Goal: Task Accomplishment & Management: Use online tool/utility

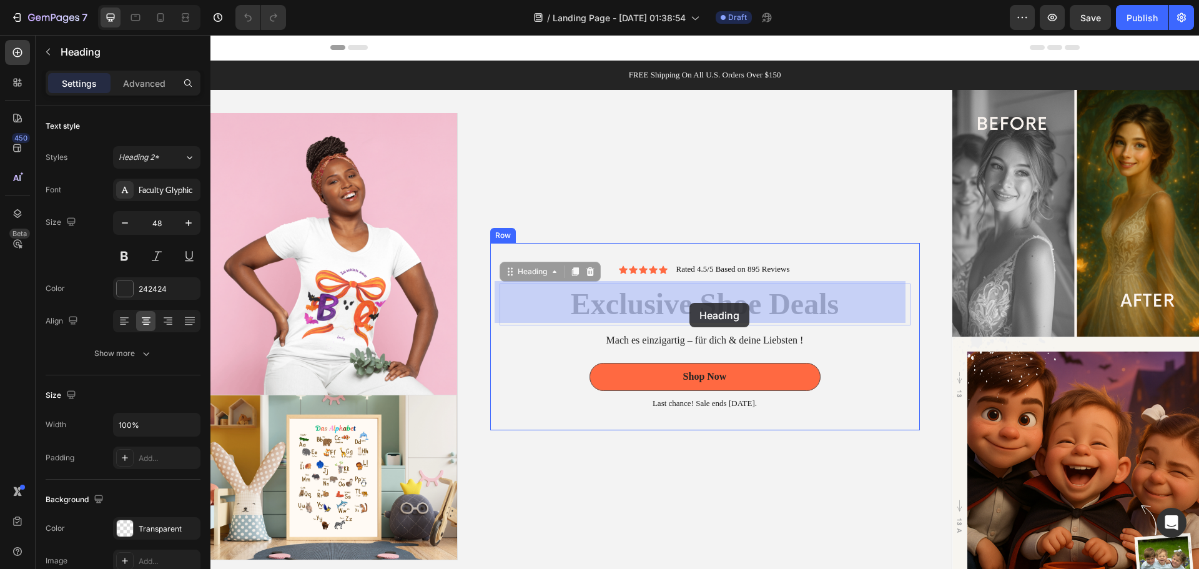
drag, startPoint x: 556, startPoint y: 301, endPoint x: 604, endPoint y: 301, distance: 47.4
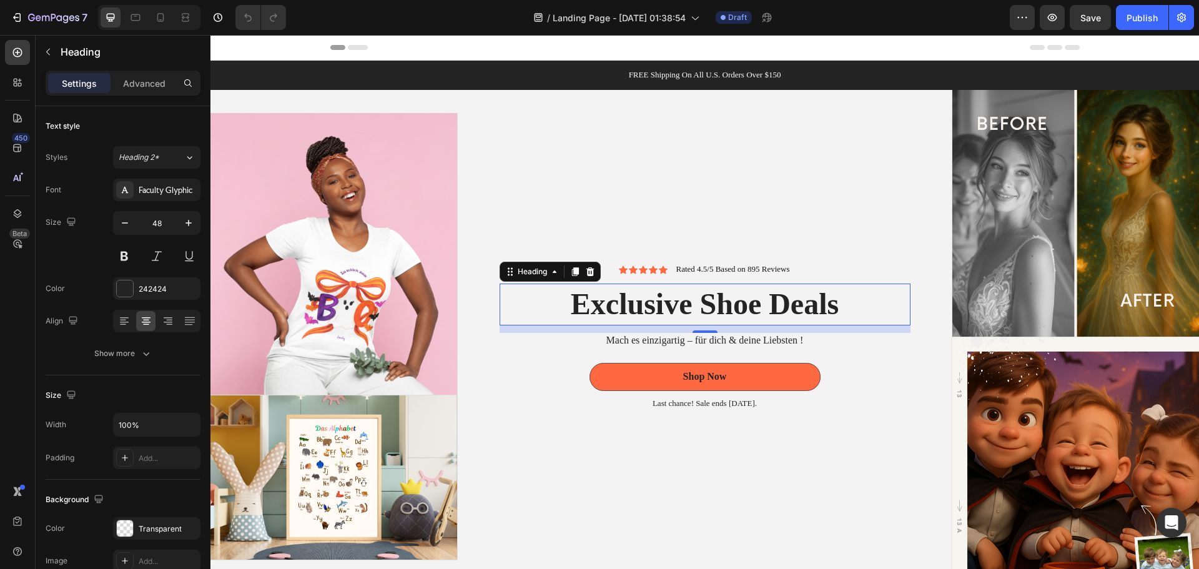
click at [777, 298] on h2 "Exclusive Shoe Deals" at bounding box center [704, 303] width 411 height 41
click at [833, 301] on p "Exclusive Shoe Deals" at bounding box center [705, 304] width 408 height 39
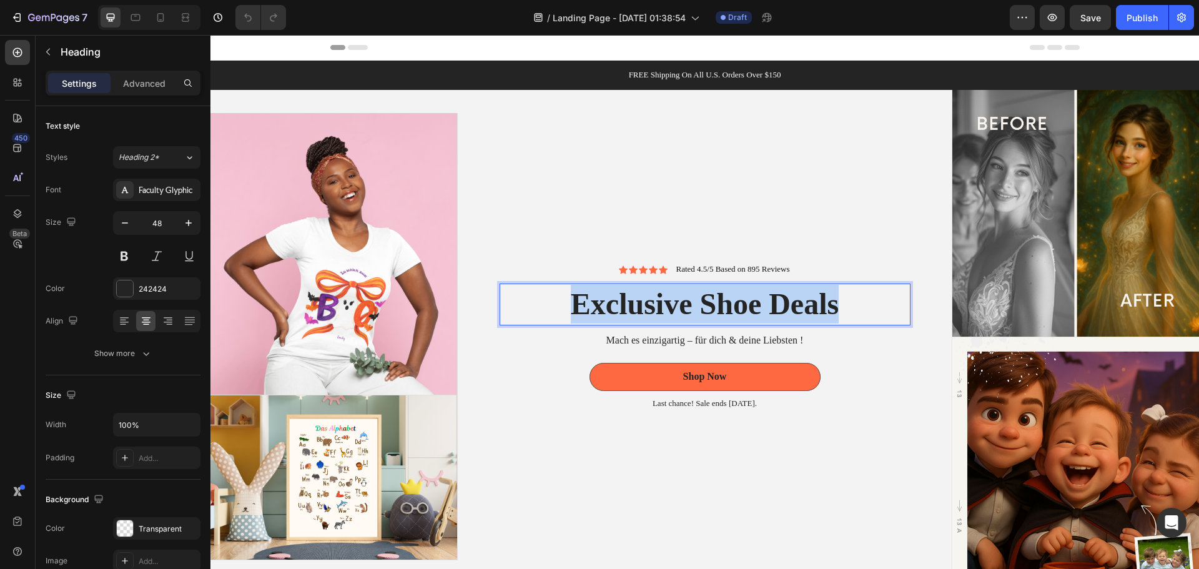
drag, startPoint x: 832, startPoint y: 303, endPoint x: 569, endPoint y: 300, distance: 262.2
click at [569, 300] on p "Exclusive Shoe Deals" at bounding box center [705, 304] width 408 height 39
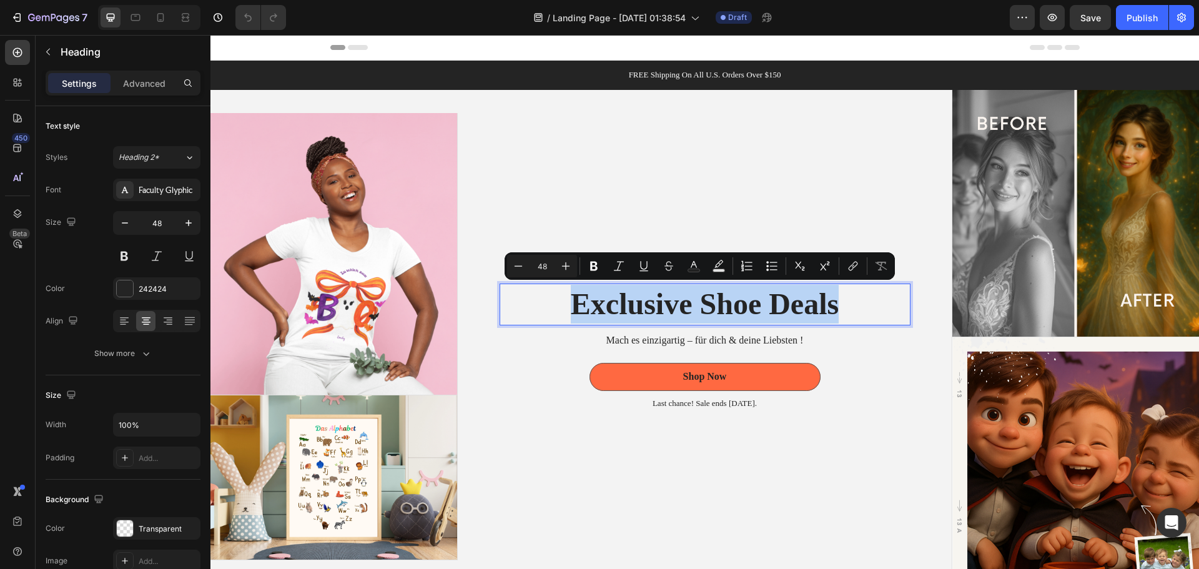
copy p "Exclusive Shoe Deals"
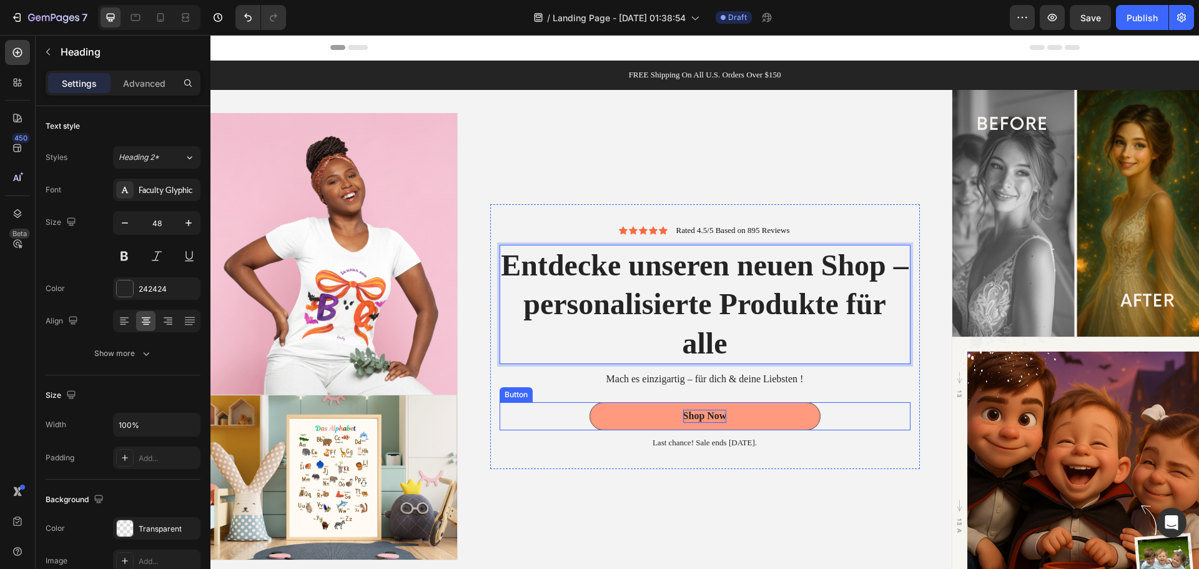
click at [712, 412] on div "Shop Now" at bounding box center [705, 416] width 44 height 13
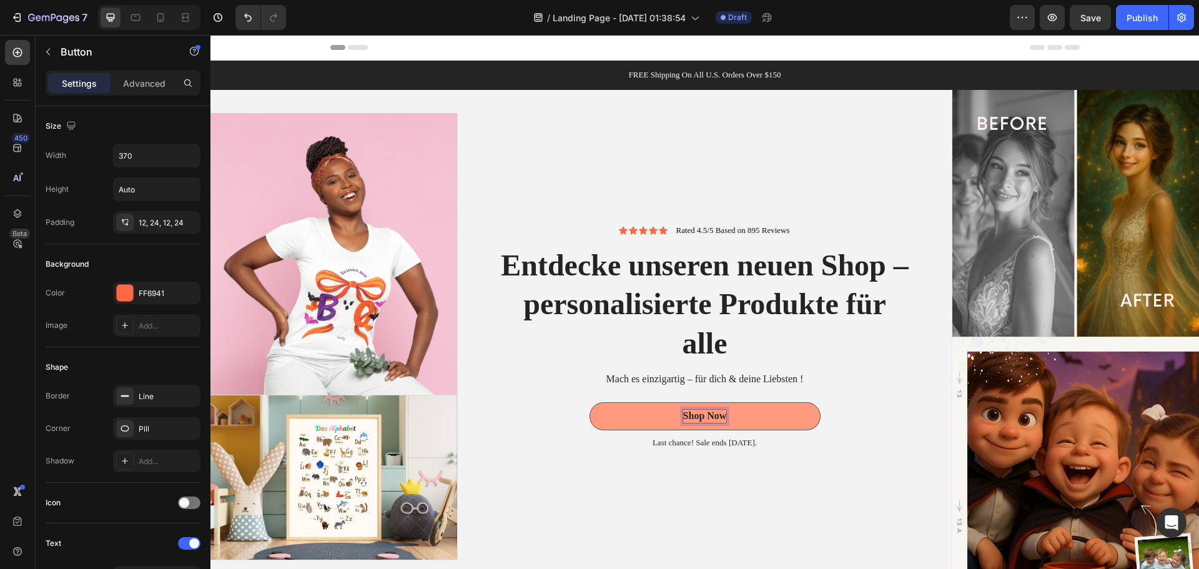
click at [713, 414] on div "Shop Now" at bounding box center [705, 416] width 44 height 13
click at [705, 412] on p "Shop Now" at bounding box center [705, 416] width 44 height 13
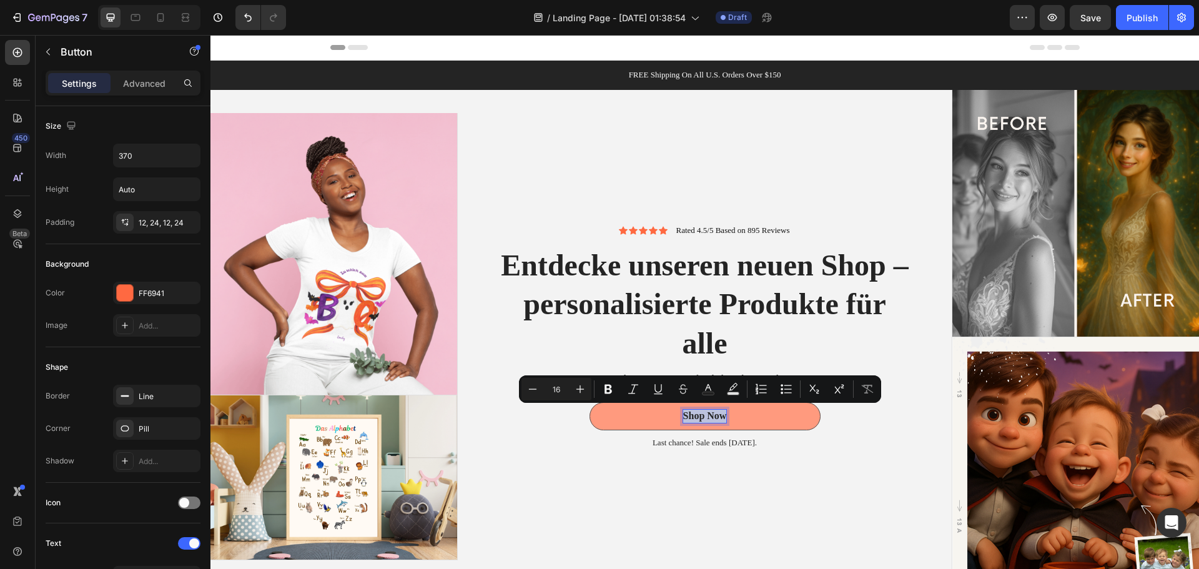
drag, startPoint x: 679, startPoint y: 414, endPoint x: 719, endPoint y: 414, distance: 40.6
click at [719, 414] on p "Shop Now" at bounding box center [705, 416] width 44 height 13
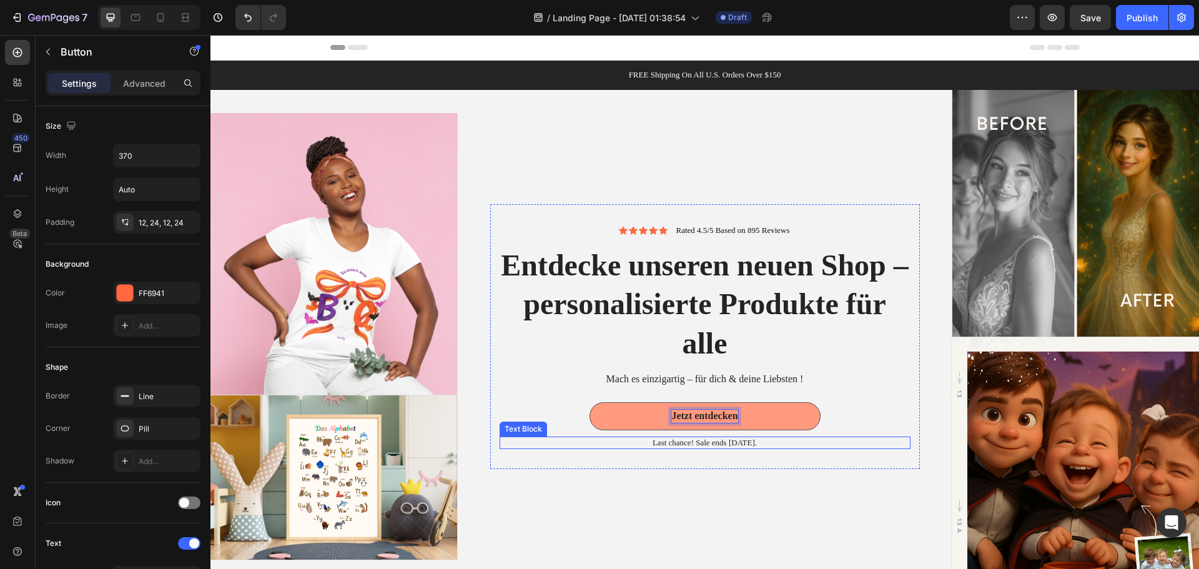
click at [737, 441] on p "Last chance! Sale ends July 31st." at bounding box center [705, 443] width 408 height 11
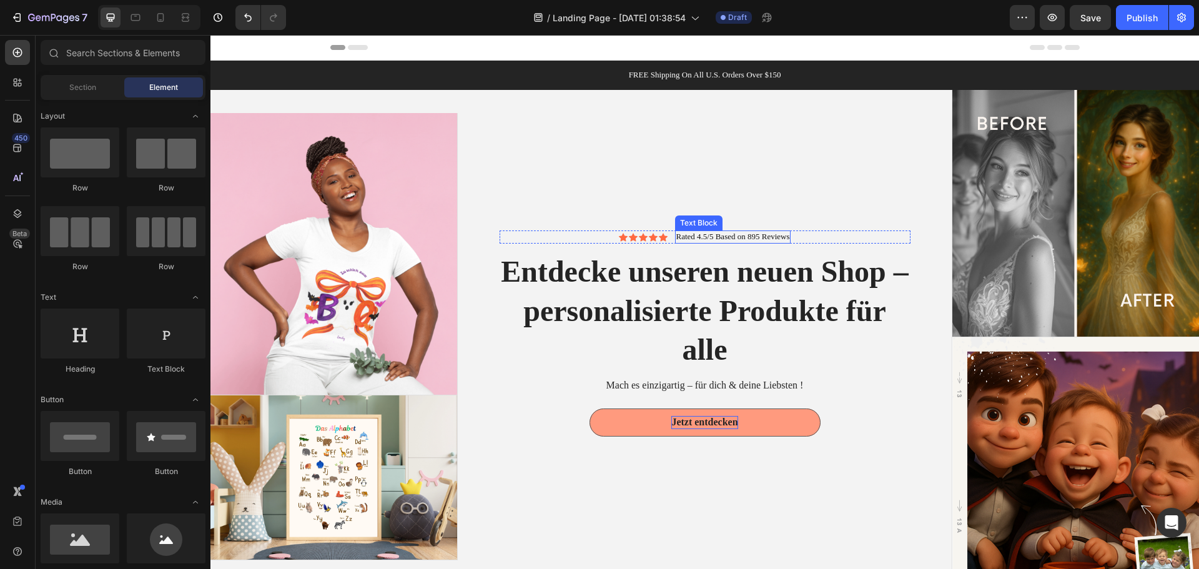
click at [689, 237] on p "Rated 4.5/5 Based on 895 Reviews" at bounding box center [733, 237] width 114 height 11
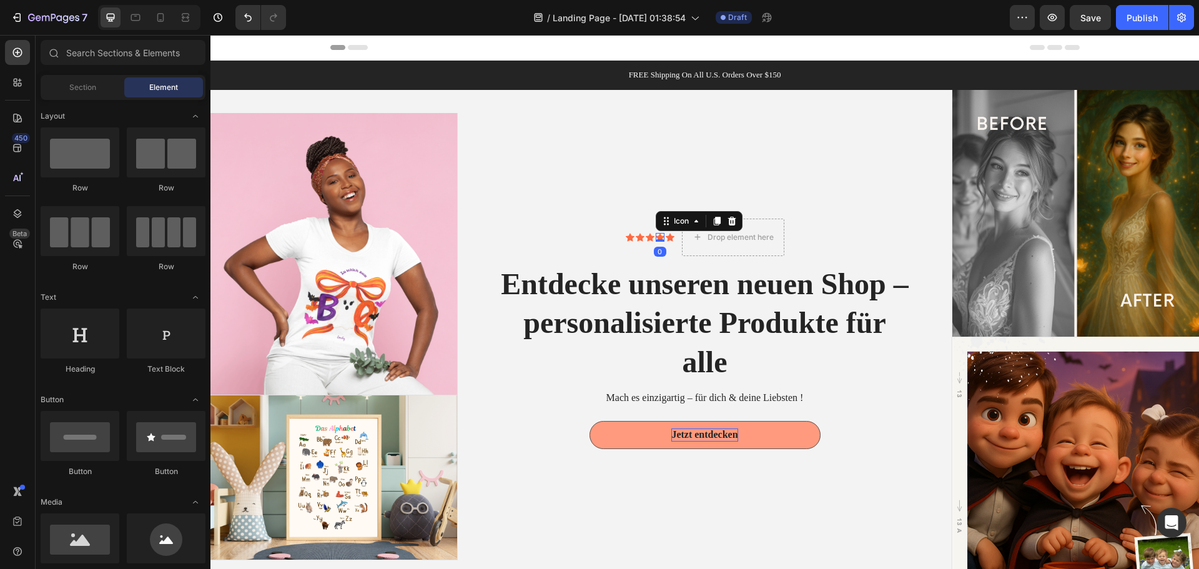
click at [659, 235] on icon at bounding box center [660, 237] width 9 height 9
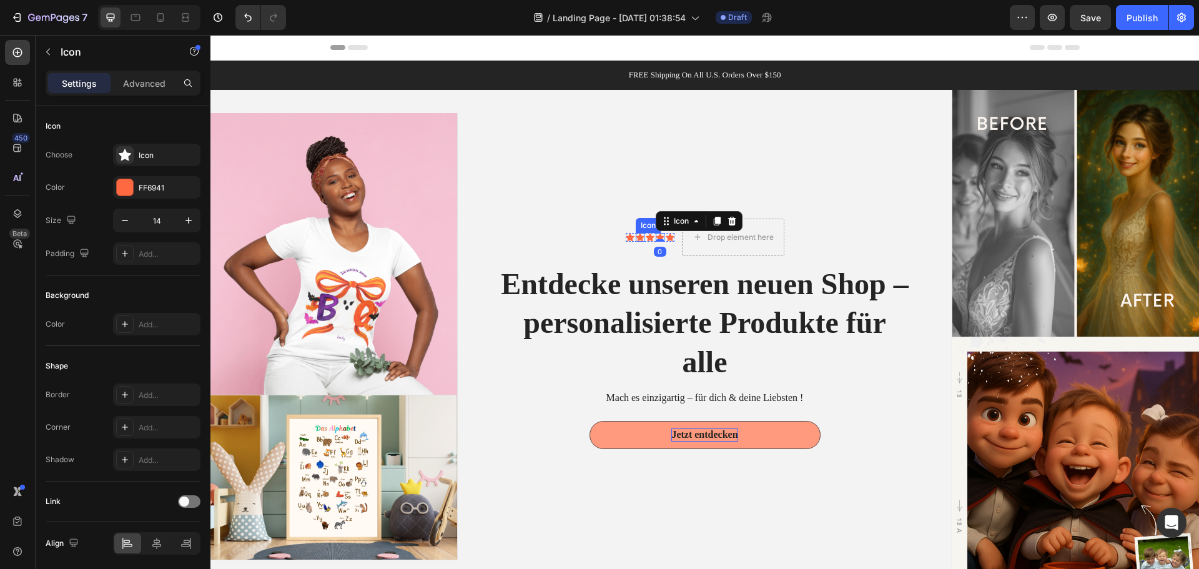
click at [636, 238] on div "Icon" at bounding box center [640, 237] width 9 height 9
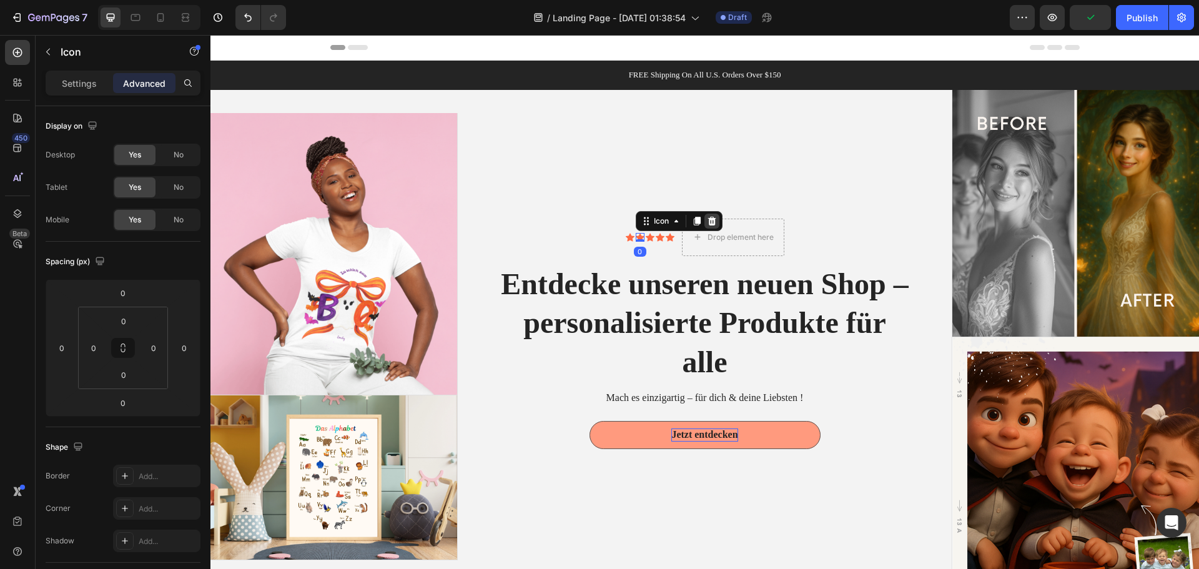
click at [709, 217] on icon at bounding box center [711, 221] width 8 height 9
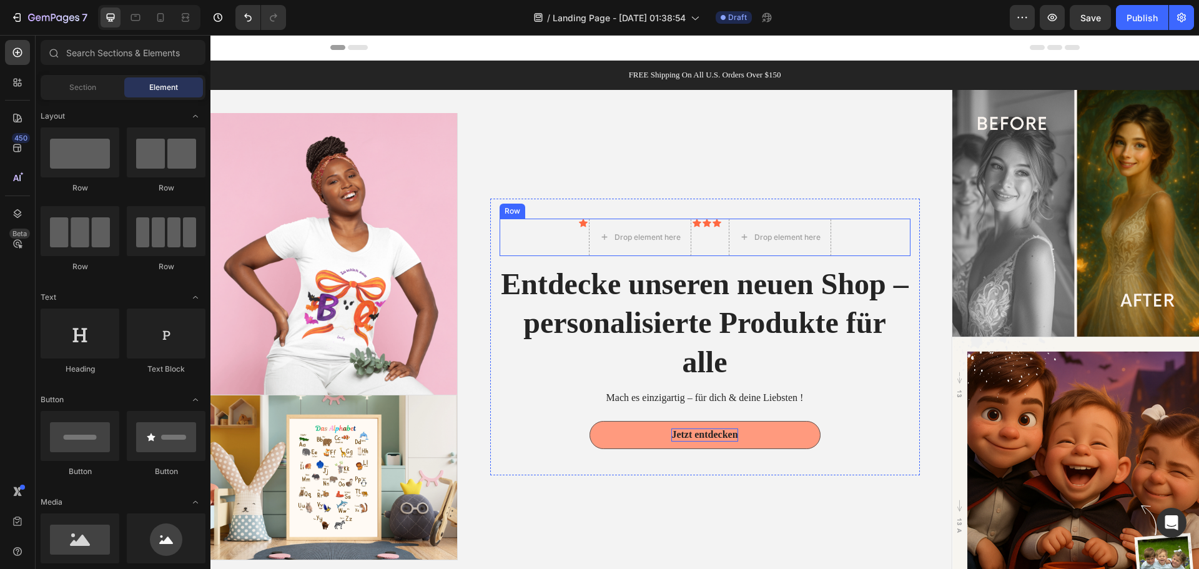
click at [871, 234] on div "Icon Drop element here Icon Icon Icon Icon List Drop element here Row" at bounding box center [704, 237] width 411 height 37
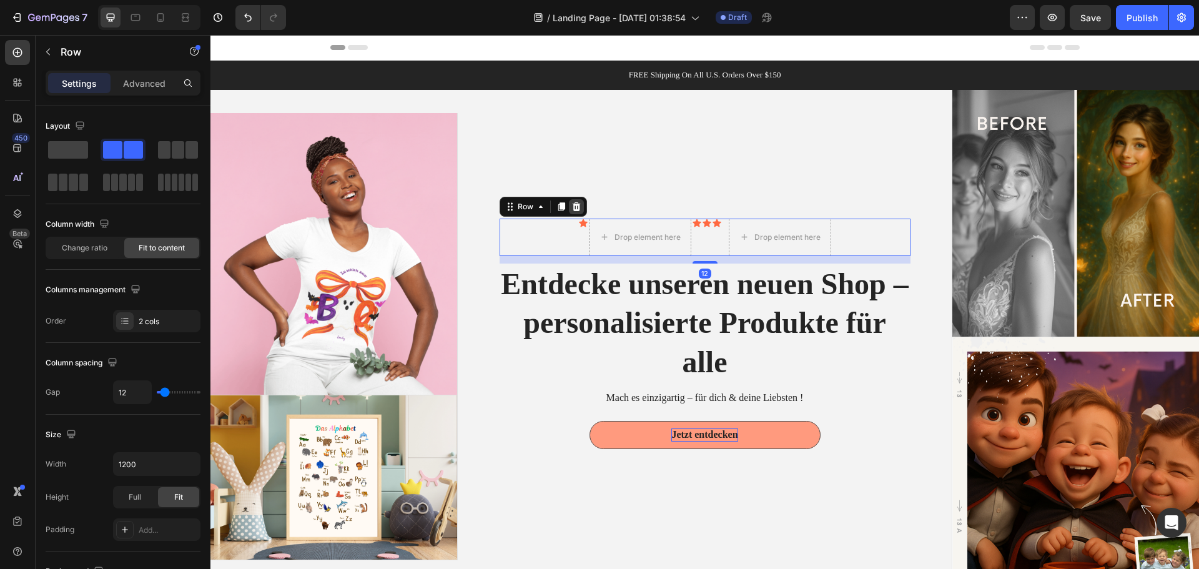
click at [571, 203] on icon at bounding box center [576, 207] width 10 height 10
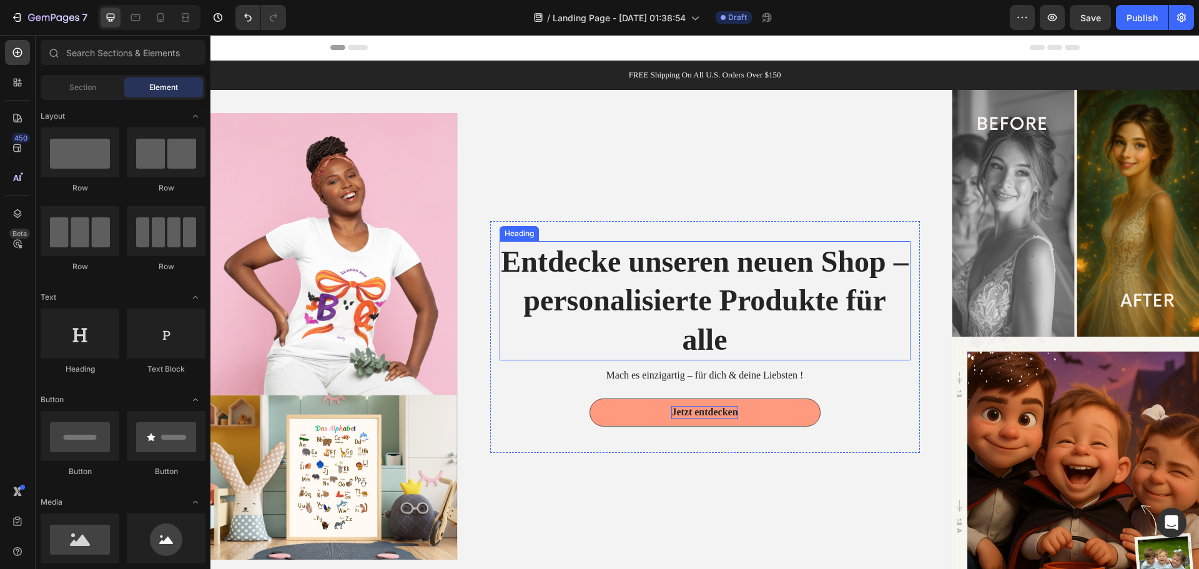
click at [828, 300] on p "Entdecke unseren neuen Shop – personalisierte Produkte für alle" at bounding box center [705, 300] width 408 height 117
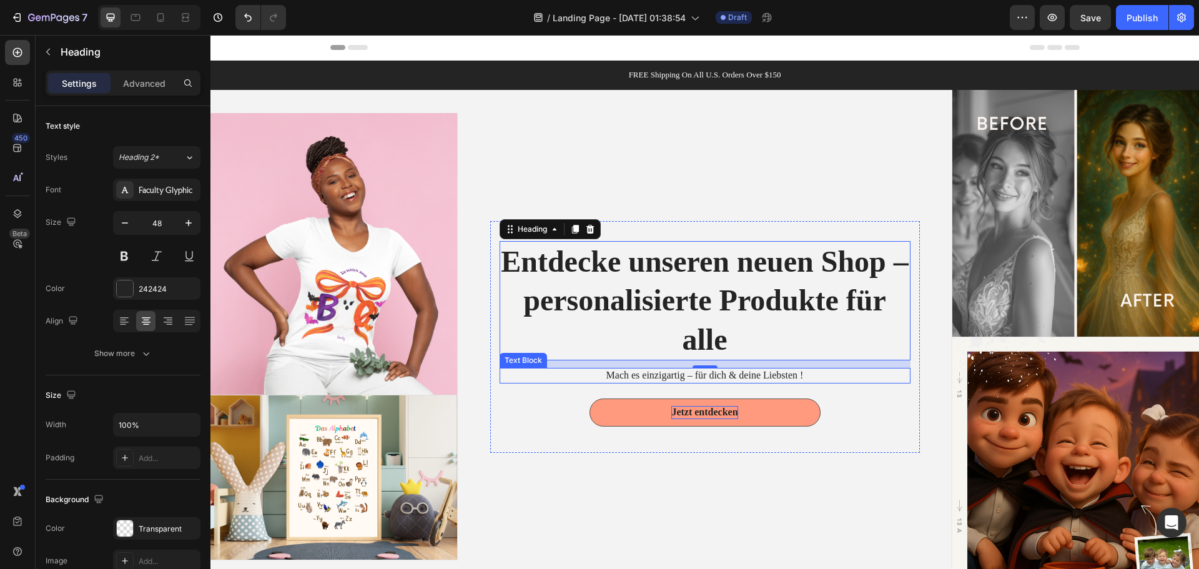
click at [759, 373] on p "Mach es einzigartig – für dich & deine Liebsten !" at bounding box center [705, 375] width 408 height 13
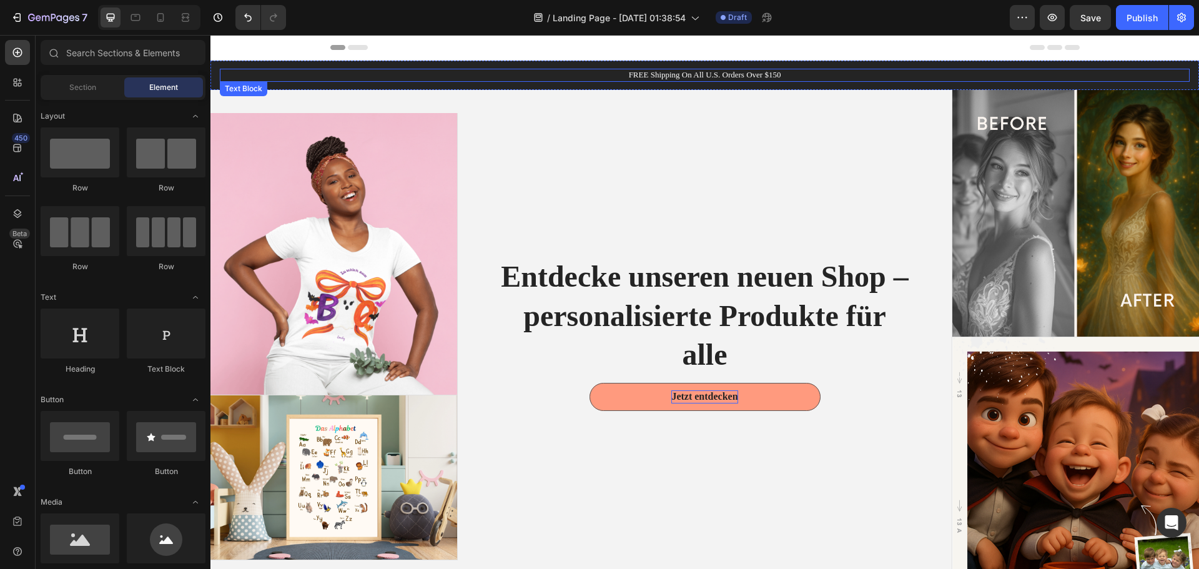
click at [592, 81] on div "FREE Shipping On All U.S. Orders Over $150" at bounding box center [705, 75] width 970 height 13
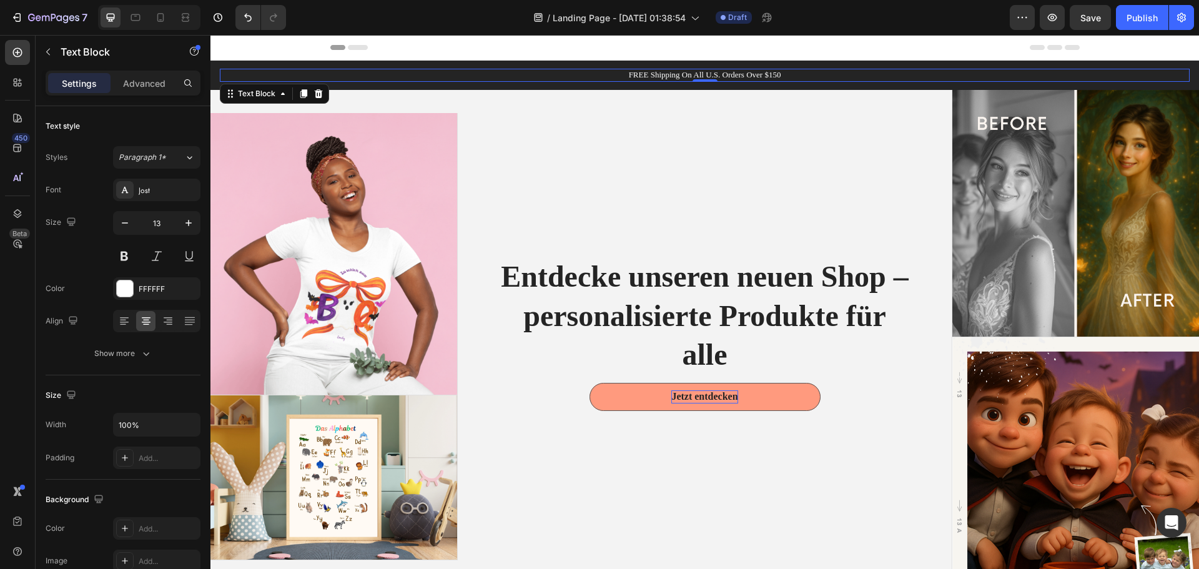
click at [644, 49] on div "Header" at bounding box center [704, 47] width 749 height 25
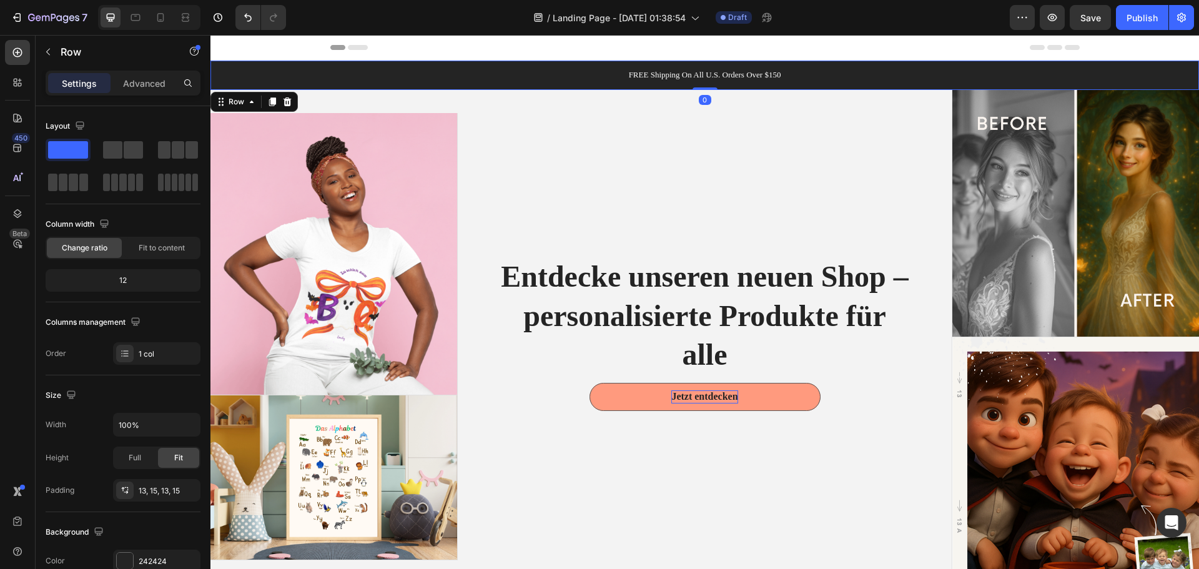
click at [562, 84] on div "FREE Shipping On All U.S. Orders Over $150 Text Block Row 0" at bounding box center [704, 75] width 988 height 29
click at [656, 302] on p "Entdecke unseren neuen Shop – personalisierte Produkte für alle" at bounding box center [705, 315] width 408 height 117
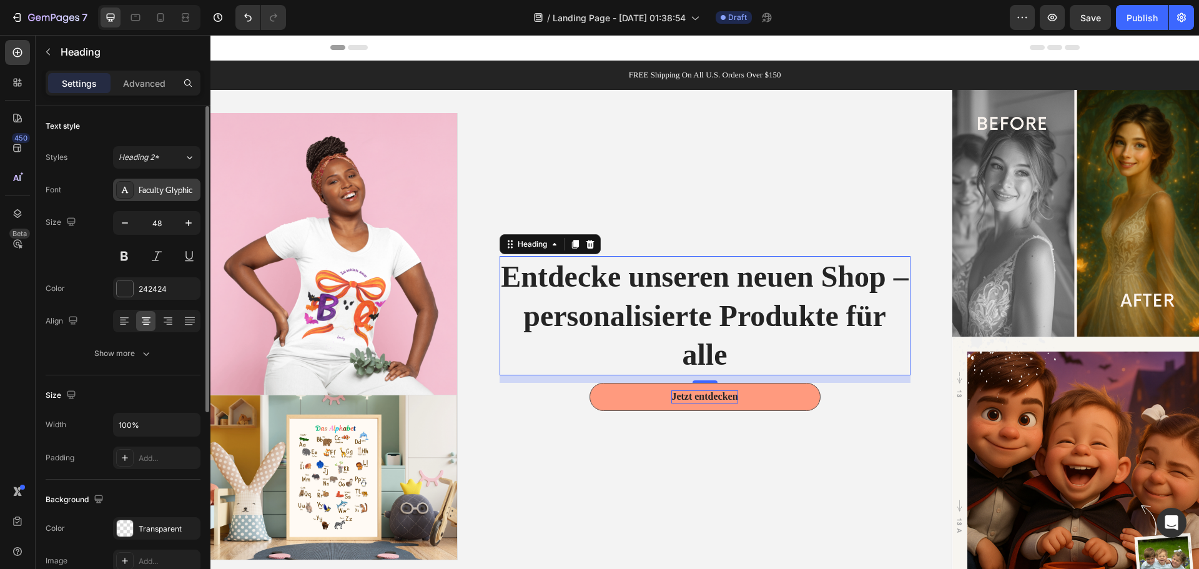
click at [175, 192] on div "Faculty Glyphic" at bounding box center [168, 190] width 59 height 11
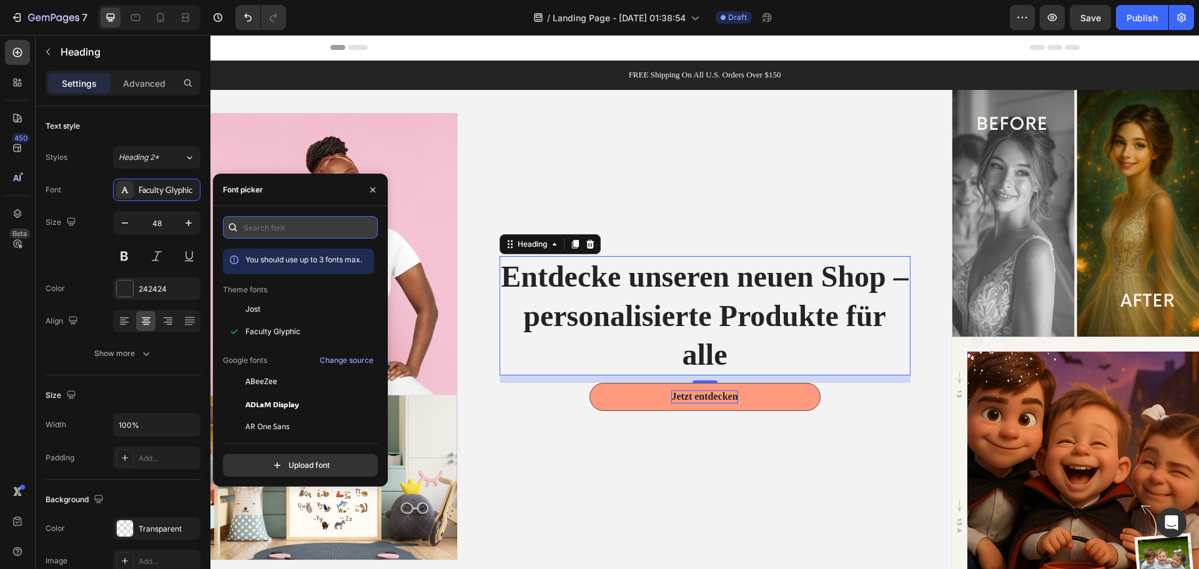
click at [315, 229] on input "text" at bounding box center [300, 227] width 155 height 22
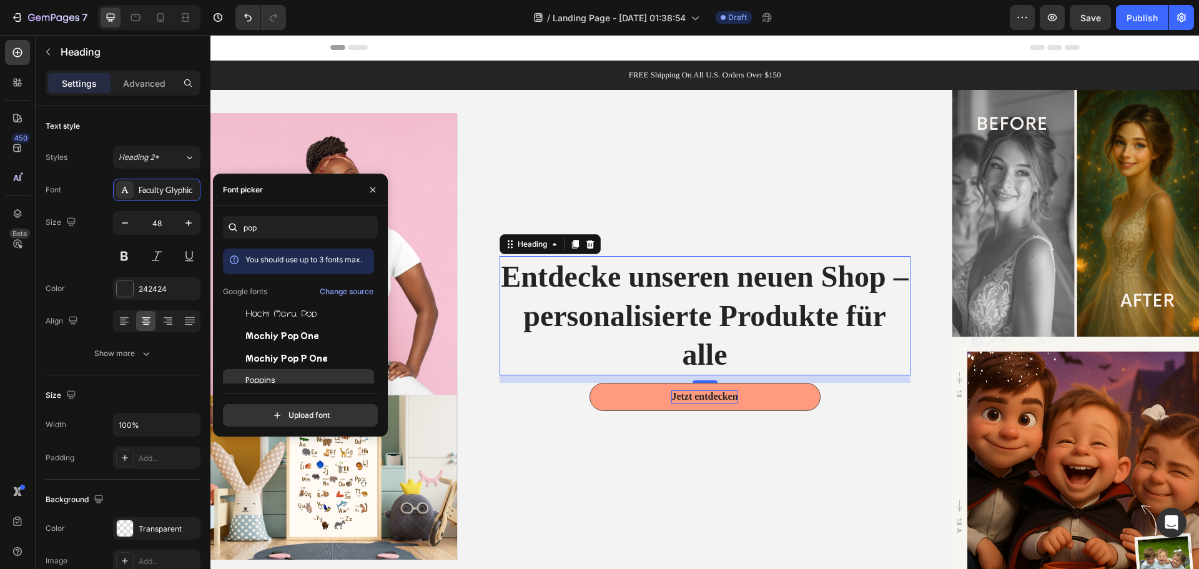
click at [283, 377] on div "Poppins" at bounding box center [308, 380] width 126 height 11
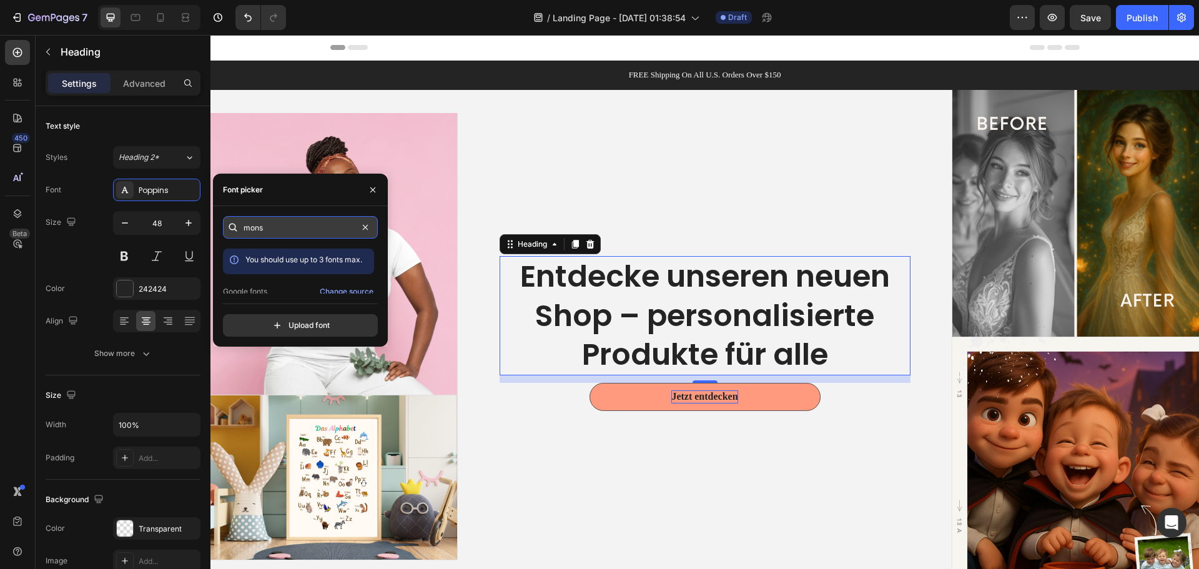
click at [267, 227] on input "mons" at bounding box center [300, 227] width 155 height 22
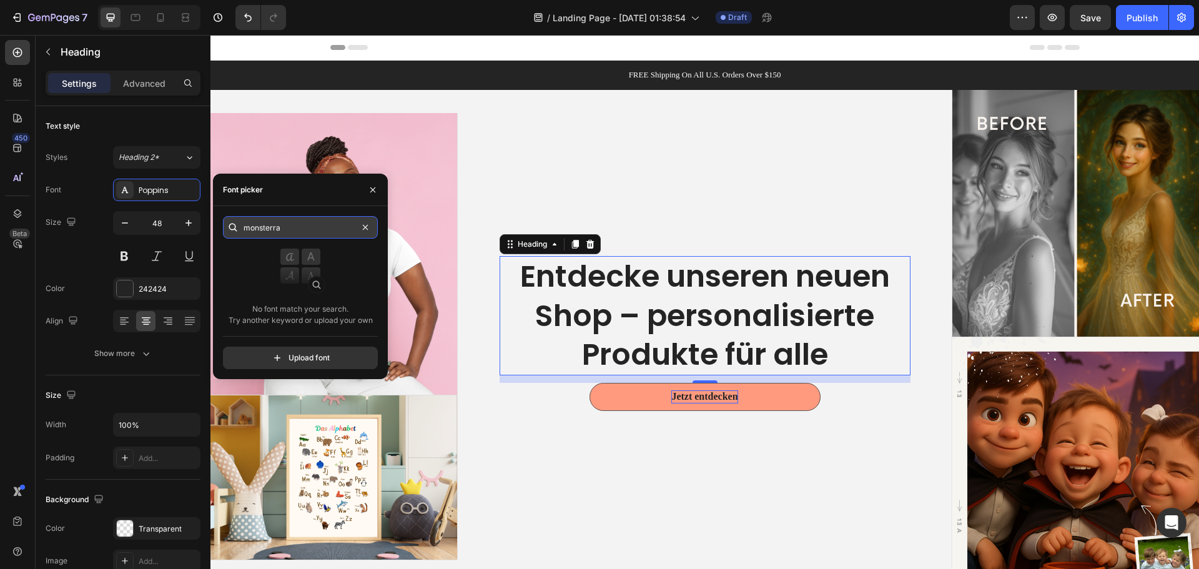
type input "monsterrat"
drag, startPoint x: 293, startPoint y: 230, endPoint x: 232, endPoint y: 225, distance: 60.7
click at [232, 225] on div "monsterrat" at bounding box center [300, 227] width 155 height 22
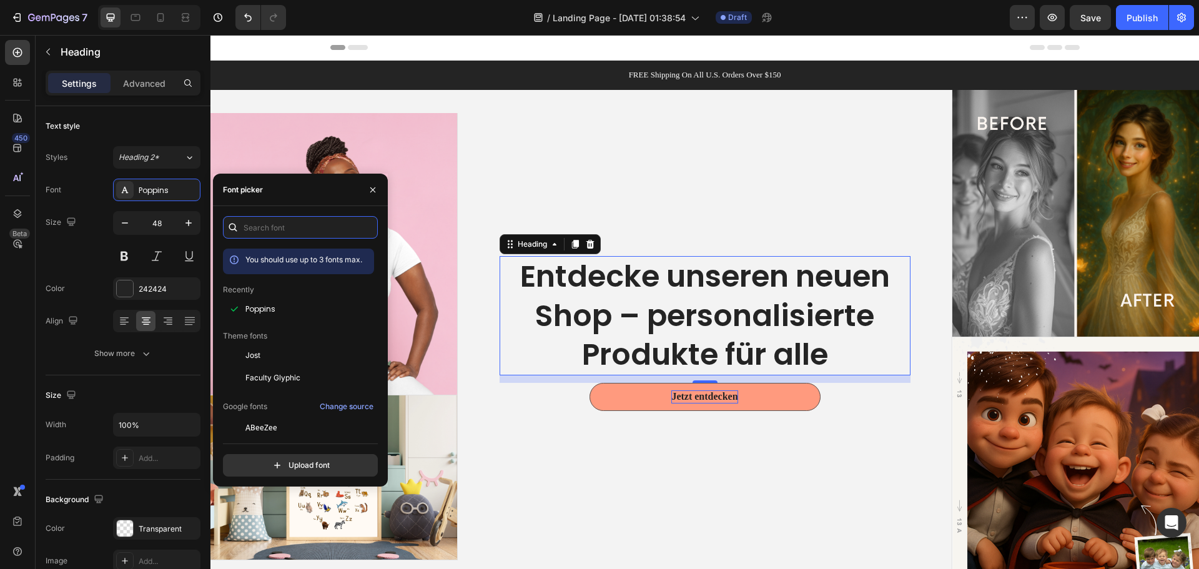
type input "o"
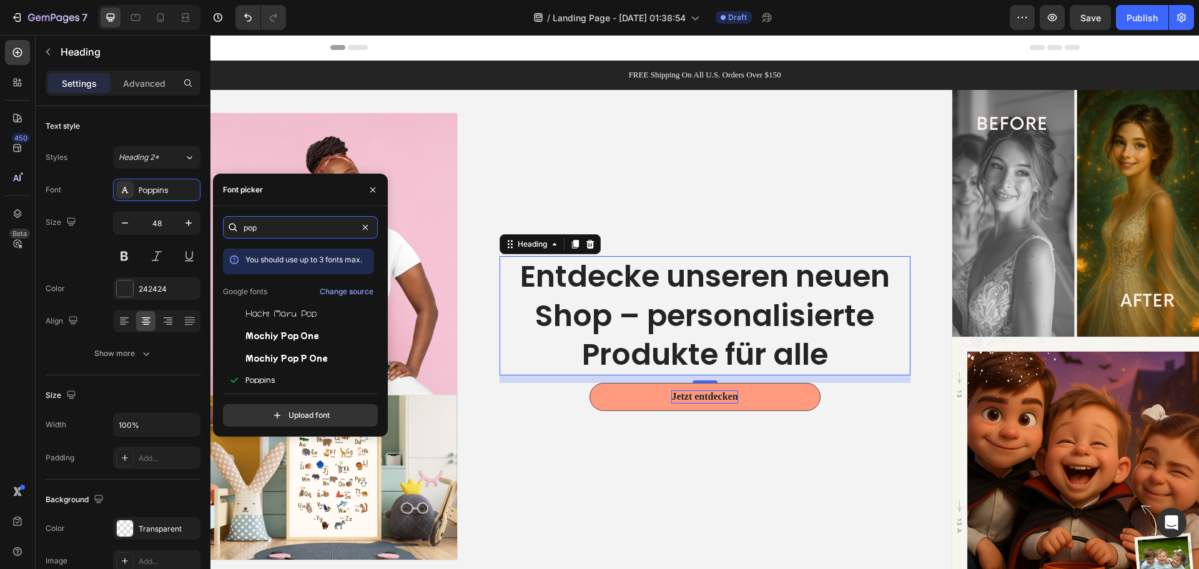
type input "popp"
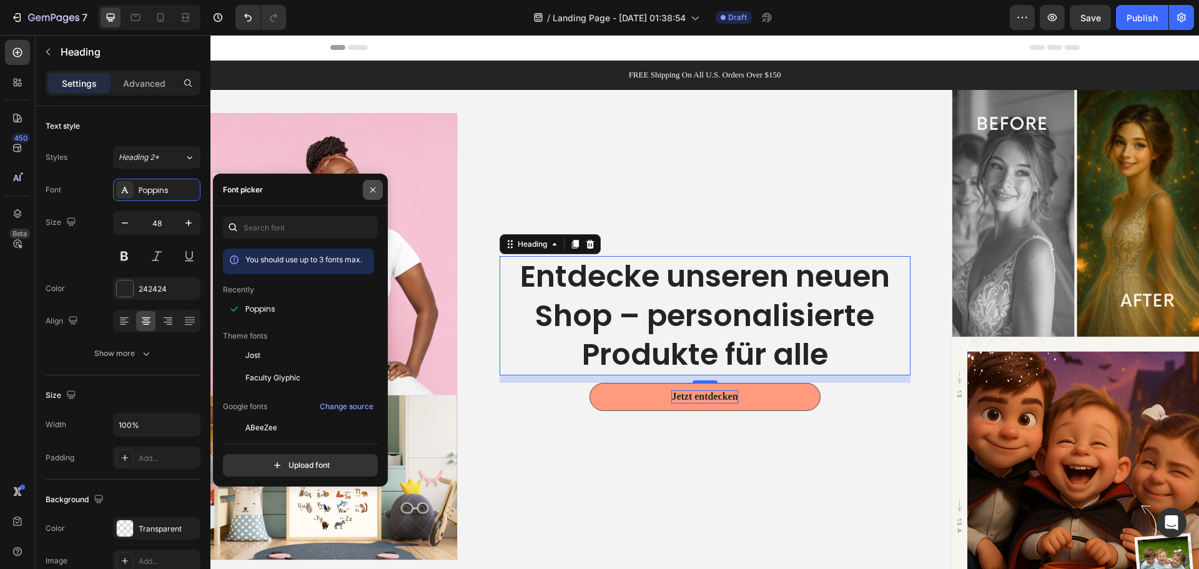
click at [368, 193] on icon "button" at bounding box center [373, 190] width 10 height 10
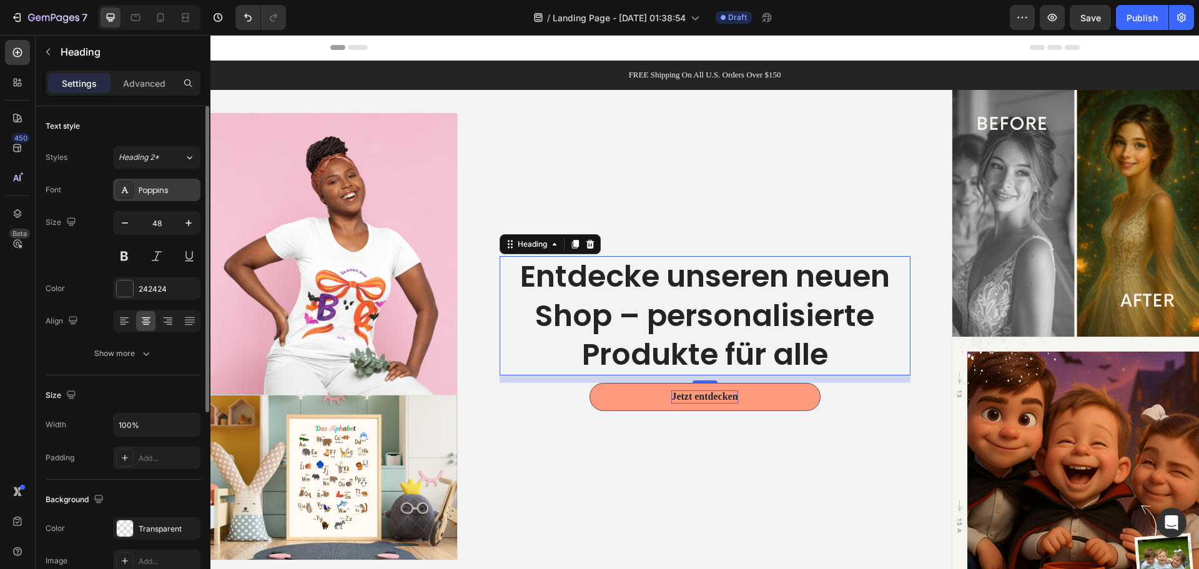
click at [169, 192] on div "Poppins" at bounding box center [168, 190] width 59 height 11
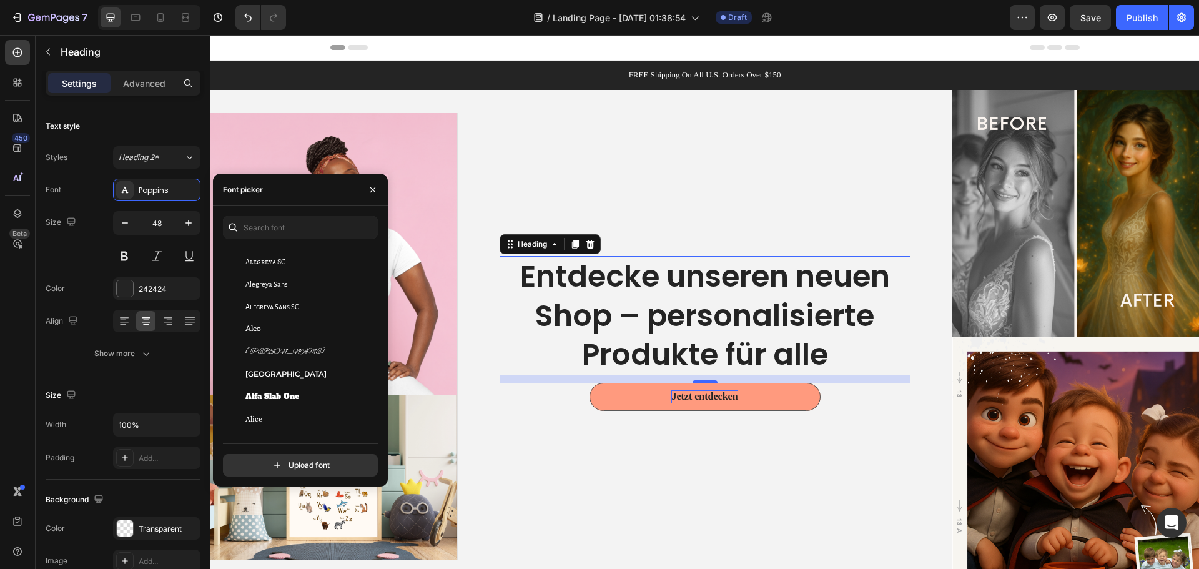
scroll to position [999, 0]
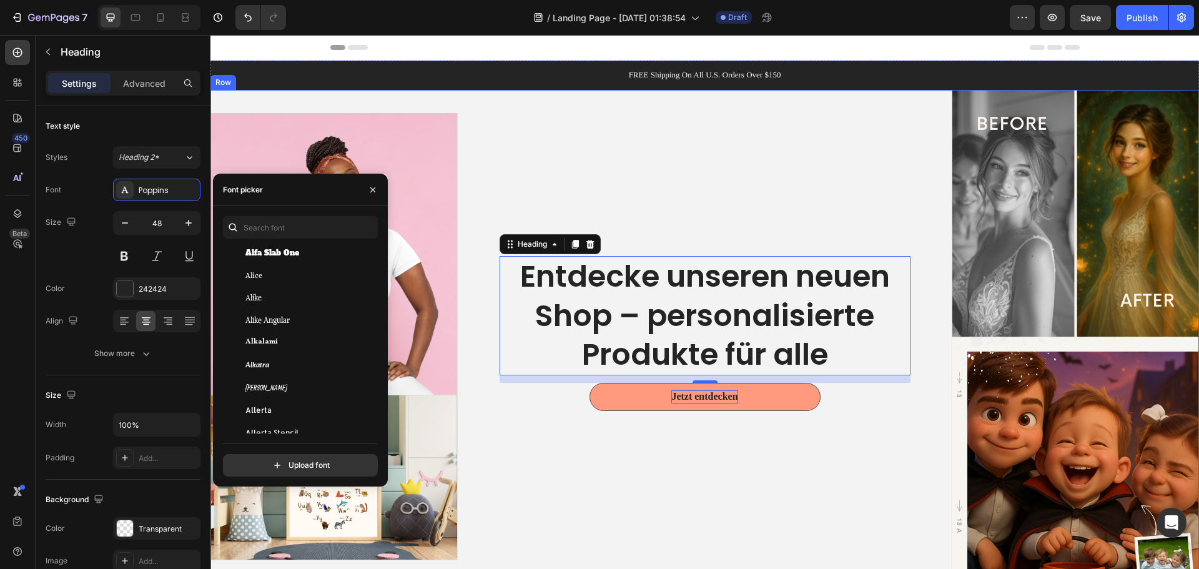
click at [553, 178] on div "Entdecke unseren neuen Shop – personalisierte Produkte für alle Heading 12 Jetz…" at bounding box center [705, 337] width 494 height 494
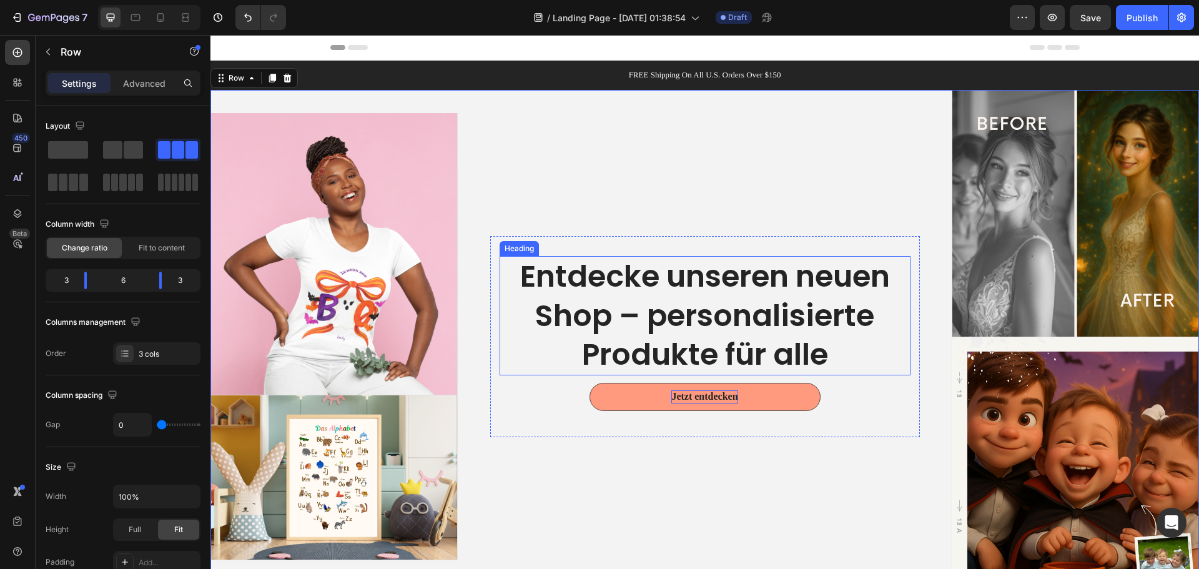
click at [735, 344] on p "Entdecke unseren neuen Shop – personalisierte Produkte für alle" at bounding box center [705, 315] width 408 height 117
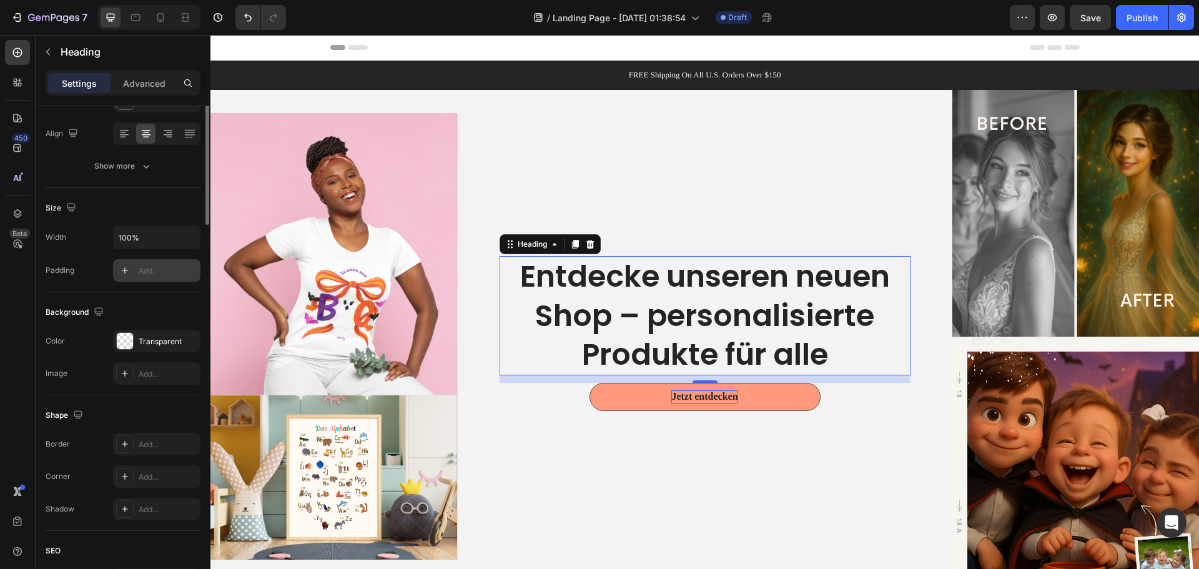
scroll to position [0, 0]
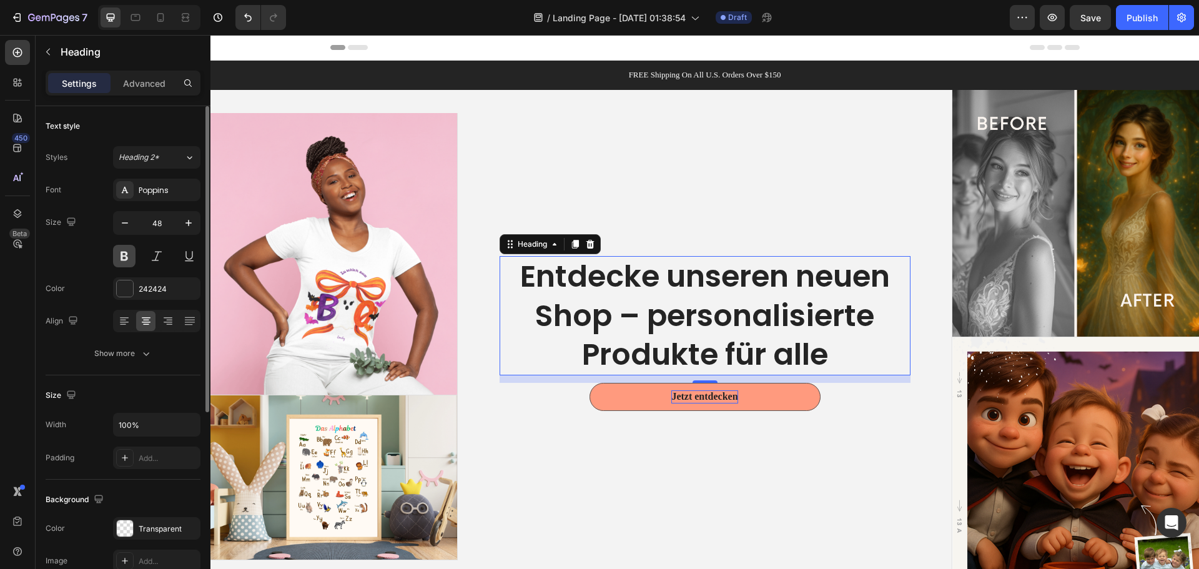
click at [127, 255] on button at bounding box center [124, 256] width 22 height 22
click at [147, 351] on icon "button" at bounding box center [146, 353] width 12 height 12
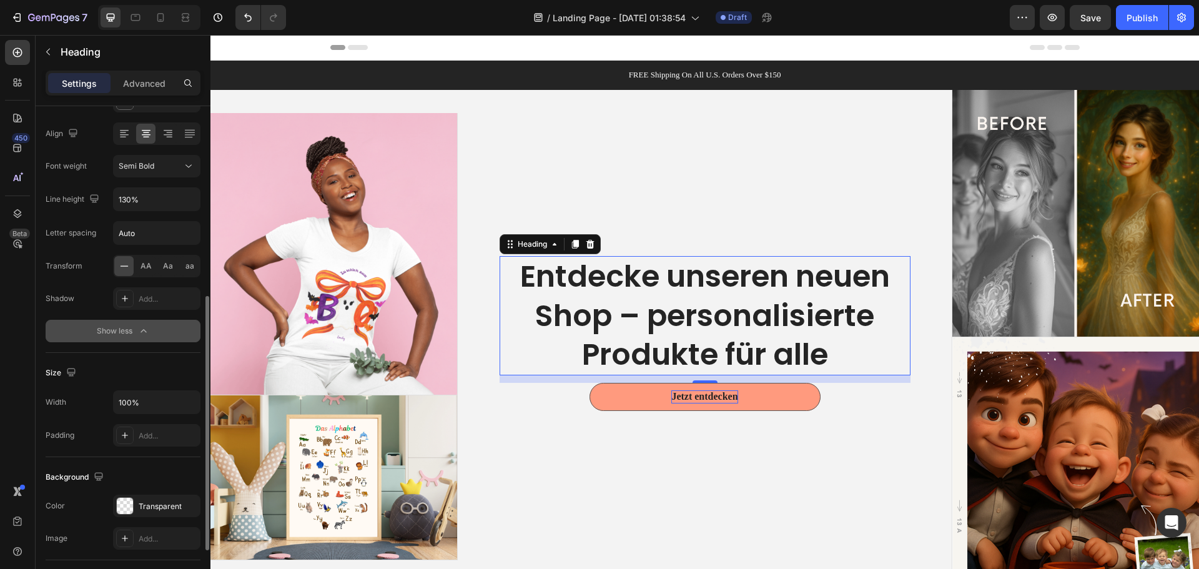
scroll to position [250, 0]
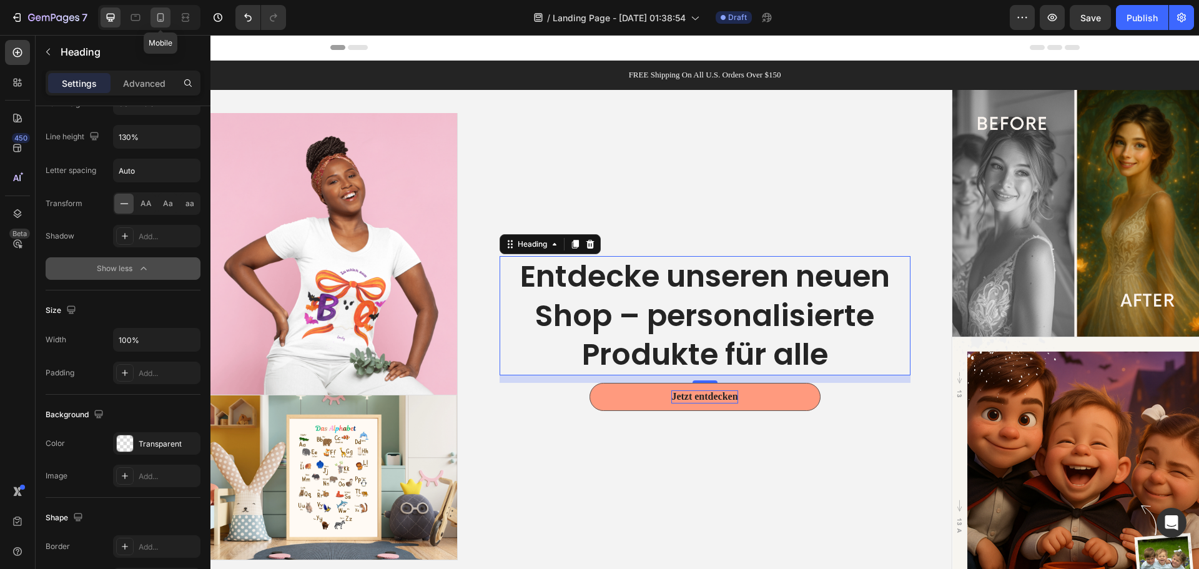
click at [163, 17] on icon at bounding box center [160, 17] width 7 height 9
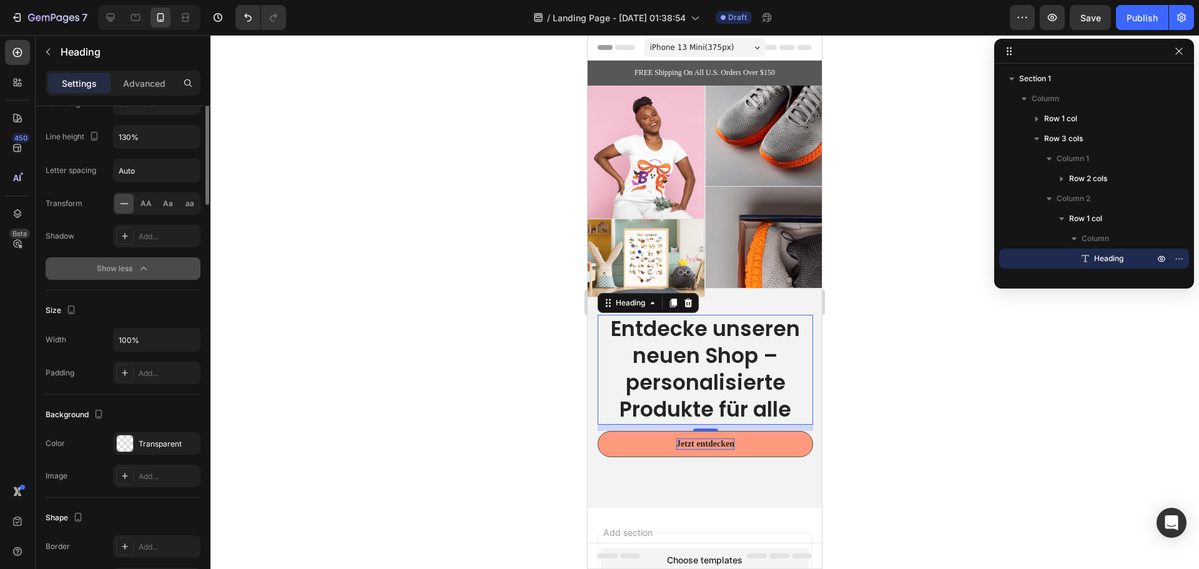
scroll to position [62, 0]
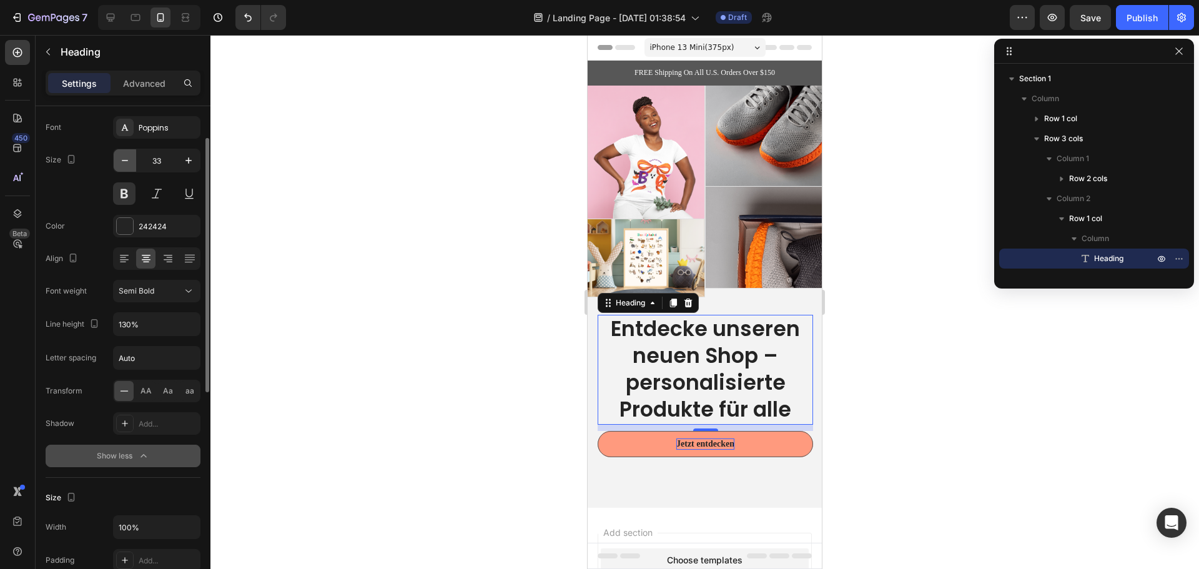
click at [129, 162] on icon "button" at bounding box center [125, 160] width 12 height 12
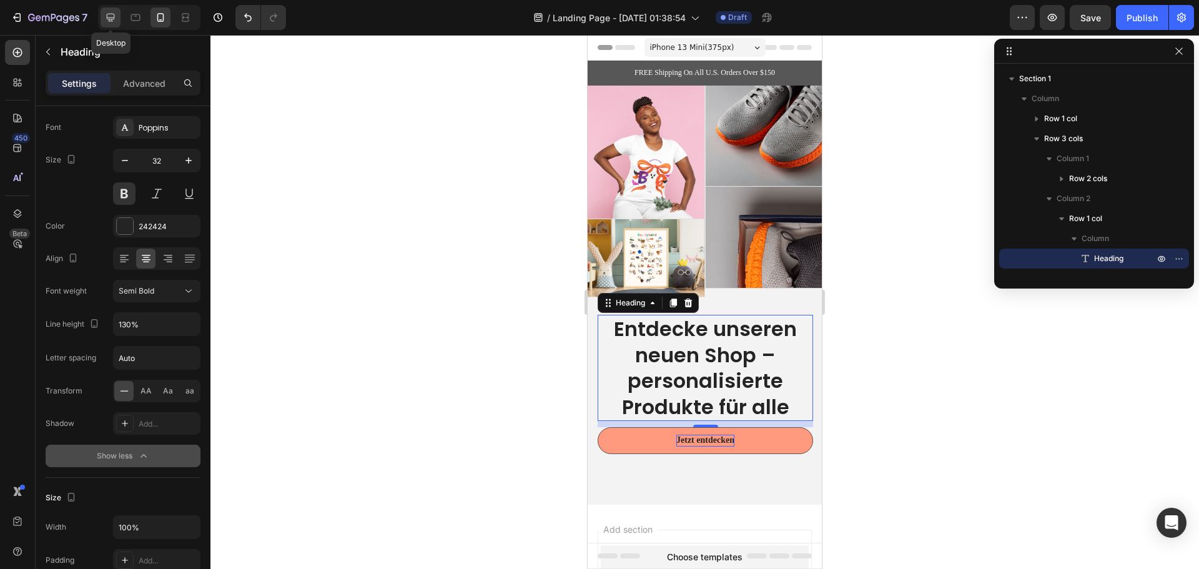
click at [108, 18] on icon at bounding box center [111, 18] width 8 height 8
type input "48"
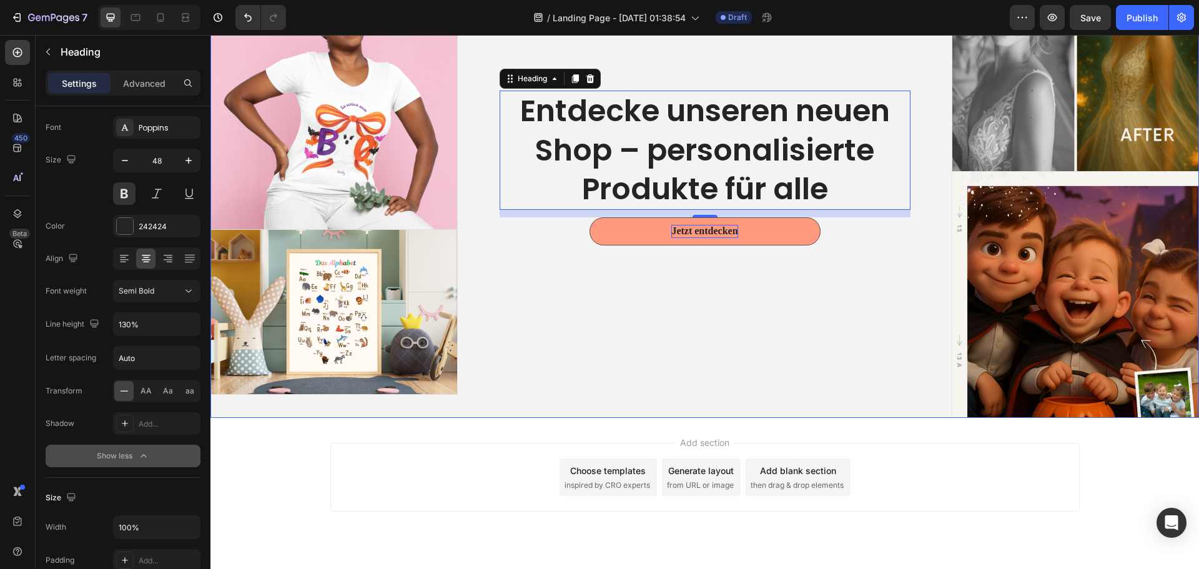
scroll to position [175, 0]
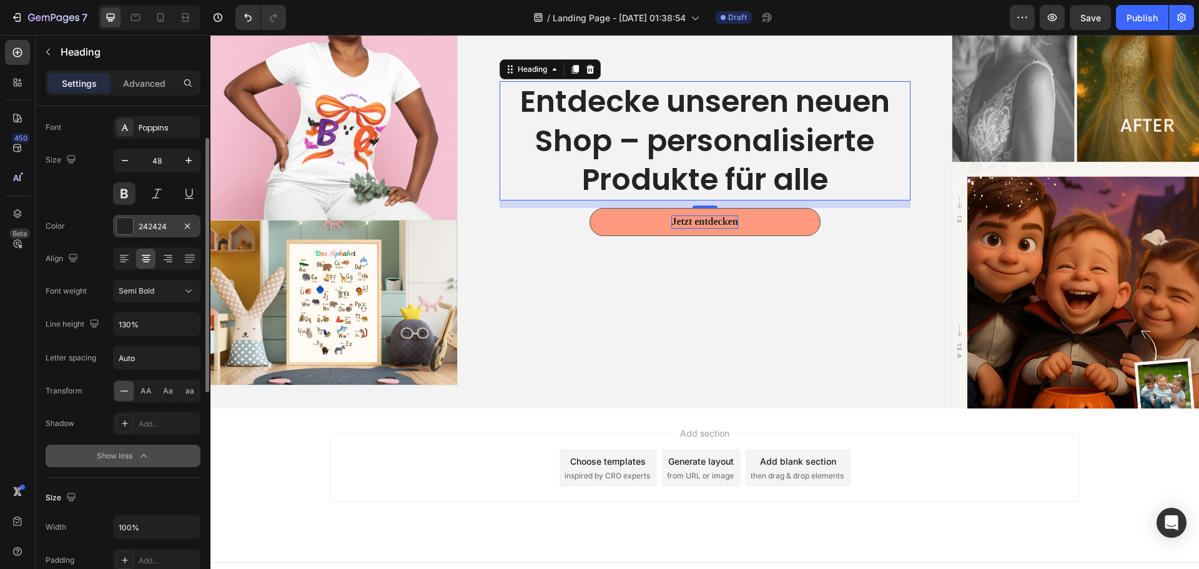
click at [145, 230] on div "242424" at bounding box center [157, 226] width 36 height 11
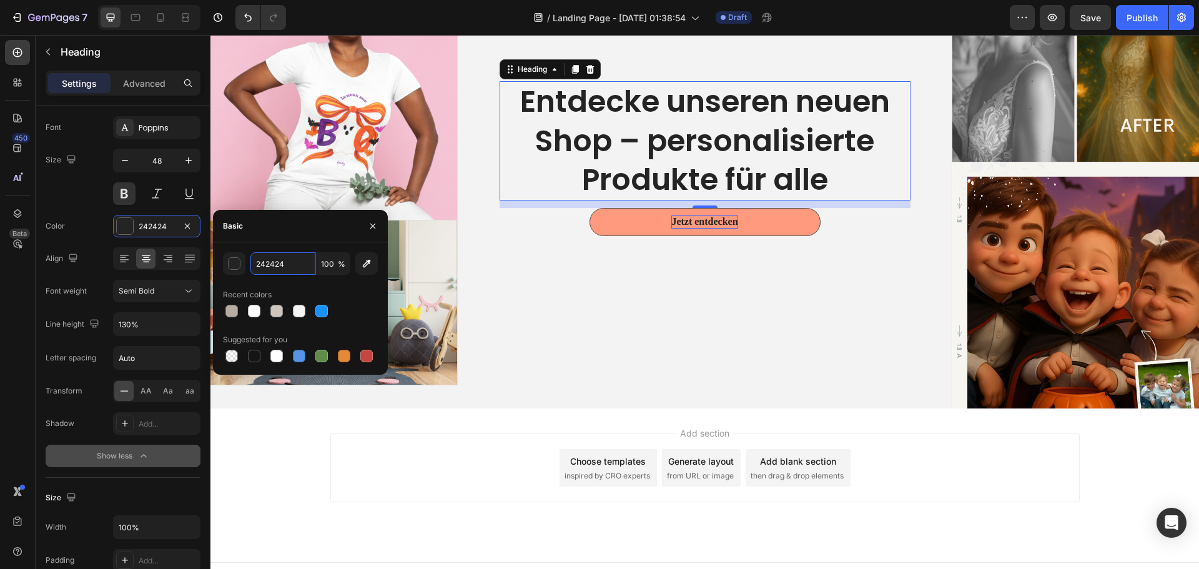
paste input "#333333"
type input "333333"
click at [299, 439] on div "Add section Choose templates inspired by CRO experts Generate layout from URL o…" at bounding box center [704, 485] width 988 height 154
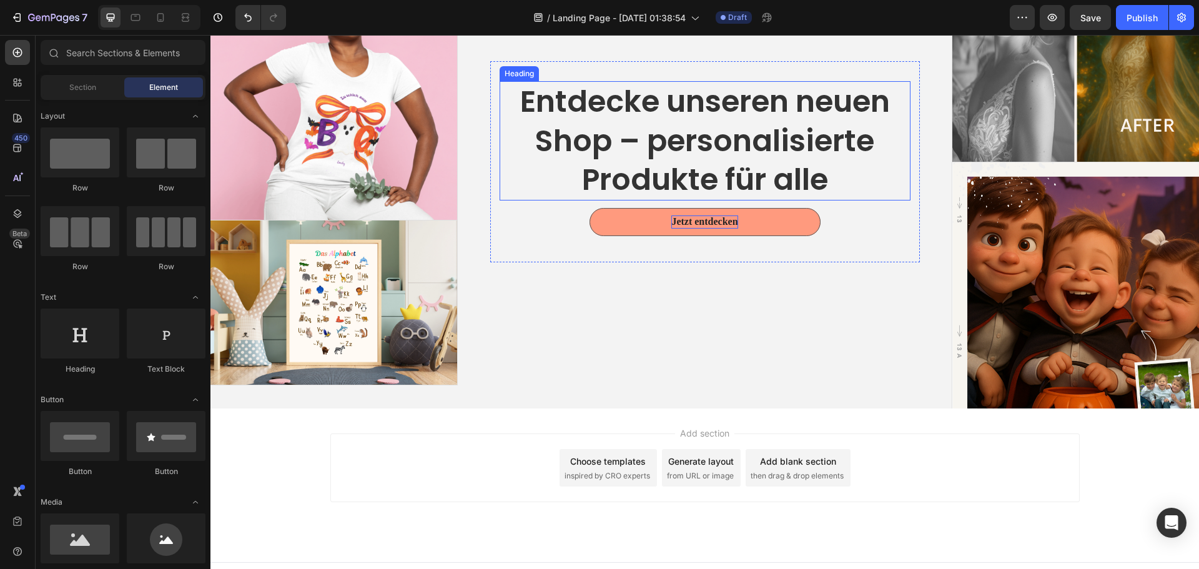
click at [714, 142] on p "Entdecke unseren neuen Shop – personalisierte Produkte für alle" at bounding box center [705, 140] width 408 height 117
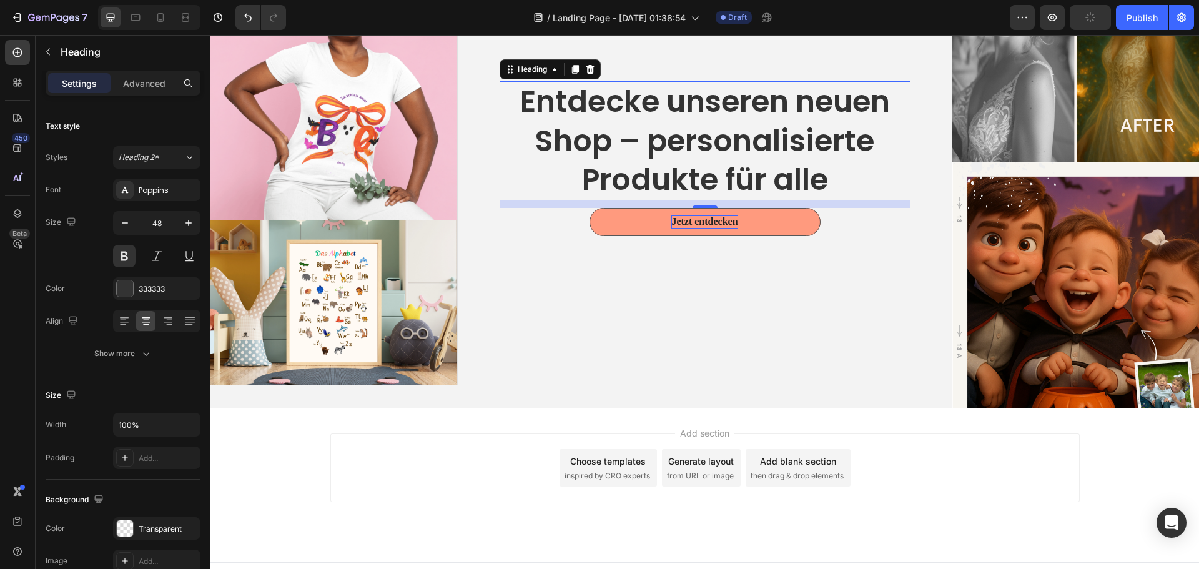
click at [388, 513] on div "Add section Choose templates inspired by CRO experts Generate layout from URL o…" at bounding box center [704, 485] width 988 height 154
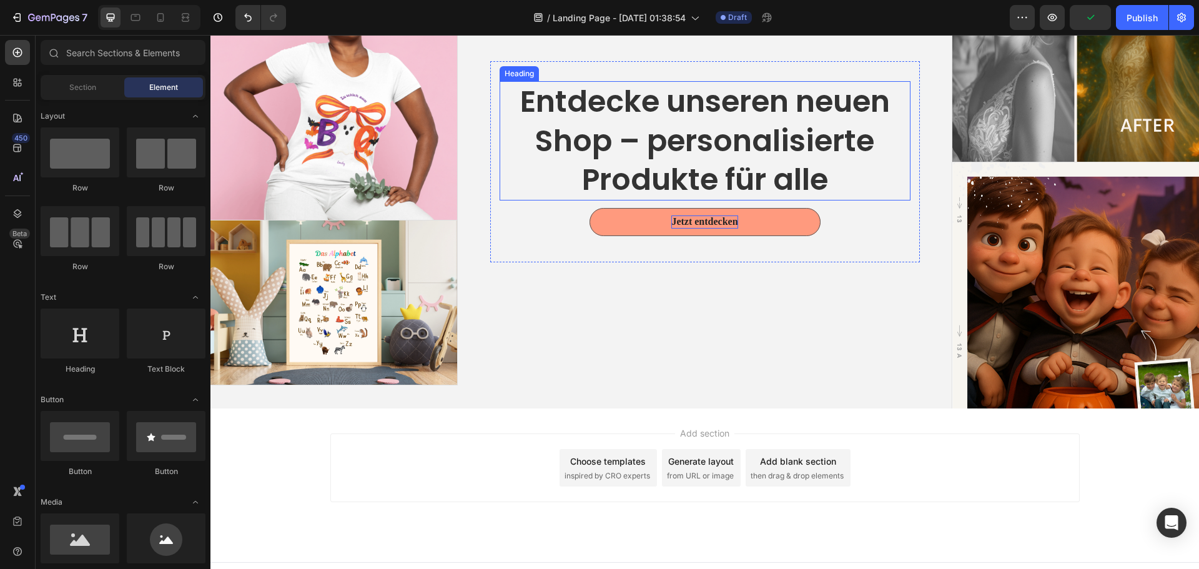
click at [681, 143] on p "Entdecke unseren neuen Shop – personalisierte Produkte für alle" at bounding box center [705, 140] width 408 height 117
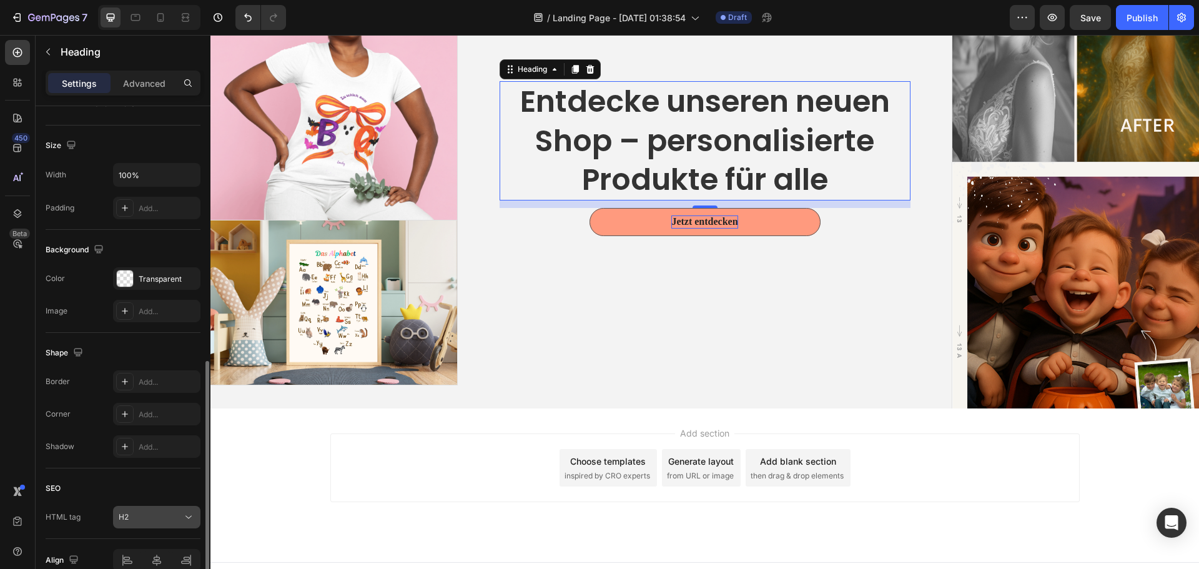
scroll to position [312, 0]
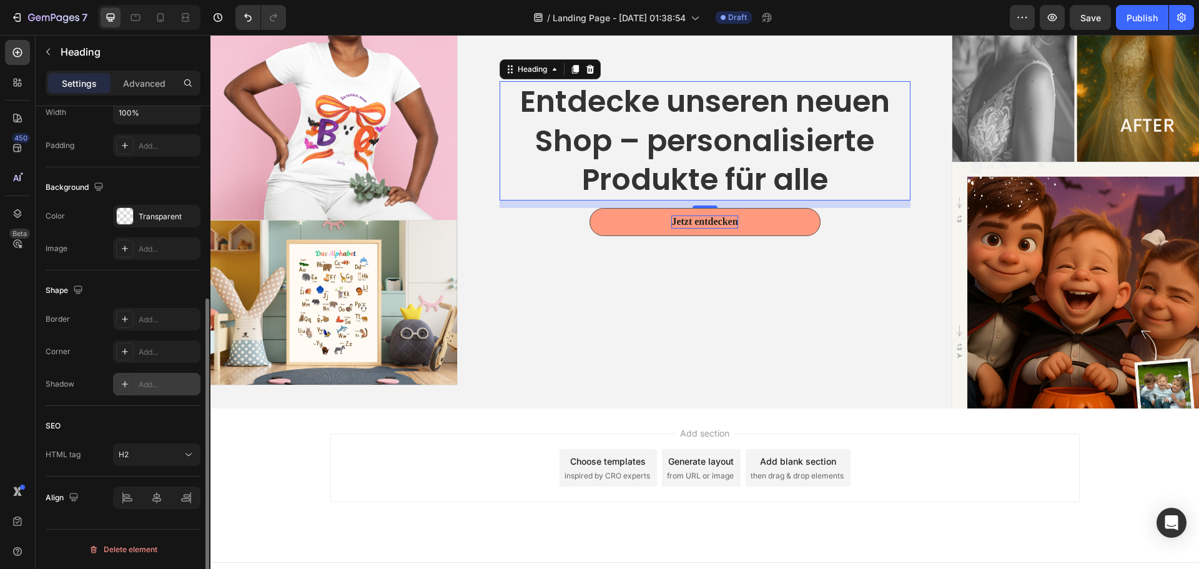
click at [125, 390] on div at bounding box center [124, 383] width 17 height 17
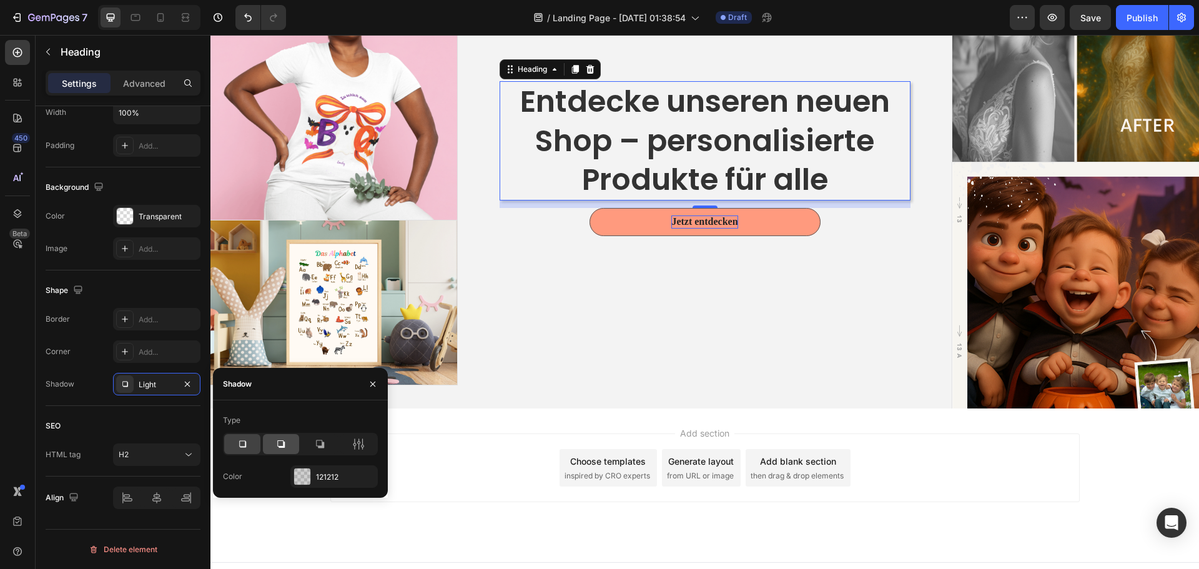
click at [280, 445] on icon at bounding box center [281, 444] width 12 height 12
click at [320, 442] on icon at bounding box center [319, 444] width 12 height 12
click at [245, 445] on icon at bounding box center [242, 444] width 7 height 7
click at [283, 445] on icon at bounding box center [280, 443] width 7 height 7
click at [320, 441] on icon at bounding box center [319, 444] width 12 height 12
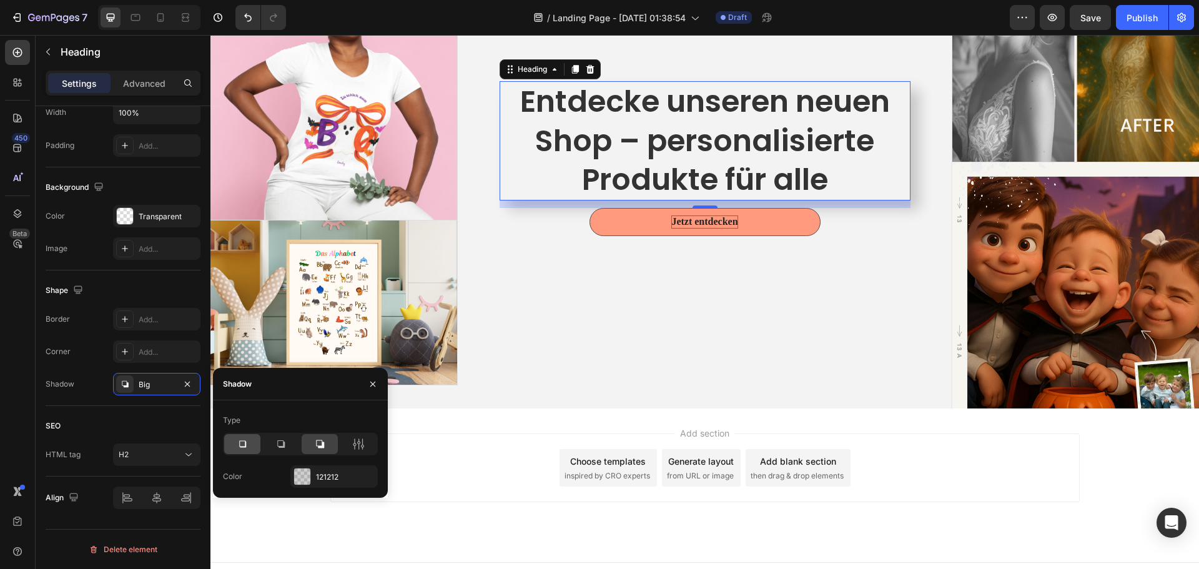
click at [251, 446] on div at bounding box center [242, 444] width 36 height 20
click at [371, 384] on icon "button" at bounding box center [373, 384] width 10 height 10
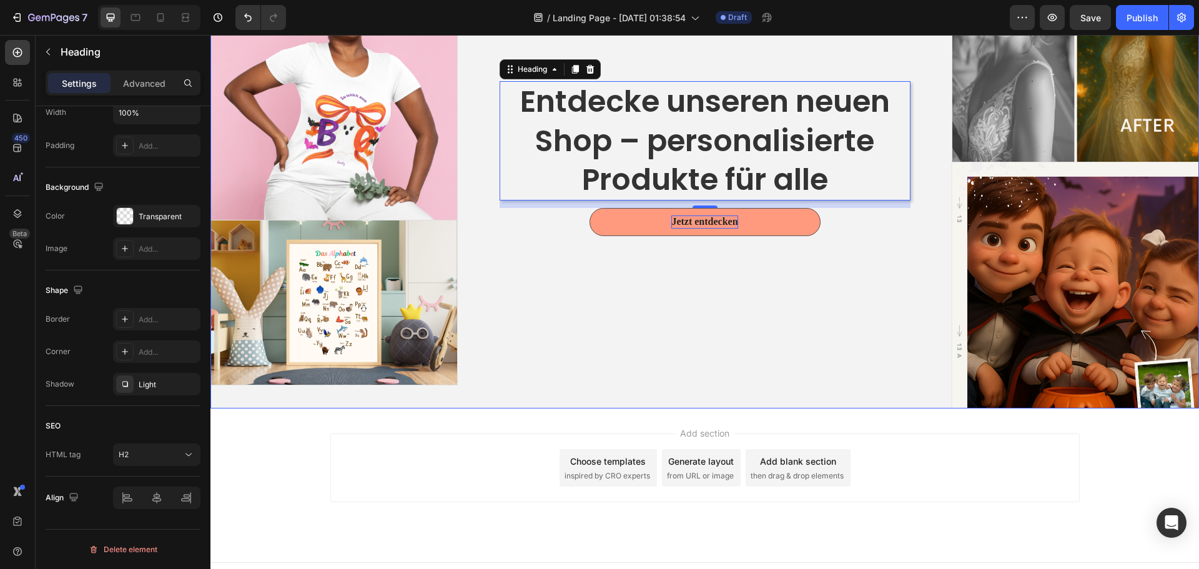
click at [606, 293] on div "Entdecke unseren neuen Shop – personalisierte Produkte für alle Heading 12 Jetz…" at bounding box center [705, 162] width 494 height 494
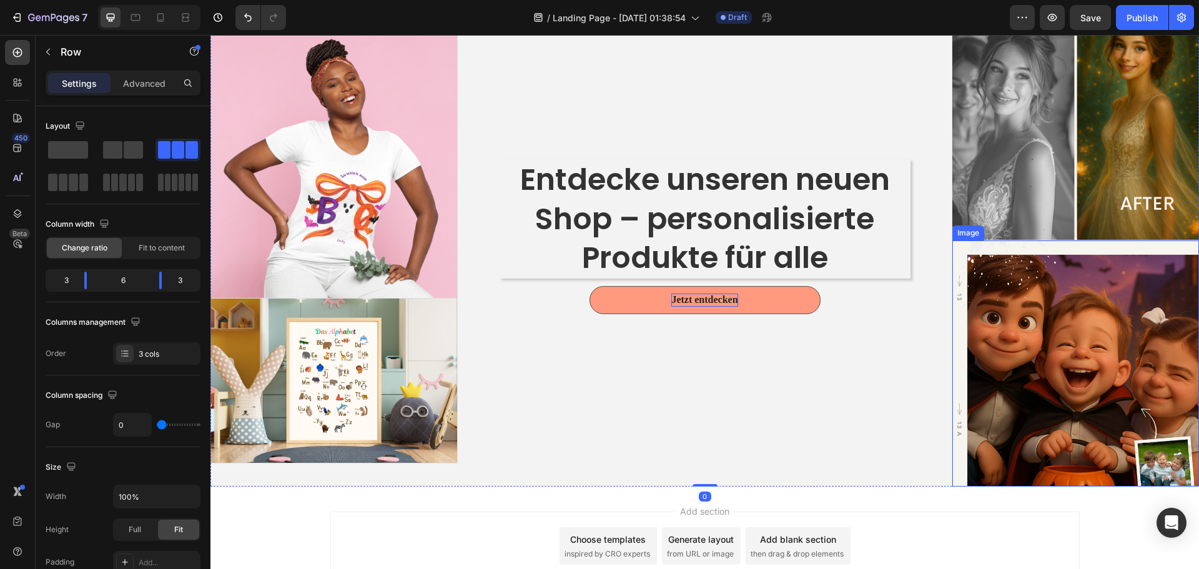
scroll to position [0, 0]
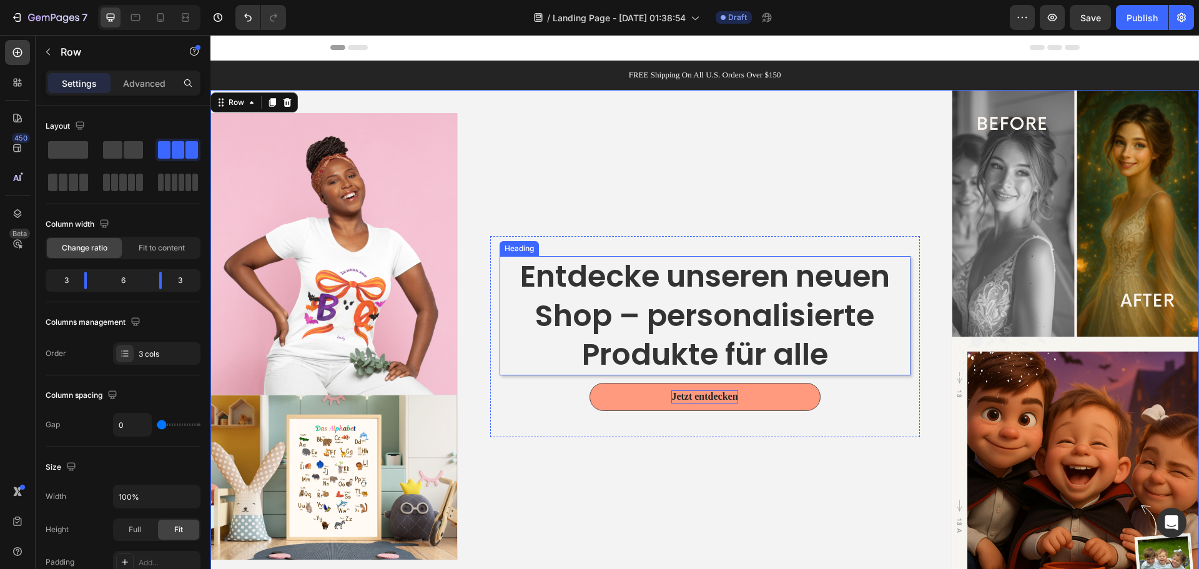
click at [896, 356] on p "Entdecke unseren neuen Shop – personalisierte Produkte für alle" at bounding box center [705, 315] width 408 height 117
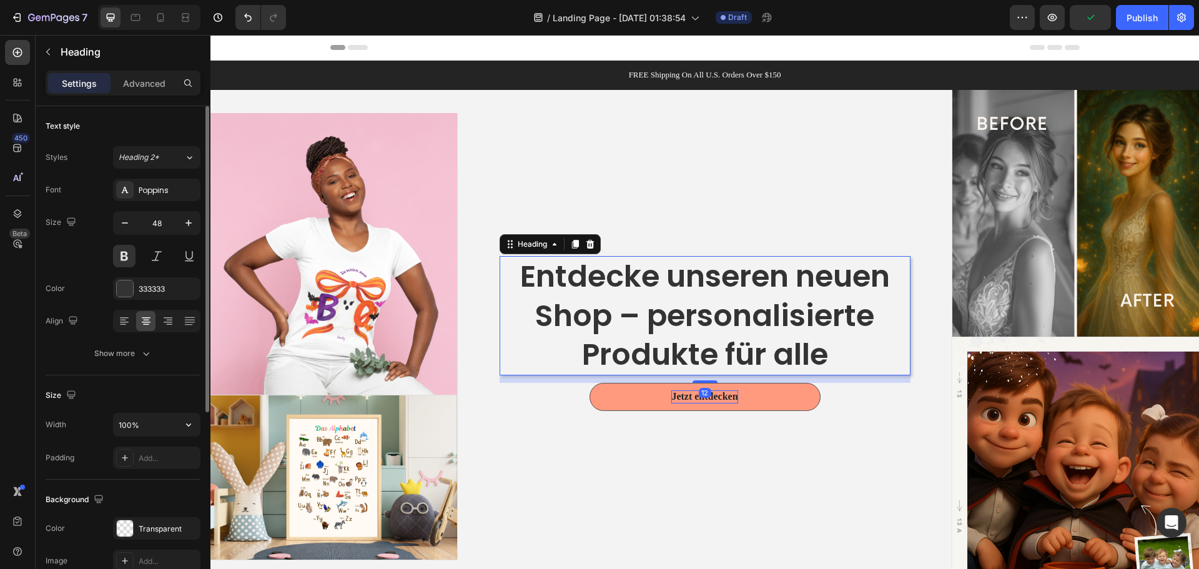
scroll to position [312, 0]
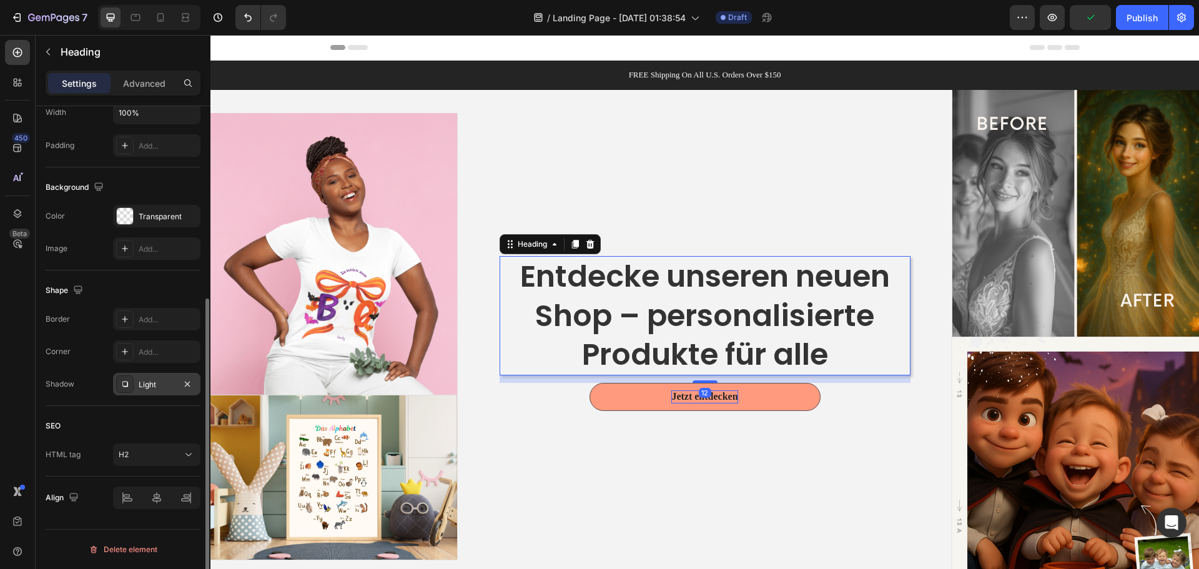
click at [154, 380] on div "Light" at bounding box center [157, 384] width 36 height 11
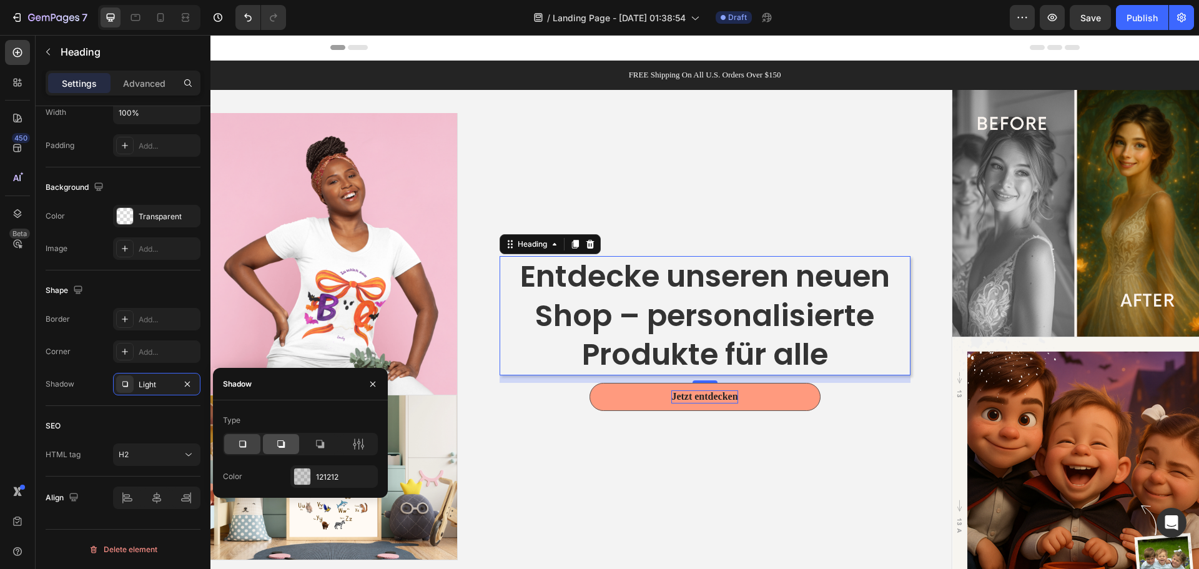
click at [282, 440] on icon at bounding box center [280, 443] width 7 height 7
click at [323, 441] on icon at bounding box center [319, 444] width 12 height 12
click at [243, 436] on div at bounding box center [242, 444] width 36 height 20
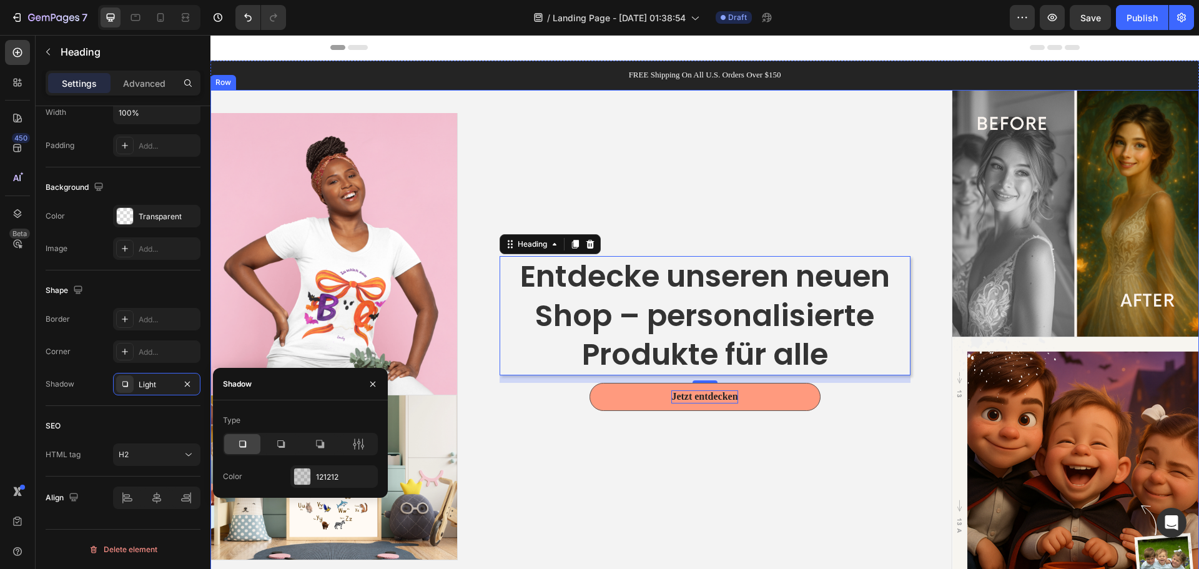
click at [529, 450] on div "Entdecke unseren neuen Shop – personalisierte Produkte für alle Heading 12 Jetz…" at bounding box center [705, 337] width 494 height 494
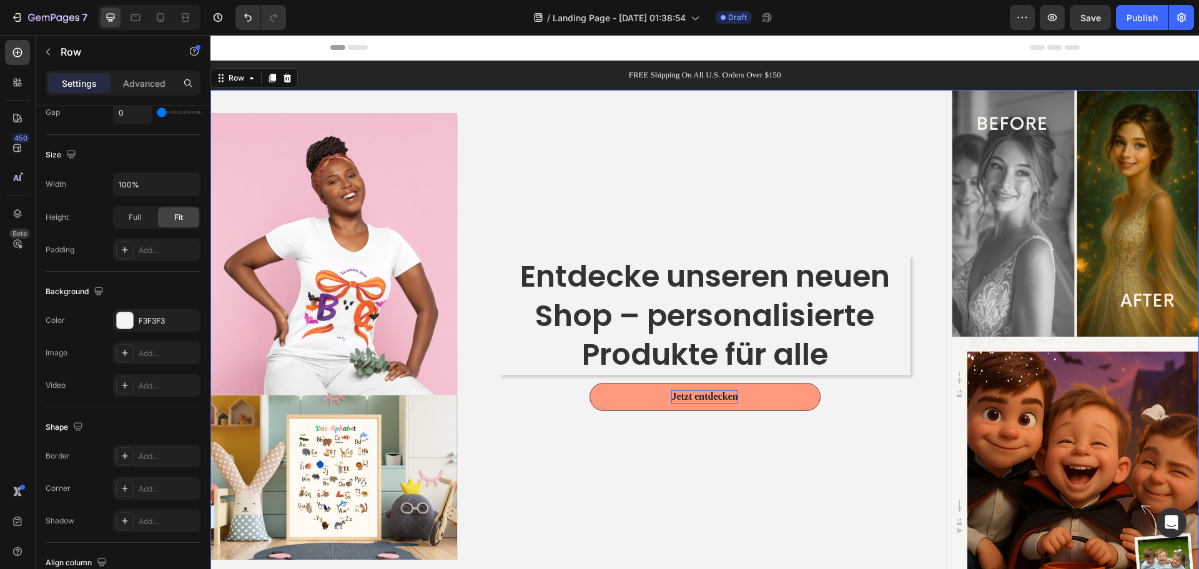
scroll to position [0, 0]
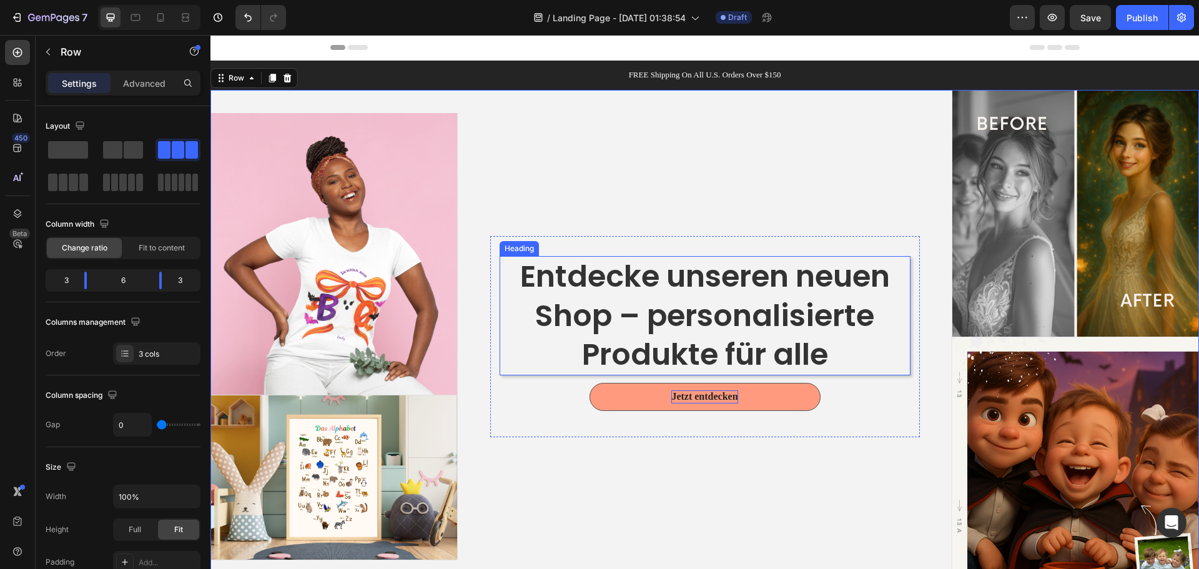
click at [835, 351] on p "Entdecke unseren neuen Shop – personalisierte Produkte für alle" at bounding box center [705, 315] width 408 height 117
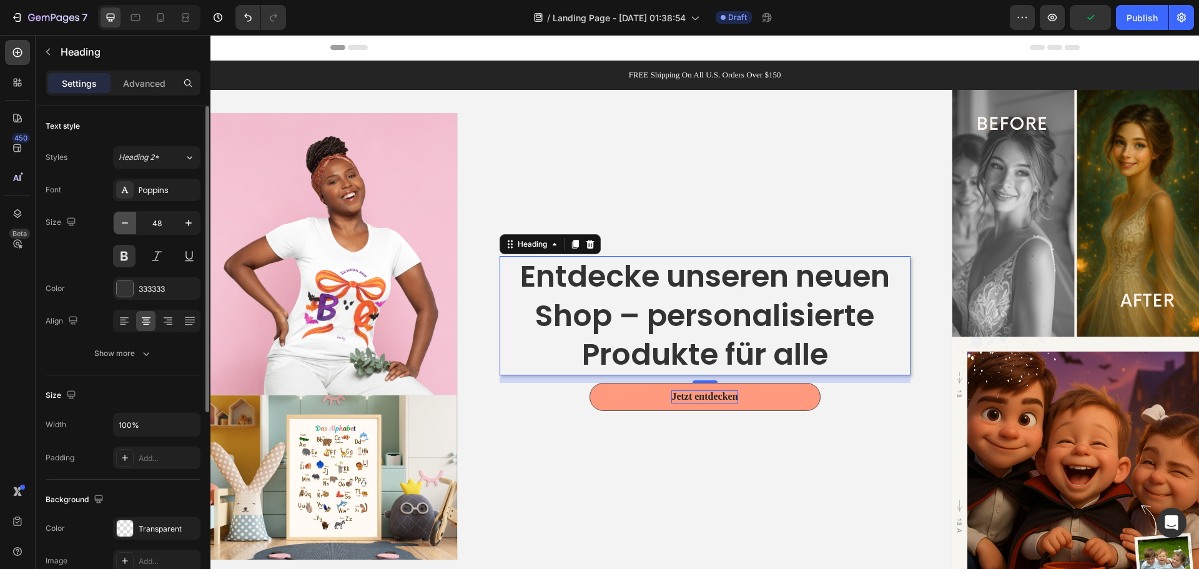
click at [125, 225] on icon "button" at bounding box center [125, 223] width 12 height 12
click at [134, 225] on button "button" at bounding box center [125, 223] width 22 height 22
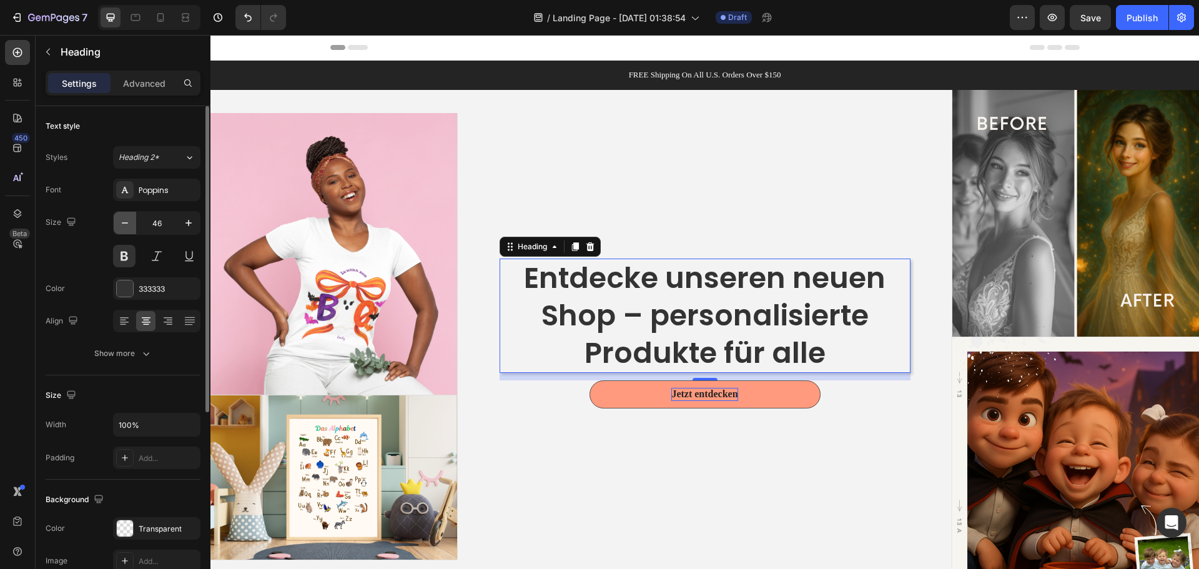
click at [134, 225] on button "button" at bounding box center [125, 223] width 22 height 22
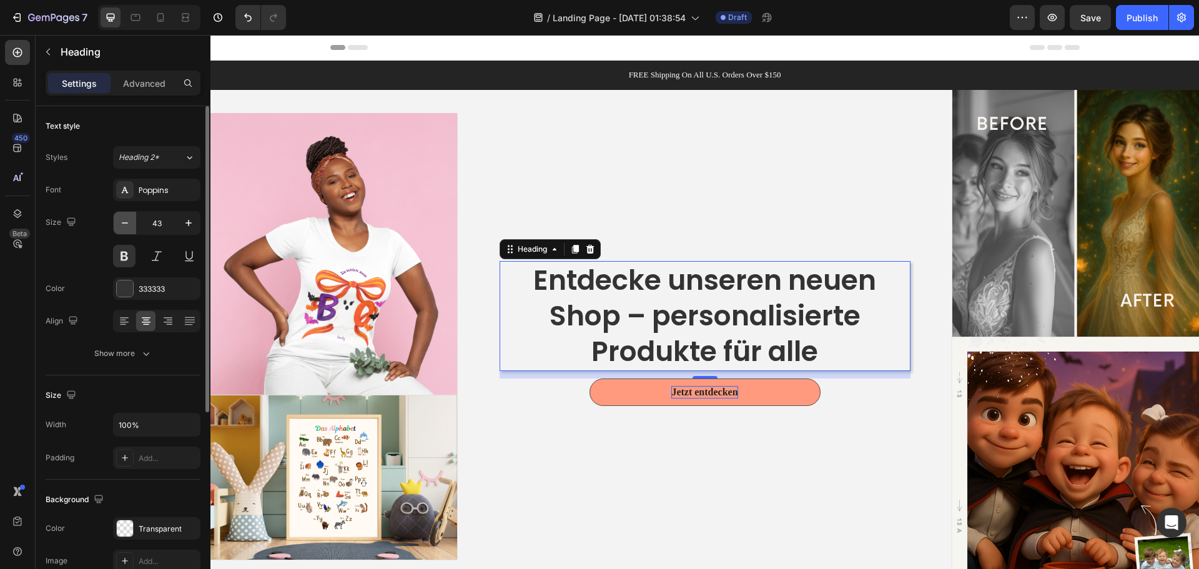
click at [134, 225] on button "button" at bounding box center [125, 223] width 22 height 22
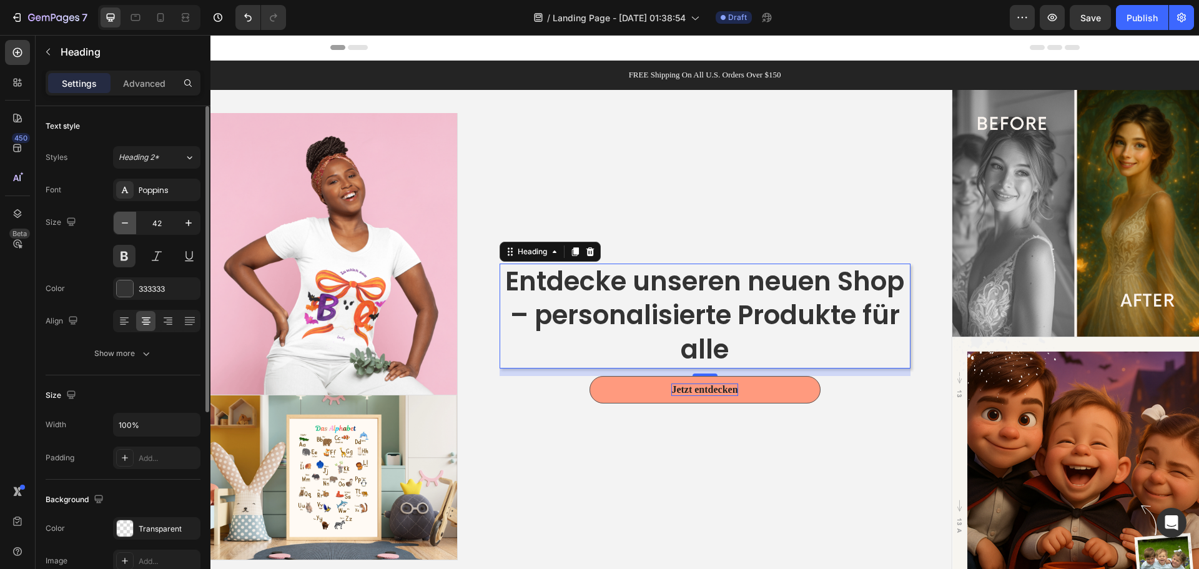
click at [134, 225] on button "button" at bounding box center [125, 223] width 22 height 22
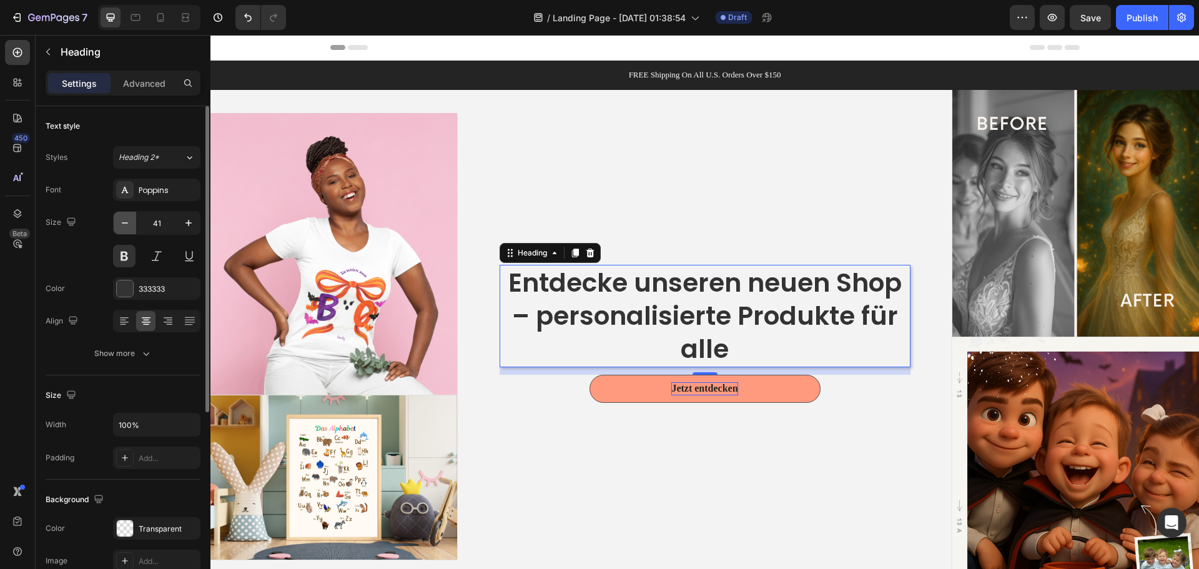
click at [134, 225] on button "button" at bounding box center [125, 223] width 22 height 22
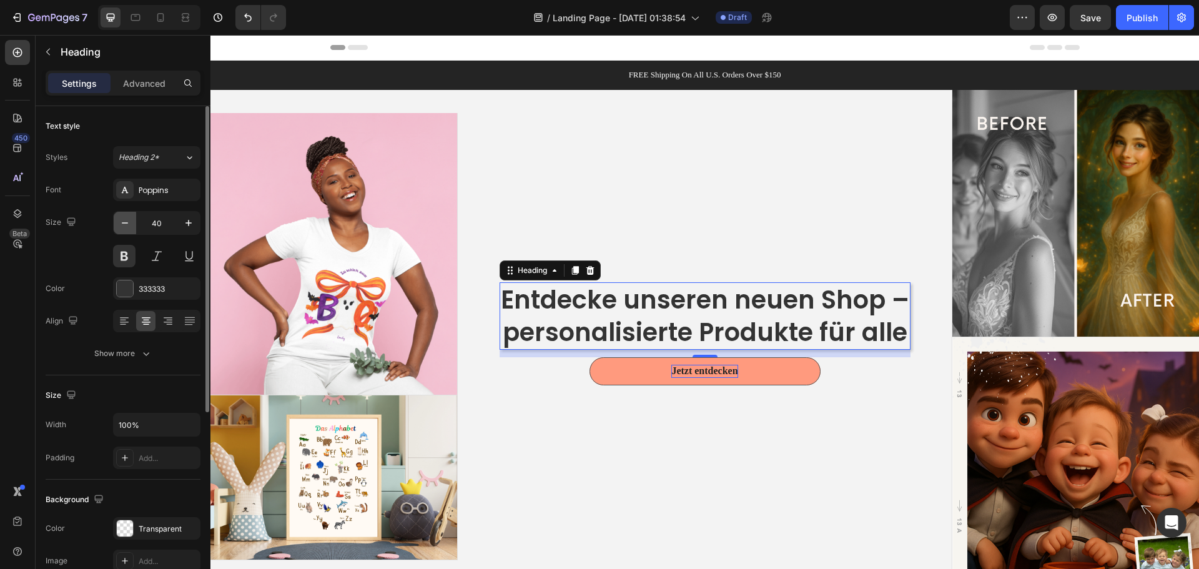
click at [132, 221] on button "button" at bounding box center [125, 223] width 22 height 22
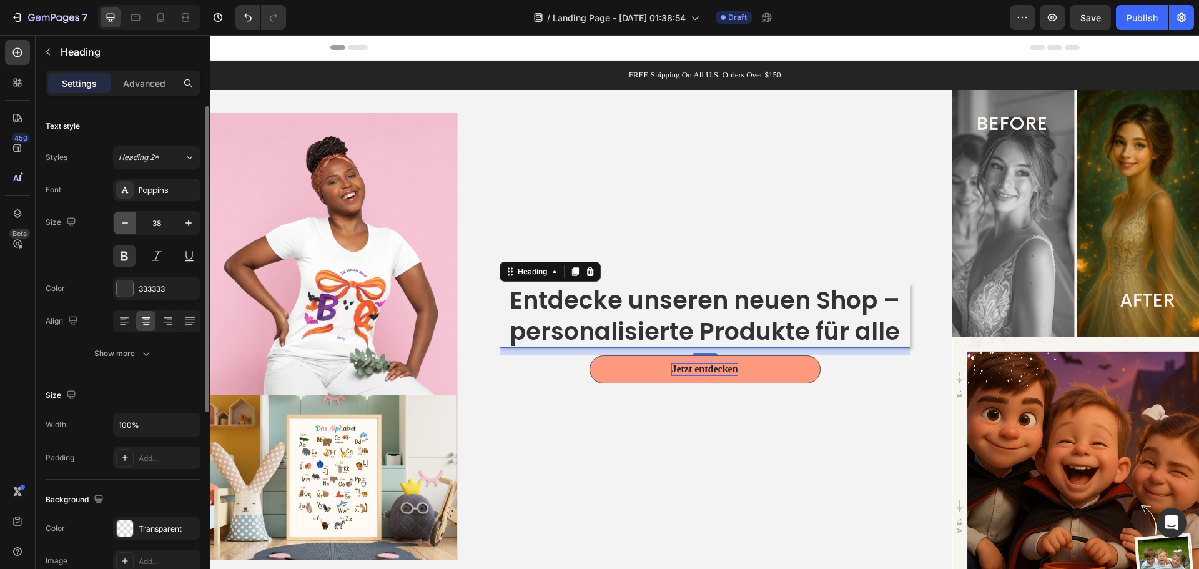
click at [132, 221] on button "button" at bounding box center [125, 223] width 22 height 22
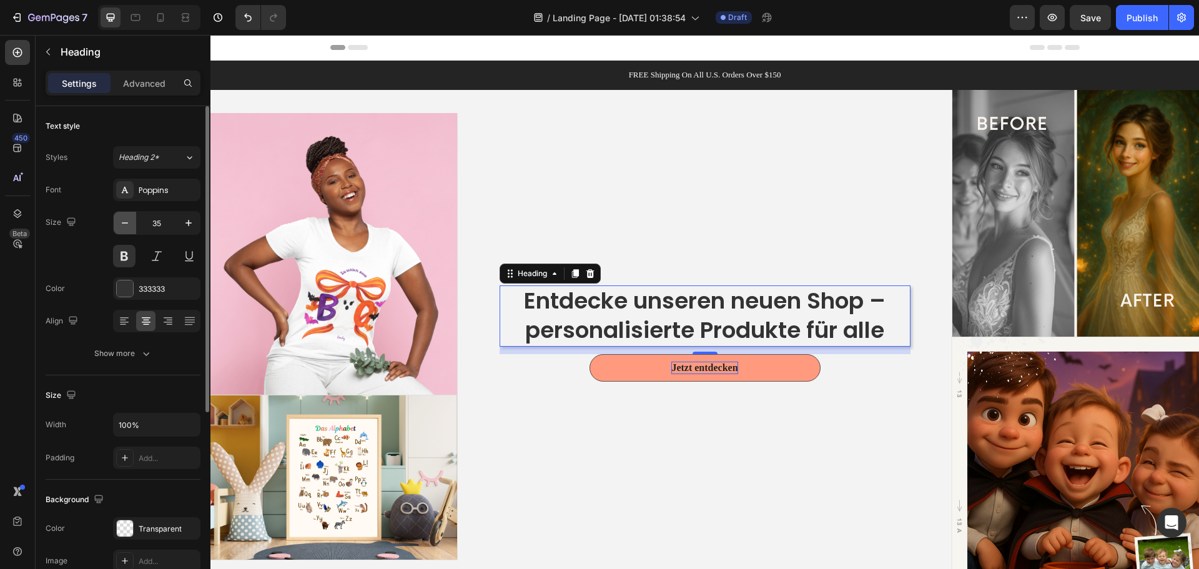
click at [132, 221] on button "button" at bounding box center [125, 223] width 22 height 22
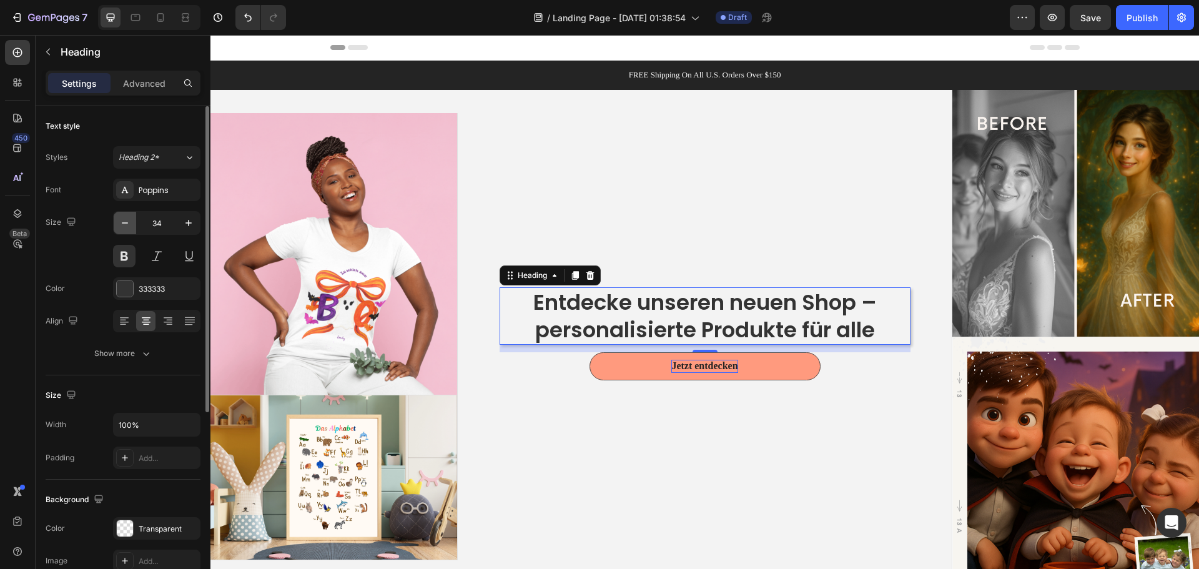
click at [132, 221] on button "button" at bounding box center [125, 223] width 22 height 22
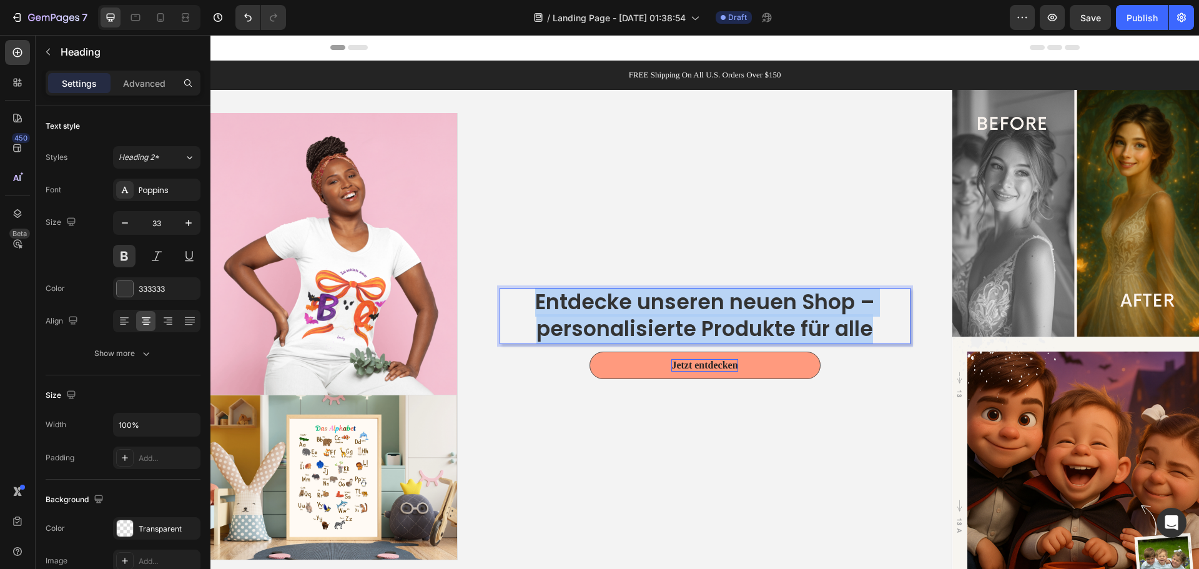
drag, startPoint x: 533, startPoint y: 297, endPoint x: 866, endPoint y: 320, distance: 334.2
click at [866, 320] on p "Entdecke unseren neuen Shop – personalisierte Produkte für alle" at bounding box center [705, 316] width 408 height 54
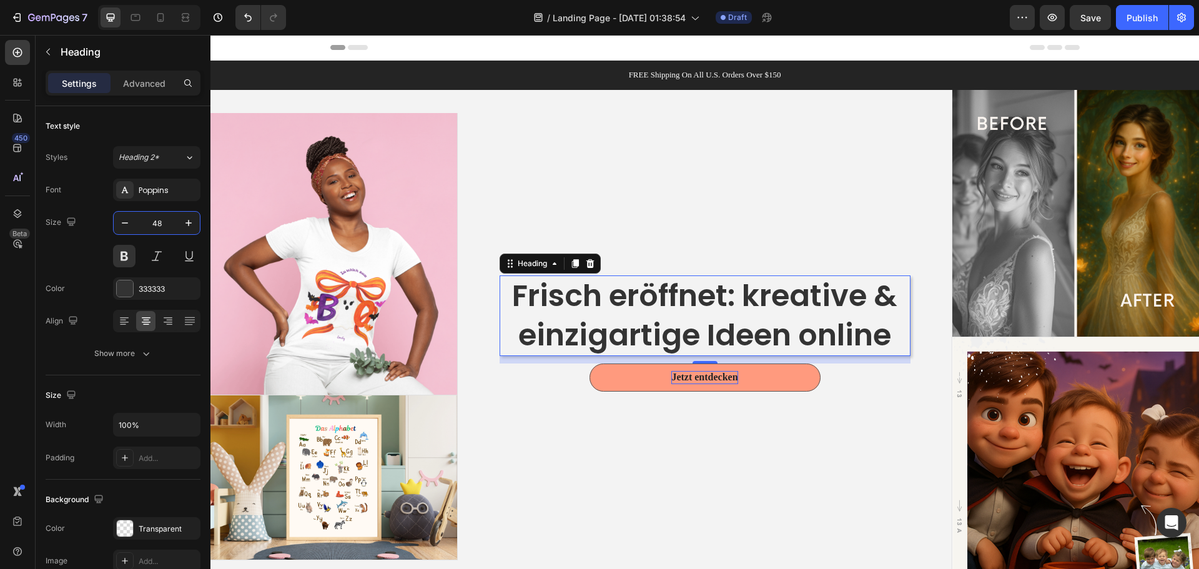
type input "48"
click at [734, 303] on p "Frisch eröffnet: kreative & einzigartige Ideen online" at bounding box center [705, 316] width 408 height 78
click at [736, 294] on p "Frisch eröffnet: kreative & einzigartige Ideen online" at bounding box center [705, 316] width 408 height 78
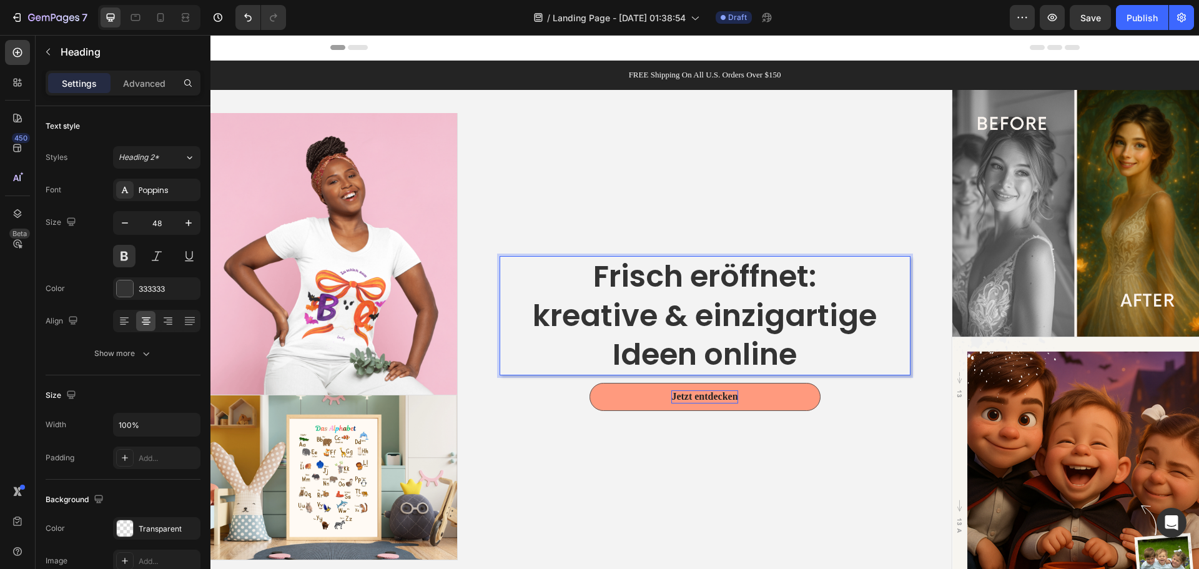
click at [815, 275] on p "Frisch eröffnet: kreative & einzigartige Ideen online" at bounding box center [705, 315] width 408 height 117
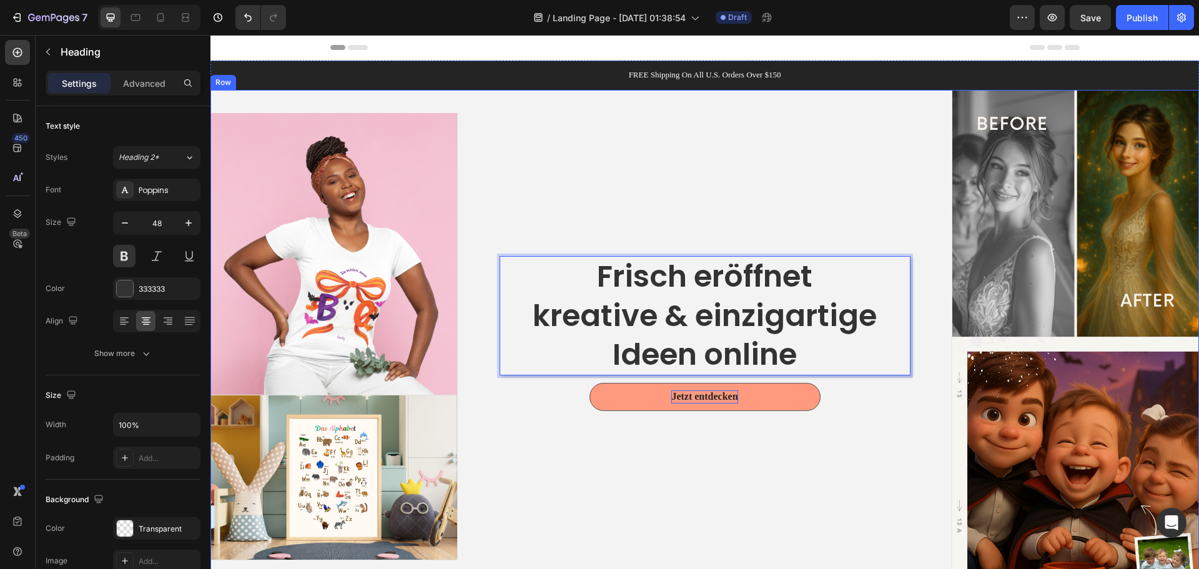
click at [815, 493] on div "Frisch eröffnet kreative & einzigartige Ideen online Heading 12 Jetzt entdecken…" at bounding box center [705, 337] width 494 height 494
click at [775, 466] on div "Frisch eröffnet kreative & einzigartige Ideen online Heading 12 Jetzt entdecken…" at bounding box center [705, 337] width 494 height 494
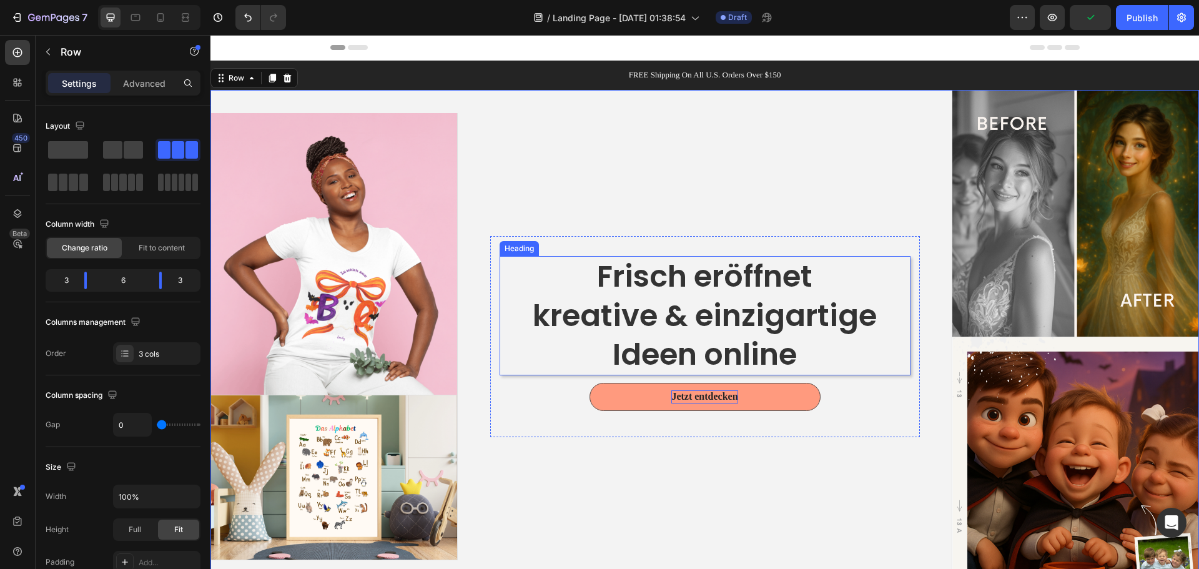
click at [752, 365] on p "Frisch eröffnet kreative & einzigartige Ideen online" at bounding box center [705, 315] width 408 height 117
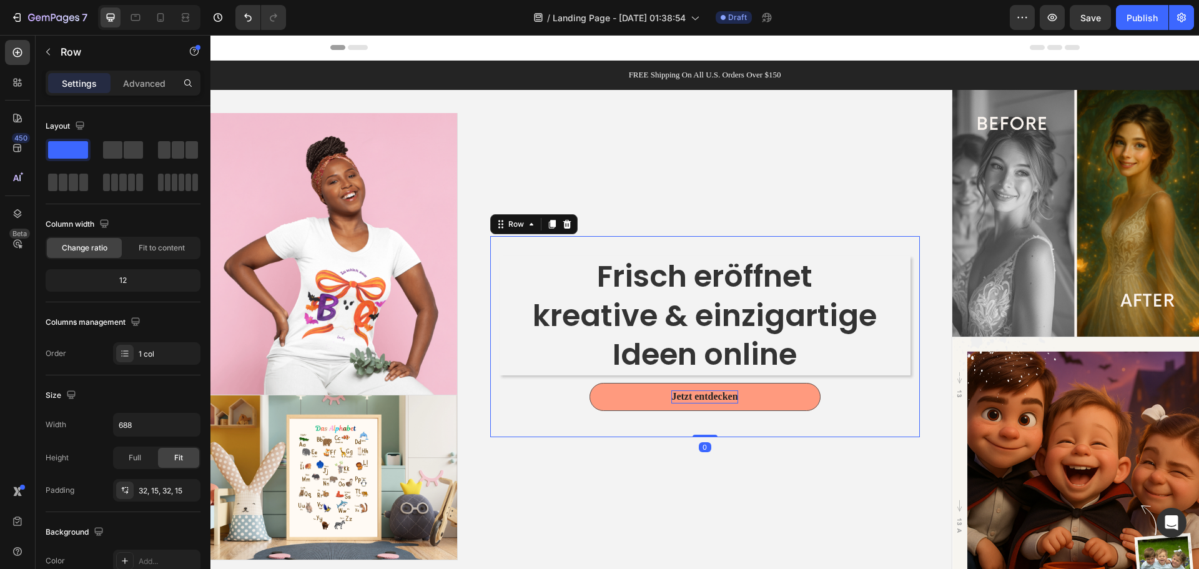
click at [697, 245] on div "Frisch eröffnet kreative & einzigartige Ideen online Heading Jetzt entdecken Bu…" at bounding box center [705, 336] width 430 height 201
click at [704, 220] on div "Frisch eröffnet kreative & einzigartige Ideen online Heading Jetzt entdecken Bu…" at bounding box center [705, 337] width 494 height 494
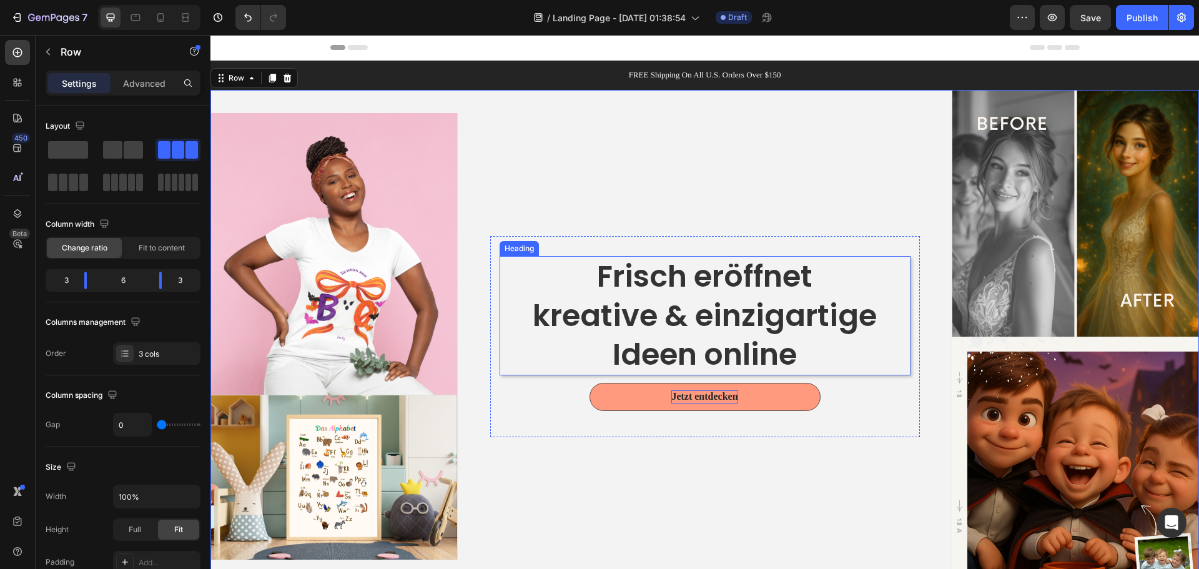
click at [716, 371] on p "Frisch eröffnet kreative & einzigartige Ideen online" at bounding box center [705, 315] width 408 height 117
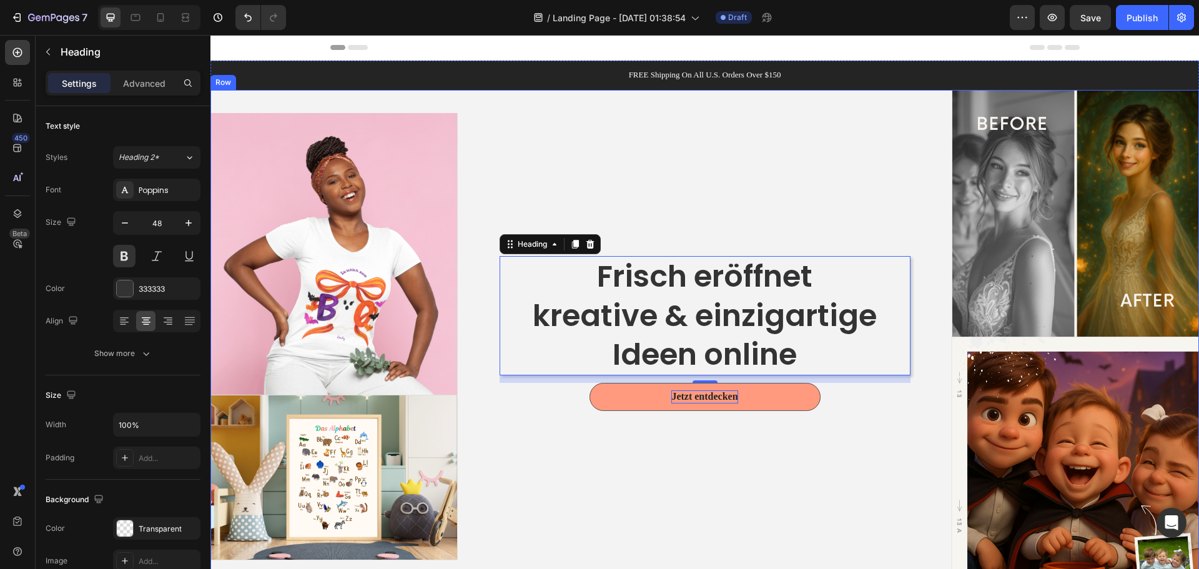
click at [725, 470] on div "Frisch eröffnet kreative & einzigartige Ideen online Heading 12 Jetzt entdecken…" at bounding box center [705, 337] width 494 height 494
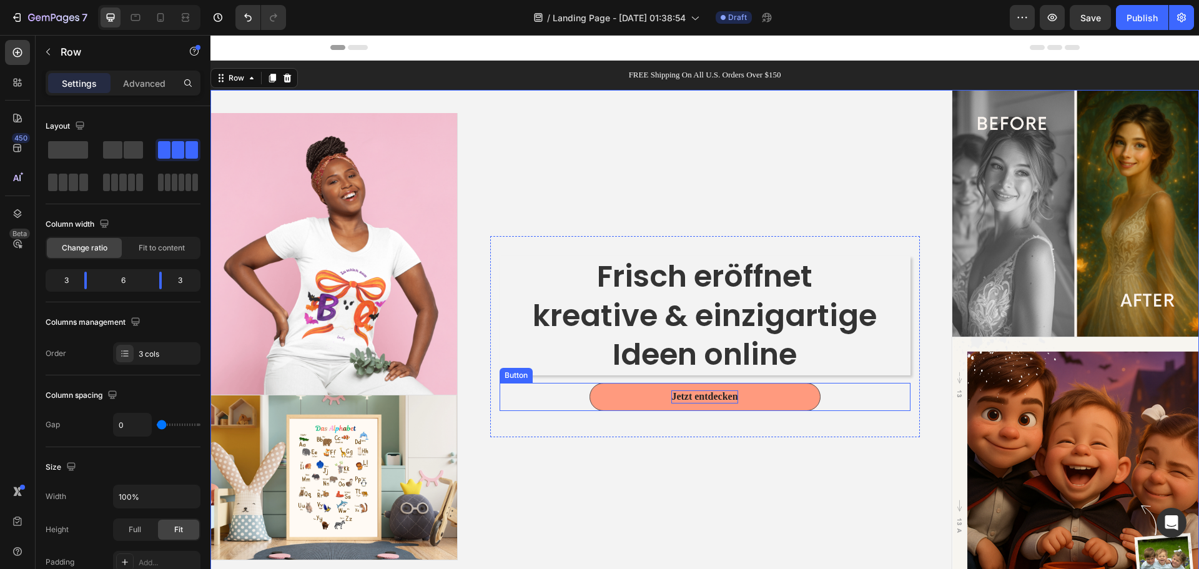
click at [732, 408] on button "Jetzt entdecken" at bounding box center [704, 397] width 231 height 28
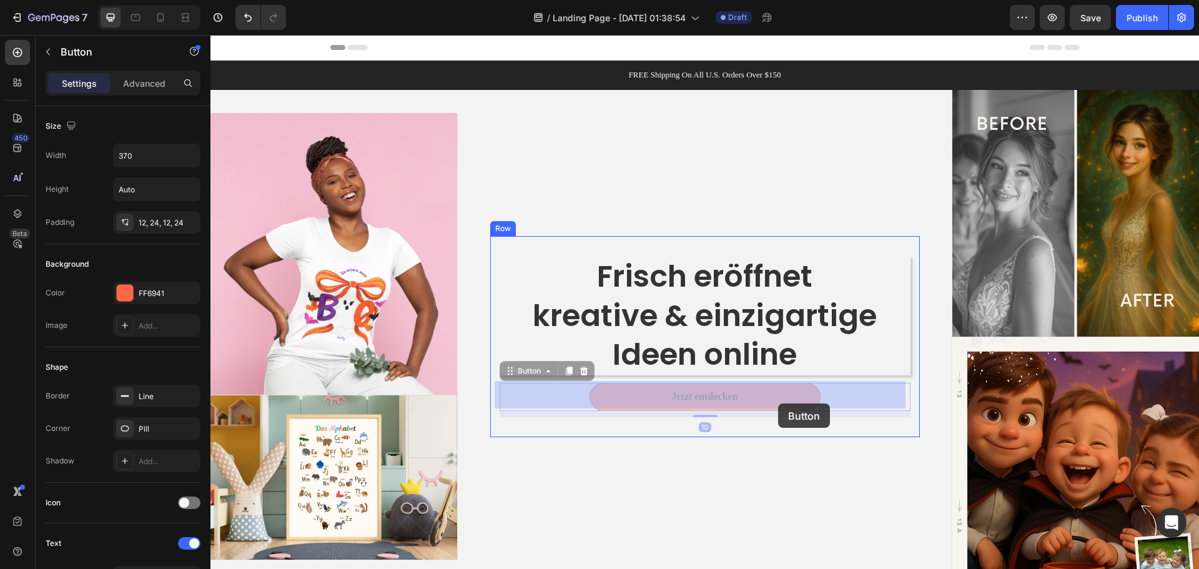
drag, startPoint x: 777, startPoint y: 392, endPoint x: 778, endPoint y: 404, distance: 11.9
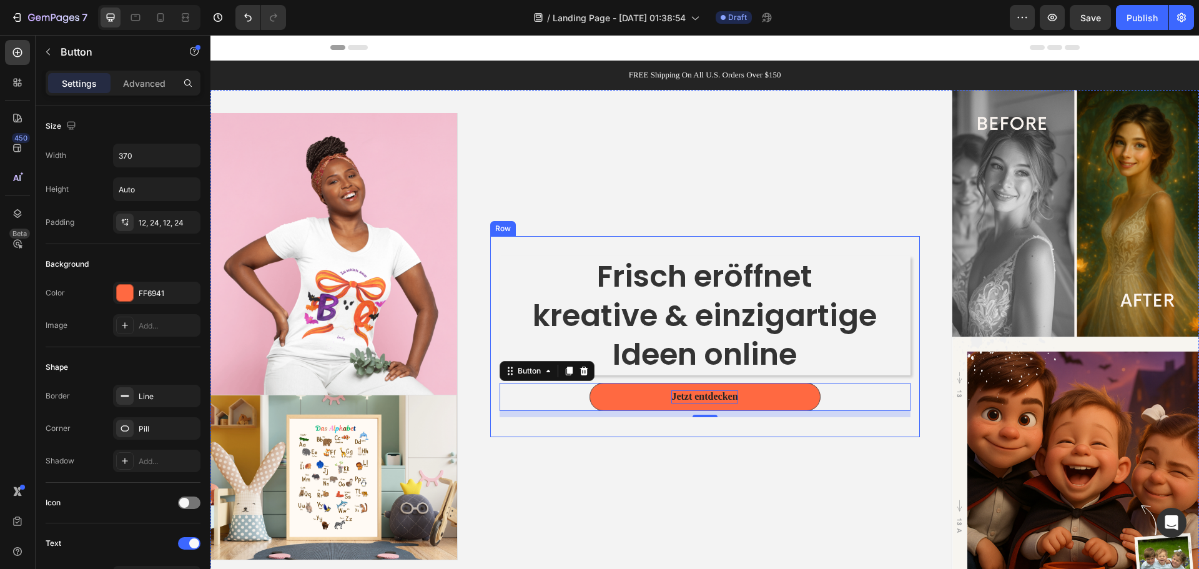
click at [769, 483] on div "Frisch eröffnet kreative & einzigartige Ideen online Heading Jetzt entdecken Bu…" at bounding box center [705, 337] width 494 height 494
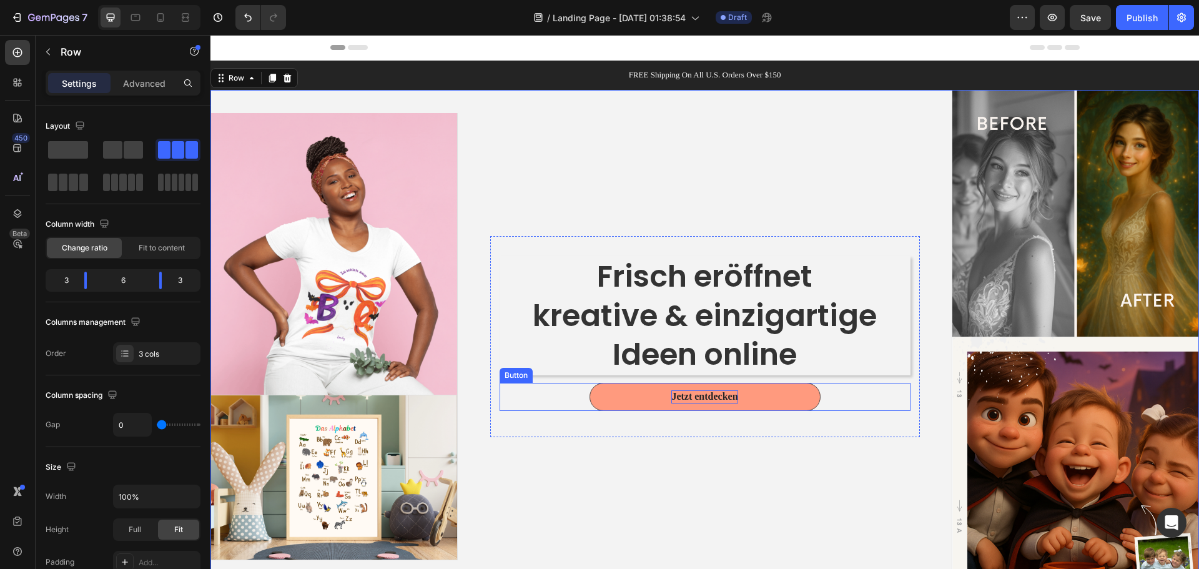
click at [782, 406] on button "Jetzt entdecken" at bounding box center [704, 397] width 231 height 28
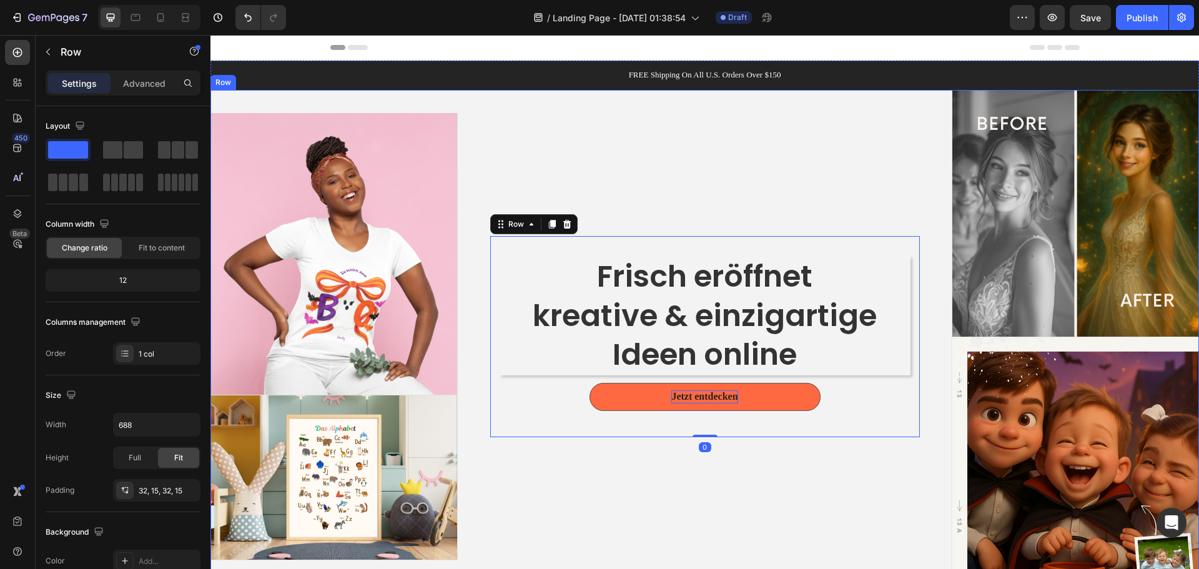
click at [699, 466] on div "Frisch eröffnet kreative & einzigartige Ideen online Heading Jetzt entdecken Bu…" at bounding box center [705, 337] width 494 height 494
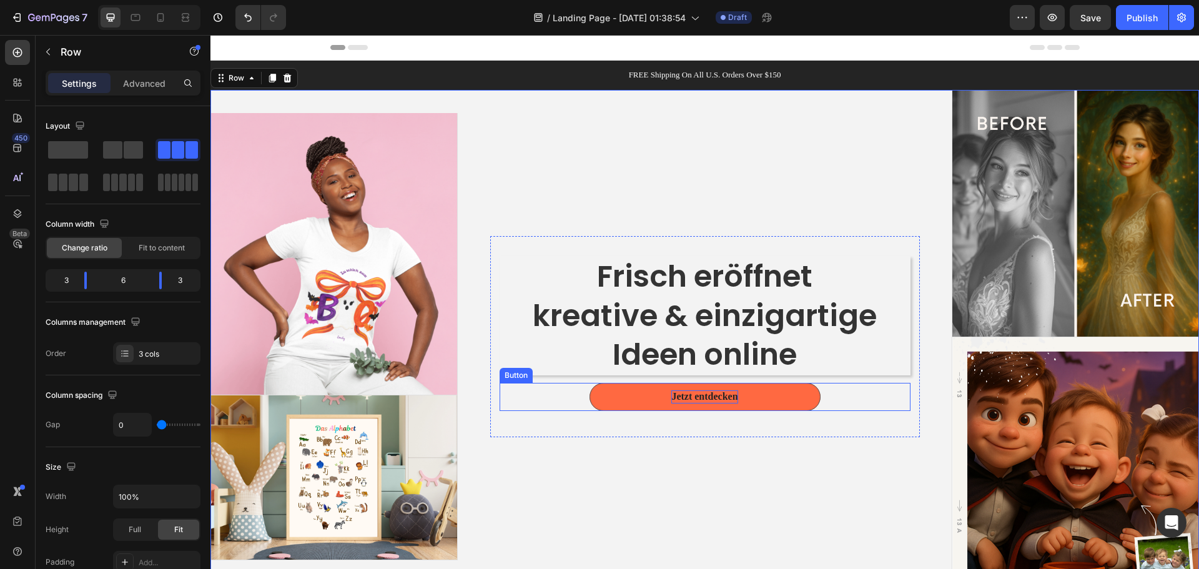
click at [757, 363] on p "Frisch eröffnet kreative & einzigartige Ideen online" at bounding box center [705, 315] width 408 height 117
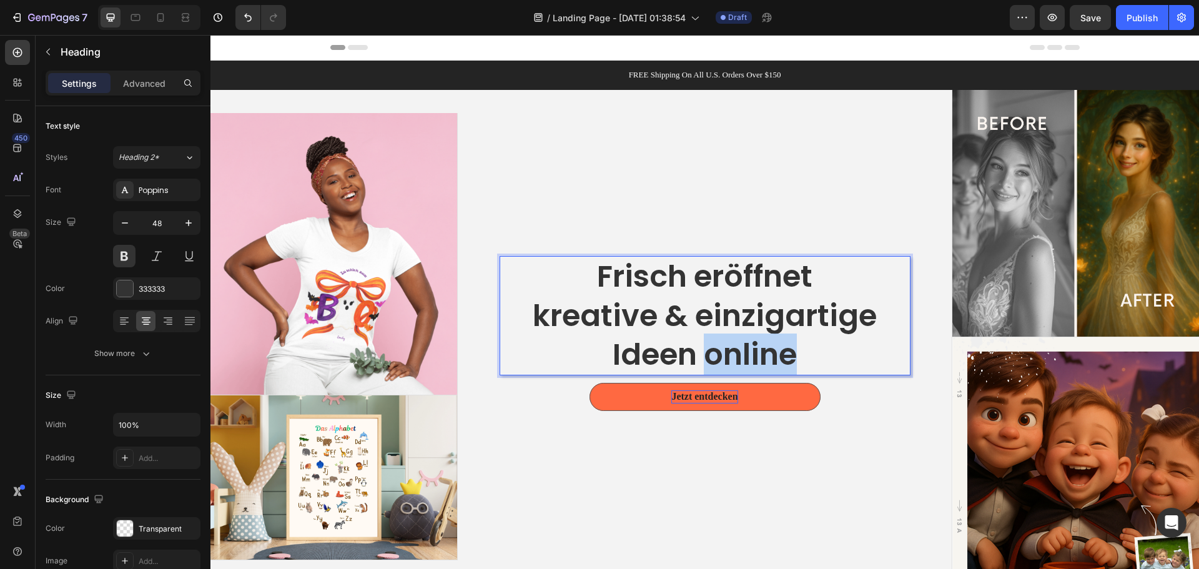
click at [701, 371] on p "Frisch eröffnet kreative & einzigartige Ideen online" at bounding box center [705, 315] width 408 height 117
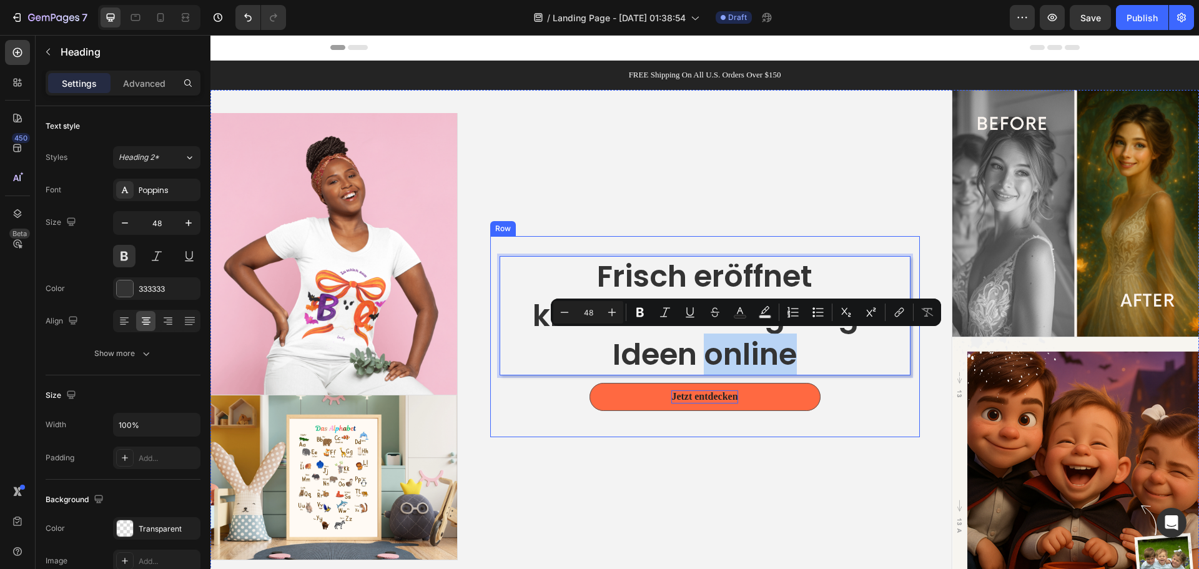
click at [701, 380] on div "Frisch eröffnet kreative & einzigartige Ideen online Heading 12 Jetzt entdecken…" at bounding box center [704, 336] width 411 height 161
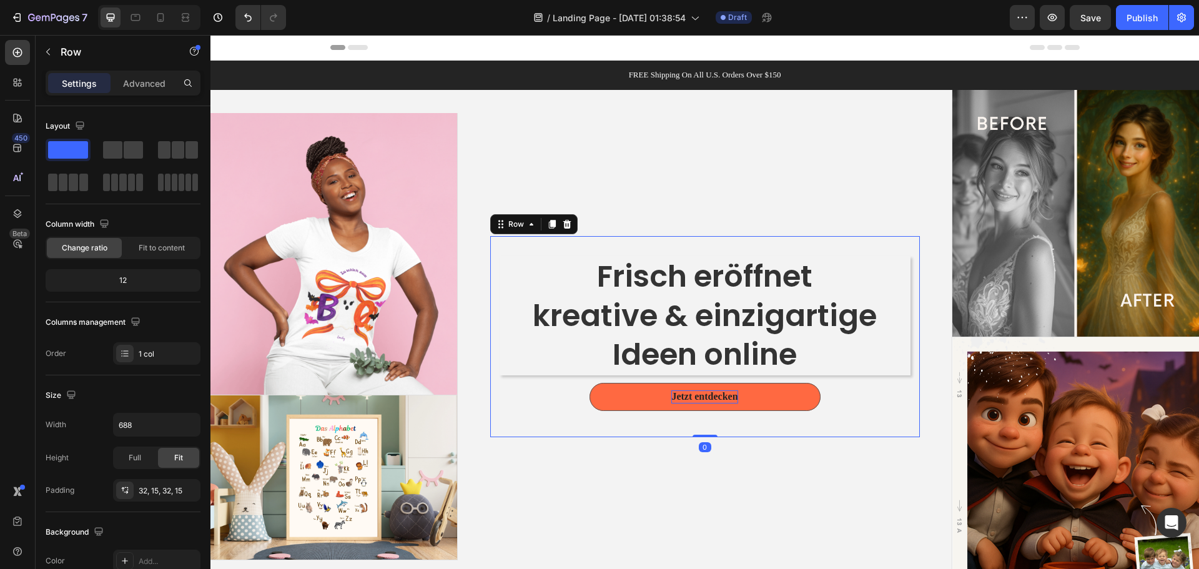
click at [702, 444] on div "0" at bounding box center [705, 447] width 12 height 10
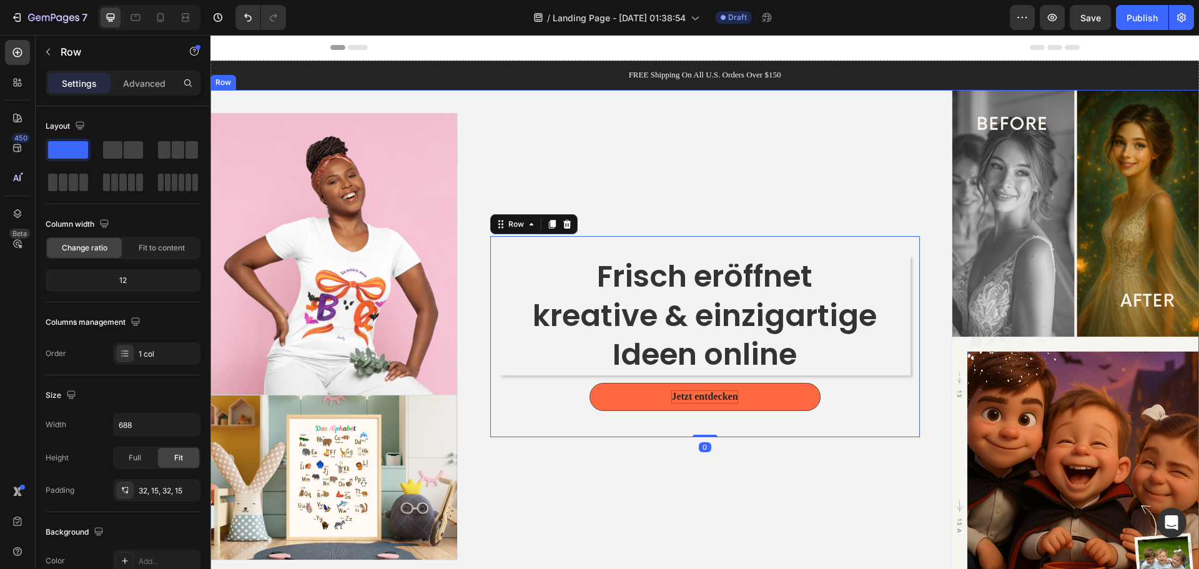
click at [699, 435] on div "Frisch eröffnet kreative & einzigartige Ideen online Heading Jetzt entdecken Bu…" at bounding box center [705, 337] width 494 height 494
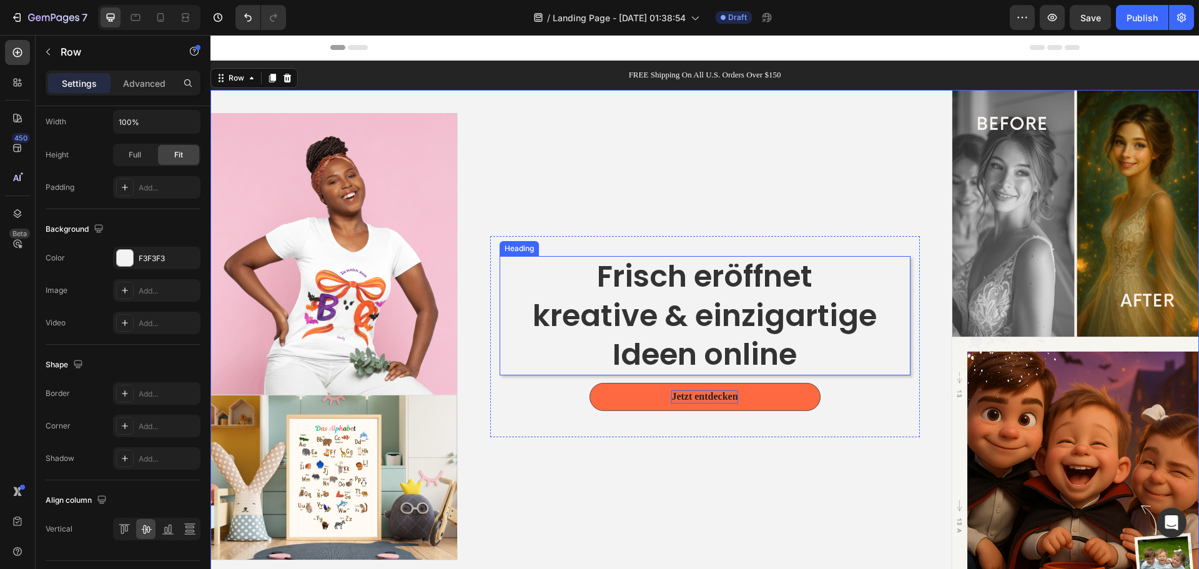
click at [533, 363] on p "Frisch eröffnet kreative & einzigartige Ideen online" at bounding box center [705, 315] width 408 height 117
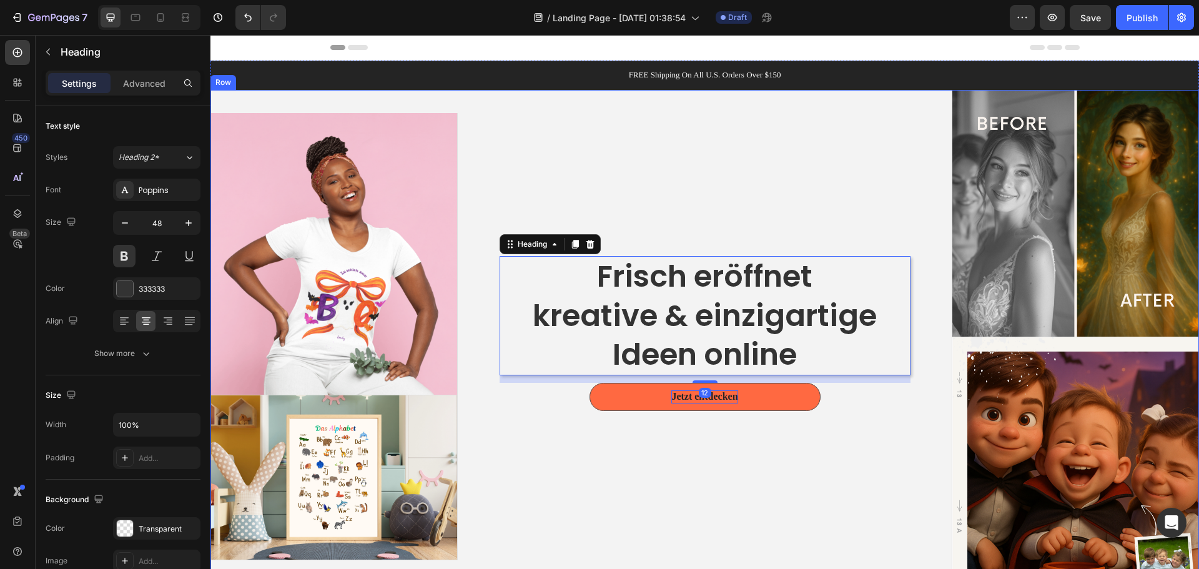
click at [643, 238] on div "Frisch eröffnet kreative & einzigartige Ideen online Heading 12 Jetzt entdecken…" at bounding box center [705, 336] width 430 height 201
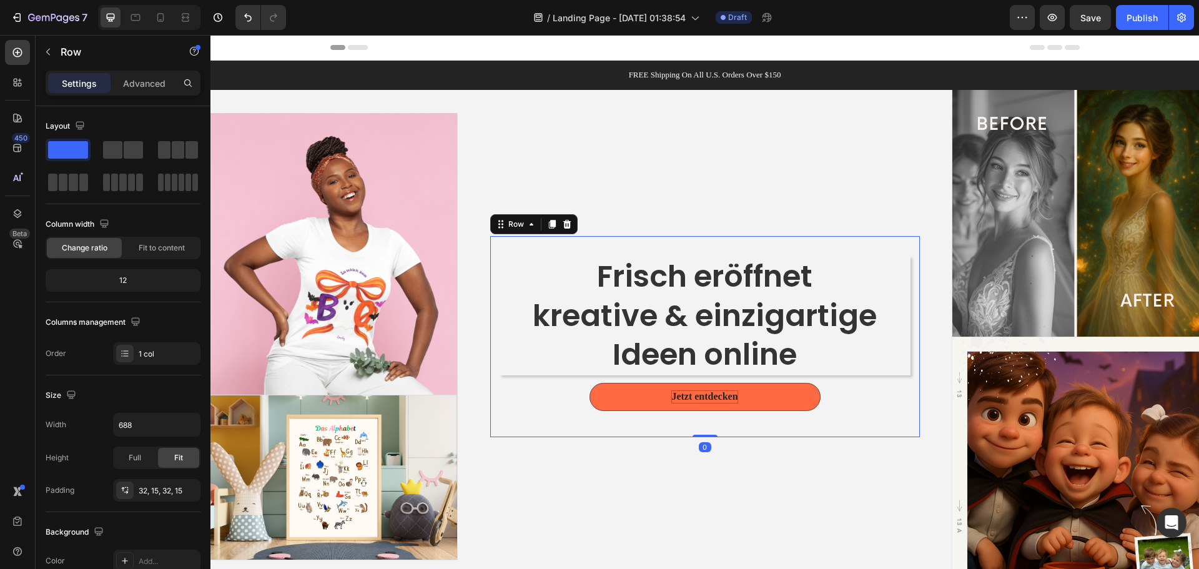
click at [665, 252] on div "Frisch eröffnet kreative & einzigartige Ideen online Heading Jetzt entdecken Bu…" at bounding box center [705, 336] width 430 height 201
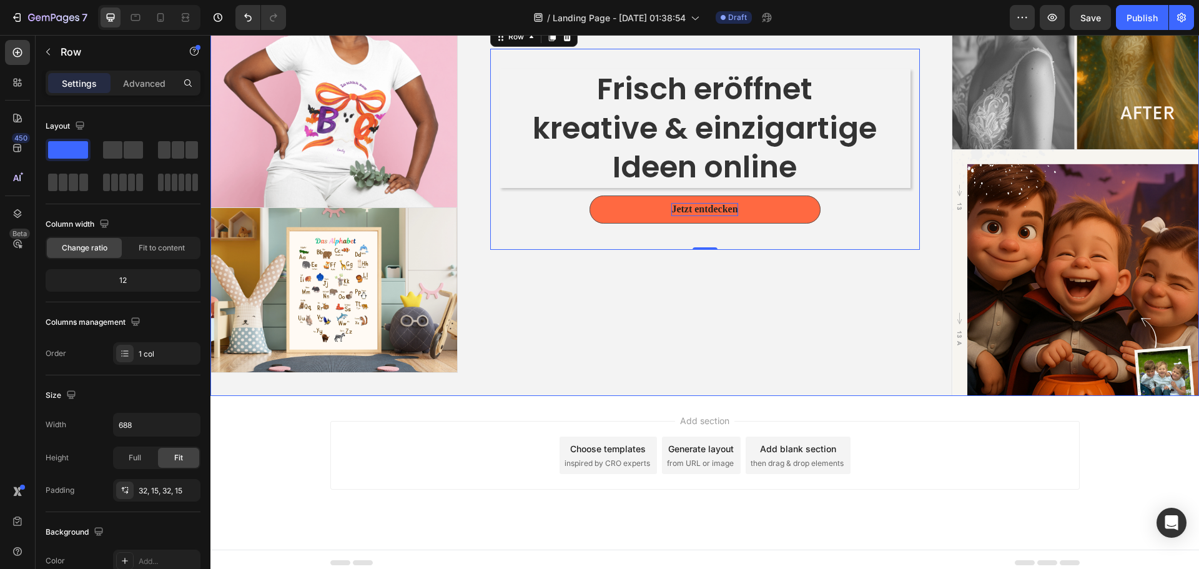
scroll to position [62, 0]
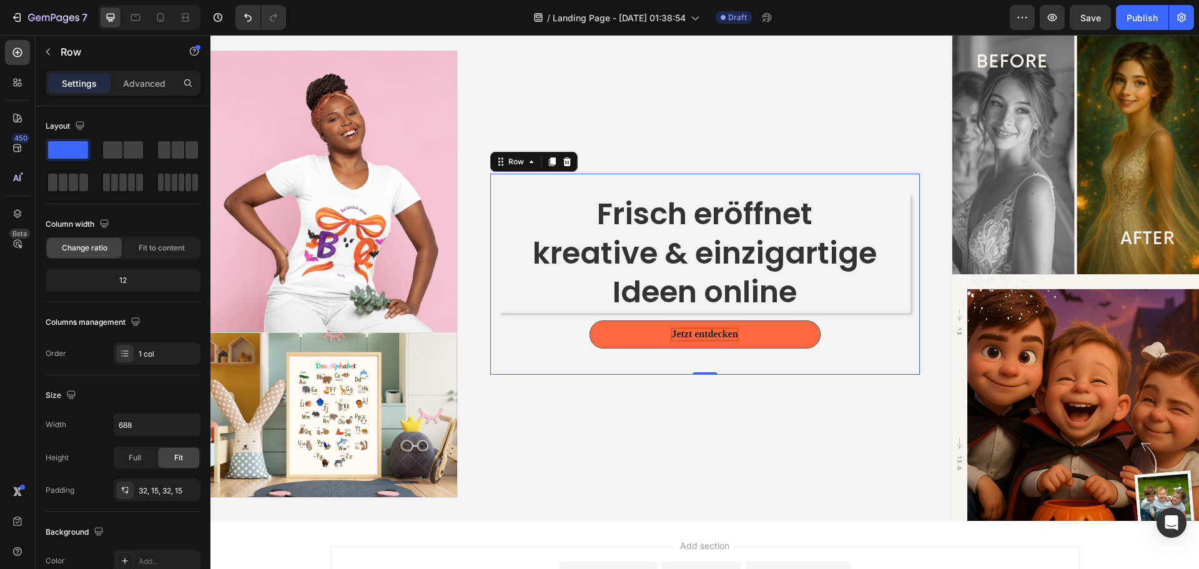
click at [701, 408] on div "Frisch eröffnet kreative & einzigartige Ideen online Heading Jetzt entdecken Bu…" at bounding box center [705, 274] width 494 height 494
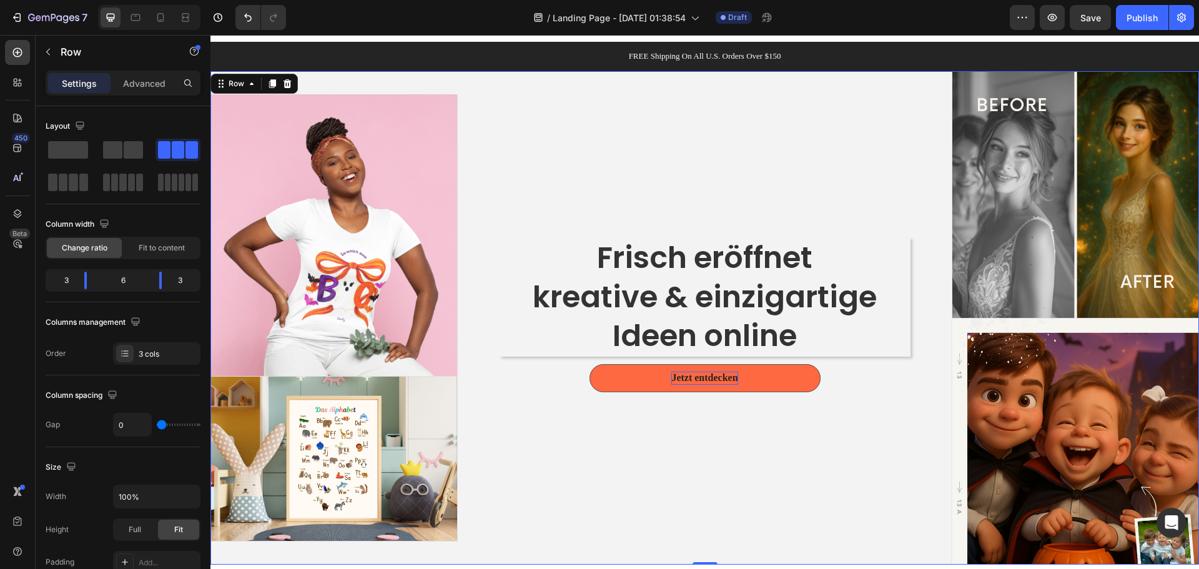
scroll to position [0, 0]
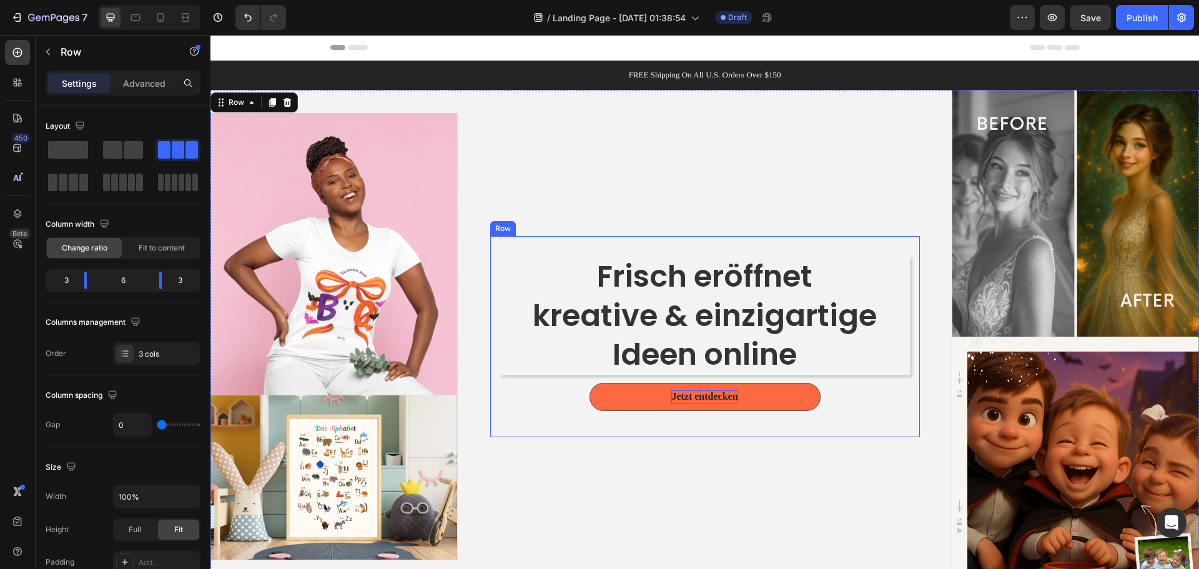
click at [823, 237] on div "Frisch eröffnet kreative & einzigartige Ideen online Heading Jetzt entdecken Bu…" at bounding box center [705, 336] width 430 height 201
click at [818, 446] on div "Frisch eröffnet kreative & einzigartige Ideen online Heading Jetzt entdecken Bu…" at bounding box center [705, 337] width 494 height 494
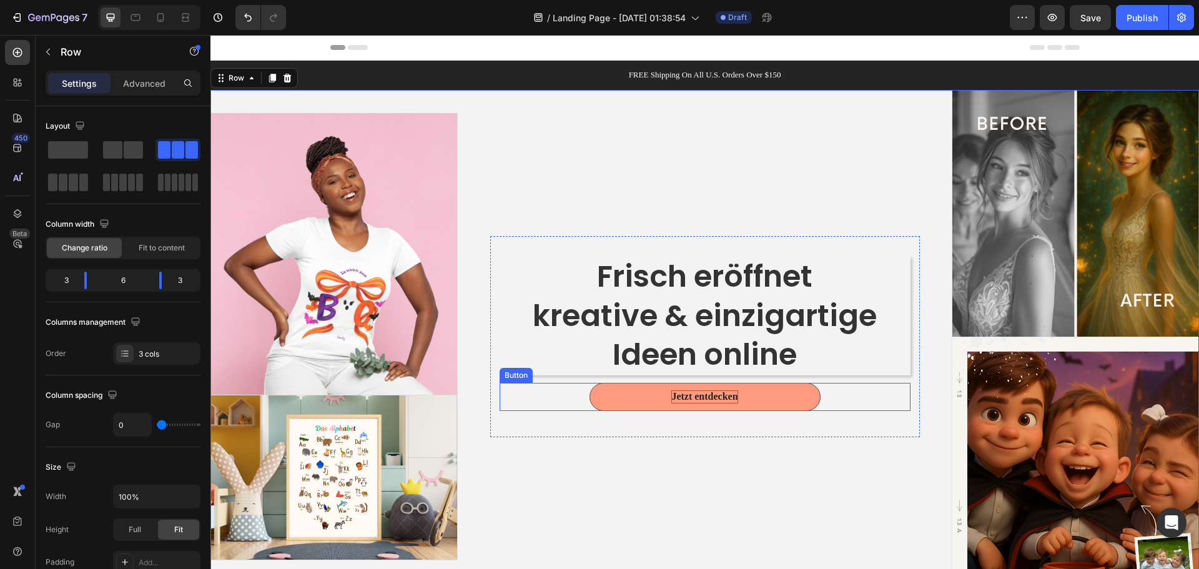
click at [779, 406] on button "Jetzt entdecken" at bounding box center [704, 397] width 231 height 28
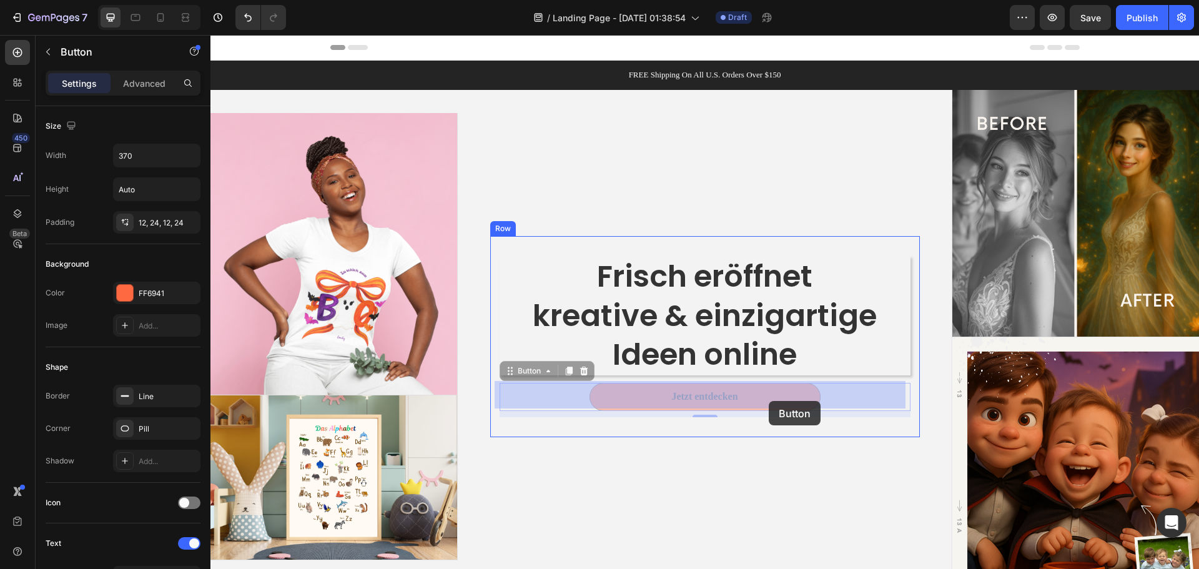
drag, startPoint x: 769, startPoint y: 385, endPoint x: 769, endPoint y: 401, distance: 15.6
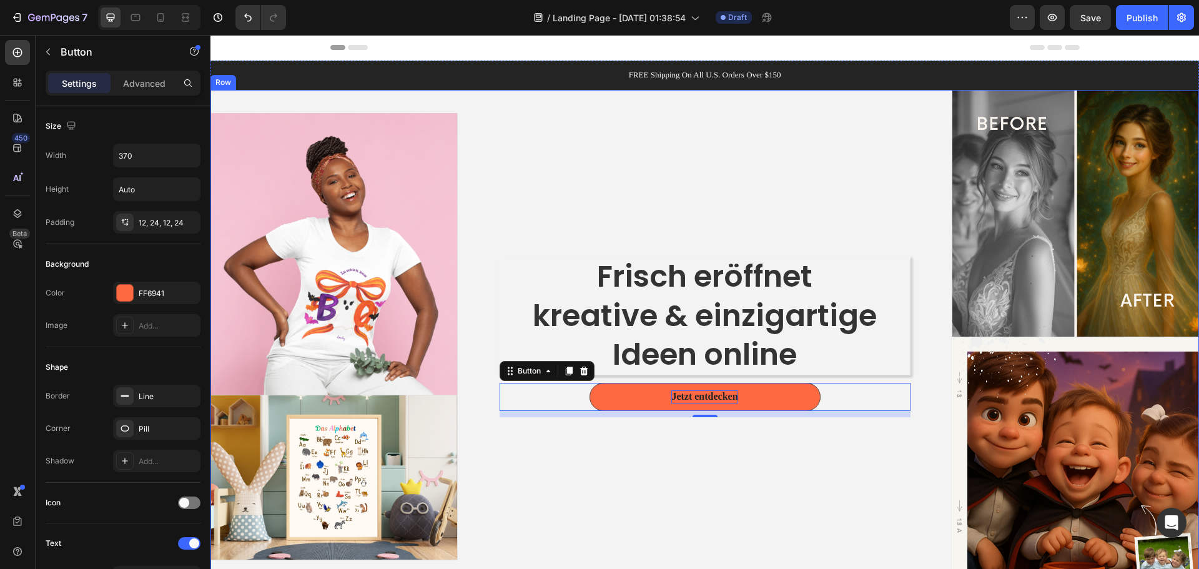
click at [776, 478] on div "Frisch eröffnet kreative & einzigartige Ideen online Heading Jetzt entdecken Bu…" at bounding box center [705, 337] width 494 height 494
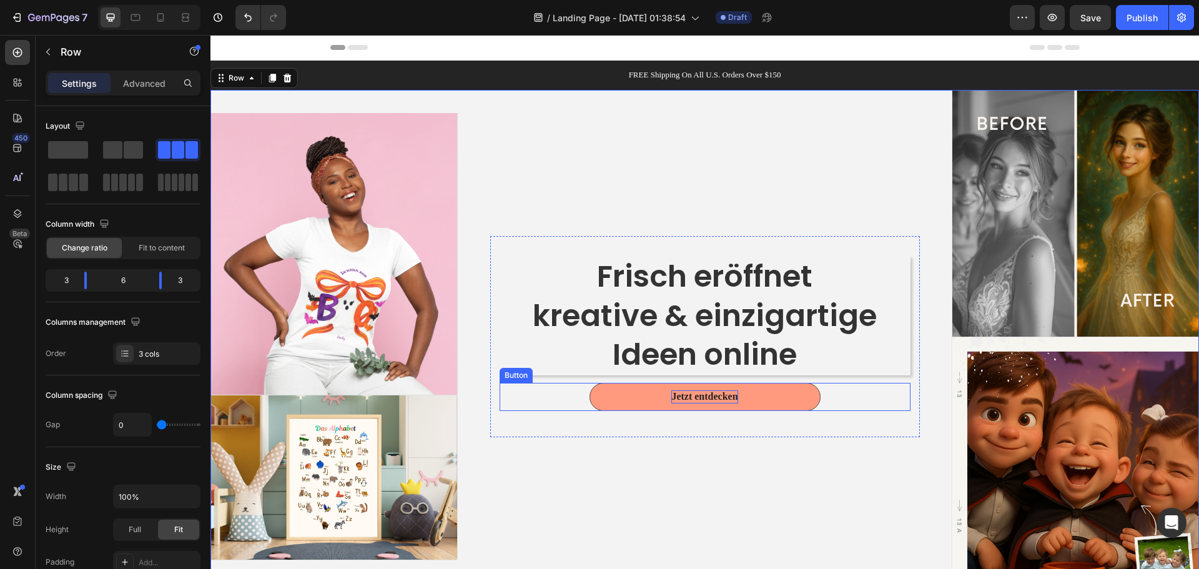
click at [764, 406] on button "Jetzt entdecken" at bounding box center [704, 397] width 231 height 28
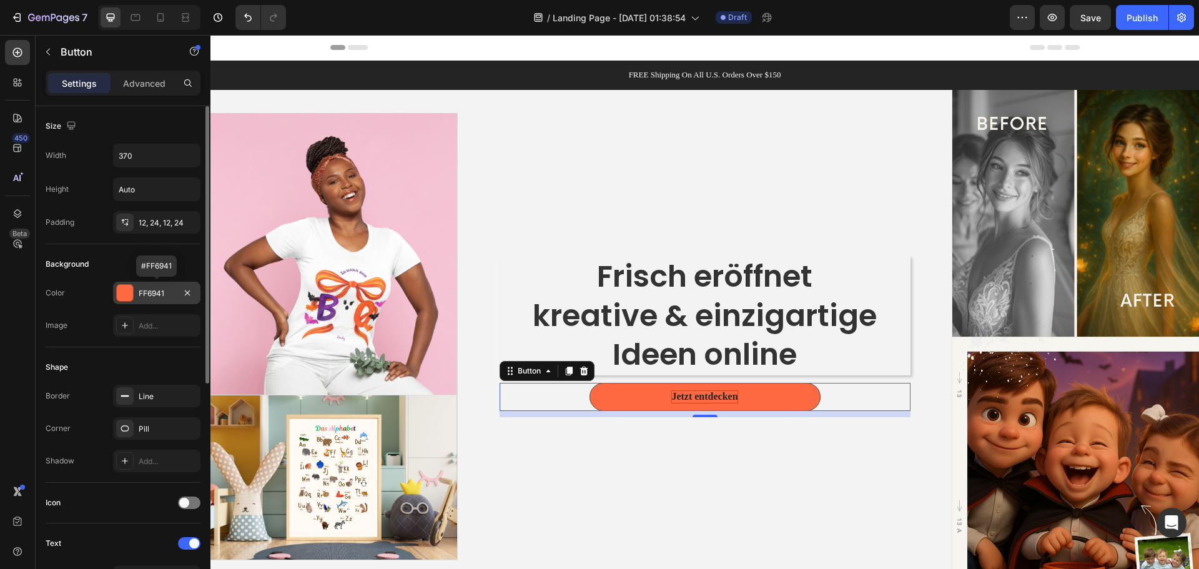
click at [167, 291] on div "FF6941" at bounding box center [157, 293] width 36 height 11
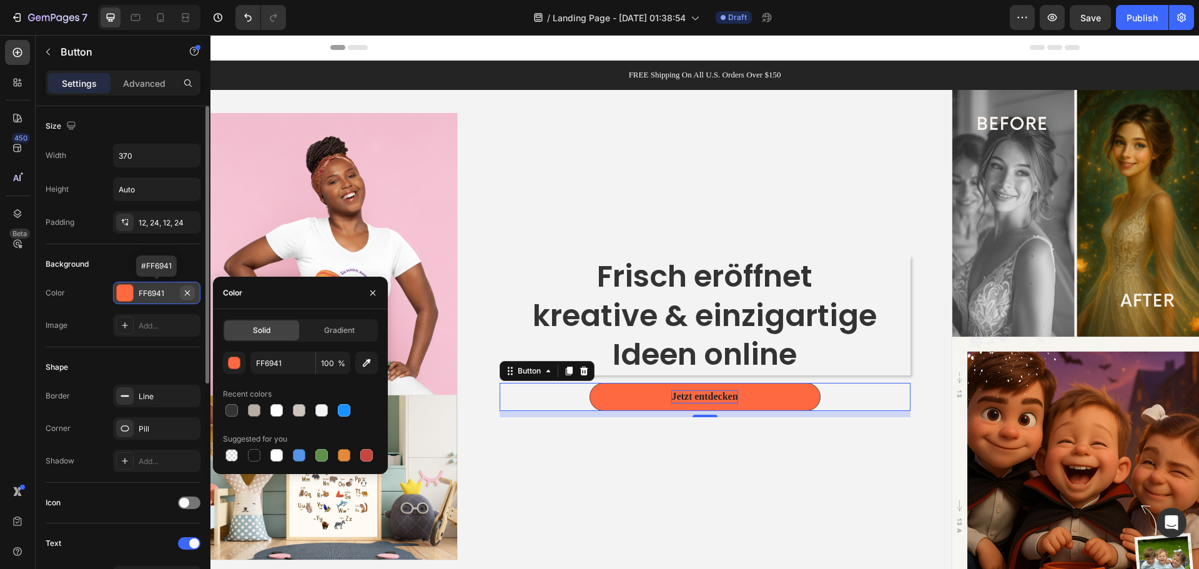
click at [184, 290] on icon "button" at bounding box center [187, 293] width 10 height 10
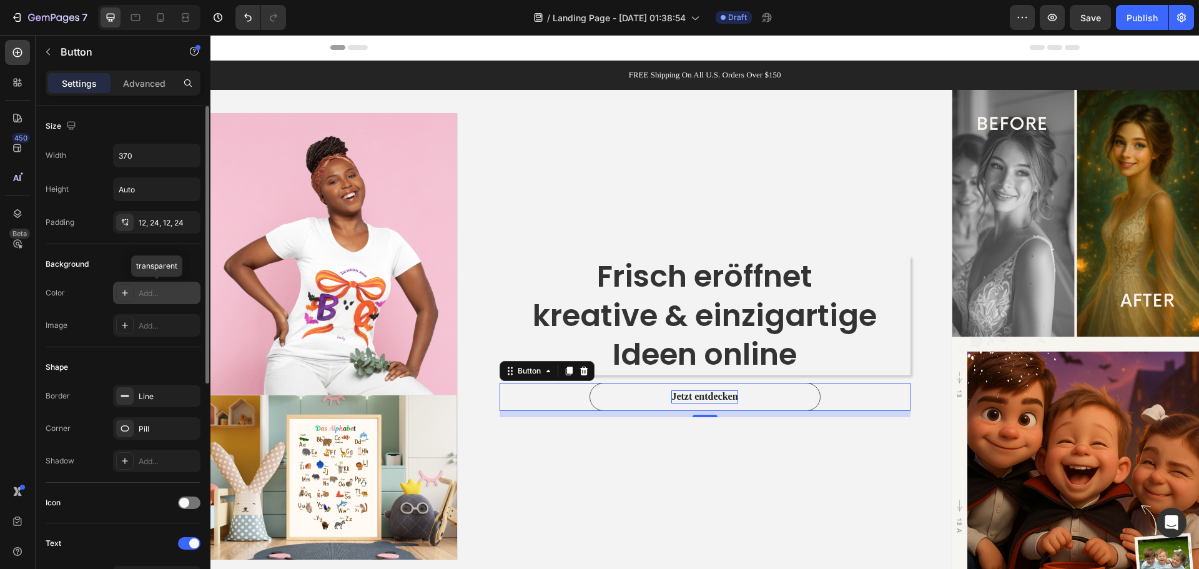
click at [162, 289] on div "Add..." at bounding box center [168, 293] width 59 height 11
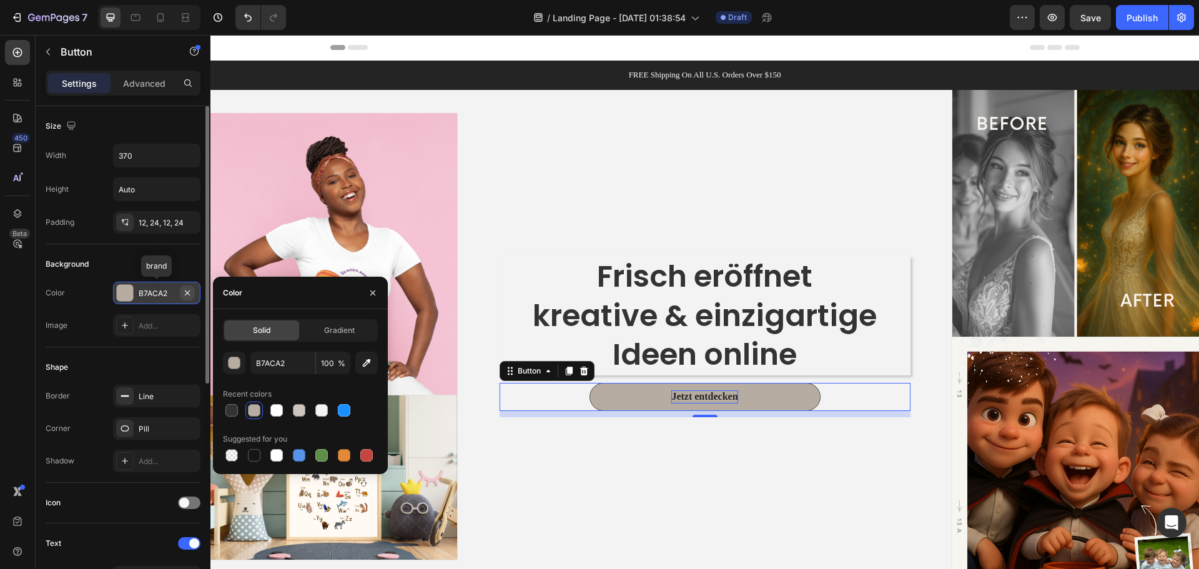
click at [184, 291] on icon "button" at bounding box center [187, 293] width 10 height 10
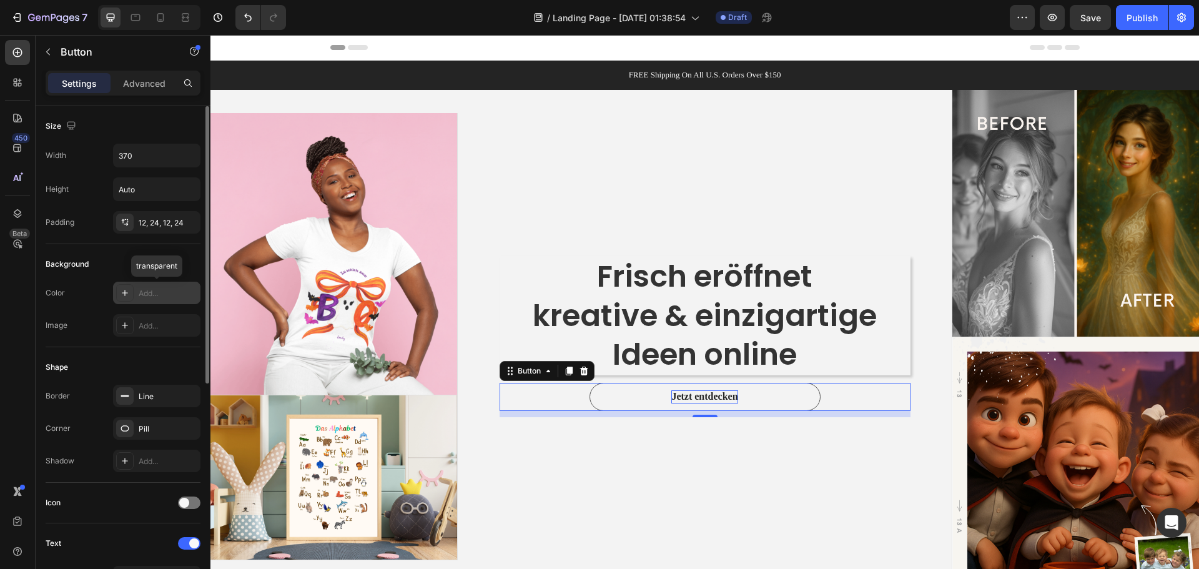
click at [127, 290] on icon at bounding box center [125, 293] width 10 height 10
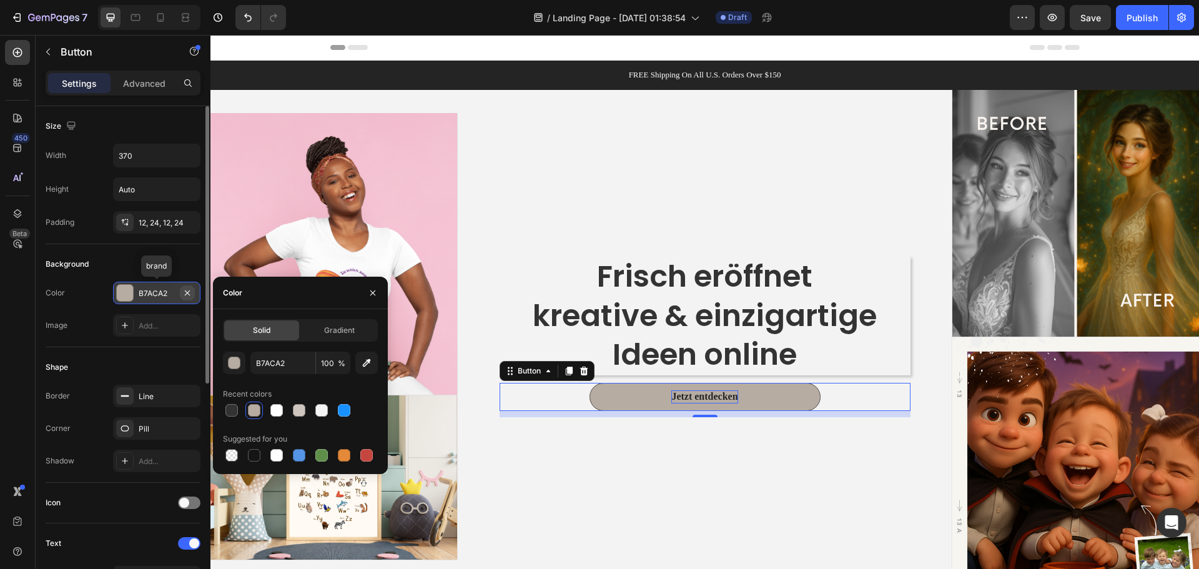
click at [183, 291] on icon "button" at bounding box center [187, 293] width 10 height 10
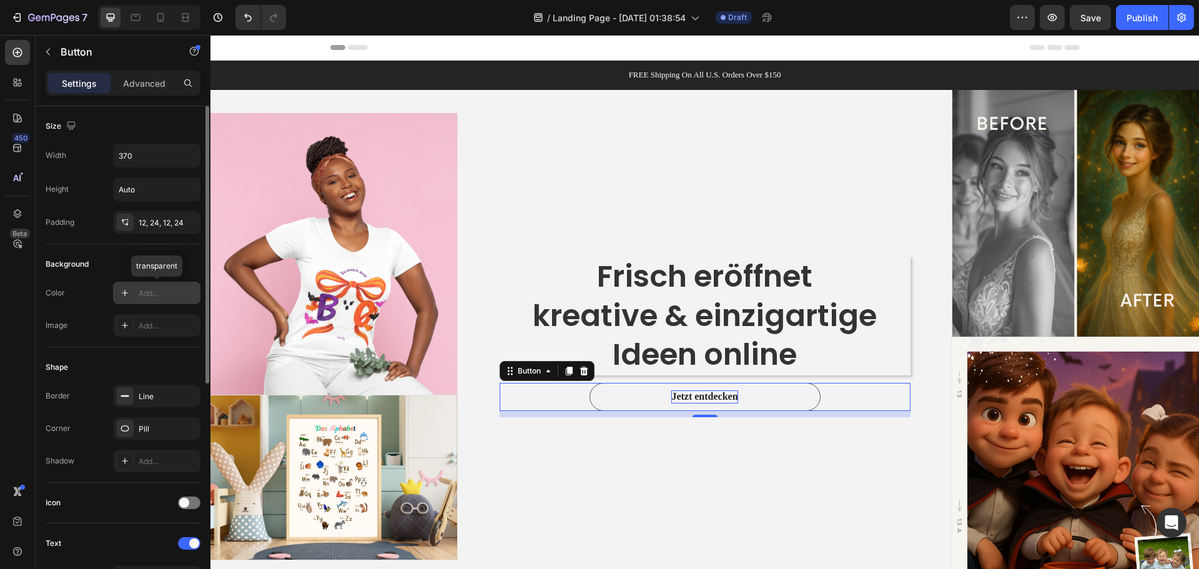
click at [182, 291] on div "Add..." at bounding box center [168, 293] width 59 height 11
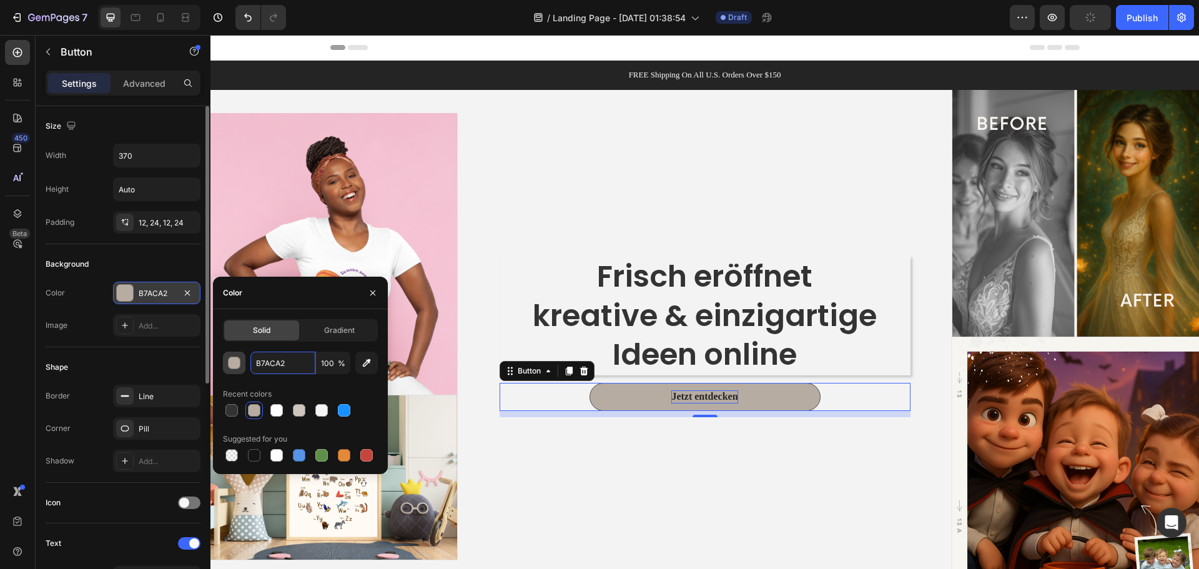
paste input "E68900"
type input "E68900"
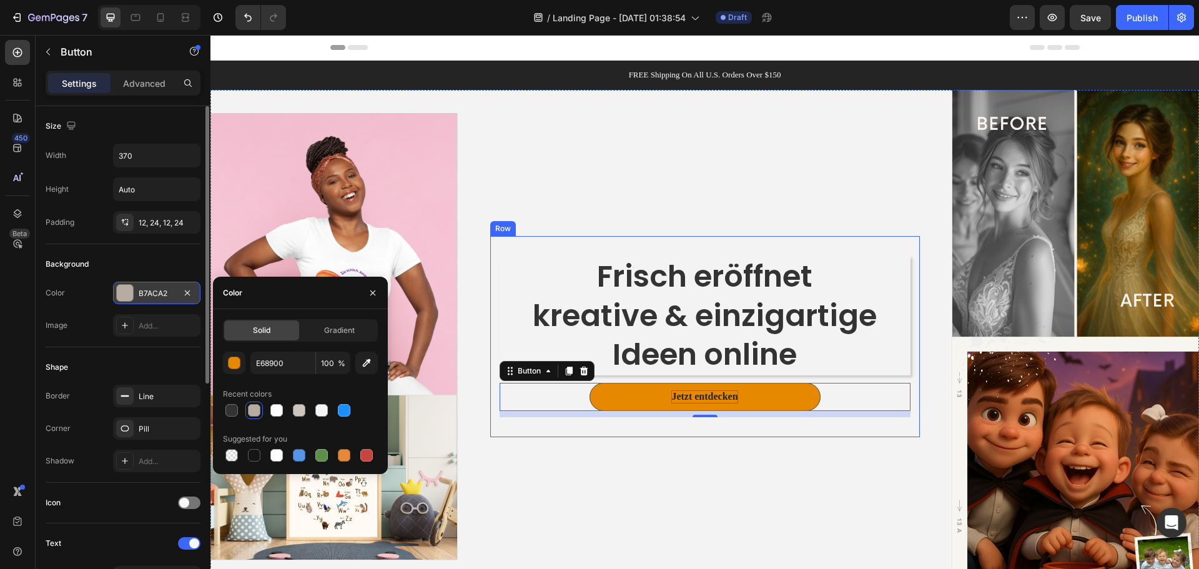
click at [507, 446] on div "Frisch eröffnet kreative & einzigartige Ideen online Heading Jetzt entdecken Bu…" at bounding box center [705, 337] width 494 height 494
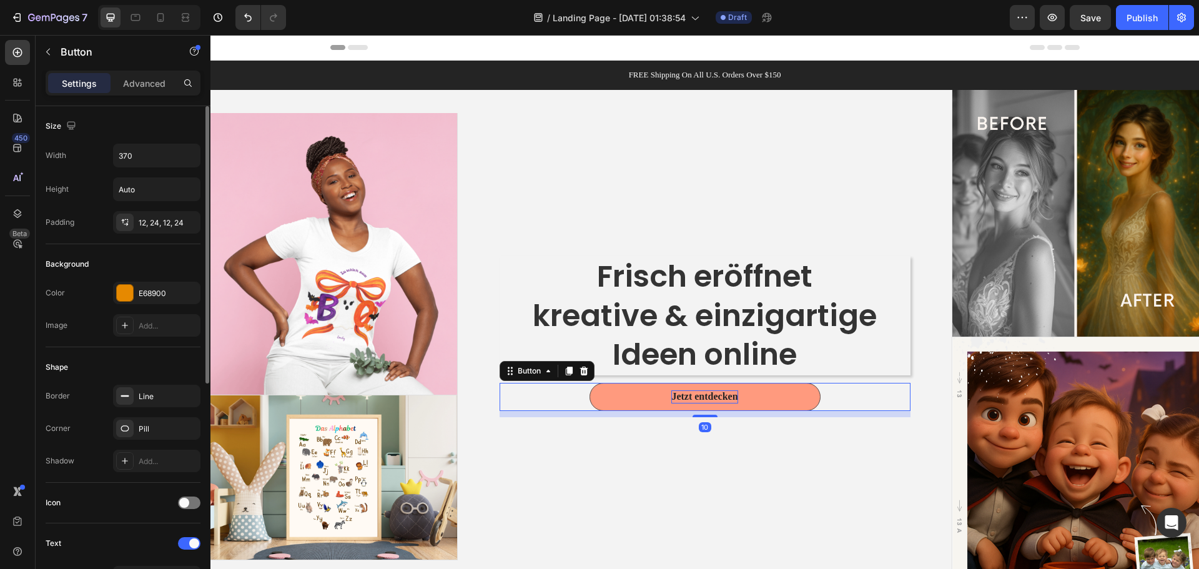
click at [803, 403] on button "Jetzt entdecken" at bounding box center [704, 397] width 231 height 28
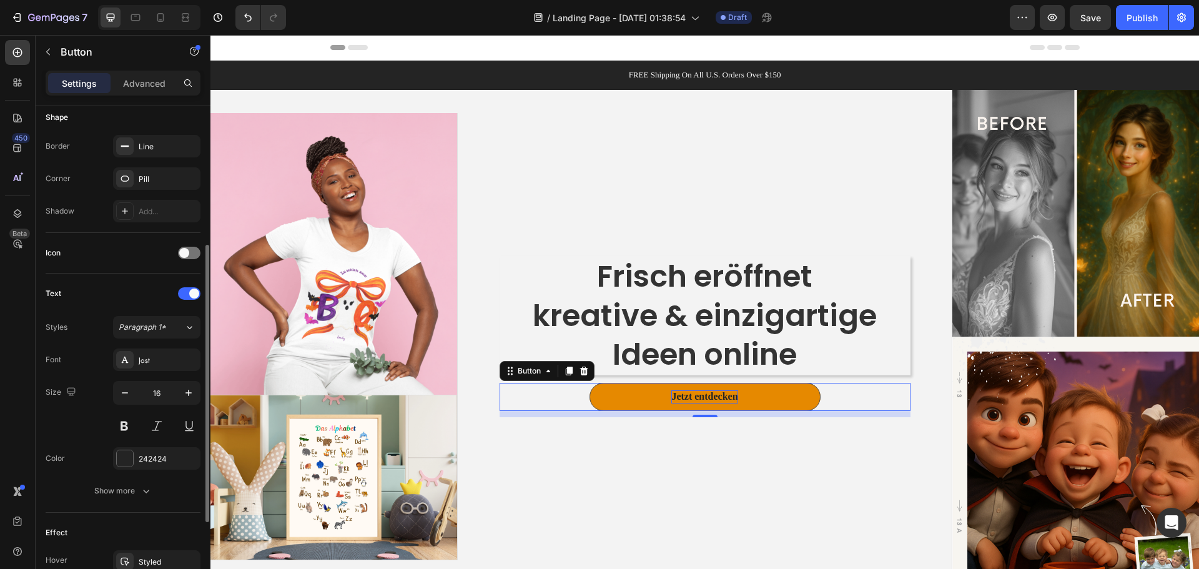
scroll to position [397, 0]
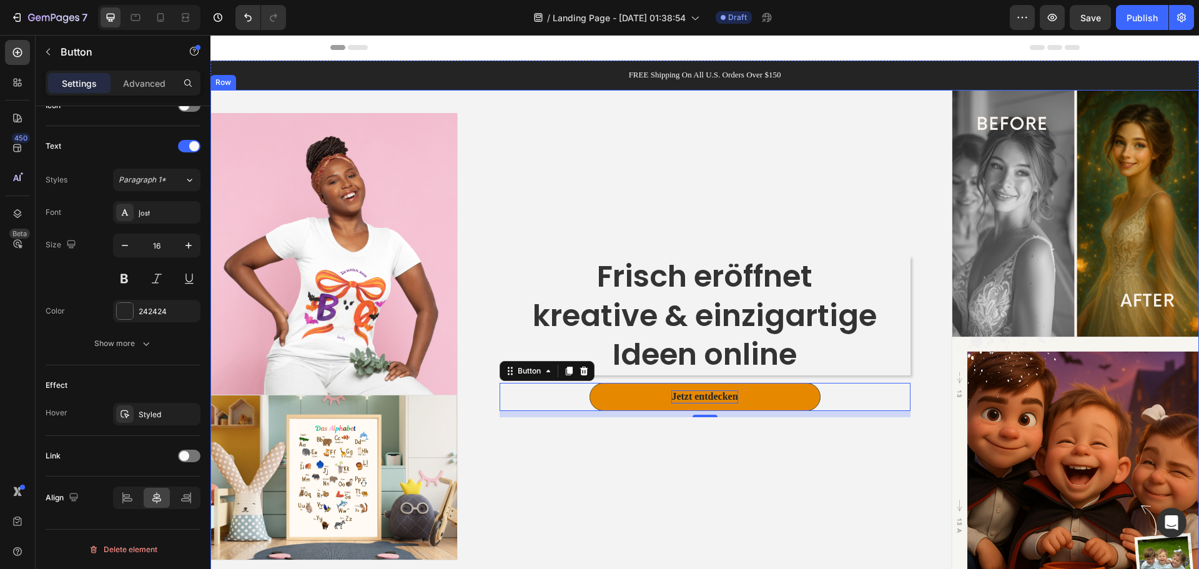
click at [861, 486] on div "Frisch eröffnet kreative & einzigartige Ideen online Heading Jetzt entdecken Bu…" at bounding box center [705, 337] width 494 height 494
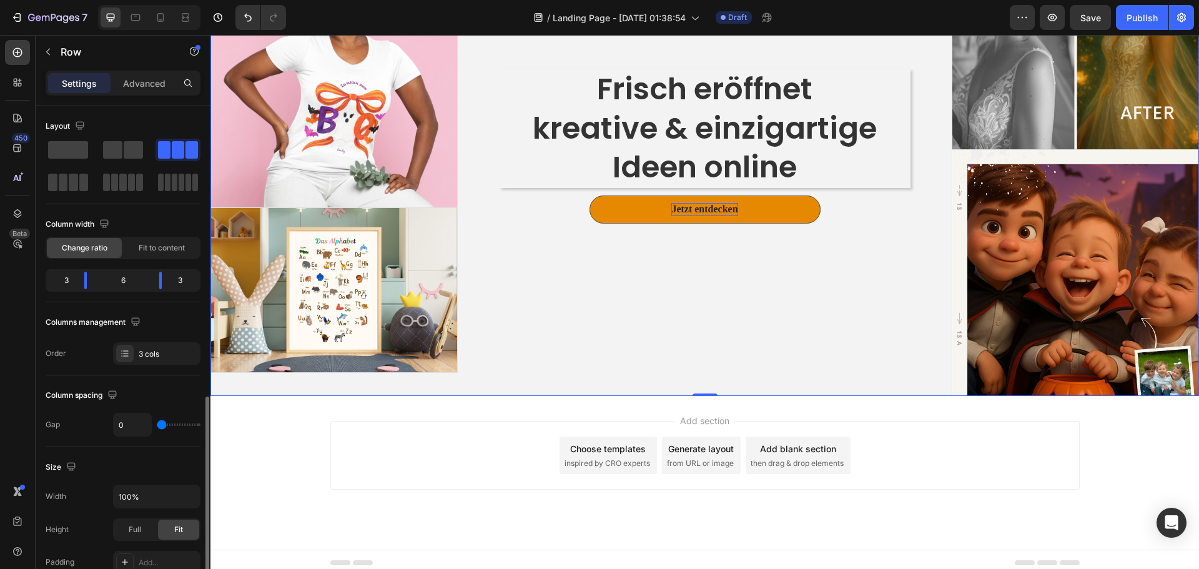
scroll to position [187, 0]
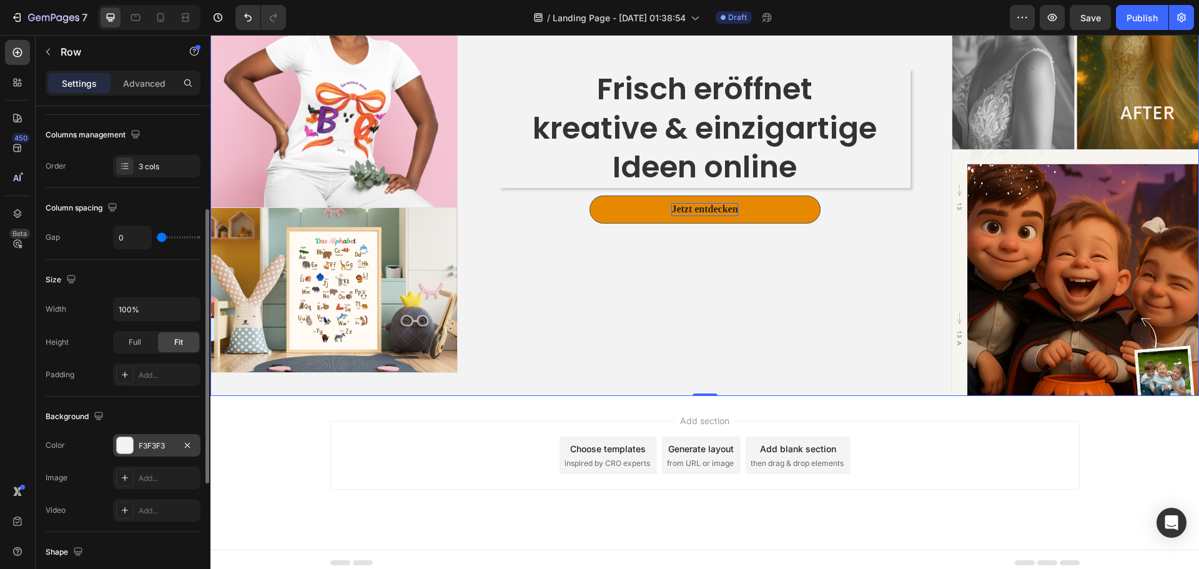
click at [172, 445] on div "F3F3F3" at bounding box center [157, 445] width 36 height 11
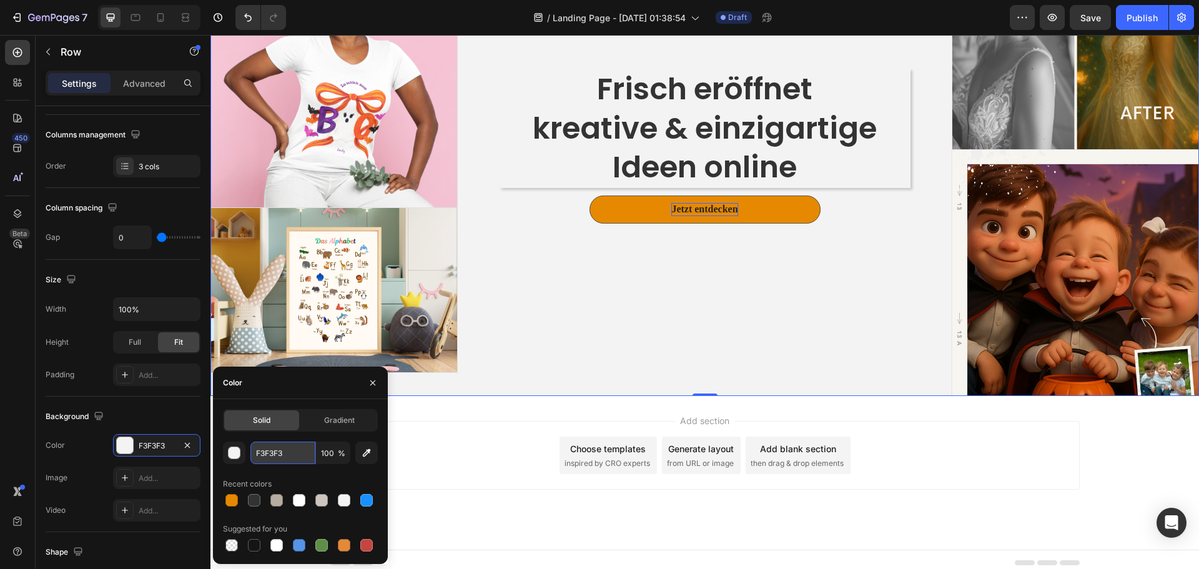
paste input "E68900"
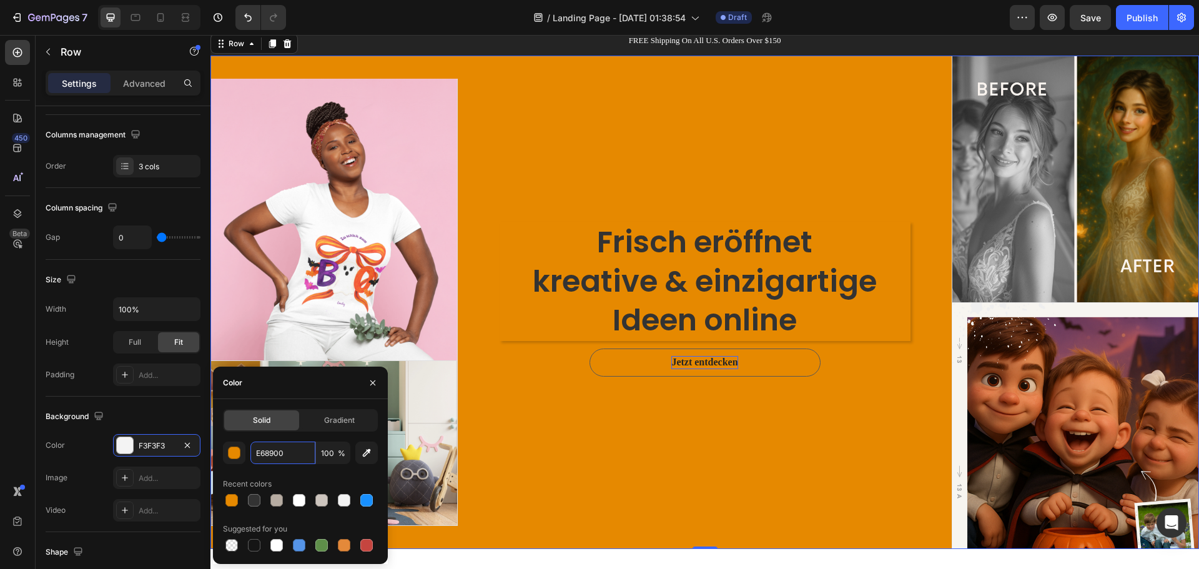
scroll to position [0, 0]
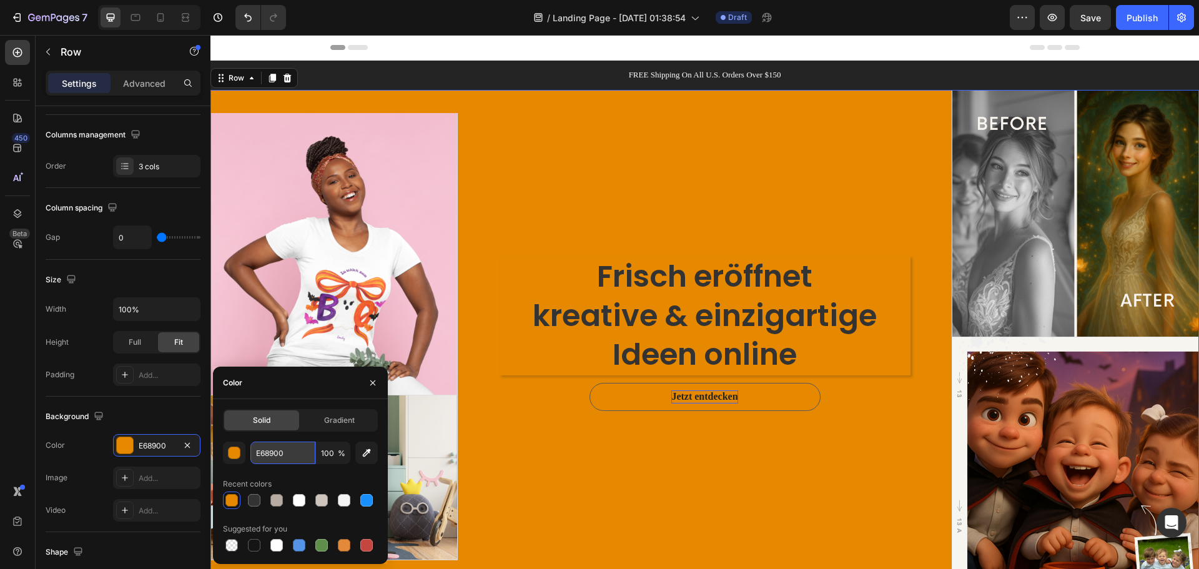
paste input "F8F8F8"
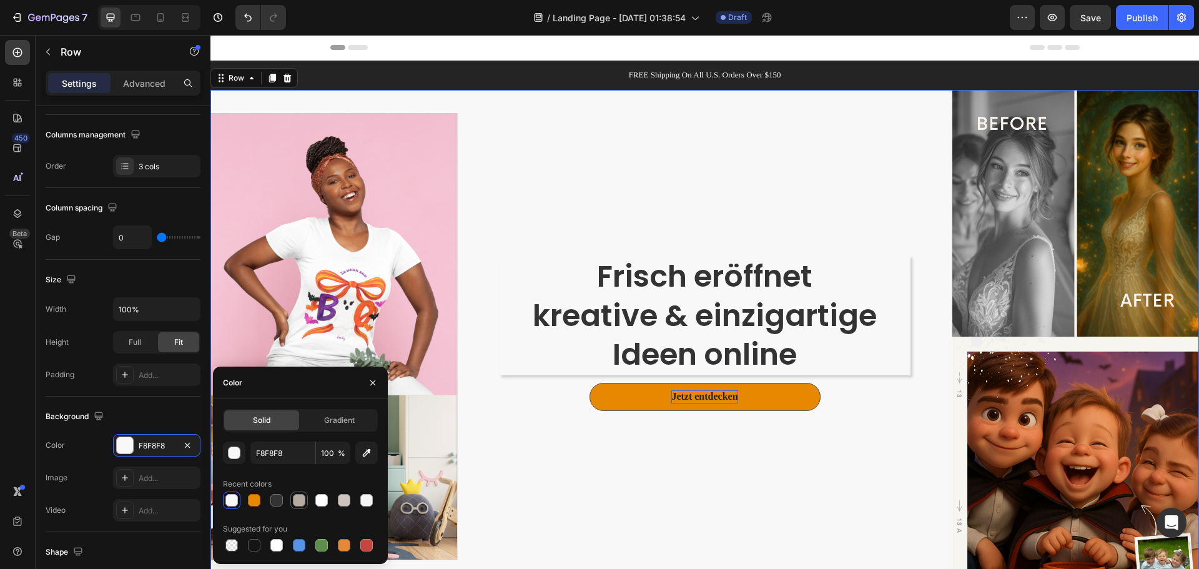
click at [296, 497] on div at bounding box center [299, 500] width 12 height 12
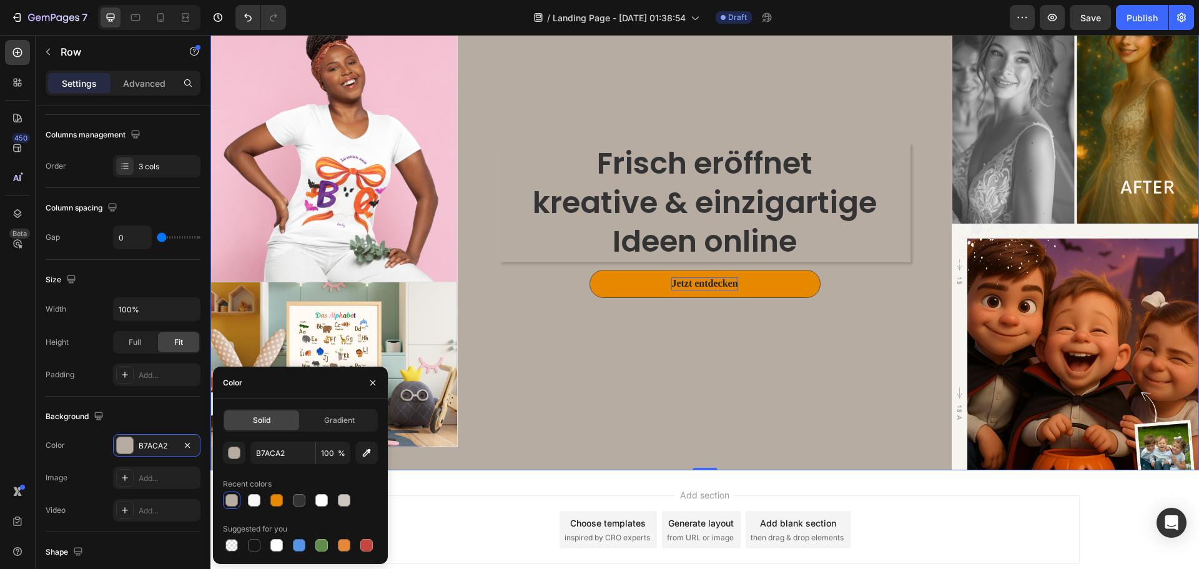
scroll to position [125, 0]
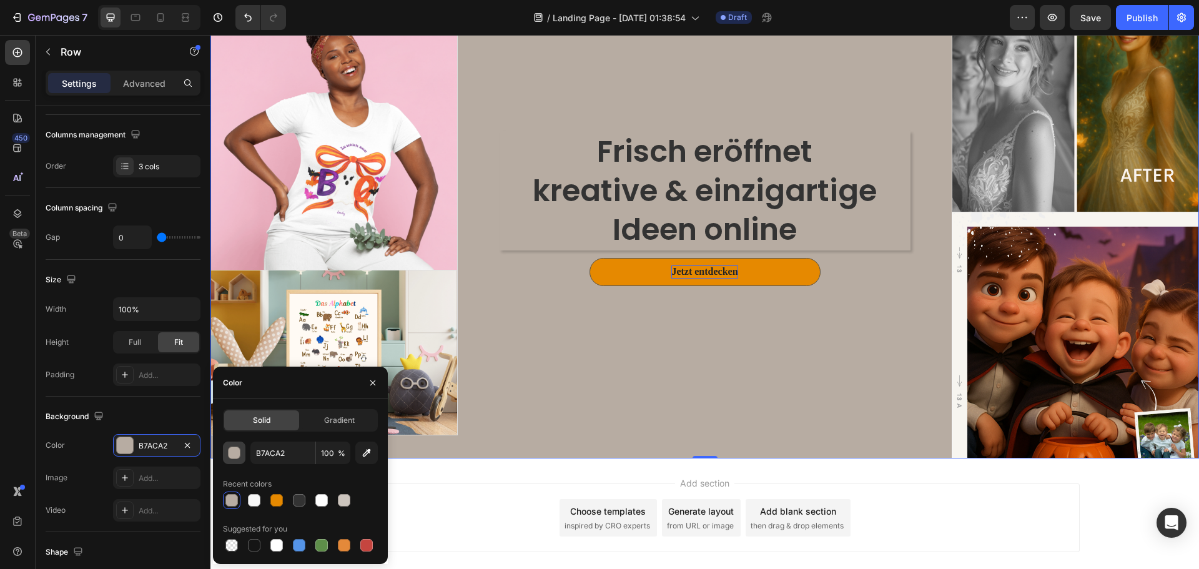
click at [240, 456] on button "button" at bounding box center [234, 452] width 22 height 22
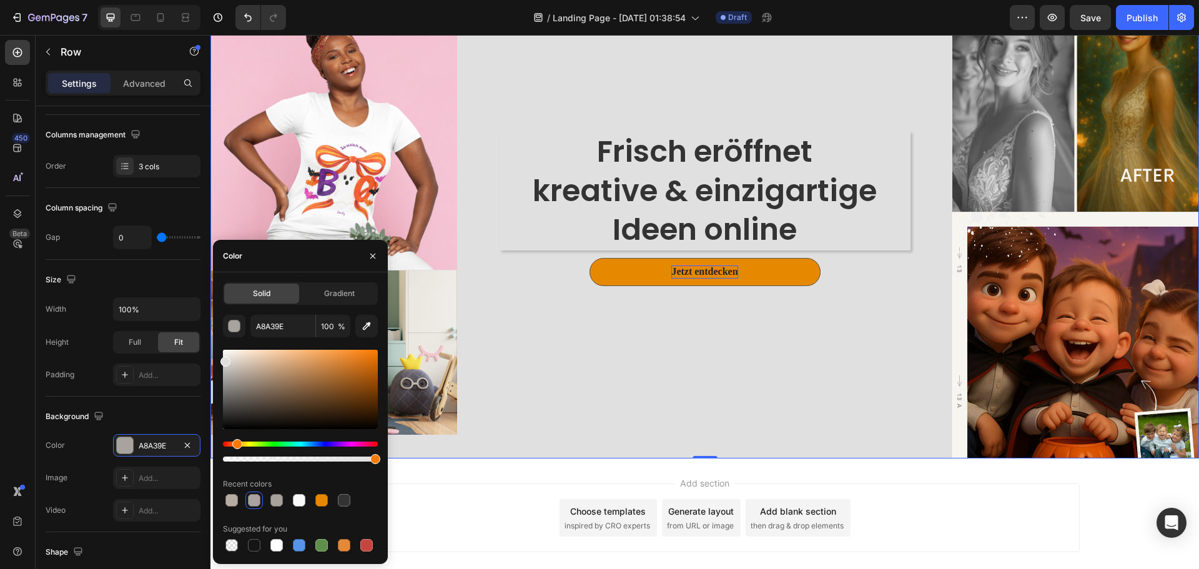
type input "E0E0E0"
drag, startPoint x: 240, startPoint y: 378, endPoint x: 222, endPoint y: 359, distance: 26.1
click at [222, 359] on div at bounding box center [225, 361] width 10 height 10
click at [372, 257] on icon "button" at bounding box center [373, 256] width 10 height 10
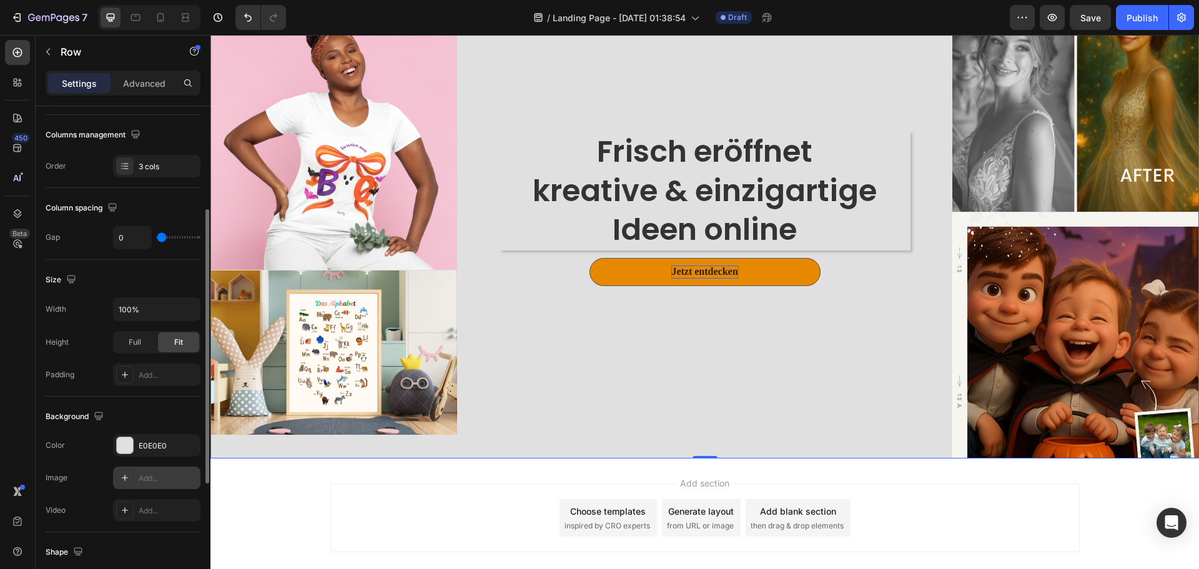
click at [153, 473] on div "Add..." at bounding box center [168, 478] width 59 height 11
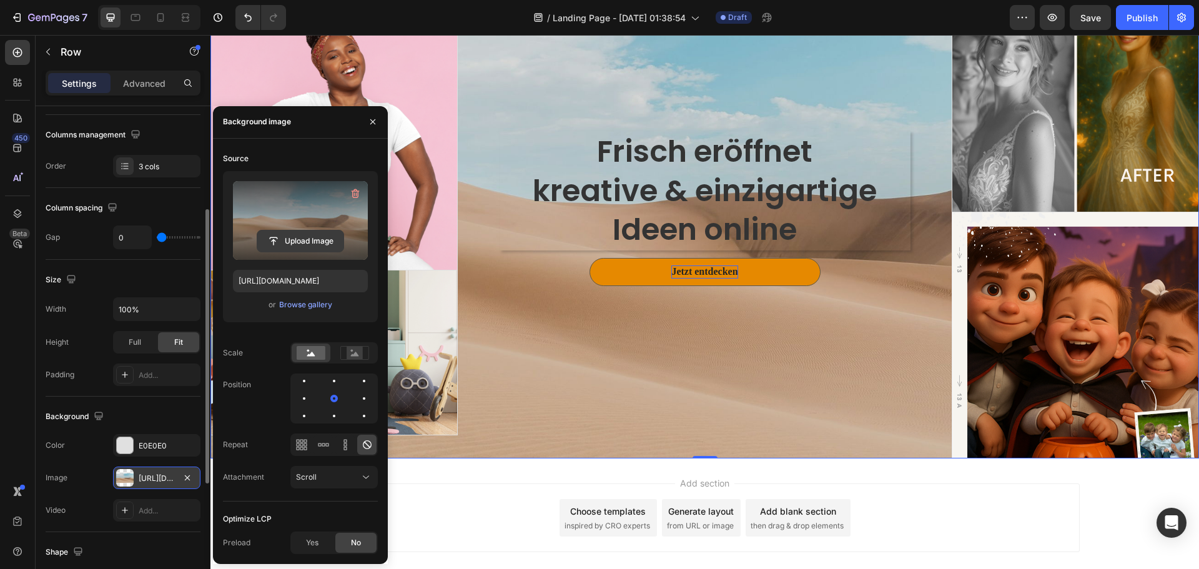
click at [316, 241] on input "file" at bounding box center [300, 240] width 86 height 21
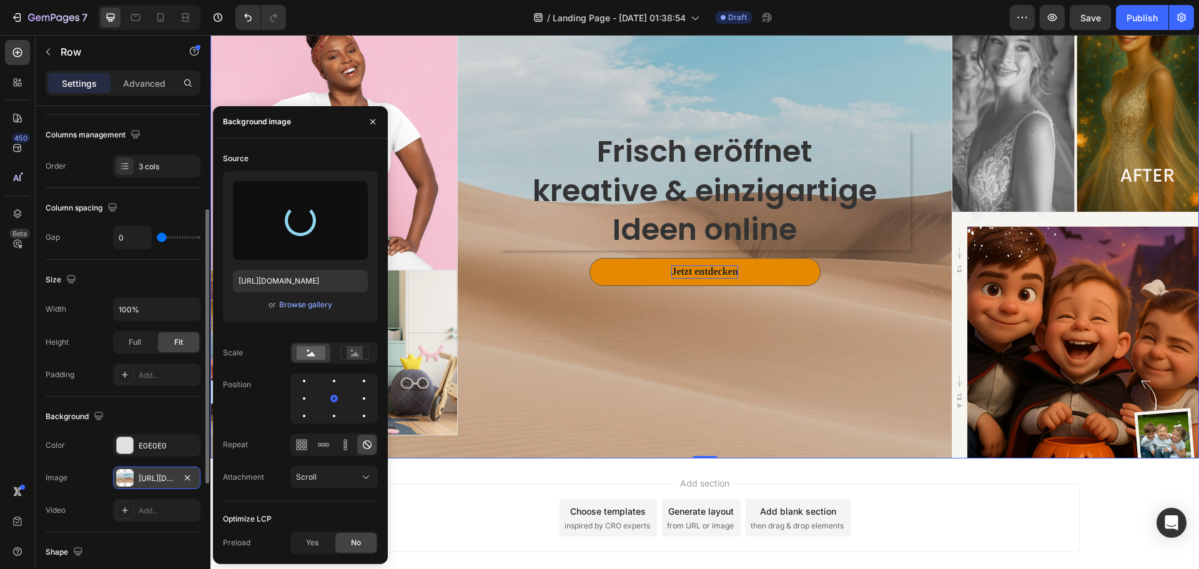
type input "https://cdn.shopify.com/s/files/1/0951/2901/0558/files/gempages_581702395403174…"
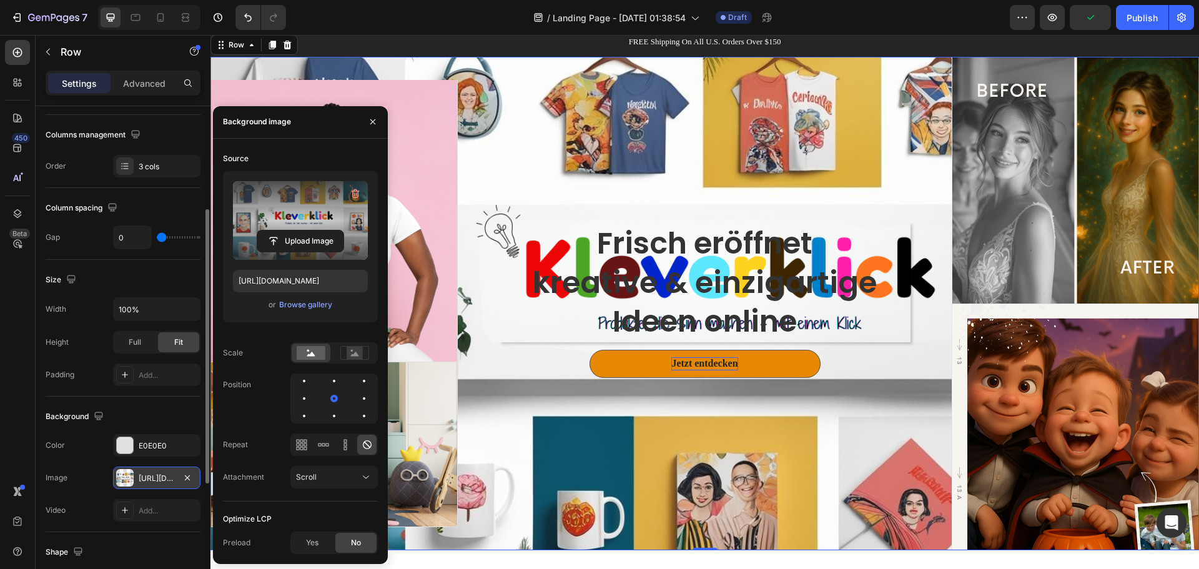
scroll to position [62, 0]
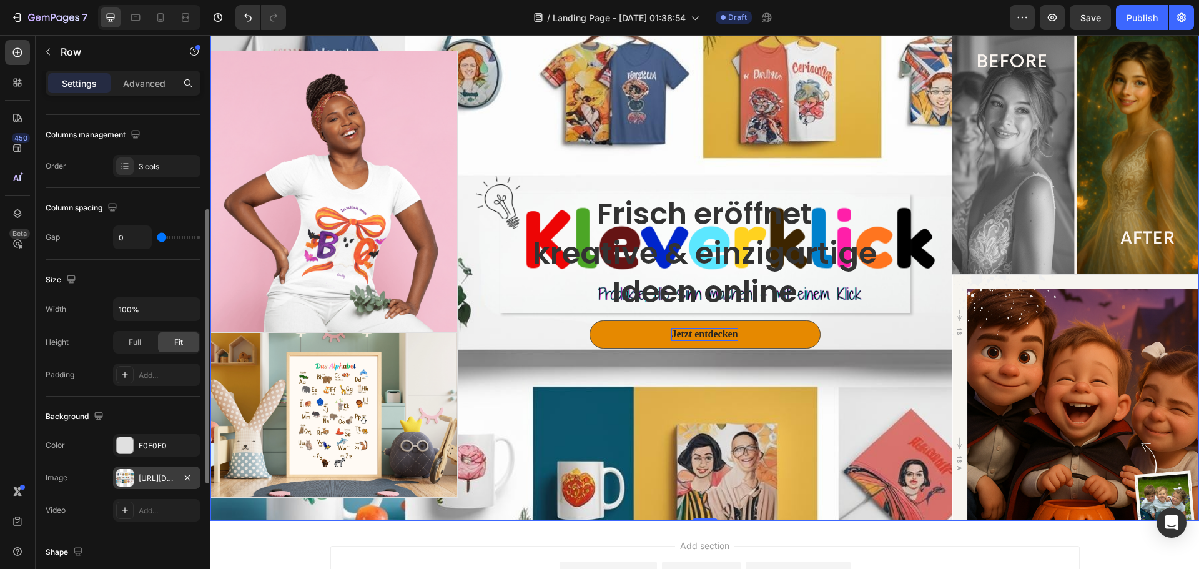
click at [511, 152] on div "Frisch eröffnet kreative & einzigartige Ideen online Heading Jetzt entdecken Bu…" at bounding box center [705, 274] width 494 height 494
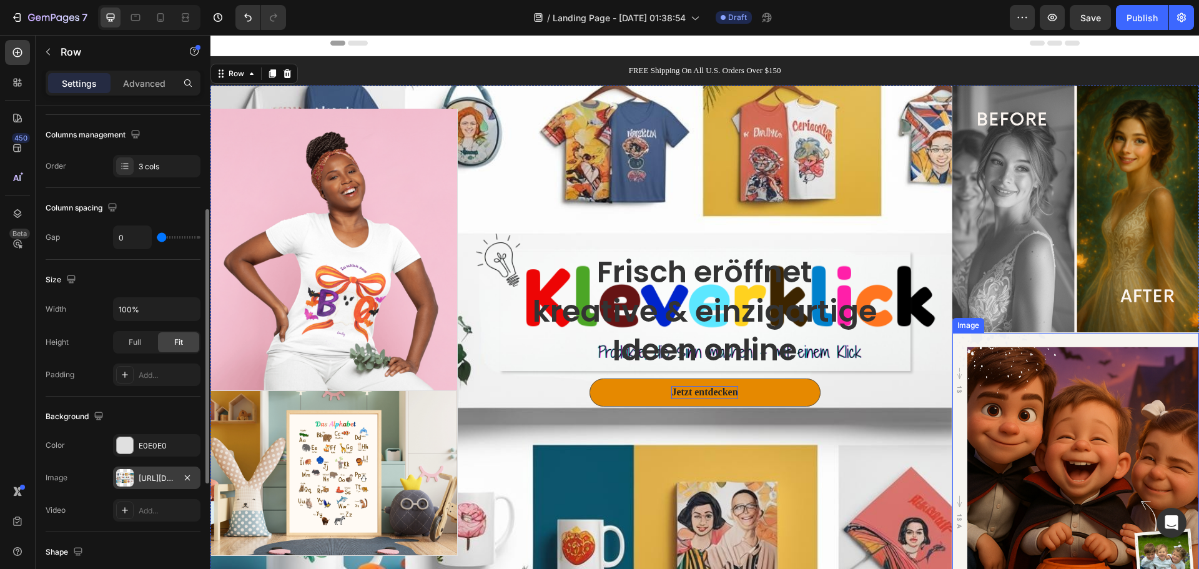
scroll to position [0, 0]
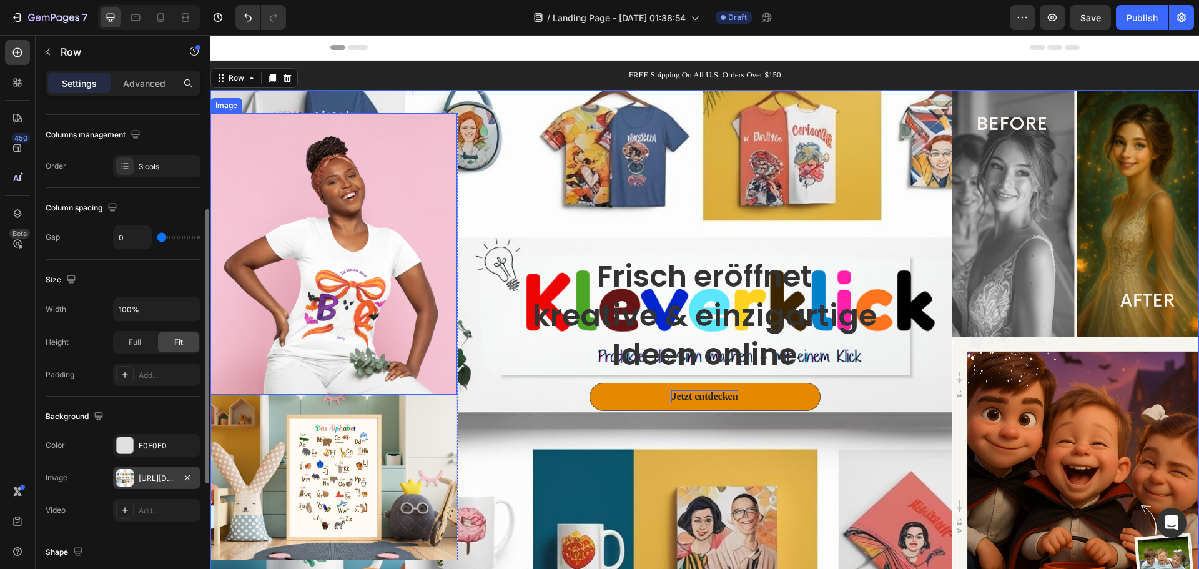
click at [396, 184] on img at bounding box center [333, 254] width 247 height 282
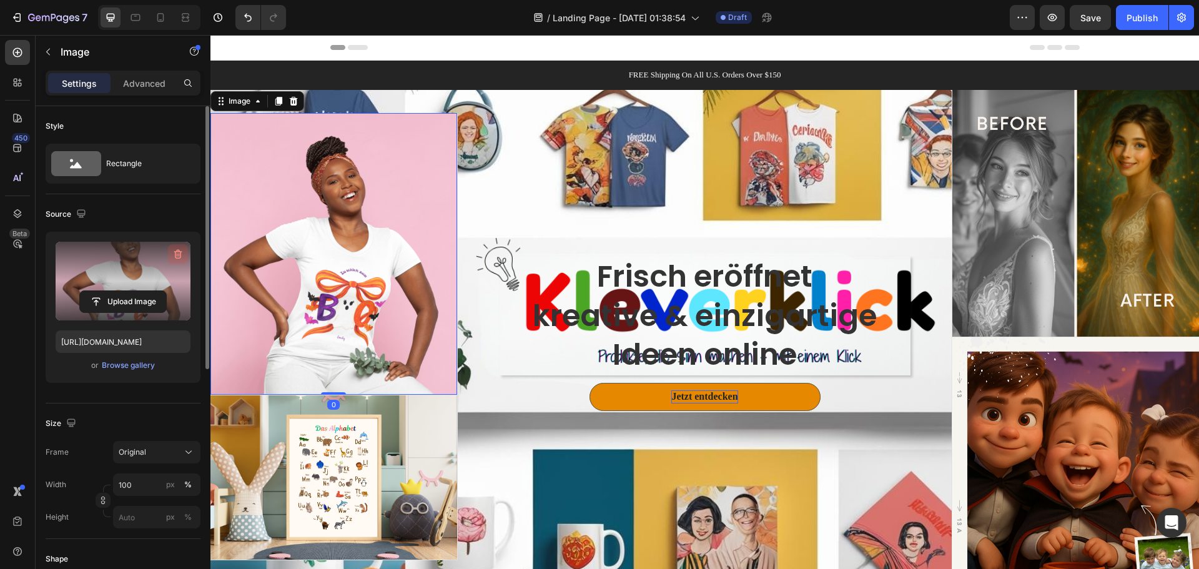
click at [177, 250] on icon "button" at bounding box center [178, 254] width 8 height 9
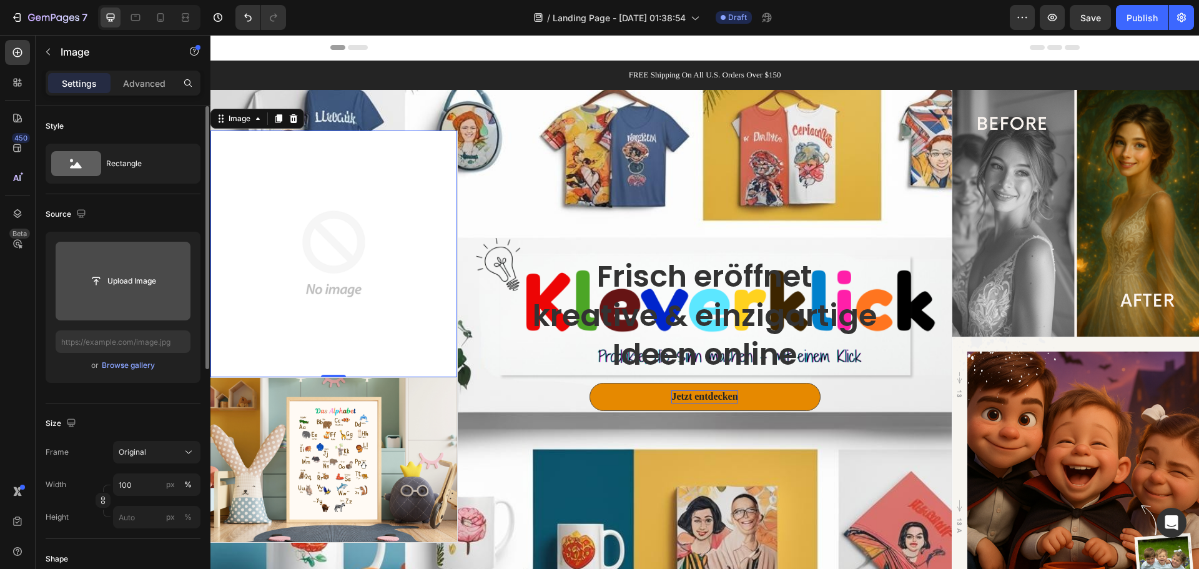
click at [431, 312] on img at bounding box center [333, 253] width 247 height 247
click at [296, 122] on icon at bounding box center [294, 118] width 8 height 9
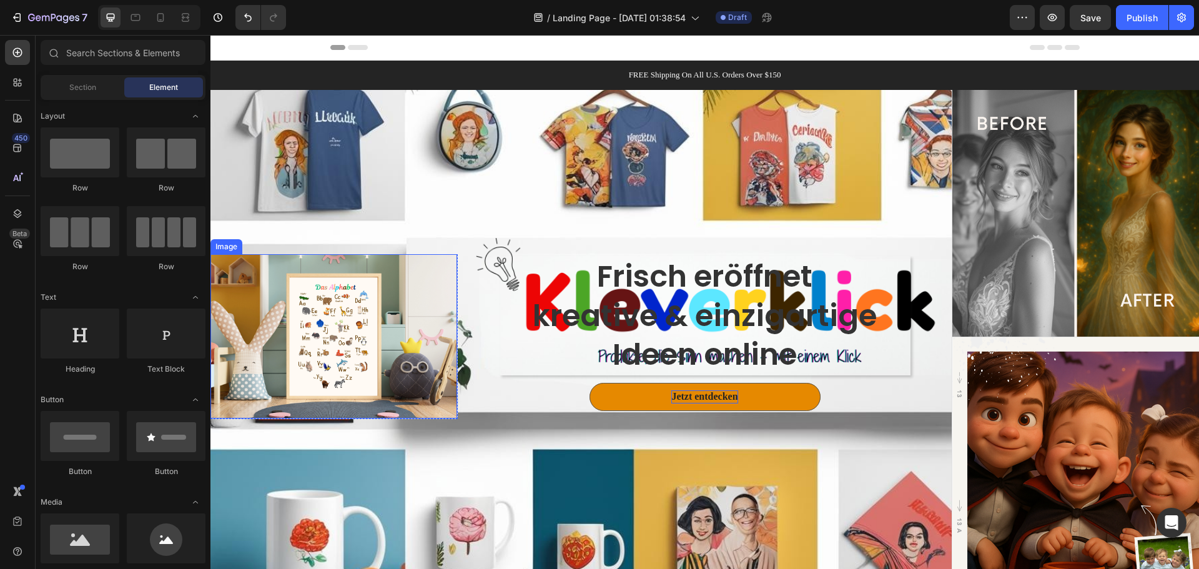
click at [404, 339] on img at bounding box center [333, 336] width 247 height 164
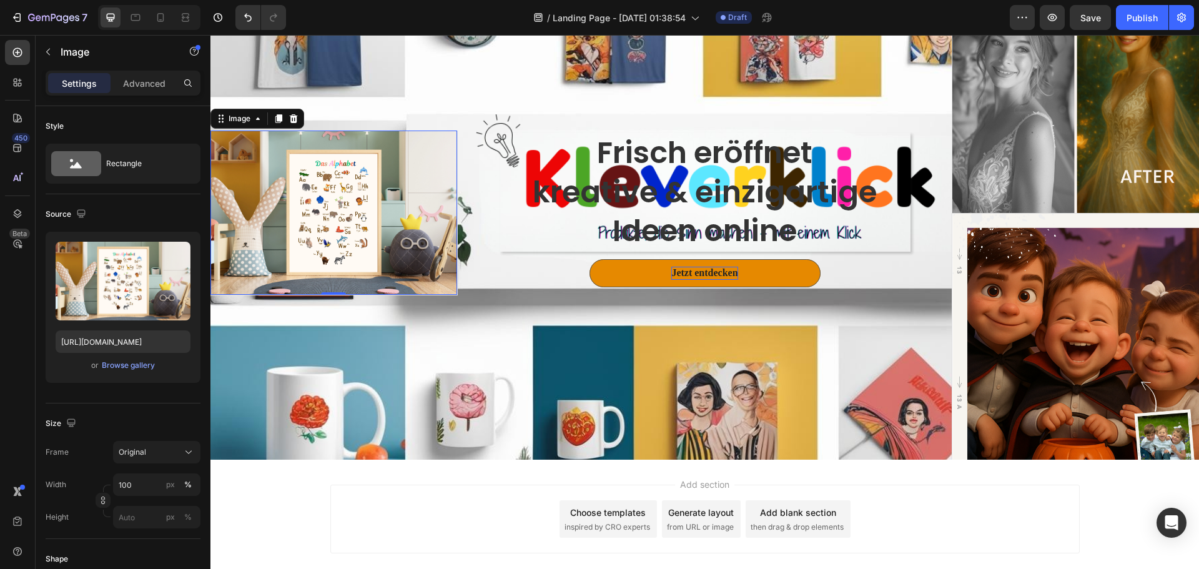
scroll to position [125, 0]
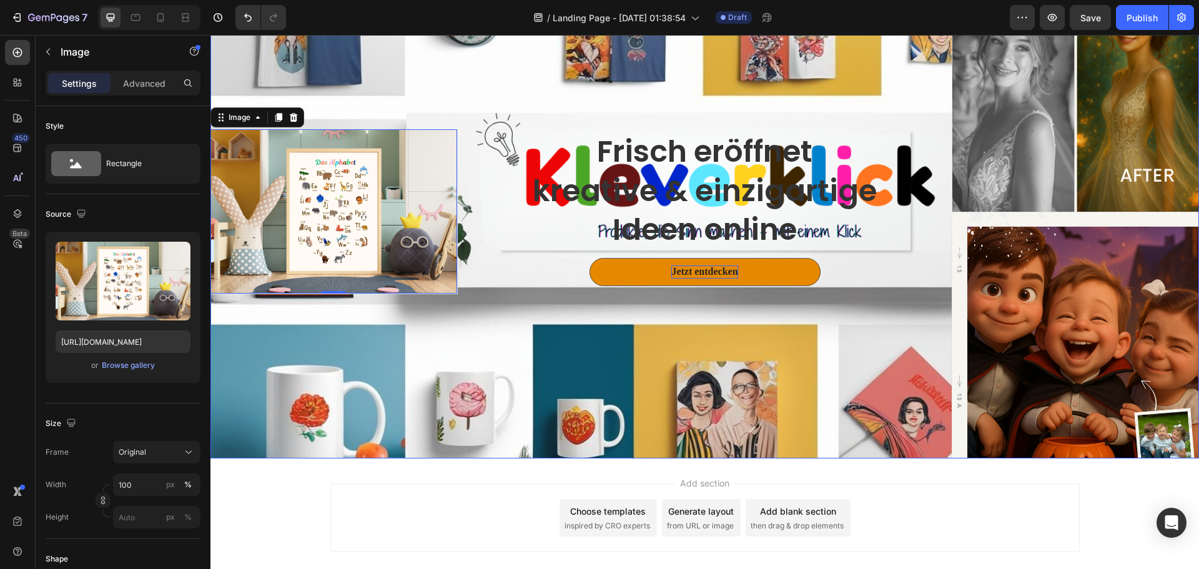
click at [472, 320] on div "Frisch eröffnet kreative & einzigartige Ideen online Heading Jetzt entdecken Bu…" at bounding box center [705, 212] width 494 height 494
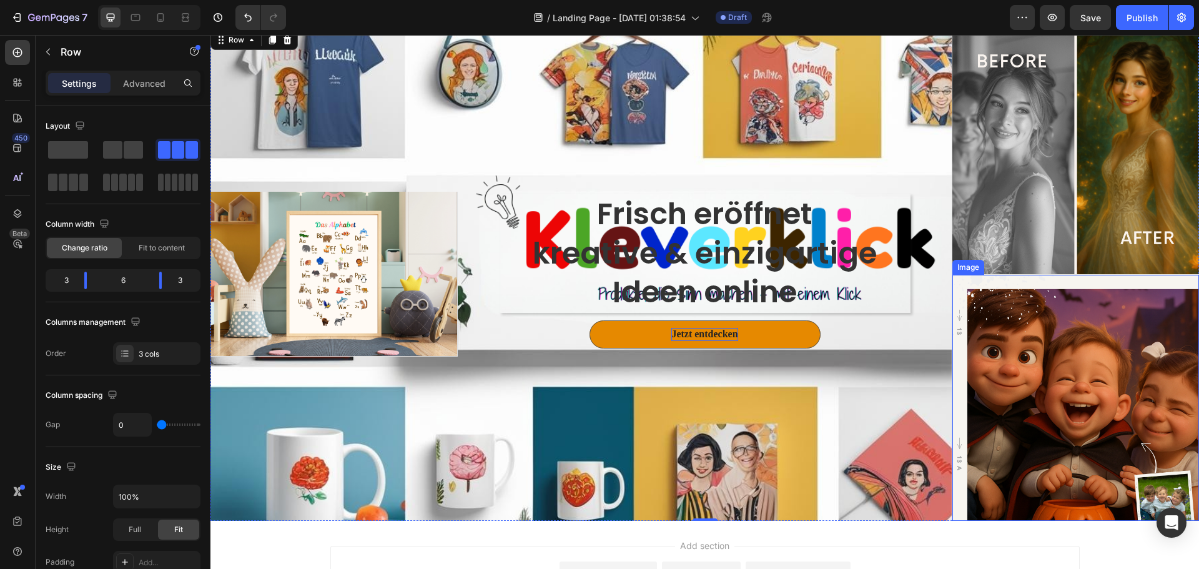
scroll to position [0, 0]
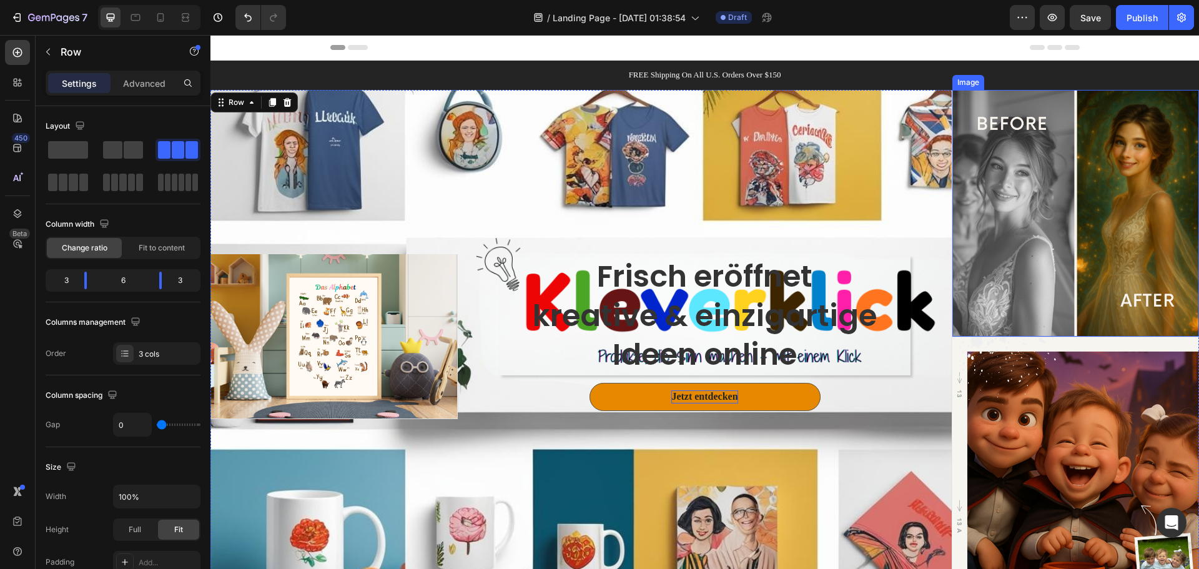
click at [1080, 212] on img at bounding box center [1075, 213] width 247 height 247
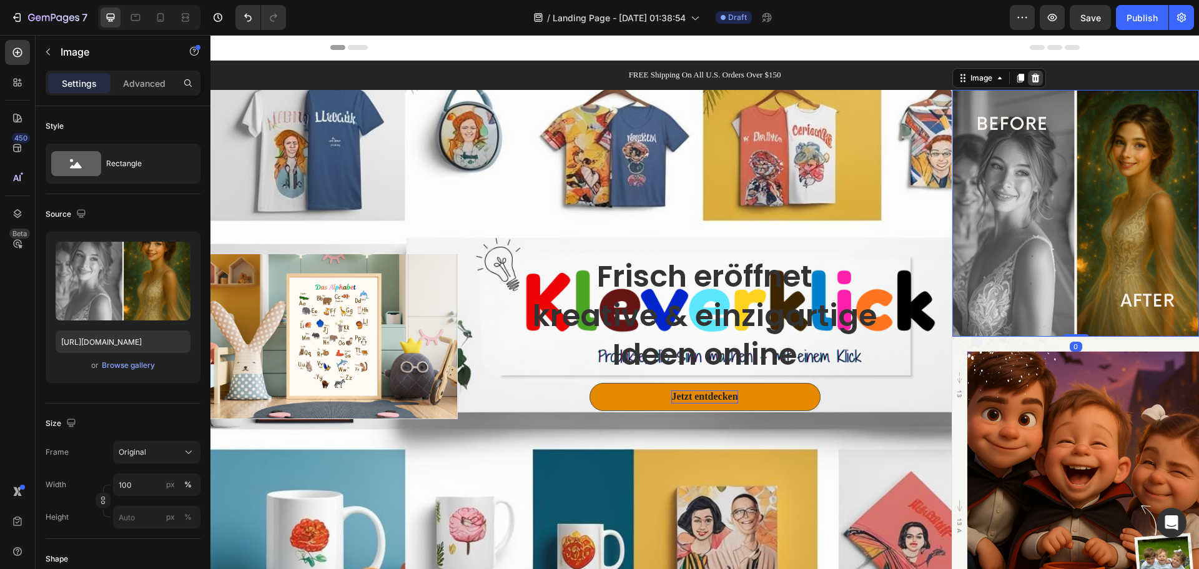
click at [1035, 82] on div at bounding box center [1035, 78] width 15 height 15
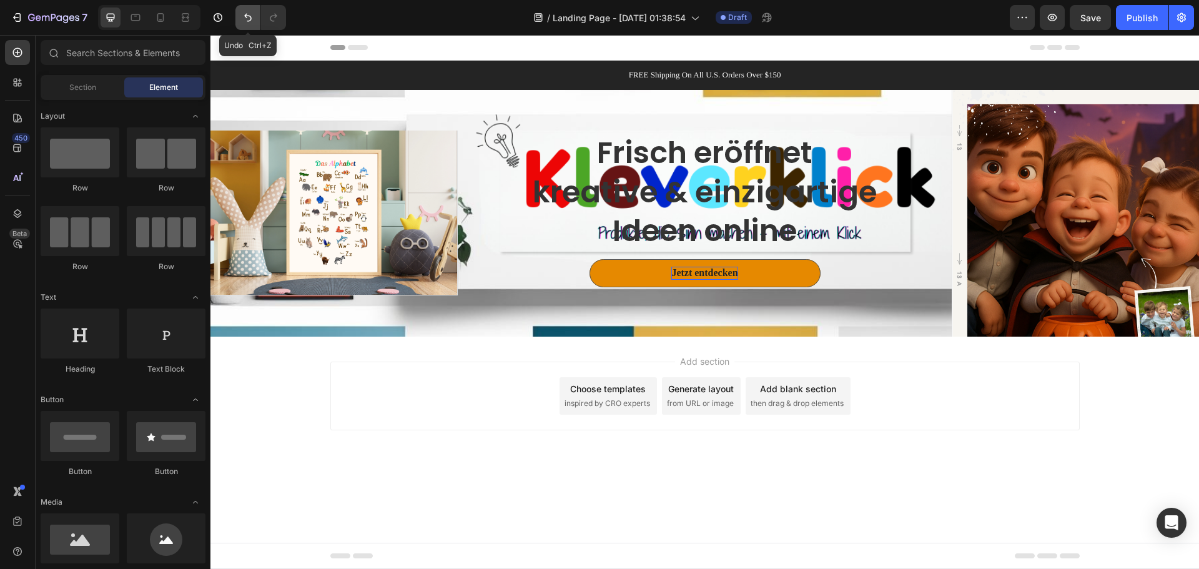
click at [248, 17] on icon "Undo/Redo" at bounding box center [248, 17] width 12 height 12
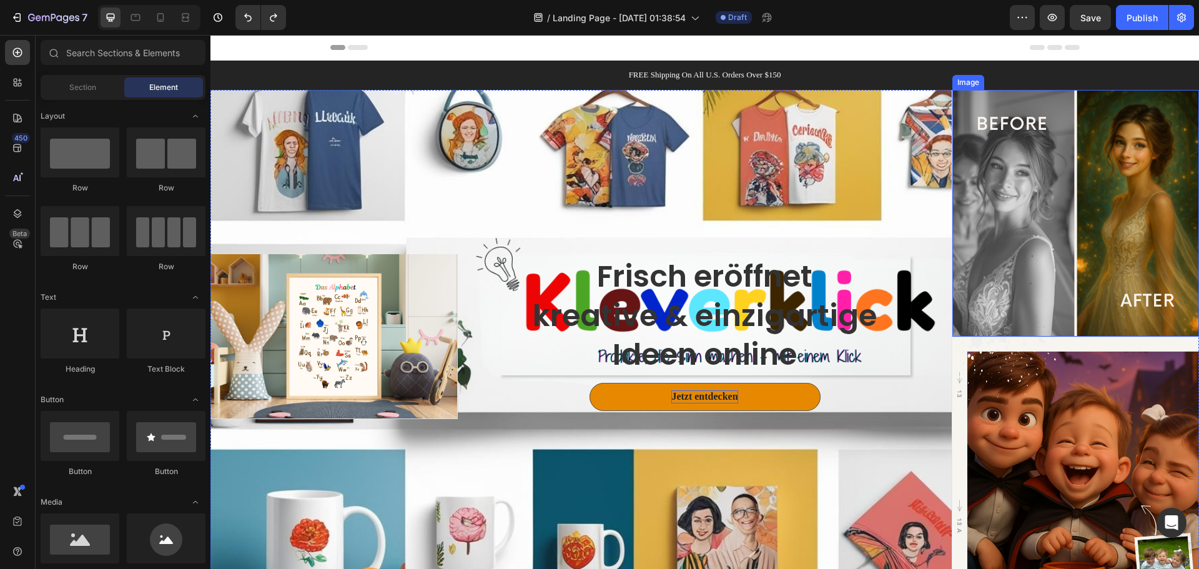
click at [1036, 310] on img at bounding box center [1075, 213] width 247 height 247
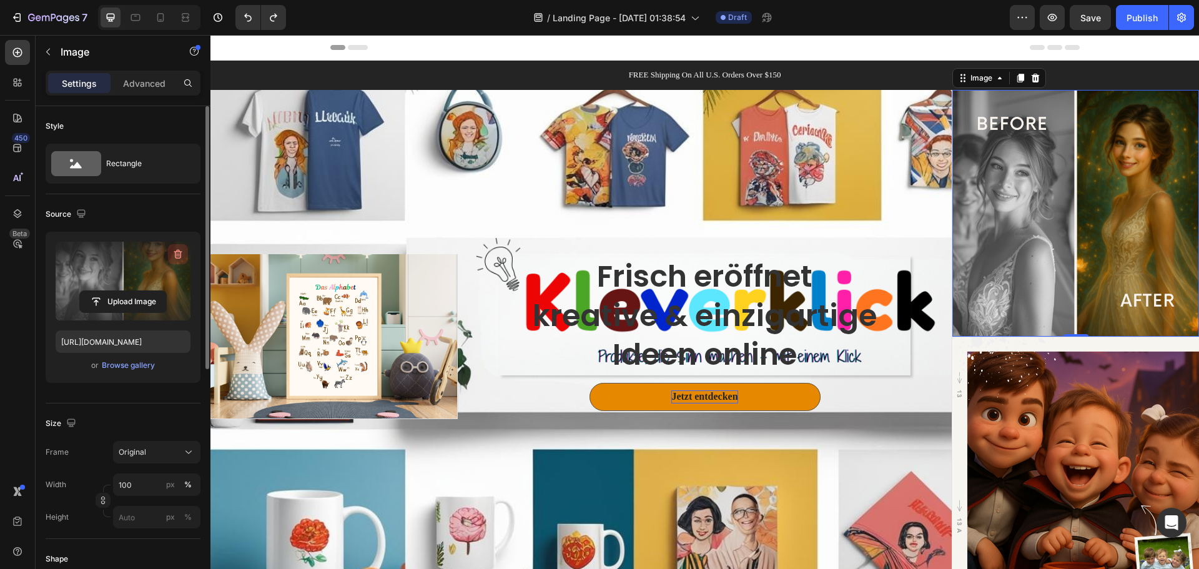
click at [176, 252] on icon "button" at bounding box center [178, 254] width 8 height 9
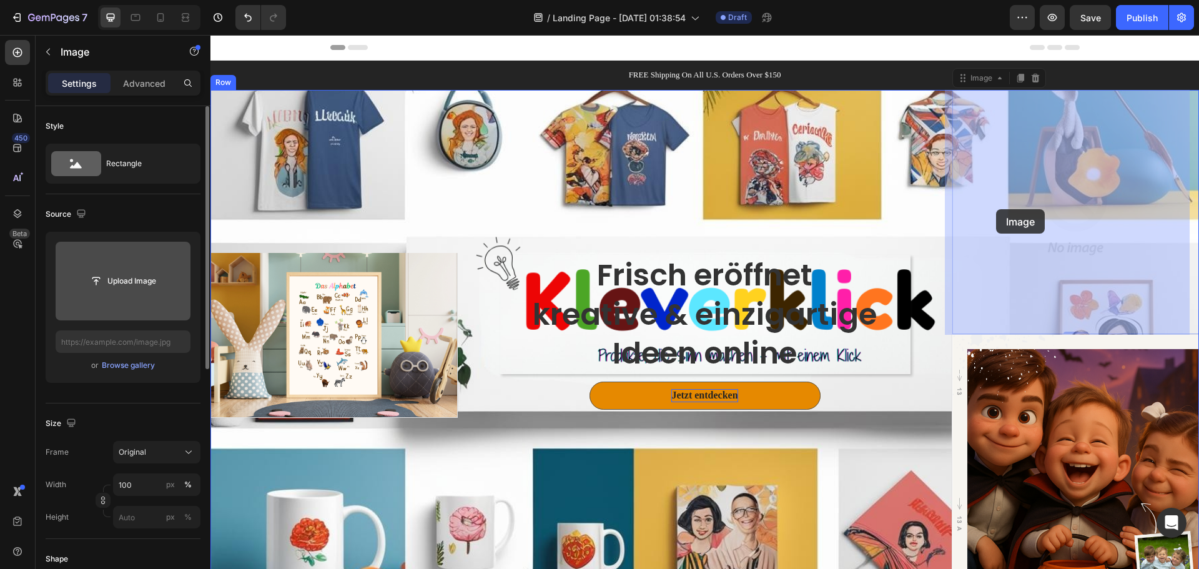
drag, startPoint x: 1031, startPoint y: 176, endPoint x: 996, endPoint y: 209, distance: 48.1
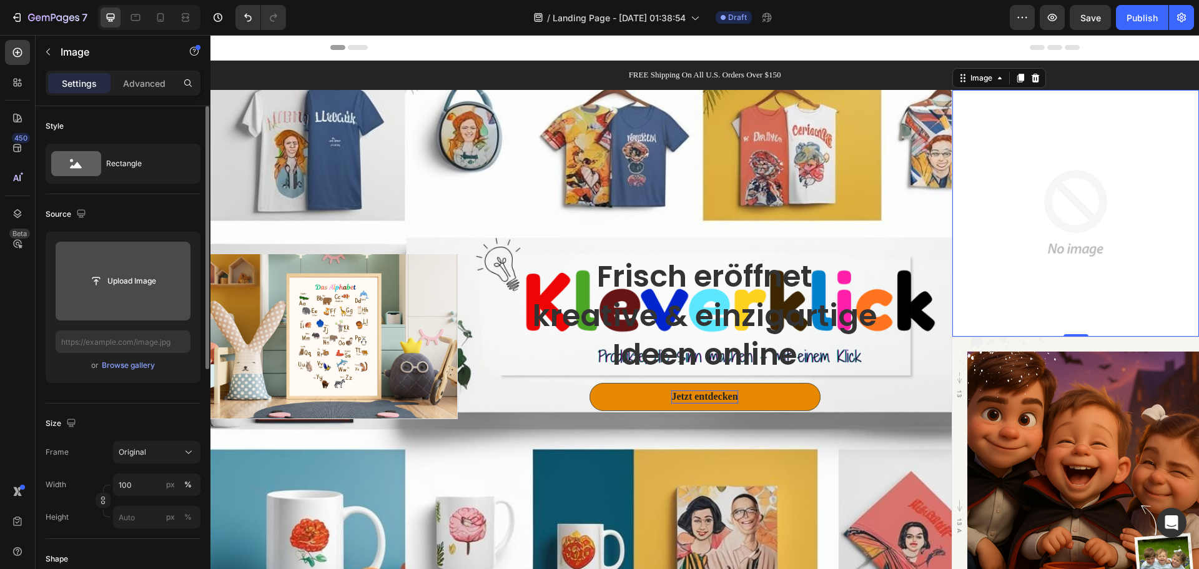
click at [1012, 184] on img at bounding box center [1075, 213] width 247 height 247
click at [1031, 80] on icon at bounding box center [1035, 78] width 8 height 9
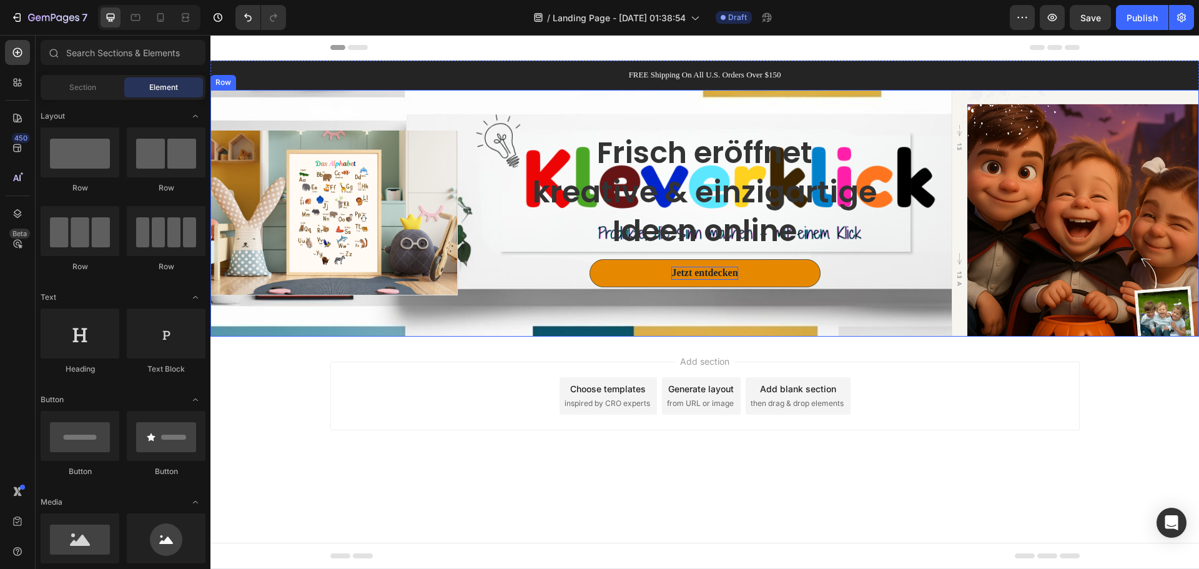
click at [909, 315] on div "Frisch eröffnet kreative & einzigartige Ideen online Heading Jetzt entdecken Bu…" at bounding box center [705, 213] width 494 height 247
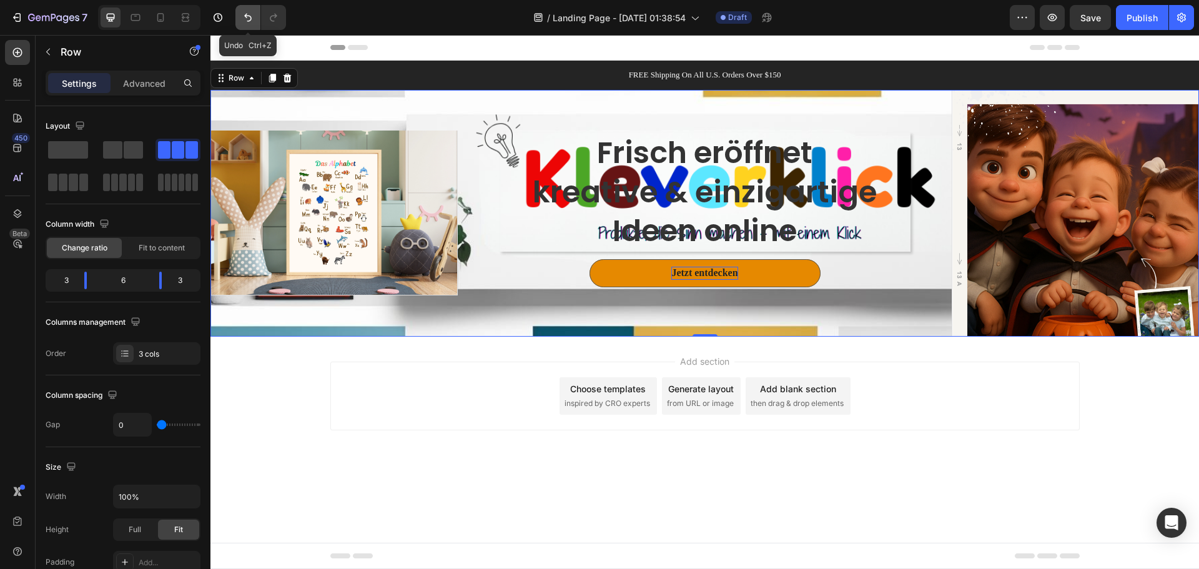
click at [250, 16] on icon "Undo/Redo" at bounding box center [247, 18] width 7 height 8
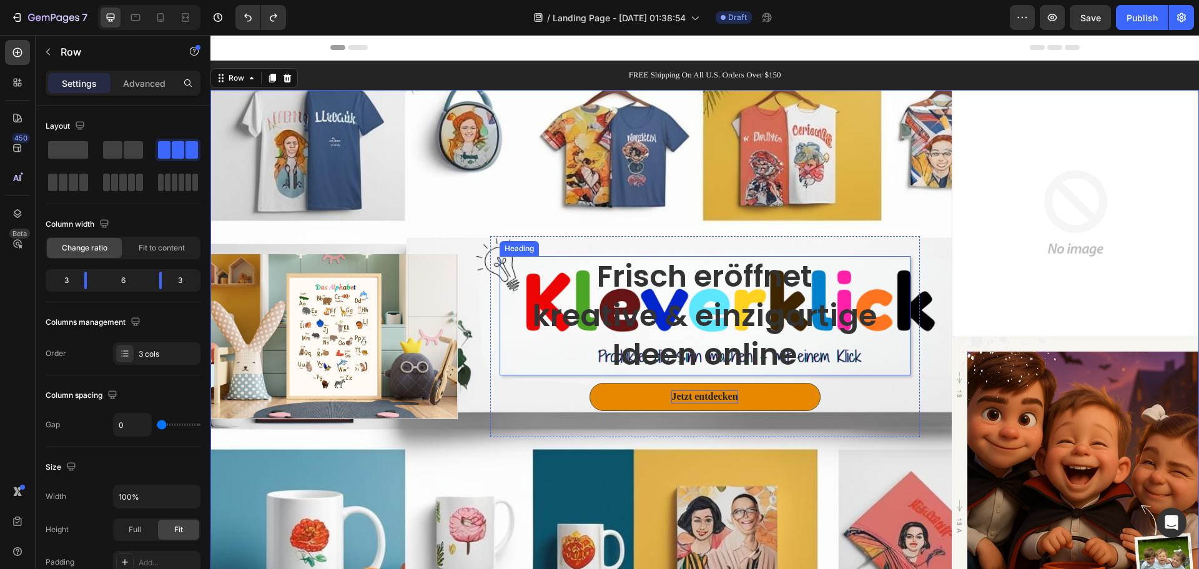
click at [848, 310] on p "Frisch eröffnet kreative & einzigartige Ideen online" at bounding box center [705, 315] width 408 height 117
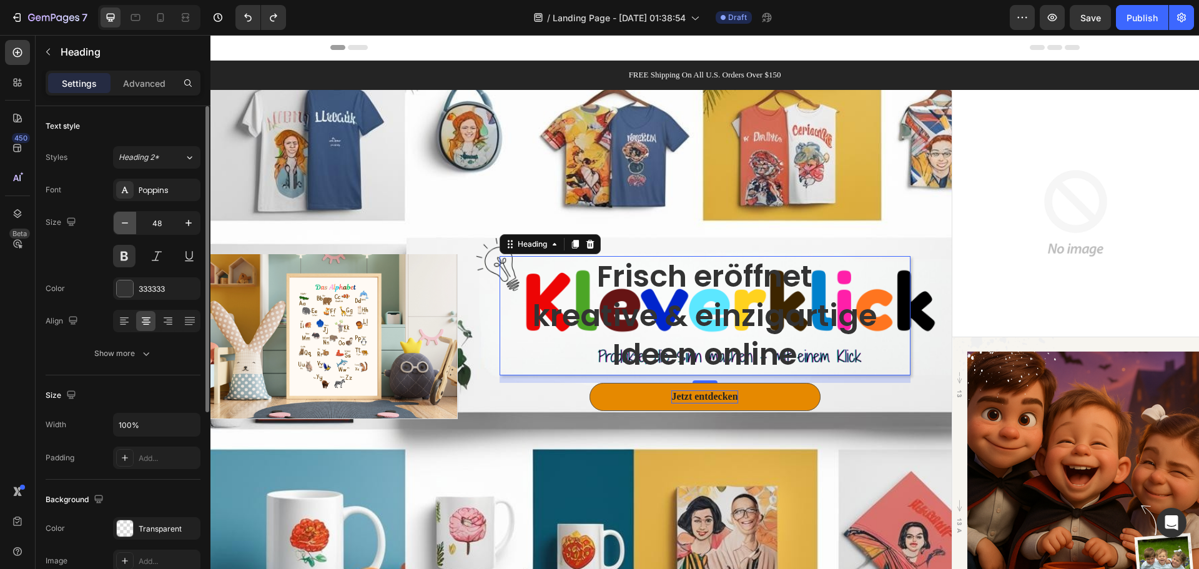
click at [129, 225] on icon "button" at bounding box center [125, 223] width 12 height 12
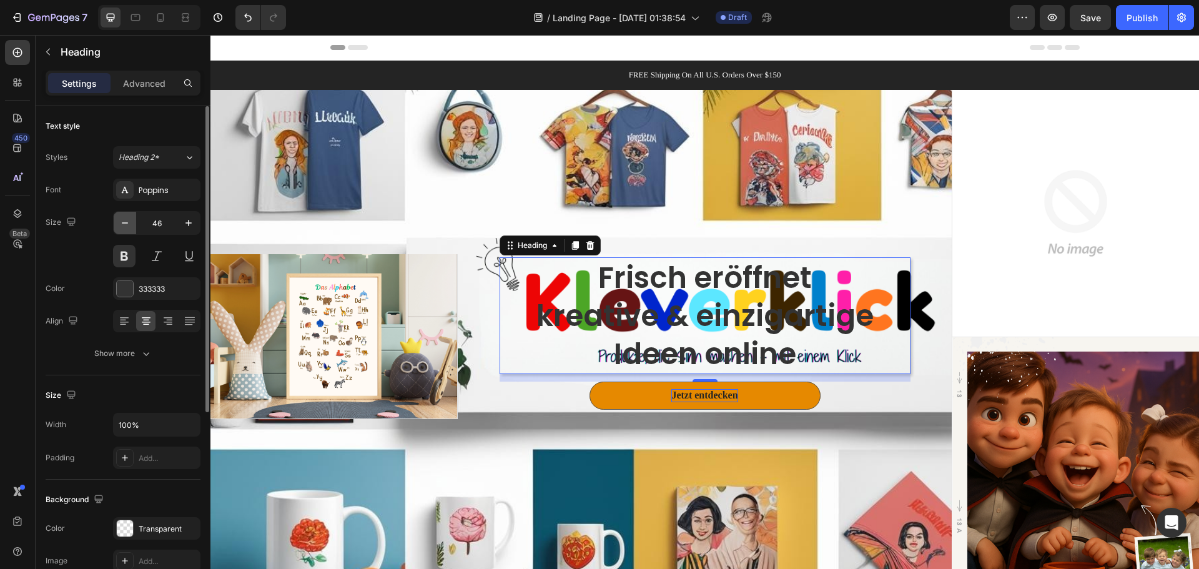
click at [129, 225] on icon "button" at bounding box center [125, 223] width 12 height 12
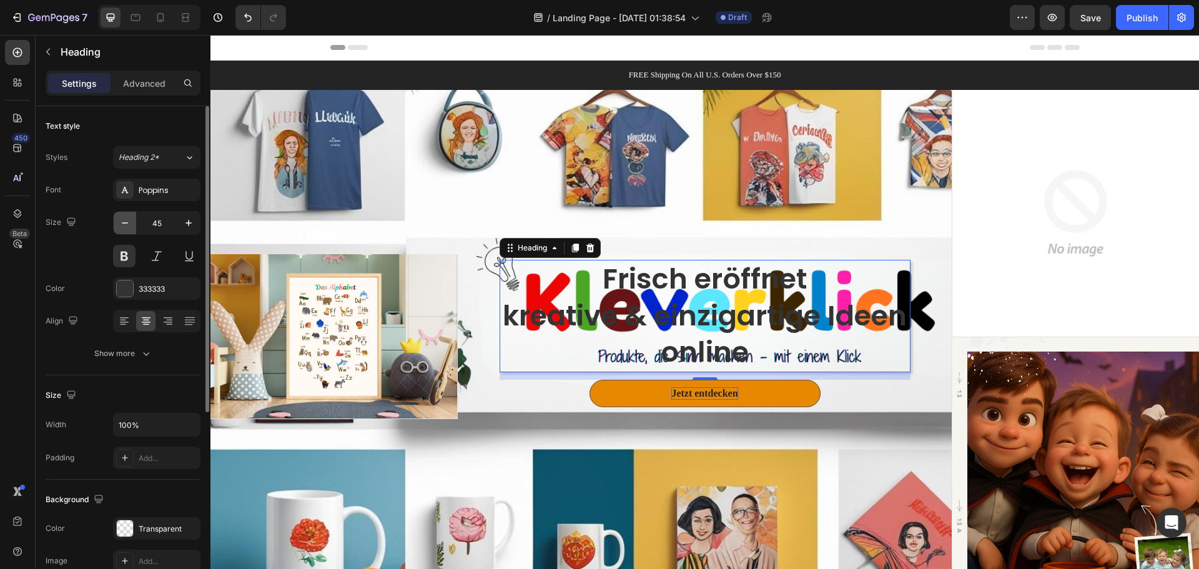
click at [129, 225] on icon "button" at bounding box center [125, 223] width 12 height 12
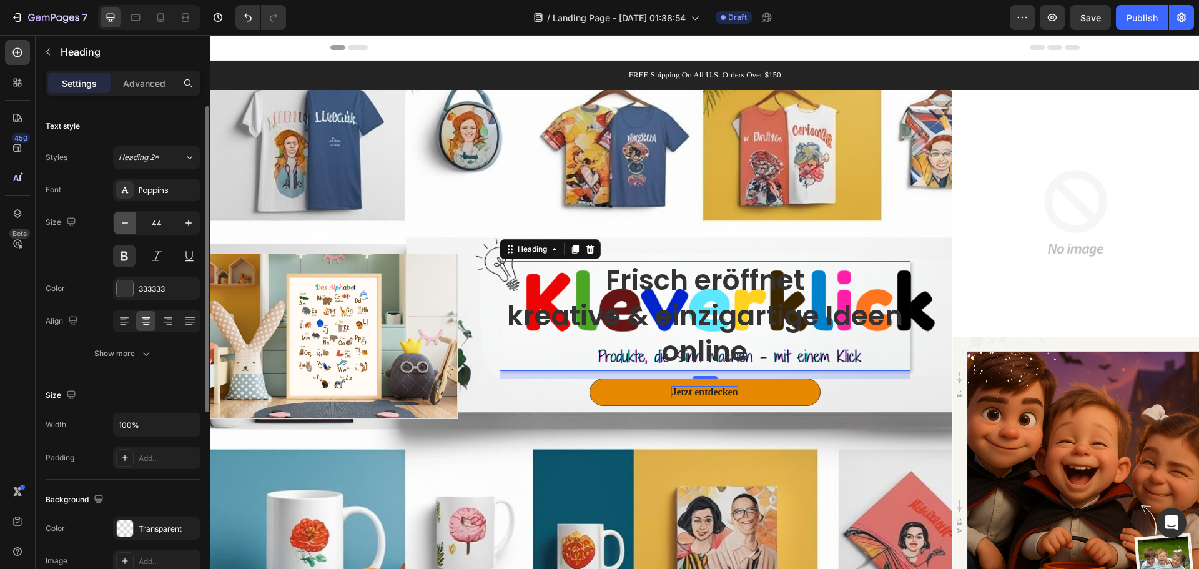
click at [128, 225] on icon "button" at bounding box center [125, 223] width 12 height 12
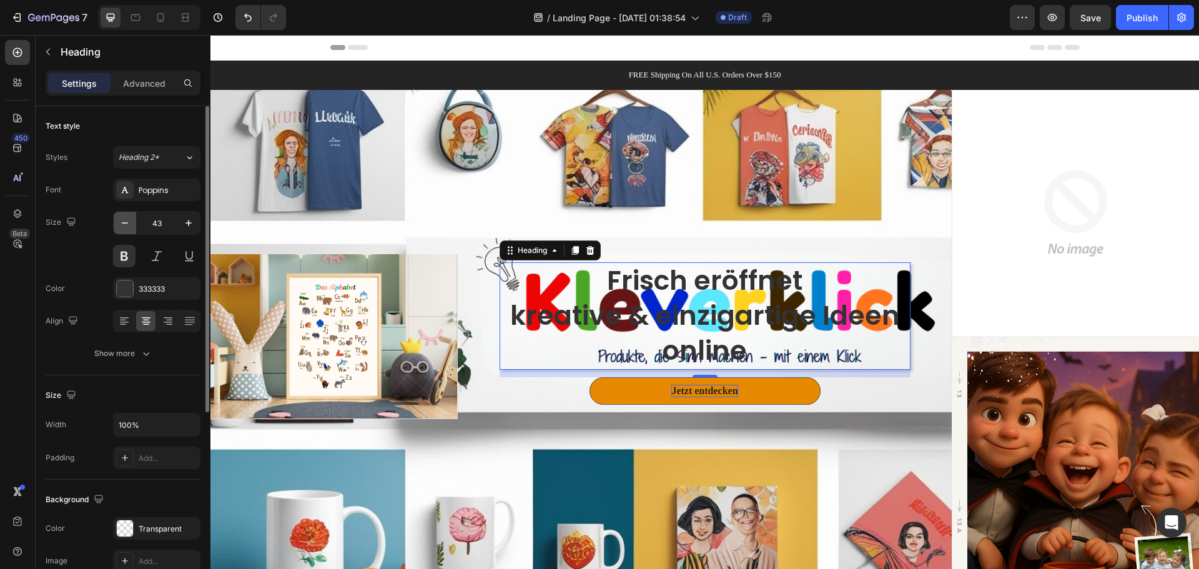
click at [128, 225] on icon "button" at bounding box center [125, 223] width 12 height 12
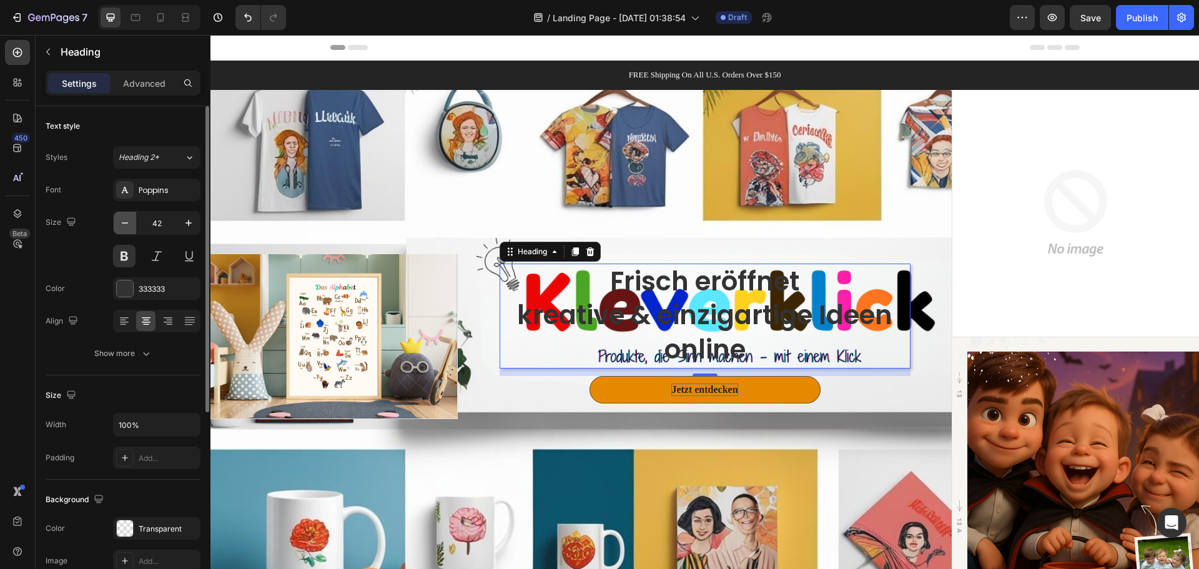
click at [128, 225] on icon "button" at bounding box center [125, 223] width 12 height 12
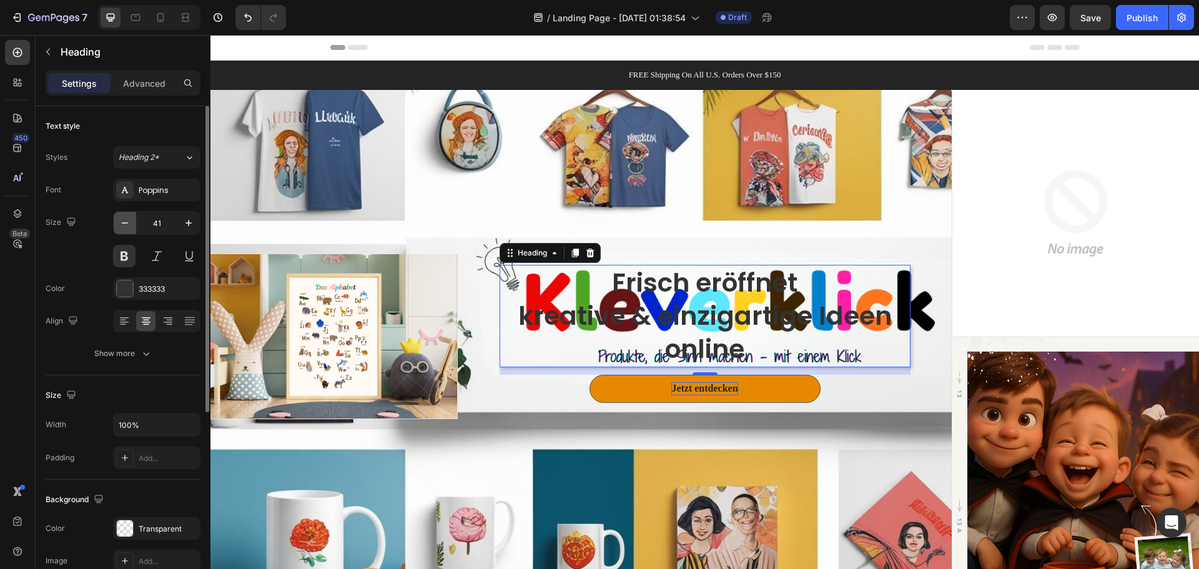
click at [128, 225] on icon "button" at bounding box center [125, 223] width 12 height 12
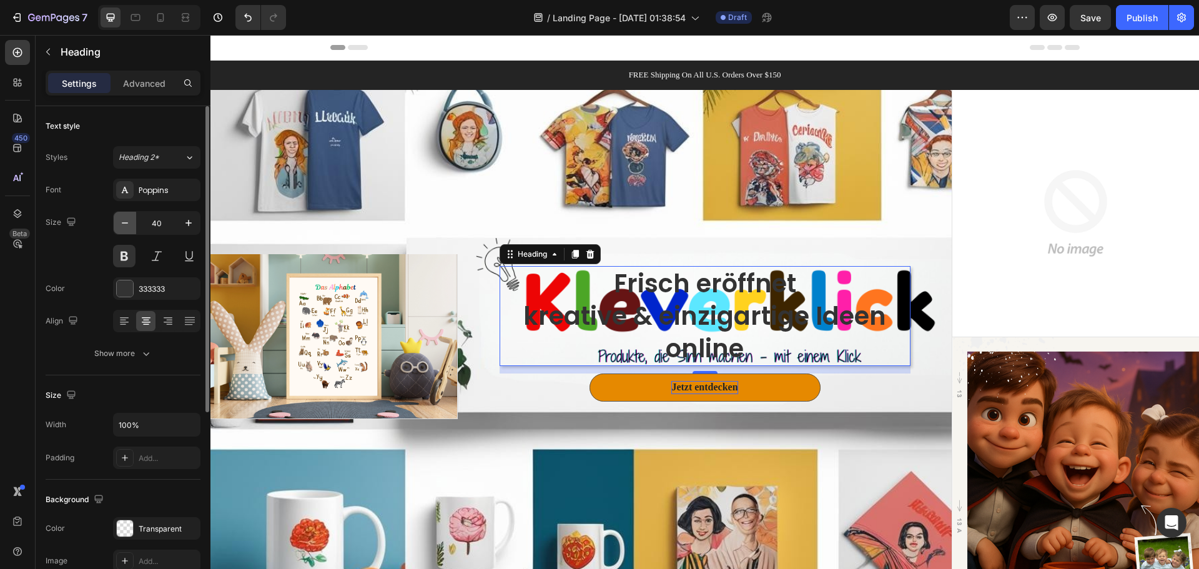
click at [128, 225] on icon "button" at bounding box center [125, 223] width 12 height 12
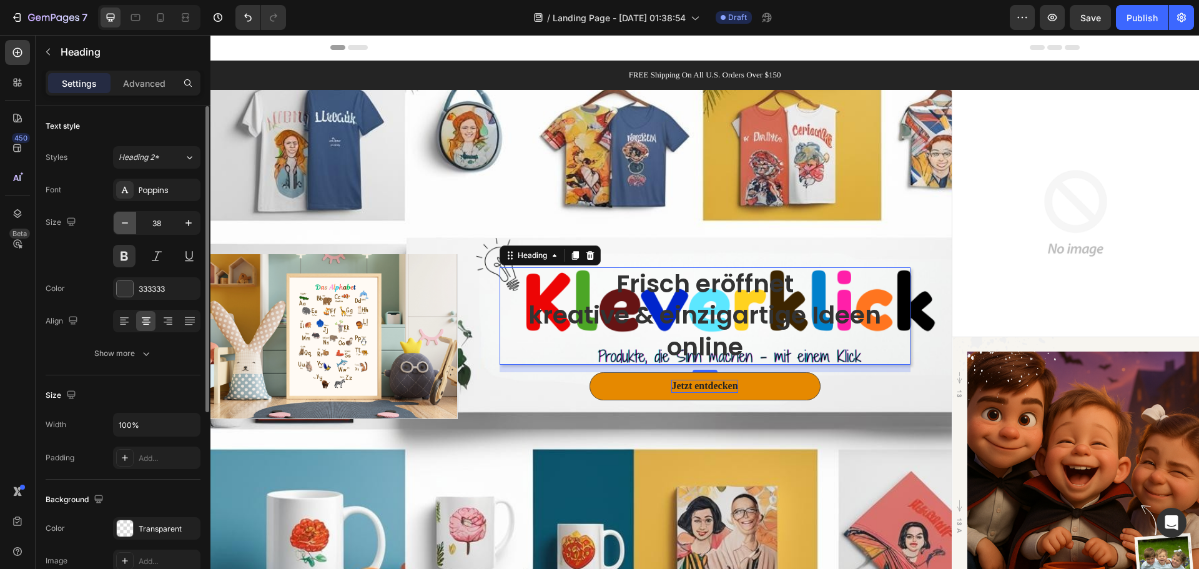
click at [128, 225] on icon "button" at bounding box center [125, 223] width 12 height 12
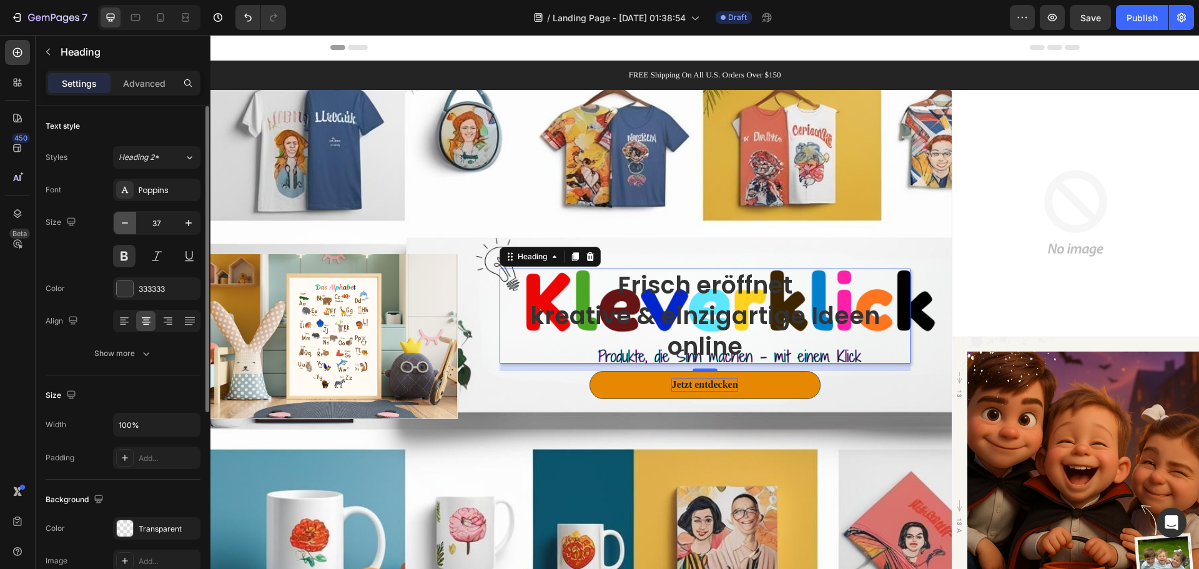
click at [128, 225] on icon "button" at bounding box center [125, 223] width 12 height 12
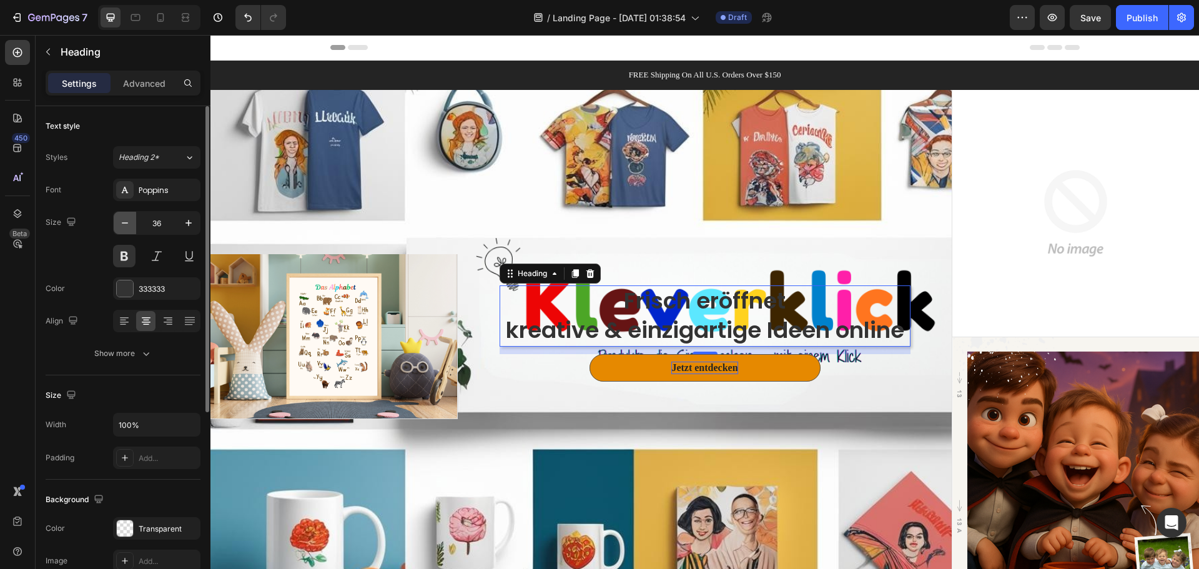
click at [128, 225] on icon "button" at bounding box center [125, 223] width 12 height 12
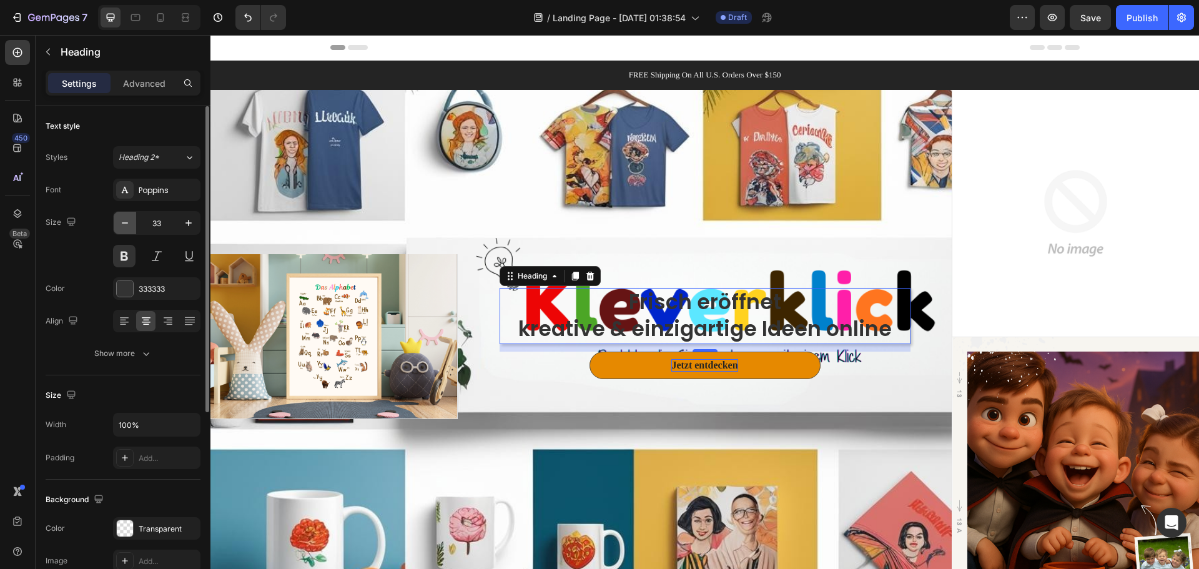
click at [128, 225] on icon "button" at bounding box center [125, 223] width 12 height 12
click at [129, 225] on icon "button" at bounding box center [125, 223] width 12 height 12
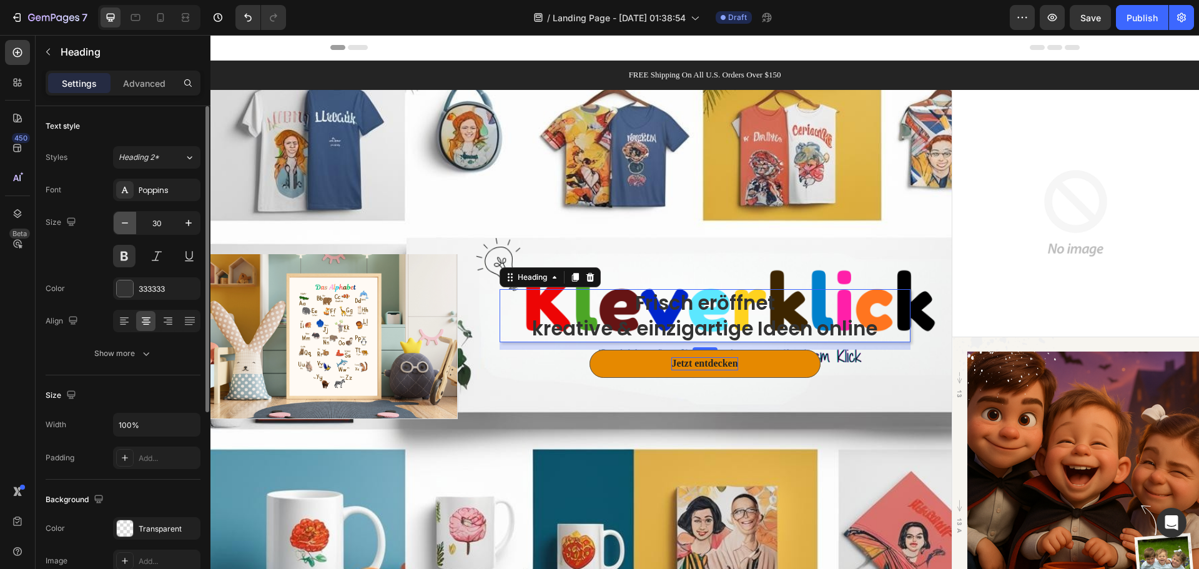
click at [129, 225] on icon "button" at bounding box center [125, 223] width 12 height 12
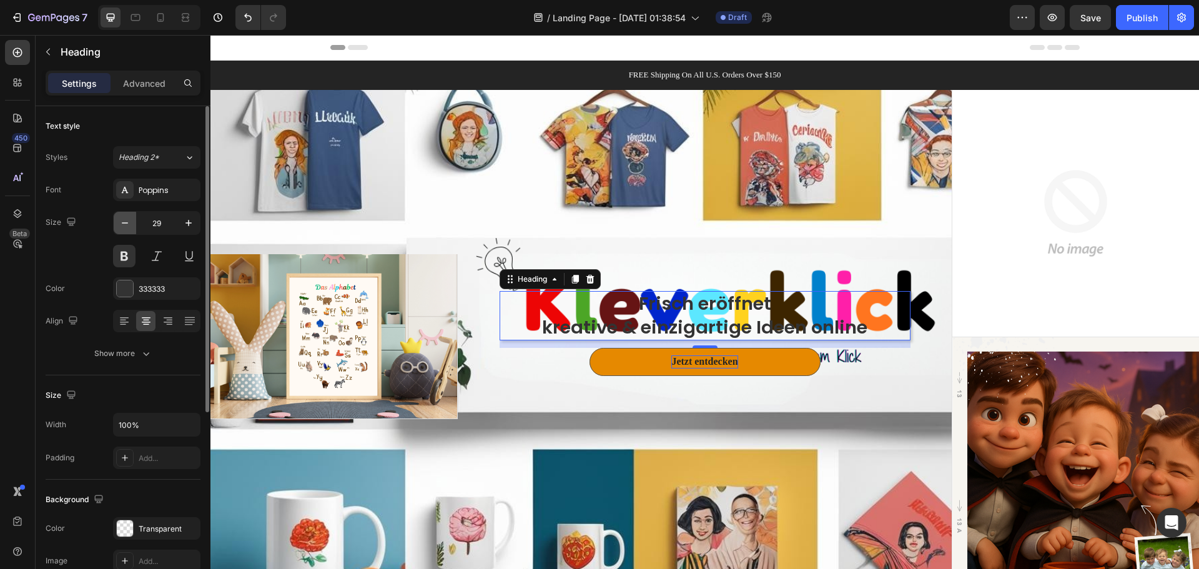
click at [129, 225] on icon "button" at bounding box center [125, 223] width 12 height 12
click at [130, 225] on icon "button" at bounding box center [125, 223] width 12 height 12
click at [130, 224] on icon "button" at bounding box center [125, 223] width 12 height 12
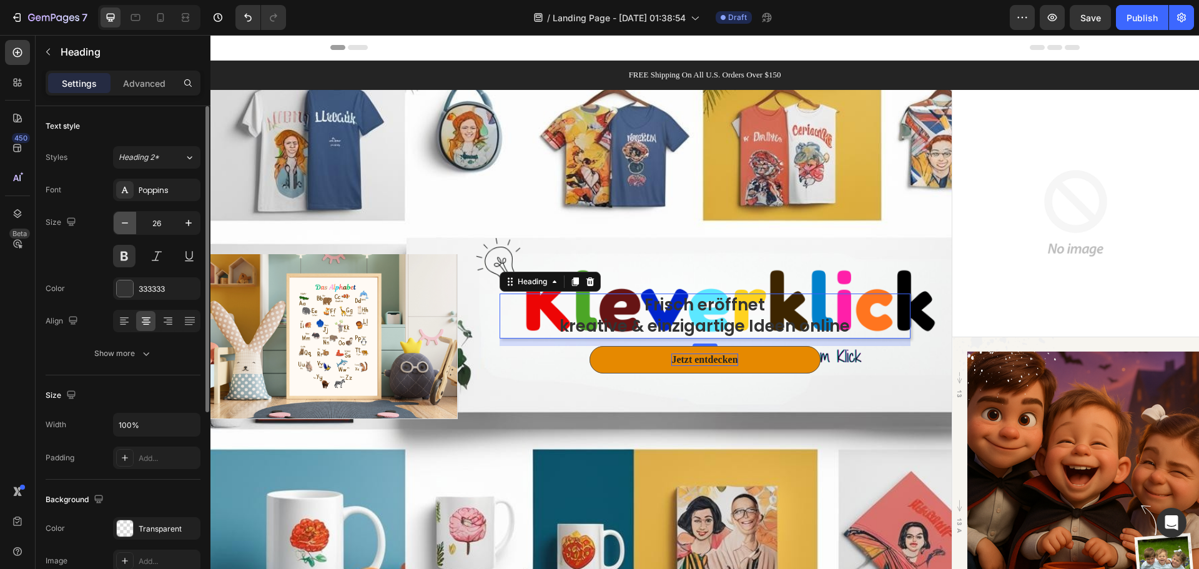
click at [130, 224] on icon "button" at bounding box center [125, 223] width 12 height 12
type input "24"
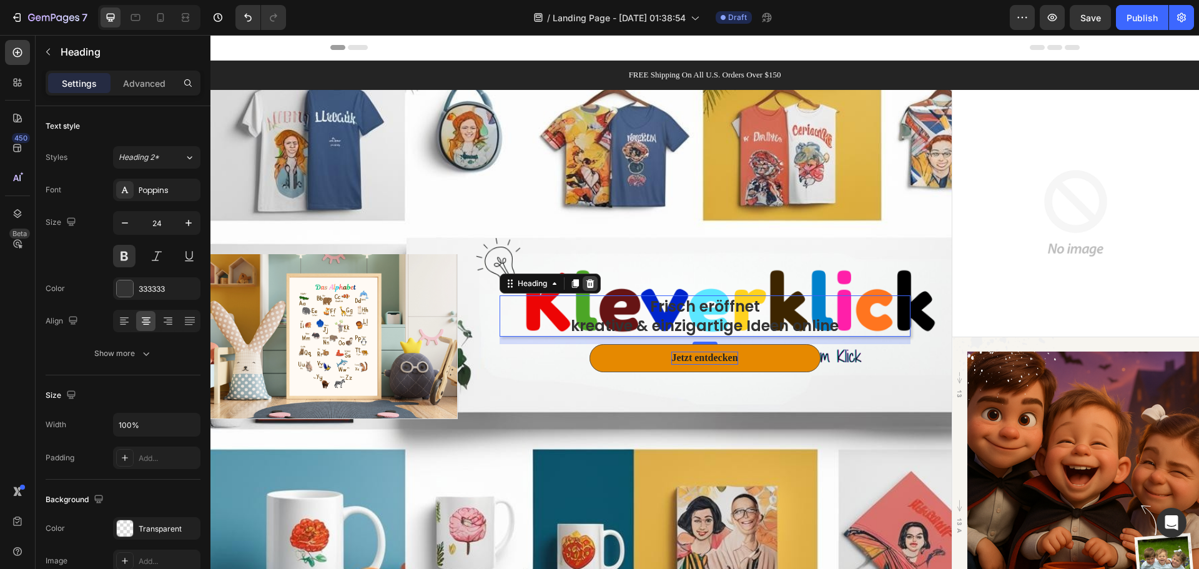
click at [586, 283] on icon at bounding box center [590, 282] width 8 height 9
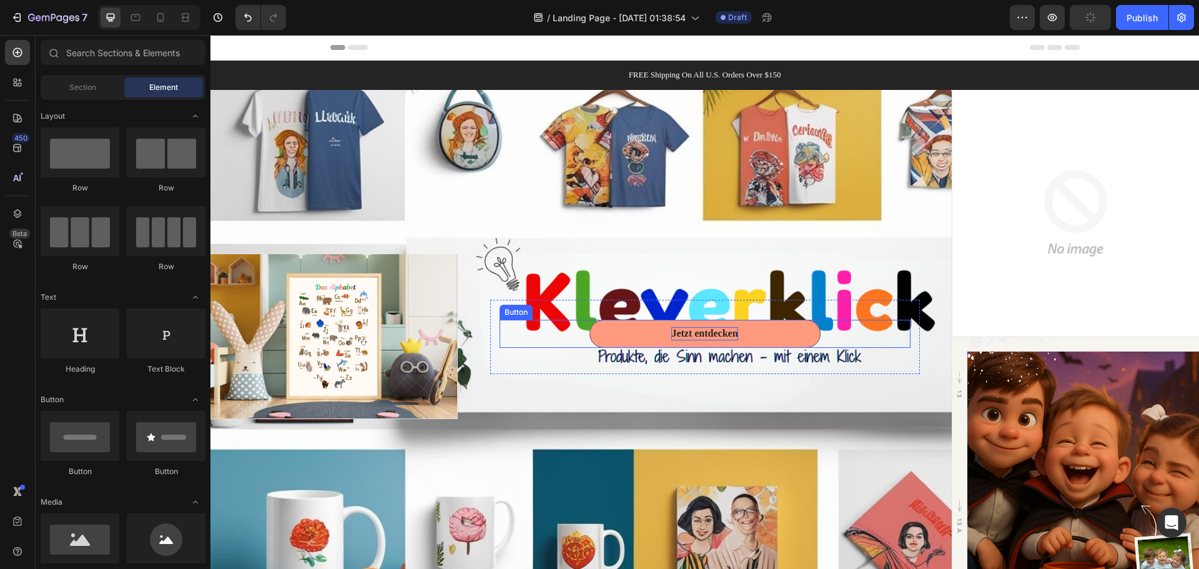
click at [714, 338] on button "Jetzt entdecken" at bounding box center [704, 334] width 231 height 28
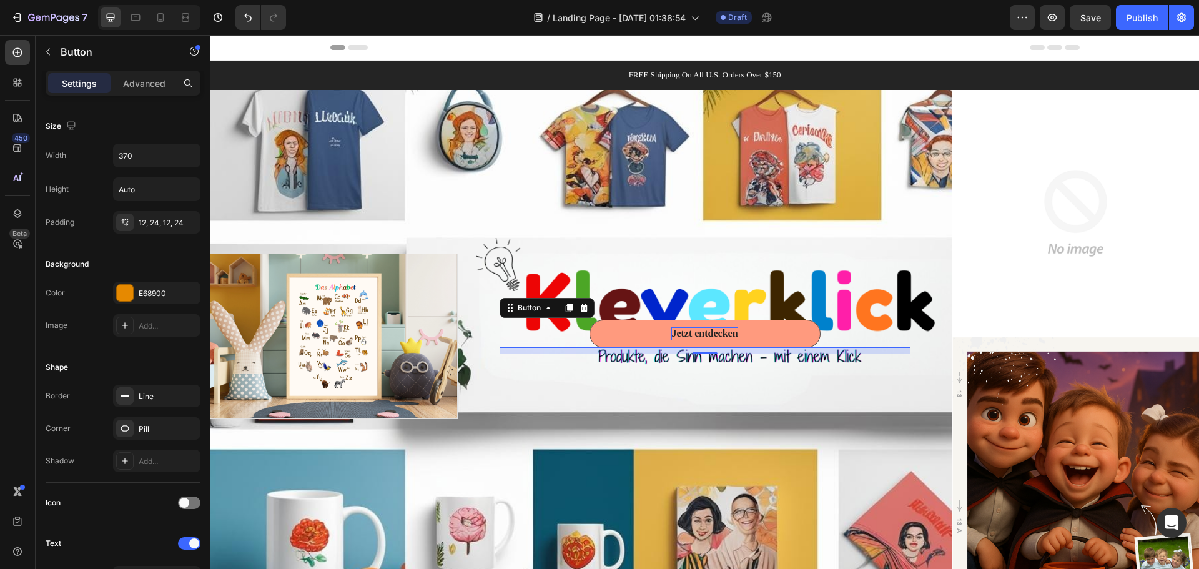
click at [784, 333] on button "Jetzt entdecken" at bounding box center [704, 334] width 231 height 28
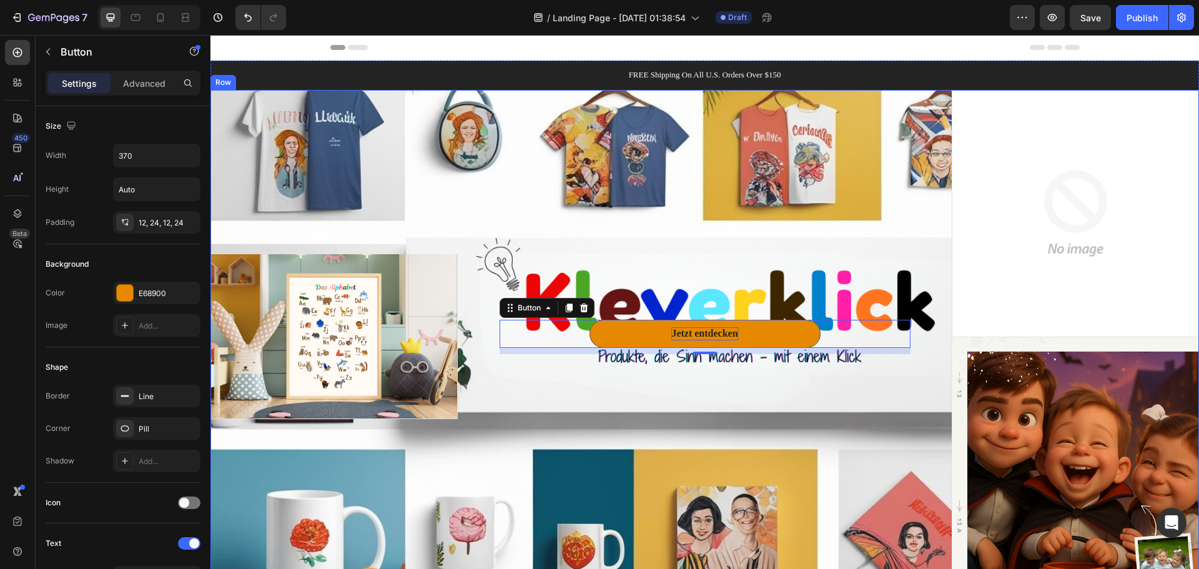
click at [756, 391] on div "Jetzt entdecken Button 10 Row" at bounding box center [705, 337] width 494 height 494
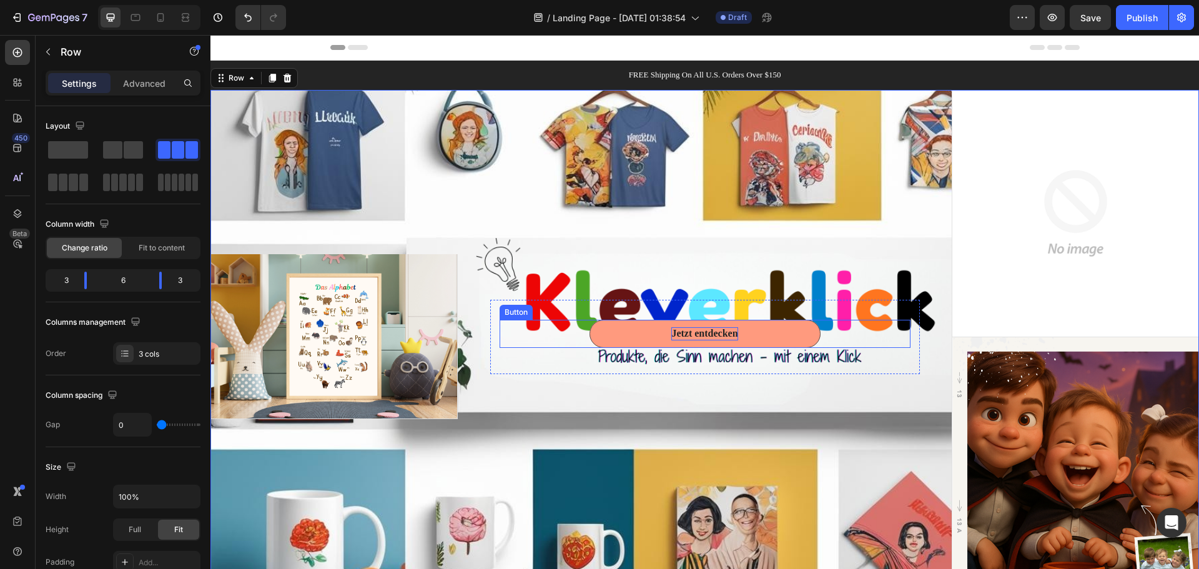
click at [765, 342] on button "Jetzt entdecken" at bounding box center [704, 334] width 231 height 28
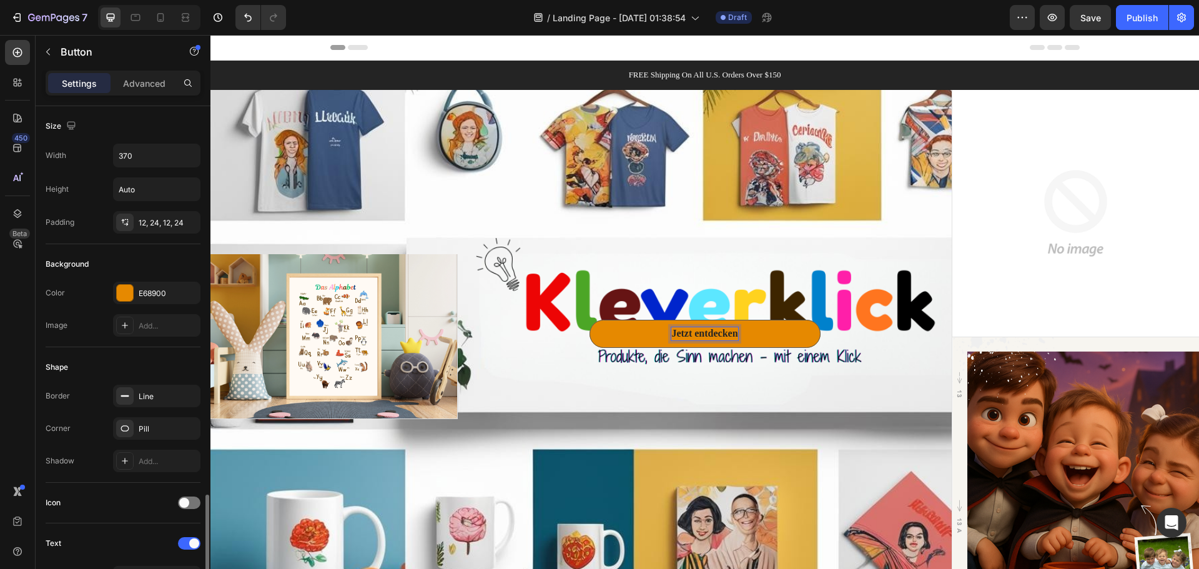
scroll to position [250, 0]
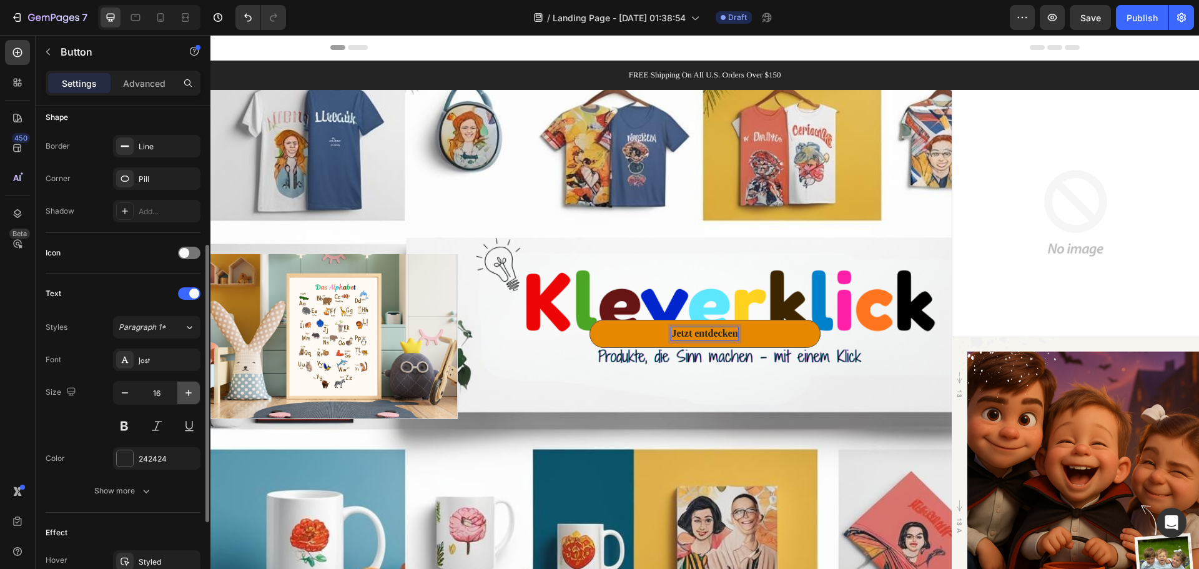
click at [194, 395] on icon "button" at bounding box center [188, 392] width 12 height 12
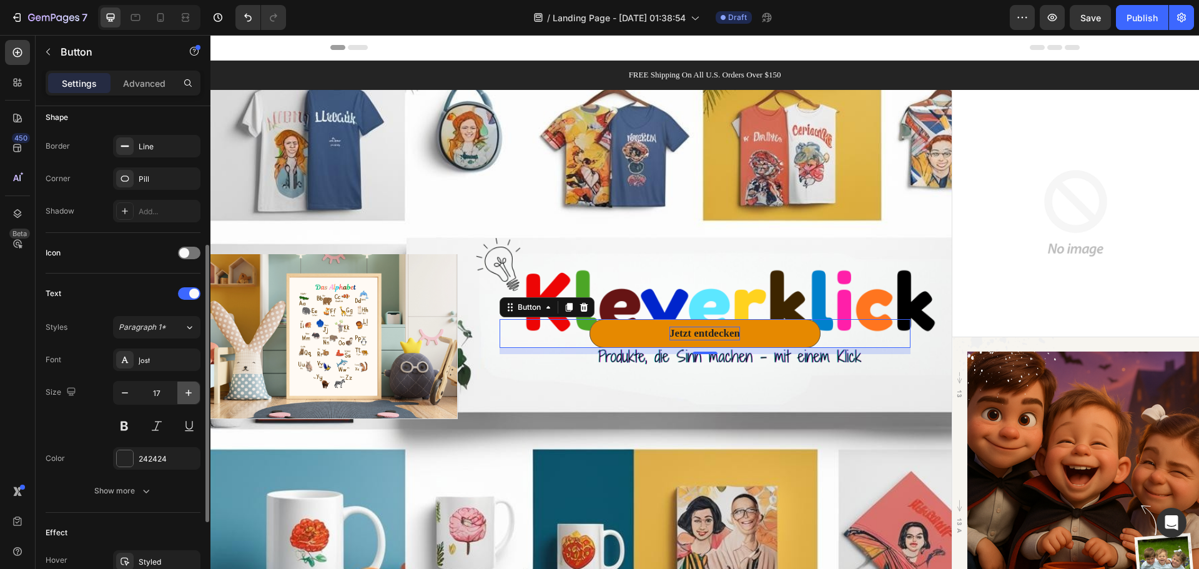
click at [194, 395] on icon "button" at bounding box center [188, 392] width 12 height 12
click at [192, 390] on icon "button" at bounding box center [188, 392] width 12 height 12
type input "21"
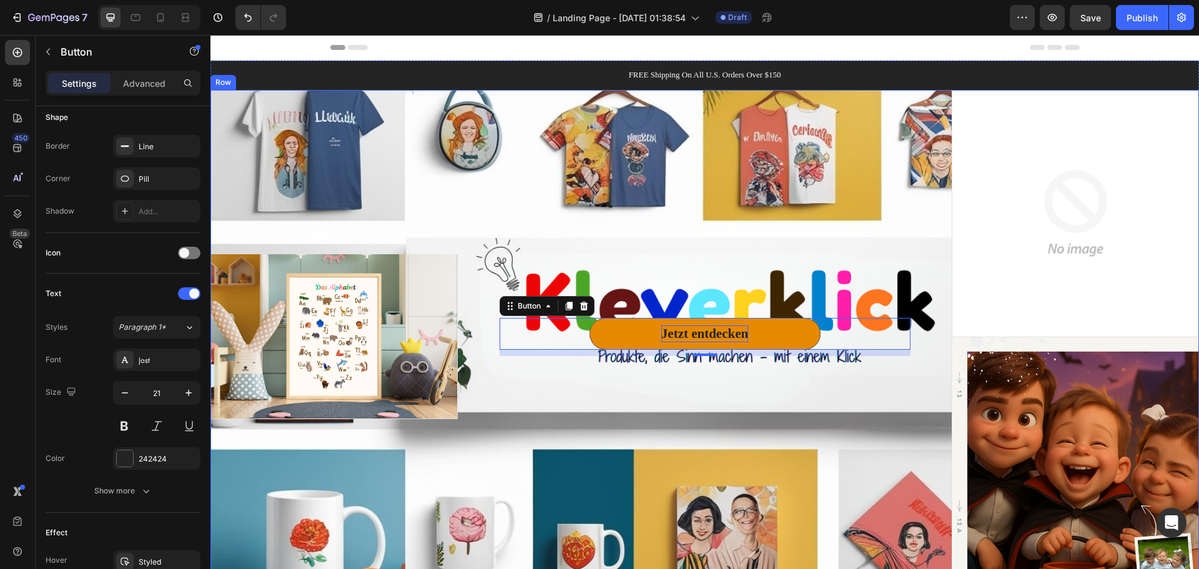
click at [751, 388] on div "Jetzt entdecken Button 10 Row" at bounding box center [705, 337] width 494 height 494
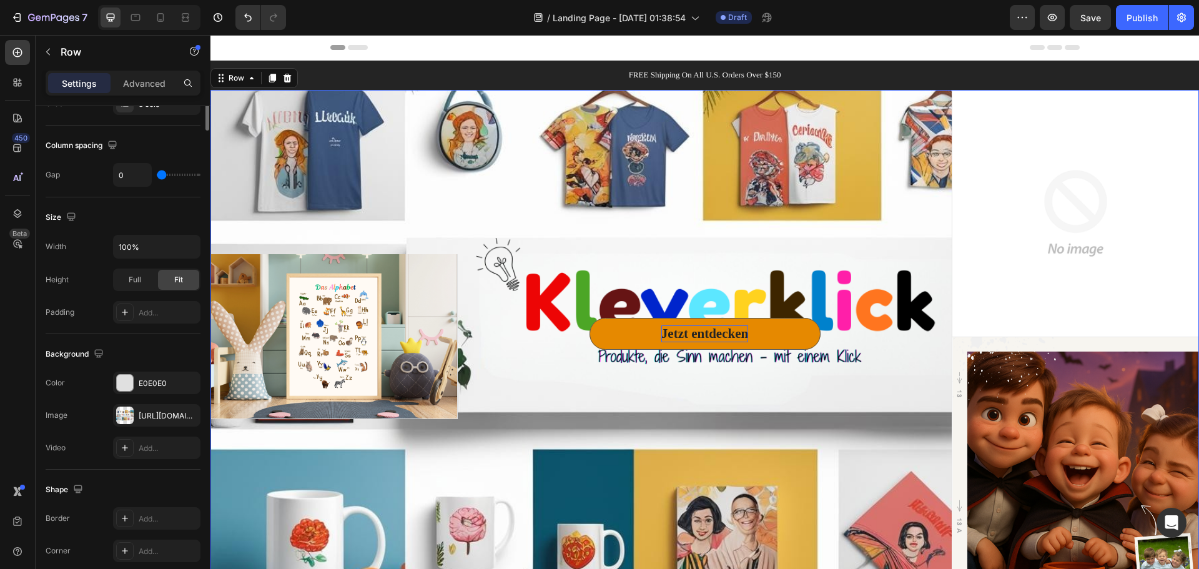
scroll to position [0, 0]
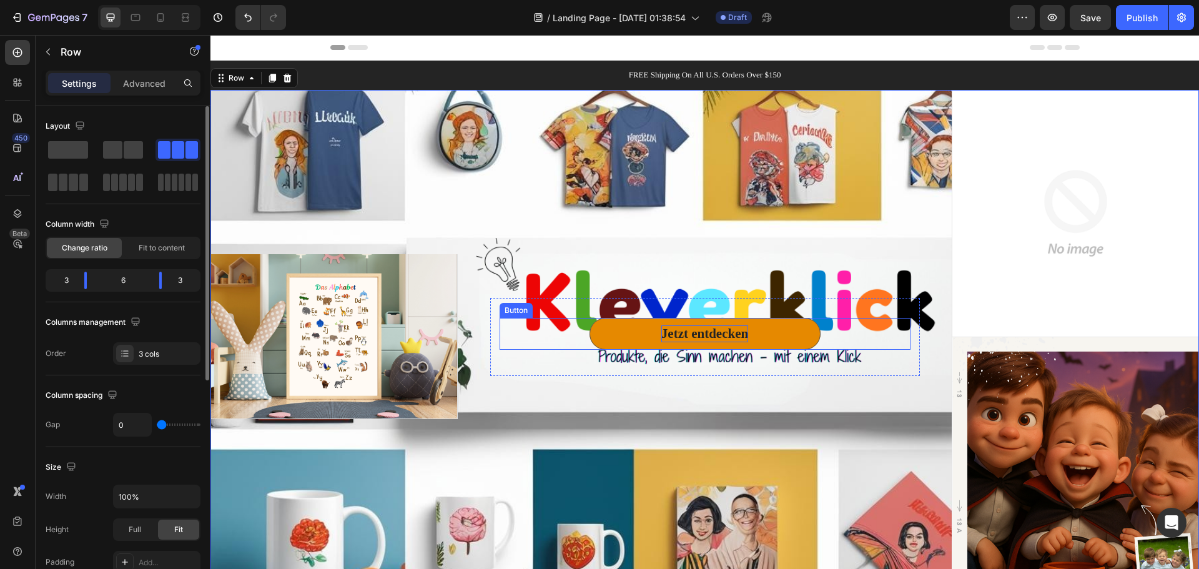
click at [729, 335] on p "Jetzt entdecken" at bounding box center [704, 333] width 87 height 17
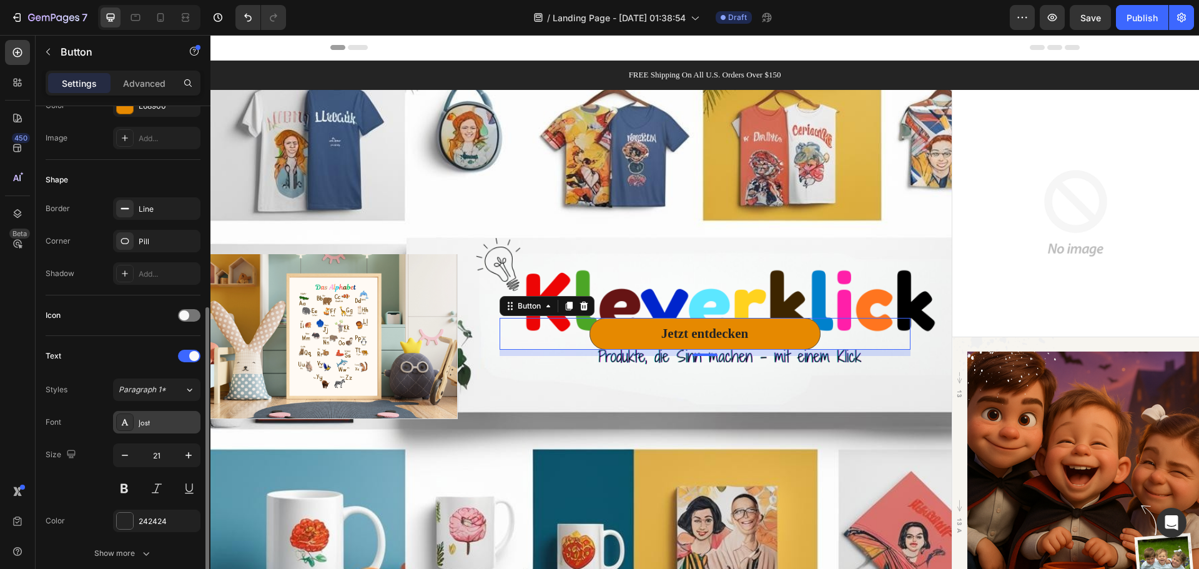
scroll to position [250, 0]
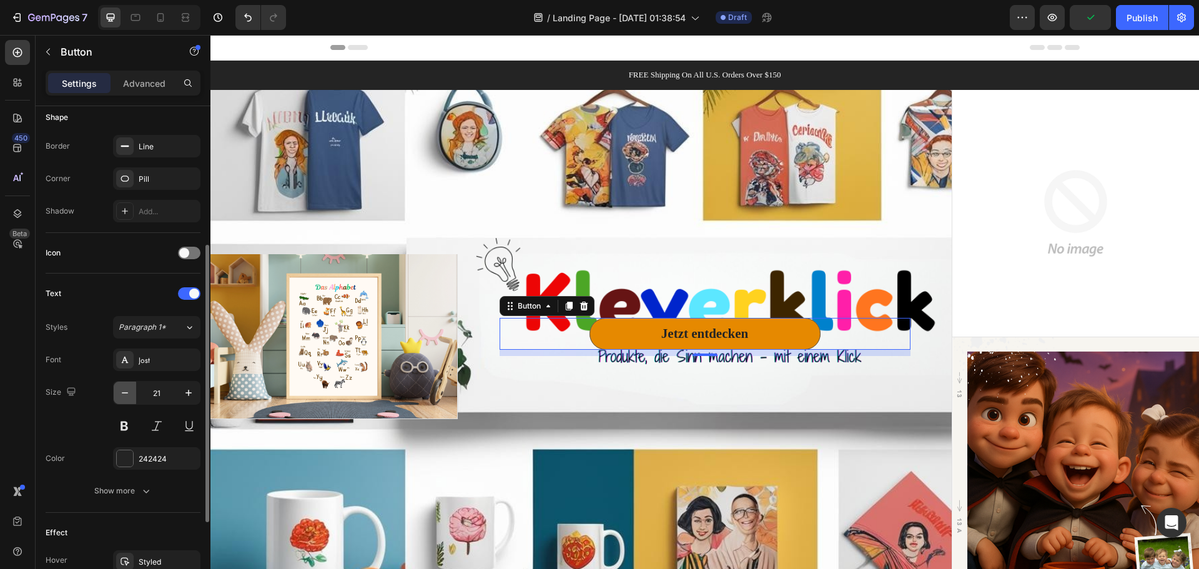
click at [127, 397] on icon "button" at bounding box center [125, 392] width 12 height 12
click at [126, 397] on icon "button" at bounding box center [125, 392] width 12 height 12
click at [119, 389] on icon "button" at bounding box center [125, 392] width 12 height 12
type input "18"
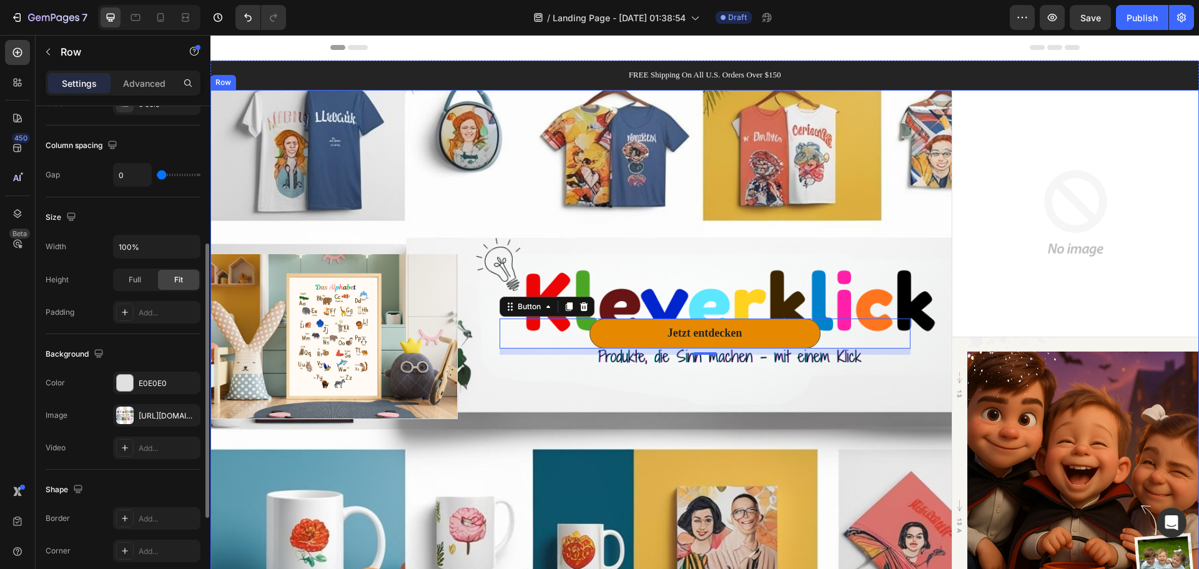
click at [931, 218] on div "Jetzt entdecken Button 10 Row" at bounding box center [705, 337] width 494 height 494
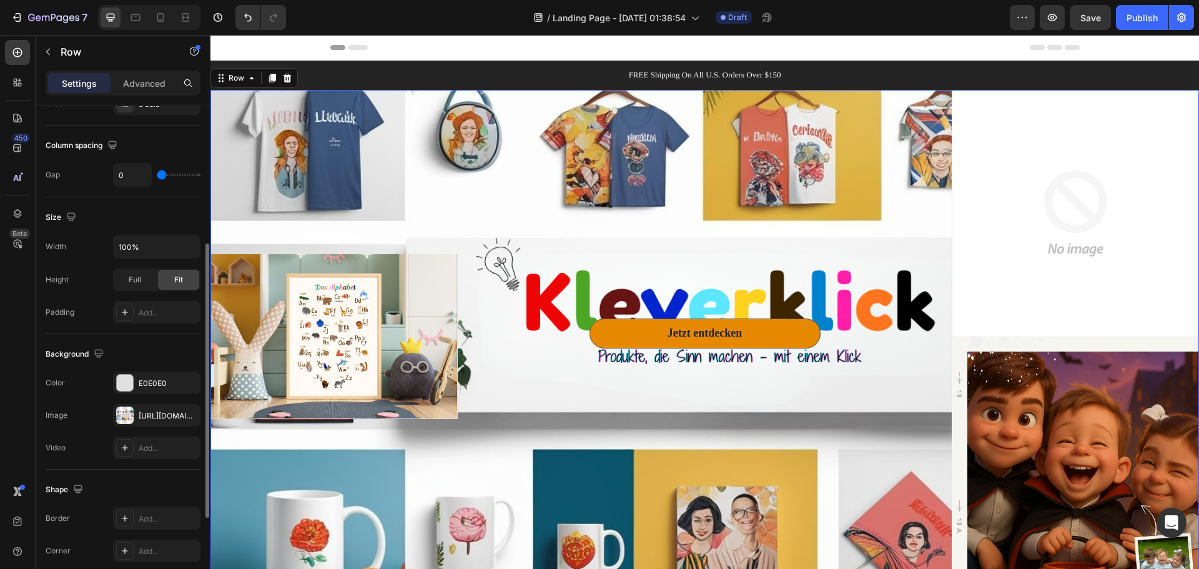
scroll to position [0, 0]
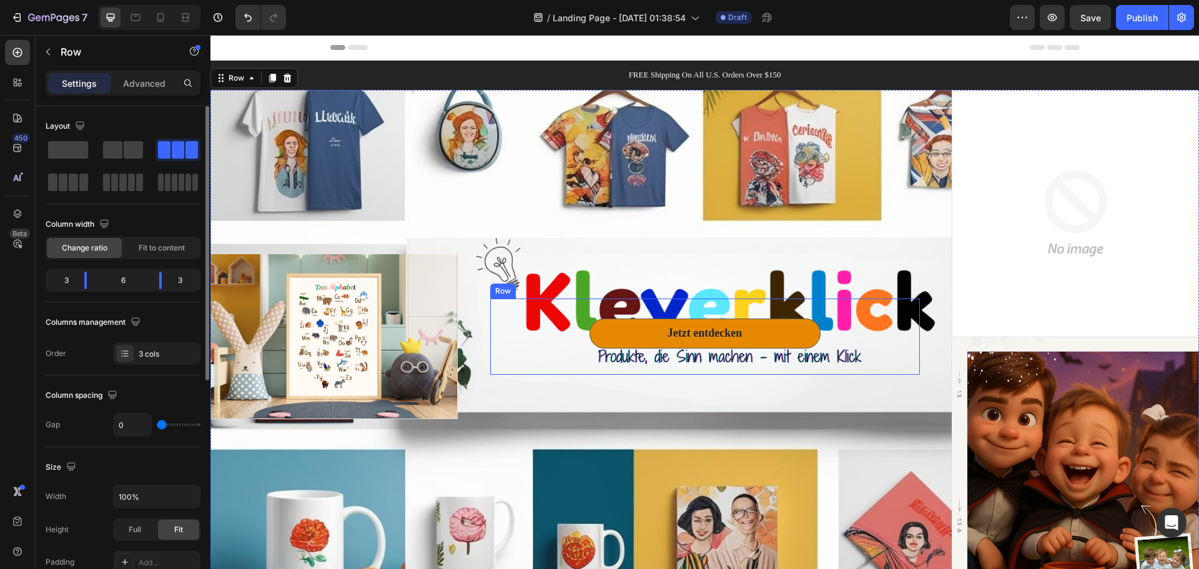
click at [873, 303] on div "Jetzt entdecken Button Row" at bounding box center [705, 336] width 430 height 76
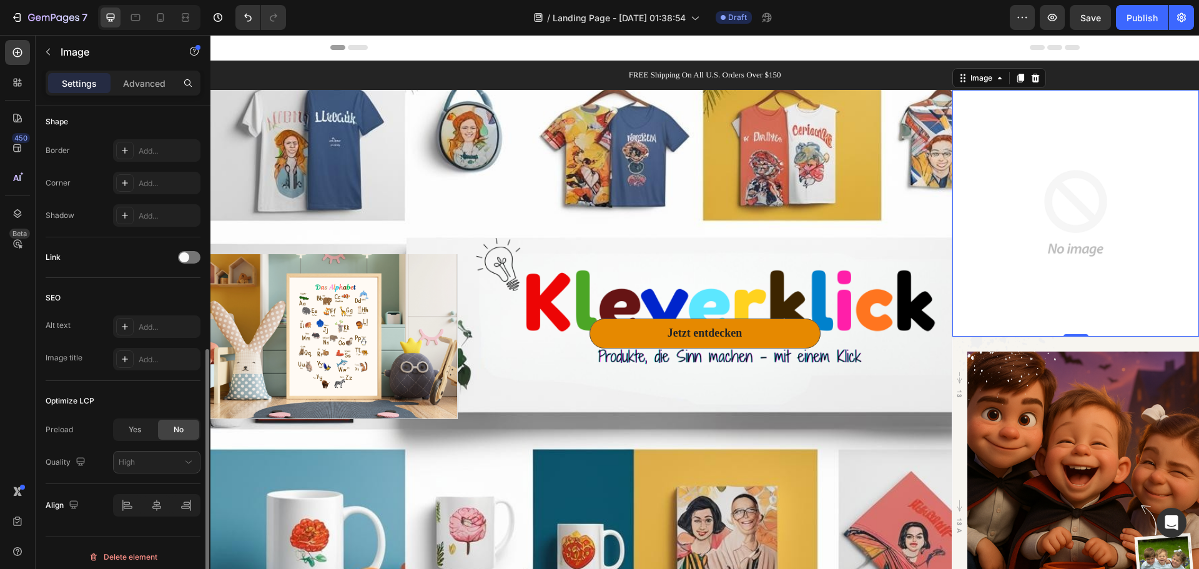
scroll to position [445, 0]
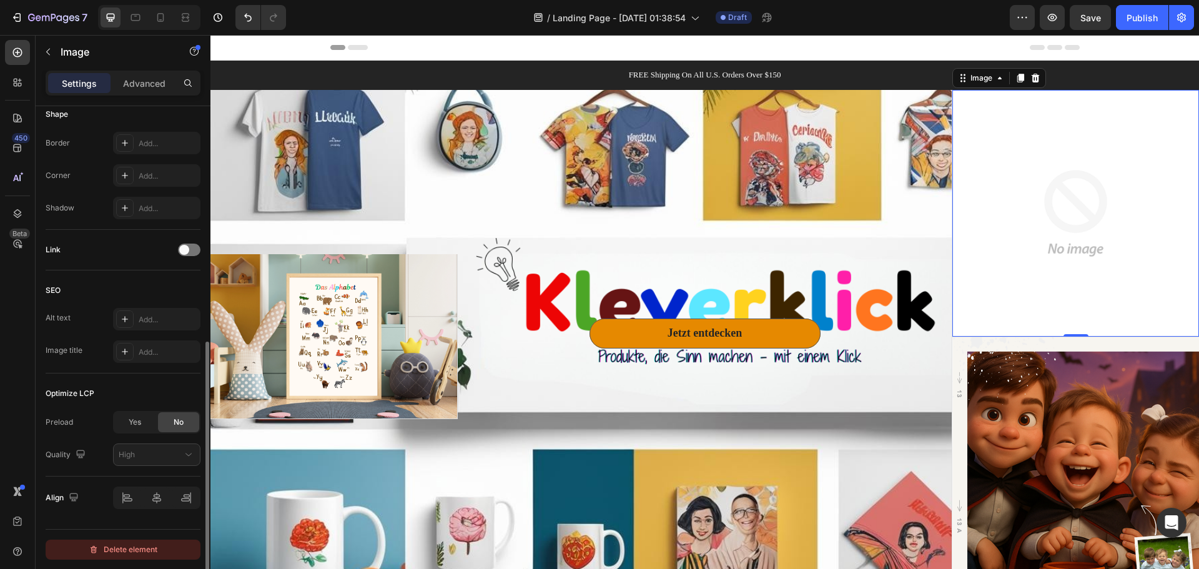
click at [153, 549] on div "Delete element" at bounding box center [123, 549] width 69 height 15
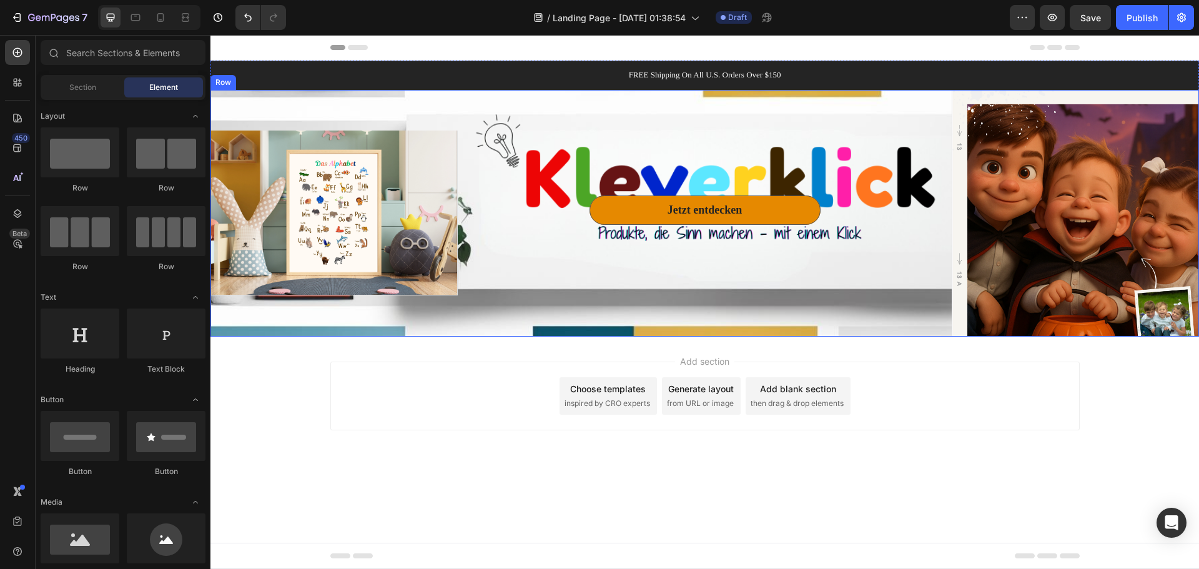
click at [556, 167] on div "Jetzt entdecken Button Row" at bounding box center [705, 213] width 494 height 247
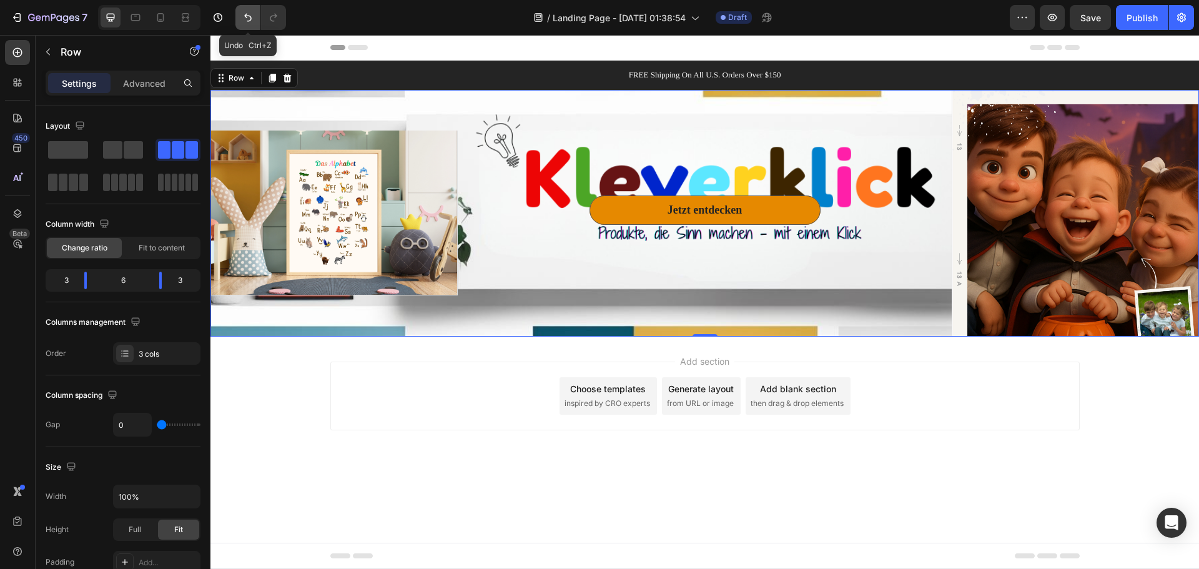
click at [246, 17] on icon "Undo/Redo" at bounding box center [247, 18] width 7 height 8
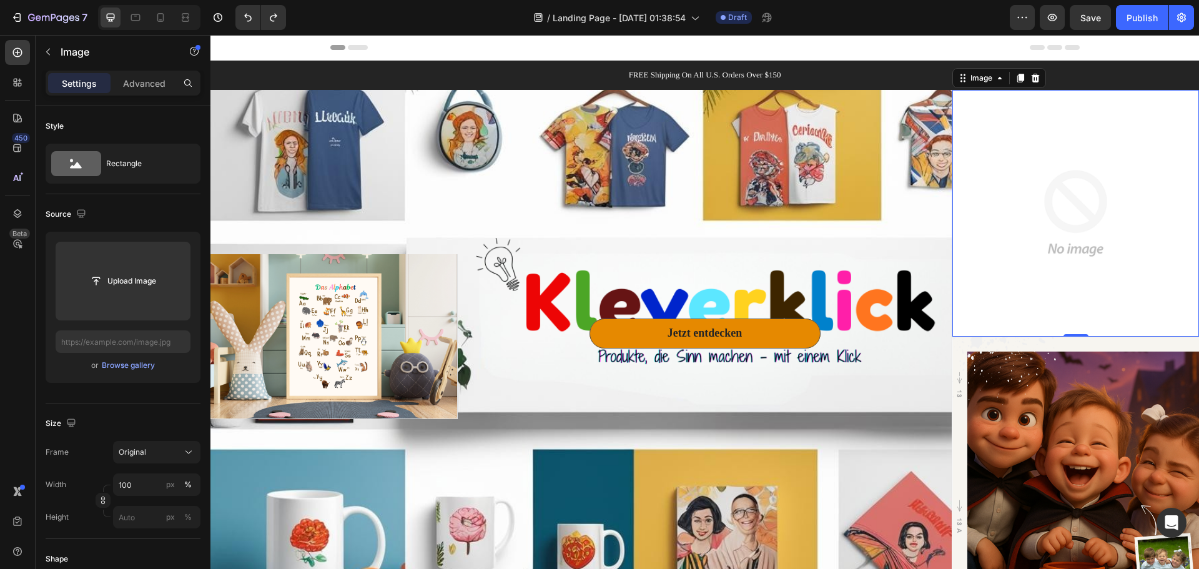
click at [1055, 302] on img at bounding box center [1075, 213] width 247 height 247
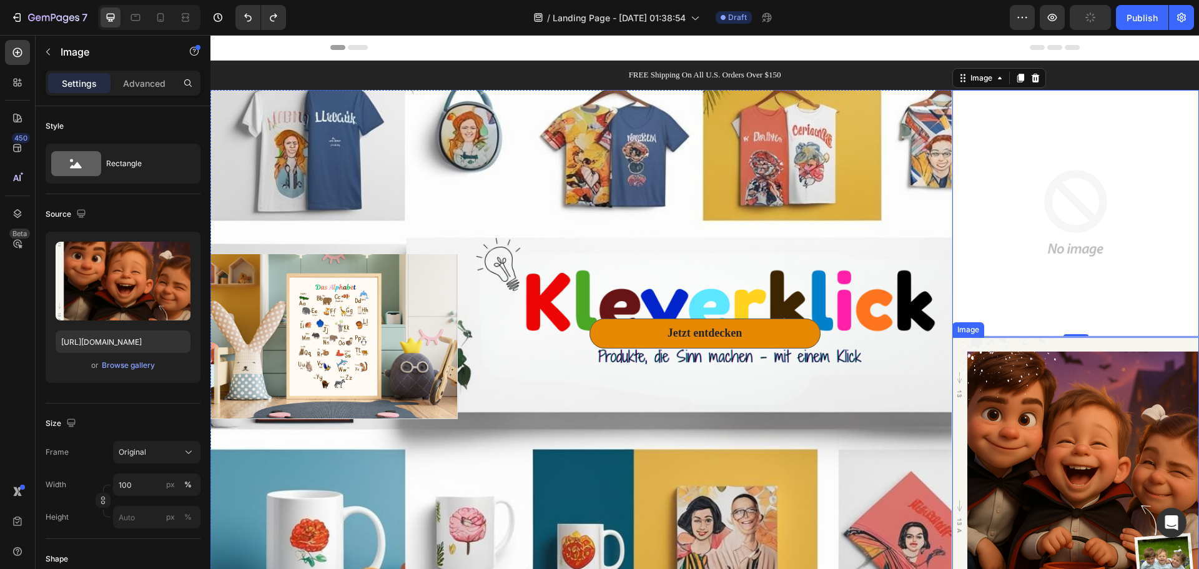
click at [1058, 385] on img at bounding box center [1075, 460] width 247 height 247
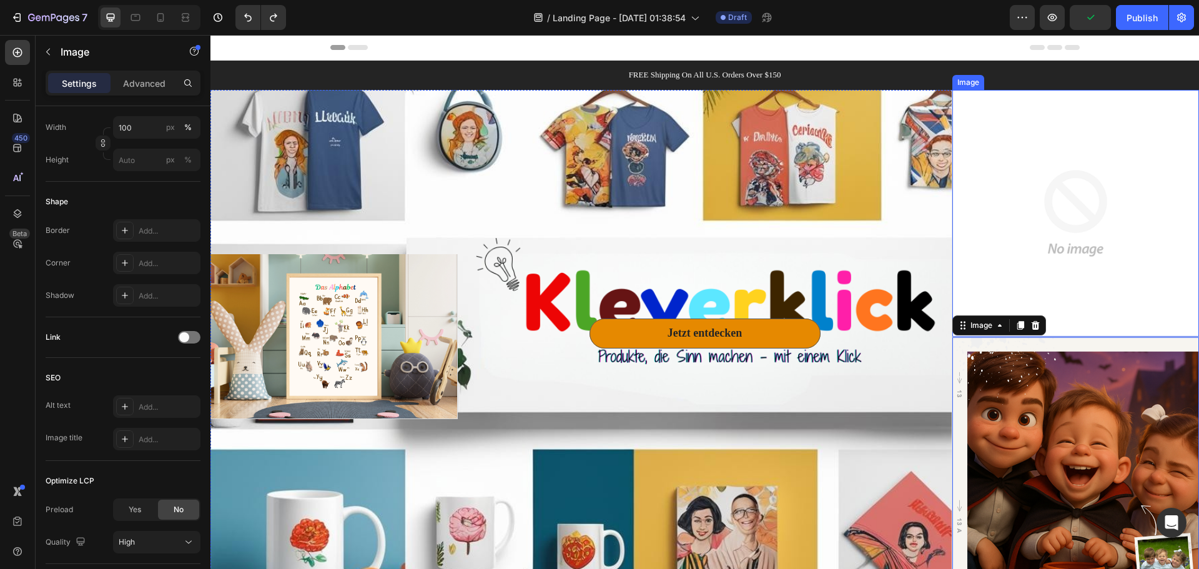
click at [1033, 205] on img at bounding box center [1075, 213] width 247 height 247
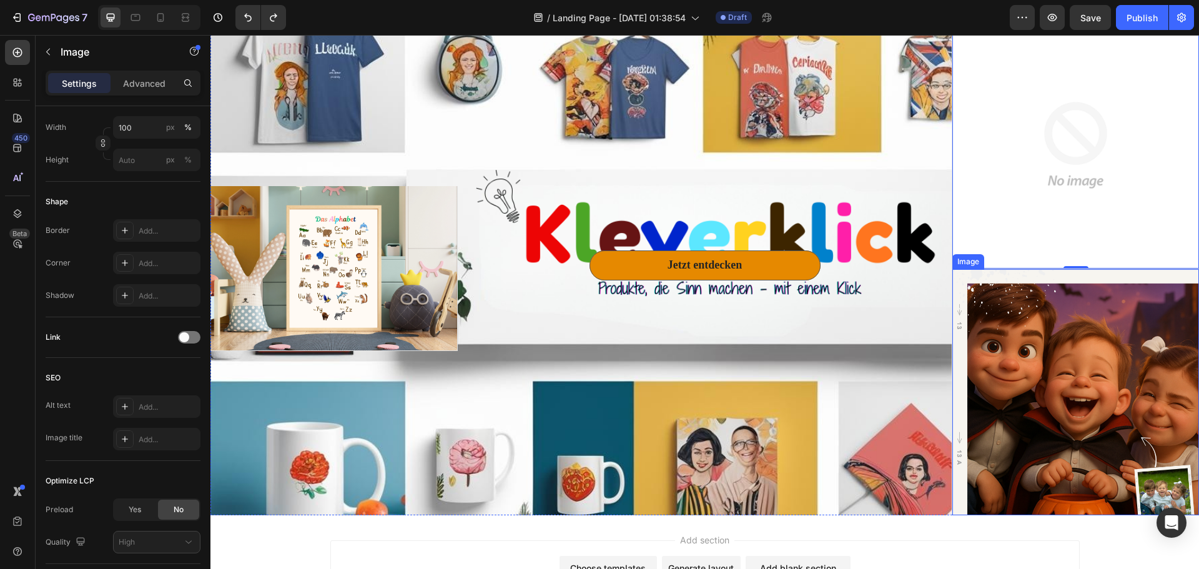
scroll to position [0, 0]
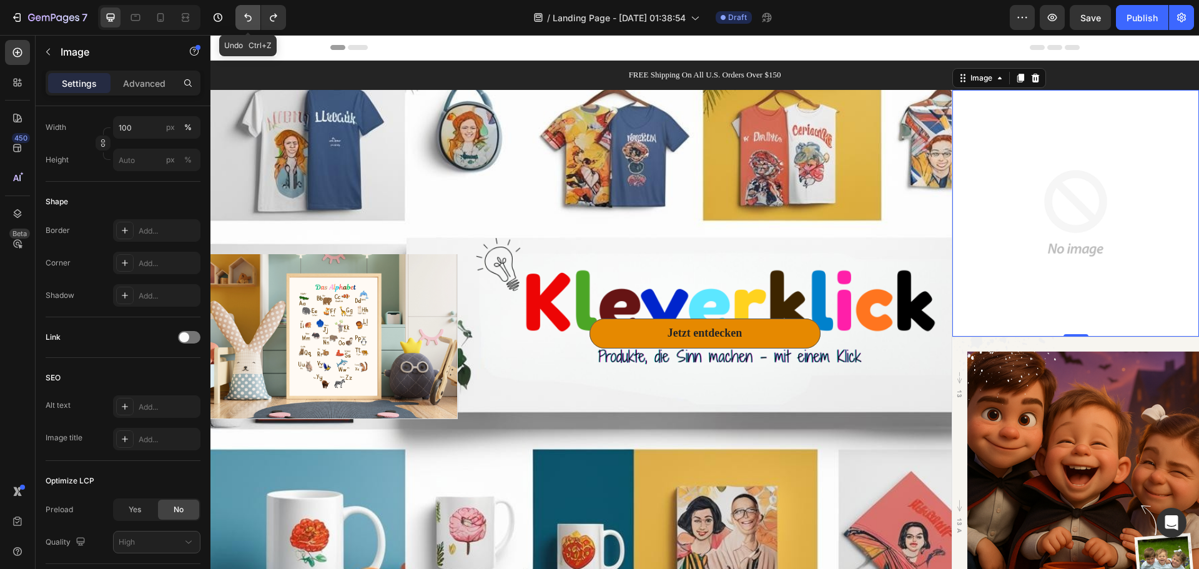
click at [250, 21] on icon "Undo/Redo" at bounding box center [247, 18] width 7 height 8
click at [253, 21] on icon "Undo/Redo" at bounding box center [248, 17] width 12 height 12
click at [1066, 196] on img at bounding box center [1075, 213] width 247 height 247
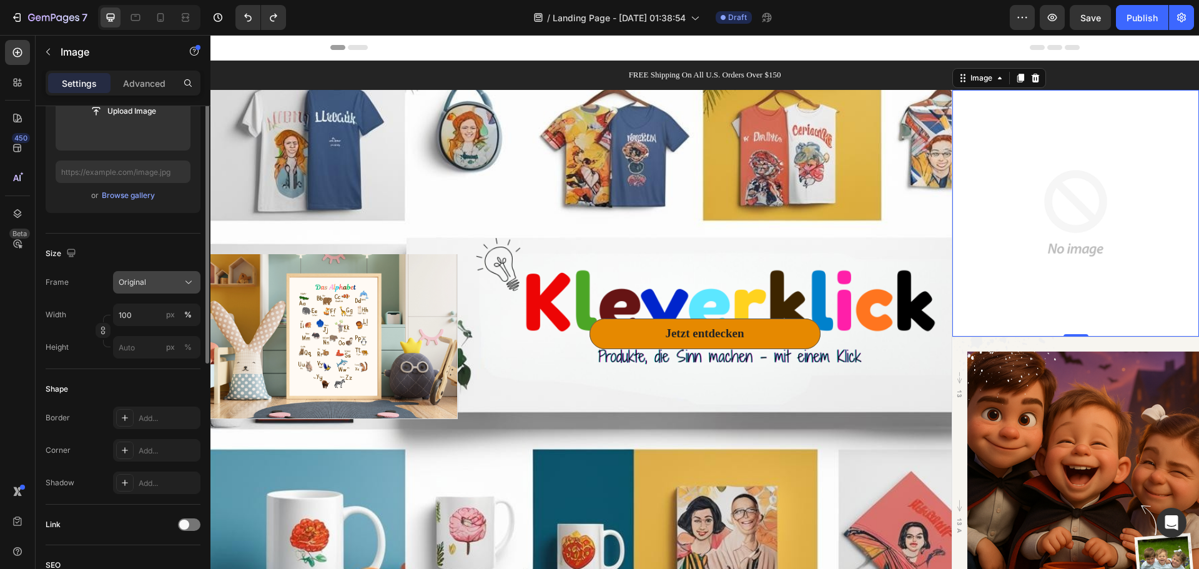
scroll to position [107, 0]
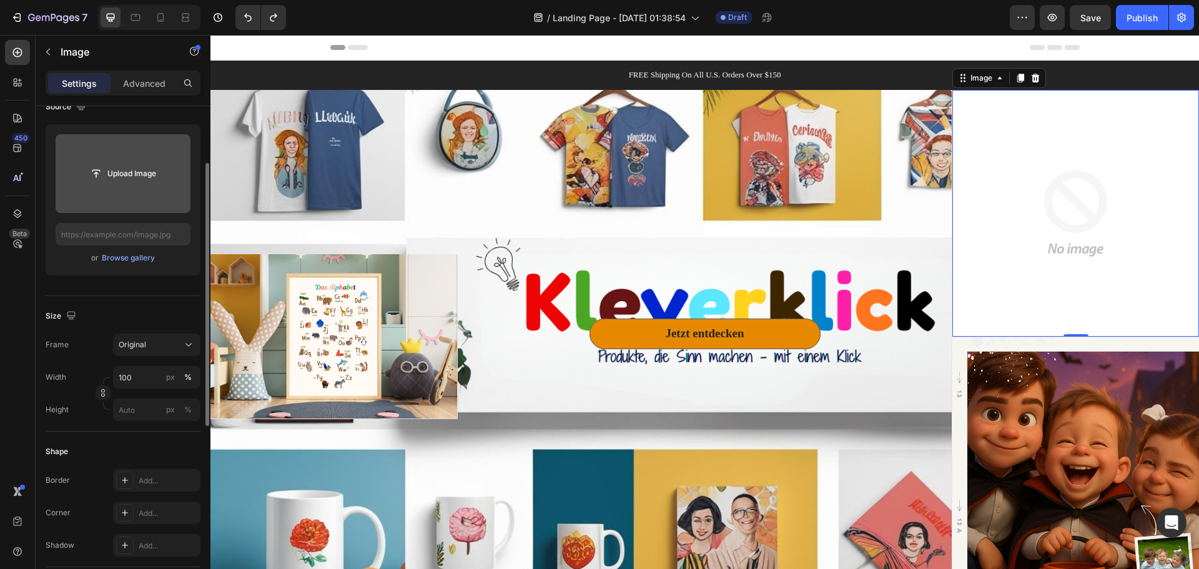
click at [142, 178] on input "file" at bounding box center [123, 173] width 86 height 21
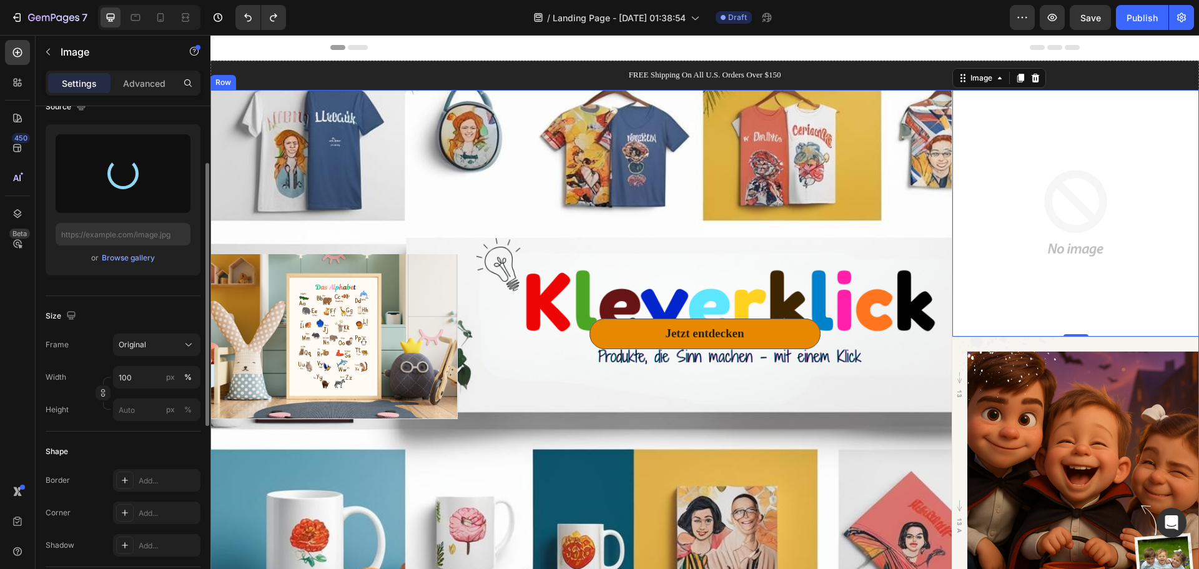
type input "https://cdn.shopify.com/s/files/1/0951/2901/0558/files/gempages_581702395403174…"
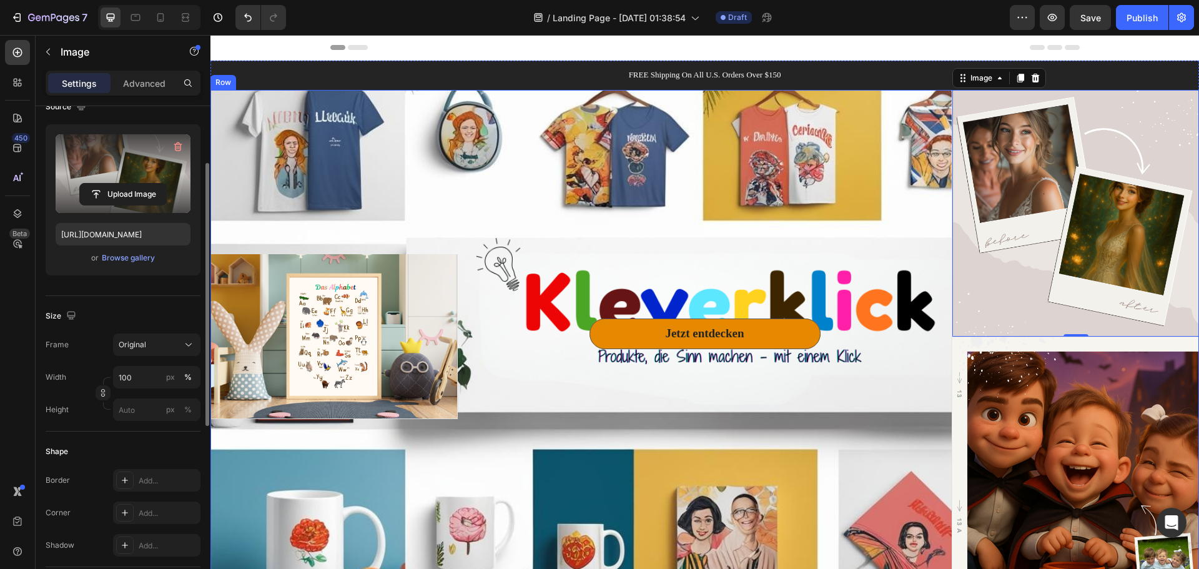
click at [889, 216] on div "Jetzt entdecken Button Row" at bounding box center [705, 337] width 494 height 494
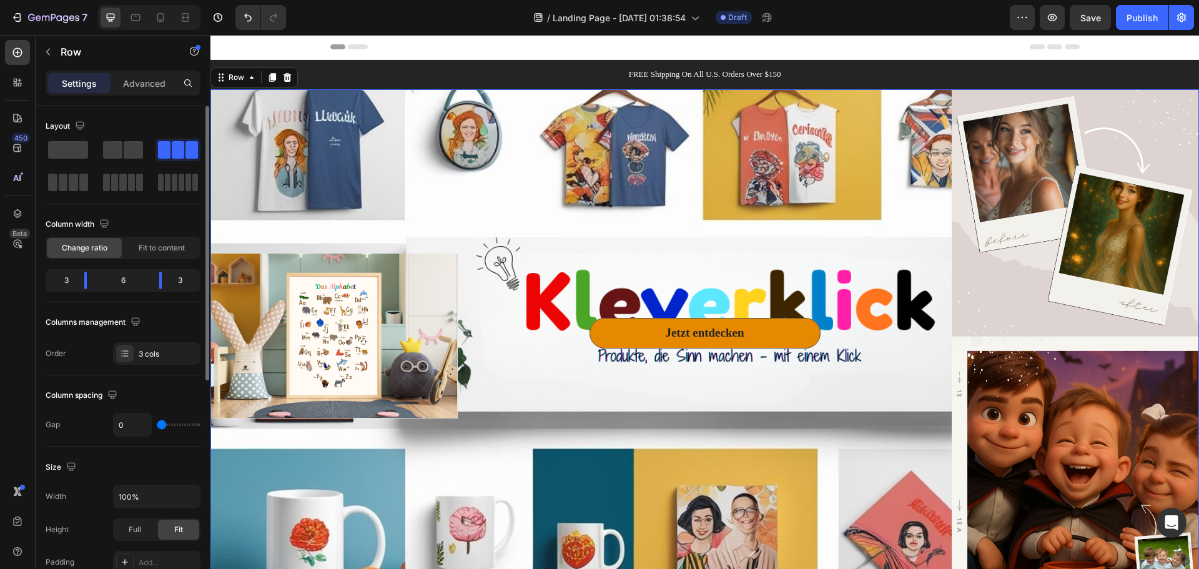
scroll to position [0, 0]
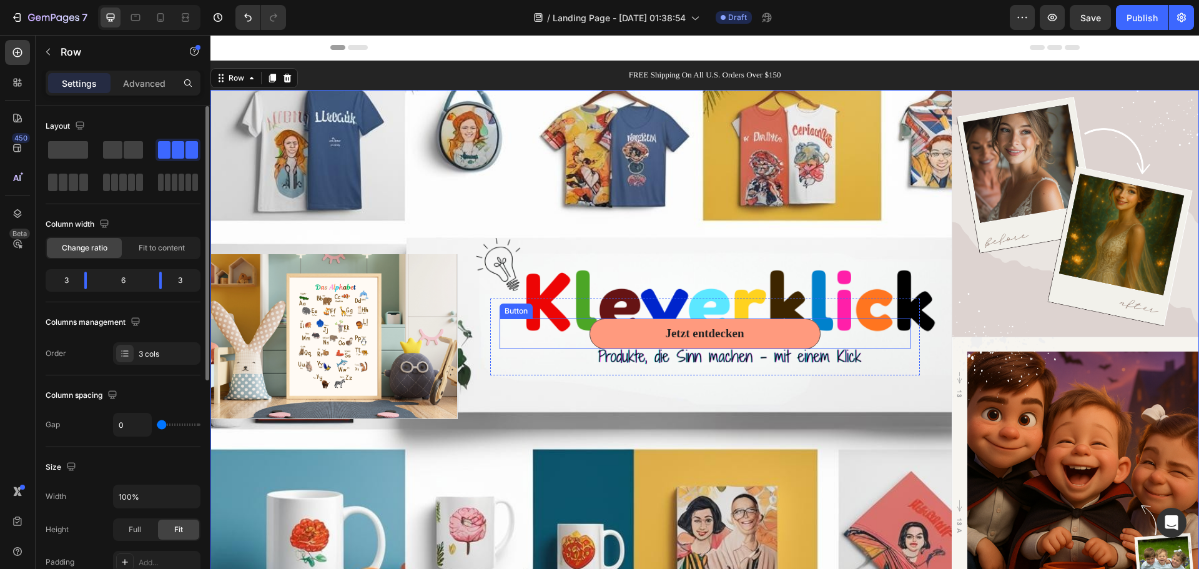
click at [813, 337] on button "Jetzt entdecken" at bounding box center [704, 333] width 231 height 31
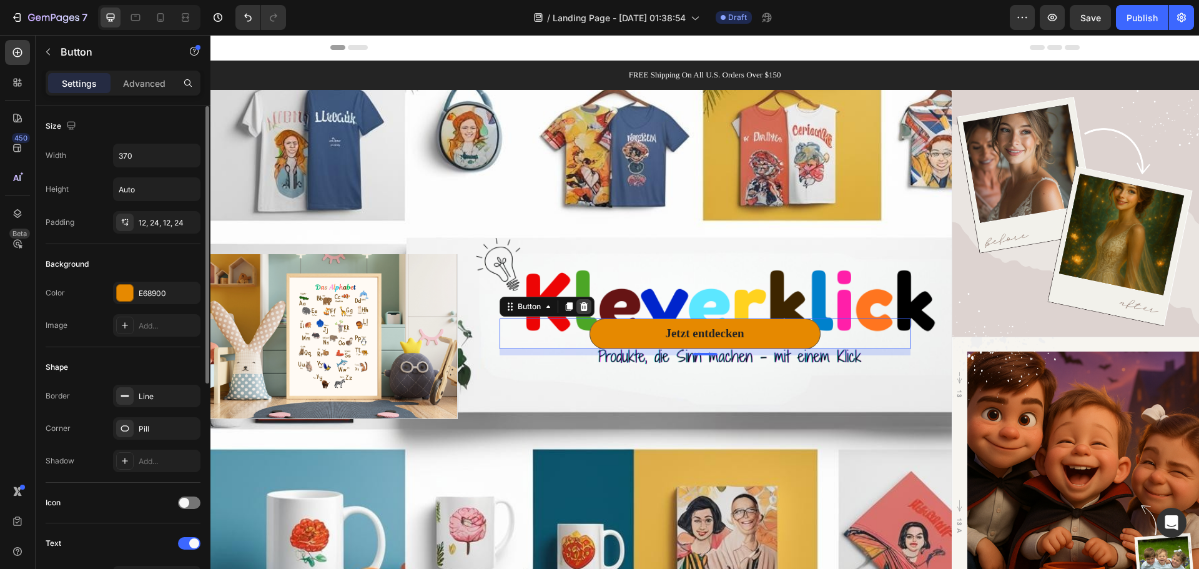
click at [583, 308] on icon at bounding box center [584, 307] width 10 height 10
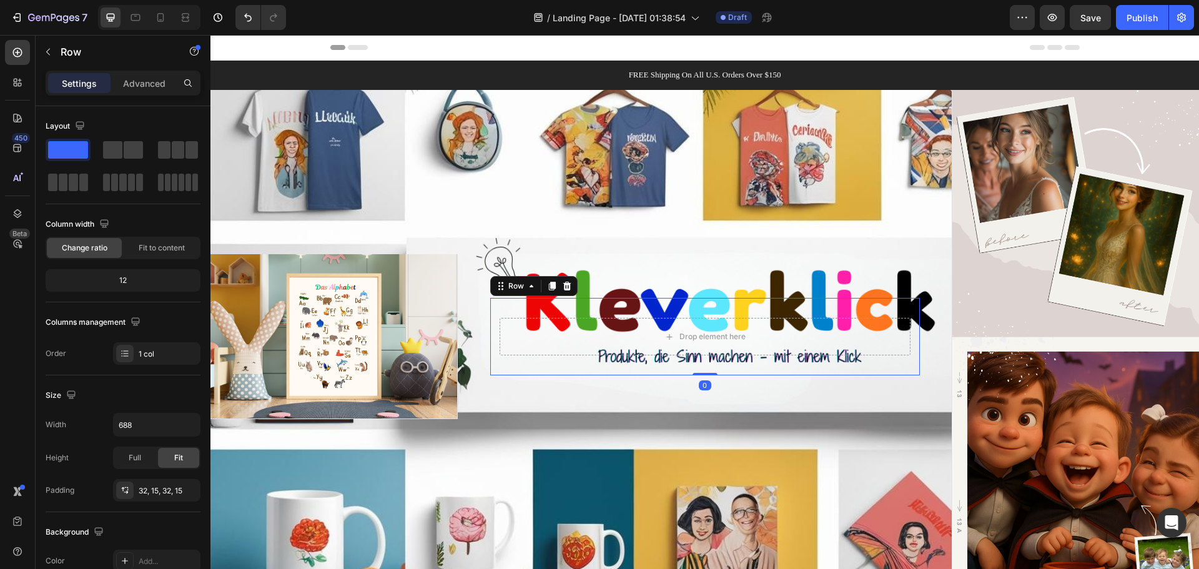
click at [545, 305] on div "Drop element here Row 0" at bounding box center [705, 336] width 430 height 77
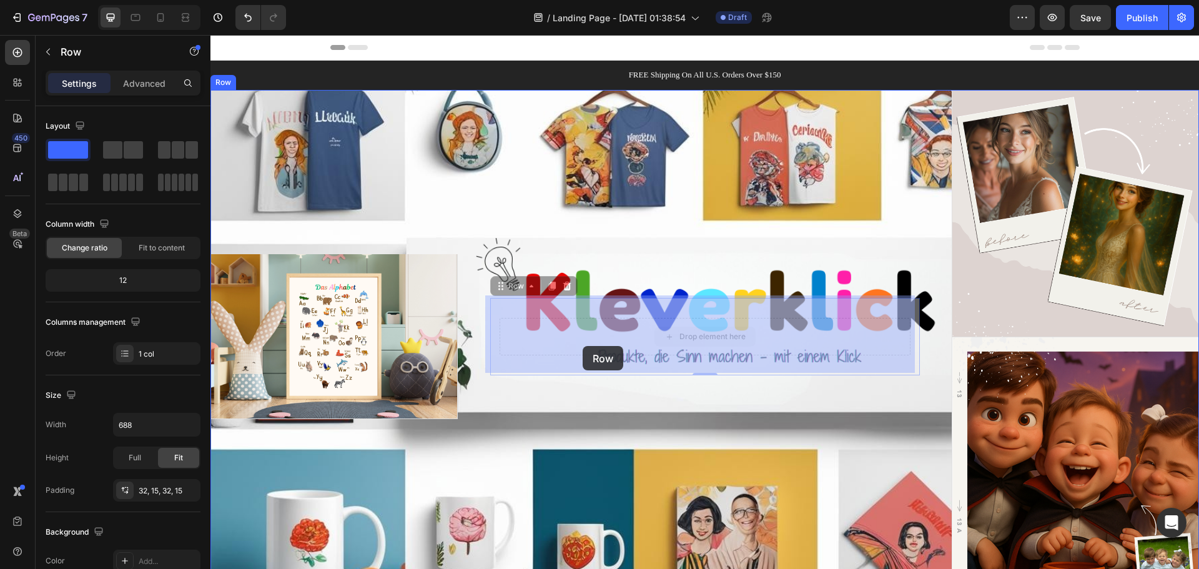
drag, startPoint x: 583, startPoint y: 335, endPoint x: 583, endPoint y: 347, distance: 11.2
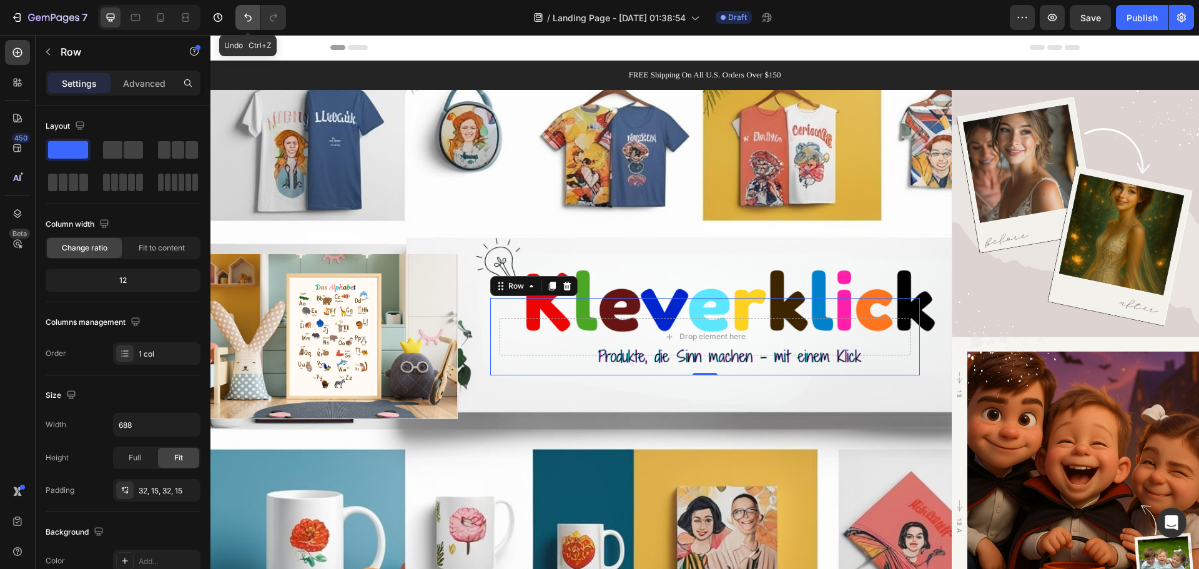
click at [245, 22] on icon "Undo/Redo" at bounding box center [248, 17] width 12 height 12
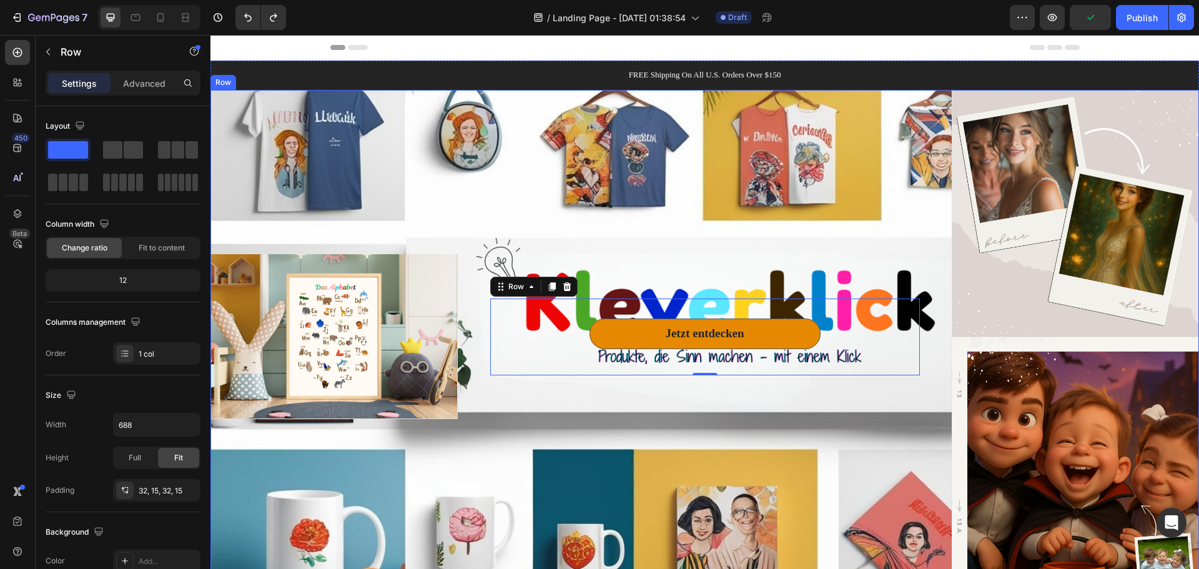
click at [657, 402] on div "Jetzt entdecken Button Row 0" at bounding box center [705, 337] width 494 height 494
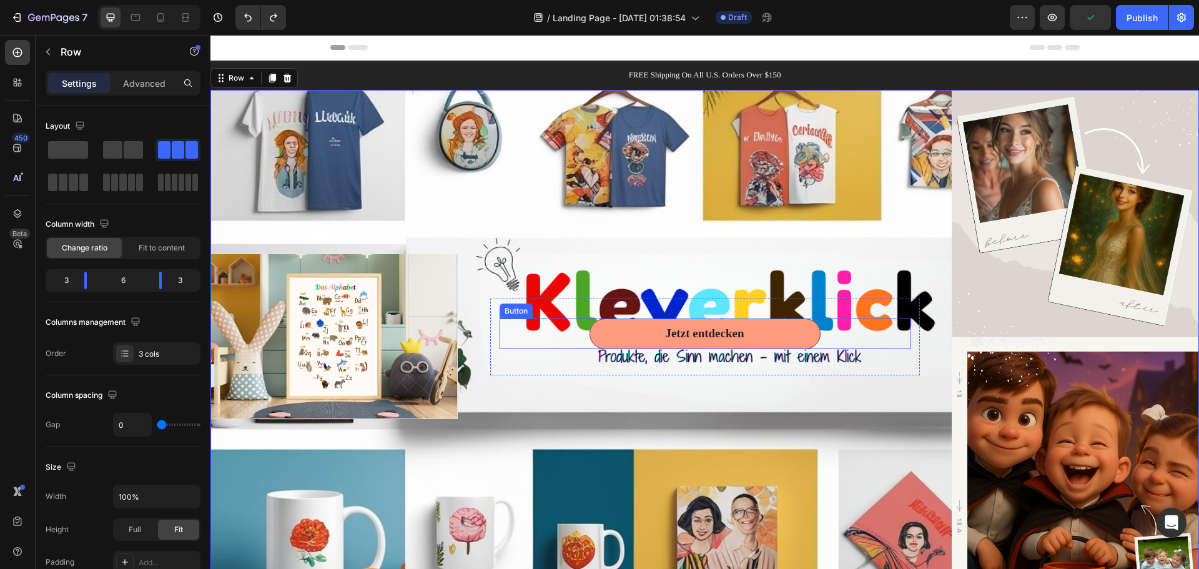
click at [667, 343] on button "Jetzt entdecken" at bounding box center [704, 333] width 231 height 31
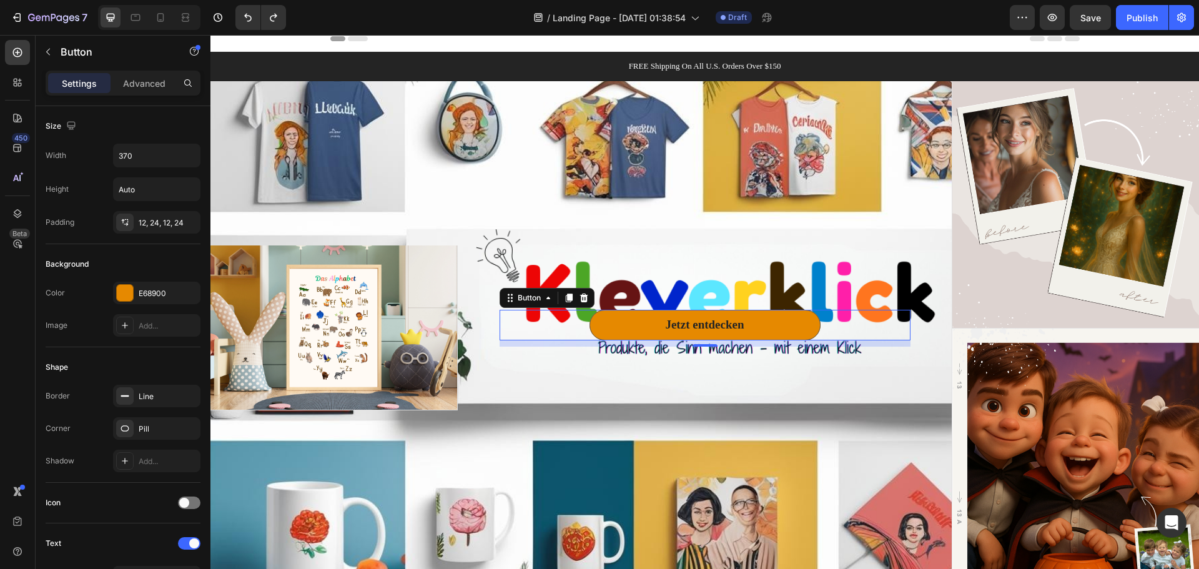
scroll to position [2, 0]
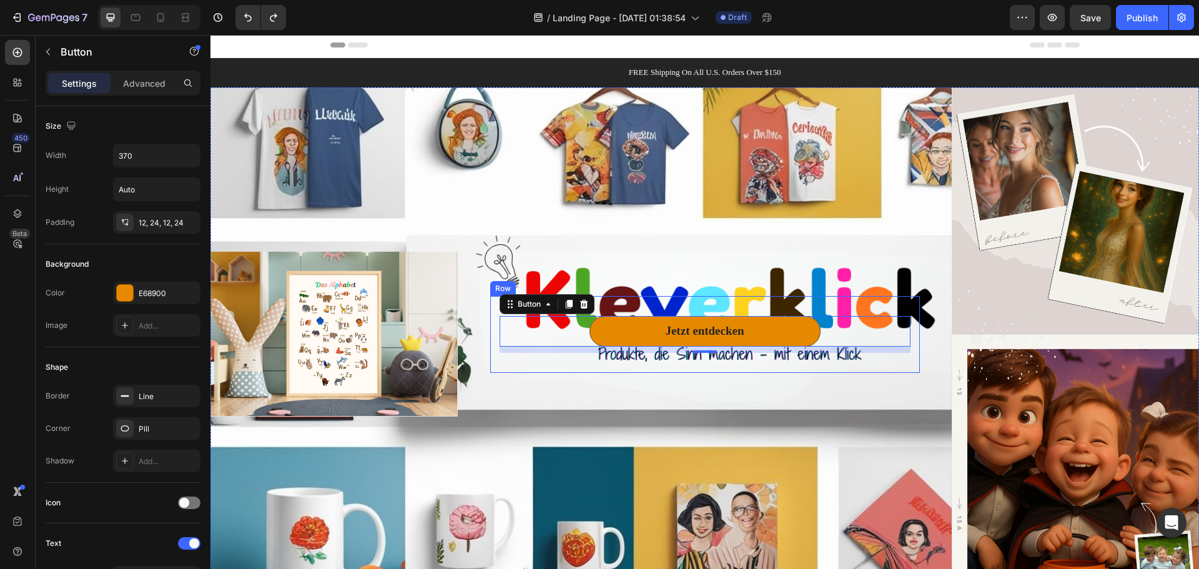
click at [602, 365] on div "Jetzt entdecken Button 10 Row" at bounding box center [705, 334] width 430 height 77
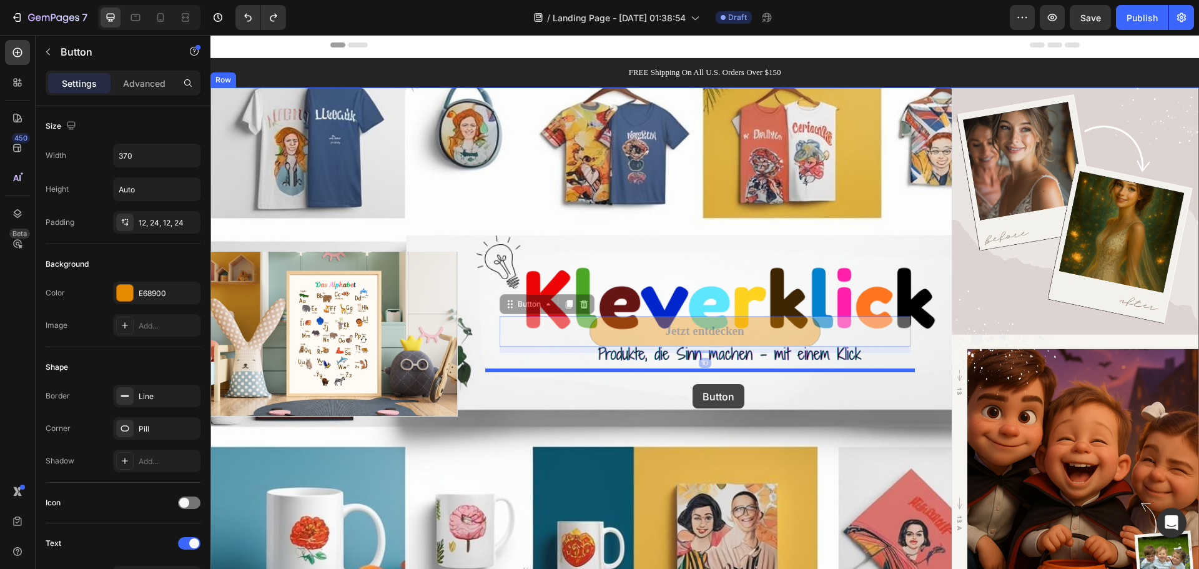
drag, startPoint x: 692, startPoint y: 338, endPoint x: 692, endPoint y: 384, distance: 45.6
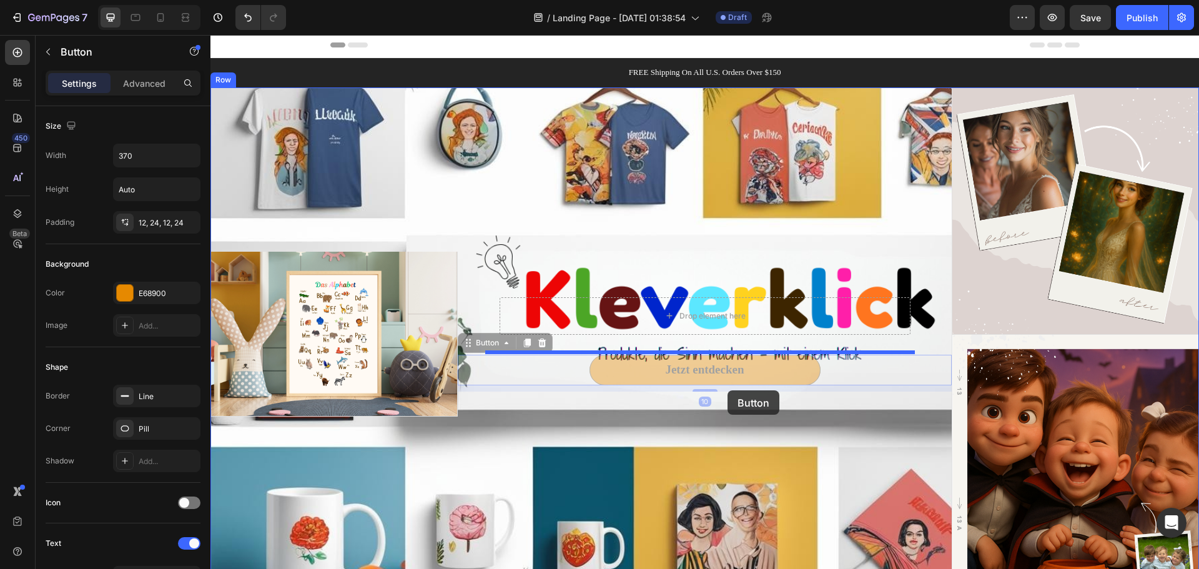
drag, startPoint x: 730, startPoint y: 375, endPoint x: 727, endPoint y: 390, distance: 15.2
click at [727, 390] on div "Header FREE Shipping On All U.S. Orders Over $150 Text Block Row Image Image Im…" at bounding box center [704, 396] width 988 height 728
drag, startPoint x: 756, startPoint y: 368, endPoint x: 760, endPoint y: 391, distance: 24.0
click at [757, 391] on div "Header FREE Shipping On All U.S. Orders Over $150 Text Block Row Image Image Im…" at bounding box center [704, 396] width 988 height 728
drag, startPoint x: 629, startPoint y: 366, endPoint x: 634, endPoint y: 426, distance: 59.5
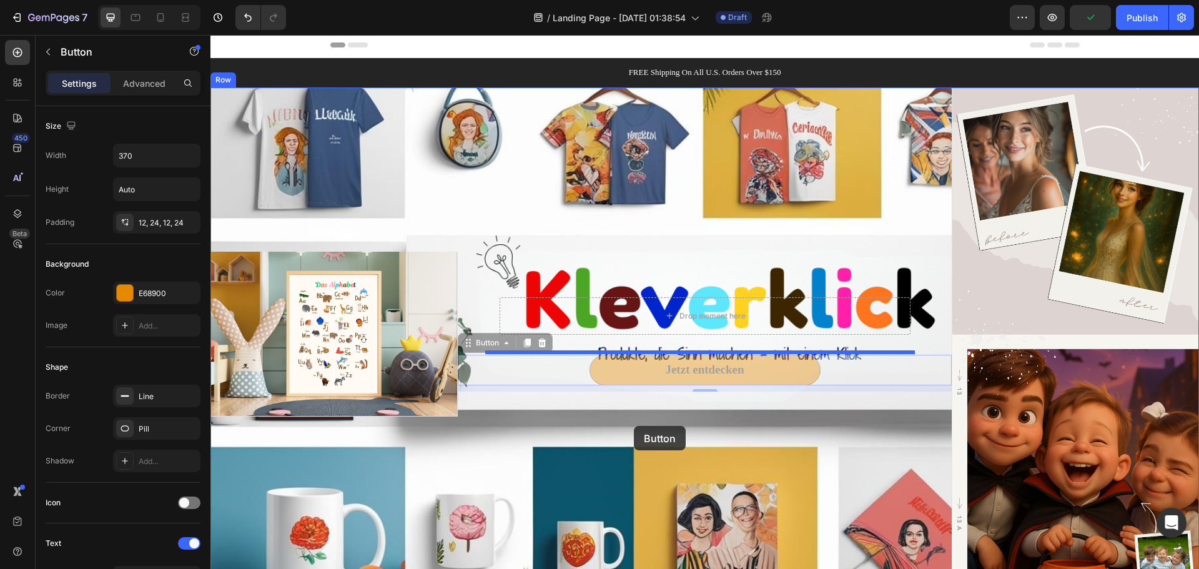
click at [634, 426] on div "Header FREE Shipping On All U.S. Orders Over $150 Text Block Row Image Image Im…" at bounding box center [704, 396] width 988 height 728
drag, startPoint x: 636, startPoint y: 371, endPoint x: 636, endPoint y: 473, distance: 101.8
click at [636, 477] on div "Header FREE Shipping On All U.S. Orders Over $150 Text Block Row Image Image Im…" at bounding box center [704, 396] width 988 height 728
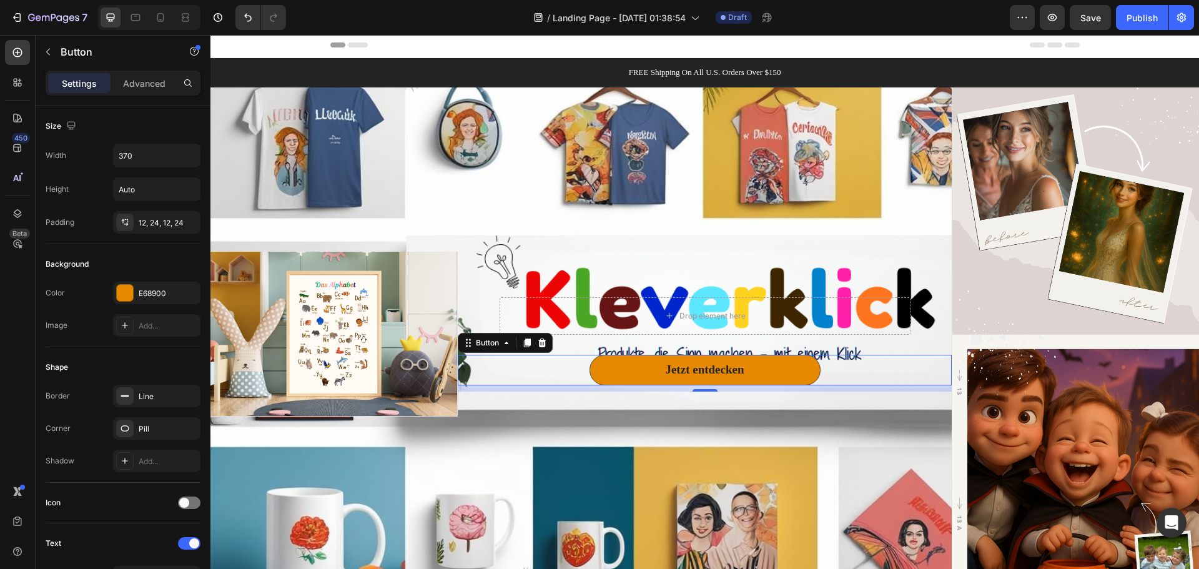
click at [798, 388] on div "10" at bounding box center [705, 388] width 494 height 6
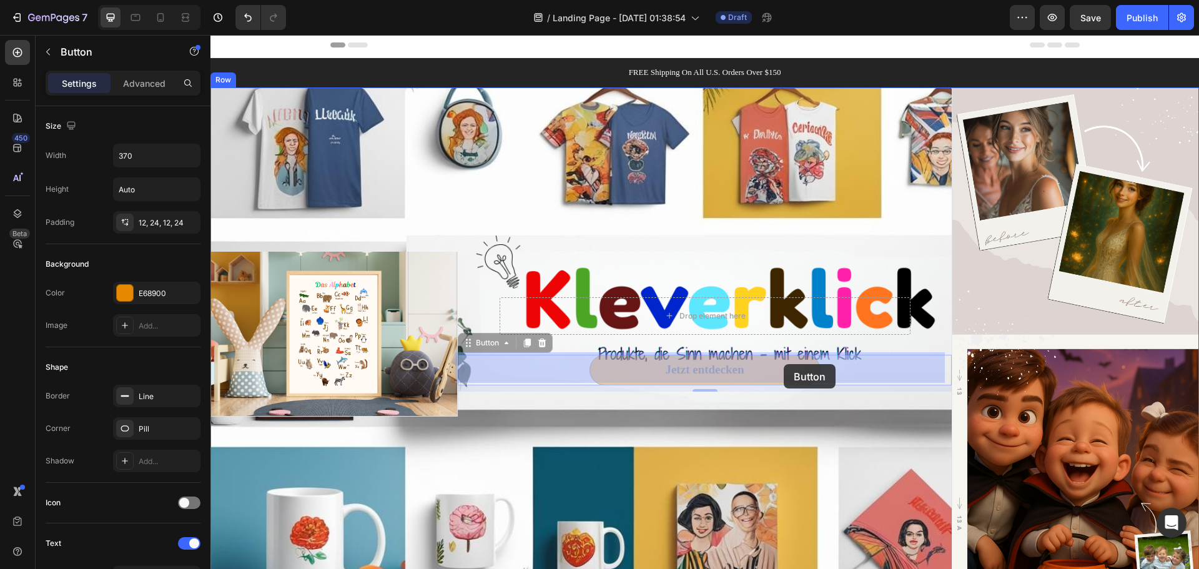
drag, startPoint x: 784, startPoint y: 375, endPoint x: 784, endPoint y: 364, distance: 11.2
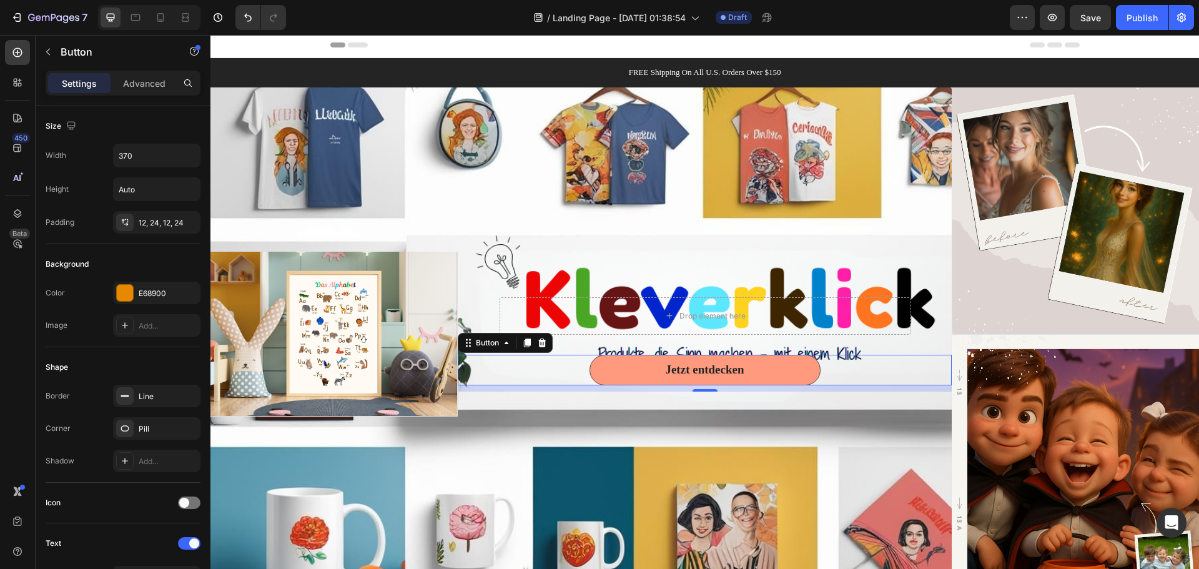
click at [779, 360] on button "Jetzt entdecken" at bounding box center [704, 370] width 231 height 31
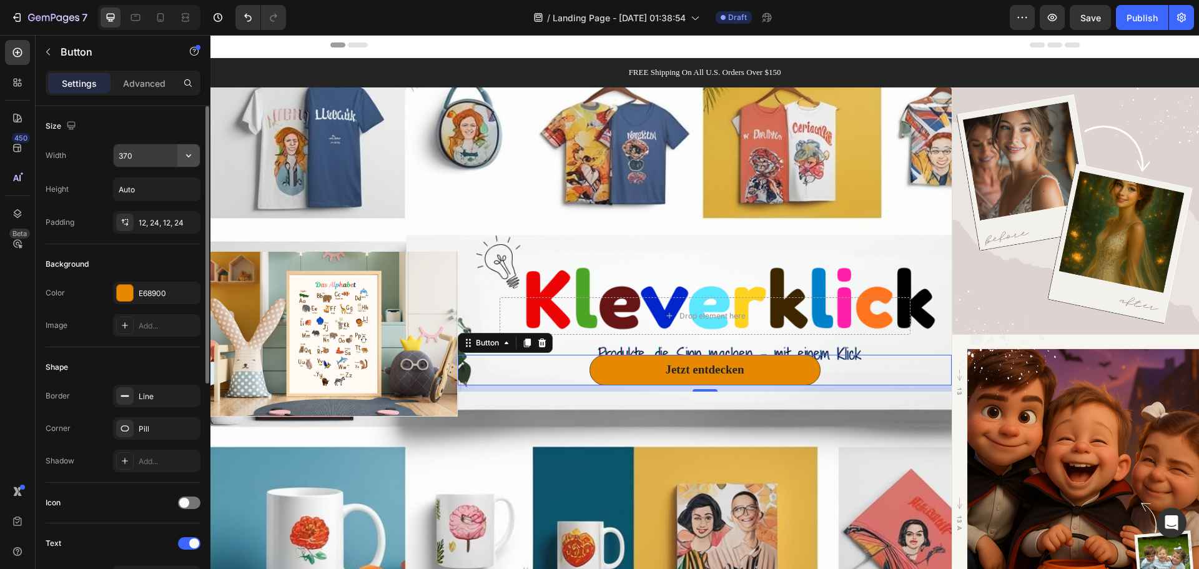
click at [190, 157] on icon "button" at bounding box center [188, 155] width 12 height 12
click at [190, 155] on icon "button" at bounding box center [188, 155] width 5 height 3
click at [162, 154] on input "370" at bounding box center [157, 155] width 86 height 22
type input "0"
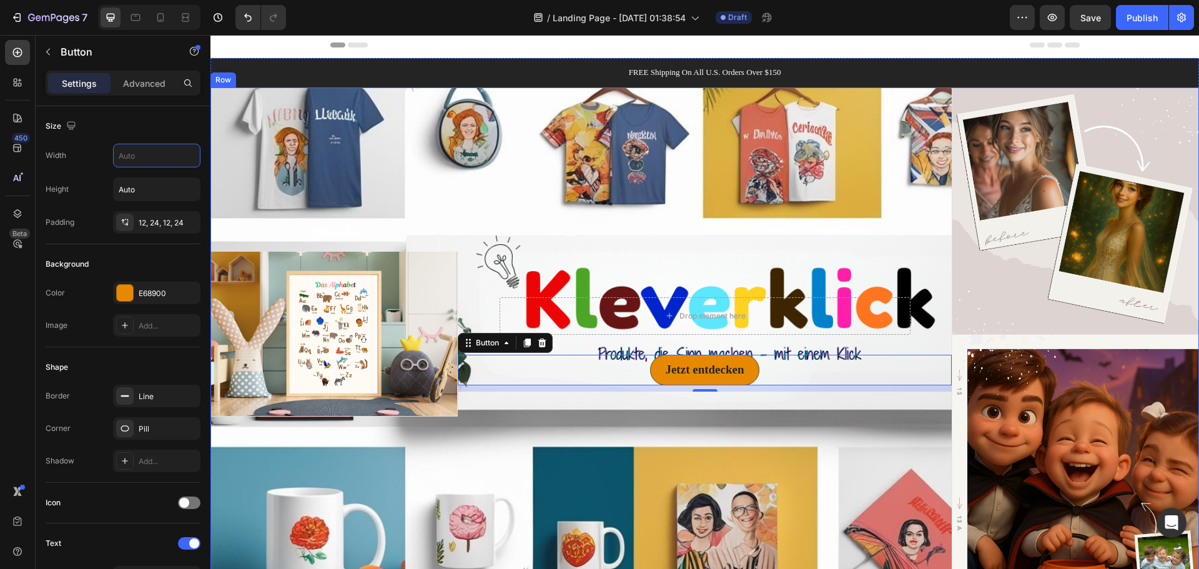
click at [450, 199] on div "Image Image Image Row" at bounding box center [333, 334] width 247 height 494
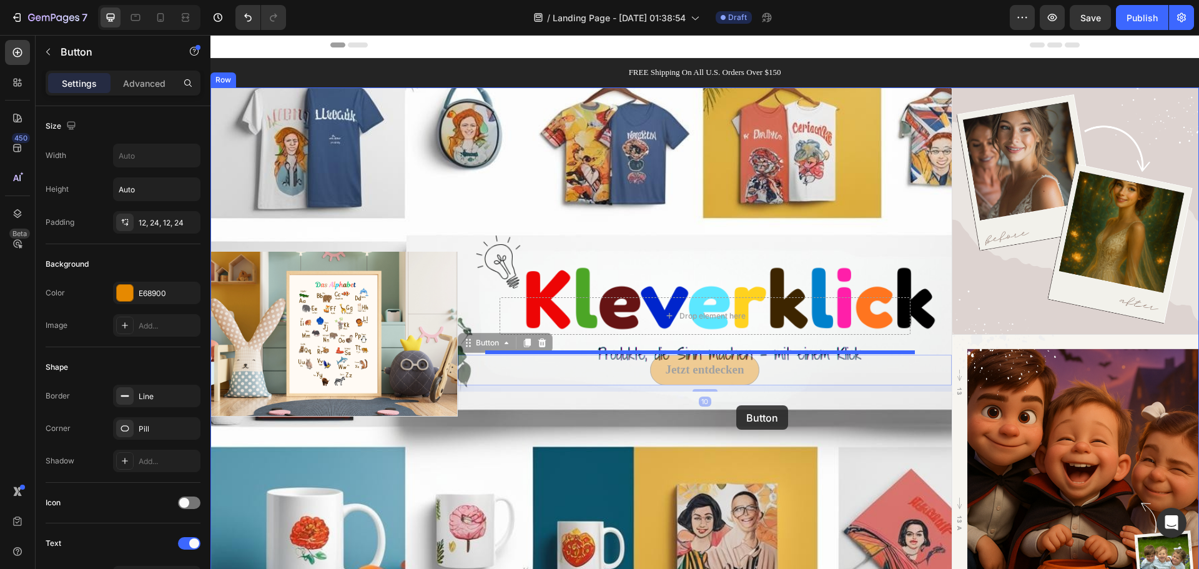
drag, startPoint x: 740, startPoint y: 375, endPoint x: 736, endPoint y: 405, distance: 30.8
click at [736, 405] on div "Header FREE Shipping On All U.S. Orders Over $150 Text Block Row Image Image Im…" at bounding box center [704, 396] width 988 height 728
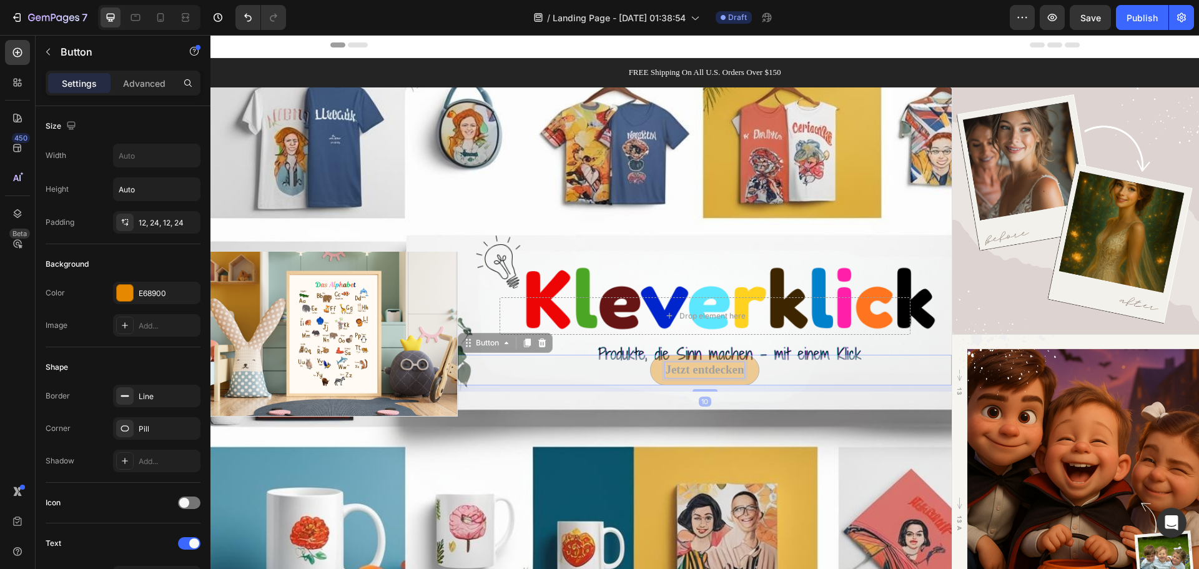
scroll to position [0, 0]
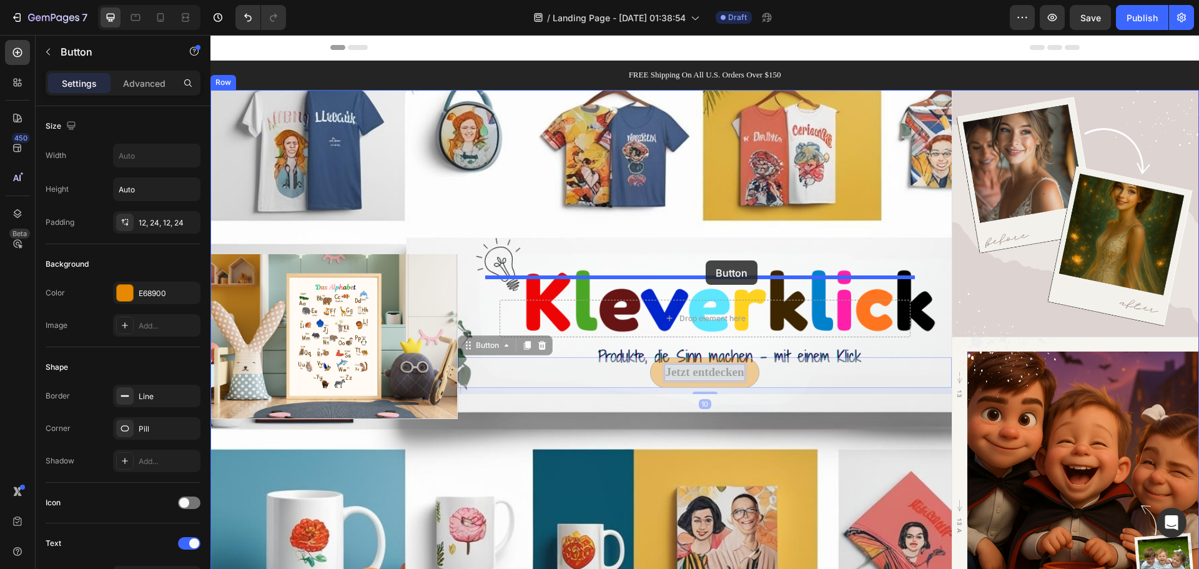
drag, startPoint x: 704, startPoint y: 371, endPoint x: 705, endPoint y: 260, distance: 111.1
click at [705, 260] on div "Header FREE Shipping On All U.S. Orders Over $150 Text Block Row Image Image Im…" at bounding box center [704, 399] width 988 height 728
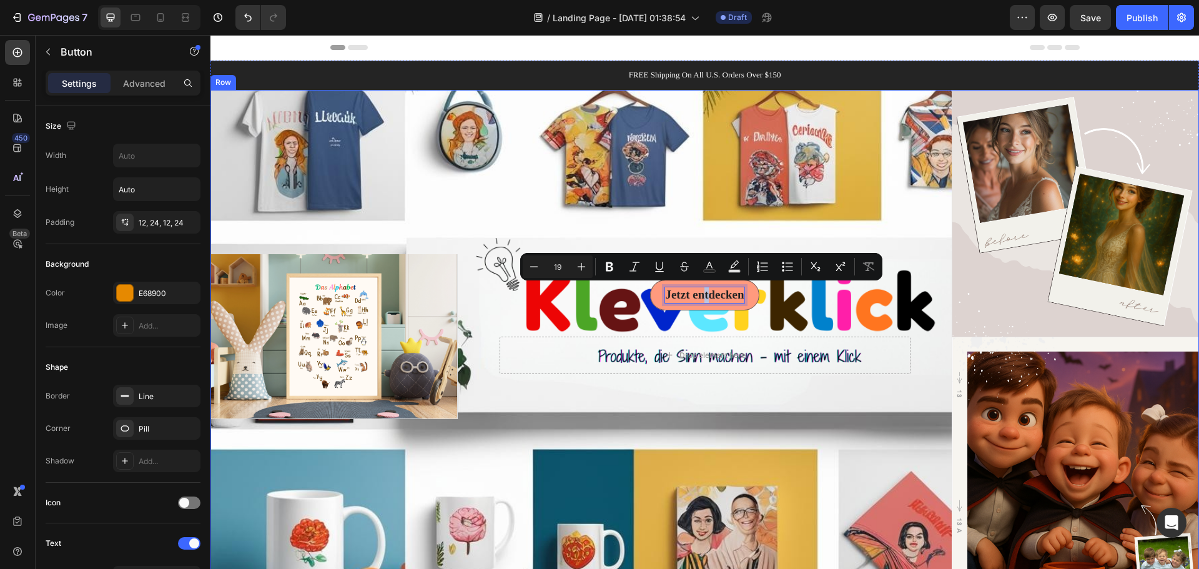
drag, startPoint x: 705, startPoint y: 289, endPoint x: 696, endPoint y: 330, distance: 41.6
click at [797, 397] on div "Jetzt entdecken Button 10 Drop element here Row" at bounding box center [705, 337] width 494 height 494
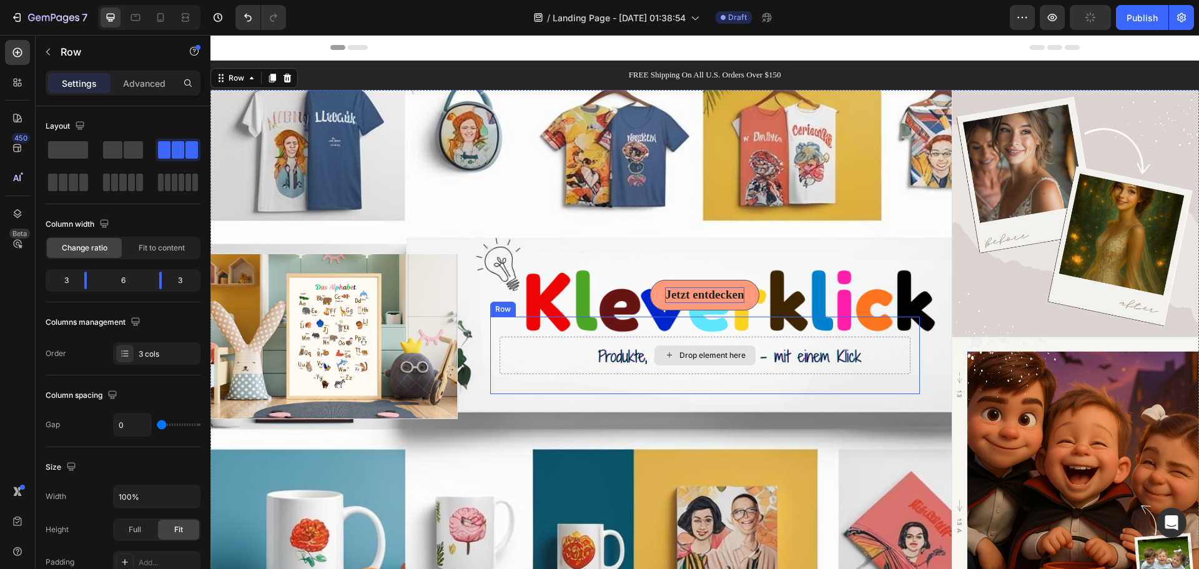
click at [704, 345] on div "Drop element here" at bounding box center [704, 355] width 101 height 20
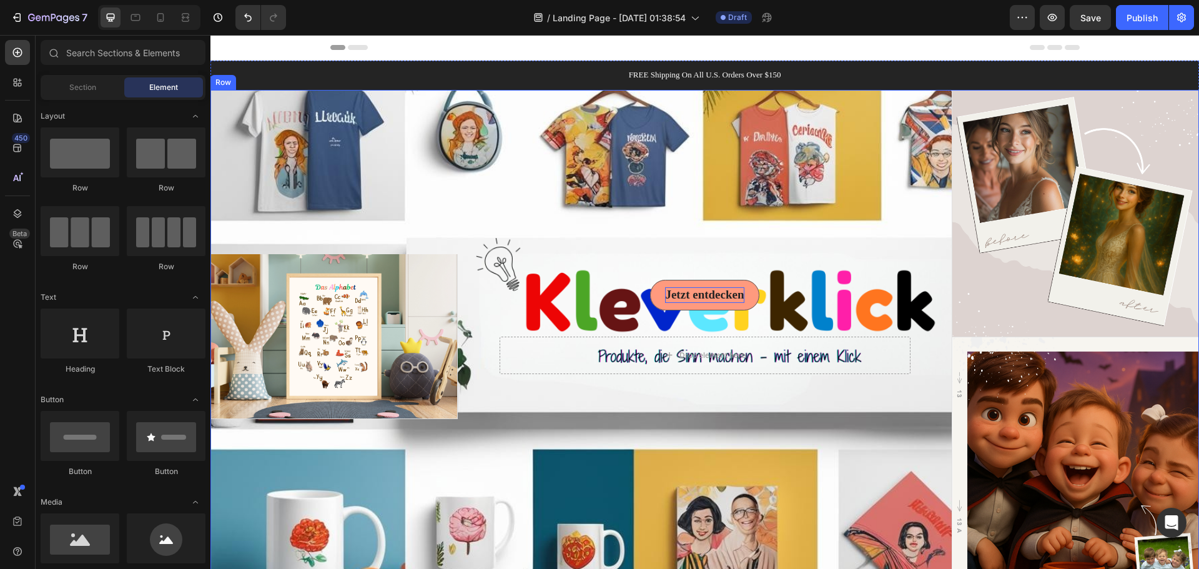
click at [732, 239] on div "Jetzt entdecken Button Drop element here Row" at bounding box center [705, 337] width 494 height 494
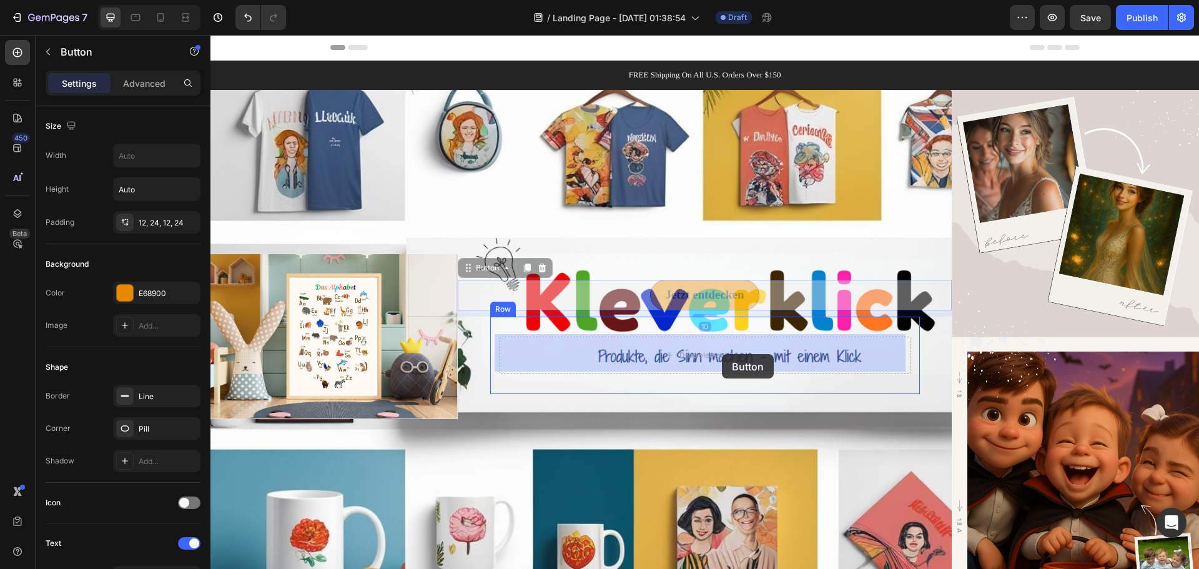
drag, startPoint x: 727, startPoint y: 280, endPoint x: 722, endPoint y: 354, distance: 74.5
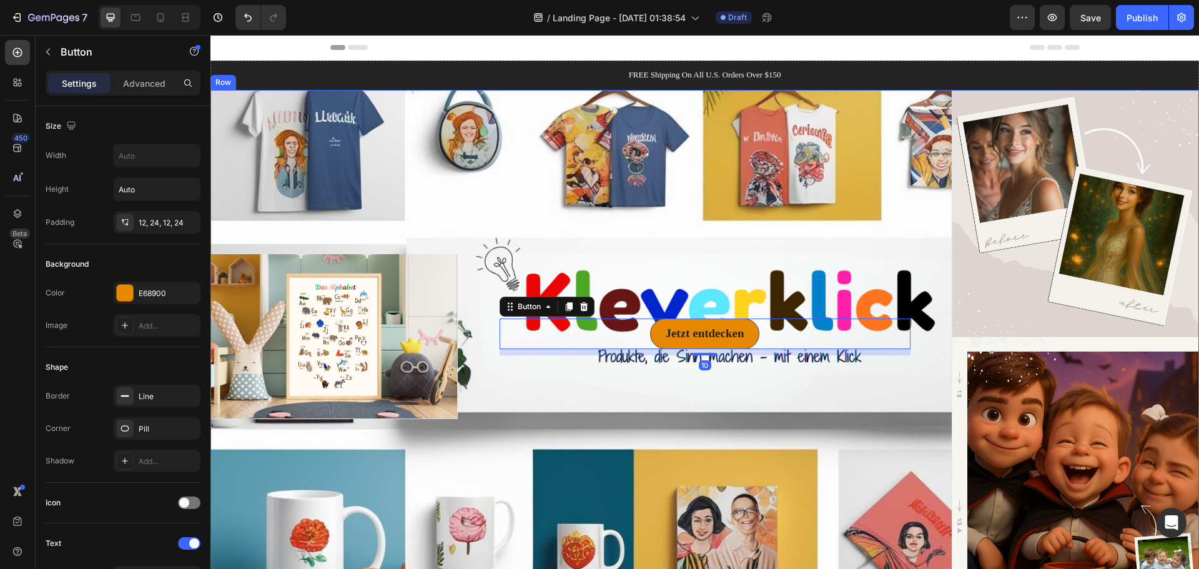
click at [729, 389] on div "Jetzt entdecken Button 10 Row" at bounding box center [705, 337] width 494 height 494
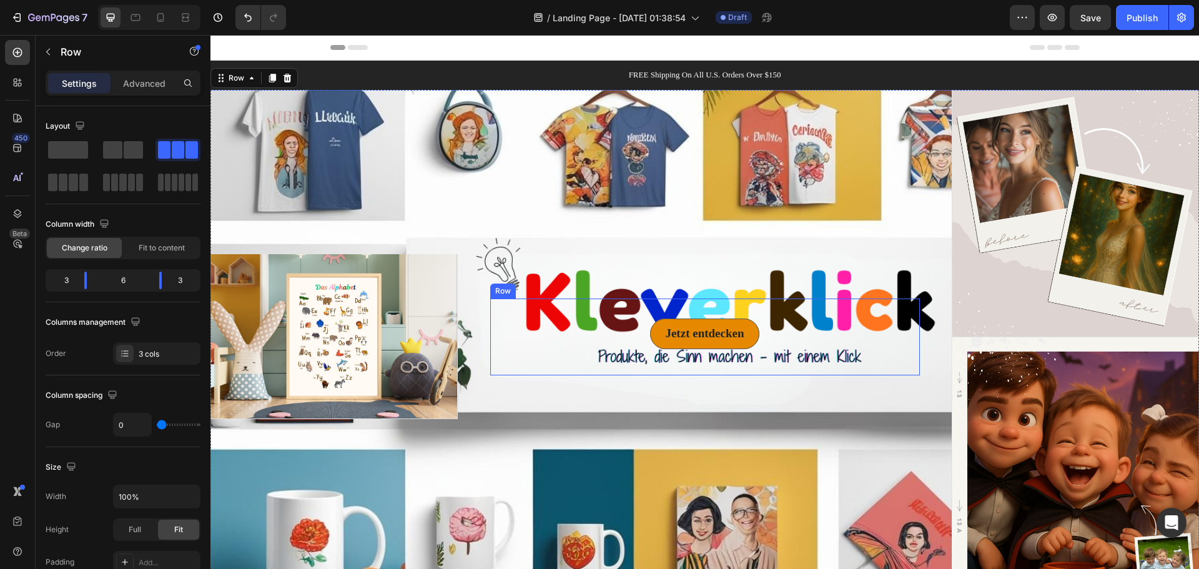
click at [716, 363] on div "Jetzt entdecken Button Row" at bounding box center [705, 336] width 430 height 77
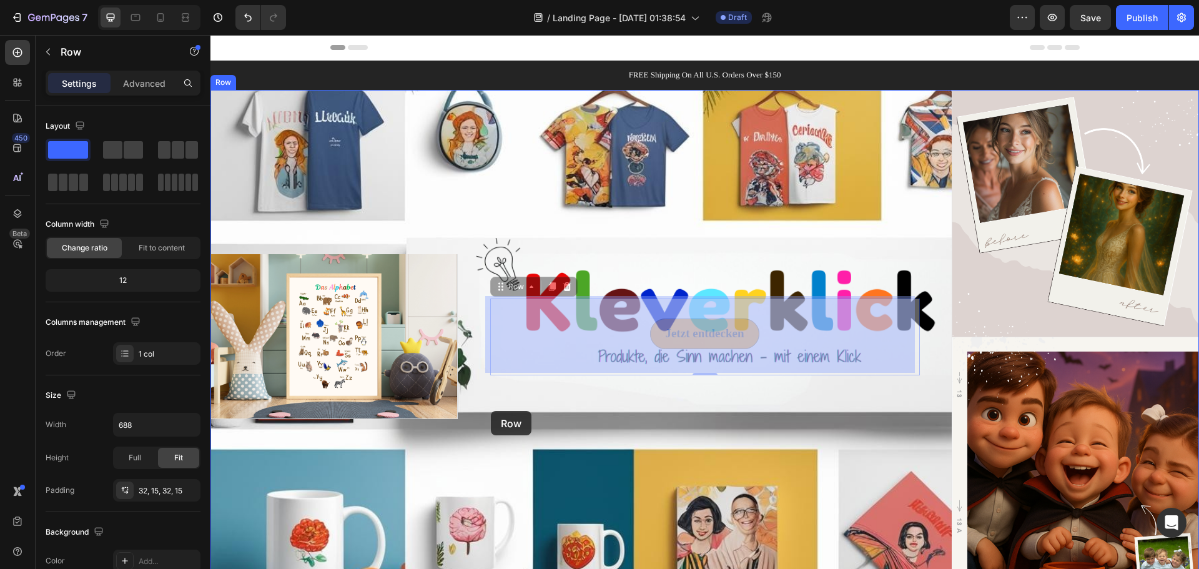
drag, startPoint x: 494, startPoint y: 347, endPoint x: 498, endPoint y: 397, distance: 50.1
click at [491, 412] on div "Header FREE Shipping On All U.S. Orders Over $150 Text Block Row Image Image Im…" at bounding box center [704, 399] width 988 height 728
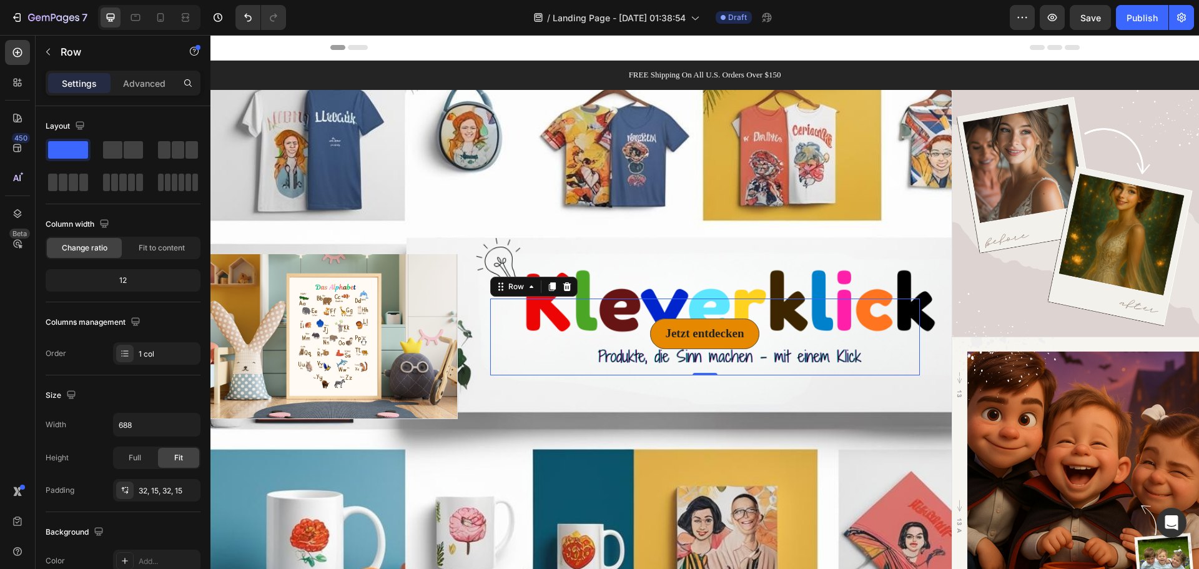
click at [491, 300] on div "Jetzt entdecken Button Row 0" at bounding box center [705, 336] width 430 height 77
click at [770, 401] on div "Jetzt entdecken Button Row 0" at bounding box center [705, 337] width 494 height 494
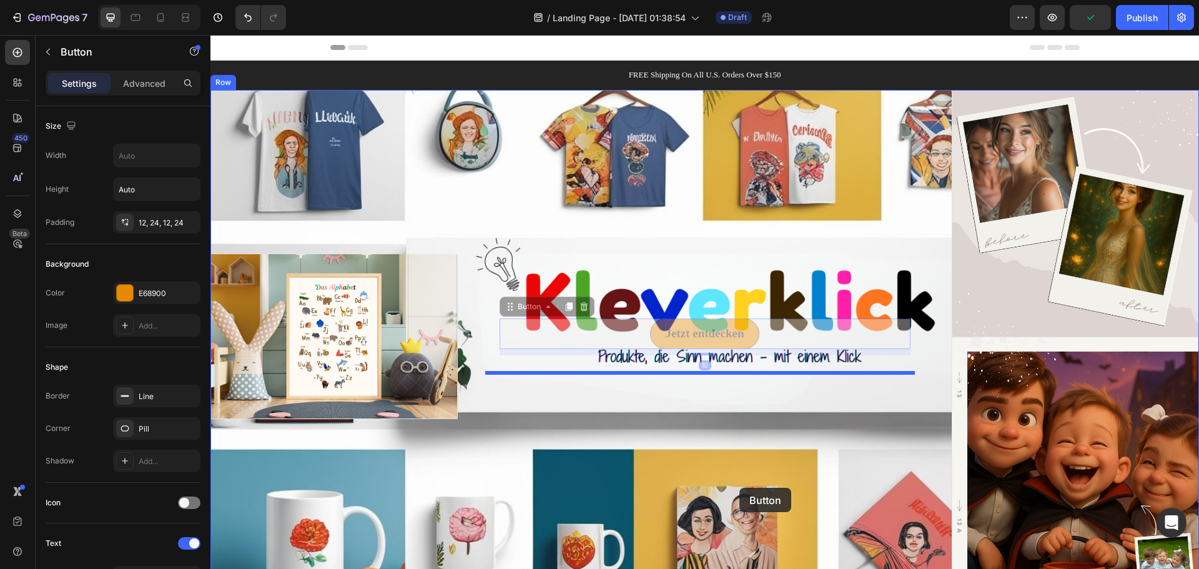
drag, startPoint x: 743, startPoint y: 336, endPoint x: 739, endPoint y: 491, distance: 154.9
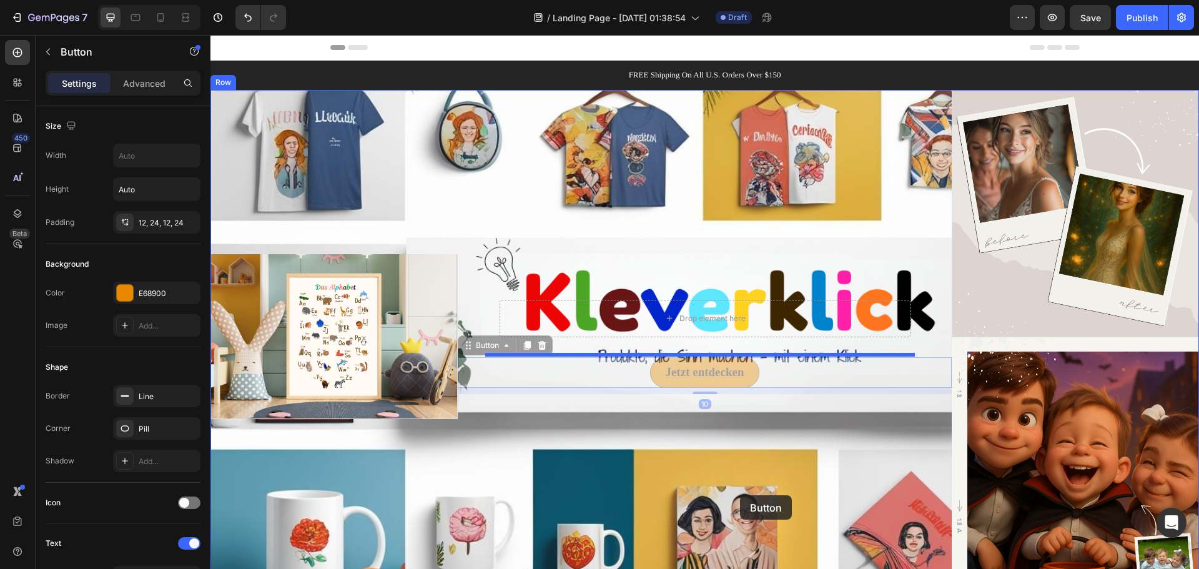
drag, startPoint x: 744, startPoint y: 375, endPoint x: 740, endPoint y: 495, distance: 120.6
click at [740, 495] on div "Header FREE Shipping On All U.S. Orders Over $150 Text Block Row Image Image Im…" at bounding box center [704, 399] width 988 height 728
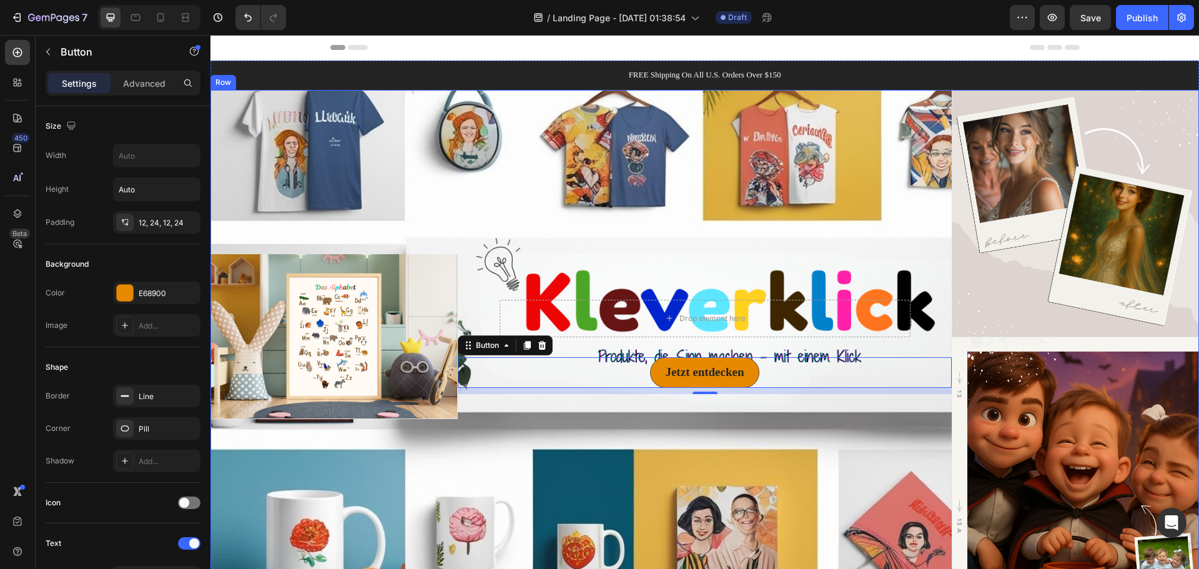
click at [681, 391] on div "Drop element here Row Jetzt entdecken Button 10" at bounding box center [705, 337] width 494 height 494
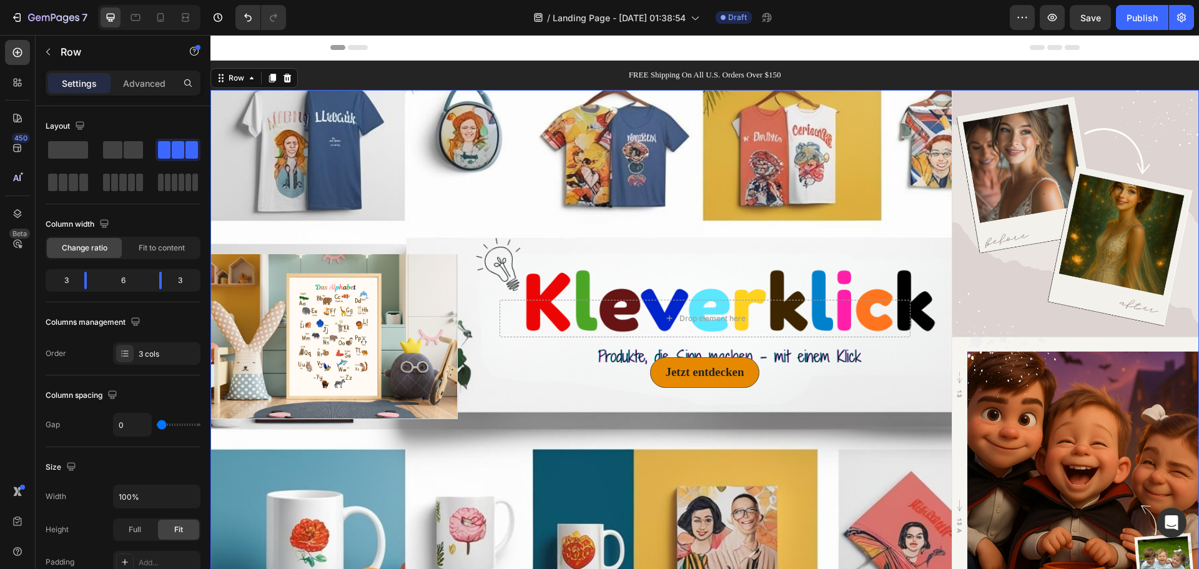
click at [701, 390] on div "Jetzt entdecken Button" at bounding box center [705, 375] width 494 height 37
click at [747, 327] on div "Drop element here" at bounding box center [704, 318] width 411 height 37
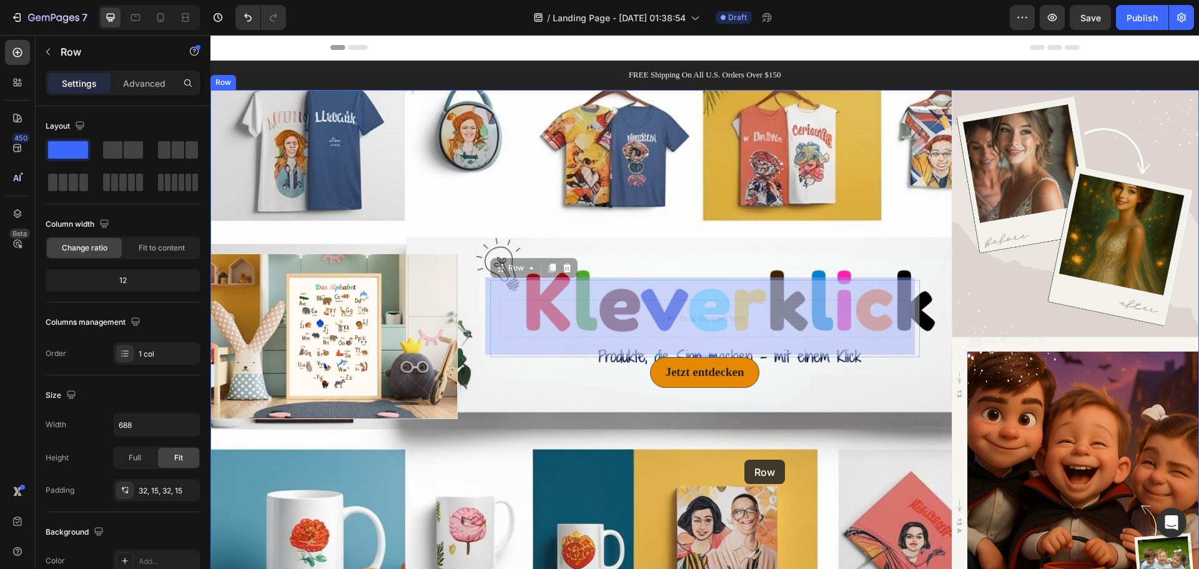
drag, startPoint x: 757, startPoint y: 327, endPoint x: 744, endPoint y: 460, distance: 133.0
click at [744, 460] on div "Header FREE Shipping On All U.S. Orders Over $150 Text Block Row Image Image Im…" at bounding box center [704, 399] width 988 height 728
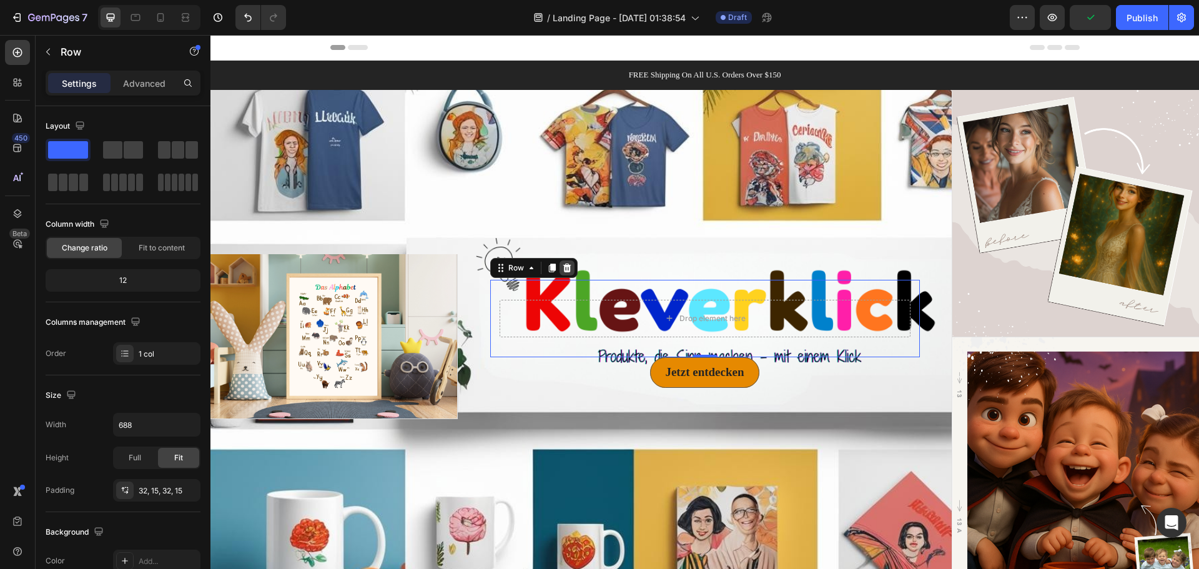
click at [563, 267] on icon at bounding box center [567, 267] width 8 height 9
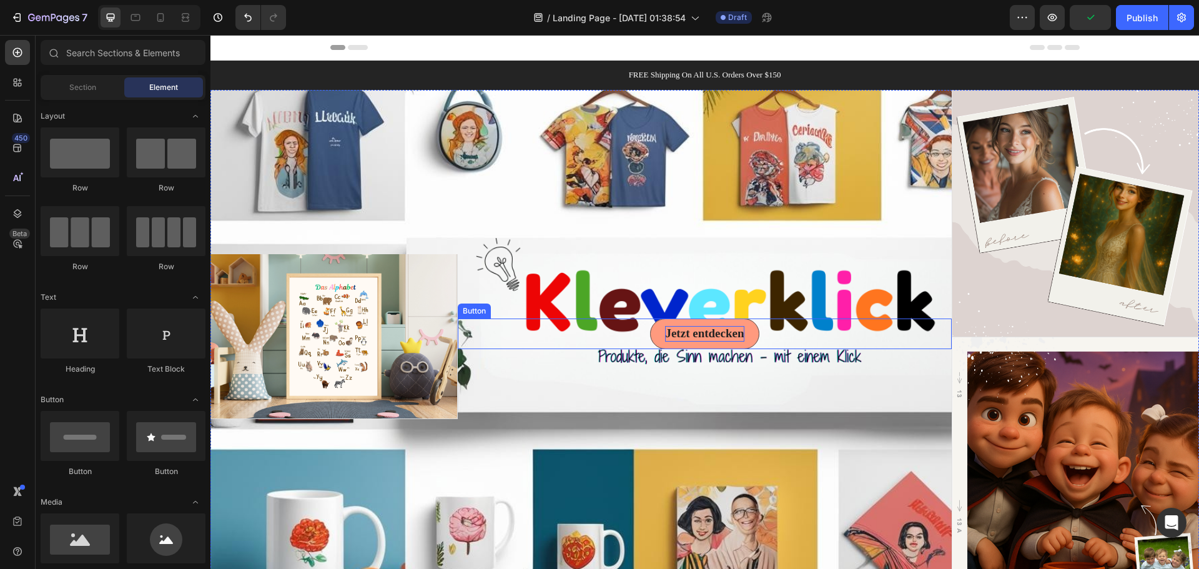
click at [714, 330] on p "Jetzt entdecken" at bounding box center [704, 334] width 79 height 16
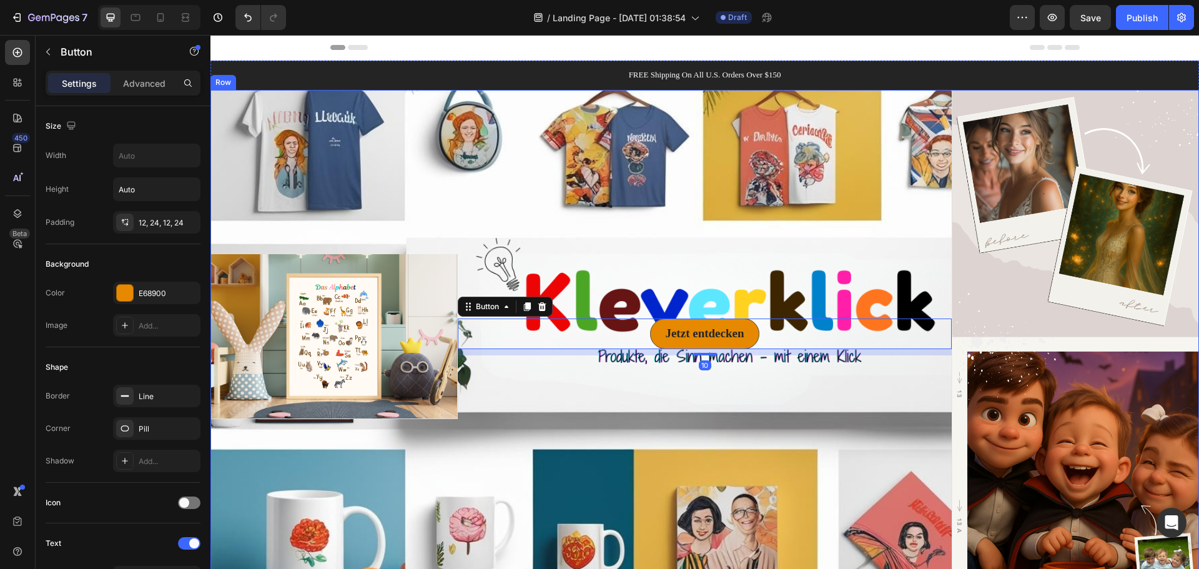
click at [752, 240] on div "Jetzt entdecken Button 10" at bounding box center [705, 337] width 494 height 494
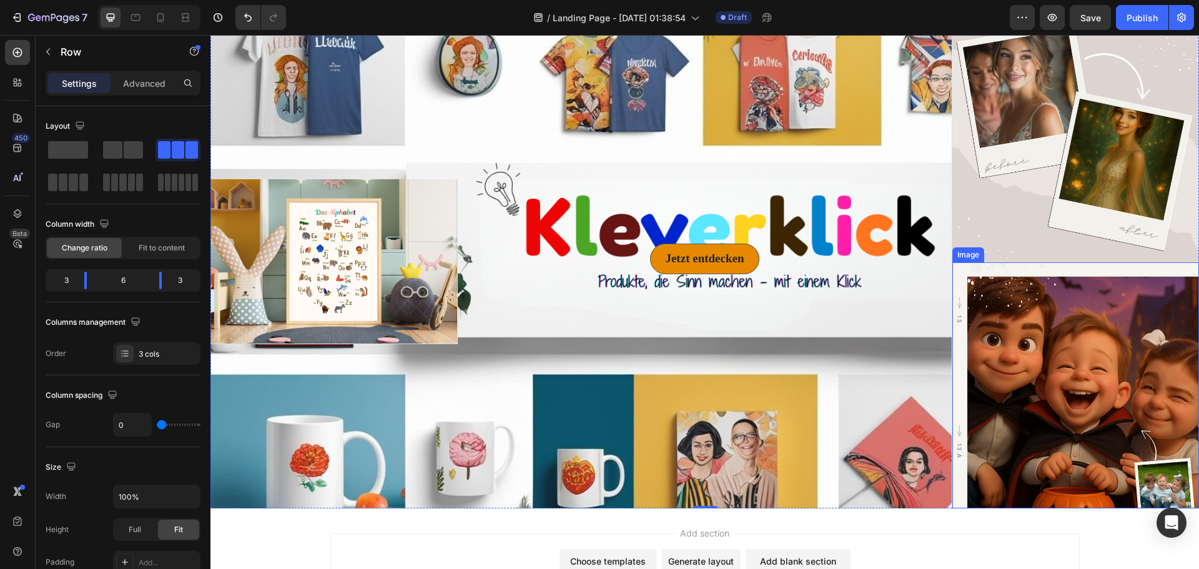
scroll to position [62, 0]
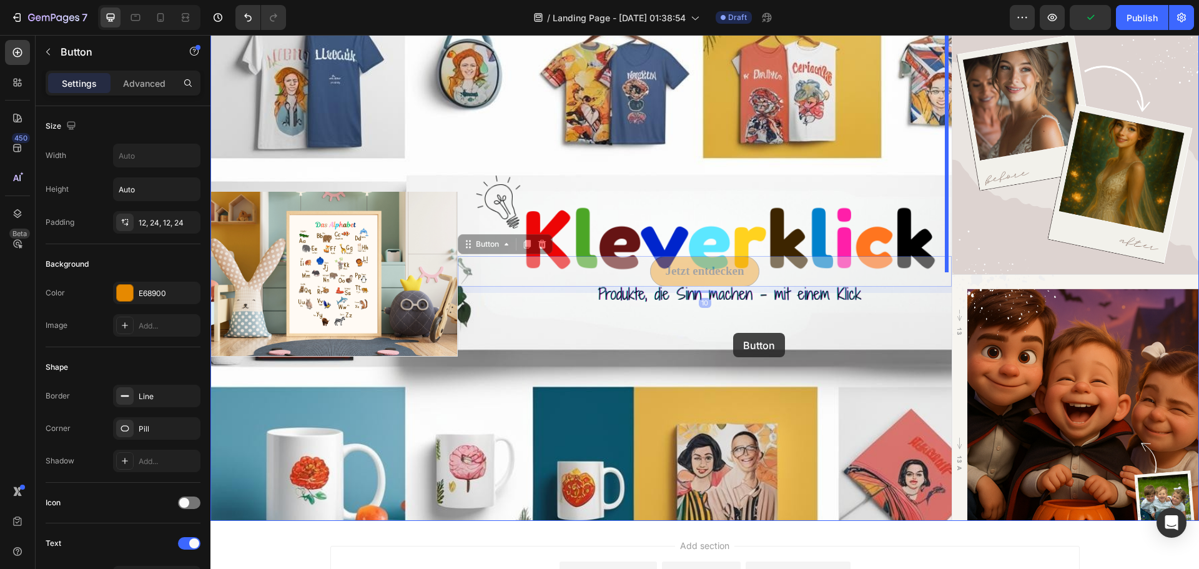
drag, startPoint x: 745, startPoint y: 268, endPoint x: 733, endPoint y: 333, distance: 66.1
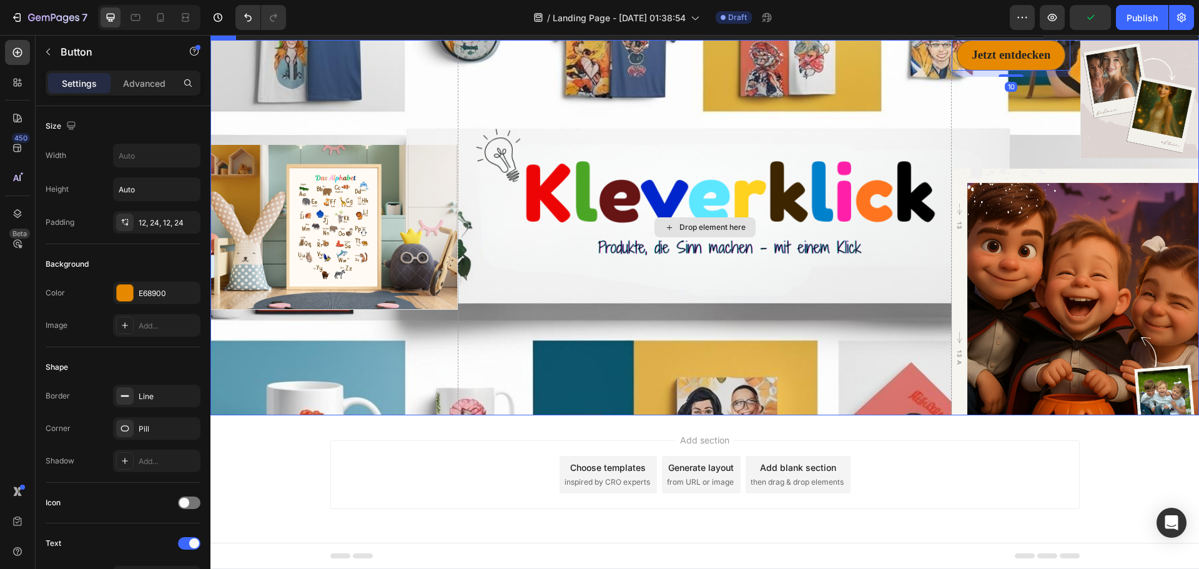
scroll to position [4, 0]
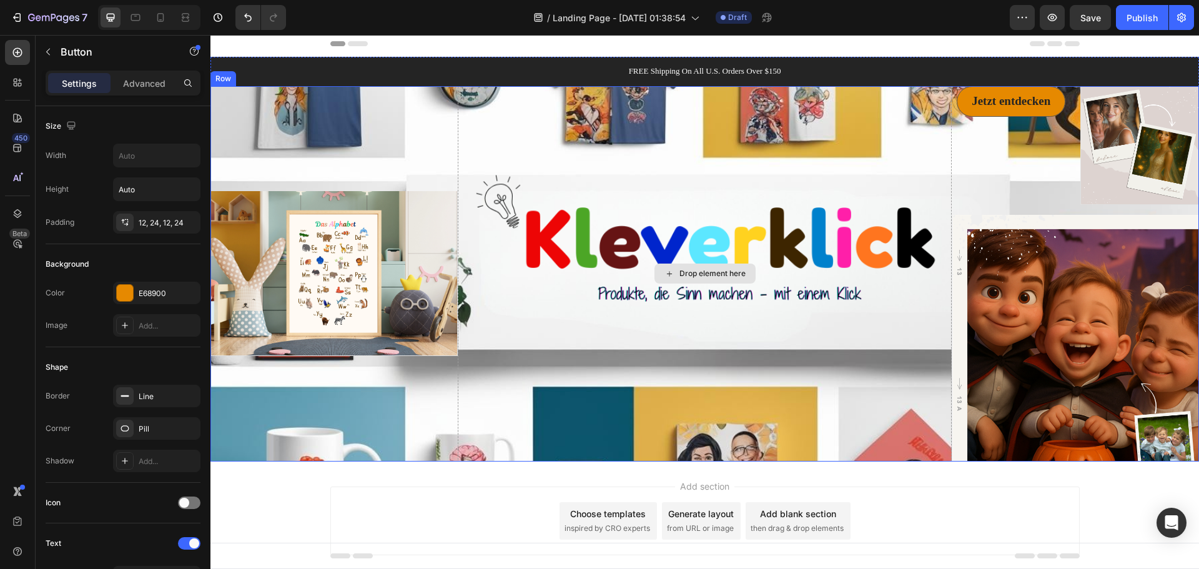
click at [701, 272] on div "Drop element here" at bounding box center [712, 273] width 66 height 10
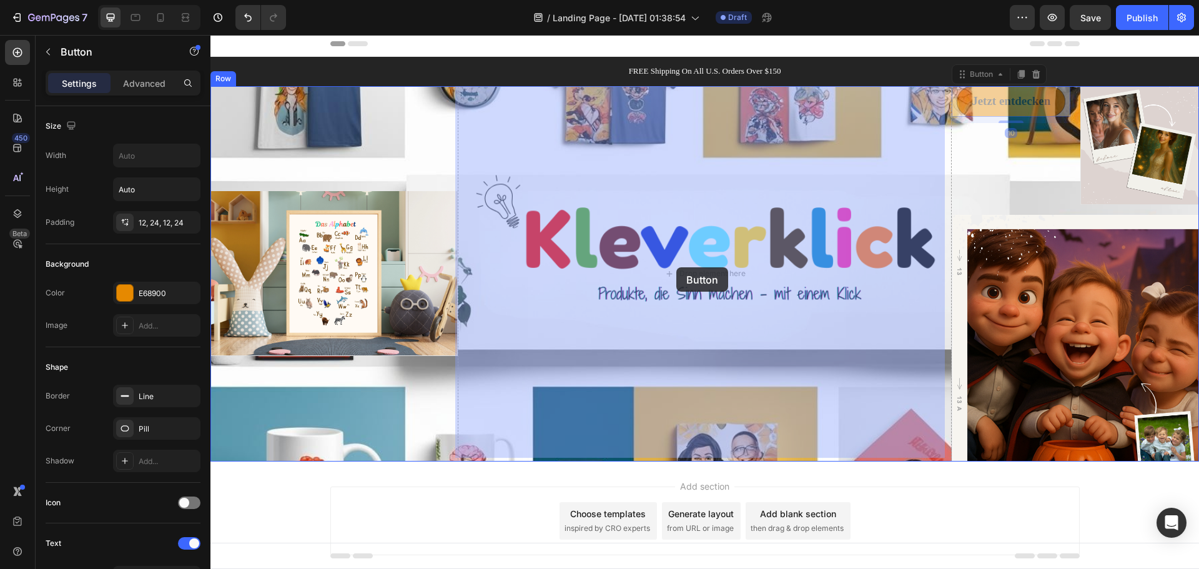
drag, startPoint x: 893, startPoint y: 184, endPoint x: 671, endPoint y: 267, distance: 238.1
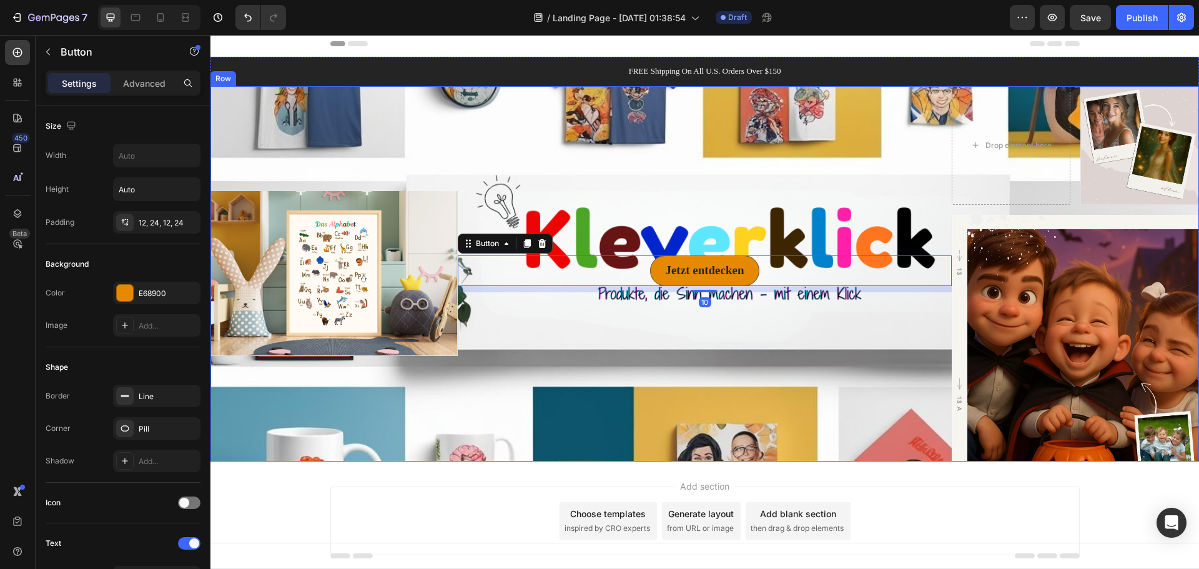
click at [768, 318] on div "Jetzt entdecken Button 10" at bounding box center [705, 273] width 494 height 375
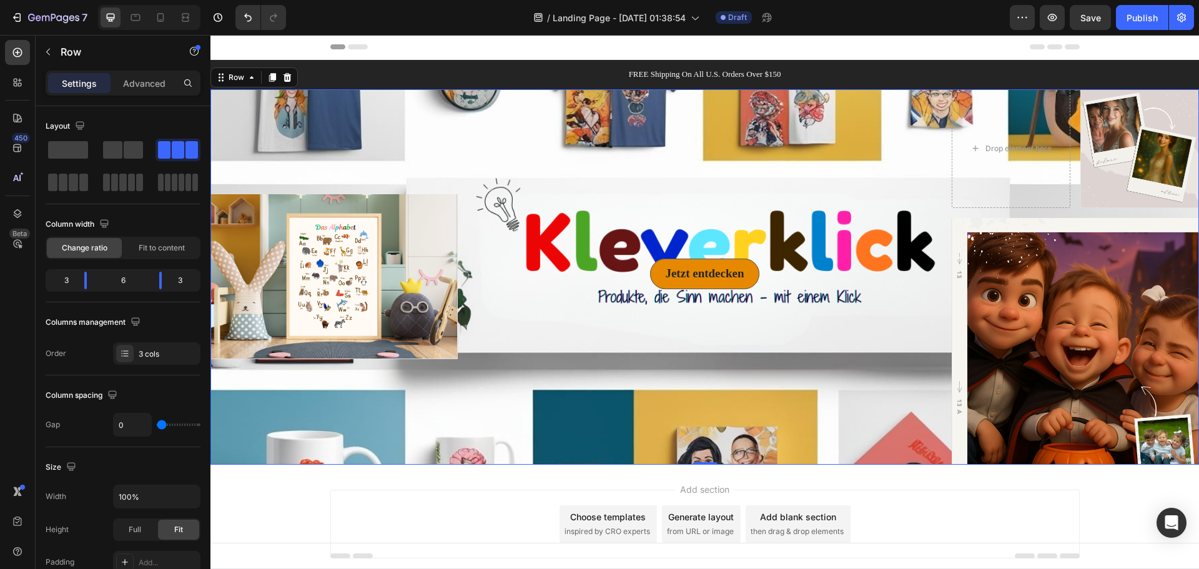
scroll to position [0, 0]
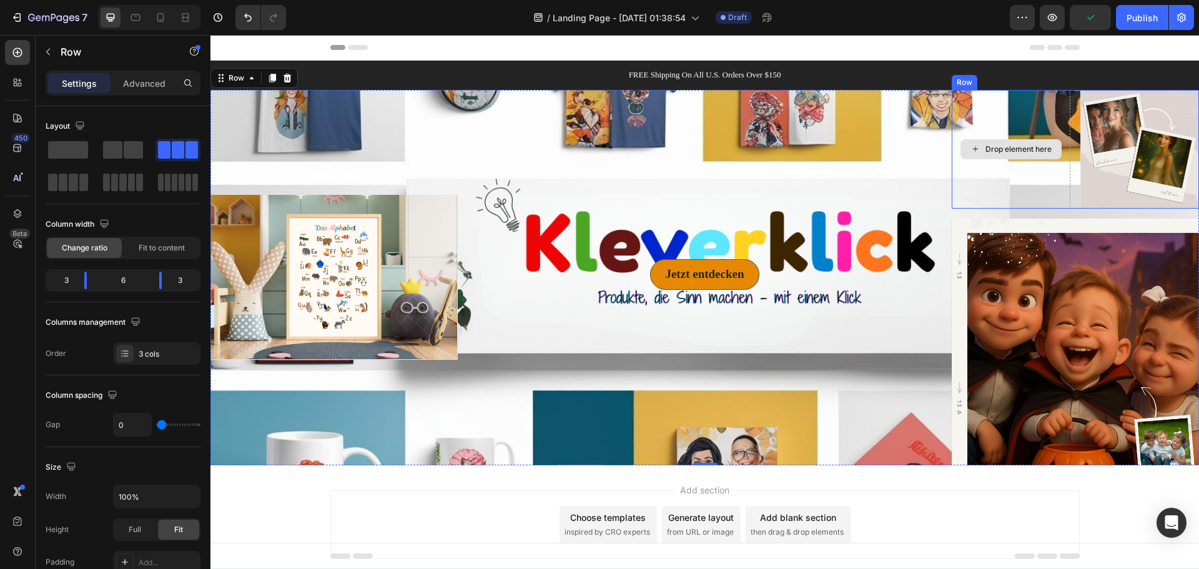
click at [1043, 186] on div "Drop element here" at bounding box center [1010, 149] width 119 height 119
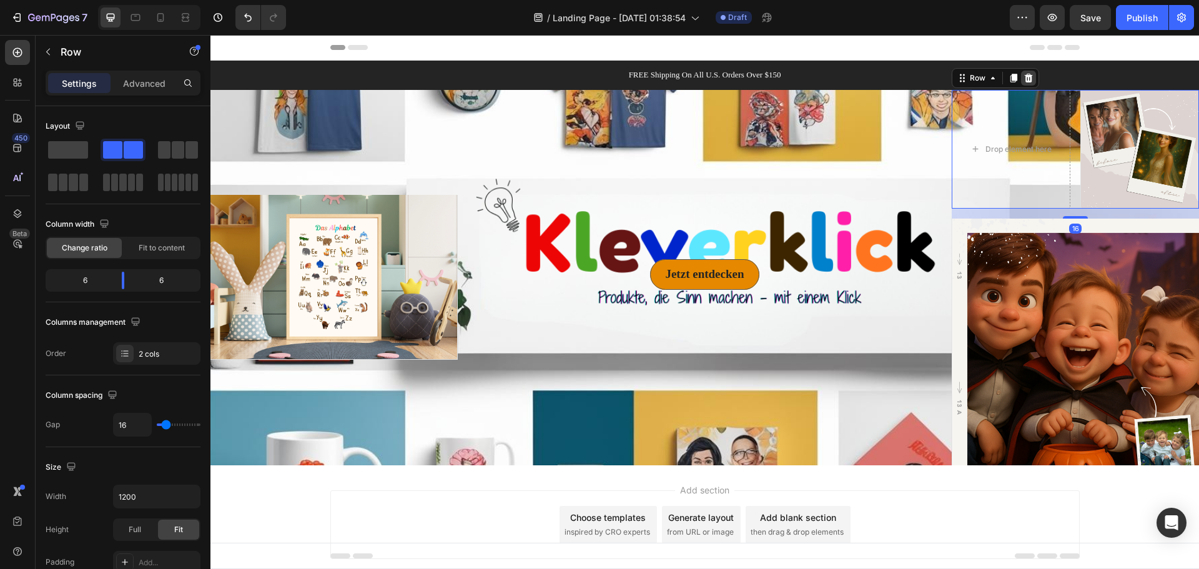
drag, startPoint x: 1026, startPoint y: 72, endPoint x: 1025, endPoint y: 82, distance: 10.1
click at [1025, 72] on div at bounding box center [1028, 78] width 15 height 15
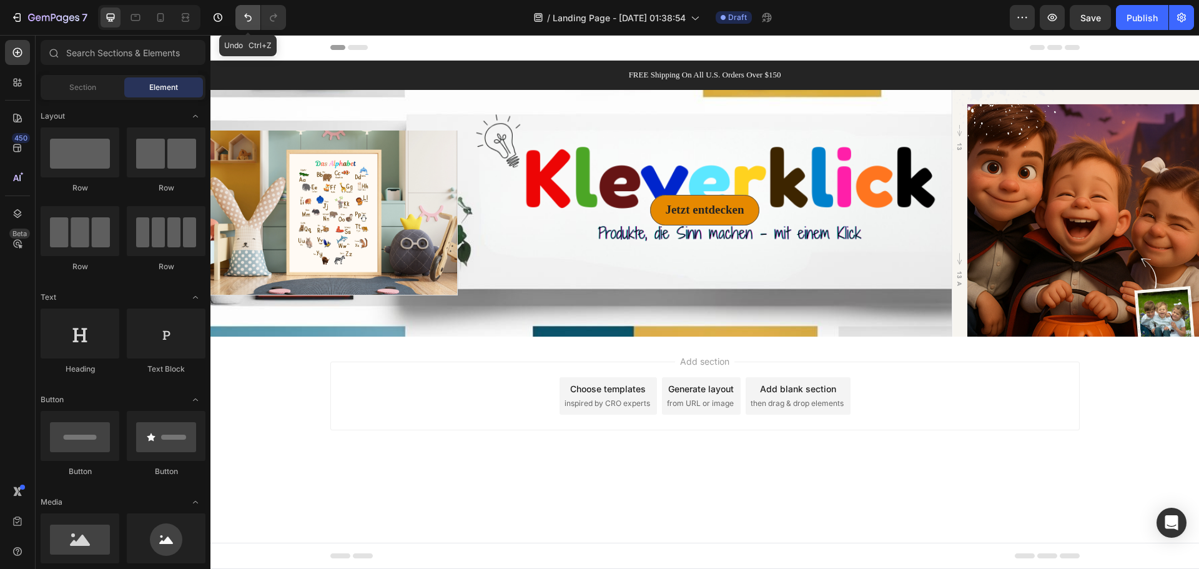
click at [252, 21] on icon "Undo/Redo" at bounding box center [248, 17] width 12 height 12
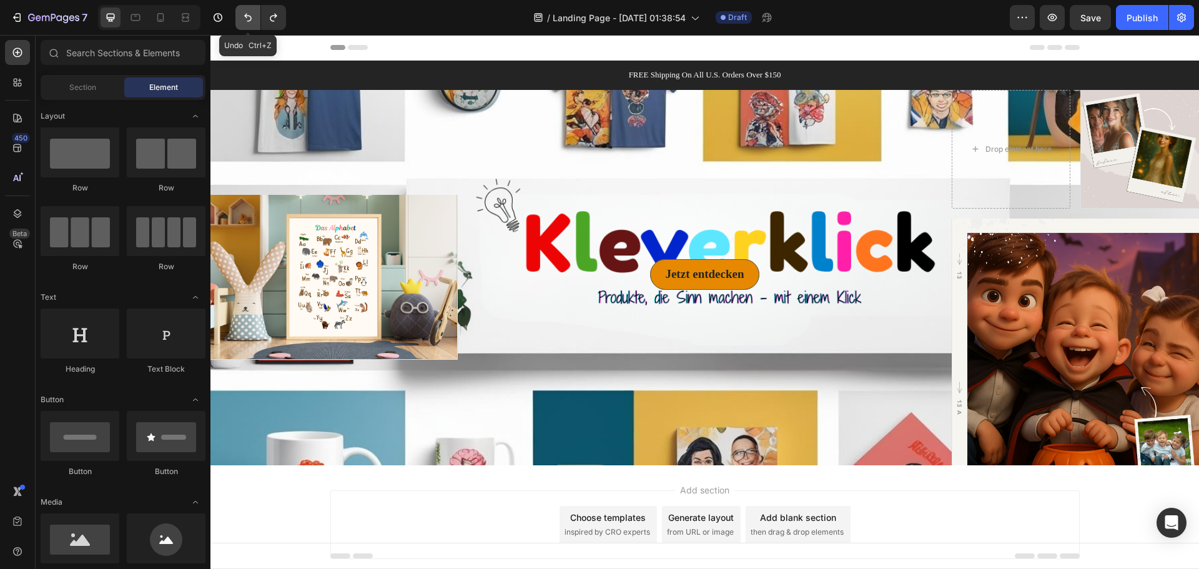
click at [252, 21] on icon "Undo/Redo" at bounding box center [248, 17] width 12 height 12
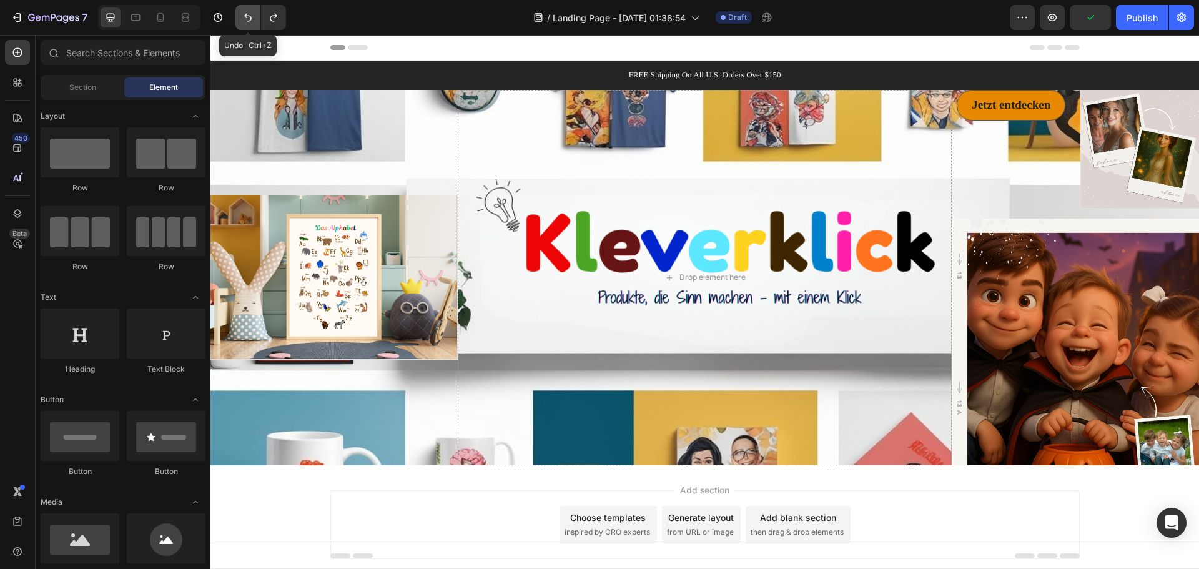
click at [244, 17] on icon "Undo/Redo" at bounding box center [248, 17] width 12 height 12
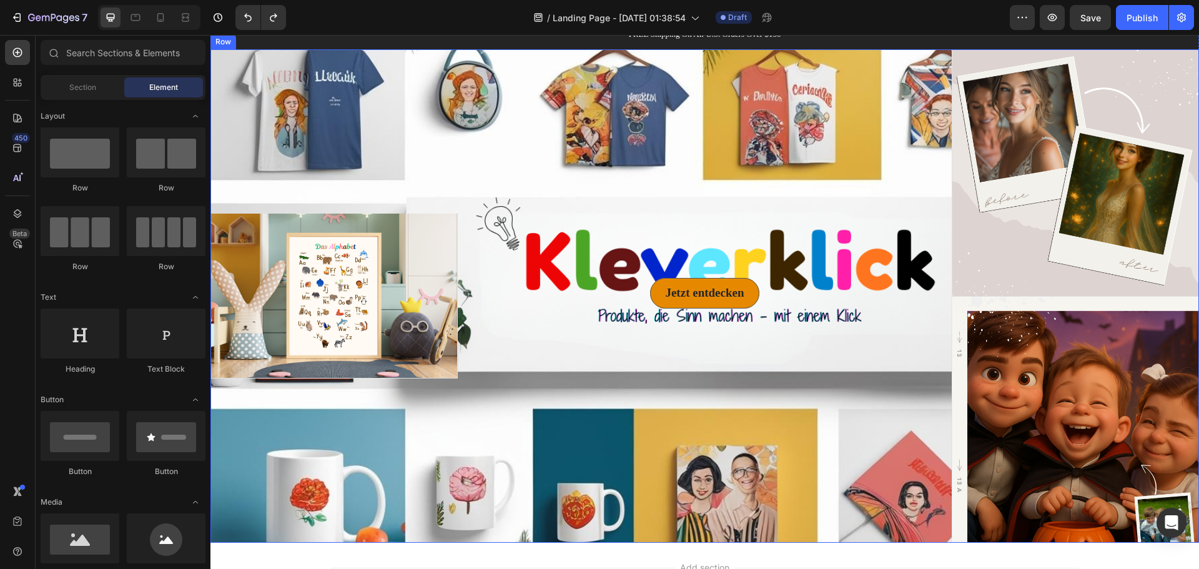
scroll to position [62, 0]
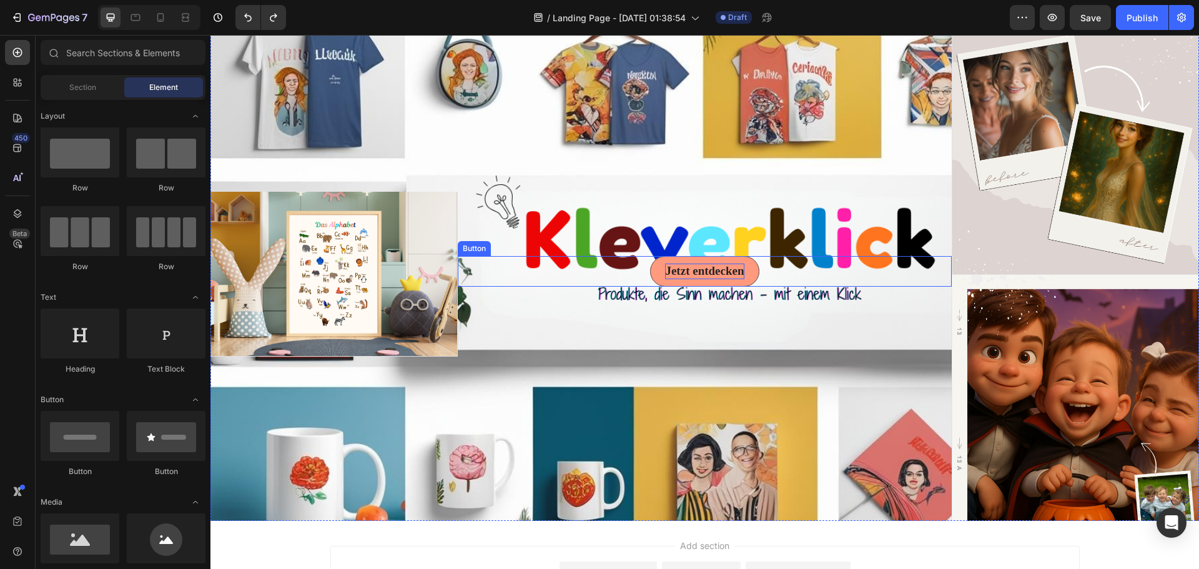
click at [732, 275] on p "Jetzt entdecken" at bounding box center [704, 271] width 79 height 16
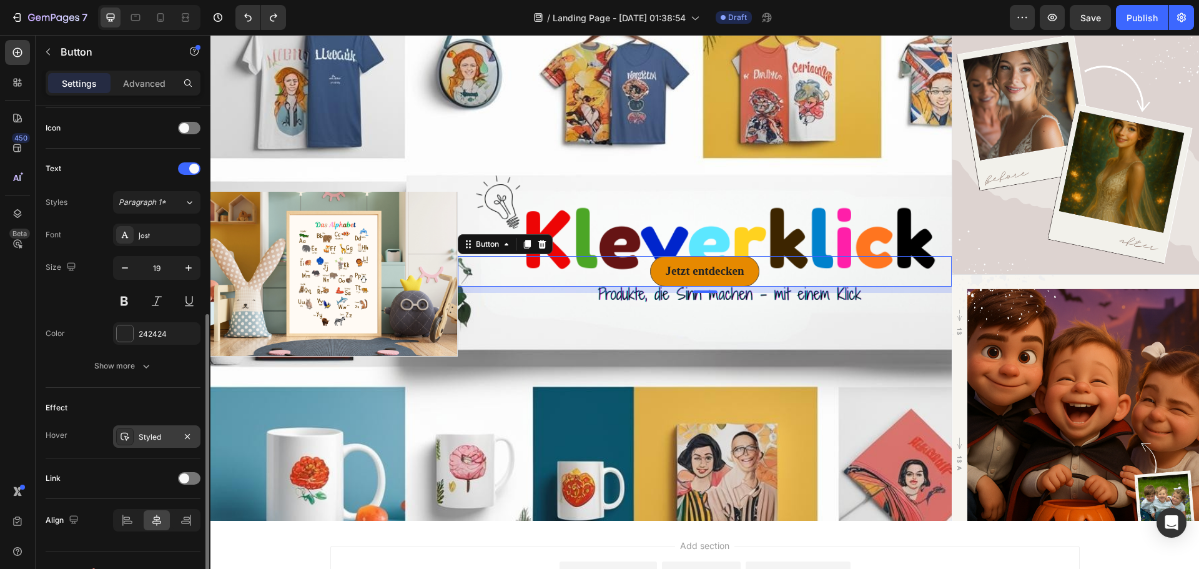
scroll to position [397, 0]
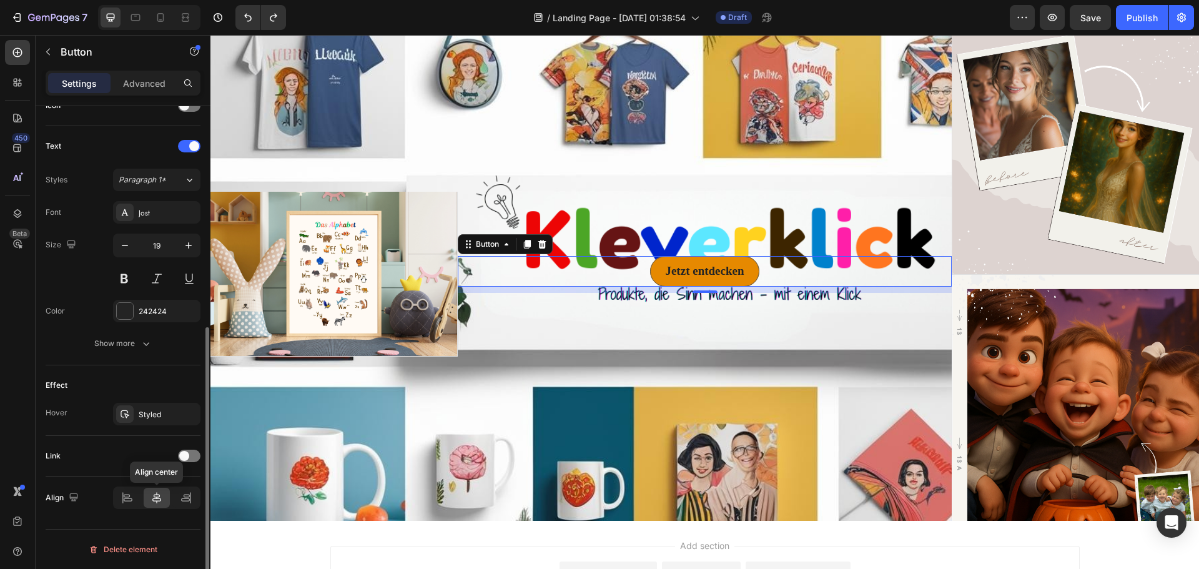
click at [155, 496] on icon at bounding box center [156, 497] width 12 height 12
click at [130, 496] on icon at bounding box center [127, 497] width 12 height 12
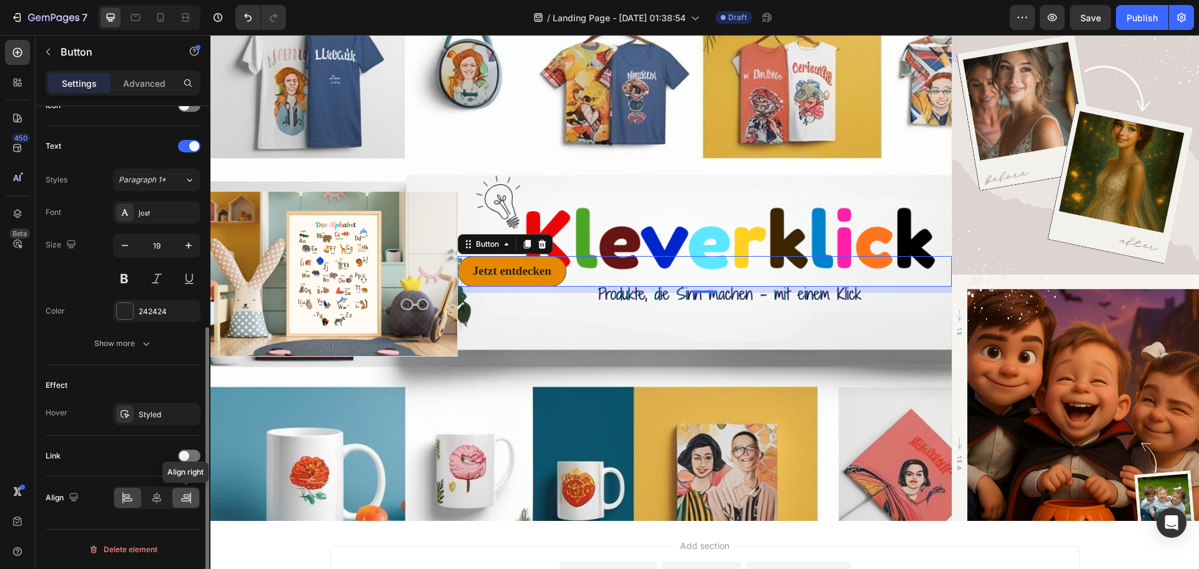
click at [188, 498] on icon at bounding box center [186, 497] width 12 height 12
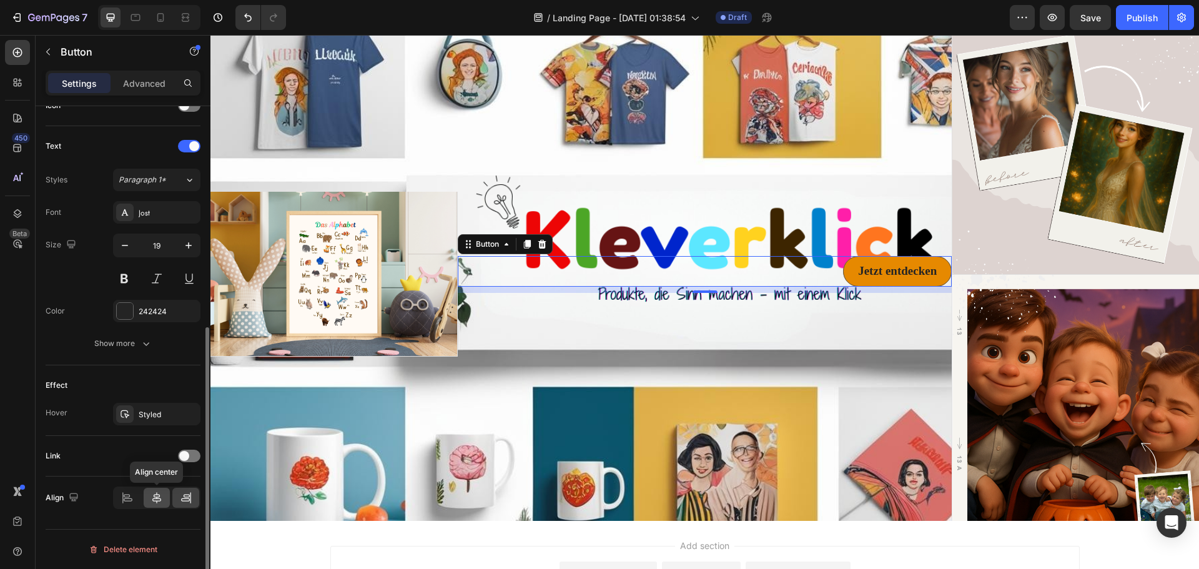
click at [161, 496] on icon at bounding box center [156, 497] width 12 height 12
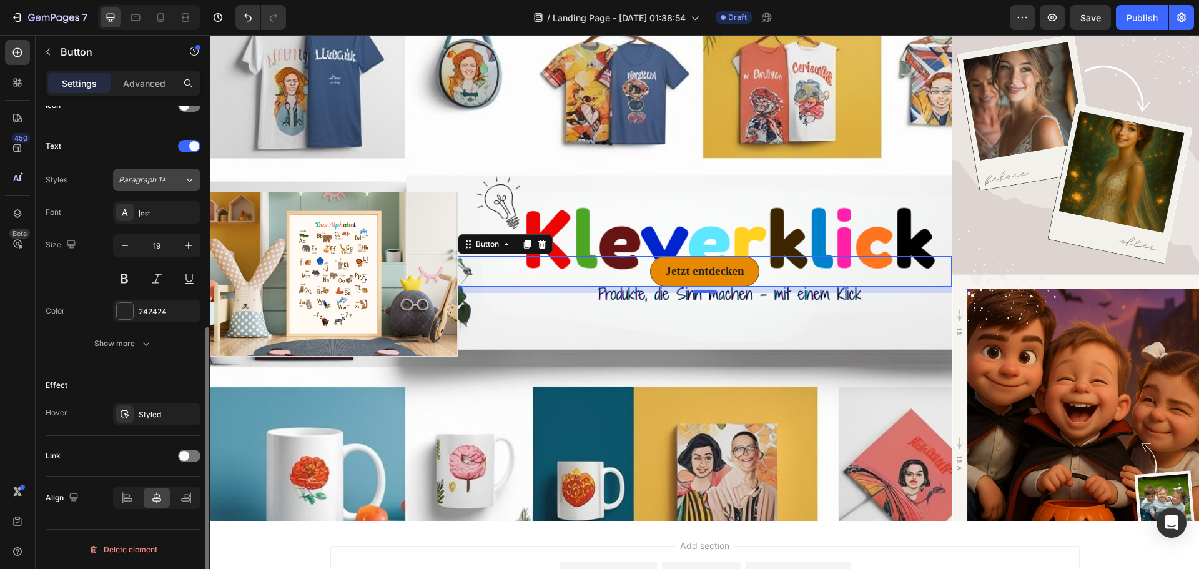
click at [197, 185] on button "Paragraph 1*" at bounding box center [156, 180] width 87 height 22
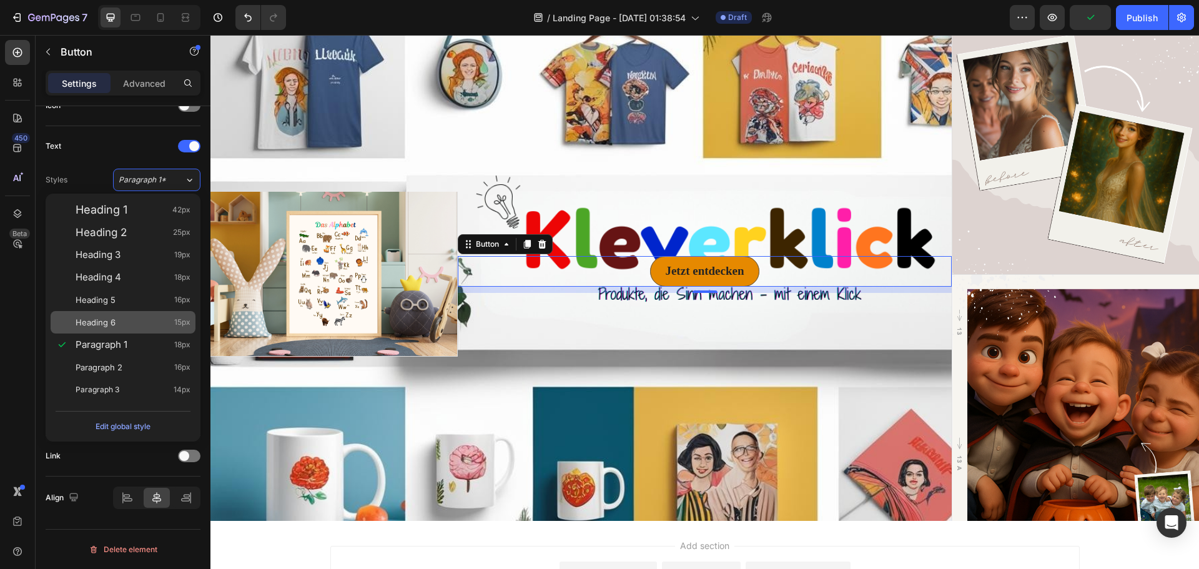
click at [132, 317] on div "Heading 6 15px" at bounding box center [133, 322] width 115 height 12
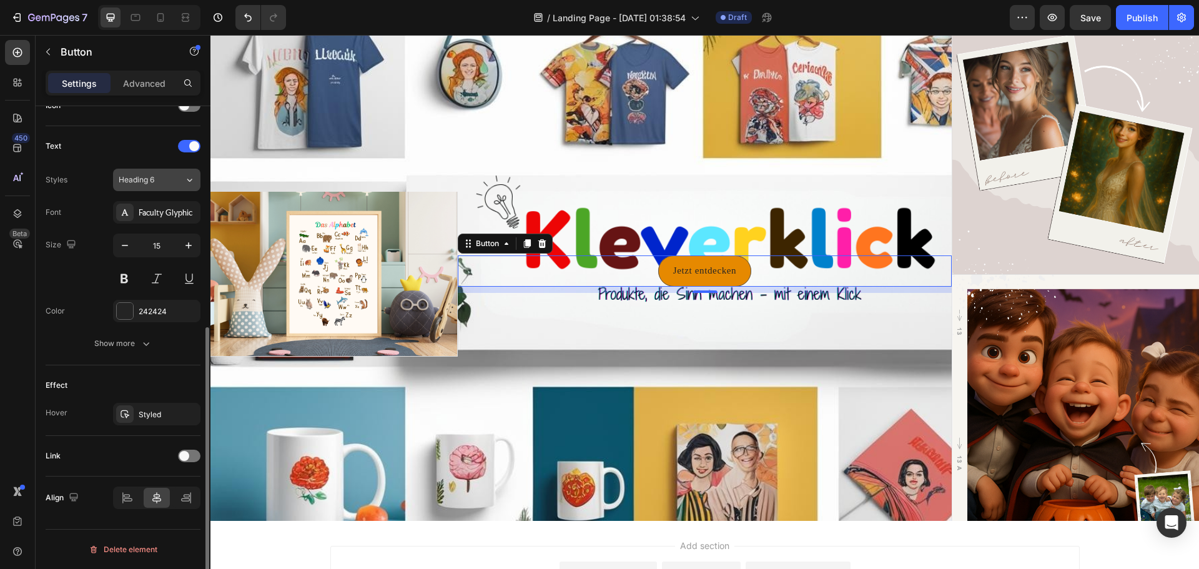
click at [187, 179] on icon at bounding box center [189, 180] width 11 height 12
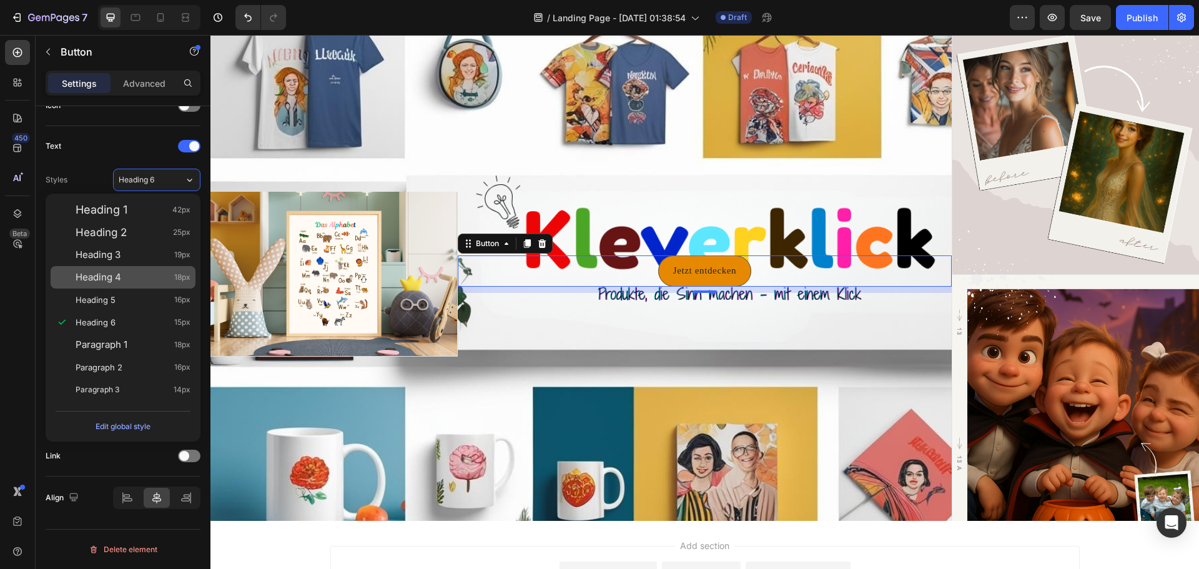
click at [130, 280] on div "Heading 4 18px" at bounding box center [133, 277] width 115 height 12
type input "18"
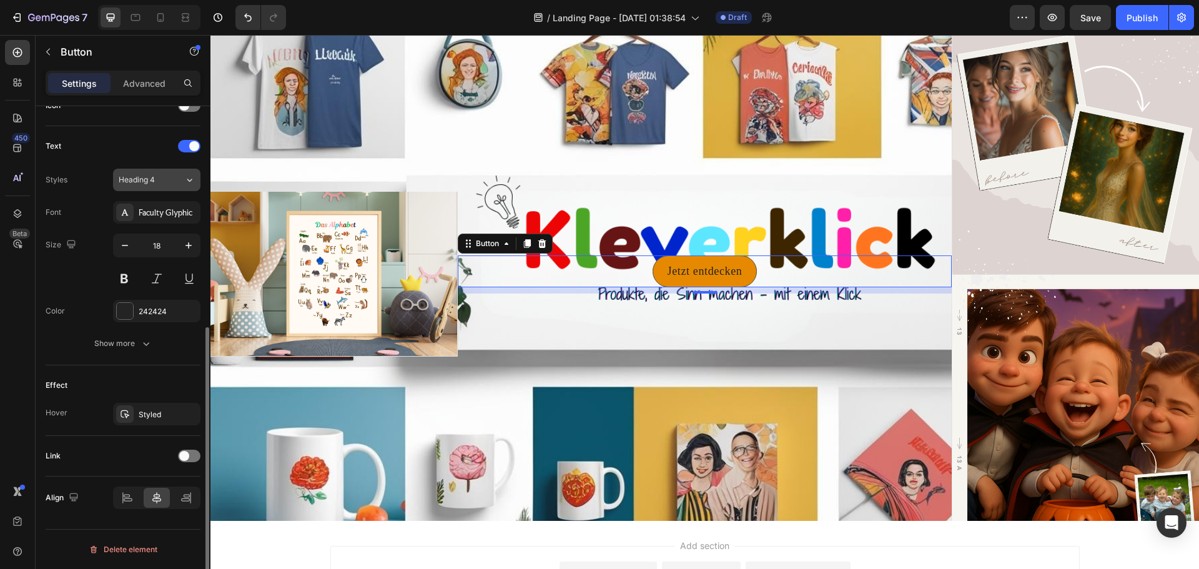
click at [173, 185] on div "Heading 4" at bounding box center [152, 179] width 66 height 11
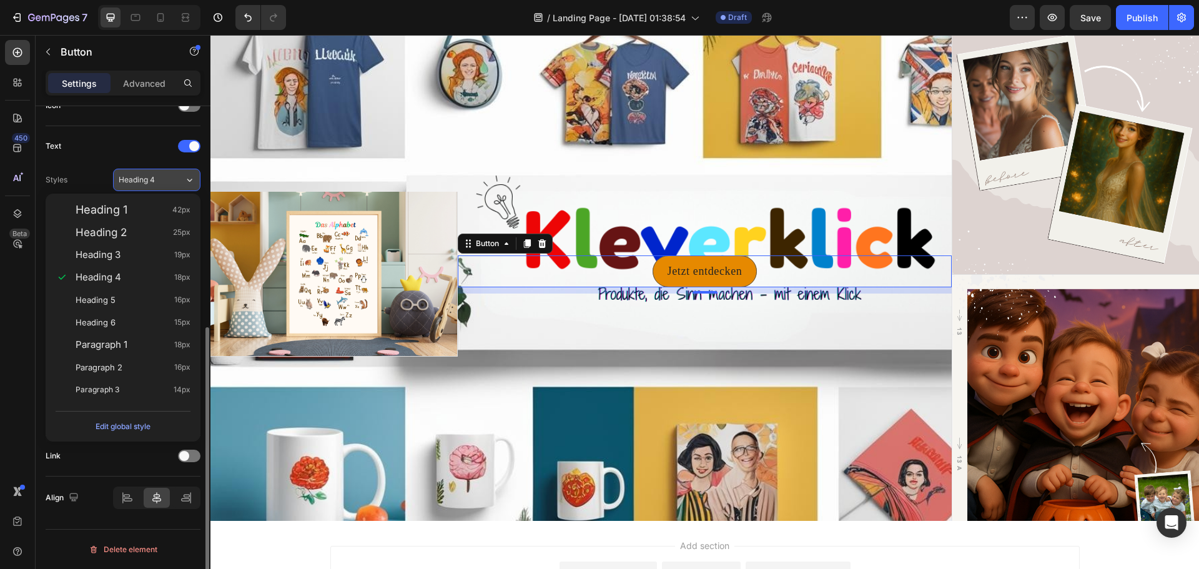
click at [173, 185] on div "Heading 4" at bounding box center [152, 179] width 66 height 11
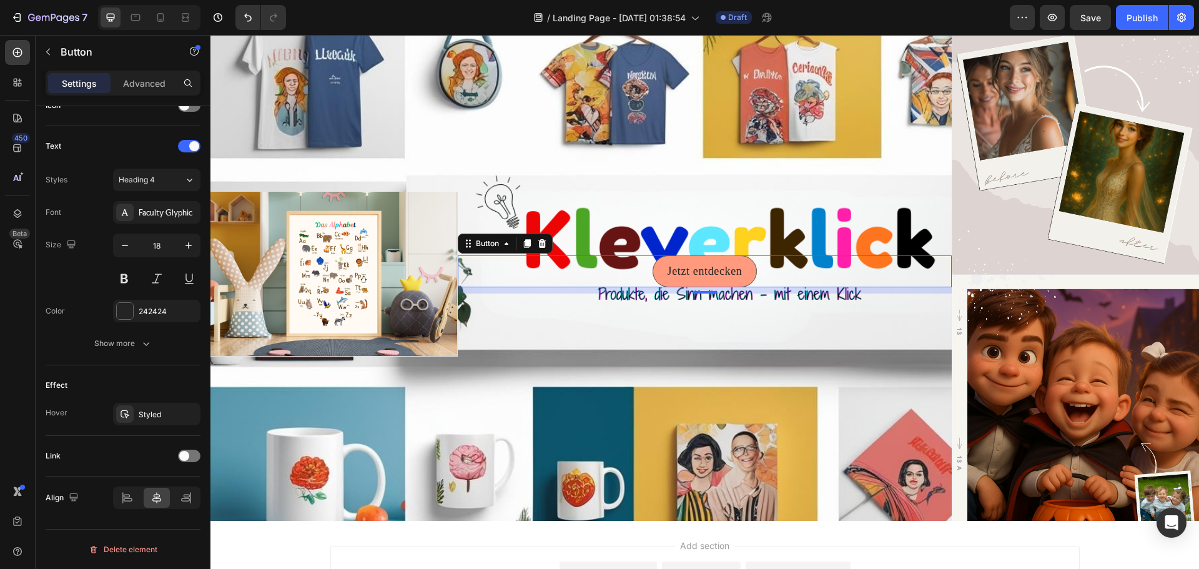
click at [731, 277] on button "Jetzt entdecken" at bounding box center [704, 271] width 105 height 32
click at [167, 217] on div "Faculty Glyphic" at bounding box center [168, 212] width 59 height 11
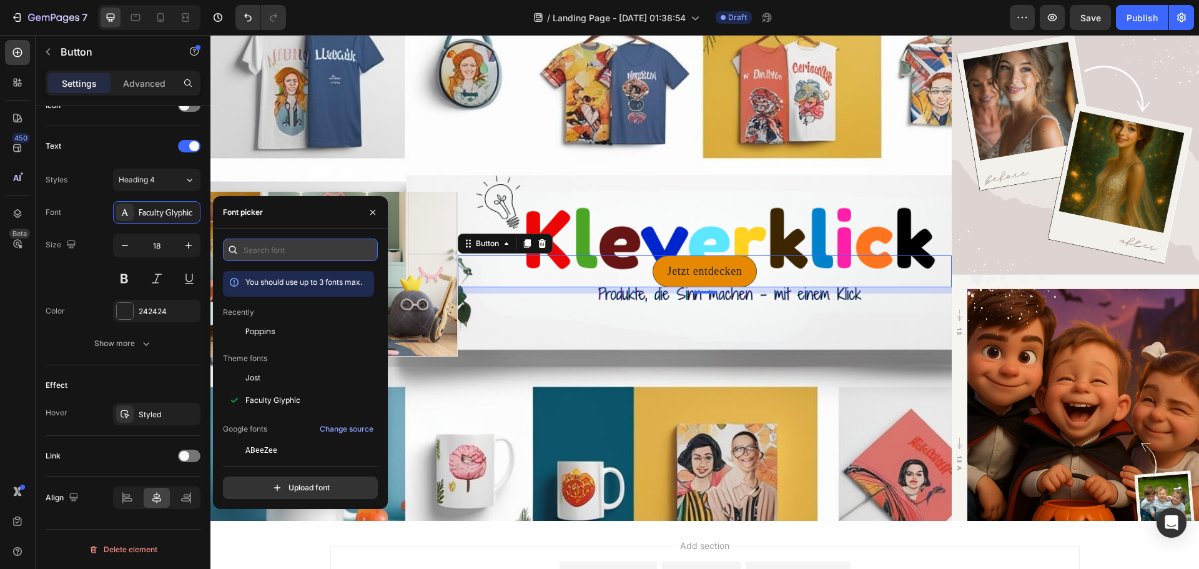
click at [259, 245] on input "text" at bounding box center [300, 249] width 155 height 22
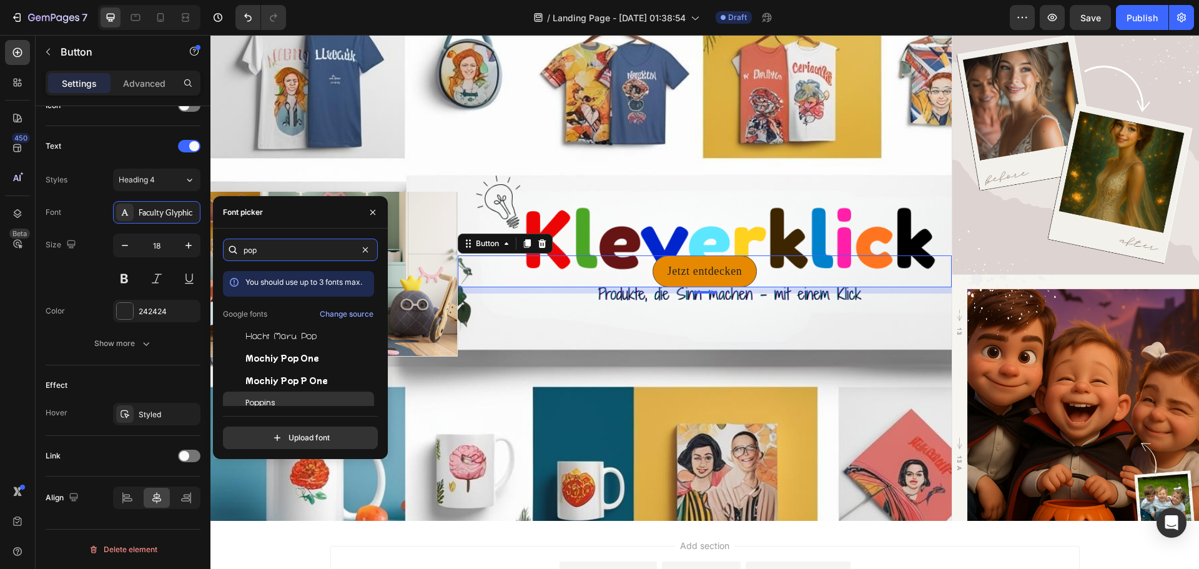
type input "pop"
click at [275, 400] on span "Poppins" at bounding box center [260, 402] width 30 height 11
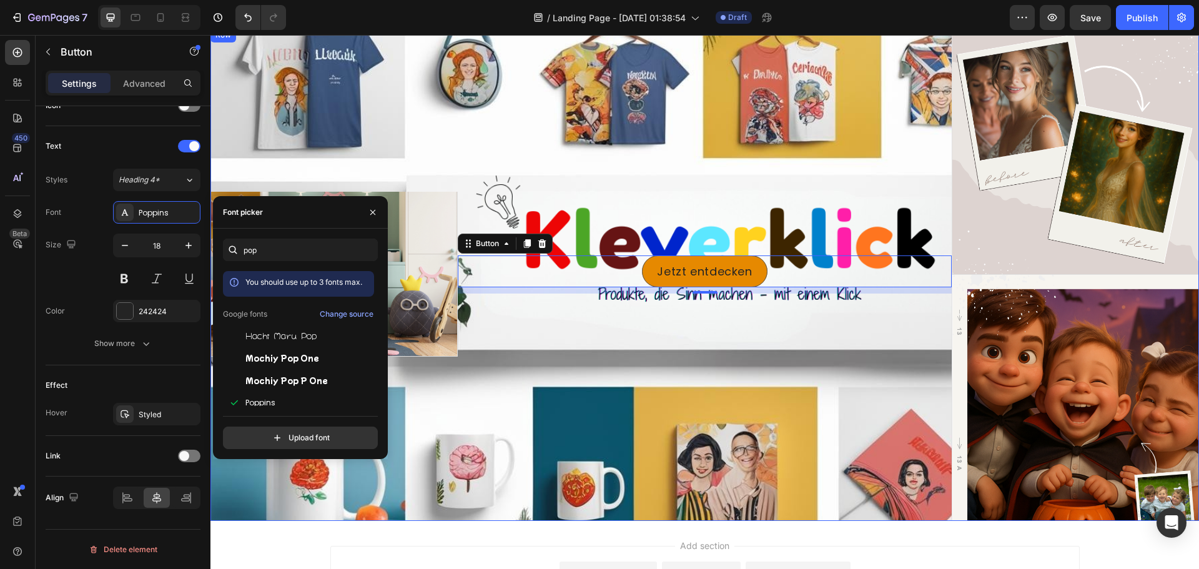
click at [886, 325] on div "Jetzt entdecken Button 10" at bounding box center [705, 274] width 494 height 494
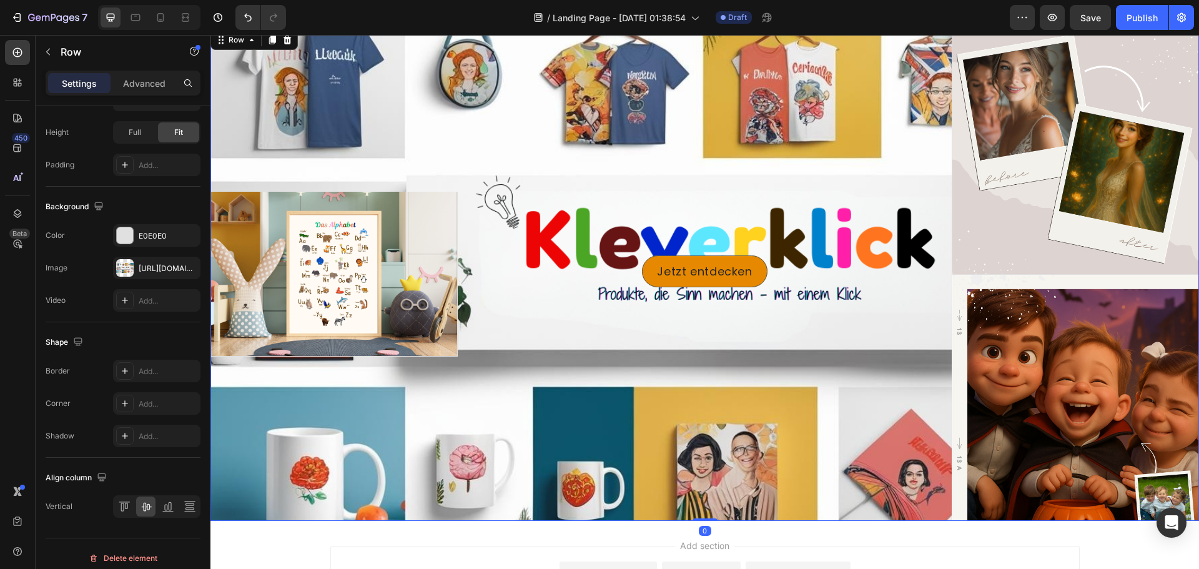
scroll to position [0, 0]
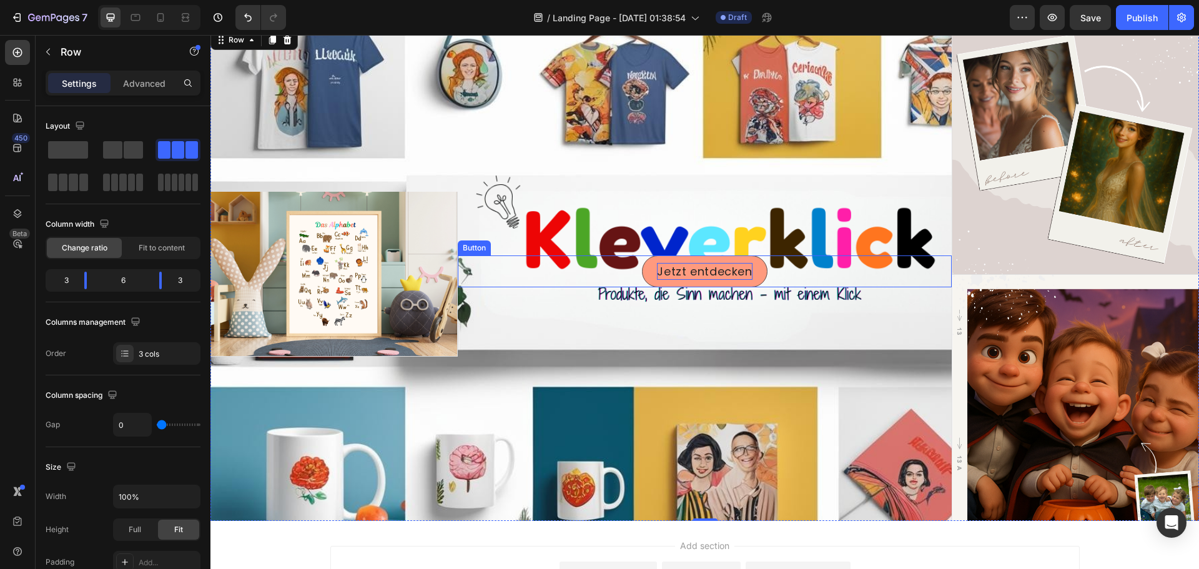
click at [709, 263] on p "Jetzt entdecken" at bounding box center [704, 271] width 95 height 17
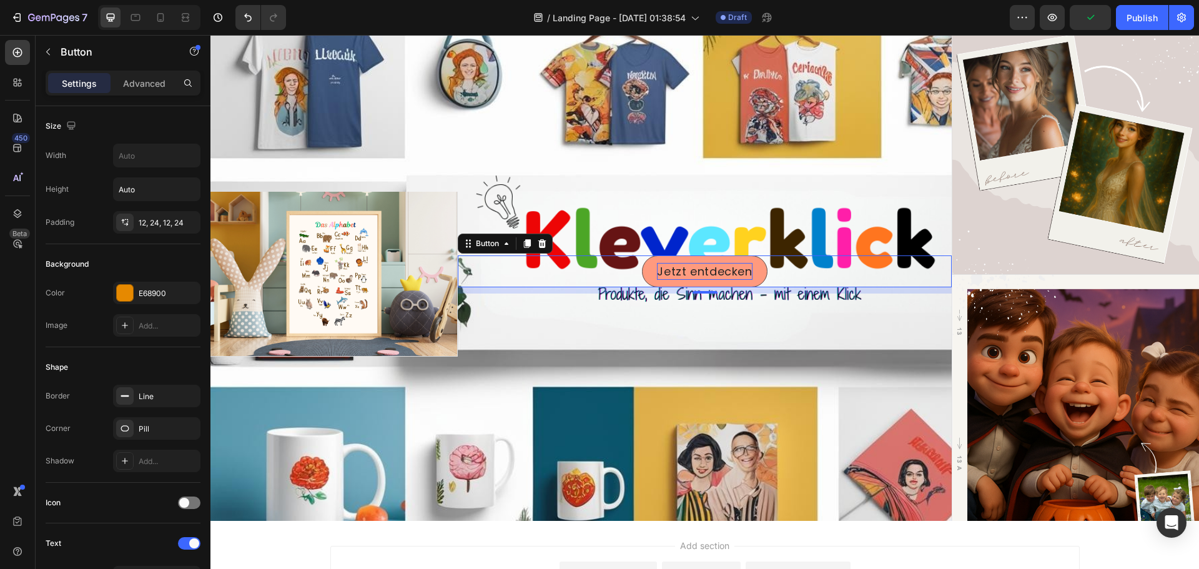
click at [745, 267] on p "Jetzt entdecken" at bounding box center [704, 271] width 95 height 17
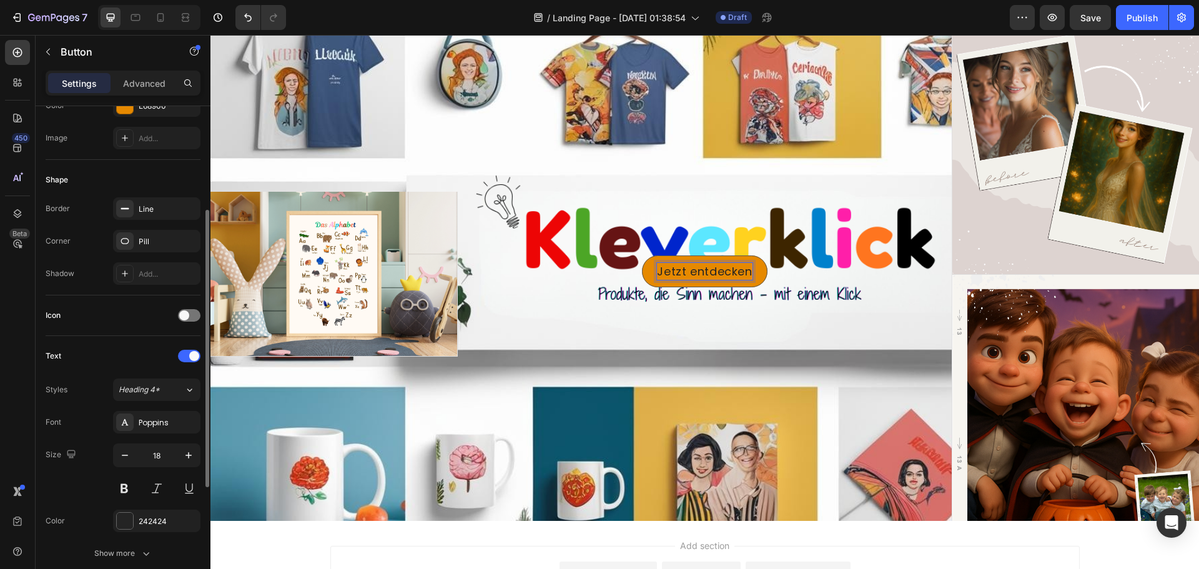
scroll to position [375, 0]
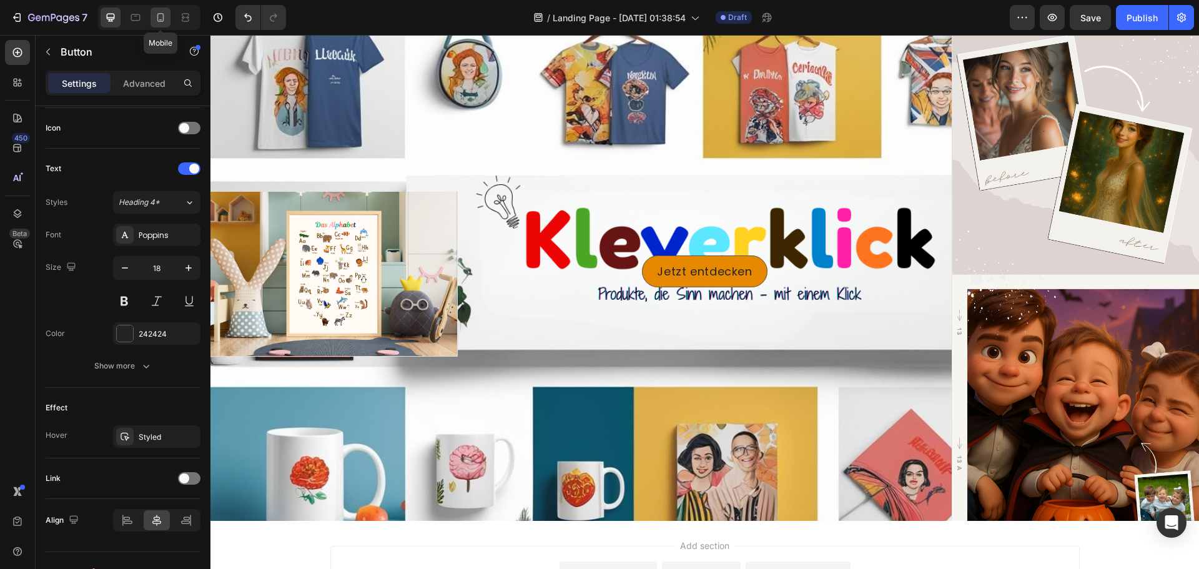
click at [162, 17] on icon at bounding box center [160, 17] width 12 height 12
type input "100%"
type input "14"
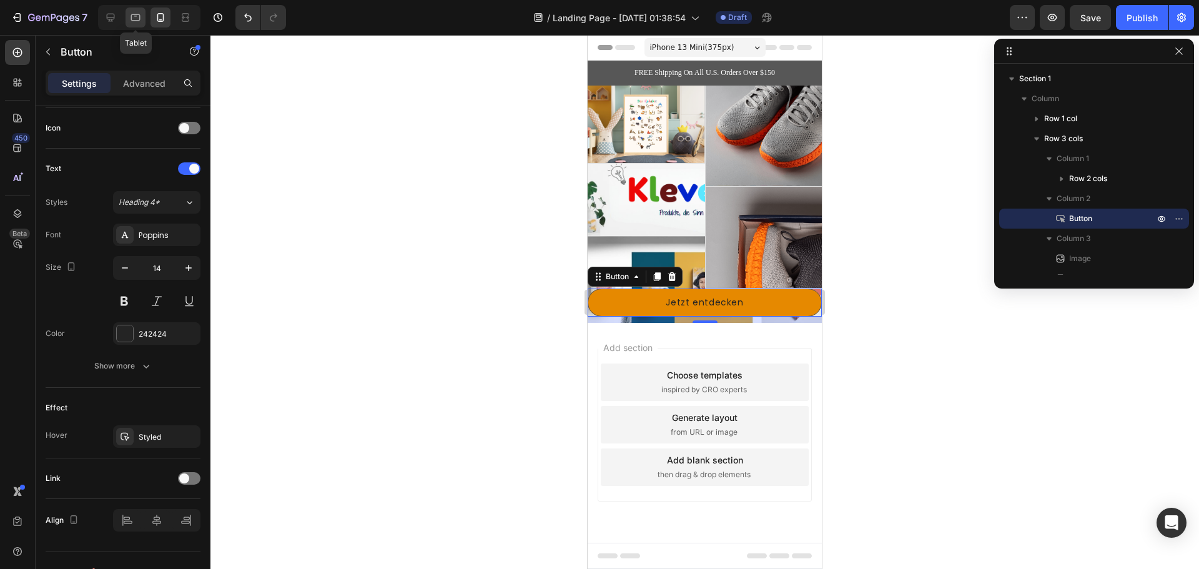
click at [136, 20] on icon at bounding box center [135, 17] width 9 height 7
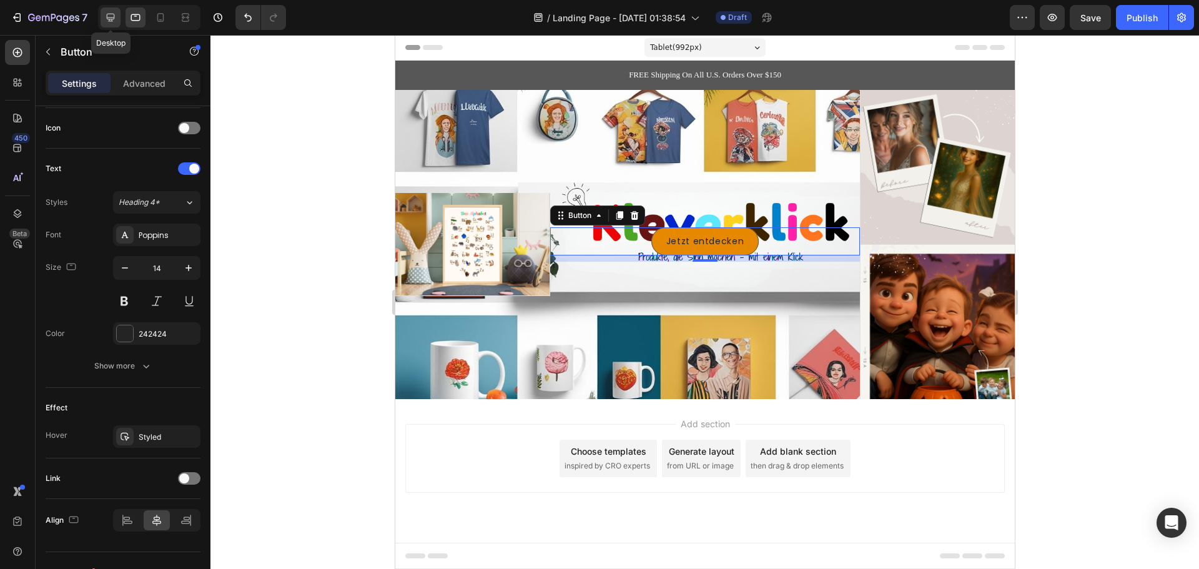
click at [106, 16] on icon at bounding box center [110, 17] width 12 height 12
type input "18"
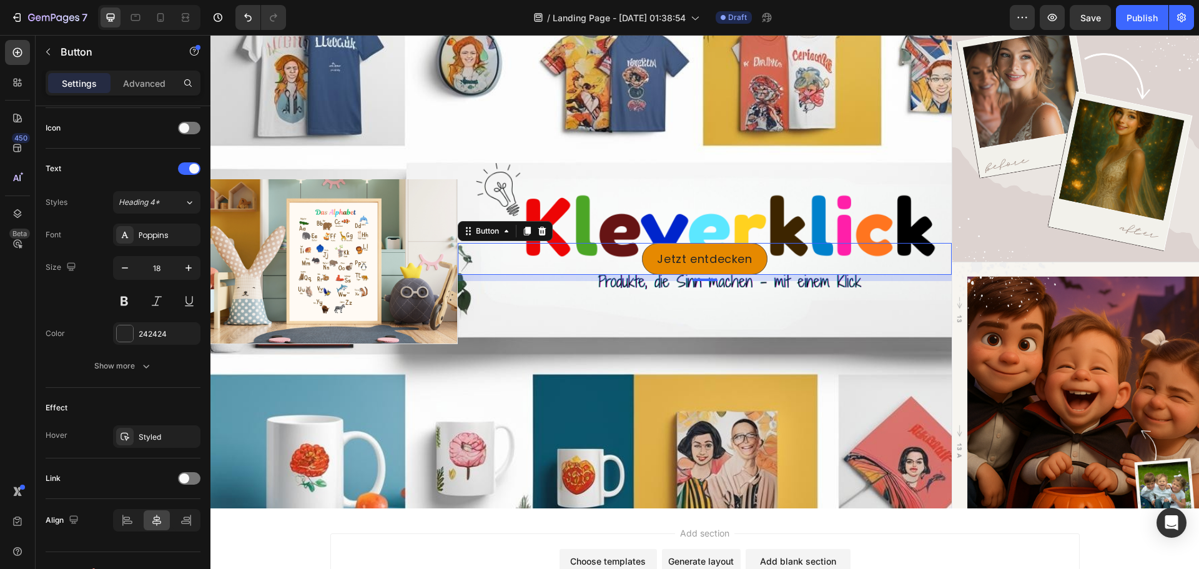
scroll to position [190, 0]
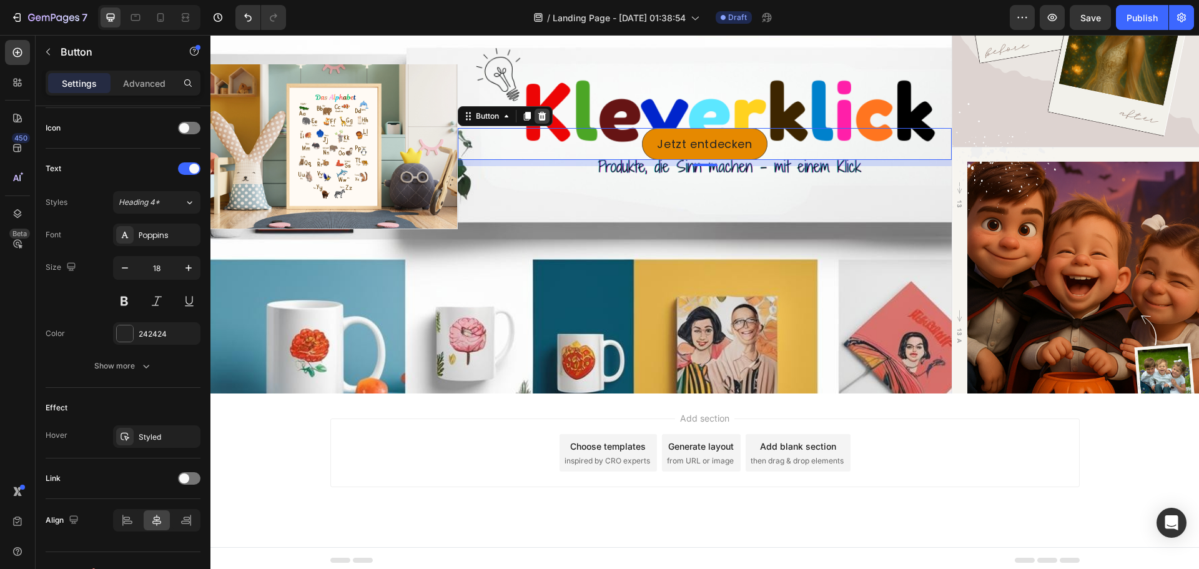
click at [545, 118] on div at bounding box center [541, 116] width 15 height 15
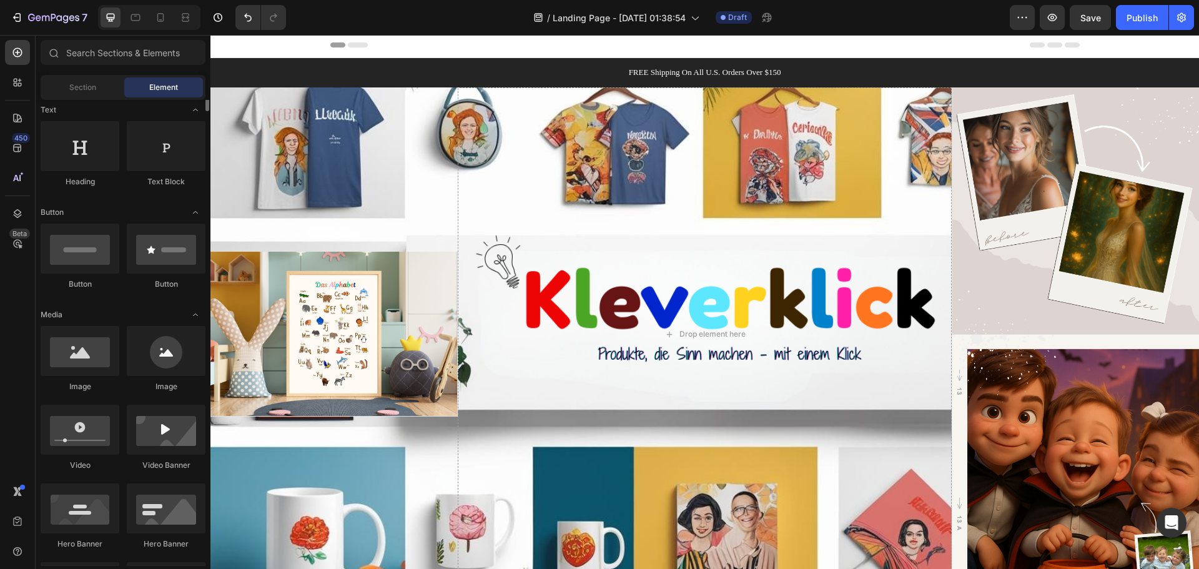
scroll to position [125, 0]
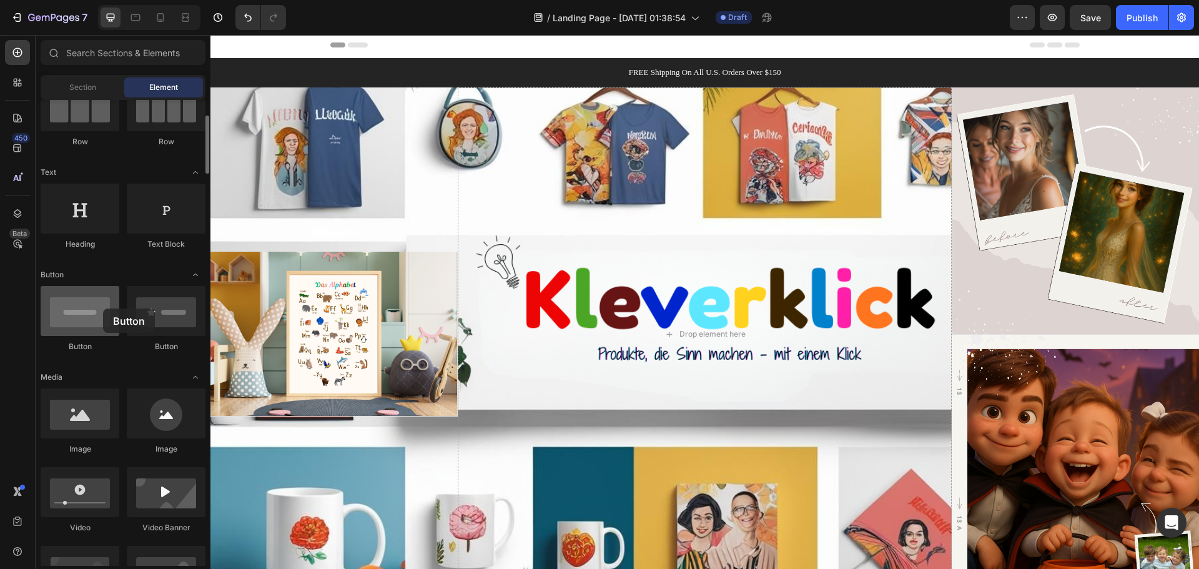
click at [103, 308] on div at bounding box center [80, 311] width 79 height 50
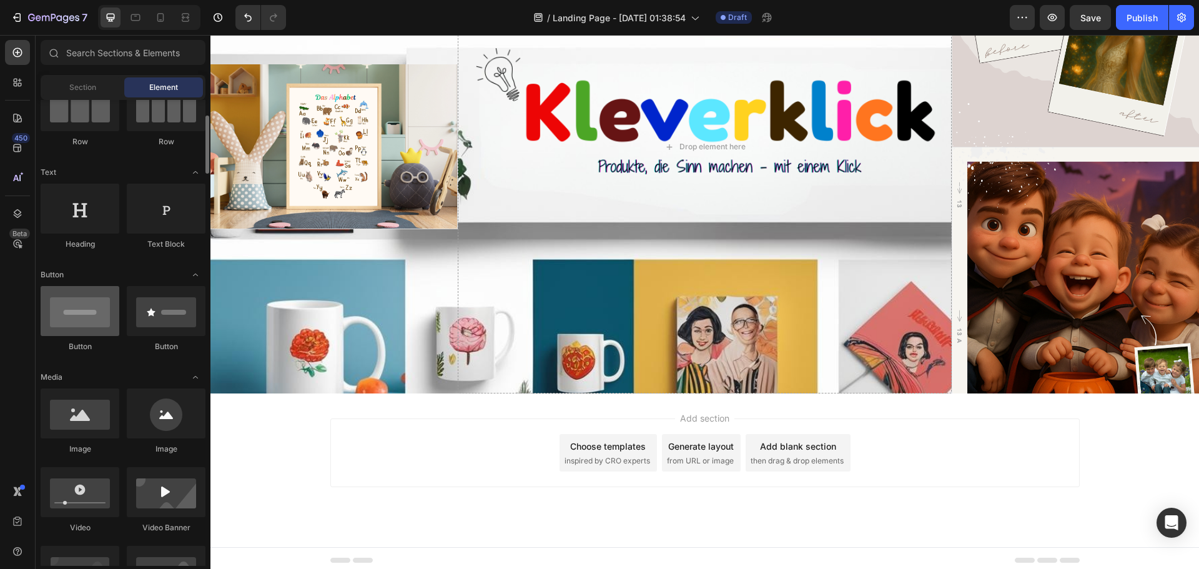
click at [91, 308] on div at bounding box center [80, 311] width 79 height 50
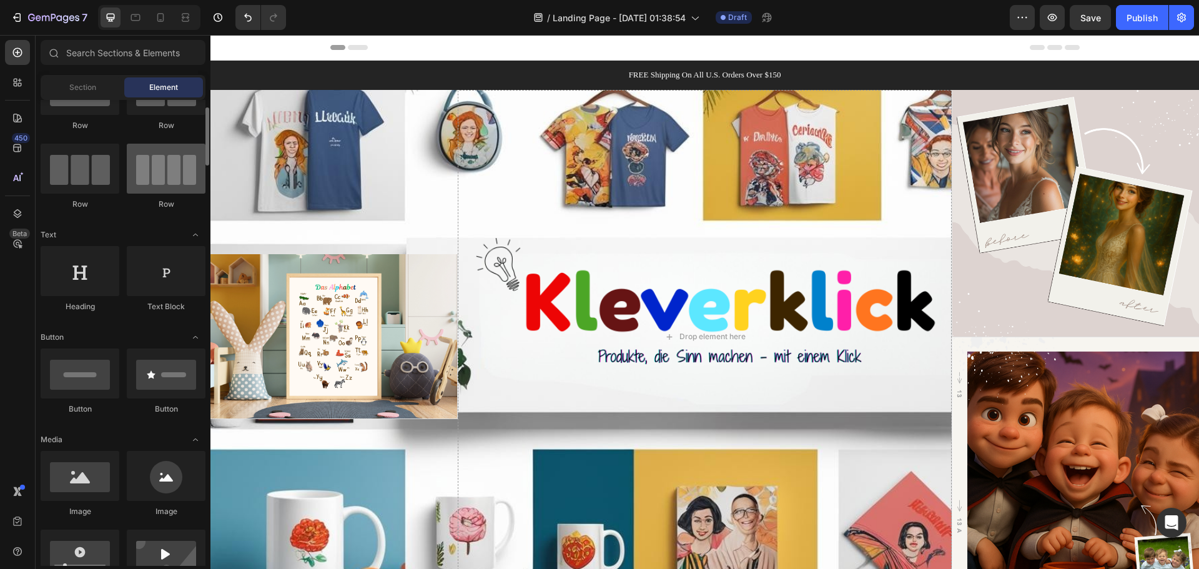
scroll to position [0, 0]
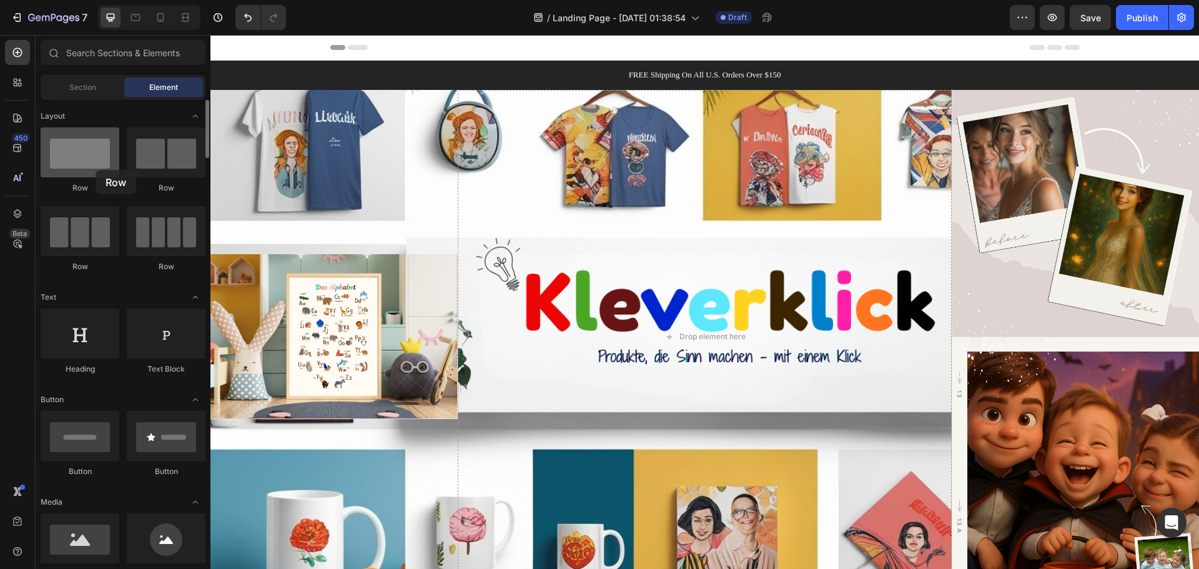
click at [96, 170] on div at bounding box center [80, 152] width 79 height 50
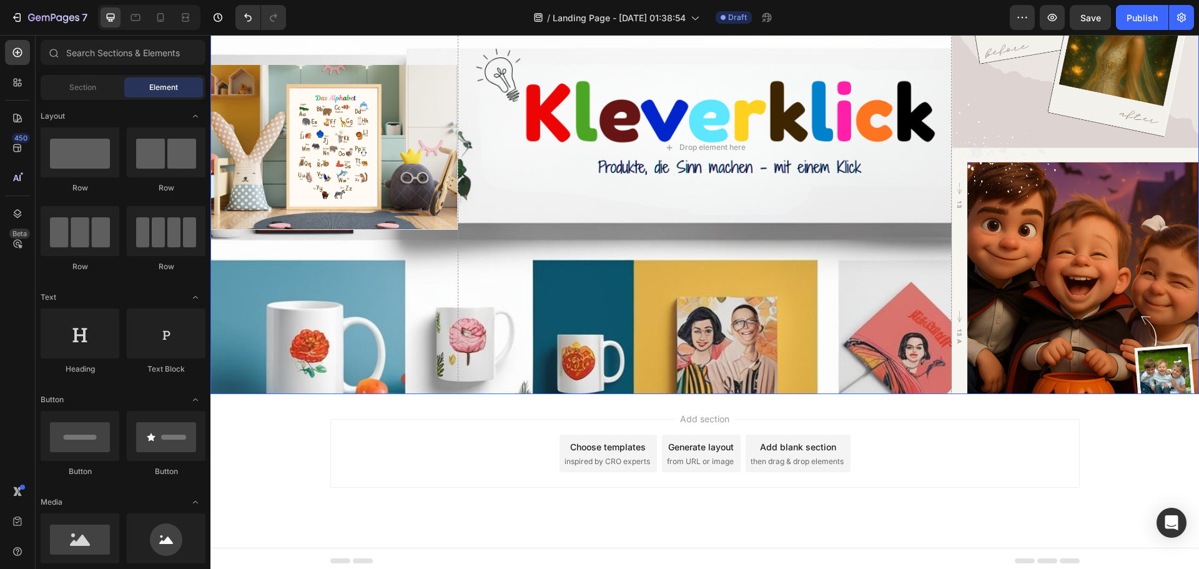
scroll to position [190, 0]
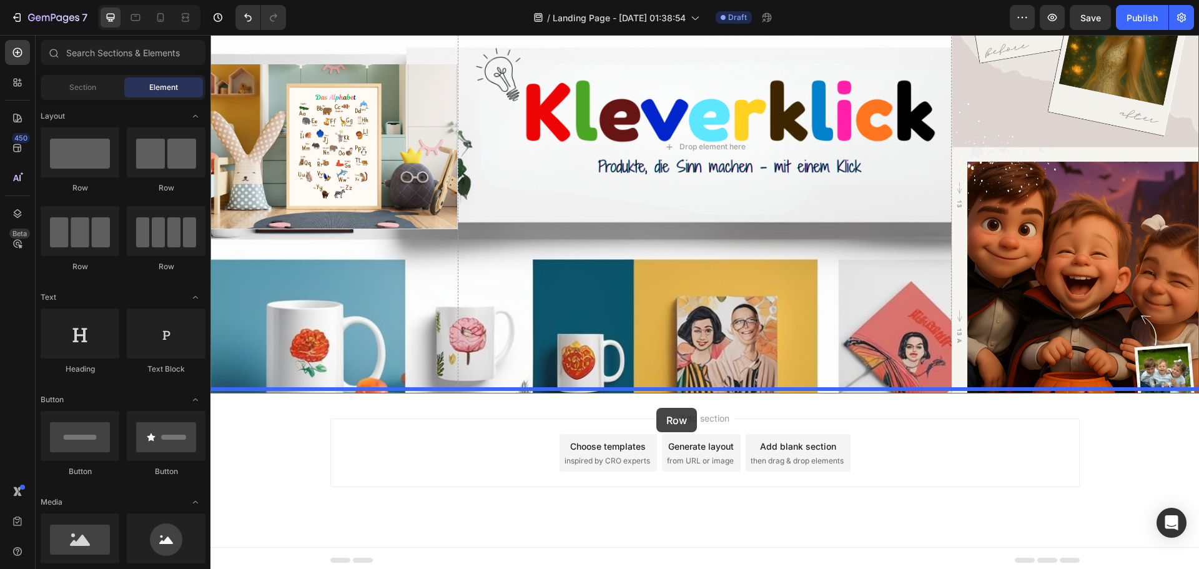
drag, startPoint x: 309, startPoint y: 194, endPoint x: 656, endPoint y: 408, distance: 407.5
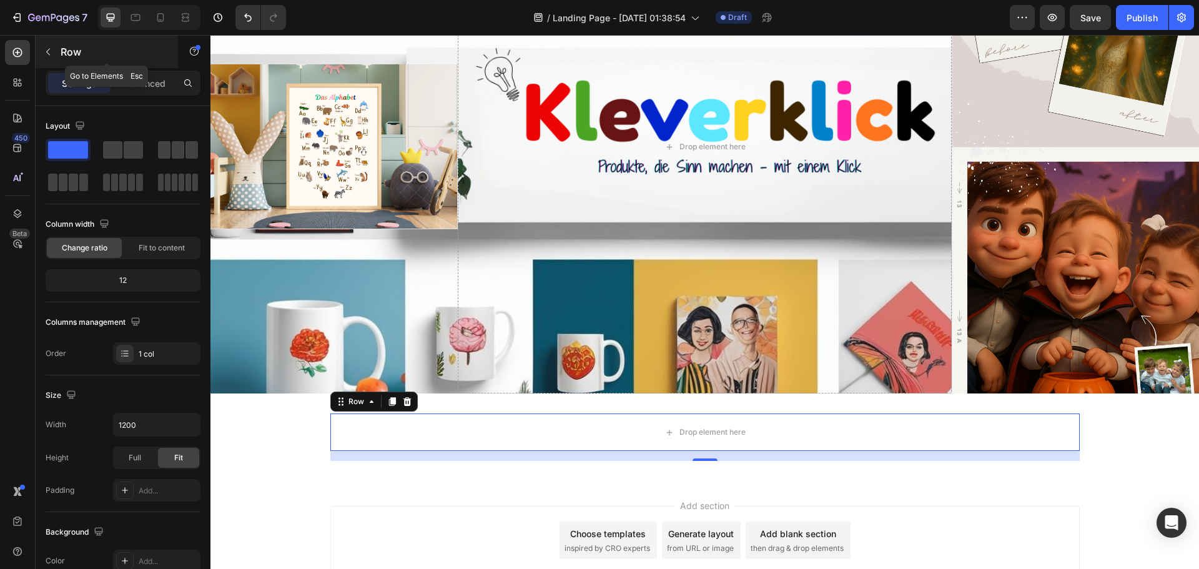
click at [49, 52] on icon "button" at bounding box center [48, 52] width 10 height 10
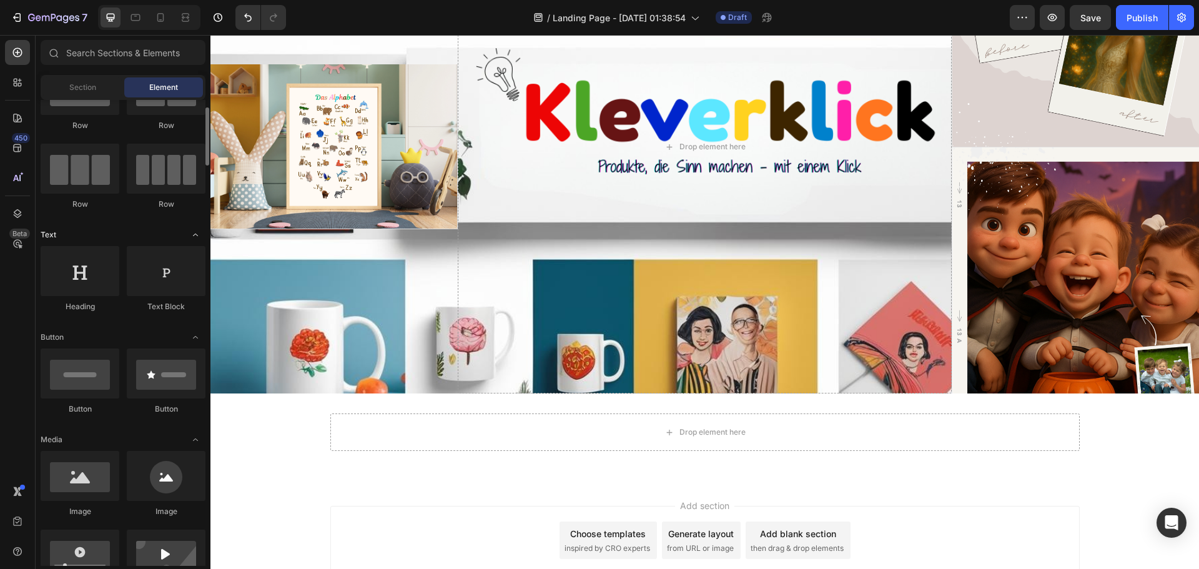
scroll to position [125, 0]
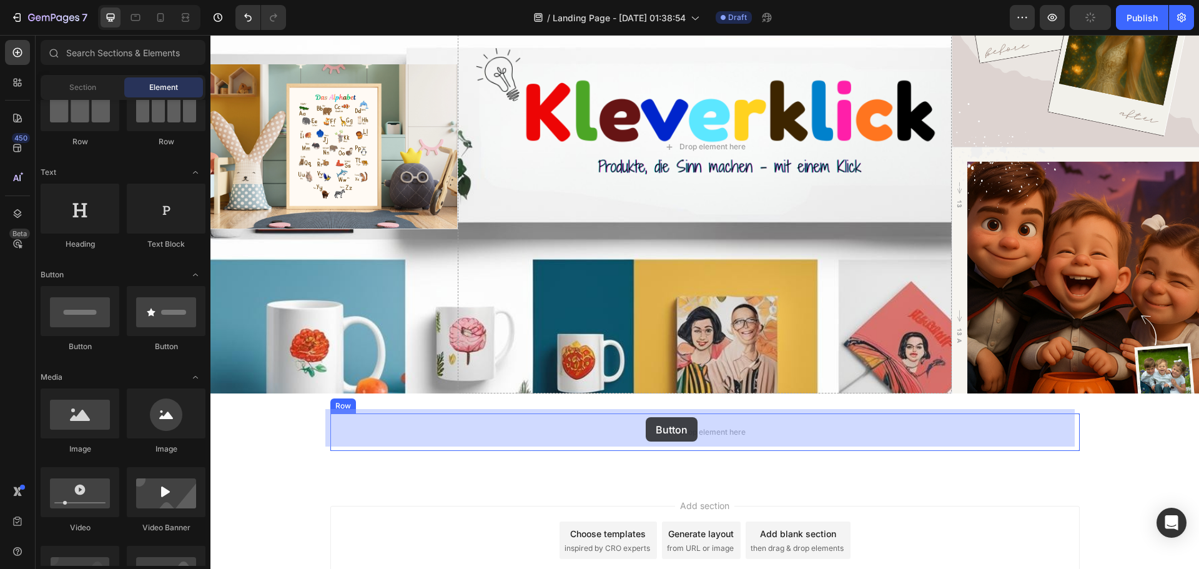
drag, startPoint x: 303, startPoint y: 351, endPoint x: 648, endPoint y: 417, distance: 350.8
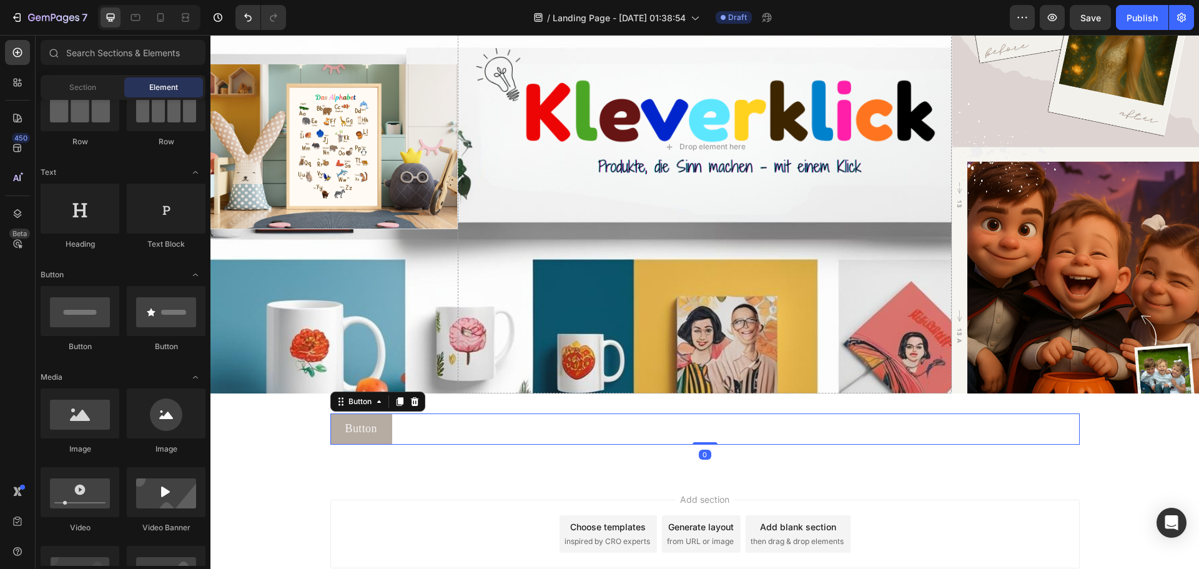
click at [868, 484] on div "Add section Choose templates inspired by CRO experts Generate layout from URL o…" at bounding box center [704, 551] width 988 height 154
click at [708, 438] on div "Button Button" at bounding box center [704, 428] width 749 height 31
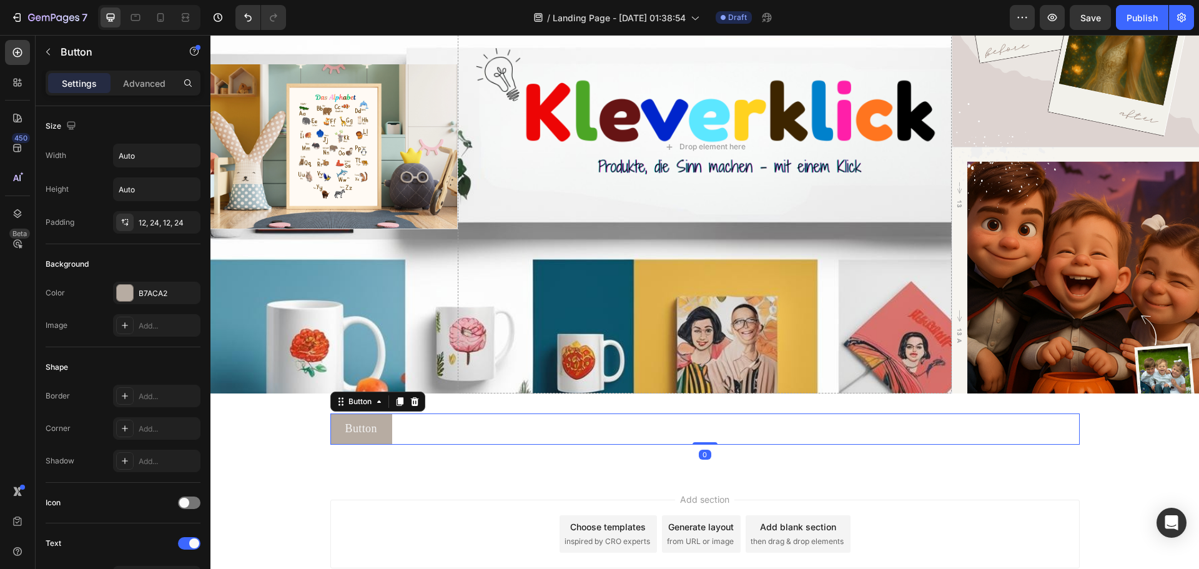
click at [701, 431] on div "Button Button 0" at bounding box center [704, 428] width 749 height 31
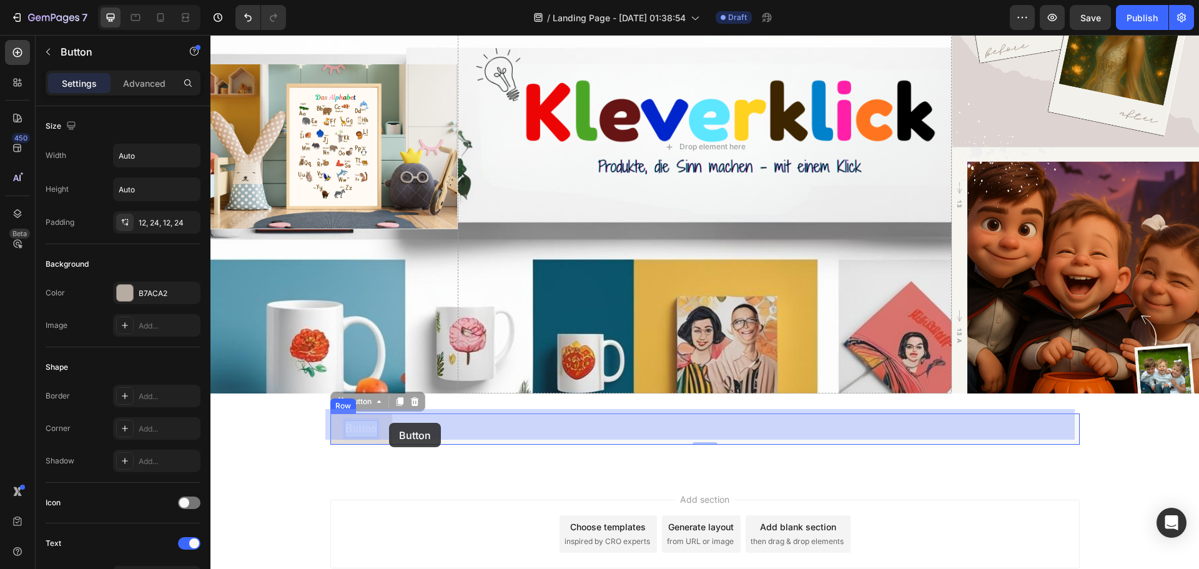
drag, startPoint x: 370, startPoint y: 423, endPoint x: 378, endPoint y: 423, distance: 8.7
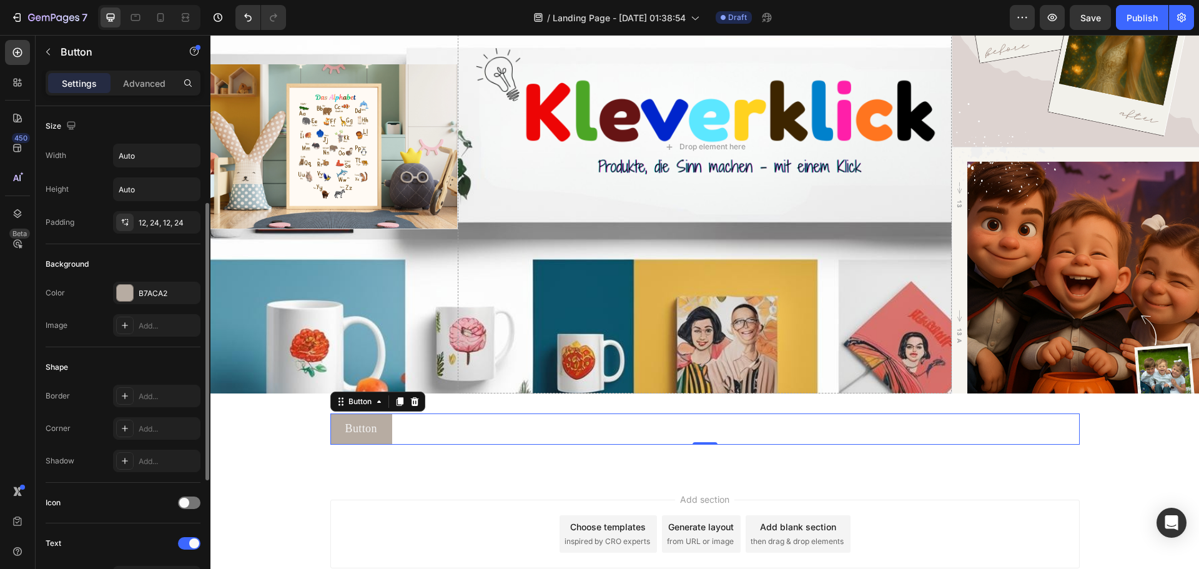
scroll to position [187, 0]
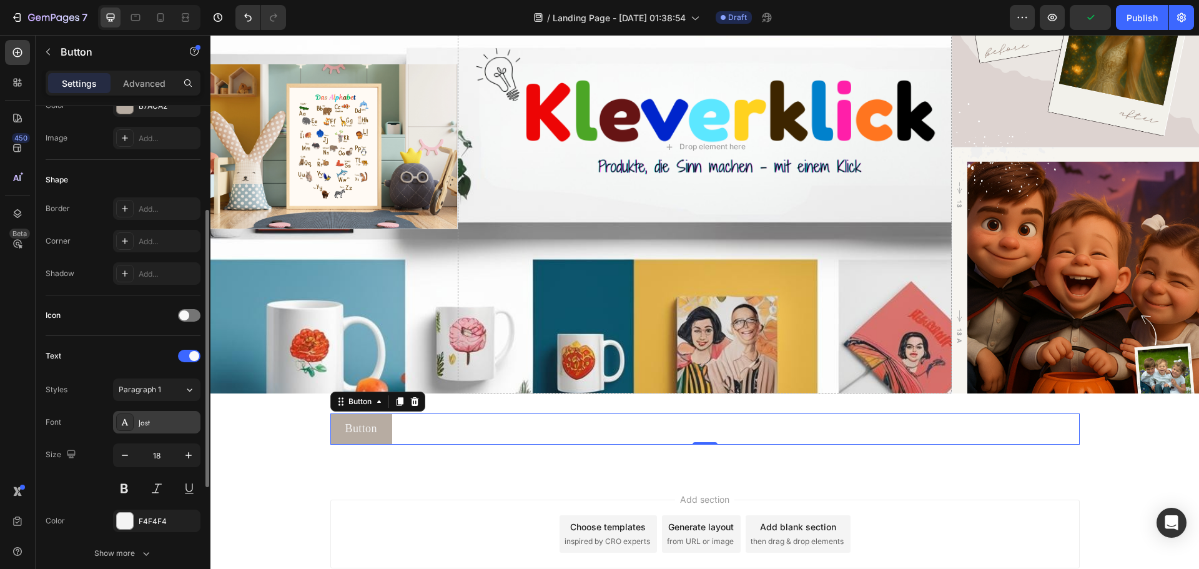
click at [172, 429] on div "Jost" at bounding box center [156, 422] width 87 height 22
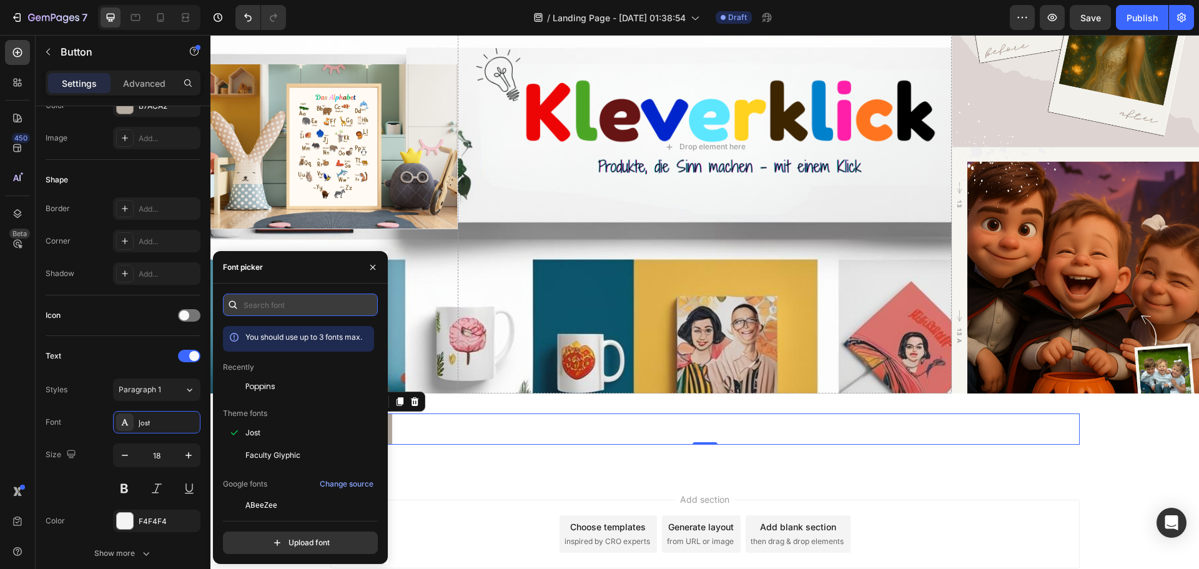
click at [290, 308] on input "text" at bounding box center [300, 304] width 155 height 22
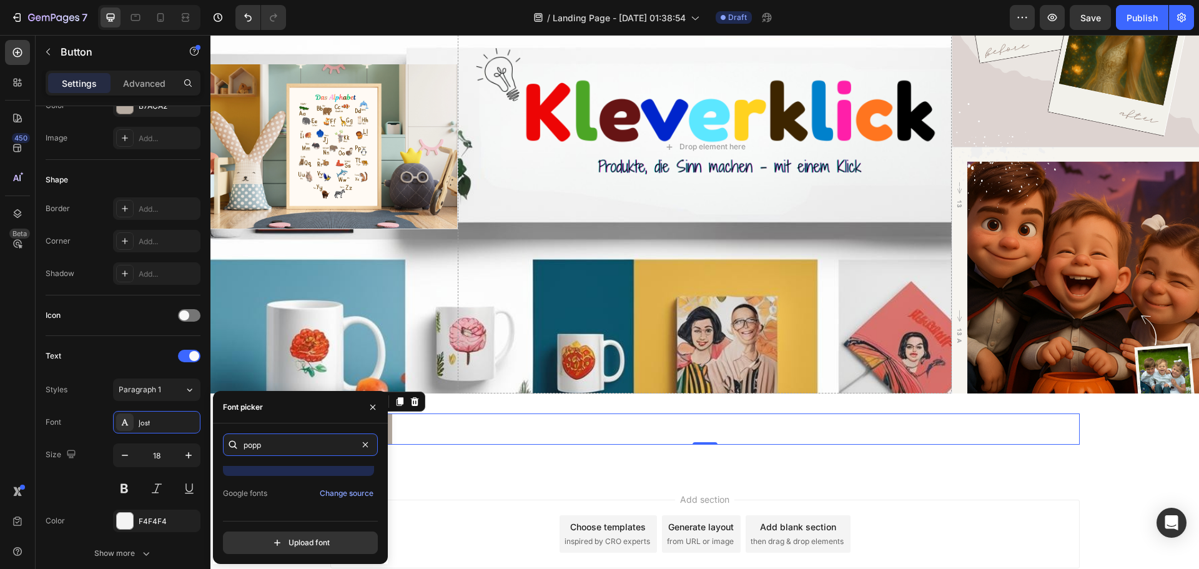
scroll to position [31, 0]
type input "popp"
click at [286, 499] on div "Poppins" at bounding box center [308, 499] width 126 height 11
click at [458, 479] on div "Add section Choose templates inspired by CRO experts Generate layout from URL o…" at bounding box center [704, 551] width 988 height 154
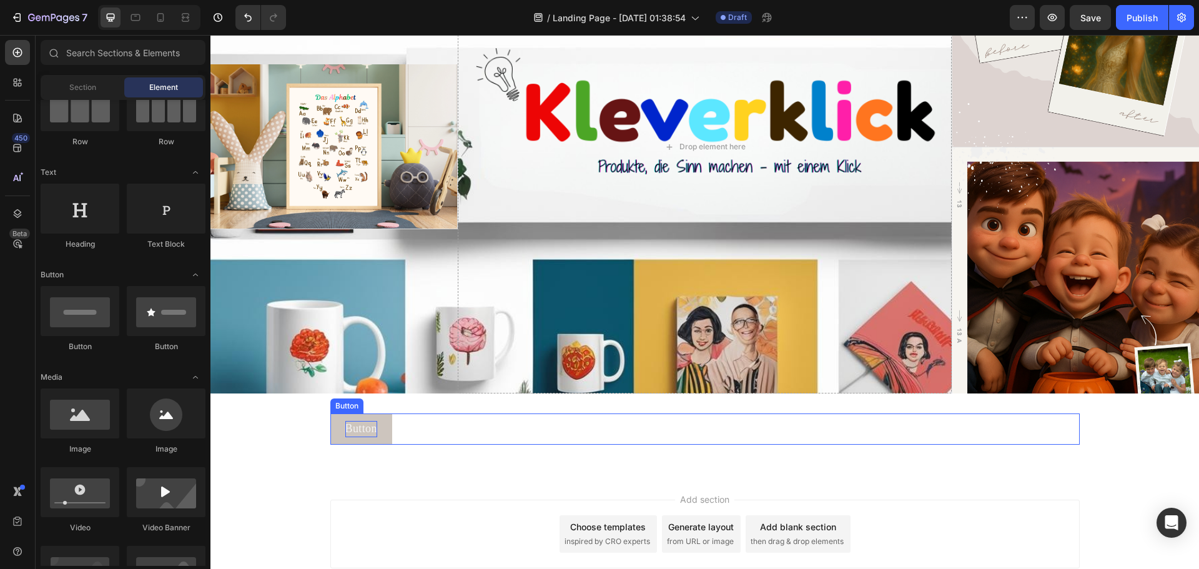
click at [351, 431] on p "Button" at bounding box center [361, 429] width 32 height 16
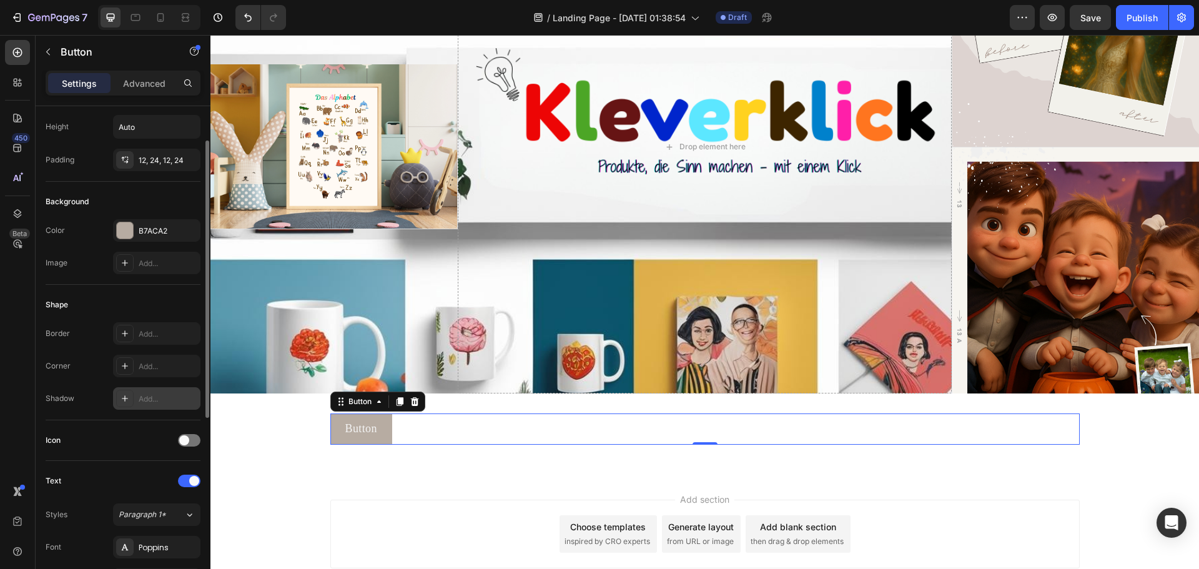
scroll to position [187, 0]
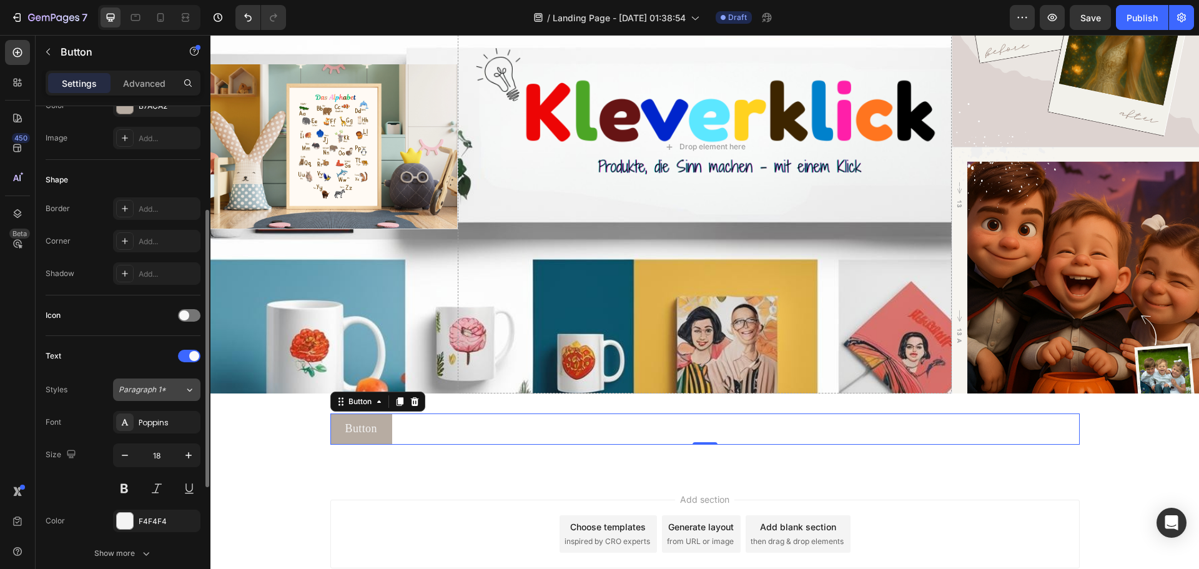
click at [182, 391] on div "Paragraph 1*" at bounding box center [152, 389] width 66 height 11
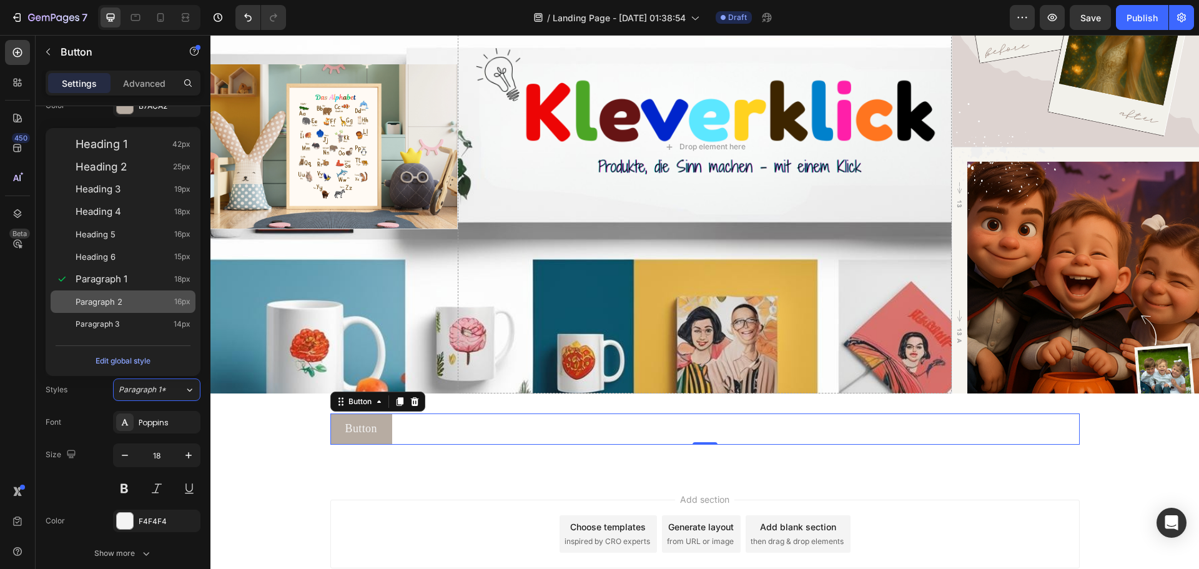
click at [125, 303] on div "Paragraph 2 16px" at bounding box center [133, 301] width 115 height 12
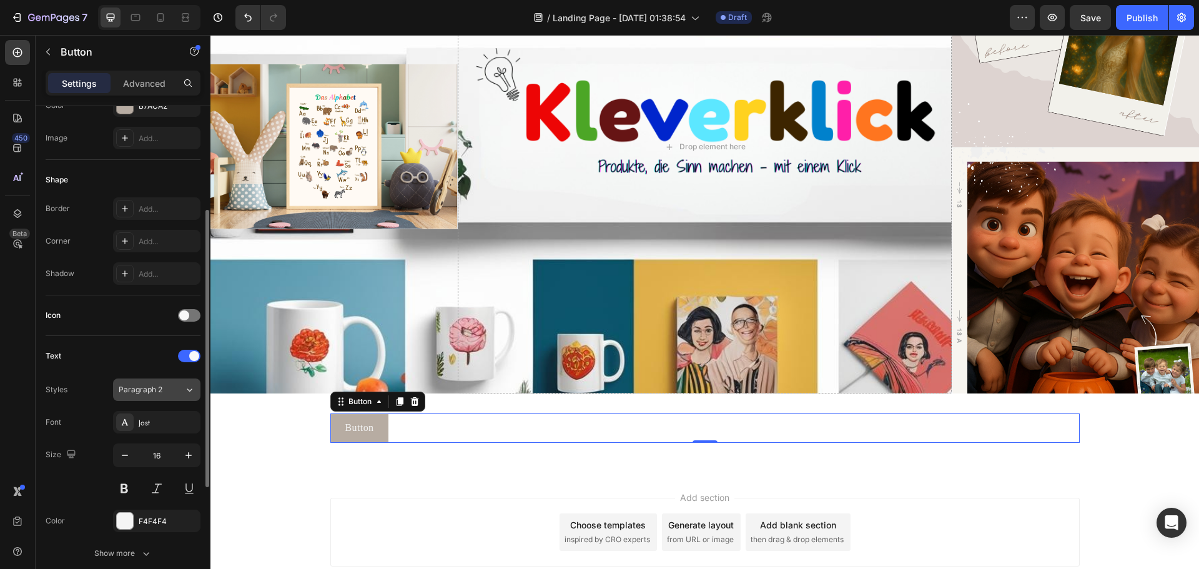
click at [147, 393] on span "Paragraph 2" at bounding box center [141, 389] width 44 height 11
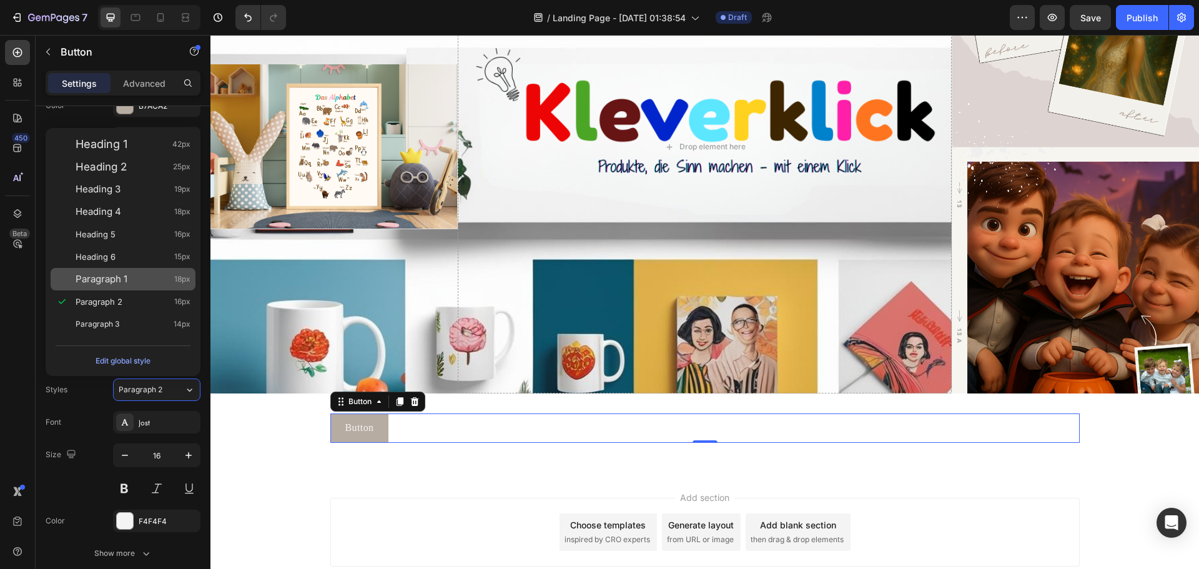
click at [129, 284] on div "Paragraph 1 18px" at bounding box center [133, 279] width 115 height 12
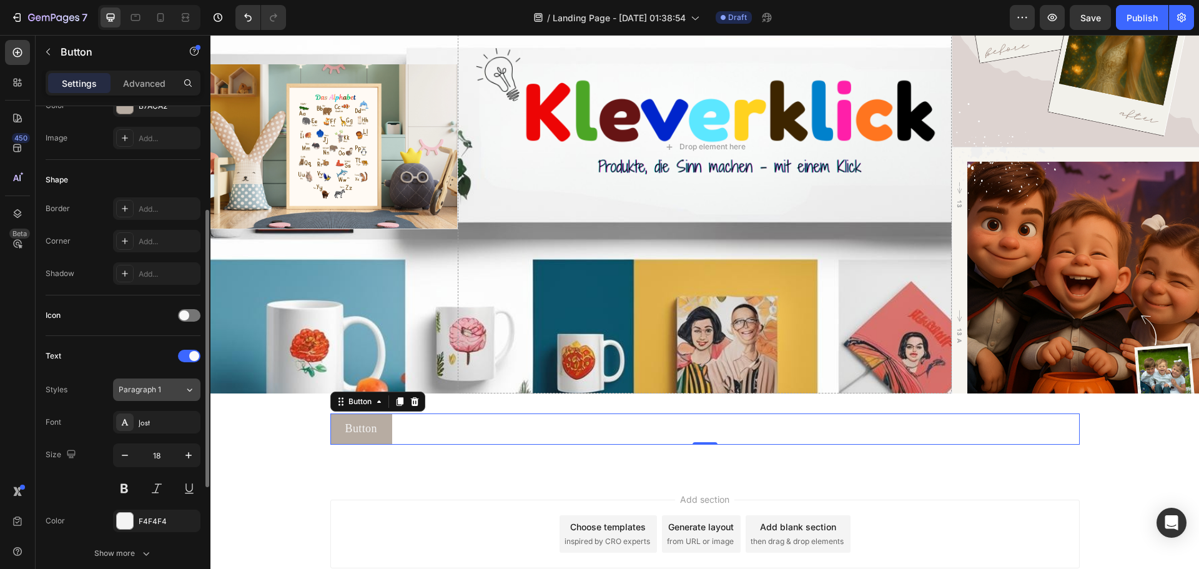
click at [177, 390] on div "Paragraph 1" at bounding box center [152, 389] width 66 height 11
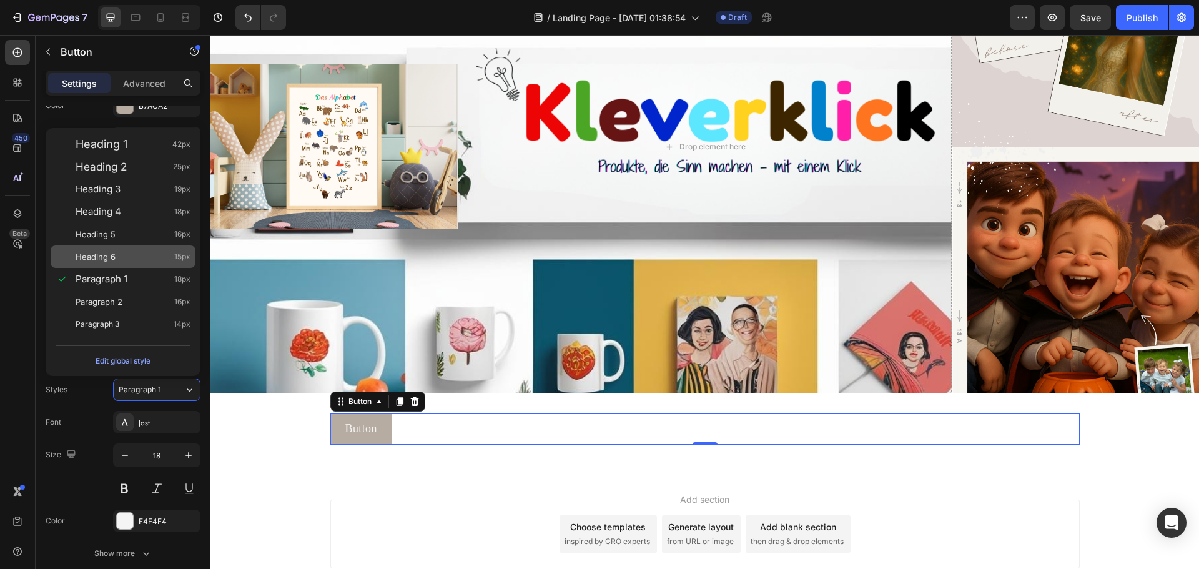
click at [130, 253] on div "Heading 6 15px" at bounding box center [133, 256] width 115 height 12
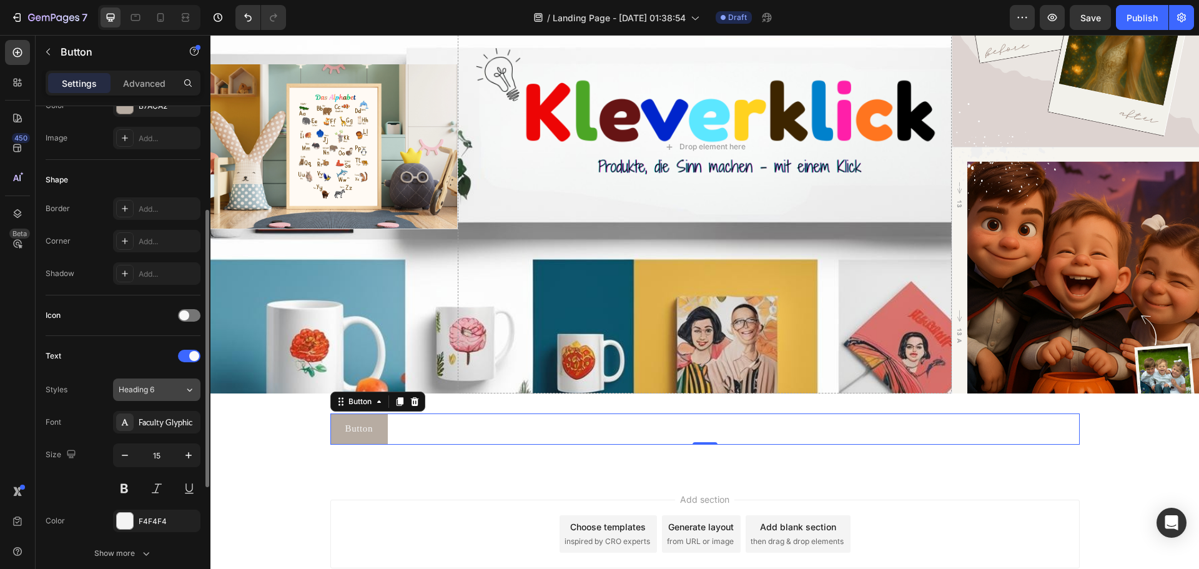
click at [182, 392] on div "Heading 6" at bounding box center [152, 389] width 66 height 11
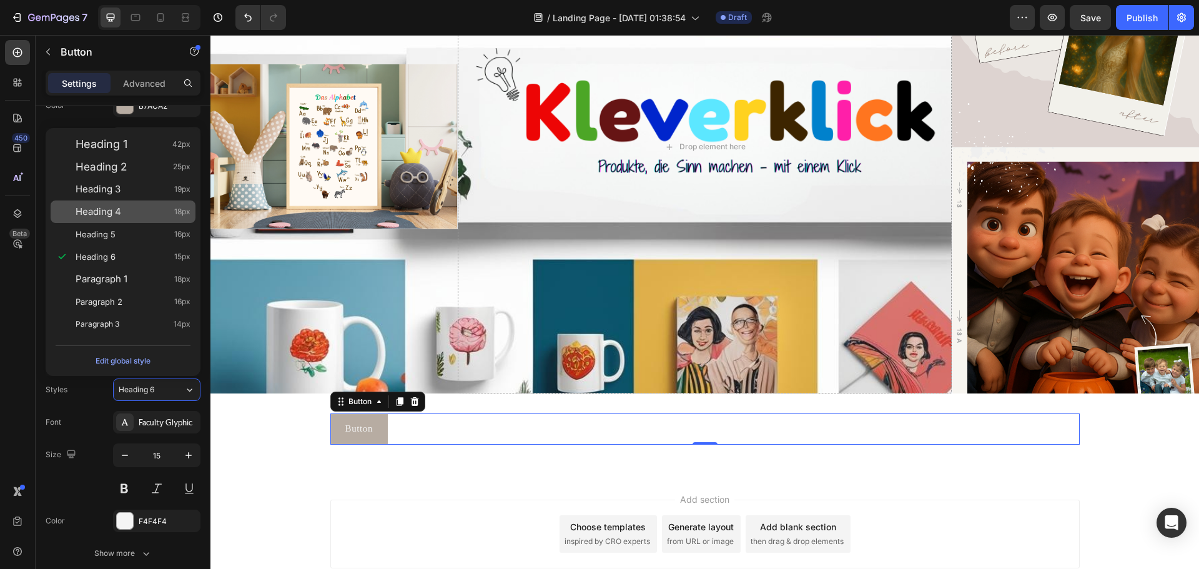
click at [127, 210] on div "Heading 4 18px" at bounding box center [133, 211] width 115 height 12
type input "18"
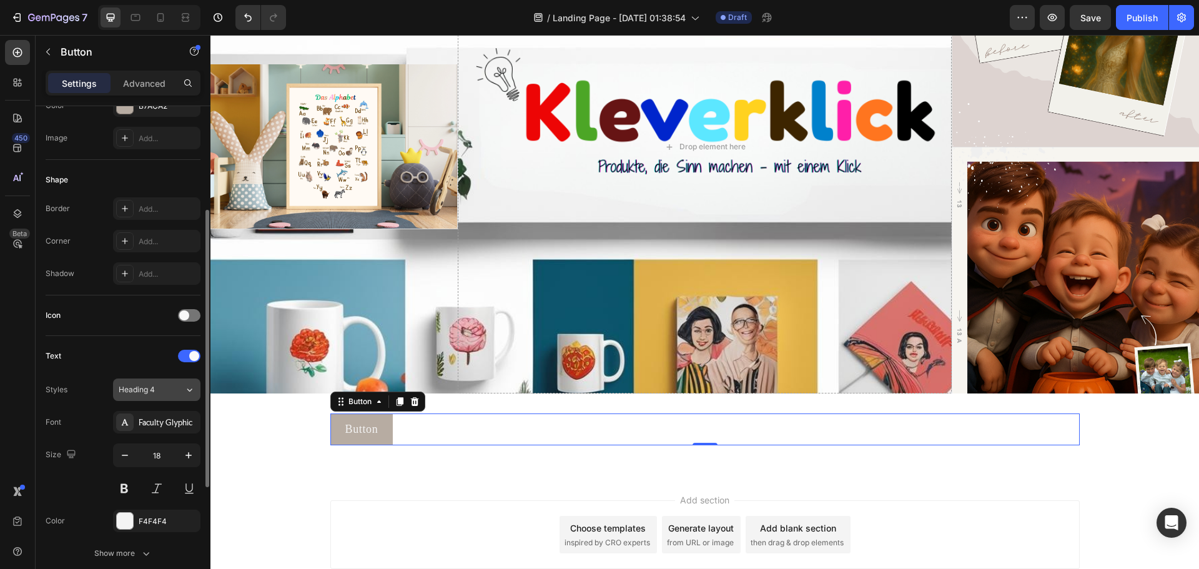
click at [153, 384] on span "Heading 4" at bounding box center [137, 389] width 36 height 11
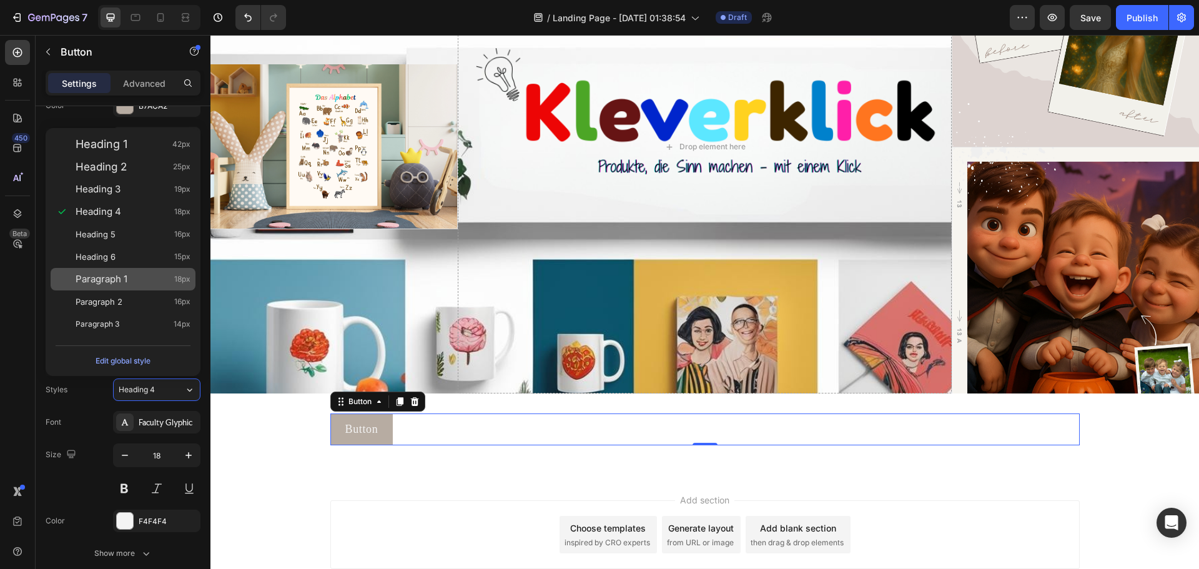
click at [133, 281] on div "Paragraph 1 18px" at bounding box center [133, 279] width 115 height 12
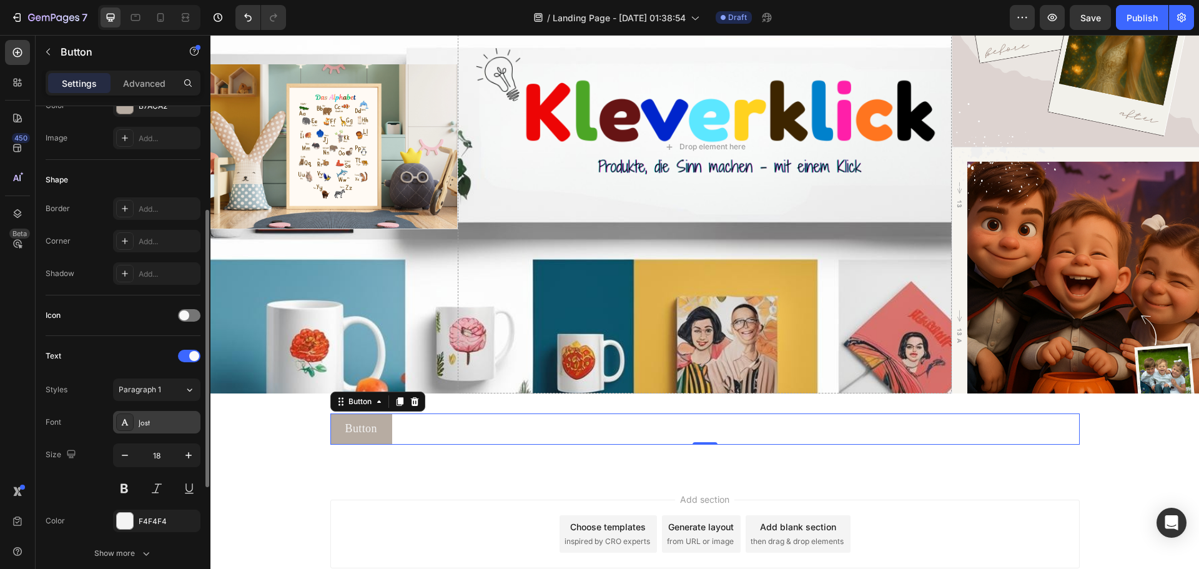
click at [162, 421] on div "Jost" at bounding box center [168, 422] width 59 height 11
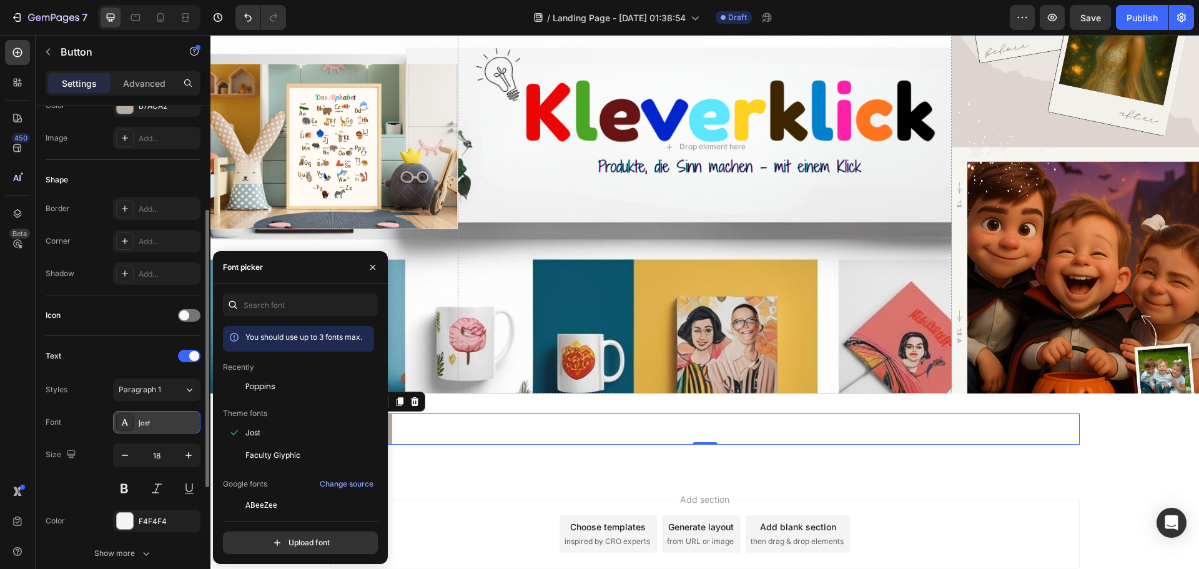
click at [157, 421] on div "Jost" at bounding box center [168, 422] width 59 height 11
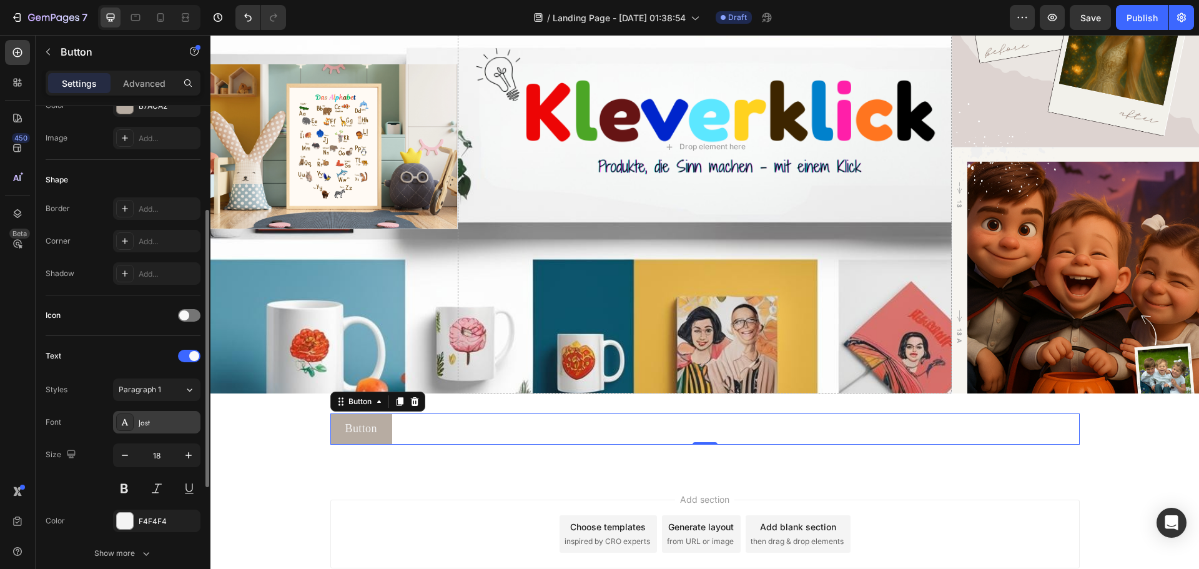
click at [152, 420] on div "Jost" at bounding box center [168, 422] width 59 height 11
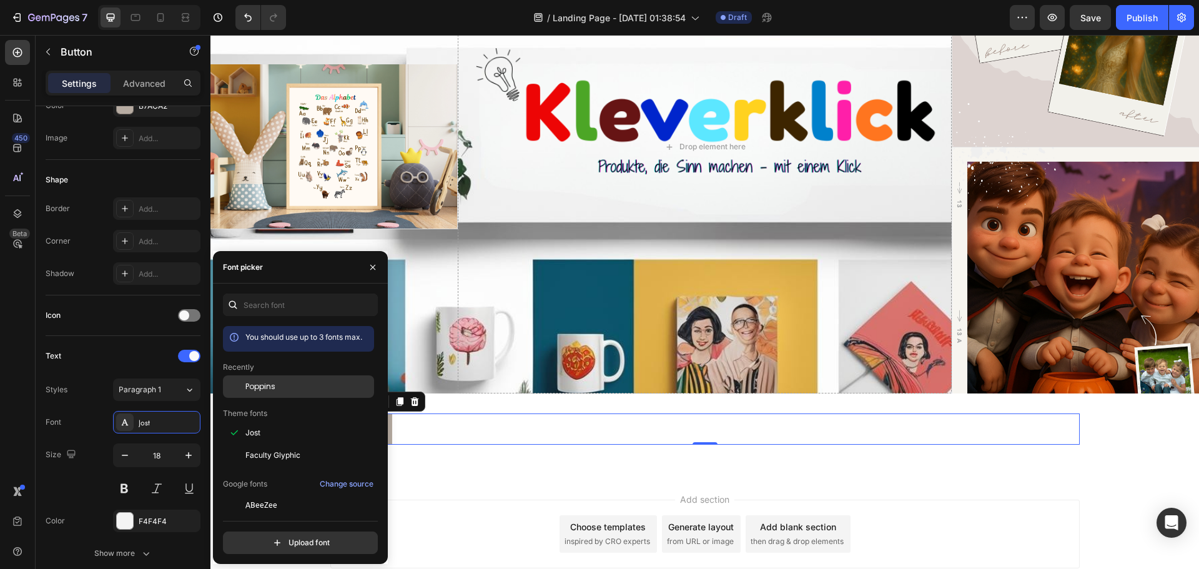
click at [267, 383] on span "Poppins" at bounding box center [260, 386] width 30 height 11
click at [433, 477] on div "Add section Choose templates inspired by CRO experts Generate layout from URL o…" at bounding box center [704, 551] width 988 height 154
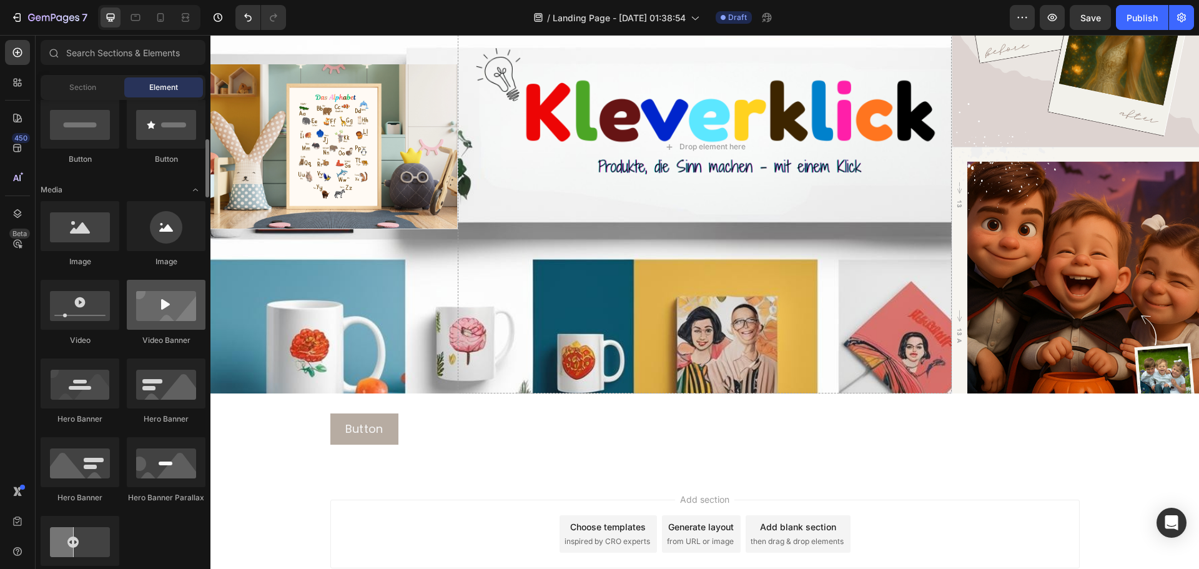
scroll to position [437, 0]
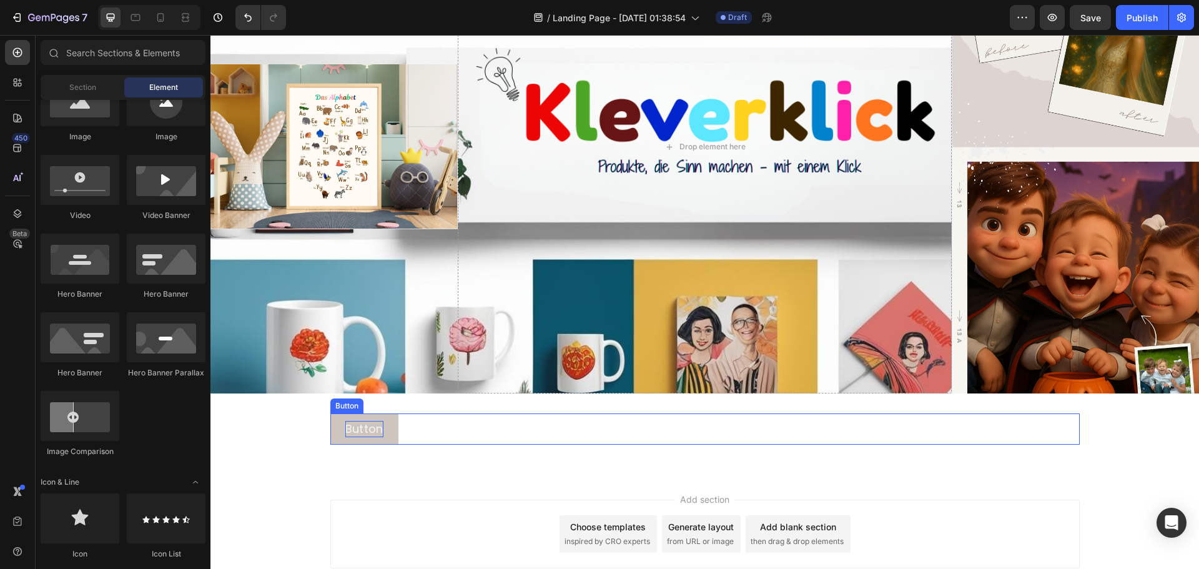
click at [369, 431] on p "Button" at bounding box center [364, 429] width 38 height 16
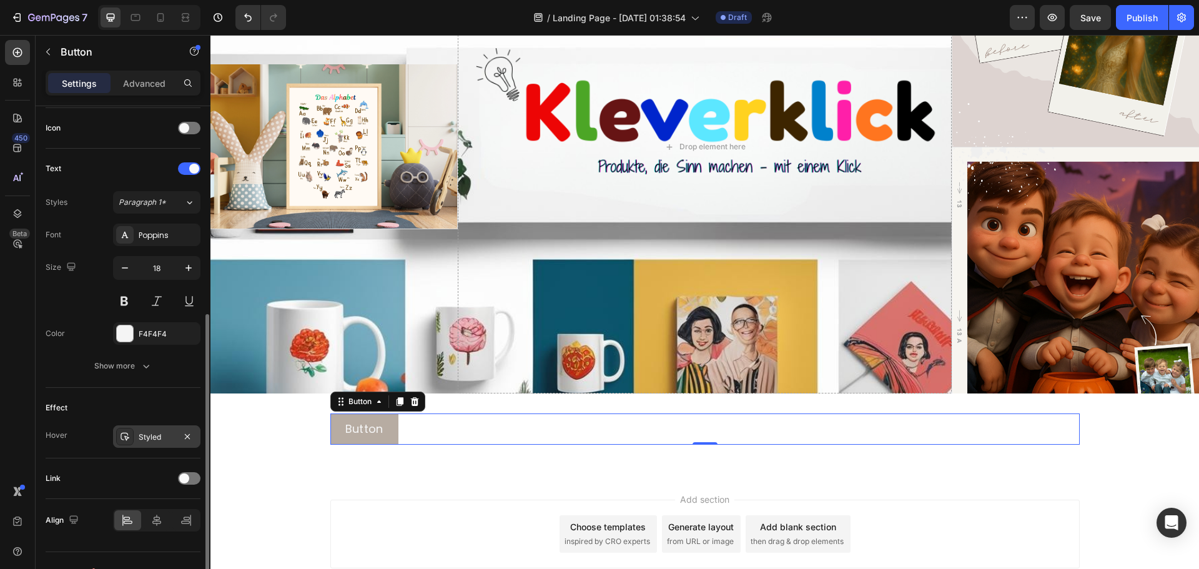
scroll to position [397, 0]
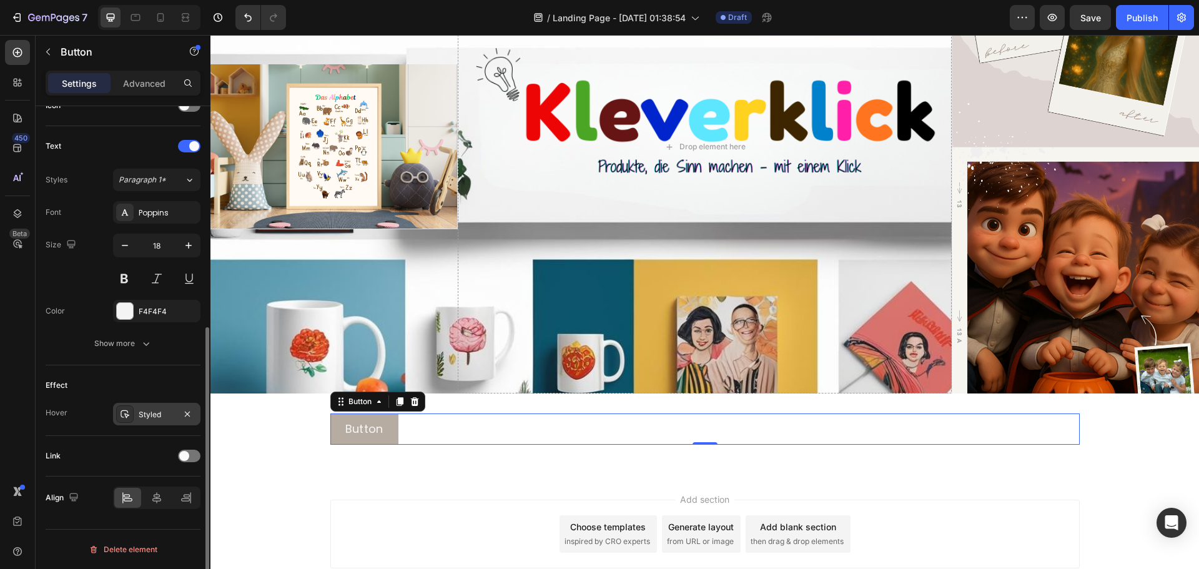
click at [147, 415] on div "Styled" at bounding box center [157, 414] width 36 height 11
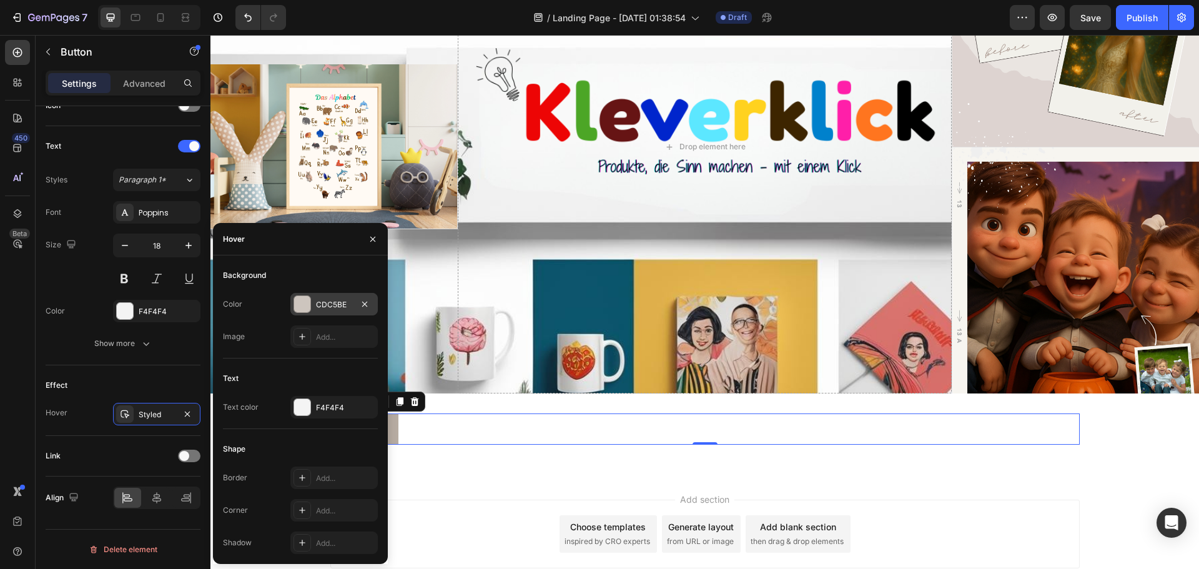
click at [335, 309] on div "CDC5BE" at bounding box center [334, 304] width 36 height 11
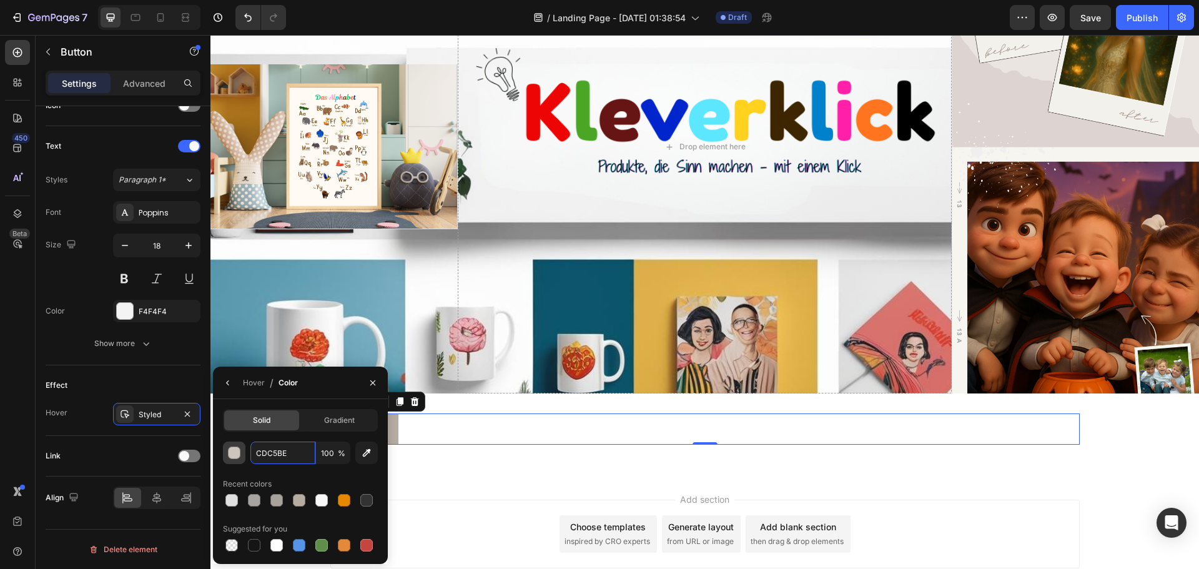
paste input "E68900"
type input "E68900"
click at [412, 500] on div "Add section Choose templates inspired by CRO experts Generate layout from URL o…" at bounding box center [704, 533] width 749 height 69
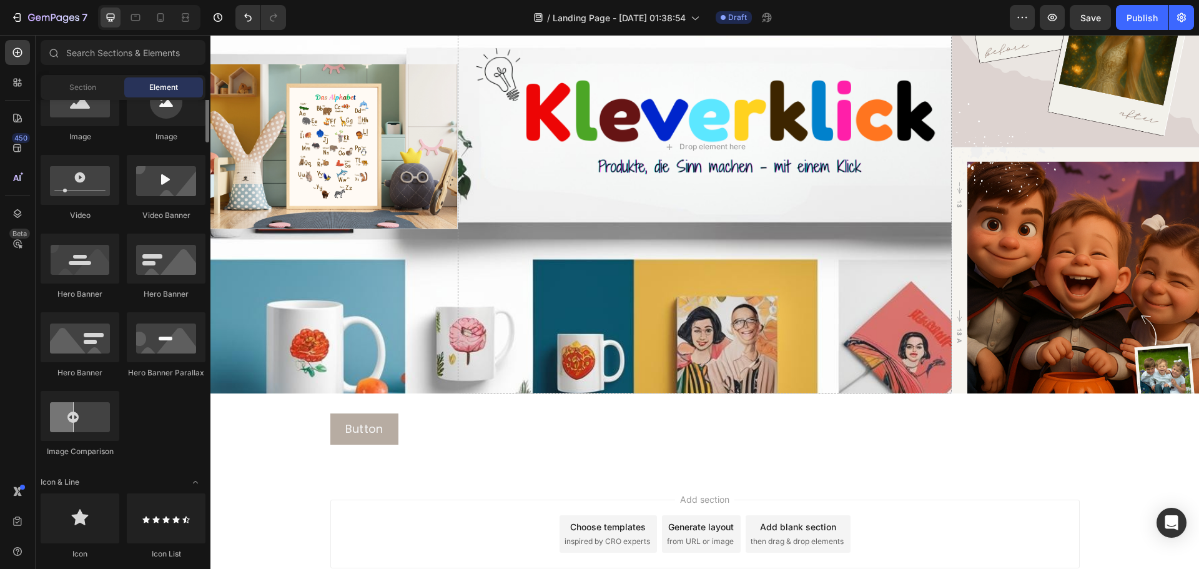
scroll to position [312, 0]
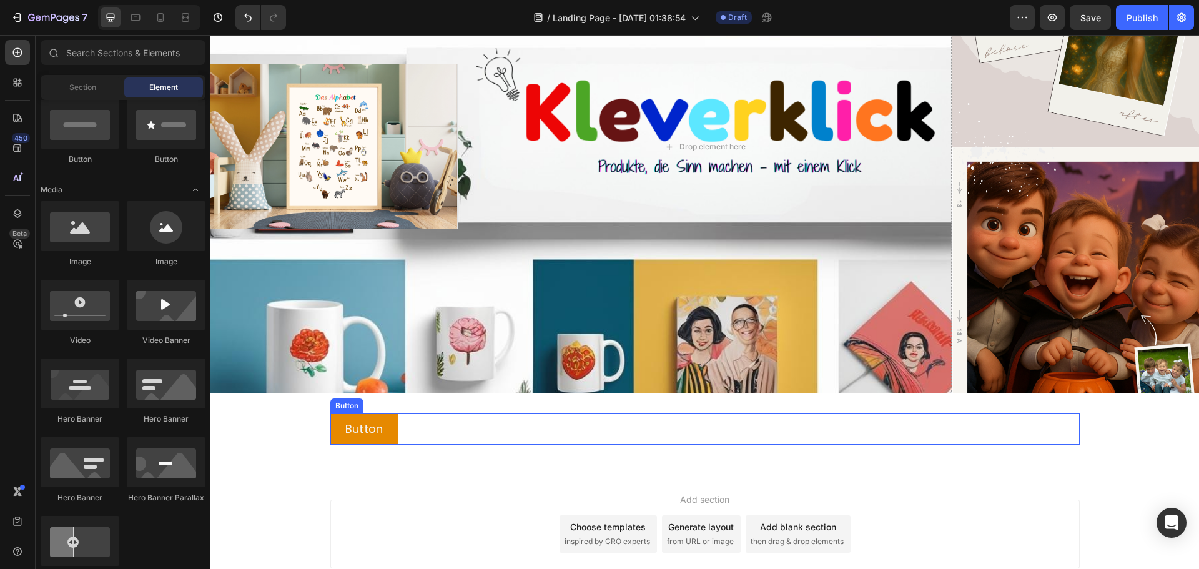
click at [373, 433] on button "Button" at bounding box center [364, 428] width 68 height 31
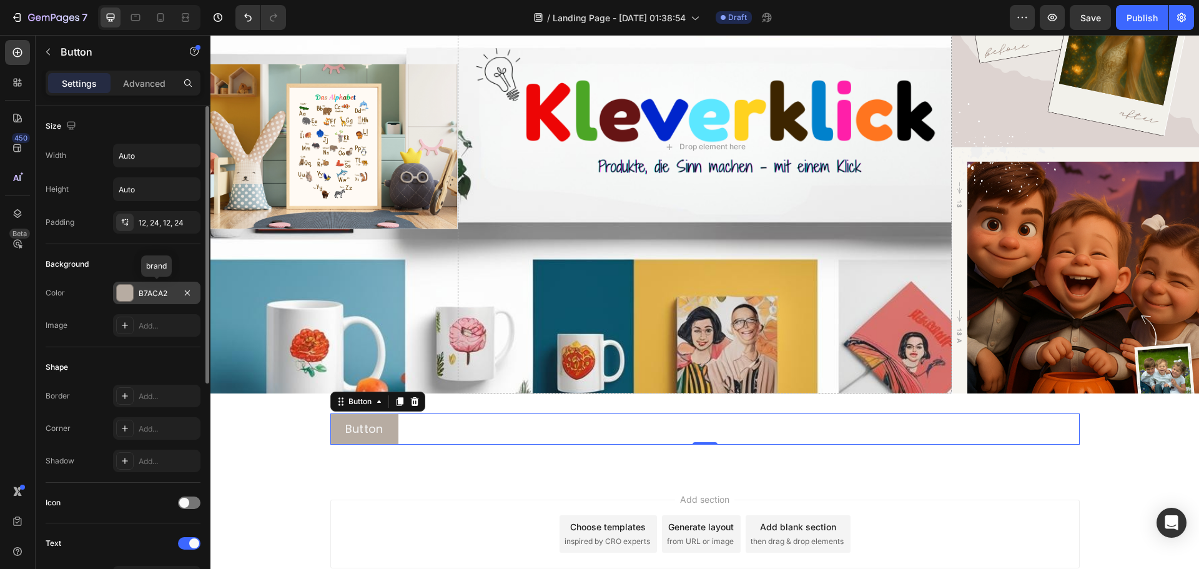
click at [164, 294] on div "B7ACA2" at bounding box center [157, 293] width 36 height 11
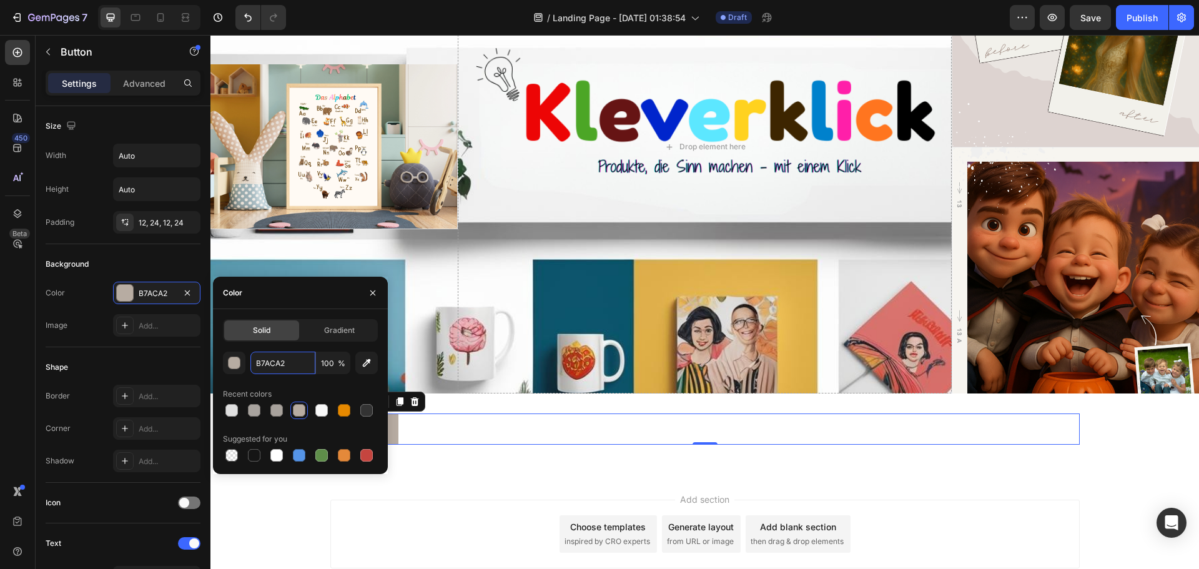
paste input "FF9800"
type input "FF9800"
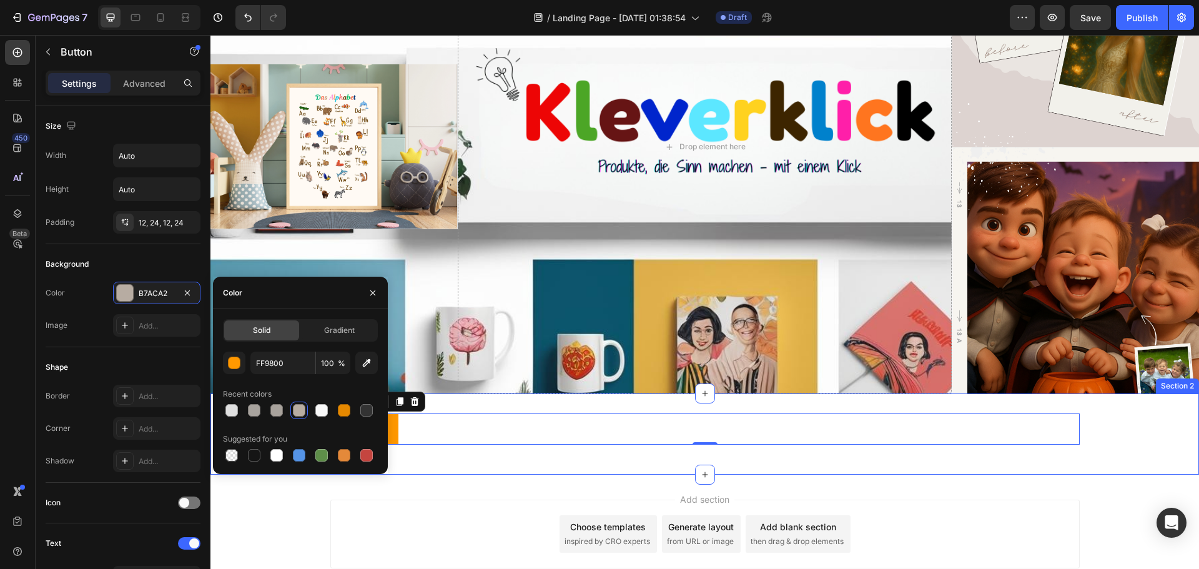
click at [462, 461] on div "Button Button 0 Row Section 2" at bounding box center [704, 433] width 988 height 81
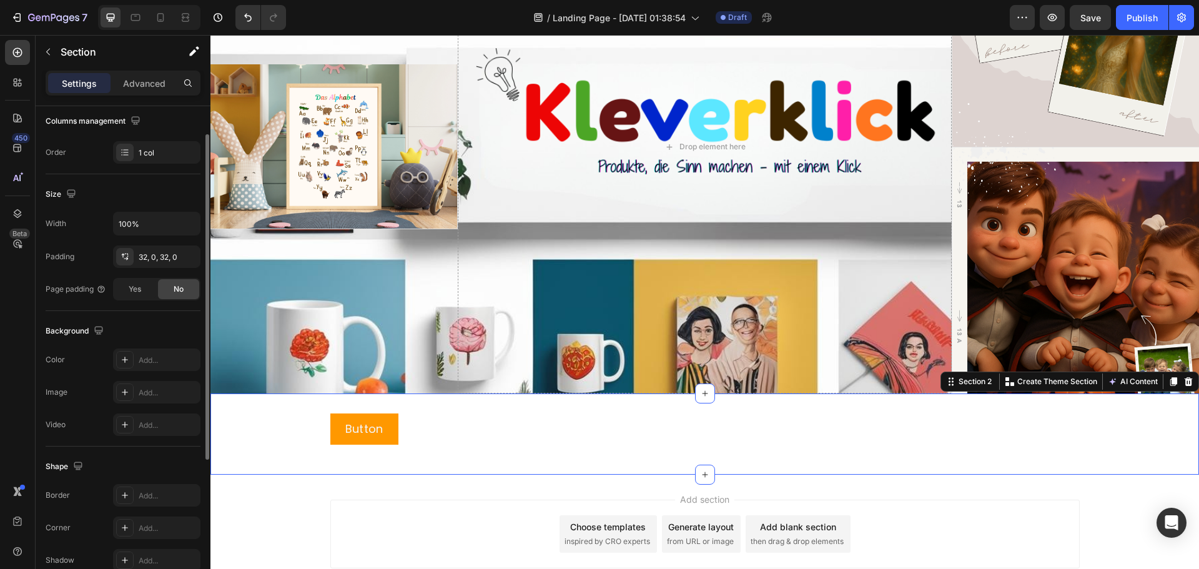
scroll to position [76, 0]
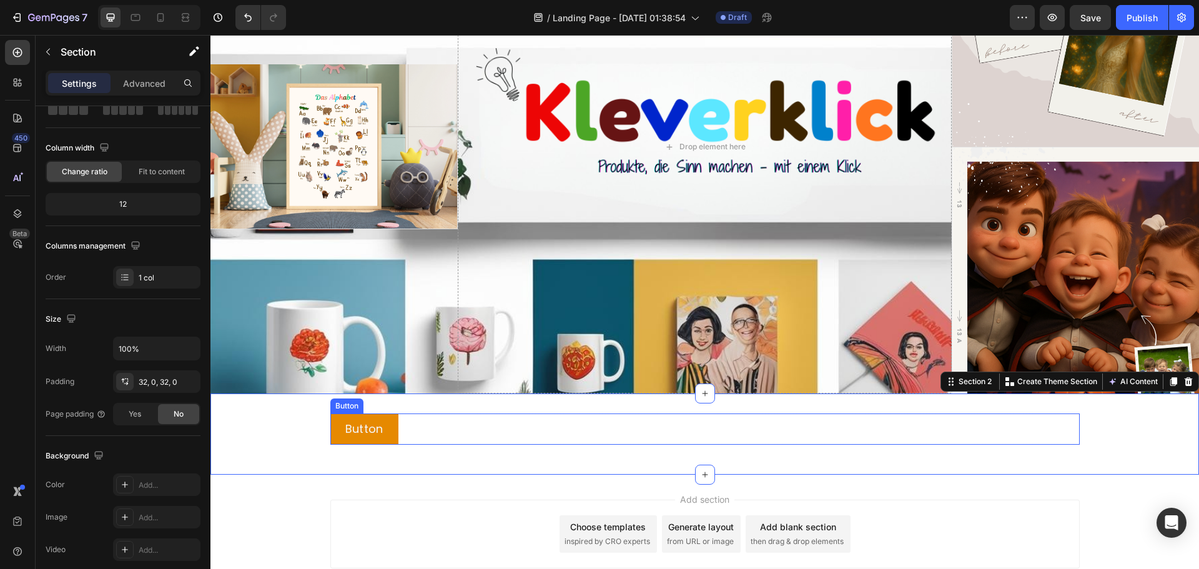
click at [387, 436] on button "Button" at bounding box center [364, 428] width 68 height 31
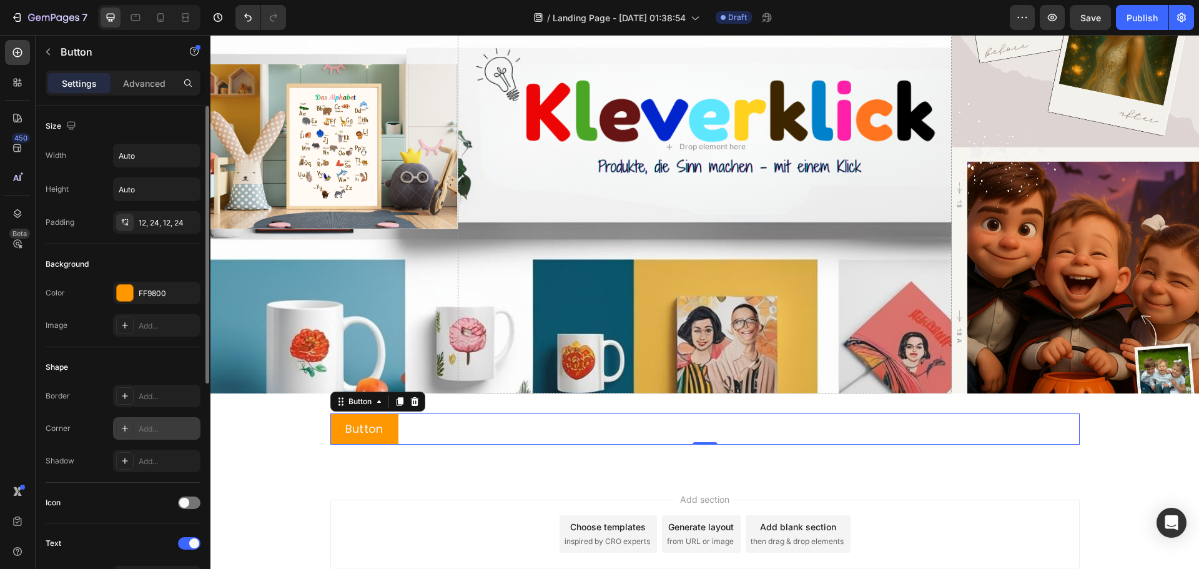
scroll to position [62, 0]
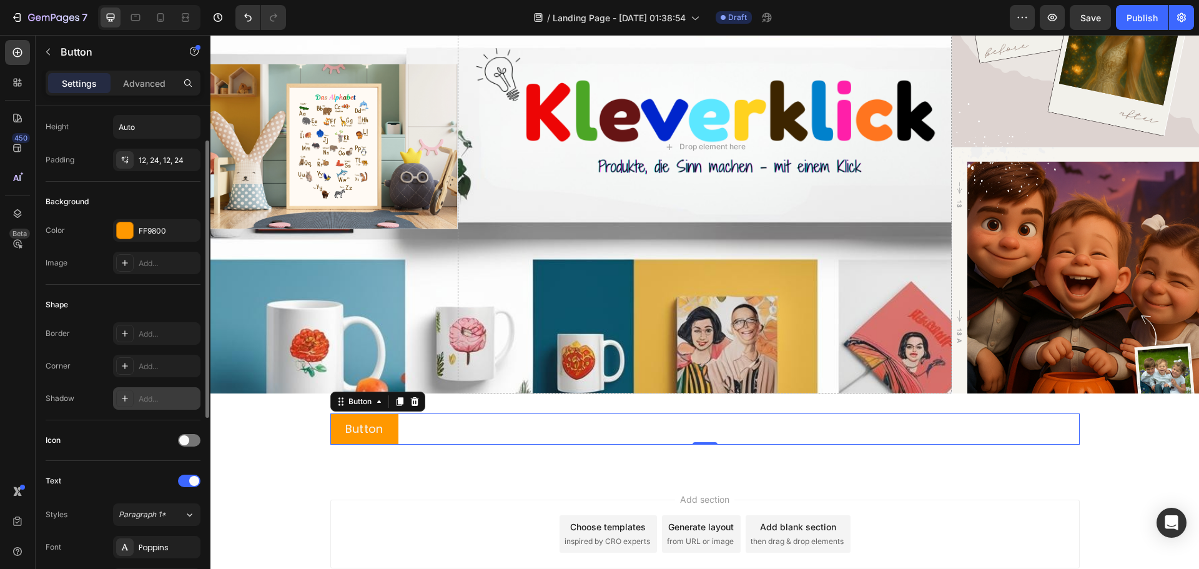
click at [129, 396] on icon at bounding box center [125, 398] width 10 height 10
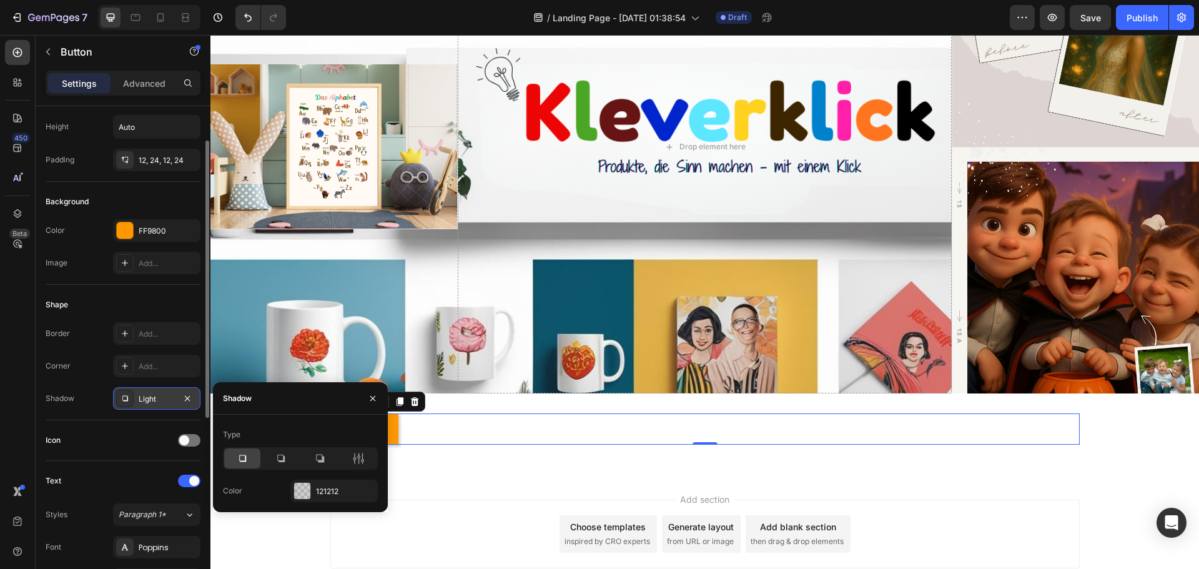
click at [245, 456] on icon at bounding box center [242, 458] width 7 height 7
click at [426, 433] on div "Button Button 0" at bounding box center [704, 428] width 749 height 31
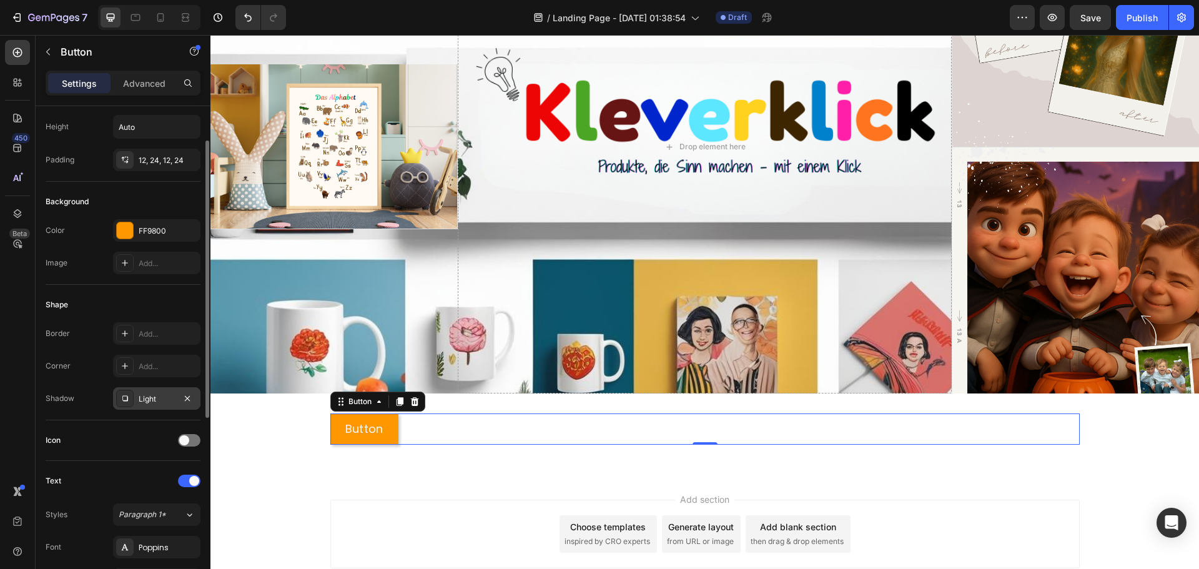
click at [423, 421] on div "Button Button 0" at bounding box center [704, 428] width 749 height 31
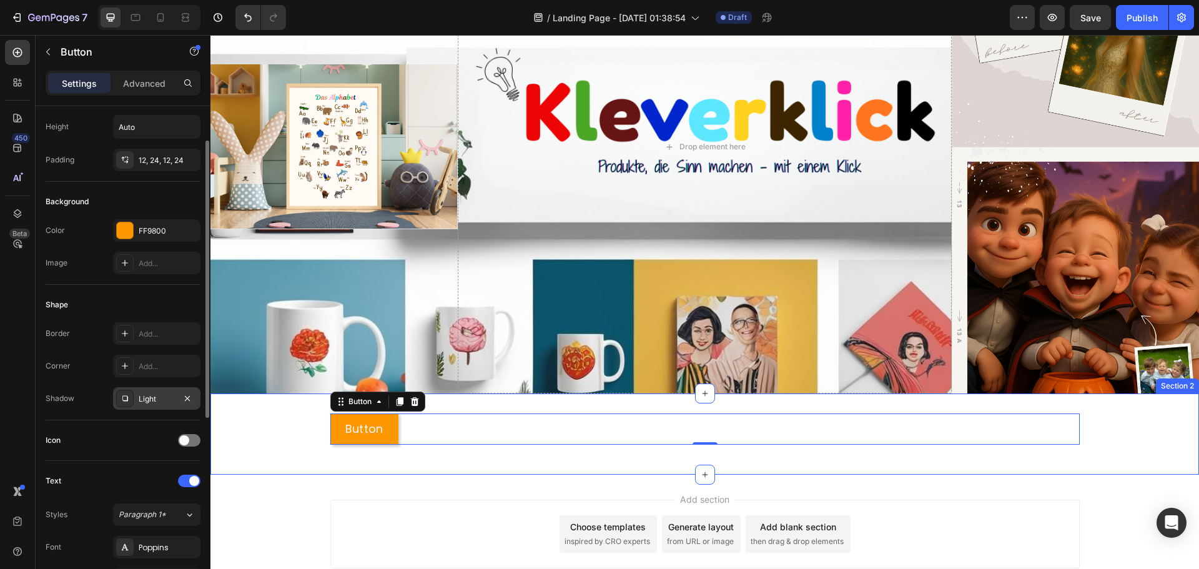
click at [910, 460] on div "Button Button 0 Row Section 2" at bounding box center [704, 433] width 988 height 81
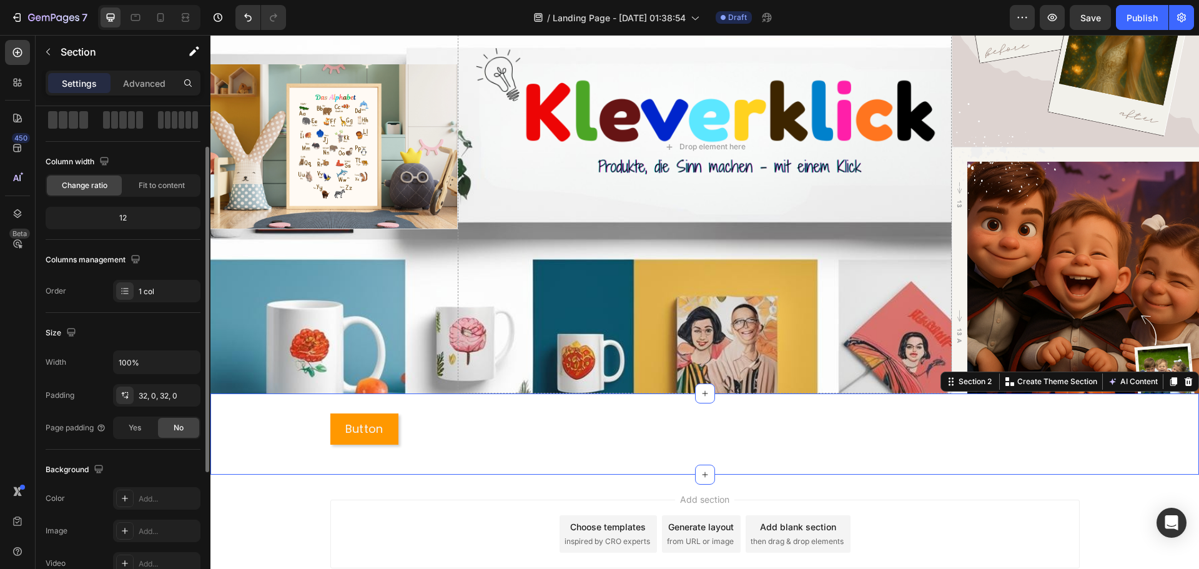
scroll to position [0, 0]
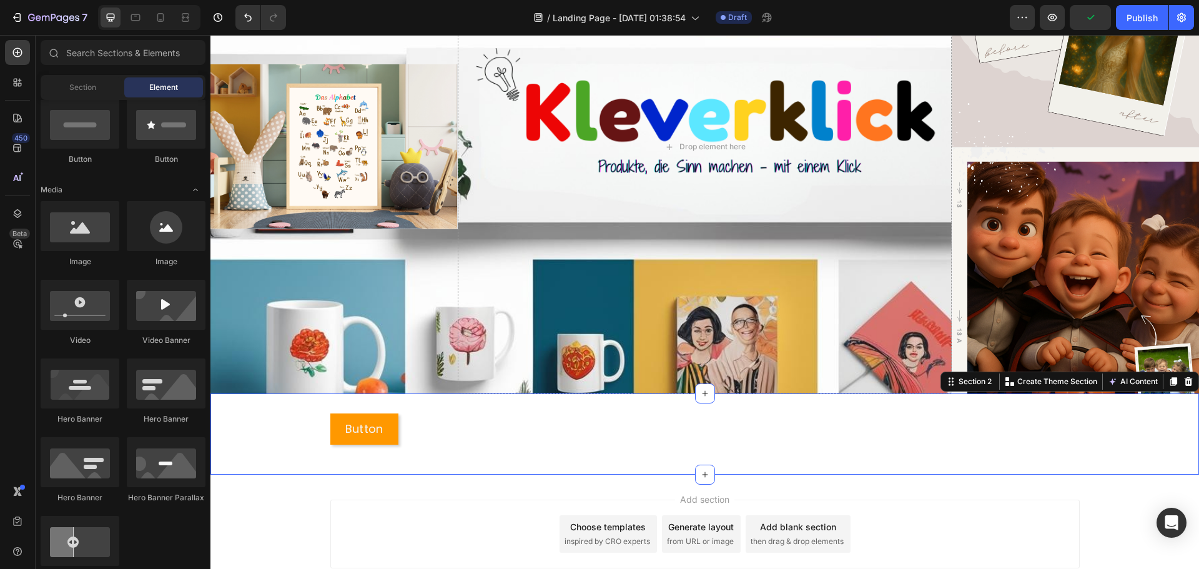
click at [463, 504] on div "Add section Choose templates inspired by CRO experts Generate layout from URL o…" at bounding box center [704, 533] width 749 height 69
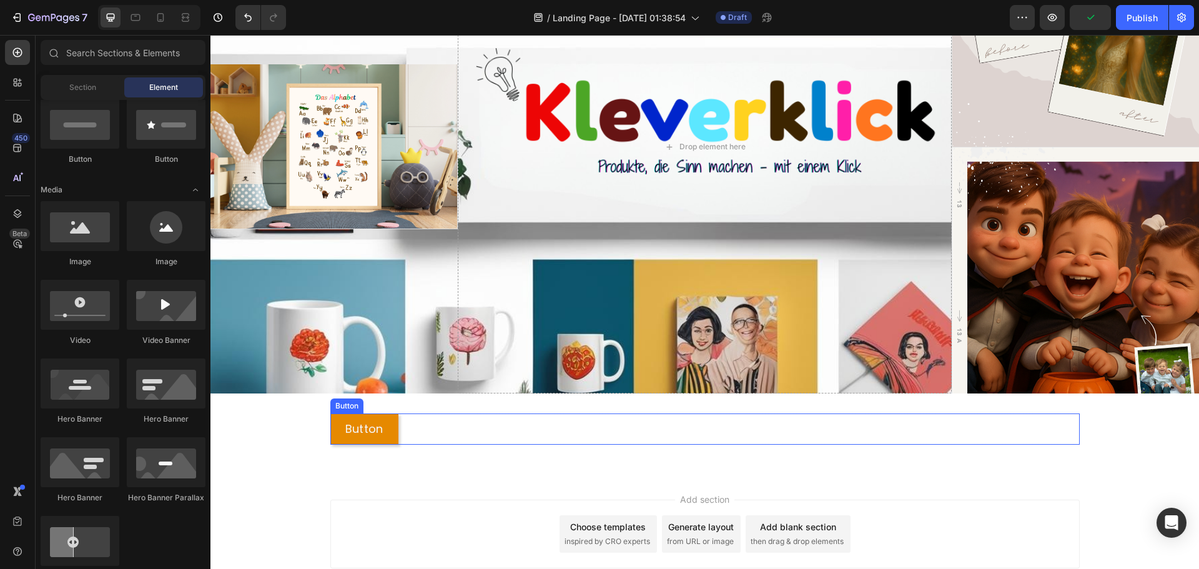
click at [384, 430] on button "Button" at bounding box center [364, 428] width 68 height 31
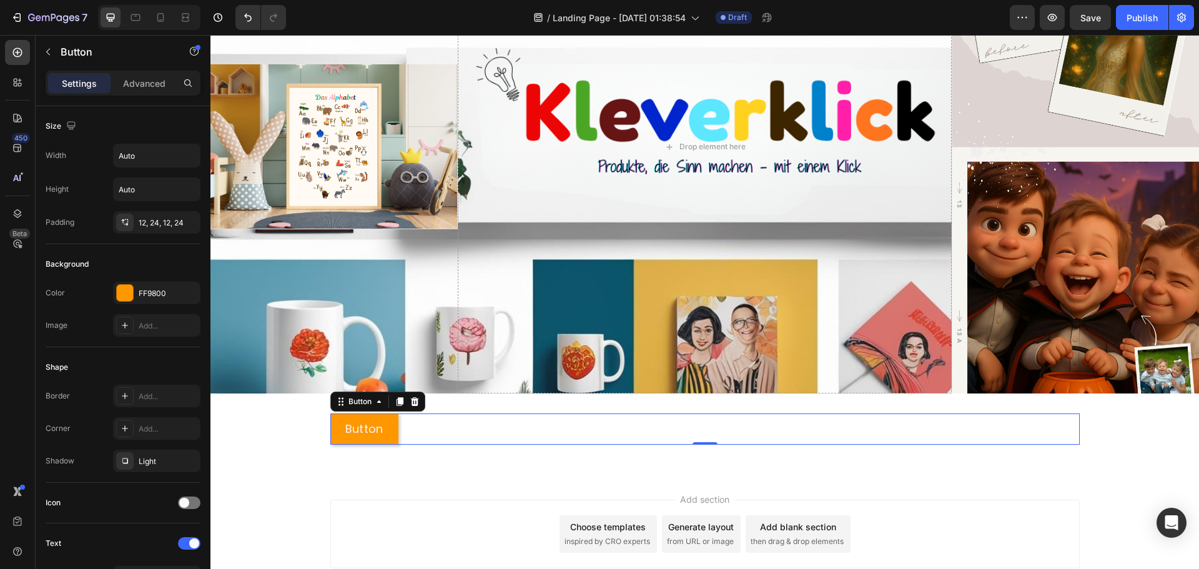
click at [162, 72] on div "Settings Advanced" at bounding box center [123, 83] width 155 height 25
click at [157, 83] on p "Advanced" at bounding box center [144, 83] width 42 height 13
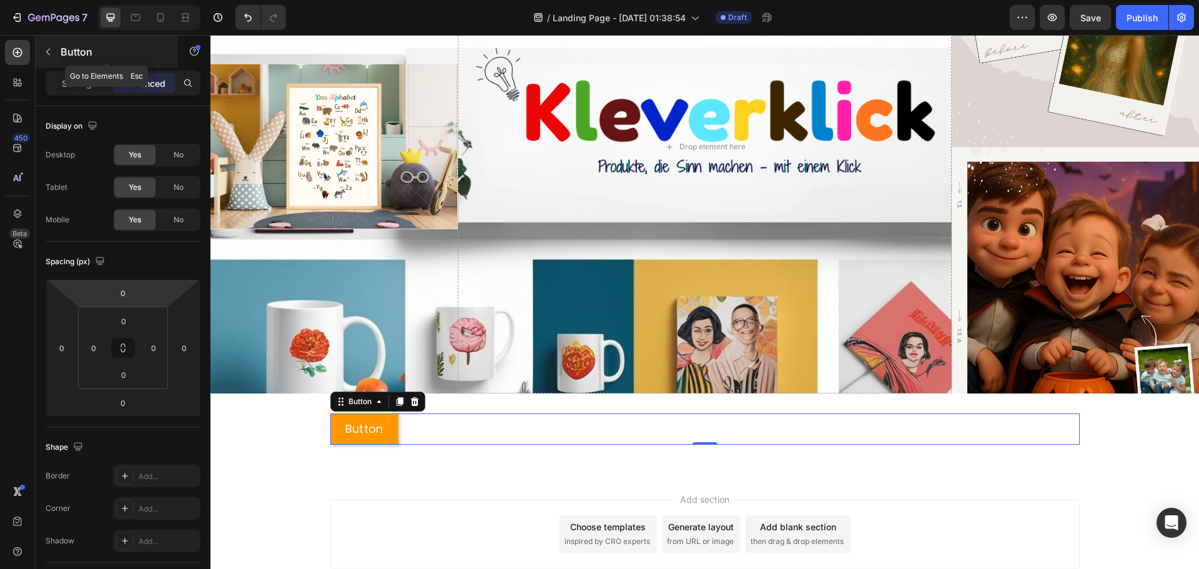
click at [49, 55] on icon "button" at bounding box center [48, 52] width 10 height 10
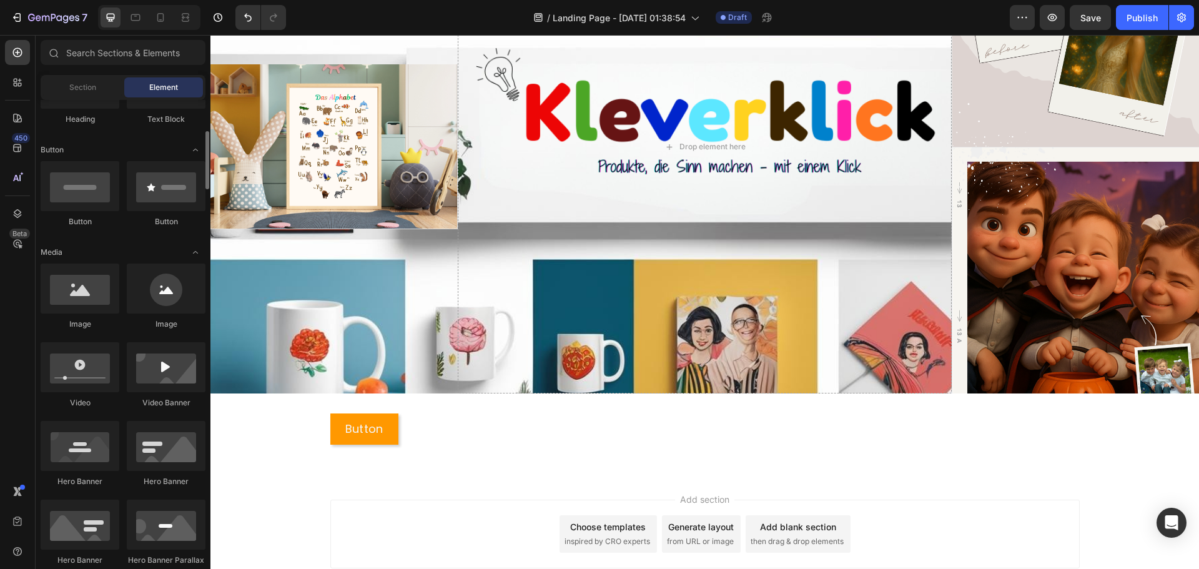
scroll to position [187, 0]
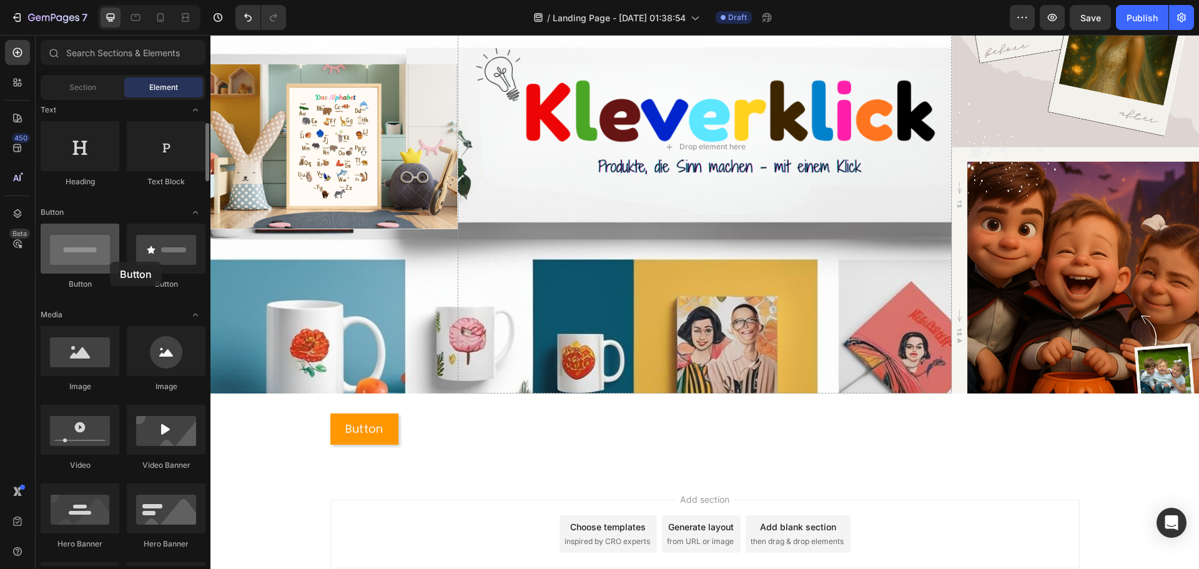
click at [110, 262] on div at bounding box center [80, 249] width 79 height 50
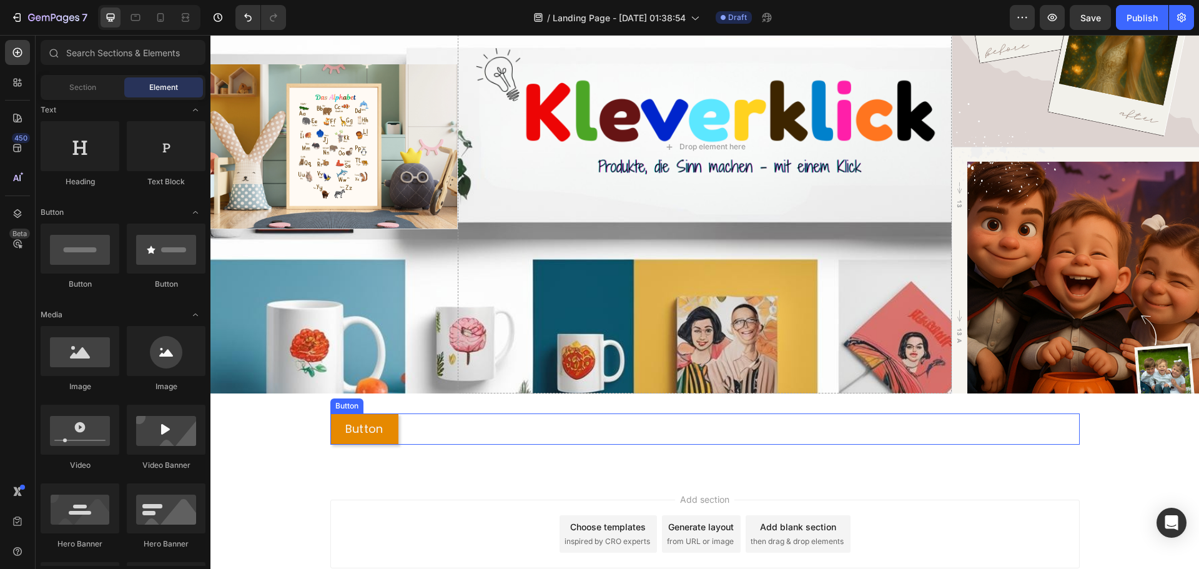
click at [385, 431] on button "Button" at bounding box center [364, 428] width 68 height 31
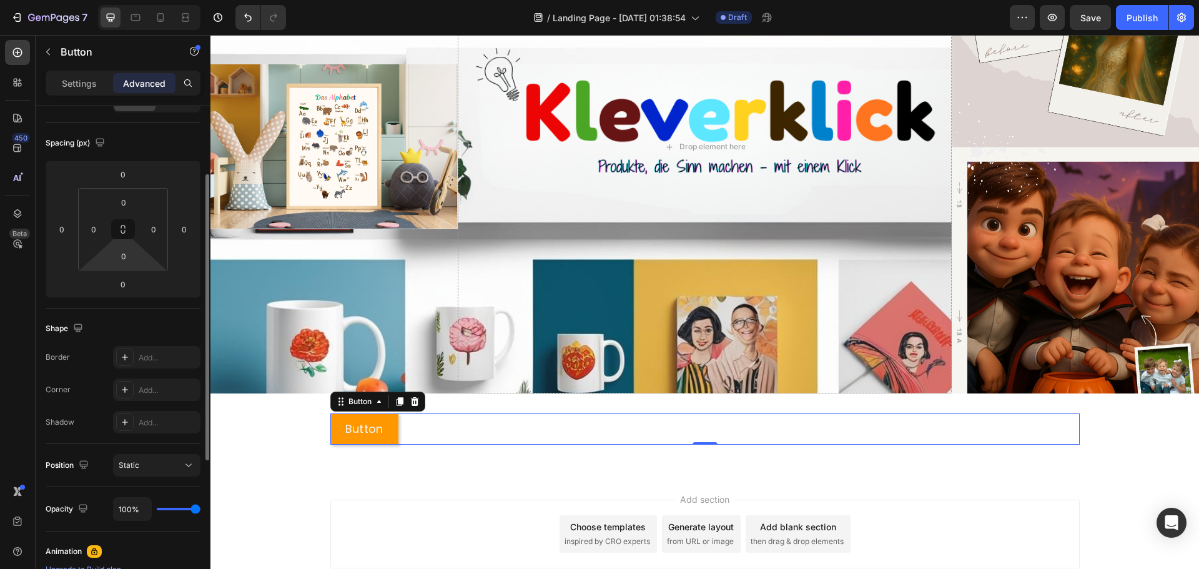
scroll to position [0, 0]
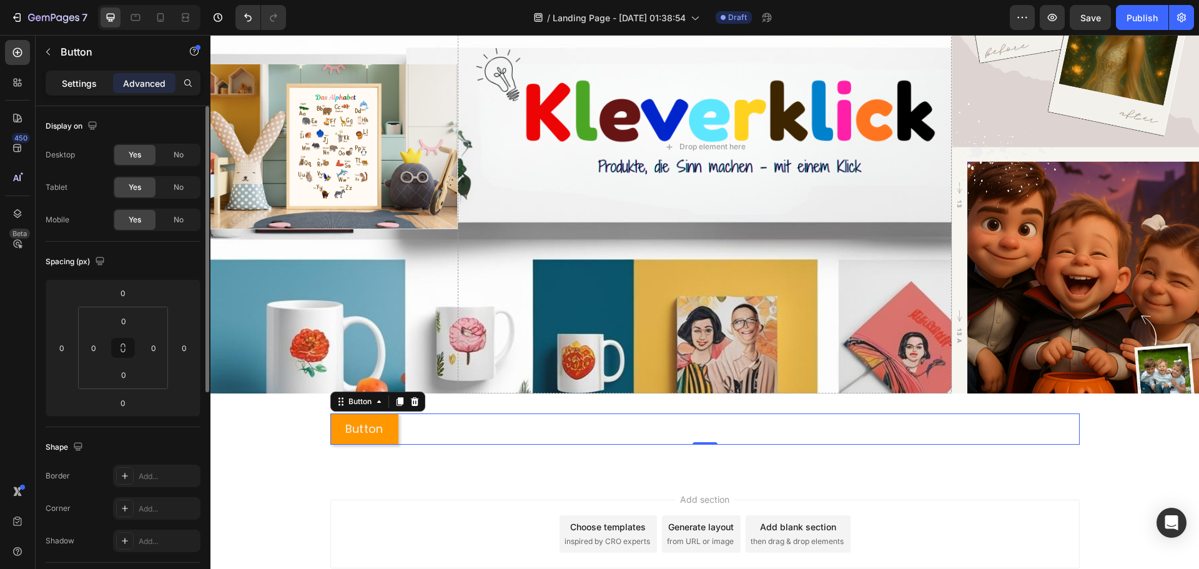
click at [98, 87] on div "Settings" at bounding box center [79, 83] width 62 height 20
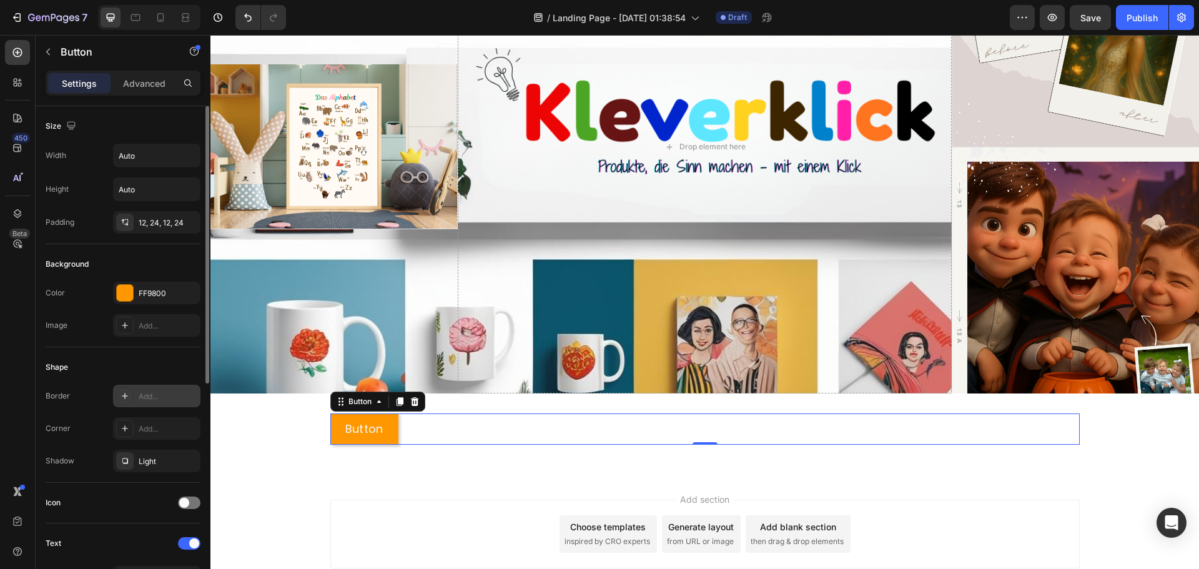
click at [172, 388] on div "Add..." at bounding box center [156, 396] width 87 height 22
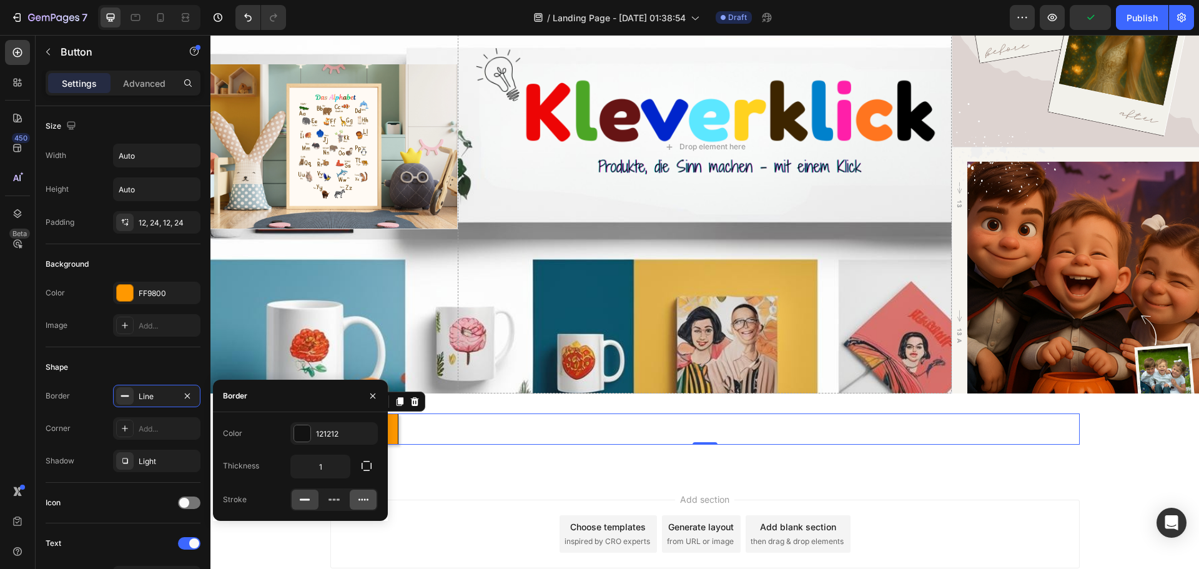
click at [363, 499] on icon at bounding box center [363, 499] width 12 height 12
click at [307, 497] on icon at bounding box center [304, 499] width 12 height 12
click at [371, 394] on icon "button" at bounding box center [372, 395] width 5 height 5
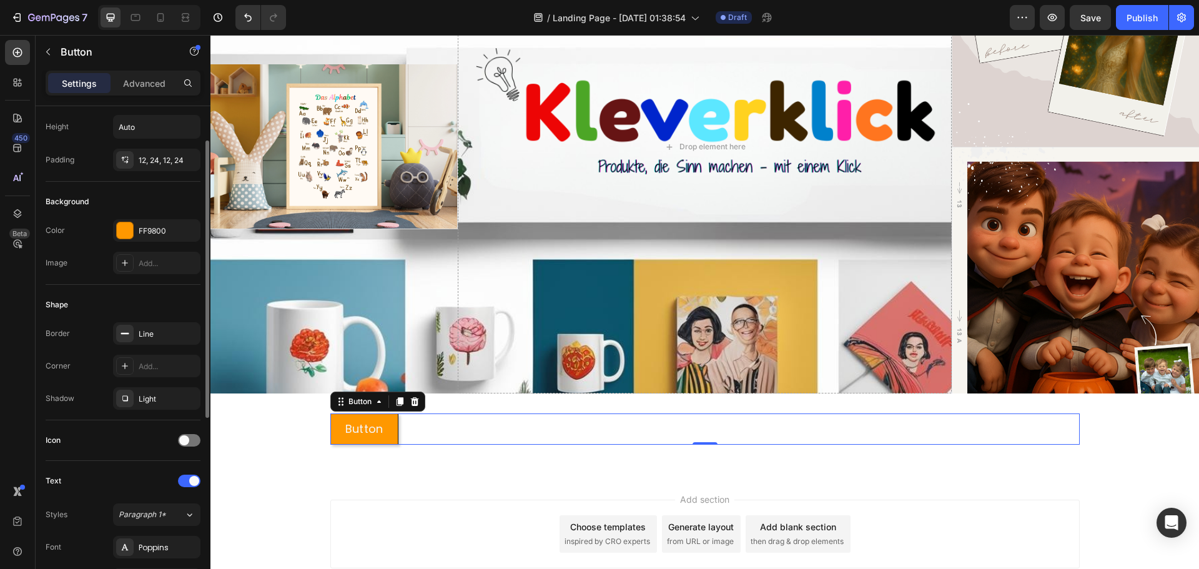
scroll to position [125, 0]
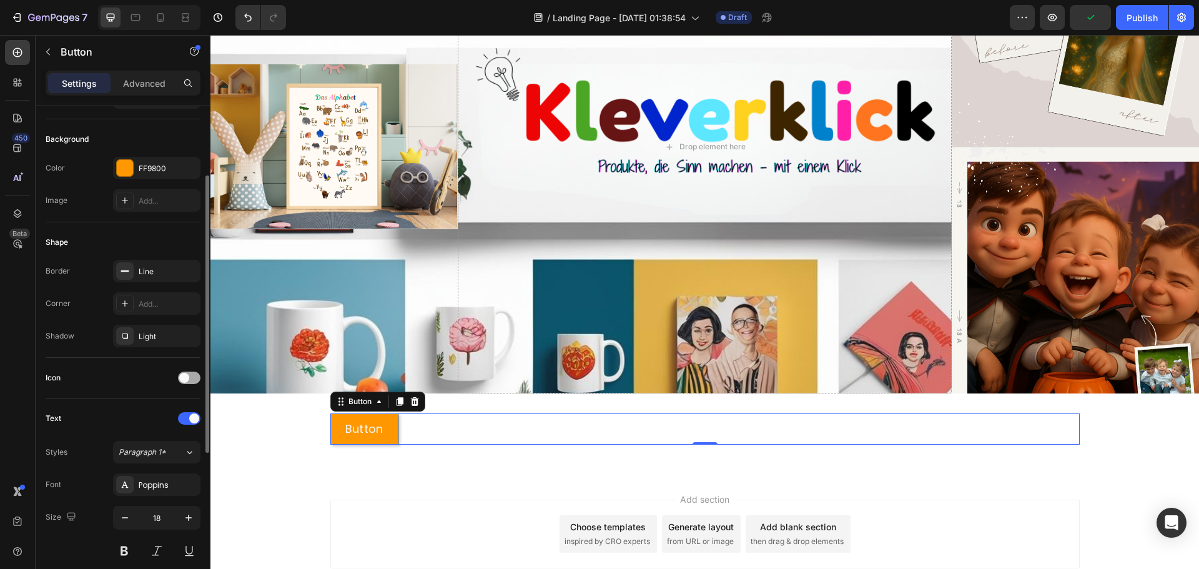
click at [199, 375] on div at bounding box center [189, 377] width 22 height 12
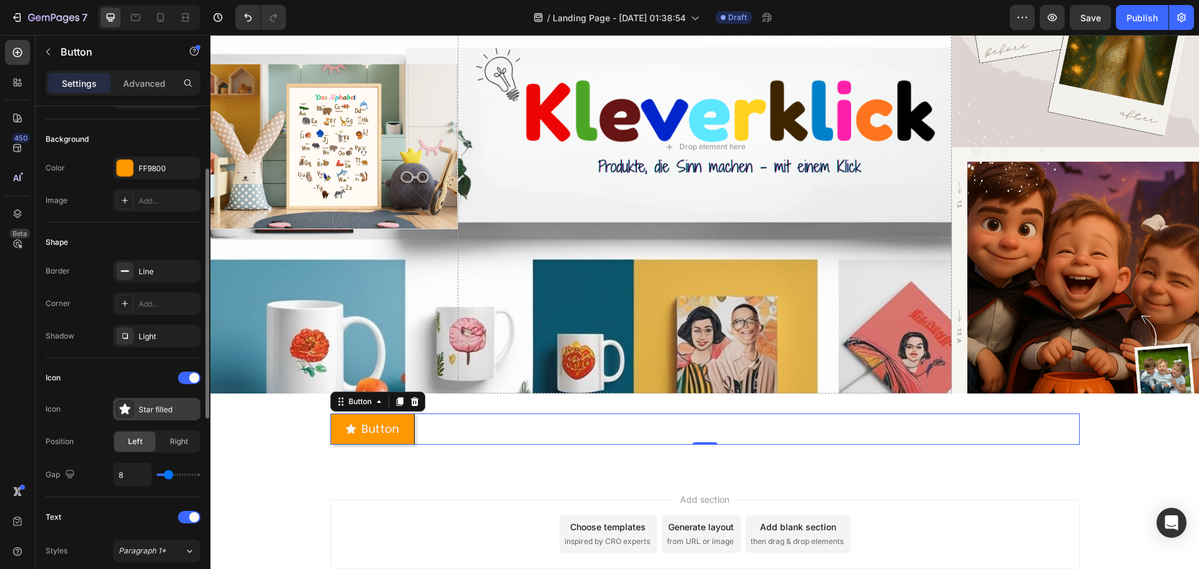
click at [135, 410] on div "Star filled" at bounding box center [156, 409] width 87 height 22
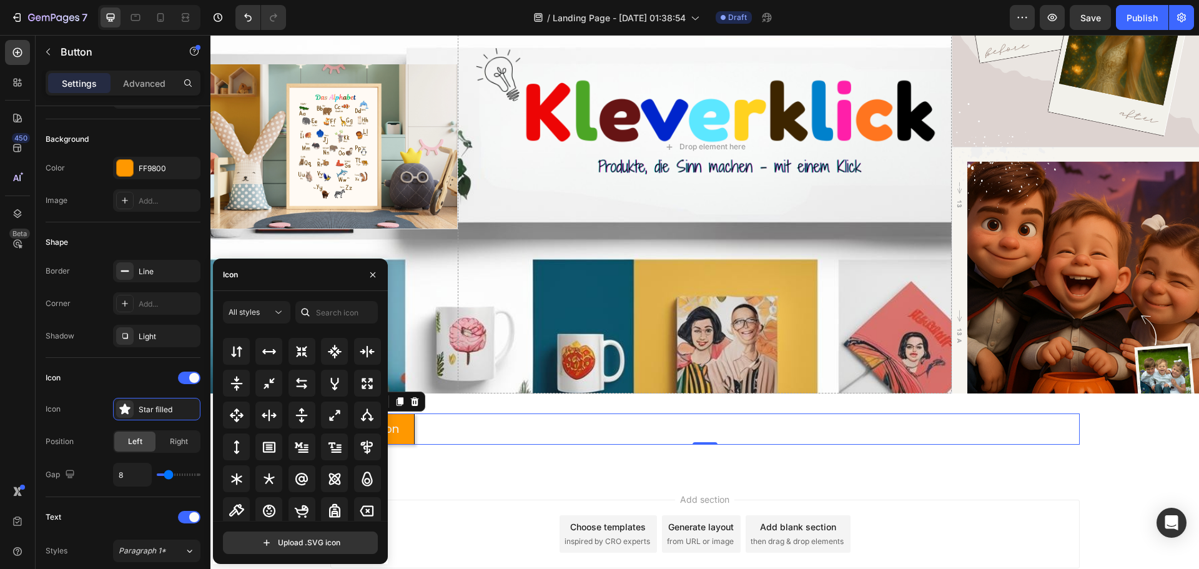
scroll to position [674, 0]
click at [319, 318] on input "text" at bounding box center [336, 312] width 82 height 22
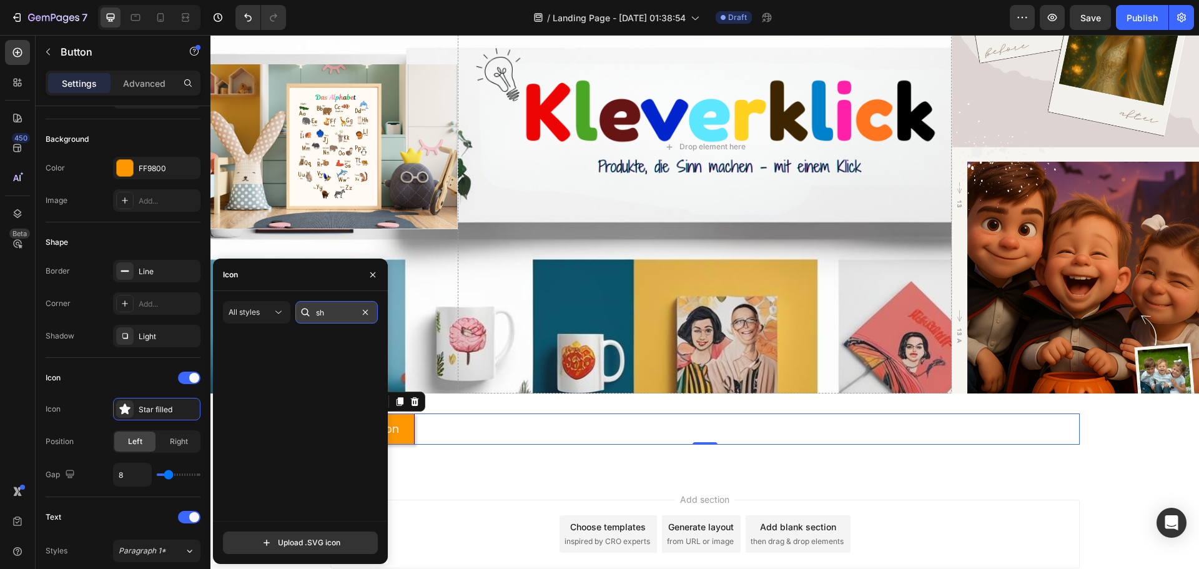
scroll to position [0, 0]
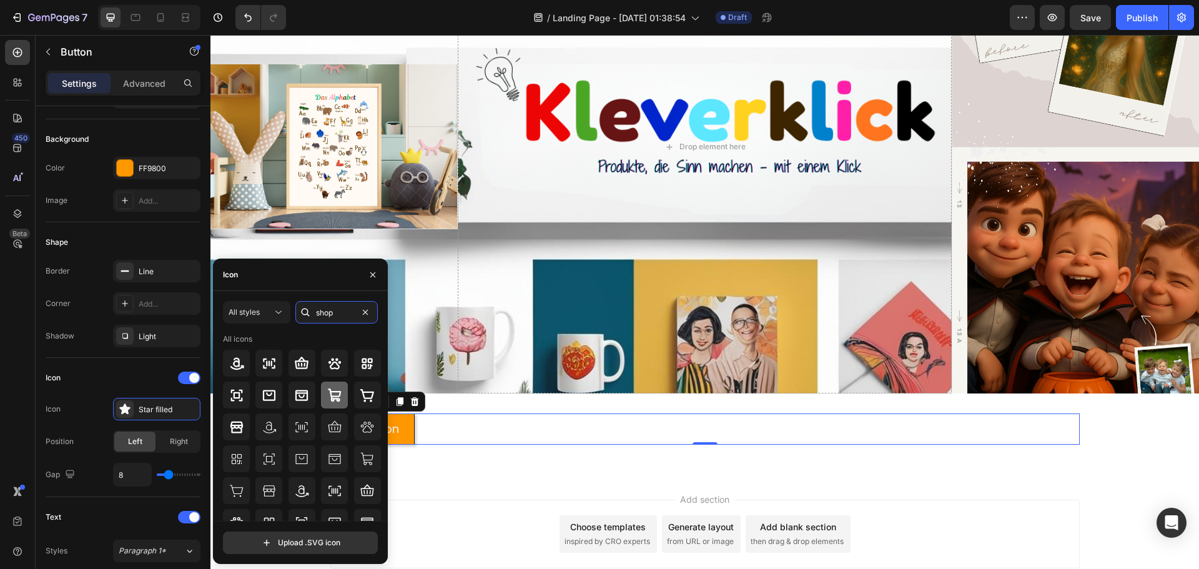
type input "shop"
click at [327, 397] on icon at bounding box center [334, 395] width 15 height 15
click at [377, 279] on icon "button" at bounding box center [373, 275] width 10 height 10
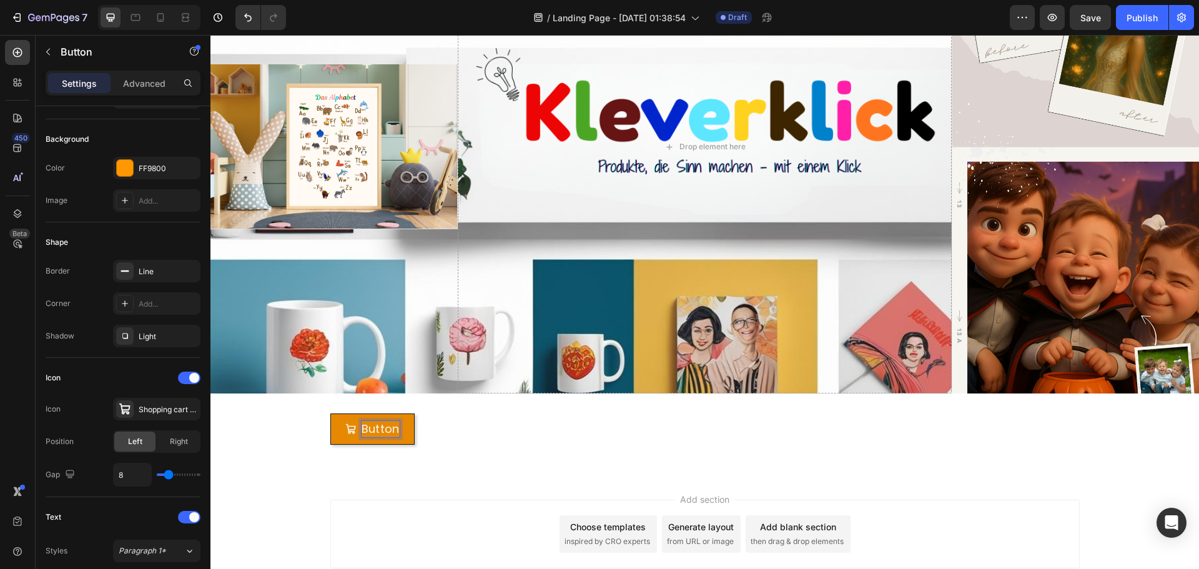
click at [384, 422] on p "Button" at bounding box center [380, 429] width 38 height 16
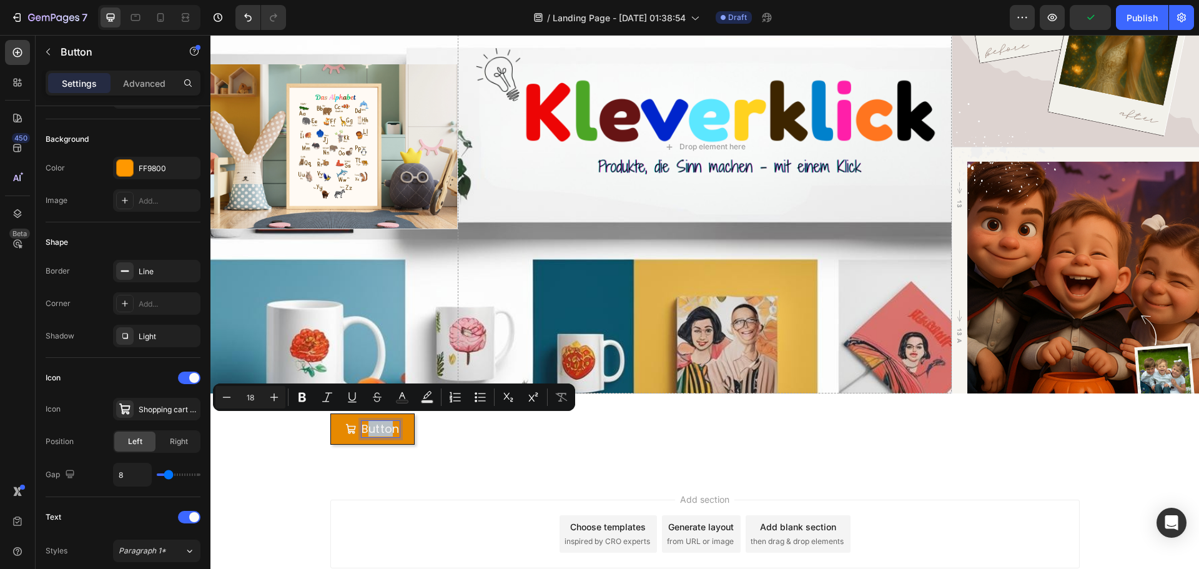
drag, startPoint x: 391, startPoint y: 423, endPoint x: 360, endPoint y: 423, distance: 30.6
click at [361, 423] on p "Button" at bounding box center [380, 429] width 38 height 16
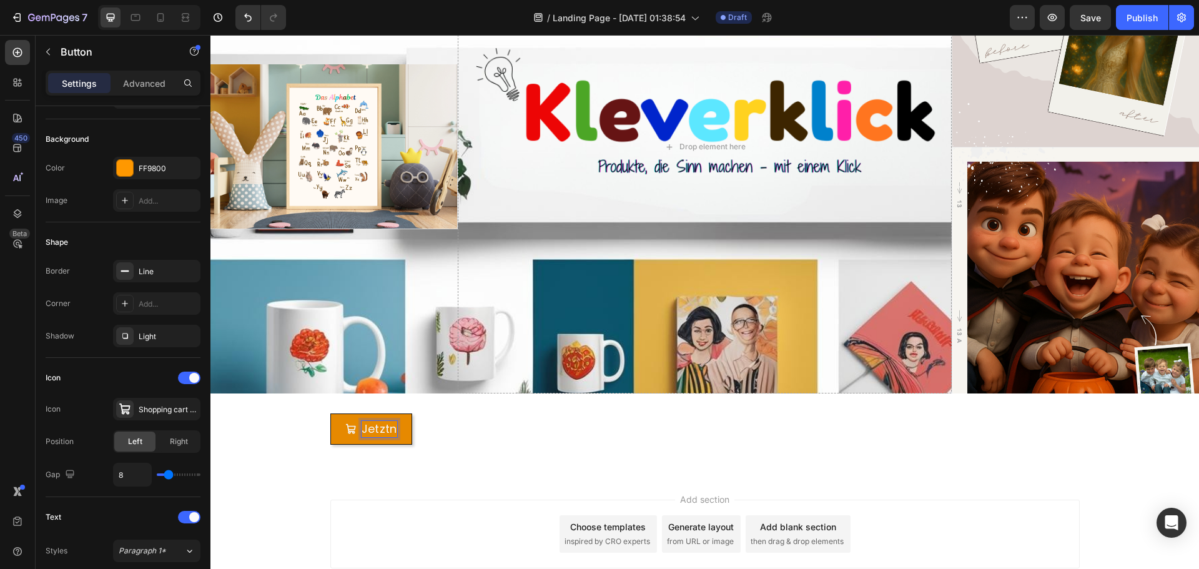
click at [330, 413] on button "Jetztn" at bounding box center [371, 428] width 82 height 31
click at [402, 422] on p "Jetzt entedecken" at bounding box center [411, 429] width 100 height 16
drag, startPoint x: 360, startPoint y: 423, endPoint x: 378, endPoint y: 423, distance: 17.5
click at [361, 423] on p "Jetzt entedecken" at bounding box center [411, 429] width 100 height 16
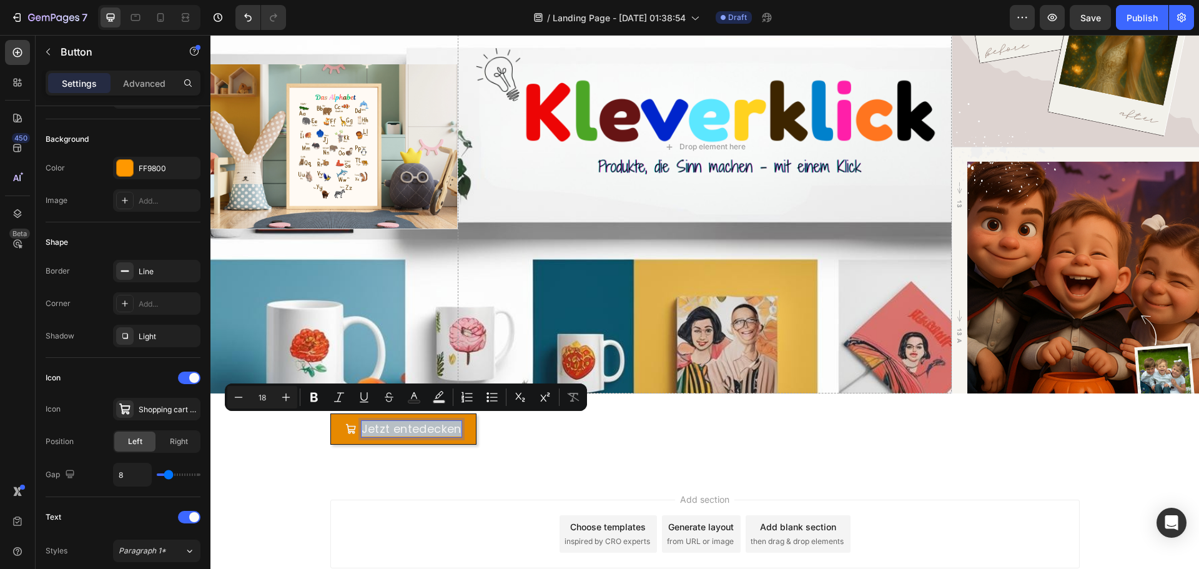
drag, startPoint x: 359, startPoint y: 425, endPoint x: 455, endPoint y: 425, distance: 95.5
click at [455, 425] on p "Jetzt entedecken" at bounding box center [411, 429] width 100 height 16
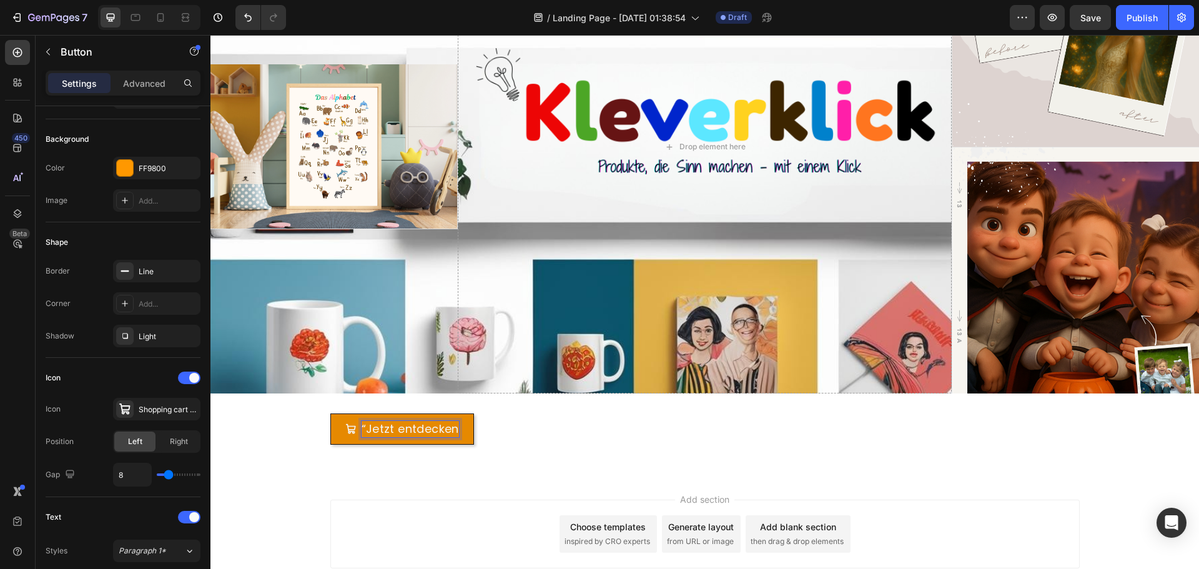
click at [361, 421] on p "“Jetzt entdecken" at bounding box center [409, 429] width 97 height 16
click at [1108, 484] on div "Add section Choose templates inspired by CRO experts Generate layout from URL o…" at bounding box center [704, 551] width 988 height 154
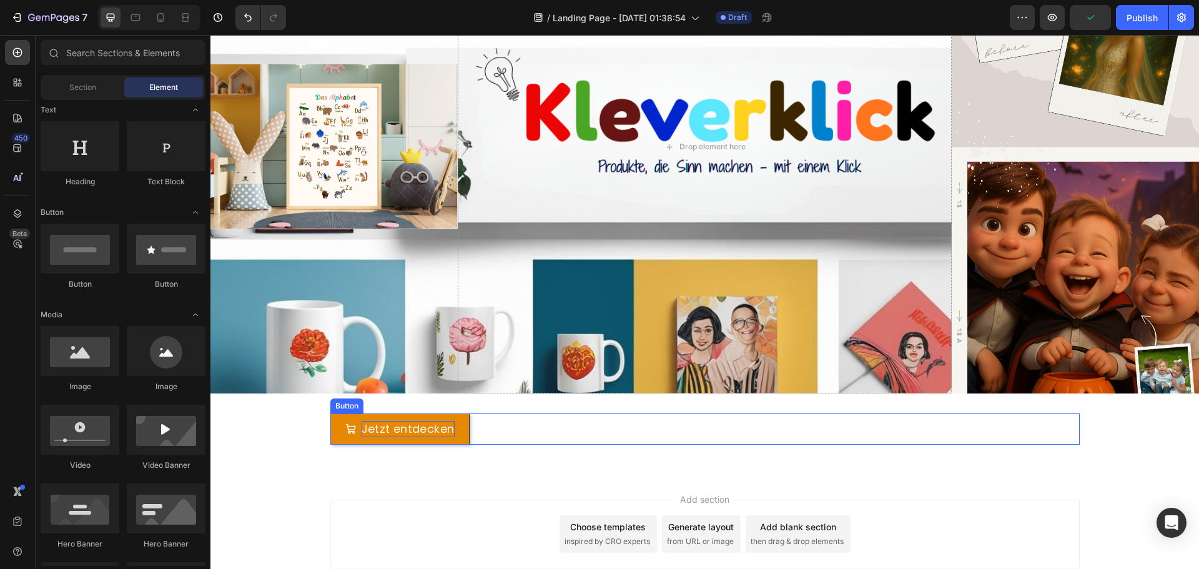
click at [435, 437] on button "Jetzt entdecken" at bounding box center [399, 428] width 139 height 31
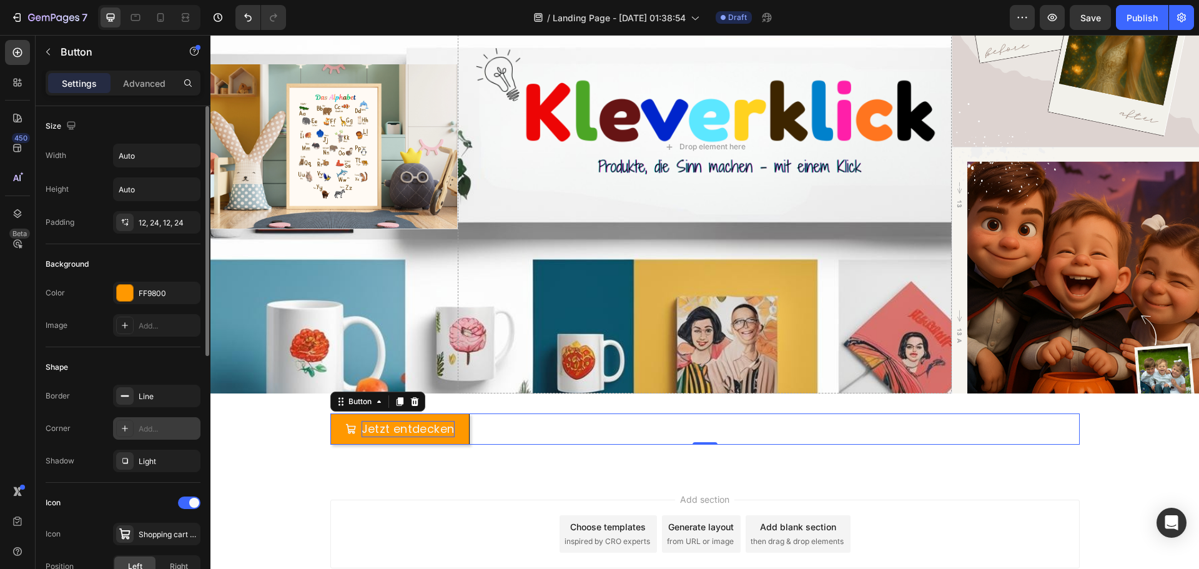
click at [175, 432] on div "Add..." at bounding box center [168, 428] width 59 height 11
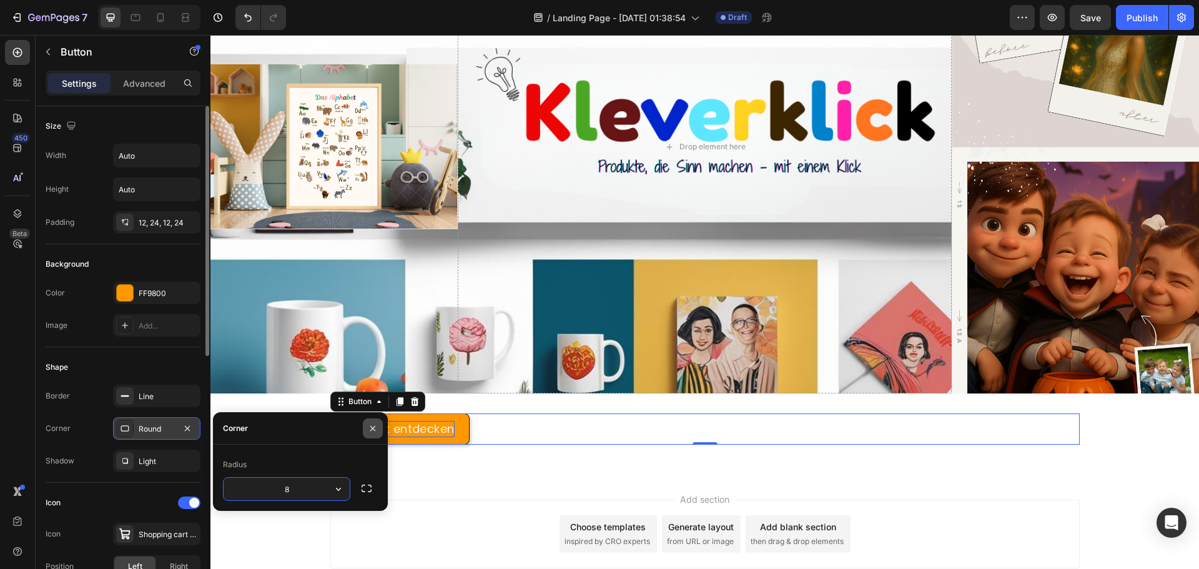
click at [375, 426] on icon "button" at bounding box center [372, 427] width 5 height 5
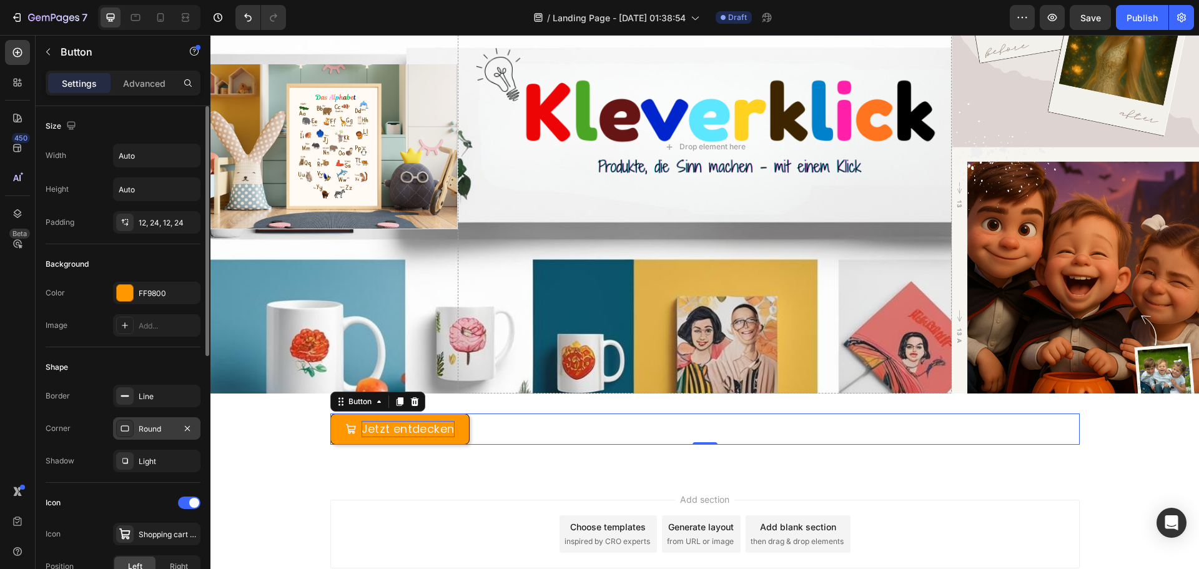
scroll to position [62, 0]
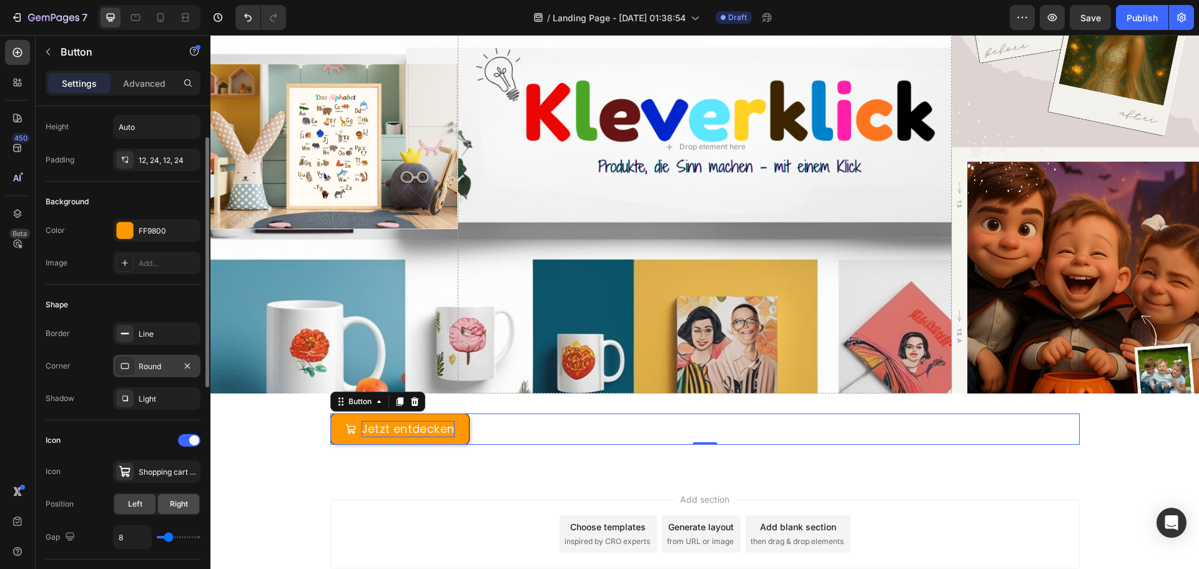
click at [189, 503] on div "Right" at bounding box center [178, 504] width 41 height 20
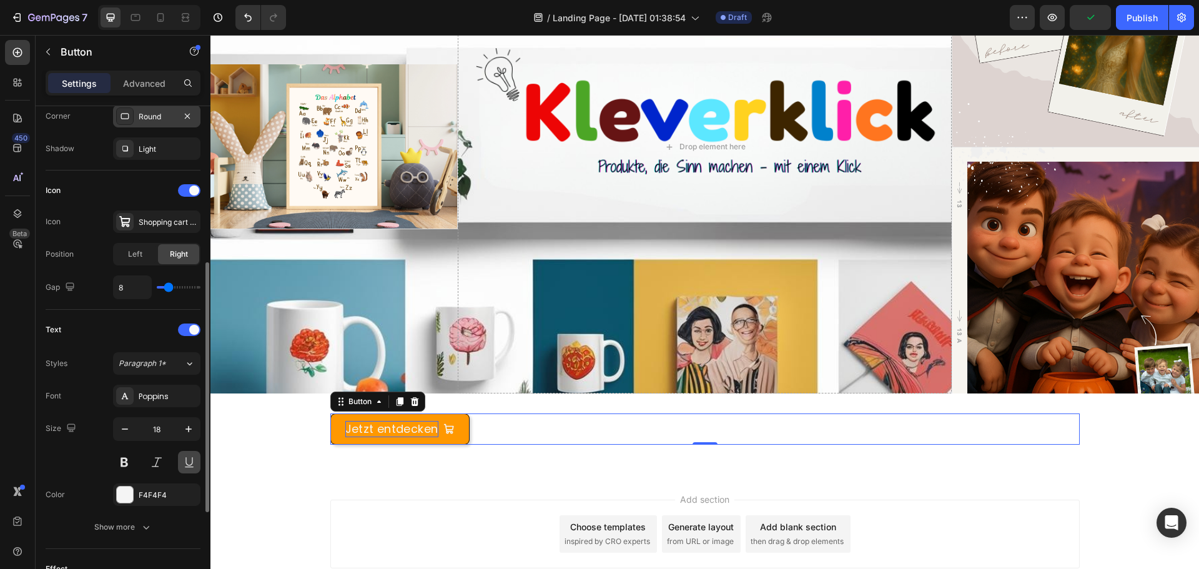
scroll to position [437, 0]
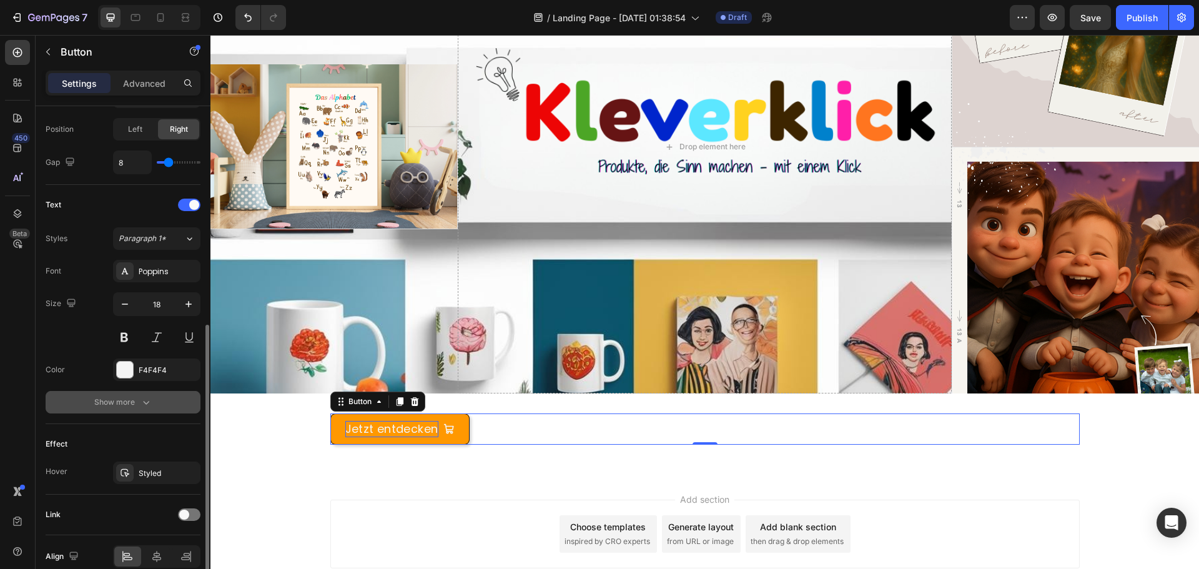
click at [145, 408] on button "Show more" at bounding box center [123, 402] width 155 height 22
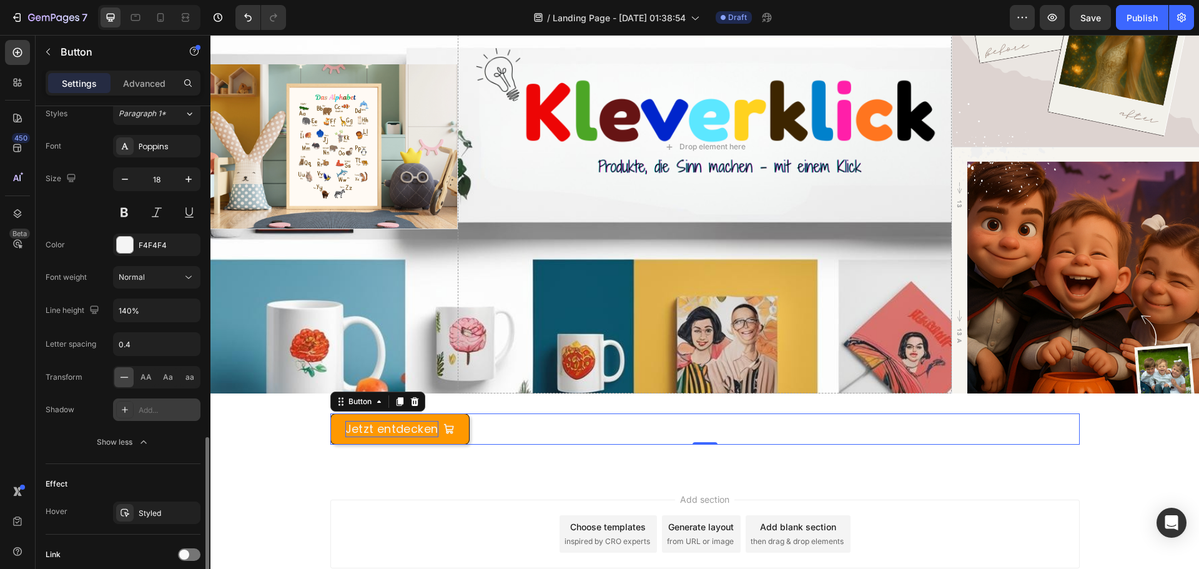
scroll to position [661, 0]
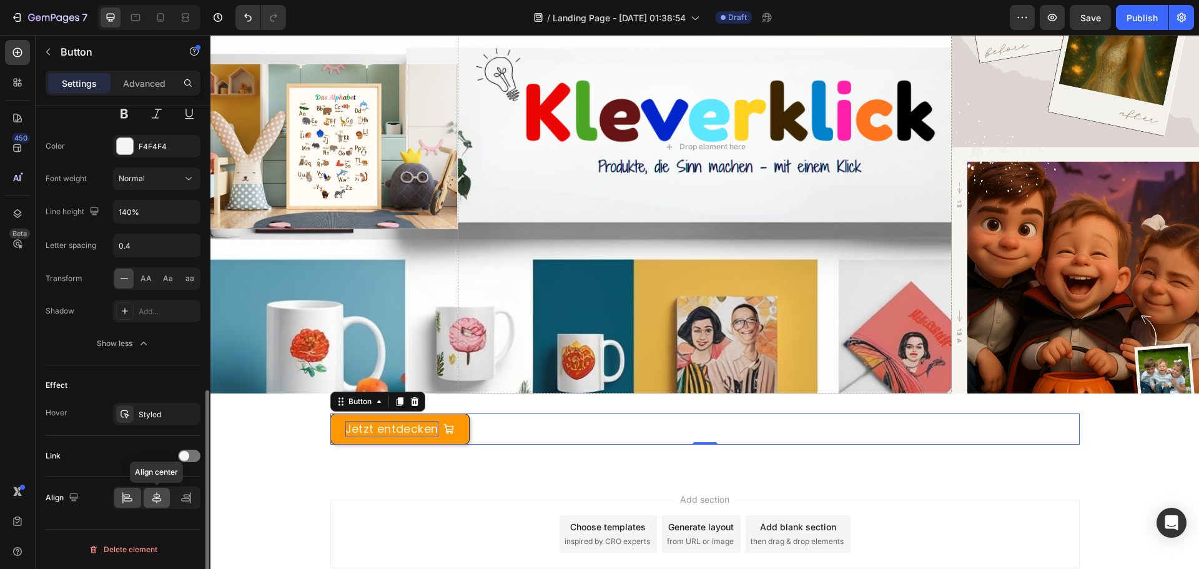
click at [162, 494] on icon at bounding box center [156, 497] width 12 height 12
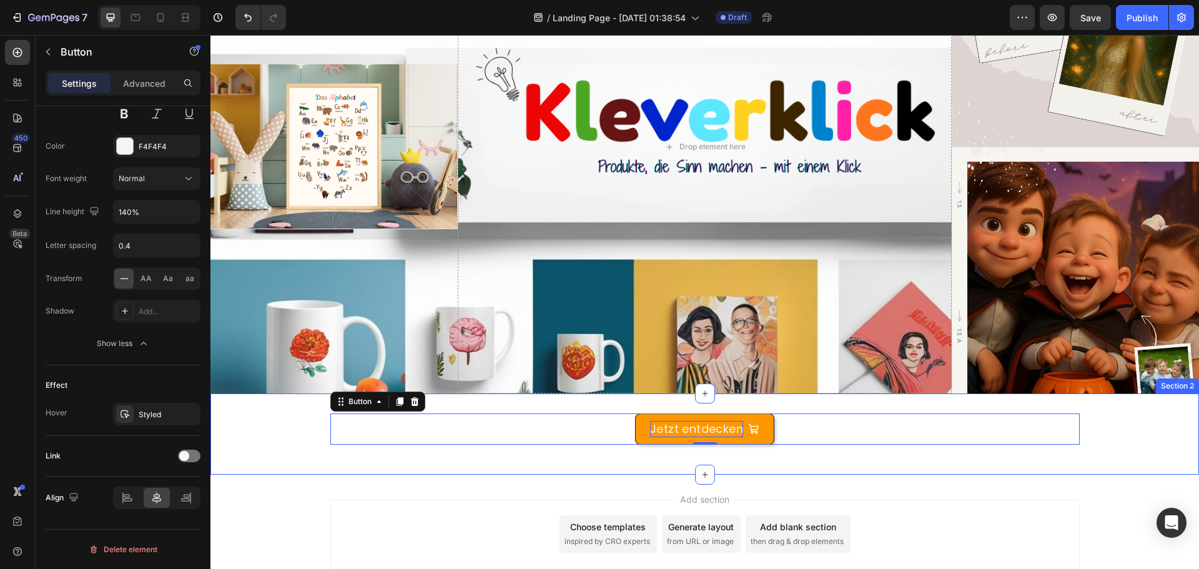
click at [1144, 441] on div "Jetzt entdecken Button 0 Row" at bounding box center [704, 433] width 988 height 41
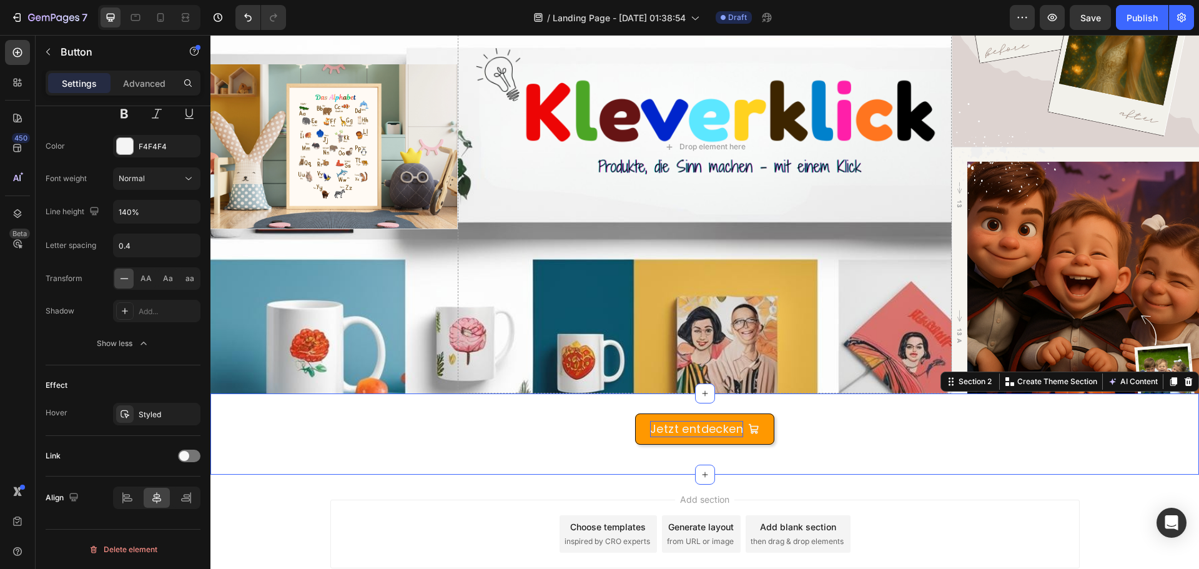
scroll to position [0, 0]
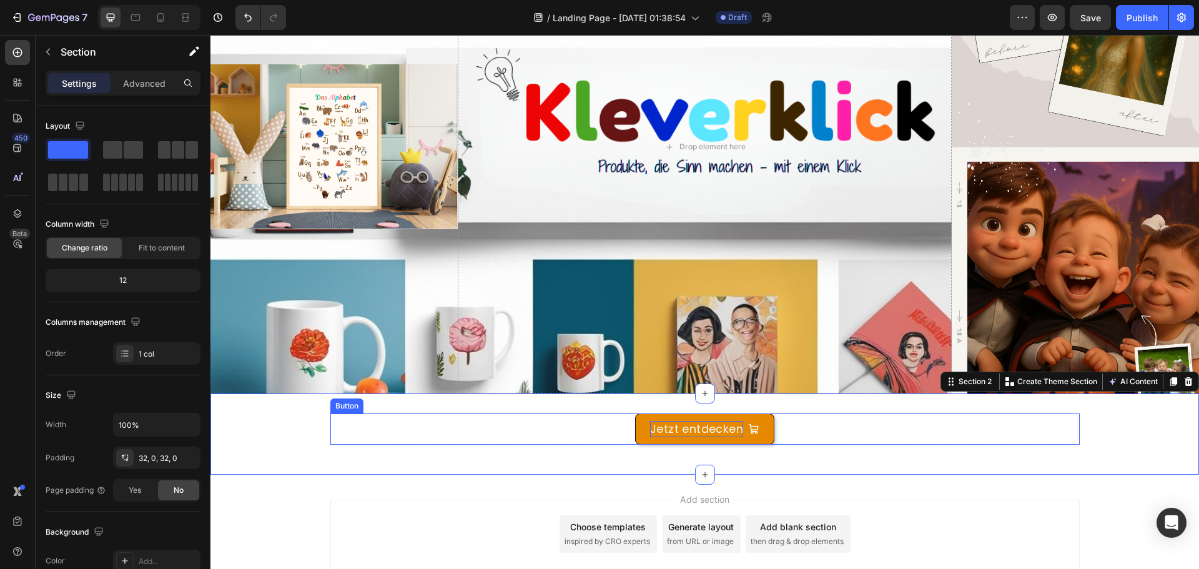
click at [744, 437] on button "Jetzt entdecken" at bounding box center [704, 428] width 139 height 31
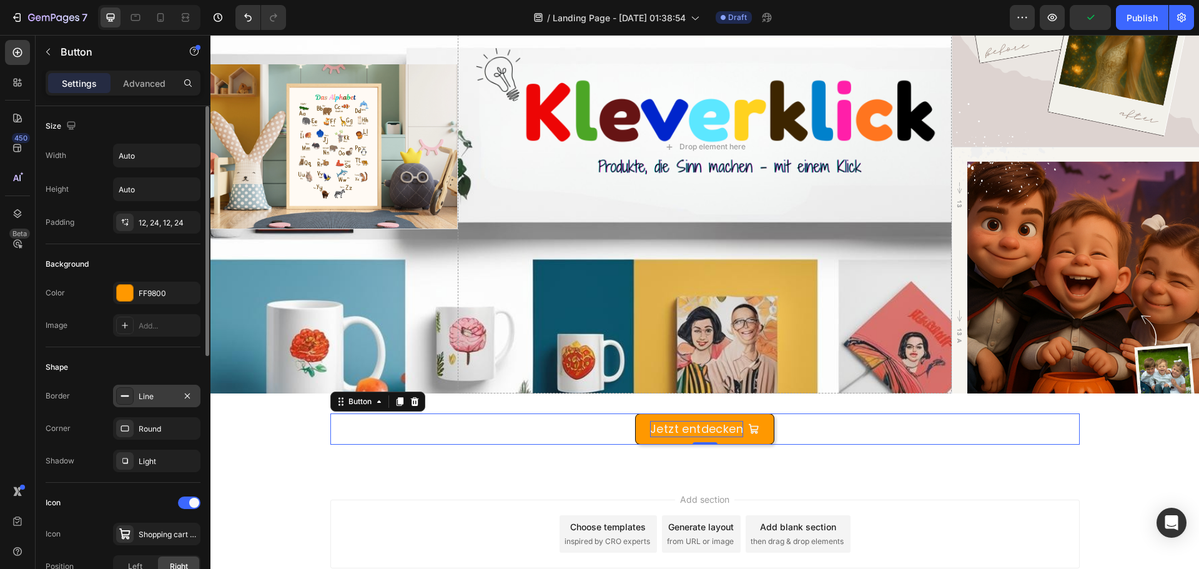
click at [158, 398] on div "Line" at bounding box center [157, 396] width 36 height 11
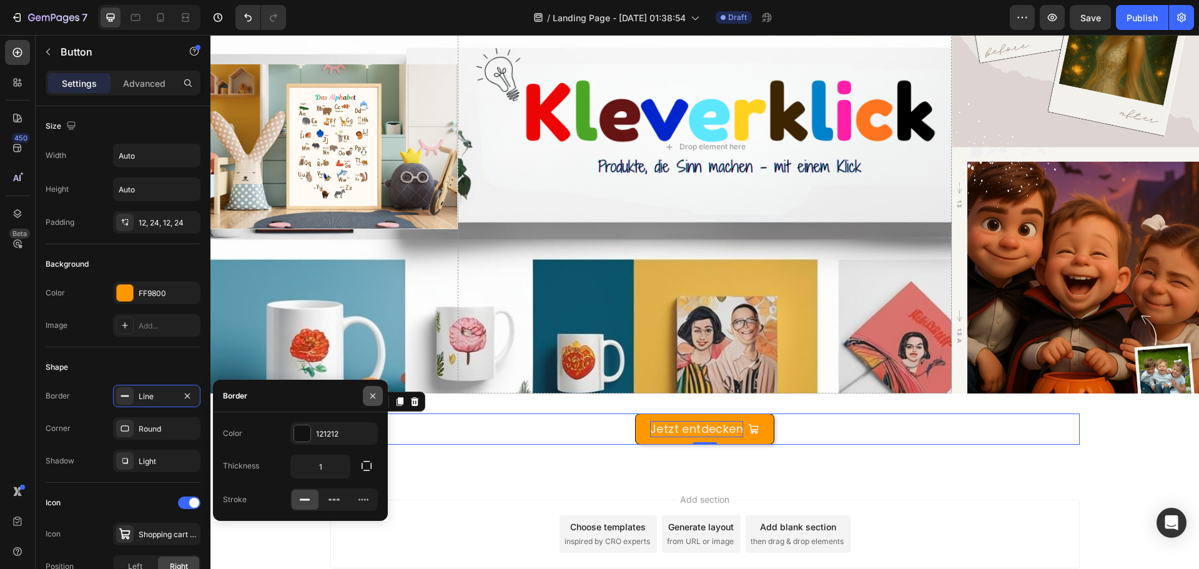
click at [375, 398] on icon "button" at bounding box center [373, 396] width 10 height 10
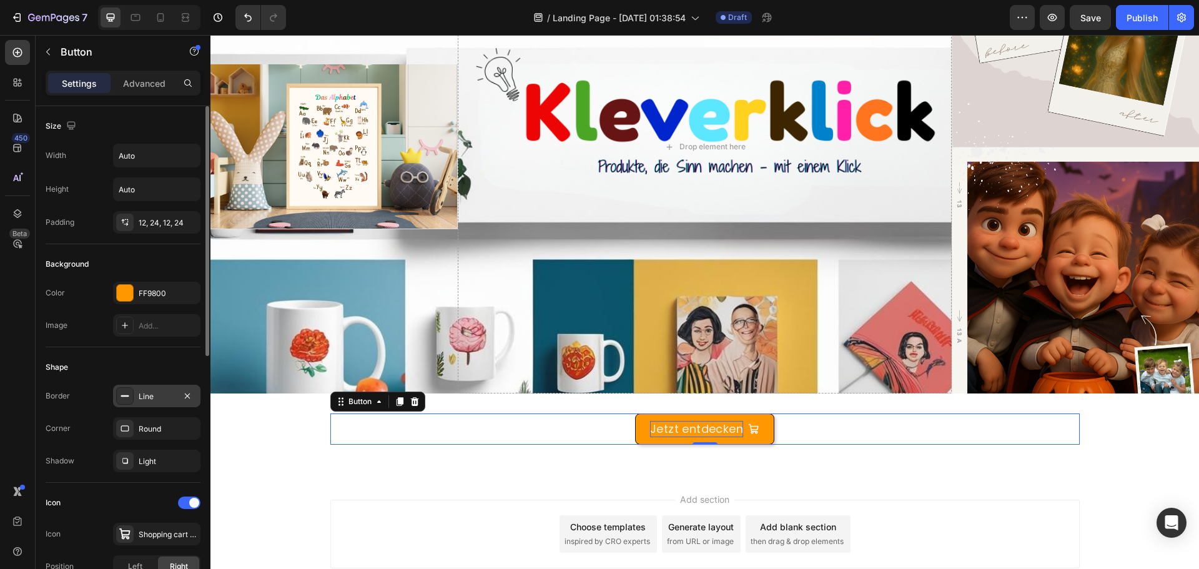
click at [159, 398] on div "Line" at bounding box center [157, 396] width 36 height 11
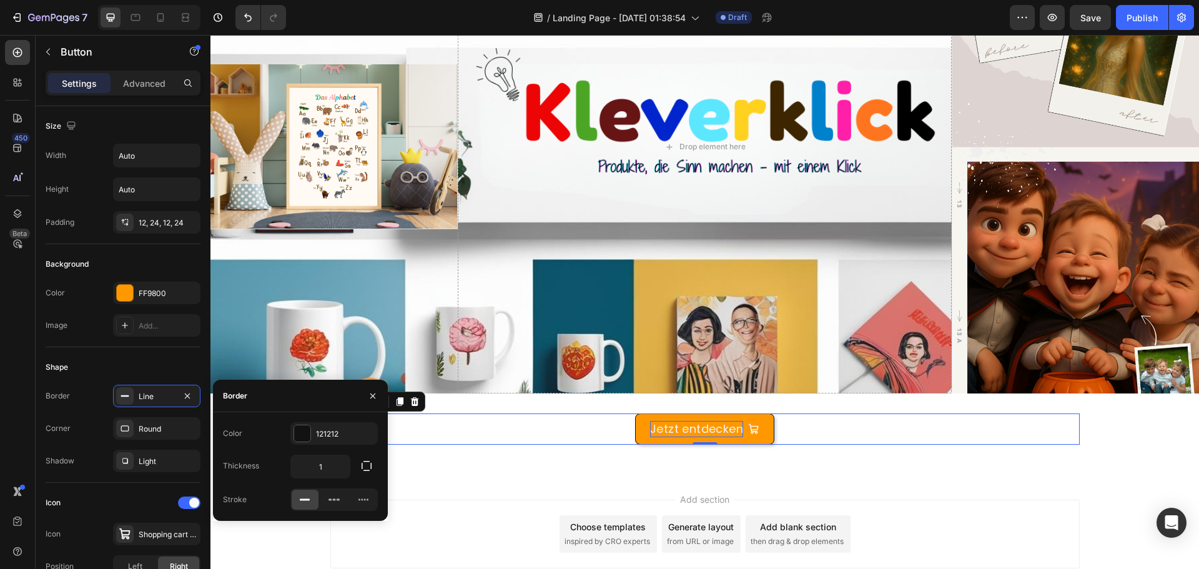
click at [299, 497] on icon at bounding box center [304, 499] width 12 height 12
click at [328, 499] on icon at bounding box center [334, 499] width 12 height 12
click at [369, 506] on div at bounding box center [363, 499] width 27 height 20
click at [302, 499] on rect at bounding box center [305, 500] width 10 height 2
click at [271, 493] on div "Stroke" at bounding box center [300, 499] width 155 height 22
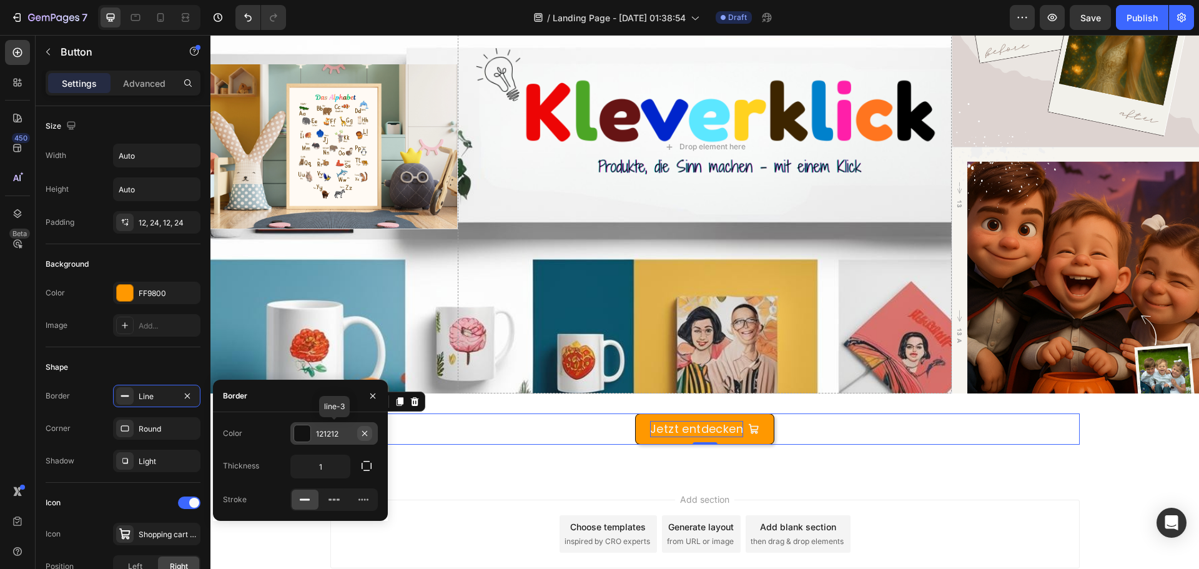
click at [364, 432] on icon "button" at bounding box center [364, 432] width 5 height 5
type input "0"
click at [272, 497] on div "Stroke" at bounding box center [300, 499] width 155 height 22
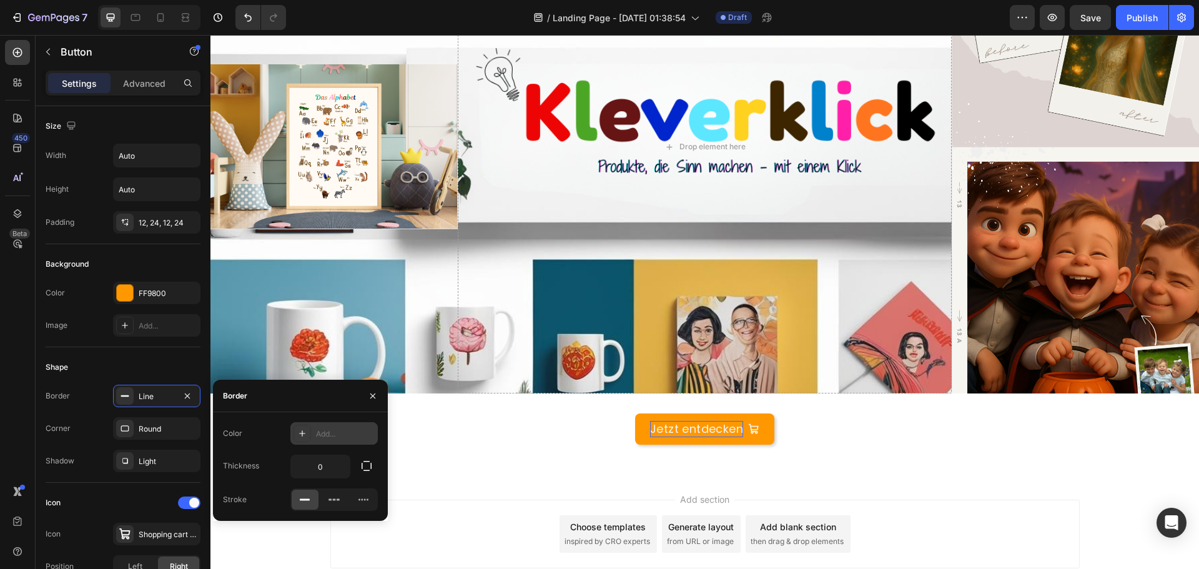
click at [470, 514] on div "Add section Choose templates inspired by CRO experts Generate layout from URL o…" at bounding box center [704, 533] width 749 height 69
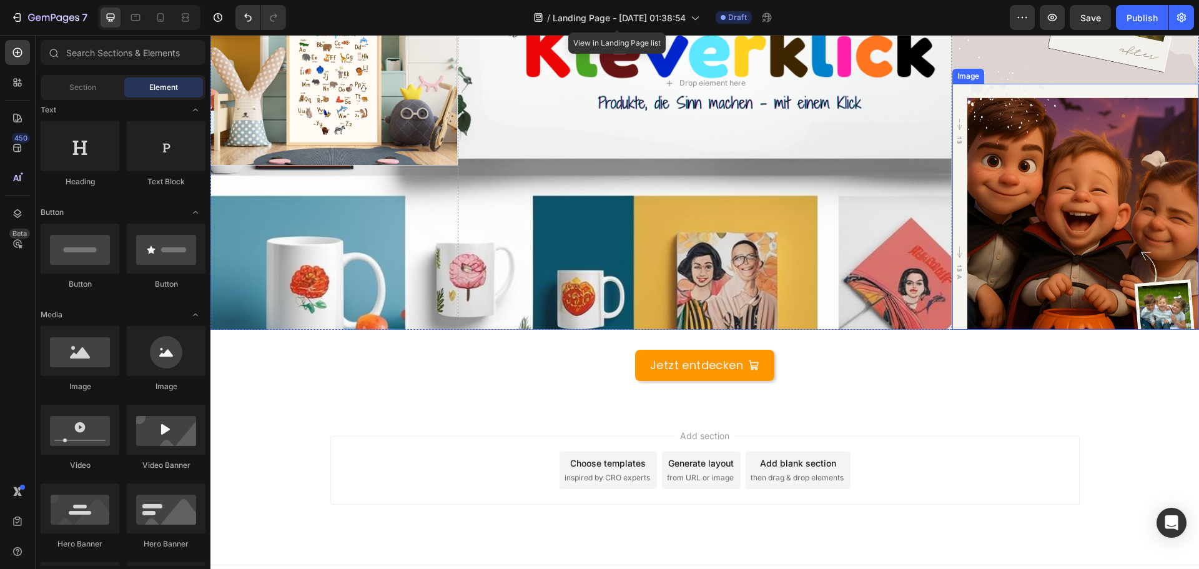
scroll to position [270, 0]
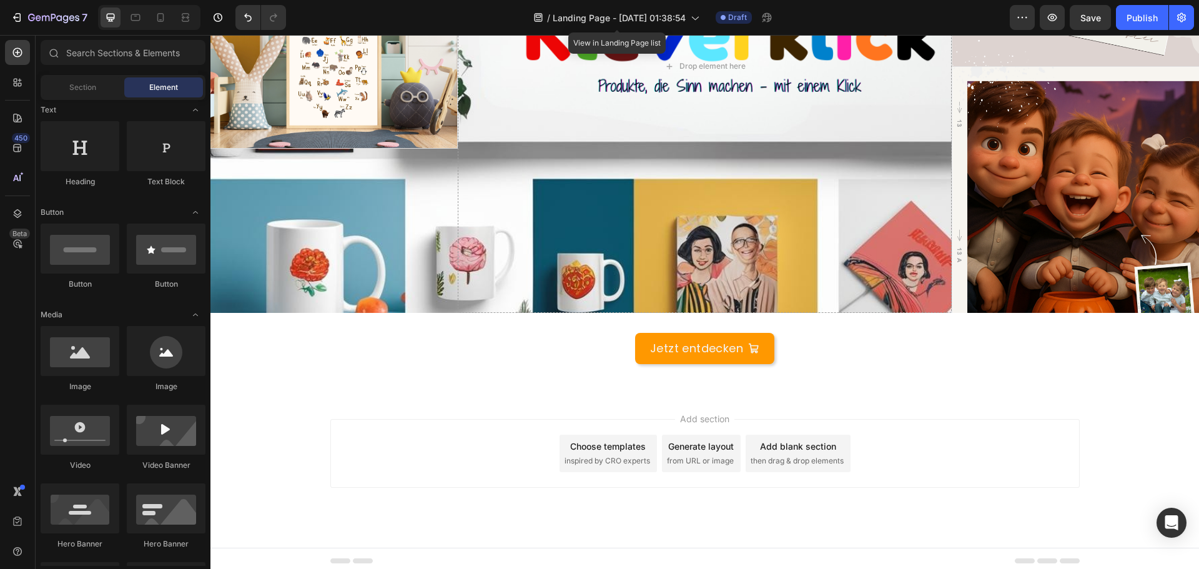
click at [606, 440] on div "Choose templates" at bounding box center [608, 446] width 76 height 13
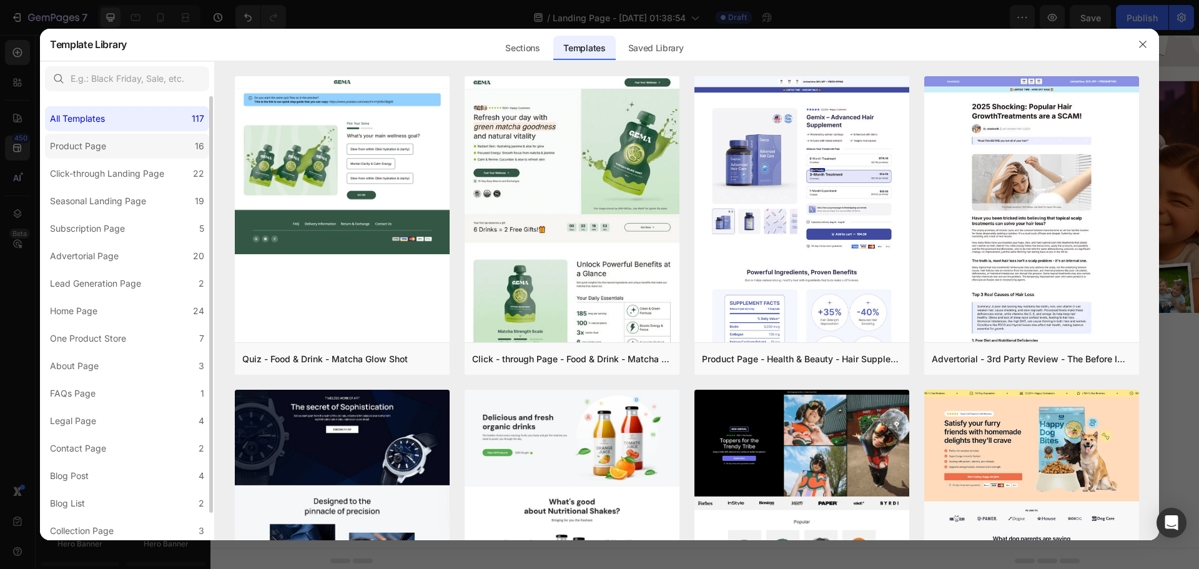
click at [169, 150] on label "Product Page 16" at bounding box center [127, 146] width 164 height 25
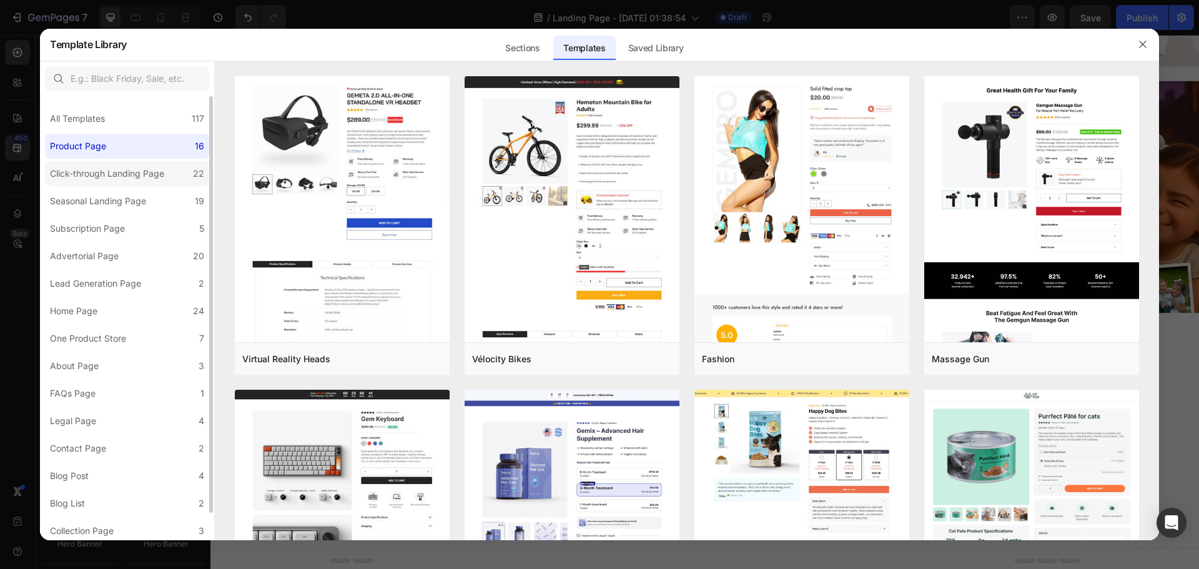
click at [121, 170] on div "Click-through Landing Page" at bounding box center [107, 173] width 114 height 15
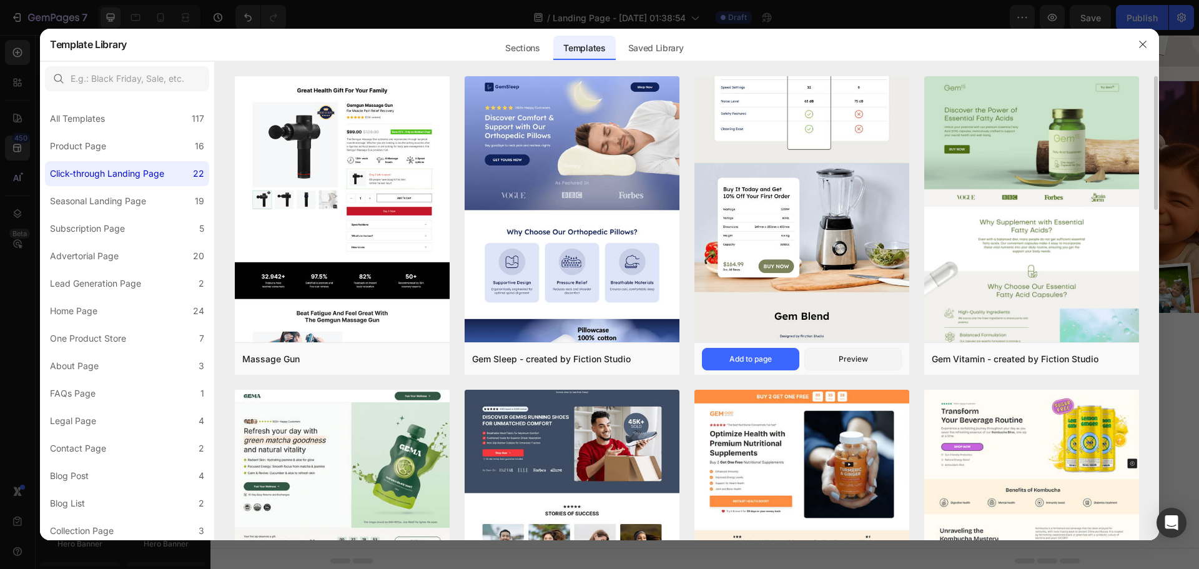
scroll to position [62, 0]
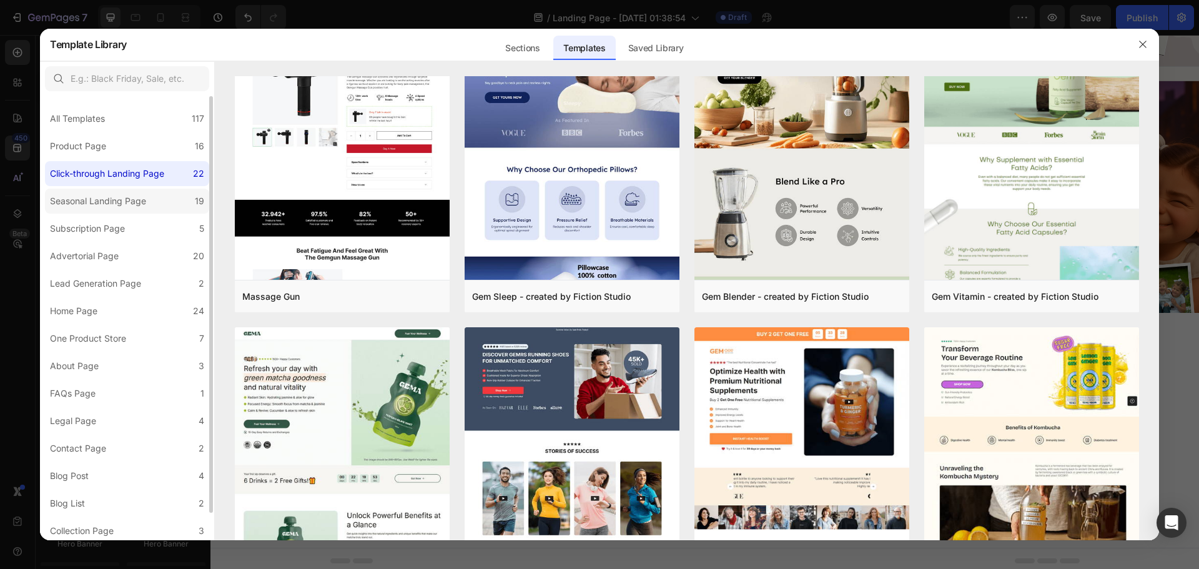
click at [137, 202] on div "Seasonal Landing Page" at bounding box center [98, 201] width 96 height 15
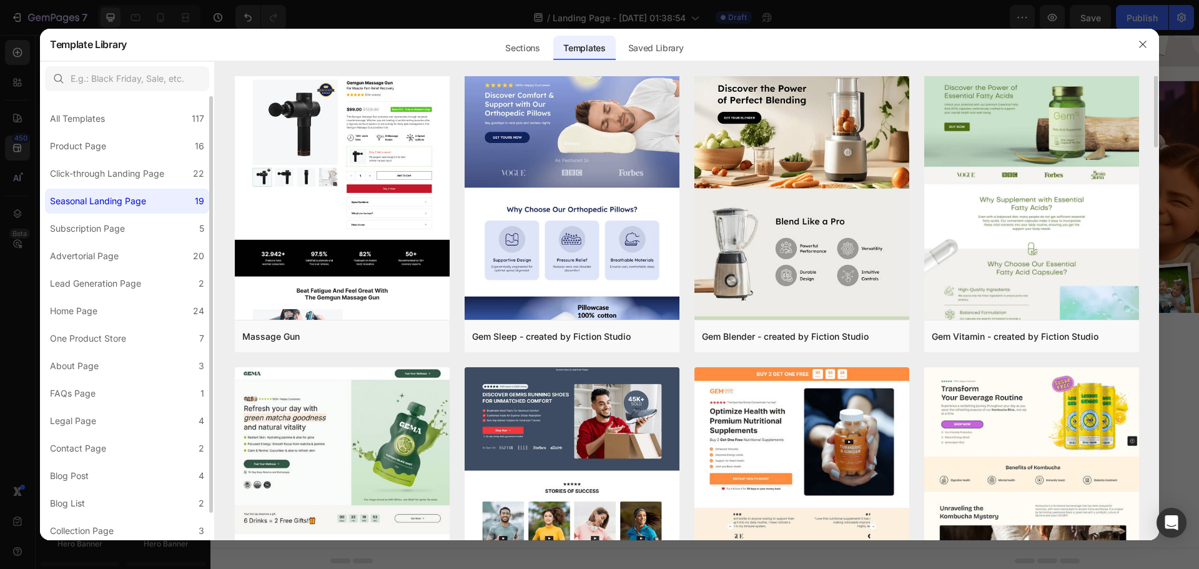
scroll to position [0, 0]
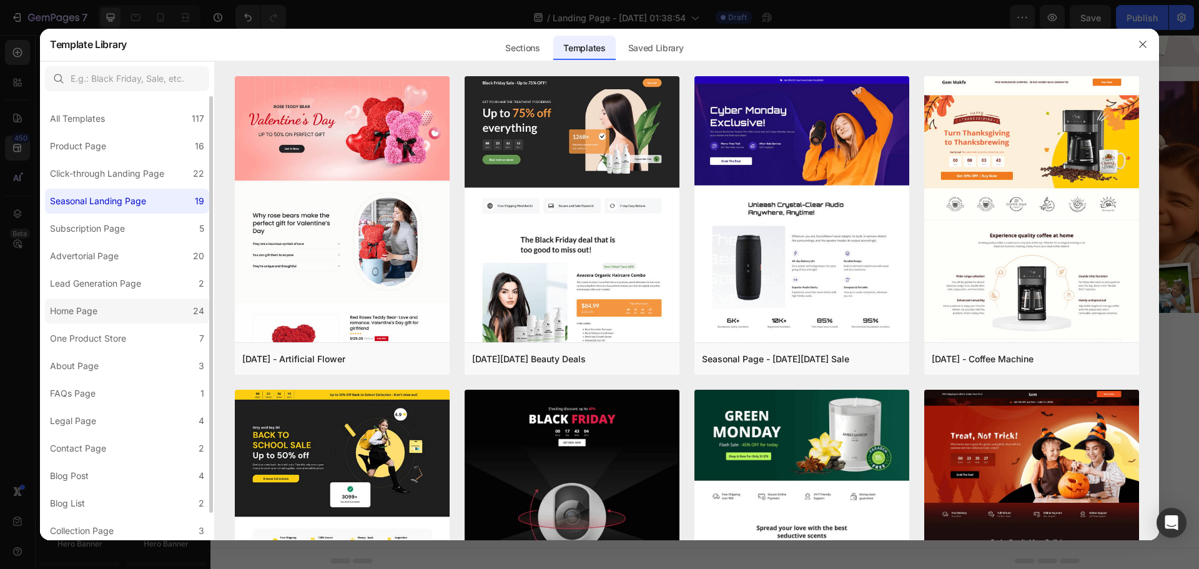
click at [113, 303] on label "Home Page 24" at bounding box center [127, 310] width 164 height 25
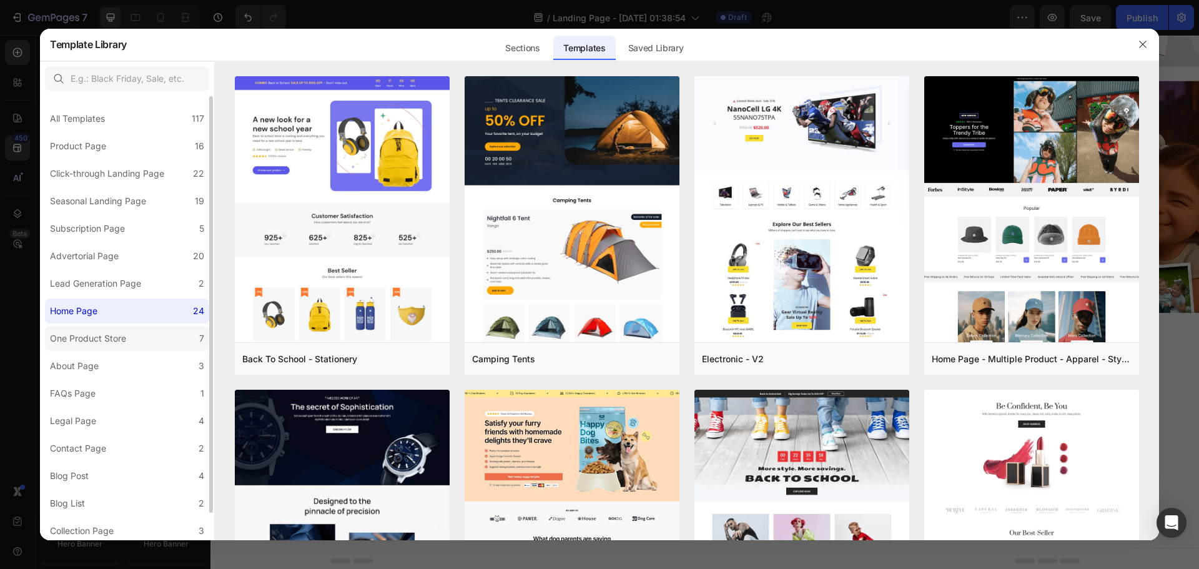
click at [158, 343] on label "One Product Store 7" at bounding box center [127, 338] width 164 height 25
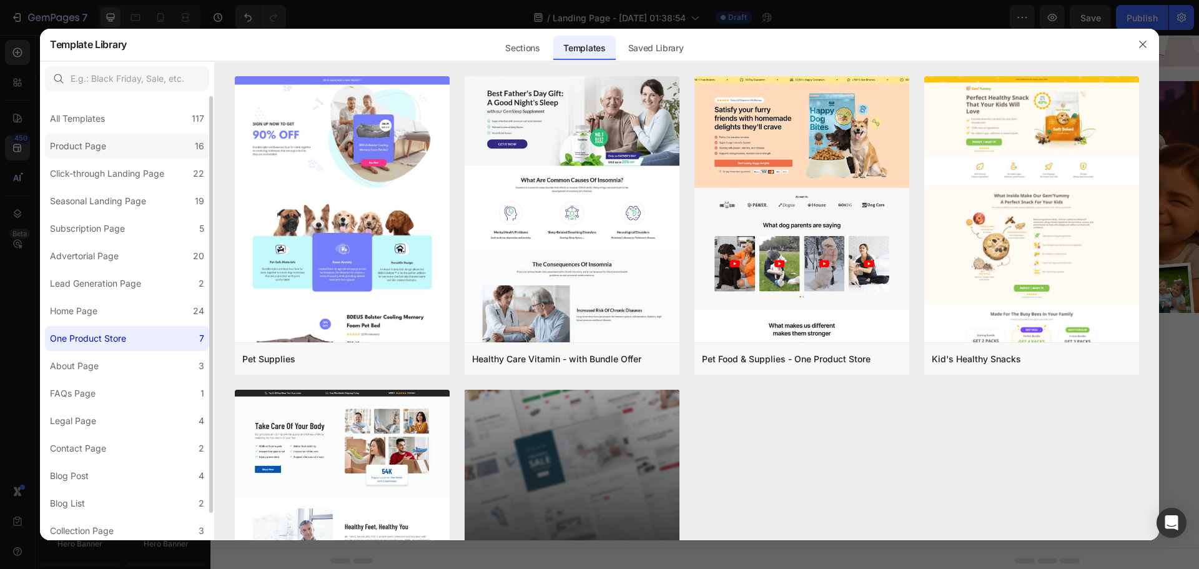
click at [135, 150] on label "Product Page 16" at bounding box center [127, 146] width 164 height 25
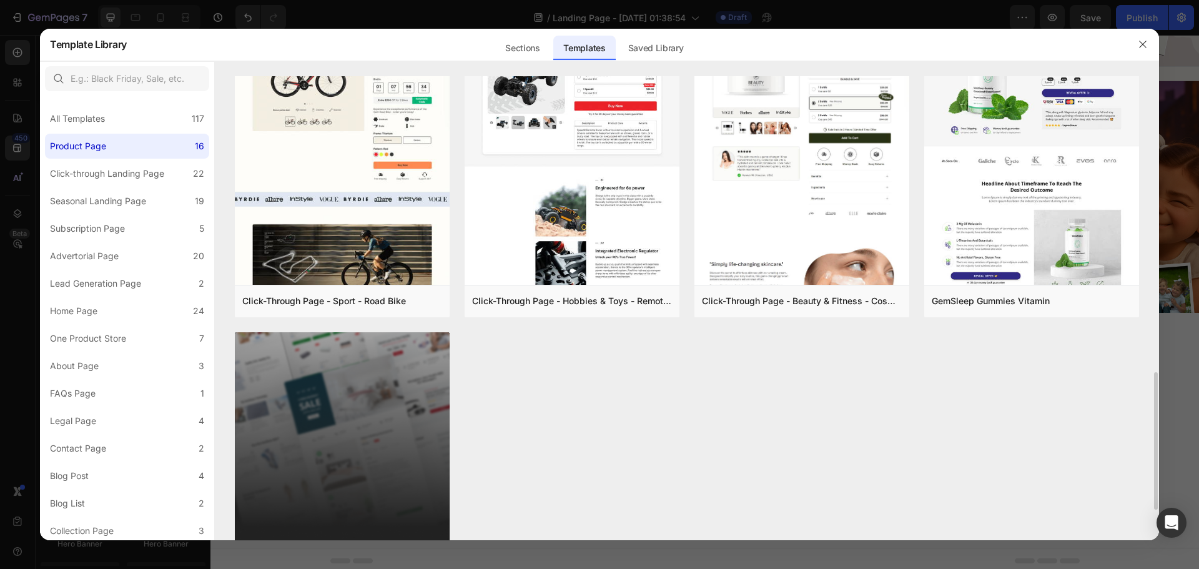
scroll to position [936, 0]
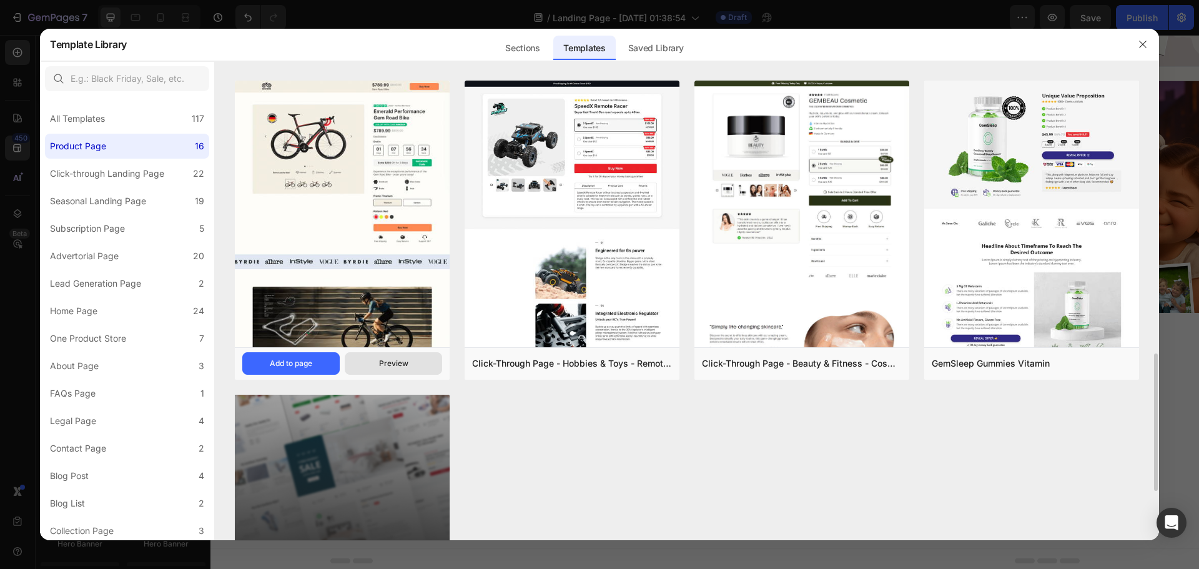
click at [390, 361] on div "Preview" at bounding box center [393, 363] width 29 height 11
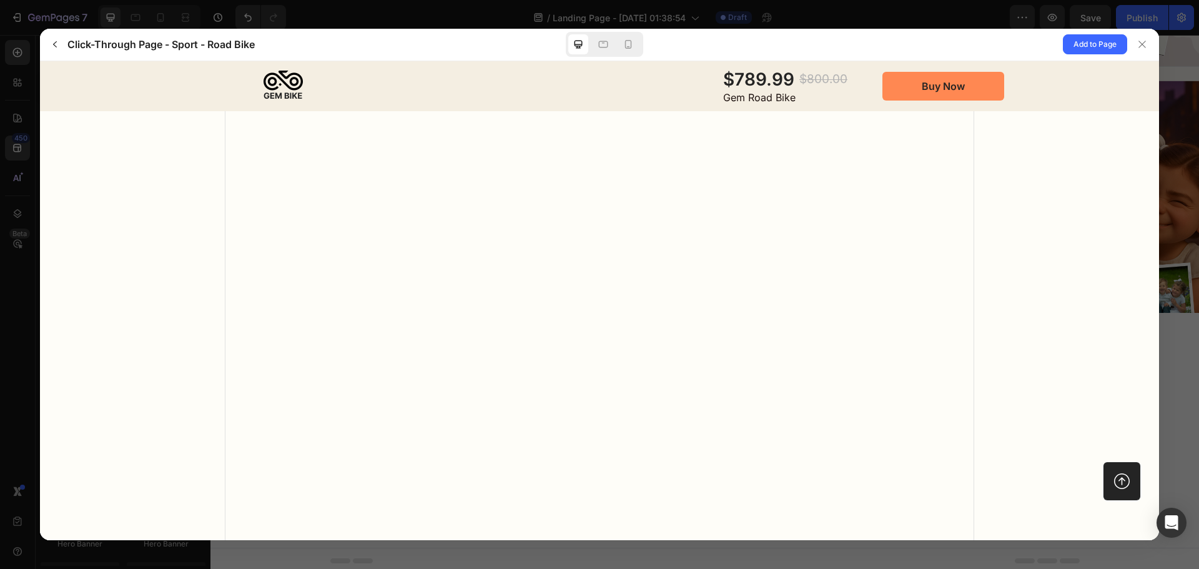
scroll to position [5494, 0]
click at [1140, 41] on icon at bounding box center [1142, 44] width 10 height 10
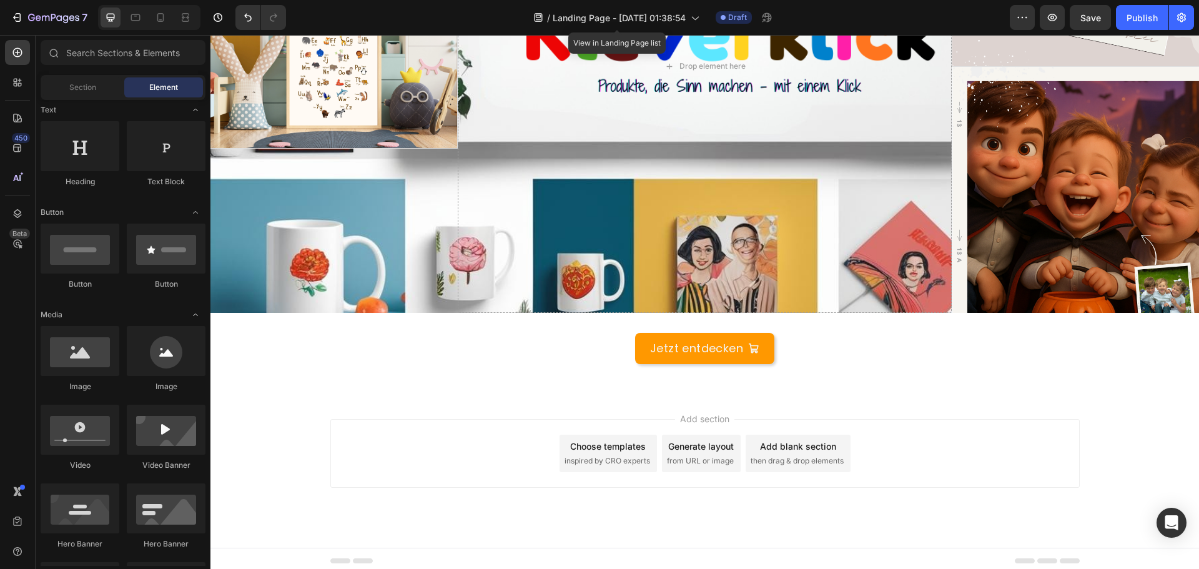
click at [643, 448] on div "Choose templates inspired by CRO experts" at bounding box center [607, 453] width 97 height 37
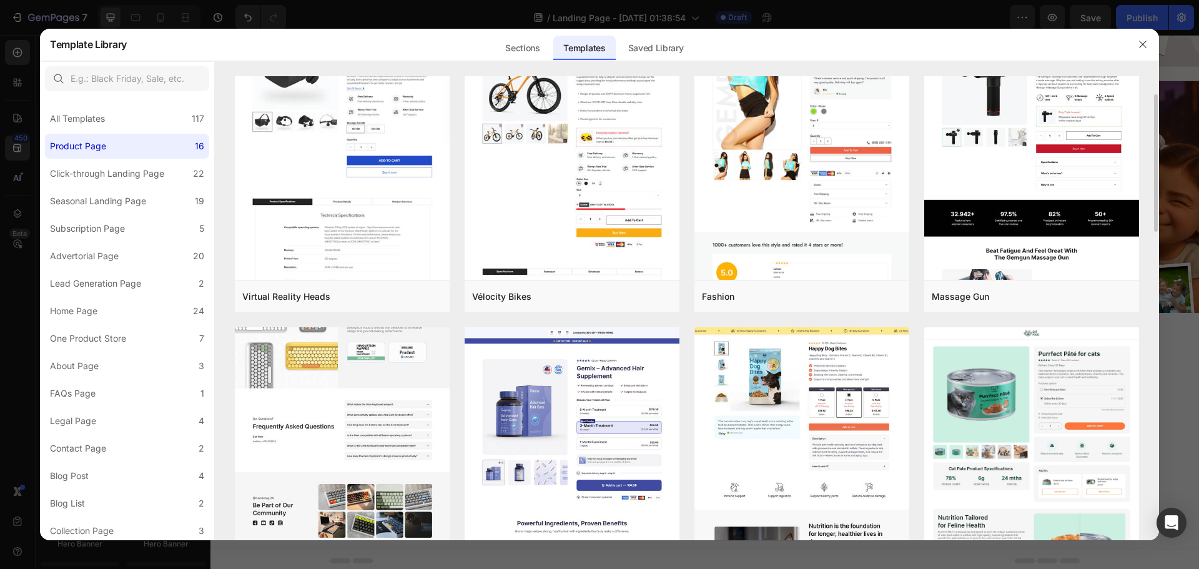
scroll to position [187, 0]
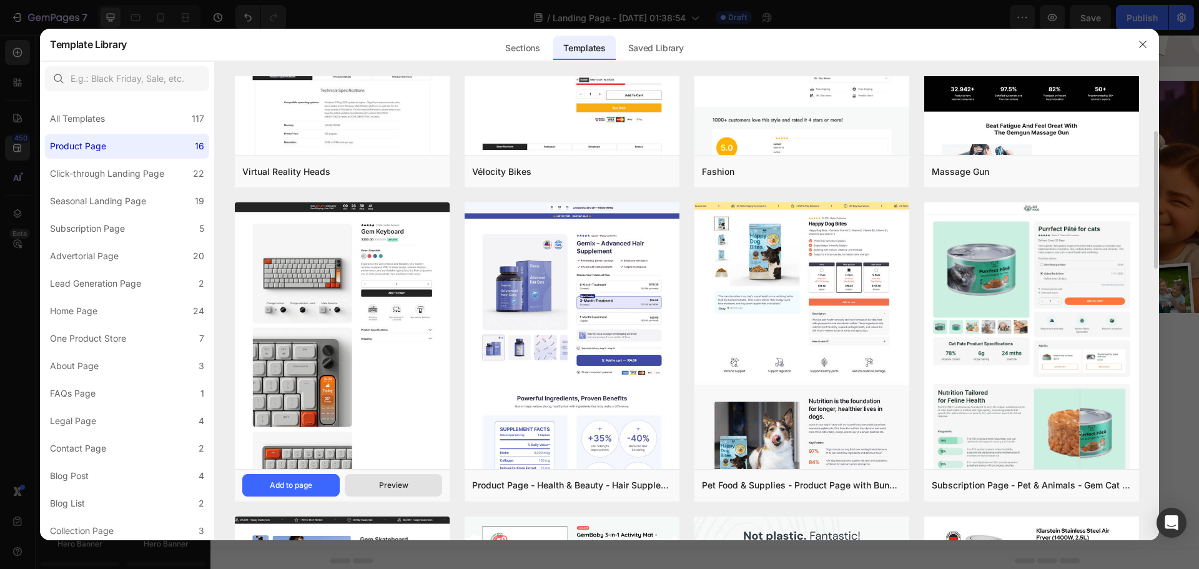
click at [384, 481] on div "Preview" at bounding box center [393, 484] width 29 height 11
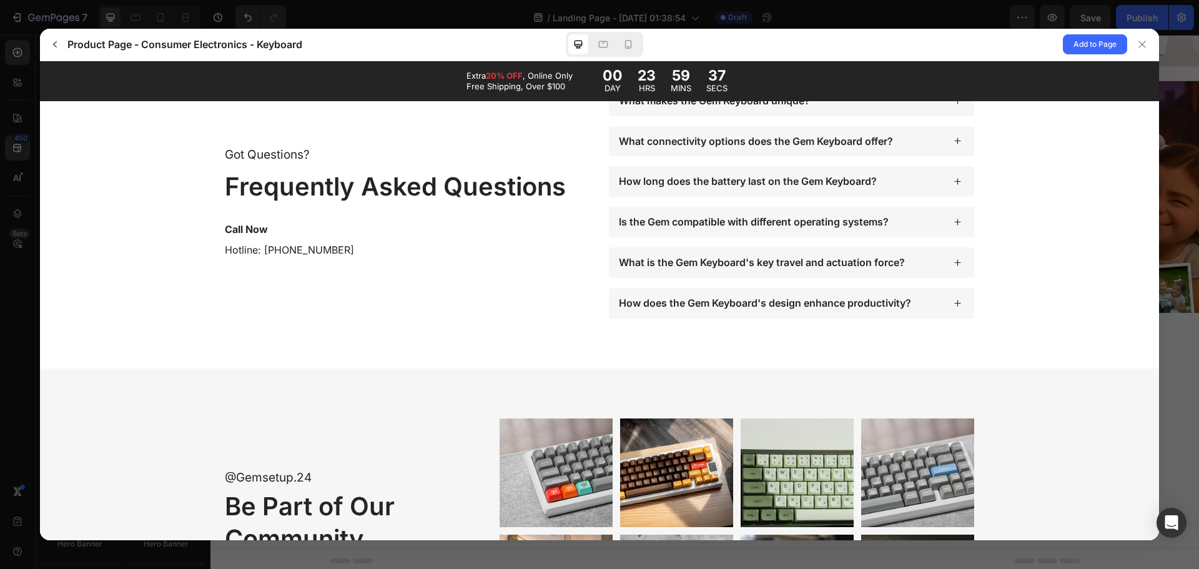
scroll to position [4433, 0]
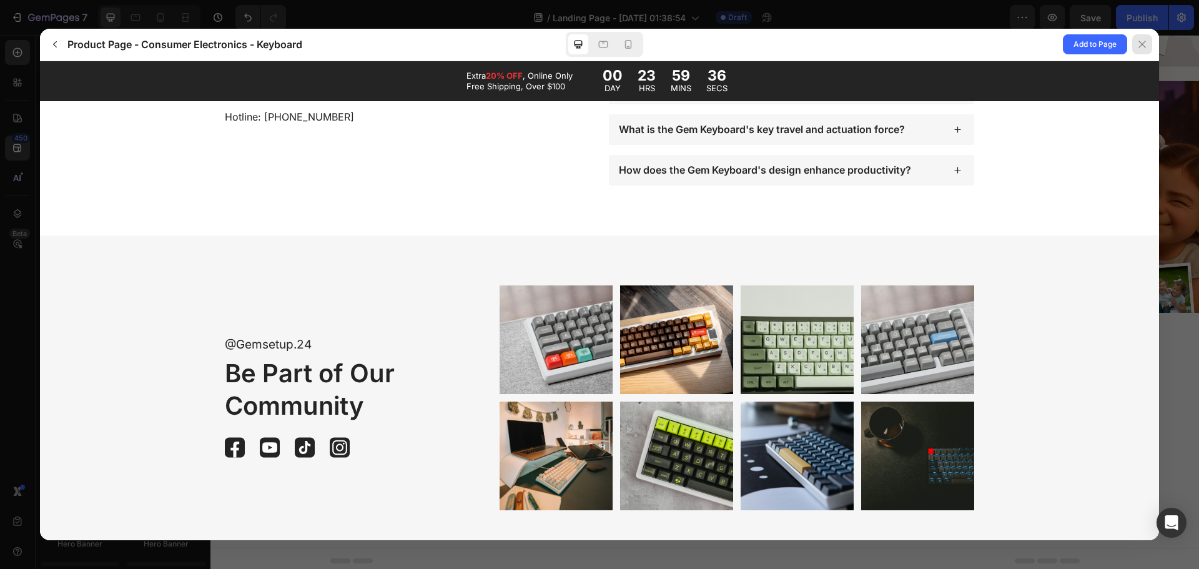
click at [1144, 44] on icon at bounding box center [1142, 44] width 10 height 10
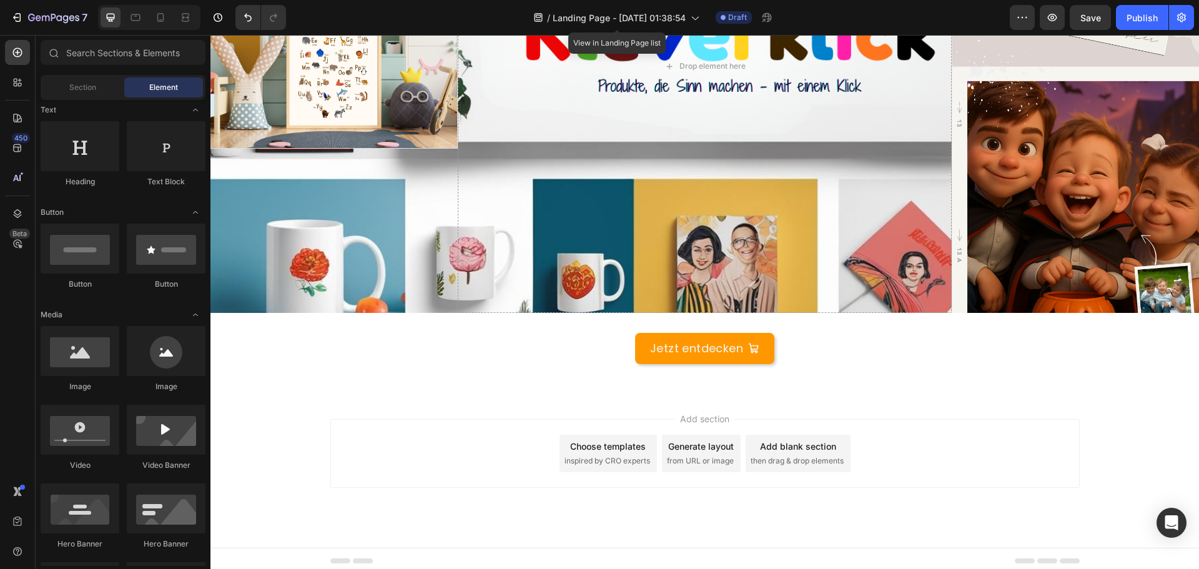
click at [598, 440] on div "Choose templates" at bounding box center [608, 446] width 76 height 13
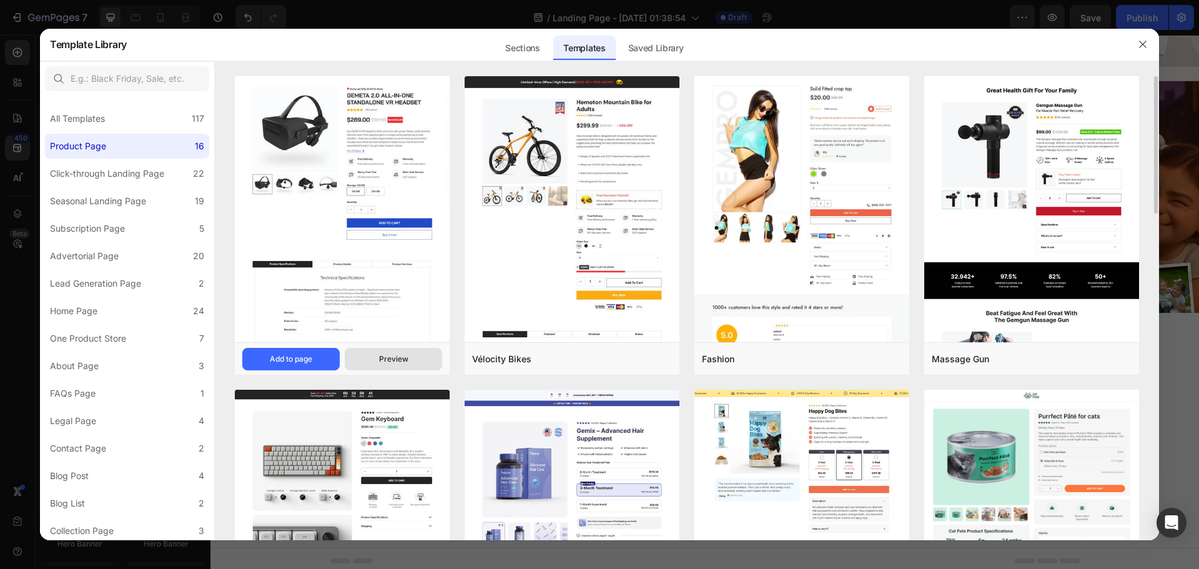
click at [400, 356] on div "Preview" at bounding box center [393, 358] width 29 height 11
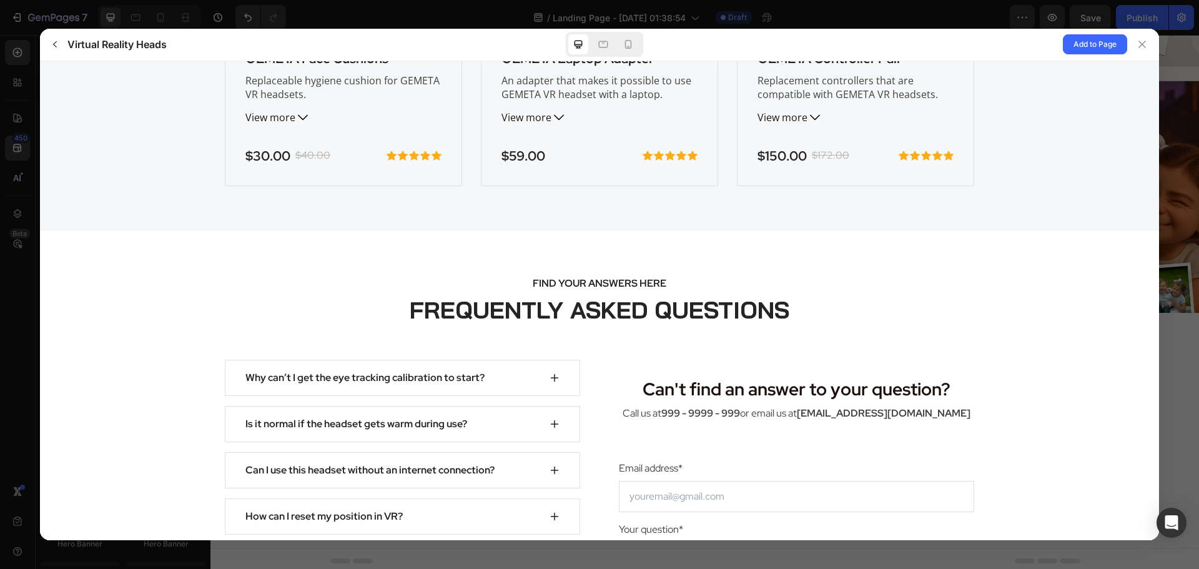
scroll to position [4870, 0]
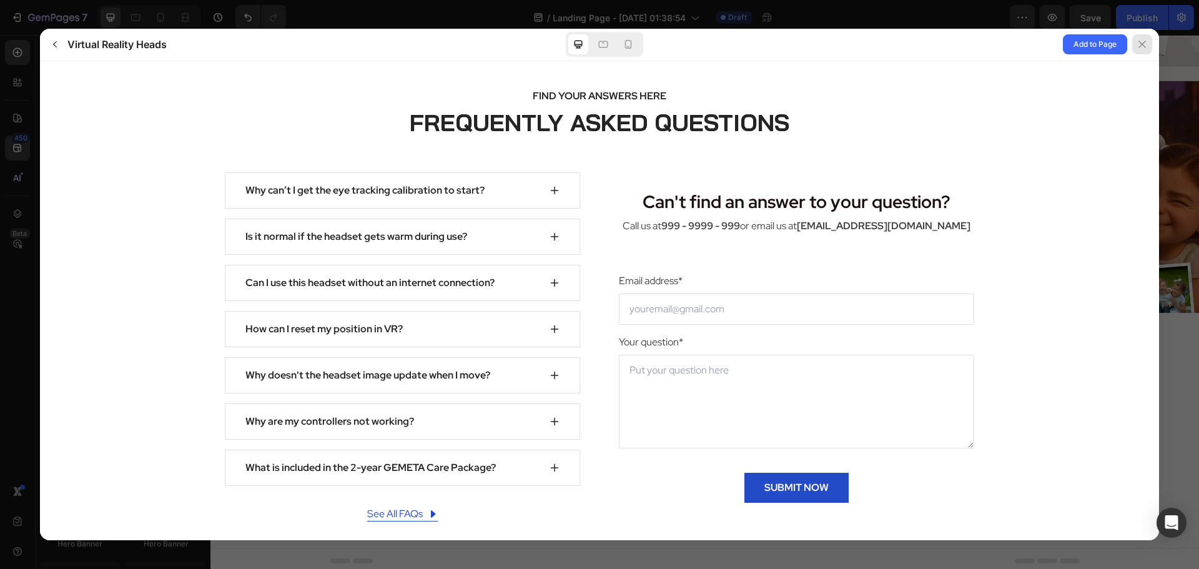
click at [1144, 46] on icon at bounding box center [1142, 44] width 10 height 10
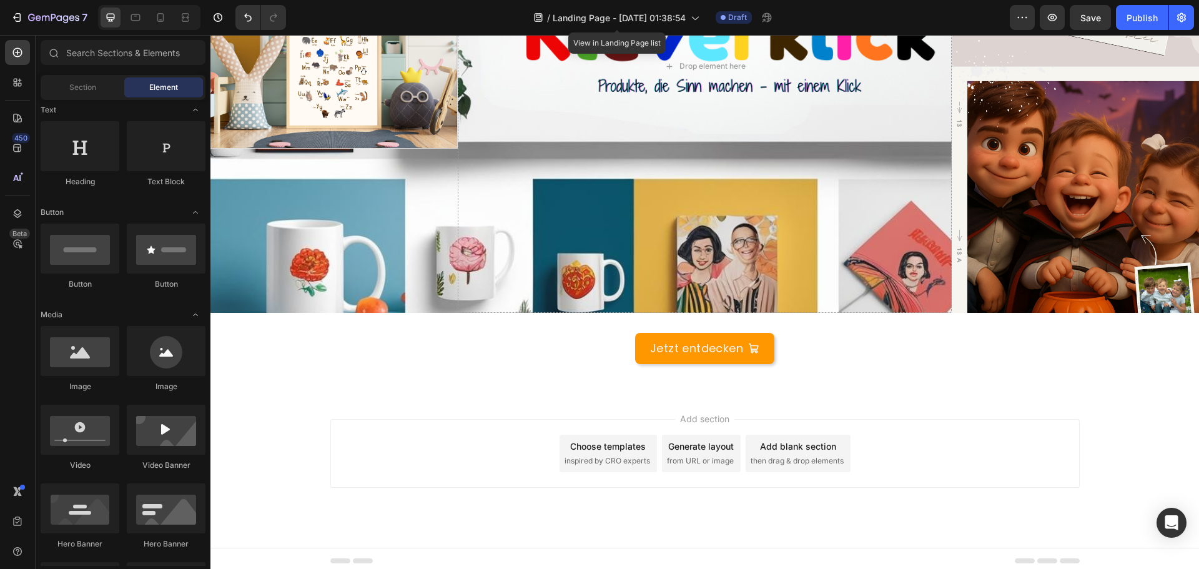
click at [629, 455] on span "inspired by CRO experts" at bounding box center [607, 460] width 86 height 11
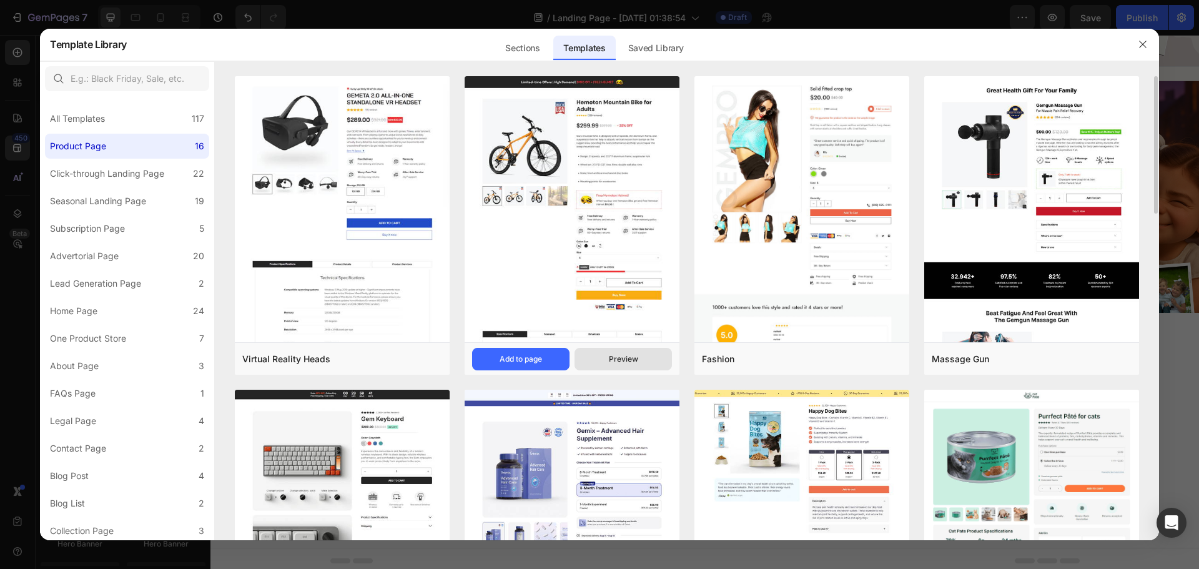
click at [632, 353] on div "Preview" at bounding box center [623, 358] width 29 height 11
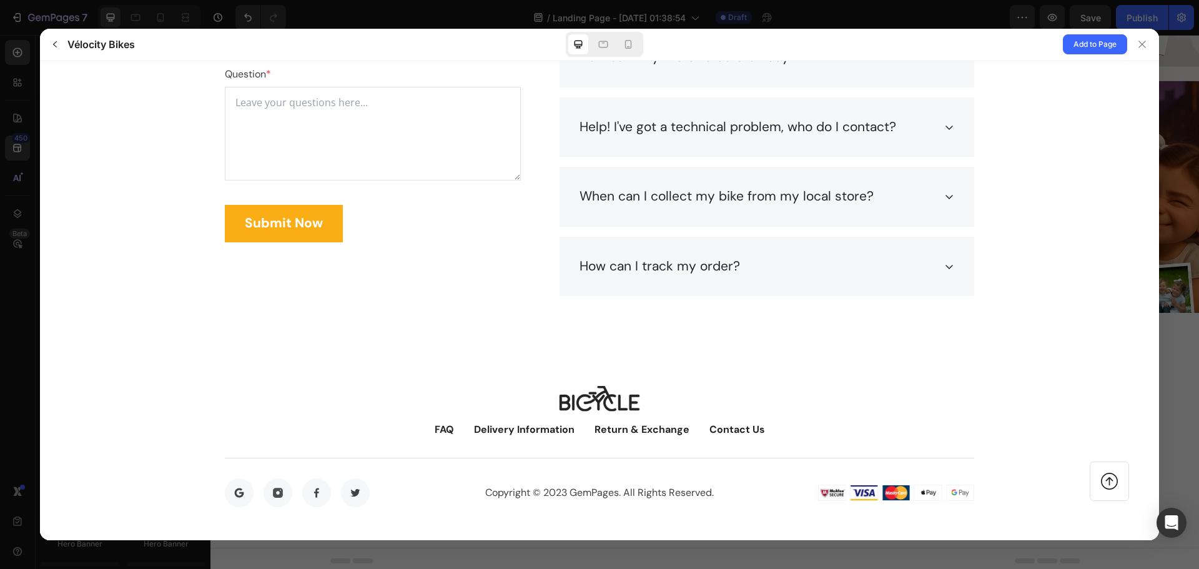
scroll to position [5412, 0]
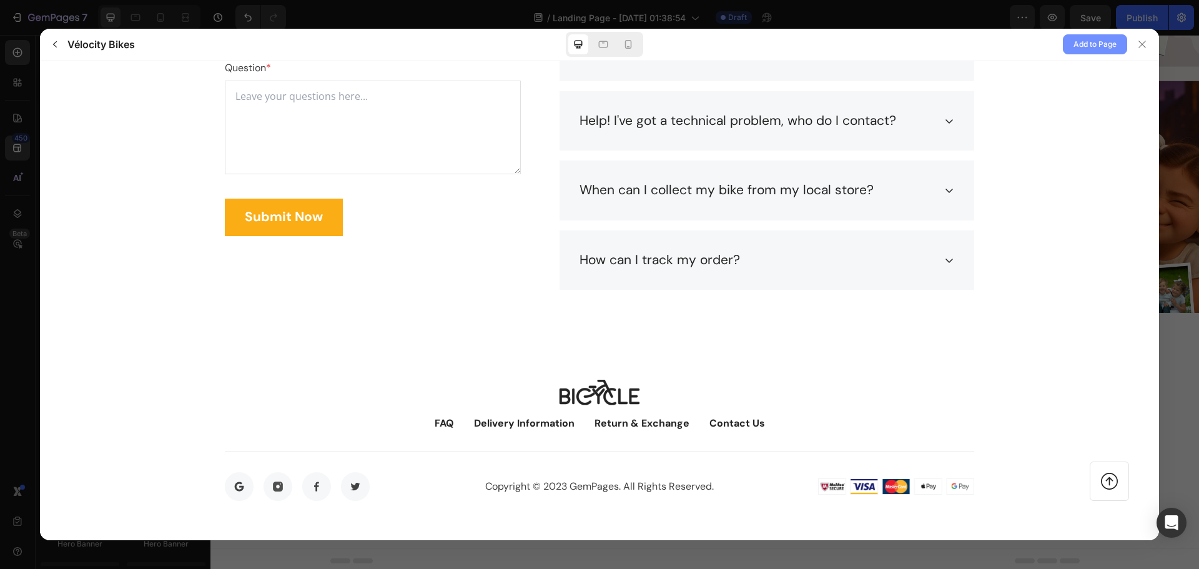
click at [1105, 48] on span "Add to Page" at bounding box center [1094, 44] width 43 height 15
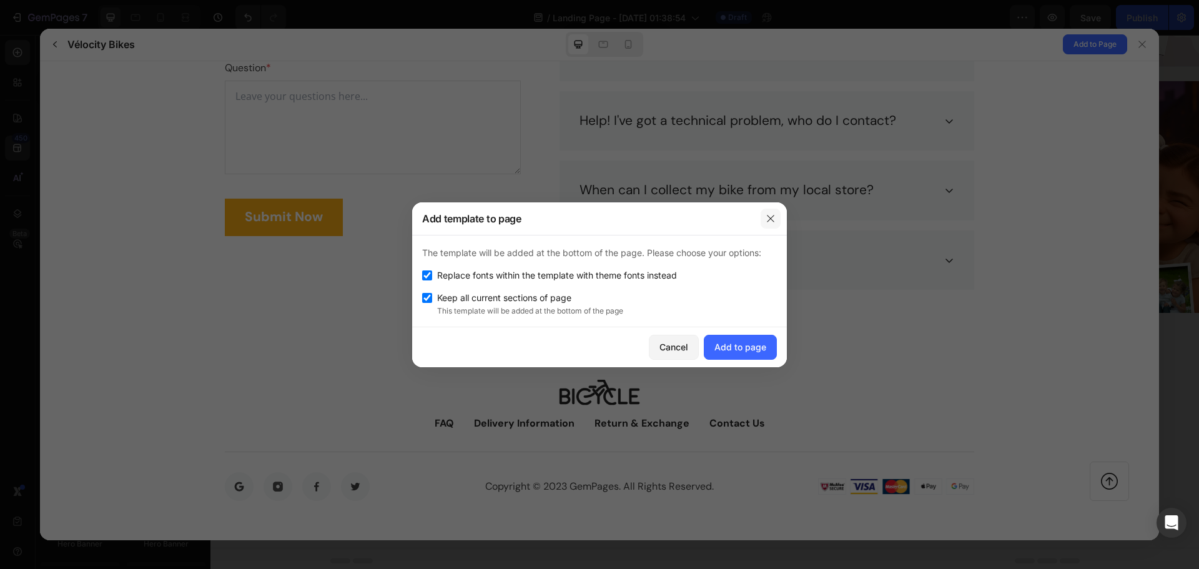
click at [777, 219] on button "button" at bounding box center [770, 219] width 20 height 20
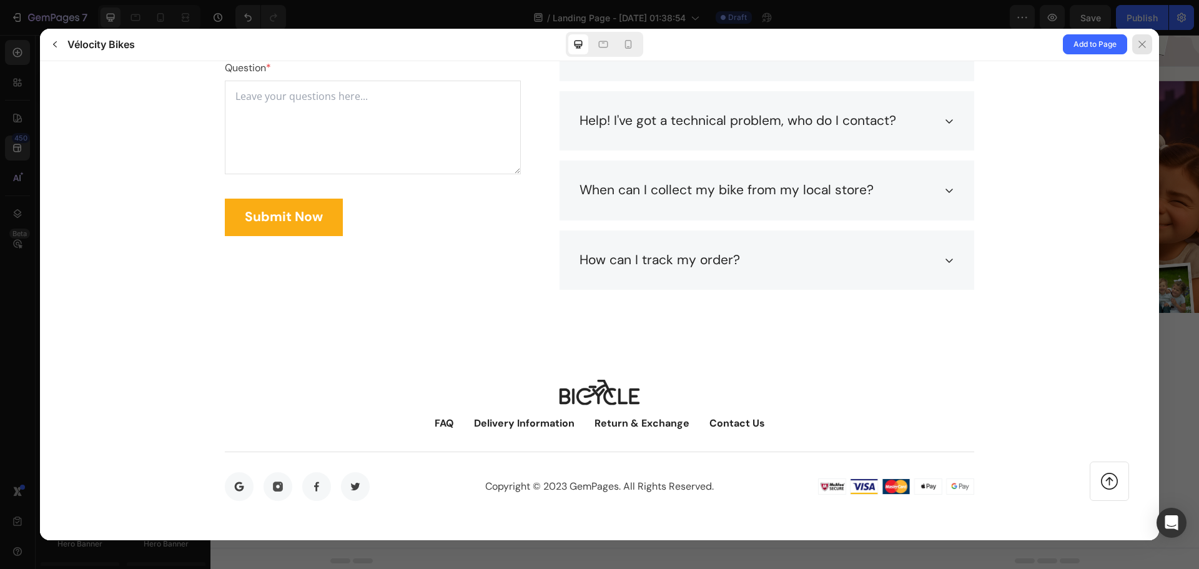
click at [1151, 47] on div at bounding box center [1142, 44] width 20 height 20
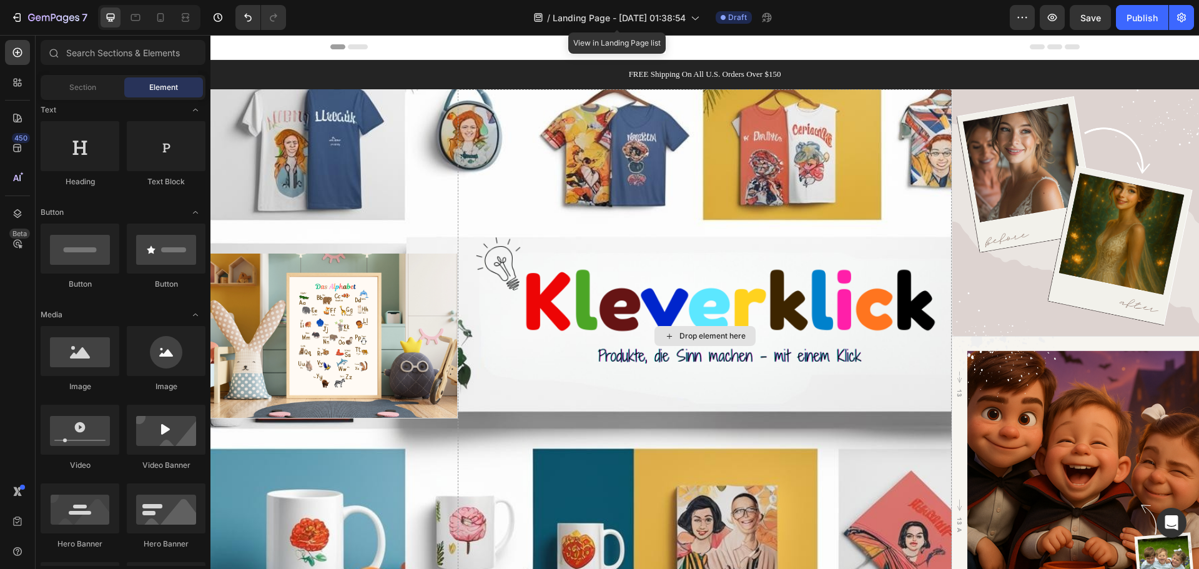
scroll to position [0, 0]
click at [19, 59] on div at bounding box center [17, 52] width 25 height 25
click at [87, 89] on span "Section" at bounding box center [82, 87] width 27 height 11
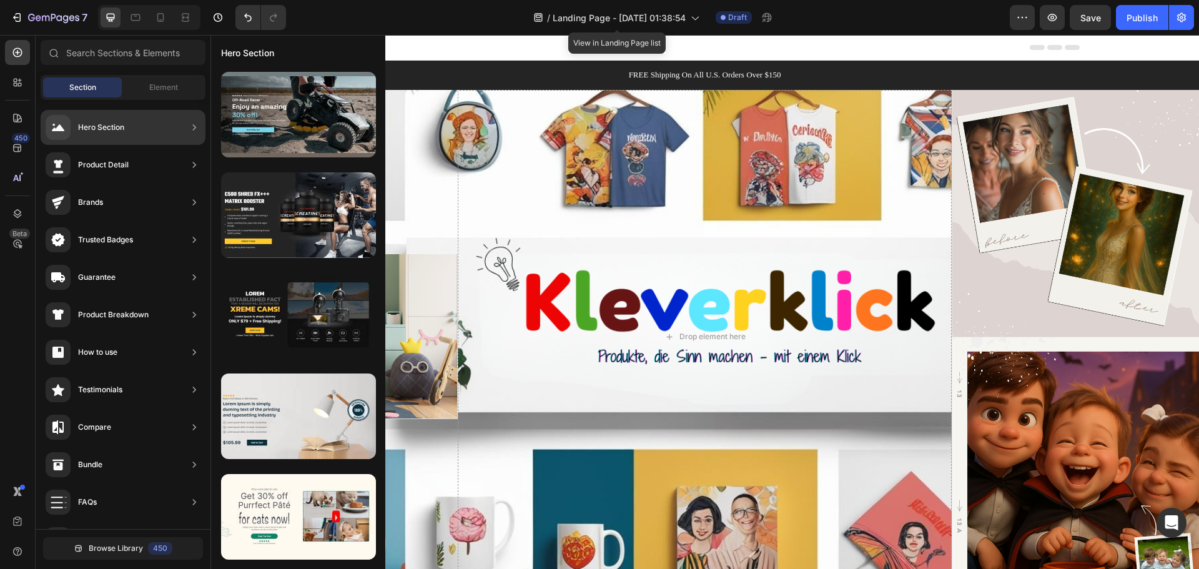
click at [199, 125] on icon at bounding box center [194, 127] width 12 height 12
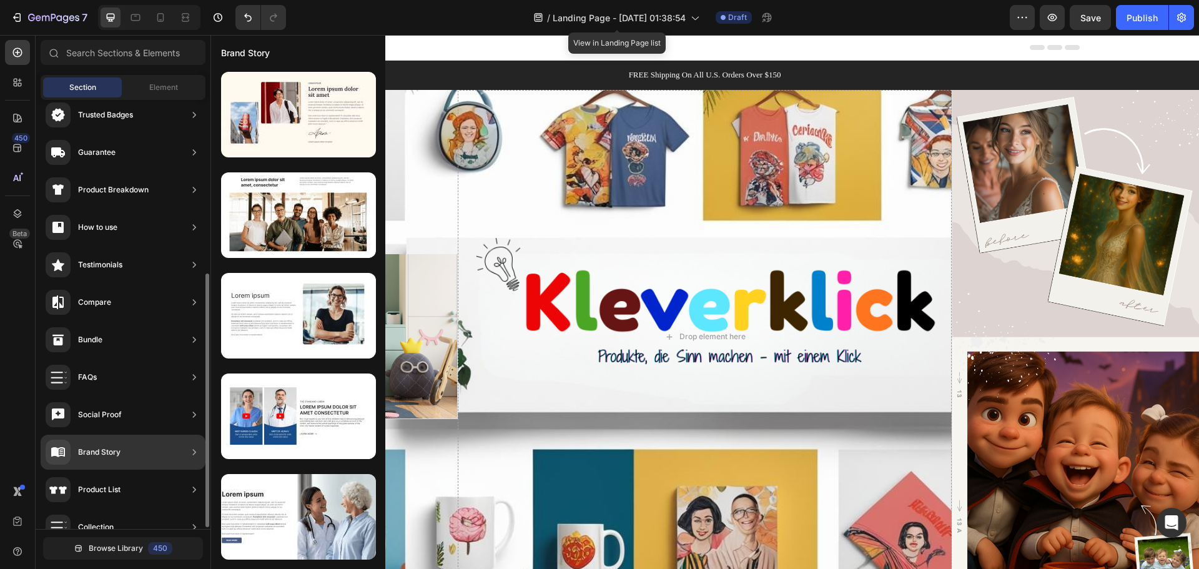
scroll to position [187, 0]
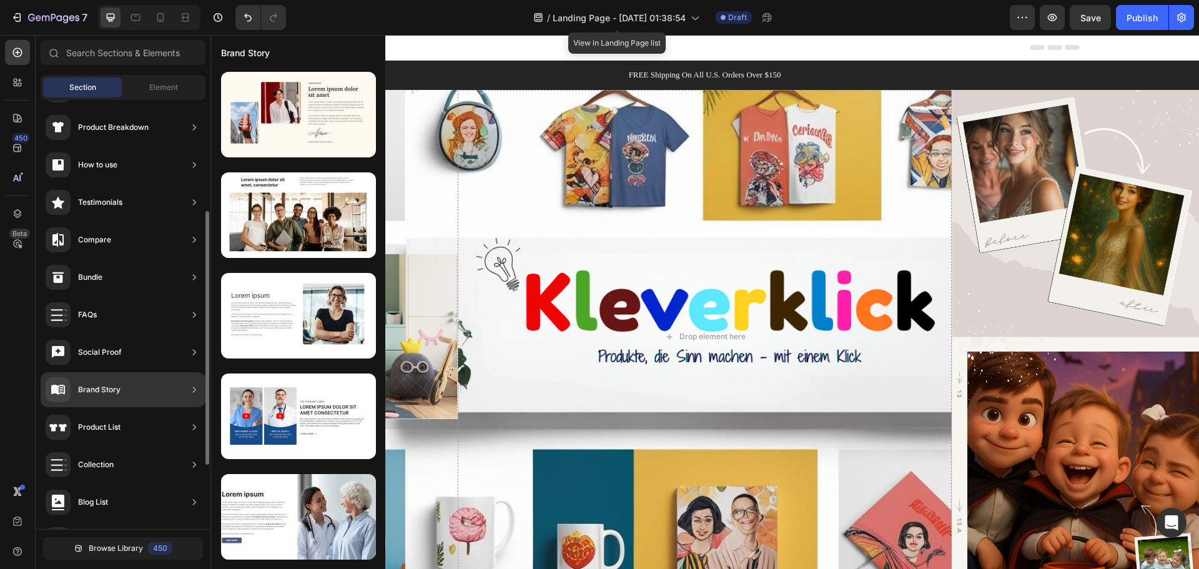
click at [189, 426] on icon at bounding box center [194, 427] width 12 height 12
click at [195, 429] on icon at bounding box center [194, 427] width 12 height 12
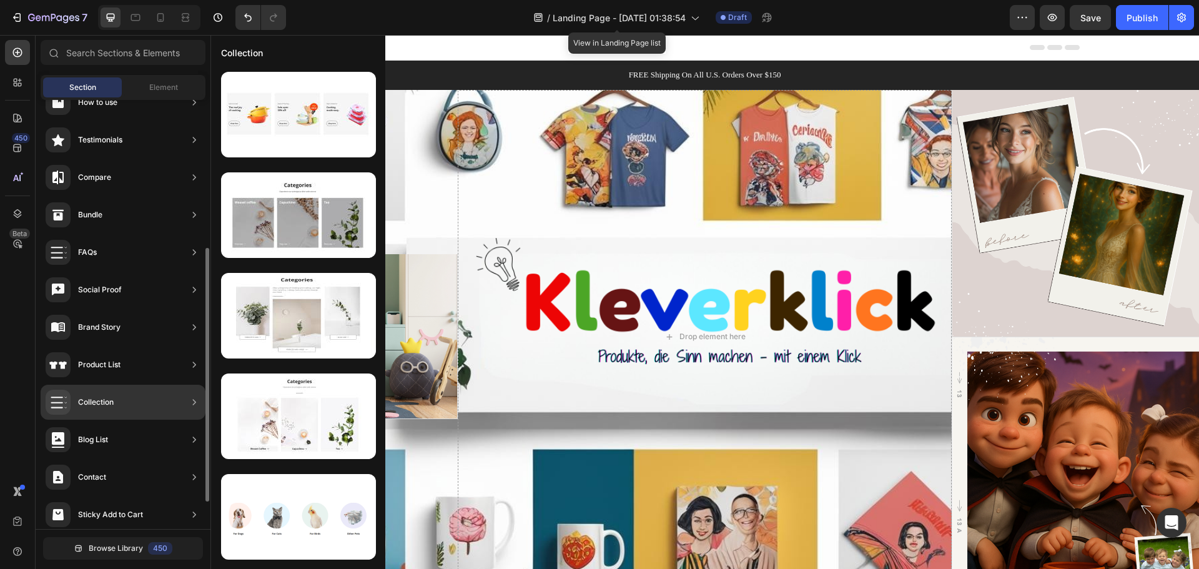
scroll to position [295, 0]
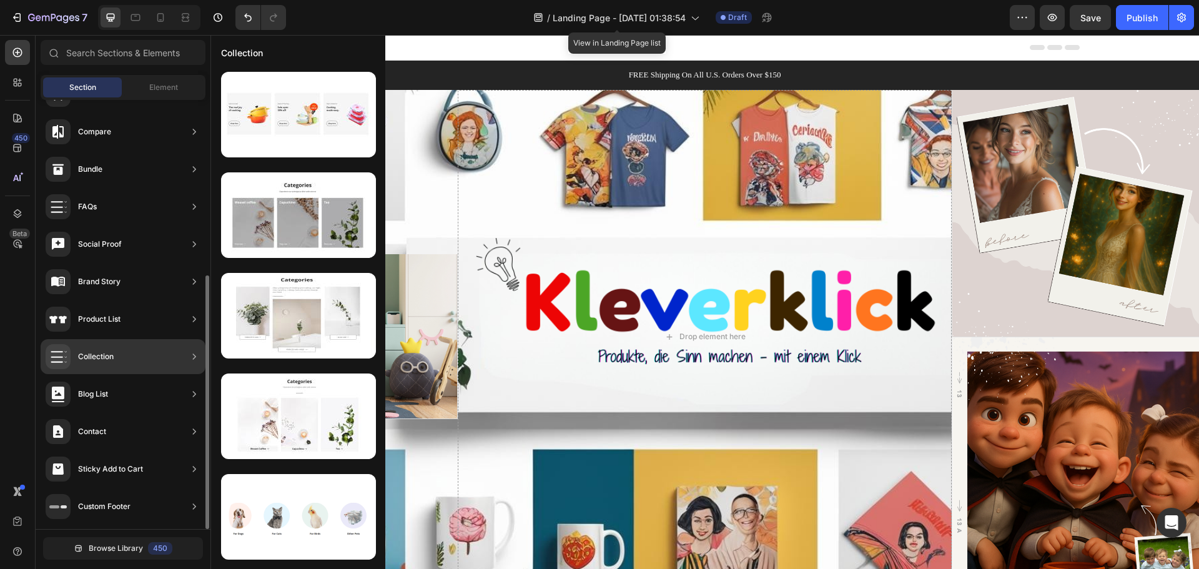
click at [168, 352] on div "Collection" at bounding box center [123, 356] width 165 height 35
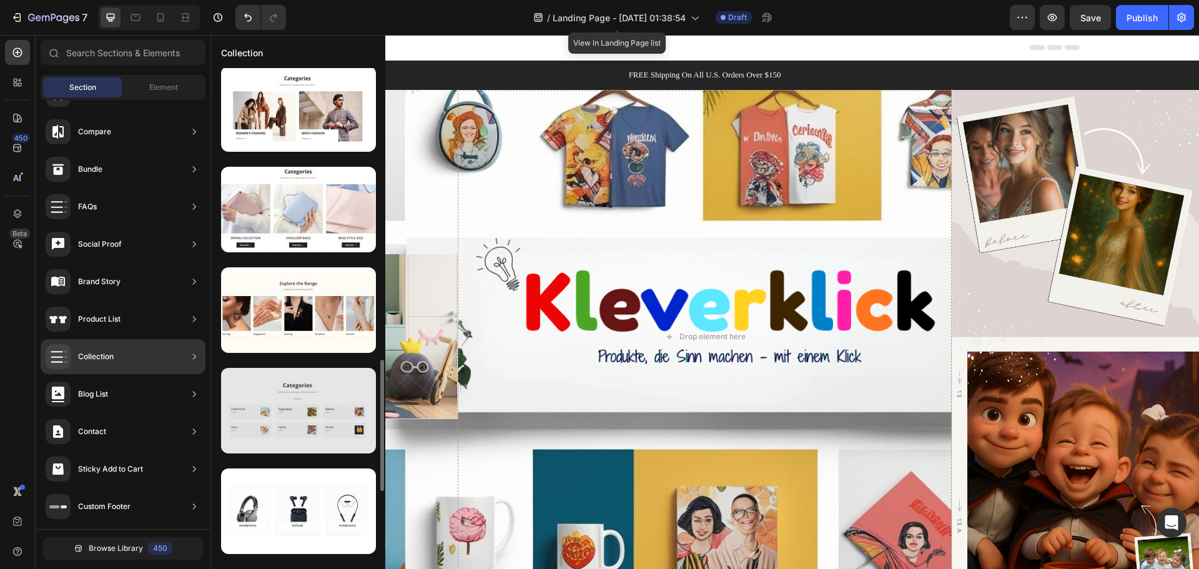
scroll to position [872, 0]
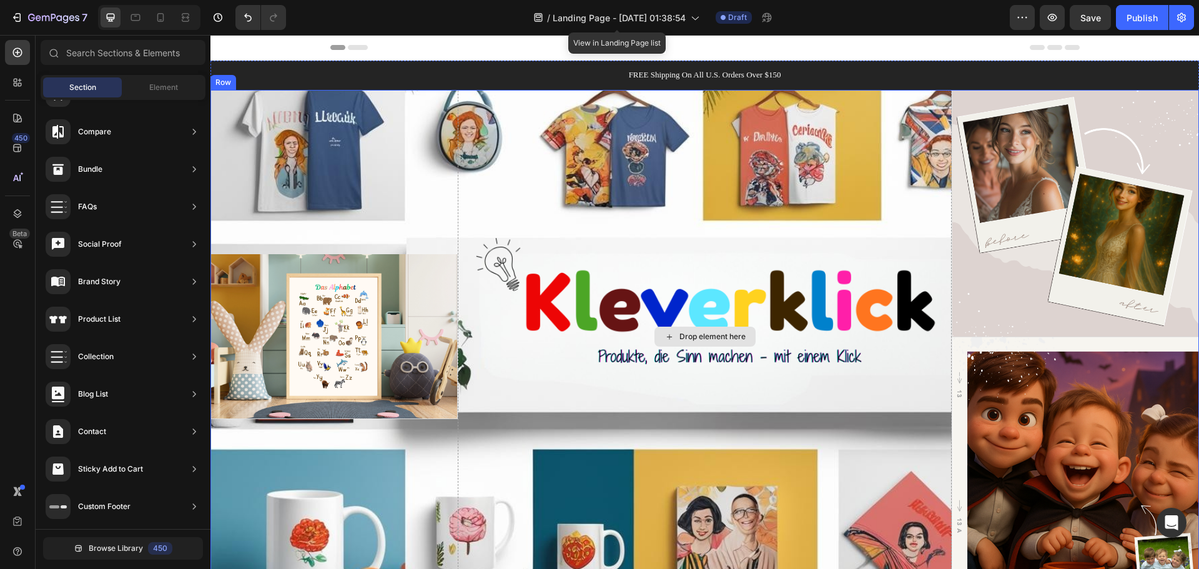
click at [691, 332] on div "Drop element here" at bounding box center [712, 337] width 66 height 10
click at [659, 335] on div "Drop element here" at bounding box center [704, 337] width 101 height 20
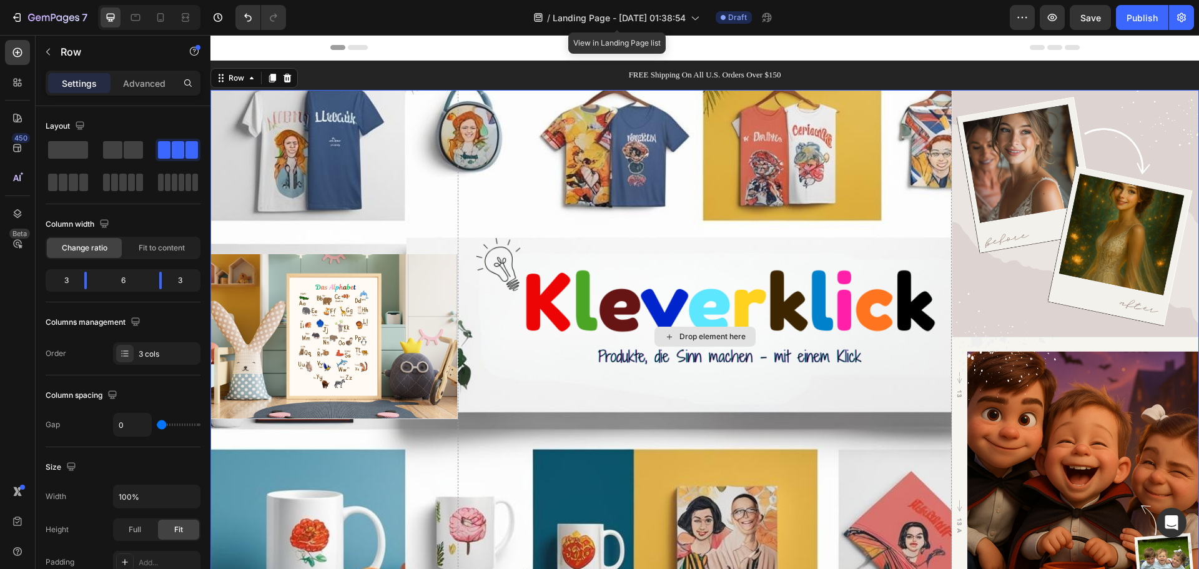
click at [698, 365] on div "Drop element here" at bounding box center [705, 337] width 494 height 494
click at [240, 14] on button "Undo/Redo" at bounding box center [247, 17] width 25 height 25
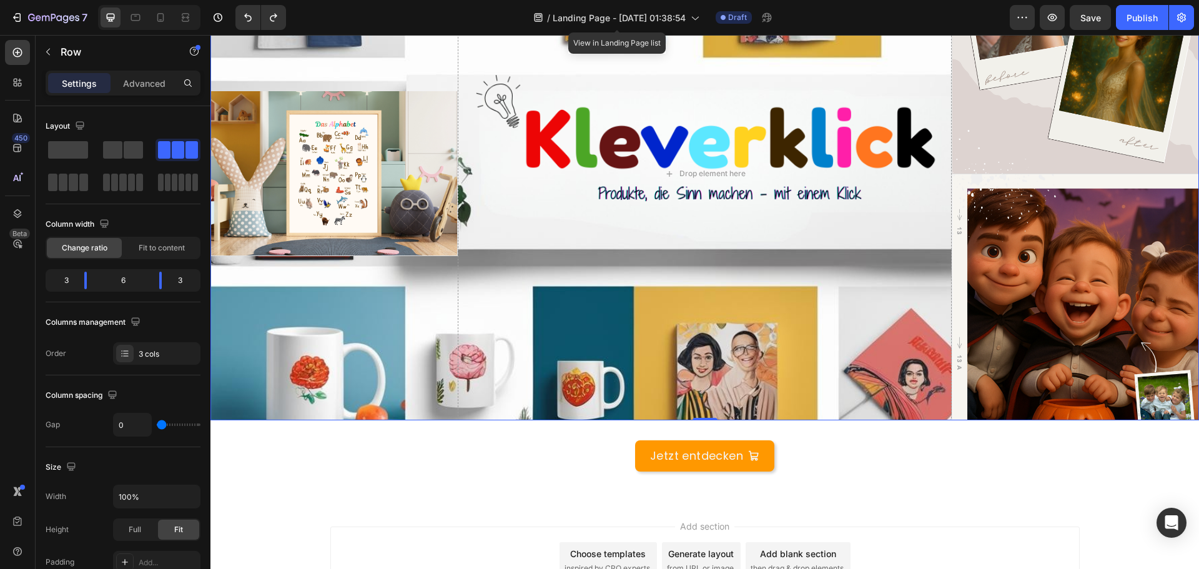
scroll to position [270, 0]
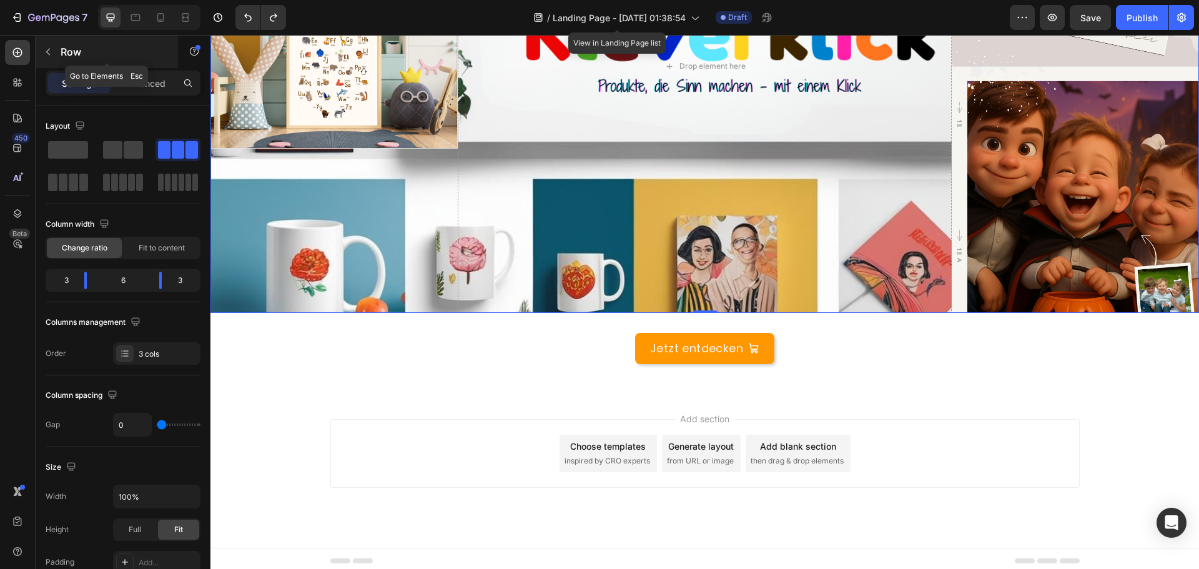
click at [54, 54] on button "button" at bounding box center [48, 52] width 20 height 20
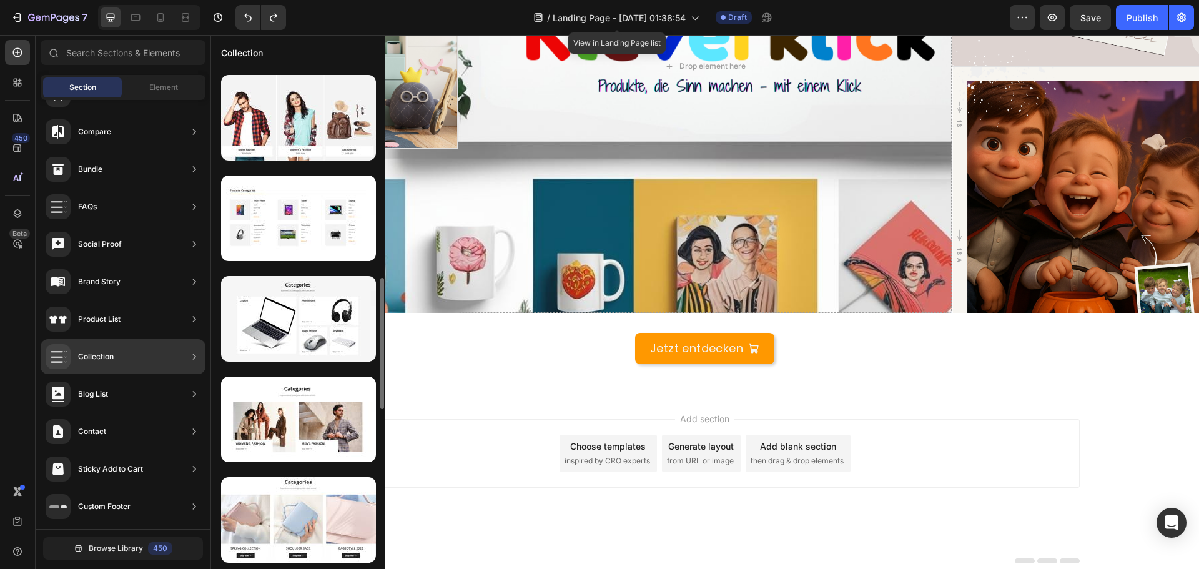
scroll to position [562, 0]
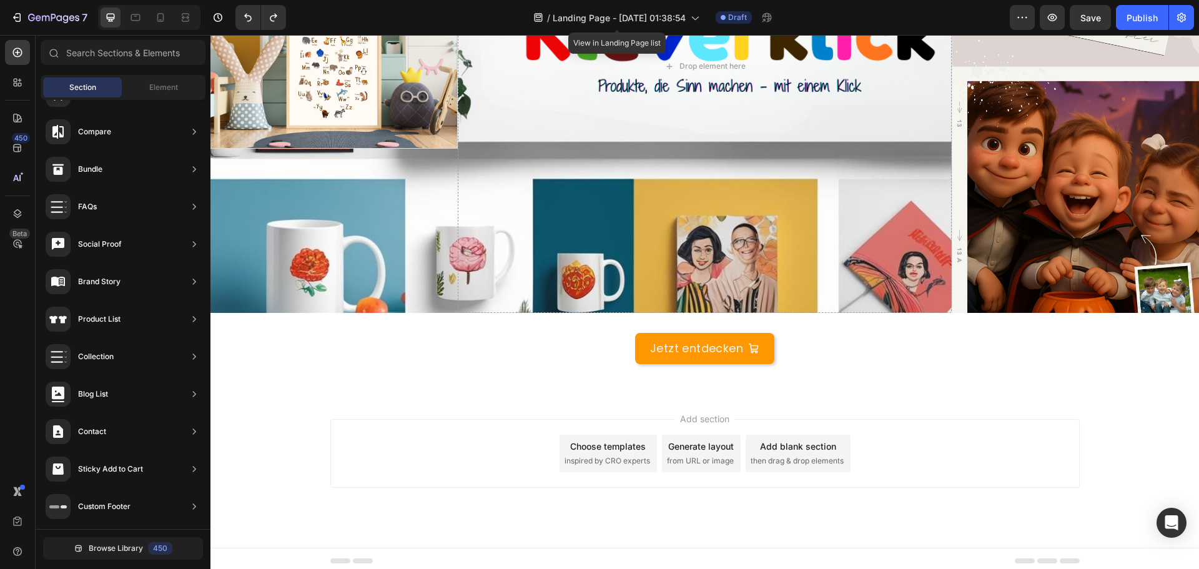
click at [605, 435] on div "Choose templates inspired by CRO experts" at bounding box center [607, 453] width 97 height 37
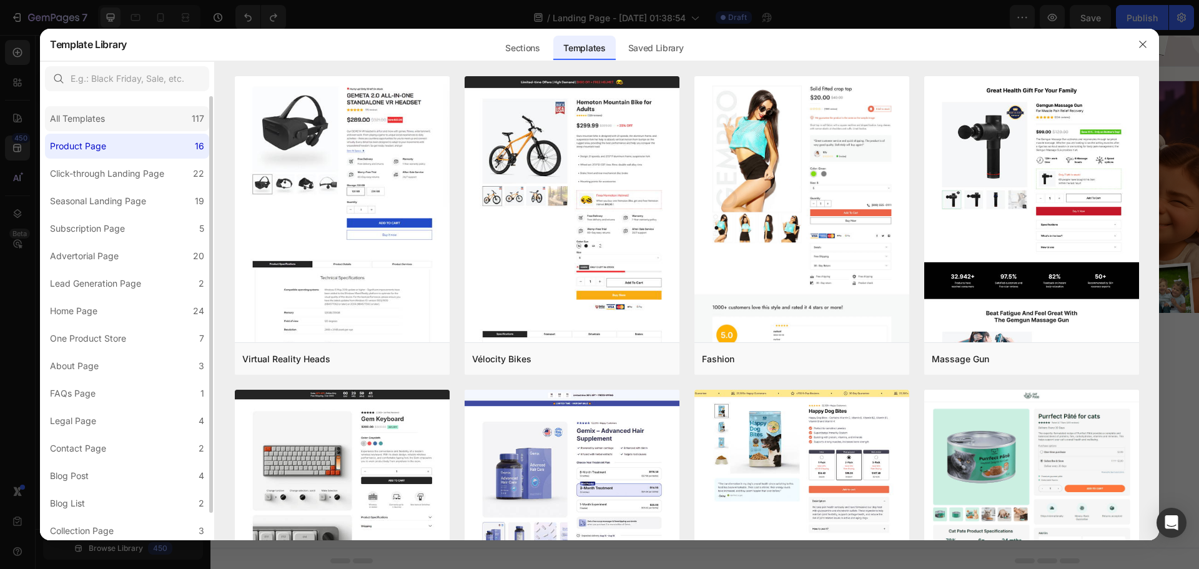
click at [125, 127] on div "All Templates 117" at bounding box center [127, 118] width 164 height 25
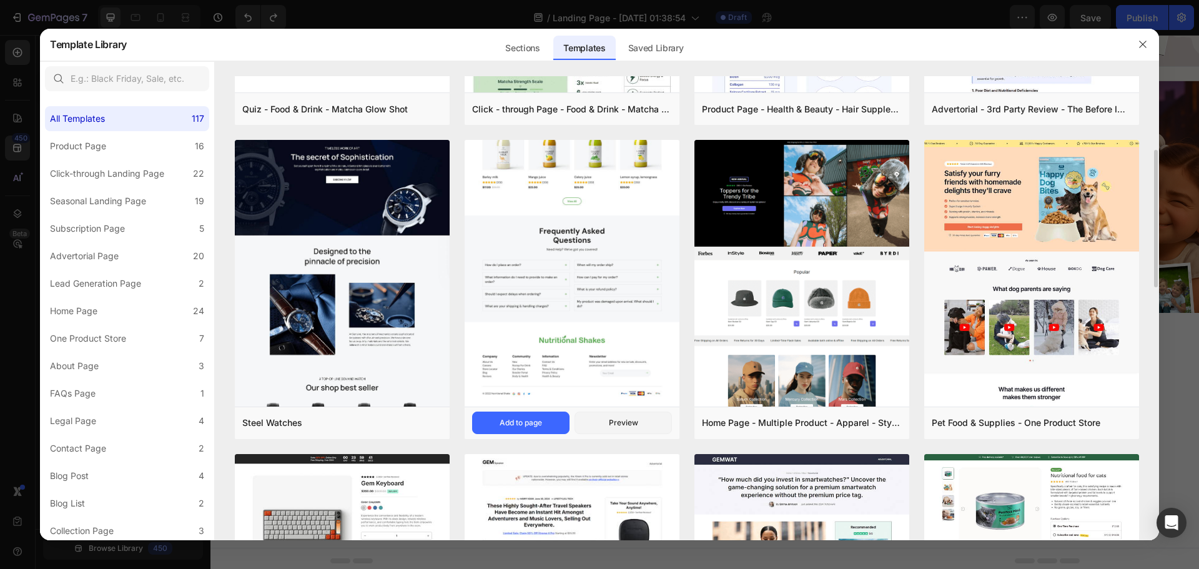
scroll to position [375, 0]
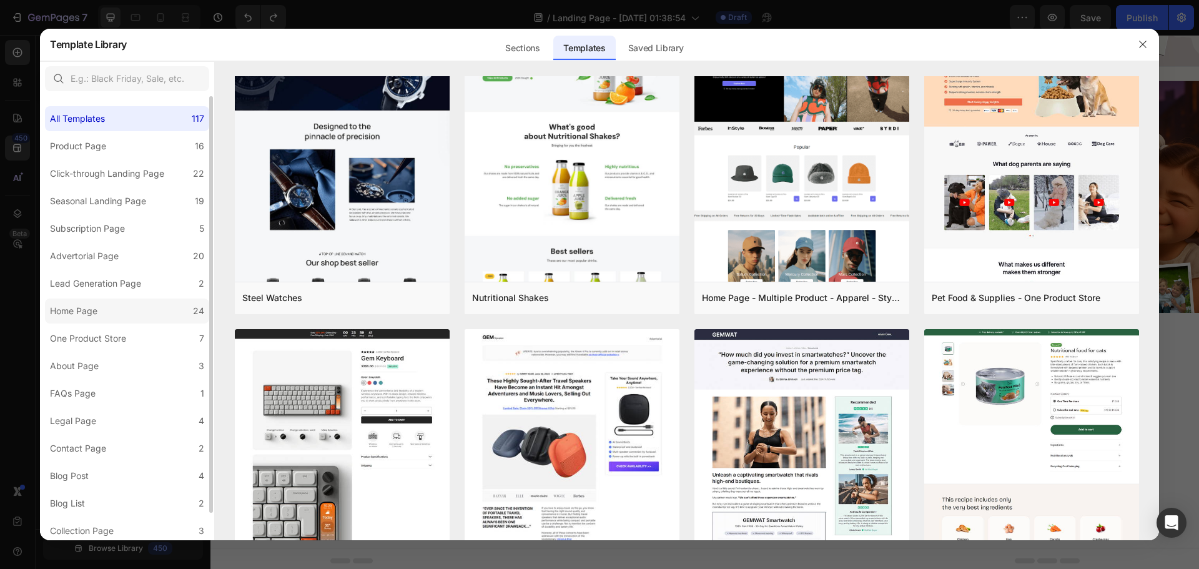
click at [136, 307] on label "Home Page 24" at bounding box center [127, 310] width 164 height 25
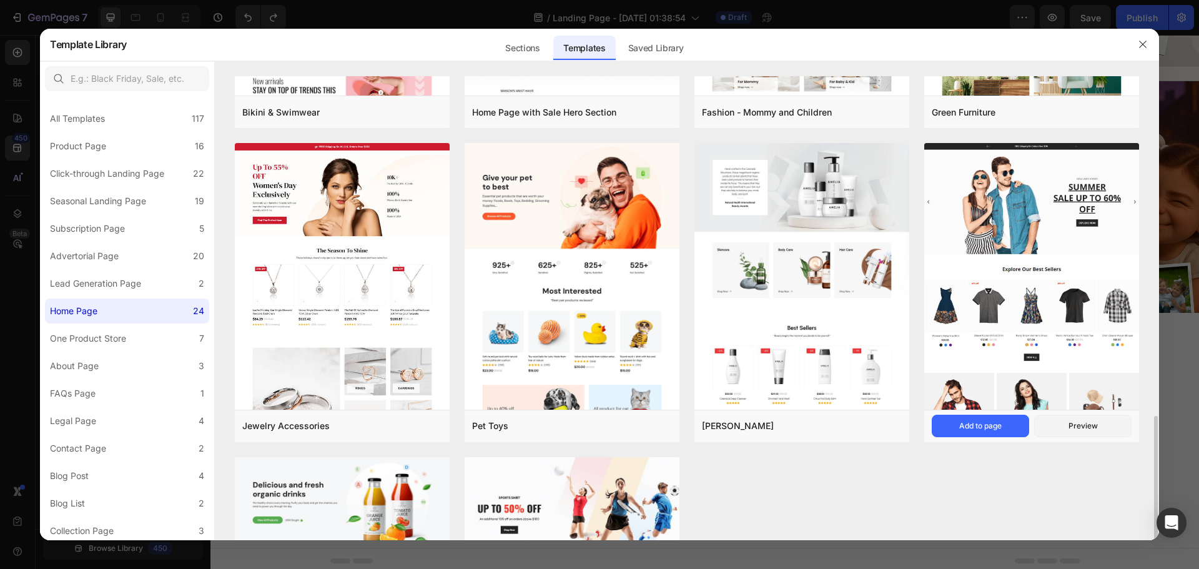
scroll to position [936, 0]
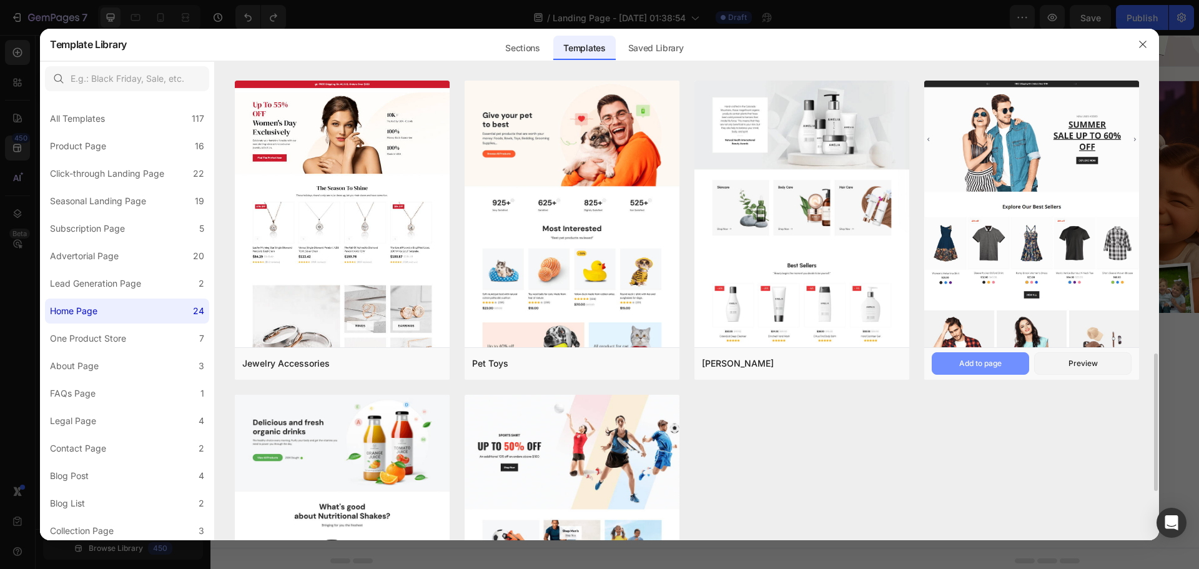
click at [1008, 364] on button "Add to page" at bounding box center [980, 363] width 97 height 22
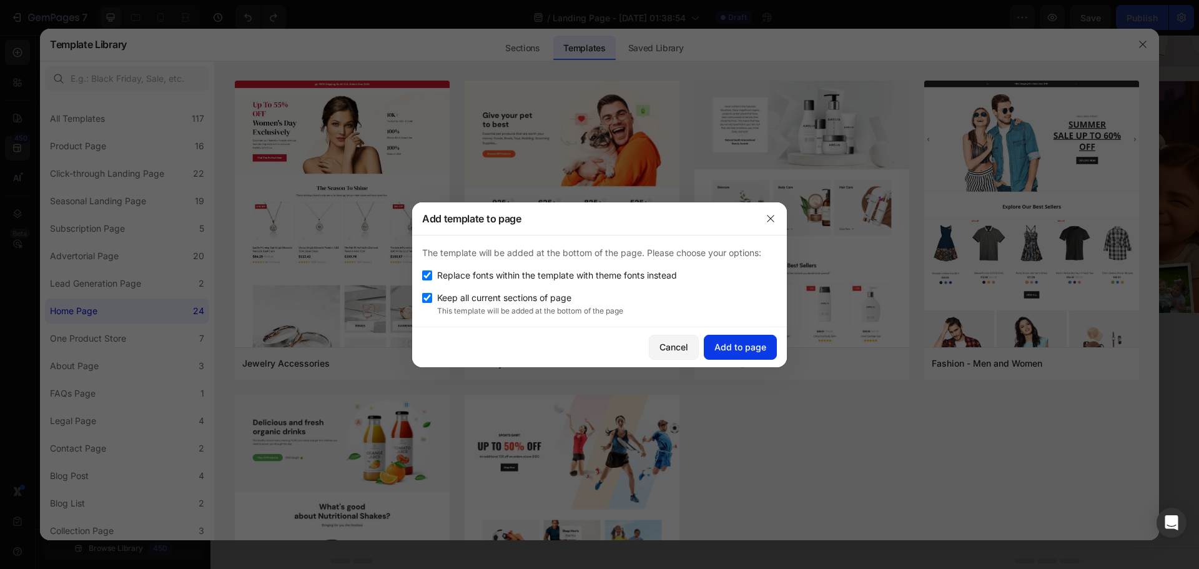
click at [769, 351] on button "Add to page" at bounding box center [740, 347] width 73 height 25
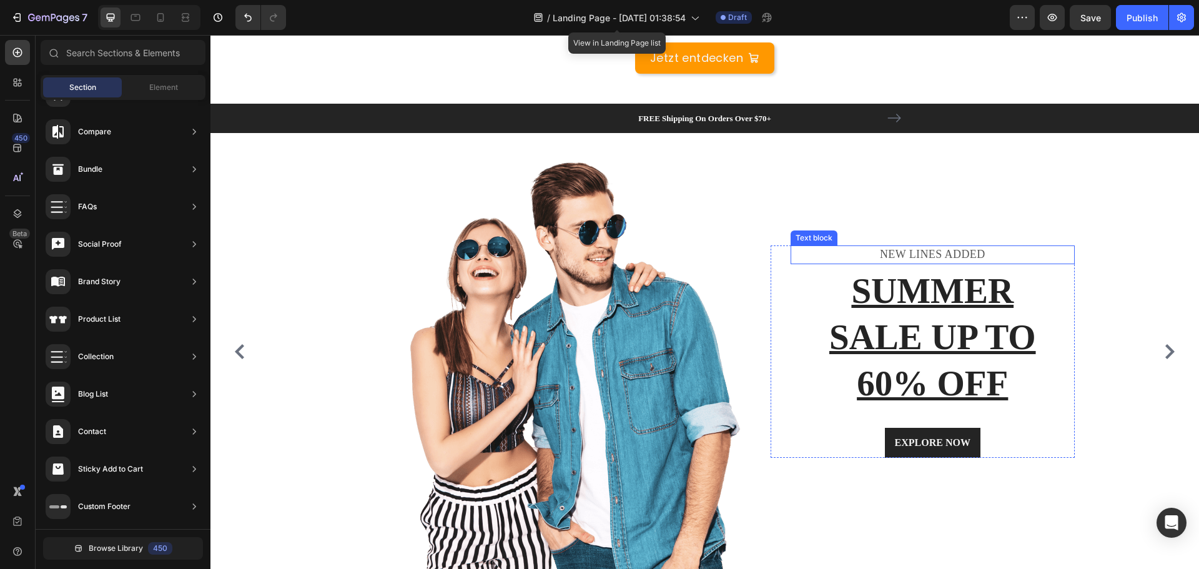
scroll to position [437, 0]
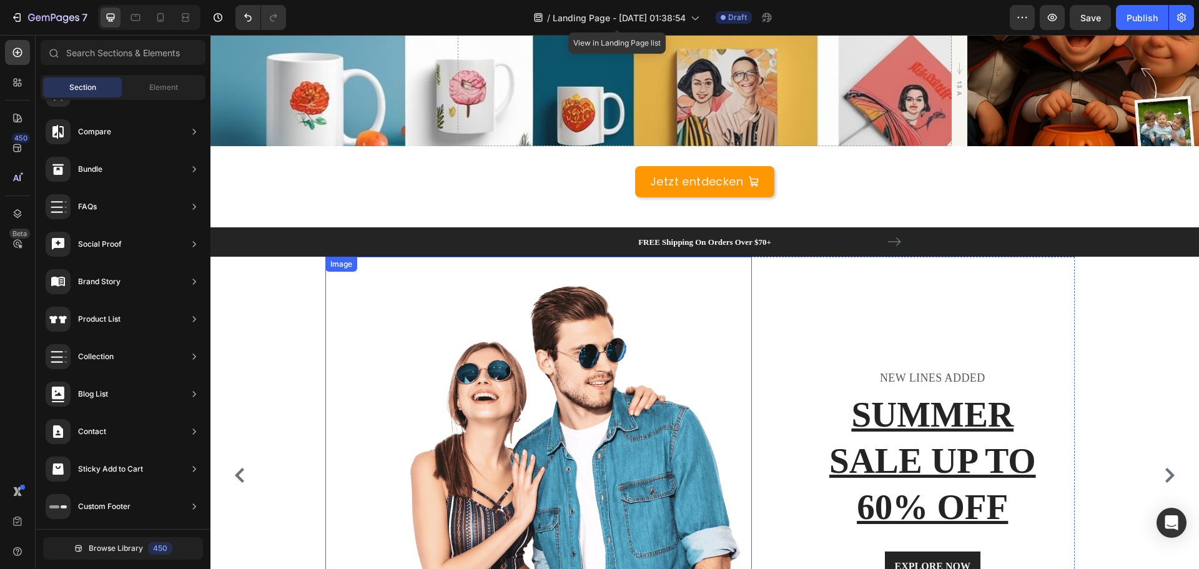
click at [684, 395] on img at bounding box center [574, 475] width 356 height 437
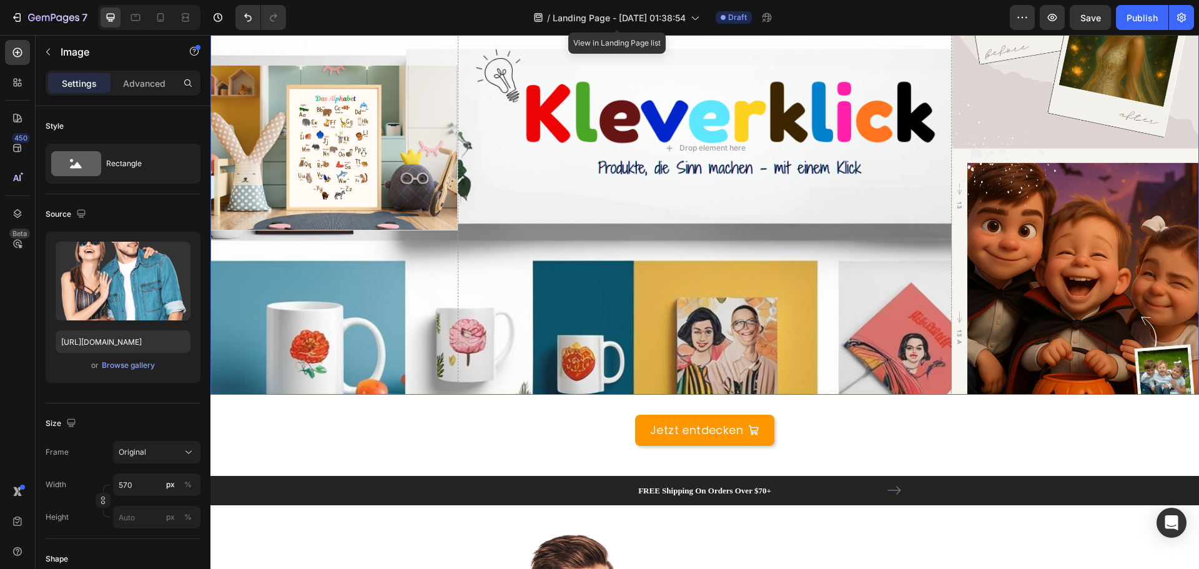
scroll to position [0, 0]
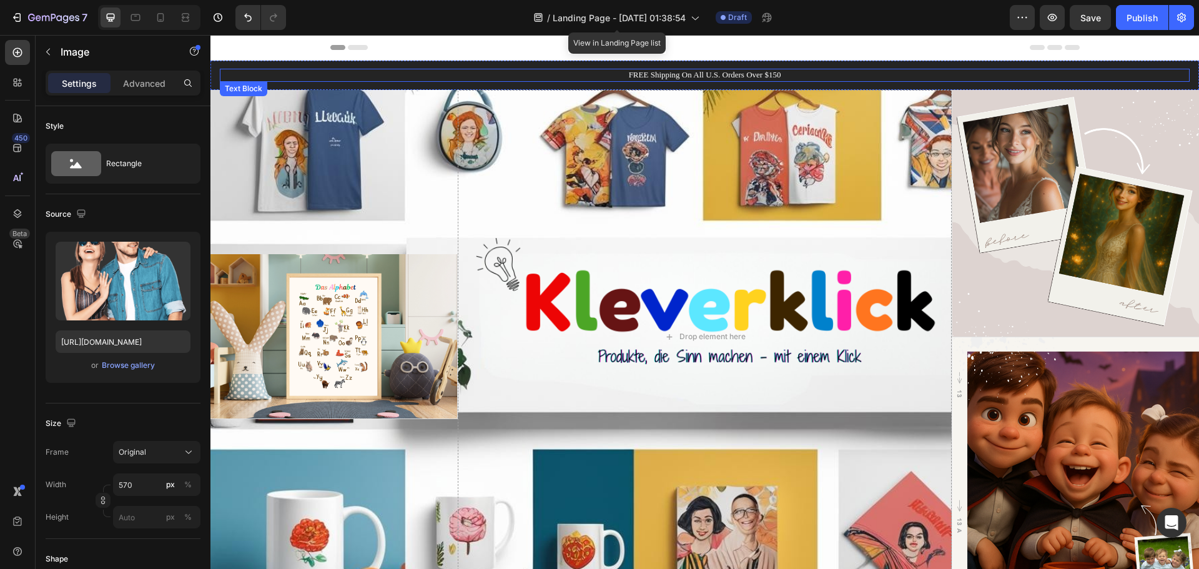
click at [253, 70] on p "FREE Shipping On All U.S. Orders Over $150" at bounding box center [704, 75] width 967 height 11
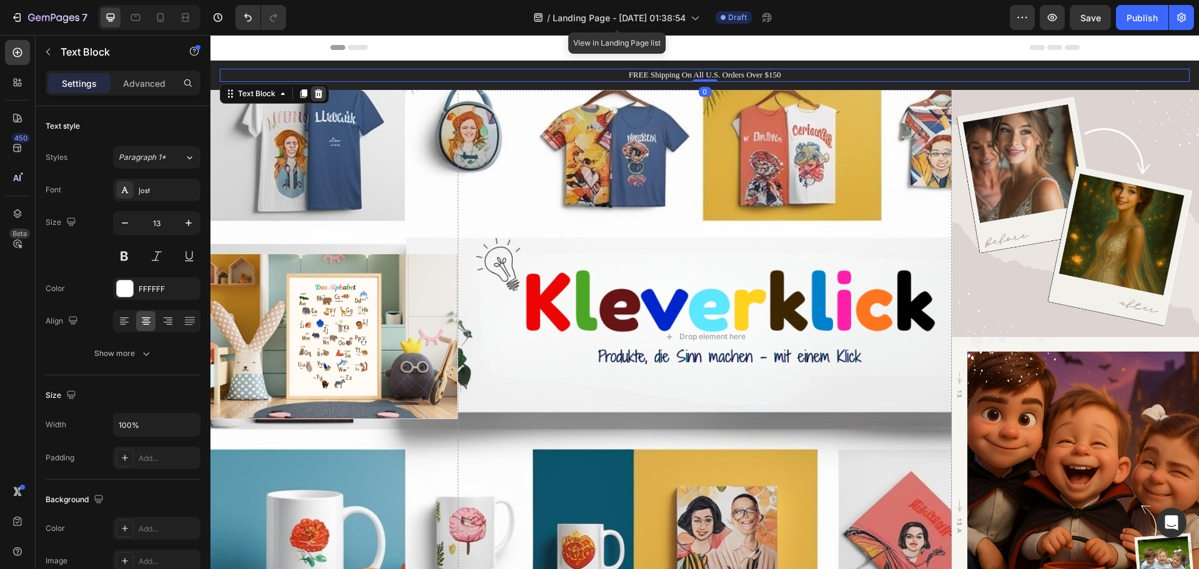
click at [315, 95] on icon at bounding box center [319, 93] width 8 height 9
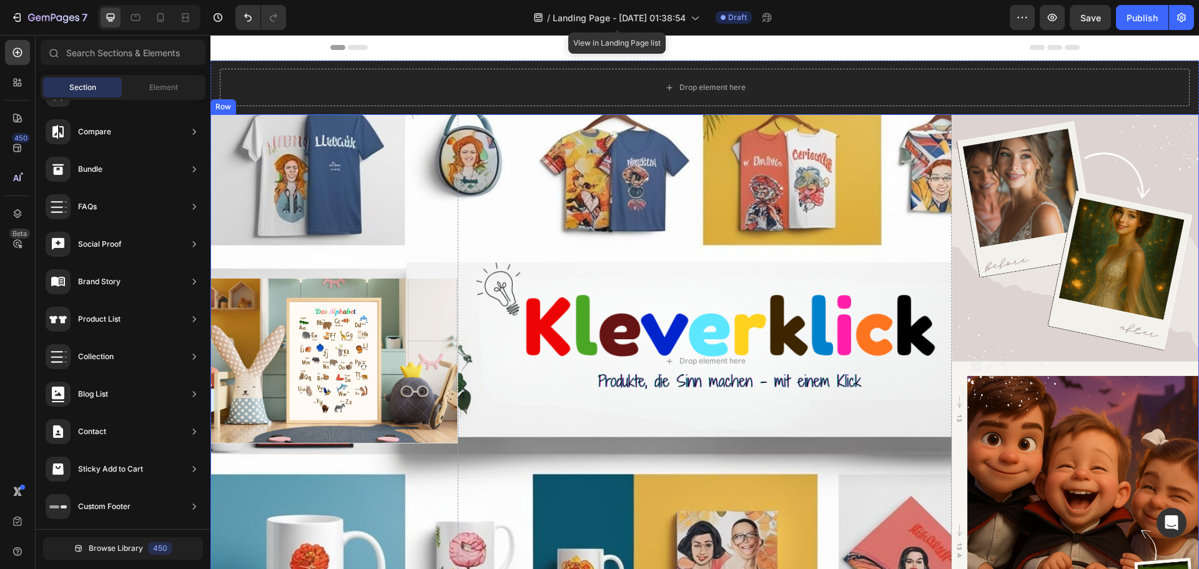
click at [279, 137] on div "Image Image Image Row" at bounding box center [333, 361] width 247 height 494
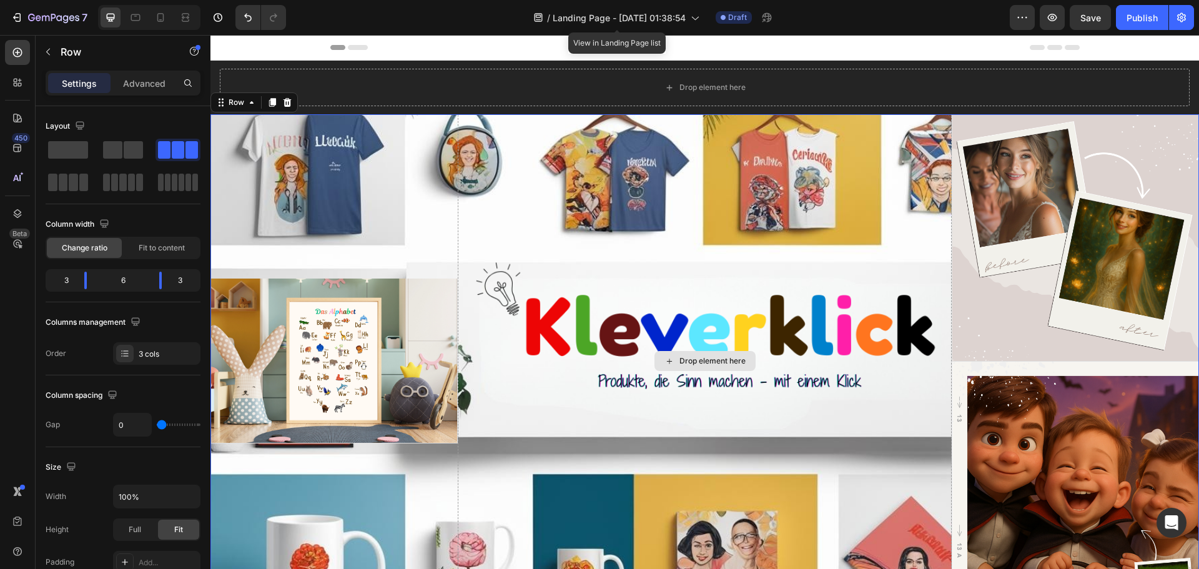
click at [521, 178] on div "Drop element here" at bounding box center [705, 361] width 494 height 494
click at [291, 107] on icon at bounding box center [287, 102] width 10 height 10
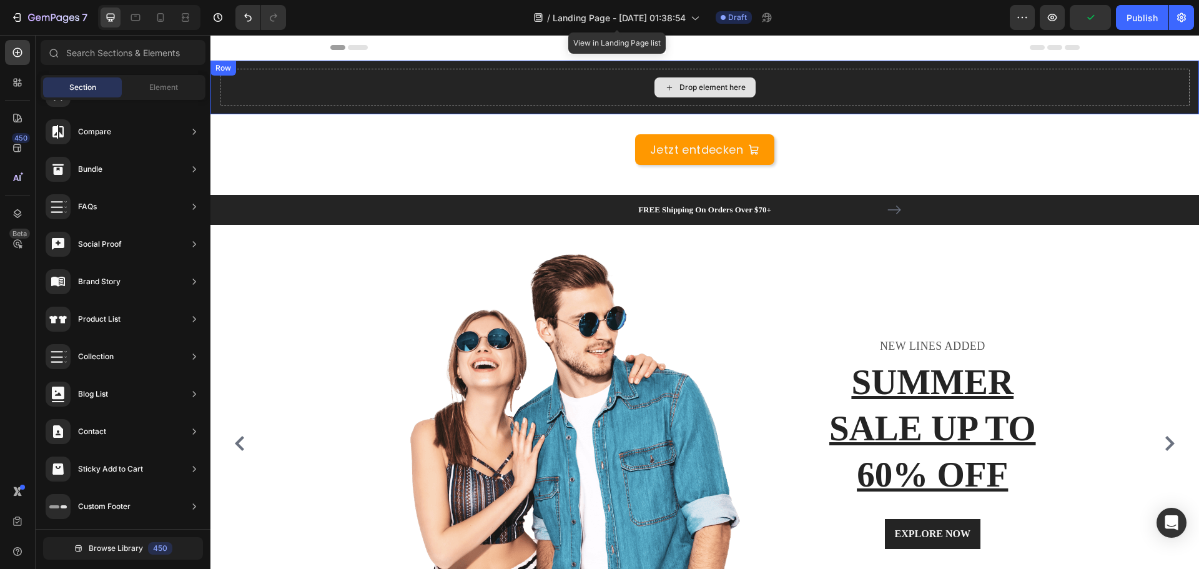
click at [358, 72] on div "Drop element here" at bounding box center [705, 87] width 970 height 37
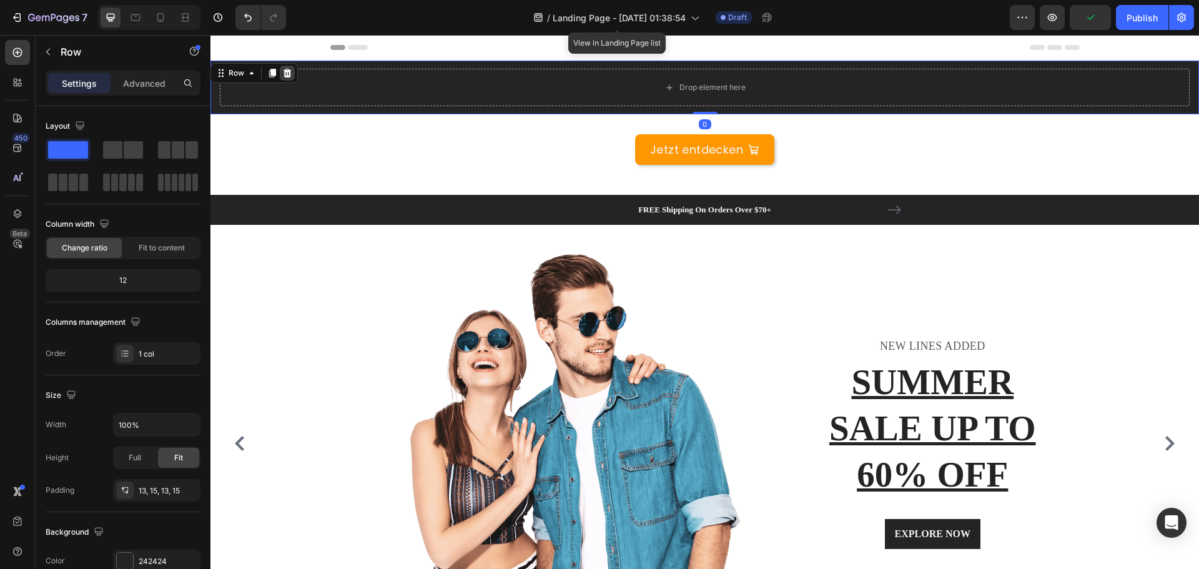
click at [286, 72] on icon at bounding box center [287, 73] width 10 height 10
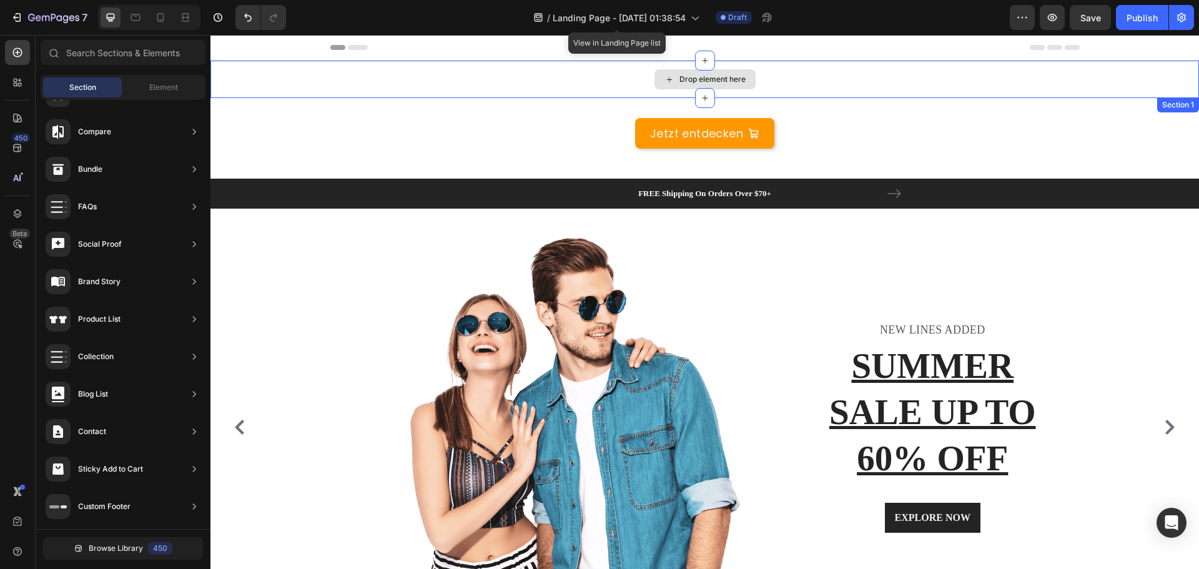
click at [469, 88] on div "Drop element here" at bounding box center [704, 79] width 988 height 37
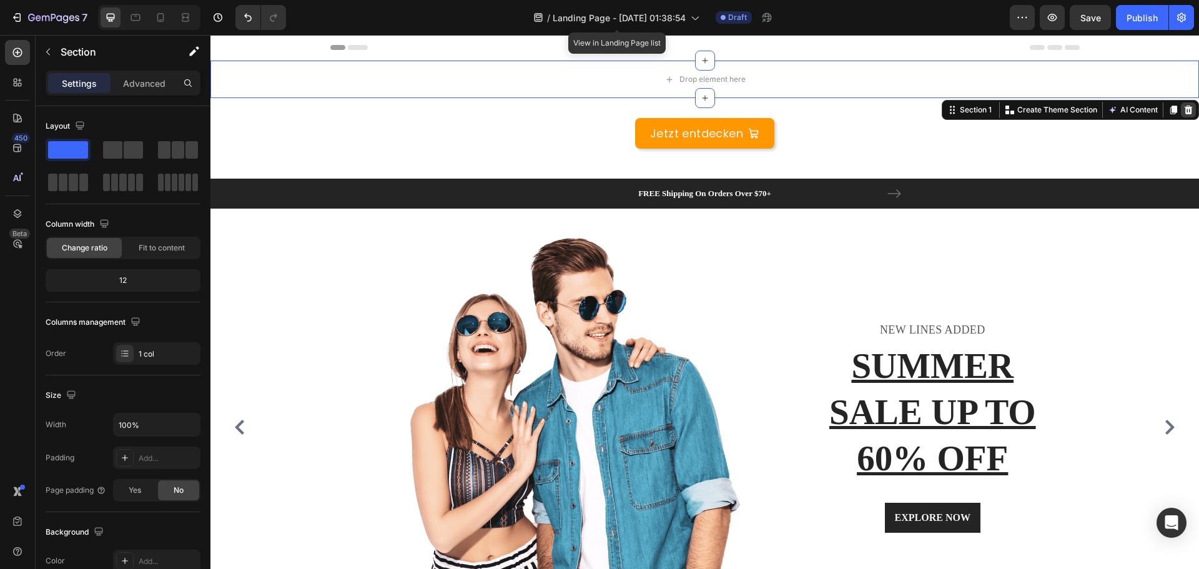
click at [1185, 110] on div at bounding box center [1188, 109] width 15 height 15
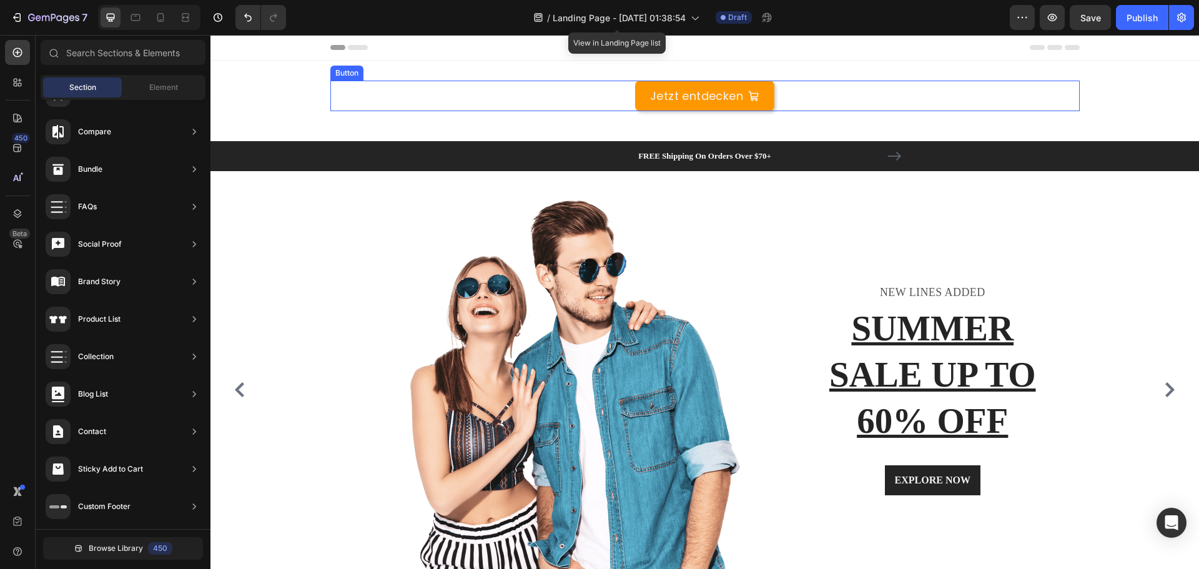
click at [537, 98] on div "Jetzt entdecken Button" at bounding box center [704, 96] width 749 height 31
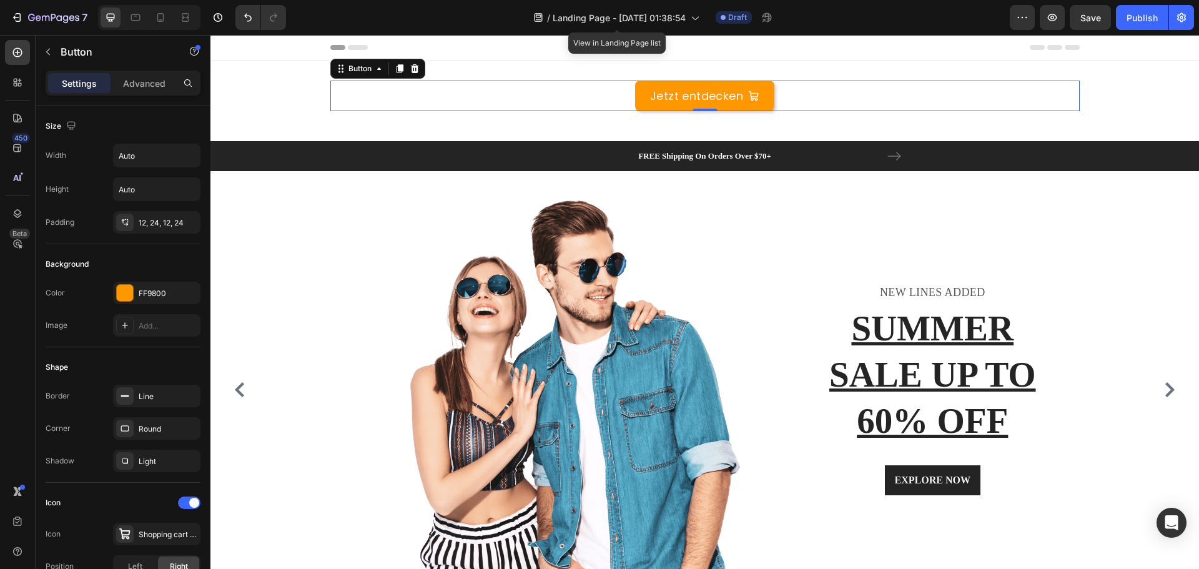
click at [413, 67] on icon at bounding box center [415, 69] width 10 height 10
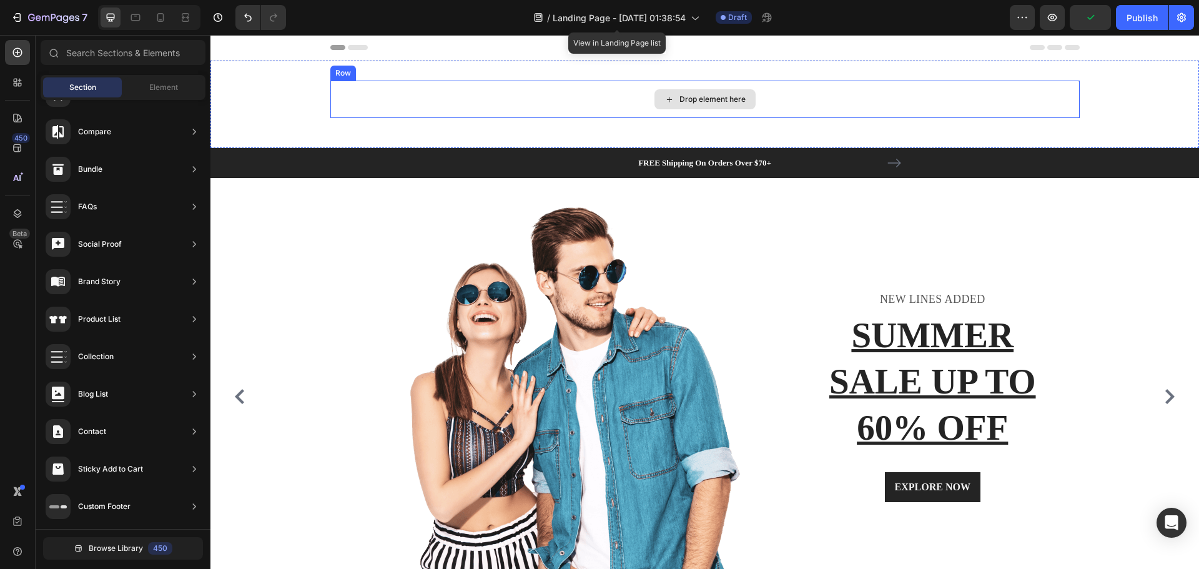
click at [385, 84] on div "Drop element here" at bounding box center [704, 99] width 749 height 37
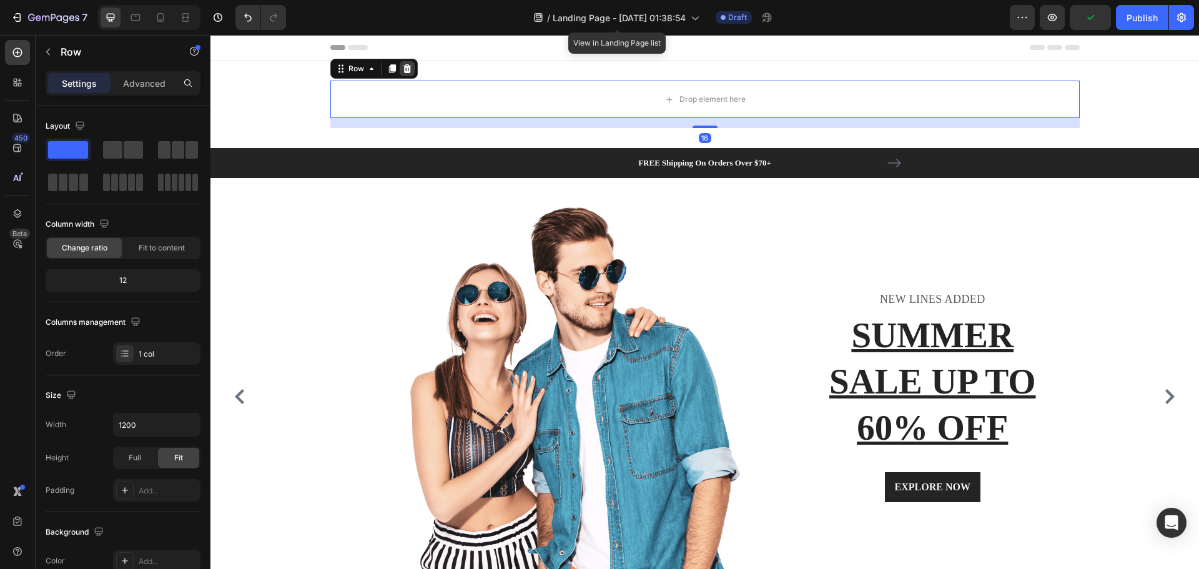
click at [403, 68] on icon at bounding box center [407, 69] width 10 height 10
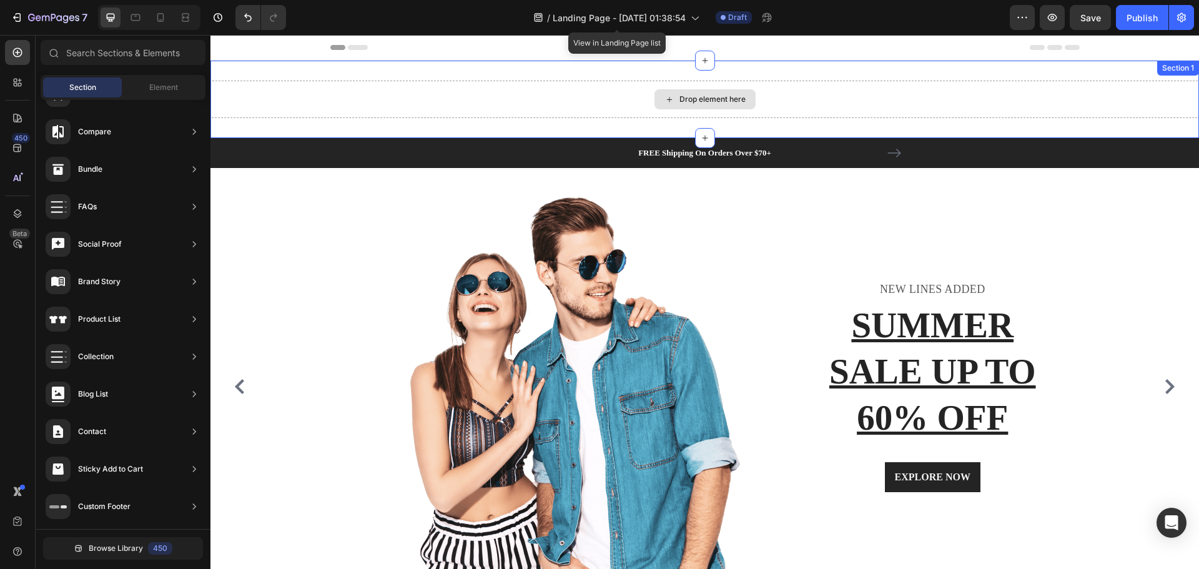
click at [457, 82] on div "Drop element here" at bounding box center [704, 99] width 988 height 37
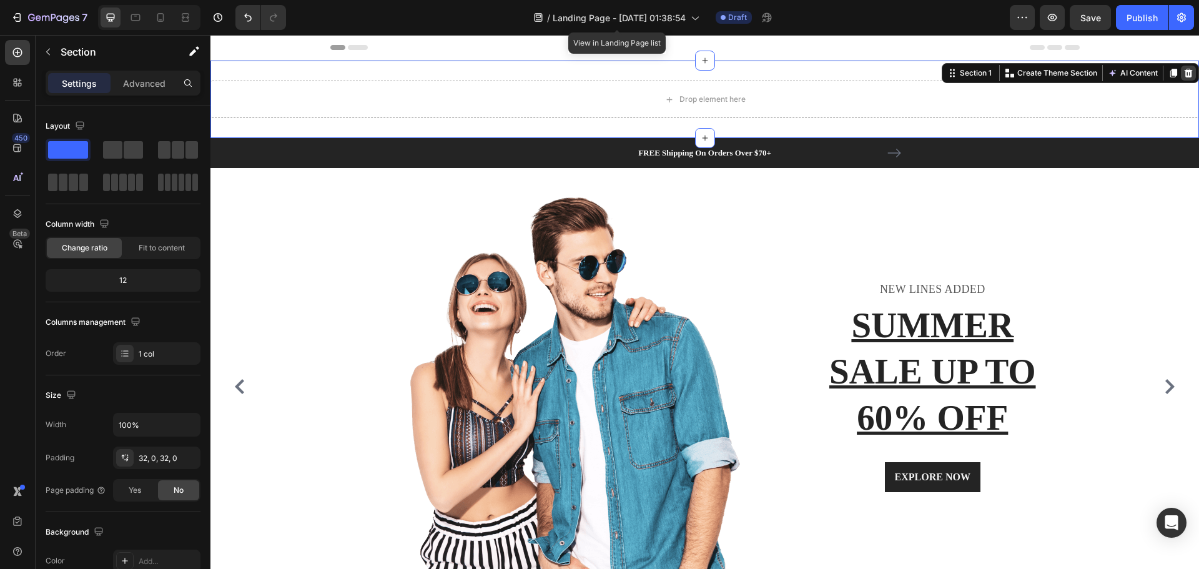
click at [1184, 77] on icon at bounding box center [1188, 73] width 8 height 9
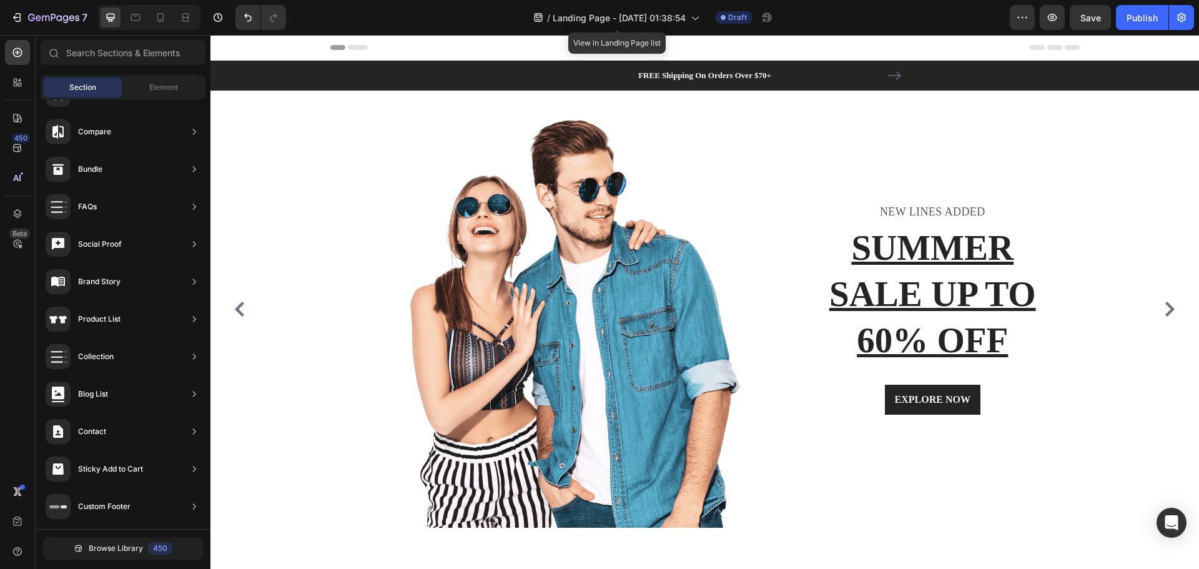
click at [477, 44] on div "Header" at bounding box center [704, 47] width 749 height 25
click at [925, 21] on div "/ Landing Page - Aug 27, 01:38:54 View in Landing Page list Draft" at bounding box center [653, 17] width 714 height 25
click at [923, 211] on p "NEW LINES ADDED" at bounding box center [933, 212] width 282 height 16
click at [939, 211] on p "NEW LINES ADDED" at bounding box center [933, 212] width 282 height 16
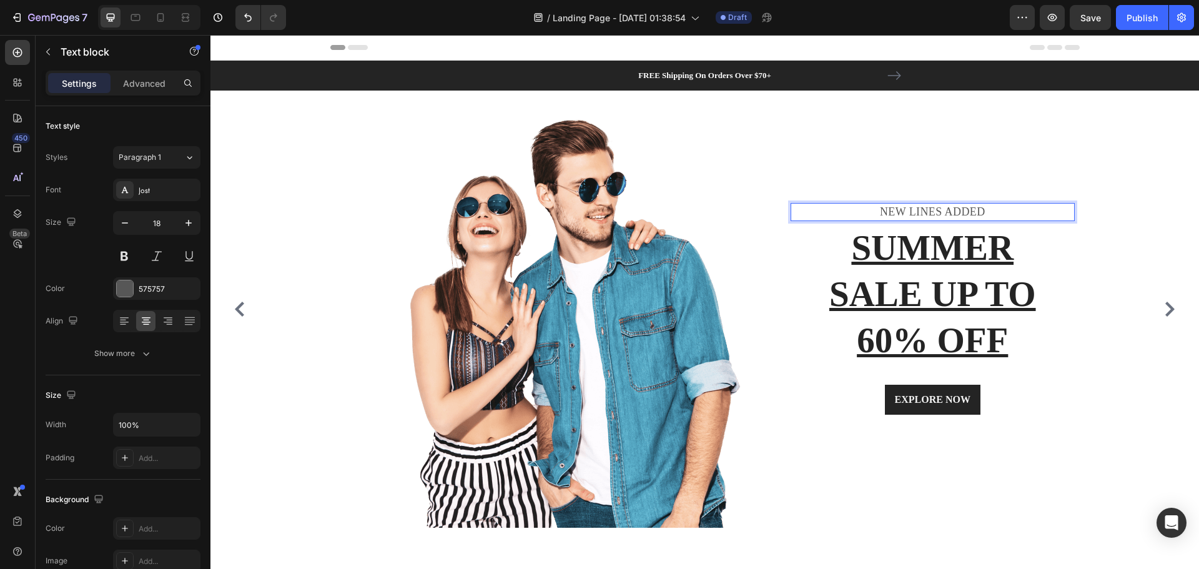
click at [986, 213] on p "NEW LINES ADDED" at bounding box center [933, 212] width 282 height 16
drag, startPoint x: 988, startPoint y: 212, endPoint x: 882, endPoint y: 209, distance: 105.5
click at [882, 209] on p "NEW LINES ADDED" at bounding box center [933, 212] width 282 height 16
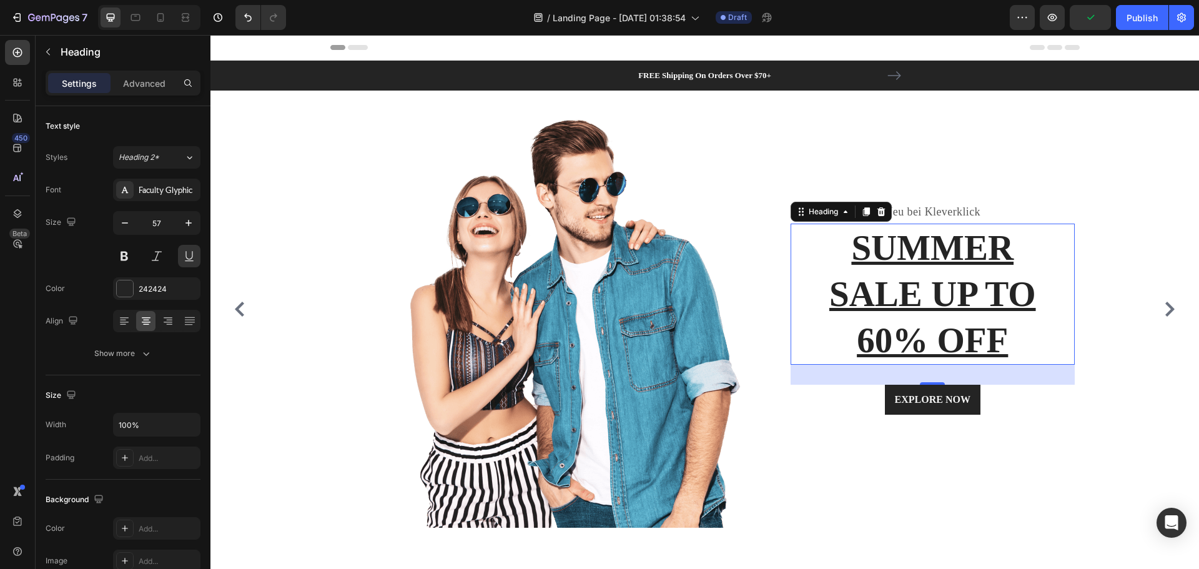
click at [957, 316] on p "SUMMER SALE UP TO 60% OFF" at bounding box center [933, 294] width 282 height 139
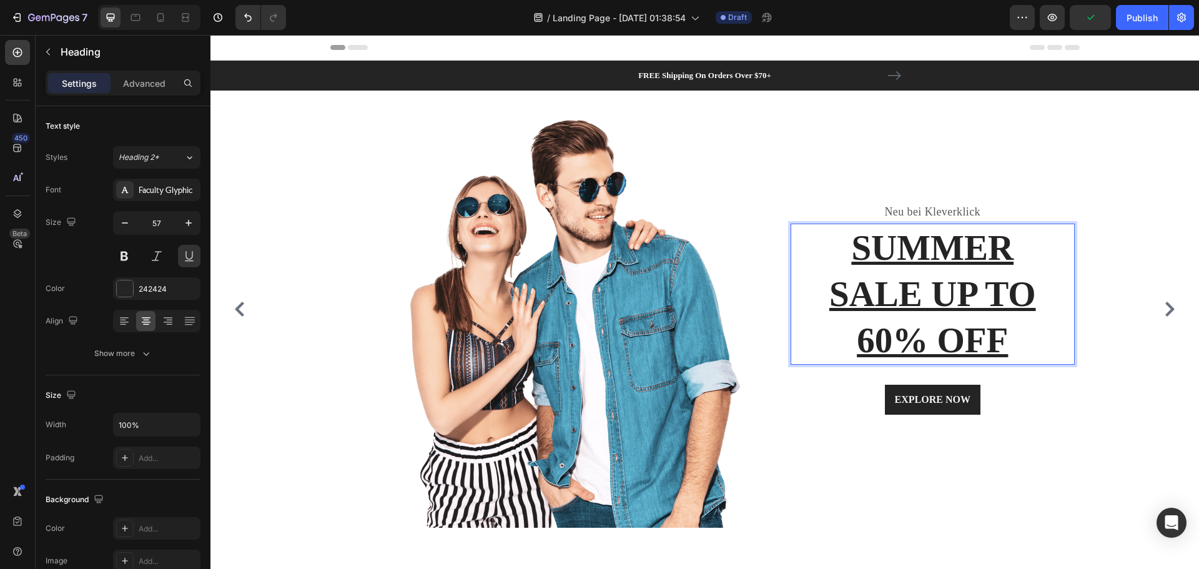
click at [951, 284] on p "SUMMER SALE UP TO 60% OFF" at bounding box center [933, 294] width 282 height 139
click at [861, 246] on p "SUMMER SALE UP TO 60% OFF" at bounding box center [933, 294] width 282 height 139
click at [998, 344] on p "SUMMER SALE UP TO 60% OFF" at bounding box center [933, 294] width 282 height 139
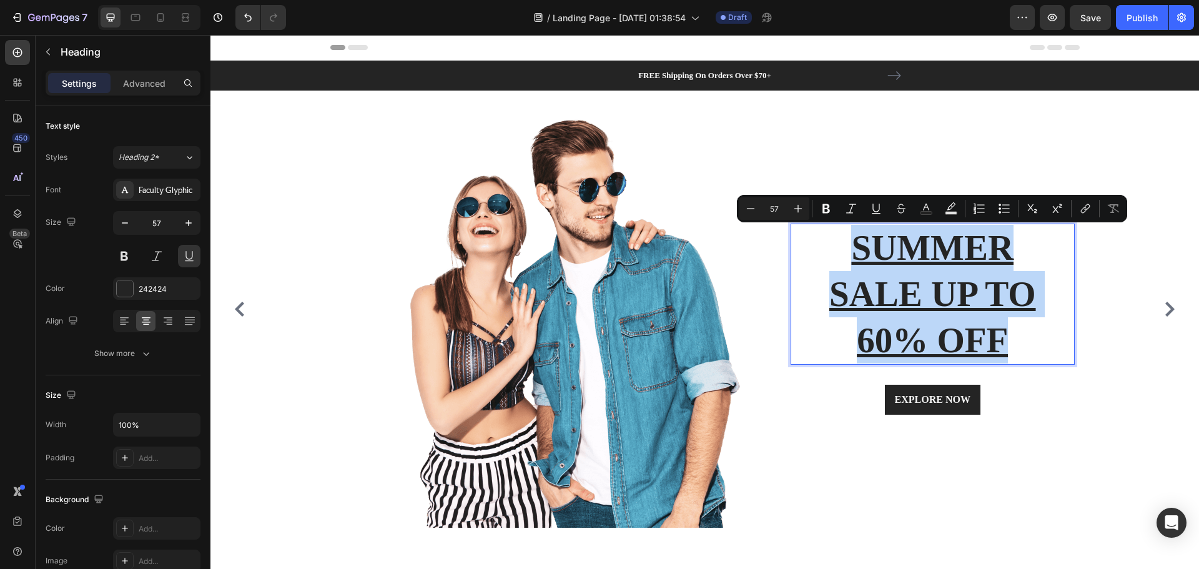
drag, startPoint x: 1013, startPoint y: 342, endPoint x: 851, endPoint y: 260, distance: 182.0
click at [851, 260] on p "SUMMER SALE UP TO 60% OFF" at bounding box center [933, 294] width 282 height 139
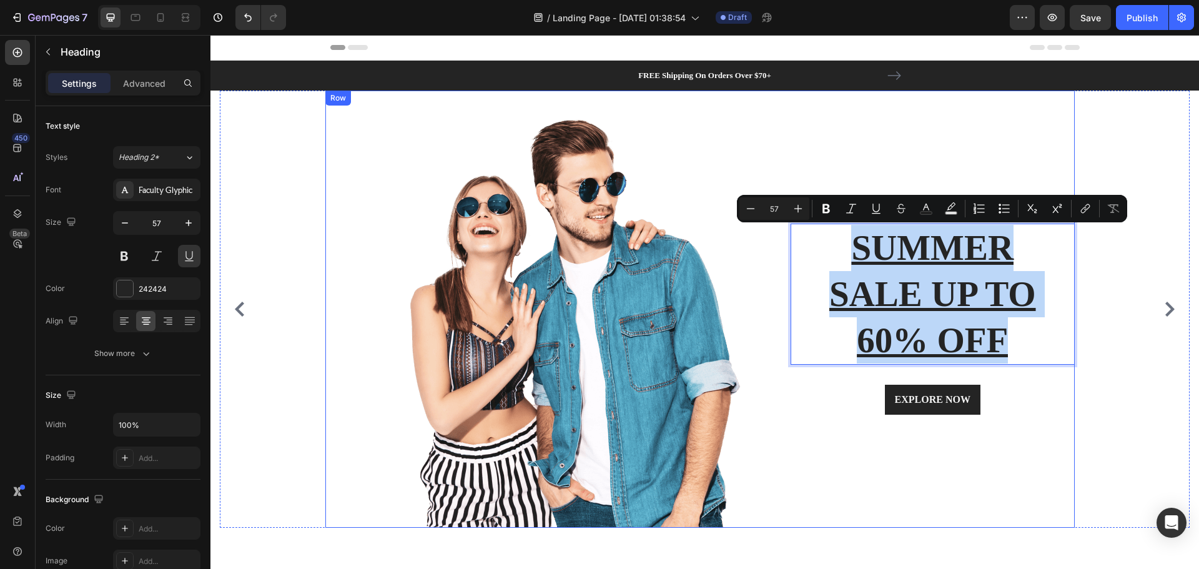
click at [912, 511] on div "Neu bei Kleverklick Text block SUMMER SALE UP TO 60% OFF Heading 32 EXPLORE NOW…" at bounding box center [922, 309] width 305 height 437
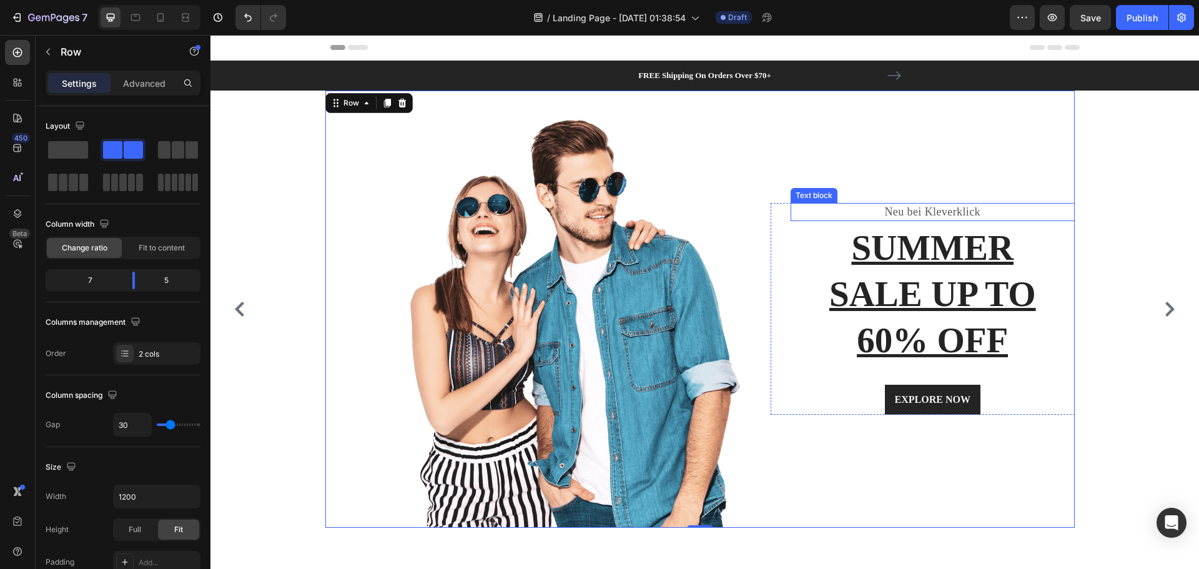
click at [908, 210] on p "Neu bei Kleverklick" at bounding box center [933, 212] width 282 height 16
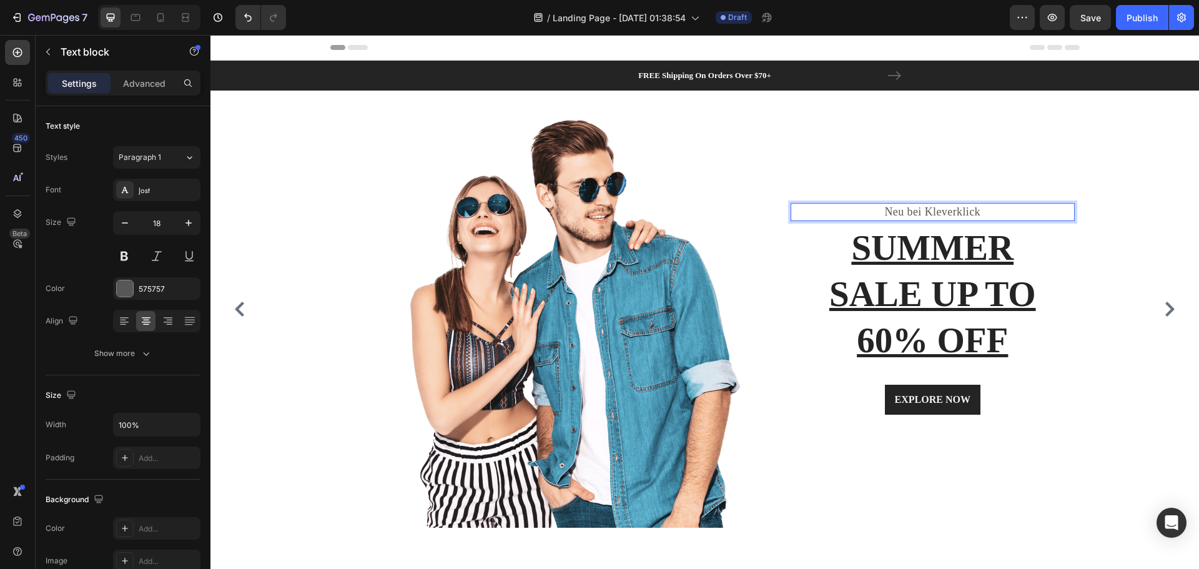
click at [975, 213] on p "Neu bei Kleverklick" at bounding box center [933, 212] width 282 height 16
click at [974, 213] on p "Neu bei Kleverklick" at bounding box center [933, 212] width 282 height 16
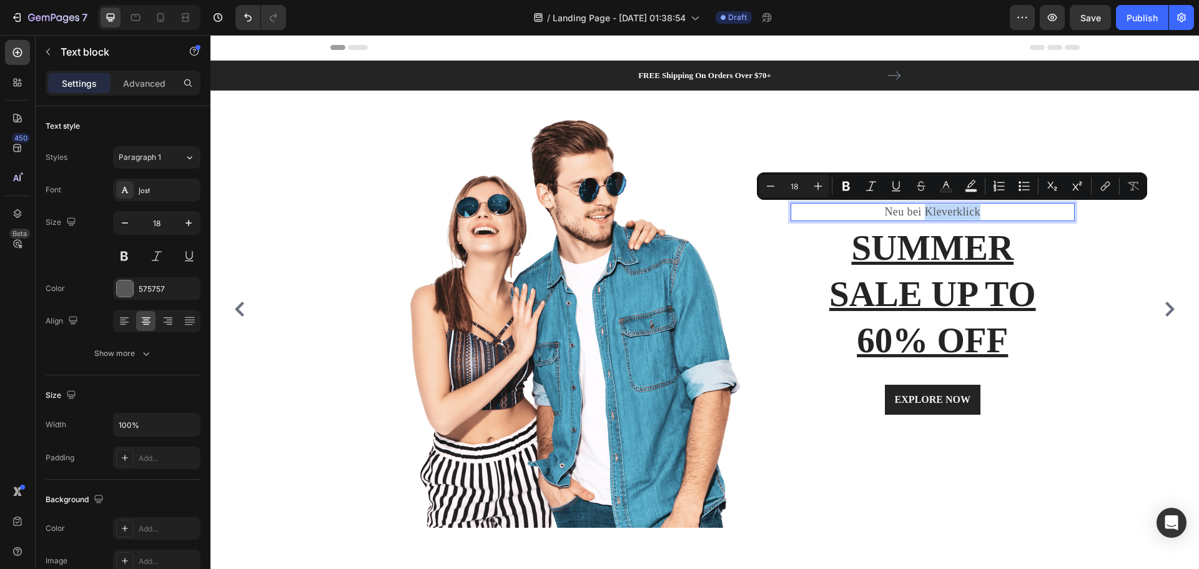
click at [984, 212] on p "Neu bei Kleverklick" at bounding box center [933, 212] width 282 height 16
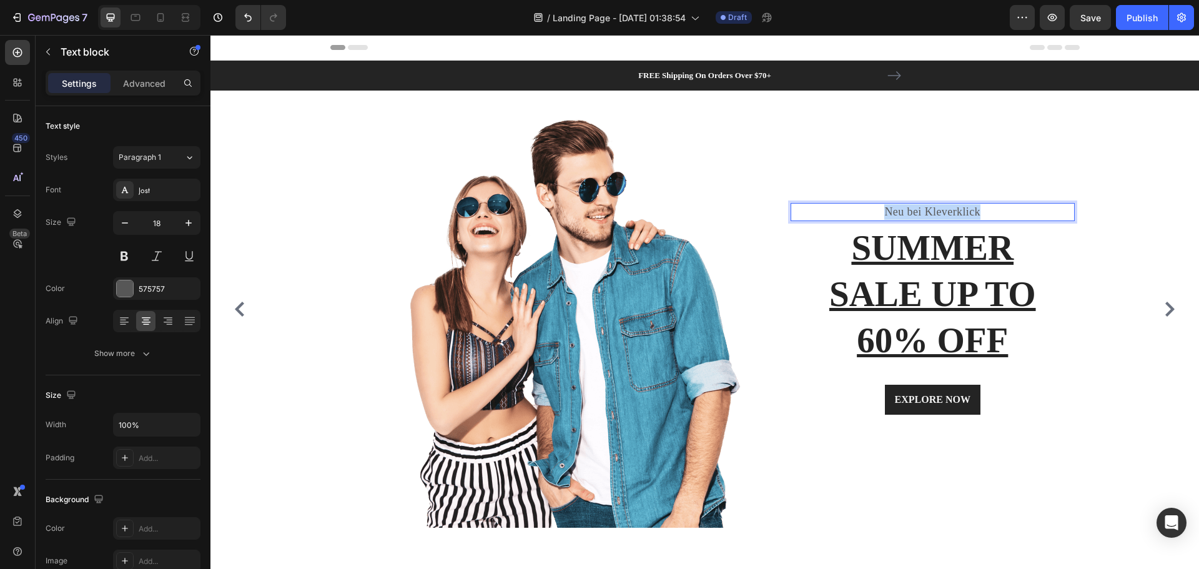
drag, startPoint x: 980, startPoint y: 212, endPoint x: 882, endPoint y: 206, distance: 97.6
click at [882, 206] on p "Neu bei Kleverklick" at bounding box center [933, 212] width 282 height 16
click at [983, 258] on p "SUMMER SALE UP TO 60% OFF" at bounding box center [933, 294] width 282 height 139
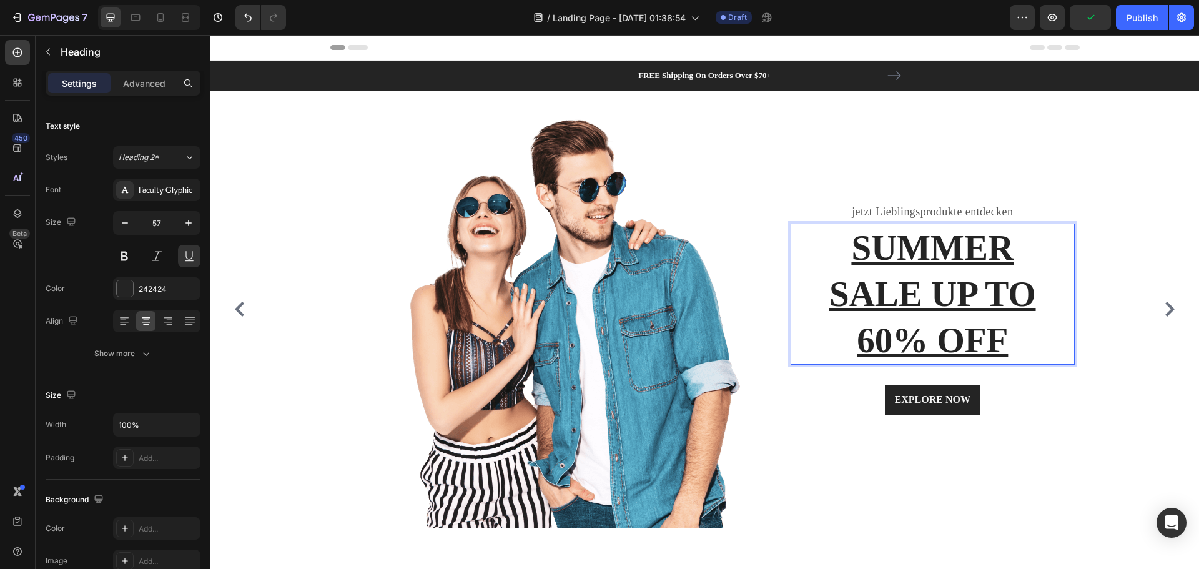
click at [919, 262] on p "SUMMER SALE UP TO 60% OFF" at bounding box center [933, 294] width 282 height 139
click at [925, 251] on p "SUMMER SALE UP TO 60% OFF" at bounding box center [933, 294] width 282 height 139
click at [990, 252] on p "SUMMER SALE UP TO 60% OFF" at bounding box center [933, 294] width 282 height 139
click at [1008, 248] on p "SUMMER SALE UP TO 60% OFF" at bounding box center [933, 294] width 282 height 139
click at [837, 292] on p "⁠⁠⁠⁠⁠⁠⁠ SALE UP TO 60% OFF" at bounding box center [933, 294] width 282 height 139
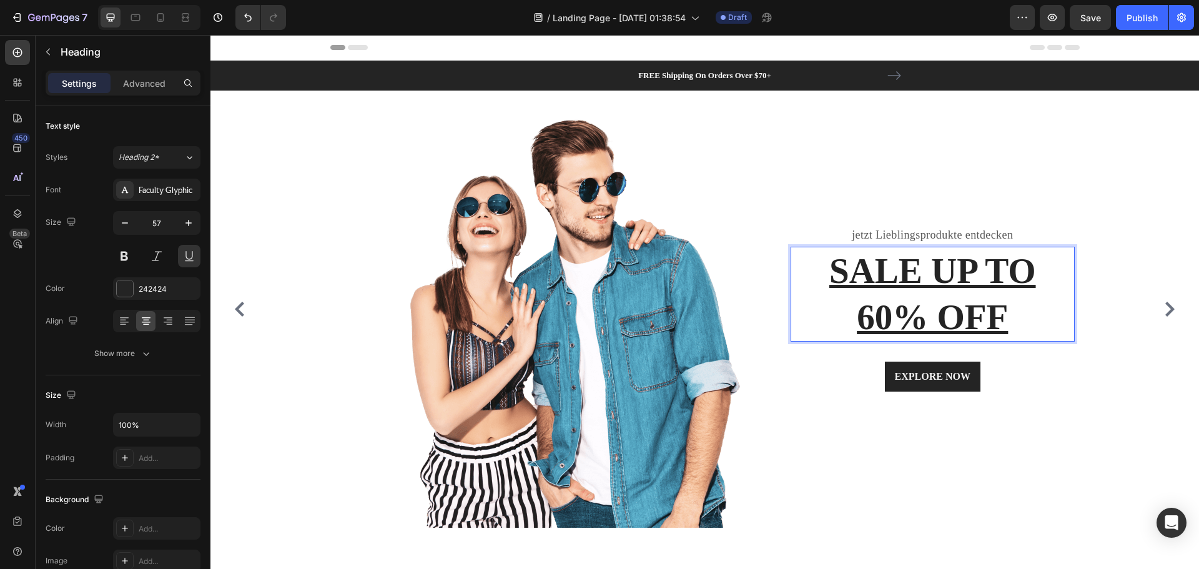
click at [878, 273] on p "SALE UP TO 60% OFF" at bounding box center [933, 294] width 282 height 92
click at [836, 275] on p "SALE UP TO 60% OFF" at bounding box center [933, 294] width 282 height 92
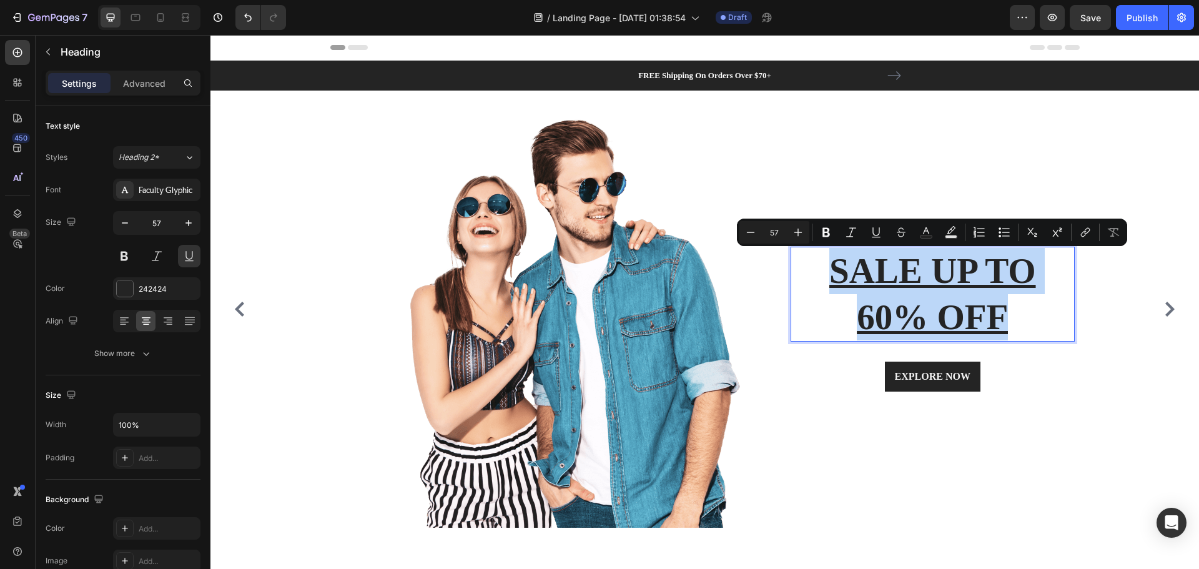
drag, startPoint x: 1005, startPoint y: 322, endPoint x: 837, endPoint y: 281, distance: 172.2
click at [837, 281] on p "SALE UP TO 60% OFF" at bounding box center [933, 294] width 282 height 92
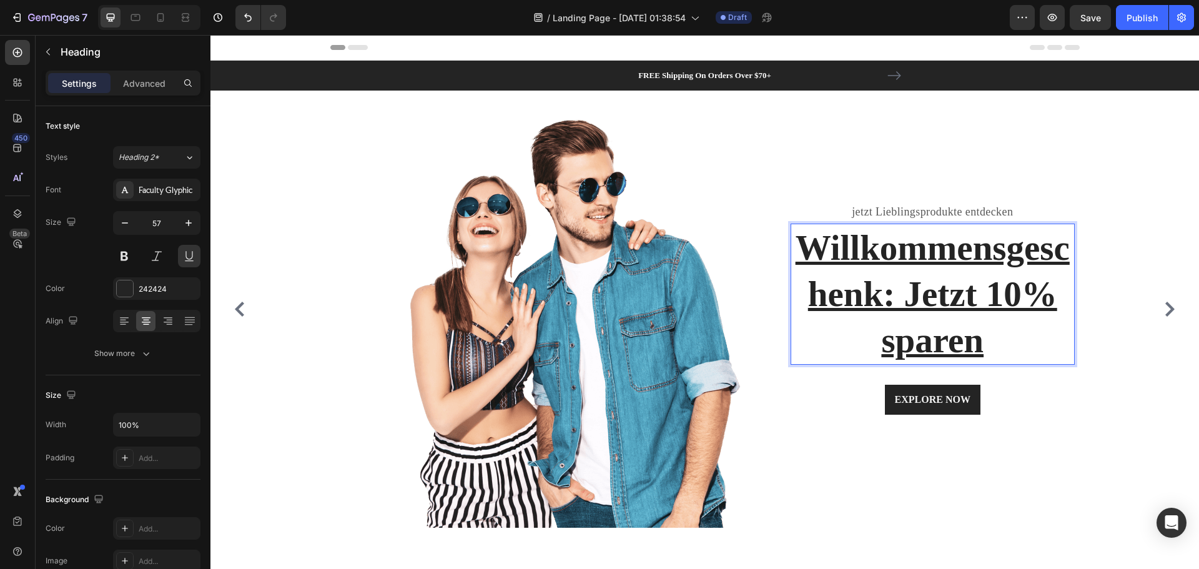
click at [1029, 317] on p "Willkommensgeschenk: Jetzt 10% sparen" at bounding box center [933, 294] width 282 height 139
click at [792, 304] on p "Willkommensgeschenk: Jetzt 10% sparen" at bounding box center [933, 294] width 282 height 139
click at [785, 300] on div "jetzt Lieblingsprodukte entdecken Text block Willkommensgeschenk: Jetzt 10% spa…" at bounding box center [922, 309] width 305 height 212
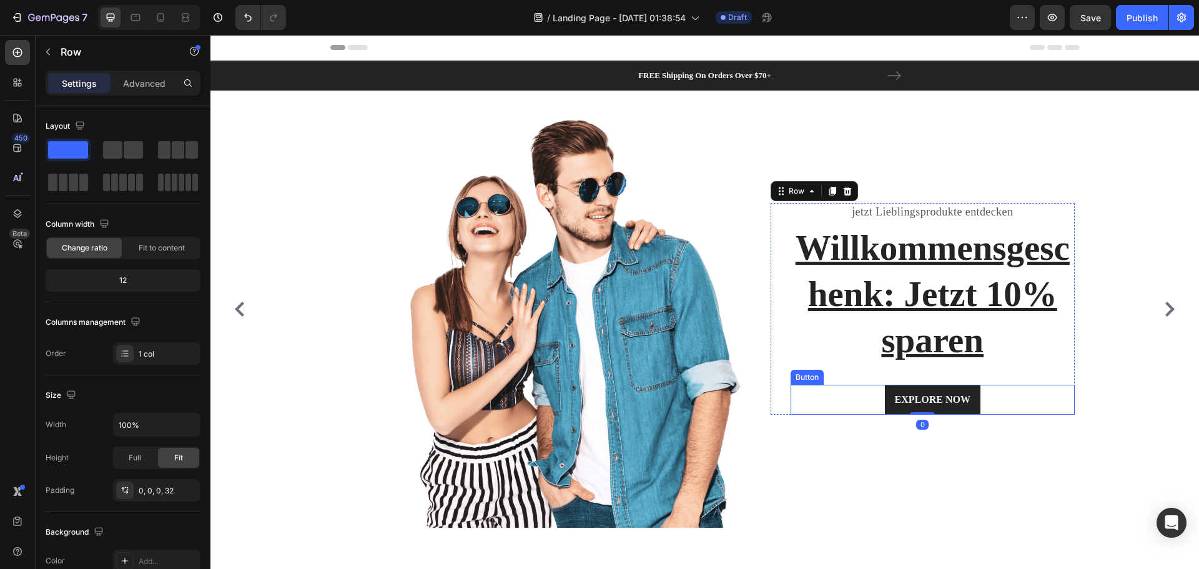
click at [1073, 411] on div "EXPLORE NOW Button" at bounding box center [932, 400] width 285 height 30
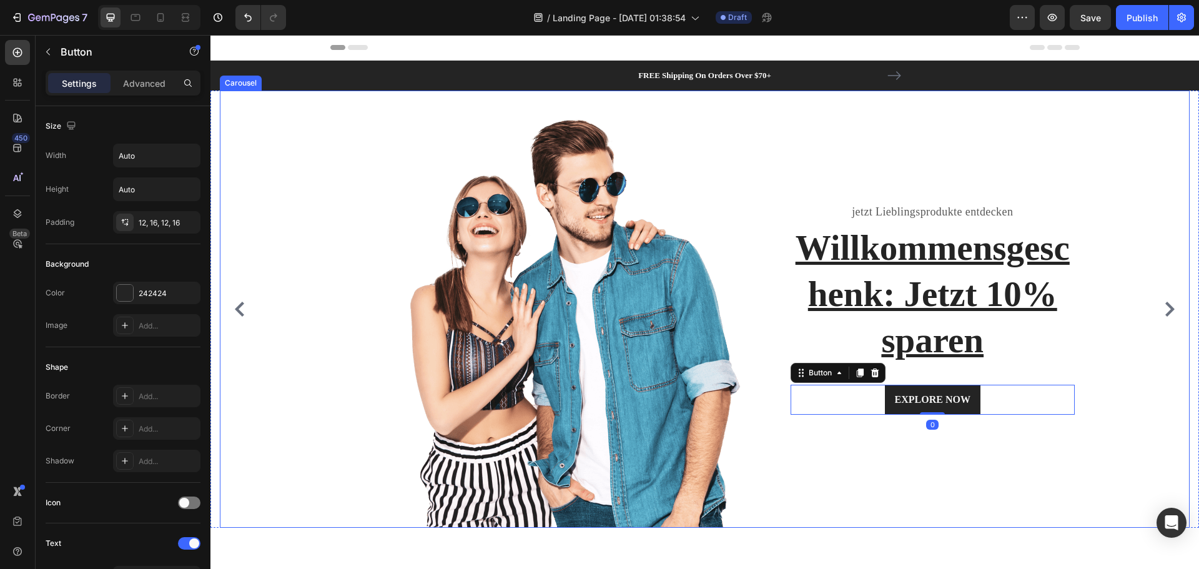
click at [1076, 306] on div "Image jetzt Lieblingsprodukte entdecken Text block Willkommensgeschenk: Jetzt 1…" at bounding box center [700, 309] width 960 height 437
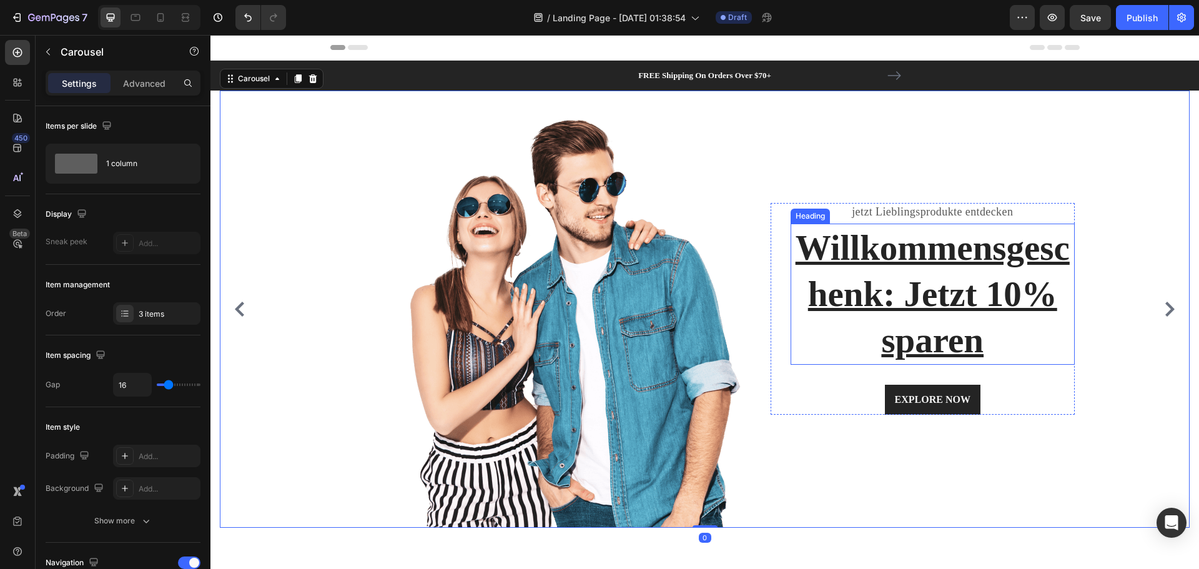
click at [1041, 295] on p "Willkommensgeschenk: Jetzt 10% sparen" at bounding box center [933, 294] width 282 height 139
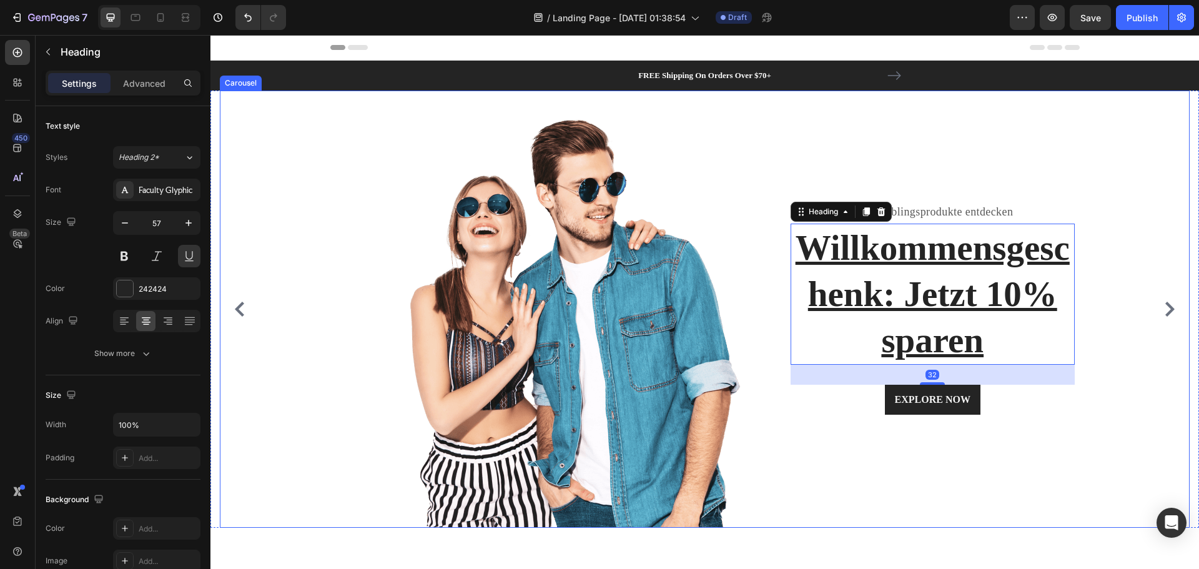
click at [1165, 309] on icon "Carousel Next Arrow" at bounding box center [1169, 309] width 9 height 15
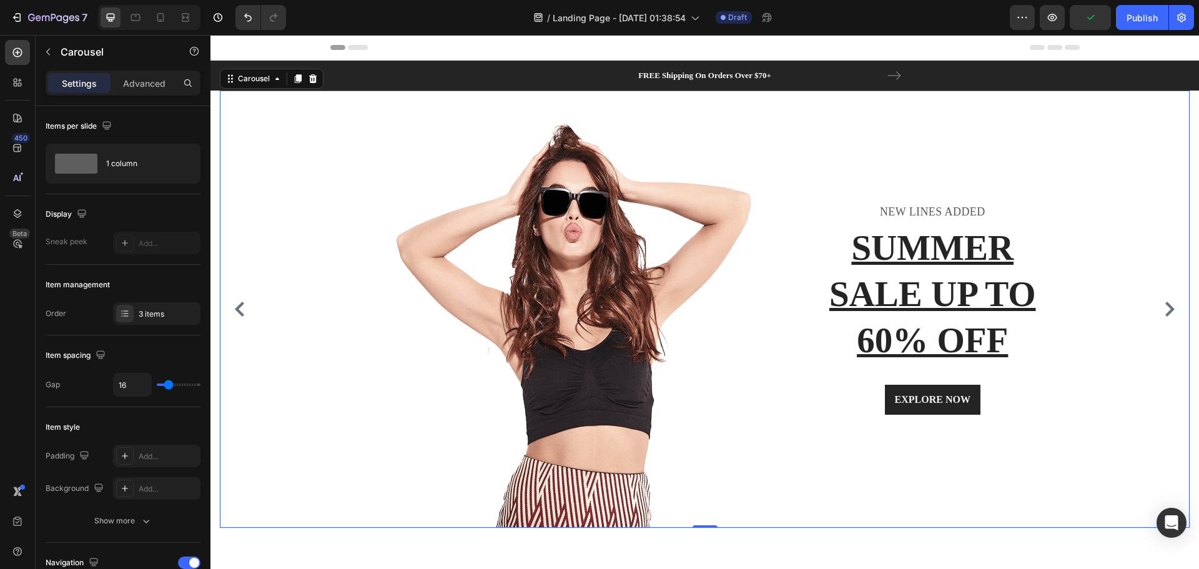
click at [245, 311] on icon "Carousel Back Arrow" at bounding box center [239, 309] width 15 height 15
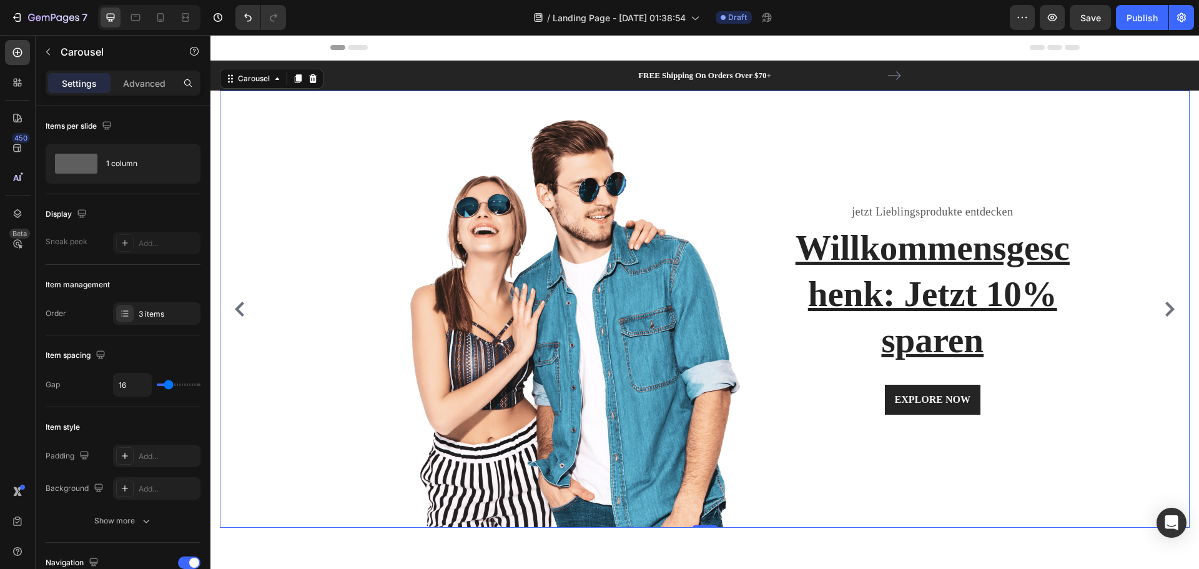
click at [1164, 315] on icon "Carousel Next Arrow" at bounding box center [1169, 309] width 15 height 15
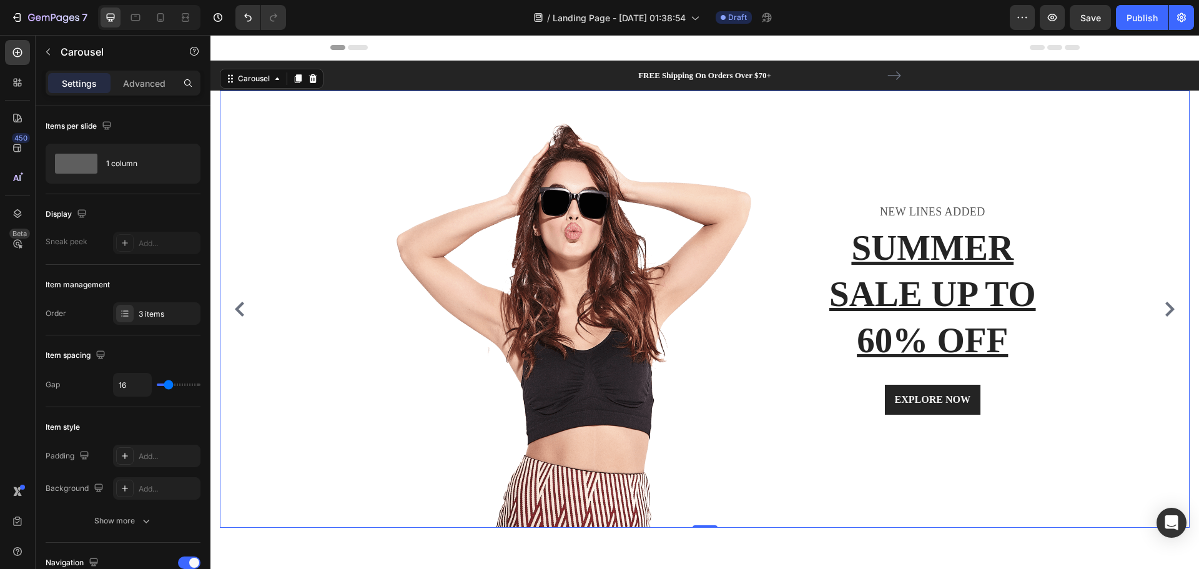
click at [1164, 315] on icon "Carousel Next Arrow" at bounding box center [1169, 309] width 15 height 15
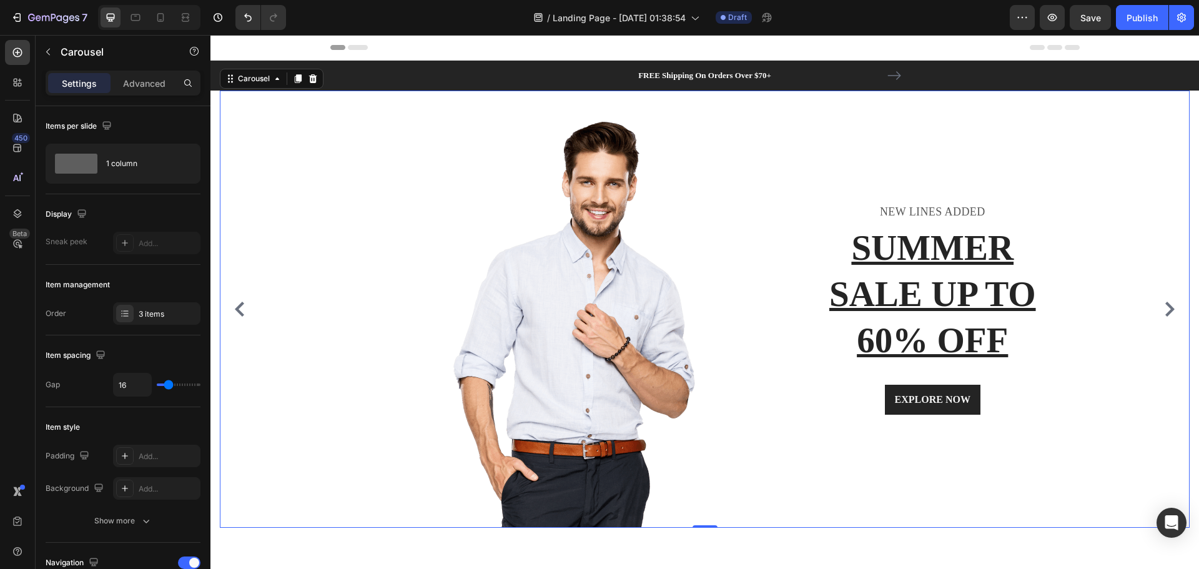
click at [1164, 315] on icon "Carousel Next Arrow" at bounding box center [1169, 309] width 15 height 15
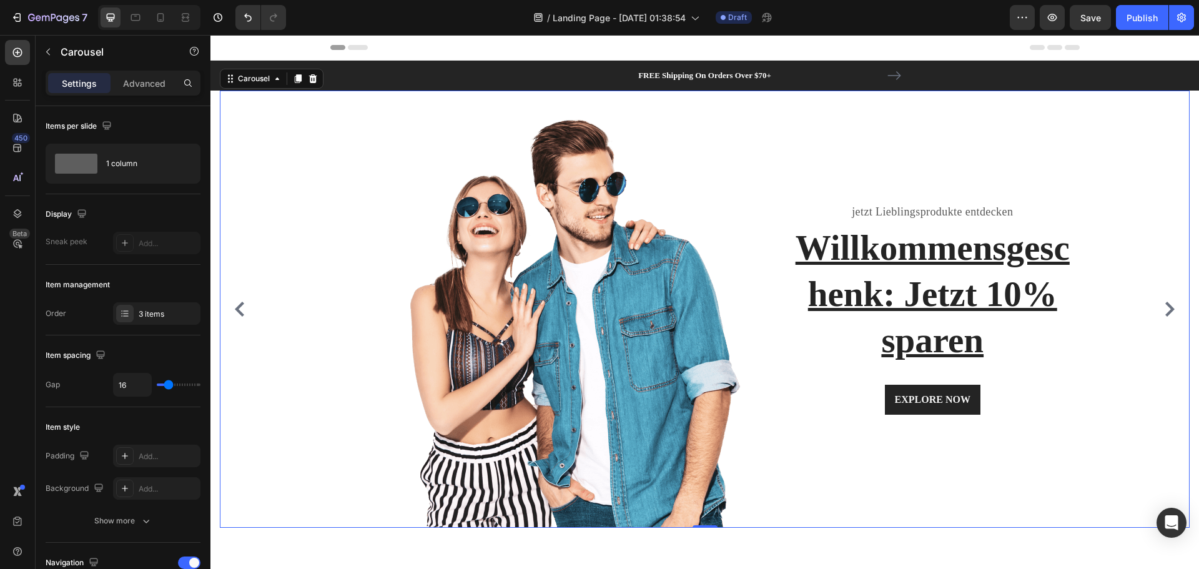
click at [1164, 315] on icon "Carousel Next Arrow" at bounding box center [1169, 309] width 15 height 15
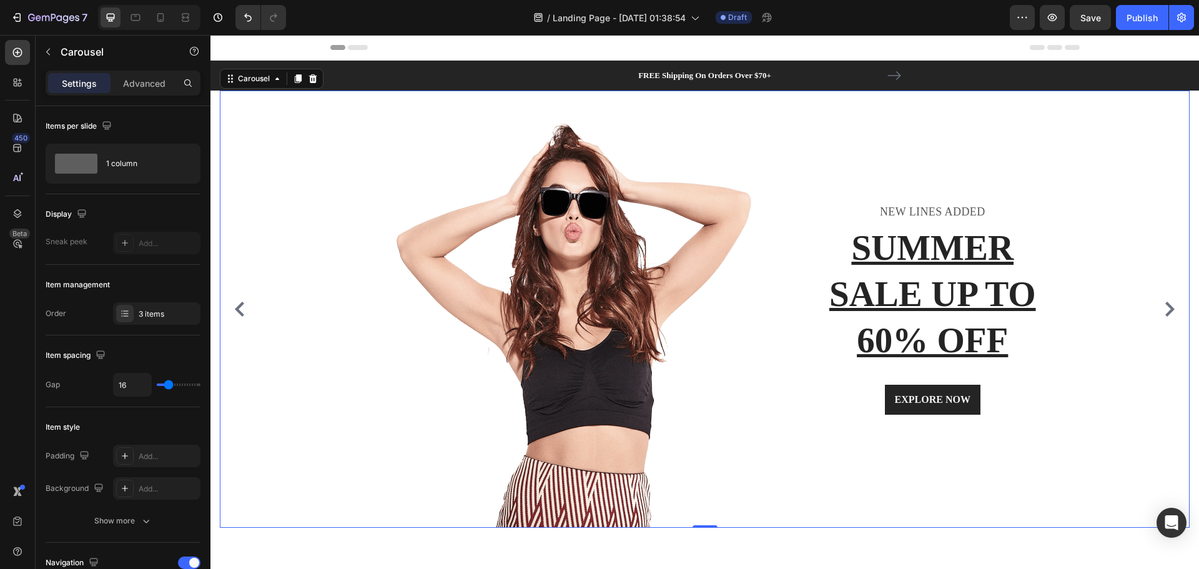
click at [240, 309] on icon "Carousel Back Arrow" at bounding box center [239, 309] width 15 height 15
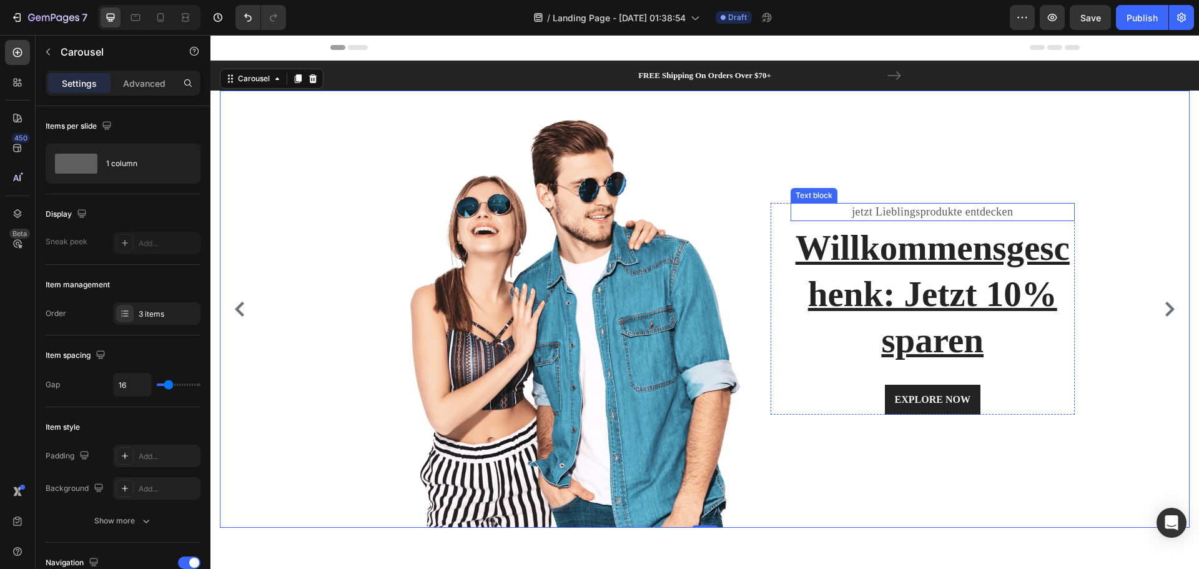
click at [955, 215] on p "jetzt Lieblingsprodukte entdecken" at bounding box center [933, 212] width 282 height 16
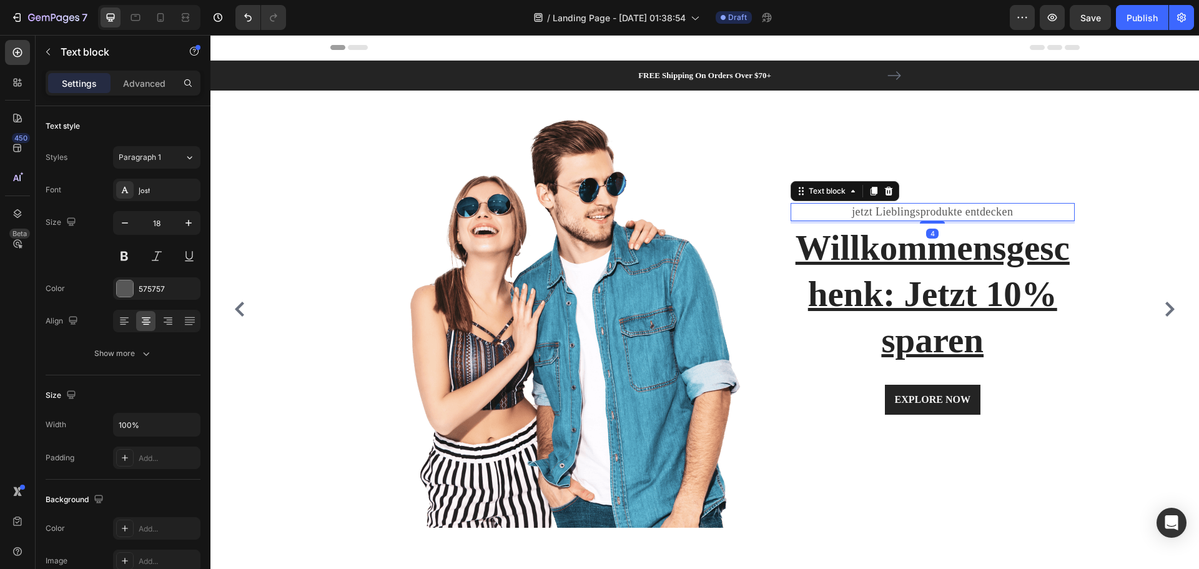
click at [891, 190] on icon at bounding box center [888, 191] width 8 height 9
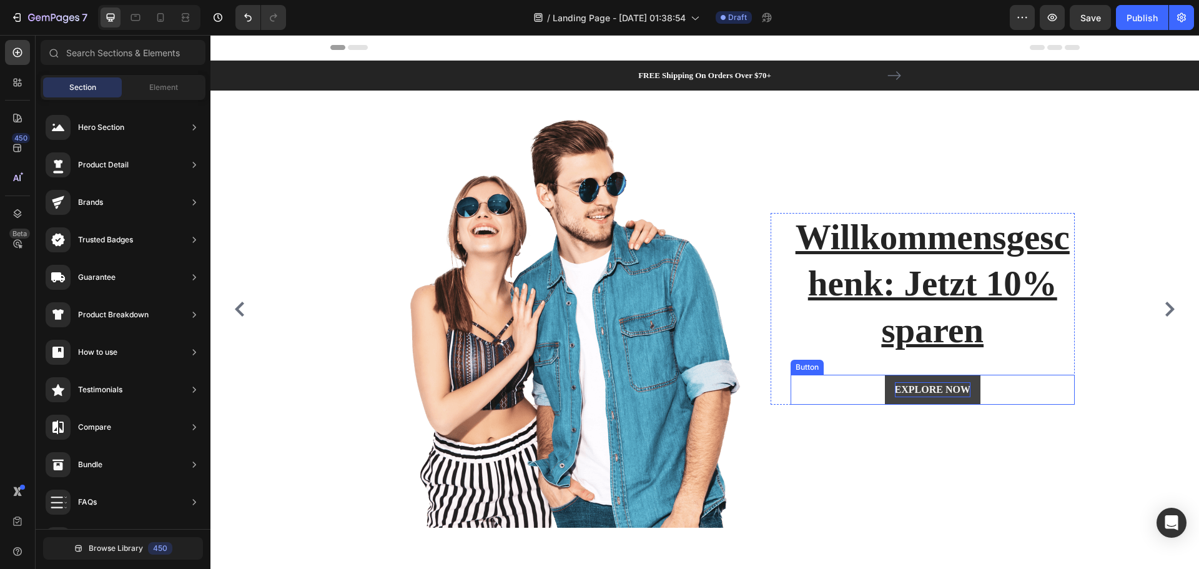
click at [959, 396] on div "EXPLORE NOW" at bounding box center [933, 389] width 76 height 15
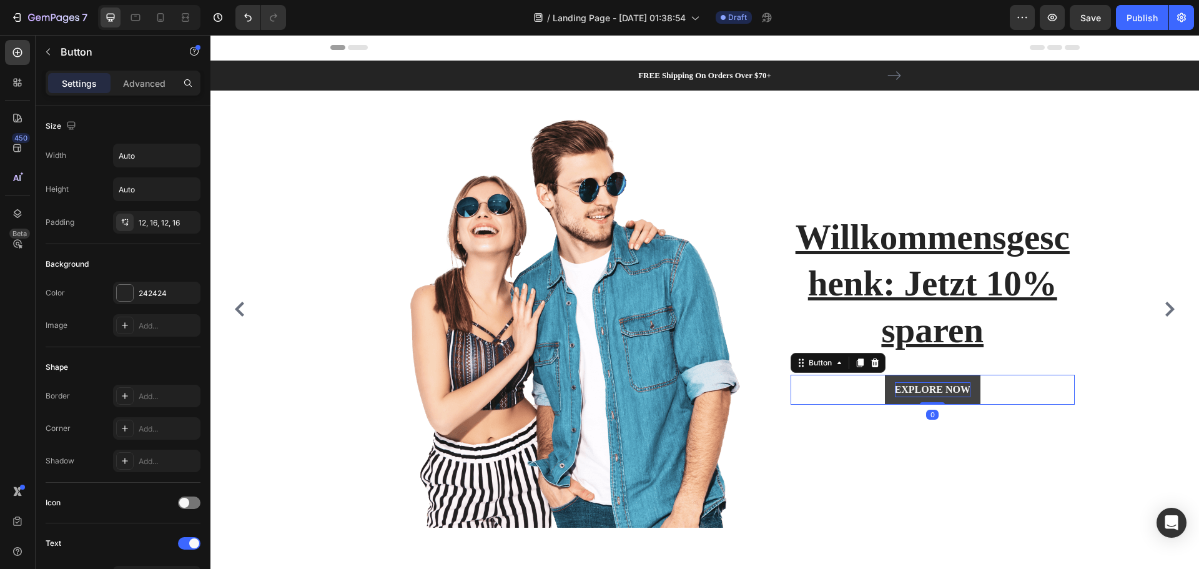
click at [961, 391] on div "EXPLORE NOW" at bounding box center [933, 389] width 76 height 15
click at [963, 391] on p "EXPLORE NOW" at bounding box center [933, 389] width 76 height 15
drag, startPoint x: 968, startPoint y: 387, endPoint x: 897, endPoint y: 388, distance: 71.2
click at [897, 388] on p "EXPLORE NOW" at bounding box center [933, 389] width 76 height 15
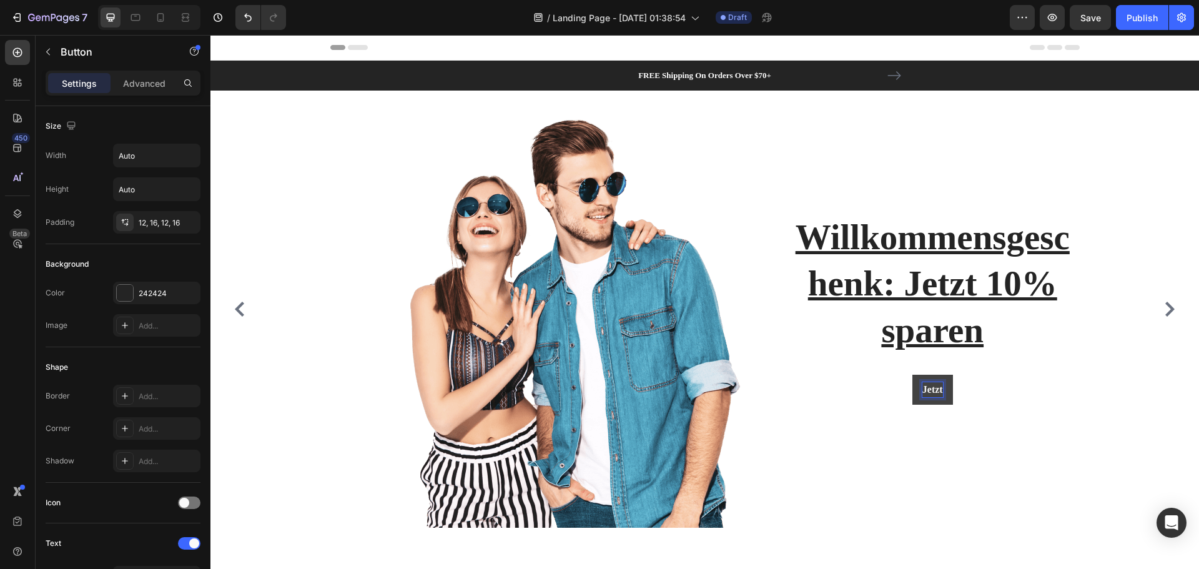
click at [912, 375] on button "Jetzt" at bounding box center [932, 390] width 41 height 30
click at [1061, 391] on div "Jetzt entdecken Button 0" at bounding box center [932, 390] width 285 height 30
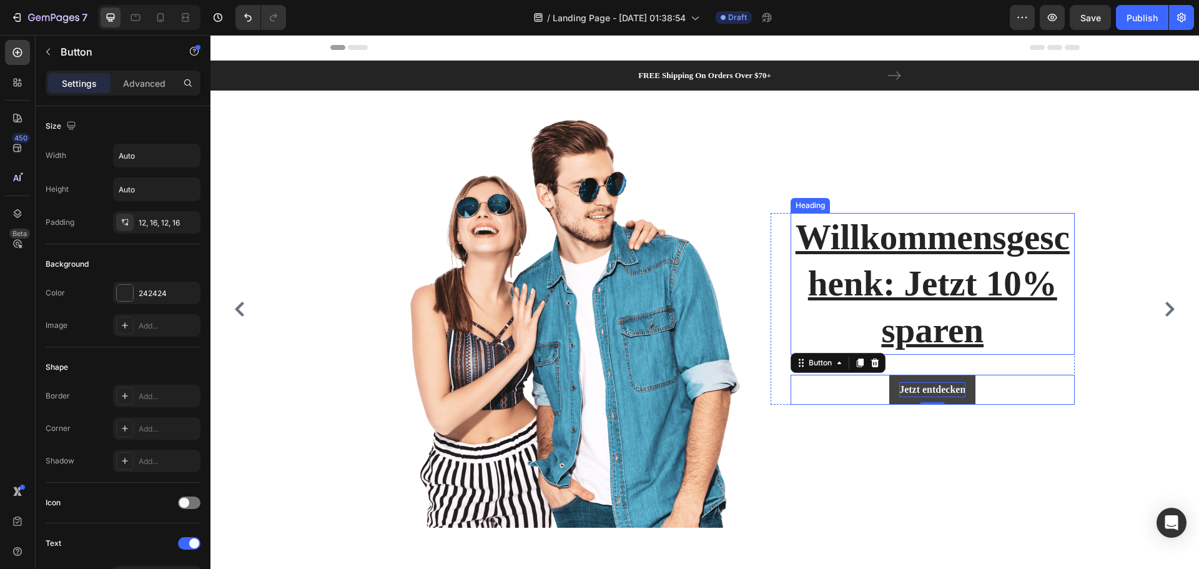
click at [979, 322] on p "Willkommensgeschenk: Jetzt 10% sparen" at bounding box center [933, 283] width 282 height 139
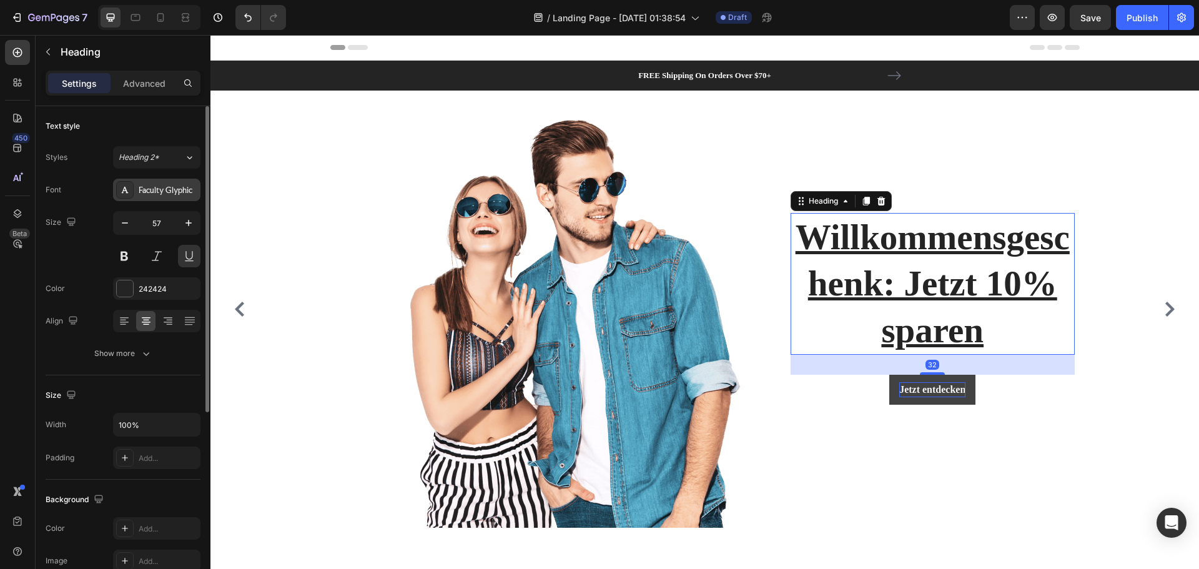
click at [160, 190] on div "Faculty Glyphic" at bounding box center [168, 190] width 59 height 11
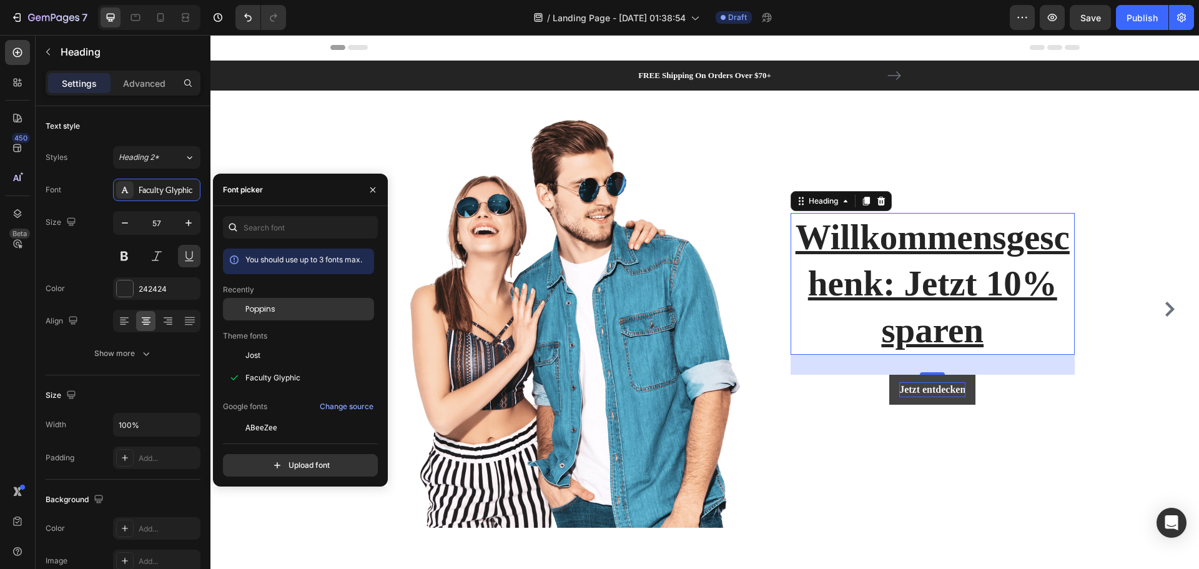
click at [272, 305] on span "Poppins" at bounding box center [260, 308] width 30 height 11
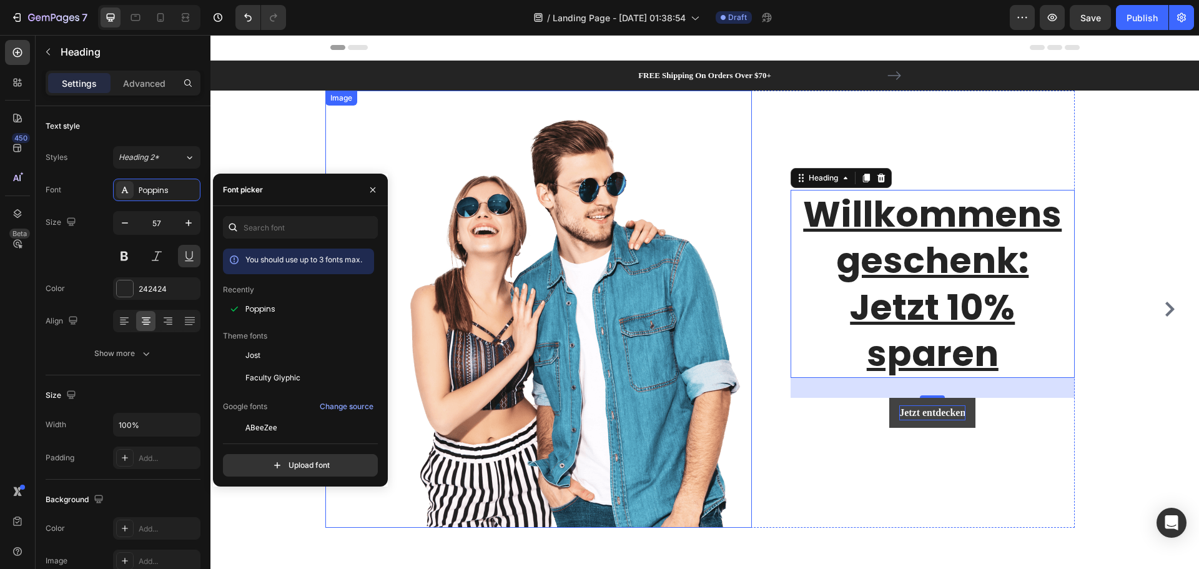
click at [579, 379] on img at bounding box center [574, 309] width 356 height 437
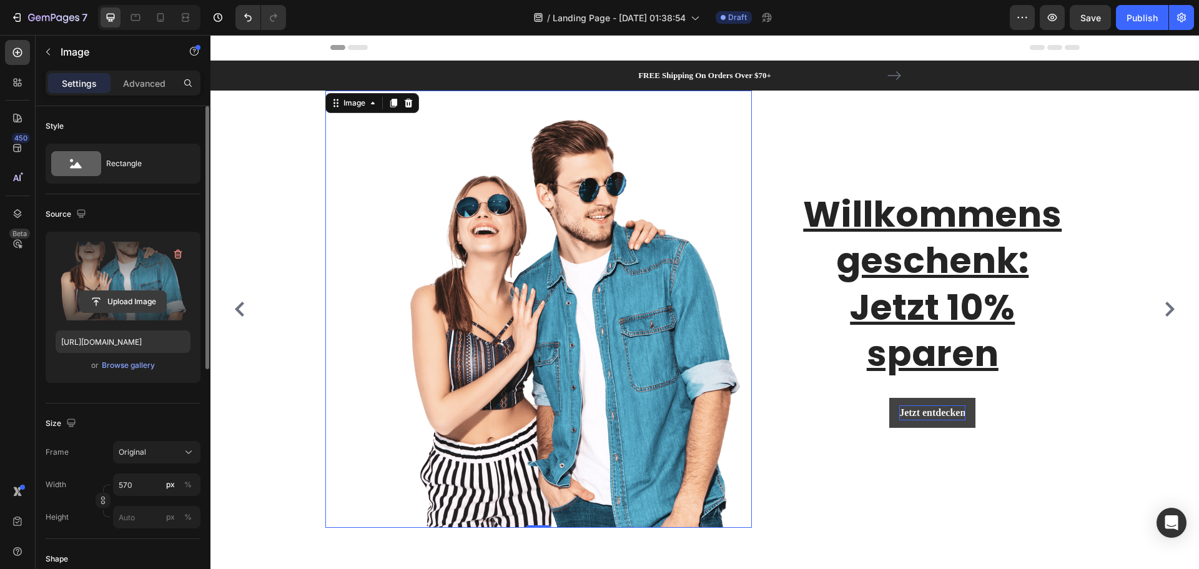
click at [139, 298] on input "file" at bounding box center [123, 301] width 86 height 21
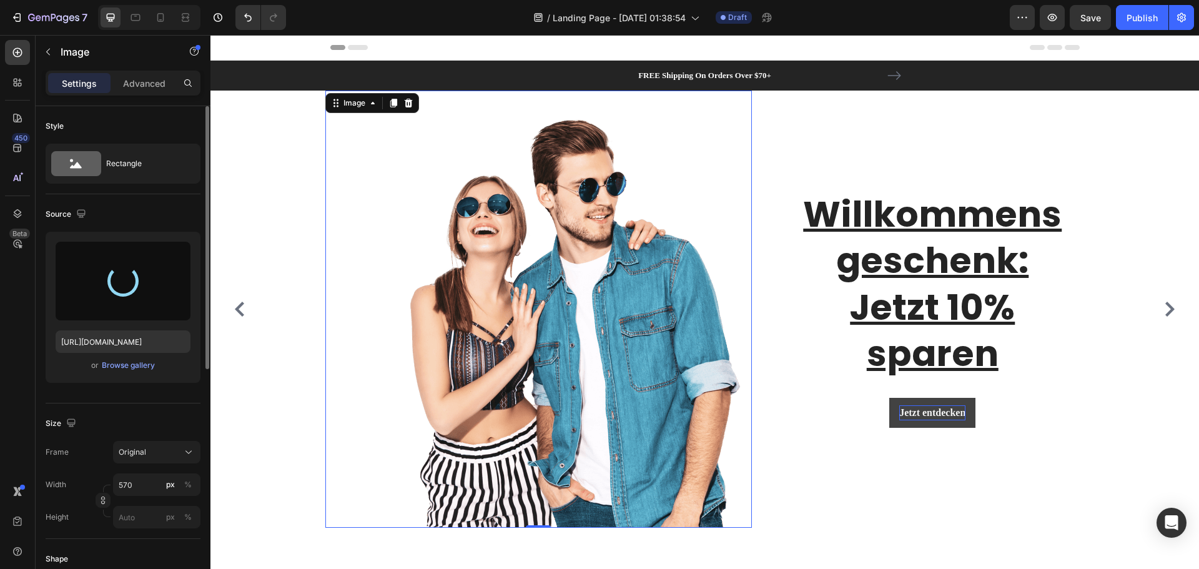
type input "https://cdn.shopify.com/s/files/1/0951/2901/0558/files/gempages_581702395403174…"
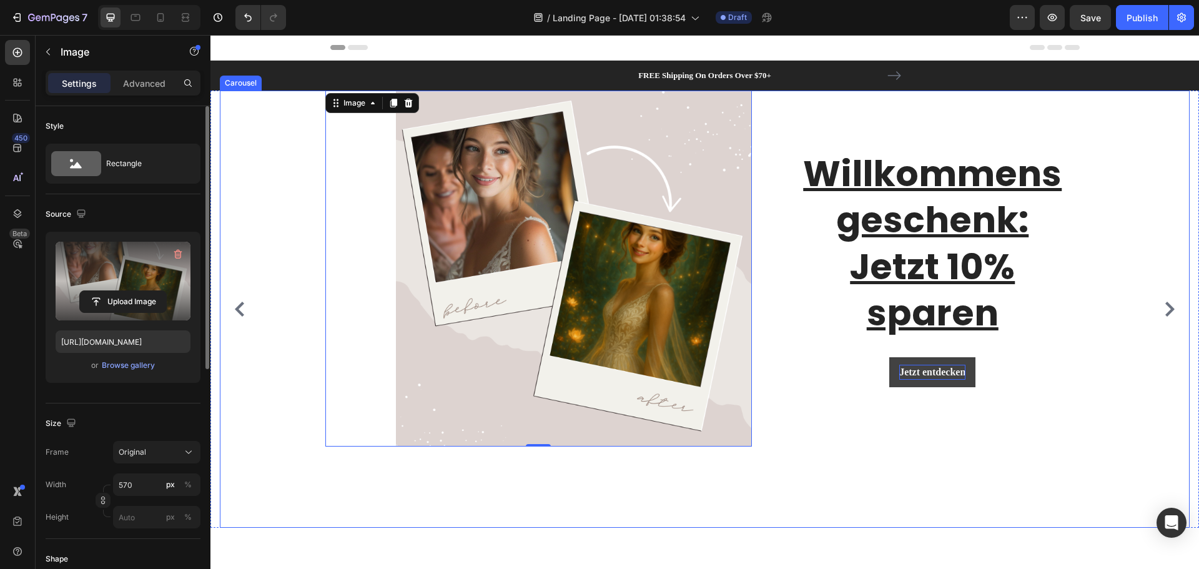
click at [1158, 124] on div "Image 0 Willkommensgeschenk: Jetzt 10% sparen Heading Jetzt entdecken Button Ro…" at bounding box center [700, 309] width 960 height 437
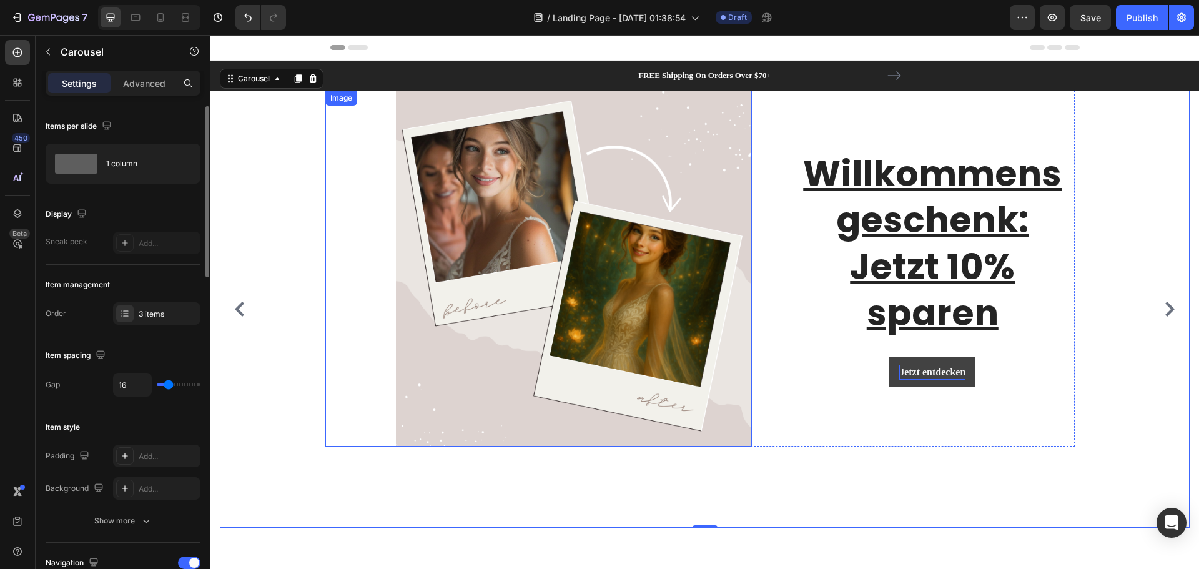
click at [568, 247] on img at bounding box center [574, 269] width 356 height 356
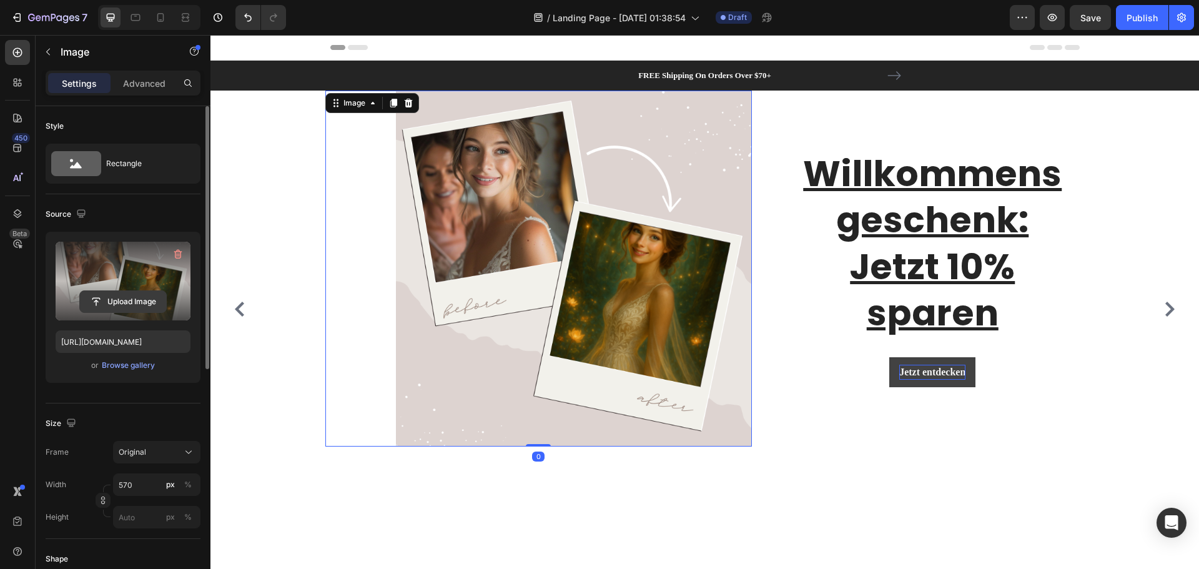
click at [140, 297] on input "file" at bounding box center [123, 301] width 86 height 21
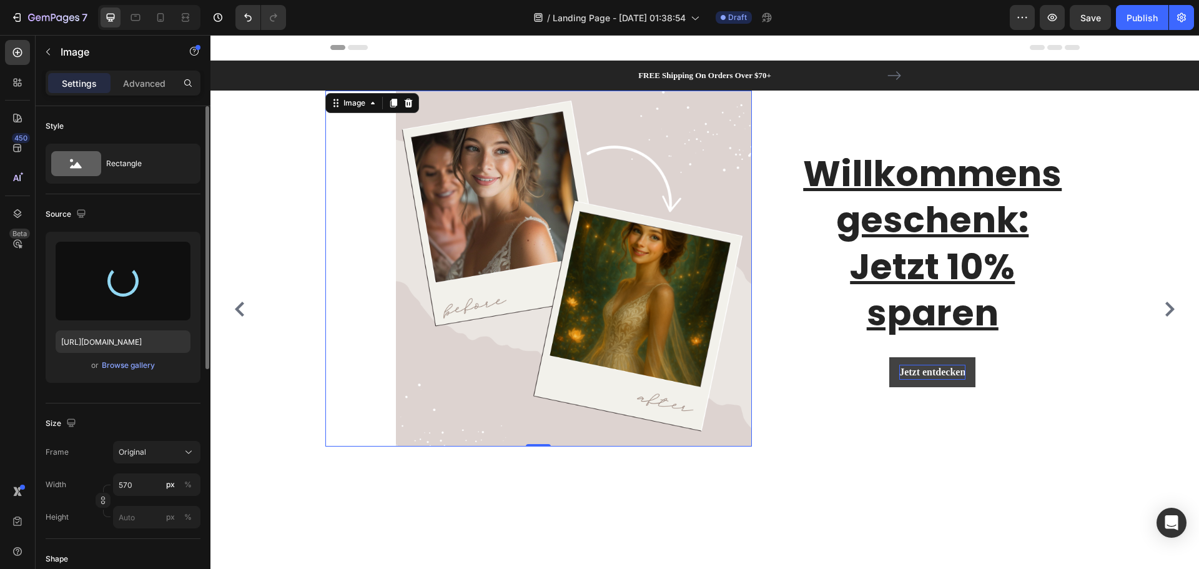
type input "https://cdn.shopify.com/s/files/1/0951/2901/0558/files/gempages_581702395403174…"
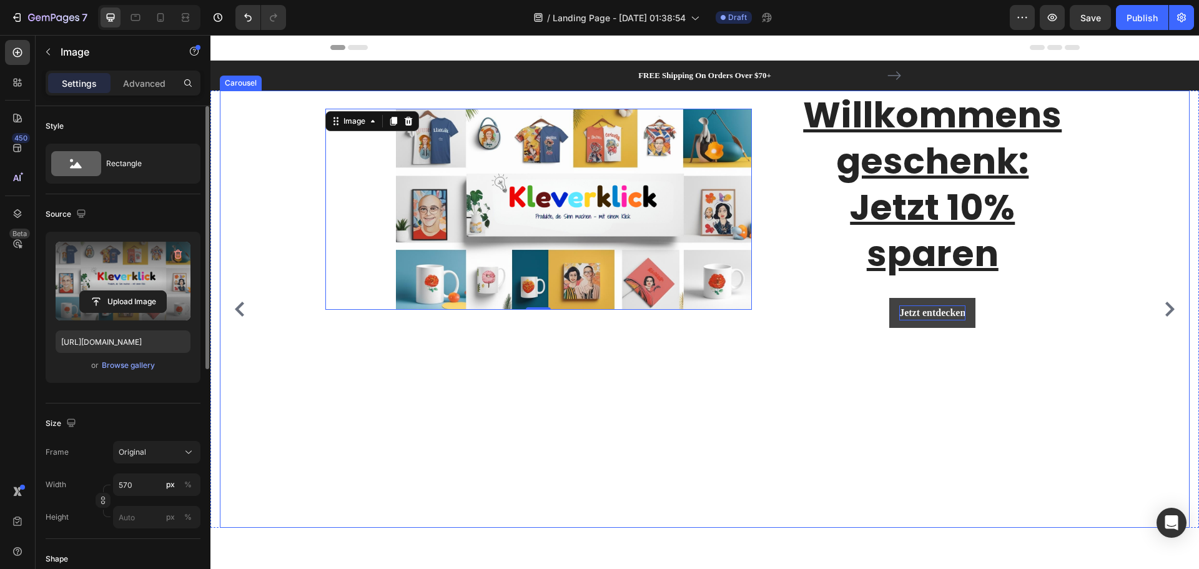
click at [854, 423] on div "Image 0 Willkommensgeschenk: Jetzt 10% sparen Heading Jetzt entdecken Button Ro…" at bounding box center [700, 309] width 960 height 437
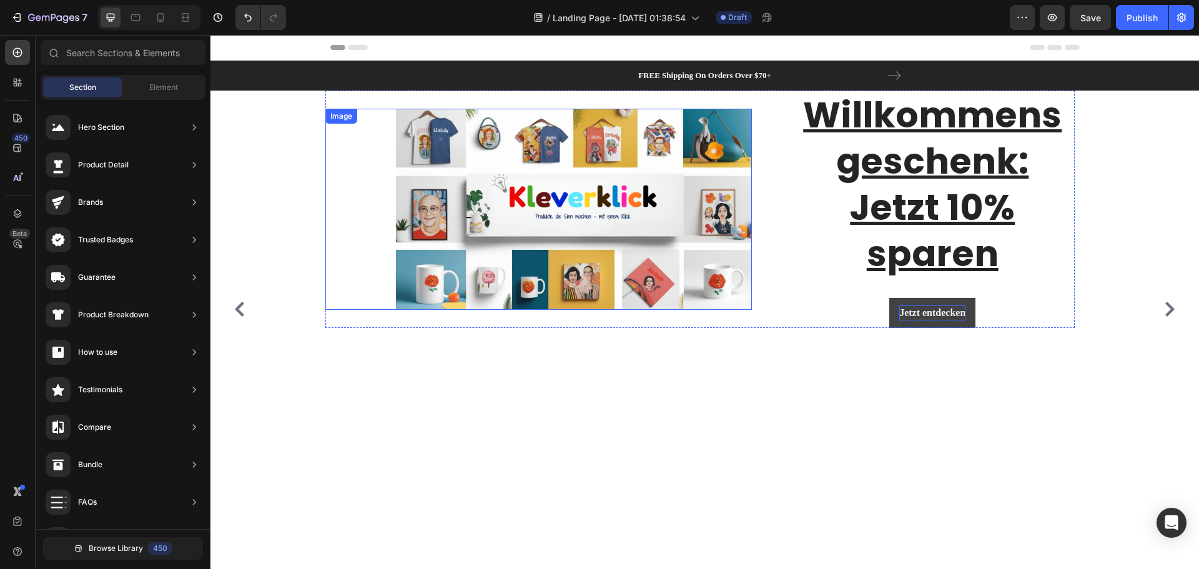
click at [678, 226] on img at bounding box center [574, 209] width 356 height 201
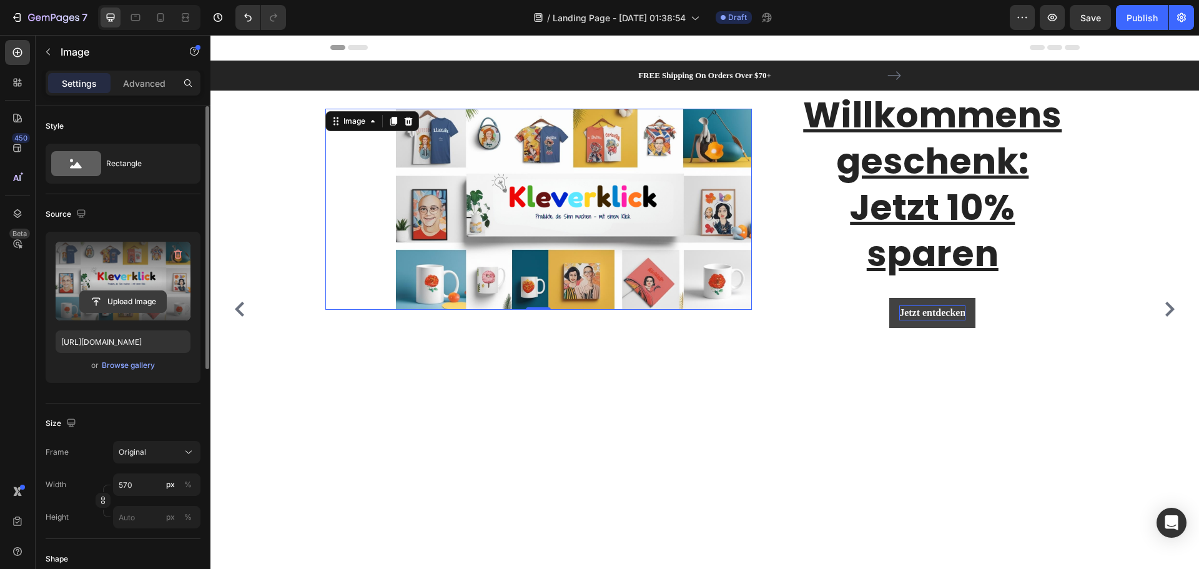
click at [151, 298] on input "file" at bounding box center [123, 301] width 86 height 21
click at [140, 293] on input "file" at bounding box center [123, 301] width 86 height 21
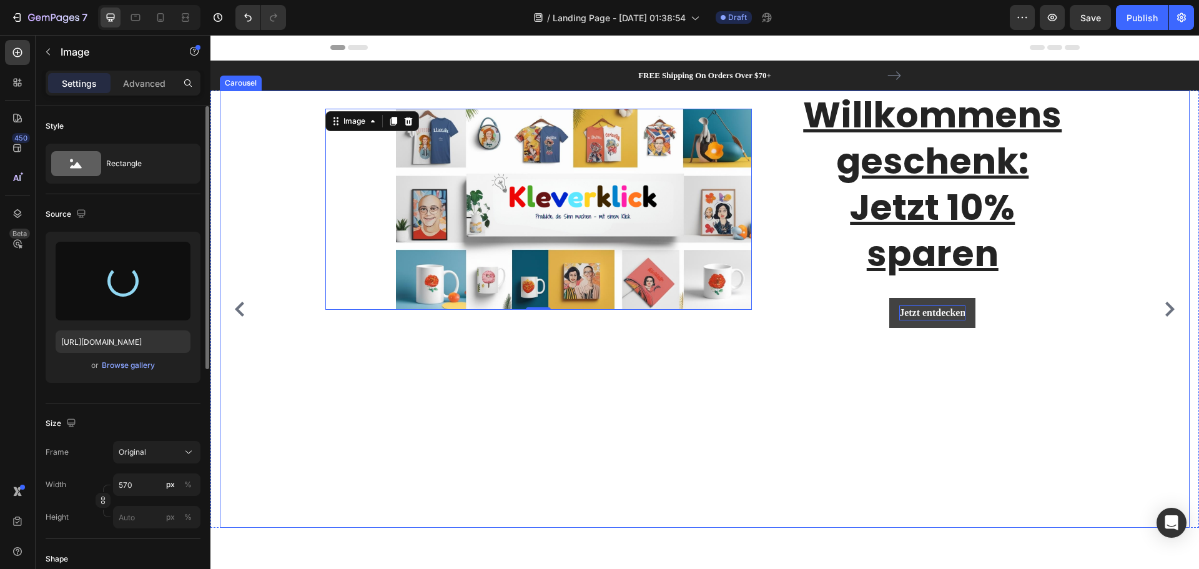
type input "https://cdn.shopify.com/s/files/1/0951/2901/0558/files/gempages_581702395403174…"
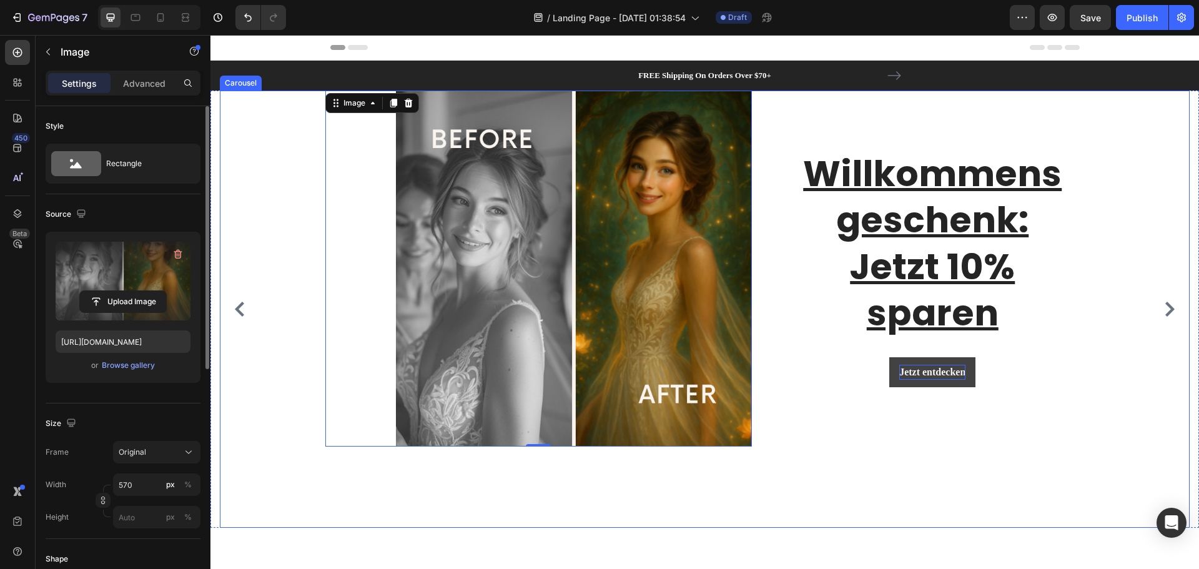
drag, startPoint x: 267, startPoint y: 166, endPoint x: 290, endPoint y: 179, distance: 26.6
click at [267, 167] on div "Image 0 Willkommensgeschenk: Jetzt 10% sparen Heading Jetzt entdecken Button Ro…" at bounding box center [700, 309] width 960 height 437
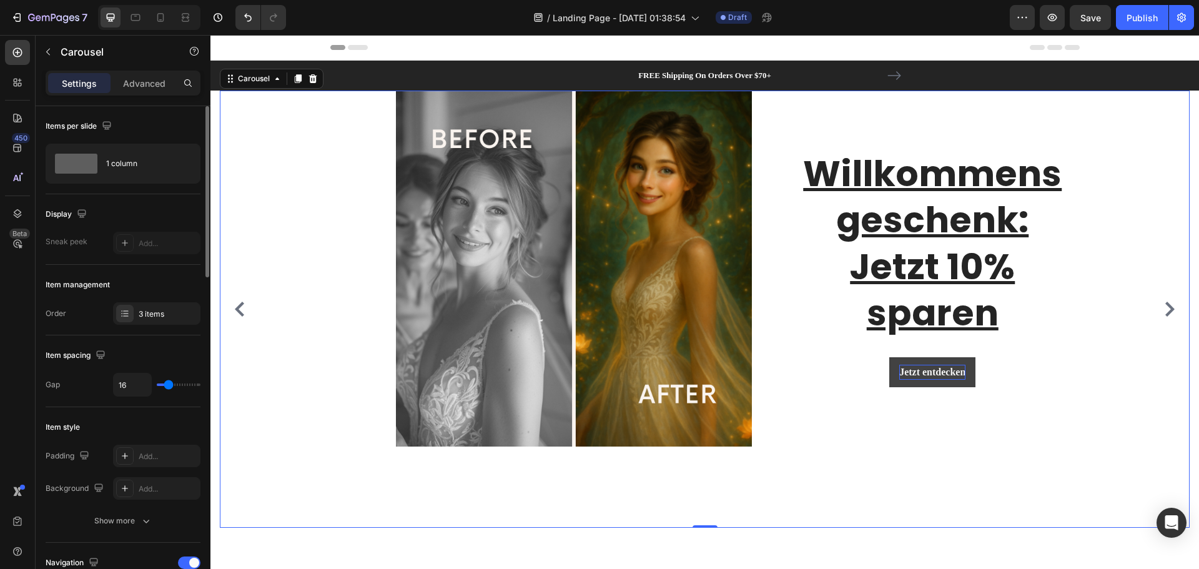
click at [1166, 310] on icon "Carousel Next Arrow" at bounding box center [1169, 309] width 15 height 15
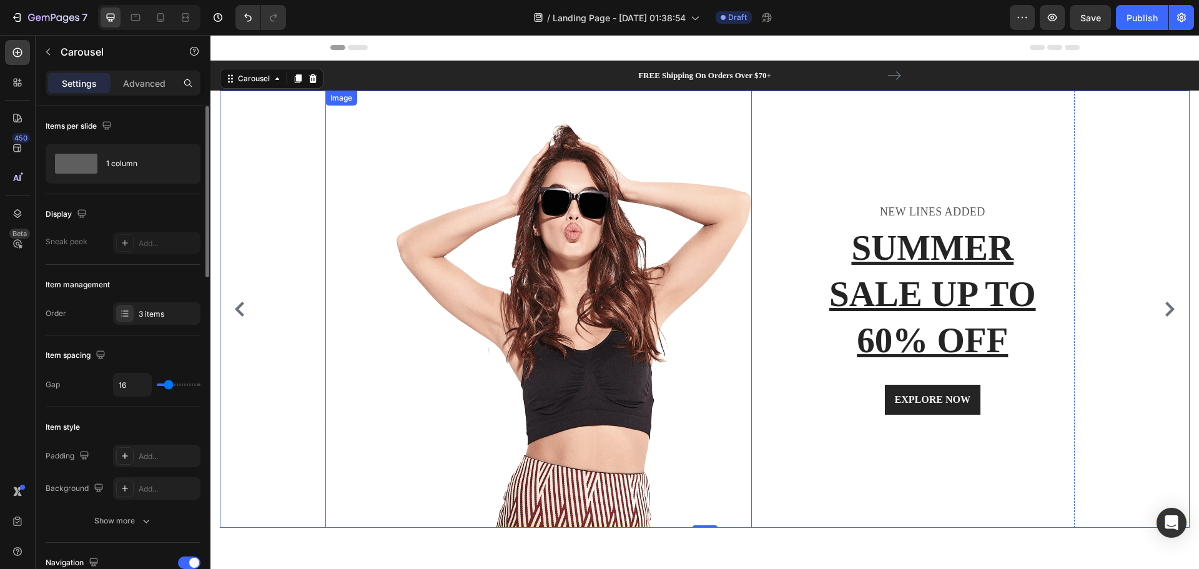
click at [488, 338] on img at bounding box center [574, 309] width 356 height 437
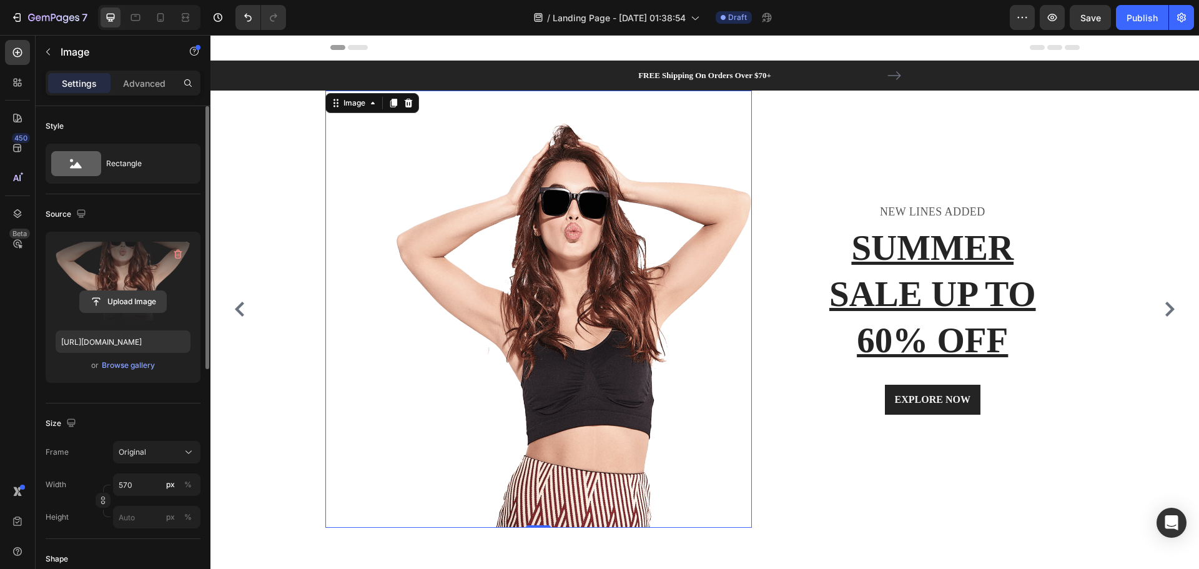
click at [127, 302] on input "file" at bounding box center [123, 301] width 86 height 21
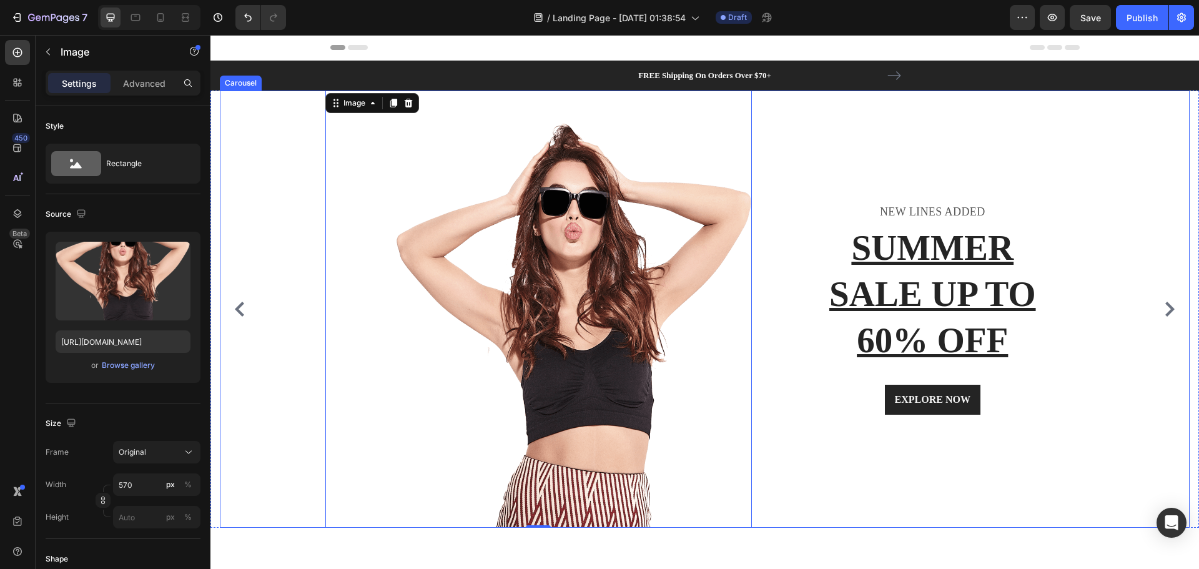
click at [245, 307] on icon "Carousel Back Arrow" at bounding box center [239, 309] width 15 height 15
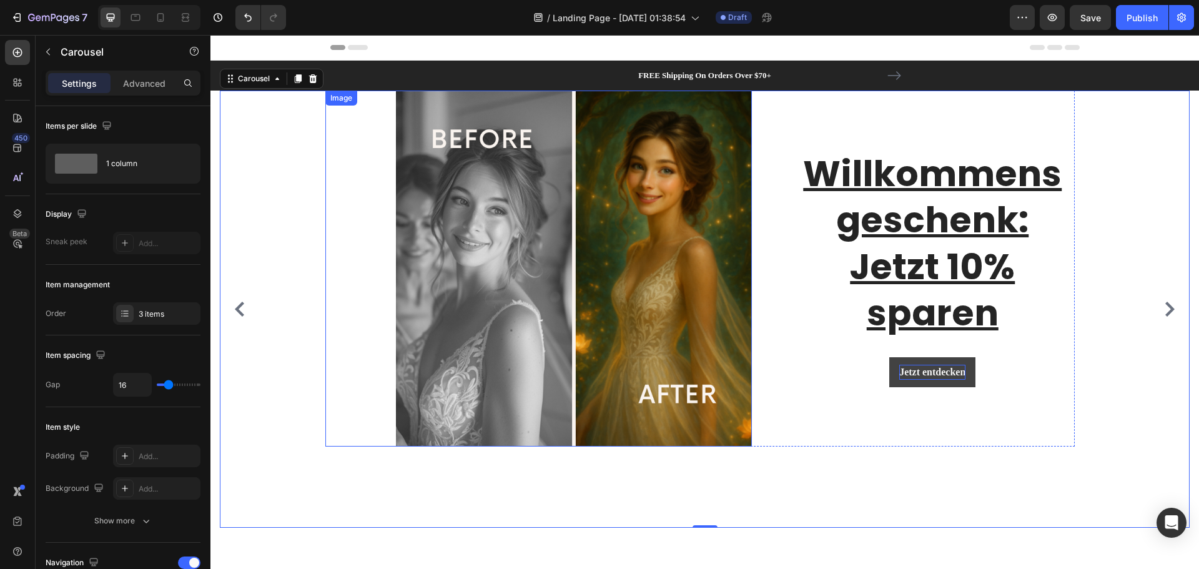
click at [465, 198] on img at bounding box center [574, 269] width 356 height 356
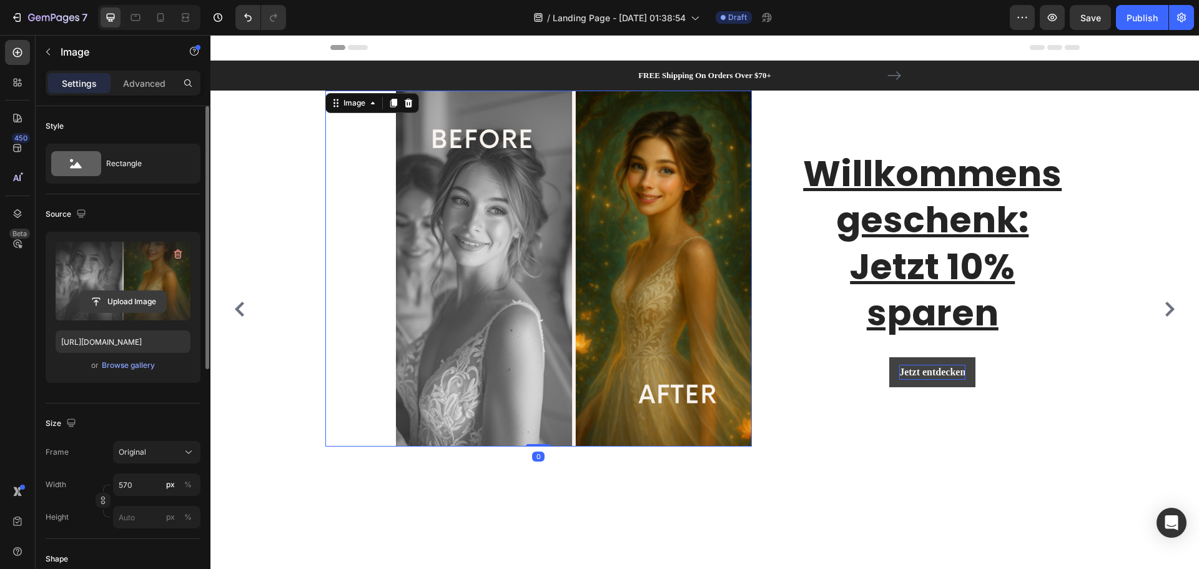
click at [127, 298] on input "file" at bounding box center [123, 301] width 86 height 21
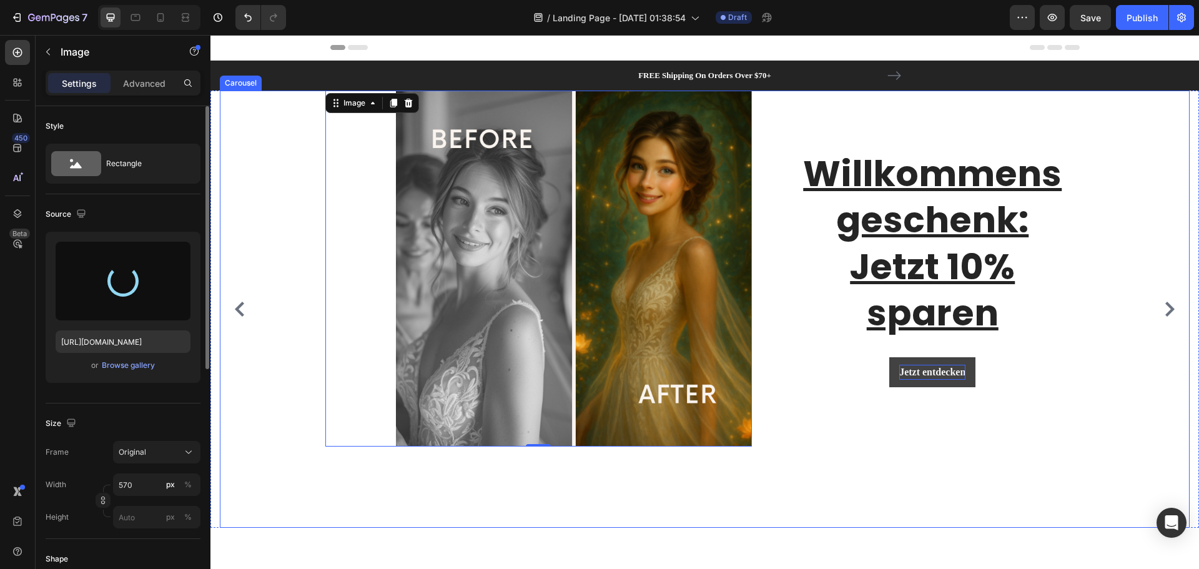
type input "https://cdn.shopify.com/s/files/1/0951/2901/0558/files/gempages_581702395403174…"
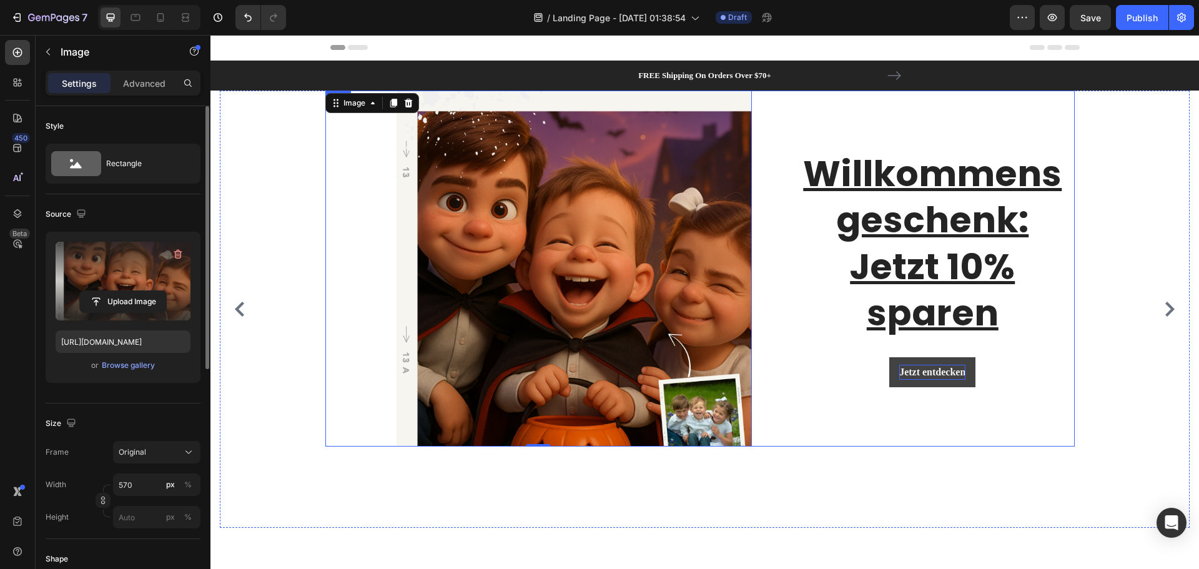
click at [862, 432] on div "Willkommensgeschenk: Jetzt 10% sparen Heading Jetzt entdecken Button Row" at bounding box center [922, 269] width 305 height 356
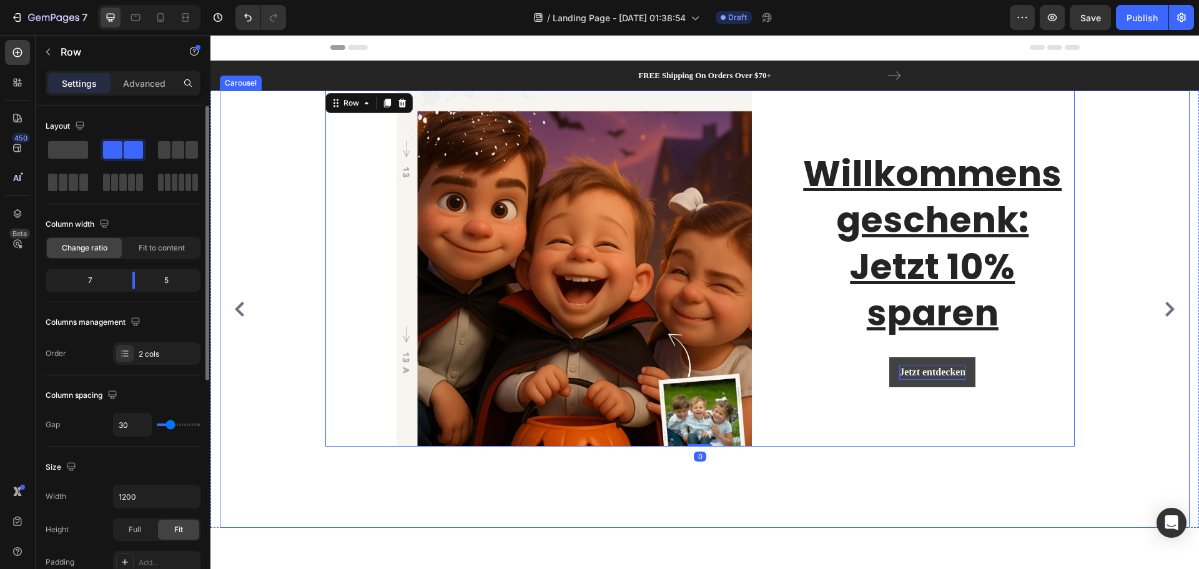
click at [934, 482] on div "Image Willkommensgeschenk: Jetzt 10% sparen Heading Jetzt entdecken Button Row …" at bounding box center [700, 309] width 960 height 437
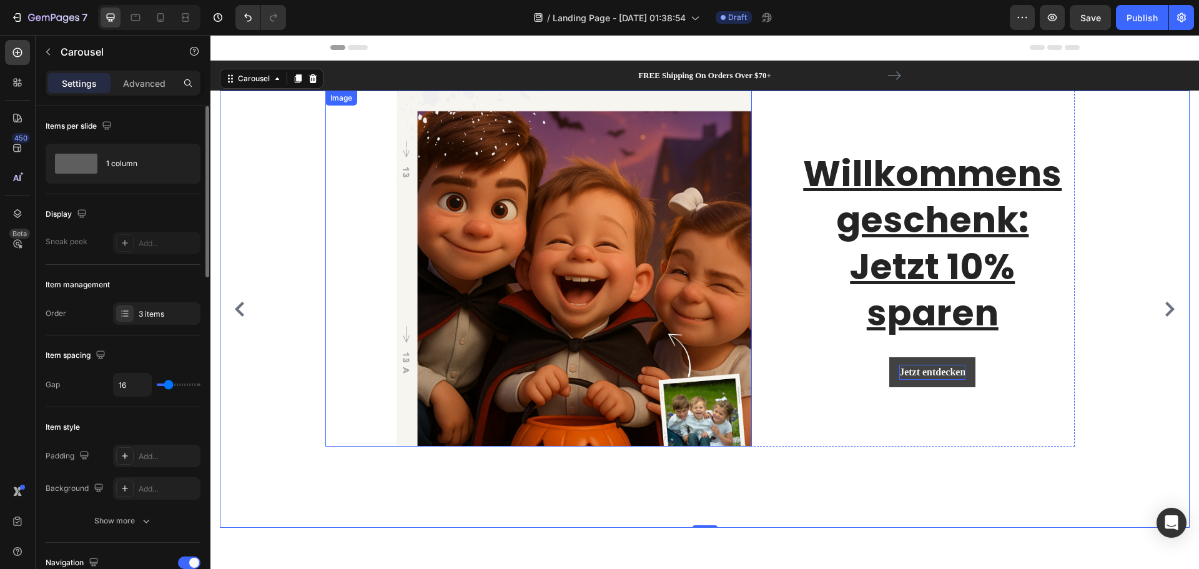
click at [522, 336] on img at bounding box center [574, 269] width 356 height 356
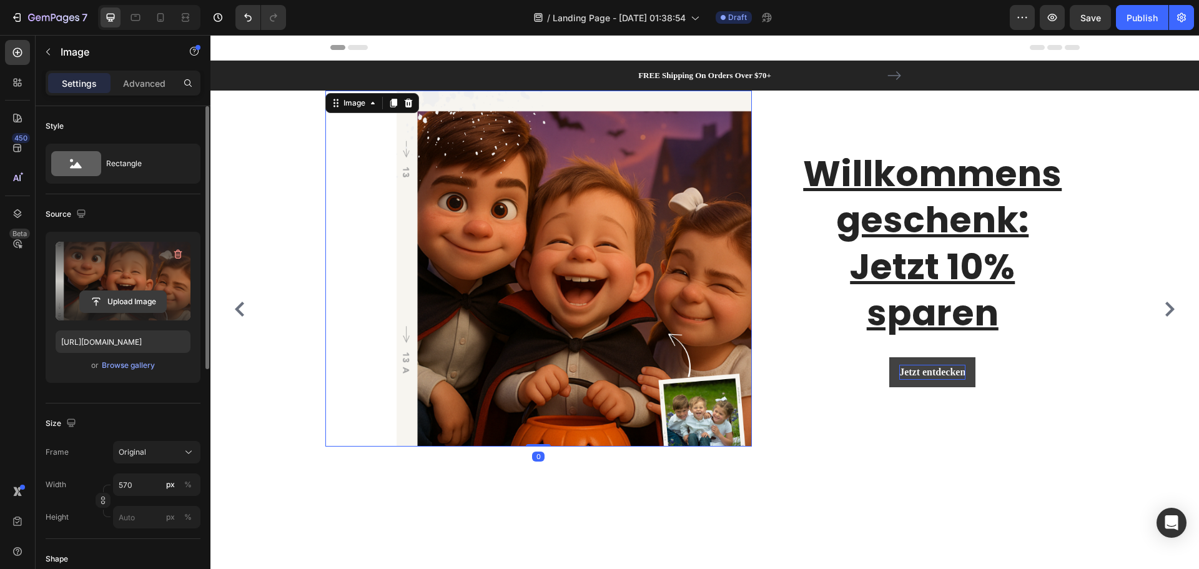
click at [140, 301] on input "file" at bounding box center [123, 301] width 86 height 21
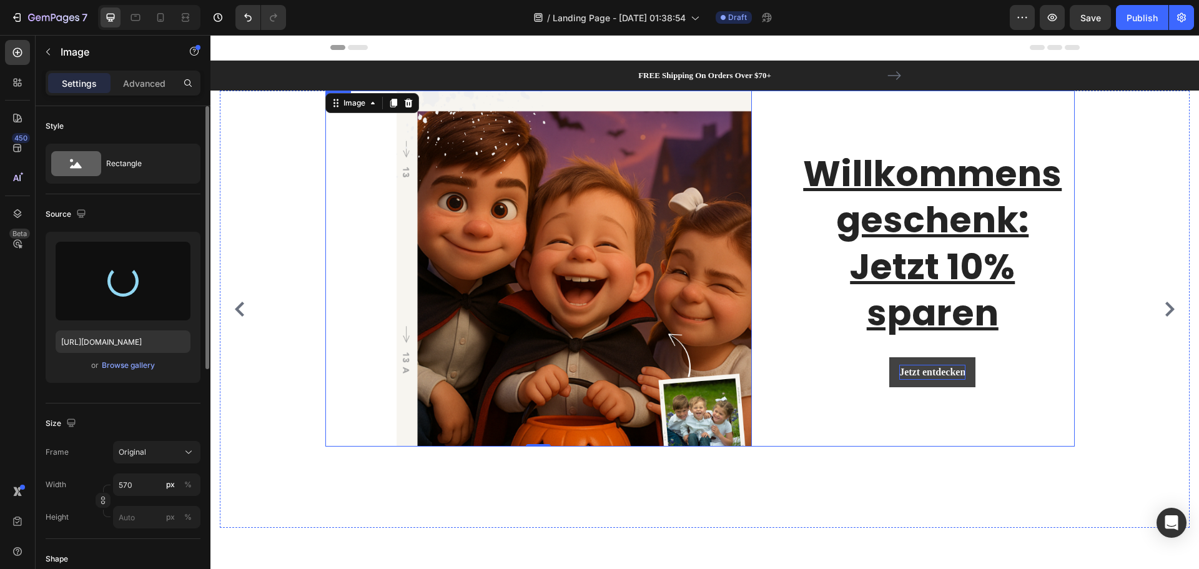
type input "https://cdn.shopify.com/s/files/1/0951/2901/0558/files/gempages_581702395403174…"
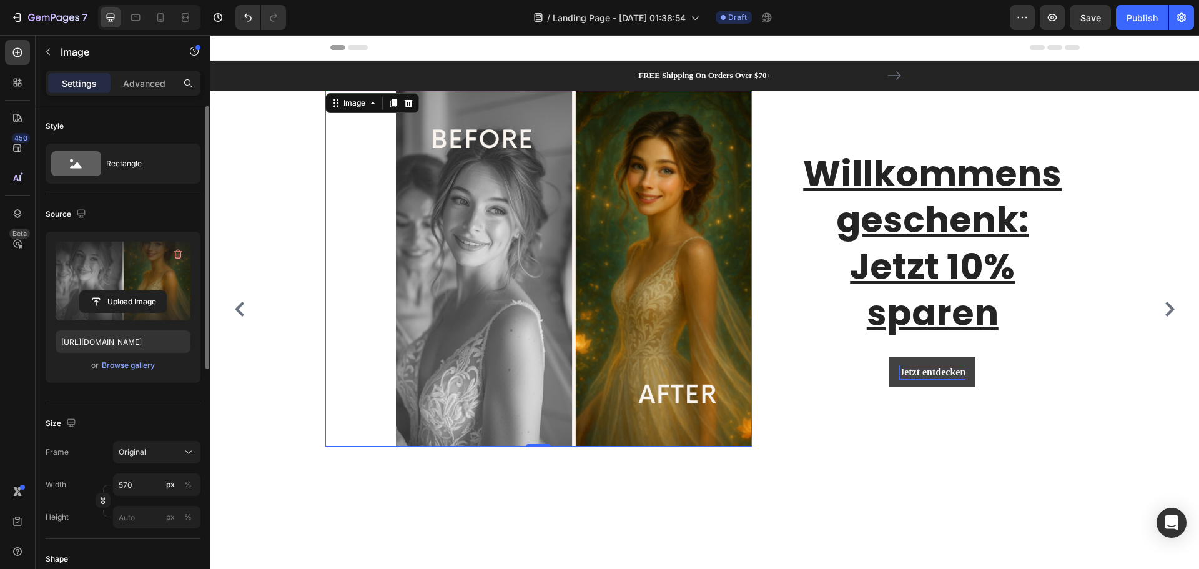
click at [525, 307] on img at bounding box center [574, 269] width 356 height 356
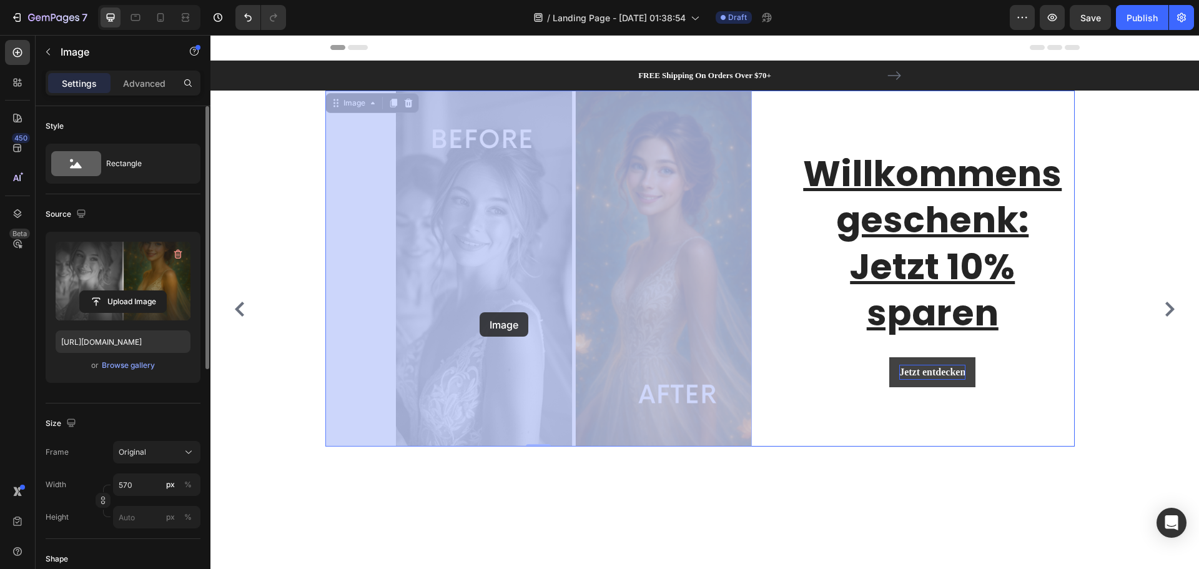
drag, startPoint x: 487, startPoint y: 312, endPoint x: 479, endPoint y: 312, distance: 7.5
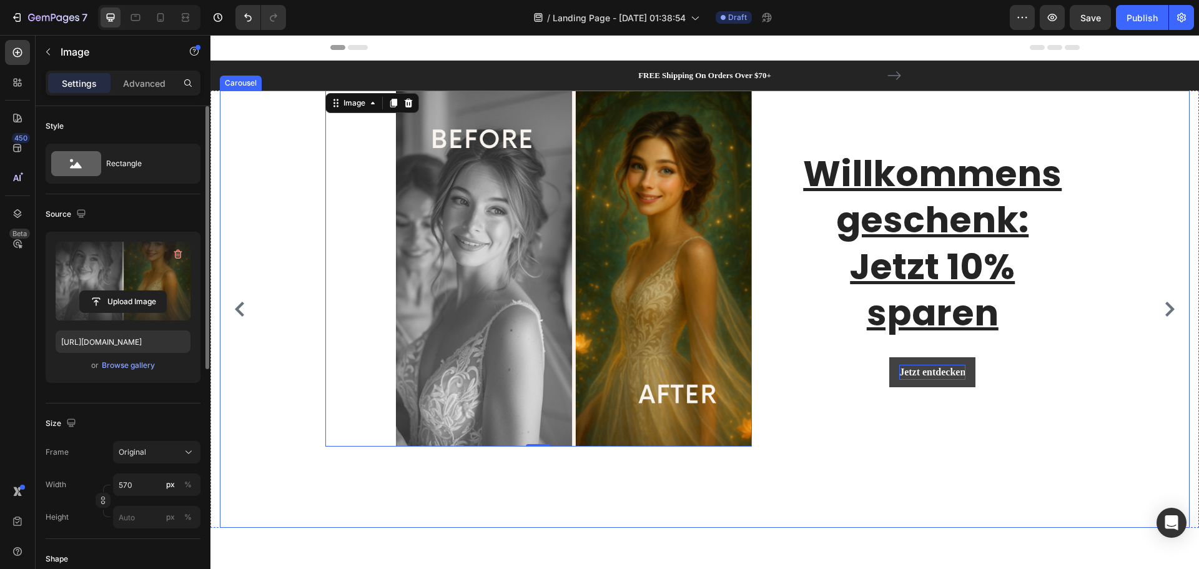
click at [1163, 267] on div "Image 0 Willkommensgeschenk: Jetzt 10% sparen Heading Jetzt entdecken Button Ro…" at bounding box center [700, 309] width 960 height 437
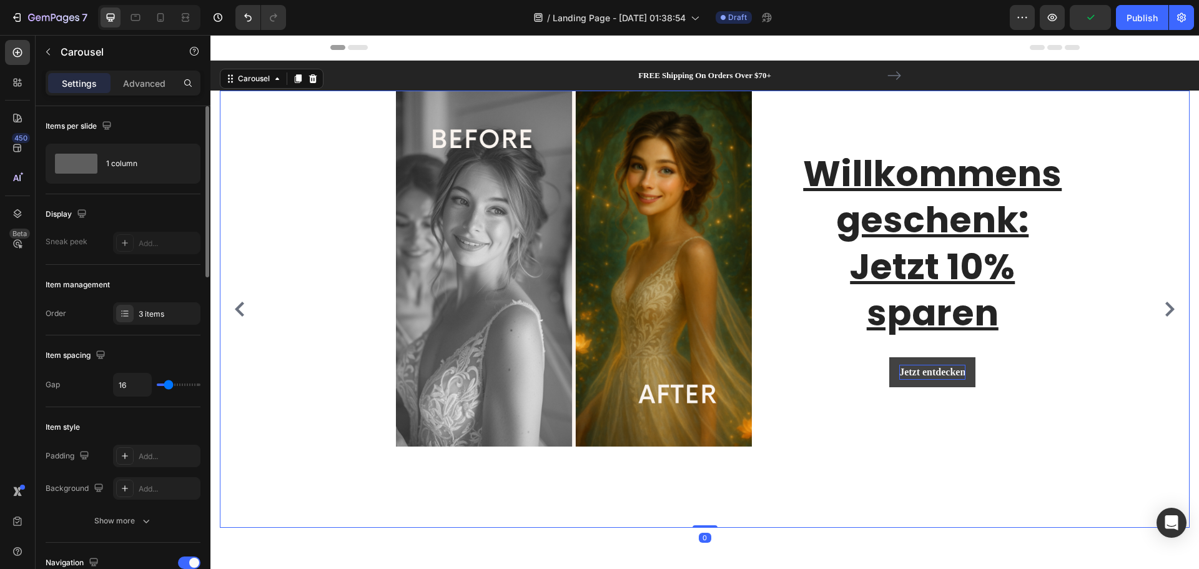
click at [1018, 503] on div "Image Willkommensgeschenk: Jetzt 10% sparen Heading Jetzt entdecken Button Row …" at bounding box center [700, 309] width 960 height 437
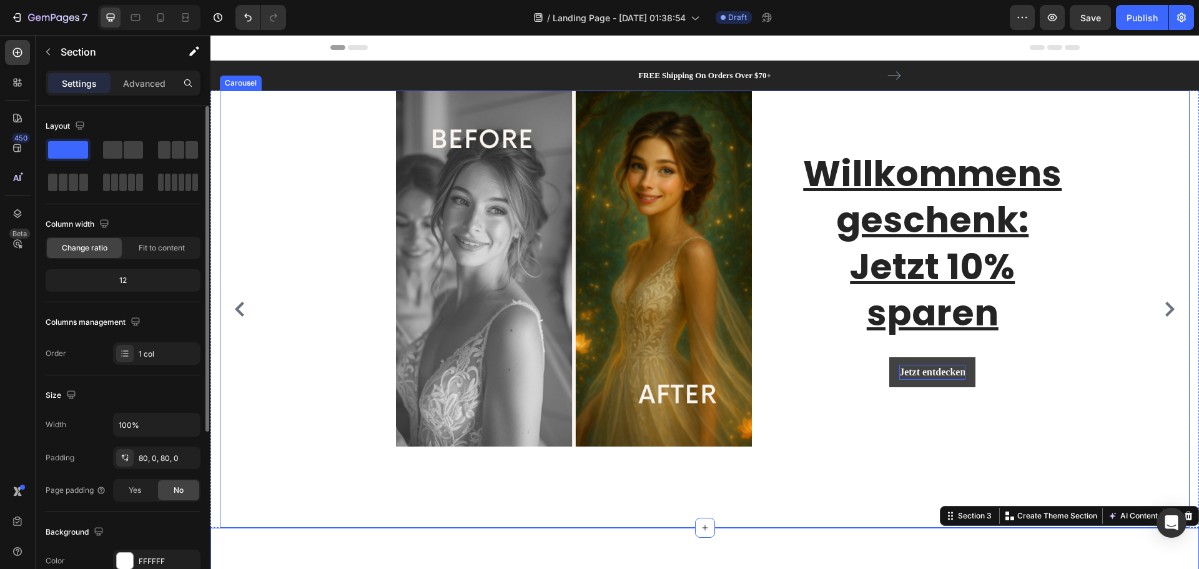
click at [1163, 311] on icon "Carousel Next Arrow" at bounding box center [1169, 309] width 15 height 15
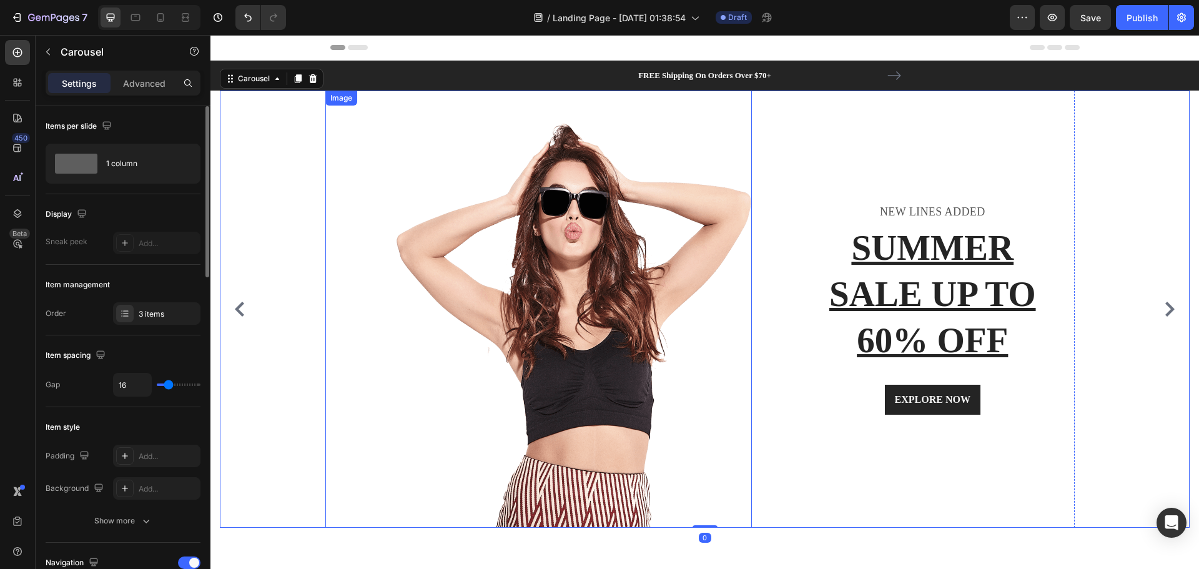
click at [474, 293] on img at bounding box center [574, 309] width 356 height 437
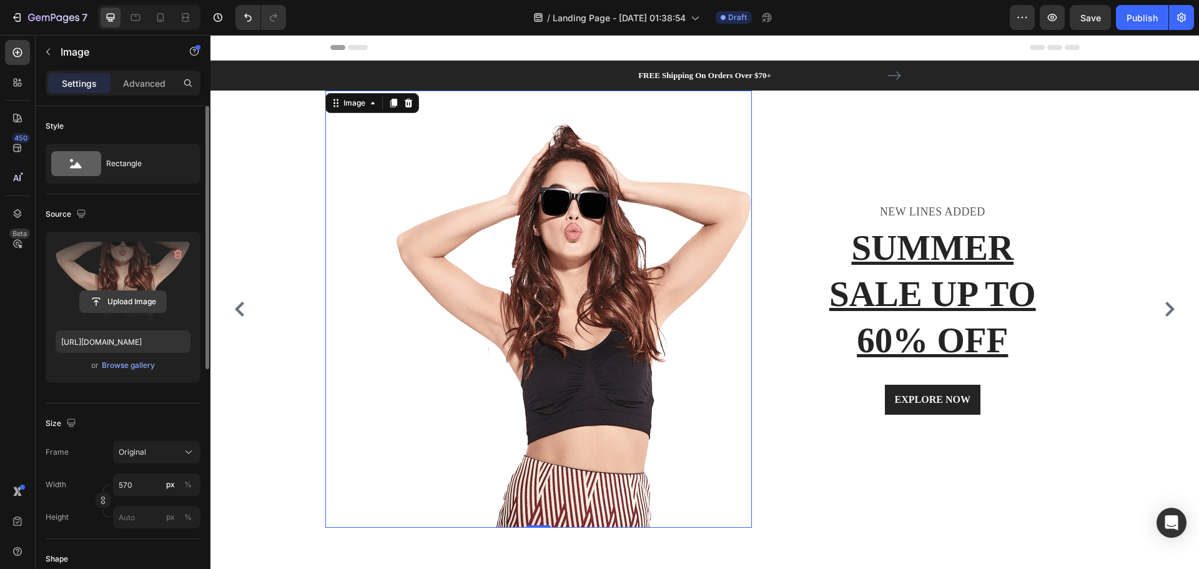
click at [135, 297] on input "file" at bounding box center [123, 301] width 86 height 21
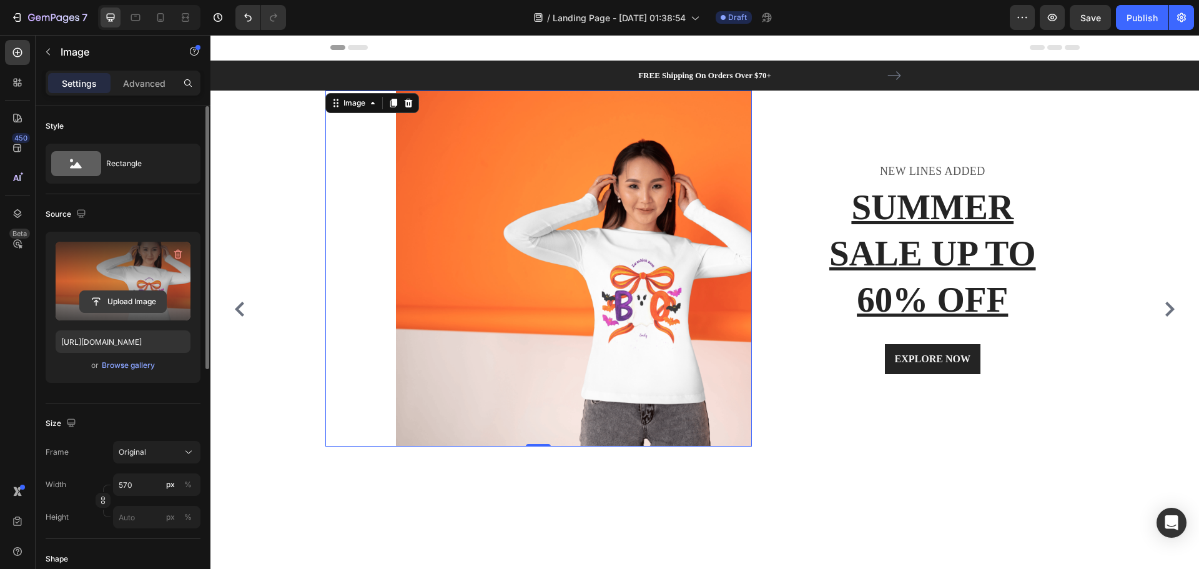
click at [134, 300] on input "file" at bounding box center [123, 301] width 86 height 21
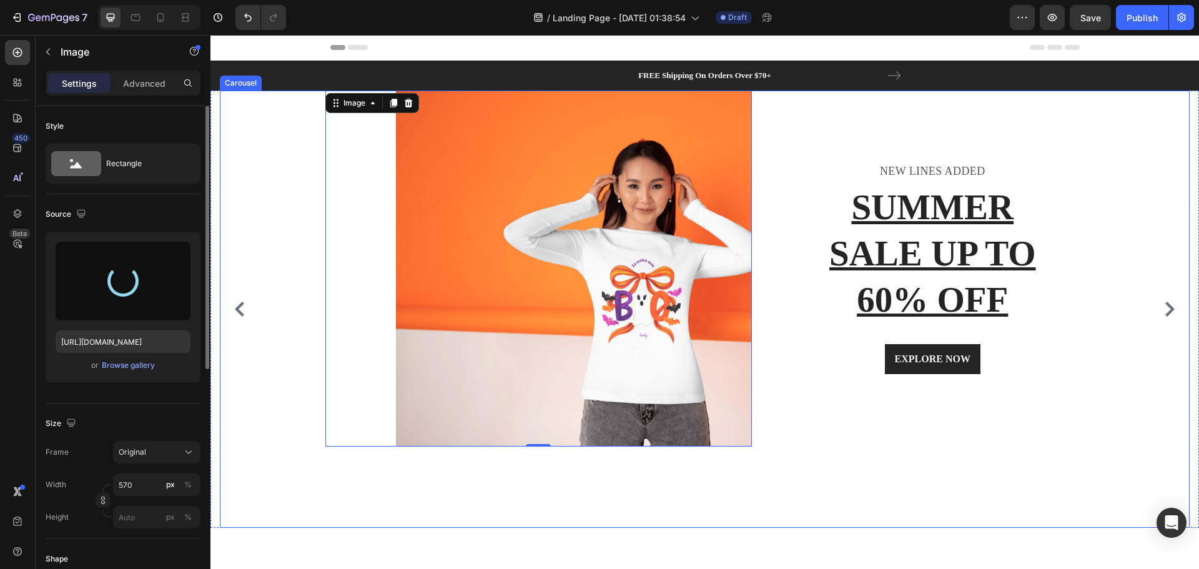
type input "https://cdn.shopify.com/s/files/1/0951/2901/0558/files/gempages_581702395403174…"
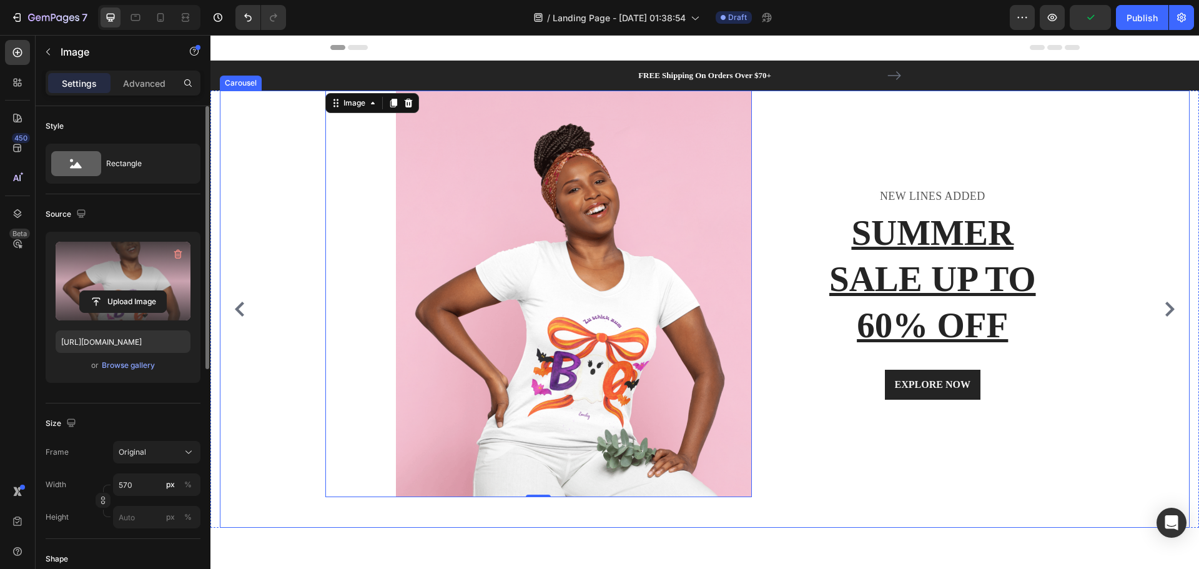
click at [1158, 135] on div "Image 0 NEW LINES ADDED Text block SUMMER SALE UP TO 60% OFF Heading EXPLORE NO…" at bounding box center [700, 309] width 960 height 437
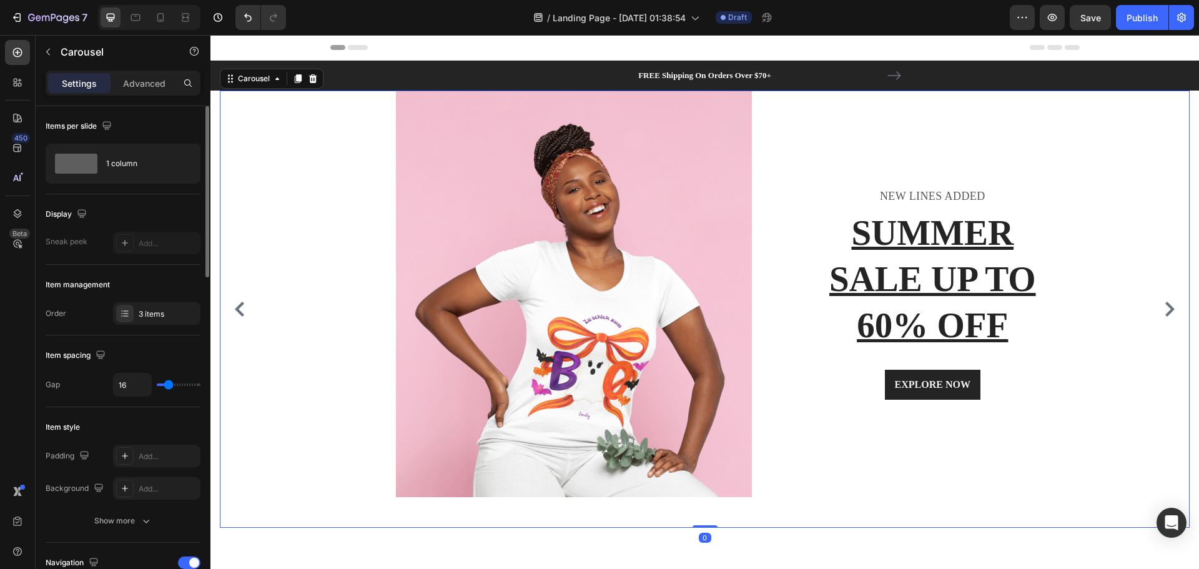
click at [241, 312] on icon "Carousel Back Arrow" at bounding box center [239, 309] width 9 height 15
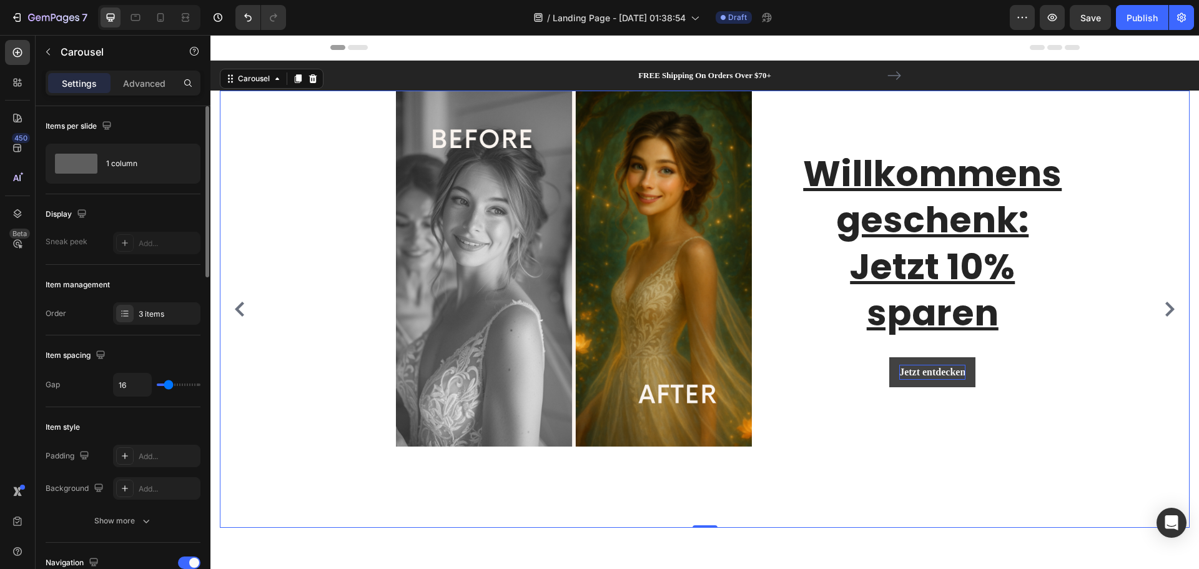
click at [1165, 312] on icon "Carousel Next Arrow" at bounding box center [1169, 309] width 9 height 15
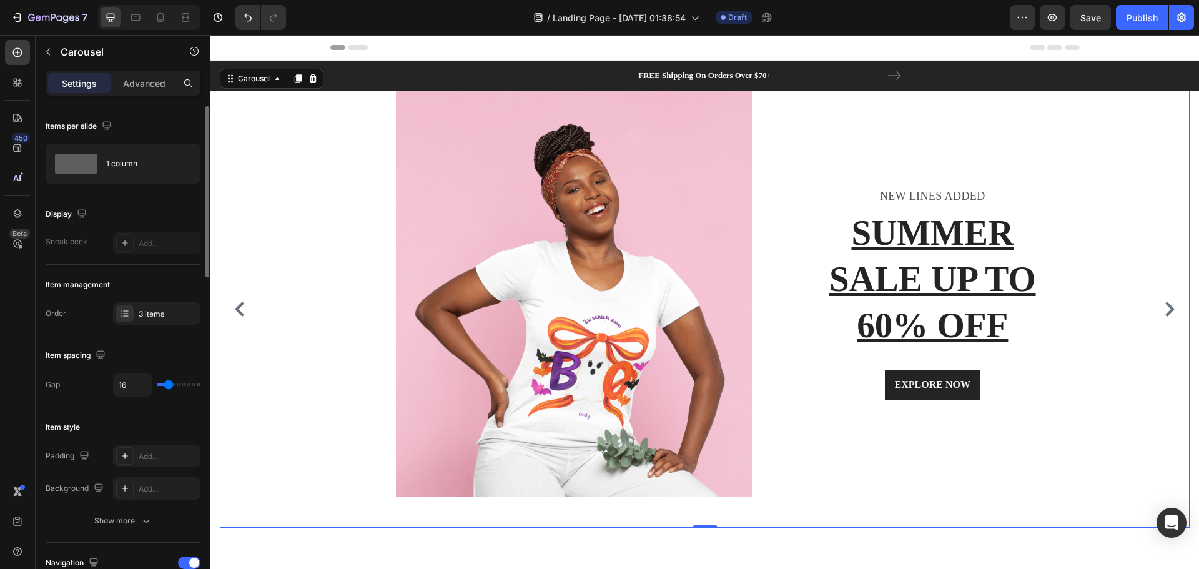
click at [1165, 312] on icon "Carousel Next Arrow" at bounding box center [1169, 309] width 9 height 15
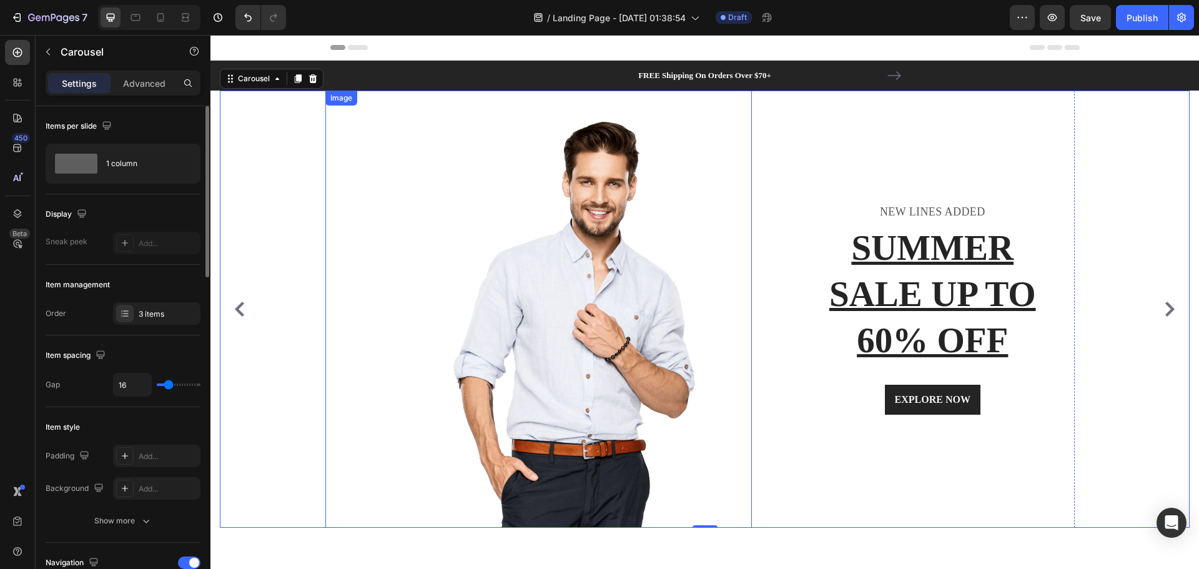
click at [606, 422] on img at bounding box center [574, 309] width 356 height 437
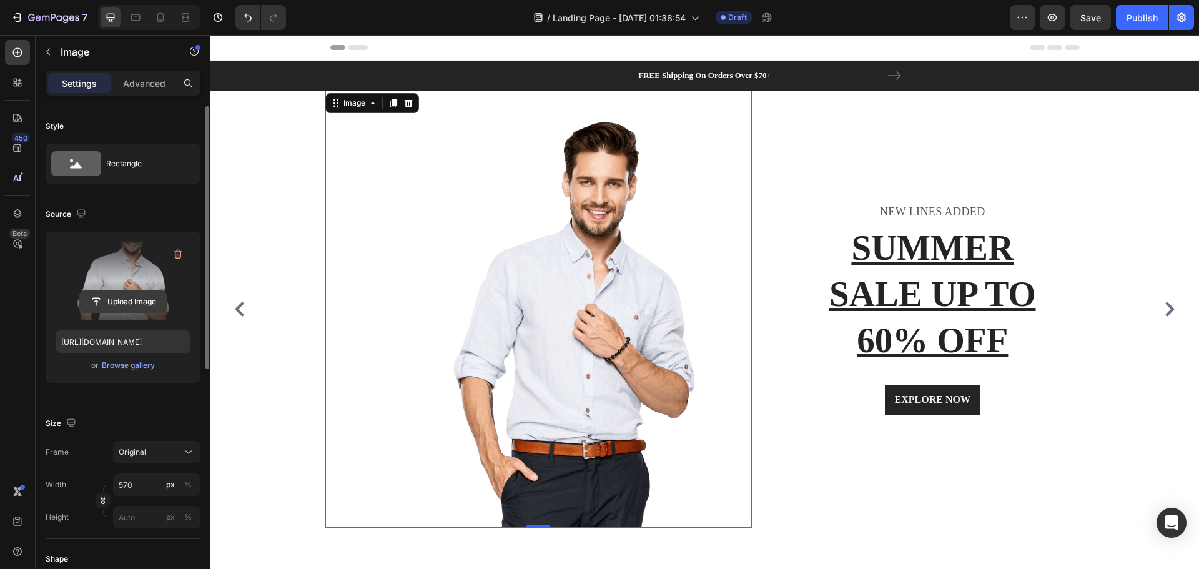
click at [139, 297] on input "file" at bounding box center [123, 301] width 86 height 21
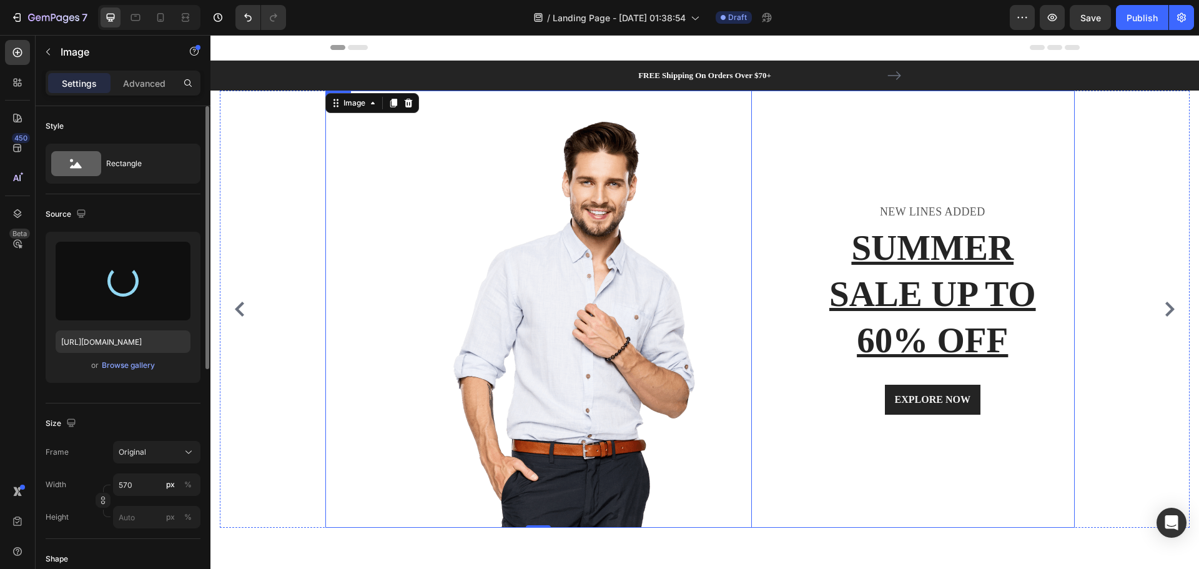
type input "https://cdn.shopify.com/s/files/1/0951/2901/0558/files/gempages_581702395403174…"
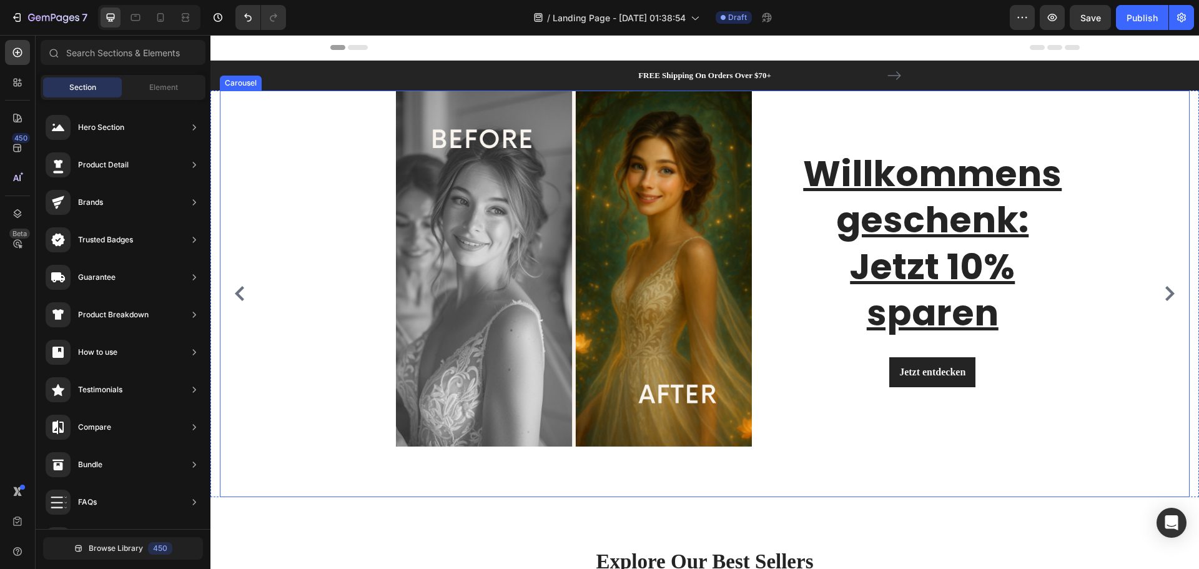
click at [1163, 300] on icon "Carousel Next Arrow" at bounding box center [1169, 293] width 15 height 15
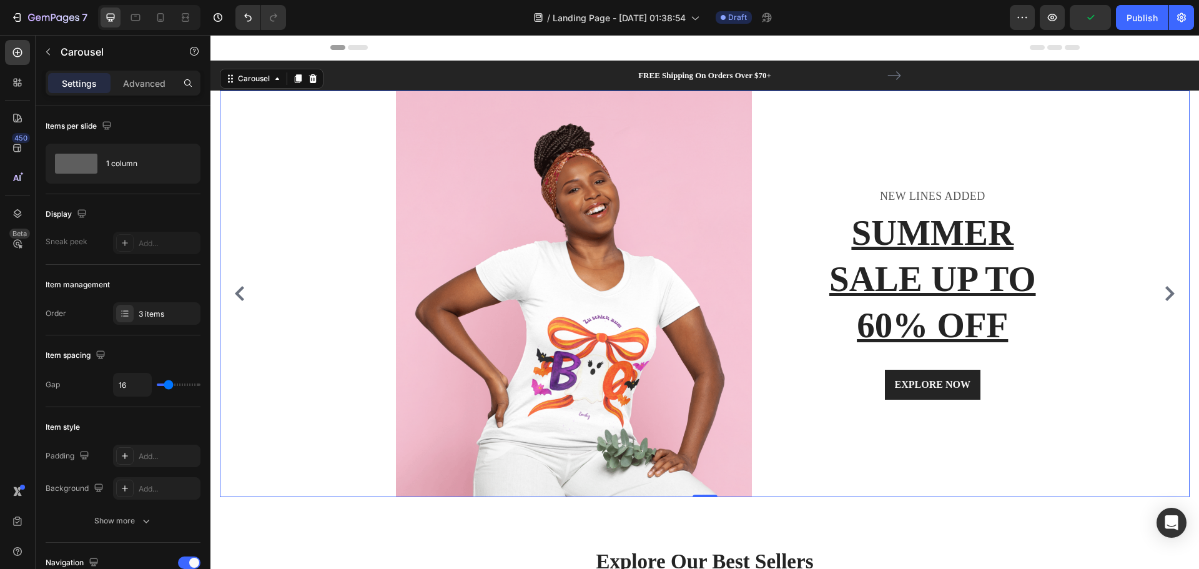
click at [1163, 300] on icon "Carousel Next Arrow" at bounding box center [1169, 293] width 15 height 15
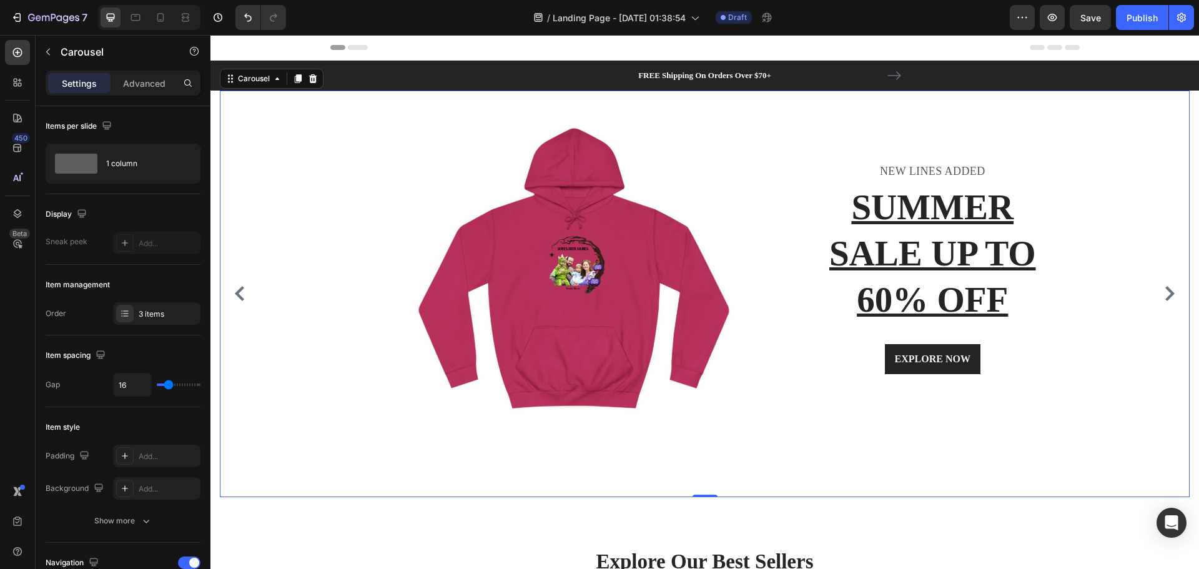
click at [1164, 290] on icon "Carousel Next Arrow" at bounding box center [1169, 293] width 15 height 15
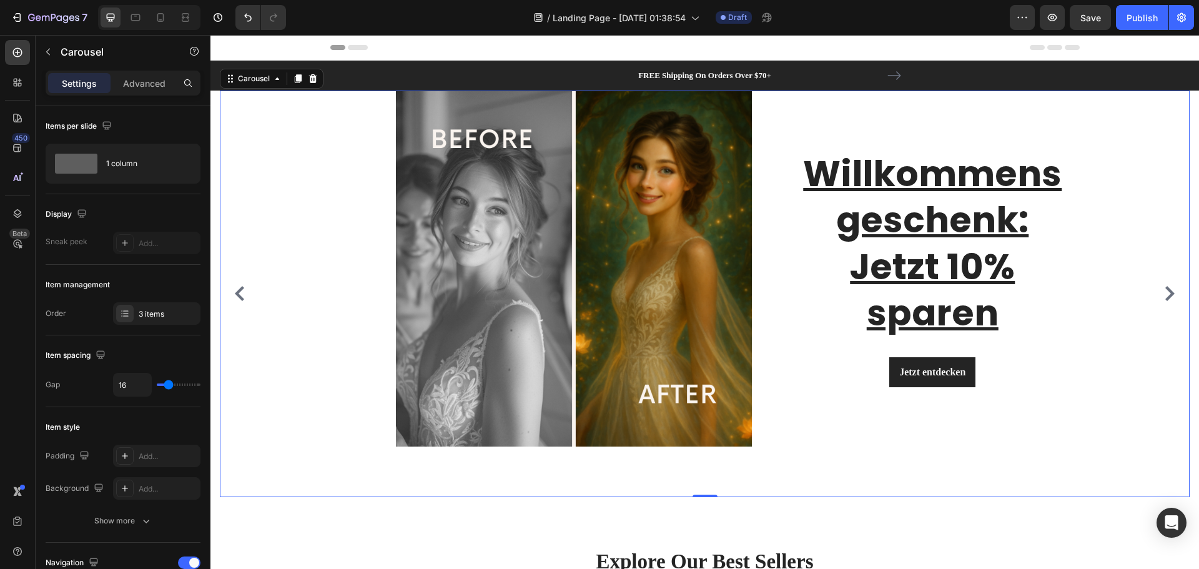
click at [566, 305] on img at bounding box center [574, 269] width 356 height 356
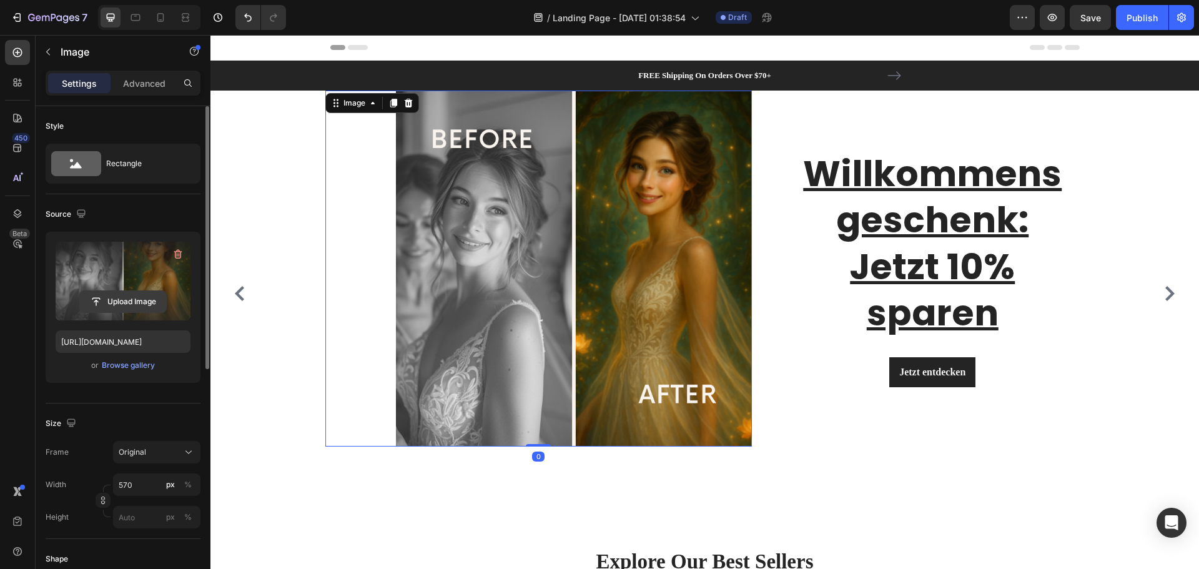
click at [129, 297] on input "file" at bounding box center [123, 301] width 86 height 21
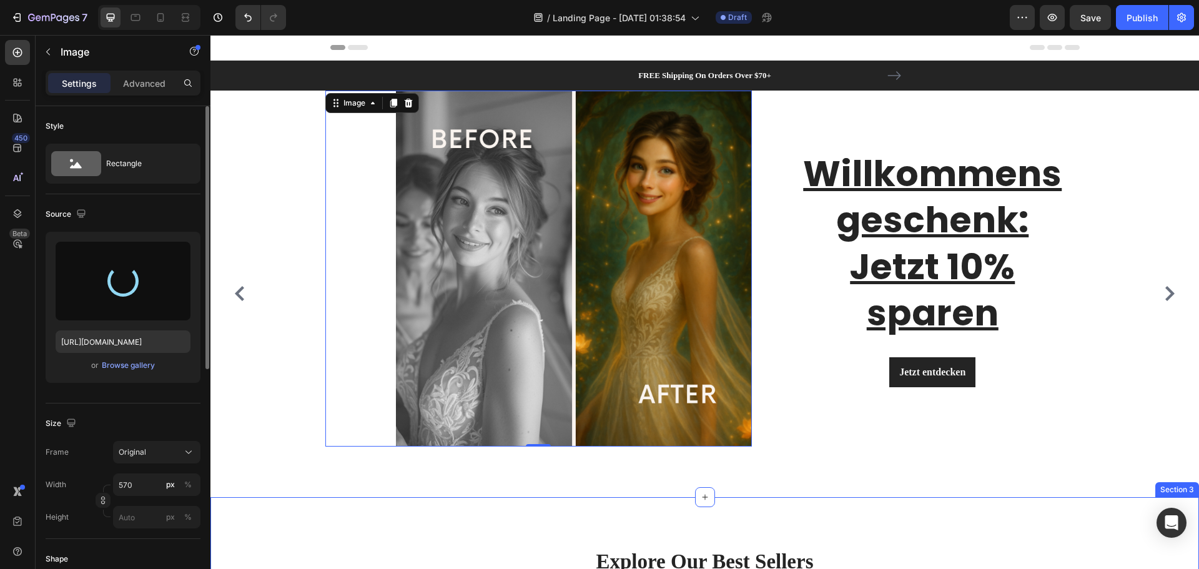
type input "https://cdn.shopify.com/s/files/1/0951/2901/0558/files/gempages_581702395403174…"
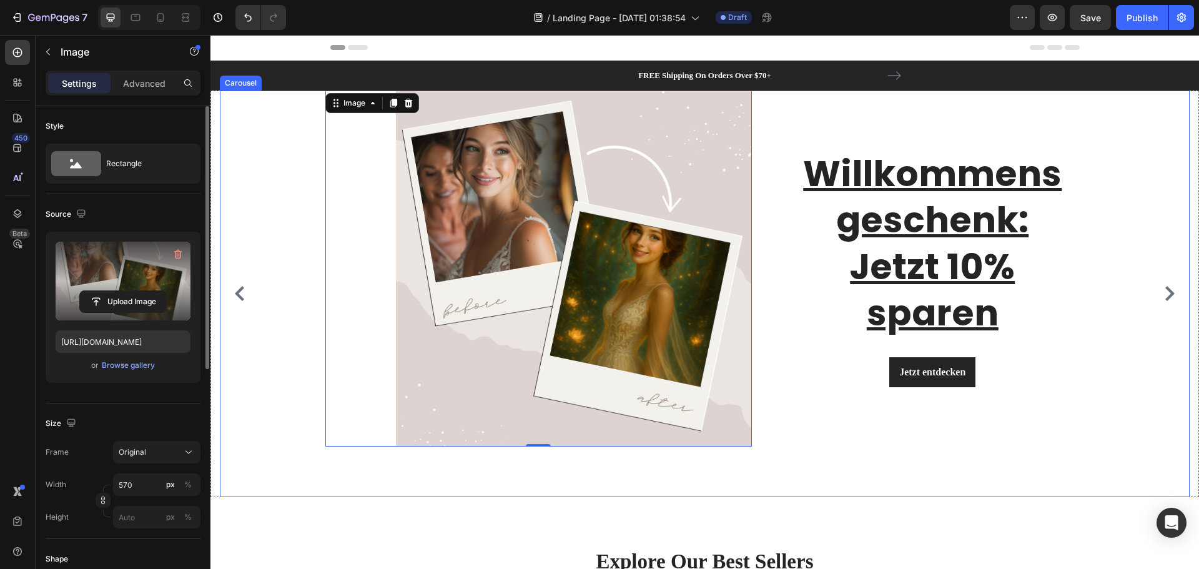
click at [1086, 477] on div "Image 0 Willkommensgeschenk: Jetzt 10% sparen Heading Jetzt entdecken Button Ro…" at bounding box center [700, 294] width 960 height 406
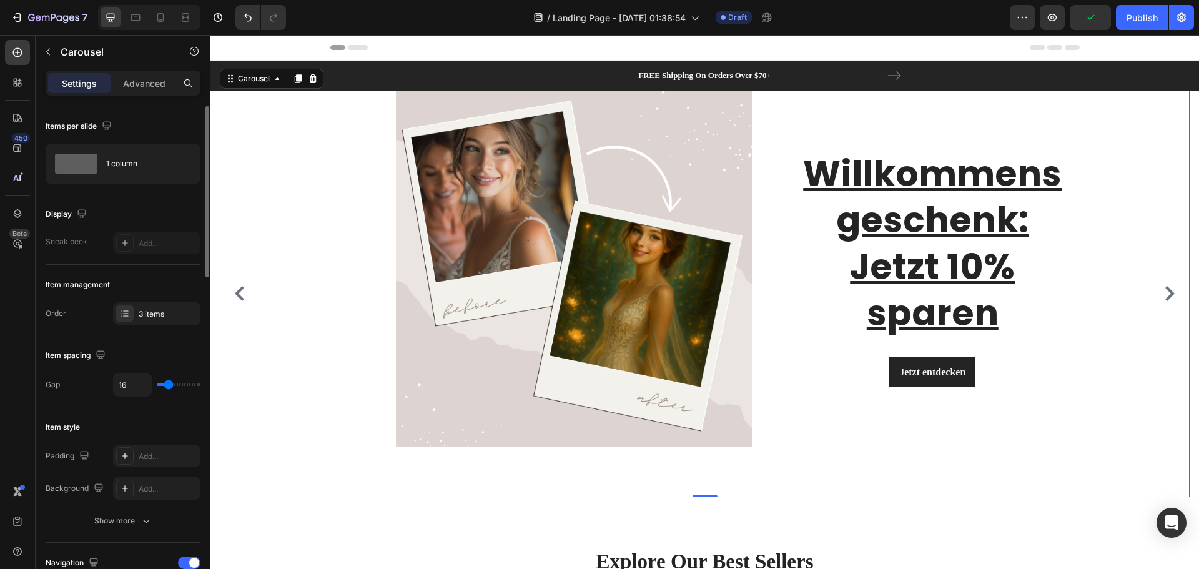
click at [1162, 299] on icon "Carousel Next Arrow" at bounding box center [1169, 293] width 15 height 15
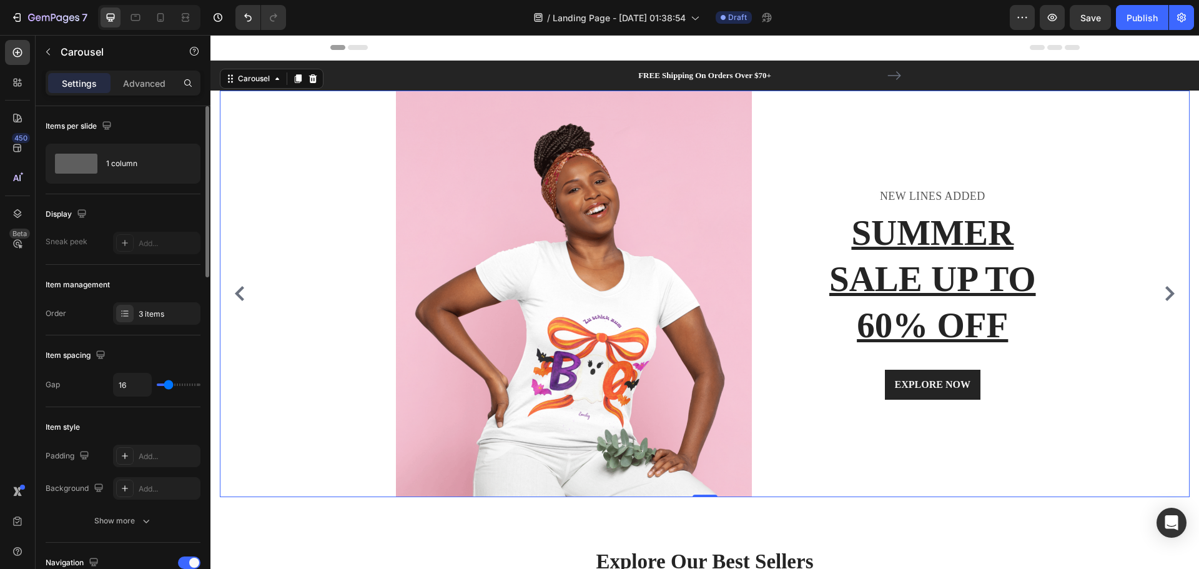
click at [1165, 297] on icon "Carousel Next Arrow" at bounding box center [1169, 293] width 9 height 15
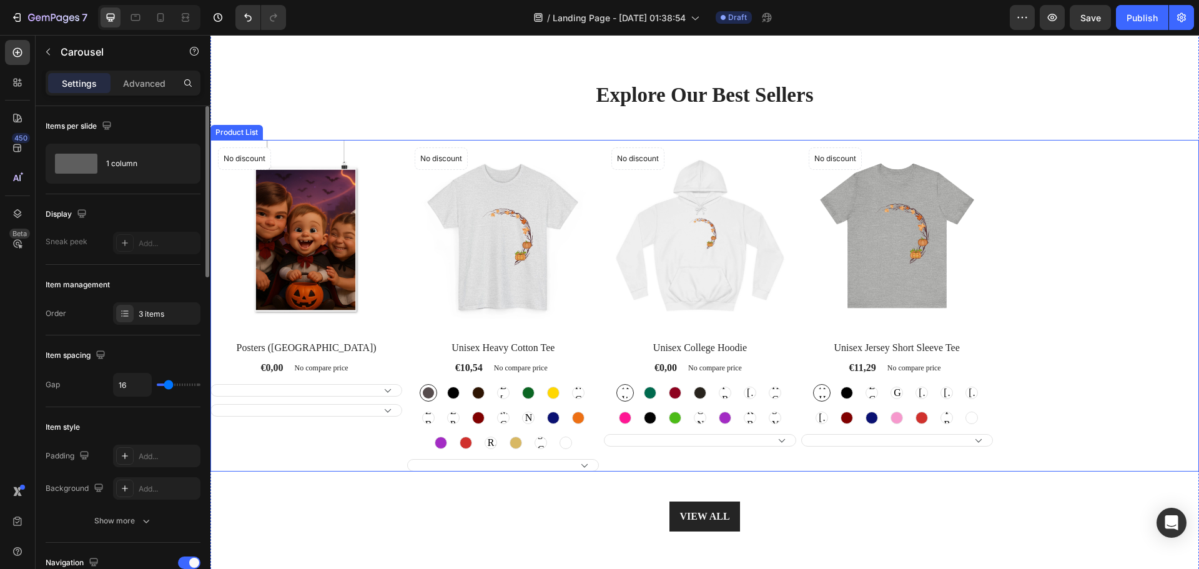
scroll to position [437, 0]
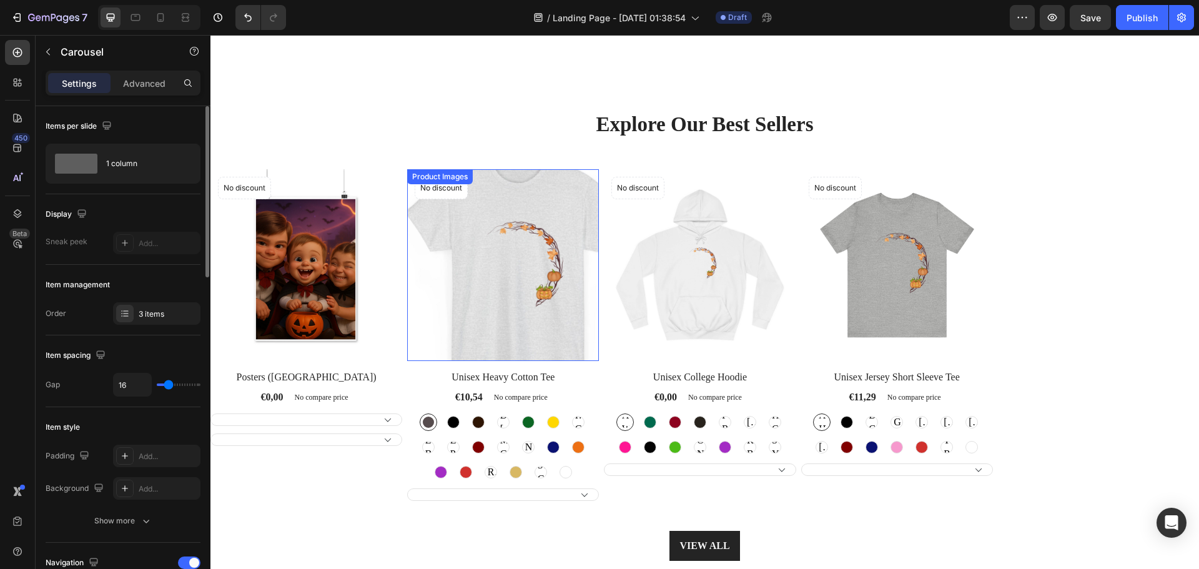
click at [473, 270] on img at bounding box center [503, 265] width 192 height 192
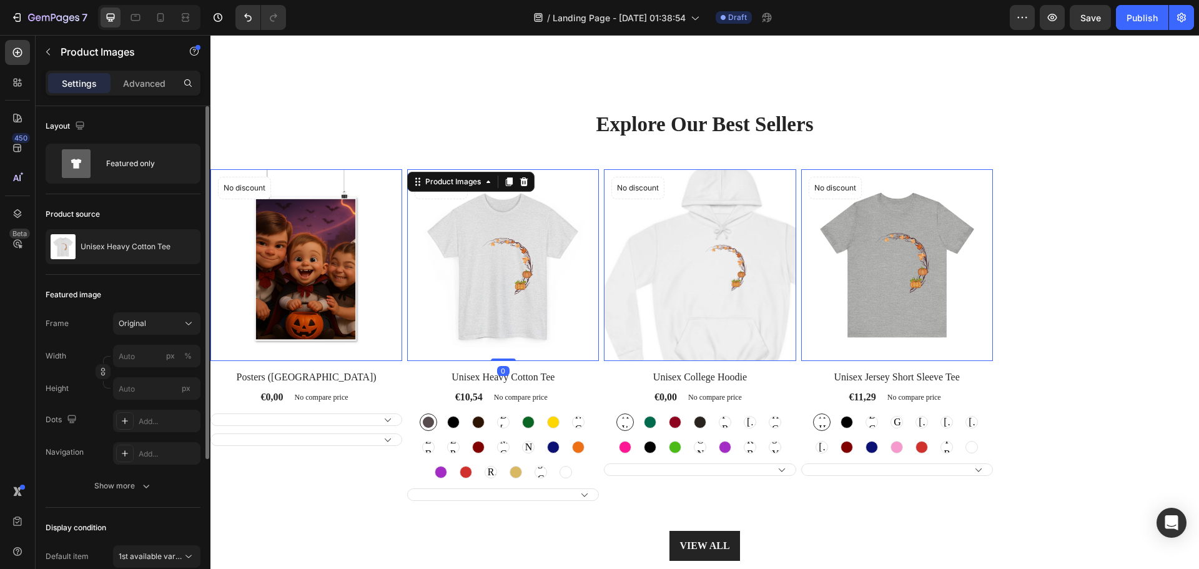
click at [657, 253] on img at bounding box center [700, 265] width 192 height 192
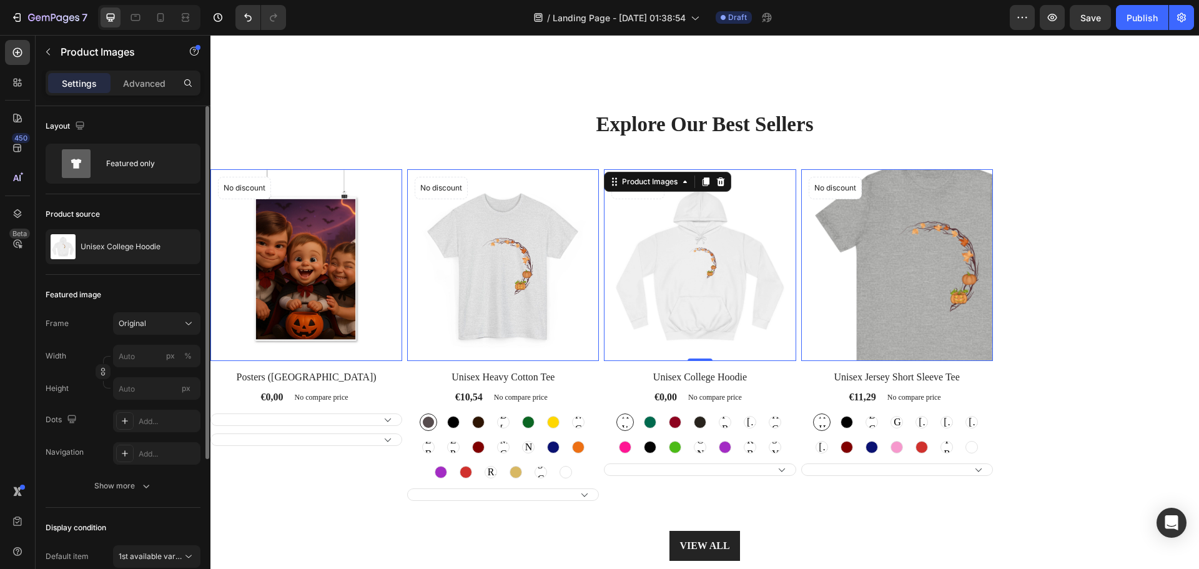
click at [847, 256] on img at bounding box center [897, 265] width 192 height 192
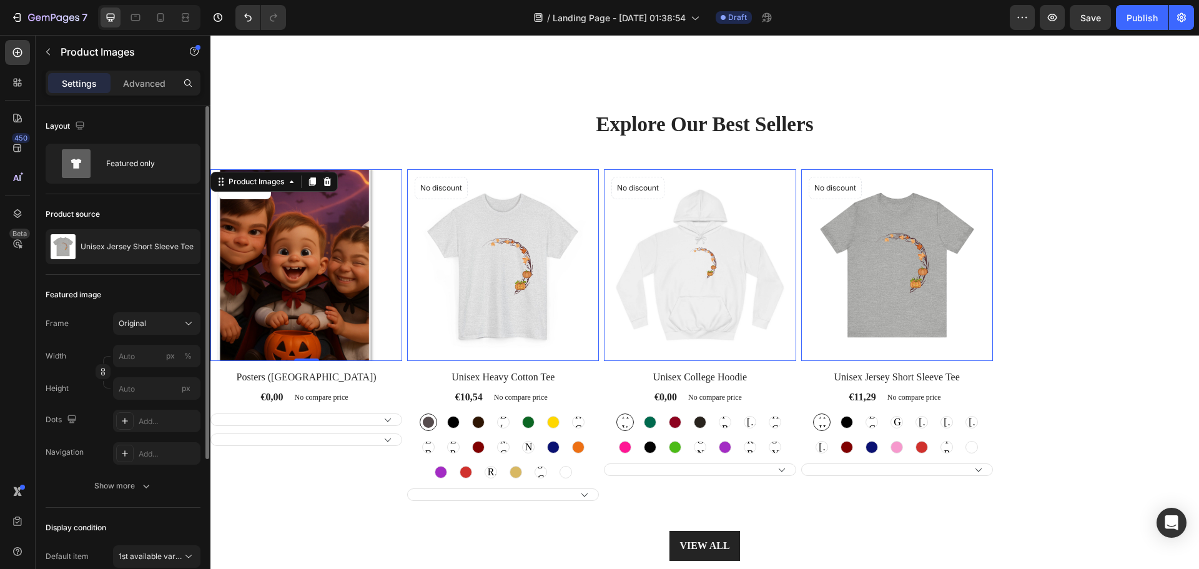
click at [328, 273] on img at bounding box center [306, 265] width 192 height 192
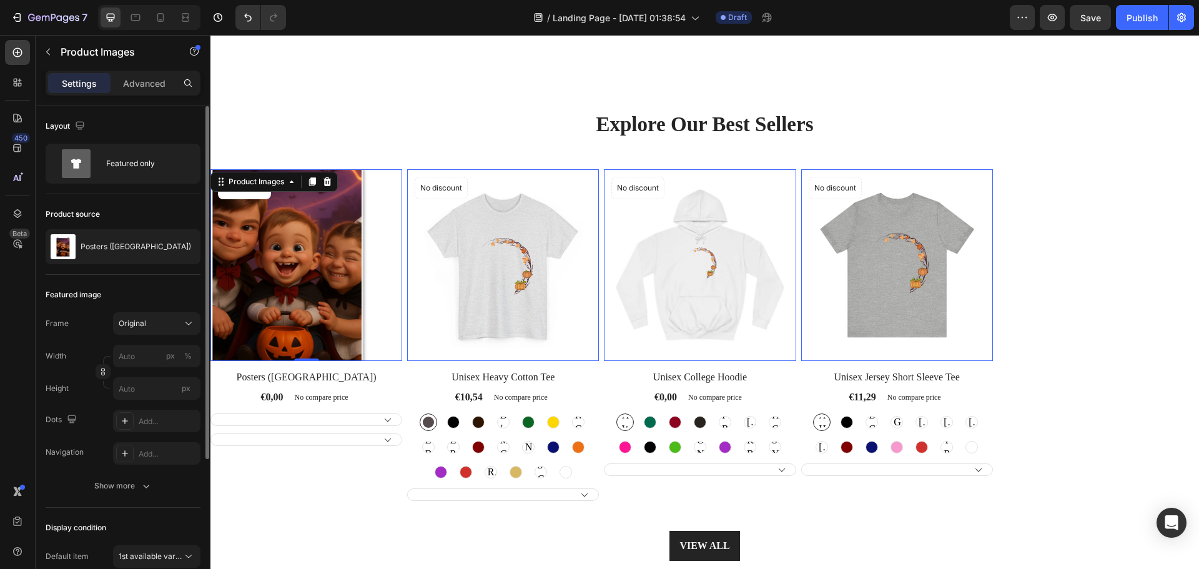
click at [343, 282] on img at bounding box center [306, 265] width 192 height 192
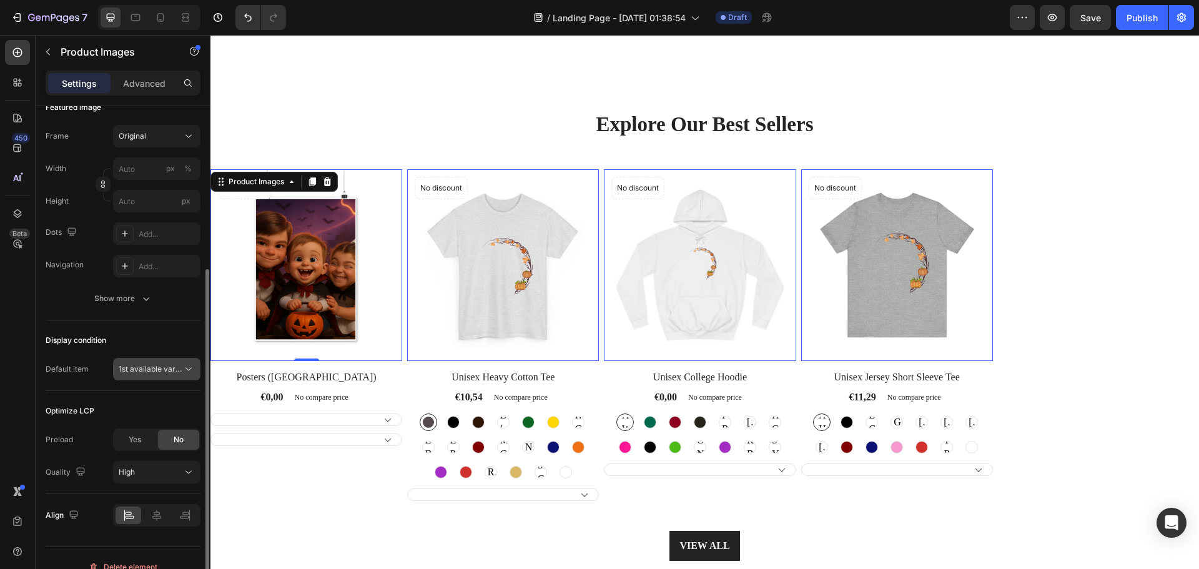
scroll to position [205, 0]
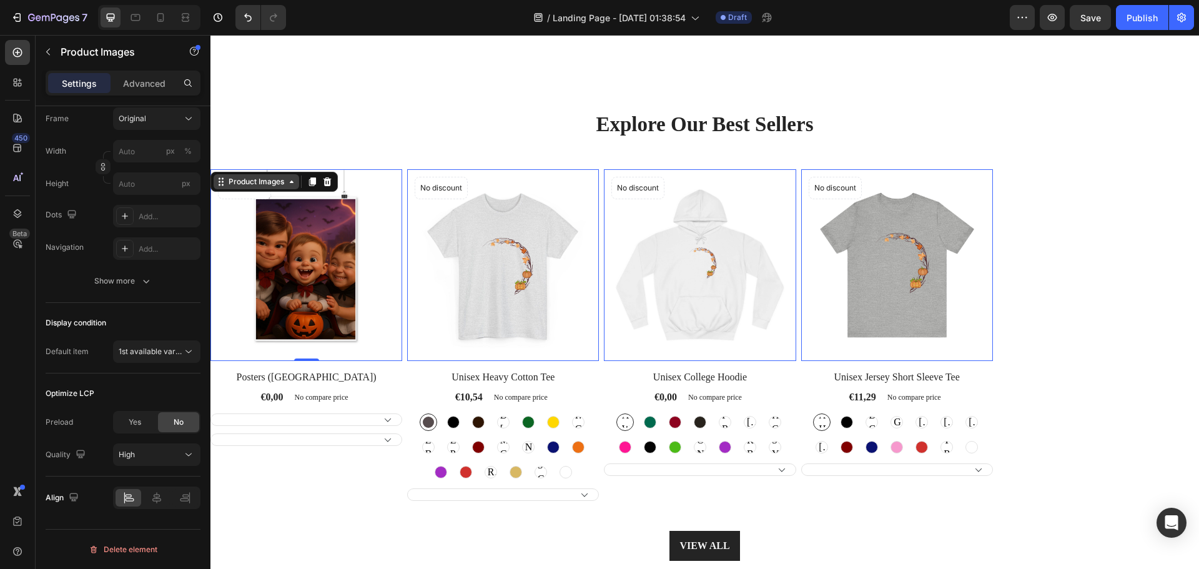
click at [293, 187] on div "Product Images" at bounding box center [257, 181] width 86 height 15
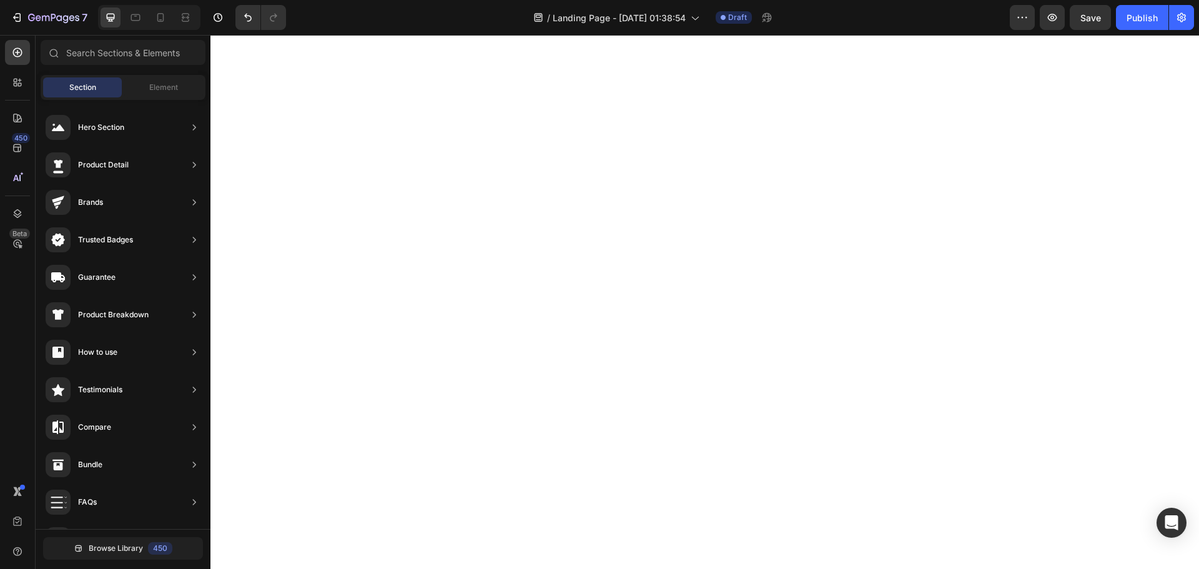
scroll to position [0, 0]
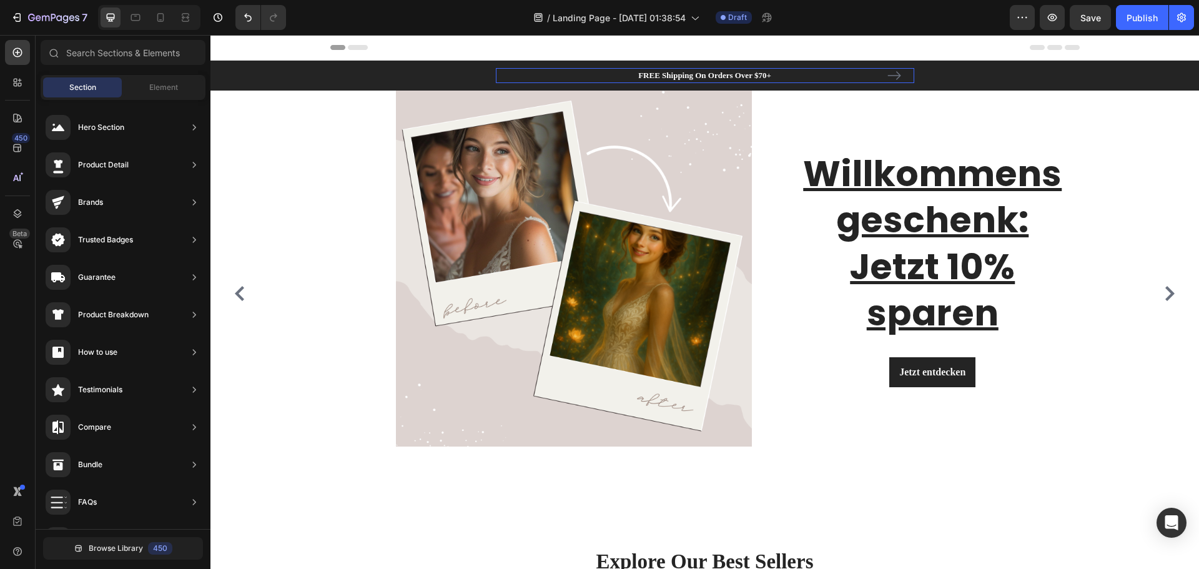
click at [745, 74] on p "FREE Shipping On Orders Over $70+" at bounding box center [705, 75] width 416 height 12
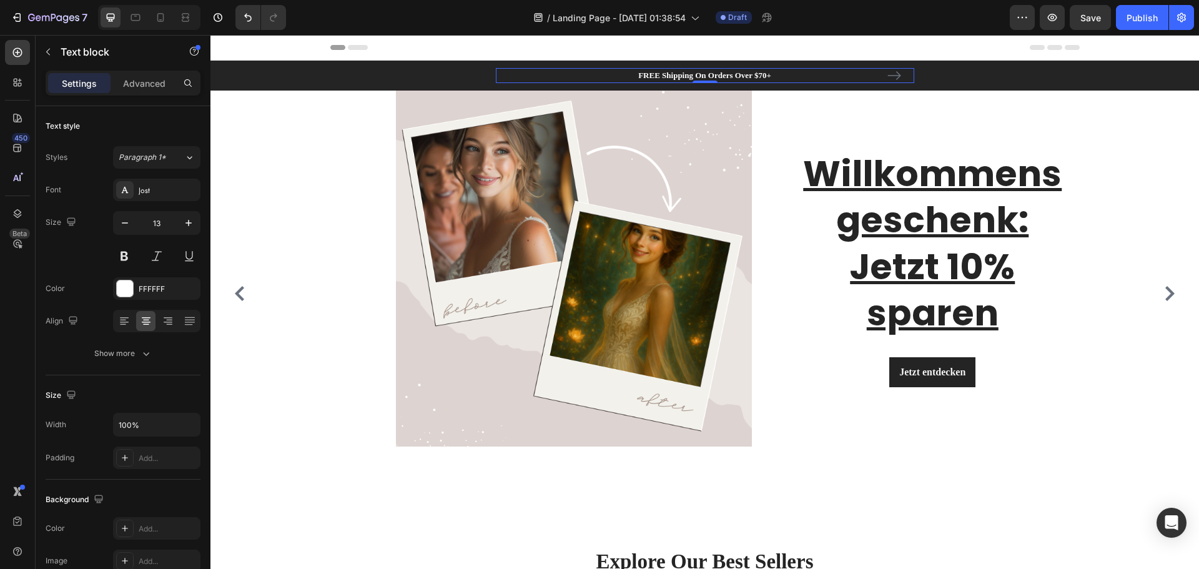
click at [734, 74] on p "FREE Shipping On Orders Over $70+" at bounding box center [705, 75] width 416 height 12
click at [725, 74] on p "FREE Shipping On Orders Over $70+" at bounding box center [705, 75] width 416 height 12
click at [740, 73] on p "FREE Shipping On Orders Over $70+" at bounding box center [705, 75] width 416 height 12
click at [750, 75] on p "FREE Shipping On Orders Over $70+" at bounding box center [705, 75] width 416 height 12
click at [759, 72] on p "Kostenloser Versand $70+" at bounding box center [705, 75] width 416 height 12
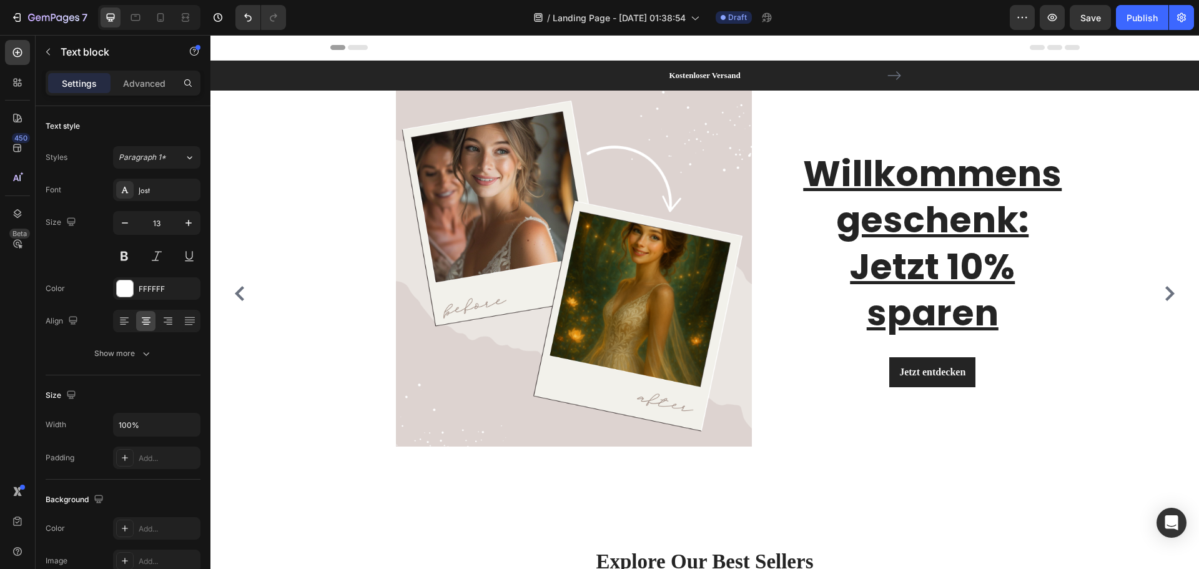
click at [1156, 47] on div "Header" at bounding box center [704, 48] width 988 height 26
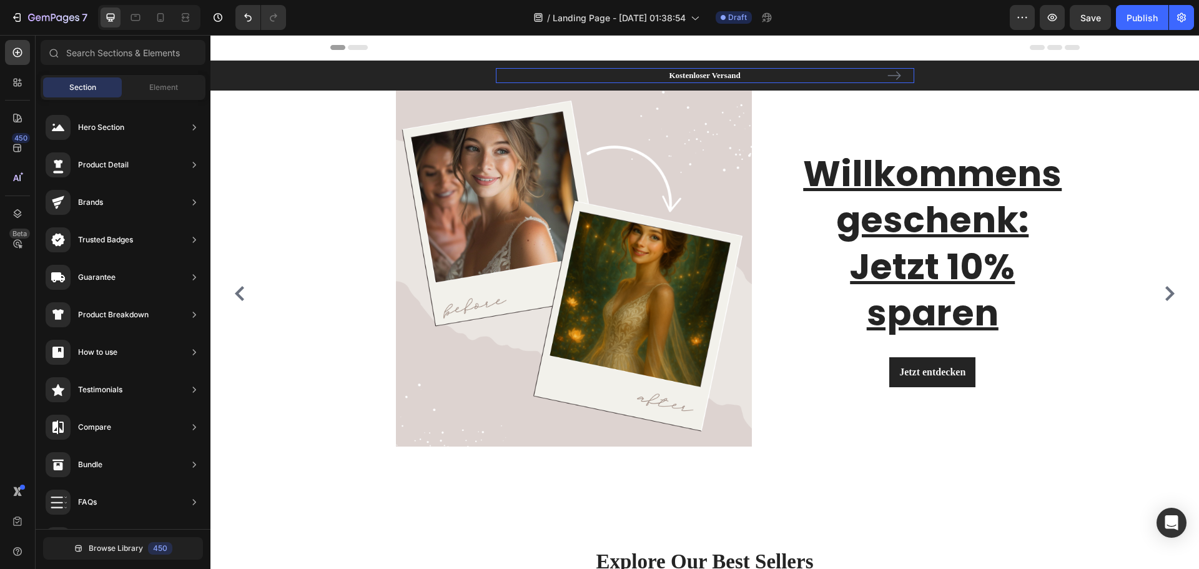
click at [732, 77] on p "Kostenloser Versand" at bounding box center [705, 75] width 416 height 12
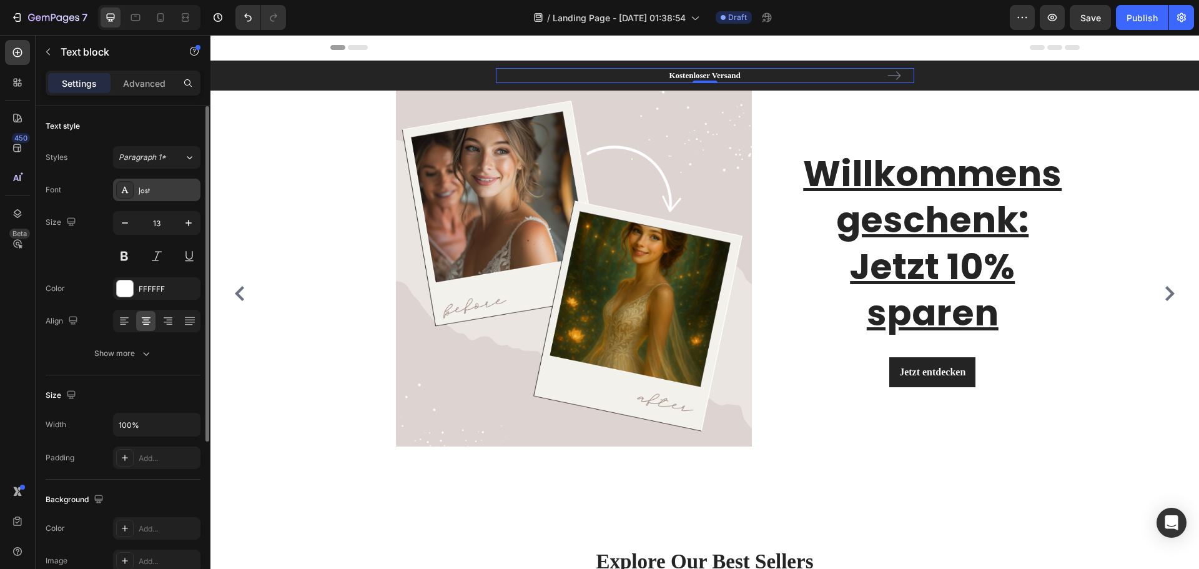
click at [147, 190] on div "Jost" at bounding box center [168, 190] width 59 height 11
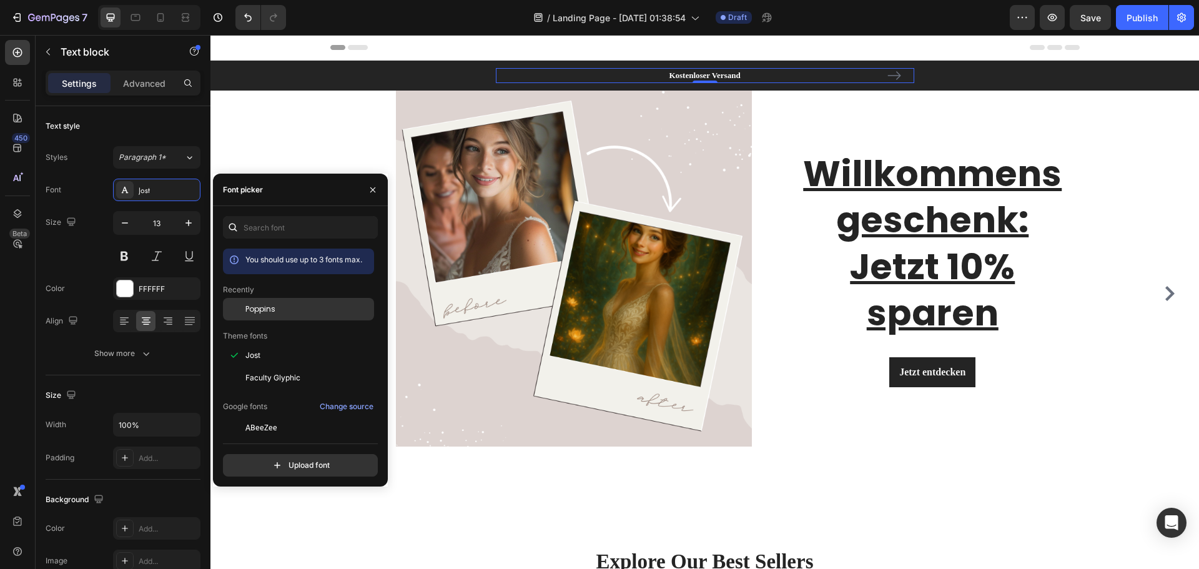
click at [279, 310] on div "Poppins" at bounding box center [308, 308] width 126 height 11
click at [194, 223] on icon "button" at bounding box center [188, 223] width 12 height 12
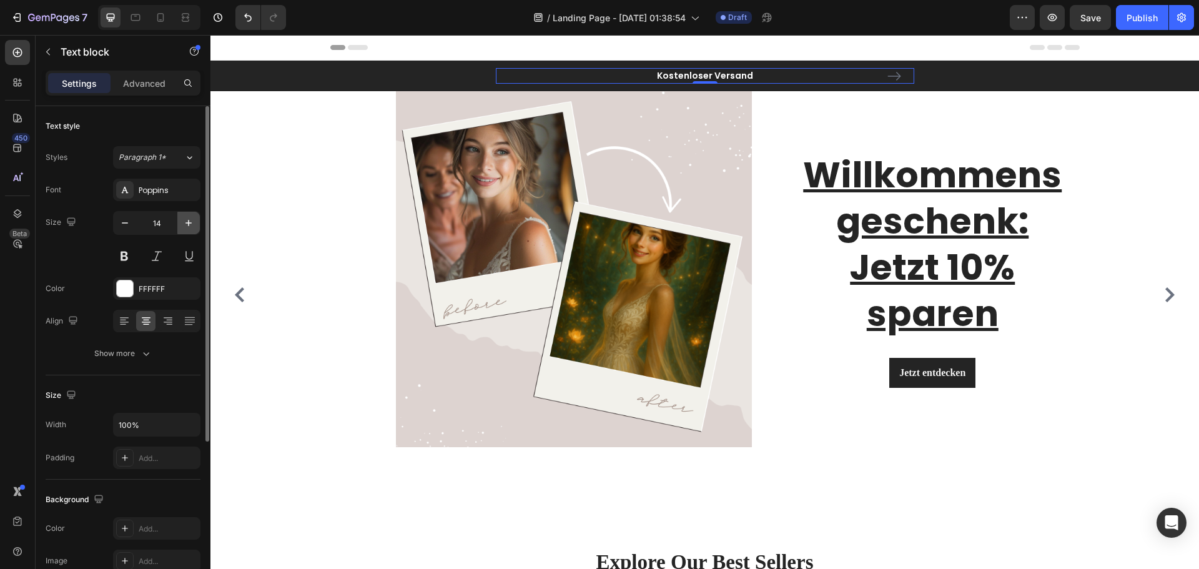
click at [188, 224] on icon "button" at bounding box center [188, 223] width 12 height 12
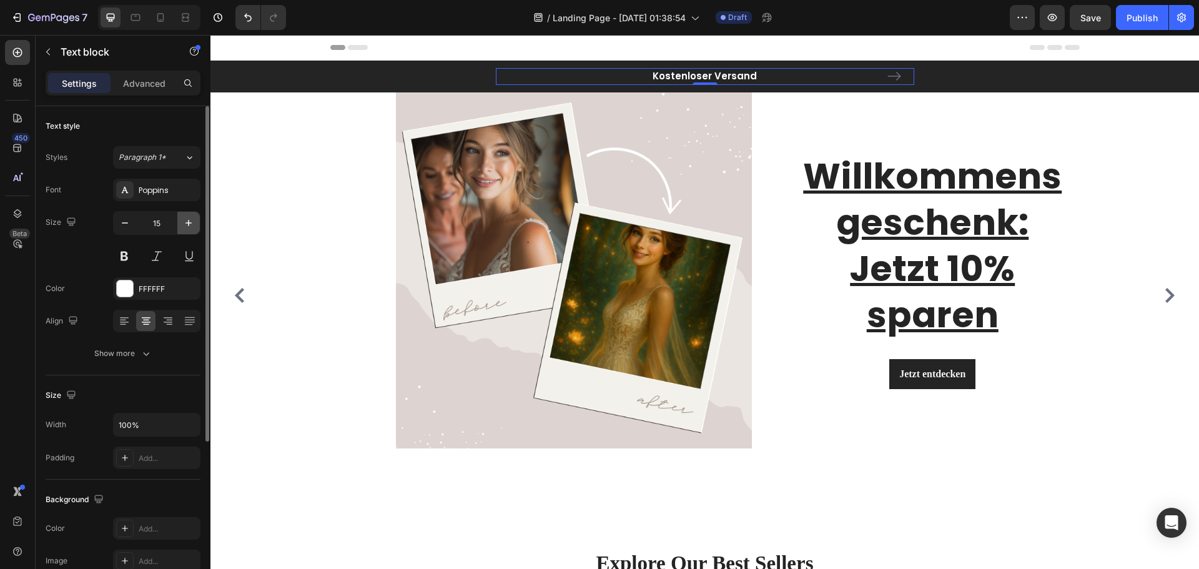
click at [188, 224] on icon "button" at bounding box center [188, 223] width 12 height 12
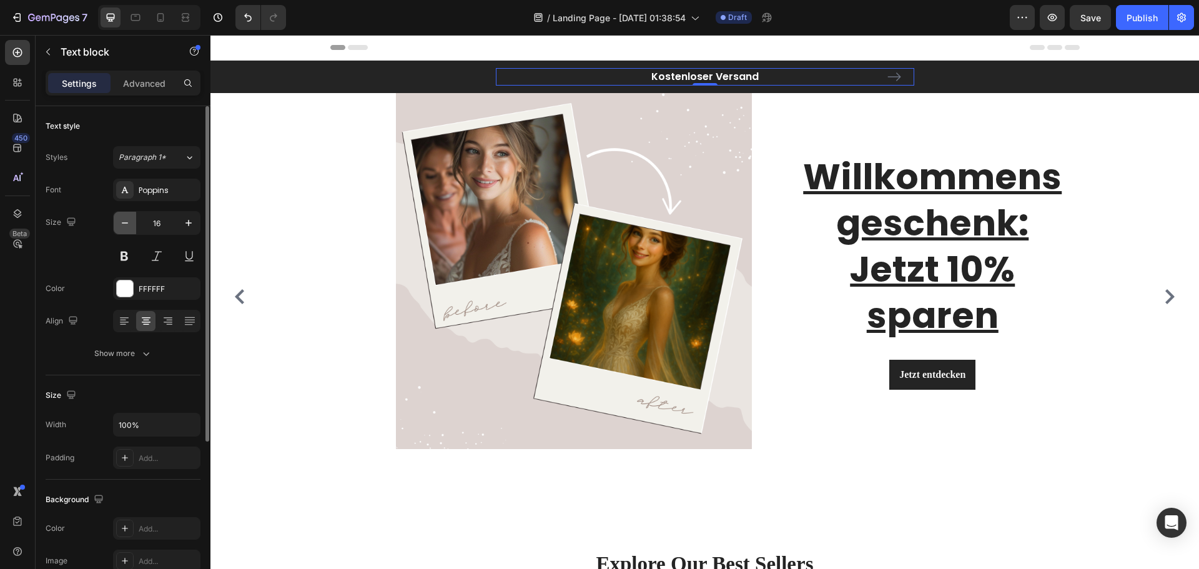
click at [134, 227] on button "button" at bounding box center [125, 223] width 22 height 22
type input "15"
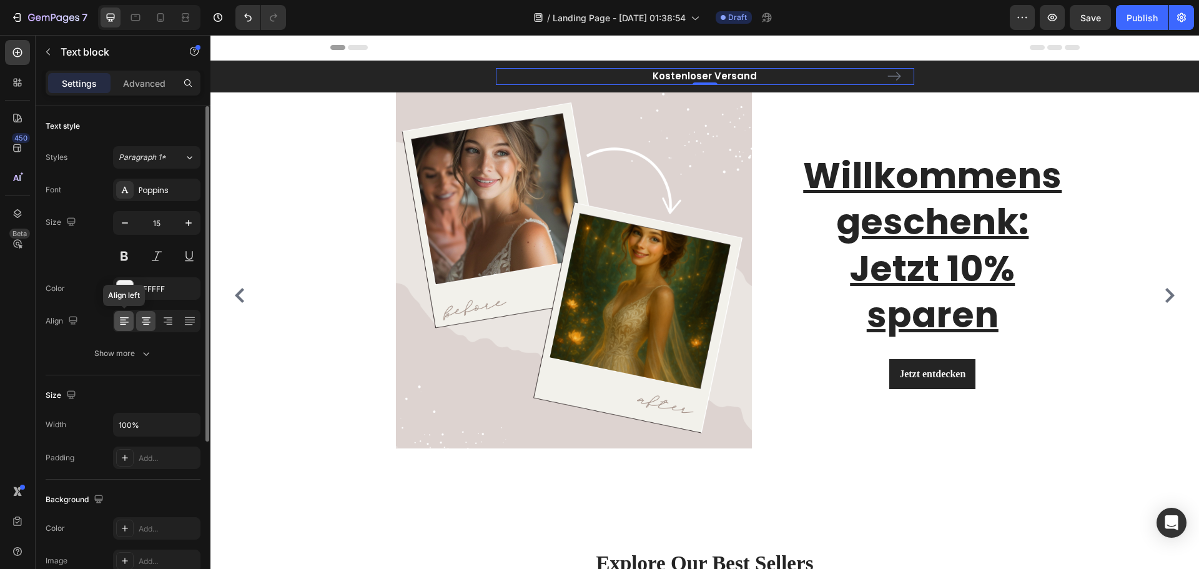
click at [120, 316] on icon at bounding box center [124, 321] width 12 height 12
click at [145, 318] on icon at bounding box center [146, 317] width 9 height 1
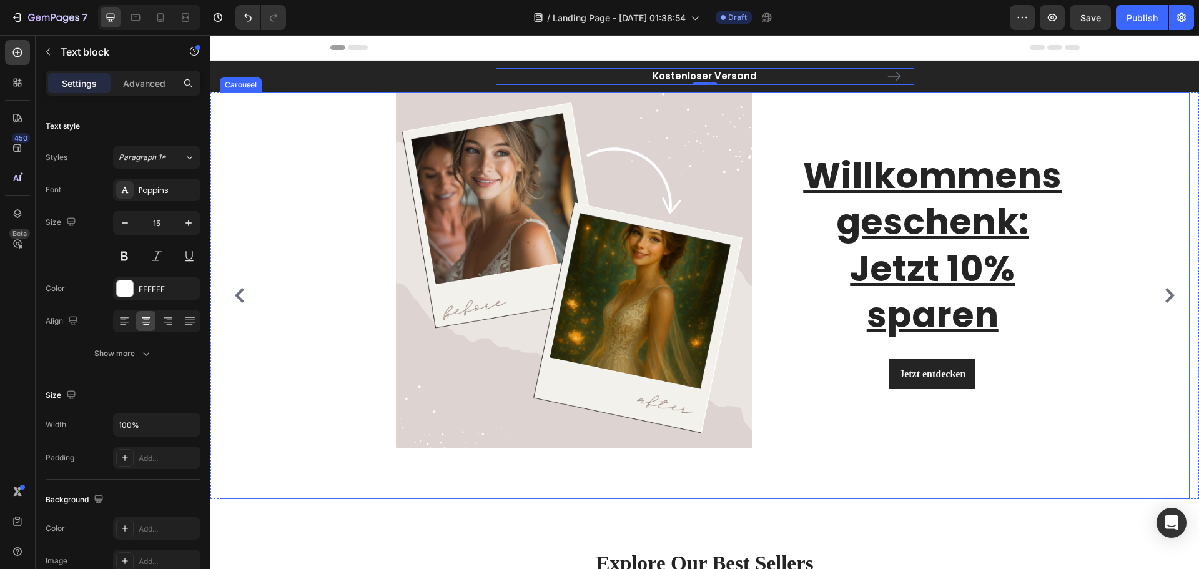
click at [1093, 125] on div "Image Willkommensgeschenk: Jetzt 10% sparen Heading Jetzt entdecken Button Row …" at bounding box center [700, 295] width 960 height 406
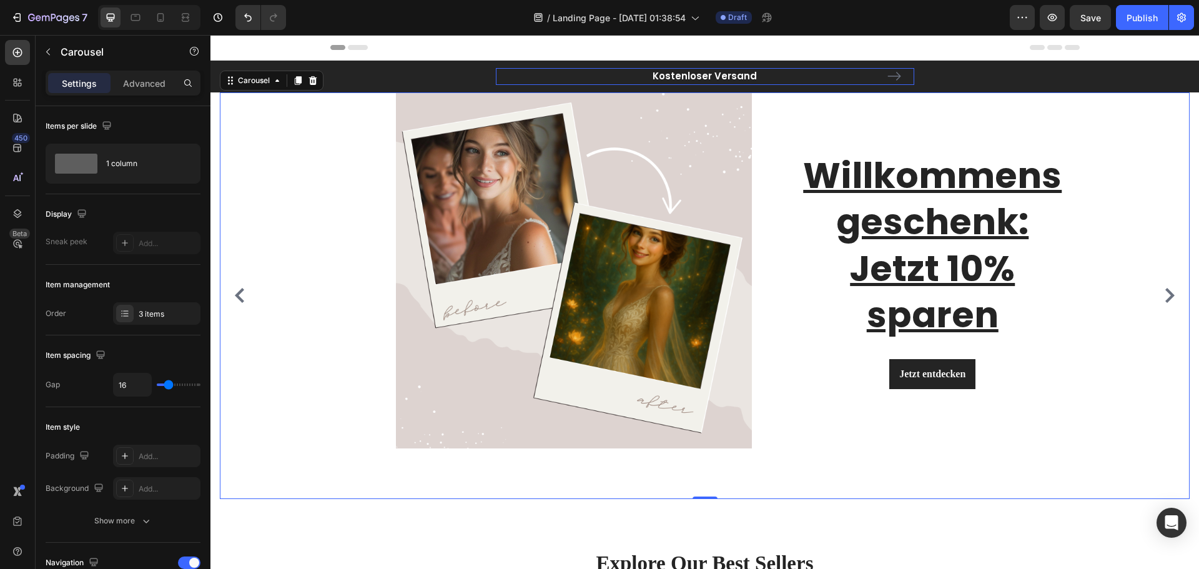
click at [746, 81] on p "Kostenloser Versand" at bounding box center [705, 76] width 416 height 14
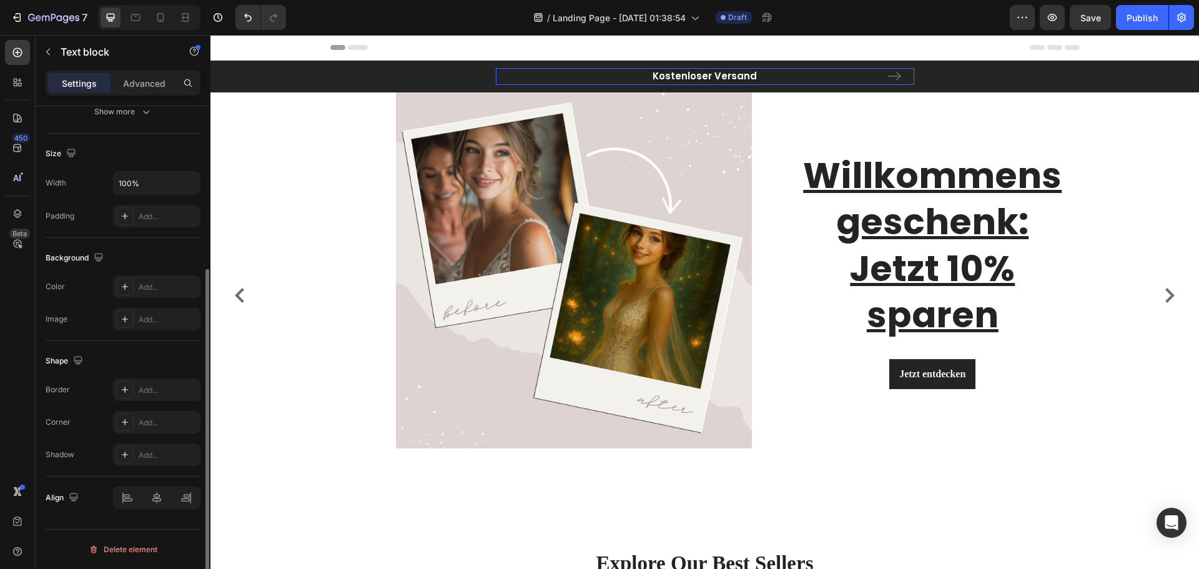
scroll to position [179, 0]
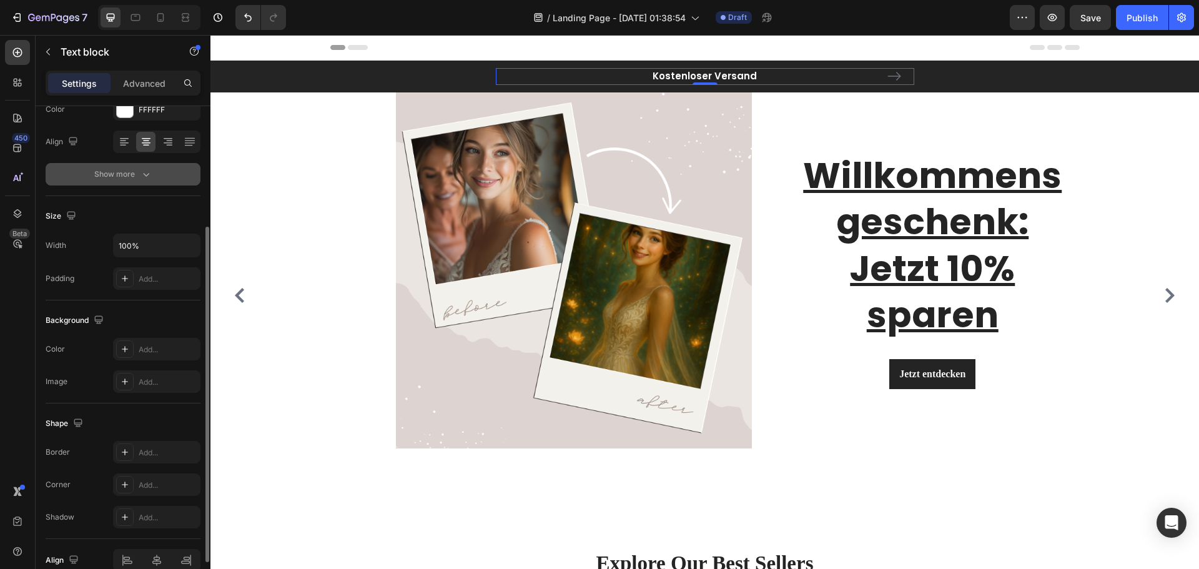
click at [155, 175] on button "Show more" at bounding box center [123, 174] width 155 height 22
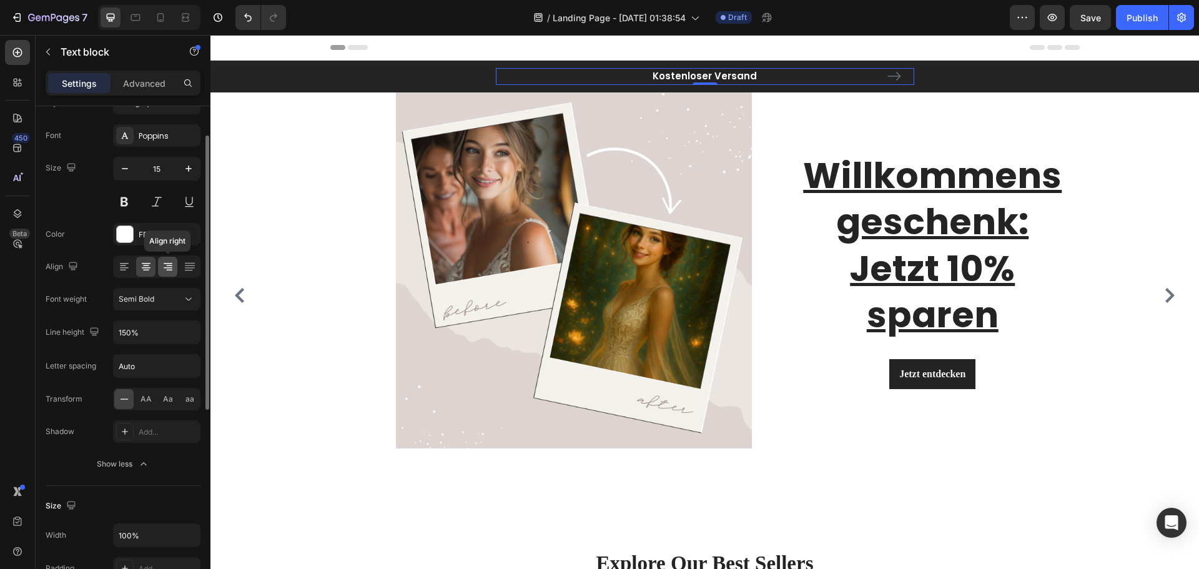
scroll to position [0, 0]
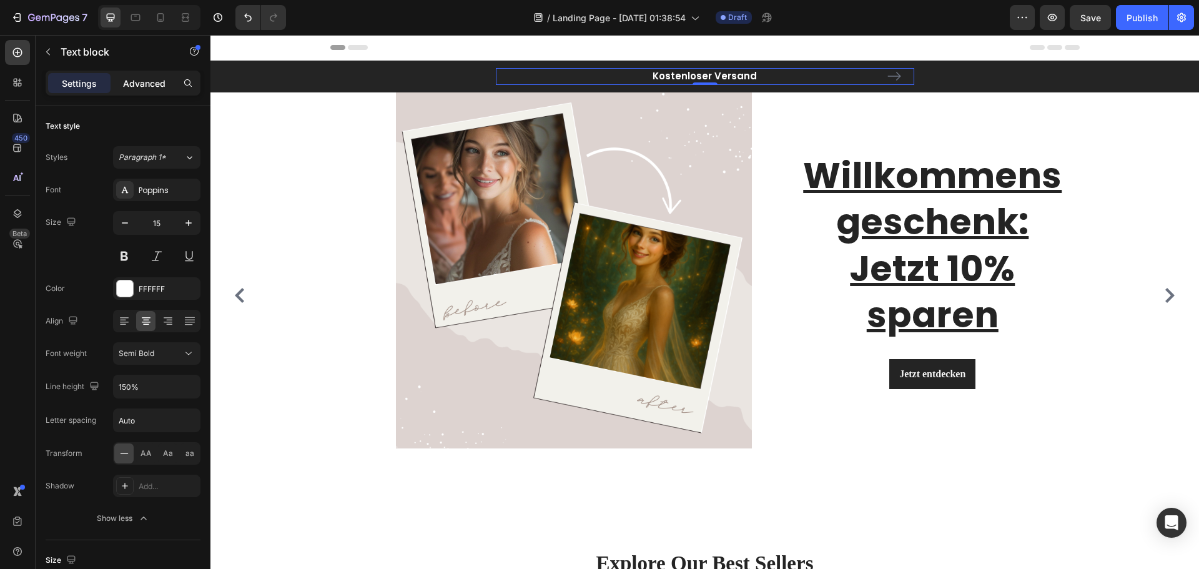
click at [157, 81] on p "Advanced" at bounding box center [144, 83] width 42 height 13
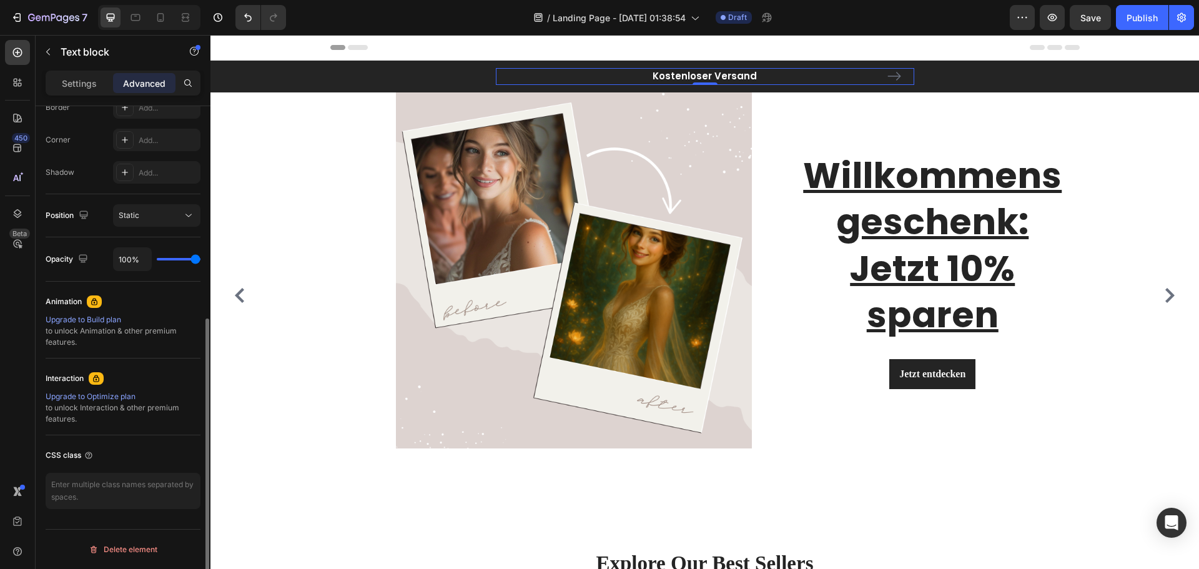
scroll to position [181, 0]
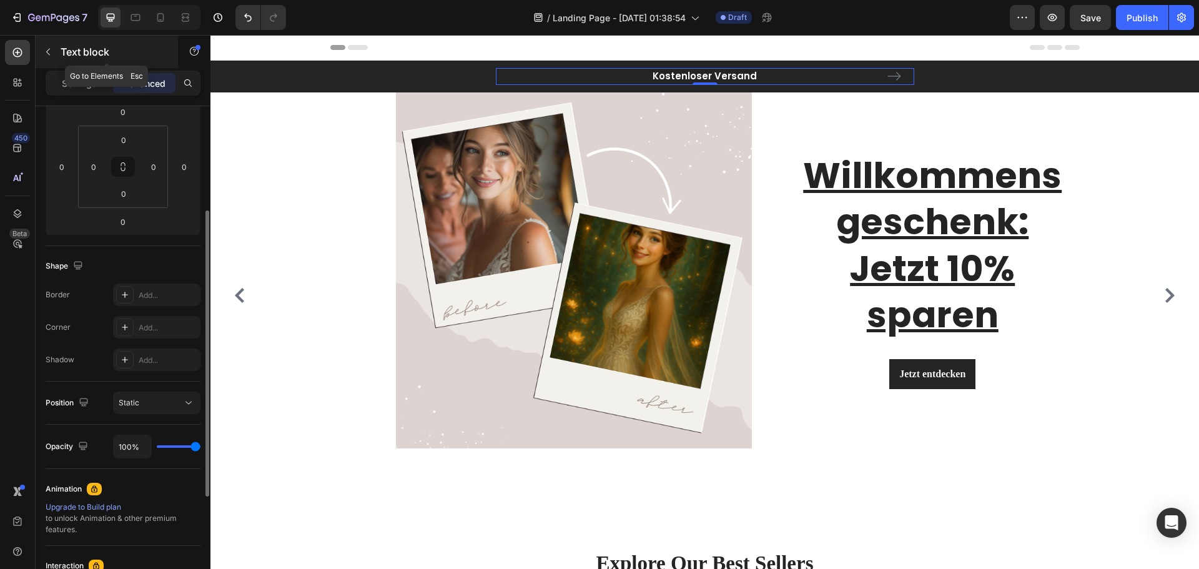
click at [50, 49] on icon "button" at bounding box center [48, 52] width 4 height 7
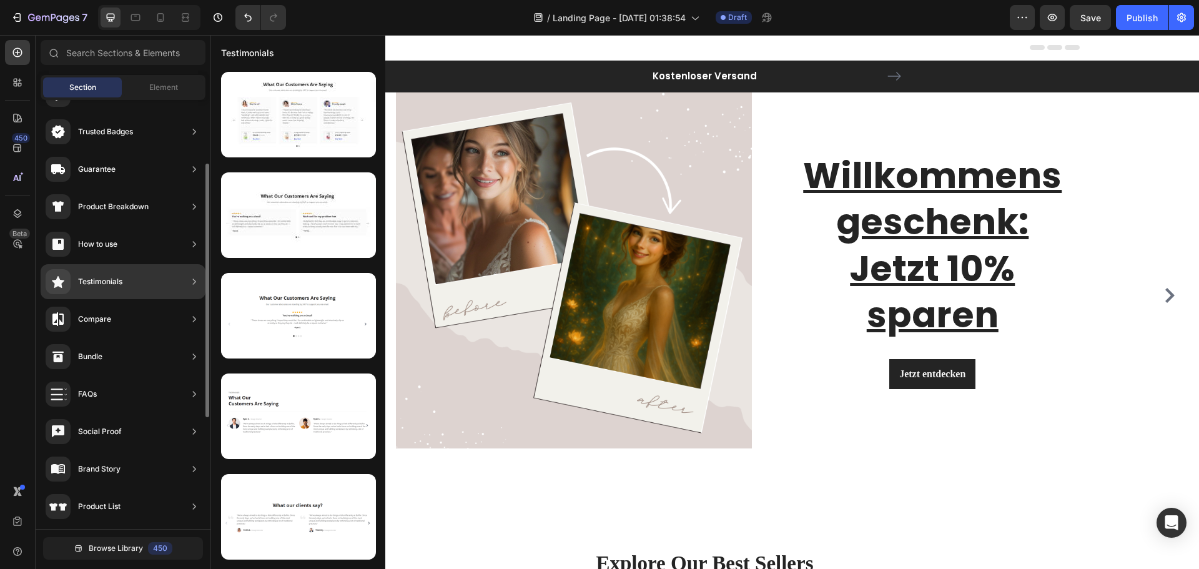
scroll to position [0, 0]
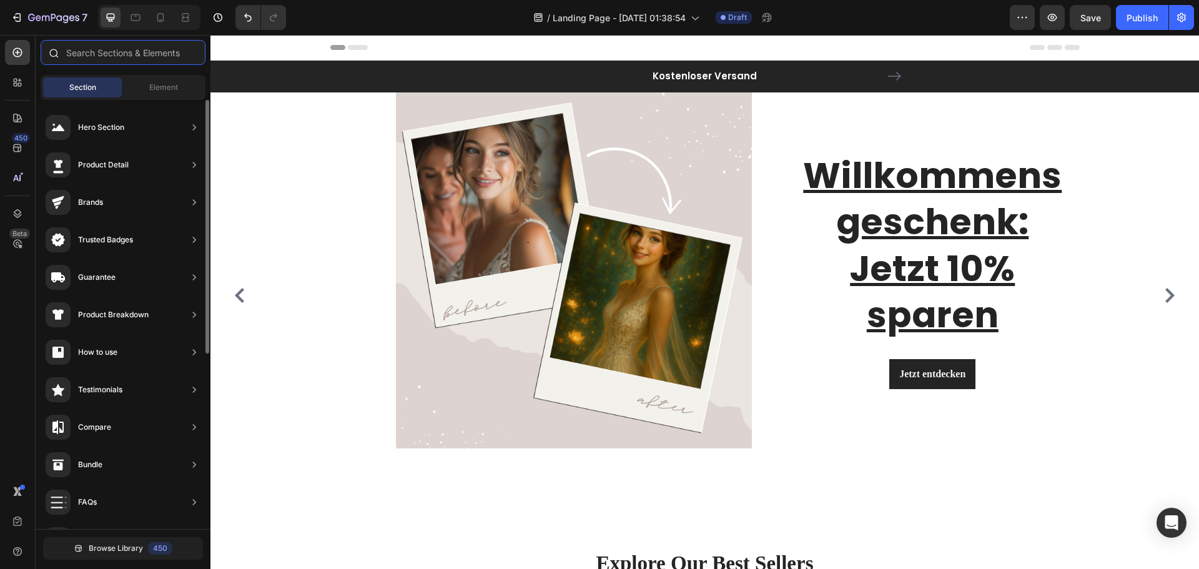
click at [134, 48] on input "text" at bounding box center [123, 52] width 165 height 25
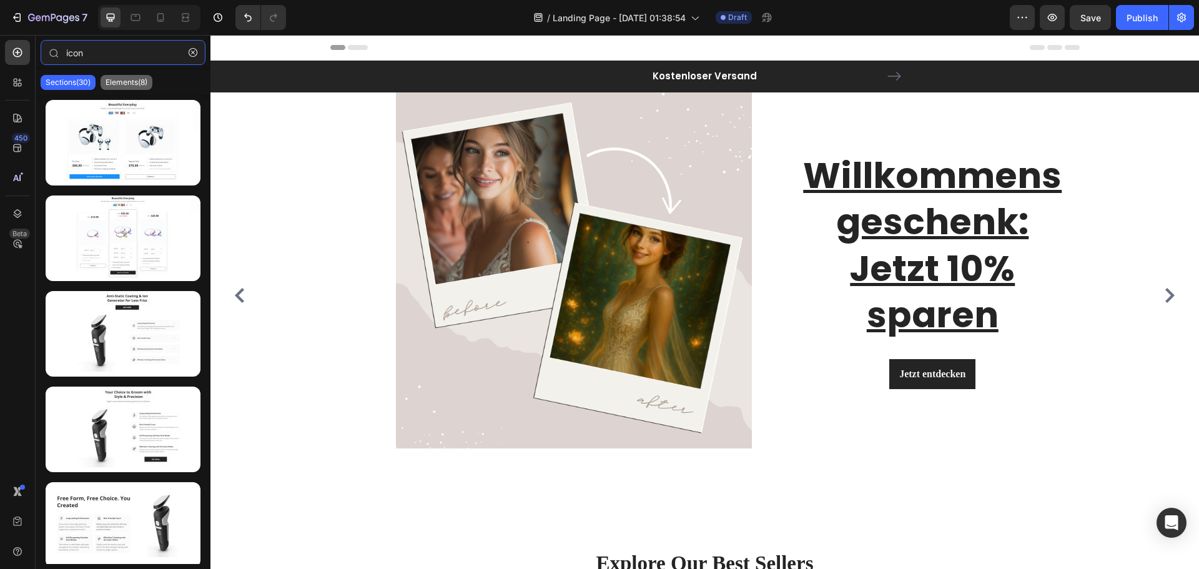
type input "icon"
click at [144, 83] on p "Elements(8)" at bounding box center [127, 82] width 42 height 10
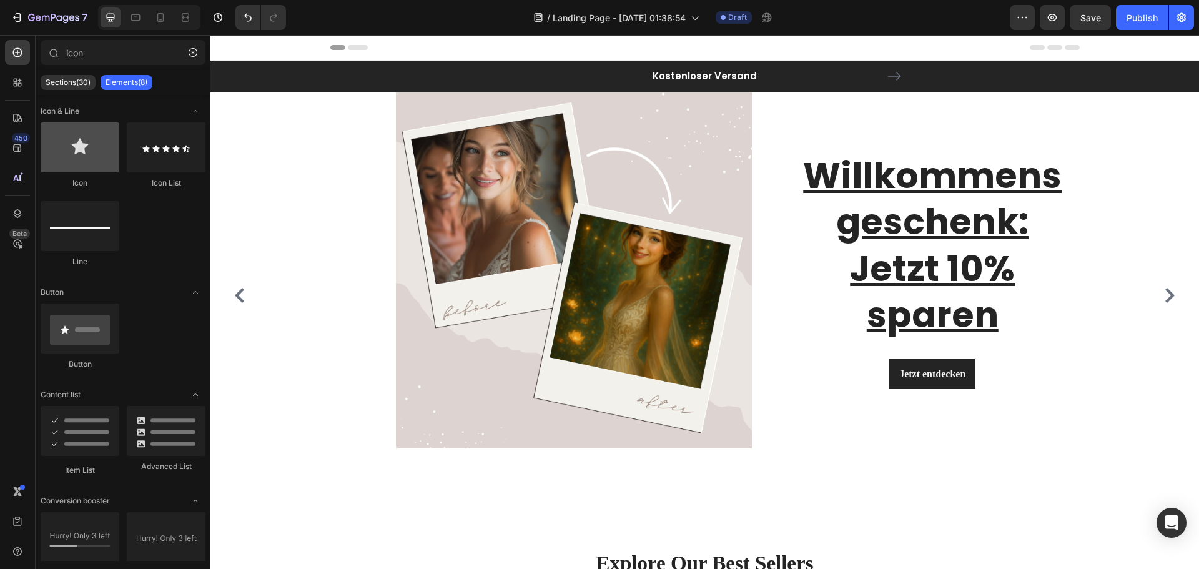
click at [113, 169] on div at bounding box center [80, 147] width 79 height 50
click at [91, 142] on div at bounding box center [80, 147] width 79 height 50
click at [175, 187] on div "Icon List" at bounding box center [166, 182] width 79 height 11
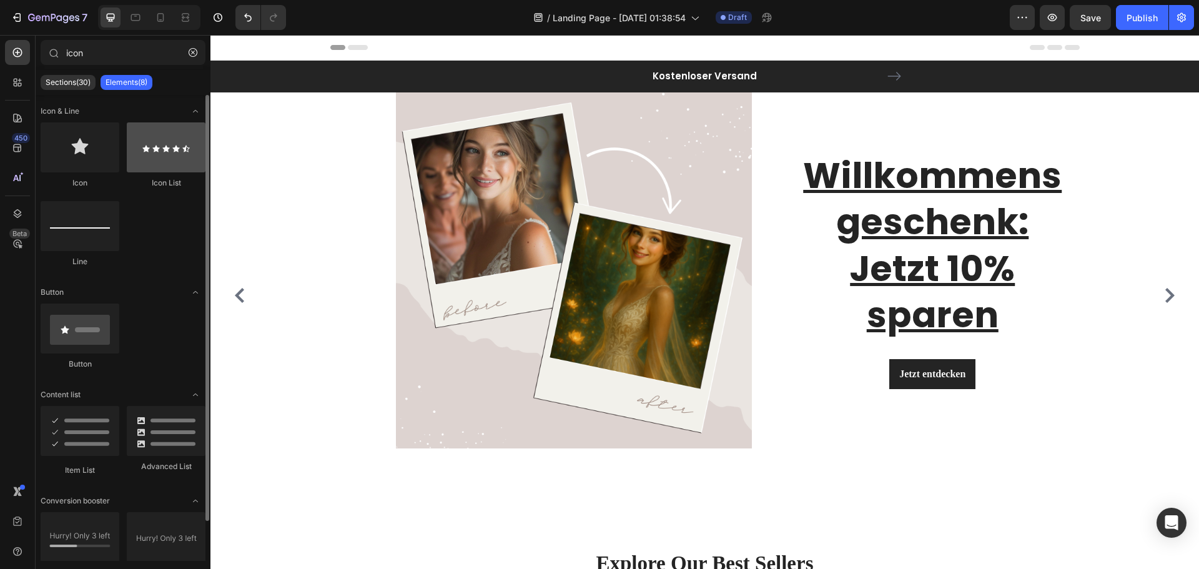
click at [173, 151] on div at bounding box center [166, 147] width 79 height 50
click at [71, 145] on div at bounding box center [80, 147] width 79 height 50
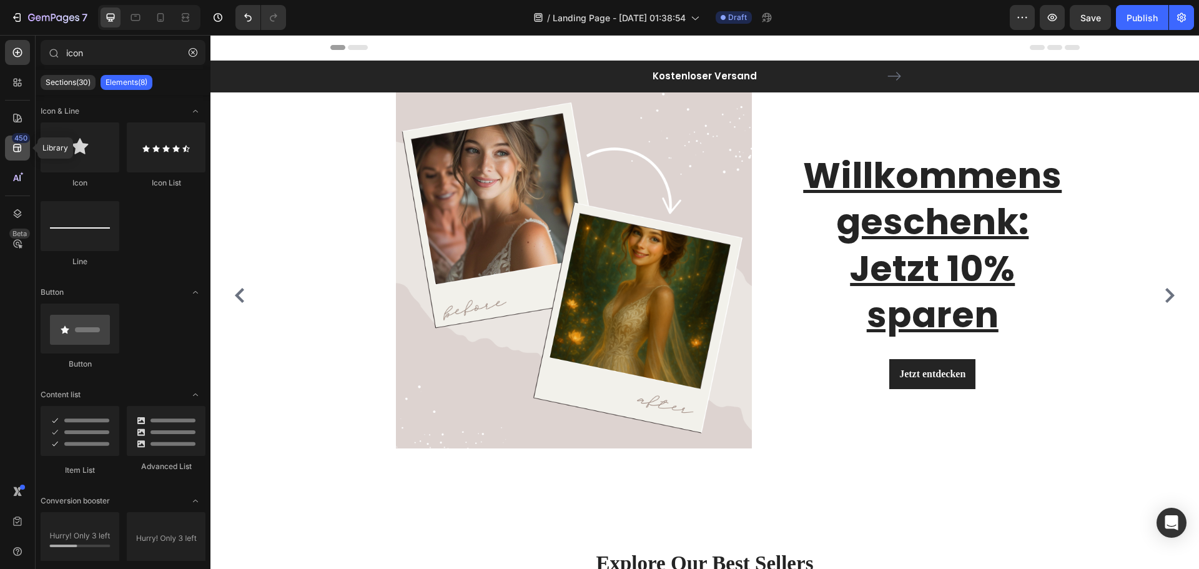
click at [24, 142] on div "450" at bounding box center [21, 138] width 18 height 10
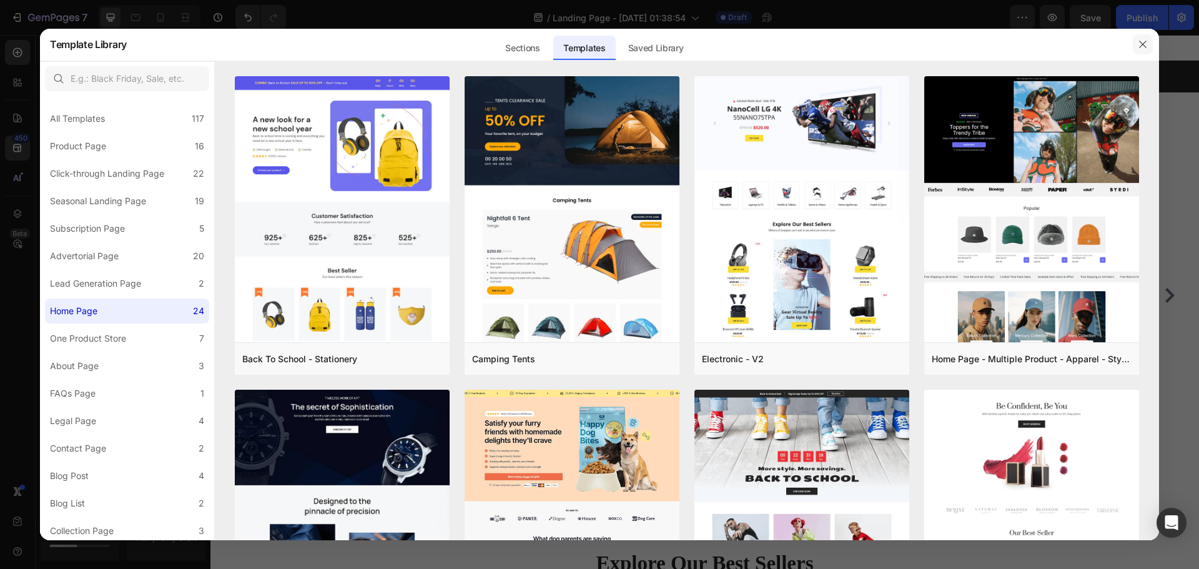
click at [1150, 42] on button "button" at bounding box center [1143, 44] width 20 height 20
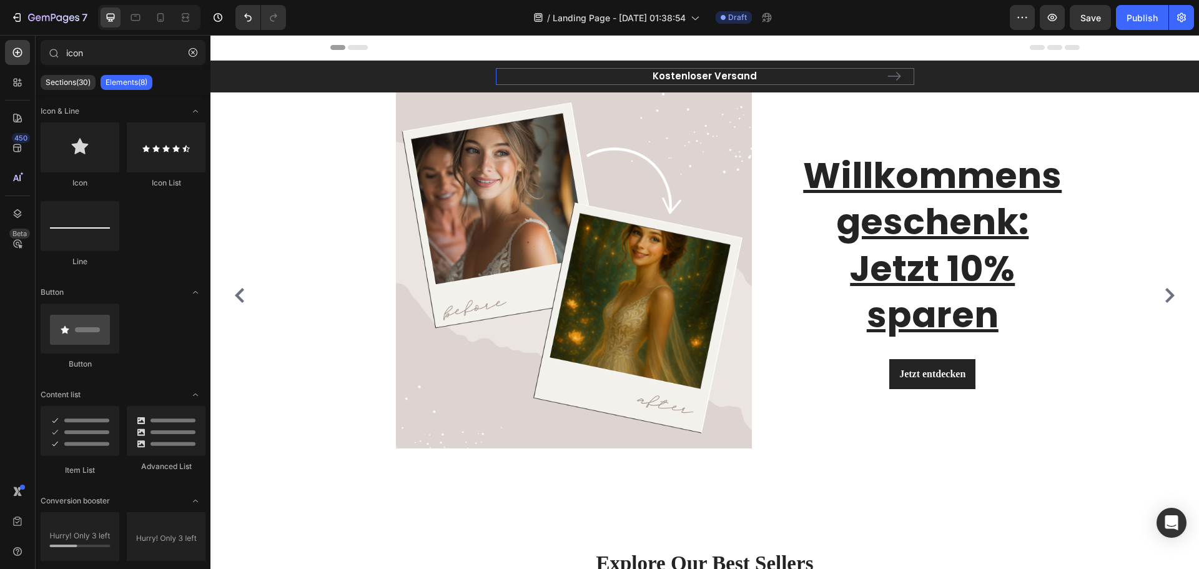
click at [645, 78] on p "Kostenloser Versand" at bounding box center [705, 76] width 416 height 14
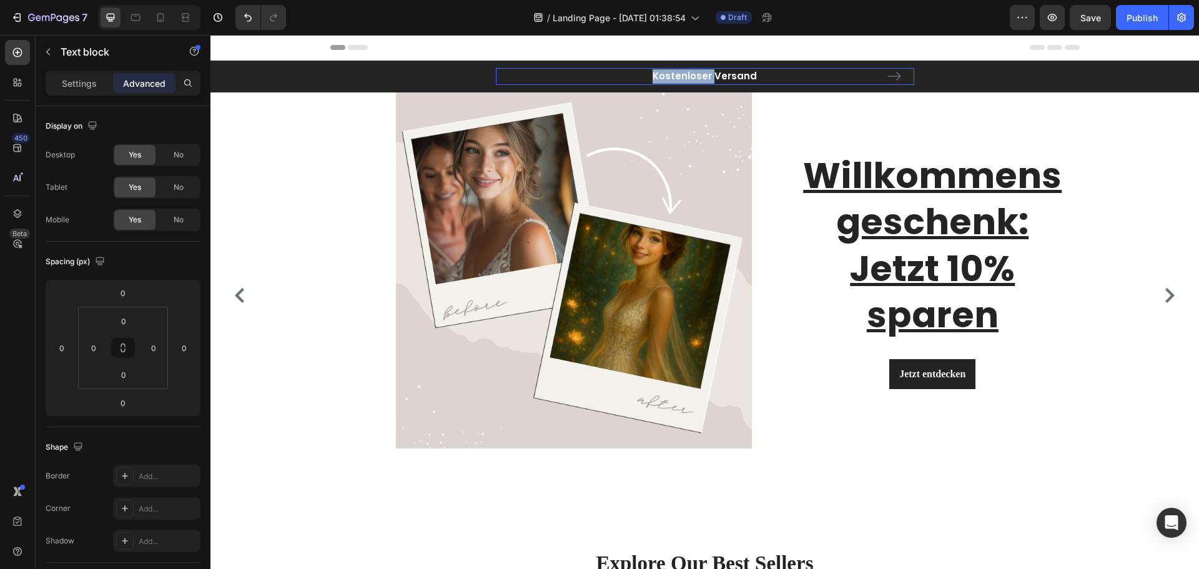
click at [619, 76] on p "Kostenloser Versand" at bounding box center [705, 76] width 416 height 14
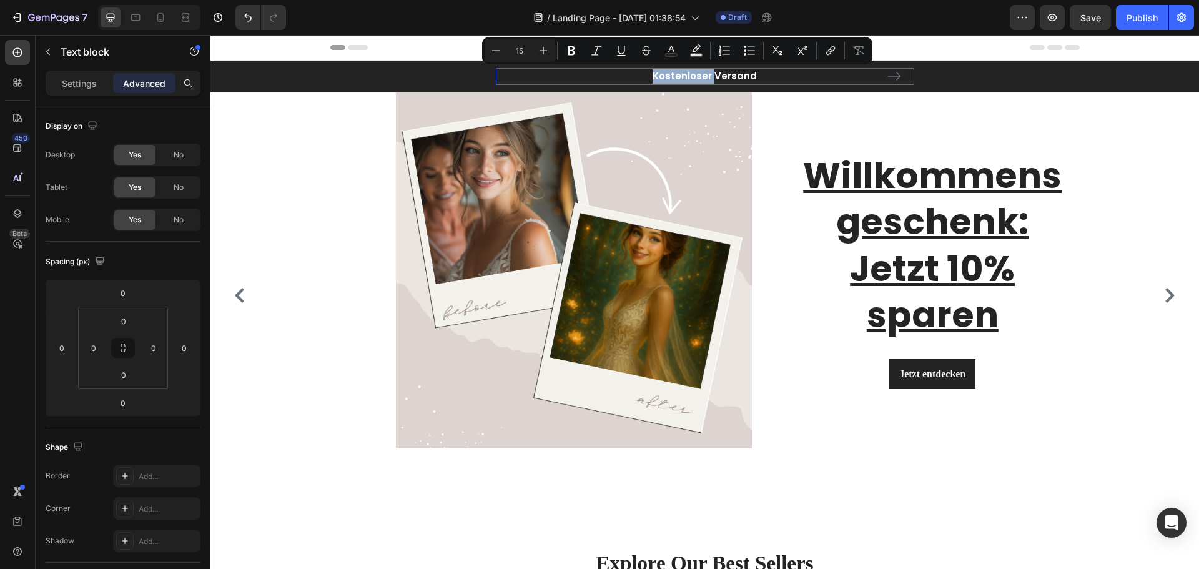
click at [584, 72] on p "Kostenloser Versand" at bounding box center [705, 76] width 416 height 14
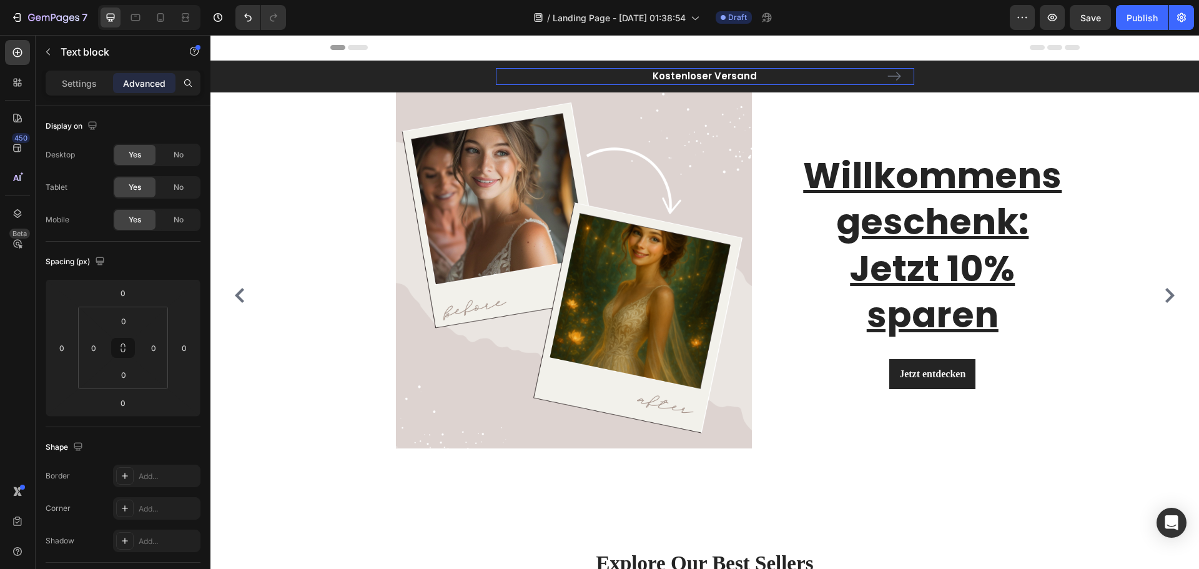
click at [738, 77] on p "Kostenloser Versand" at bounding box center [705, 76] width 416 height 14
click at [773, 77] on p "Kostenloser Versand" at bounding box center [705, 76] width 416 height 14
click at [150, 83] on p "Advanced" at bounding box center [144, 83] width 42 height 13
click at [89, 86] on p "Settings" at bounding box center [79, 83] width 35 height 13
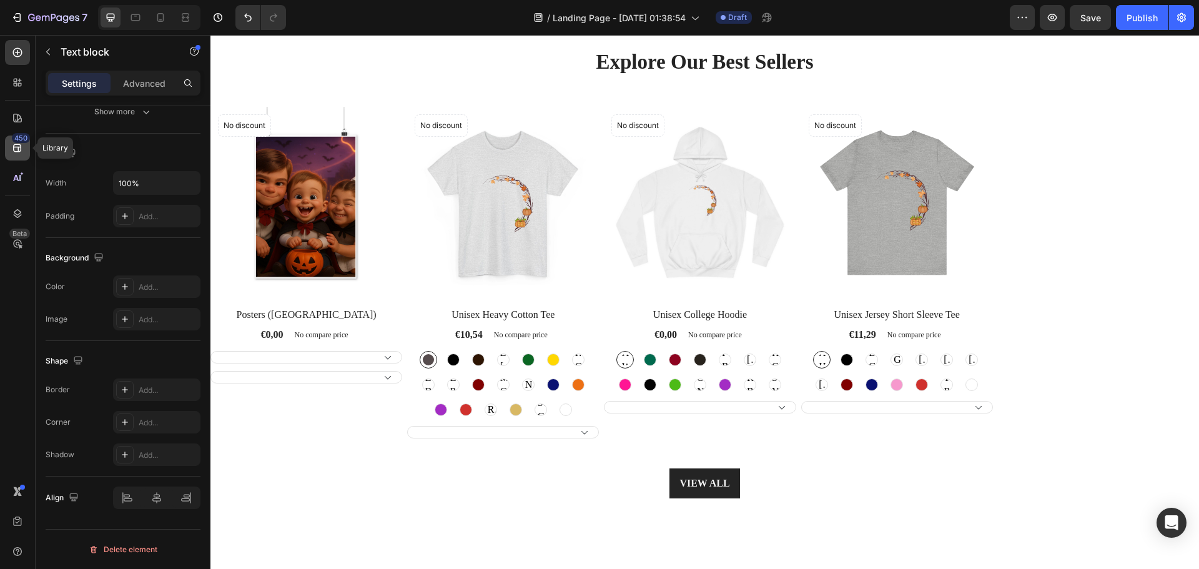
scroll to position [313, 0]
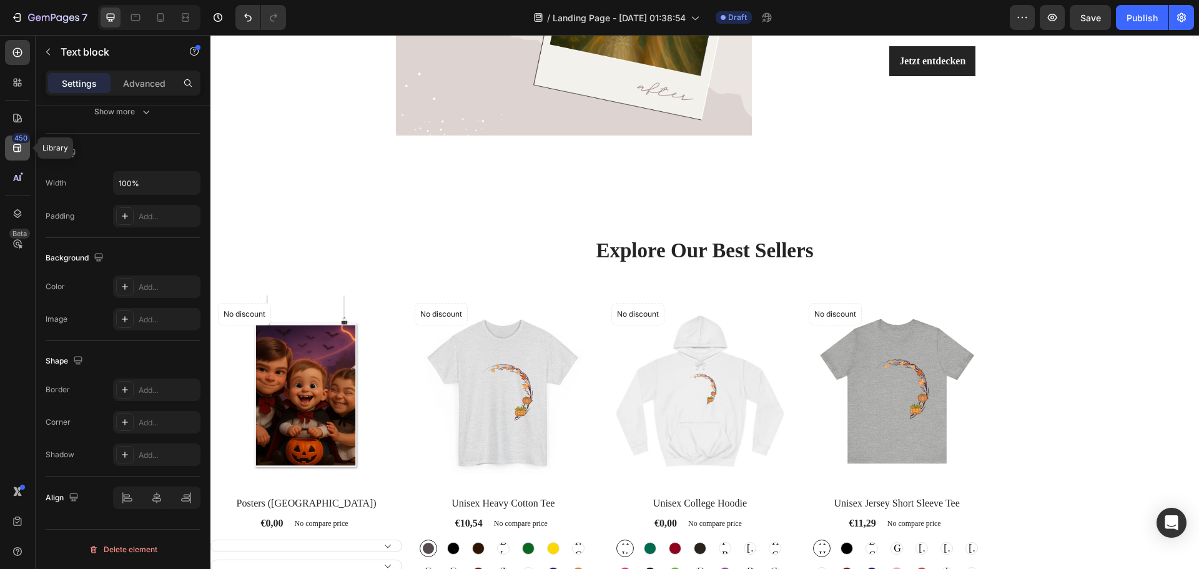
click at [22, 137] on div "450" at bounding box center [21, 138] width 18 height 10
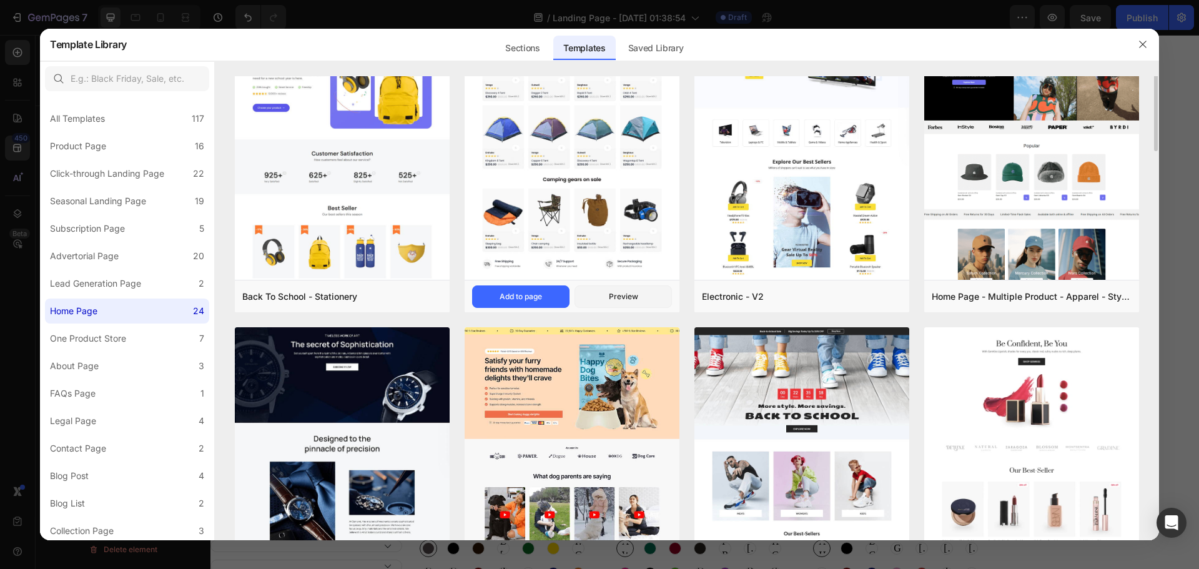
scroll to position [0, 0]
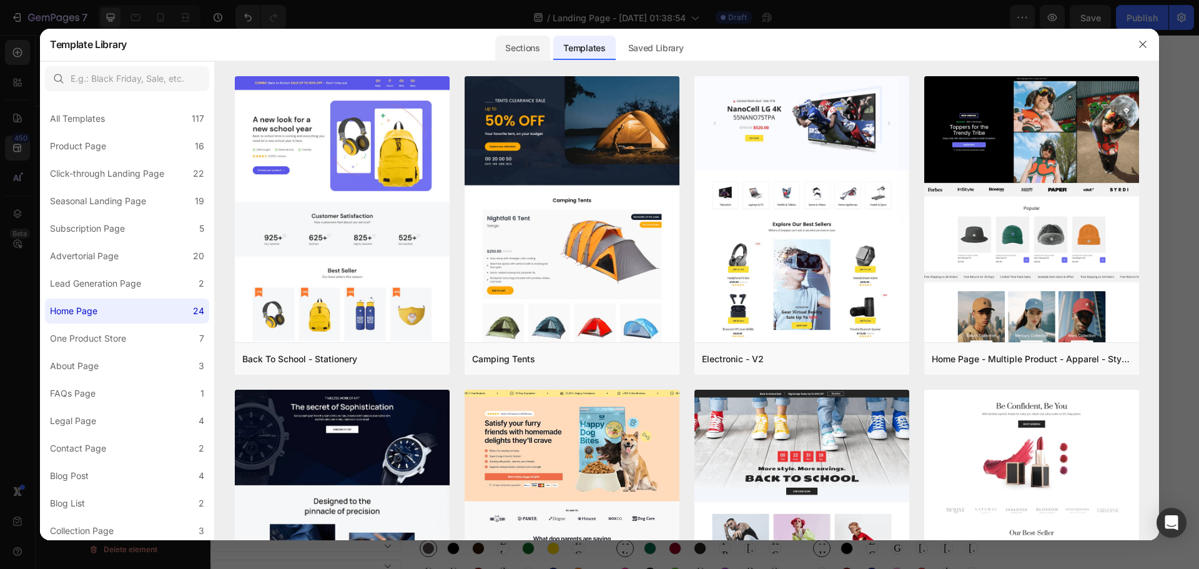
click at [533, 46] on div "Sections" at bounding box center [522, 48] width 54 height 25
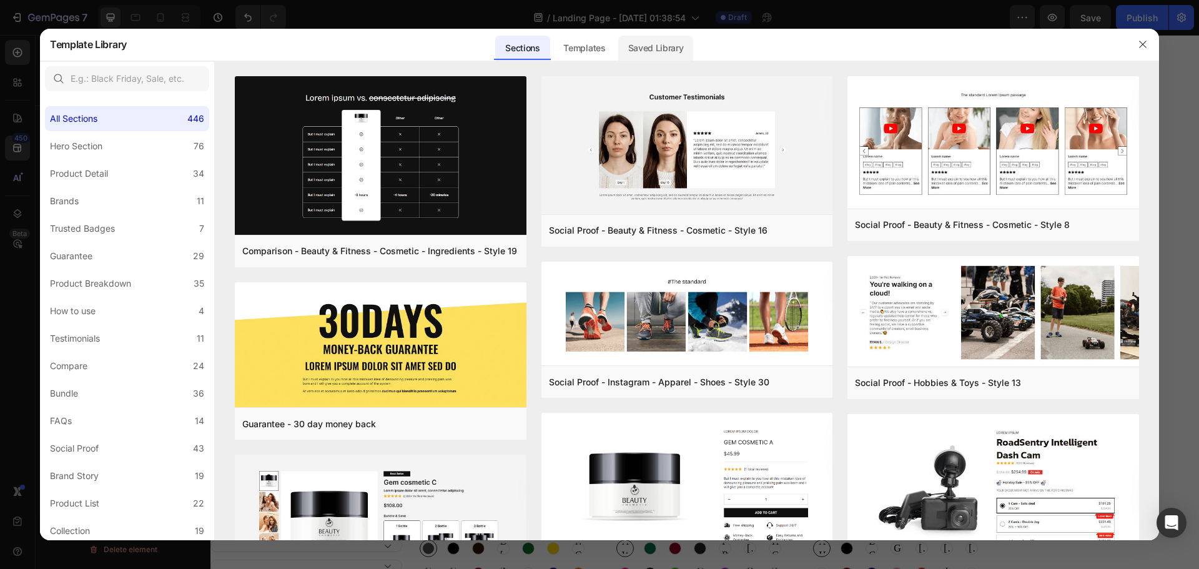
click at [665, 47] on div "Saved Library" at bounding box center [656, 48] width 76 height 25
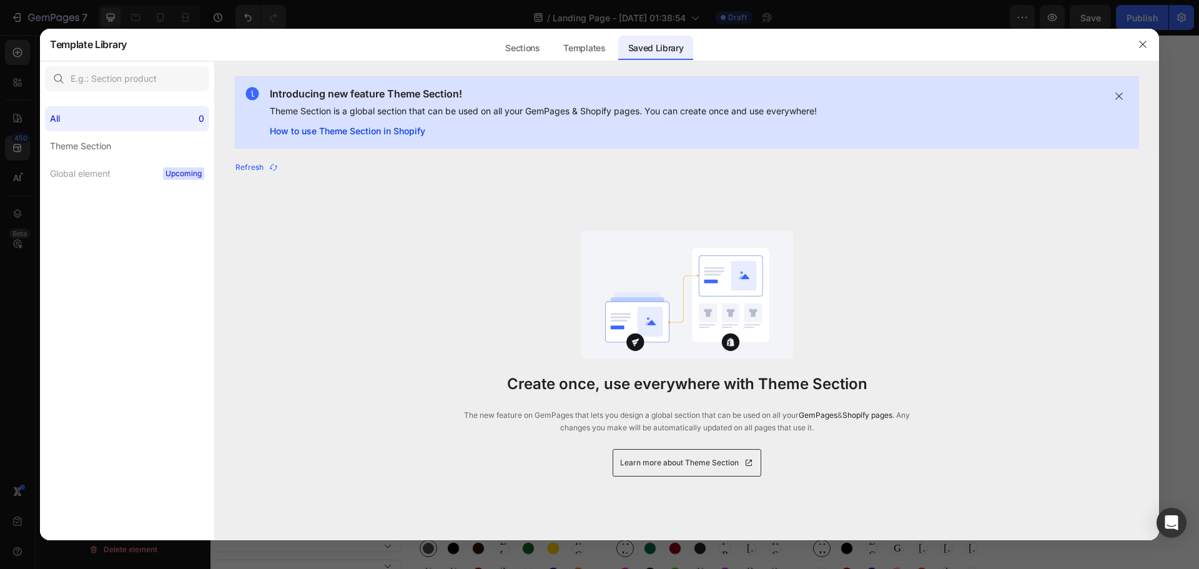
click at [420, 134] on link "How to use Theme Section in Shopify" at bounding box center [543, 131] width 547 height 15
drag, startPoint x: 584, startPoint y: 52, endPoint x: 573, endPoint y: 52, distance: 11.3
click at [584, 52] on div "Templates" at bounding box center [584, 48] width 62 height 25
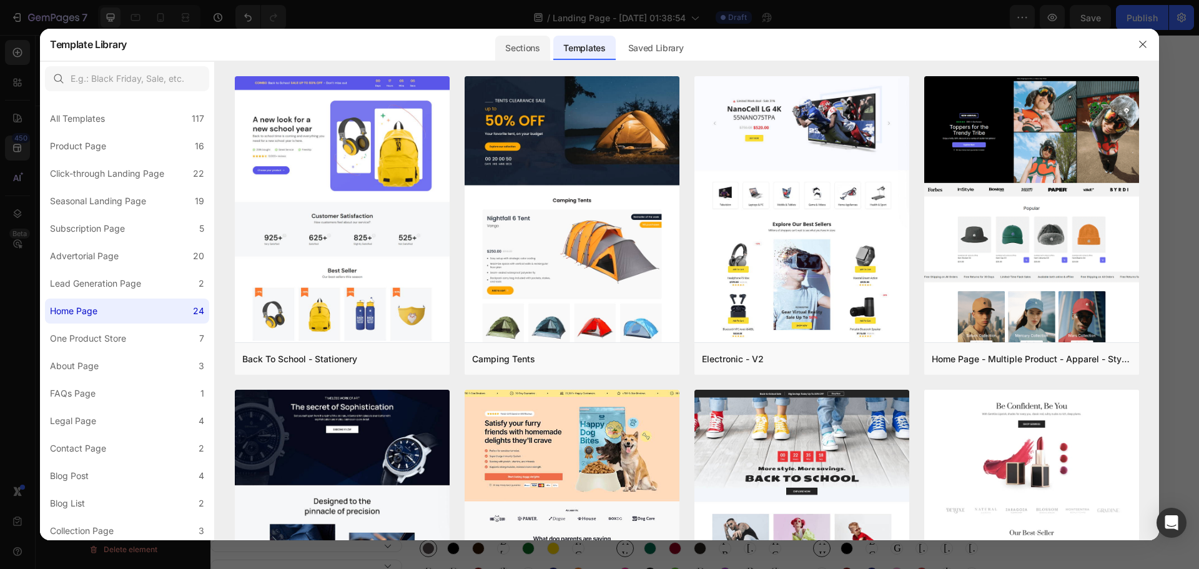
click at [538, 50] on div "Sections" at bounding box center [522, 48] width 54 height 25
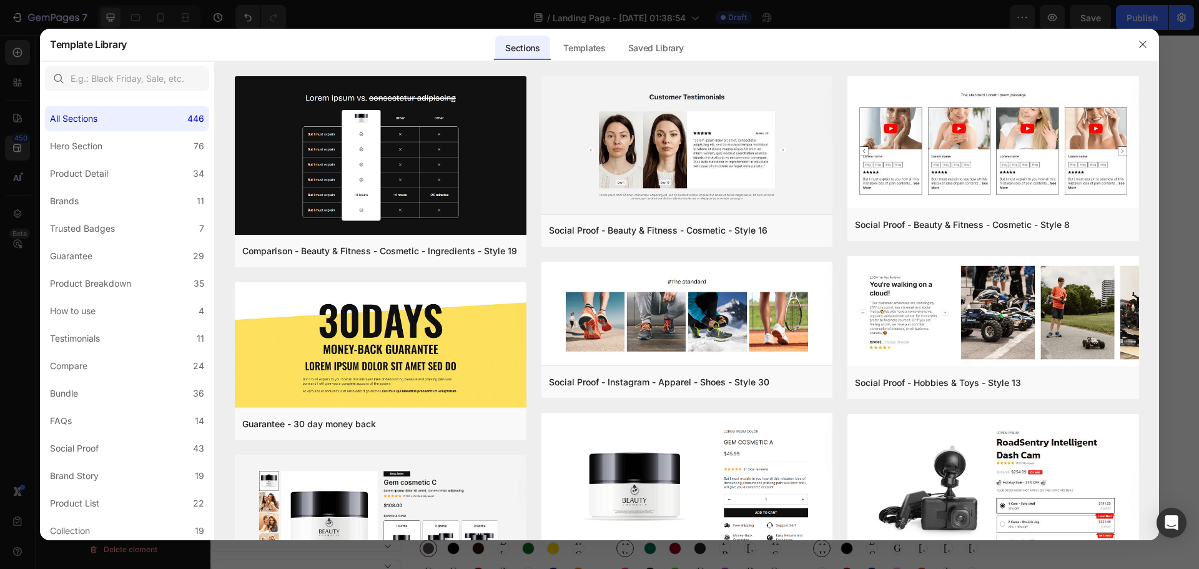
click at [329, 20] on div at bounding box center [599, 284] width 1199 height 569
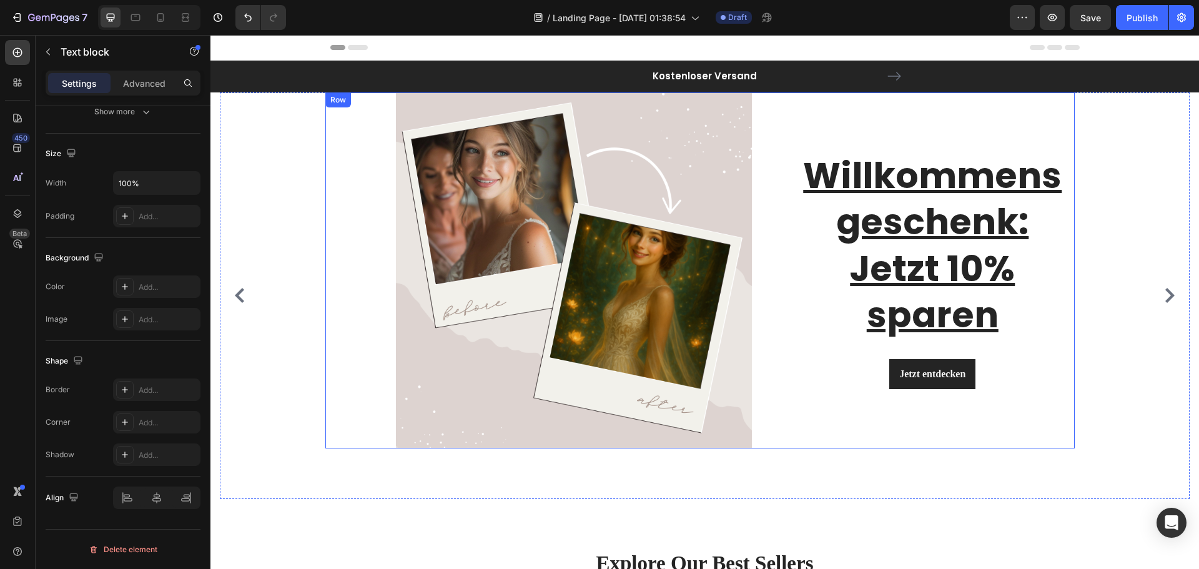
click at [945, 146] on div "Willkommensgeschenk: Jetzt 10% sparen Heading Jetzt entdecken Button Row" at bounding box center [922, 270] width 305 height 356
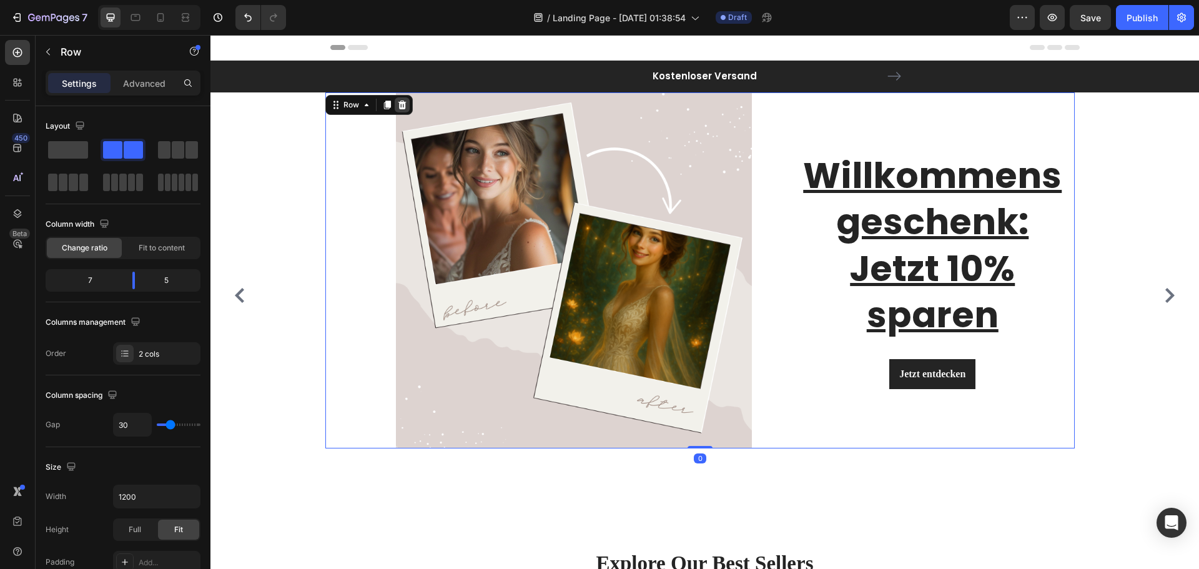
click at [408, 103] on div at bounding box center [402, 104] width 15 height 15
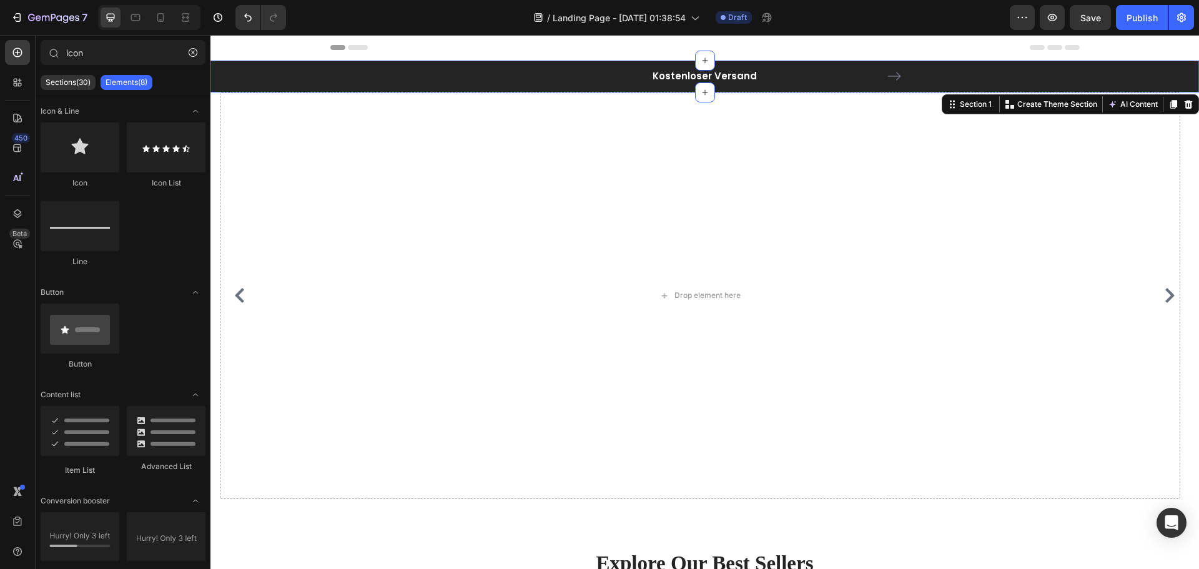
click at [323, 91] on div "Kostenloser Versand Text block FREE Shipping On Orders Over $70+ Text block Car…" at bounding box center [705, 77] width 970 height 32
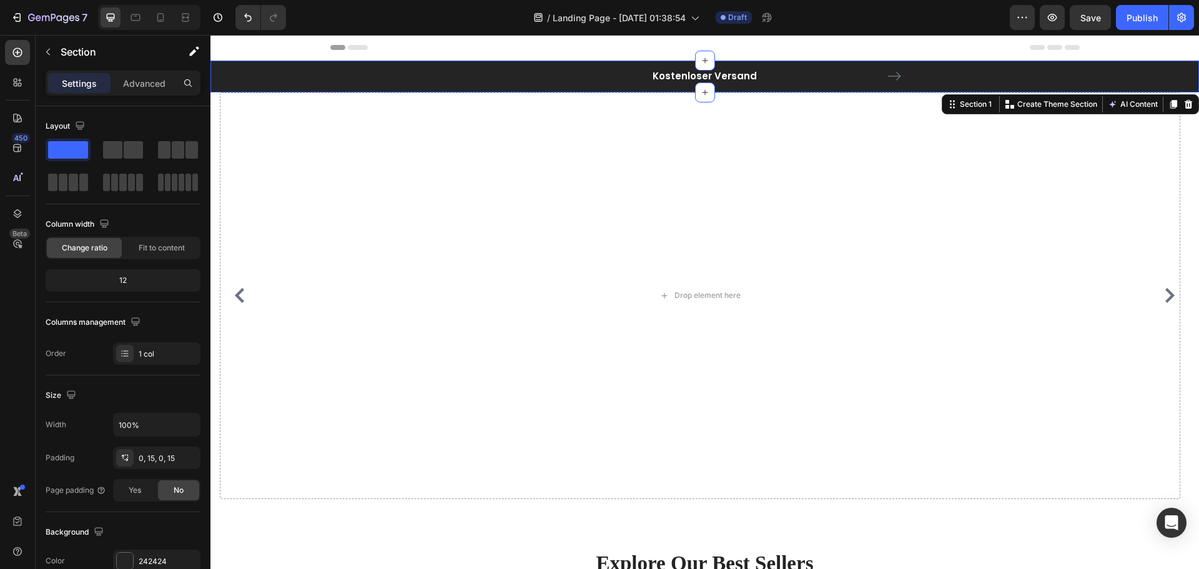
click at [266, 87] on div "Kostenloser Versand Text block FREE Shipping On Orders Over $70+ Text block Car…" at bounding box center [705, 77] width 970 height 32
click at [1183, 106] on icon at bounding box center [1188, 104] width 10 height 10
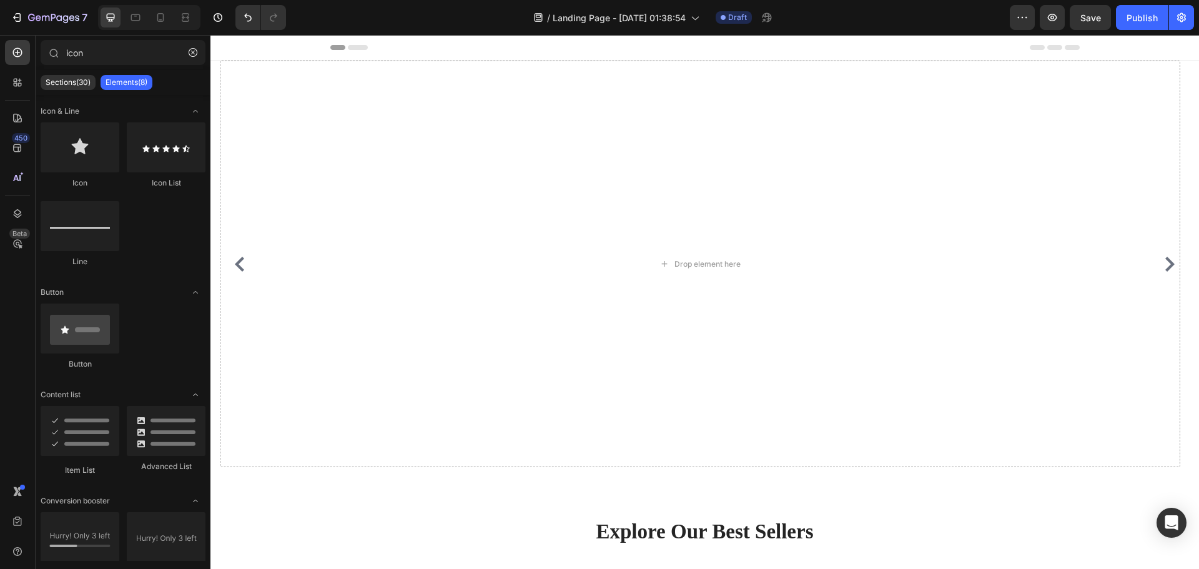
click at [479, 56] on div "Header" at bounding box center [704, 47] width 749 height 25
click at [983, 62] on div "Drop element here" at bounding box center [700, 264] width 960 height 406
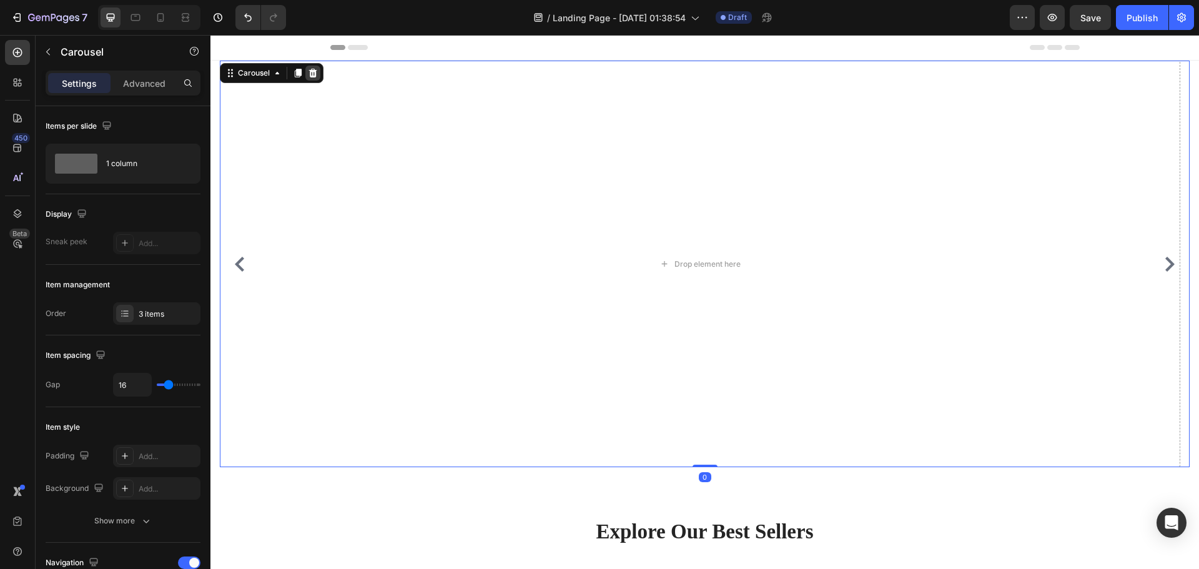
click at [315, 71] on icon at bounding box center [313, 73] width 8 height 9
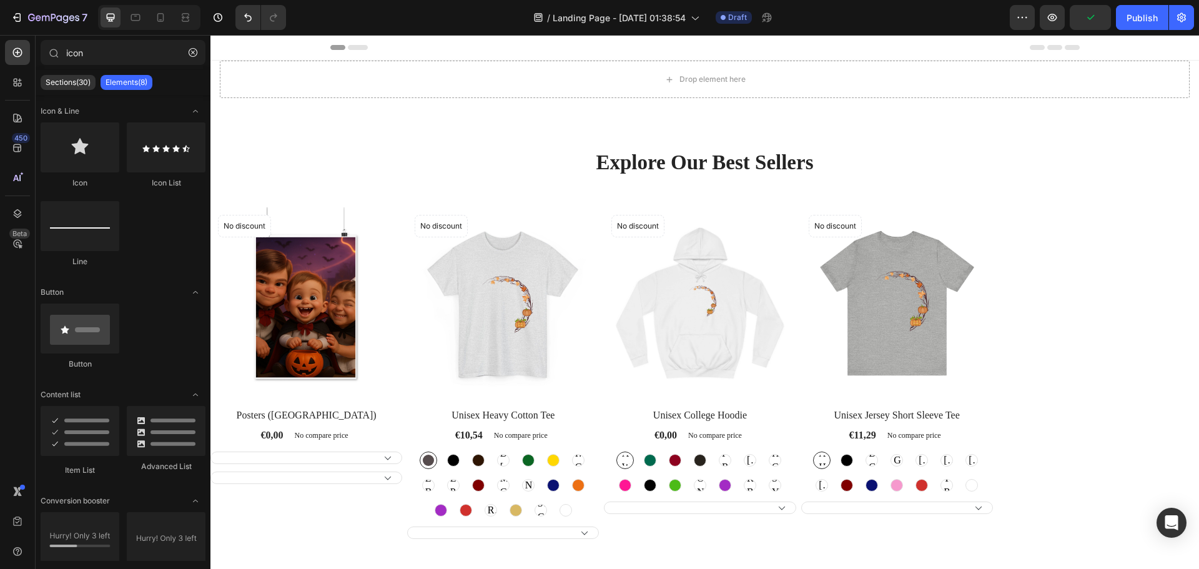
click at [446, 60] on div "Header" at bounding box center [704, 48] width 988 height 26
click at [995, 60] on div "Header" at bounding box center [704, 48] width 988 height 26
click at [999, 94] on div "Drop element here" at bounding box center [705, 79] width 970 height 37
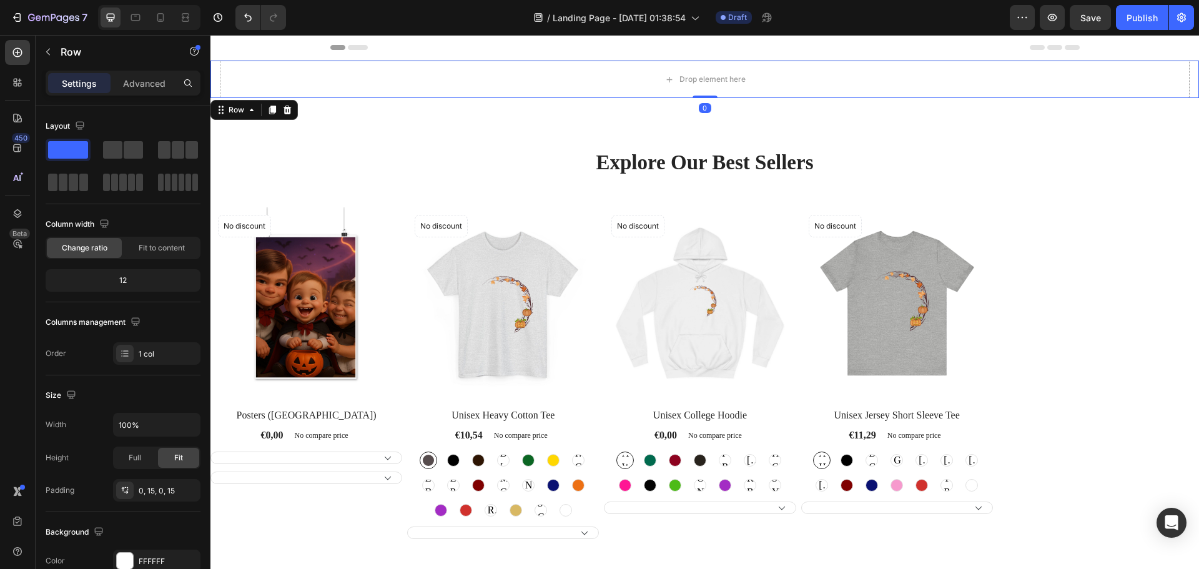
click at [295, 112] on div "Row" at bounding box center [253, 110] width 87 height 20
click at [288, 111] on icon at bounding box center [287, 110] width 10 height 10
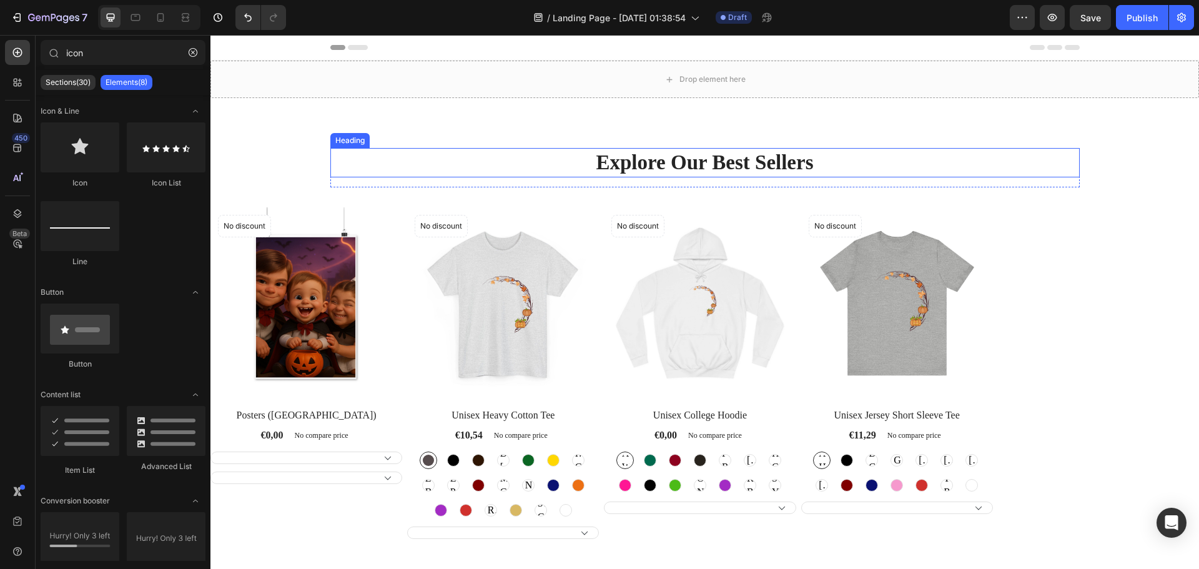
click at [647, 168] on p "Explore Our Best Sellers" at bounding box center [705, 162] width 747 height 27
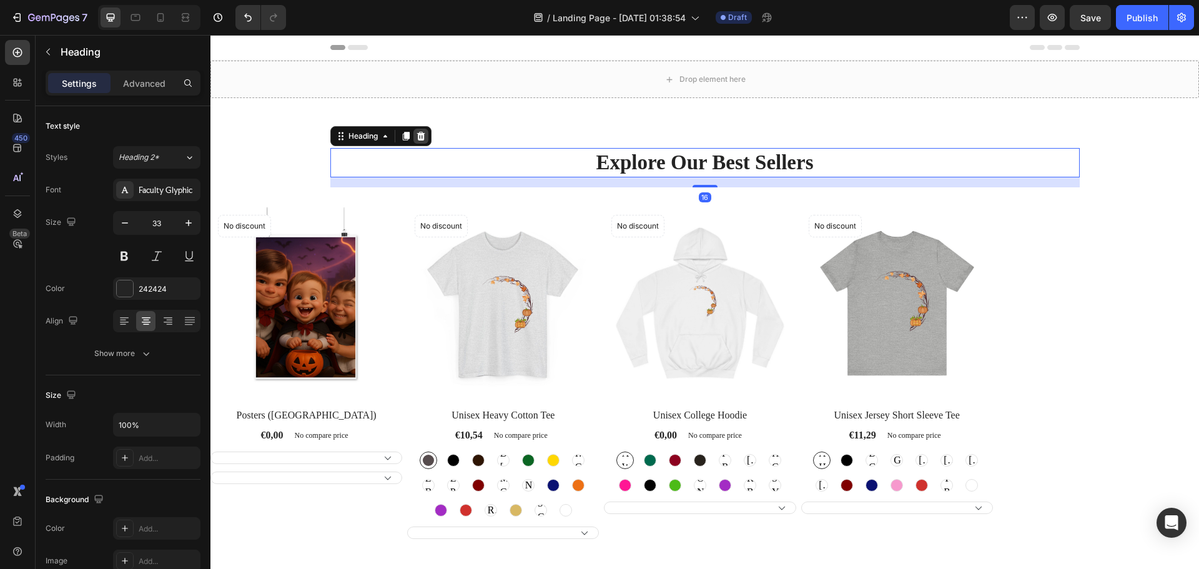
click at [421, 138] on icon at bounding box center [421, 136] width 10 height 10
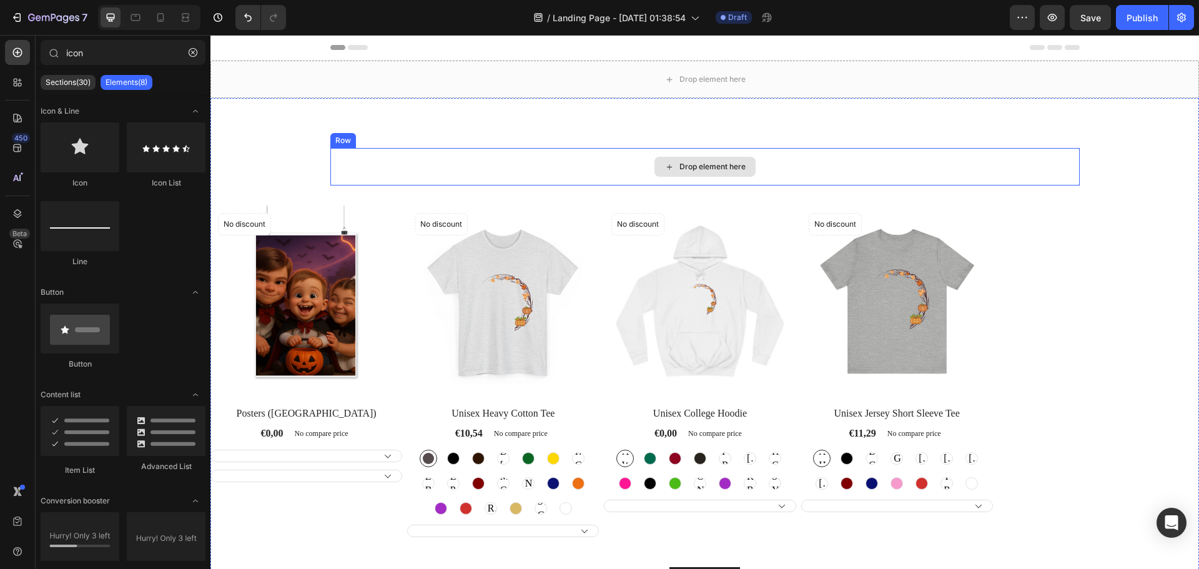
click at [461, 152] on div "Drop element here" at bounding box center [704, 166] width 749 height 37
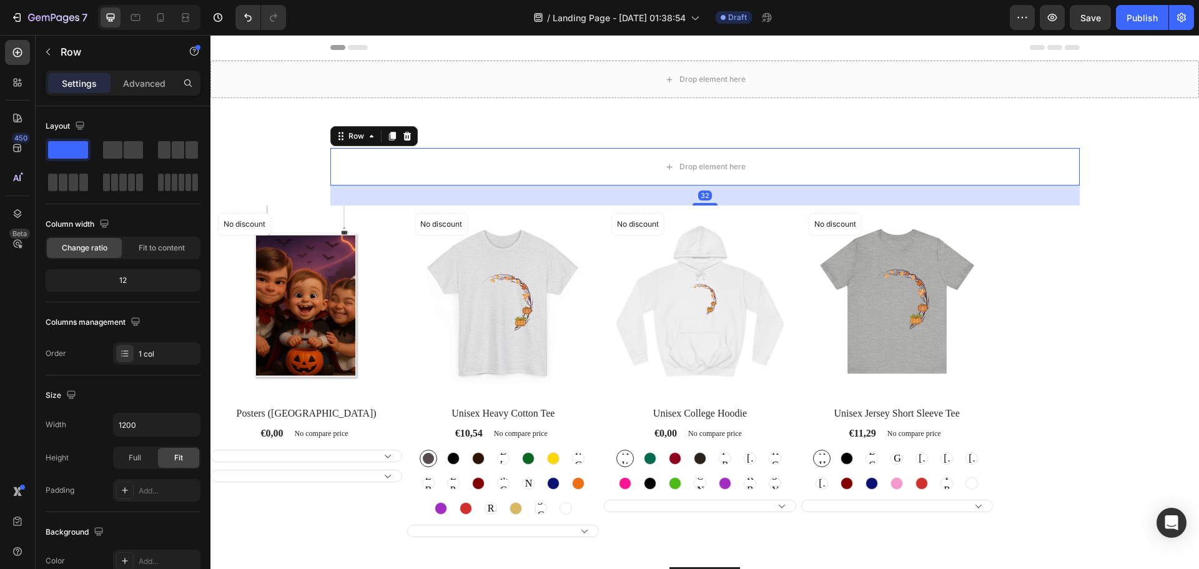
click at [406, 138] on icon at bounding box center [407, 136] width 10 height 10
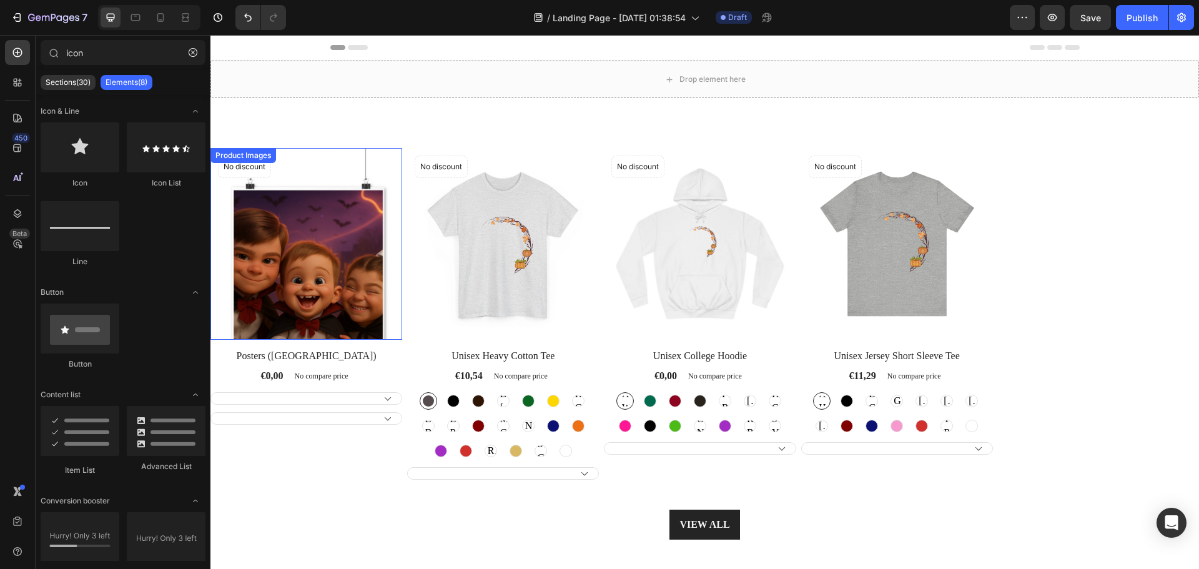
click at [297, 154] on img at bounding box center [306, 244] width 192 height 192
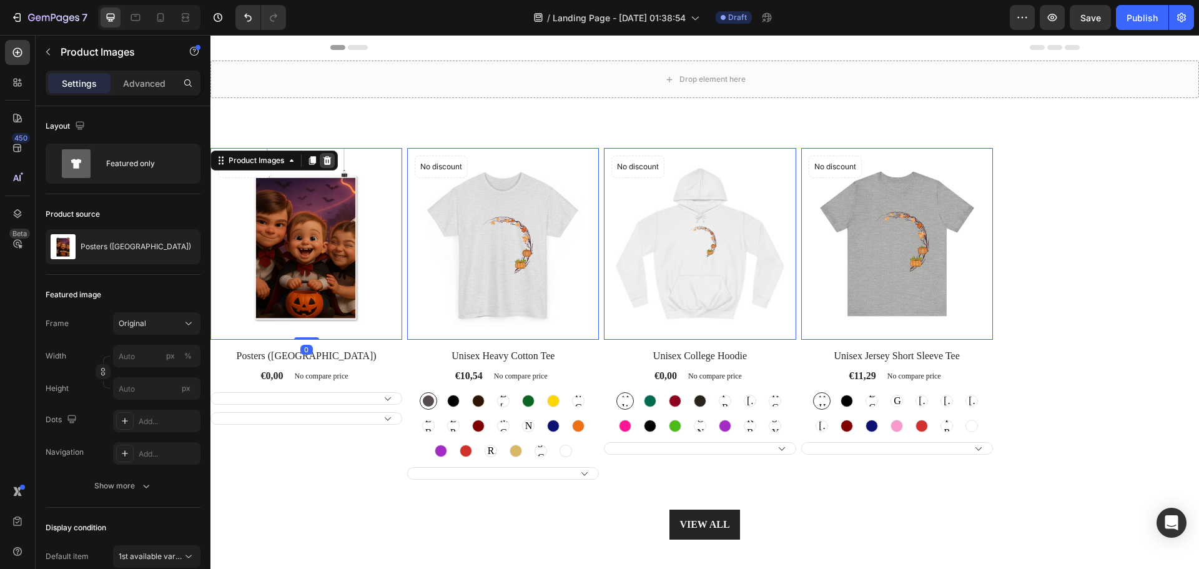
click at [334, 163] on div at bounding box center [327, 160] width 15 height 15
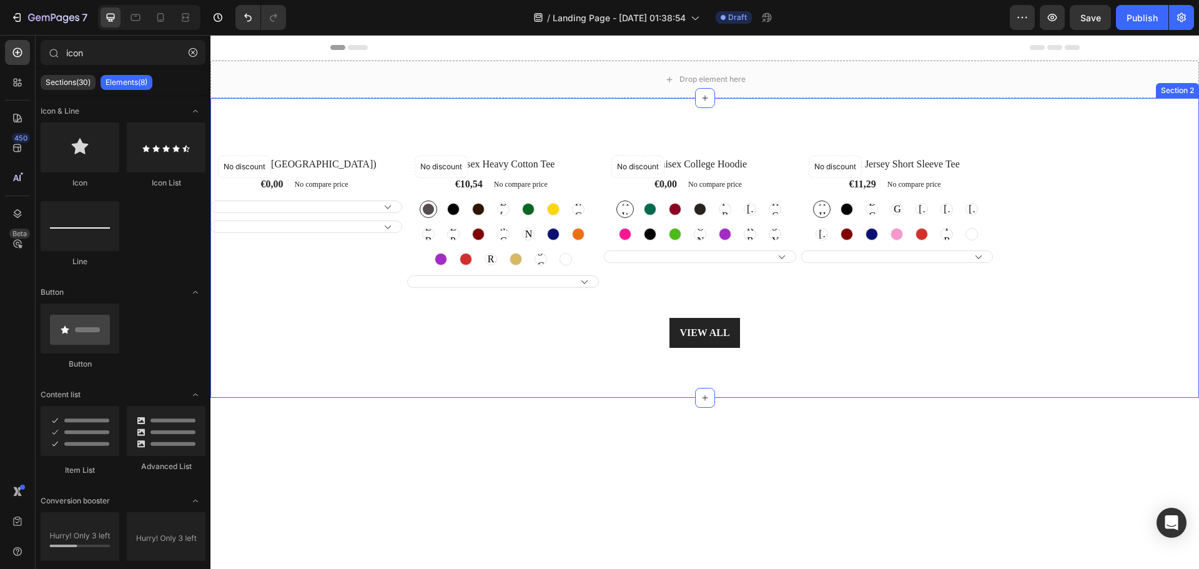
click at [342, 148] on div "No discount Not be displayed when published Product Badge Row Posters (EU) Prod…" at bounding box center [704, 248] width 988 height 300
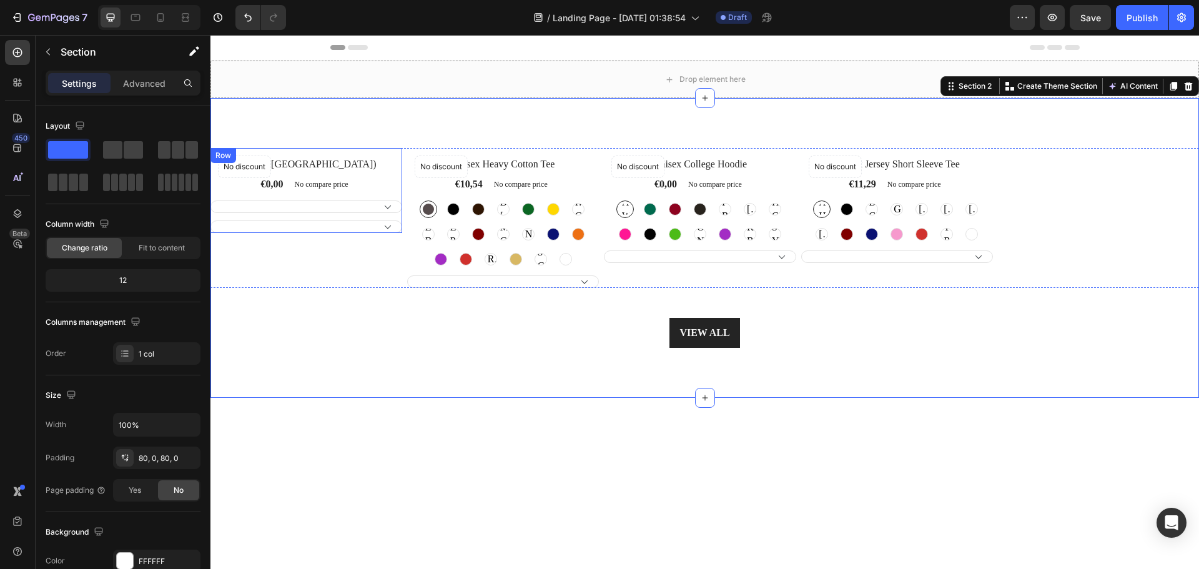
click at [347, 150] on div "No discount Not be displayed when published Product Badge Row Posters (EU) Prod…" at bounding box center [306, 190] width 192 height 85
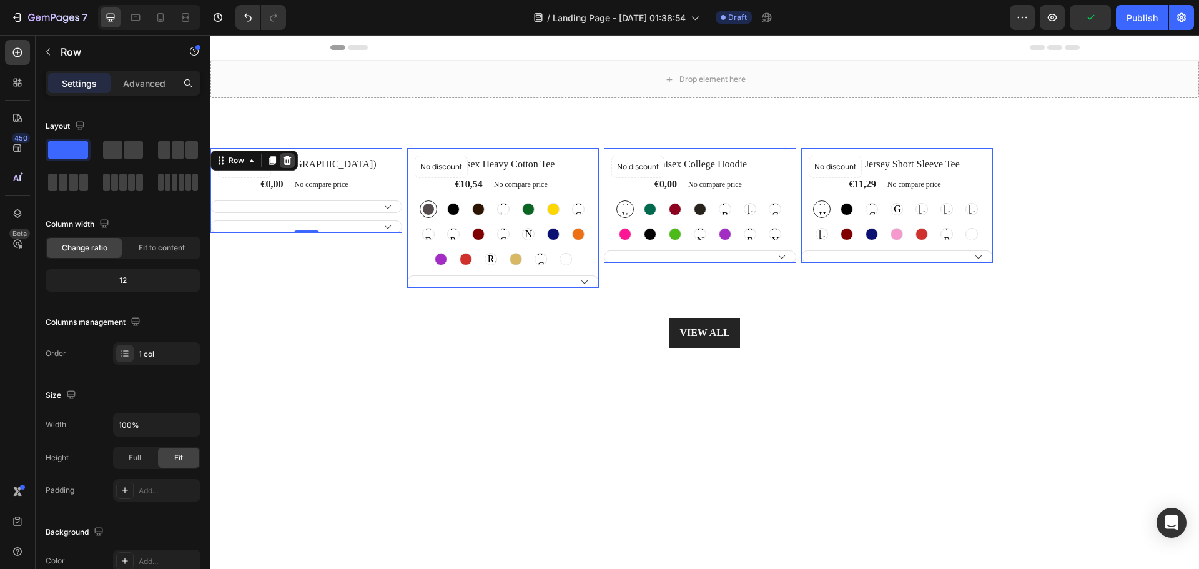
click at [293, 159] on div at bounding box center [287, 160] width 15 height 15
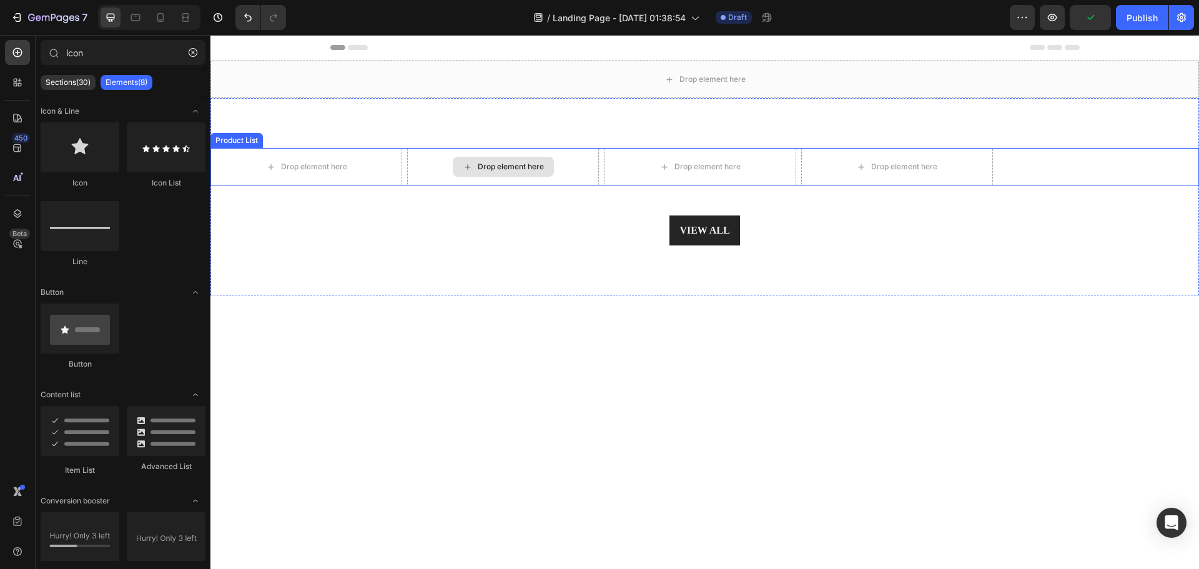
click at [415, 154] on div "Drop element here" at bounding box center [503, 166] width 192 height 37
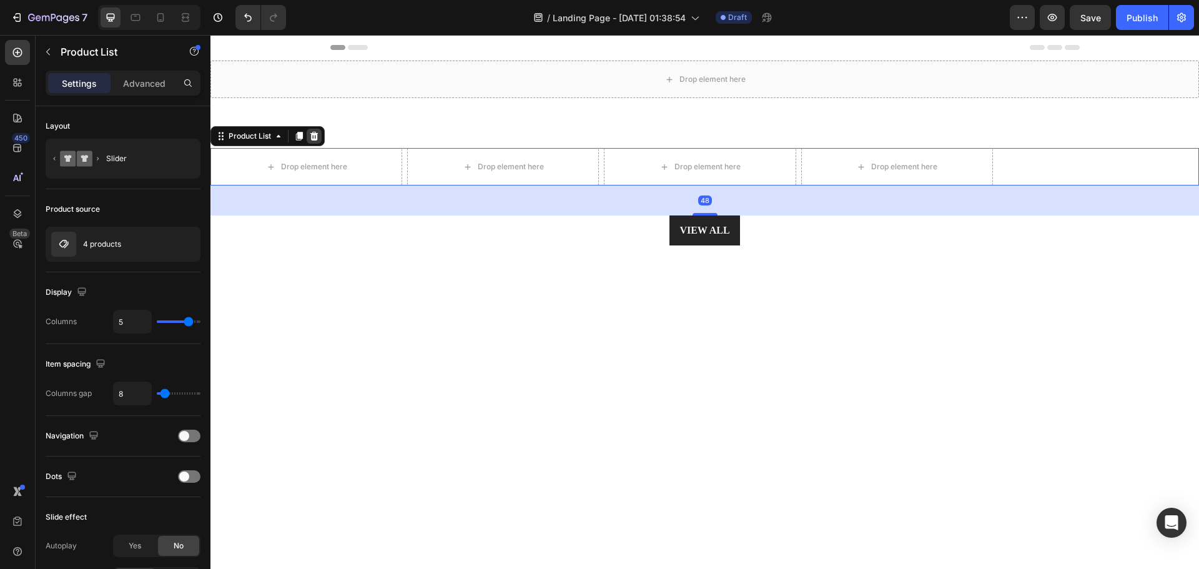
click at [317, 138] on icon at bounding box center [314, 136] width 8 height 9
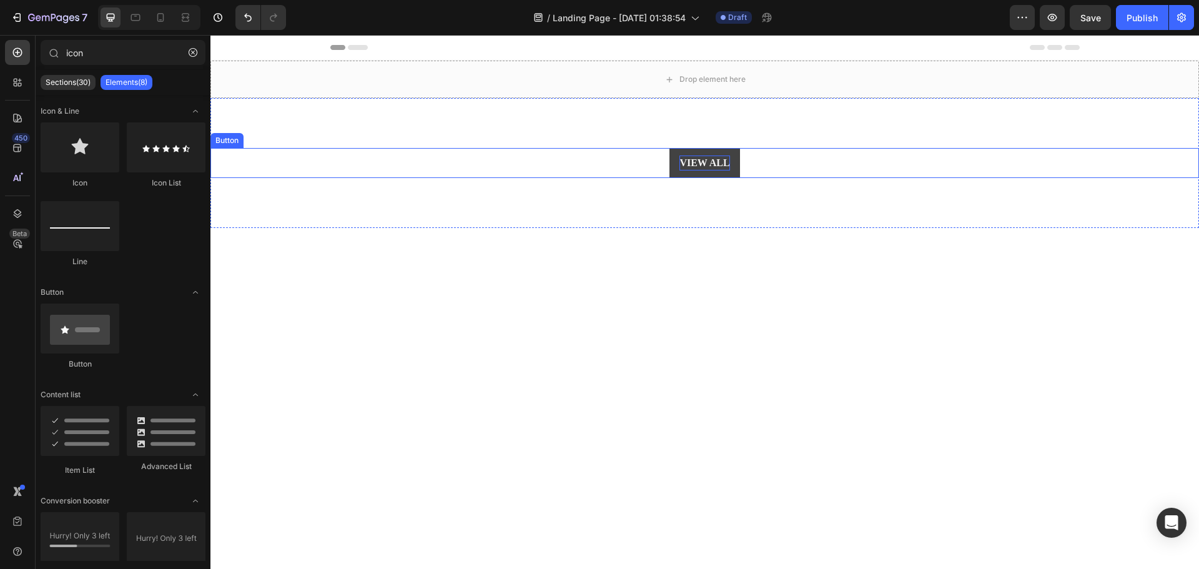
click at [689, 160] on div "VIEW ALL" at bounding box center [704, 162] width 50 height 15
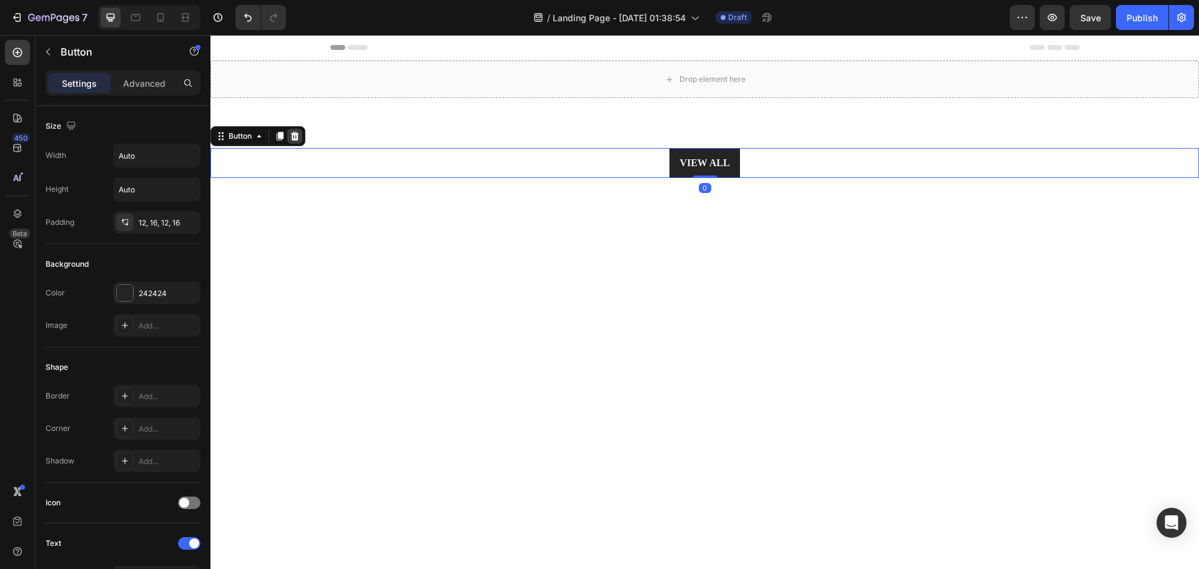
click at [302, 137] on div at bounding box center [294, 136] width 15 height 15
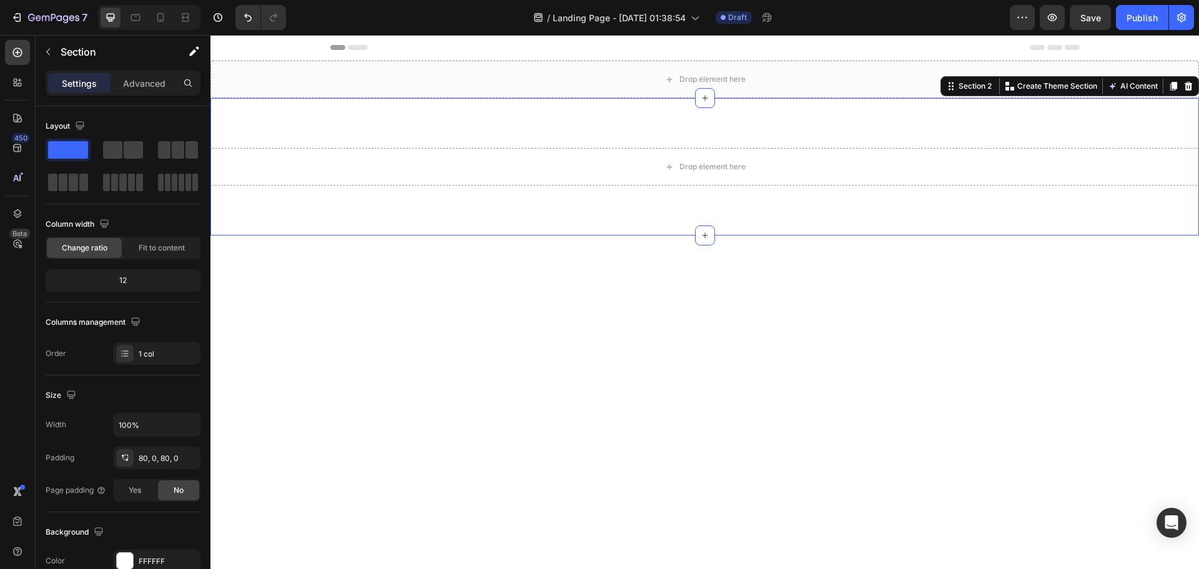
click at [305, 146] on div "Drop element here Section 2 You can create reusable sections Create Theme Secti…" at bounding box center [704, 166] width 988 height 137
click at [767, 181] on div "Drop element here" at bounding box center [704, 166] width 988 height 37
click at [778, 184] on div "Drop element here" at bounding box center [704, 166] width 988 height 37
click at [762, 96] on div "Drop element here" at bounding box center [704, 79] width 988 height 37
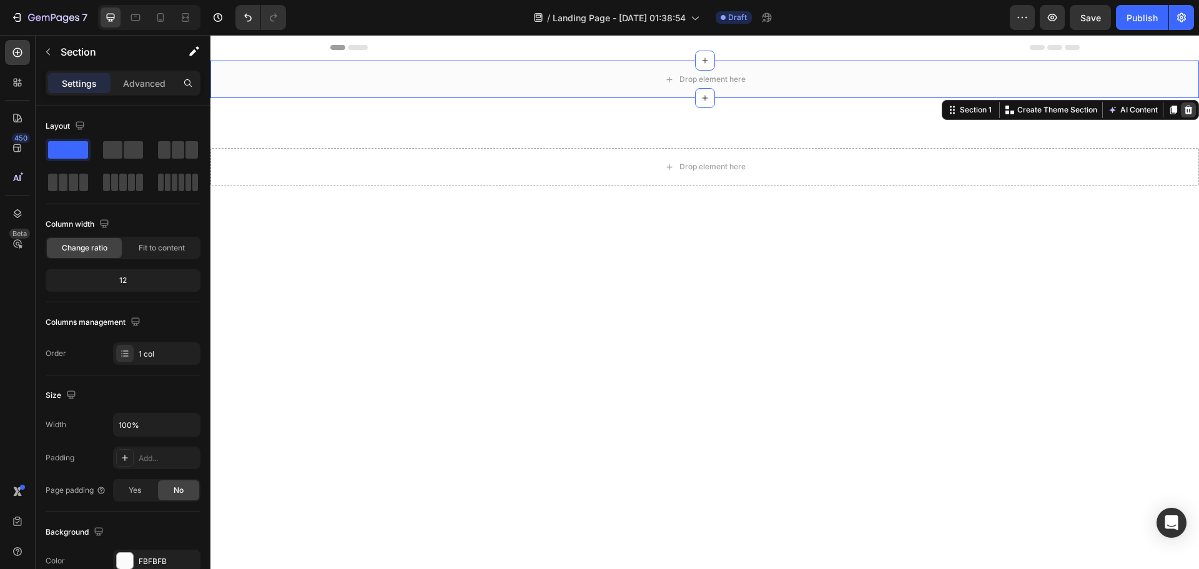
click at [1183, 111] on icon at bounding box center [1188, 110] width 10 height 10
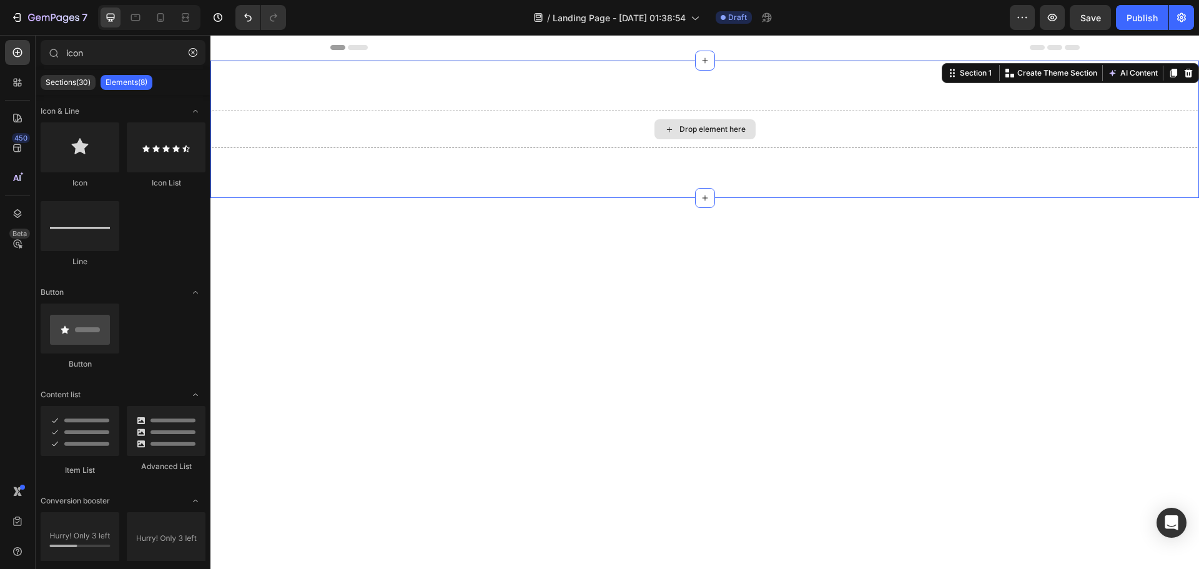
click at [1177, 111] on div "Drop element here" at bounding box center [704, 129] width 988 height 37
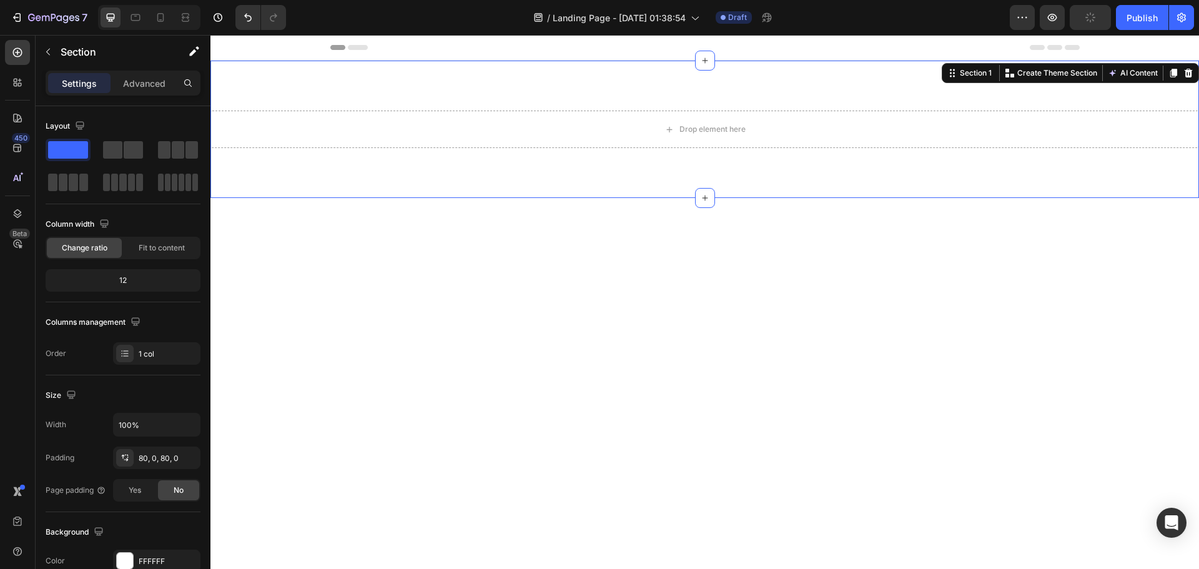
click at [1183, 73] on icon at bounding box center [1188, 73] width 10 height 10
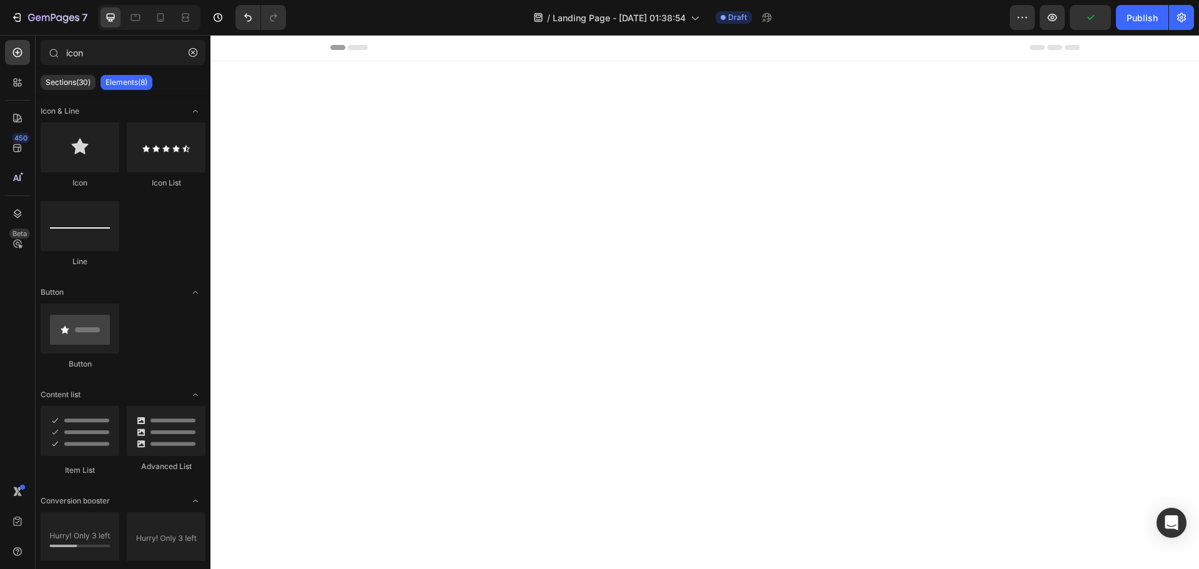
click at [1179, 71] on div at bounding box center [704, 243] width 988 height 365
click at [843, 43] on div "Header" at bounding box center [704, 47] width 749 height 25
click at [843, 49] on div "Header" at bounding box center [704, 47] width 749 height 25
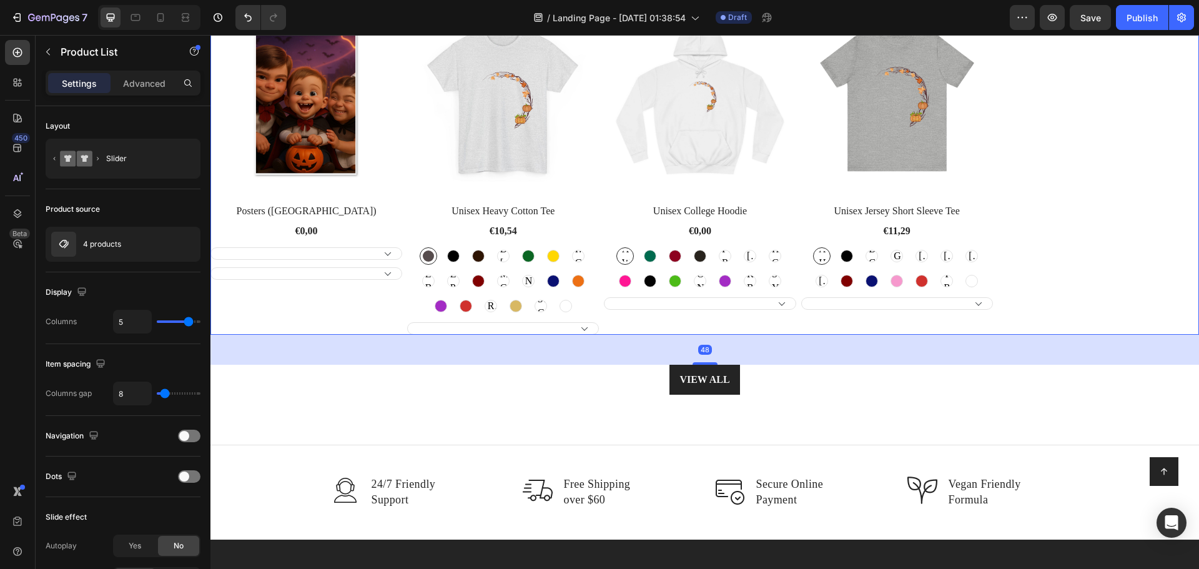
scroll to position [411, 0]
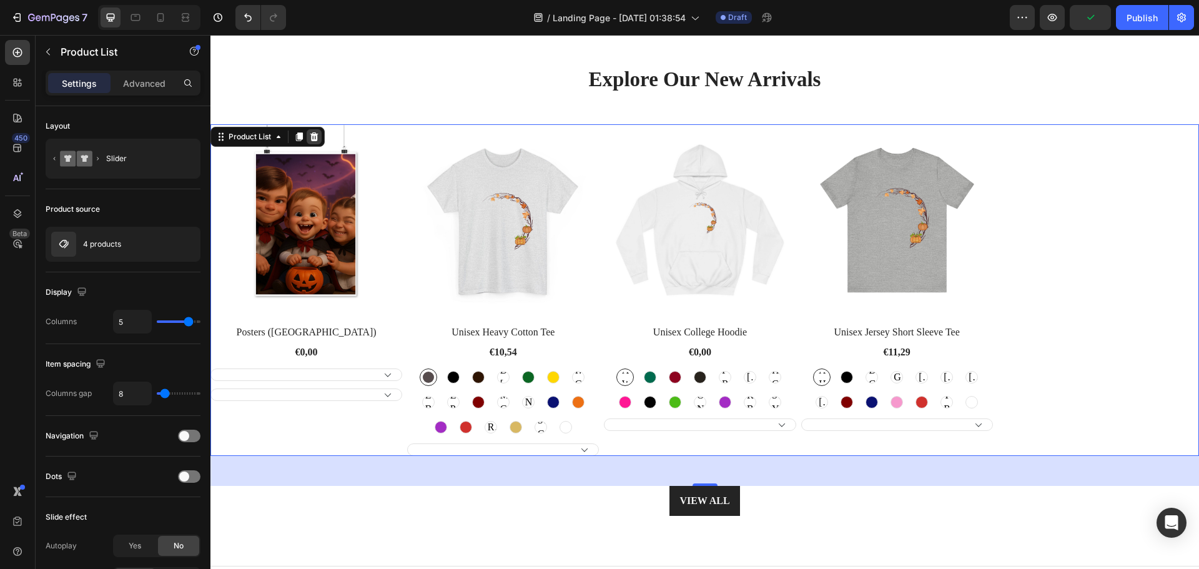
click at [316, 138] on icon at bounding box center [314, 137] width 10 height 10
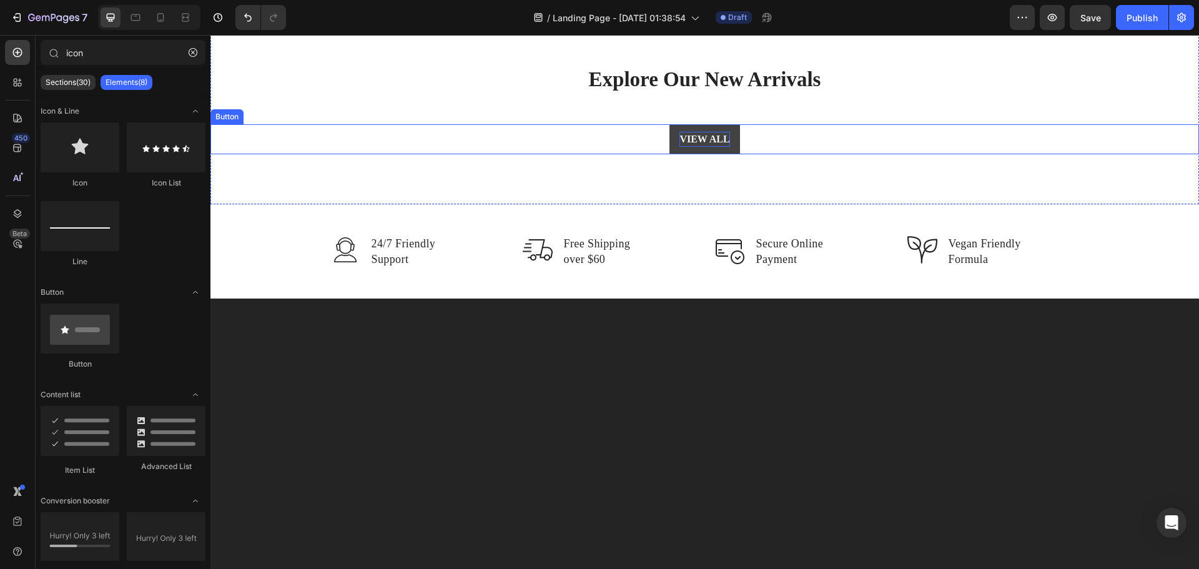
click at [708, 132] on div "VIEW ALL" at bounding box center [704, 139] width 50 height 15
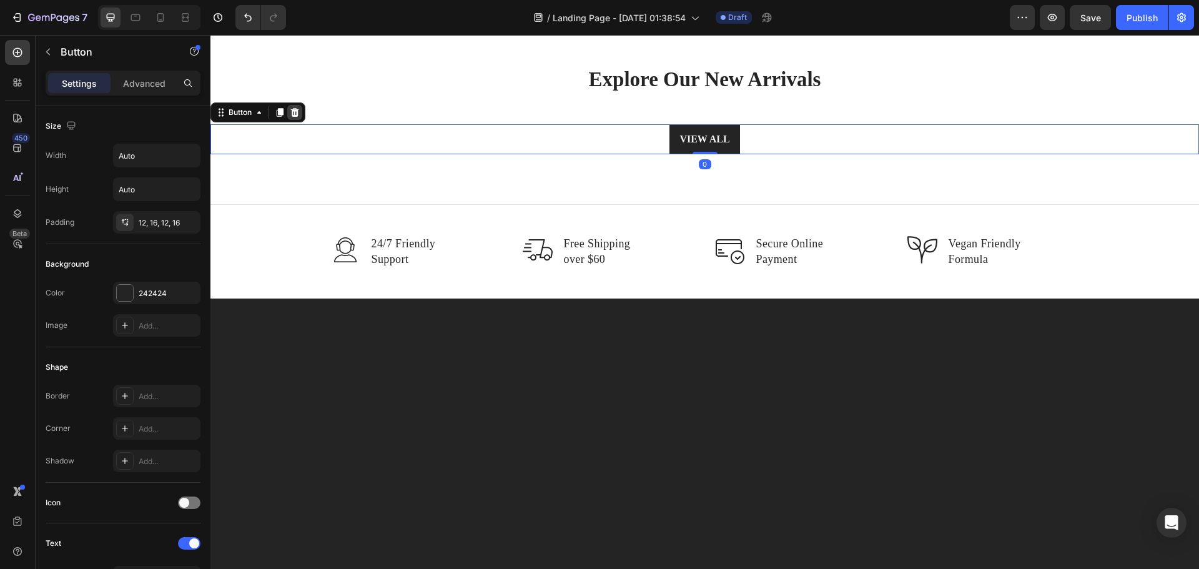
click at [291, 114] on icon at bounding box center [295, 112] width 10 height 10
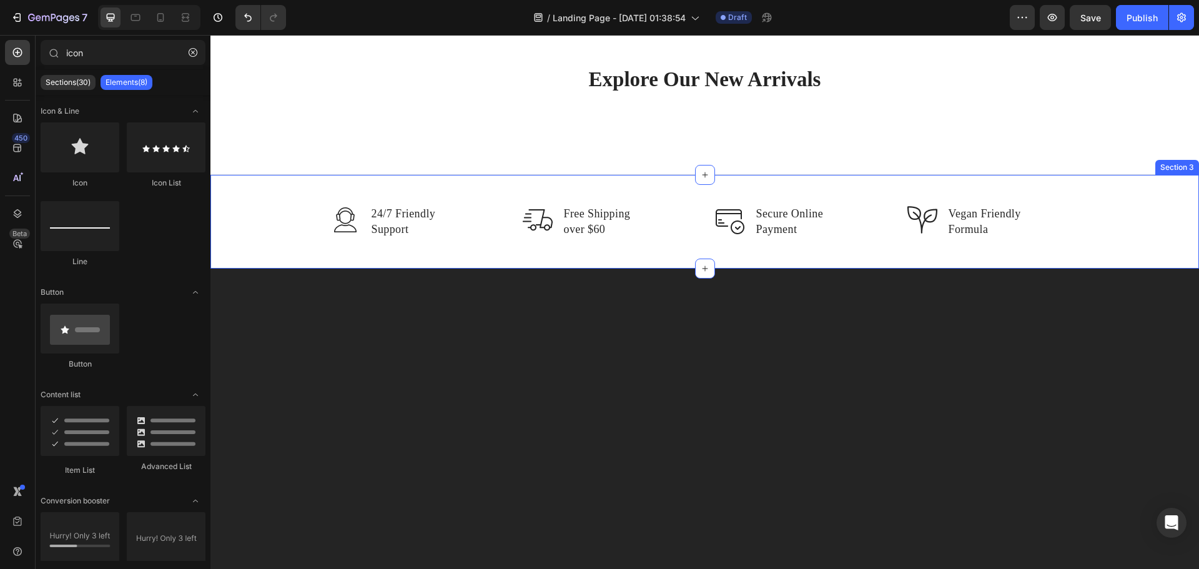
click at [453, 182] on div "Image 24/7 Friendly Support Text block Row Image Free Shipping over $60 Text bl…" at bounding box center [704, 221] width 988 height 94
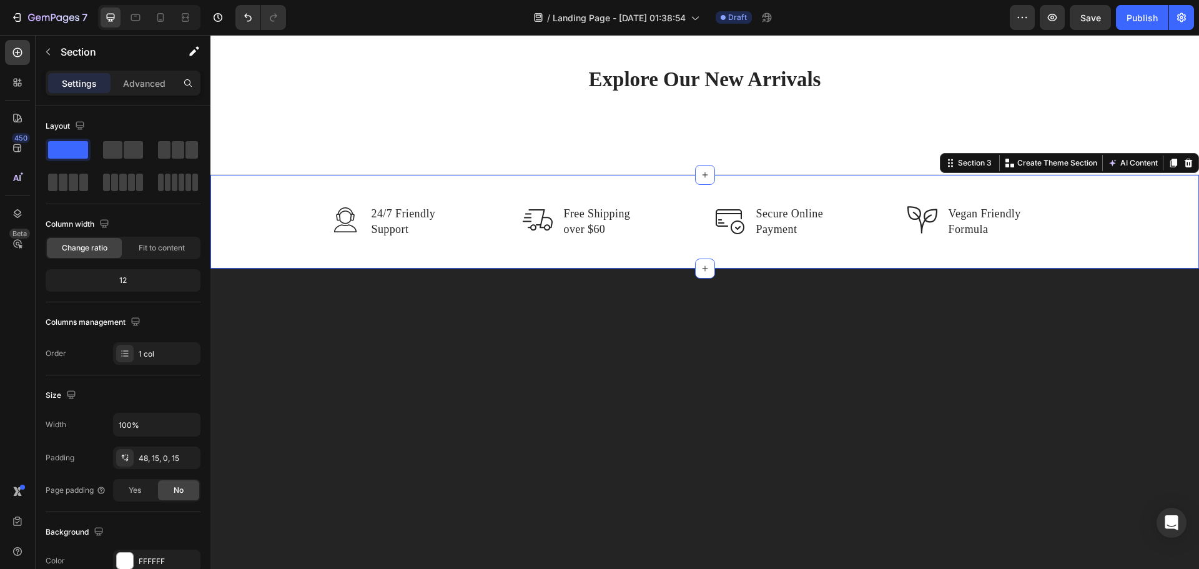
click at [1184, 164] on icon at bounding box center [1188, 163] width 8 height 9
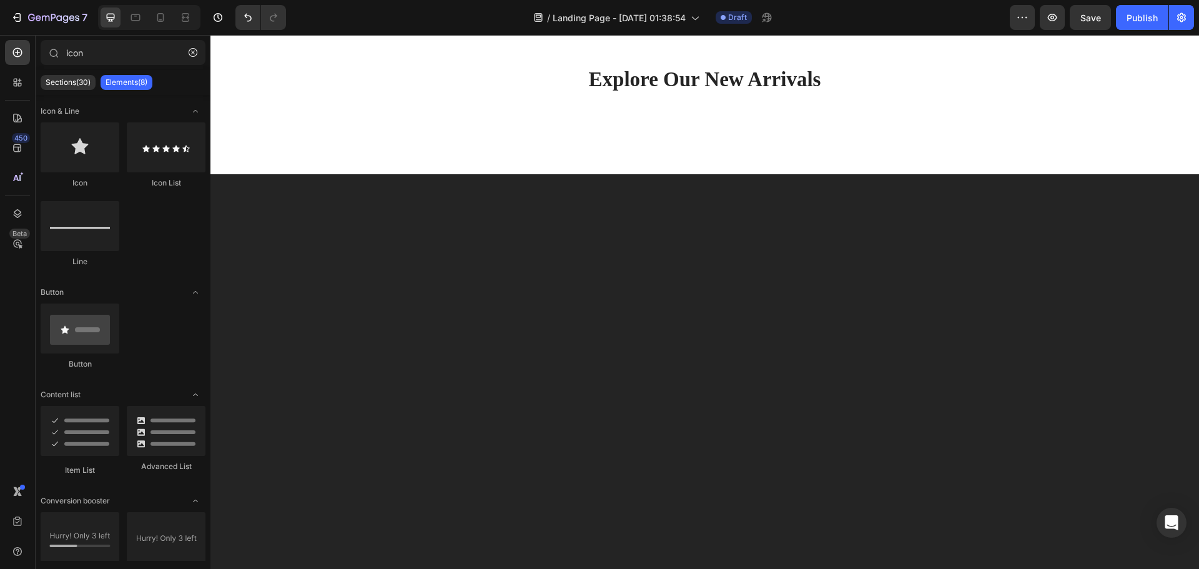
click at [1108, 205] on div at bounding box center [704, 386] width 988 height 424
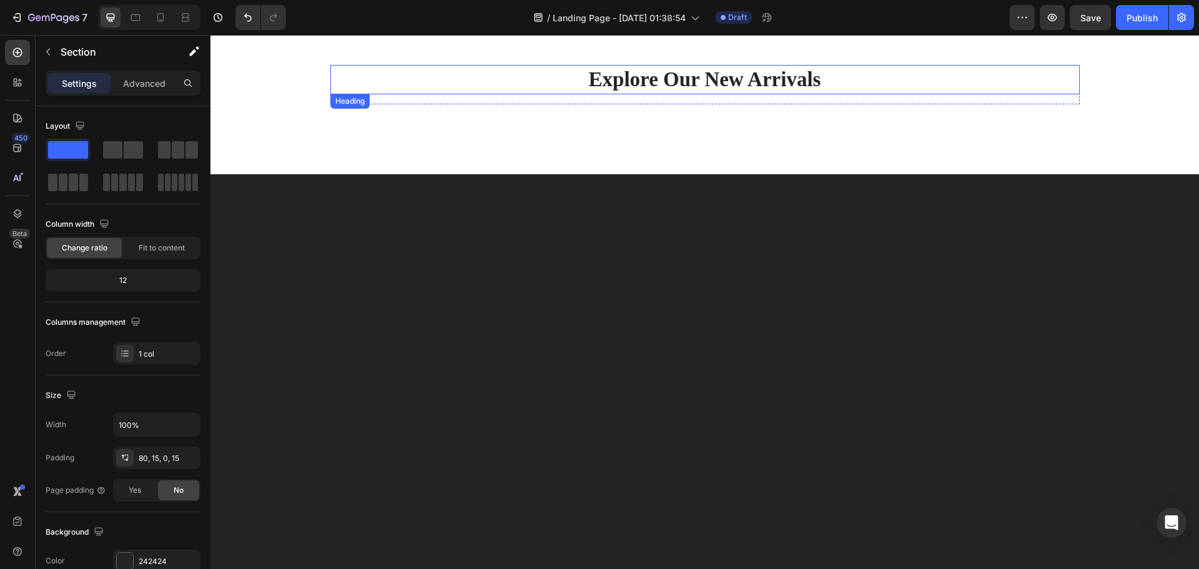
click at [809, 82] on p "Explore Our New Arrivals" at bounding box center [705, 79] width 747 height 27
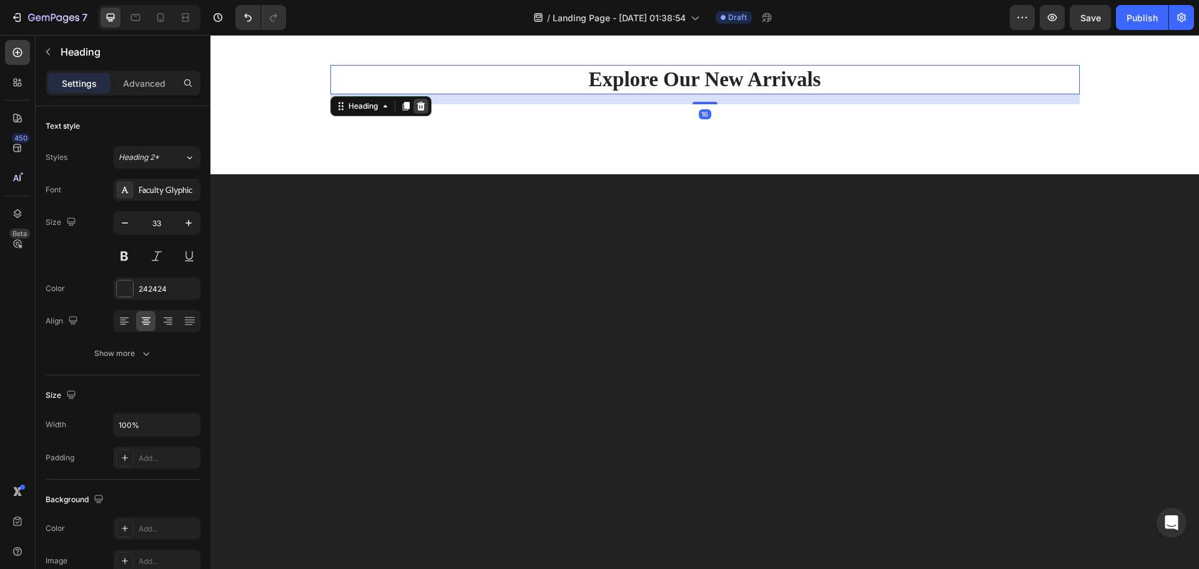
click at [420, 109] on icon at bounding box center [420, 106] width 8 height 9
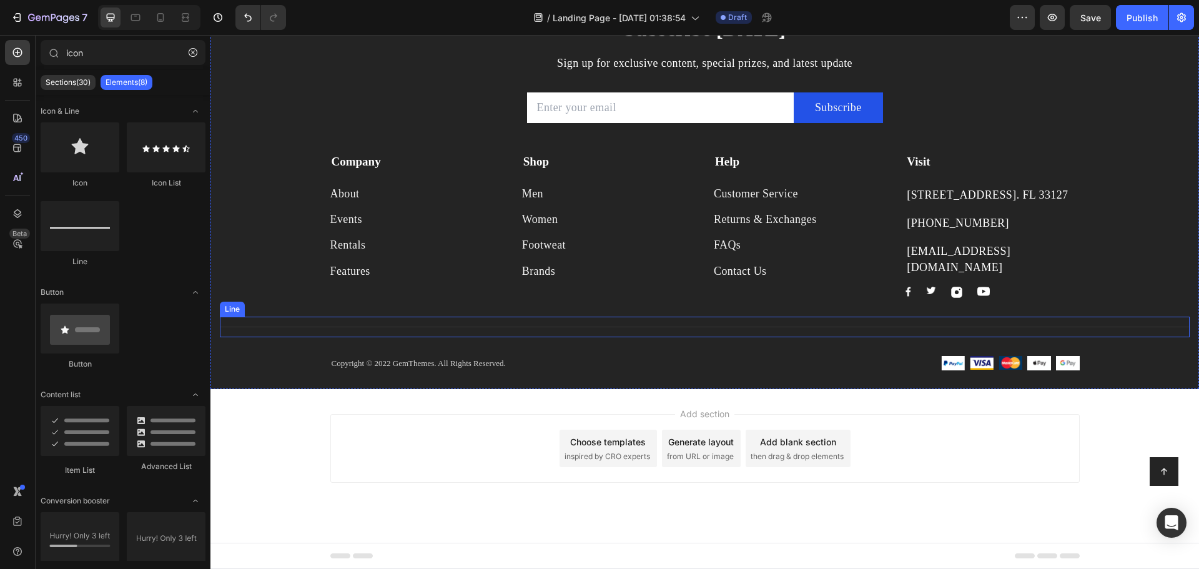
scroll to position [556, 0]
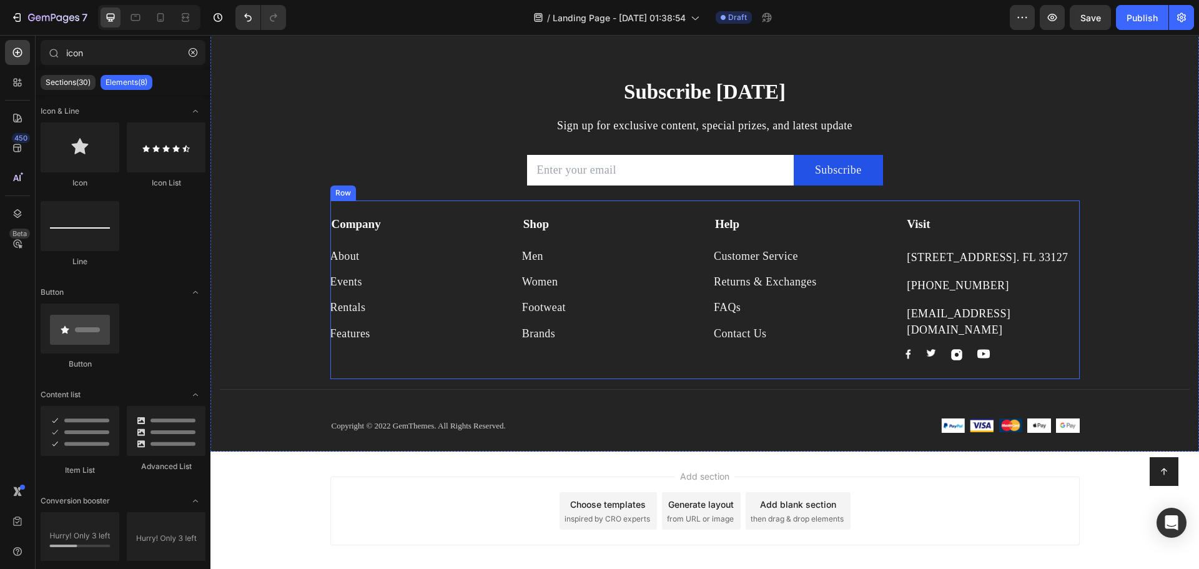
click at [1049, 315] on div "Visit Text block 261 NW 26th Street Miami. FL 33127 Text block 999-999-999 Text…" at bounding box center [992, 287] width 174 height 145
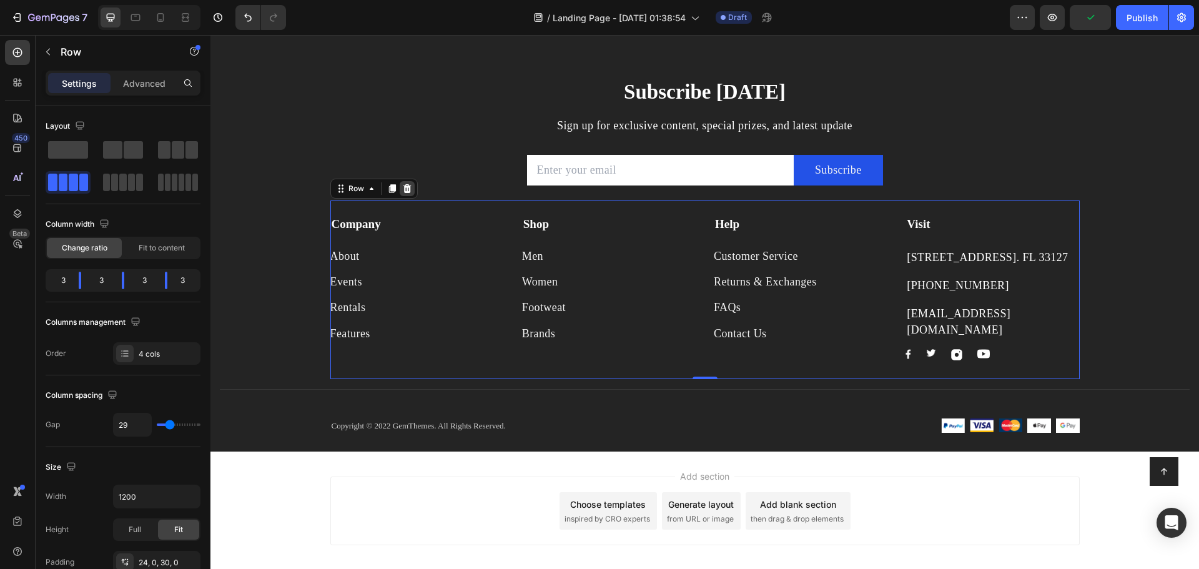
click at [404, 189] on icon at bounding box center [407, 188] width 8 height 9
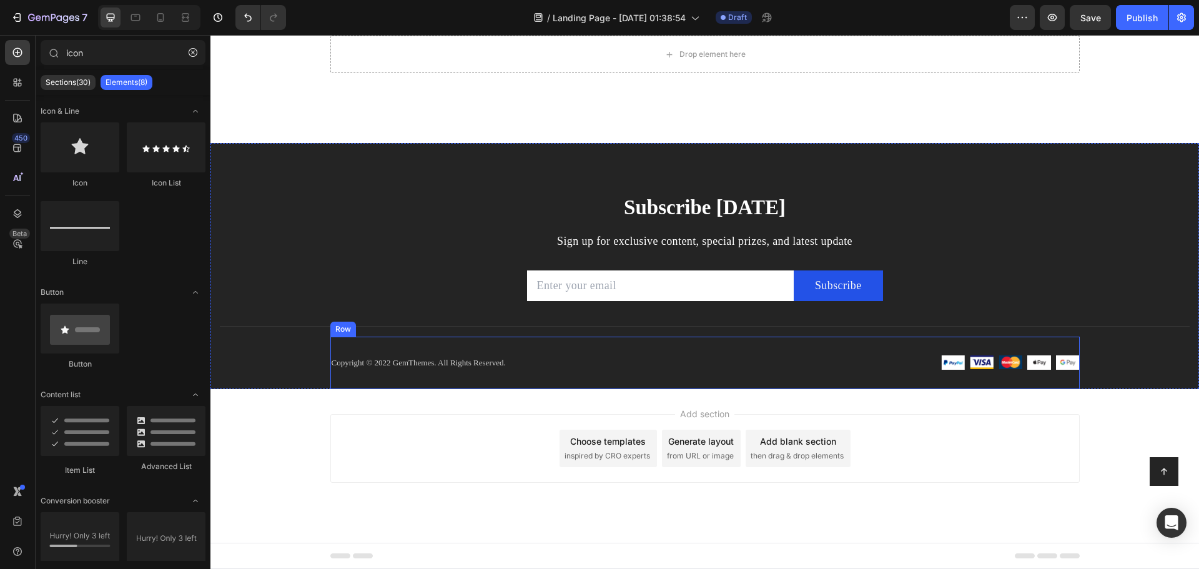
click at [474, 357] on p "Copyright © 2022 GemThemes. All Rights Reserved." at bounding box center [513, 362] width 363 height 12
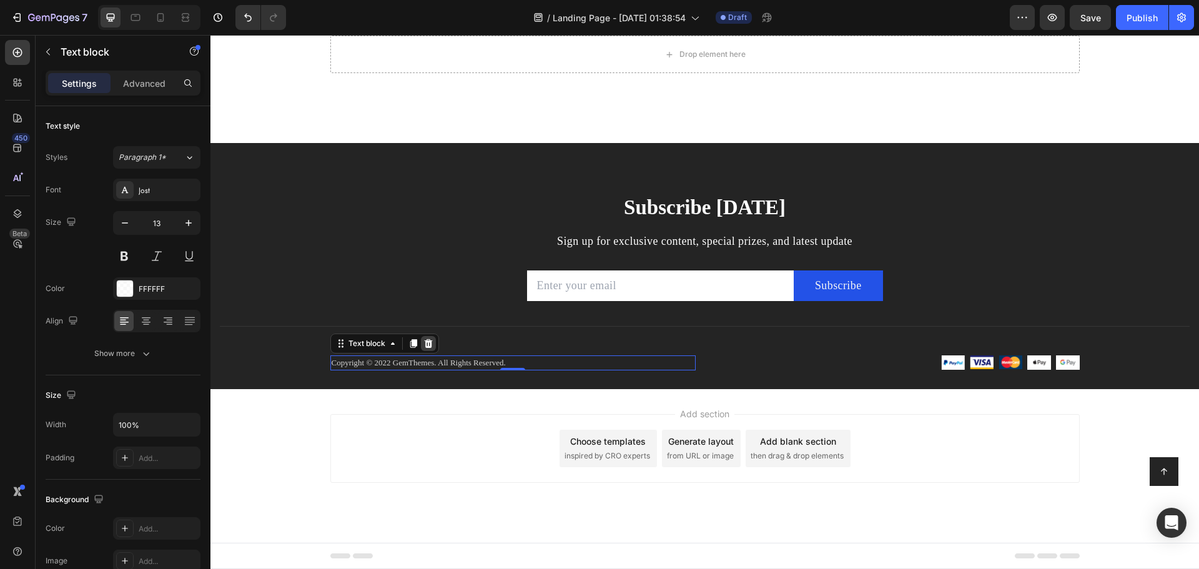
click at [428, 342] on icon at bounding box center [428, 343] width 10 height 10
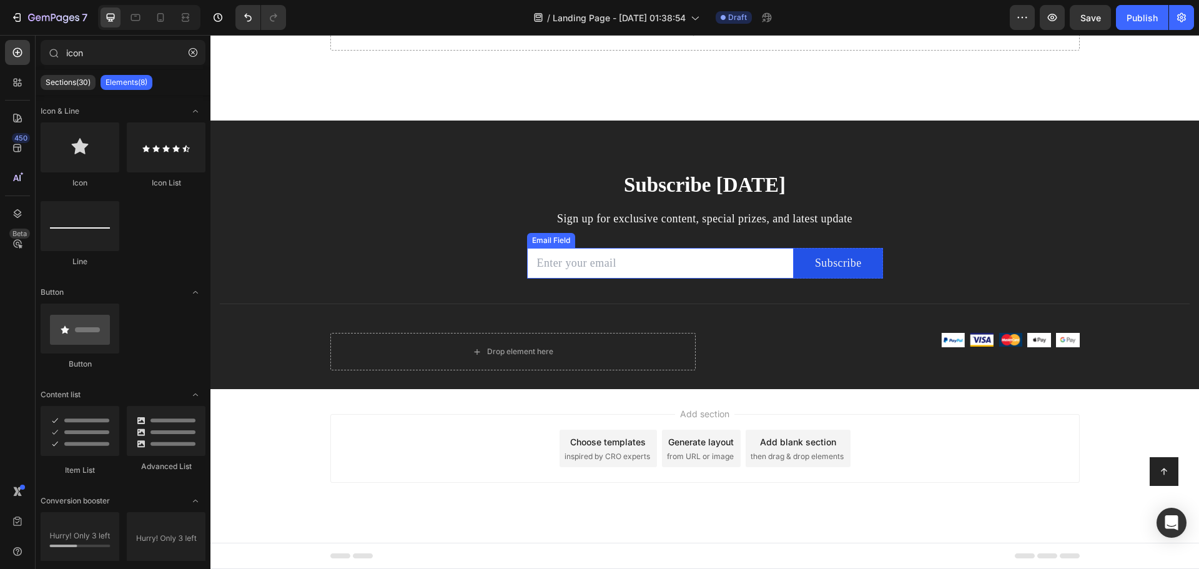
click at [680, 260] on input "email" at bounding box center [660, 263] width 267 height 31
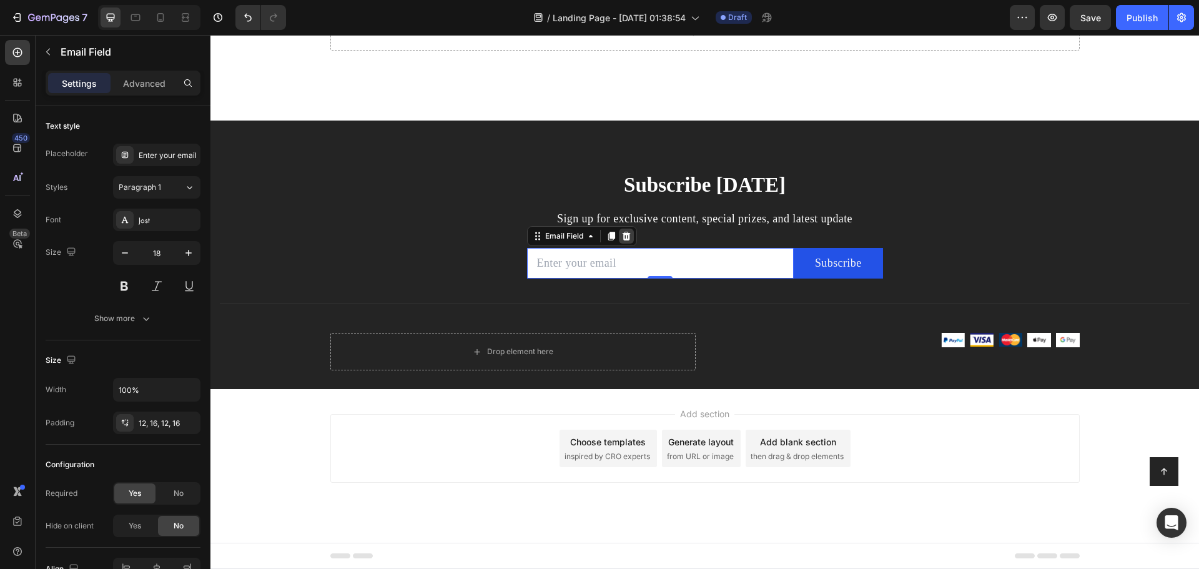
click at [622, 238] on icon at bounding box center [626, 236] width 8 height 9
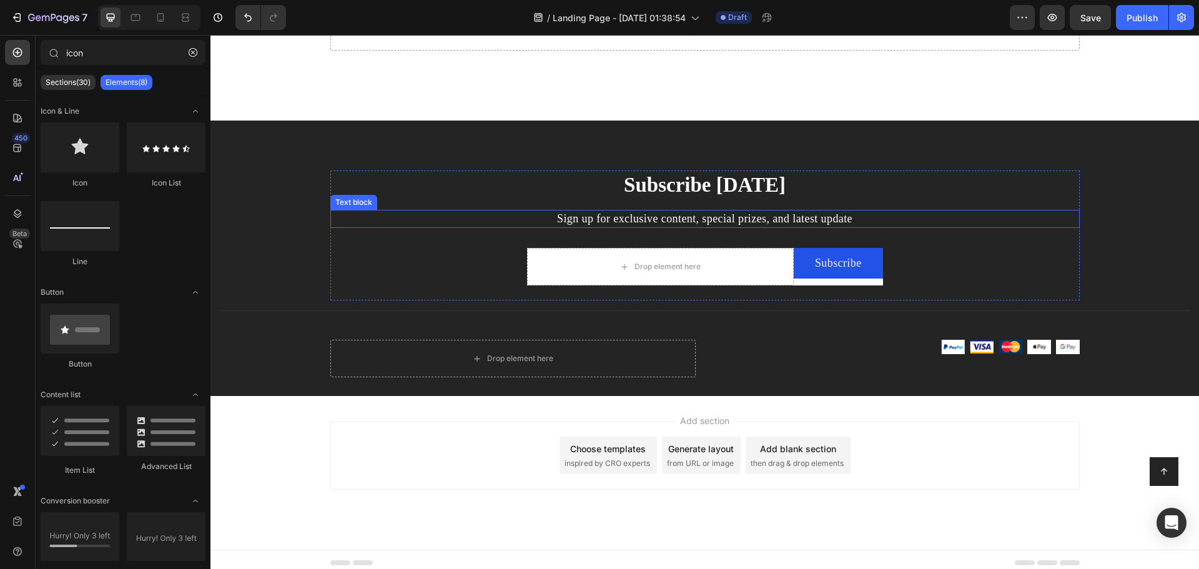
click at [664, 213] on p "Sign up for exclusive content, special prizes, and latest update" at bounding box center [705, 219] width 747 height 16
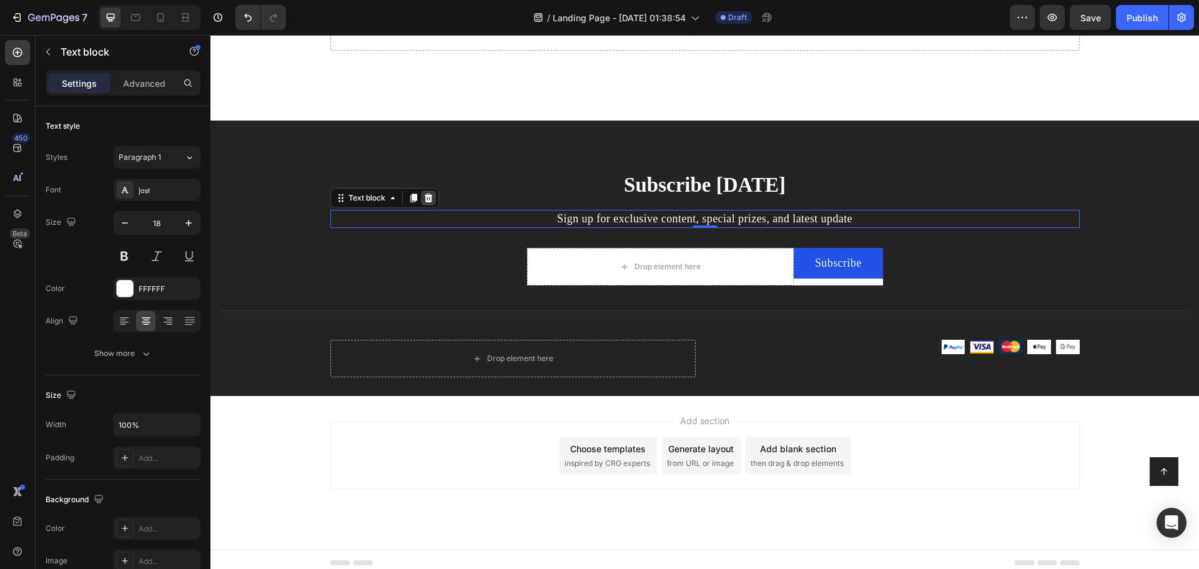
click at [422, 192] on div at bounding box center [428, 197] width 15 height 15
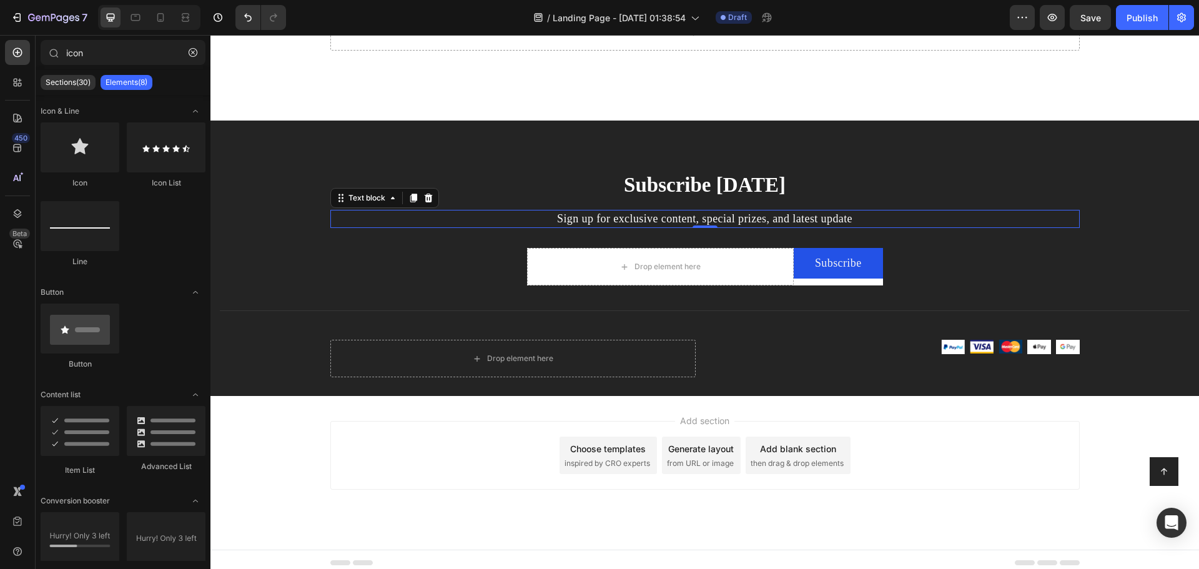
scroll to position [441, 0]
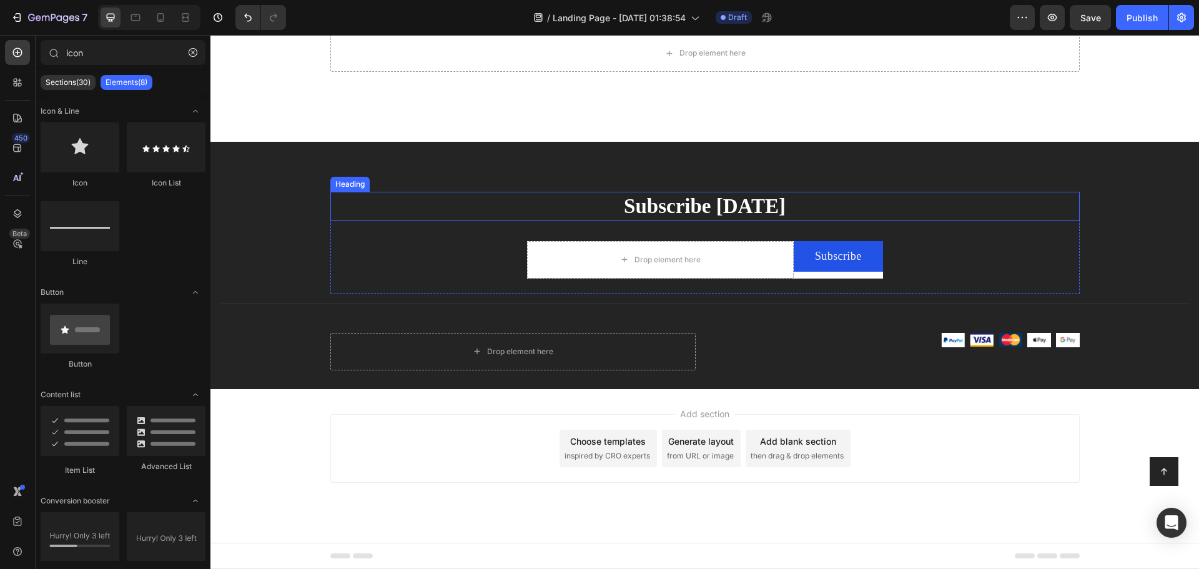
click at [634, 194] on p "Subscribe Today" at bounding box center [705, 206] width 747 height 27
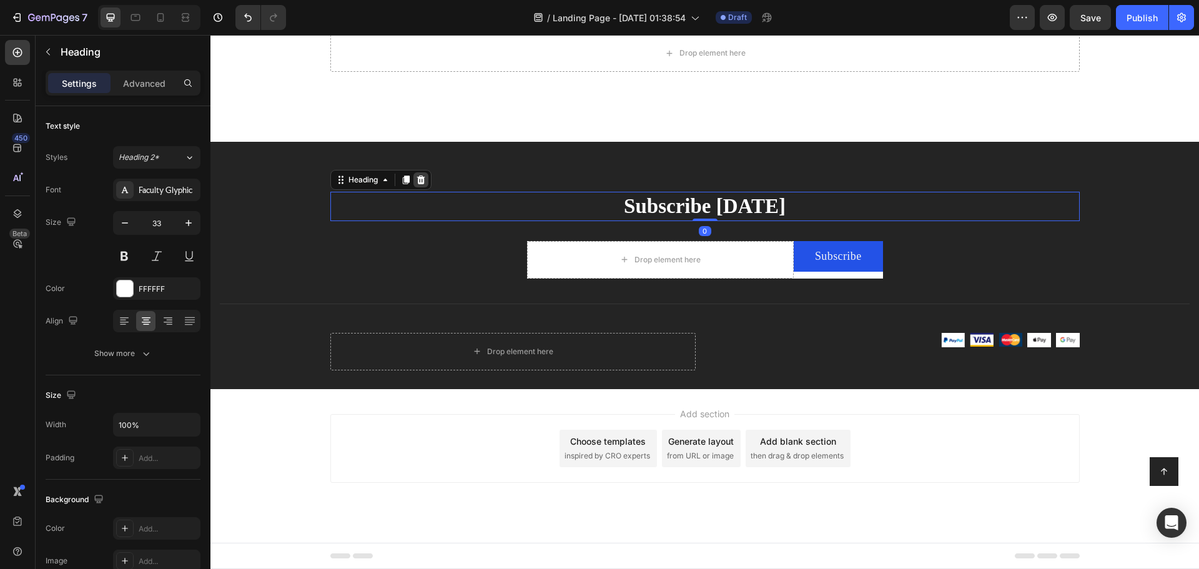
click at [419, 180] on icon at bounding box center [420, 179] width 8 height 9
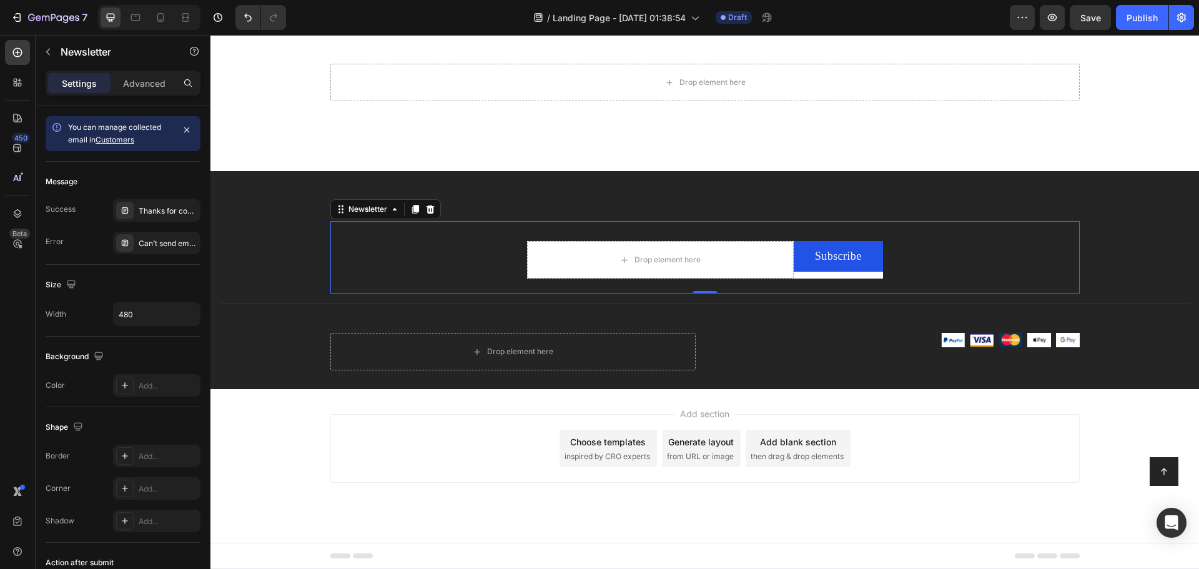
click at [502, 238] on div "Drop element here Subscribe Submit Button Row Newsletter 0" at bounding box center [704, 257] width 749 height 72
drag, startPoint x: 427, startPoint y: 205, endPoint x: 466, endPoint y: 253, distance: 62.6
click at [427, 205] on icon at bounding box center [430, 209] width 10 height 10
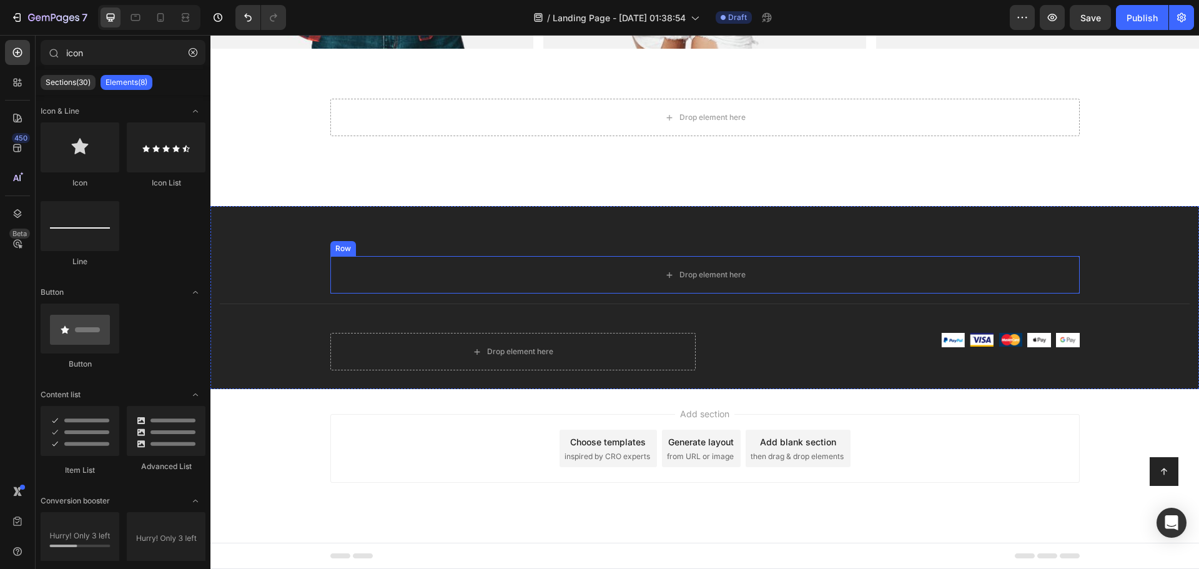
scroll to position [377, 0]
click at [507, 330] on div "Drop element here Image Image Image Image Image Row Row" at bounding box center [704, 351] width 749 height 75
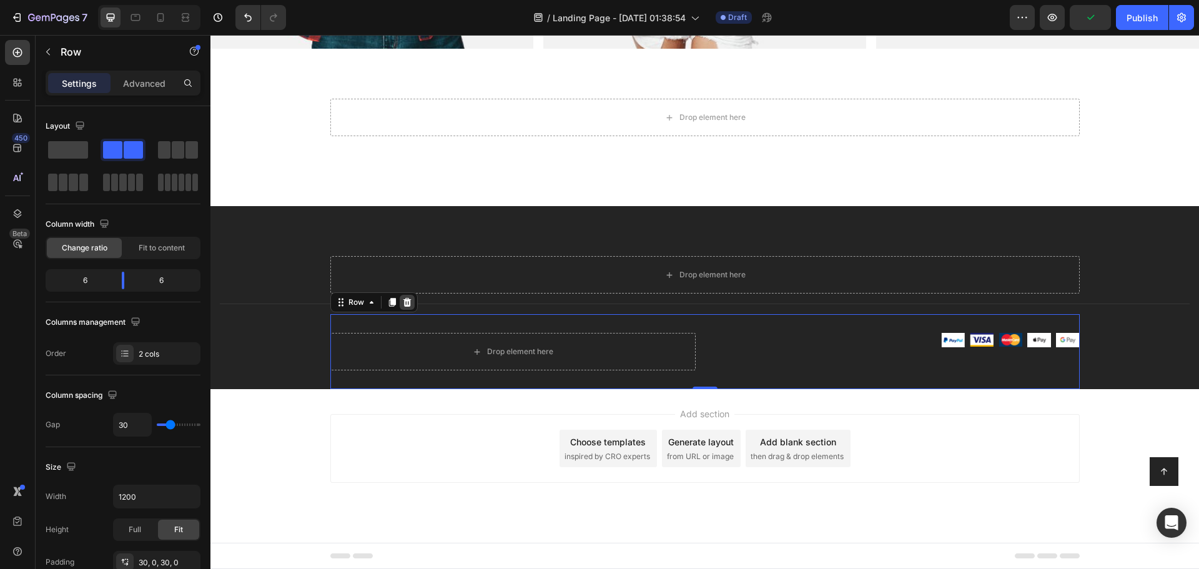
click at [407, 302] on div at bounding box center [407, 302] width 15 height 15
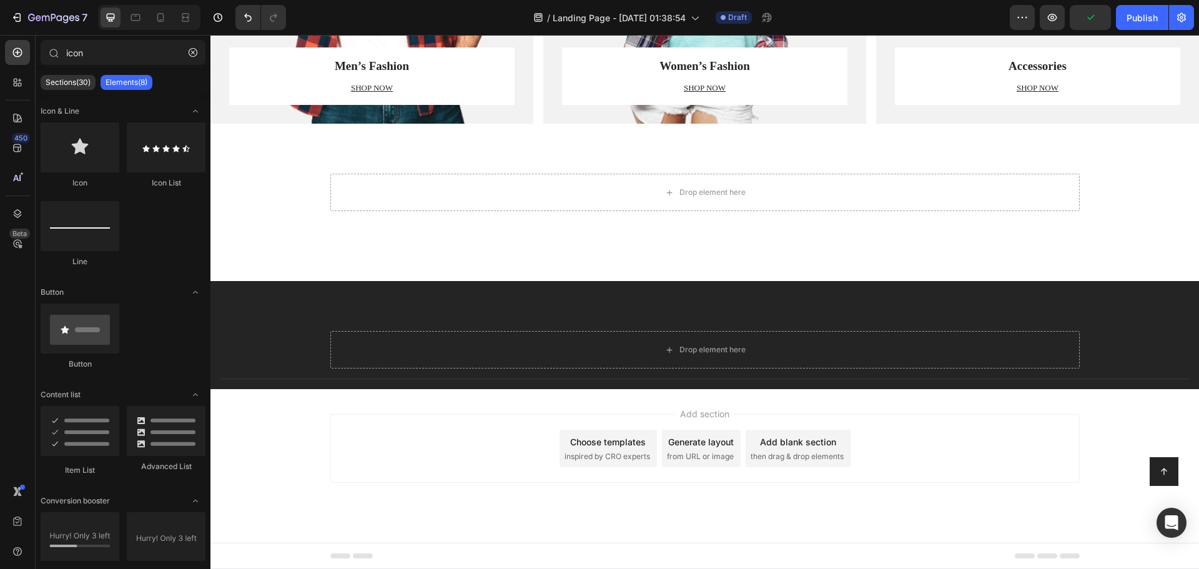
scroll to position [302, 0]
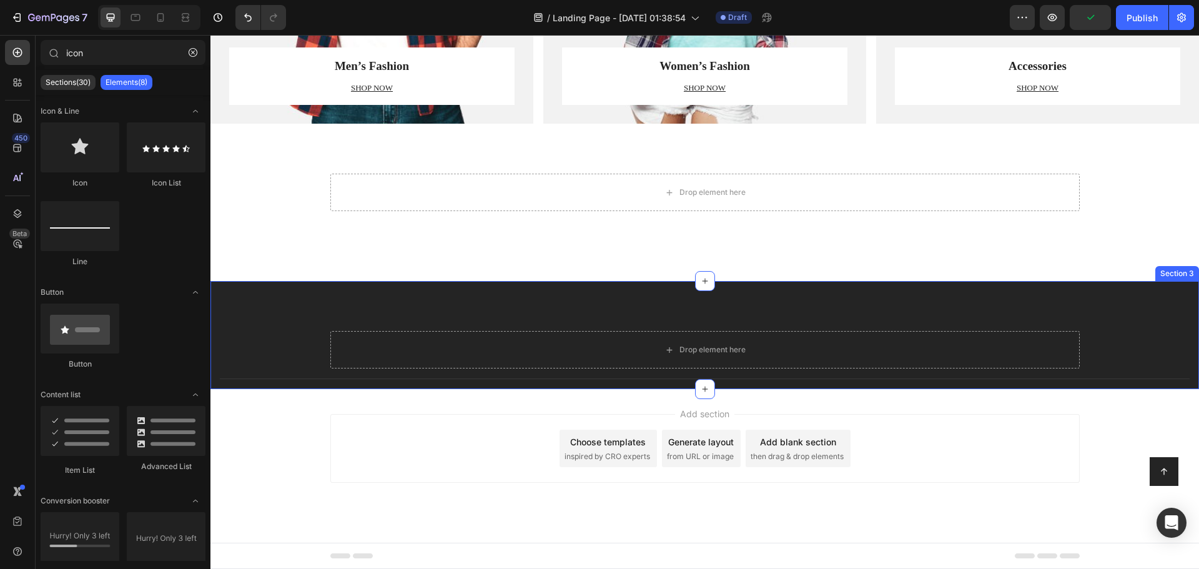
click at [432, 288] on div "Drop element here Row Company Shop Help Visit Accordion Row Title Line Button S…" at bounding box center [704, 335] width 988 height 108
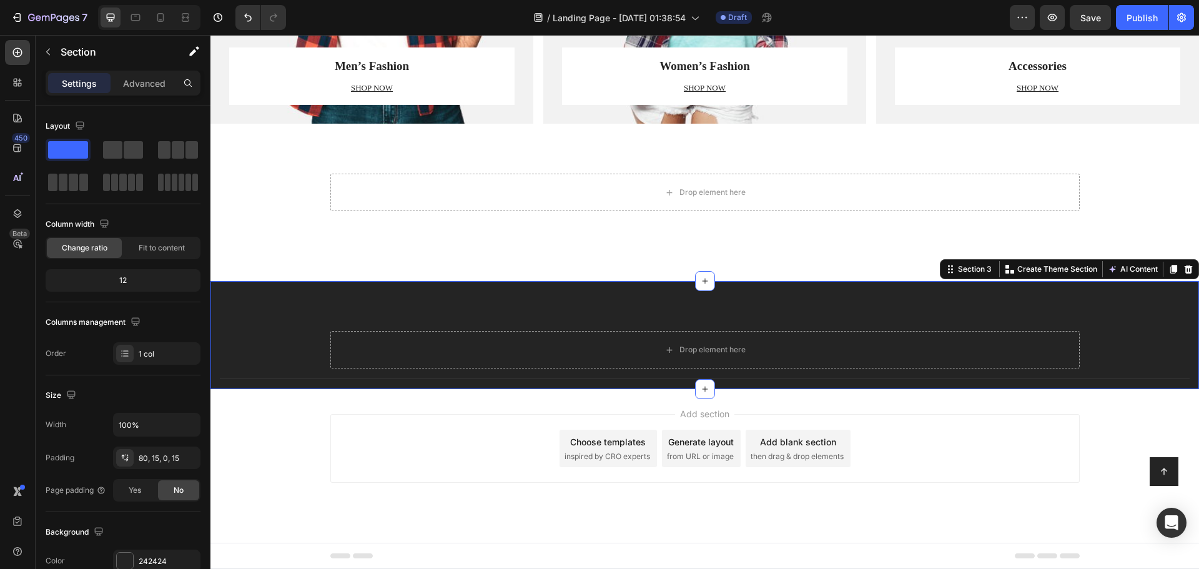
drag, startPoint x: 978, startPoint y: 305, endPoint x: 696, endPoint y: 305, distance: 282.2
click at [974, 307] on div "Drop element here Row Company Shop Help Visit Accordion Row Title Line Button S…" at bounding box center [704, 335] width 988 height 108
drag, startPoint x: 1182, startPoint y: 269, endPoint x: 1155, endPoint y: 285, distance: 31.4
click at [1184, 270] on icon at bounding box center [1188, 269] width 8 height 9
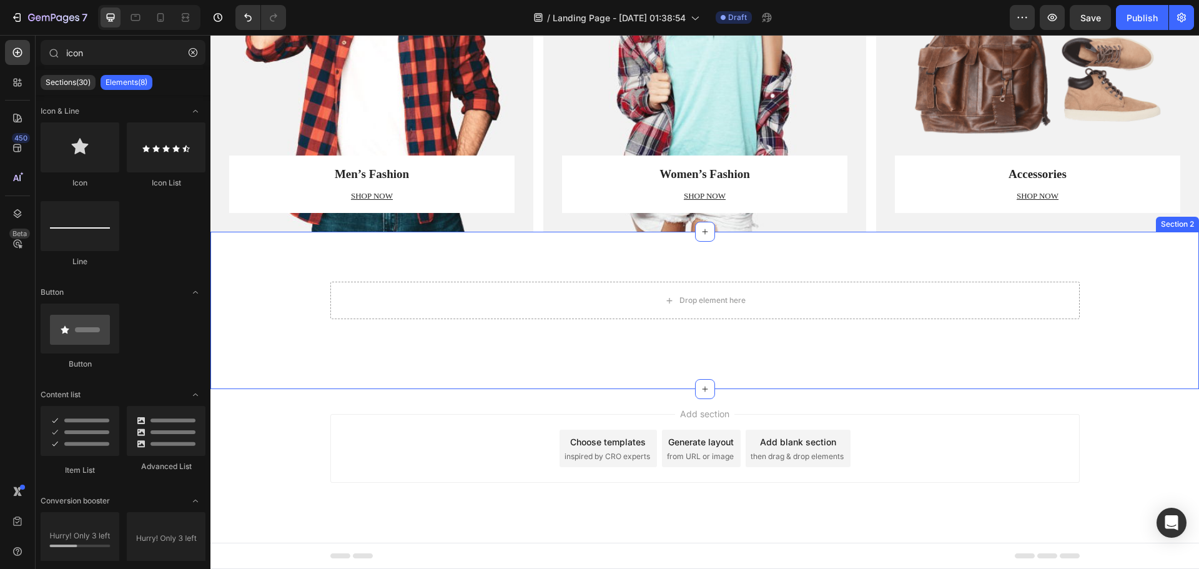
click at [964, 325] on div "Drop element here Row" at bounding box center [704, 310] width 988 height 57
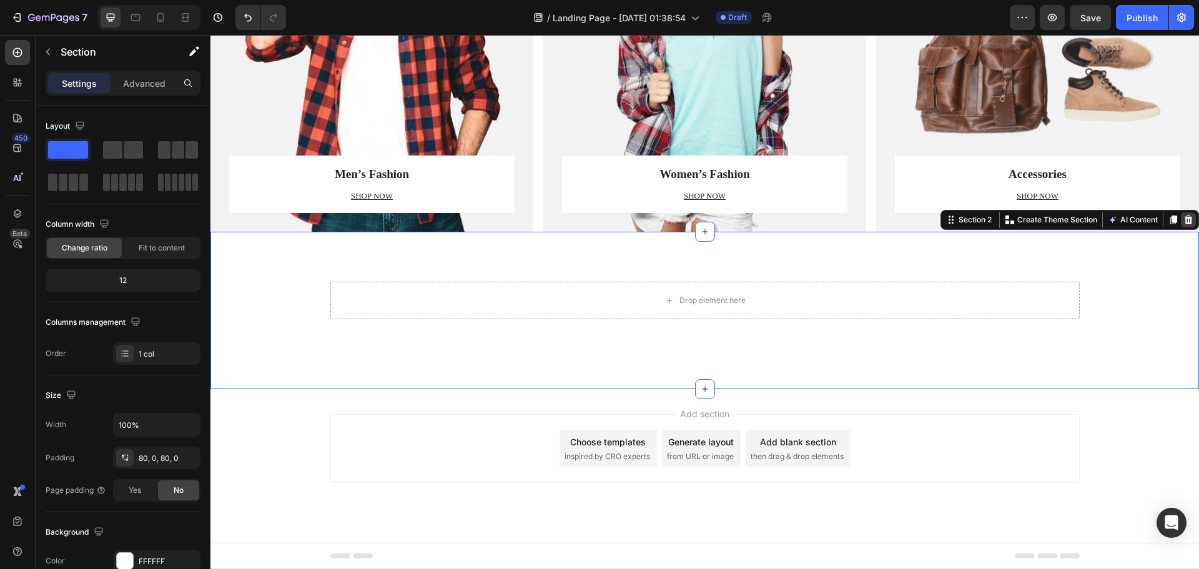
click at [1184, 221] on icon at bounding box center [1188, 219] width 8 height 9
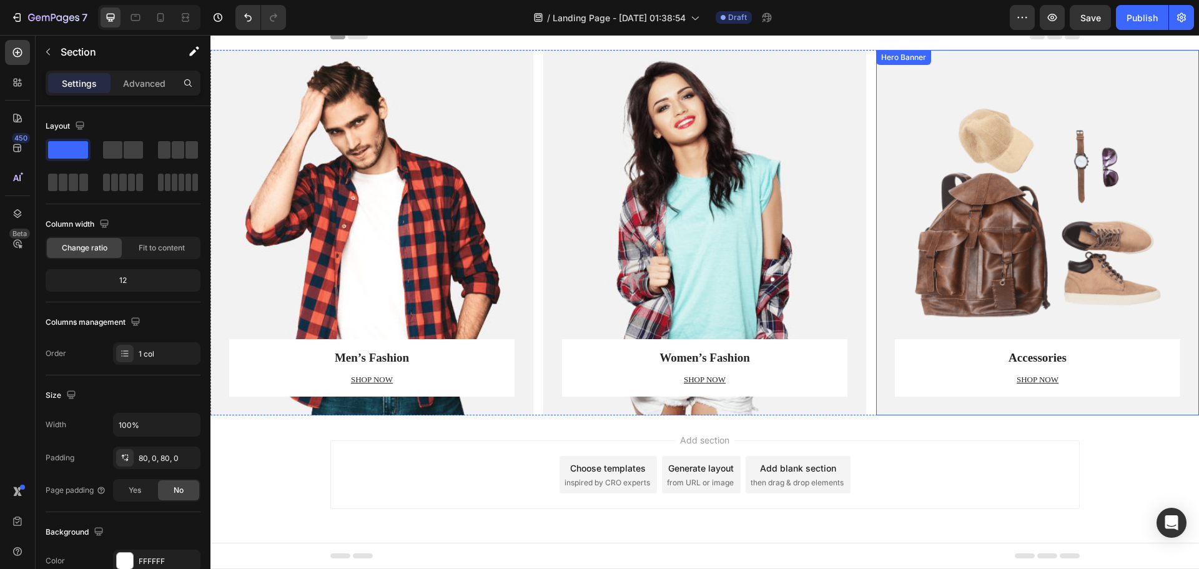
scroll to position [11, 0]
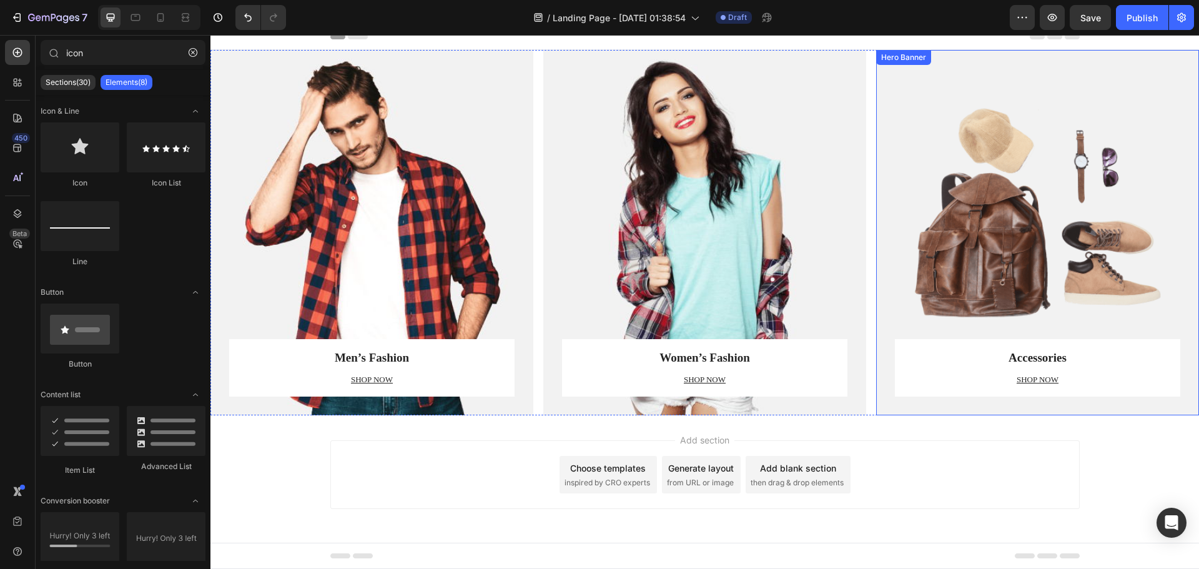
click at [1109, 52] on div "Overlay" at bounding box center [1037, 232] width 323 height 365
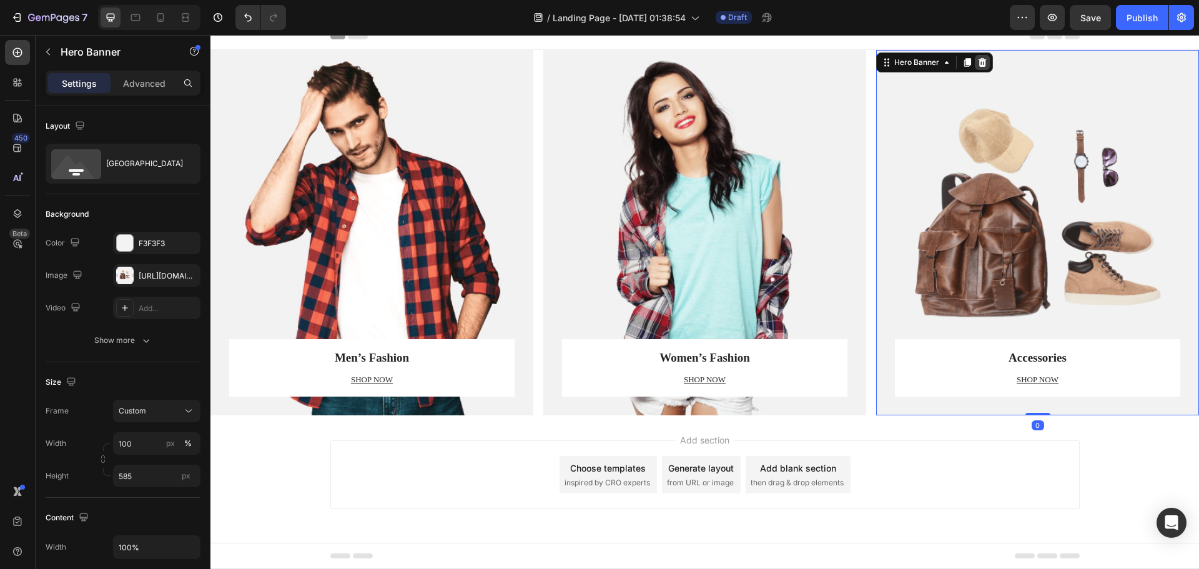
click at [979, 62] on icon at bounding box center [982, 62] width 10 height 10
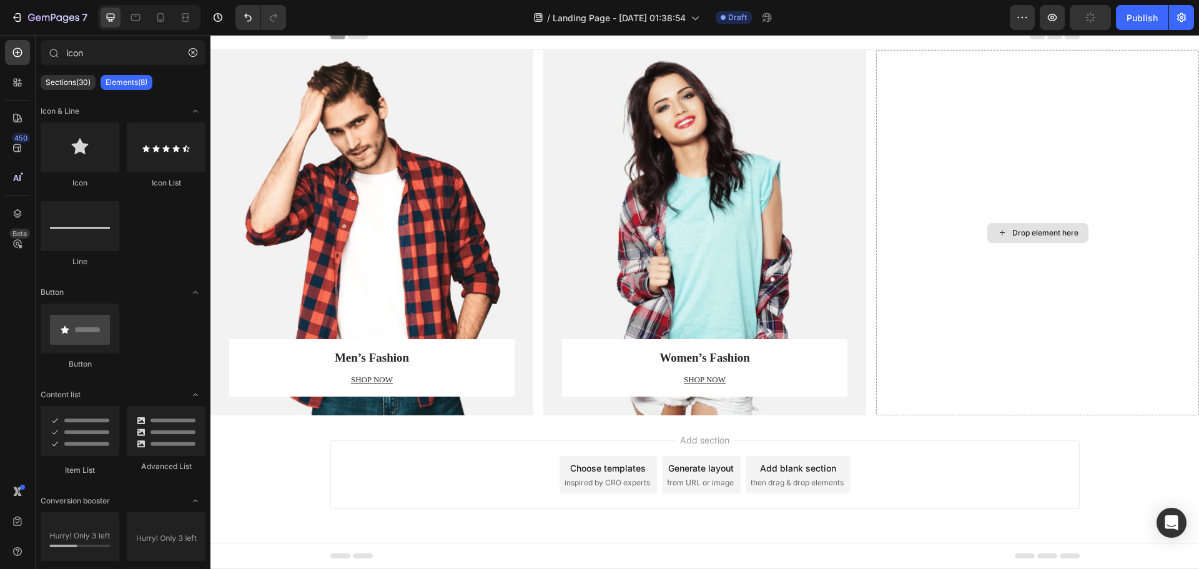
click at [979, 62] on div "Drop element here" at bounding box center [1037, 232] width 323 height 365
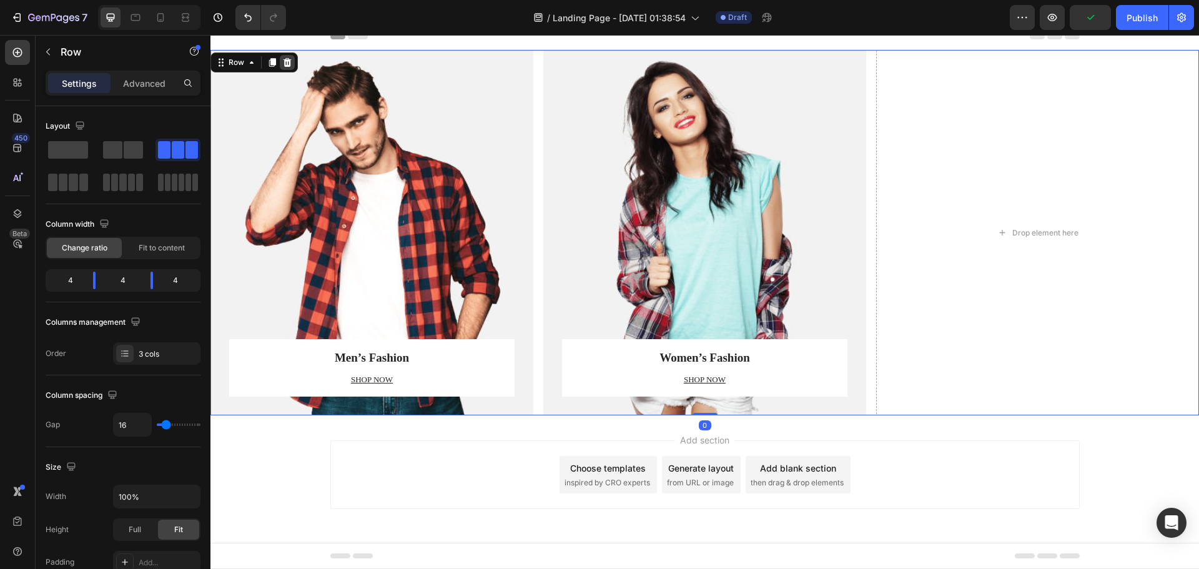
click at [286, 62] on icon at bounding box center [287, 62] width 10 height 10
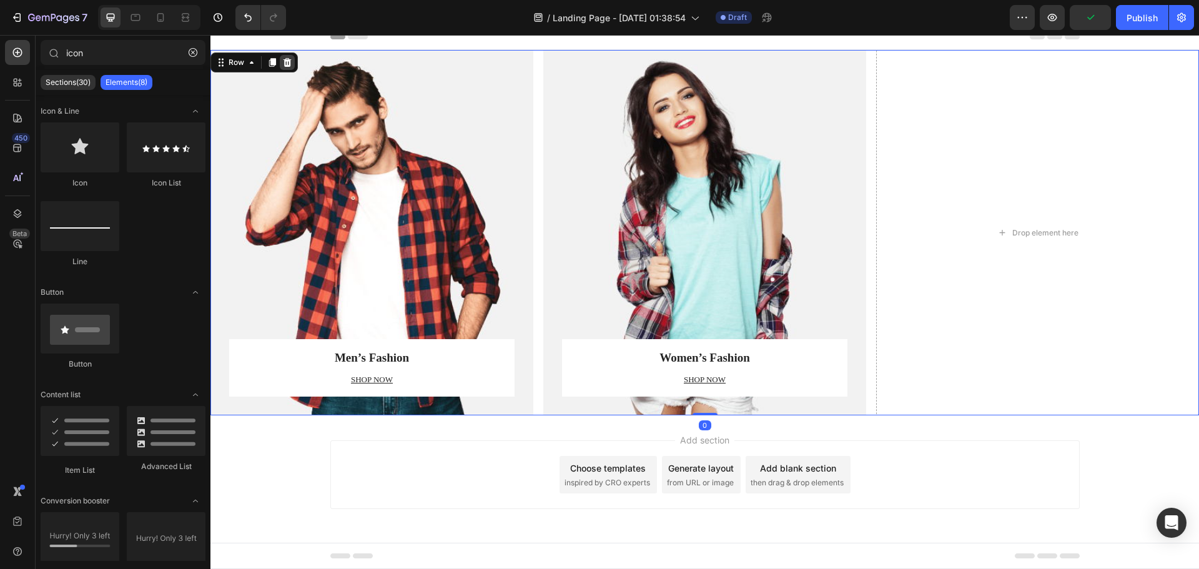
scroll to position [0, 0]
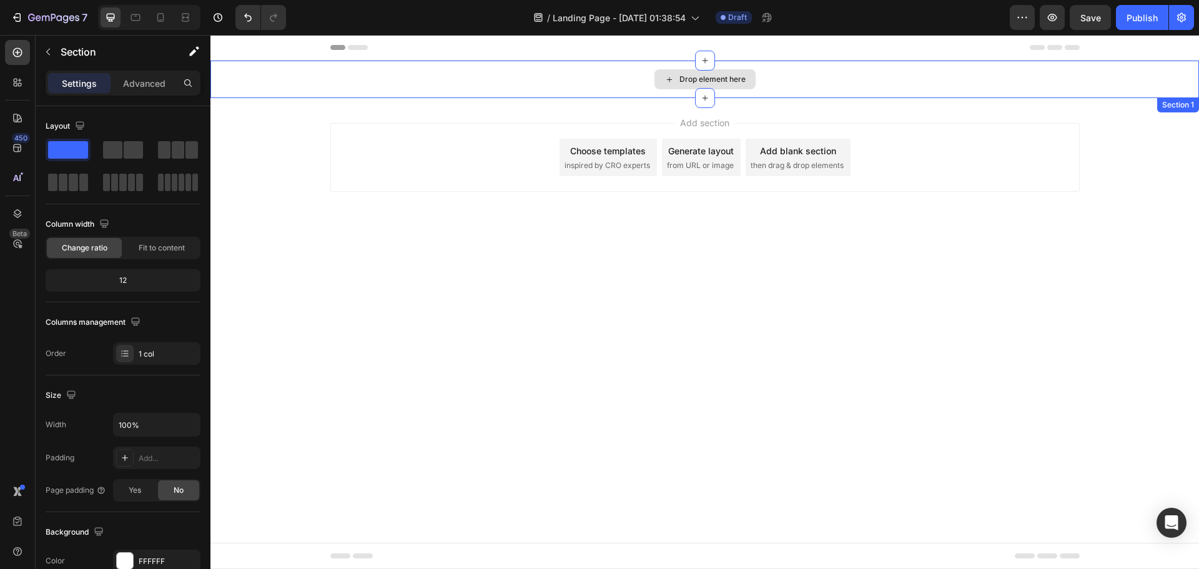
click at [761, 81] on div "Drop element here" at bounding box center [704, 79] width 988 height 37
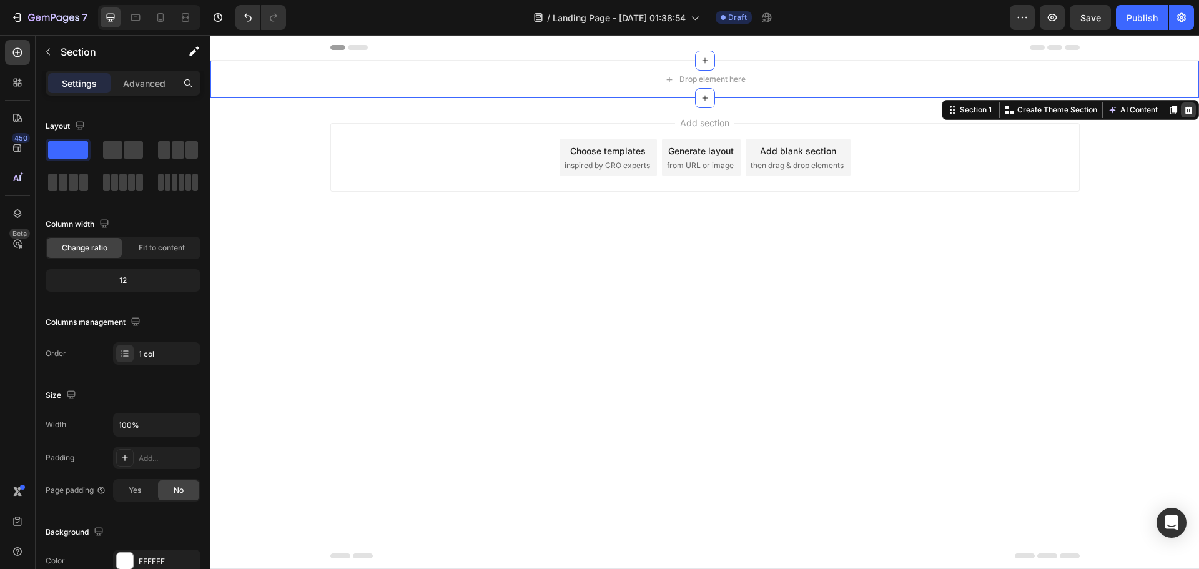
click at [1183, 107] on icon at bounding box center [1188, 110] width 10 height 10
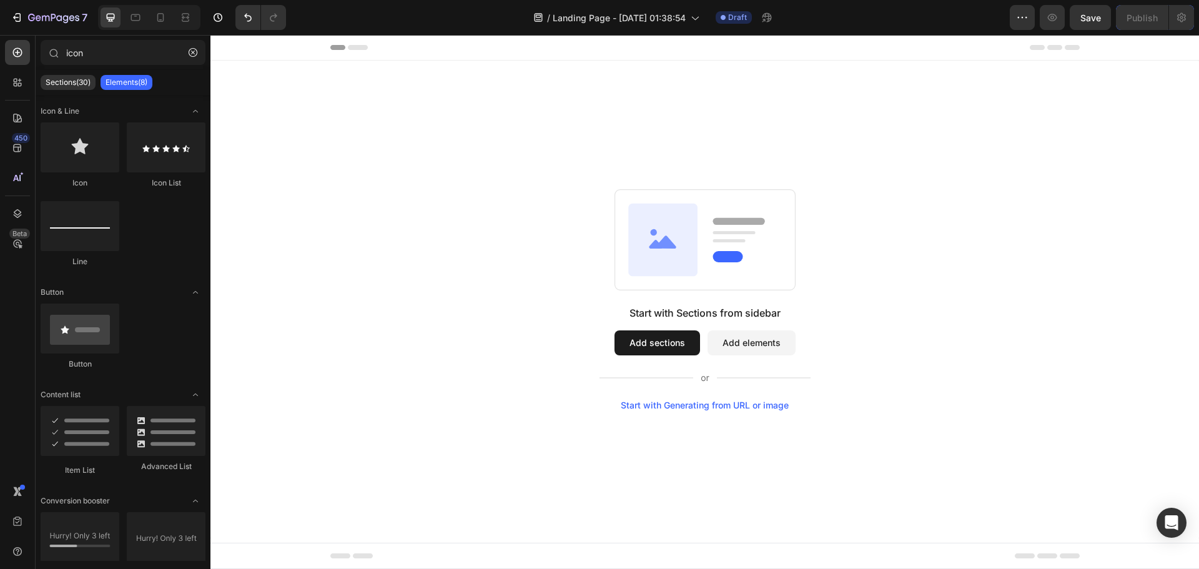
click at [696, 405] on div "Start with Generating from URL or image" at bounding box center [705, 405] width 168 height 10
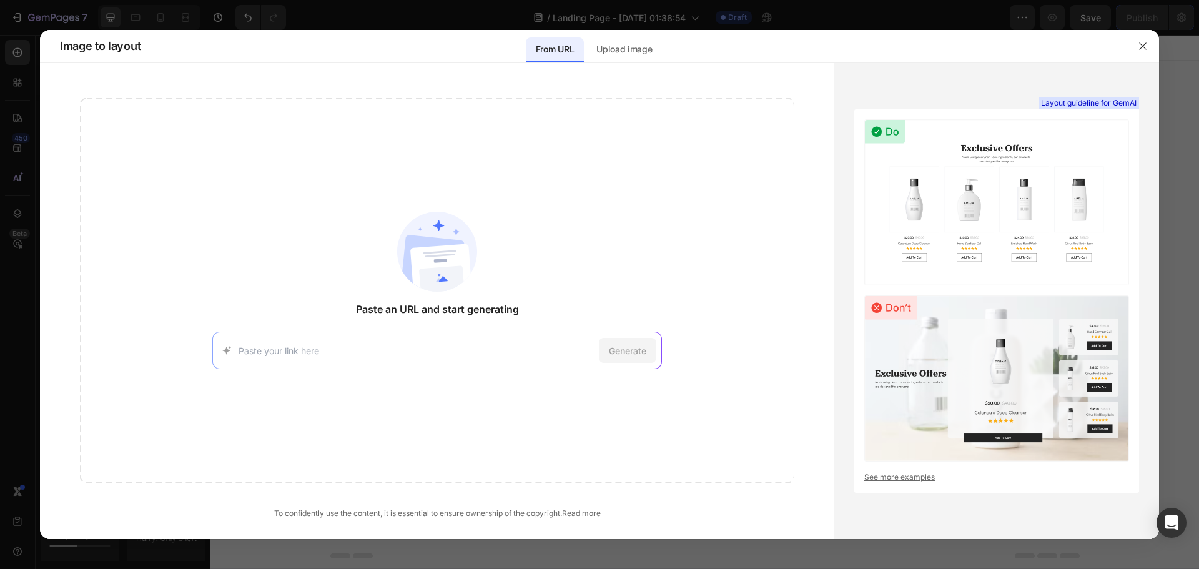
click at [551, 351] on input at bounding box center [415, 350] width 355 height 13
type input "https://produktepersonalisieren.de/"
click at [622, 365] on div "https://produktepersonalisieren.de/ Generate" at bounding box center [437, 350] width 450 height 37
click at [623, 345] on span "Generate" at bounding box center [627, 350] width 37 height 13
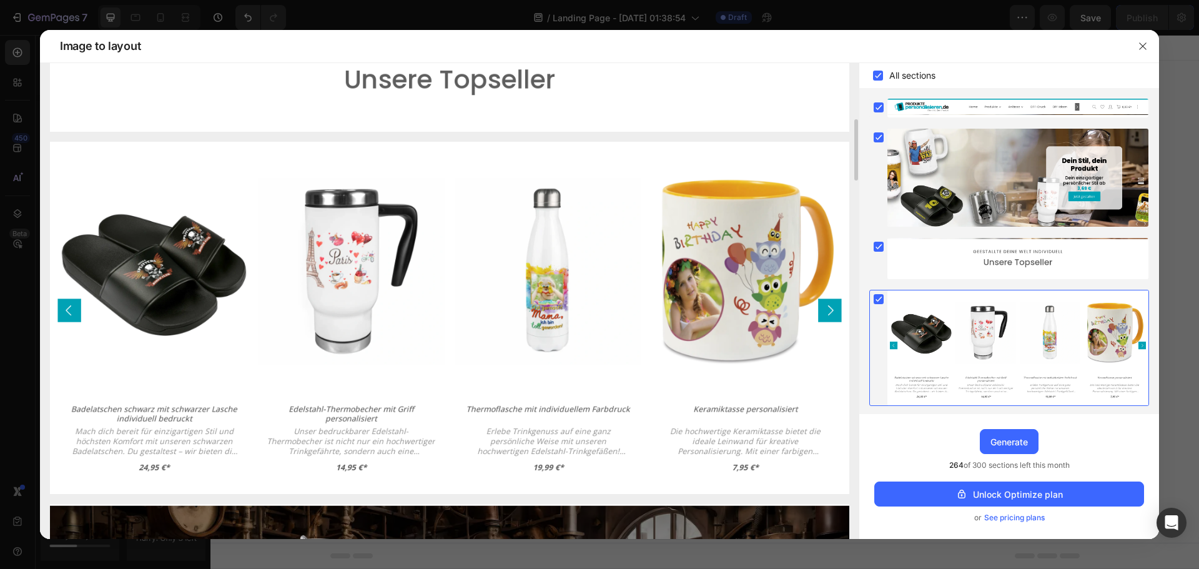
scroll to position [562, 0]
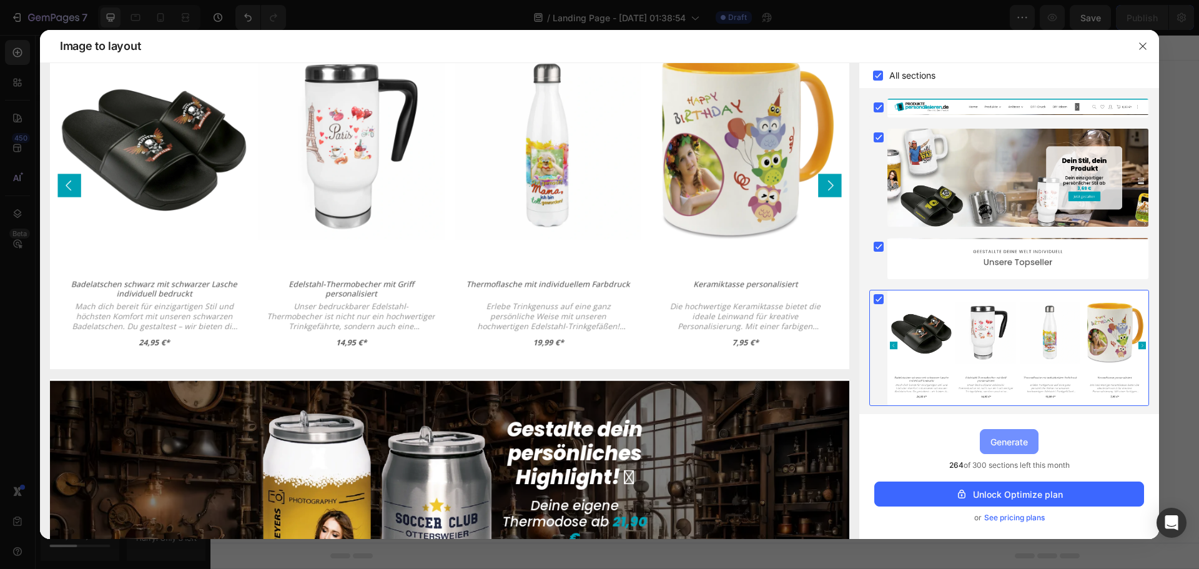
click at [1005, 435] on div "Generate" at bounding box center [1008, 441] width 37 height 13
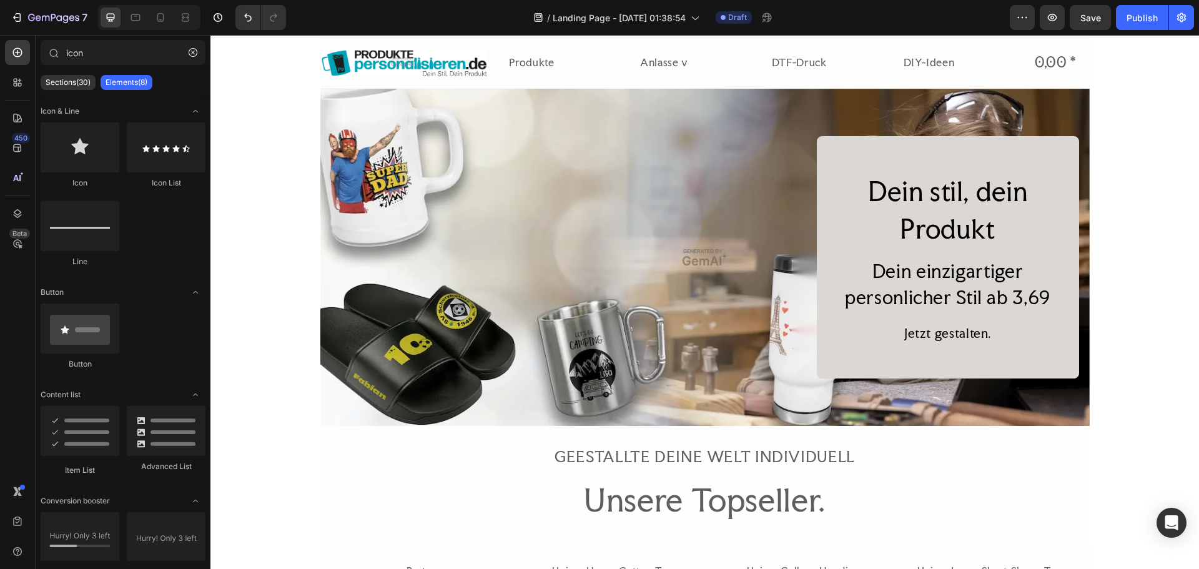
scroll to position [0, 0]
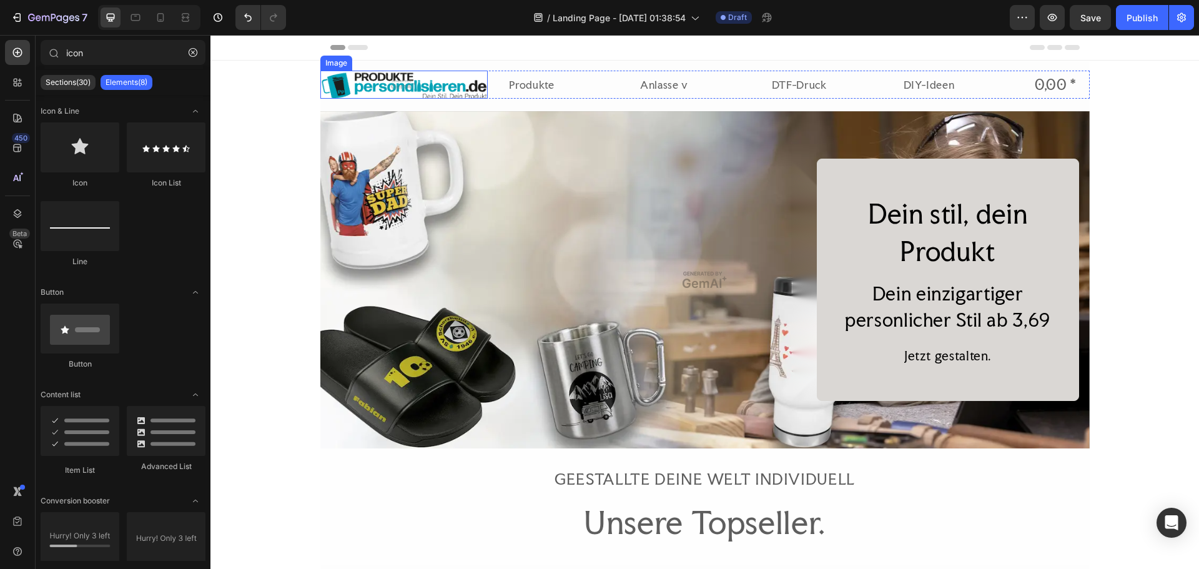
click at [433, 82] on img at bounding box center [403, 85] width 167 height 28
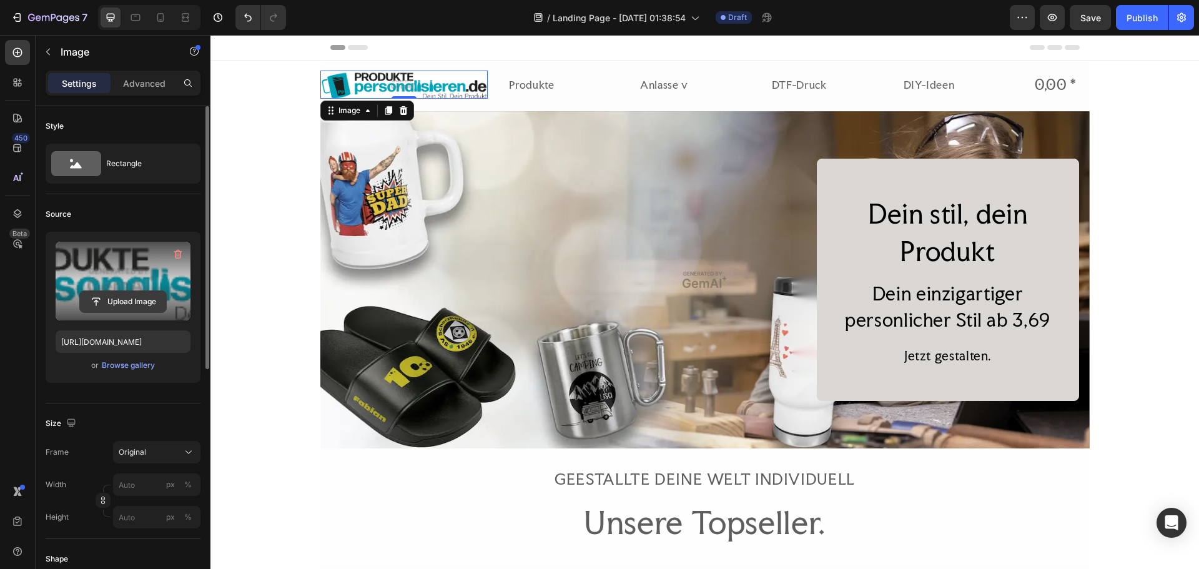
click at [134, 302] on input "file" at bounding box center [123, 301] width 86 height 21
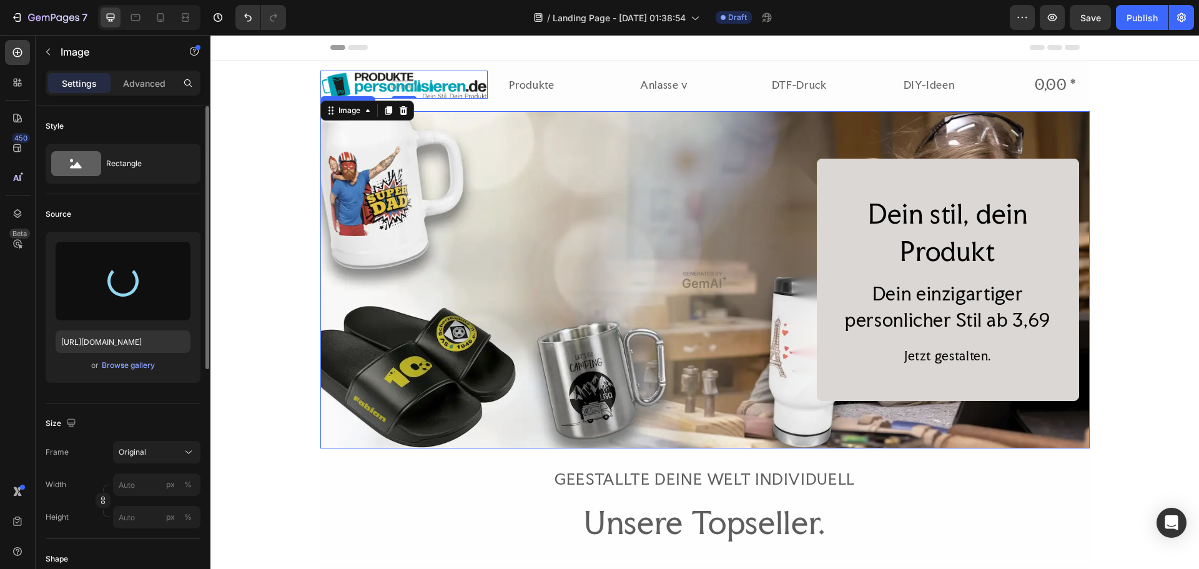
type input "[URL][DOMAIN_NAME]"
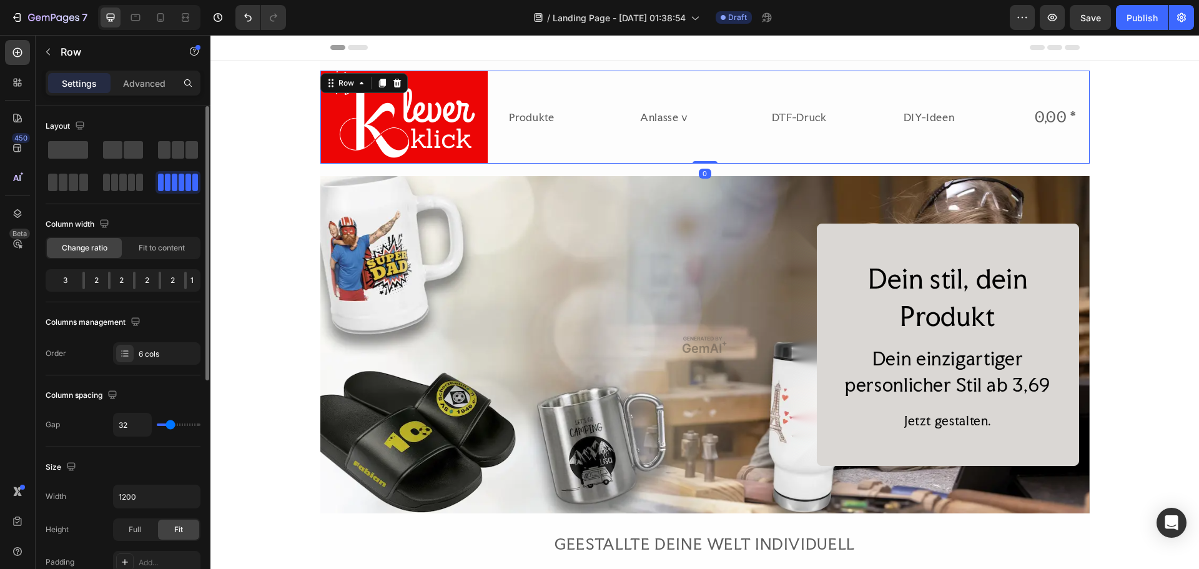
click at [550, 154] on div "Produkte Text Block" at bounding box center [564, 117] width 112 height 93
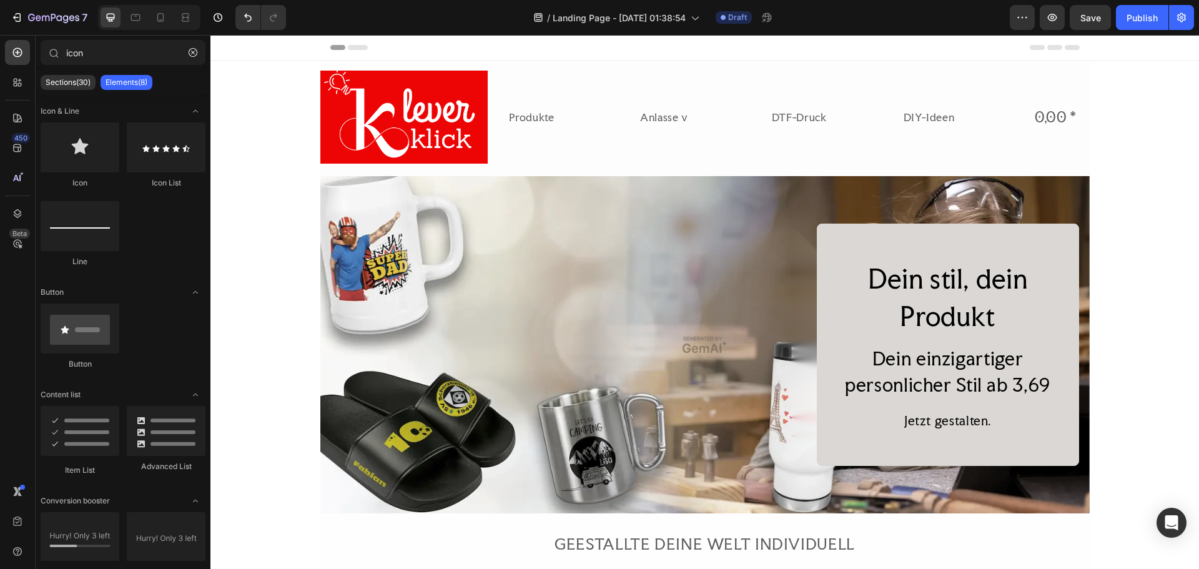
click at [460, 145] on img at bounding box center [403, 117] width 167 height 93
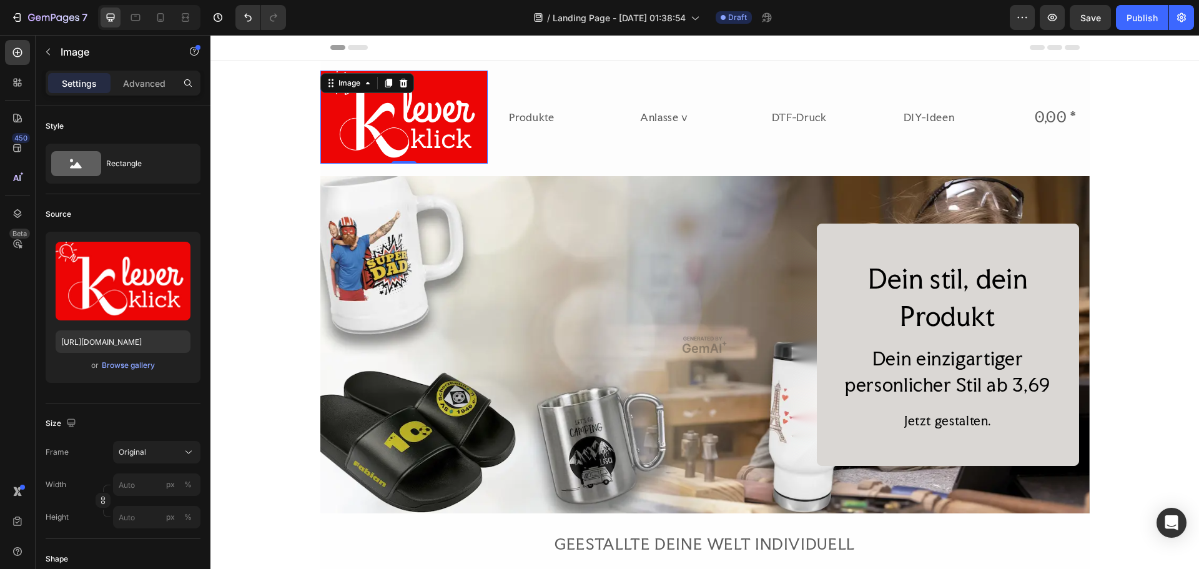
click at [479, 162] on img at bounding box center [403, 117] width 167 height 93
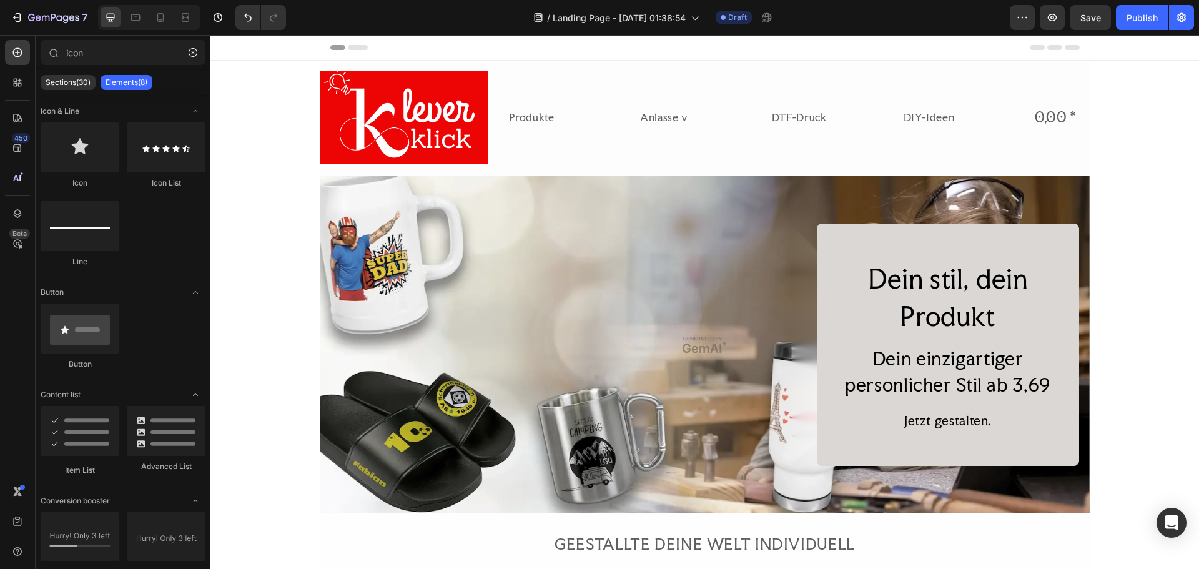
click at [928, 89] on div "DIY-Ideen Text Block" at bounding box center [958, 117] width 112 height 93
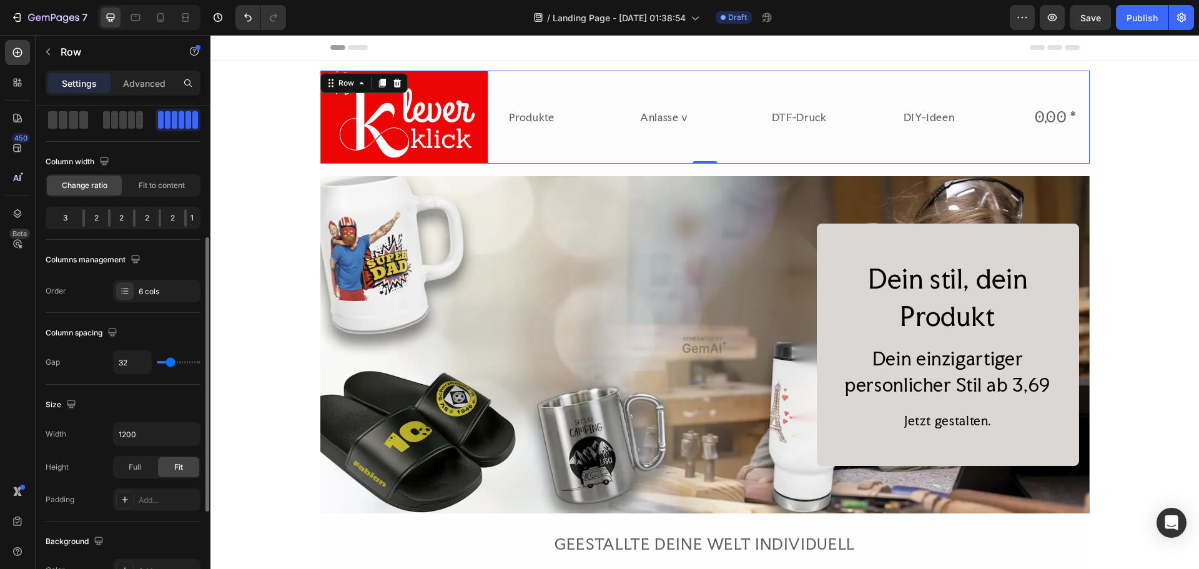
scroll to position [187, 0]
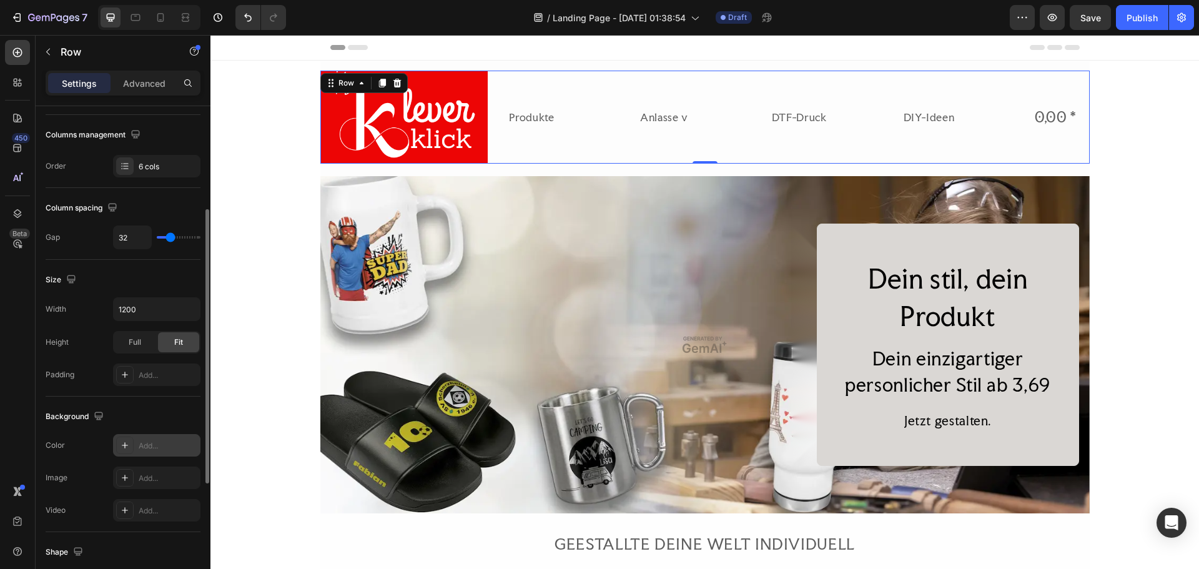
click at [164, 443] on div "Add..." at bounding box center [168, 445] width 59 height 11
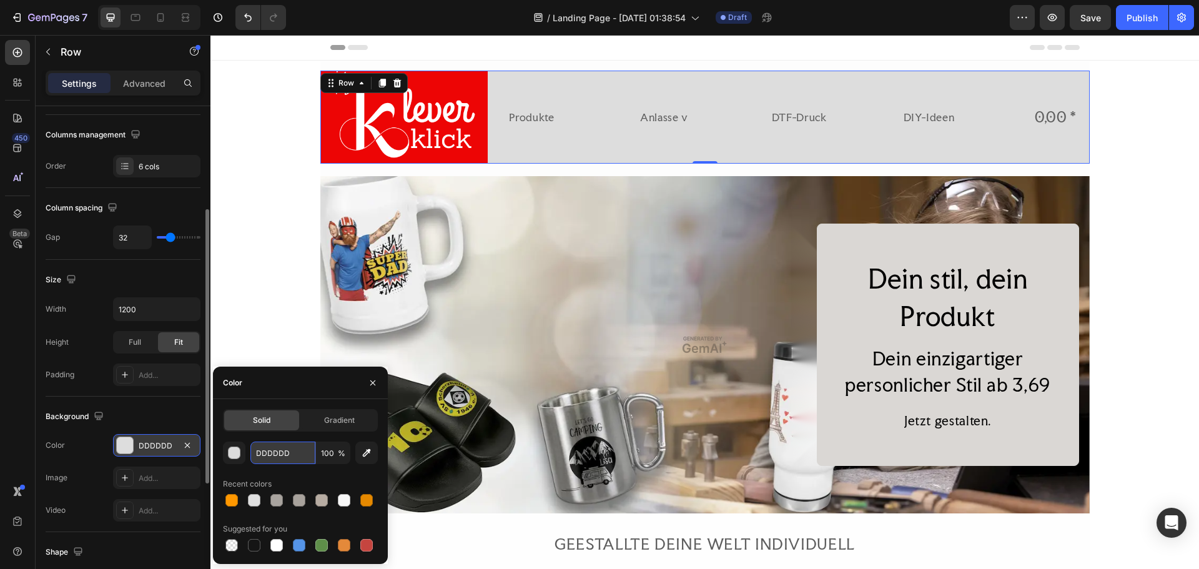
click at [295, 451] on input "DDDDDD" at bounding box center [282, 452] width 65 height 22
paste input "F8F8F8"
type input "F8F8F8"
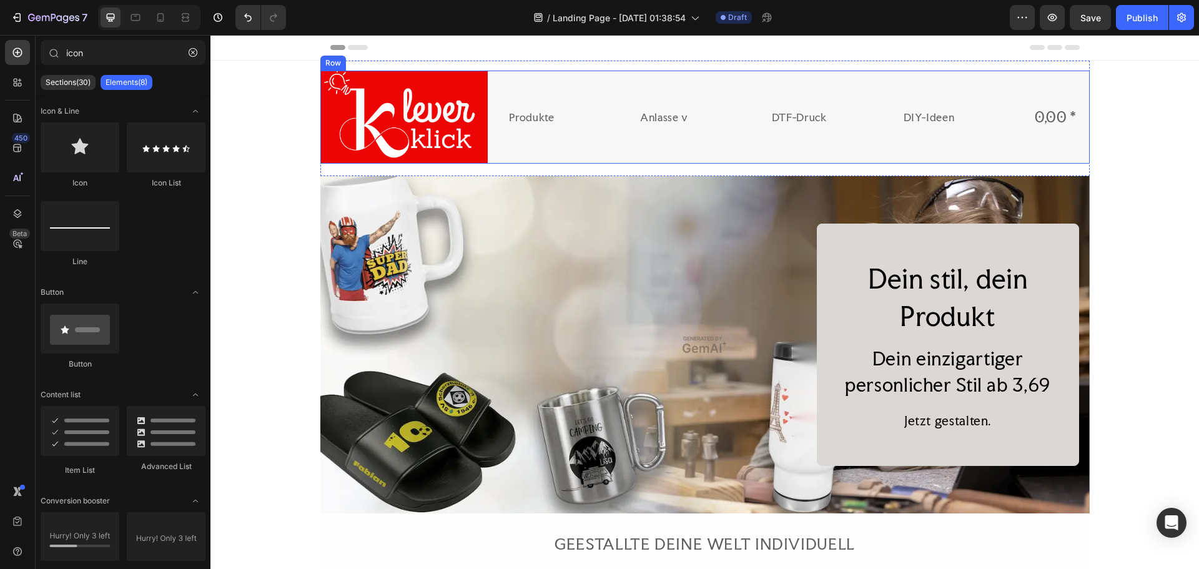
click at [571, 149] on div "Produkte Text Block" at bounding box center [564, 117] width 112 height 93
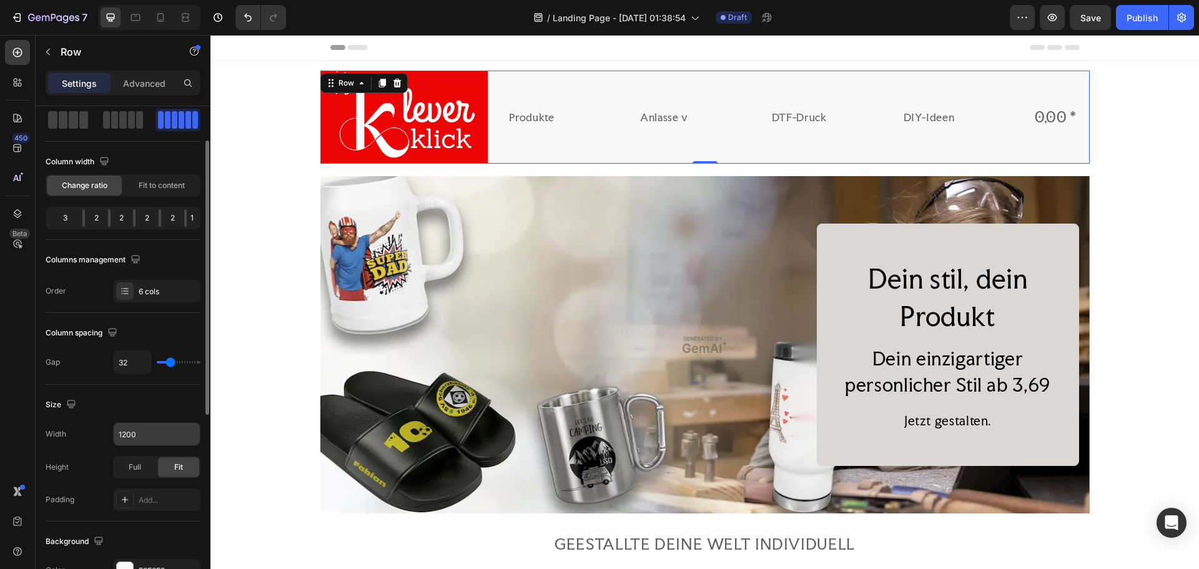
scroll to position [125, 0]
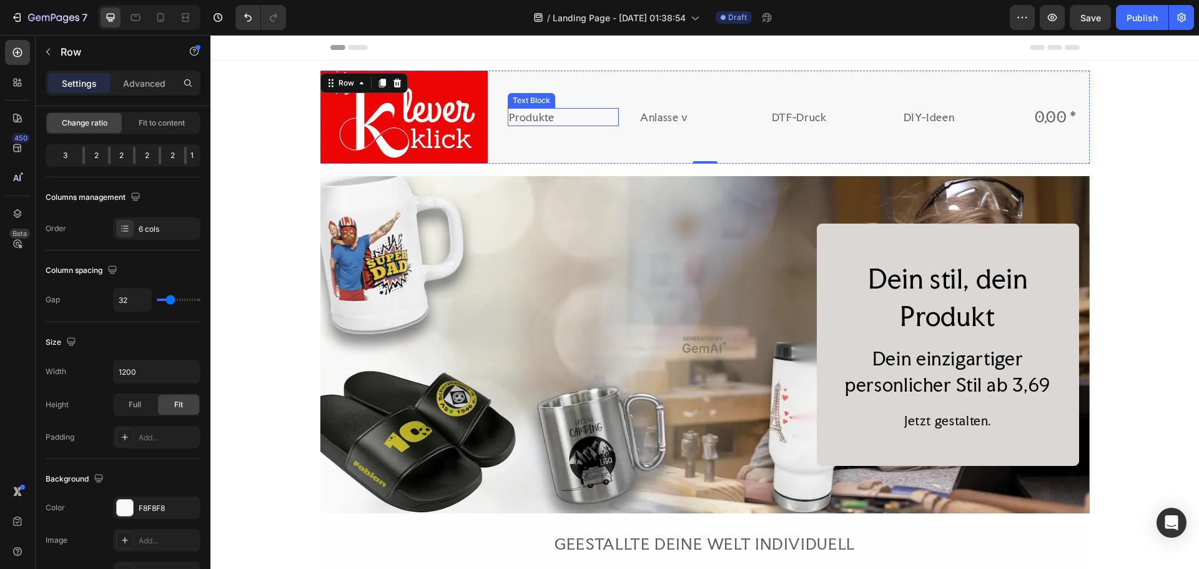
click at [553, 118] on div "Produkte" at bounding box center [564, 117] width 112 height 19
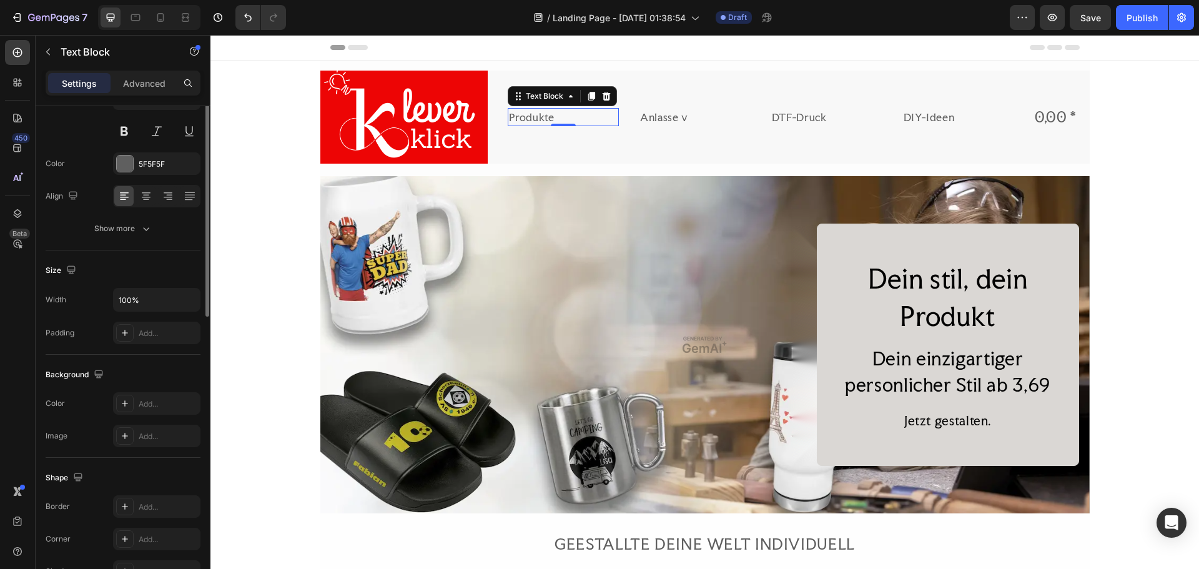
scroll to position [0, 0]
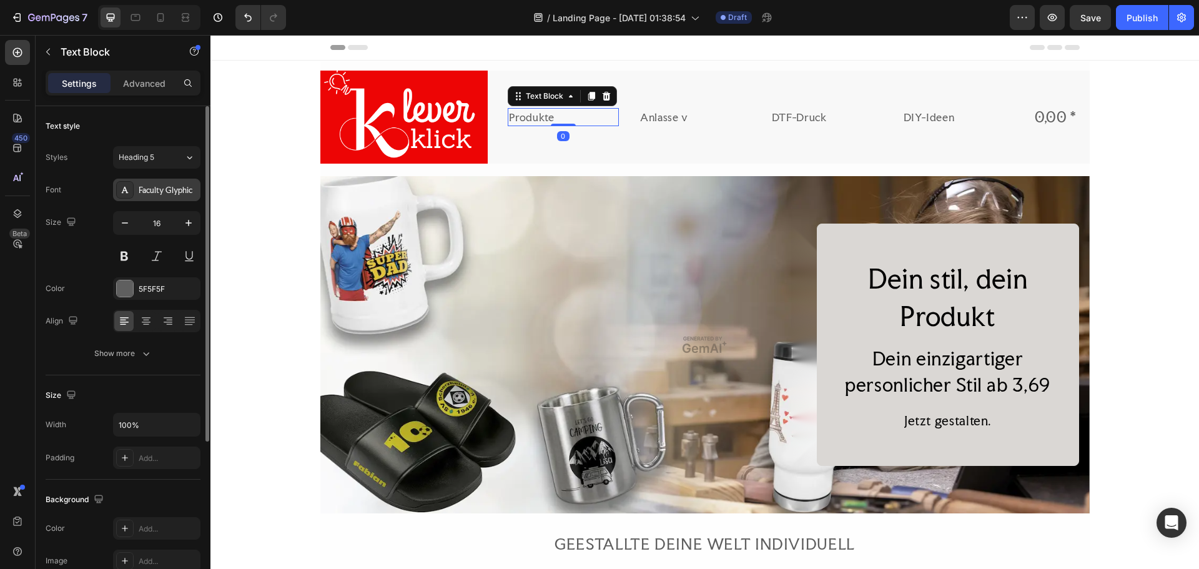
click at [174, 188] on div "Faculty Glyphic" at bounding box center [168, 190] width 59 height 11
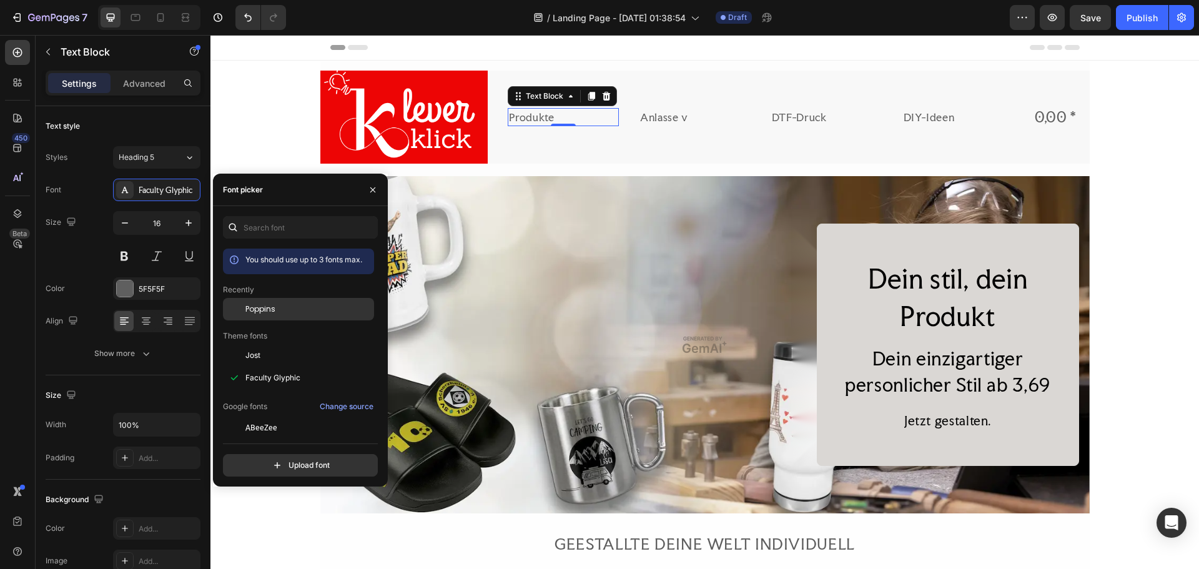
click at [270, 313] on span "Poppins" at bounding box center [260, 308] width 30 height 11
click at [667, 122] on div "Anlasse v" at bounding box center [695, 117] width 112 height 19
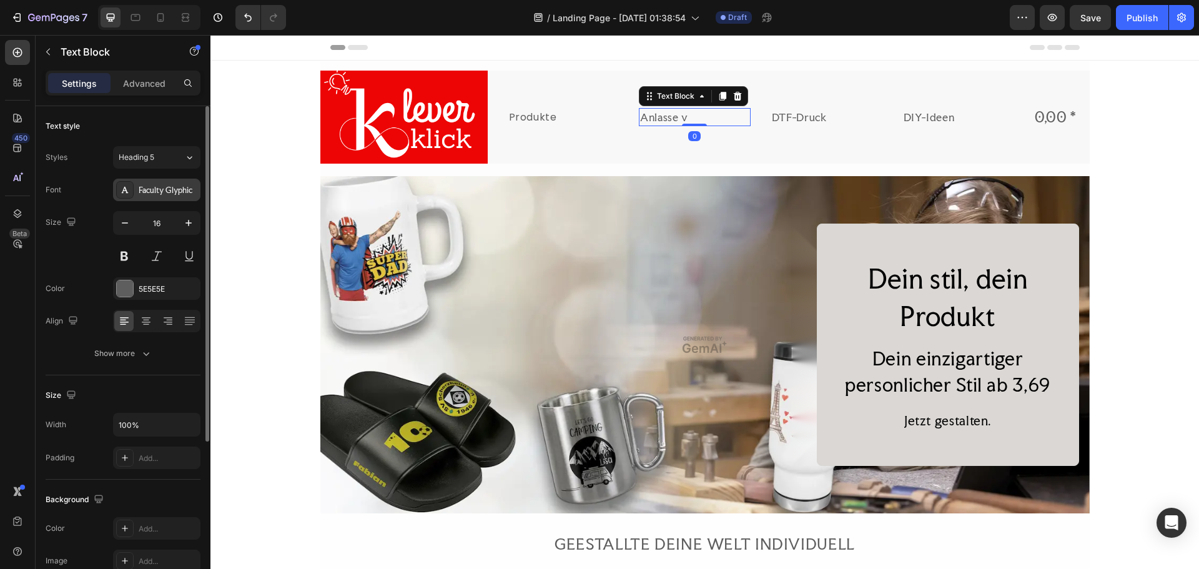
click at [178, 195] on div "Faculty Glyphic" at bounding box center [168, 190] width 59 height 11
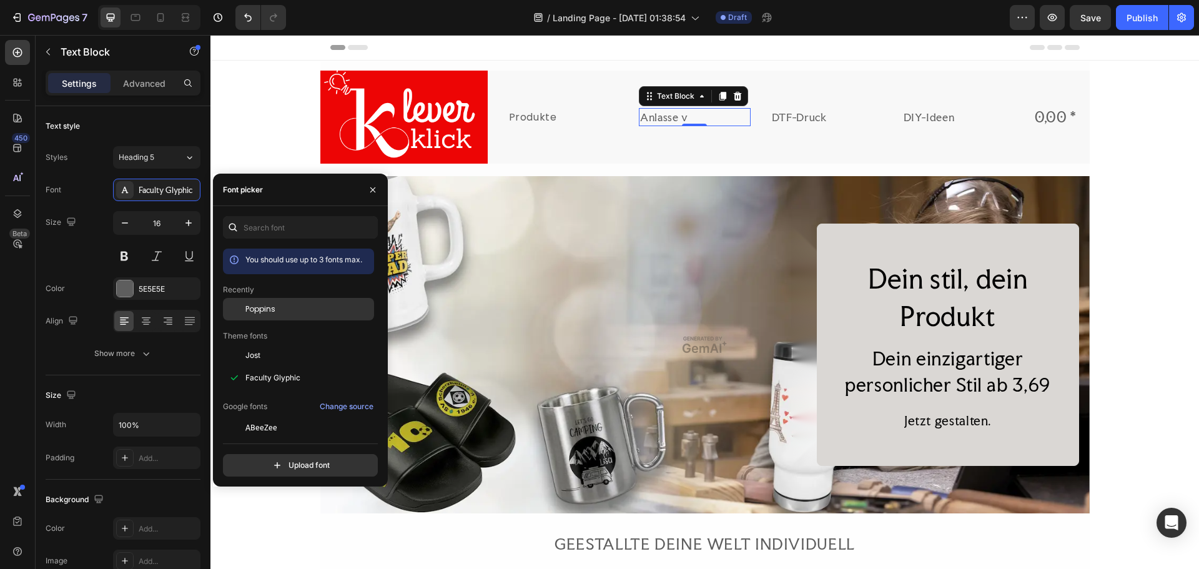
drag, startPoint x: 266, startPoint y: 304, endPoint x: 291, endPoint y: 300, distance: 25.4
click at [267, 305] on span "Poppins" at bounding box center [260, 308] width 30 height 11
click at [788, 118] on div "DTF-Druck" at bounding box center [826, 117] width 112 height 19
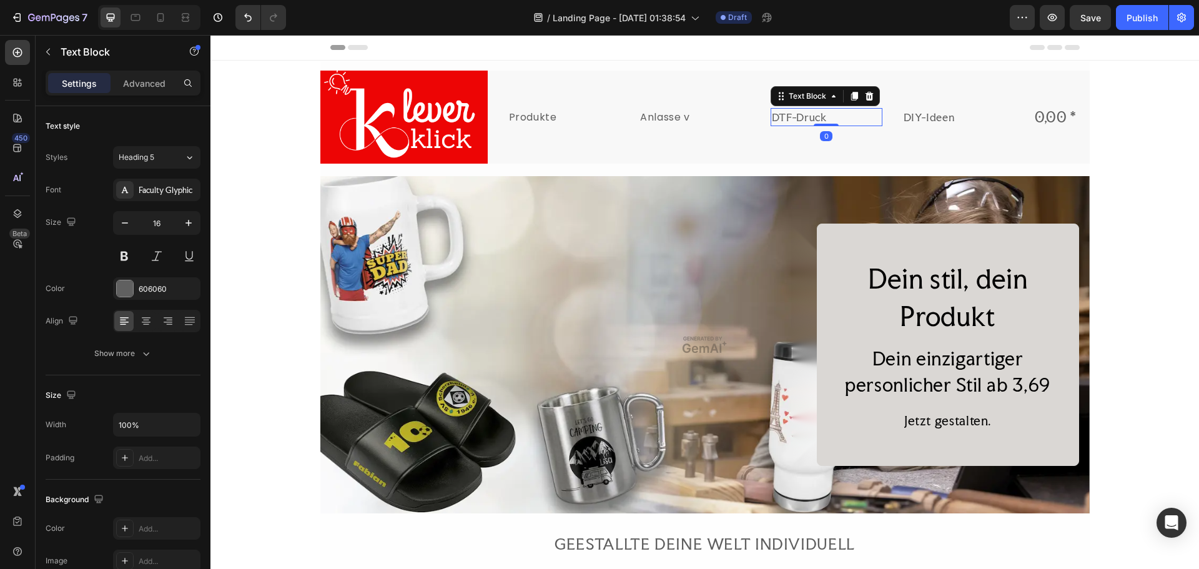
click at [844, 116] on div "DTF-Druck" at bounding box center [826, 117] width 112 height 19
click at [805, 117] on p "DTF-Druck" at bounding box center [826, 117] width 109 height 16
click at [546, 118] on div "Produkte" at bounding box center [564, 117] width 112 height 19
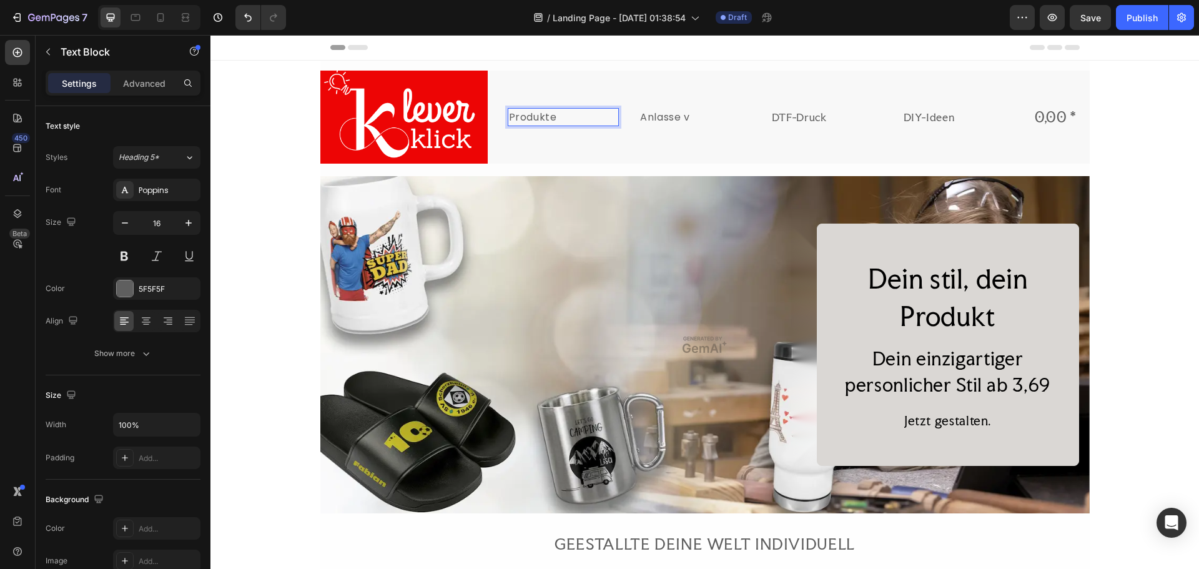
click at [563, 117] on div "Produkte" at bounding box center [564, 117] width 112 height 19
click at [549, 117] on p "Produkte" at bounding box center [563, 117] width 109 height 16
click at [556, 118] on p "Produkte" at bounding box center [563, 117] width 109 height 16
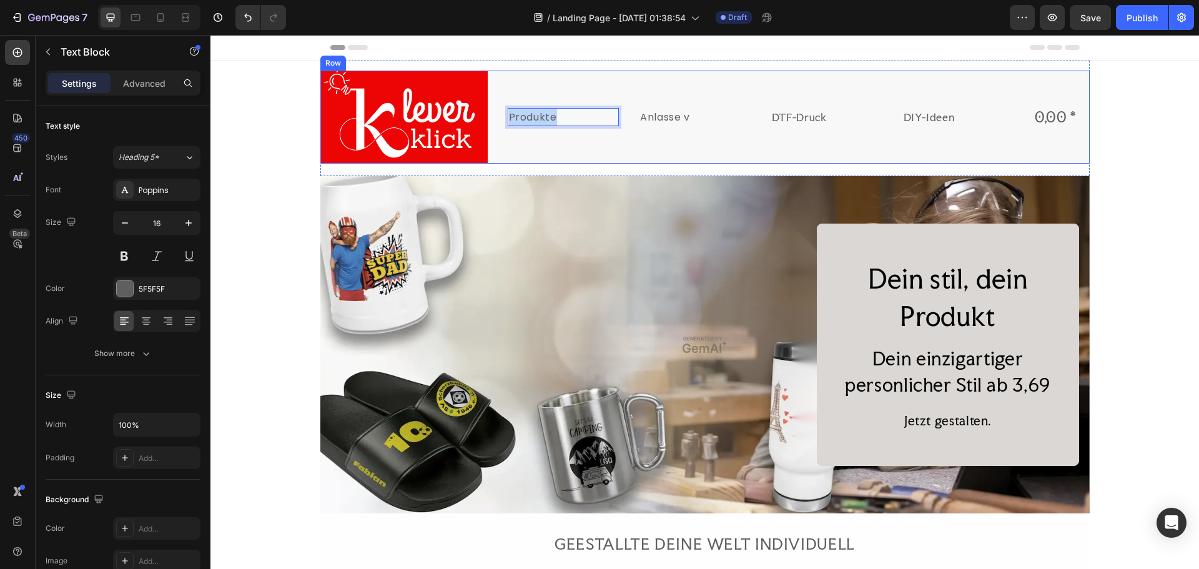
drag, startPoint x: 554, startPoint y: 118, endPoint x: 497, endPoint y: 117, distance: 56.8
click at [497, 117] on div "Image Produkte Text Block 0 Anlasse v Text Block DTF-Druck Text Block DIY-Ideen…" at bounding box center [704, 117] width 769 height 93
click at [666, 147] on div "Anlasse v Text Block" at bounding box center [695, 117] width 112 height 93
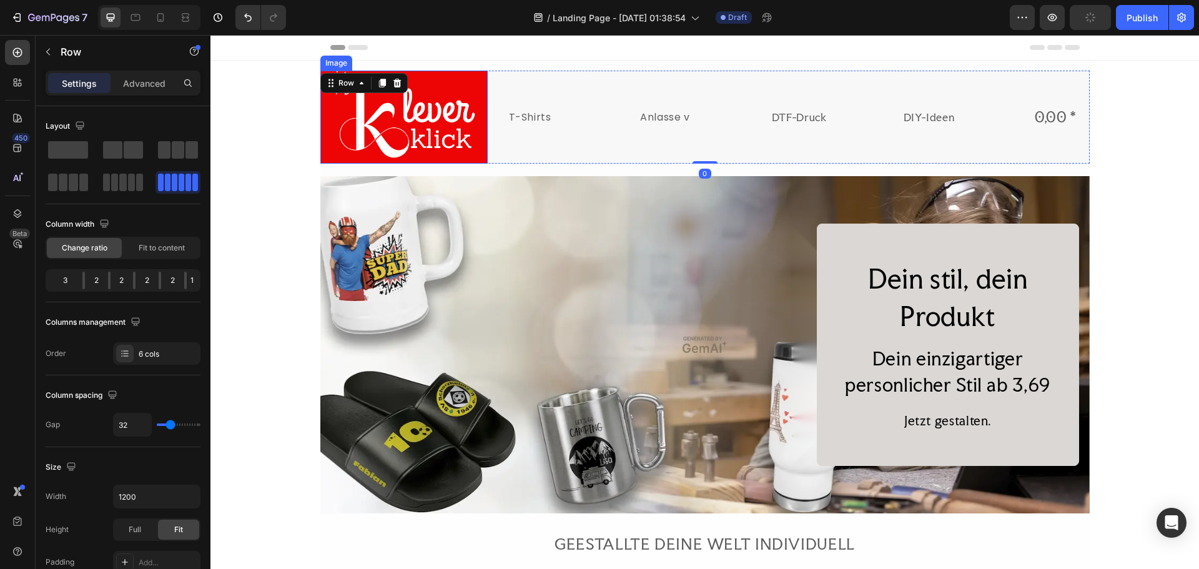
click at [466, 123] on img at bounding box center [403, 117] width 167 height 93
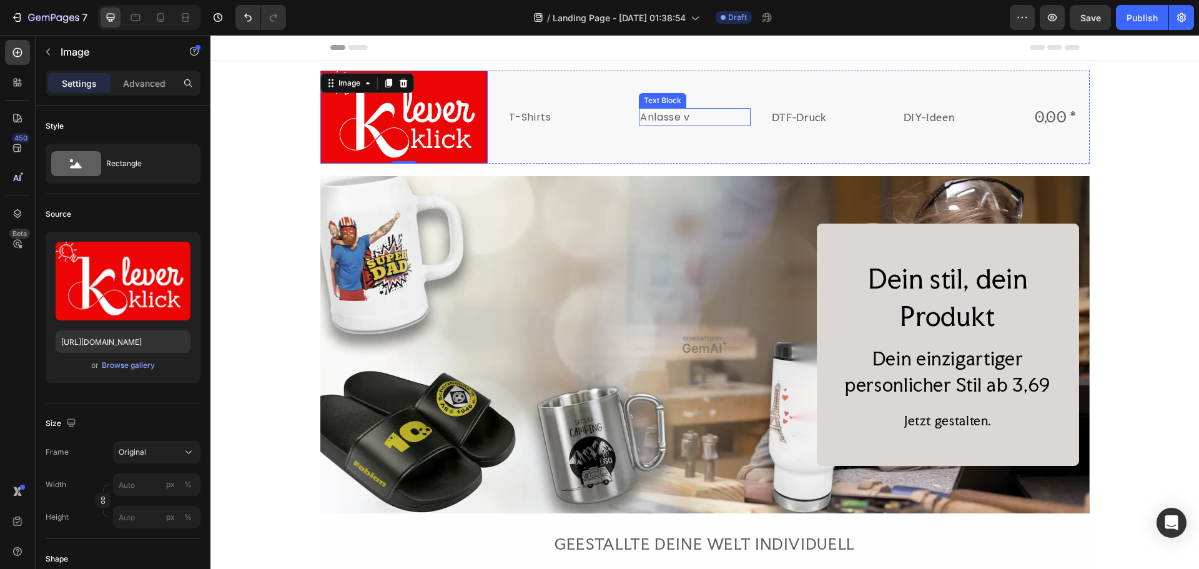
click at [676, 117] on div "Anlasse v" at bounding box center [695, 117] width 112 height 19
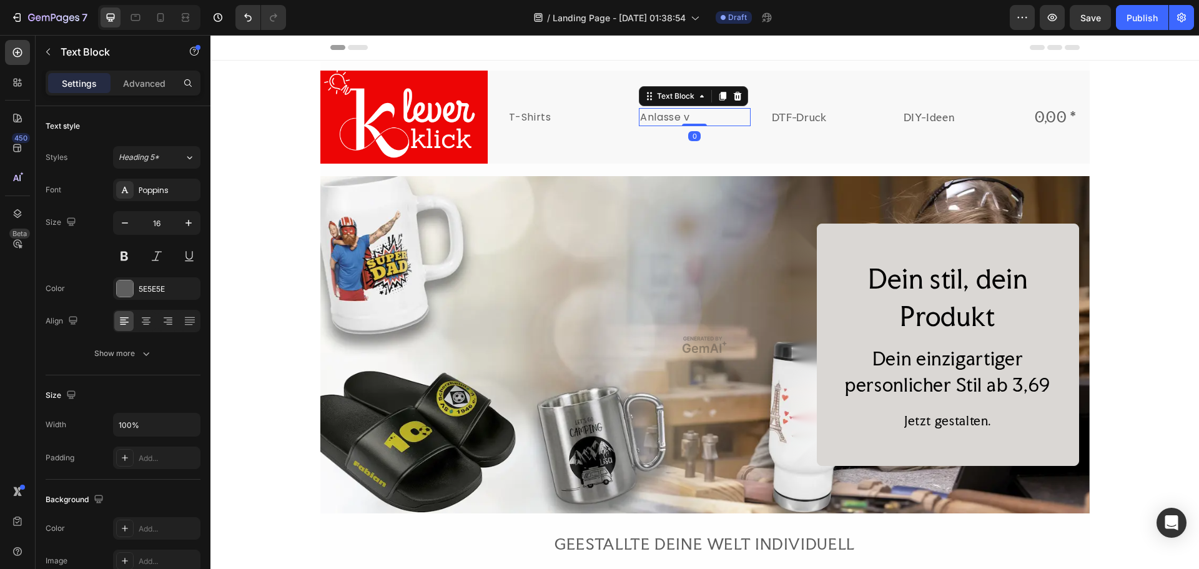
click at [677, 117] on div "Anlasse v" at bounding box center [695, 117] width 112 height 19
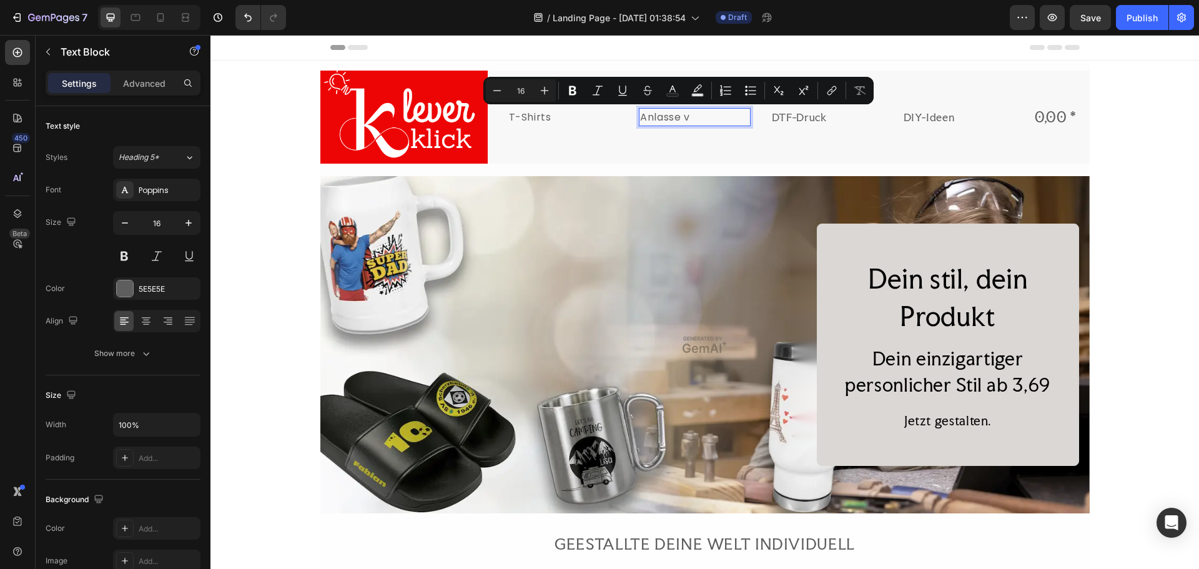
click at [691, 117] on p "Anlasse v" at bounding box center [694, 117] width 109 height 16
drag, startPoint x: 693, startPoint y: 116, endPoint x: 637, endPoint y: 118, distance: 56.2
click at [640, 118] on p "Anlasse v" at bounding box center [694, 117] width 109 height 16
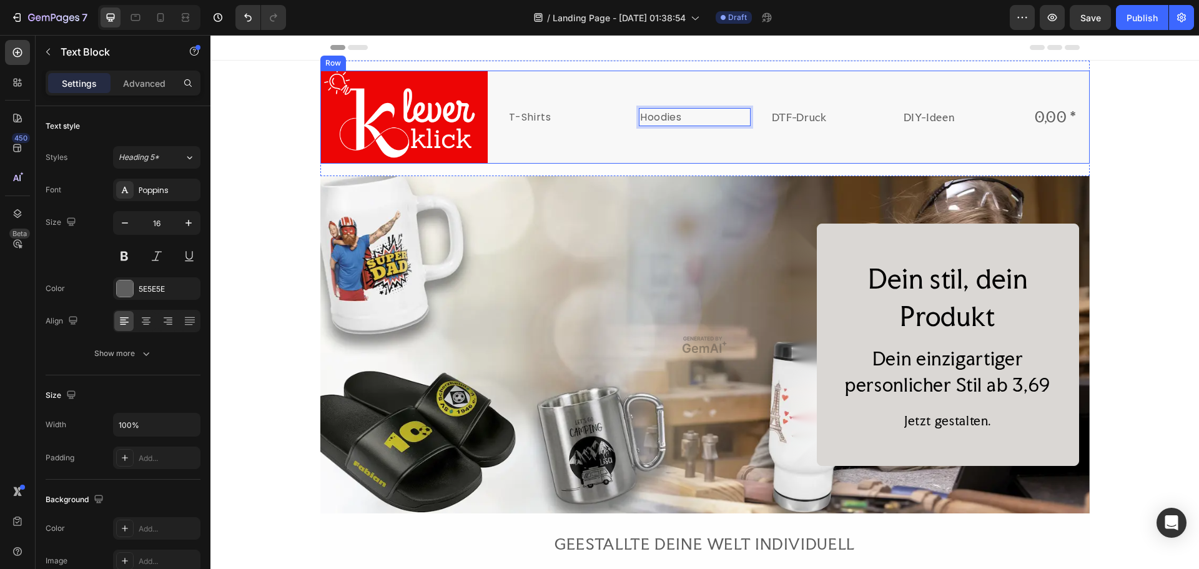
click at [730, 138] on div "Hoodies Text Block 0" at bounding box center [695, 117] width 112 height 93
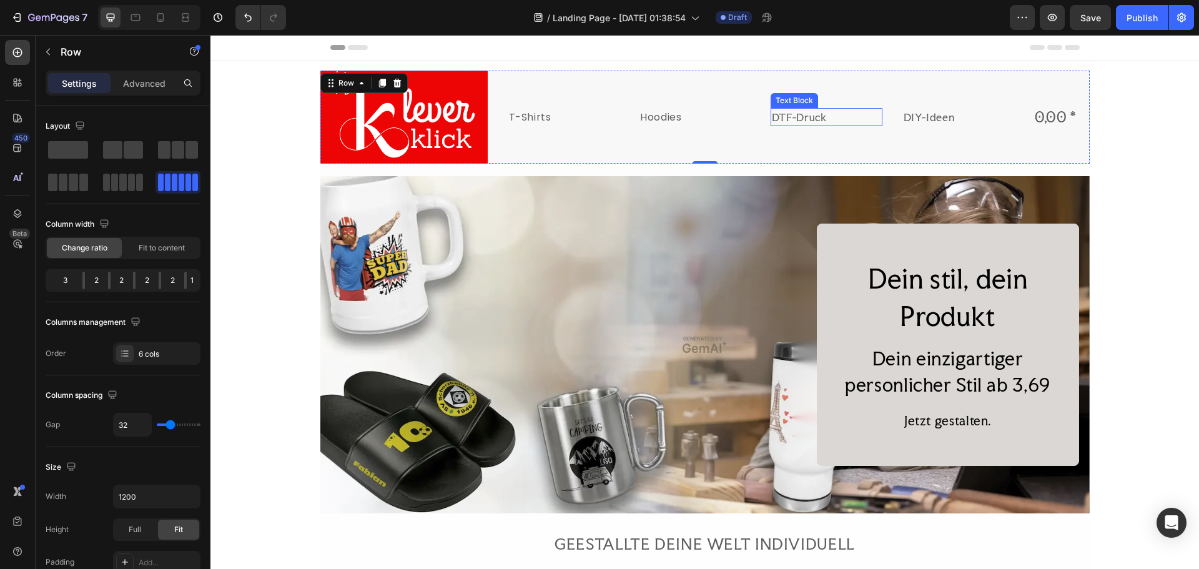
click at [789, 122] on p "DTF-Druck" at bounding box center [826, 117] width 109 height 16
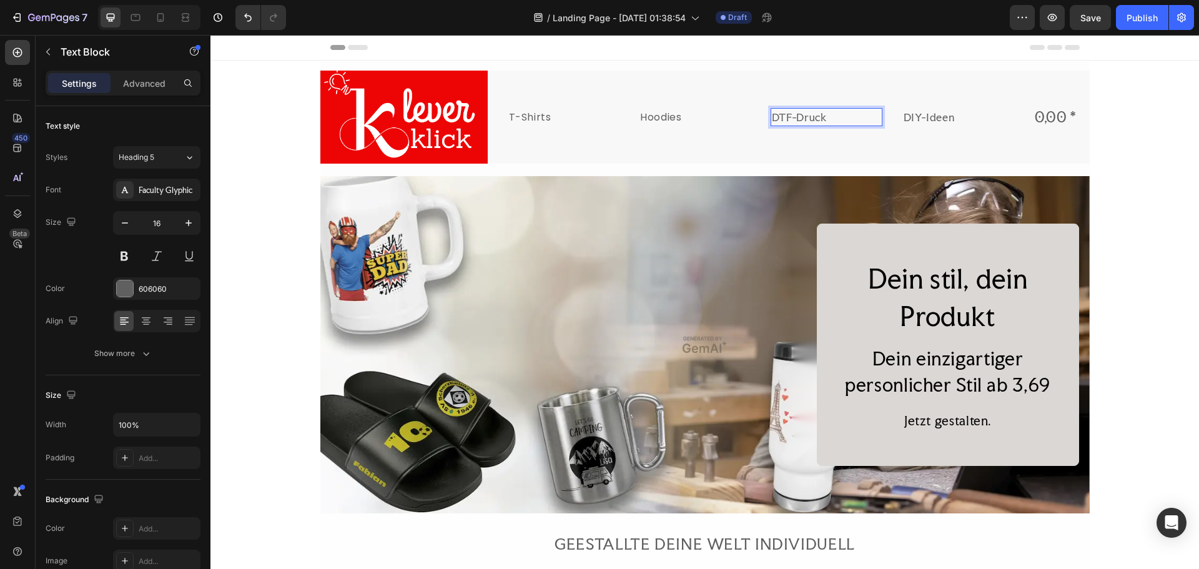
click at [824, 119] on p "DTF-Druck" at bounding box center [826, 117] width 109 height 16
drag, startPoint x: 830, startPoint y: 119, endPoint x: 765, endPoint y: 117, distance: 64.3
click at [770, 117] on div "DTF-Druck" at bounding box center [826, 117] width 112 height 19
click at [910, 119] on div "DIY-Ideen" at bounding box center [958, 117] width 112 height 19
click at [945, 119] on div "DIY-Ideen" at bounding box center [958, 117] width 112 height 19
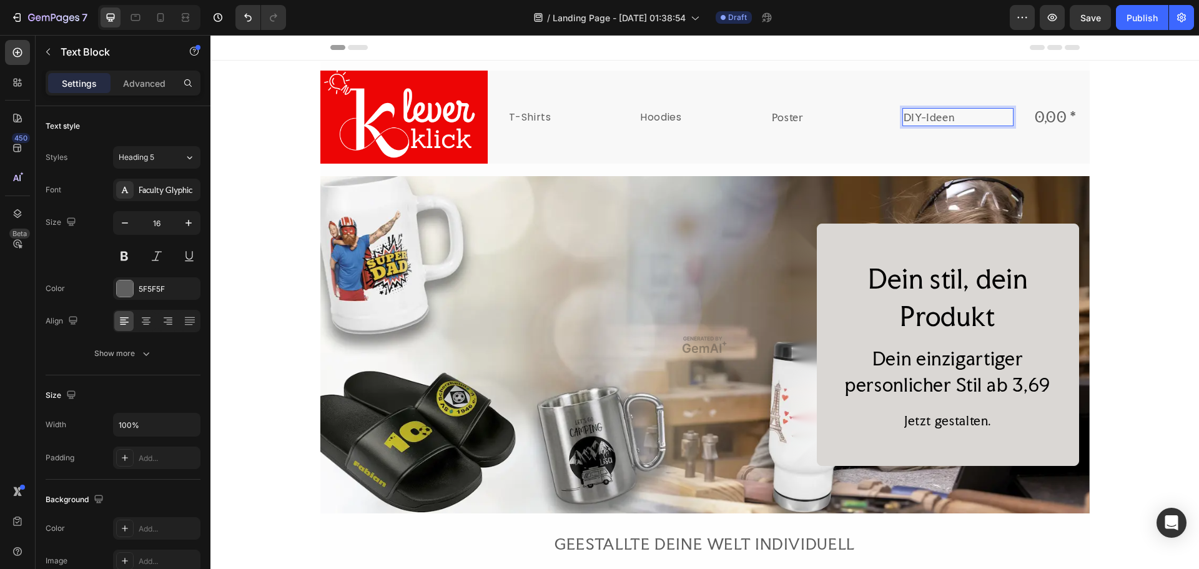
click at [951, 118] on p "DIY-Ideen" at bounding box center [957, 117] width 109 height 16
drag, startPoint x: 951, startPoint y: 118, endPoint x: 898, endPoint y: 117, distance: 53.7
click at [902, 117] on div "DIY-Ideen" at bounding box center [958, 117] width 112 height 19
click at [539, 112] on p "T-Shirts" at bounding box center [563, 117] width 109 height 16
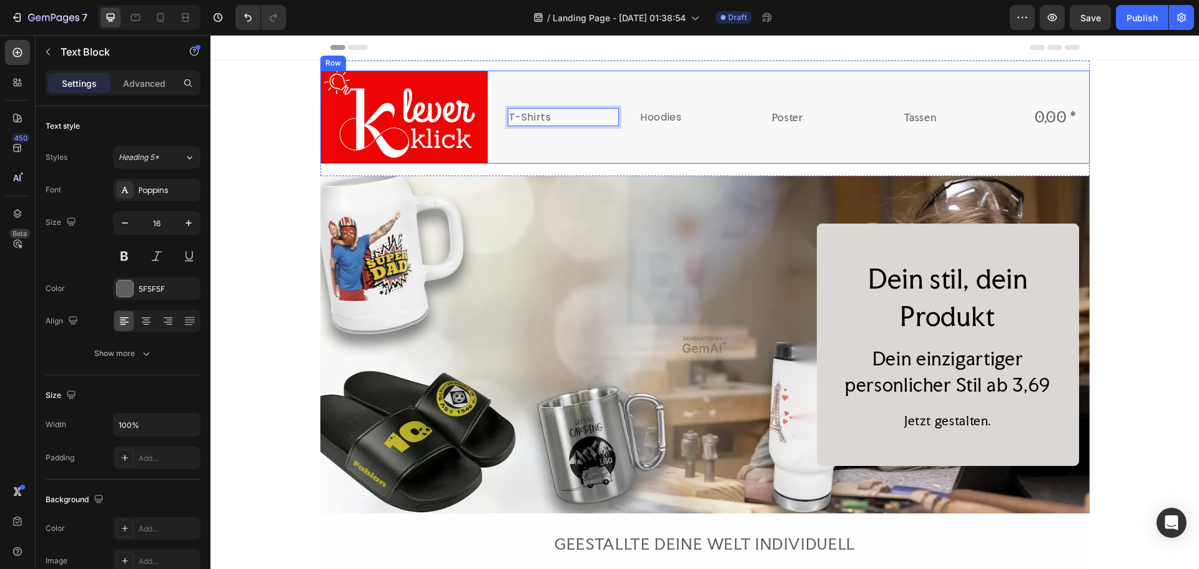
click at [617, 140] on div "Image T-Shirts Text Block 0 Hoodies Text Block Poster Text Block Tassen Text Bl…" at bounding box center [704, 117] width 769 height 93
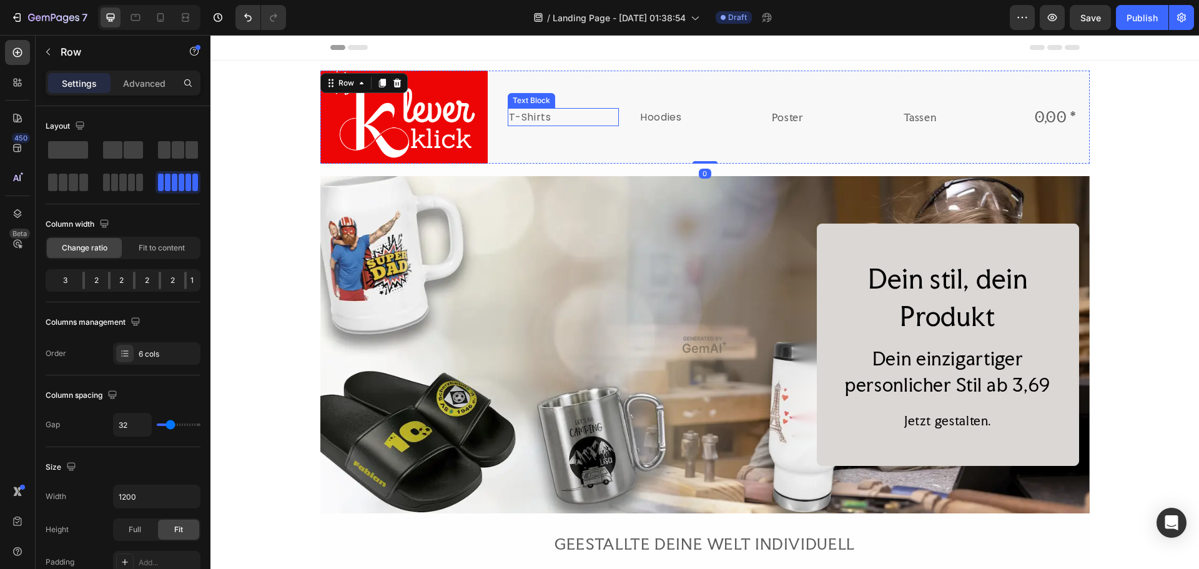
click at [558, 124] on p "T-Shirts" at bounding box center [563, 117] width 109 height 16
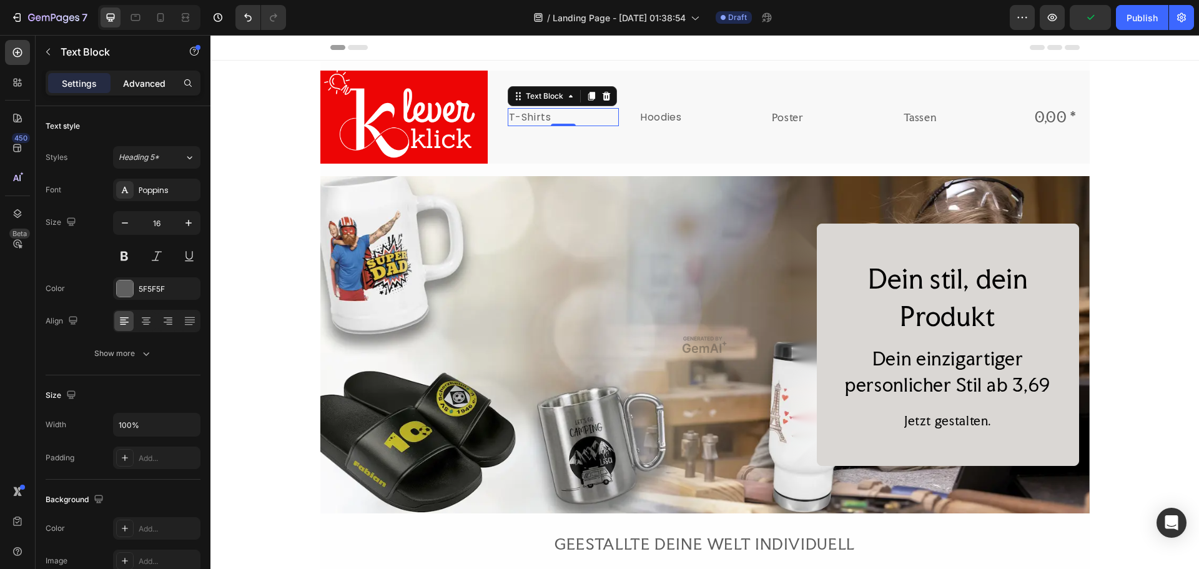
click at [140, 82] on p "Advanced" at bounding box center [144, 83] width 42 height 13
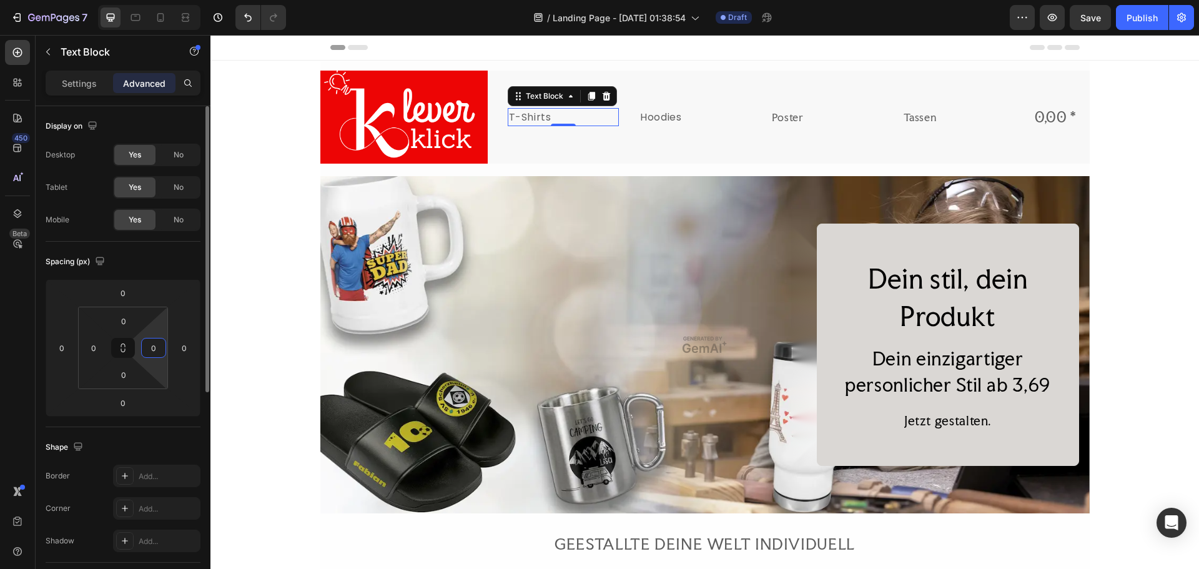
click at [153, 348] on input "0" at bounding box center [153, 347] width 19 height 19
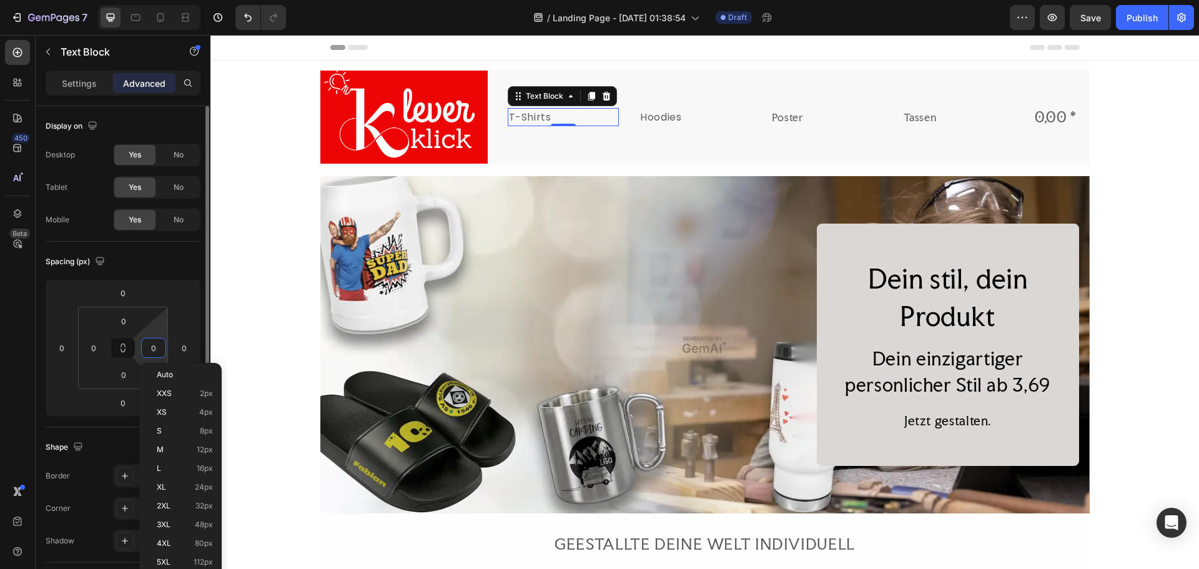
click at [161, 339] on input "0" at bounding box center [153, 347] width 19 height 19
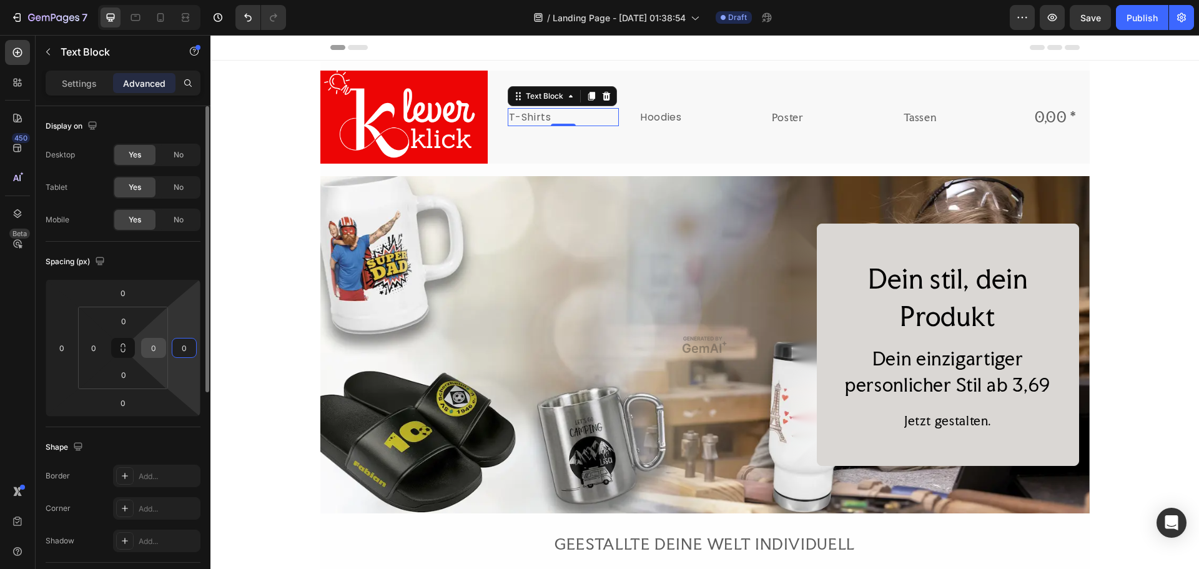
drag, startPoint x: 184, startPoint y: 350, endPoint x: 155, endPoint y: 349, distance: 28.7
click at [155, 349] on div "0 0 0 0 0 0 0 0" at bounding box center [123, 347] width 155 height 137
drag, startPoint x: 189, startPoint y: 373, endPoint x: 153, endPoint y: 360, distance: 38.3
click at [149, 0] on html "7 Version history / Landing Page - Aug 27, 01:38:54 Draft Preview Save Publish …" at bounding box center [599, 0] width 1199 height 0
drag, startPoint x: 186, startPoint y: 371, endPoint x: 168, endPoint y: 371, distance: 18.1
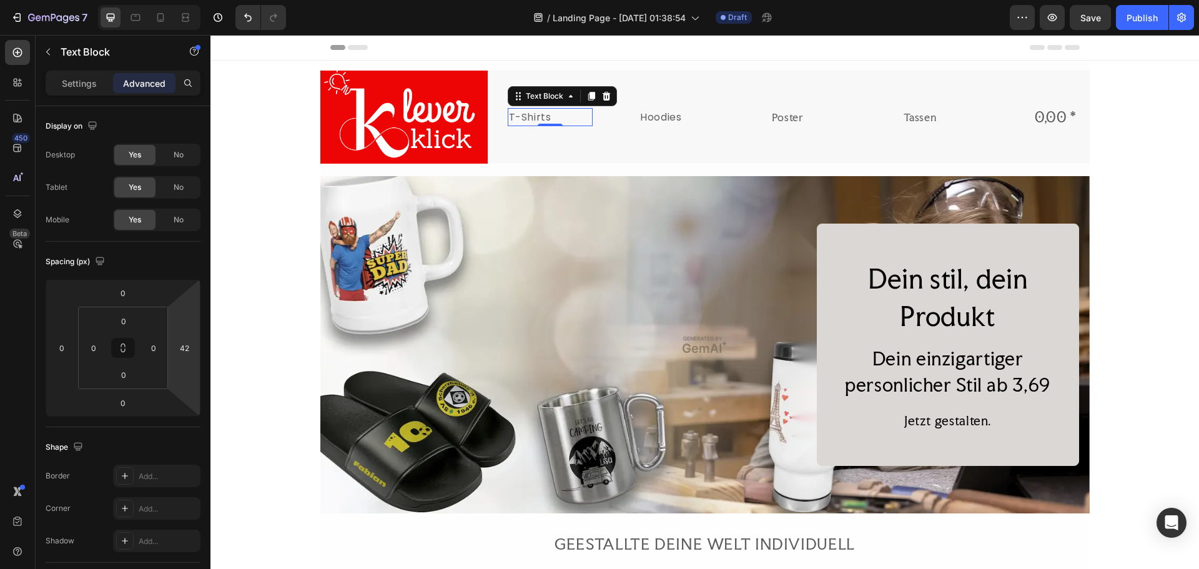
click at [168, 0] on html "7 Version history / Landing Page - Aug 27, 01:38:54 Draft Preview Save Publish …" at bounding box center [599, 0] width 1199 height 0
drag, startPoint x: 185, startPoint y: 302, endPoint x: 204, endPoint y: 315, distance: 23.0
click at [204, 0] on html "7 Version history / Landing Page - Aug 27, 01:38:54 Draft Preview Save Publish …" at bounding box center [599, 0] width 1199 height 0
drag, startPoint x: 186, startPoint y: 385, endPoint x: 175, endPoint y: 382, distance: 10.9
click at [175, 0] on html "7 Version history / Landing Page - Aug 27, 01:38:54 Draft Preview Save Publish …" at bounding box center [599, 0] width 1199 height 0
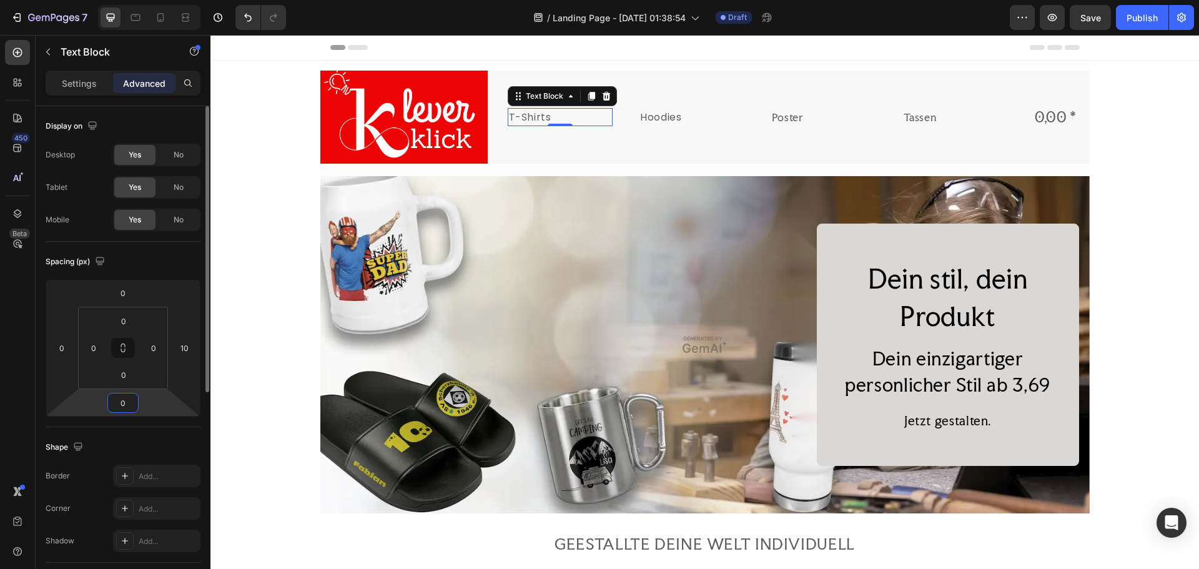
click at [178, 0] on html "7 Version history / Landing Page - Aug 27, 01:38:54 Draft Preview Save Publish …" at bounding box center [599, 0] width 1199 height 0
click at [182, 0] on html "7 Version history / Landing Page - Aug 27, 01:38:54 Draft Preview Save Publish …" at bounding box center [599, 0] width 1199 height 0
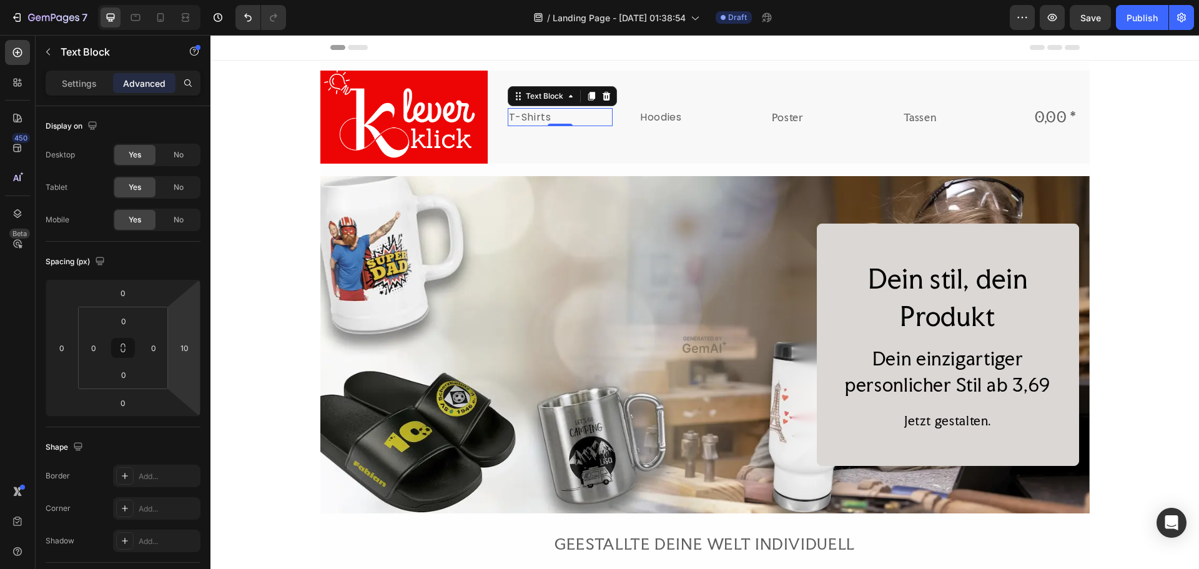
drag, startPoint x: 191, startPoint y: 378, endPoint x: 177, endPoint y: 378, distance: 14.4
click at [177, 0] on html "7 Version history / Landing Page - Aug 27, 01:38:54 Draft Preview Save Publish …" at bounding box center [599, 0] width 1199 height 0
click at [193, 350] on input "10" at bounding box center [184, 347] width 19 height 19
click at [190, 0] on html "7 Version history / Landing Page - Aug 27, 01:38:54 Draft Preview Save Publish …" at bounding box center [599, 0] width 1199 height 0
drag, startPoint x: 191, startPoint y: 322, endPoint x: 180, endPoint y: 323, distance: 10.7
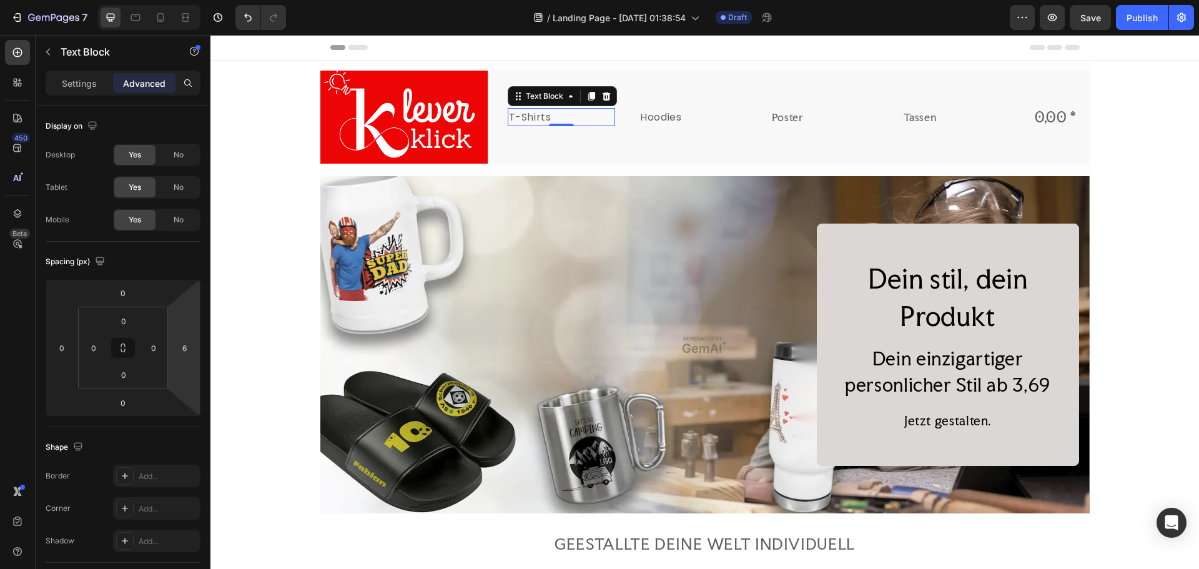
click at [180, 0] on html "7 Version history / Landing Page - Aug 27, 01:38:54 Draft Preview Save Publish …" at bounding box center [599, 0] width 1199 height 0
click at [165, 0] on html "7 Version history / Landing Page - Aug 27, 01:38:54 Draft Preview Publish 450 B…" at bounding box center [599, 0] width 1199 height 0
type input "102"
drag, startPoint x: 188, startPoint y: 373, endPoint x: 184, endPoint y: 343, distance: 30.8
click at [184, 0] on html "7 Version history / Landing Page - Aug 27, 01:38:54 Draft Preview Save Publish …" at bounding box center [599, 0] width 1199 height 0
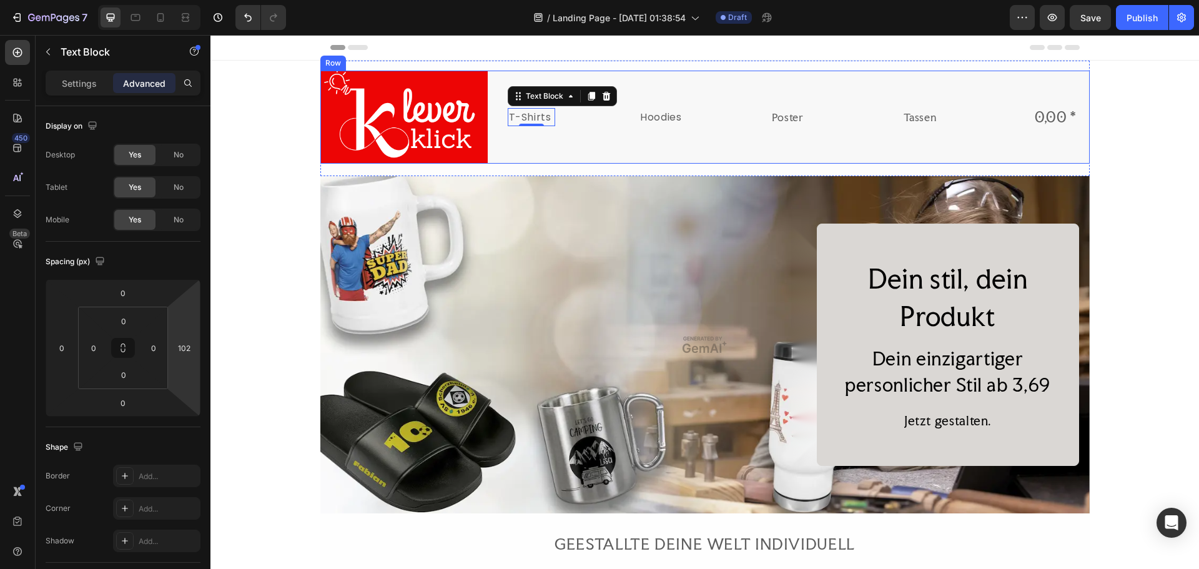
click at [641, 133] on div "Hoodies Text Block" at bounding box center [695, 117] width 112 height 93
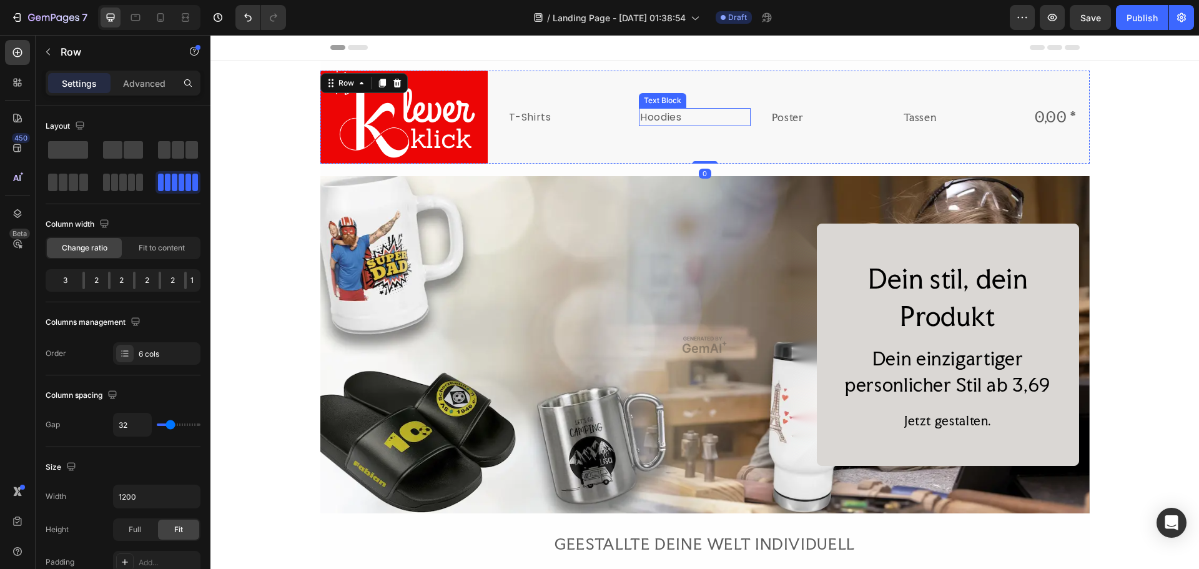
click at [659, 119] on p "Hoodies" at bounding box center [694, 117] width 109 height 16
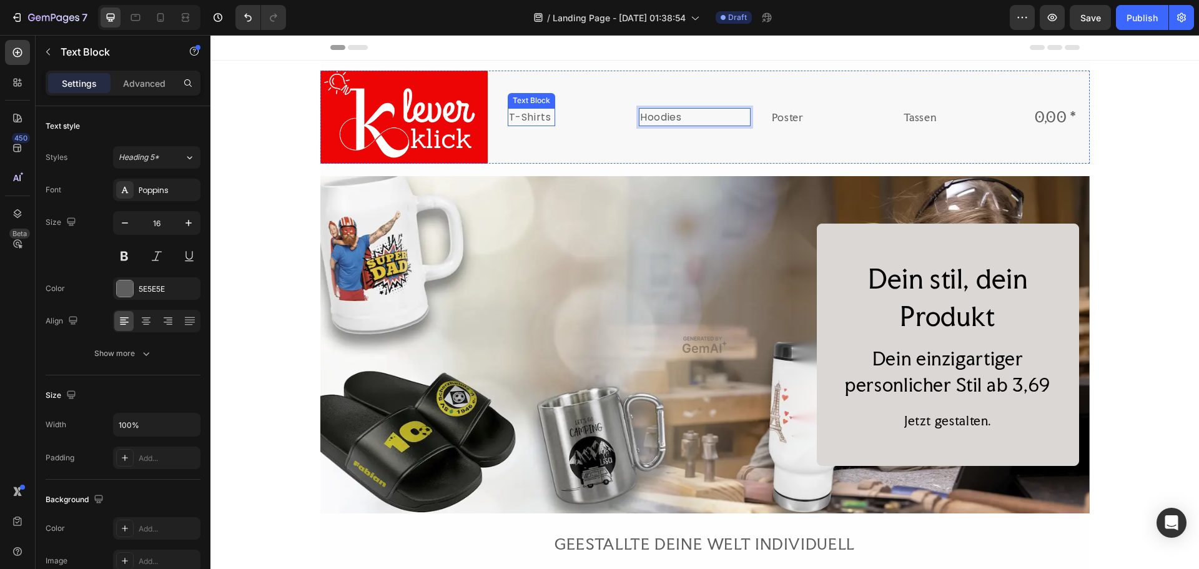
click at [526, 123] on p "T-Shirts" at bounding box center [532, 117] width 46 height 16
click at [640, 115] on p "Hoodies" at bounding box center [694, 117] width 109 height 16
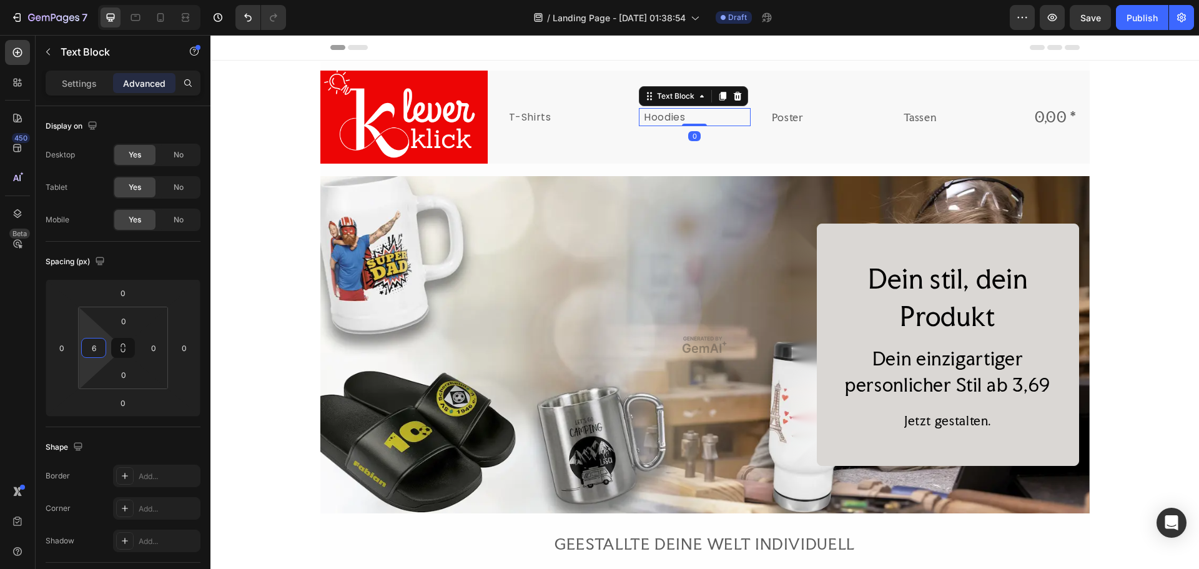
type input "0"
click at [89, 0] on html "7 Version history / Landing Page - Aug 27, 01:38:54 Draft Preview Save Publish …" at bounding box center [599, 0] width 1199 height 0
click at [70, 356] on div "0" at bounding box center [61, 348] width 25 height 20
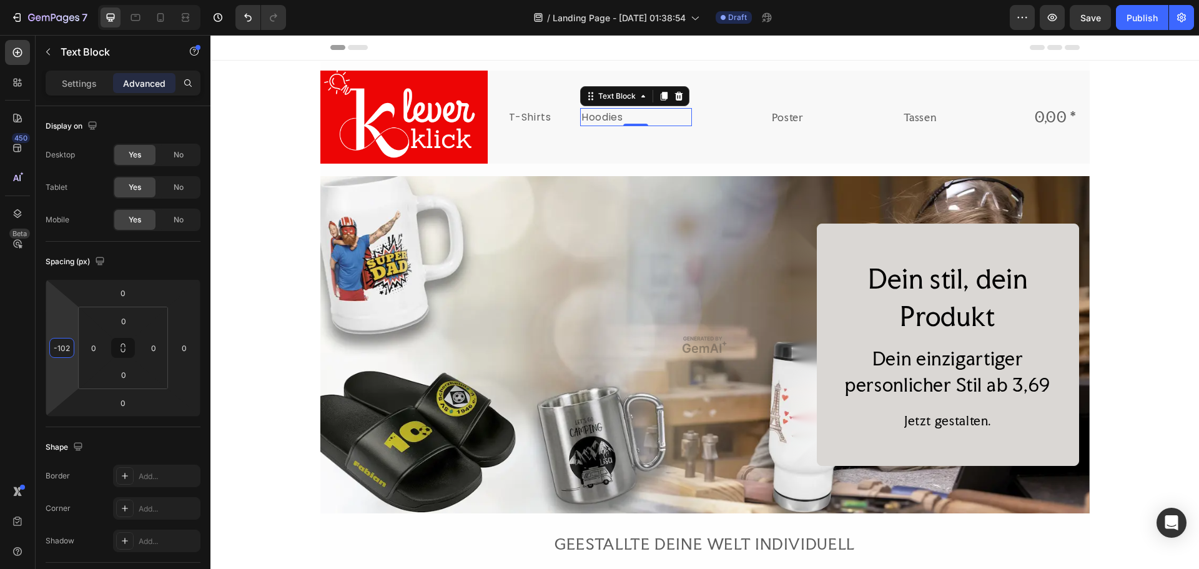
type input "-108"
drag, startPoint x: 66, startPoint y: 324, endPoint x: 58, endPoint y: 358, distance: 34.5
click at [58, 0] on html "7 Version history / Landing Page - Aug 27, 01:38:54 Draft Preview Save Publish …" at bounding box center [599, 0] width 1199 height 0
click at [783, 122] on p "Poster" at bounding box center [826, 117] width 109 height 16
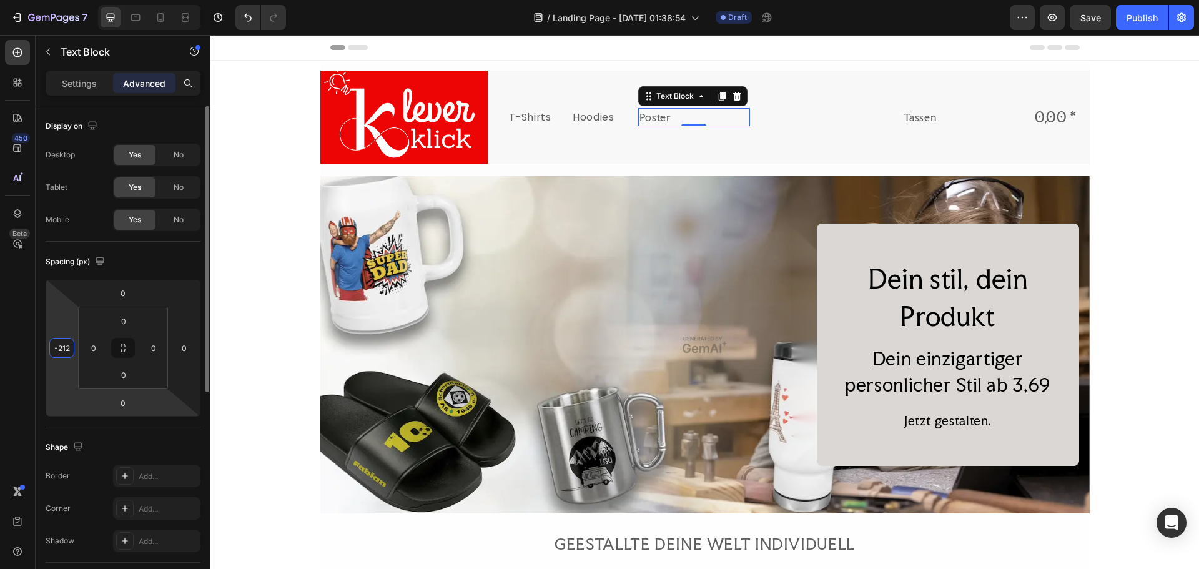
drag, startPoint x: 57, startPoint y: 331, endPoint x: 96, endPoint y: 394, distance: 74.0
click at [52, 0] on html "7 Version history / Landing Page - Aug 27, 01:38:54 Draft Preview Save Publish …" at bounding box center [599, 0] width 1199 height 0
type input "-210"
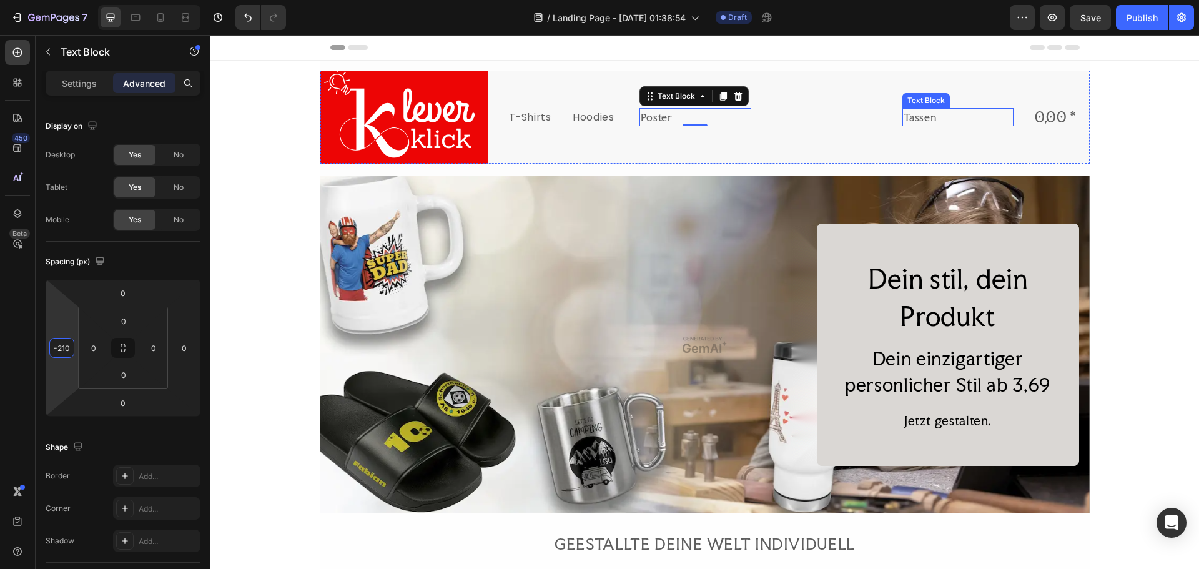
click at [918, 124] on p "Tassen" at bounding box center [957, 117] width 109 height 16
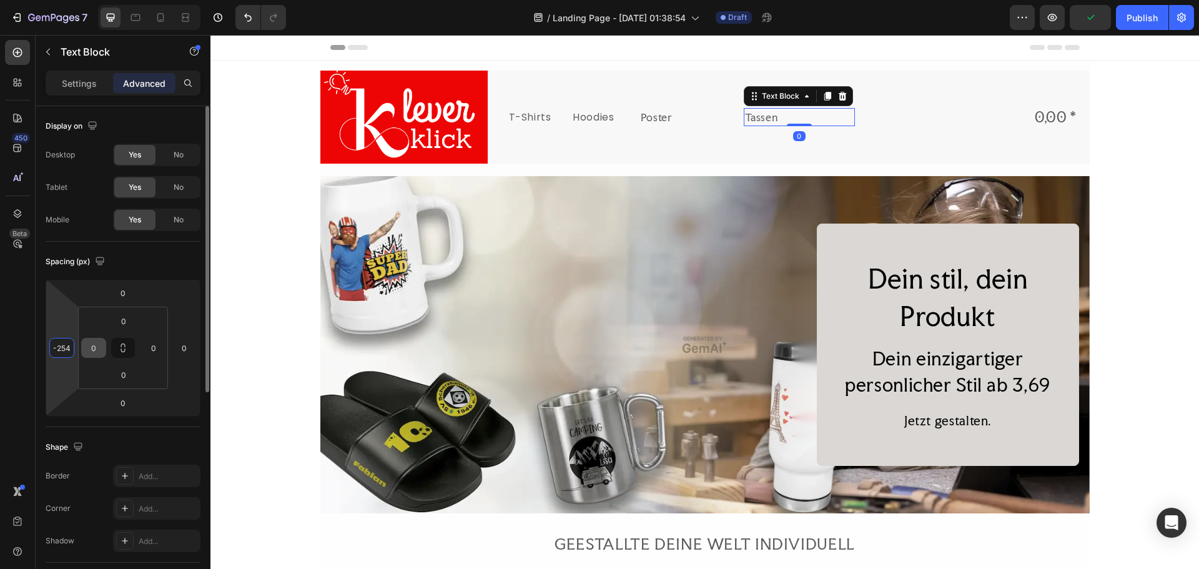
drag, startPoint x: 62, startPoint y: 324, endPoint x: 84, endPoint y: 352, distance: 35.2
click at [119, 0] on html "7 Version history / Landing Page - Aug 27, 01:38:54 Draft Preview Publish 450 B…" at bounding box center [599, 0] width 1199 height 0
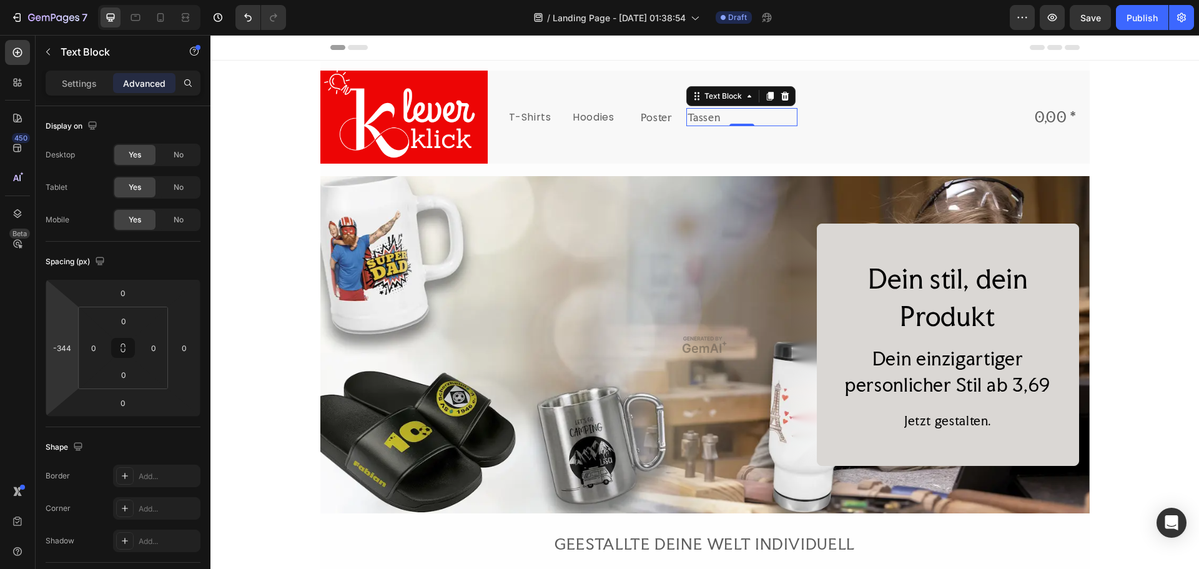
type input "-342"
drag, startPoint x: 60, startPoint y: 313, endPoint x: 44, endPoint y: 342, distance: 32.7
click at [44, 0] on html "7 Version history / Landing Page - Aug 27, 01:38:54 Draft Preview Save Publish …" at bounding box center [599, 0] width 1199 height 0
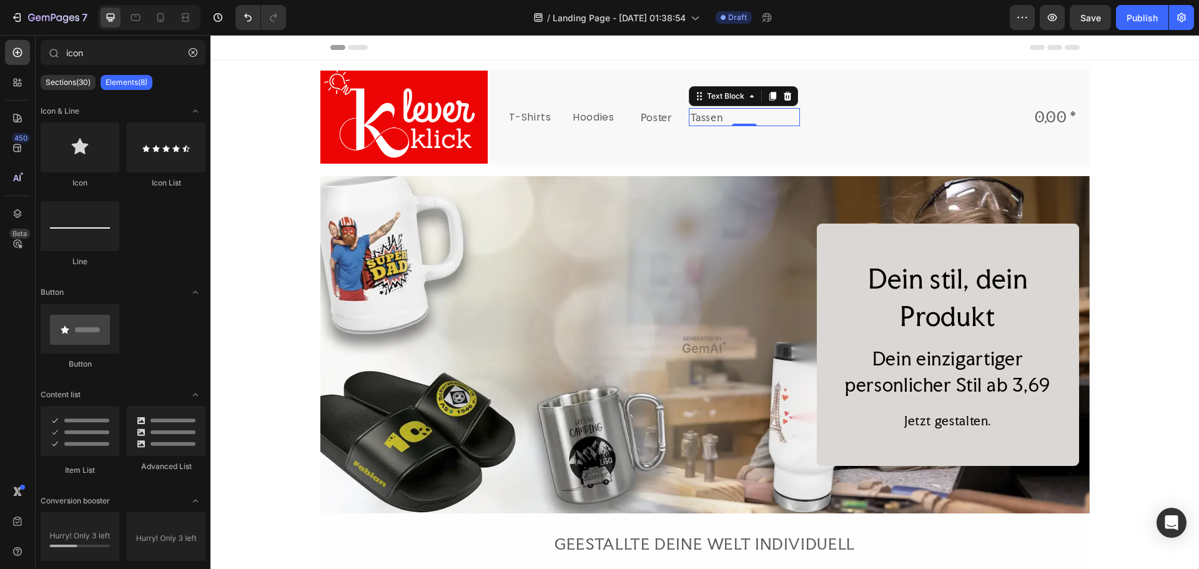
click at [526, 115] on p "T-Shirts" at bounding box center [532, 117] width 46 height 16
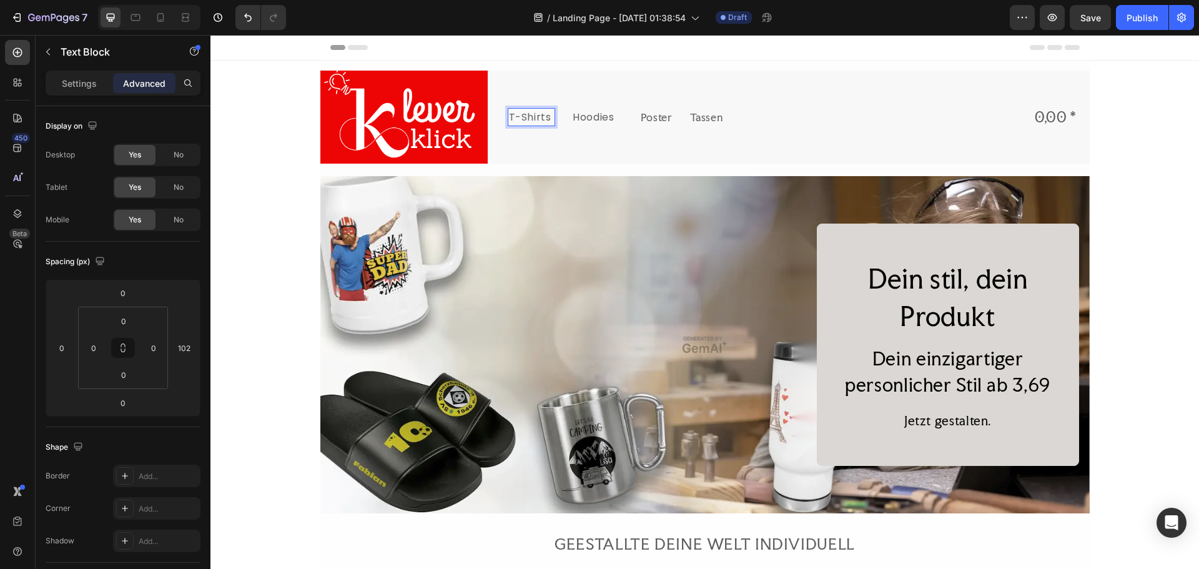
click at [544, 117] on p "T-Shirts" at bounding box center [532, 117] width 46 height 16
click at [607, 119] on p "Hoodies" at bounding box center [627, 117] width 109 height 16
click at [616, 114] on p "Hoodies" at bounding box center [627, 117] width 109 height 16
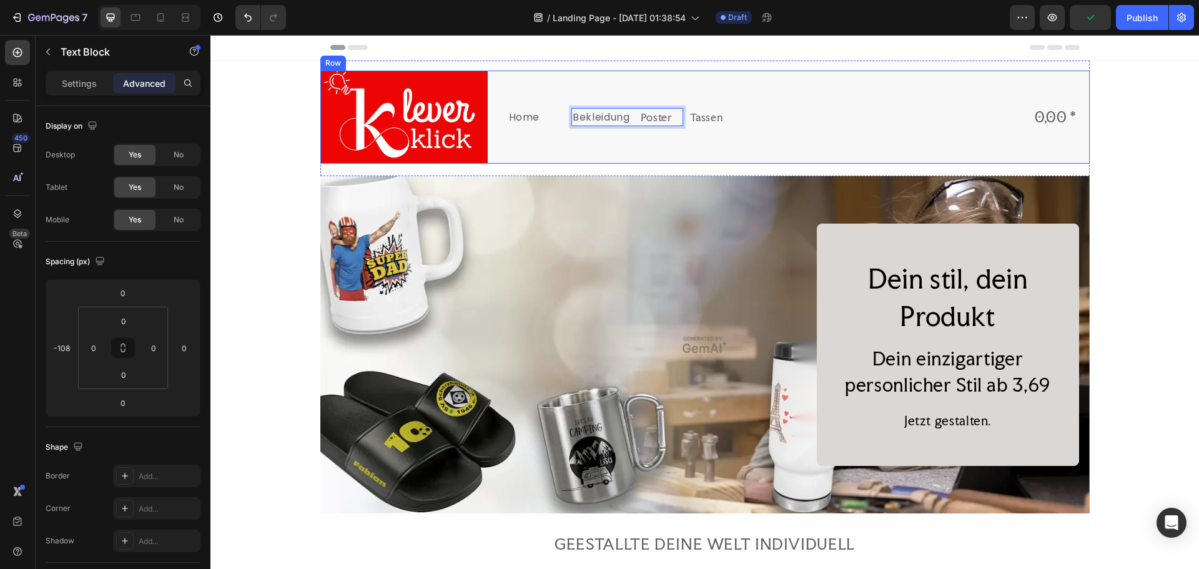
click at [655, 139] on div "Bekleidung Text Block 0" at bounding box center [695, 117] width 112 height 93
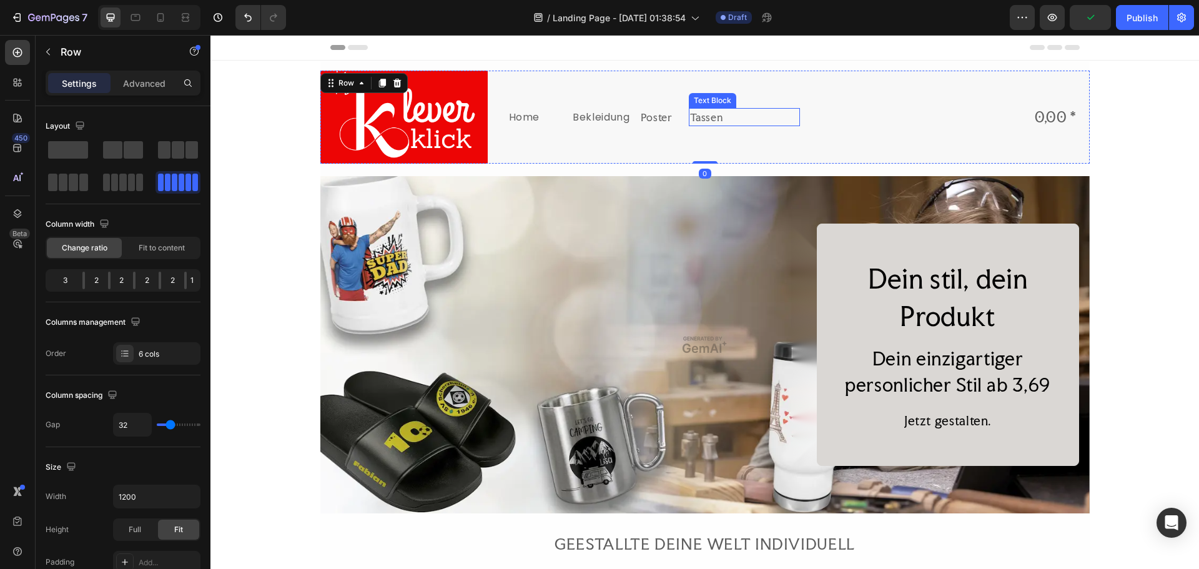
click at [695, 119] on p "Tassen" at bounding box center [744, 117] width 109 height 16
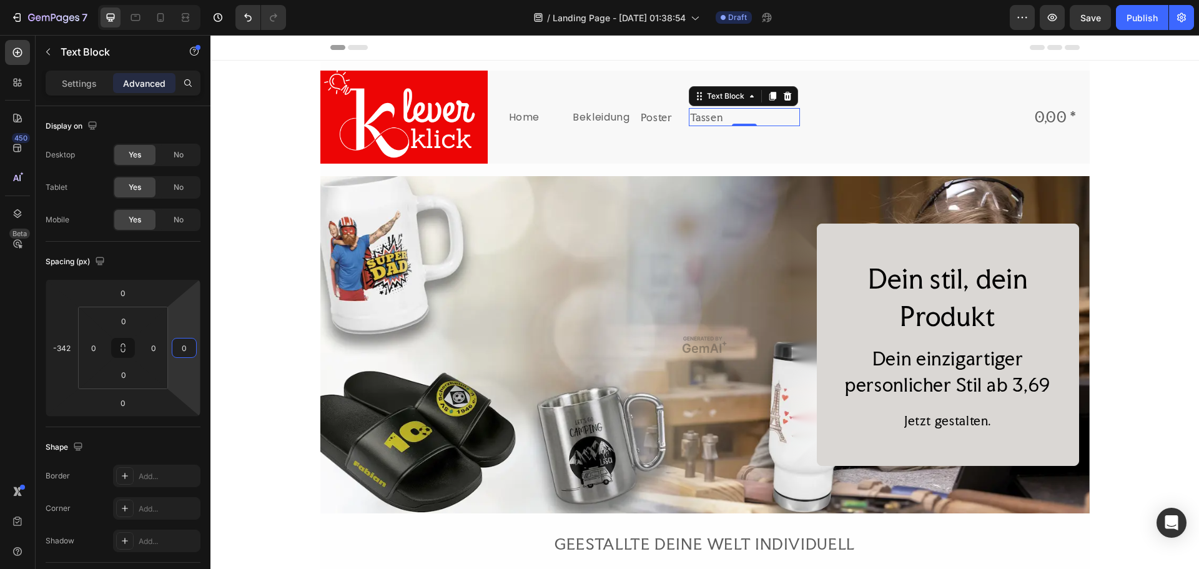
drag, startPoint x: 182, startPoint y: 324, endPoint x: 182, endPoint y: 342, distance: 17.5
click at [192, 0] on html "7 Version history / Landing Page - Aug 27, 01:38:54 Draft Preview Save Publish …" at bounding box center [599, 0] width 1199 height 0
drag, startPoint x: 184, startPoint y: 372, endPoint x: 190, endPoint y: 357, distance: 16.5
click at [190, 0] on html "7 Version history / Landing Page - Aug 27, 01:38:54 Draft Preview Save Publish …" at bounding box center [599, 0] width 1199 height 0
drag, startPoint x: 187, startPoint y: 320, endPoint x: 189, endPoint y: 336, distance: 15.7
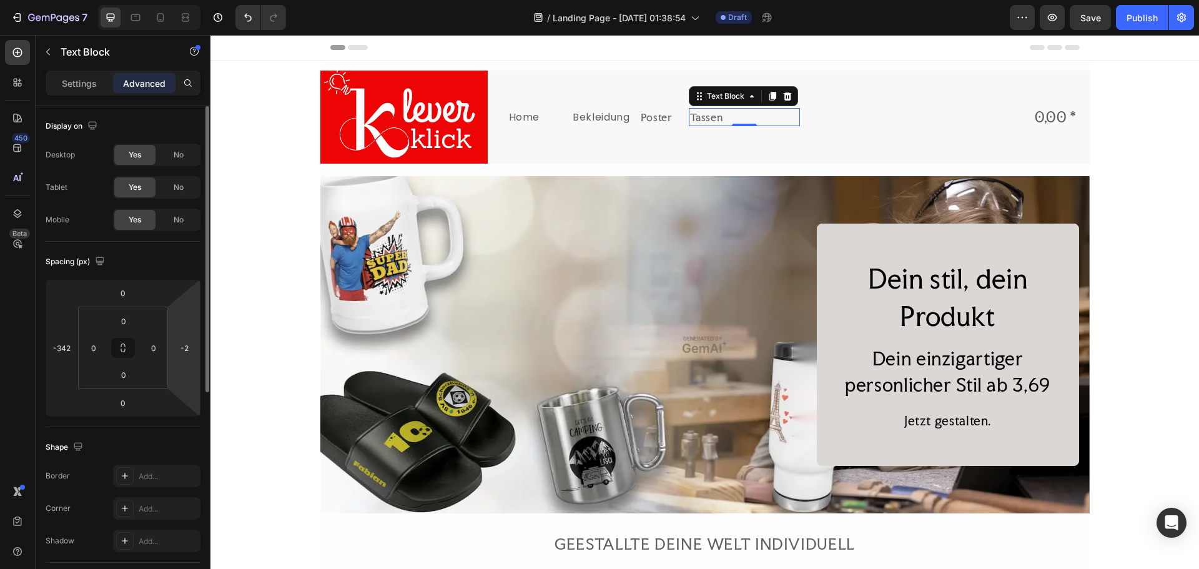
click at [189, 0] on html "7 Version history / Landing Page - Aug 27, 01:38:54 Draft Preview Save Publish …" at bounding box center [599, 0] width 1199 height 0
type input "8"
click at [187, 0] on html "7 Version history / Landing Page - Aug 27, 01:38:54 Draft Preview Save Publish …" at bounding box center [599, 0] width 1199 height 0
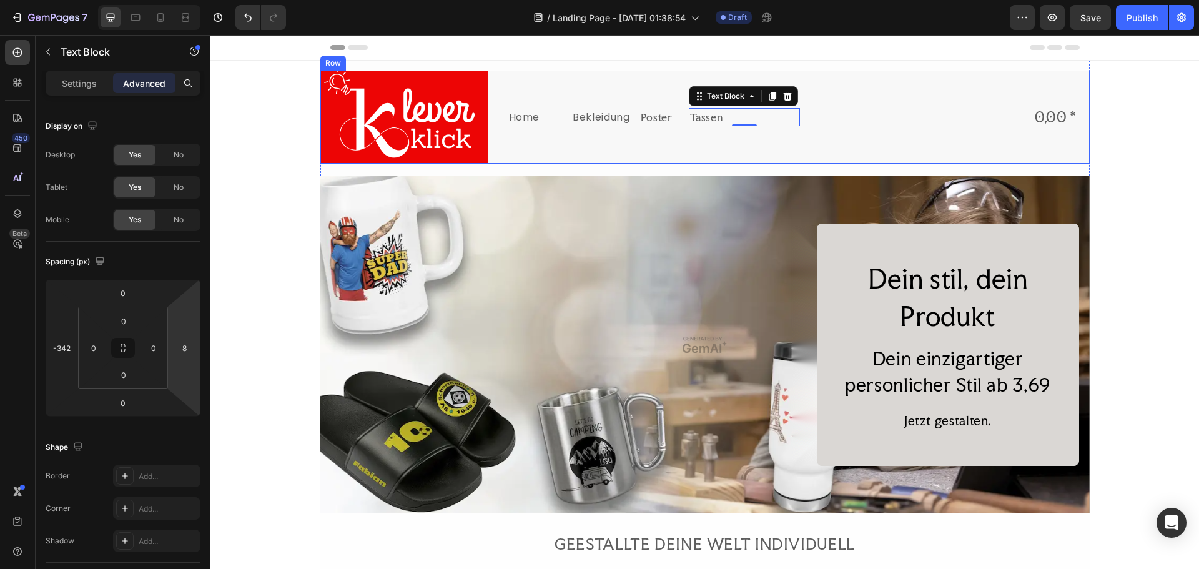
click at [778, 147] on div "Poster Text Block" at bounding box center [826, 117] width 112 height 93
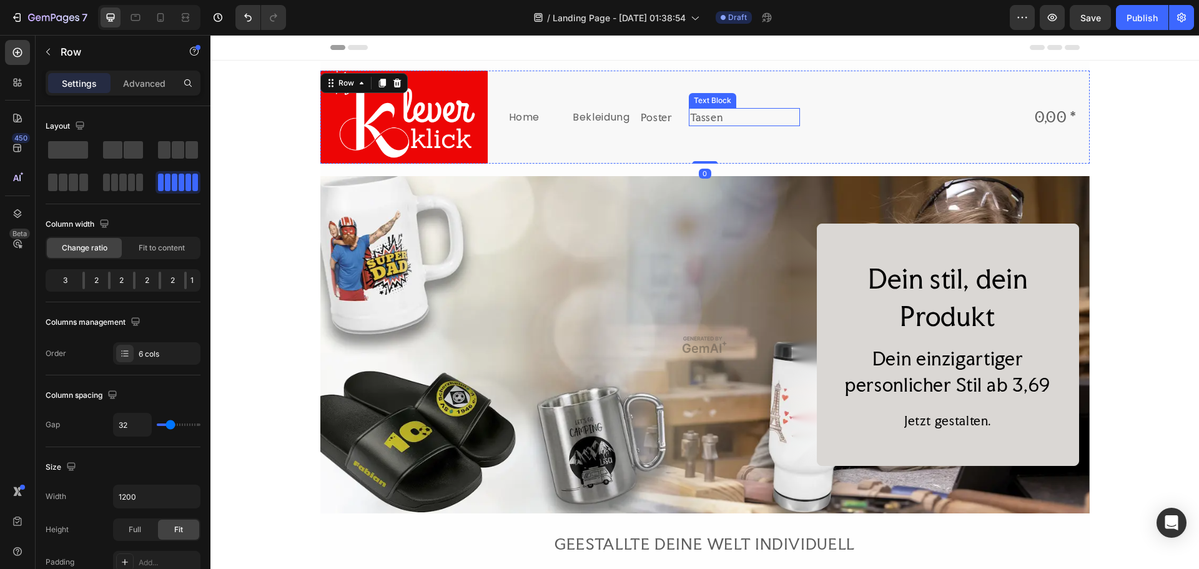
click at [749, 121] on p "Tassen" at bounding box center [744, 117] width 109 height 16
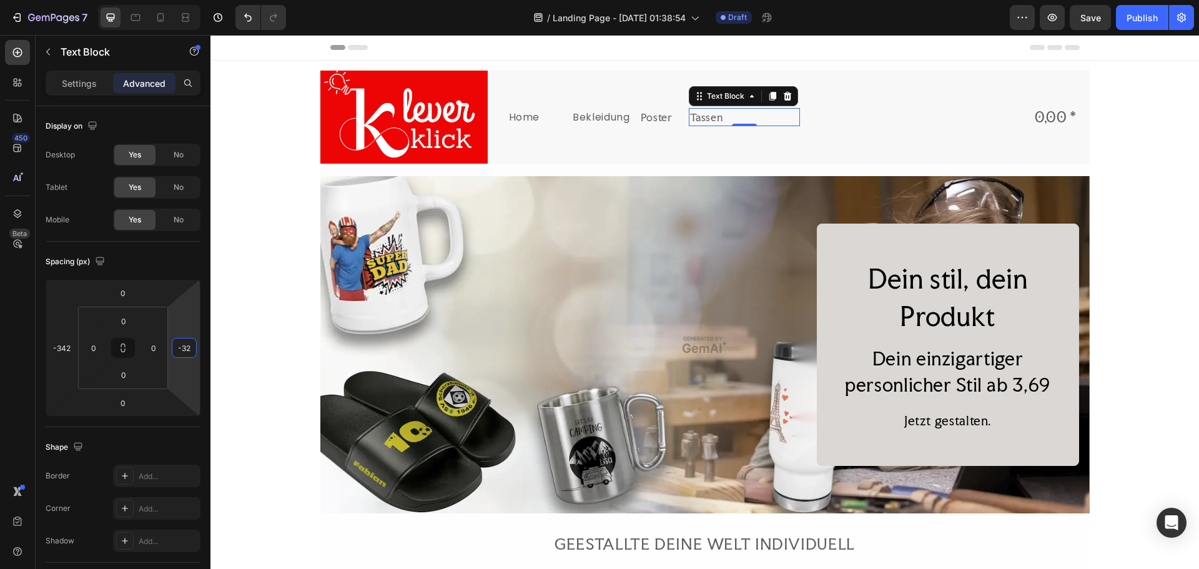
drag, startPoint x: 182, startPoint y: 363, endPoint x: 191, endPoint y: 376, distance: 15.2
click at [191, 0] on html "7 Version history / Landing Page - Aug 27, 01:38:54 Draft Preview Save Publish …" at bounding box center [599, 0] width 1199 height 0
click at [188, 0] on html "7 Version history / Landing Page - Aug 27, 01:38:54 Draft Preview Save Publish …" at bounding box center [599, 0] width 1199 height 0
type input "-68"
drag, startPoint x: 170, startPoint y: 350, endPoint x: 184, endPoint y: 358, distance: 16.0
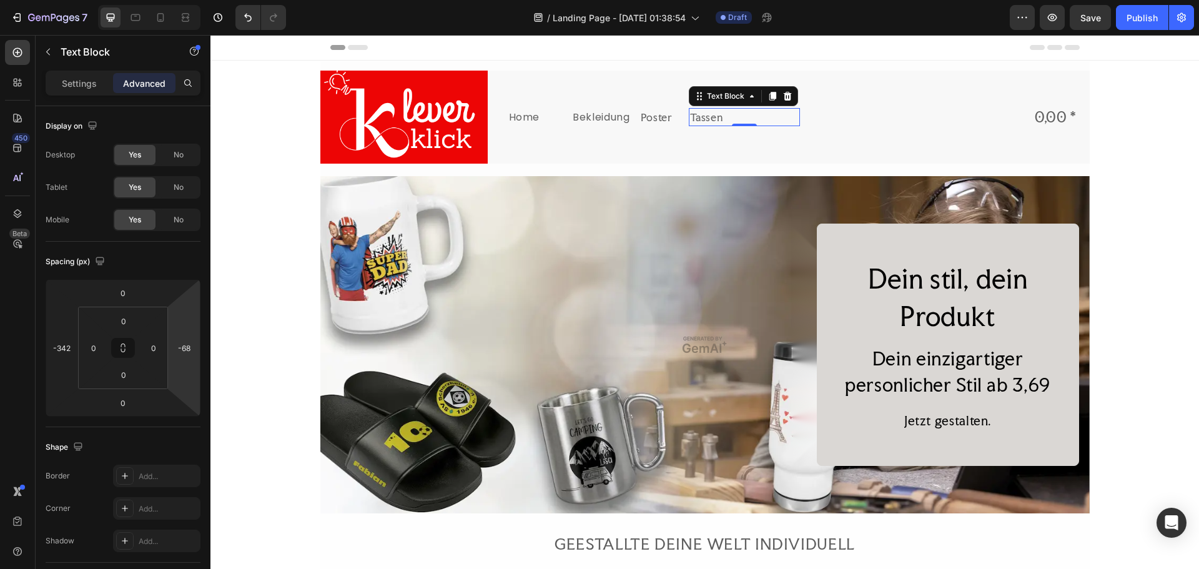
click at [184, 0] on html "7 Version history / Landing Page - Aug 27, 01:38:54 Draft Preview Save Publish …" at bounding box center [599, 0] width 1199 height 0
drag, startPoint x: 195, startPoint y: 347, endPoint x: 198, endPoint y: 338, distance: 9.9
click at [198, 338] on div "0 -342 0 -68" at bounding box center [123, 347] width 155 height 137
click at [650, 119] on p "Poster" at bounding box center [695, 117] width 109 height 16
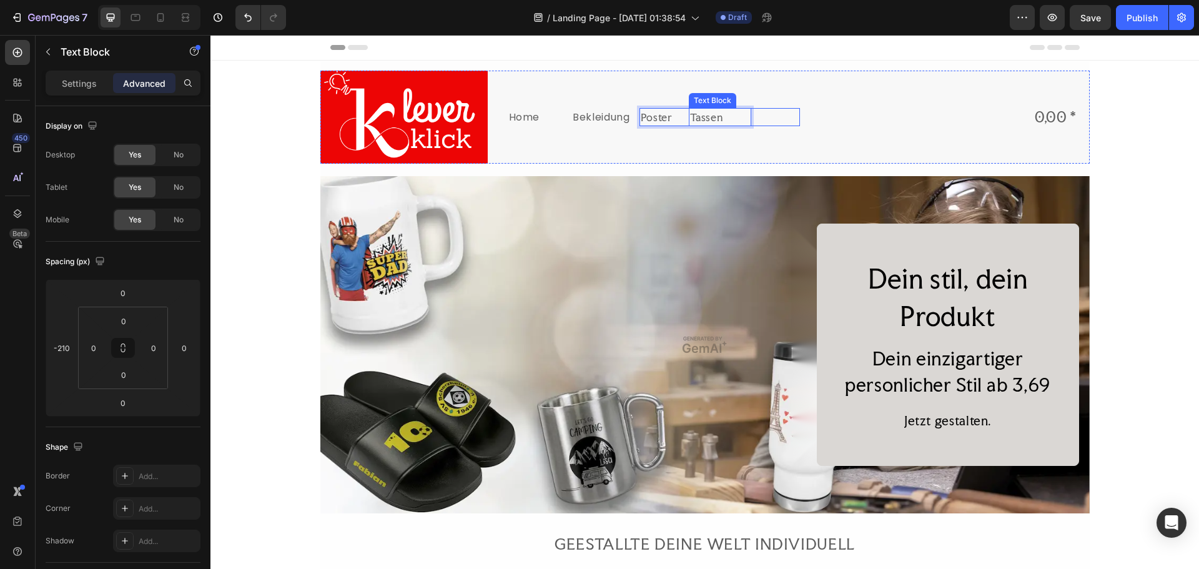
drag, startPoint x: 671, startPoint y: 119, endPoint x: 722, endPoint y: 123, distance: 52.0
click at [686, 134] on div "Bekleidung Text Block" at bounding box center [695, 117] width 112 height 93
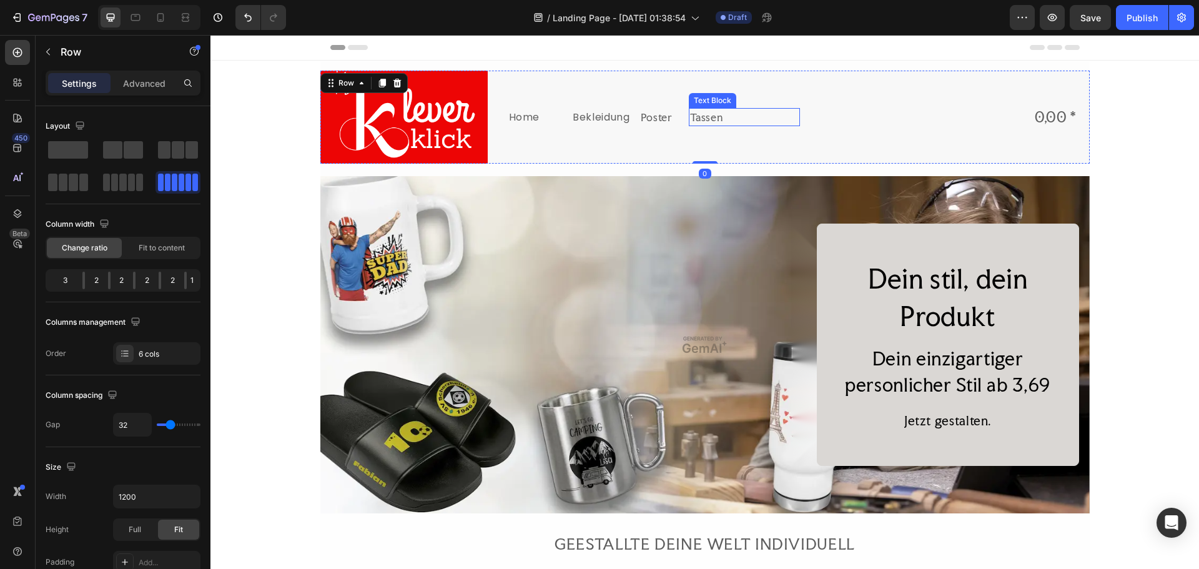
click at [717, 115] on p "Tassen" at bounding box center [744, 117] width 109 height 16
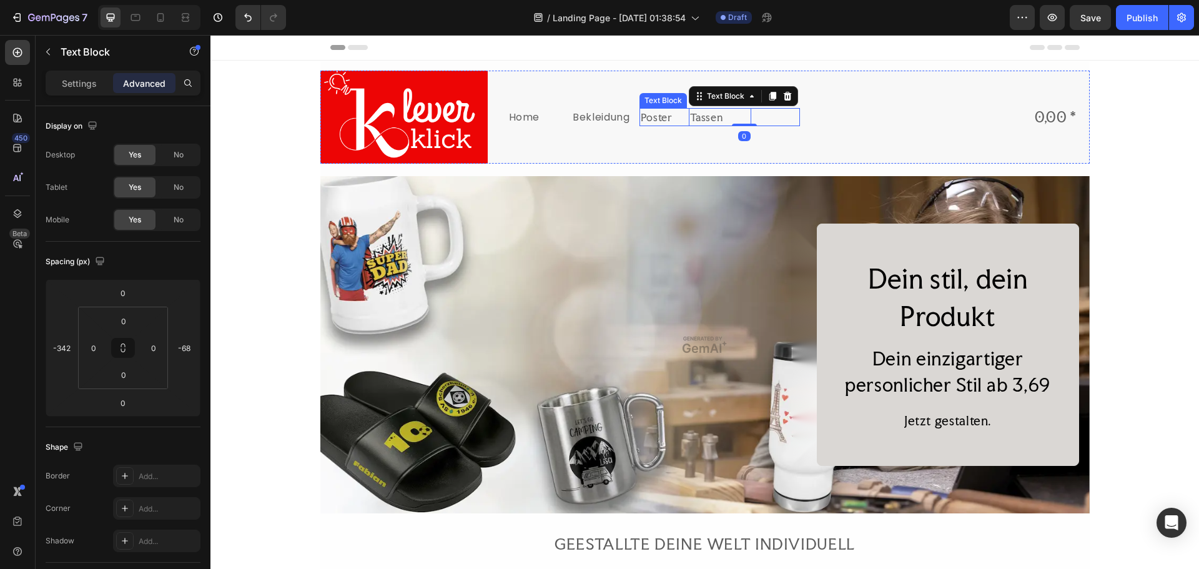
click at [661, 117] on p "Poster" at bounding box center [695, 117] width 109 height 16
click at [718, 119] on p "Tassen" at bounding box center [744, 117] width 109 height 16
click at [784, 100] on icon at bounding box center [787, 96] width 8 height 9
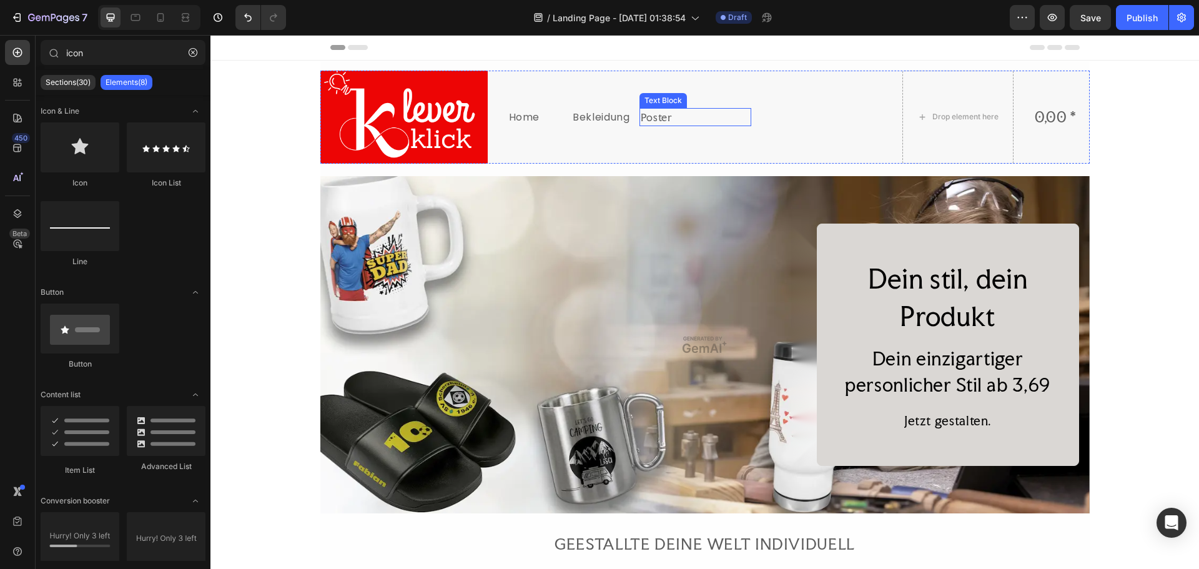
click at [675, 121] on p "Poster" at bounding box center [695, 117] width 109 height 16
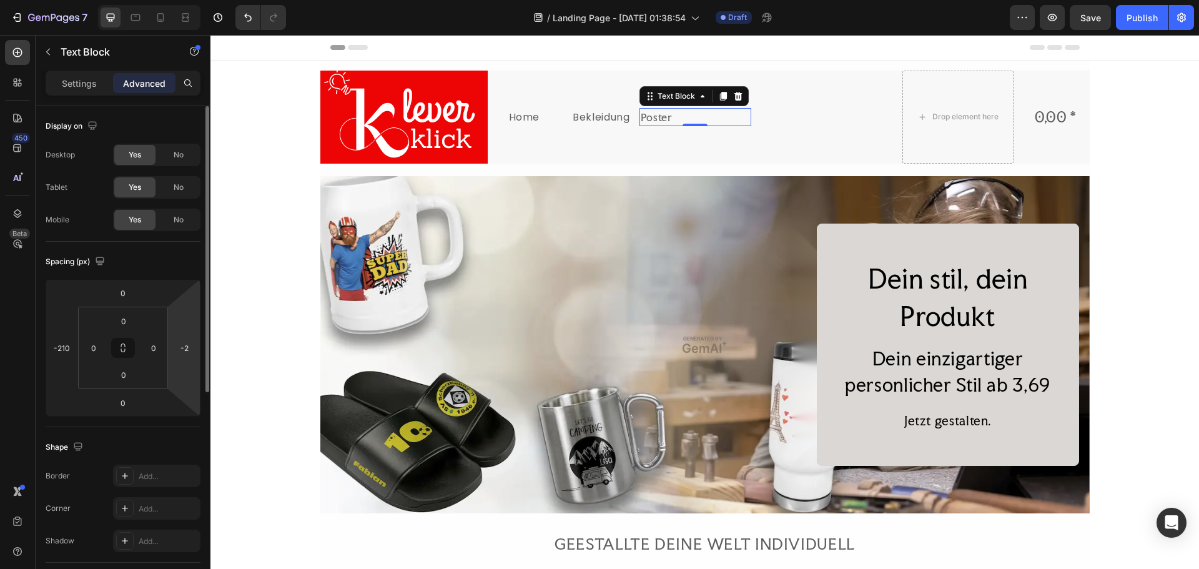
drag, startPoint x: 186, startPoint y: 315, endPoint x: 188, endPoint y: 321, distance: 6.5
click at [188, 0] on html "7 Version history / Landing Page - [DATE] 01:38:54 Draft Preview Save Publish 4…" at bounding box center [599, 0] width 1199 height 0
drag, startPoint x: 184, startPoint y: 371, endPoint x: 185, endPoint y: 387, distance: 16.2
click at [185, 0] on html "7 Version history / Landing Page - [DATE] 01:38:54 Draft Preview Save Publish 4…" at bounding box center [599, 0] width 1199 height 0
drag, startPoint x: 174, startPoint y: 361, endPoint x: 182, endPoint y: 360, distance: 7.6
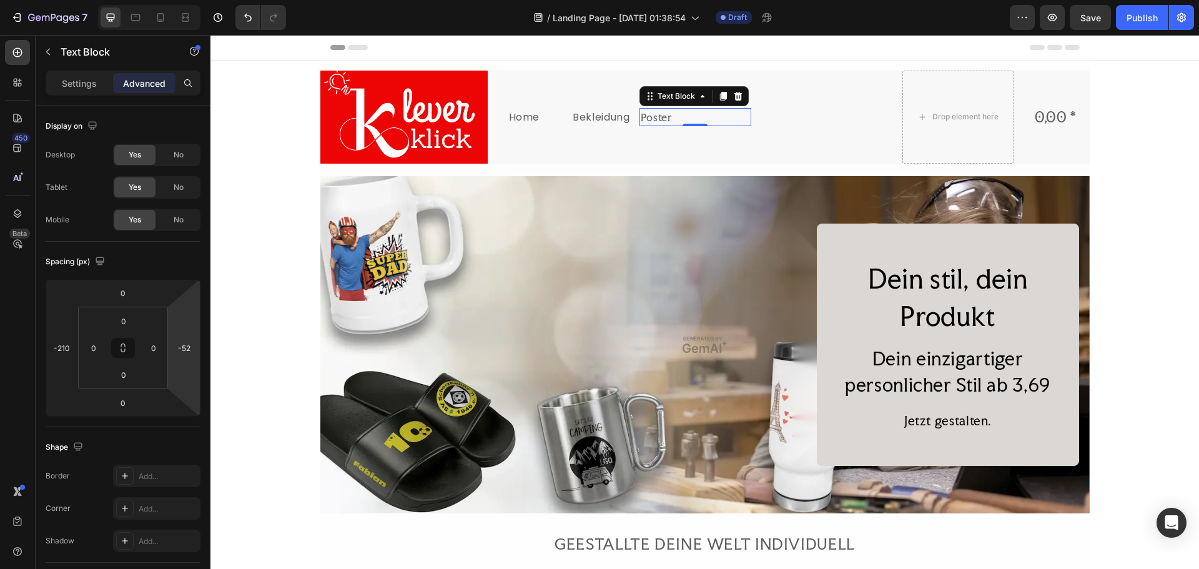
click at [182, 0] on html "7 Version history / Landing Page - [DATE] 01:38:54 Draft Preview Save Publish 4…" at bounding box center [599, 0] width 1199 height 0
drag, startPoint x: 187, startPoint y: 360, endPoint x: 198, endPoint y: 360, distance: 11.2
click at [198, 0] on html "7 Version history / Landing Page - [DATE] 01:38:54 Draft Preview Save Publish 4…" at bounding box center [599, 0] width 1199 height 0
type input "-12"
drag, startPoint x: 195, startPoint y: 326, endPoint x: 195, endPoint y: 313, distance: 12.5
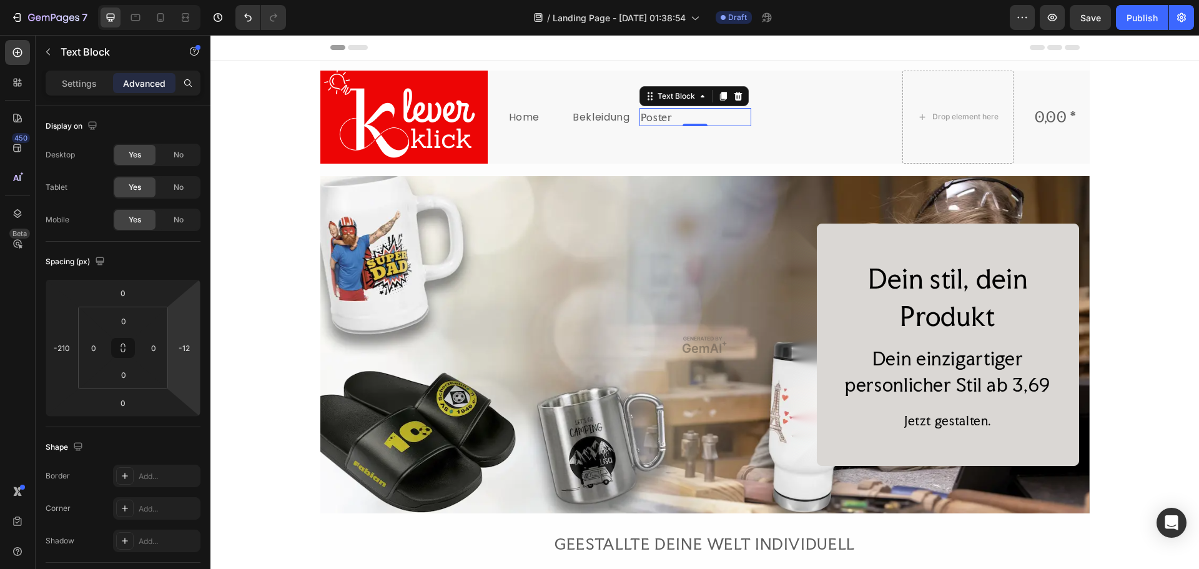
click at [195, 0] on html "7 Version history / Landing Page - [DATE] 01:38:54 Draft Preview Save Publish 4…" at bounding box center [599, 0] width 1199 height 0
click at [597, 123] on p "Bekleidung" at bounding box center [627, 117] width 109 height 16
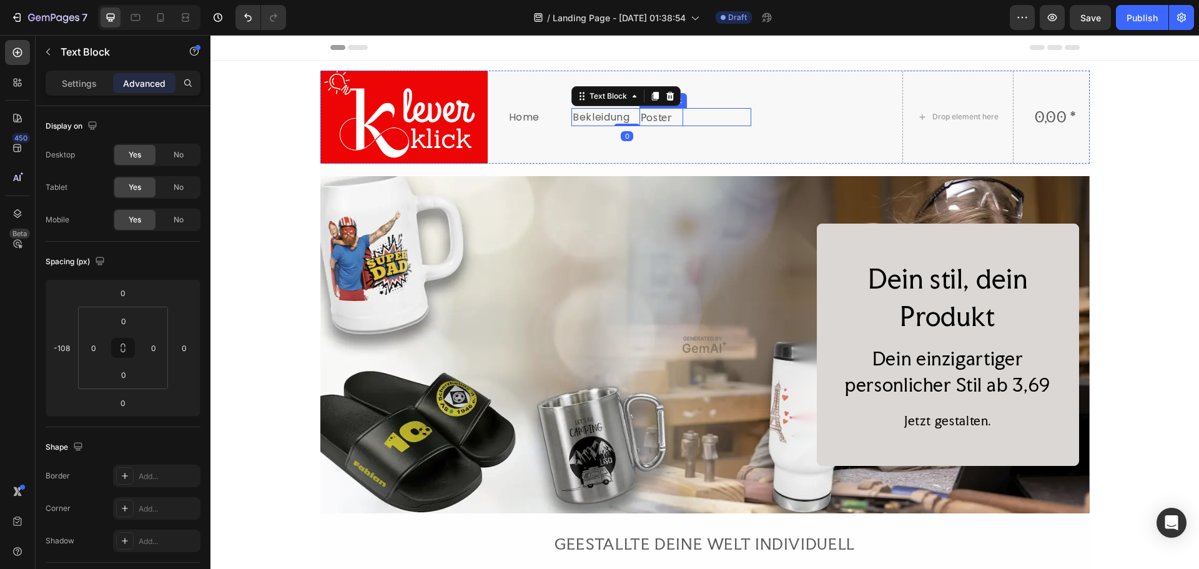
click at [663, 119] on p "Poster" at bounding box center [695, 117] width 109 height 16
click at [735, 97] on icon at bounding box center [738, 96] width 8 height 9
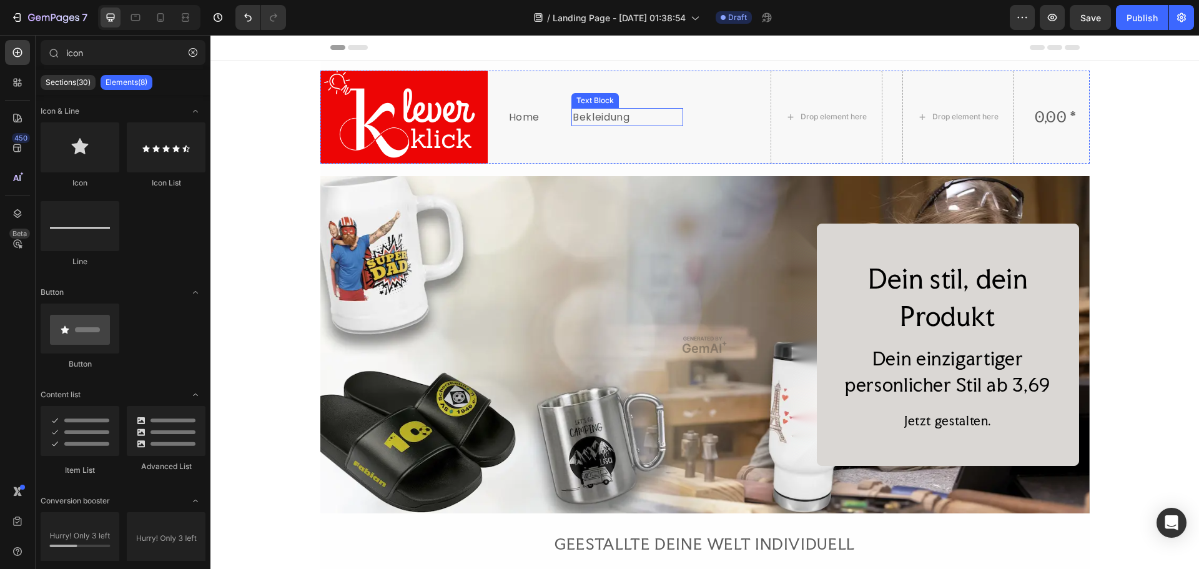
click at [619, 123] on p "Bekleidung" at bounding box center [627, 117] width 109 height 16
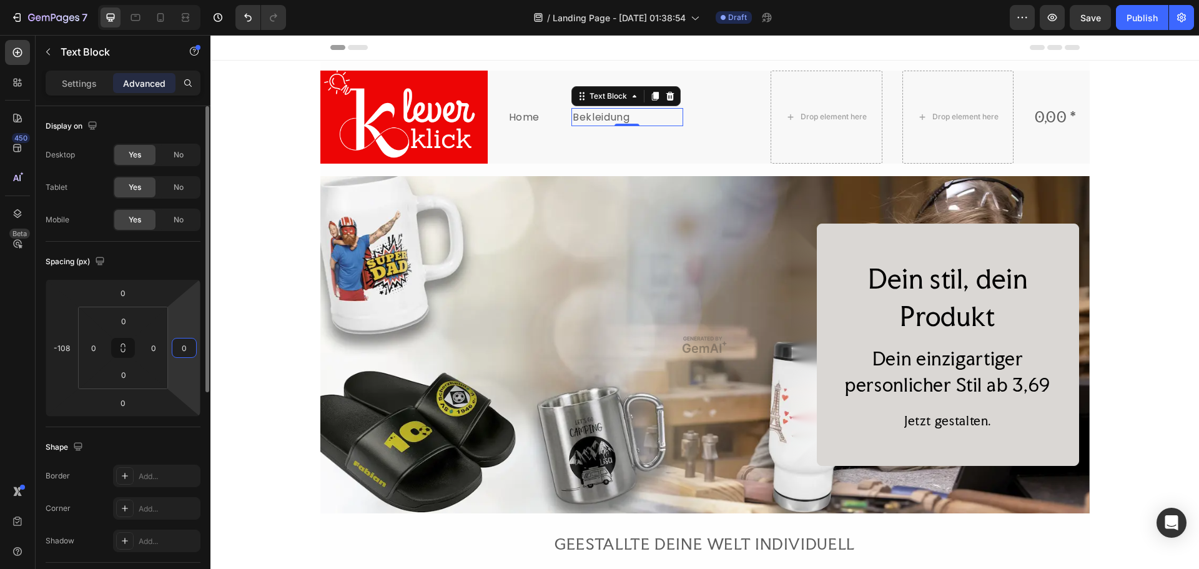
drag, startPoint x: 178, startPoint y: 343, endPoint x: 181, endPoint y: 329, distance: 14.1
click at [181, 329] on div "0 -108 0 0" at bounding box center [123, 347] width 155 height 137
click at [193, 0] on html "7 Version history / Landing Page - [DATE] 01:38:54 Draft Preview Save Publish 4…" at bounding box center [599, 0] width 1199 height 0
drag, startPoint x: 192, startPoint y: 320, endPoint x: 190, endPoint y: 367, distance: 46.9
click at [190, 0] on html "7 Version history / Landing Page - [DATE] 01:38:54 Draft Preview Publish 450 Be…" at bounding box center [599, 0] width 1199 height 0
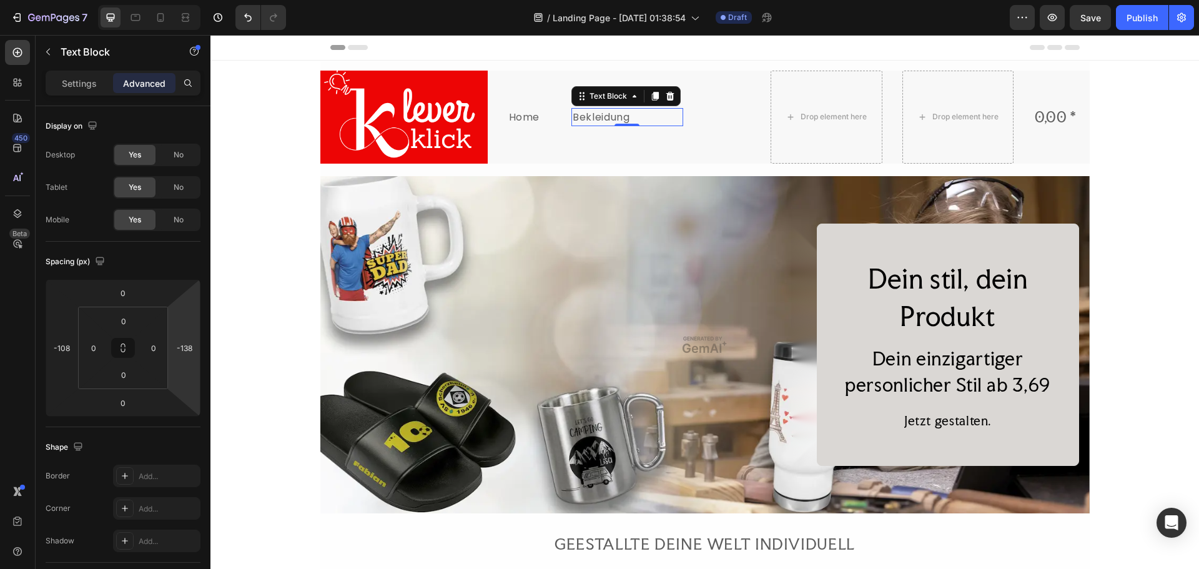
drag, startPoint x: 190, startPoint y: 373, endPoint x: 174, endPoint y: 369, distance: 16.1
click at [174, 0] on html "7 Version history / Landing Page - [DATE] 01:38:54 Draft Preview Save Publish 4…" at bounding box center [599, 0] width 1199 height 0
type input "-128"
drag, startPoint x: 172, startPoint y: 371, endPoint x: 160, endPoint y: 382, distance: 15.9
click at [160, 0] on html "7 Version history / Landing Page - [DATE] 01:38:54 Draft Preview Save Publish 4…" at bounding box center [599, 0] width 1199 height 0
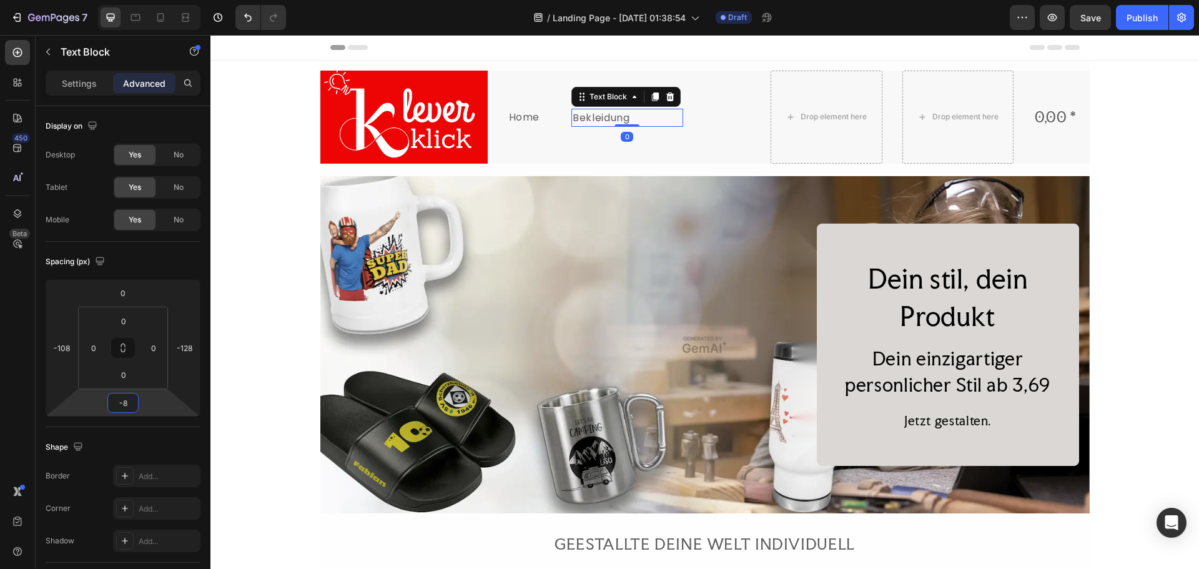
type input "-10"
click at [152, 0] on html "7 Version history / Landing Page - [DATE] 01:38:54 Draft Preview Save Publish 4…" at bounding box center [599, 0] width 1199 height 0
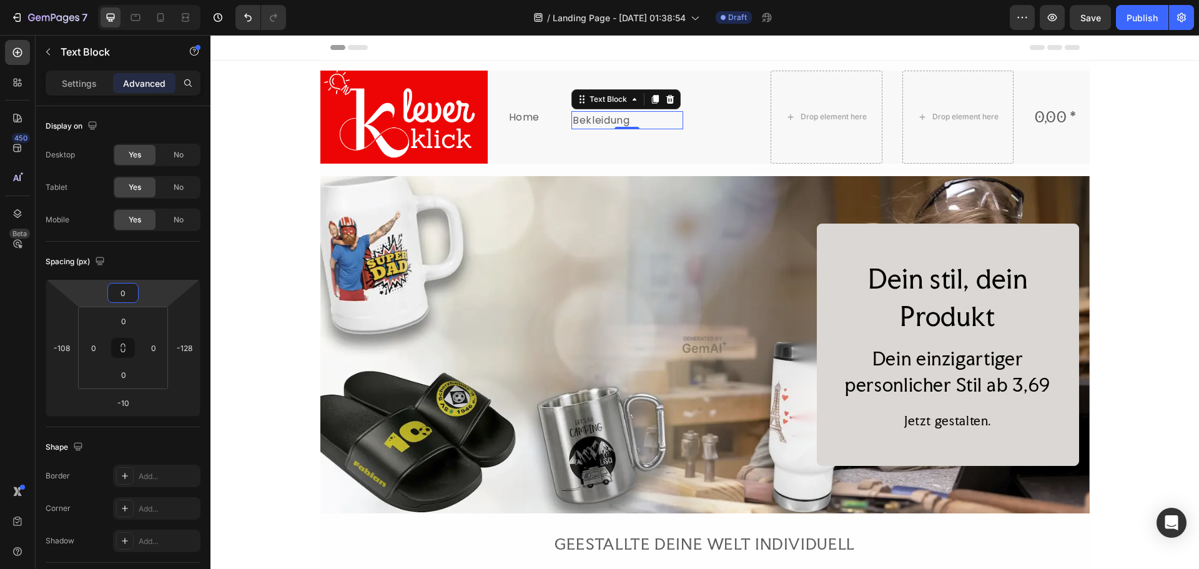
type input "2"
click at [153, 0] on html "7 Version history / Landing Page - [DATE] 01:38:54 Draft Preview Save Publish 4…" at bounding box center [599, 0] width 1199 height 0
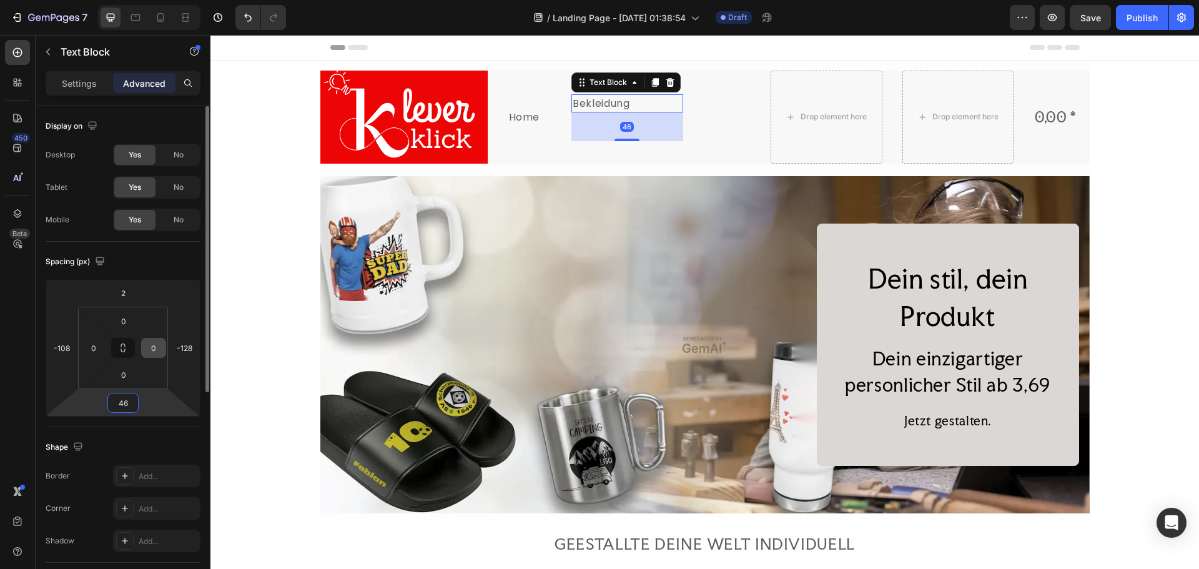
drag, startPoint x: 142, startPoint y: 403, endPoint x: 148, endPoint y: 350, distance: 54.0
click at [147, 0] on html "7 Version history / Landing Page - [DATE] 01:38:54 Draft Preview Save Publish 4…" at bounding box center [599, 0] width 1199 height 0
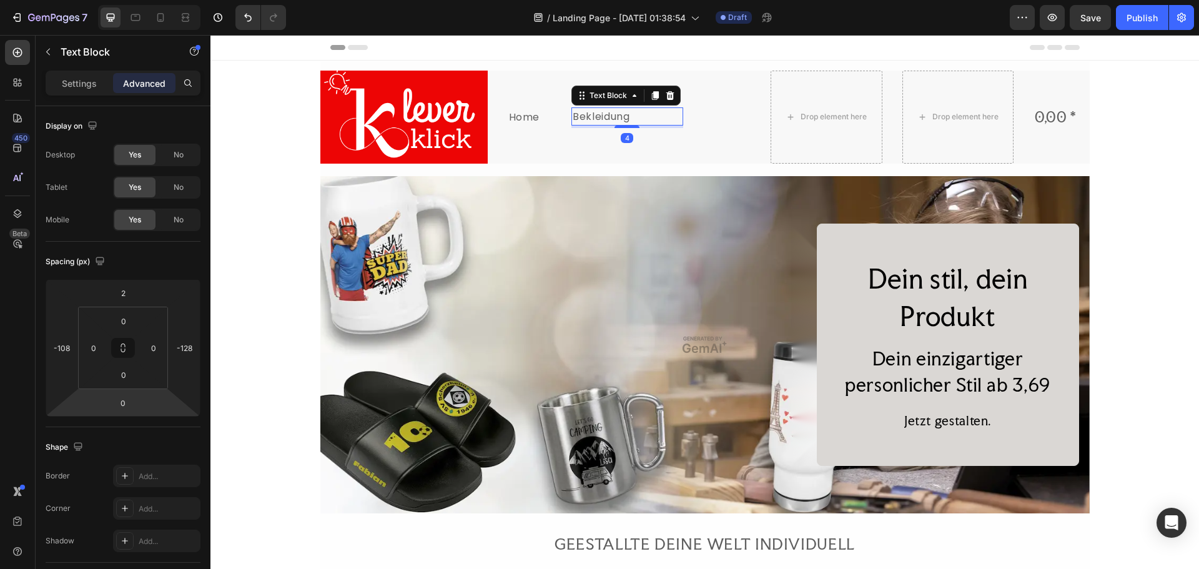
type input "-4"
drag, startPoint x: 150, startPoint y: 400, endPoint x: 152, endPoint y: 416, distance: 16.3
click at [152, 0] on html "7 Version history / Landing Page - [DATE] 01:38:54 Draft Preview Save Publish 4…" at bounding box center [599, 0] width 1199 height 0
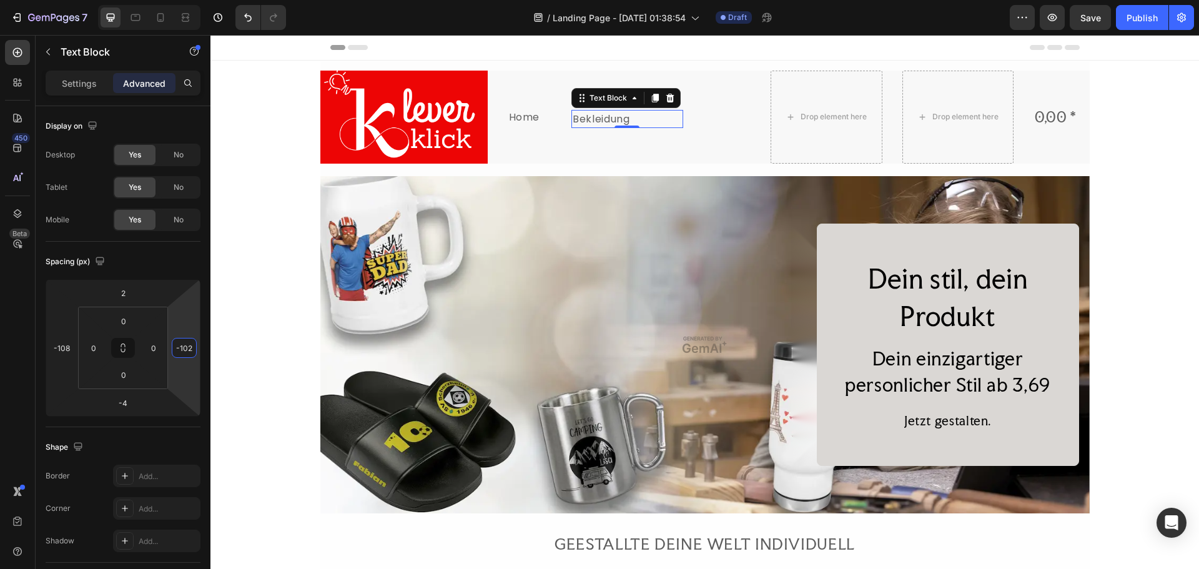
type input "-100"
drag, startPoint x: 191, startPoint y: 360, endPoint x: 191, endPoint y: 351, distance: 8.7
click at [191, 0] on html "7 Version history / Landing Page - [DATE] 01:38:54 Draft Preview Save Publish 4…" at bounding box center [599, 0] width 1199 height 0
drag, startPoint x: 182, startPoint y: 340, endPoint x: 180, endPoint y: 358, distance: 18.1
click at [180, 357] on div "-100" at bounding box center [184, 348] width 25 height 20
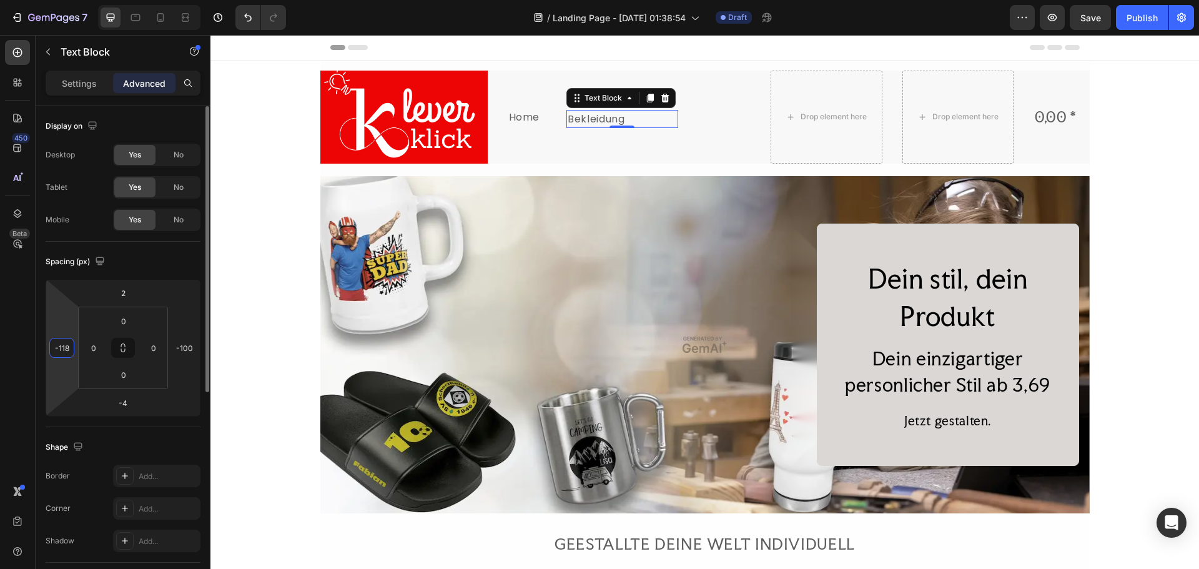
drag, startPoint x: 57, startPoint y: 327, endPoint x: 67, endPoint y: 336, distance: 13.3
click at [63, 0] on html "7 Version history / Landing Page - [DATE] 01:38:54 Draft Preview Save Publish 4…" at bounding box center [599, 0] width 1199 height 0
drag, startPoint x: 72, startPoint y: 331, endPoint x: 106, endPoint y: 330, distance: 33.7
click at [106, 0] on html "7 Version history / Landing Page - [DATE] 01:38:54 Draft Preview Save Publish 4…" at bounding box center [599, 0] width 1199 height 0
drag, startPoint x: 72, startPoint y: 328, endPoint x: 55, endPoint y: 330, distance: 16.9
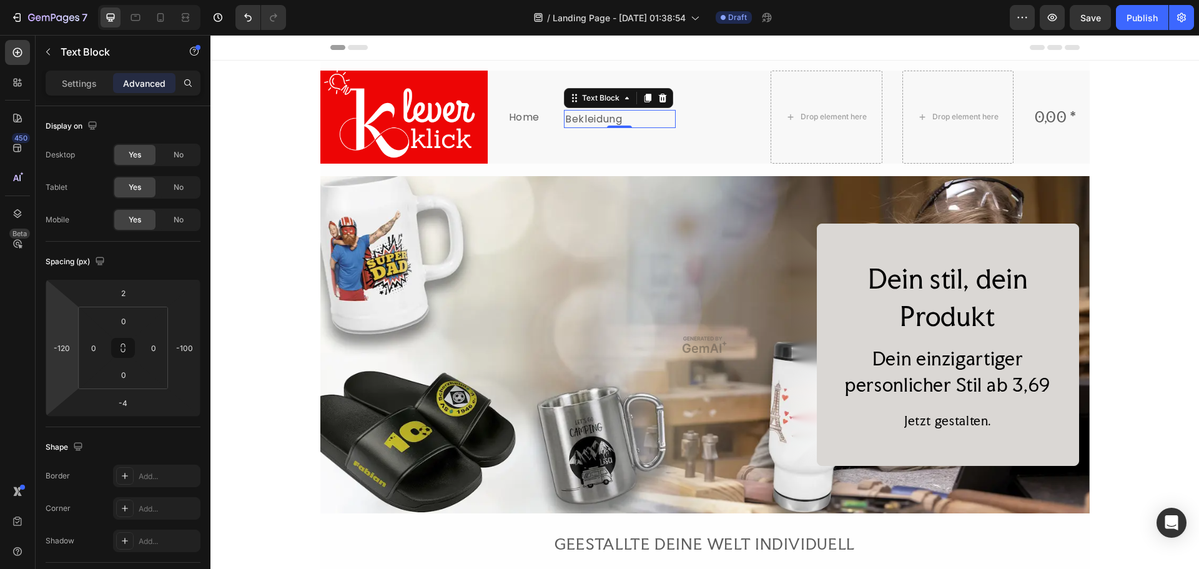
click at [55, 0] on html "7 Version history / Landing Page - [DATE] 01:38:54 Draft Preview Save Publish 4…" at bounding box center [599, 0] width 1199 height 0
drag, startPoint x: 55, startPoint y: 321, endPoint x: 109, endPoint y: 310, distance: 54.9
click at [109, 0] on html "7 Version history / Landing Page - [DATE] 01:38:54 Draft Preview Publish 450 Be…" at bounding box center [599, 0] width 1199 height 0
drag, startPoint x: 62, startPoint y: 300, endPoint x: 81, endPoint y: 300, distance: 18.7
click at [81, 0] on html "7 Version history / Landing Page - [DATE] 01:38:54 Draft Preview Save Publish 4…" at bounding box center [599, 0] width 1199 height 0
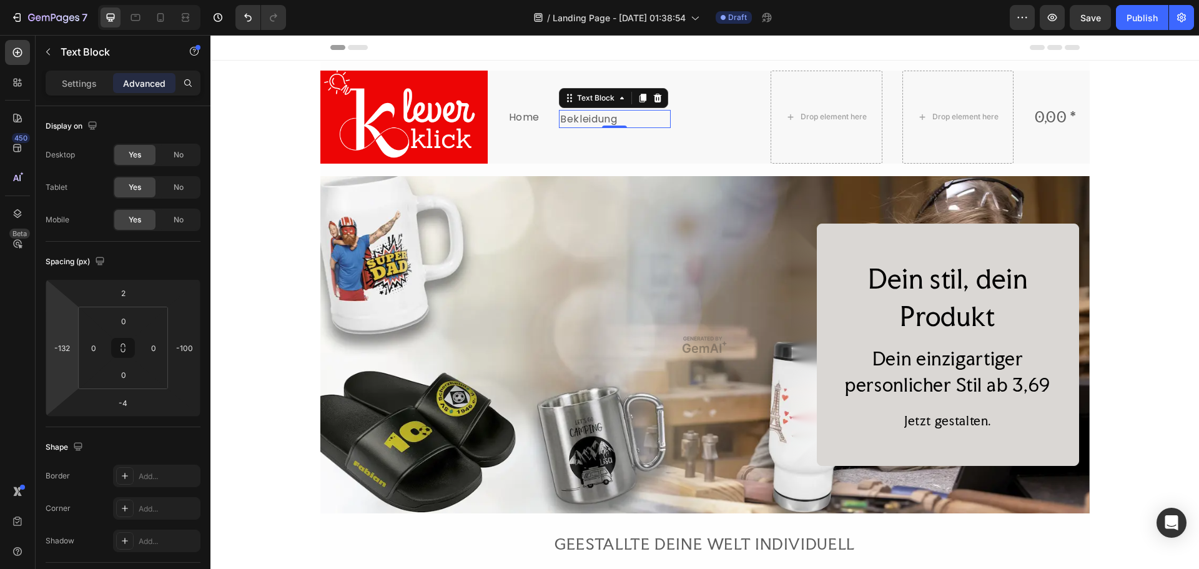
type input "-134"
drag, startPoint x: 69, startPoint y: 377, endPoint x: 68, endPoint y: 393, distance: 15.6
click at [68, 0] on html "7 Version history / Landing Page - [DATE] 01:38:54 Draft Preview Save Publish 4…" at bounding box center [599, 0] width 1199 height 0
type input "0"
click at [146, 0] on html "7 Version history / Landing Page - [DATE] 01:38:54 Draft Preview Save Publish 4…" at bounding box center [599, 0] width 1199 height 0
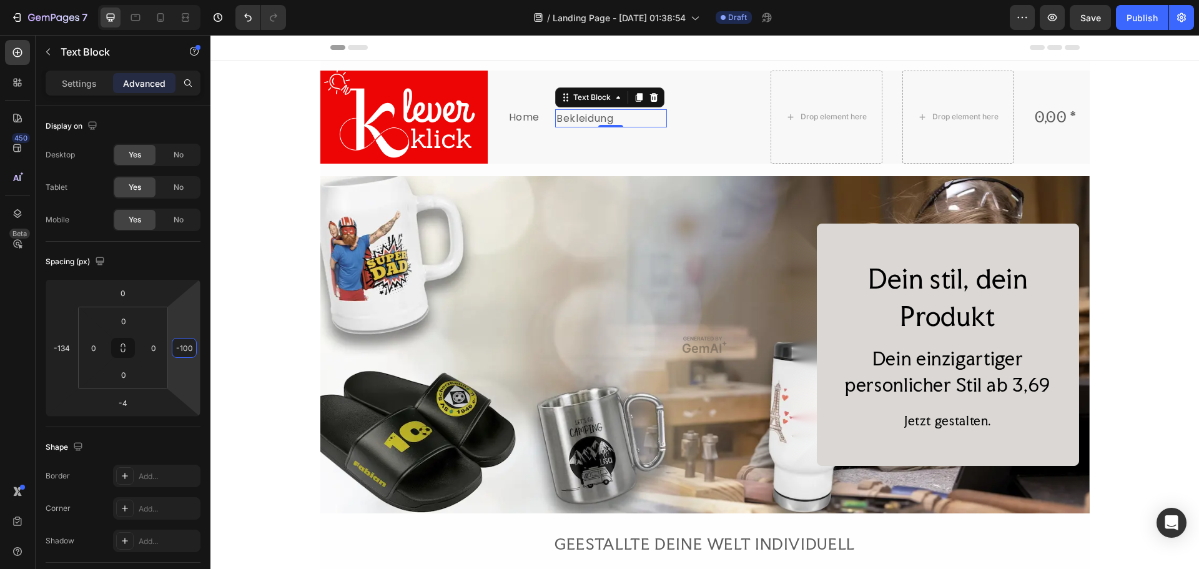
click at [201, 0] on html "7 Version history / Landing Page - [DATE] 01:38:54 Draft Preview Save Publish 4…" at bounding box center [599, 0] width 1199 height 0
click at [160, 343] on input "0" at bounding box center [153, 347] width 19 height 19
drag, startPoint x: 157, startPoint y: 329, endPoint x: 163, endPoint y: 355, distance: 26.8
click at [163, 0] on html "7 Version history / Landing Page - [DATE] 01:38:54 Draft Preview Save Publish 4…" at bounding box center [599, 0] width 1199 height 0
drag, startPoint x: 160, startPoint y: 360, endPoint x: 191, endPoint y: 367, distance: 32.1
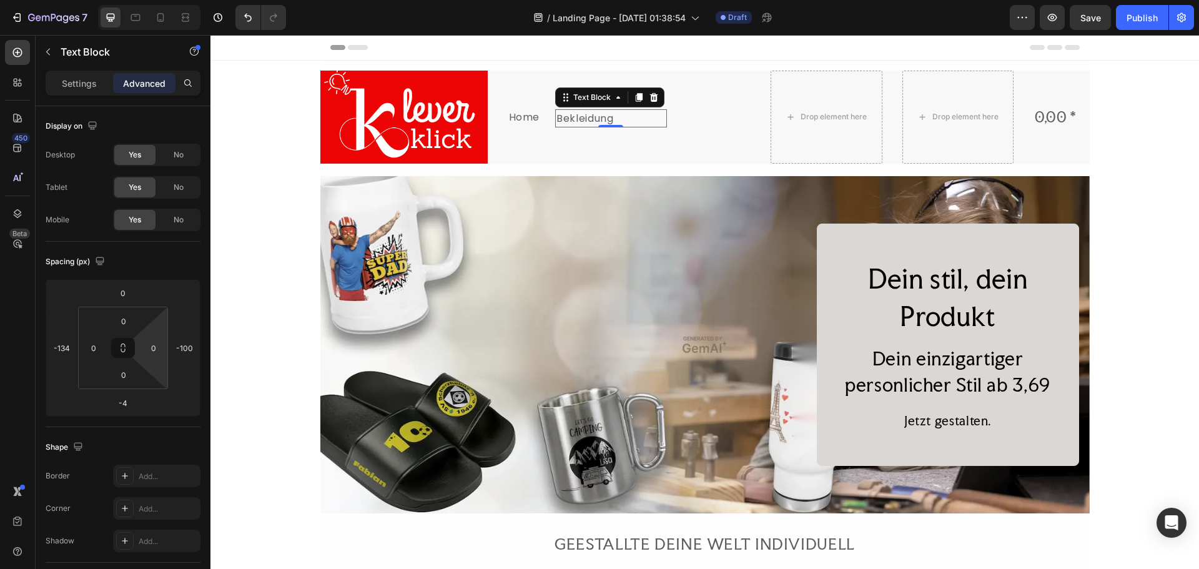
click at [191, 0] on html "7 Version history / Landing Page - [DATE] 01:38:54 Draft Preview Save Publish 4…" at bounding box center [599, 0] width 1199 height 0
type input "-86"
drag, startPoint x: 191, startPoint y: 366, endPoint x: 198, endPoint y: 362, distance: 7.8
click at [197, 0] on html "7 Version history / Landing Page - [DATE] 01:38:54 Draft Preview Save Publish 4…" at bounding box center [599, 0] width 1199 height 0
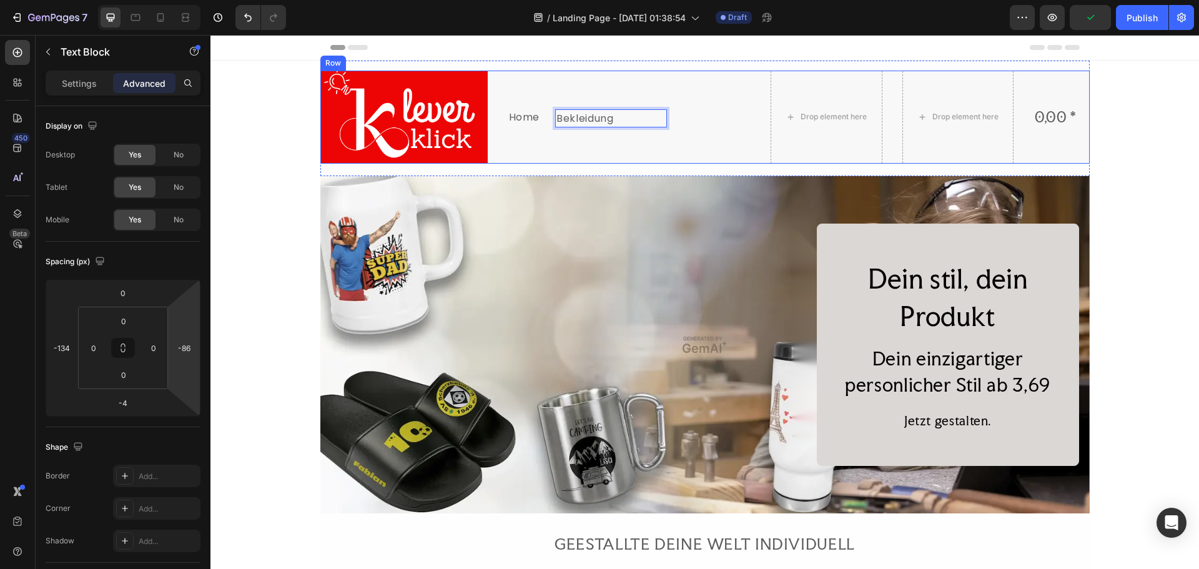
click at [713, 132] on div "Bekleidung Text Block -4" at bounding box center [695, 117] width 112 height 93
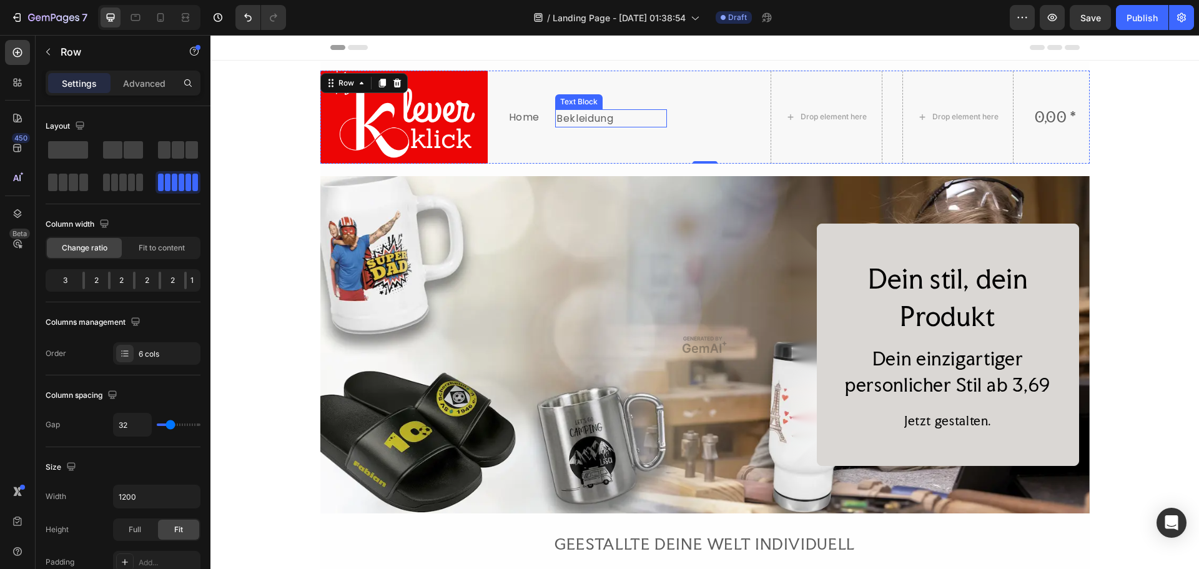
click at [599, 119] on p "Bekleidung" at bounding box center [610, 119] width 109 height 16
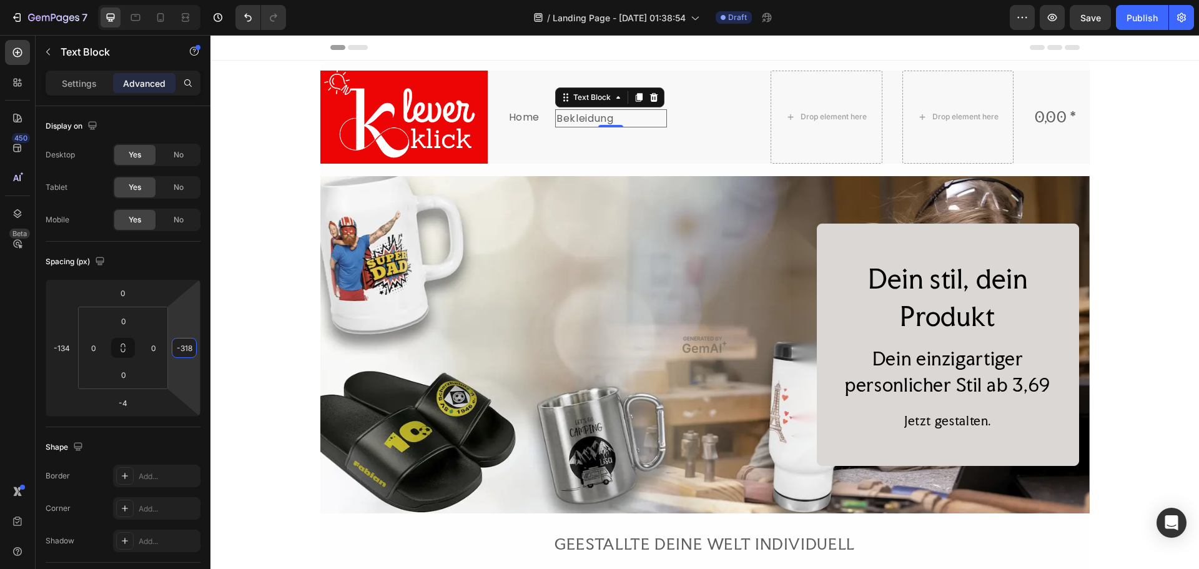
drag, startPoint x: 184, startPoint y: 298, endPoint x: 190, endPoint y: 370, distance: 72.6
click at [190, 0] on html "7 Version history / Landing Page - [DATE] 01:38:54 Draft Preview Save Publish 4…" at bounding box center [599, 0] width 1199 height 0
drag, startPoint x: 183, startPoint y: 396, endPoint x: 187, endPoint y: 381, distance: 15.0
click at [184, 0] on html "7 Version history / Landing Page - [DATE] 01:38:54 Draft Preview Save Publish 4…" at bounding box center [599, 0] width 1199 height 0
click at [193, 0] on html "7 Version history / Landing Page - [DATE] 01:38:54 Draft Preview Save Publish 4…" at bounding box center [599, 0] width 1199 height 0
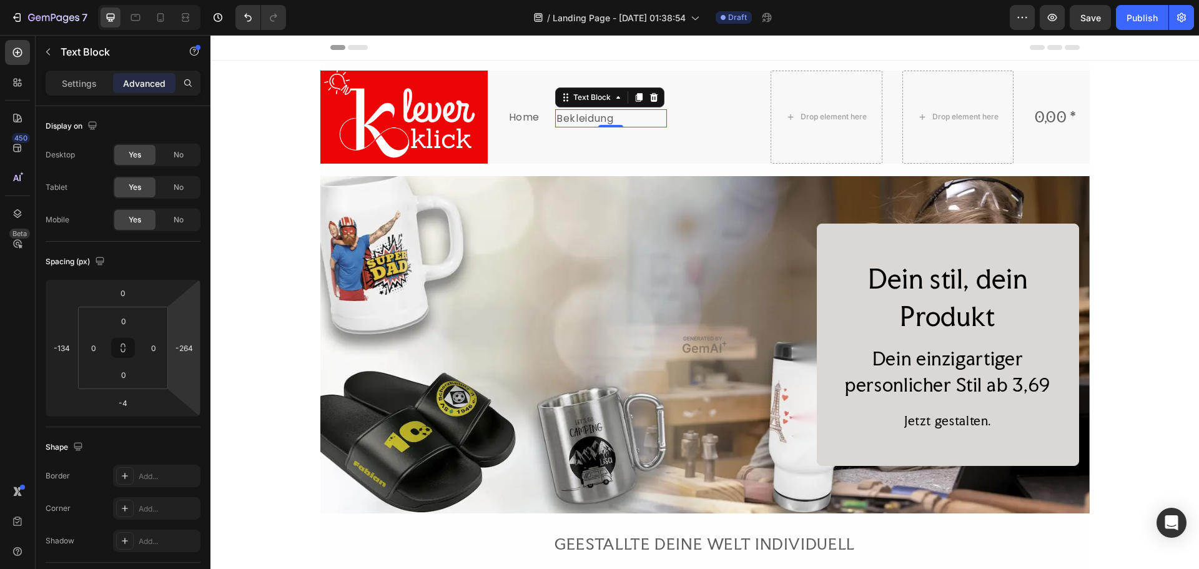
type input "-256"
drag, startPoint x: 170, startPoint y: 364, endPoint x: 134, endPoint y: 359, distance: 37.2
click at [168, 0] on html "7 Version history / Landing Page - [DATE] 01:38:54 Draft Preview Save Publish 4…" at bounding box center [599, 0] width 1199 height 0
type input "-138"
click at [56, 0] on html "7 Version history / Landing Page - [DATE] 01:38:54 Draft Preview Save Publish 4…" at bounding box center [599, 0] width 1199 height 0
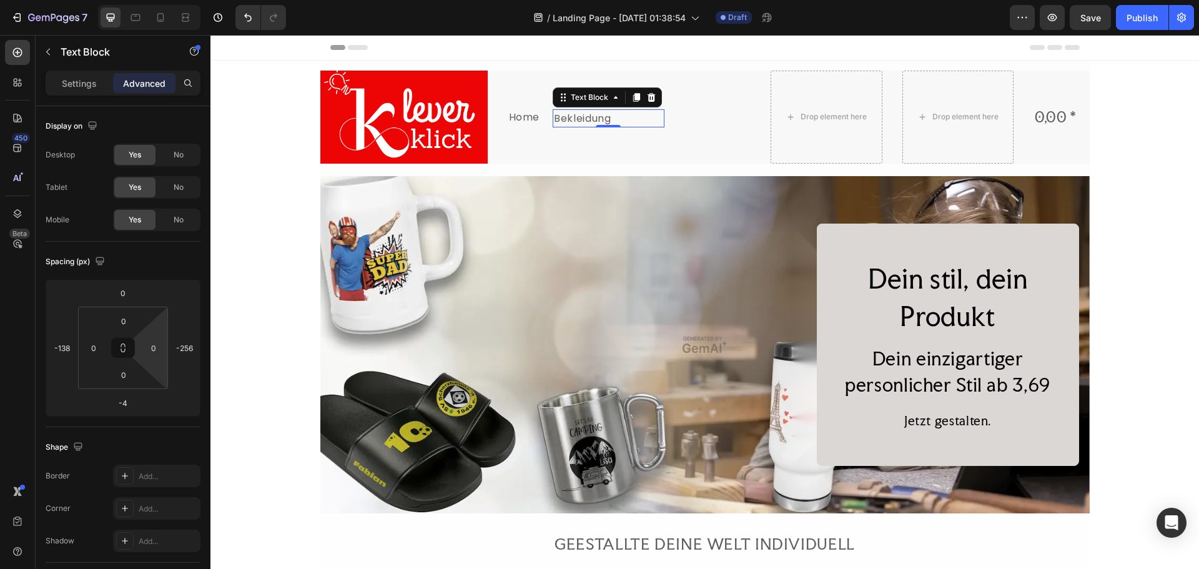
click at [149, 0] on html "7 Version history / Landing Page - [DATE] 01:38:54 Draft Preview Save Publish 4…" at bounding box center [599, 0] width 1199 height 0
drag, startPoint x: 150, startPoint y: 364, endPoint x: 144, endPoint y: 354, distance: 12.1
click at [159, 0] on html "7 Version history / Landing Page - [DATE] 01:38:54 Draft Preview Save Publish 4…" at bounding box center [599, 0] width 1199 height 0
click at [127, 343] on icon at bounding box center [123, 348] width 10 height 10
type input "0"
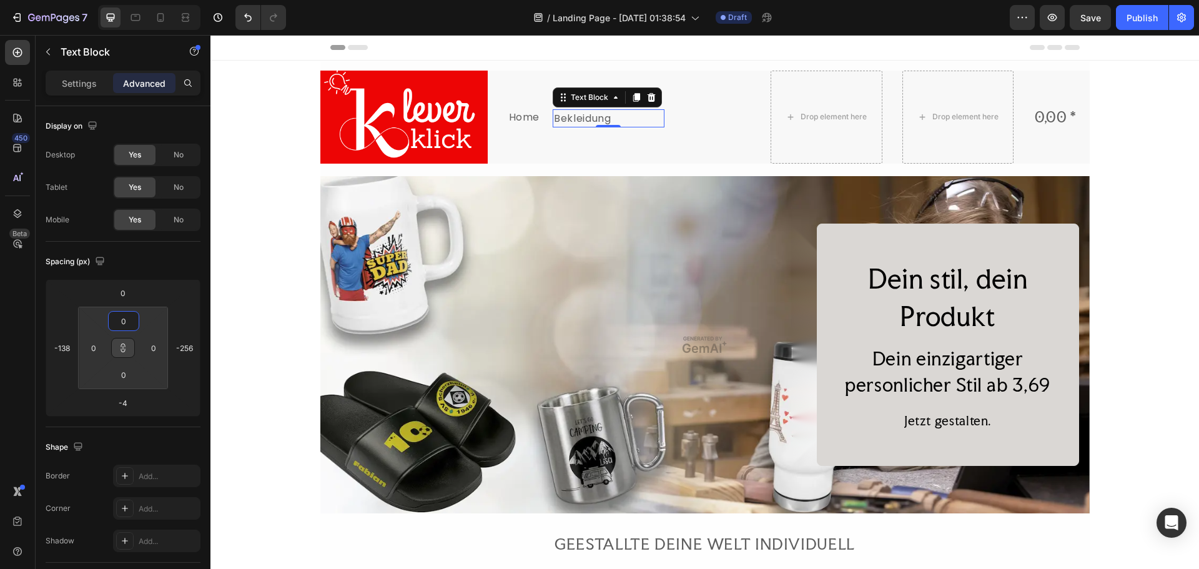
click at [147, 0] on html "7 Version history / Landing Page - [DATE] 01:38:54 Draft Preview Save Publish 4…" at bounding box center [599, 0] width 1199 height 0
drag, startPoint x: 157, startPoint y: 327, endPoint x: 161, endPoint y: 371, distance: 44.5
click at [161, 0] on html "7 Version history / Landing Page - [DATE] 01:38:54 Draft Preview Save Publish 4…" at bounding box center [599, 0] width 1199 height 0
click at [169, 0] on html "7 Version history / Landing Page - [DATE] 01:38:54 Draft Preview Save Publish 4…" at bounding box center [599, 0] width 1199 height 0
drag, startPoint x: 157, startPoint y: 369, endPoint x: 146, endPoint y: 358, distance: 15.5
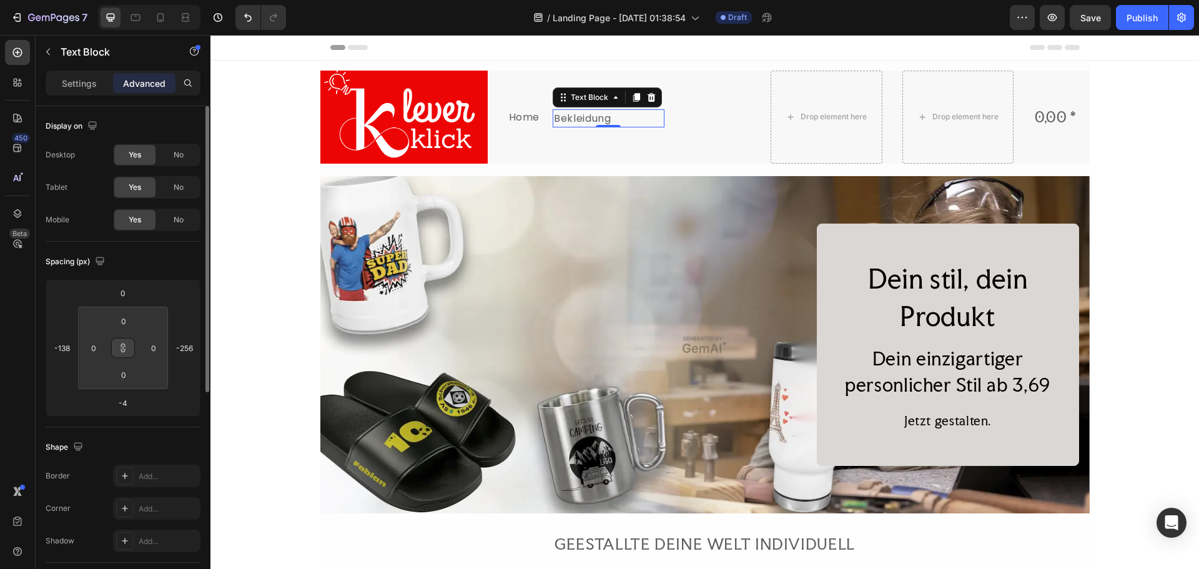
click at [141, 0] on html "7 Version history / Landing Page - [DATE] 01:38:54 Draft Preview Save Publish 4…" at bounding box center [599, 0] width 1199 height 0
drag, startPoint x: 140, startPoint y: 337, endPoint x: 149, endPoint y: 347, distance: 12.8
click at [144, 0] on html "7 Version history / Landing Page - [DATE] 01:38:54 Draft Preview Publish 450 Be…" at bounding box center [599, 0] width 1199 height 0
type input "5"
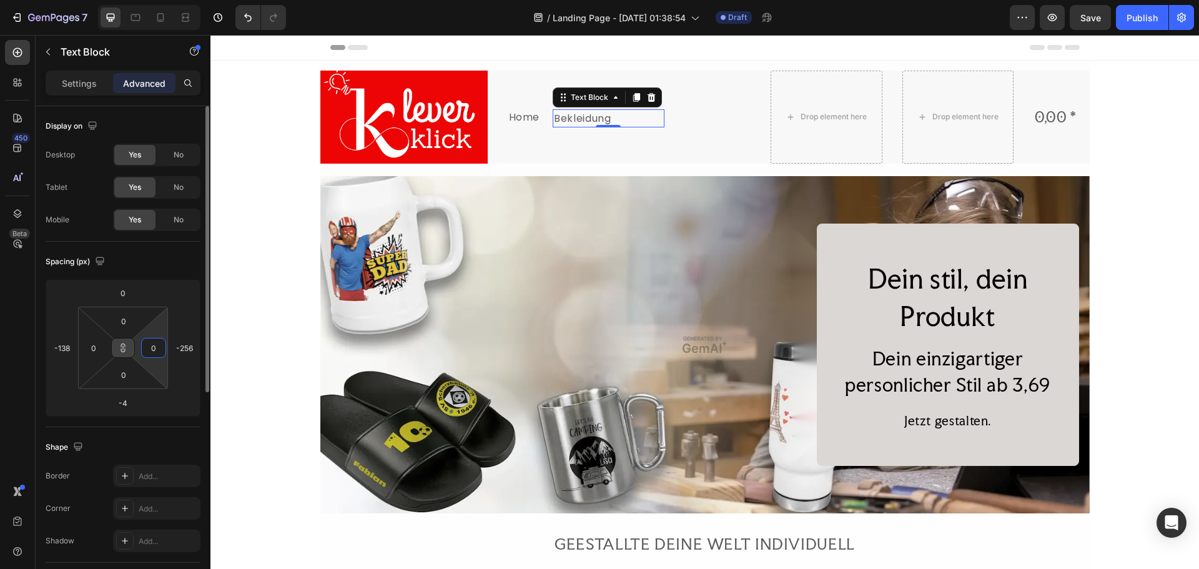
type input "5"
type input "50"
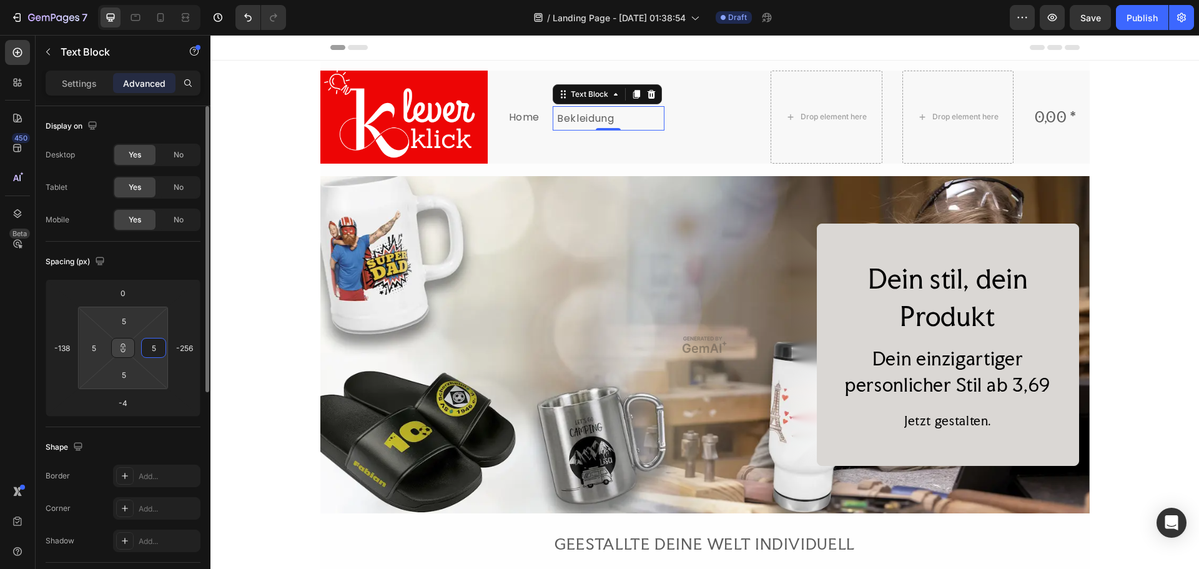
type input "50"
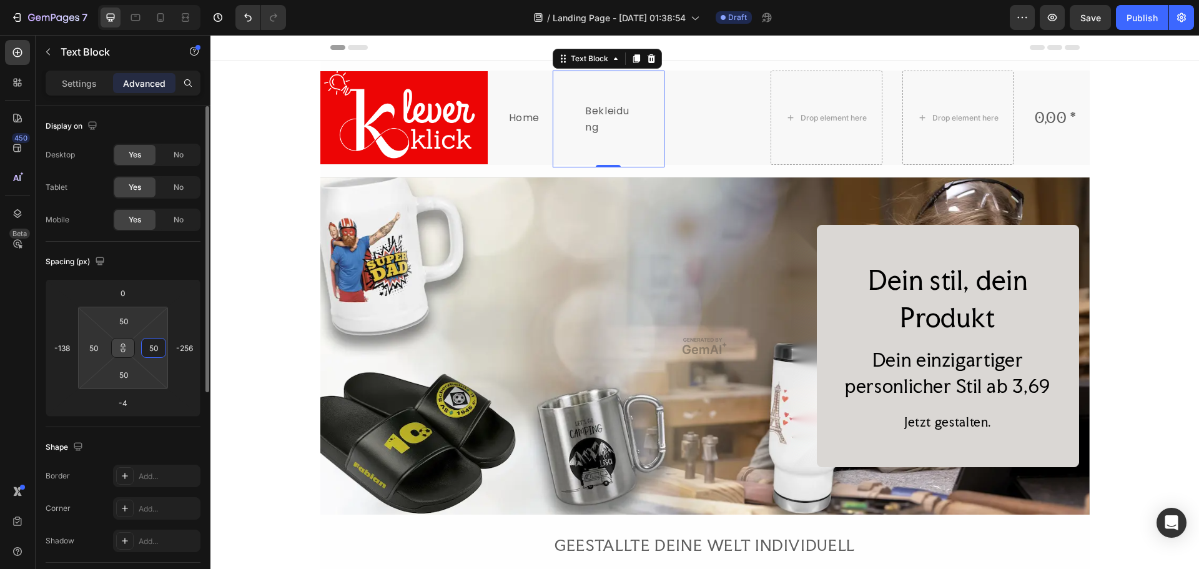
type input "5"
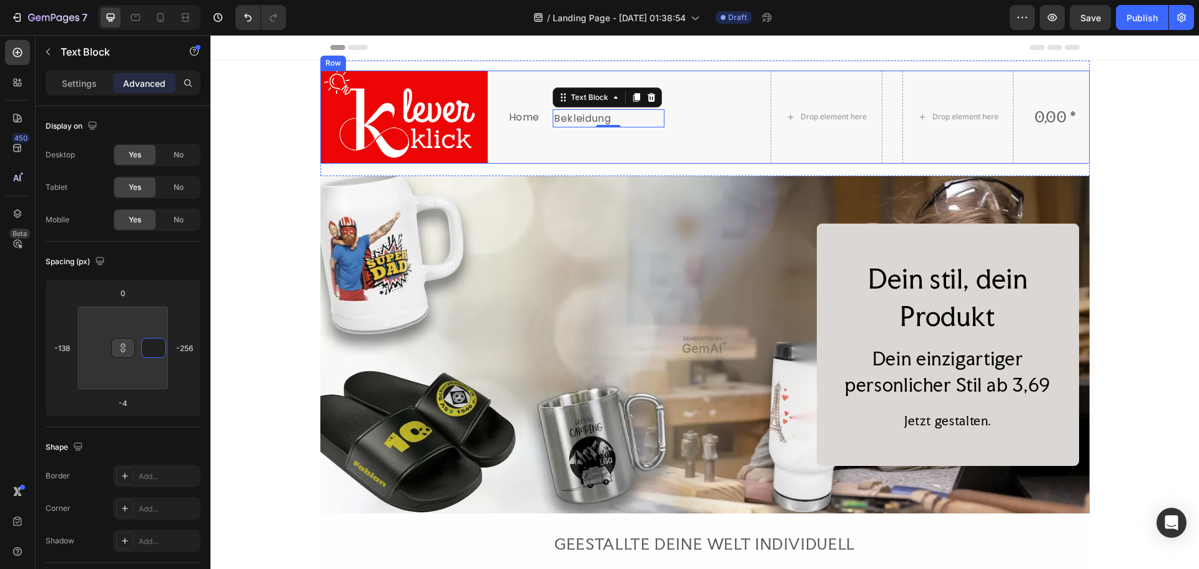
click at [694, 132] on div "Bekleidung Text Block -4" at bounding box center [695, 117] width 112 height 93
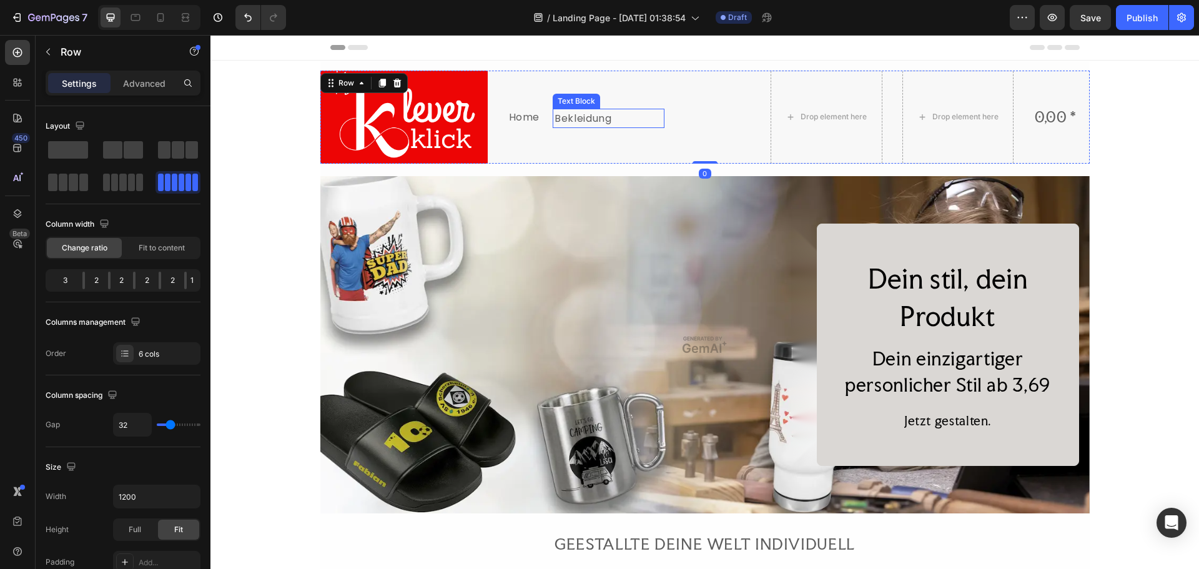
click at [590, 116] on p "Bekleidung" at bounding box center [608, 119] width 108 height 16
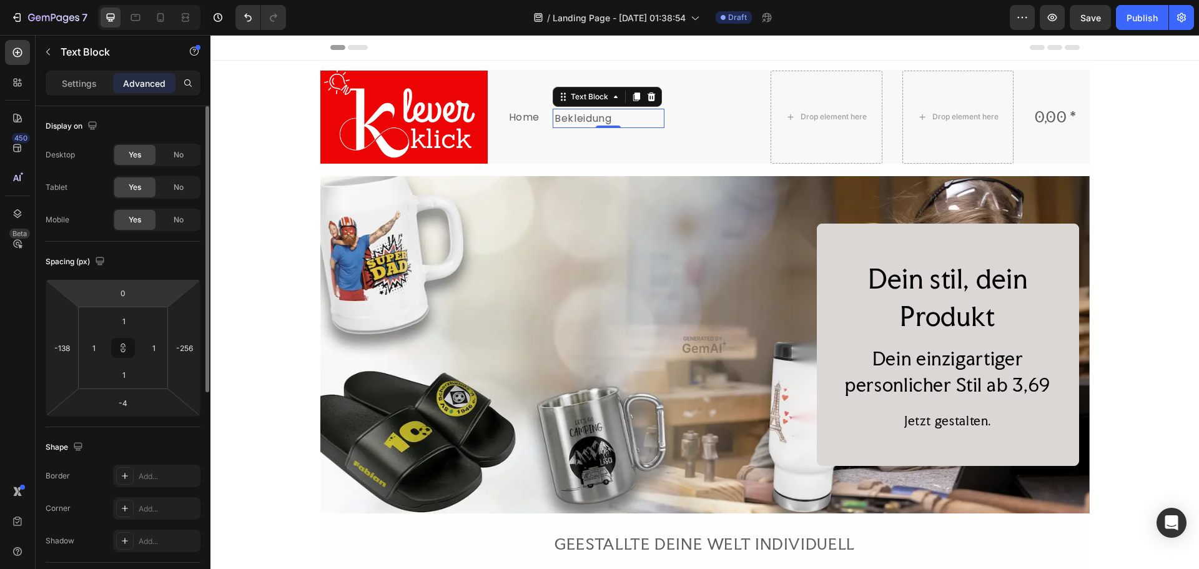
type input "0"
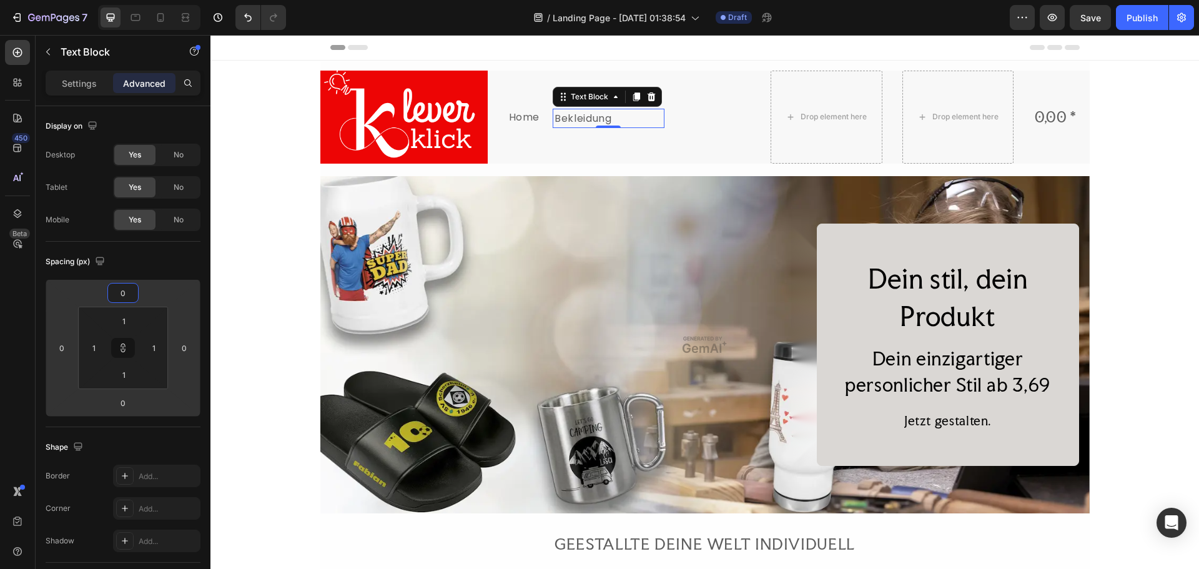
type input "6"
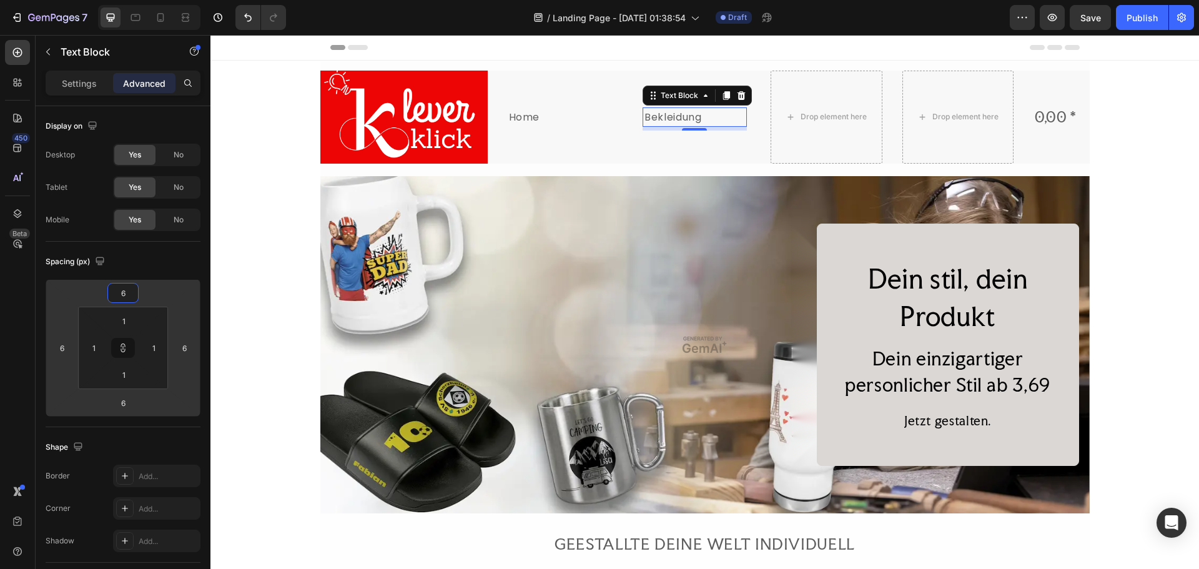
drag, startPoint x: 140, startPoint y: 280, endPoint x: 116, endPoint y: 278, distance: 25.0
click at [116, 0] on html "7 Version history / Landing Page - [DATE] 01:38:54 Draft Preview Save Publish 4…" at bounding box center [599, 0] width 1199 height 0
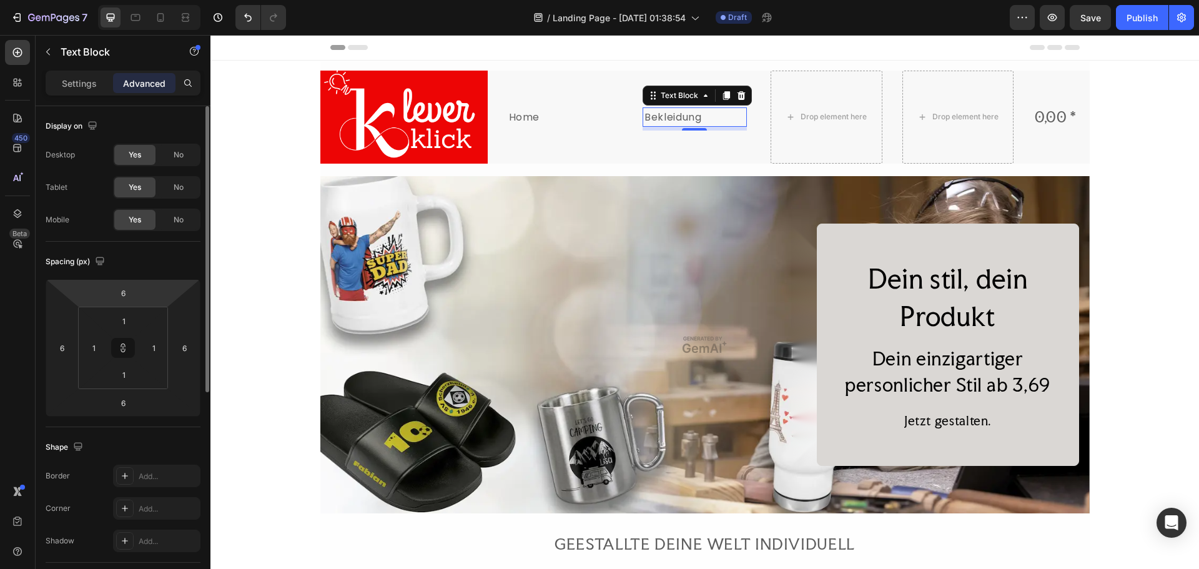
click at [155, 0] on html "7 Version history / Landing Page - [DATE] 01:38:54 Draft Preview Save Publish 4…" at bounding box center [599, 0] width 1199 height 0
type input "16"
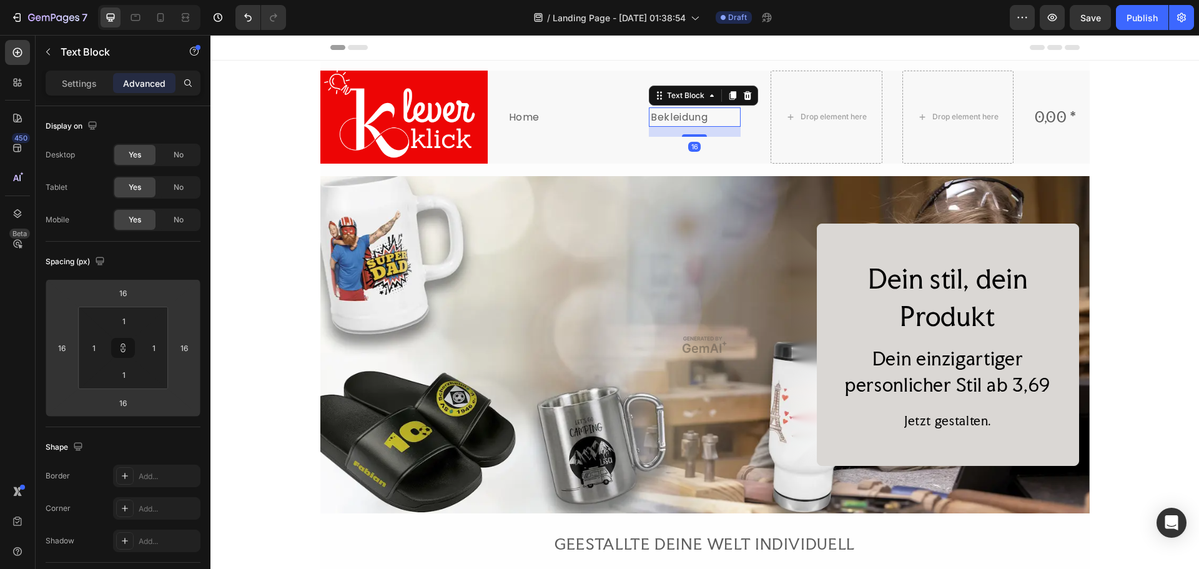
type input "14"
type input "6"
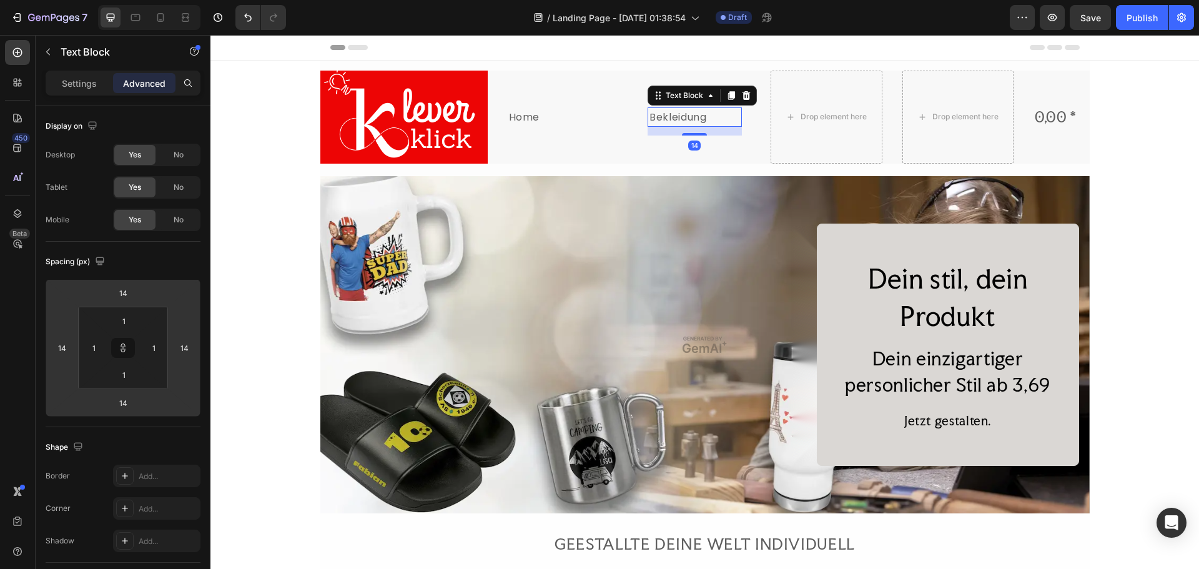
type input "6"
type input "-14"
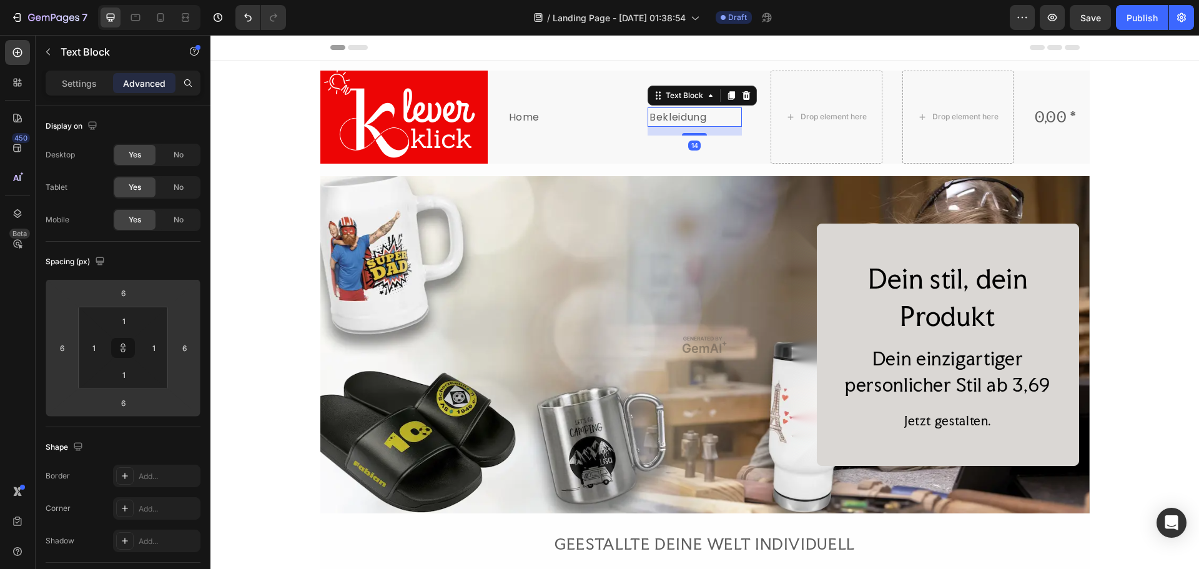
type input "-14"
type input "-24"
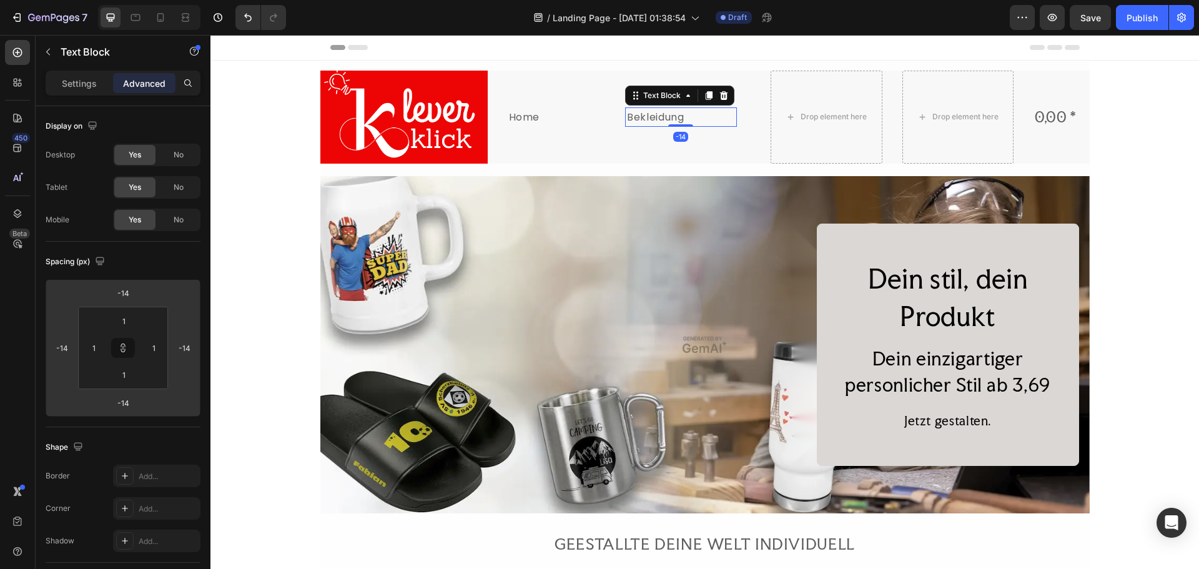
type input "-24"
type input "-42"
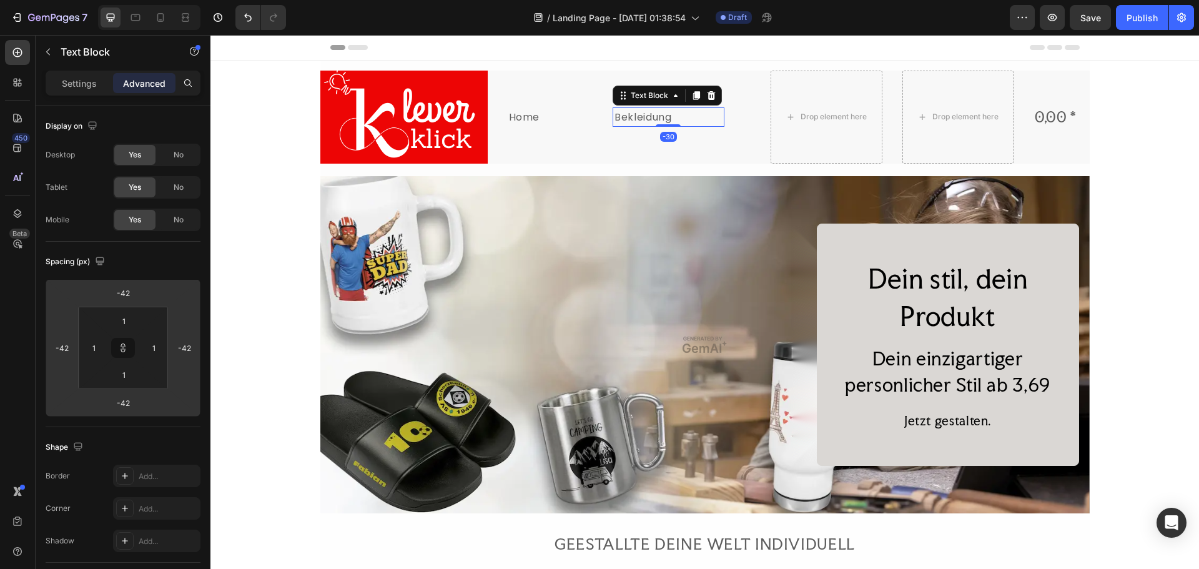
type input "-48"
type input "-54"
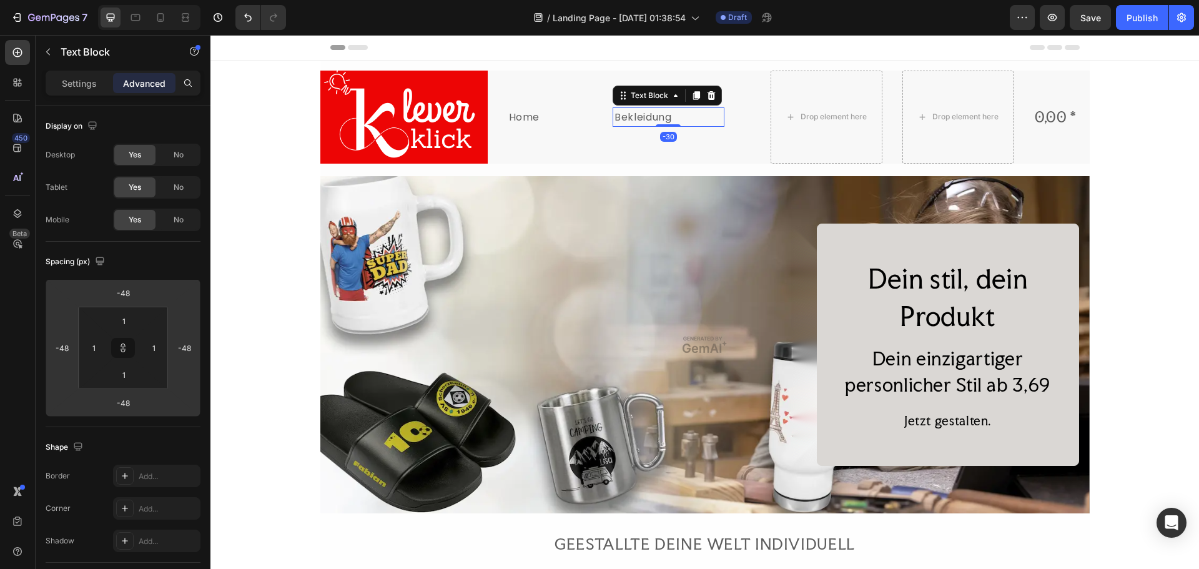
type input "-54"
type input "-56"
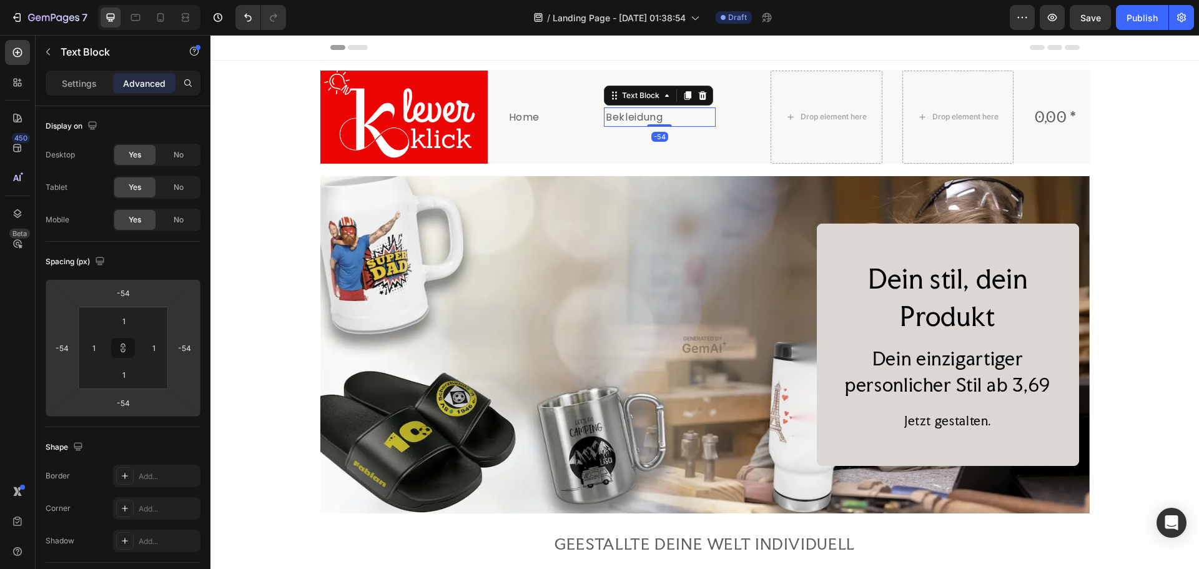
type input "-56"
type input "-60"
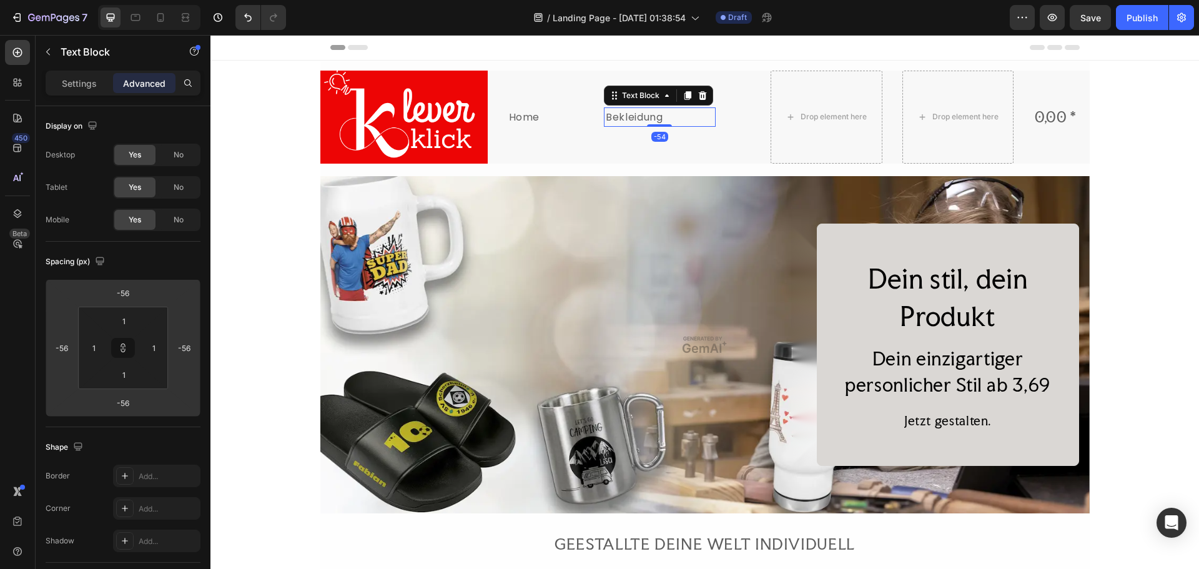
type input "-60"
type input "-62"
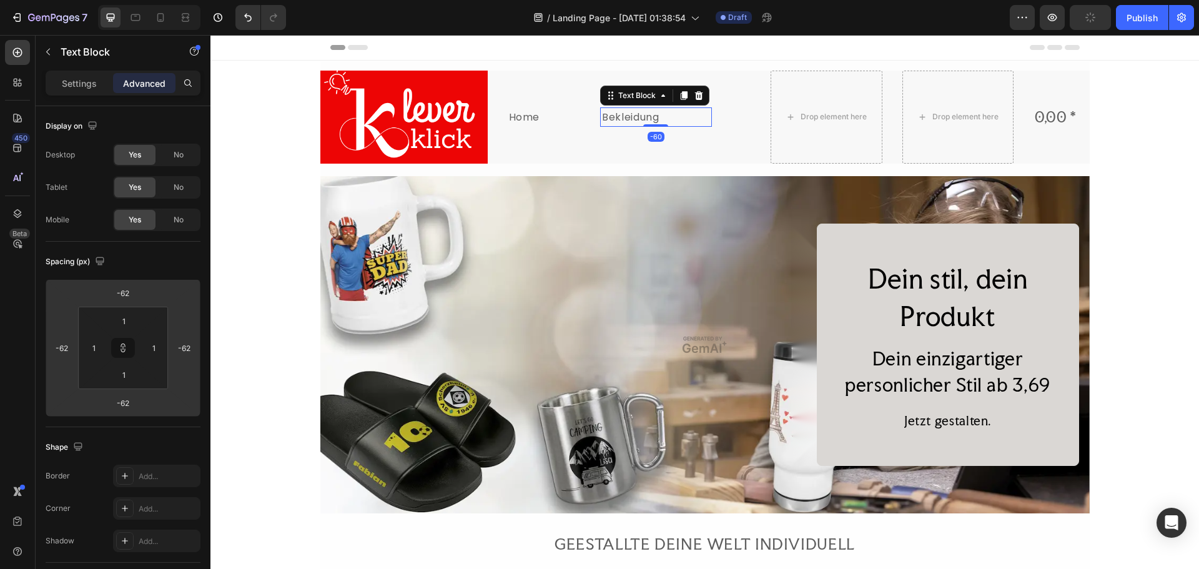
type input "-66"
type input "-68"
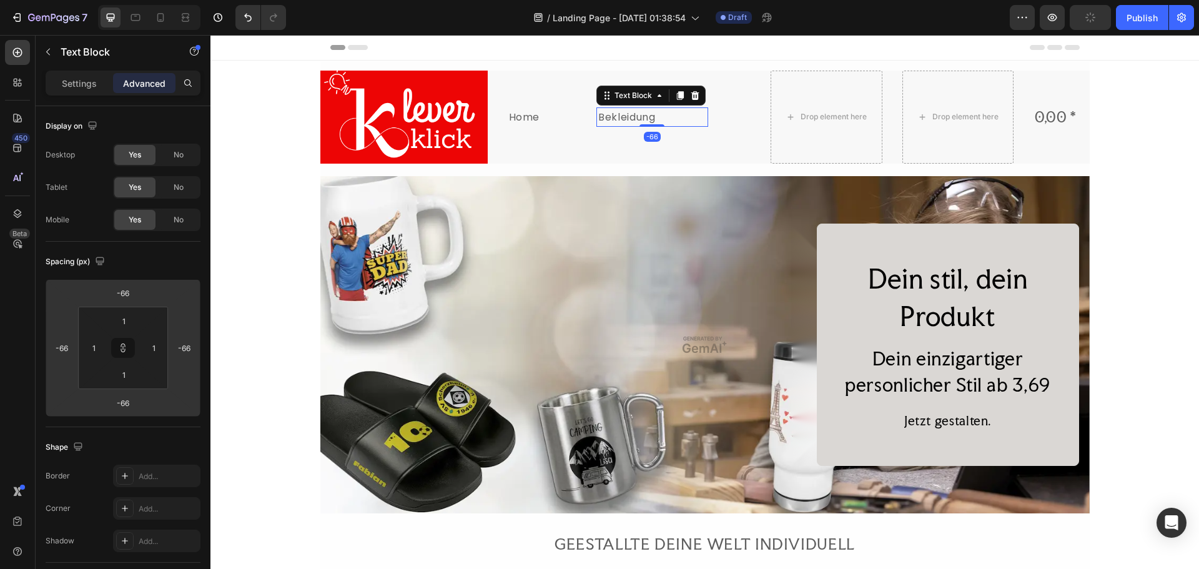
type input "-68"
type input "-72"
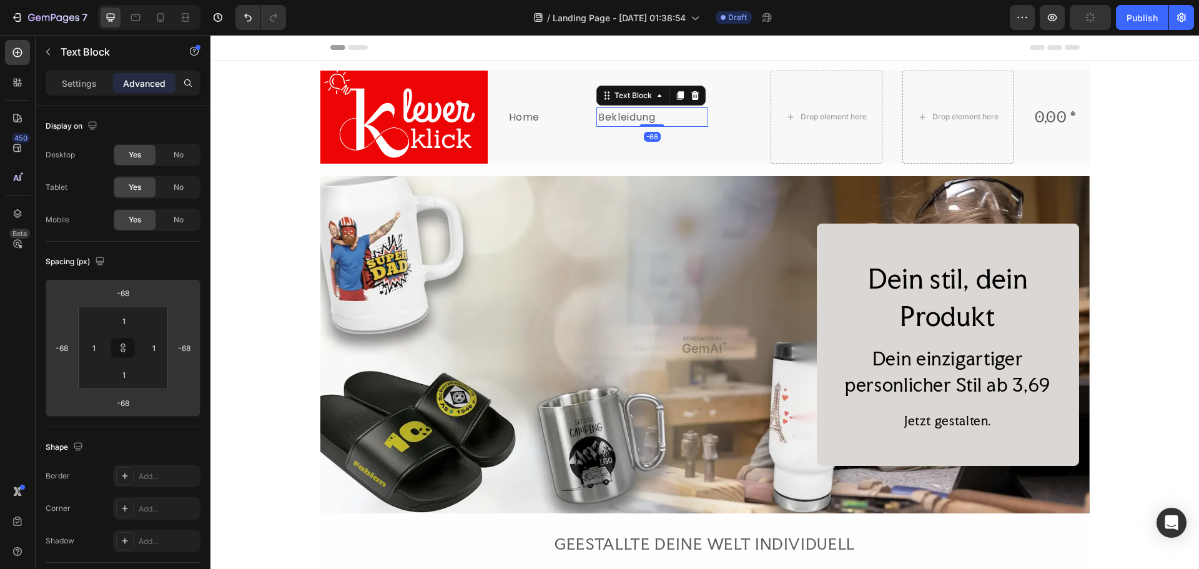
type input "-72"
type input "-76"
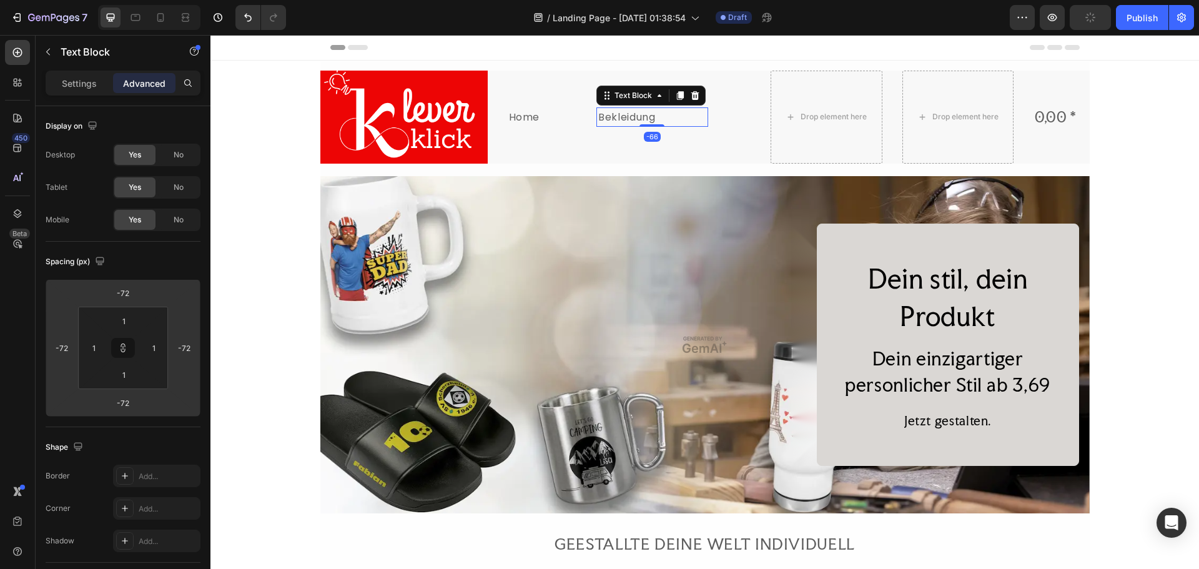
type input "-76"
type input "-80"
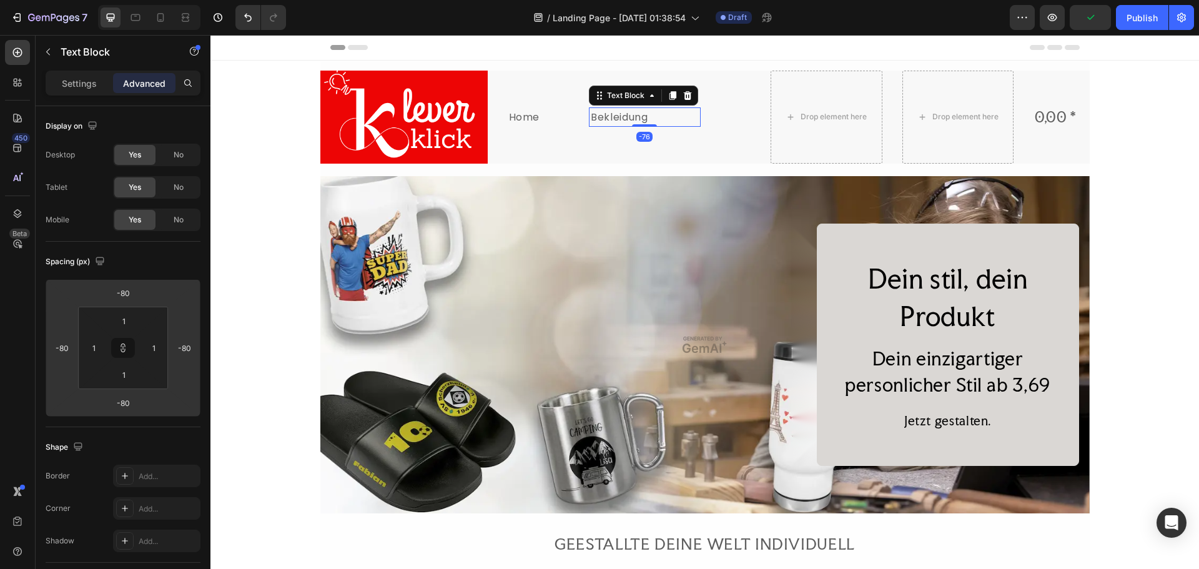
type input "-86"
type input "-94"
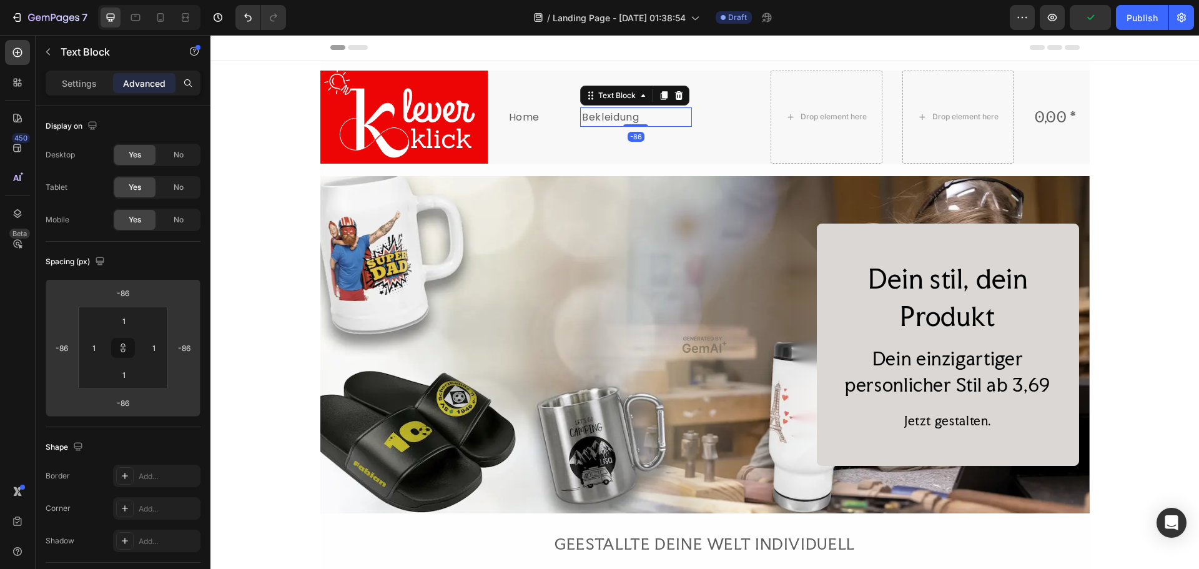
type input "-94"
type input "-102"
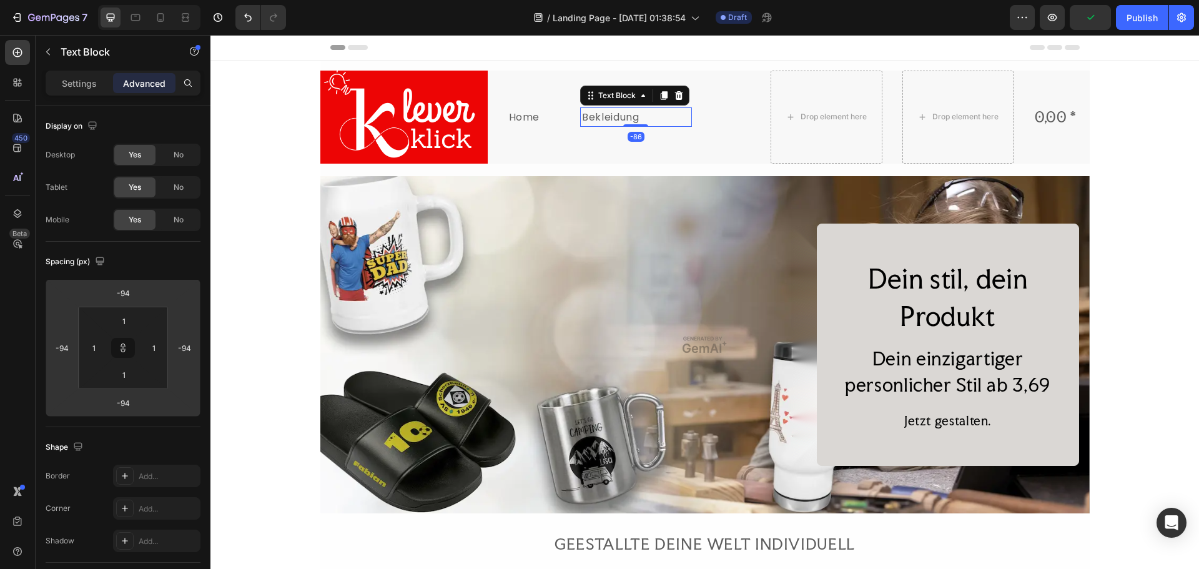
type input "-102"
type input "-108"
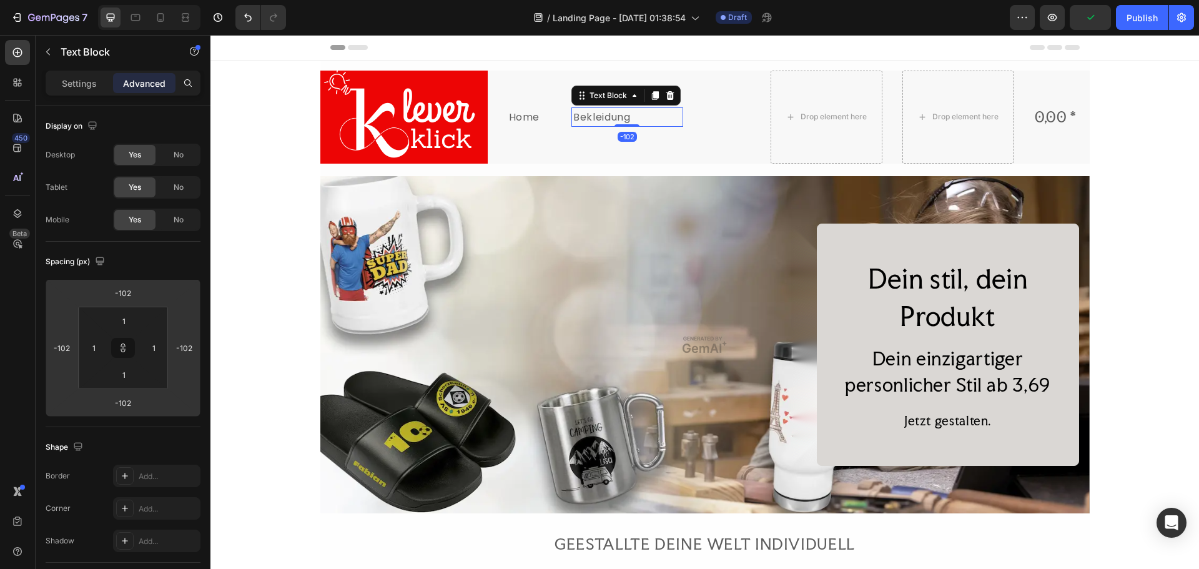
type input "-108"
type input "-110"
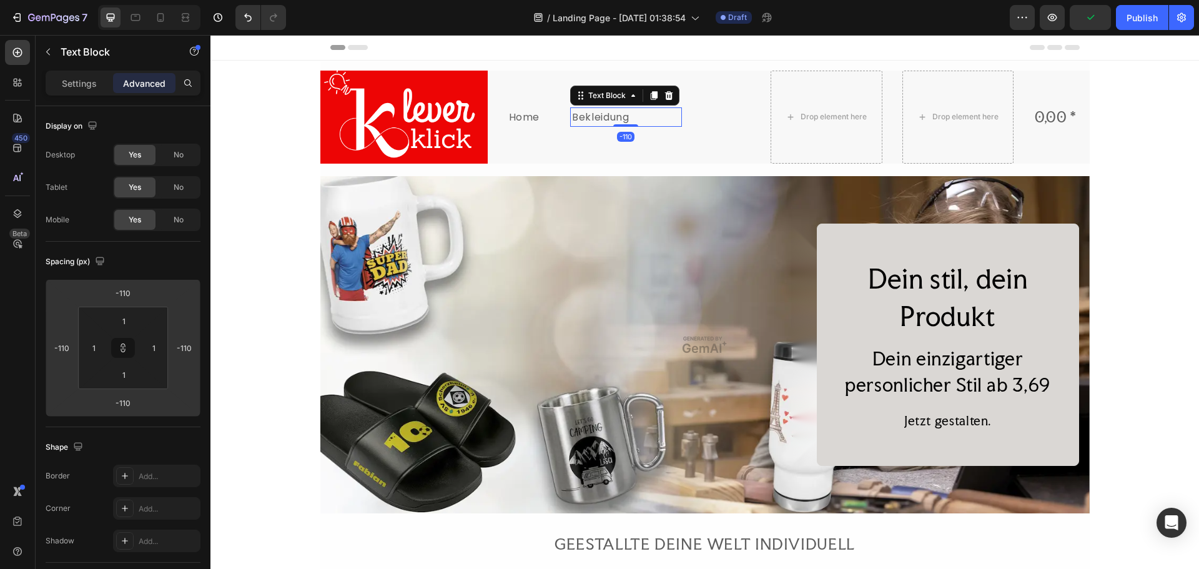
type input "-112"
type input "-118"
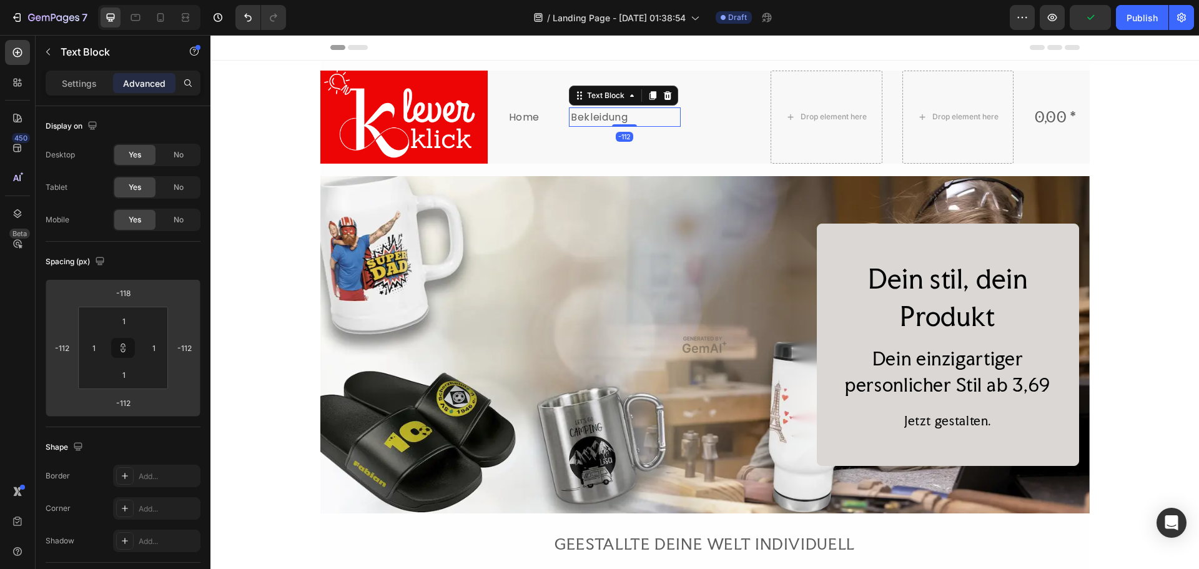
type input "-118"
type input "-122"
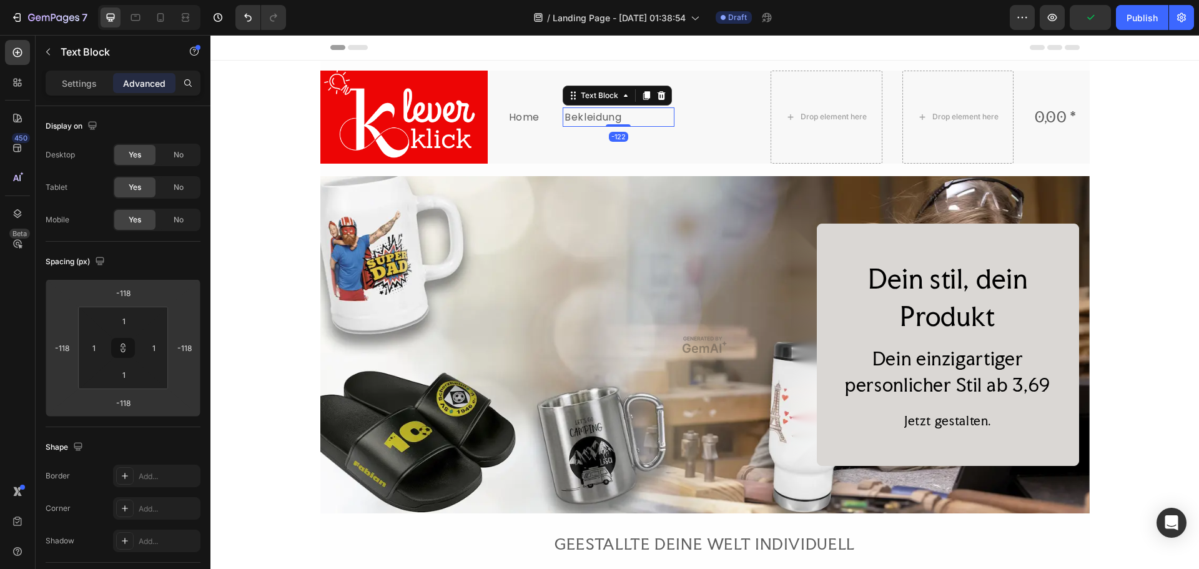
type input "-122"
type input "-128"
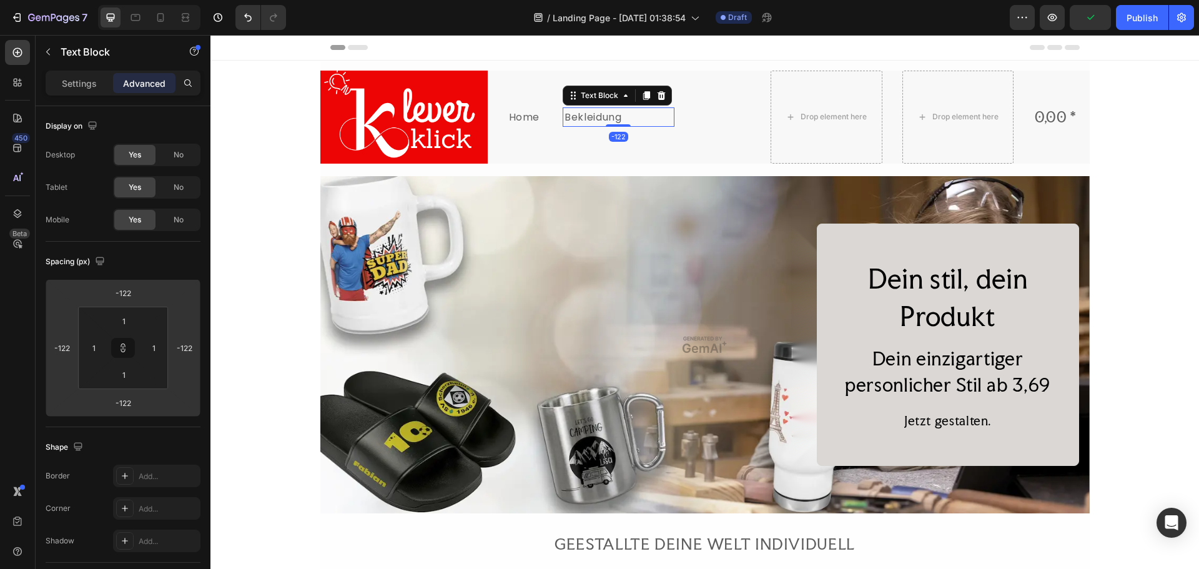
type input "-128"
drag, startPoint x: 124, startPoint y: 282, endPoint x: 145, endPoint y: 323, distance: 47.2
click at [145, 0] on html "7 Version history / Landing Page - [DATE] 01:38:54 Draft Preview Save Publish 4…" at bounding box center [599, 0] width 1199 height 0
type input "-98"
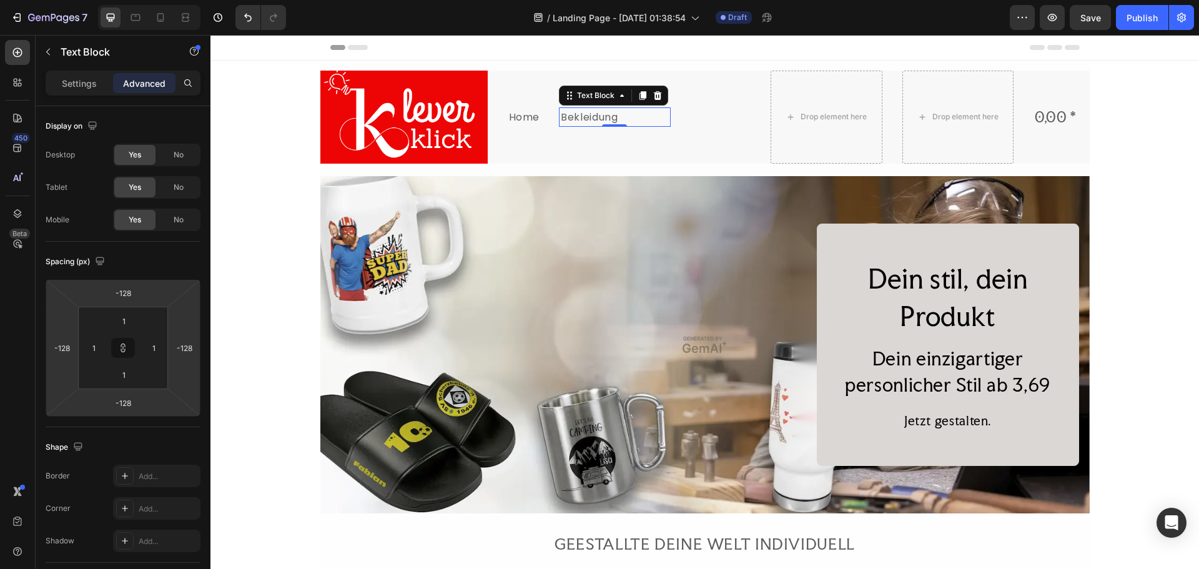
type input "-98"
type input "-116"
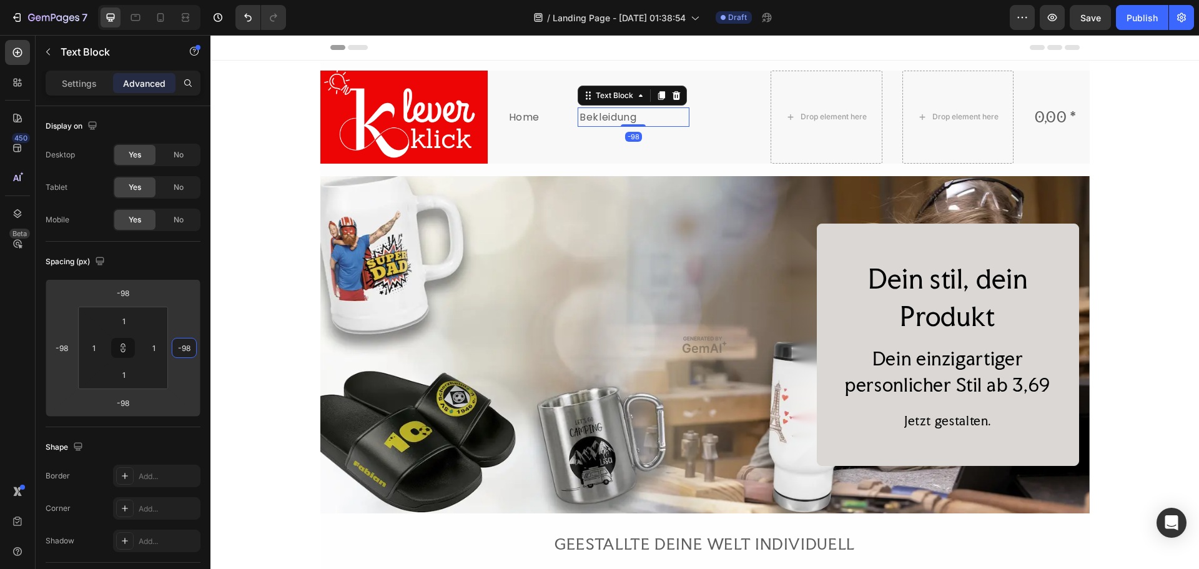
type input "-116"
type input "-124"
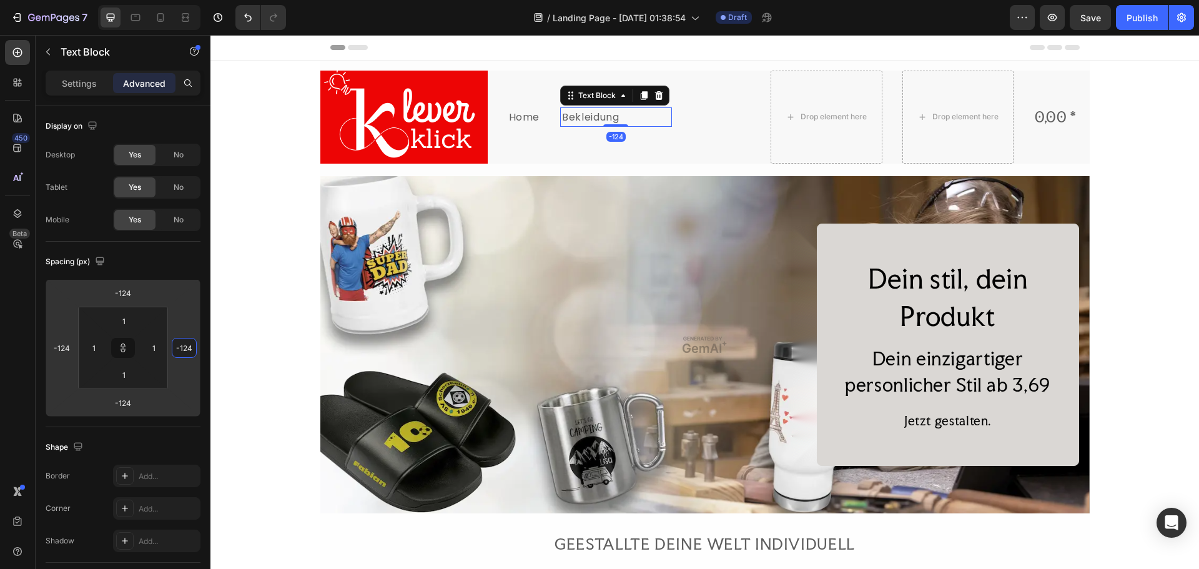
type input "-132"
type input "-134"
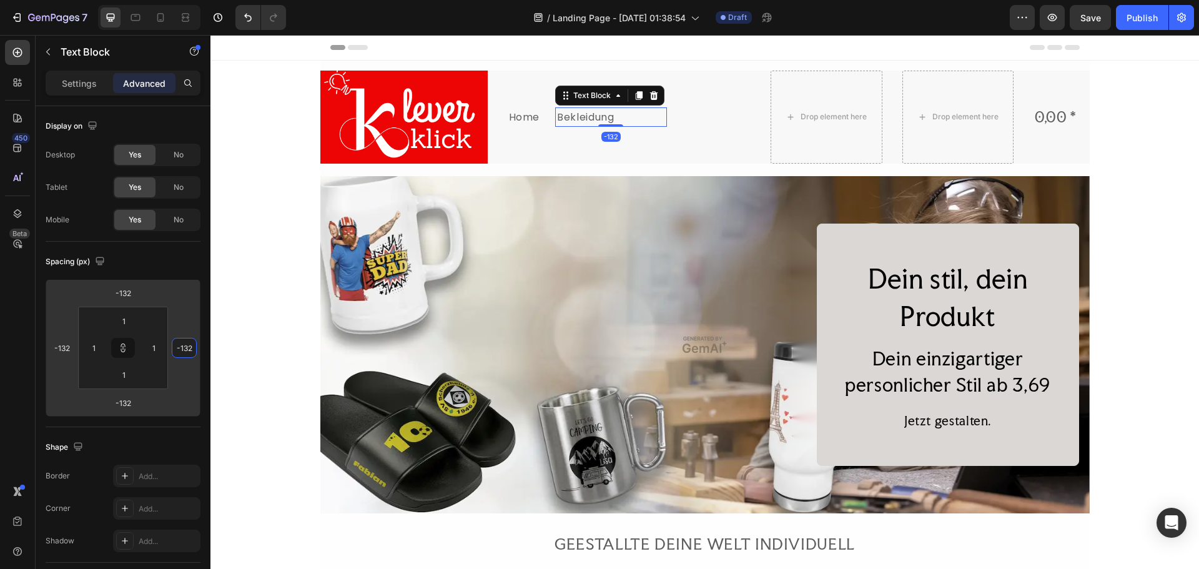
type input "-134"
click at [178, 0] on html "7 Version history / Landing Page - [DATE] 01:38:54 Draft Preview Save Publish 4…" at bounding box center [599, 0] width 1199 height 0
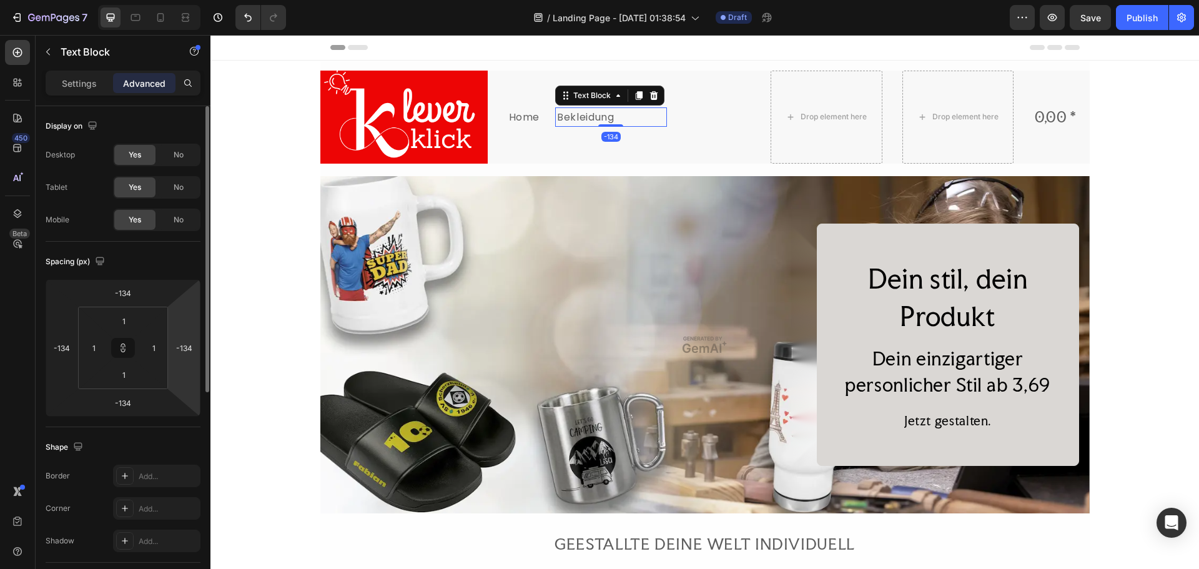
click at [180, 0] on html "7 Version history / Landing Page - [DATE] 01:38:54 Draft Preview Save Publish 4…" at bounding box center [599, 0] width 1199 height 0
type input "-120"
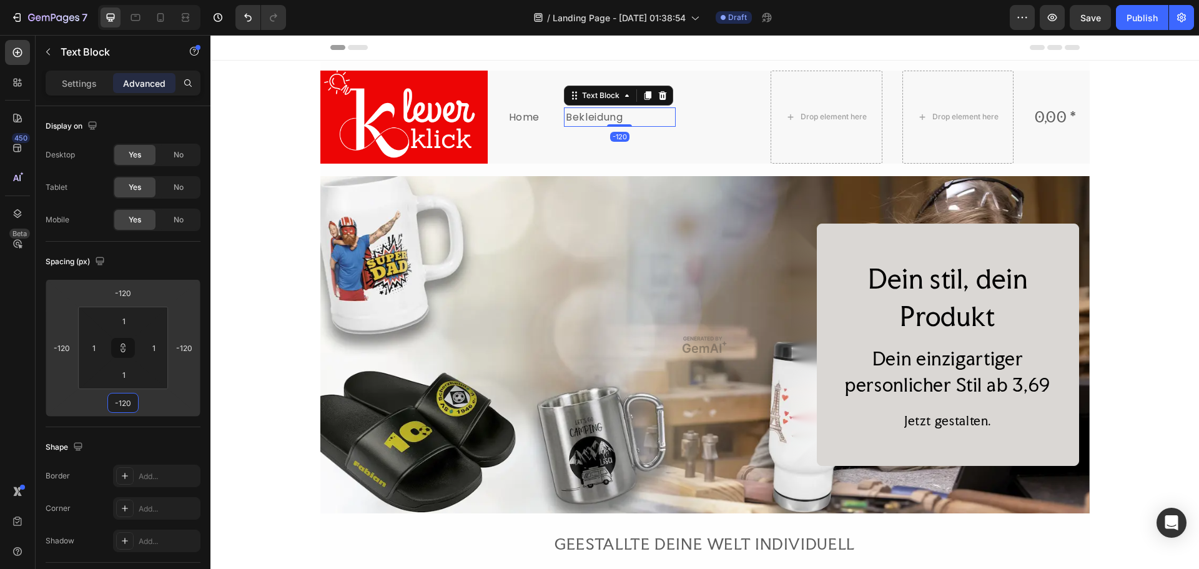
type input "-116"
type input "-138"
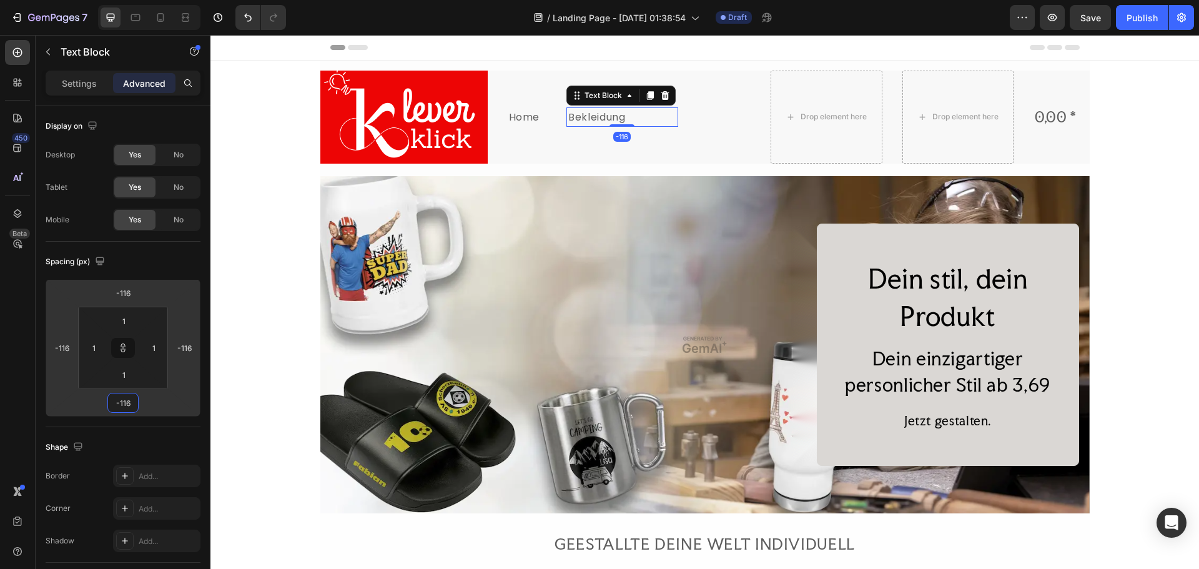
type input "-138"
type input "-144"
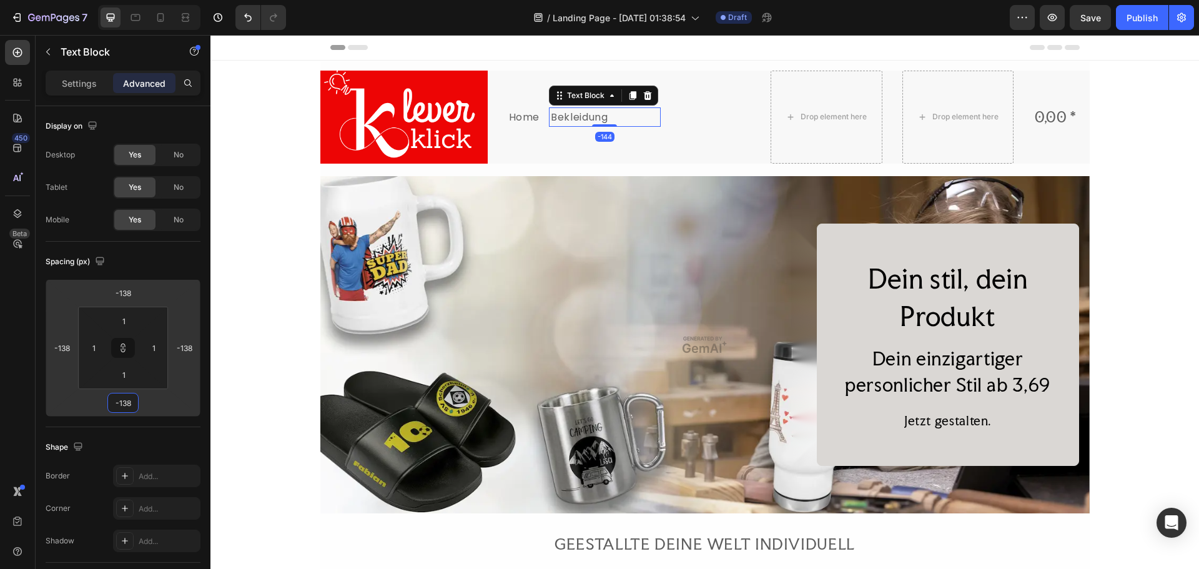
type input "-144"
type input "-138"
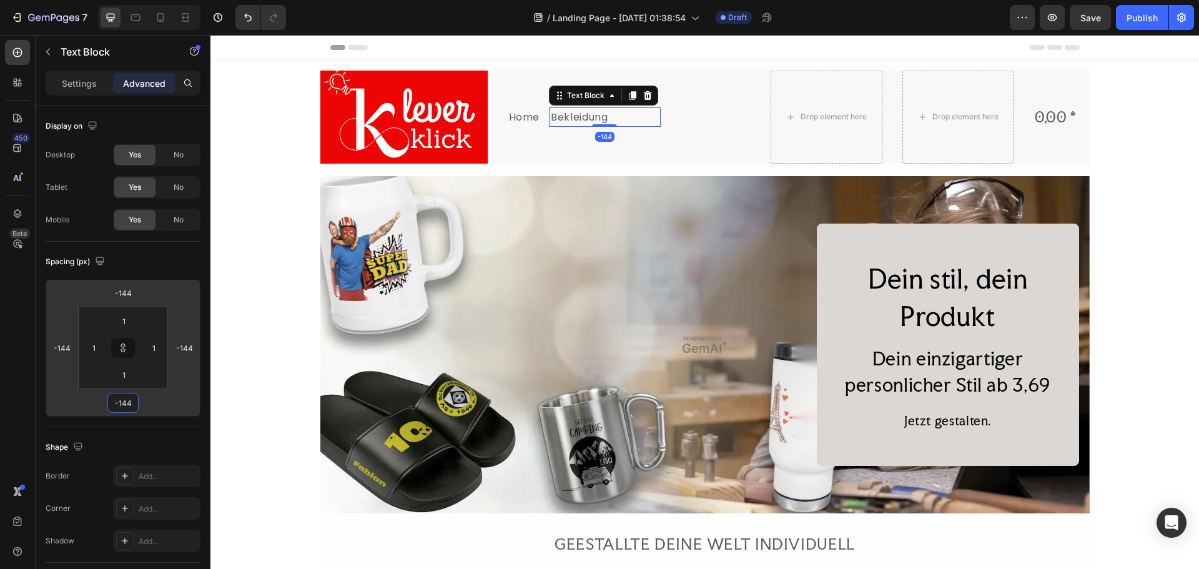
type input "-138"
click at [159, 0] on html "7 Version history / Landing Page - [DATE] 01:38:54 Draft Preview Save Publish 4…" at bounding box center [599, 0] width 1199 height 0
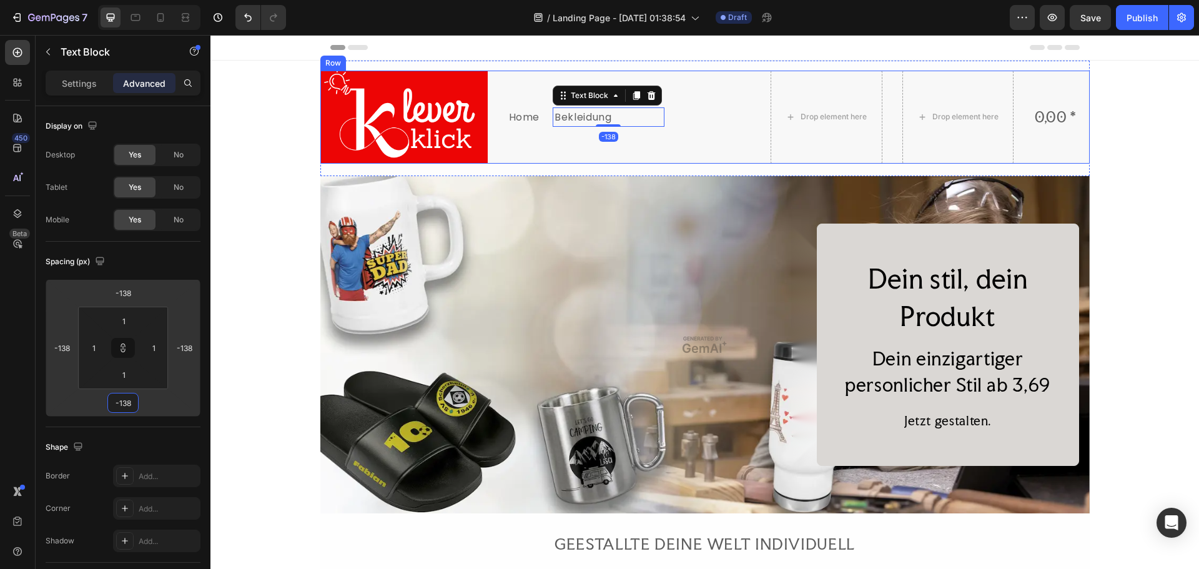
click at [716, 155] on div "Bekleidung Text Block -138" at bounding box center [695, 117] width 112 height 93
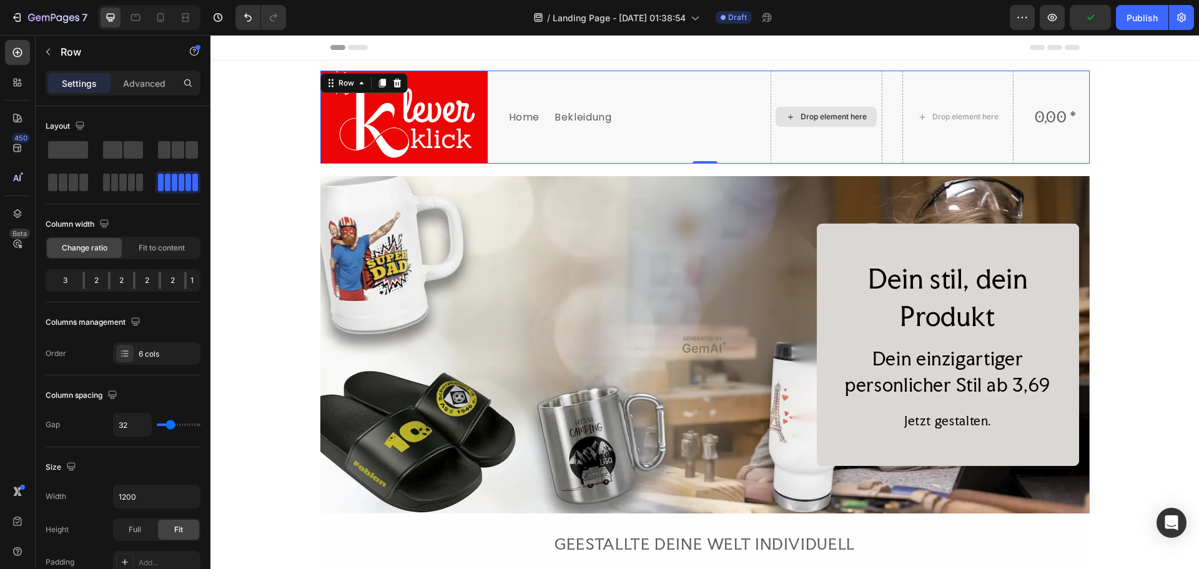
click at [810, 117] on div "Drop element here" at bounding box center [833, 117] width 66 height 10
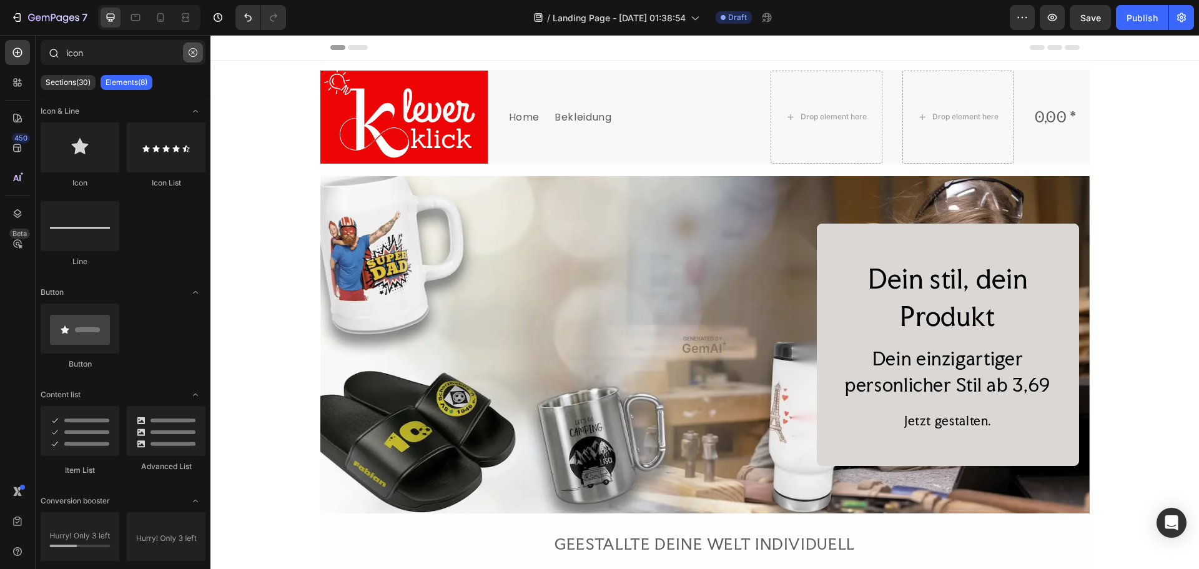
click at [193, 52] on icon "button" at bounding box center [193, 52] width 9 height 9
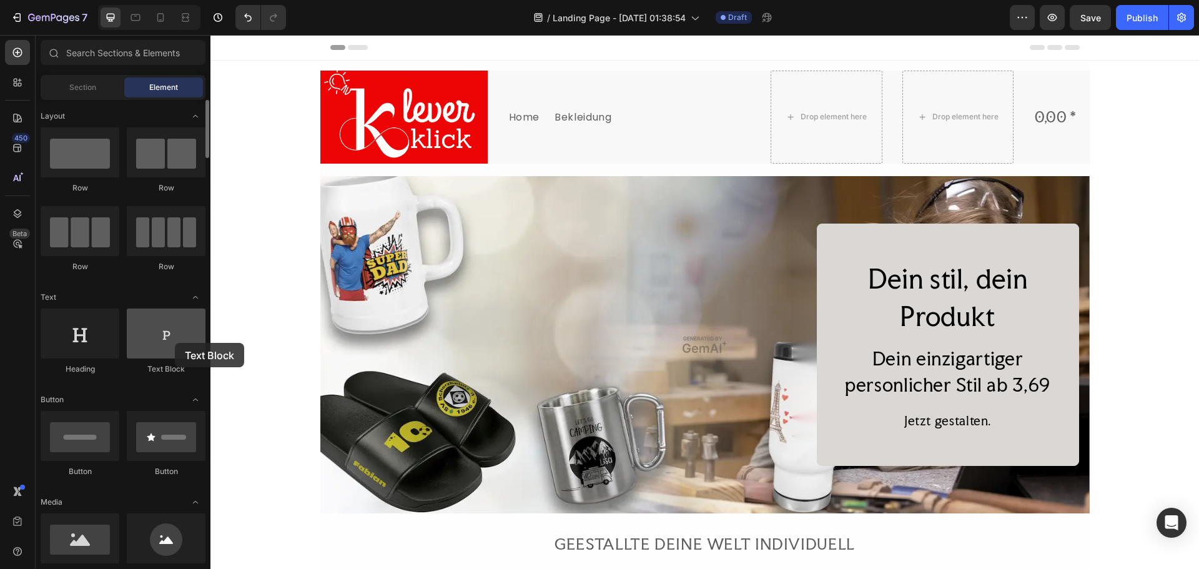
click at [175, 343] on div at bounding box center [166, 333] width 79 height 50
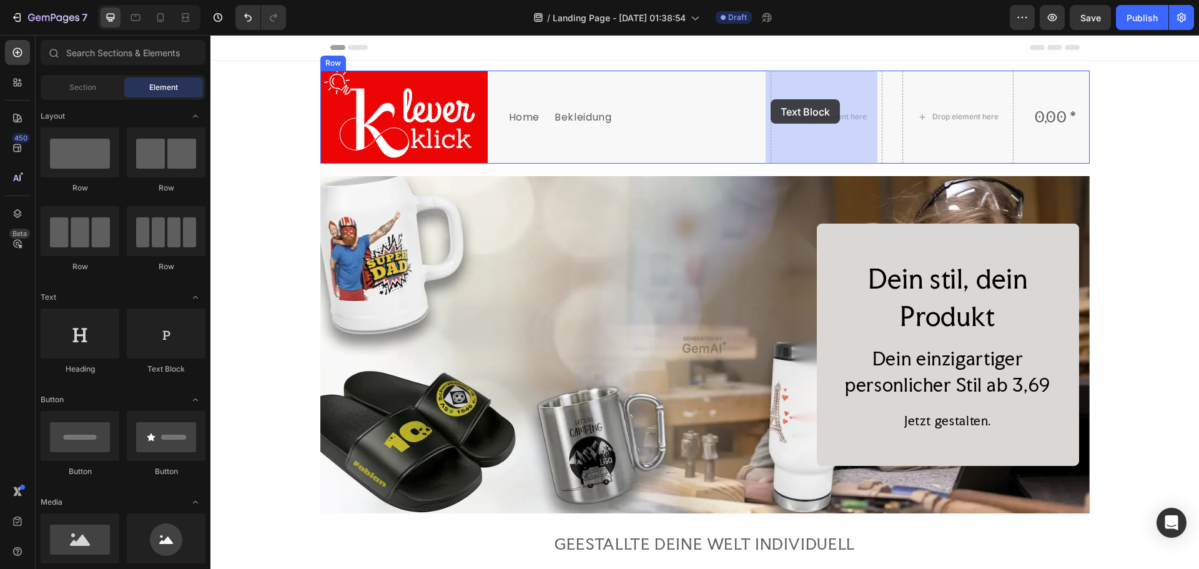
drag, startPoint x: 363, startPoint y: 371, endPoint x: 770, endPoint y: 99, distance: 489.9
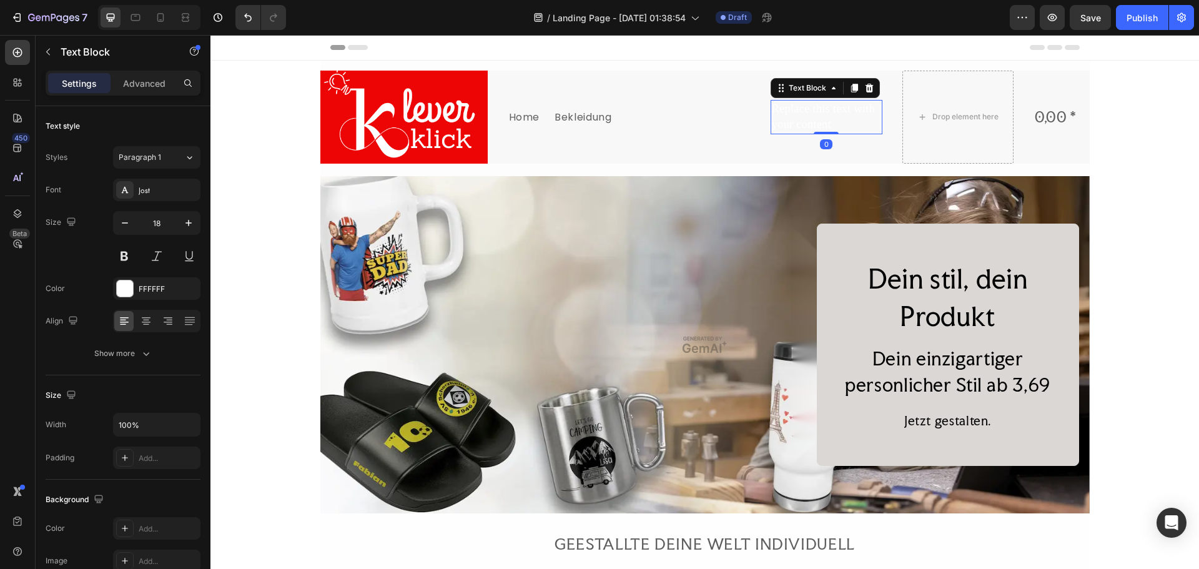
click at [829, 120] on div "Replace this text with your content" at bounding box center [826, 117] width 112 height 34
click at [817, 124] on p "Replace this text with your content" at bounding box center [826, 116] width 109 height 31
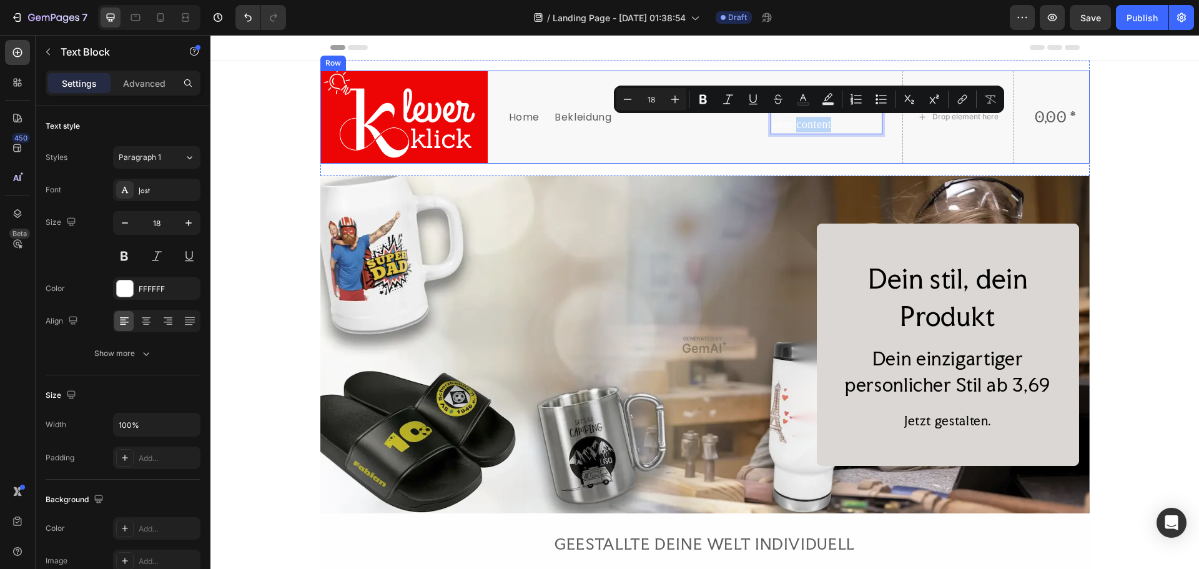
click at [707, 145] on div "Bekleidung Text Block" at bounding box center [695, 117] width 112 height 93
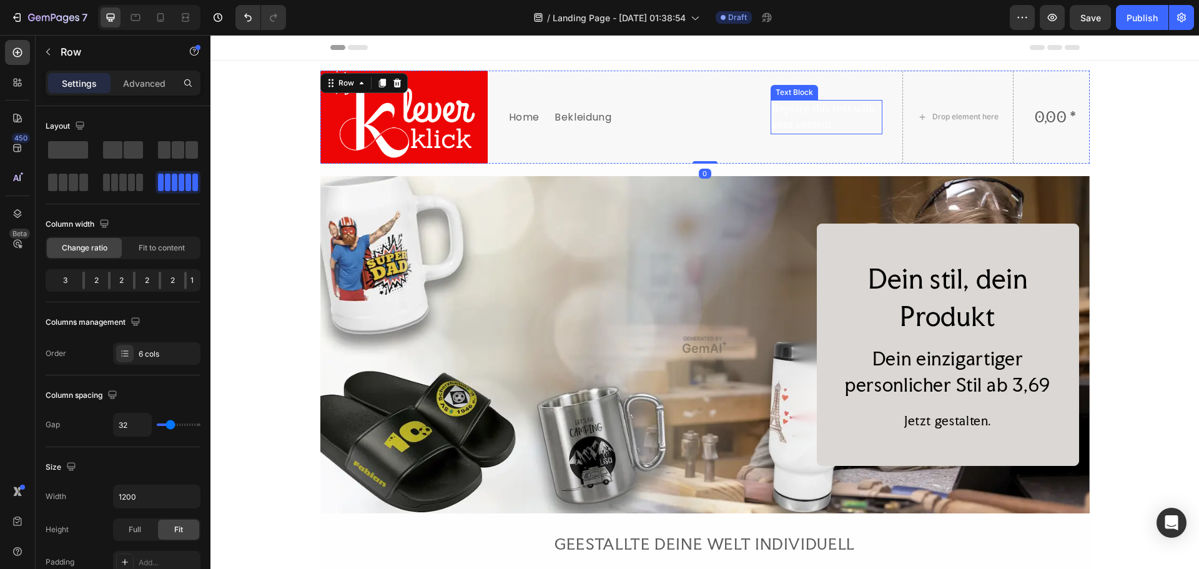
click at [807, 119] on p "Replace this text with your content" at bounding box center [826, 116] width 109 height 31
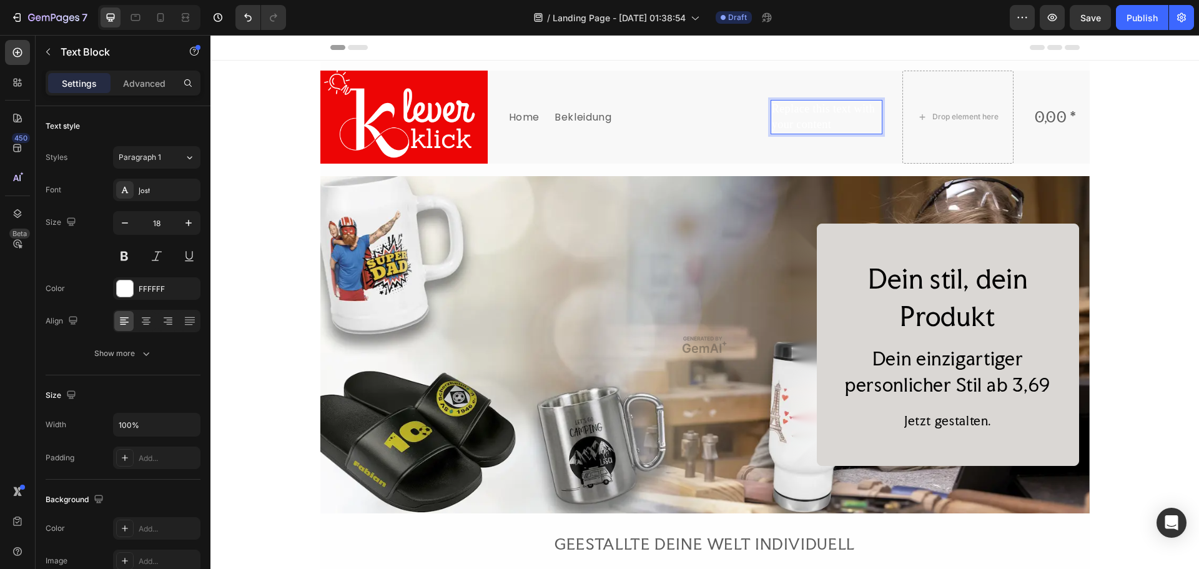
click at [829, 120] on p "Replace this text with your content" at bounding box center [826, 116] width 109 height 31
click at [842, 121] on p "Replace this text with your content" at bounding box center [826, 116] width 109 height 31
click at [833, 124] on p "Replace this text with your content" at bounding box center [826, 116] width 109 height 31
drag, startPoint x: 820, startPoint y: 124, endPoint x: 809, endPoint y: 124, distance: 11.3
click at [809, 124] on p "Replace this text with your content" at bounding box center [826, 116] width 109 height 31
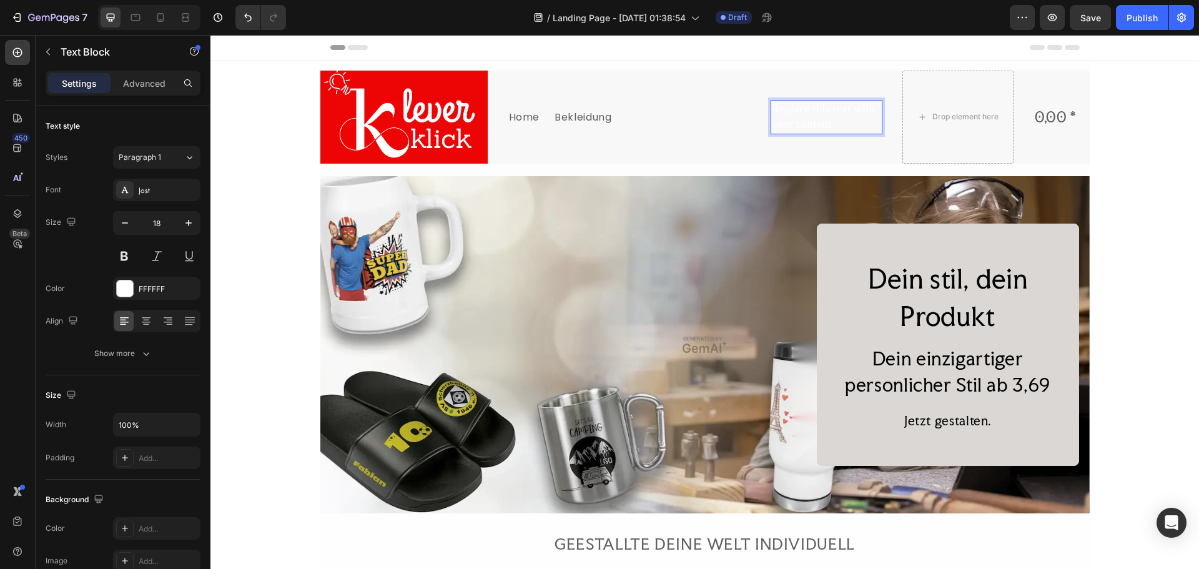
click at [840, 124] on p "Replace this text with your content" at bounding box center [826, 116] width 109 height 31
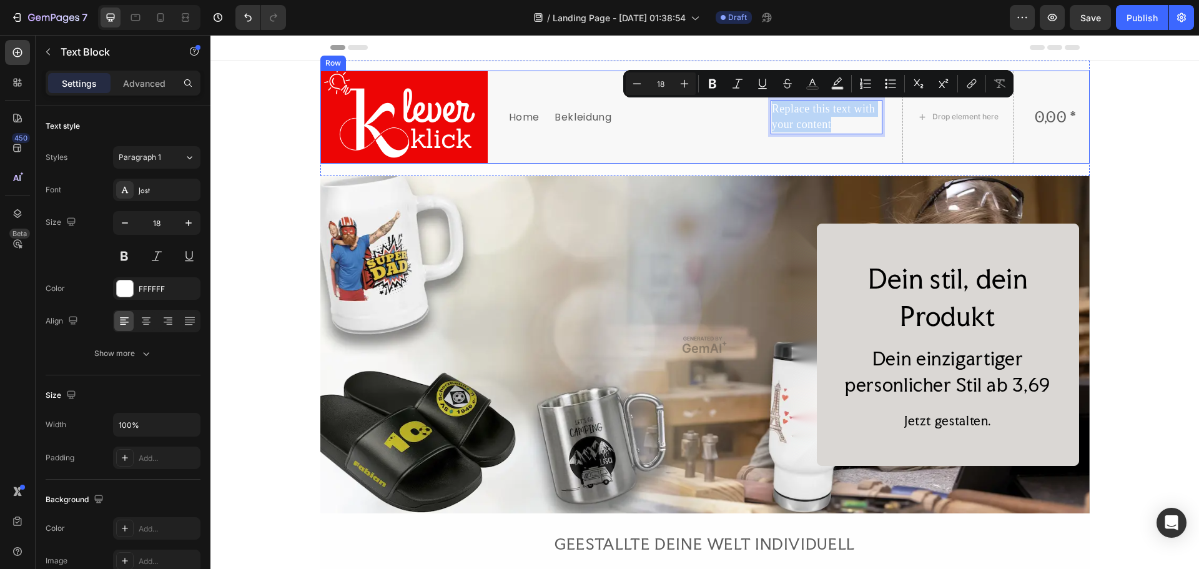
drag, startPoint x: 834, startPoint y: 127, endPoint x: 756, endPoint y: 106, distance: 80.9
click at [756, 106] on div "Image Home Text Block Bekleidung Text Block Replace this text with your content…" at bounding box center [704, 117] width 769 height 93
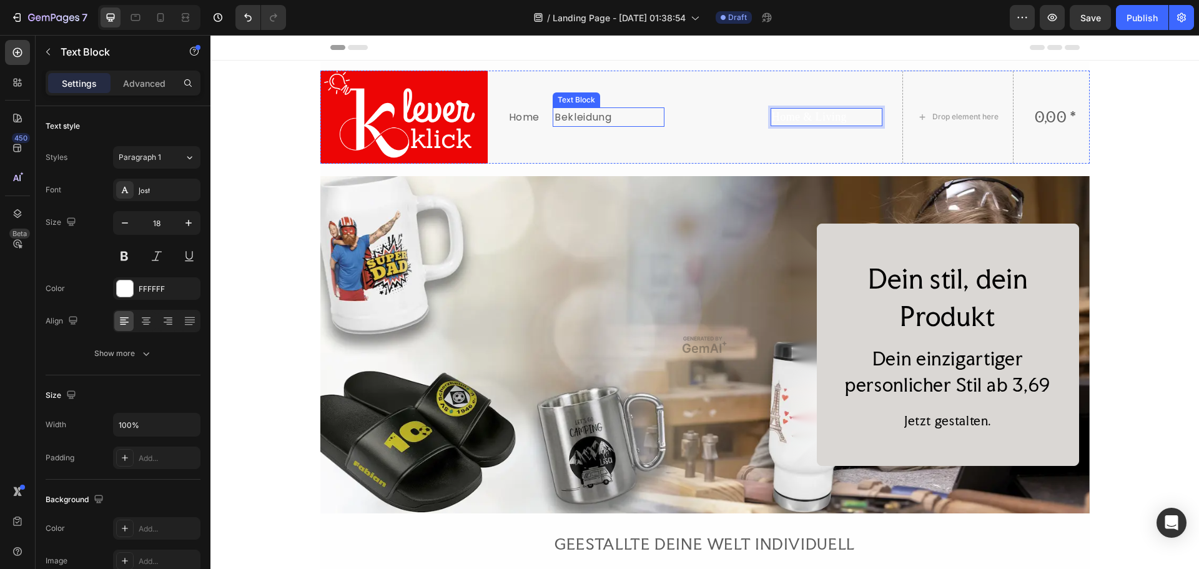
click at [584, 115] on p "Bekleidung" at bounding box center [608, 117] width 108 height 16
click at [615, 116] on p "Bekleidung" at bounding box center [608, 117] width 108 height 16
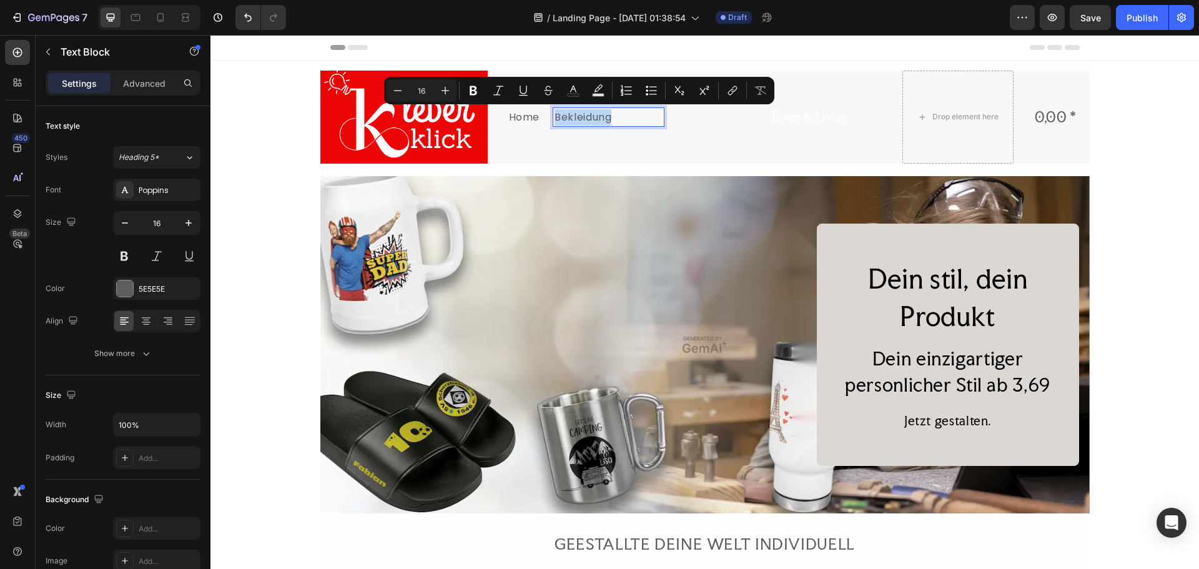
drag, startPoint x: 615, startPoint y: 117, endPoint x: 553, endPoint y: 116, distance: 62.4
click at [554, 116] on p "Bekleidung" at bounding box center [608, 117] width 108 height 16
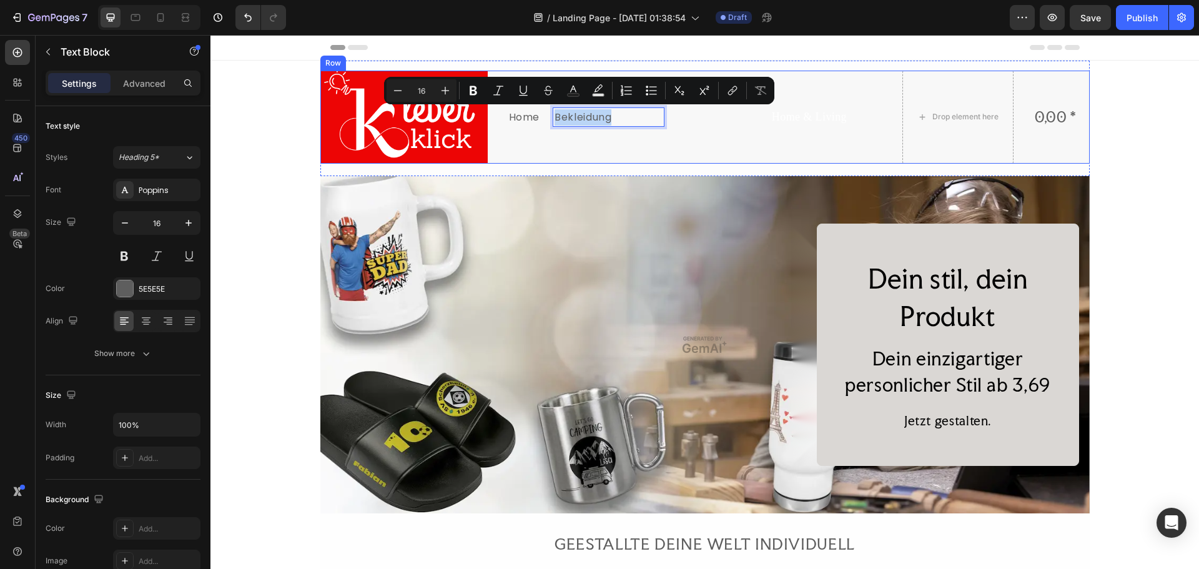
click at [719, 135] on div "Bekleidung Text Block -138" at bounding box center [695, 117] width 112 height 93
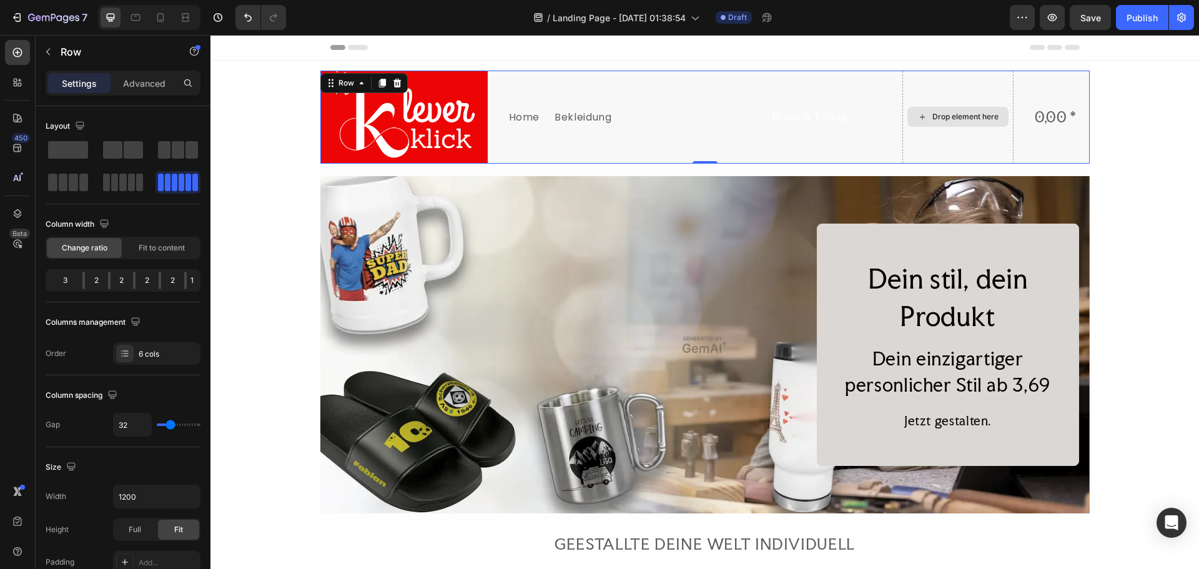
click at [846, 115] on p "Home & Living" at bounding box center [826, 117] width 109 height 16
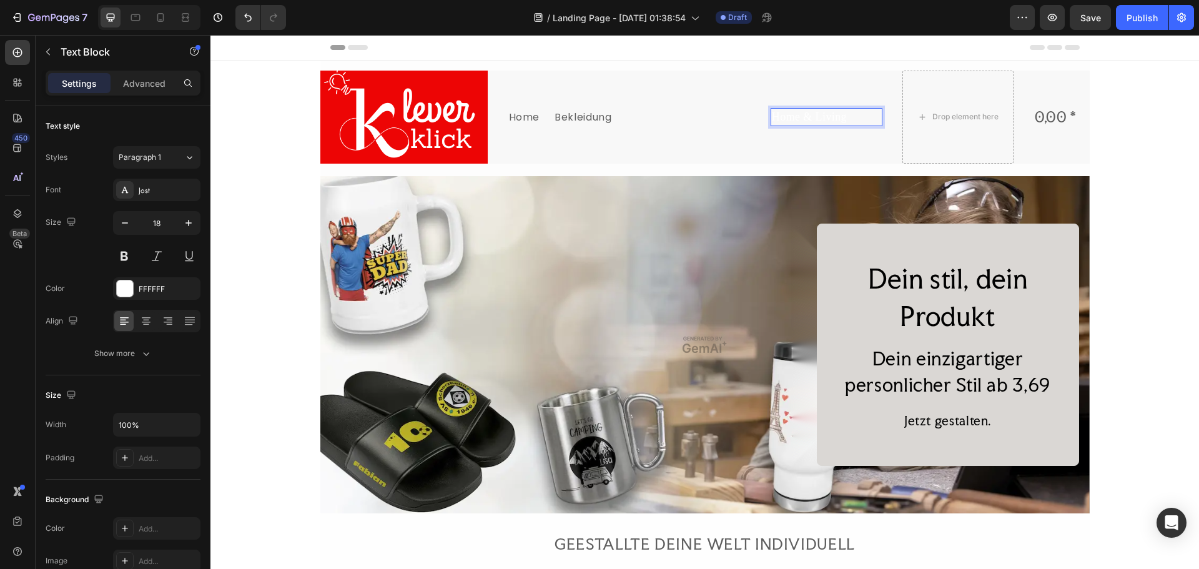
click at [784, 116] on p "Home & Living" at bounding box center [826, 117] width 109 height 16
click at [779, 118] on p "Home & Living" at bounding box center [826, 117] width 109 height 16
click at [796, 118] on p "Home & Living" at bounding box center [826, 117] width 109 height 16
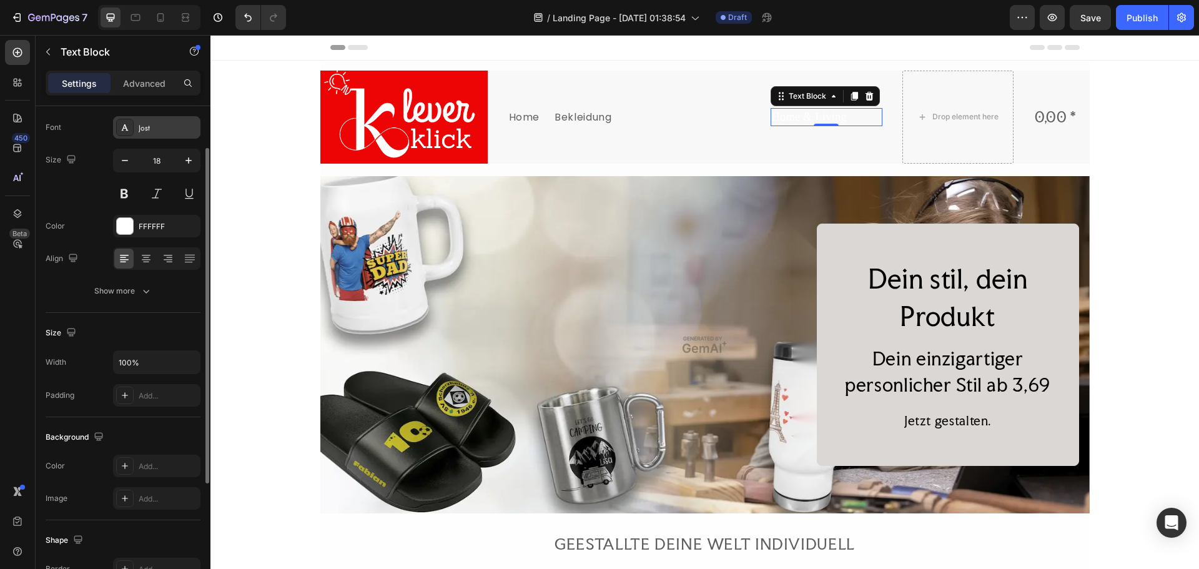
click at [162, 127] on div "Jost" at bounding box center [168, 127] width 59 height 11
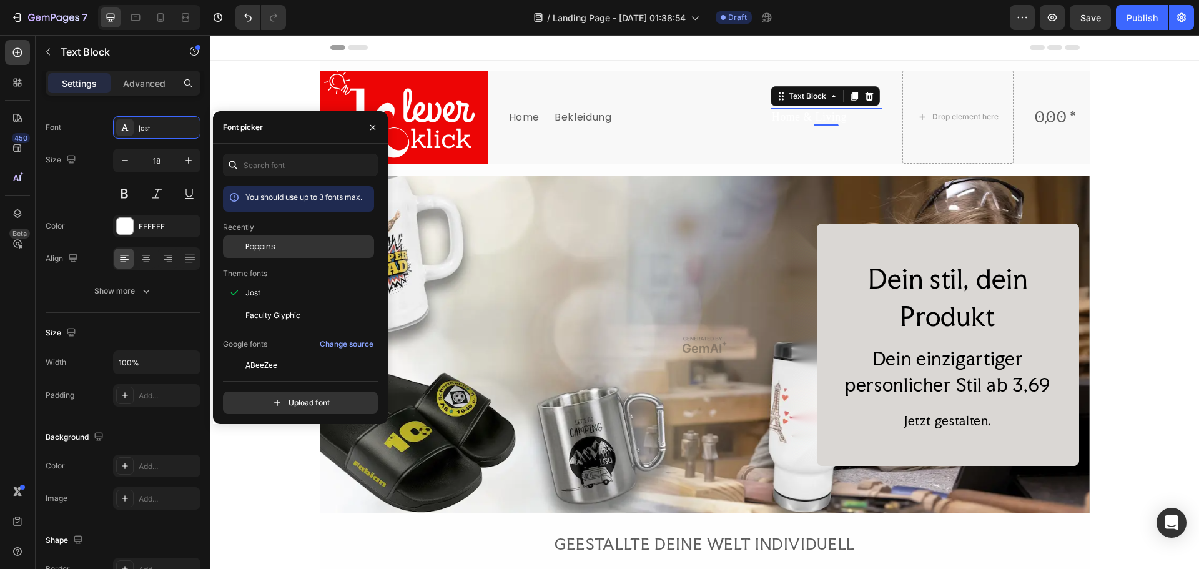
click at [287, 249] on div "Poppins" at bounding box center [308, 246] width 126 height 11
click at [152, 222] on div "FFFFFF" at bounding box center [157, 226] width 36 height 11
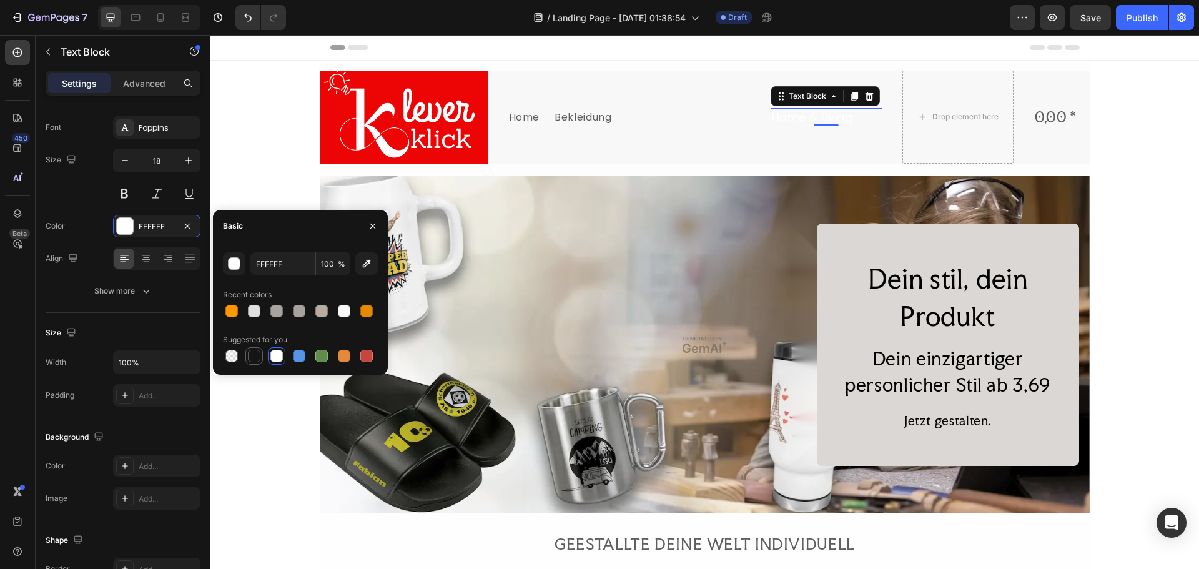
click at [253, 358] on div at bounding box center [254, 356] width 12 height 12
type input "151515"
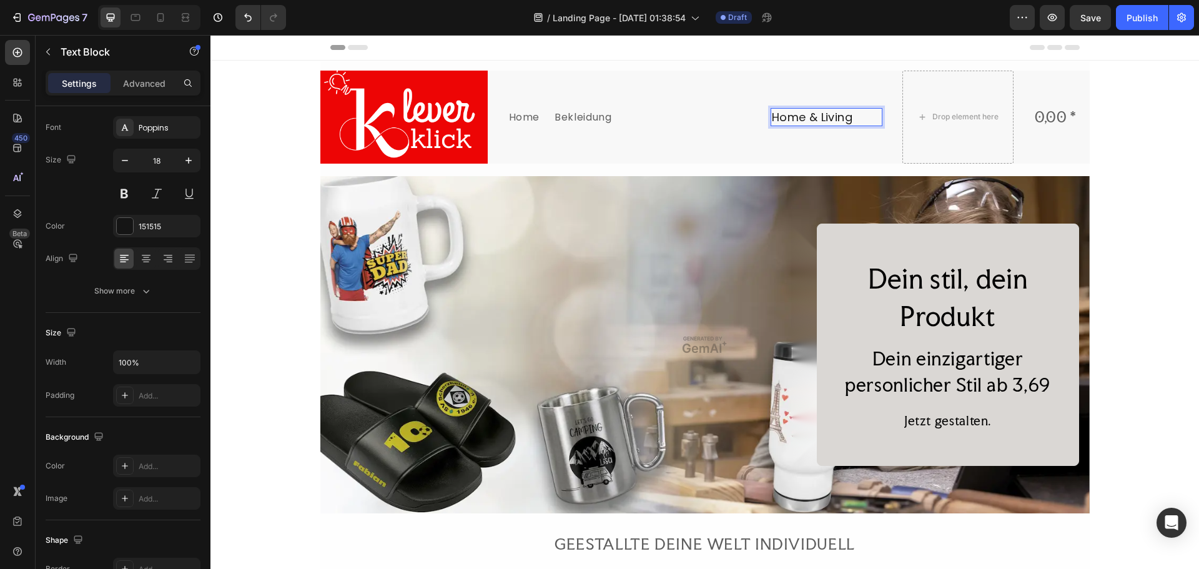
click at [847, 118] on p "Home & Living" at bounding box center [826, 117] width 109 height 16
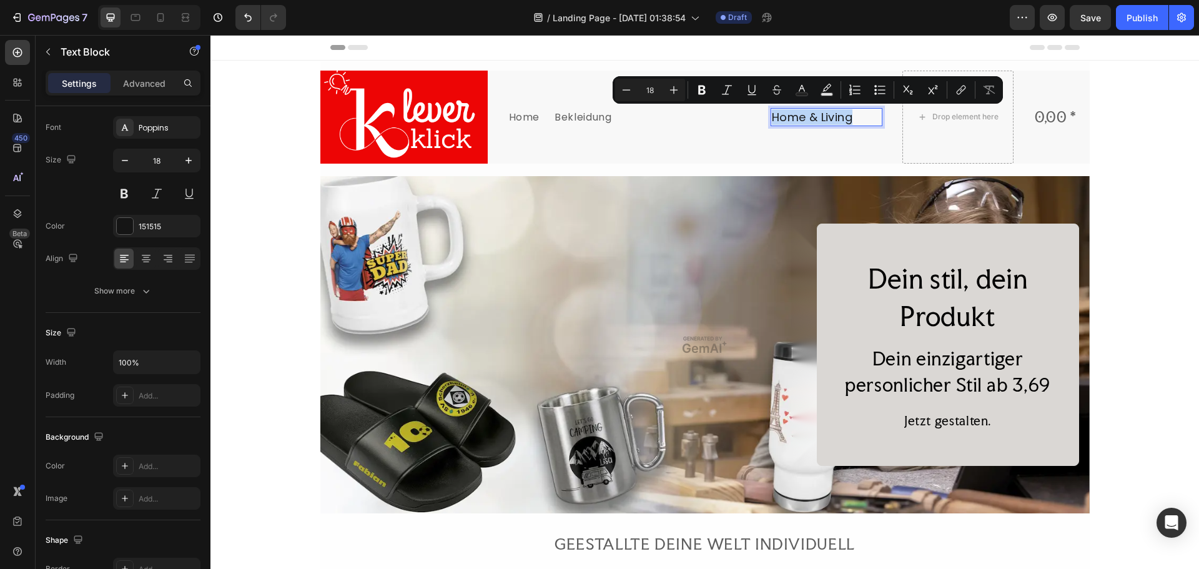
drag, startPoint x: 849, startPoint y: 120, endPoint x: 770, endPoint y: 118, distance: 78.7
click at [772, 118] on p "Home & Living" at bounding box center [826, 117] width 109 height 16
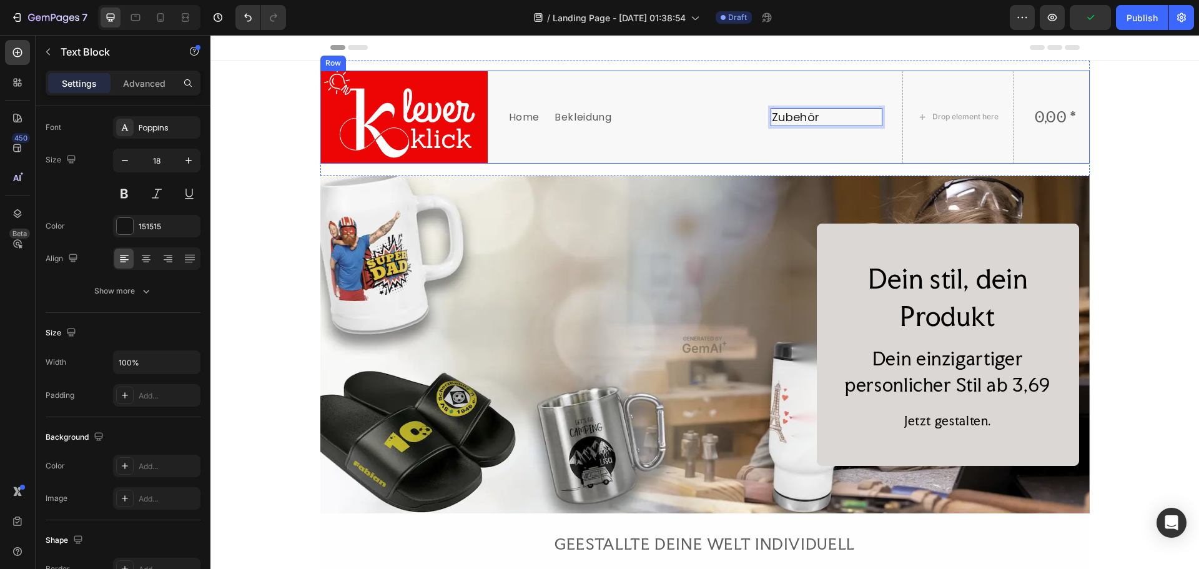
click at [789, 154] on div "Zubehör Text Block 0" at bounding box center [826, 117] width 112 height 93
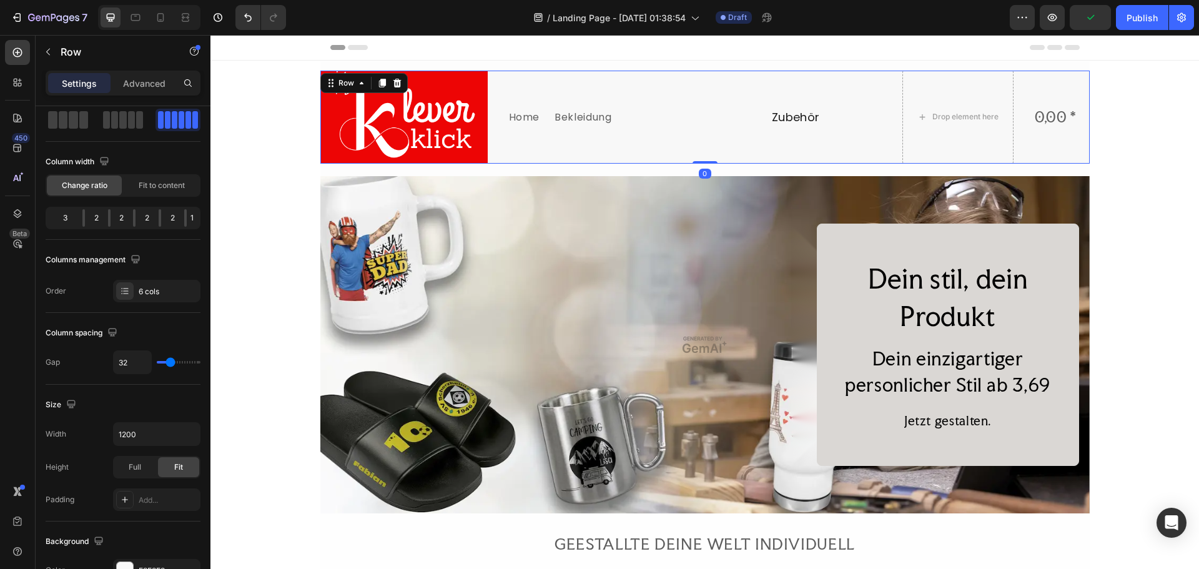
scroll to position [0, 0]
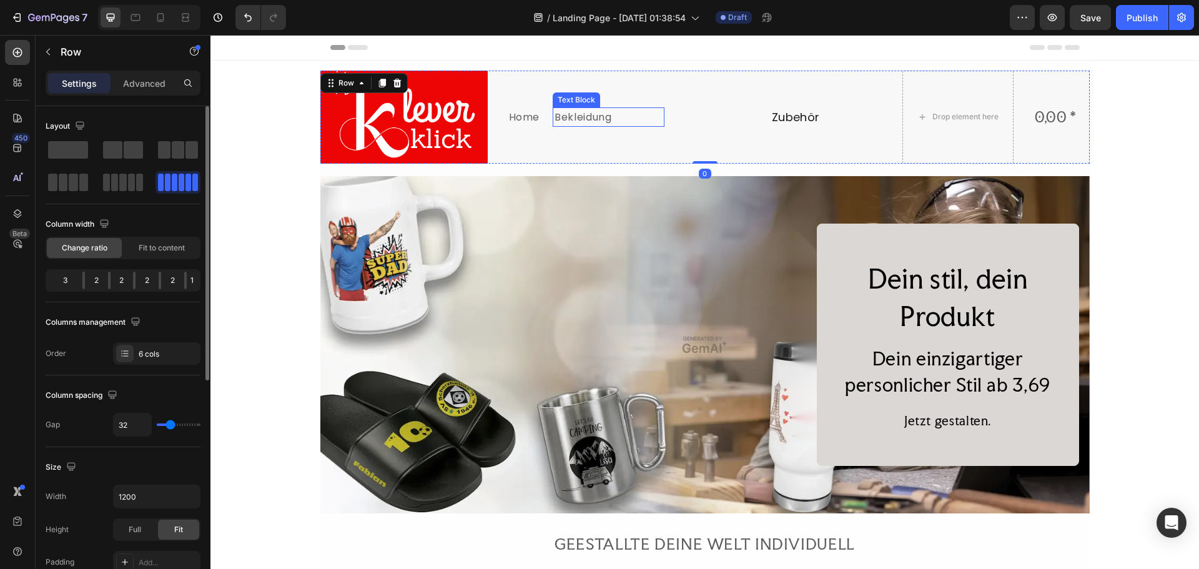
click at [601, 118] on p "Bekleidung" at bounding box center [608, 117] width 108 height 16
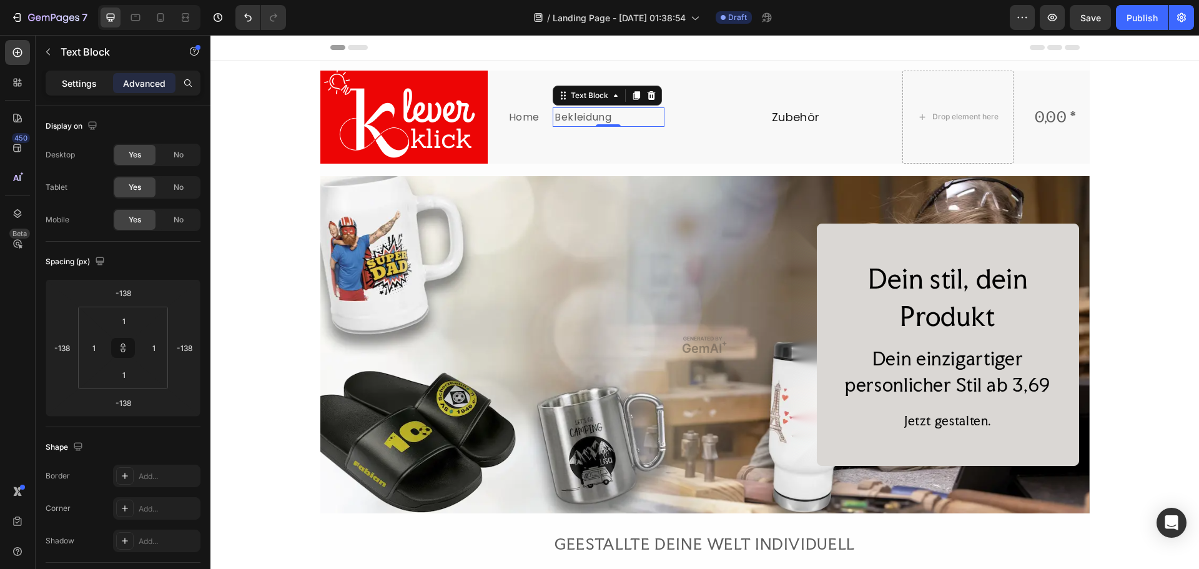
click at [95, 89] on p "Settings" at bounding box center [79, 83] width 35 height 13
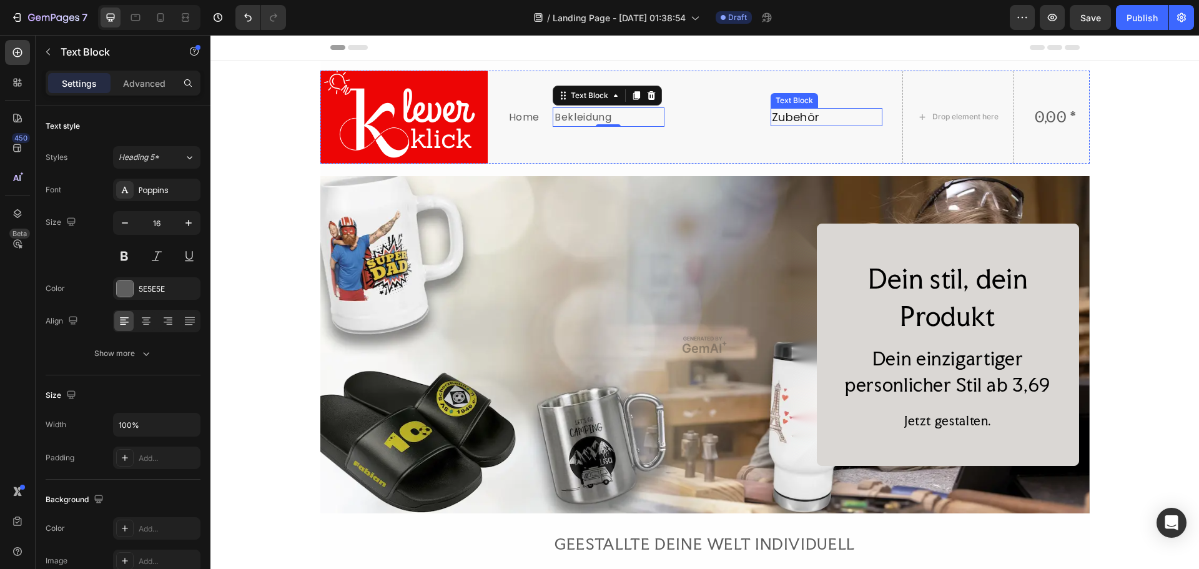
click at [814, 118] on p "Zubehör" at bounding box center [826, 117] width 109 height 16
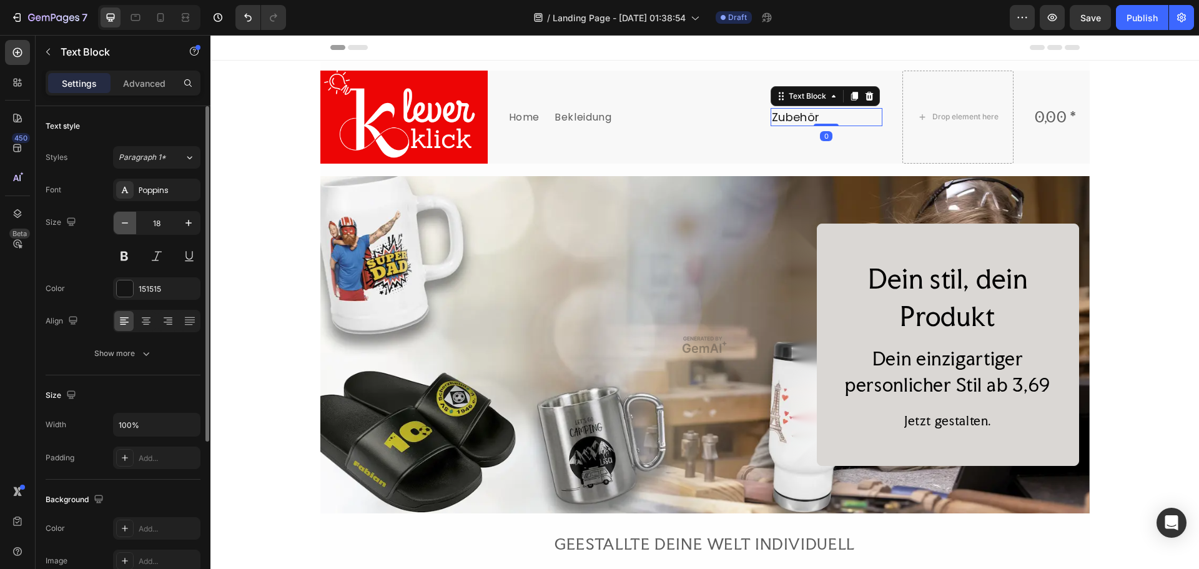
click at [129, 228] on icon "button" at bounding box center [125, 223] width 12 height 12
click at [129, 223] on icon "button" at bounding box center [125, 223] width 12 height 12
type input "16"
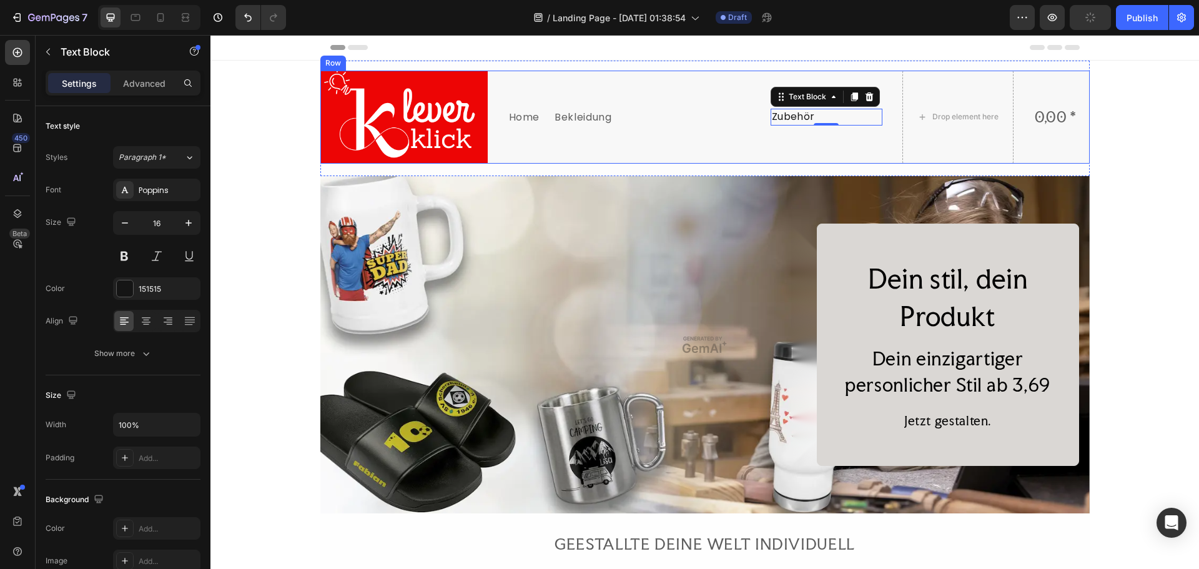
click at [727, 81] on div "Bekleidung Text Block" at bounding box center [695, 117] width 112 height 93
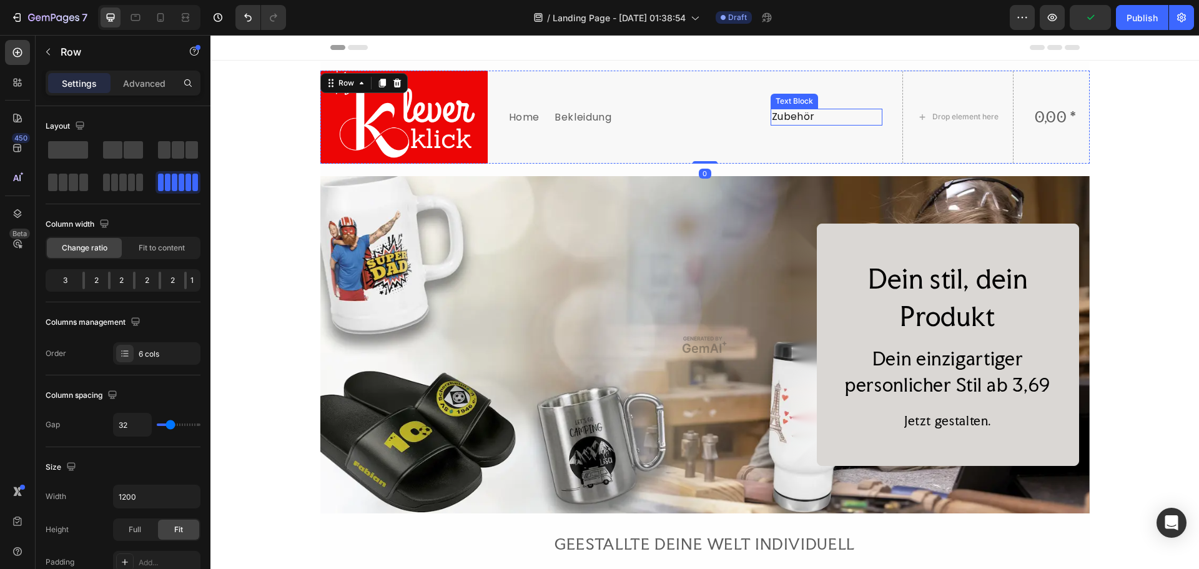
click at [800, 118] on p "Zubehör" at bounding box center [826, 117] width 109 height 14
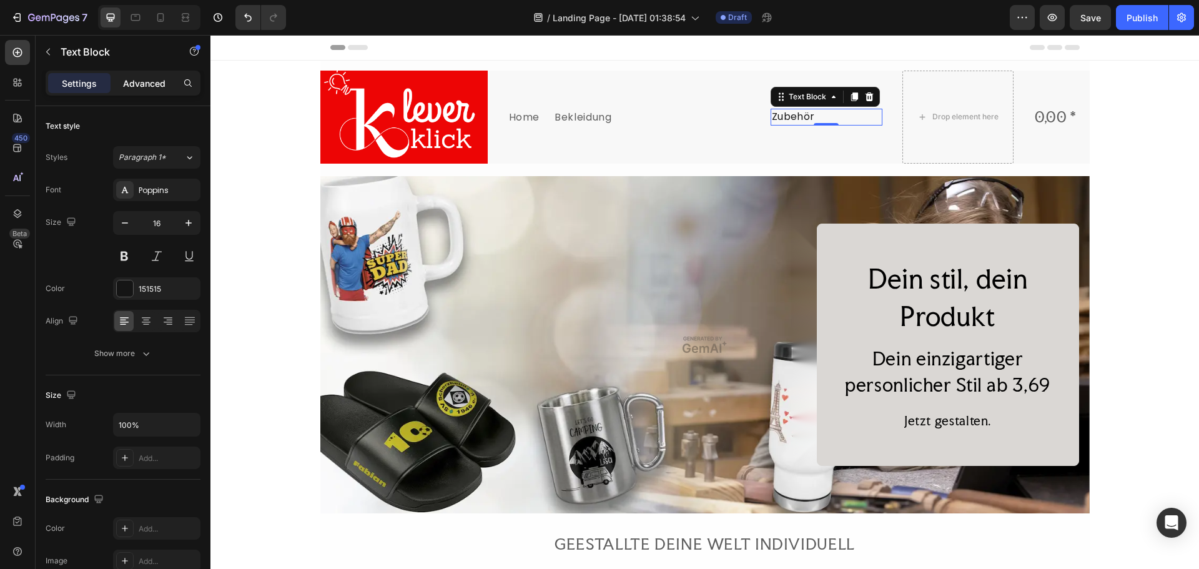
click at [138, 84] on p "Advanced" at bounding box center [144, 83] width 42 height 13
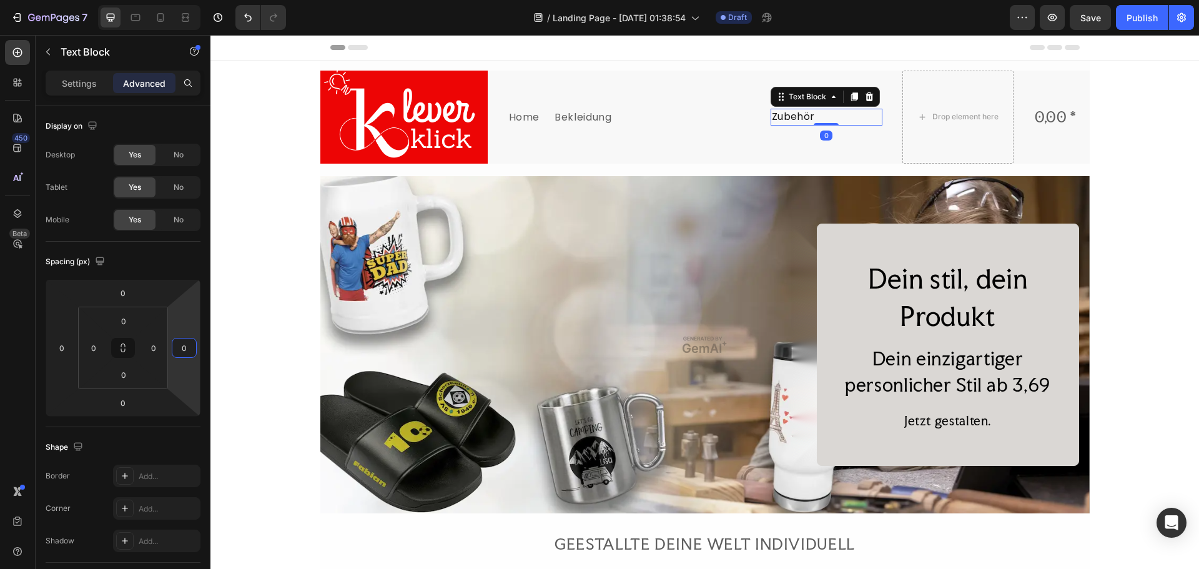
drag, startPoint x: 169, startPoint y: 342, endPoint x: 180, endPoint y: 342, distance: 11.2
click at [180, 0] on html "7 Version history / Landing Page - Aug 27, 01:38:54 Draft Preview Save Publish …" at bounding box center [599, 0] width 1199 height 0
type input "4"
drag, startPoint x: 199, startPoint y: 342, endPoint x: 182, endPoint y: 340, distance: 16.9
click at [191, 0] on html "7 Version history / Landing Page - Aug 27, 01:38:54 Draft Preview Save Publish …" at bounding box center [599, 0] width 1199 height 0
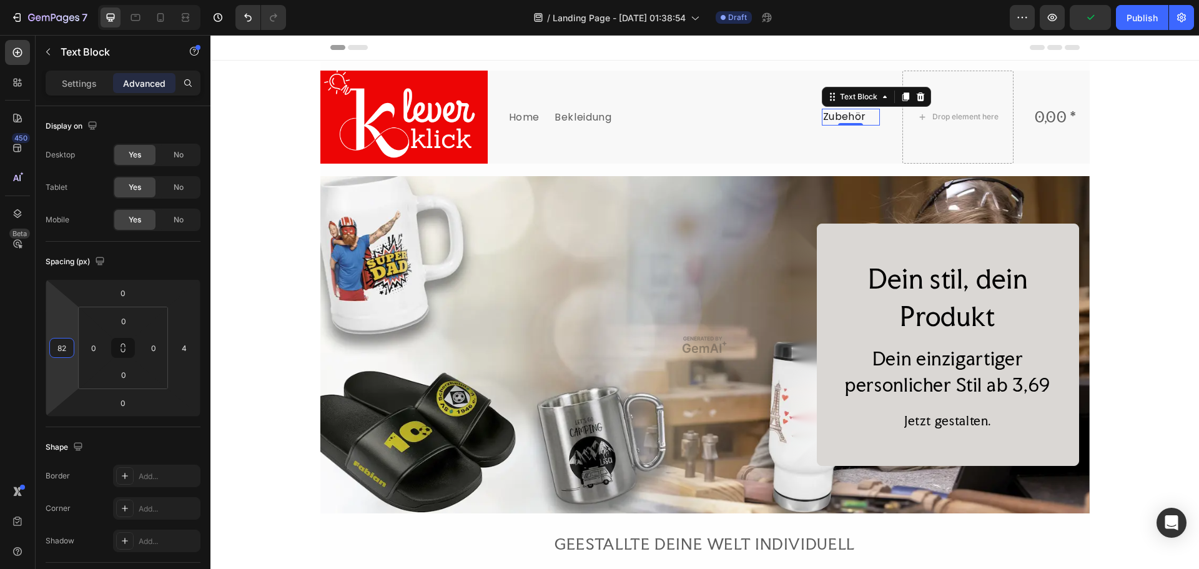
type input "86"
drag, startPoint x: 57, startPoint y: 337, endPoint x: 66, endPoint y: 310, distance: 28.2
click at [66, 0] on html "7 Version history / Landing Page - Aug 27, 01:38:54 Draft Preview Publish 450 B…" at bounding box center [599, 0] width 1199 height 0
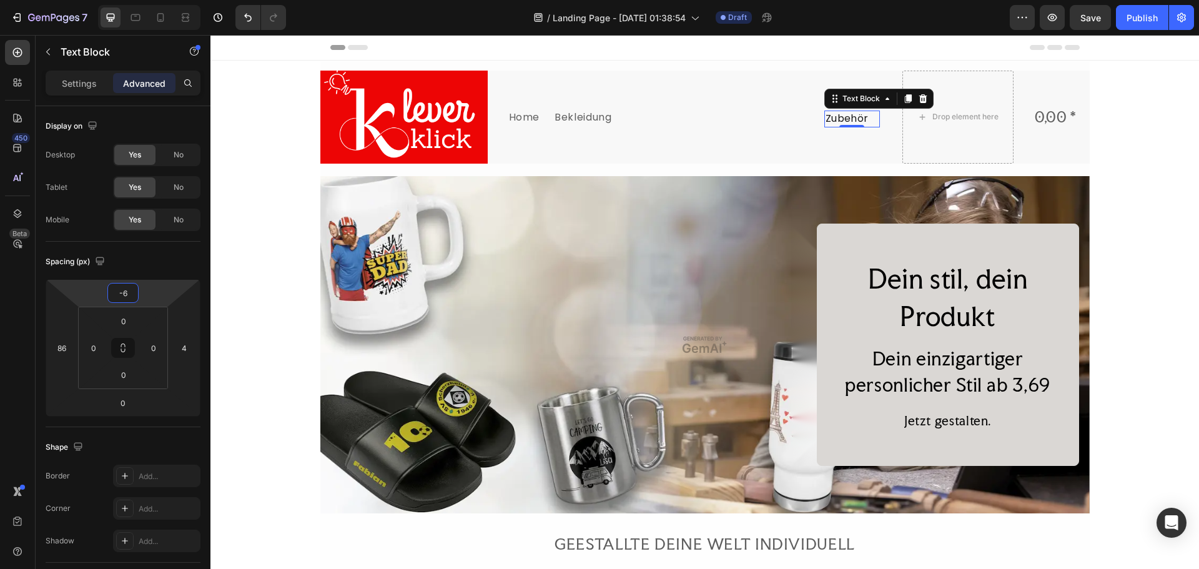
type input "-10"
click at [149, 0] on html "7 Version history / Landing Page - Aug 27, 01:38:54 Draft Preview Save Publish …" at bounding box center [599, 0] width 1199 height 0
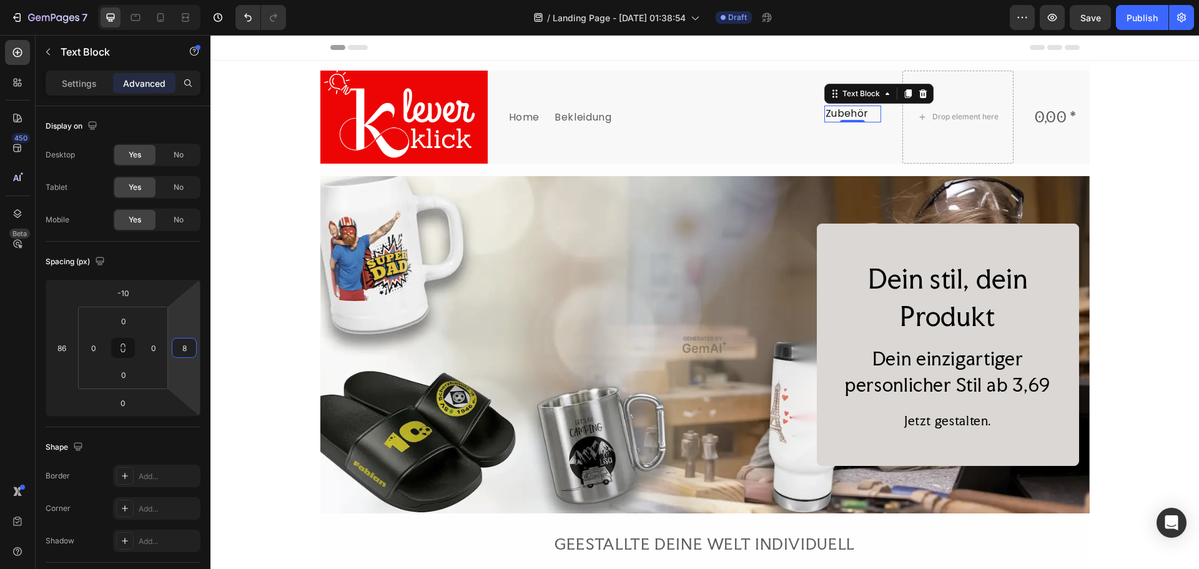
type input "16"
click at [185, 0] on html "7 Version history / Landing Page - Aug 27, 01:38:54 Draft Preview Save Publish …" at bounding box center [599, 0] width 1199 height 0
drag, startPoint x: 59, startPoint y: 335, endPoint x: 23, endPoint y: 335, distance: 35.6
click at [23, 0] on html "7 Version history / Landing Page - Aug 27, 01:38:54 Draft Preview Save Publish …" at bounding box center [599, 0] width 1199 height 0
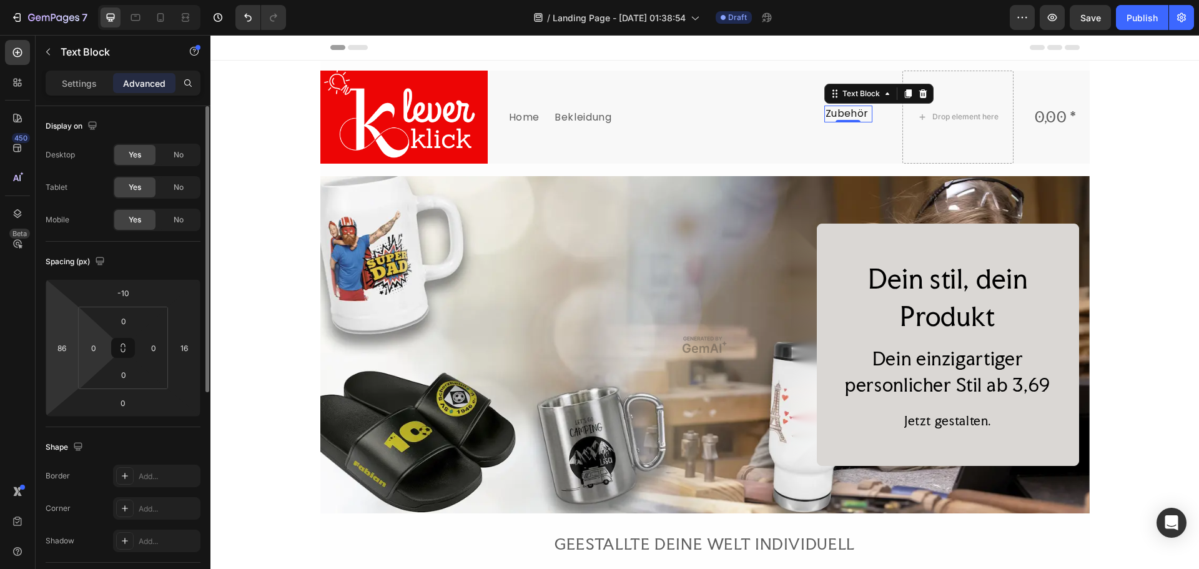
drag, startPoint x: 82, startPoint y: 338, endPoint x: 106, endPoint y: 338, distance: 24.3
click at [106, 338] on div "0 0 0 0" at bounding box center [123, 348] width 90 height 82
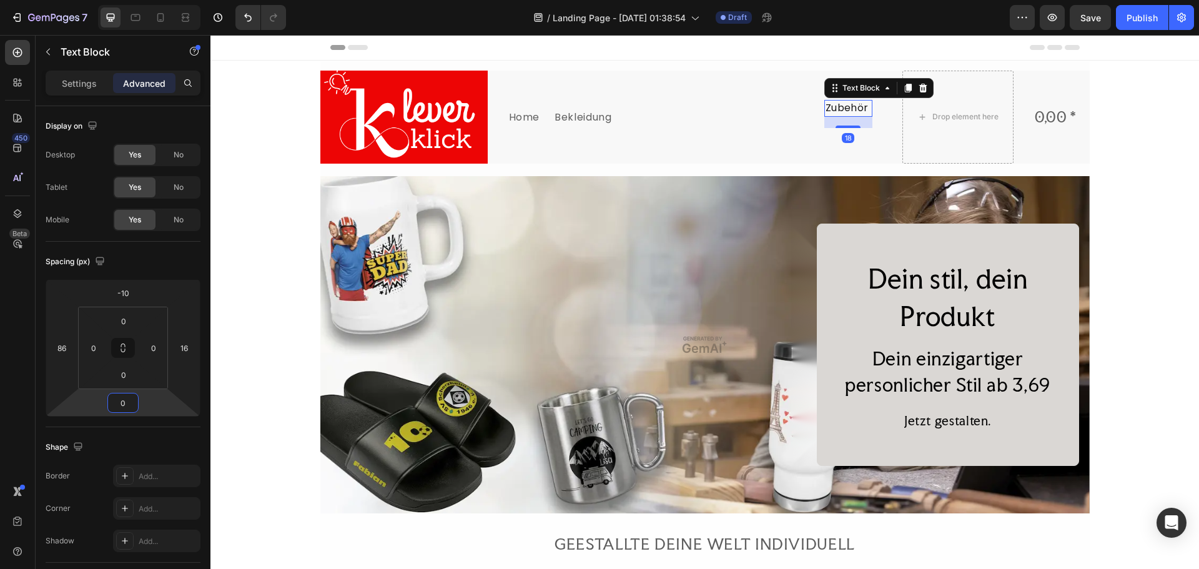
type input "-4"
click at [107, 0] on html "7 Version history / Landing Page - Aug 27, 01:38:54 Draft Preview Save Publish …" at bounding box center [599, 0] width 1199 height 0
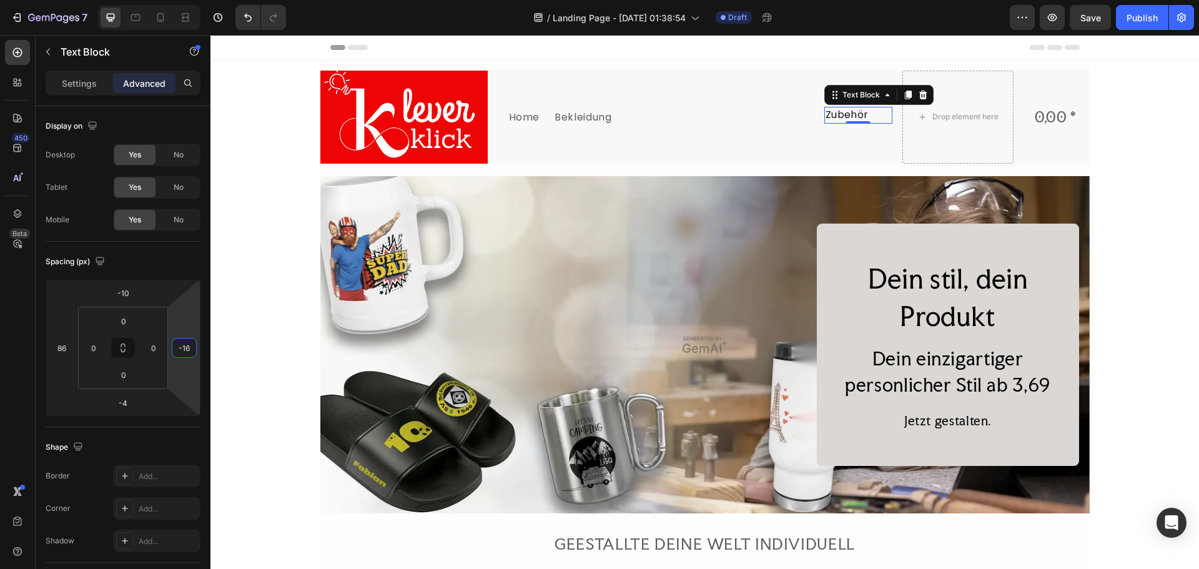
drag, startPoint x: 180, startPoint y: 371, endPoint x: 178, endPoint y: 381, distance: 10.3
click at [178, 0] on html "7 Version history / Landing Page - Aug 27, 01:38:54 Draft Preview Save Publish …" at bounding box center [599, 0] width 1199 height 0
type input "12"
drag, startPoint x: 193, startPoint y: 375, endPoint x: 182, endPoint y: 366, distance: 14.2
click at [182, 0] on html "7 Version history / Landing Page - Aug 27, 01:38:54 Draft Preview Save Publish …" at bounding box center [599, 0] width 1199 height 0
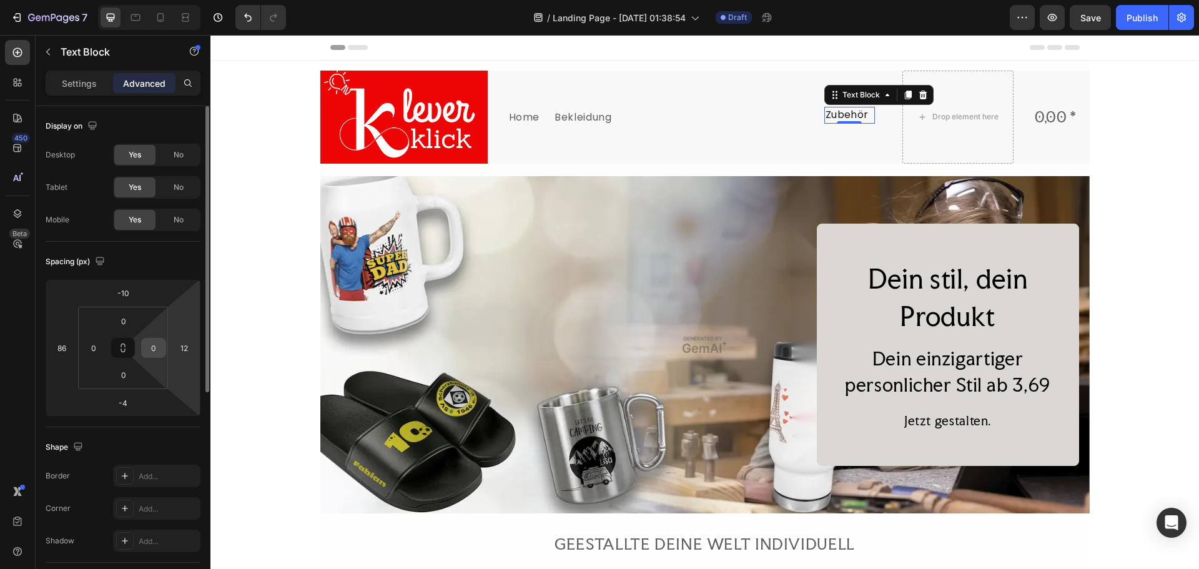
click at [144, 343] on div "0" at bounding box center [153, 348] width 25 height 20
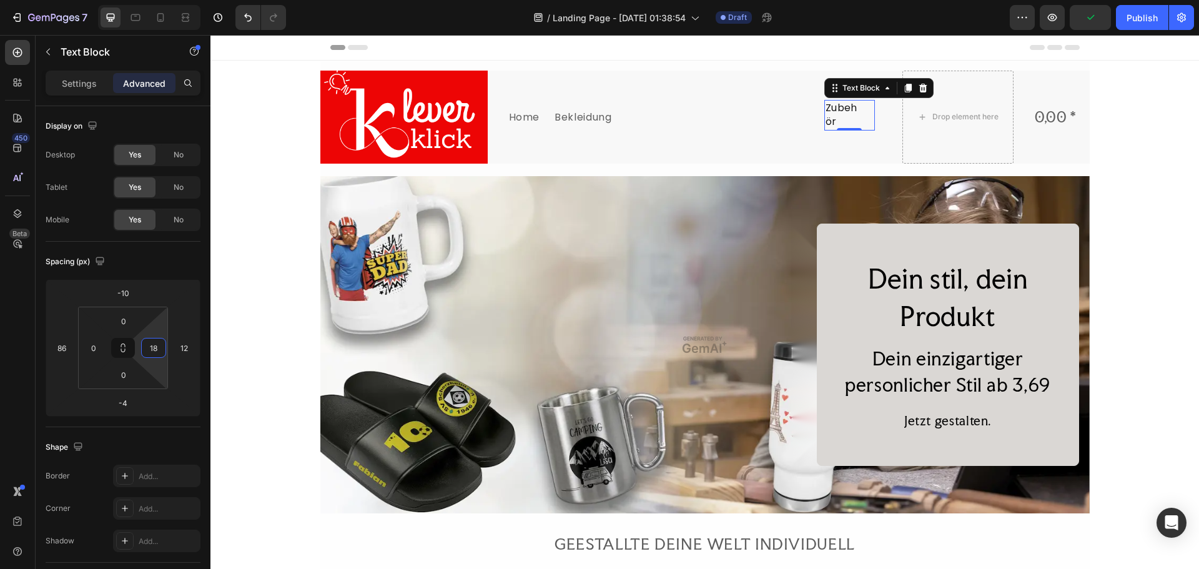
type input "0"
click at [159, 0] on html "7 Version history / Landing Page - Aug 27, 01:38:54 Draft Preview Publish 450 B…" at bounding box center [599, 0] width 1199 height 0
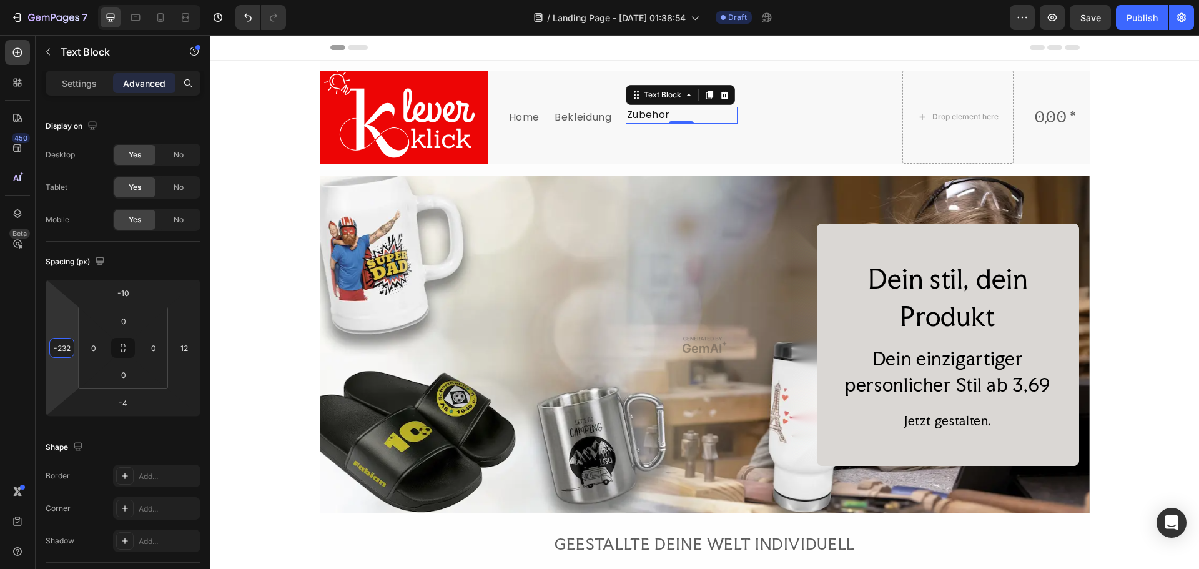
type input "-234"
drag, startPoint x: 68, startPoint y: 337, endPoint x: 41, endPoint y: 437, distance: 103.4
click at [41, 0] on html "7 Version history / Landing Page - Aug 27, 01:38:54 Draft Preview Save Publish …" at bounding box center [599, 0] width 1199 height 0
type input "8"
click at [144, 0] on html "7 Version history / Landing Page - Aug 27, 01:38:54 Draft Preview Save Publish …" at bounding box center [599, 0] width 1199 height 0
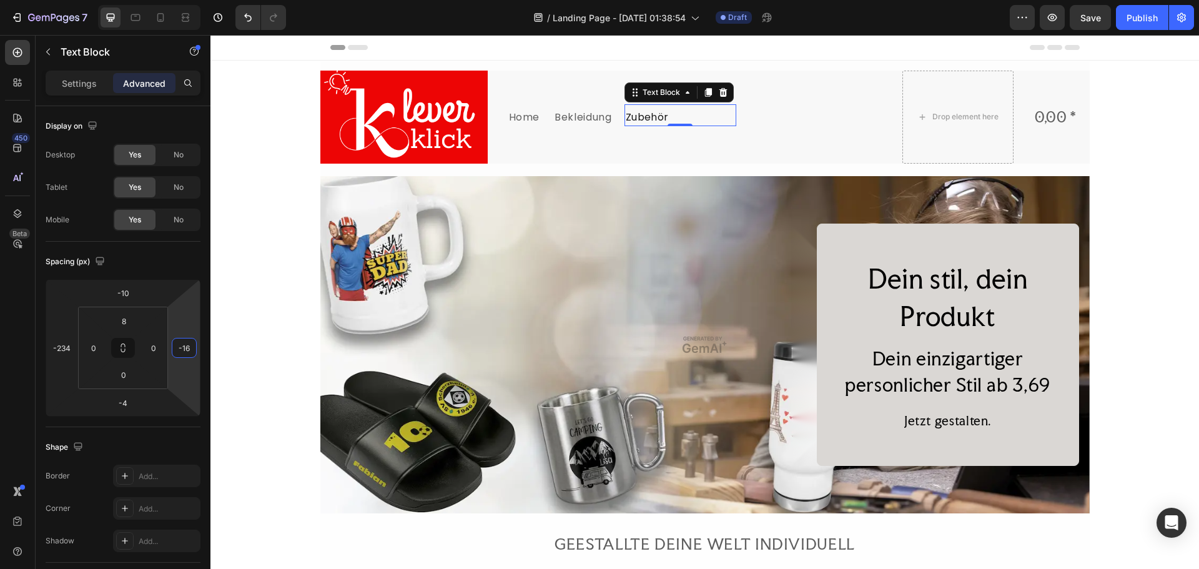
drag, startPoint x: 182, startPoint y: 337, endPoint x: 182, endPoint y: 346, distance: 8.7
click at [182, 0] on html "7 Version history / Landing Page - Aug 27, 01:38:54 Draft Preview Save Publish …" at bounding box center [599, 0] width 1199 height 0
type input "12"
drag, startPoint x: 170, startPoint y: 365, endPoint x: 170, endPoint y: 356, distance: 8.7
click at [170, 0] on html "7 Version history / Landing Page - Aug 27, 01:38:54 Draft Preview Save Publish …" at bounding box center [599, 0] width 1199 height 0
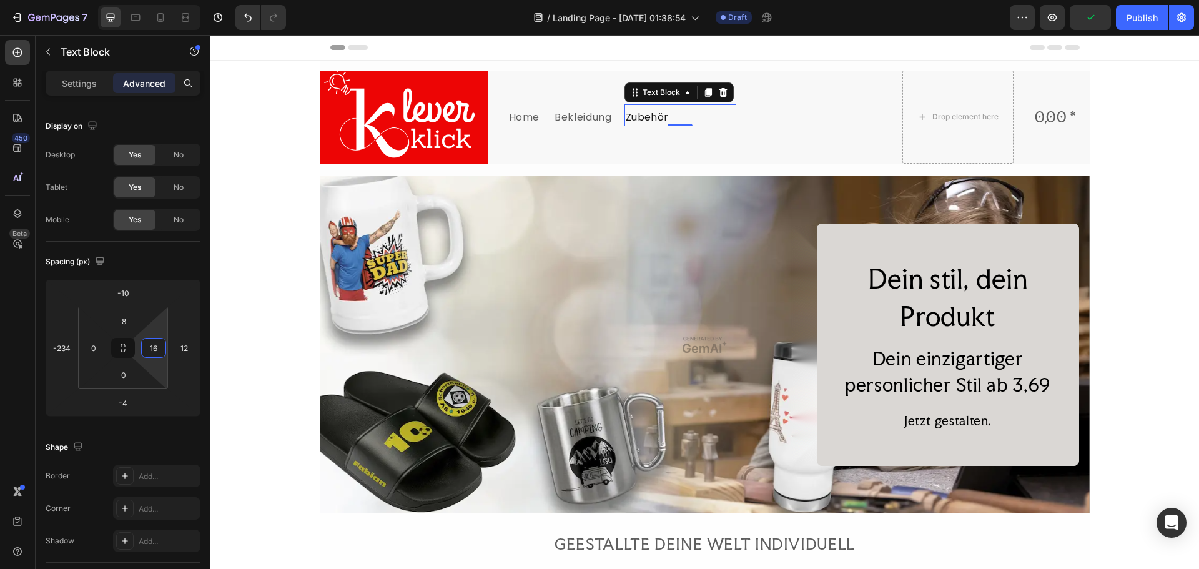
click at [154, 0] on html "7 Version history / Landing Page - Aug 27, 01:38:54 Draft Preview Publish 450 B…" at bounding box center [599, 0] width 1199 height 0
type input "0"
drag, startPoint x: 157, startPoint y: 319, endPoint x: 155, endPoint y: 325, distance: 6.4
click at [155, 0] on html "7 Version history / Landing Page - Aug 27, 01:38:54 Draft Preview Publish 450 B…" at bounding box center [599, 0] width 1199 height 0
drag, startPoint x: 61, startPoint y: 325, endPoint x: 74, endPoint y: 329, distance: 13.8
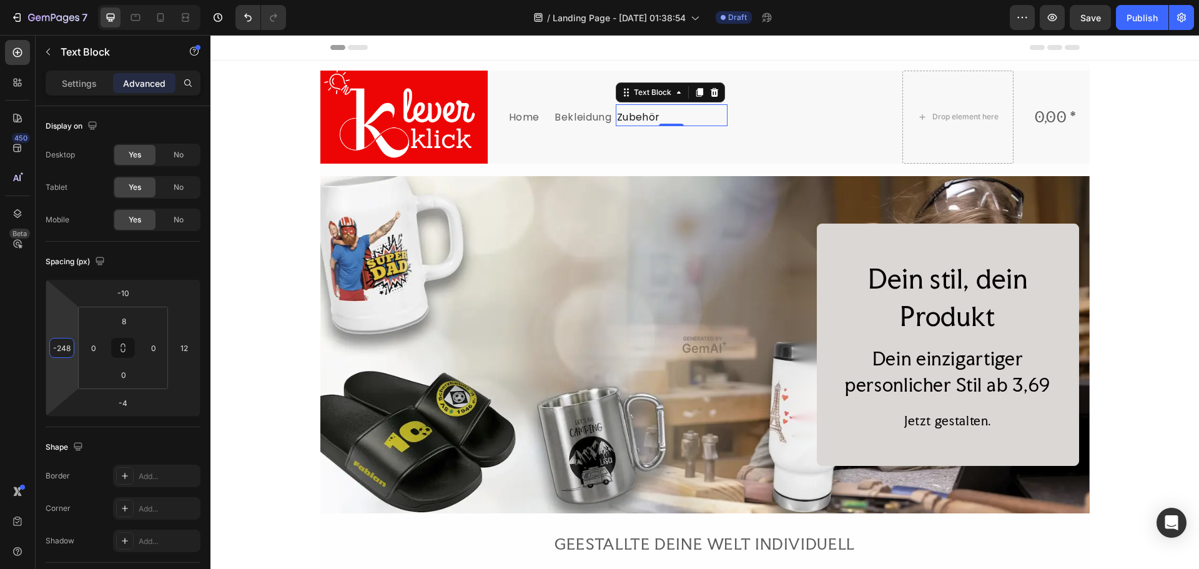
click at [74, 0] on html "7 Version history / Landing Page - Aug 27, 01:38:54 Draft Preview Save Publish …" at bounding box center [599, 0] width 1199 height 0
type input "-220"
drag, startPoint x: 69, startPoint y: 363, endPoint x: 69, endPoint y: 355, distance: 8.8
click at [69, 0] on html "7 Version history / Landing Page - Aug 27, 01:38:54 Draft Preview Save Publish …" at bounding box center [599, 0] width 1199 height 0
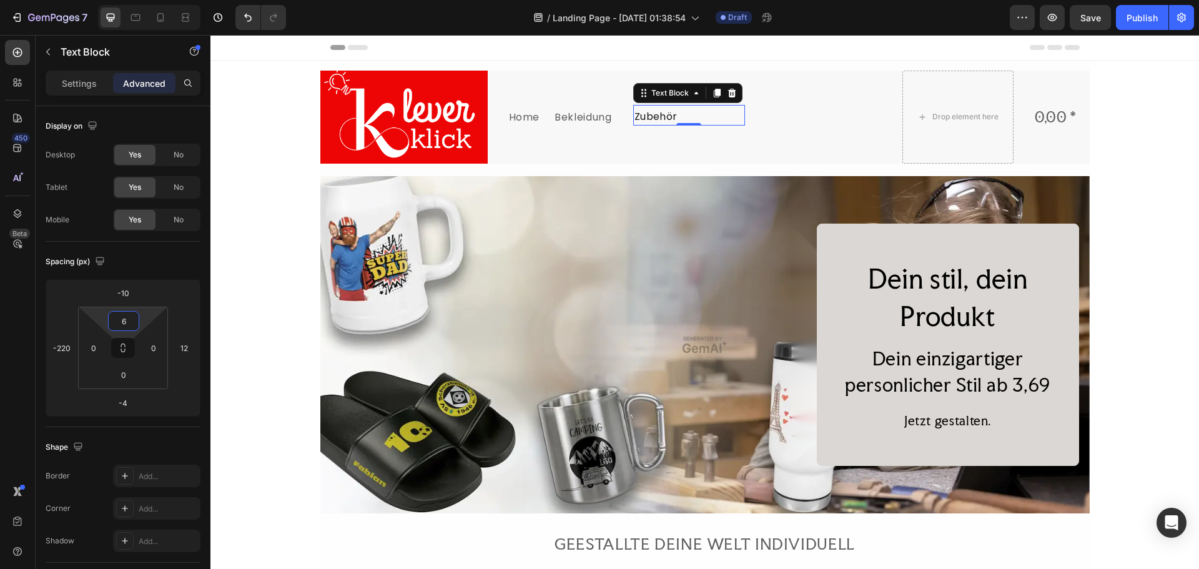
type input "8"
click at [137, 0] on html "7 Version history / Landing Page - Aug 27, 01:38:54 Draft Preview Save Publish …" at bounding box center [599, 0] width 1199 height 0
click at [135, 379] on input "0" at bounding box center [123, 374] width 25 height 19
type input "0"
click at [145, 0] on html "7 Version history / Landing Page - Aug 27, 01:38:54 Draft Preview Save Publish …" at bounding box center [599, 0] width 1199 height 0
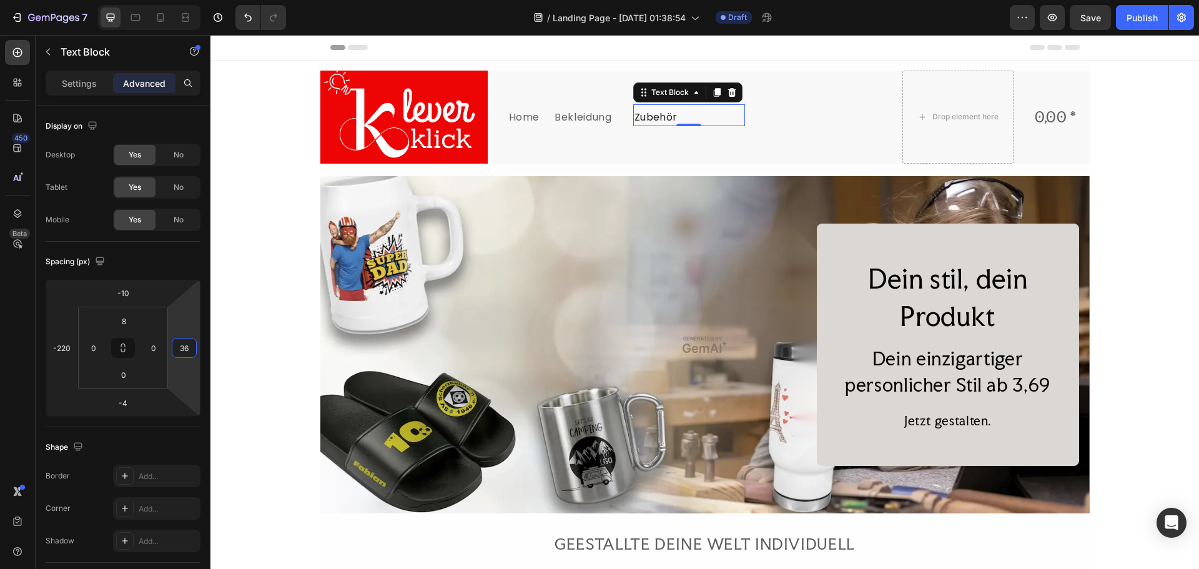
drag, startPoint x: 169, startPoint y: 367, endPoint x: 170, endPoint y: 360, distance: 7.6
click at [170, 0] on html "7 Version history / Landing Page - Aug 27, 01:38:54 Draft Preview Save Publish …" at bounding box center [599, 0] width 1199 height 0
drag, startPoint x: 179, startPoint y: 364, endPoint x: 179, endPoint y: 378, distance: 14.4
click at [179, 0] on html "7 Version history / Landing Page - Aug 27, 01:38:54 Draft Preview Save Publish …" at bounding box center [599, 0] width 1199 height 0
drag, startPoint x: 188, startPoint y: 314, endPoint x: 164, endPoint y: 328, distance: 28.3
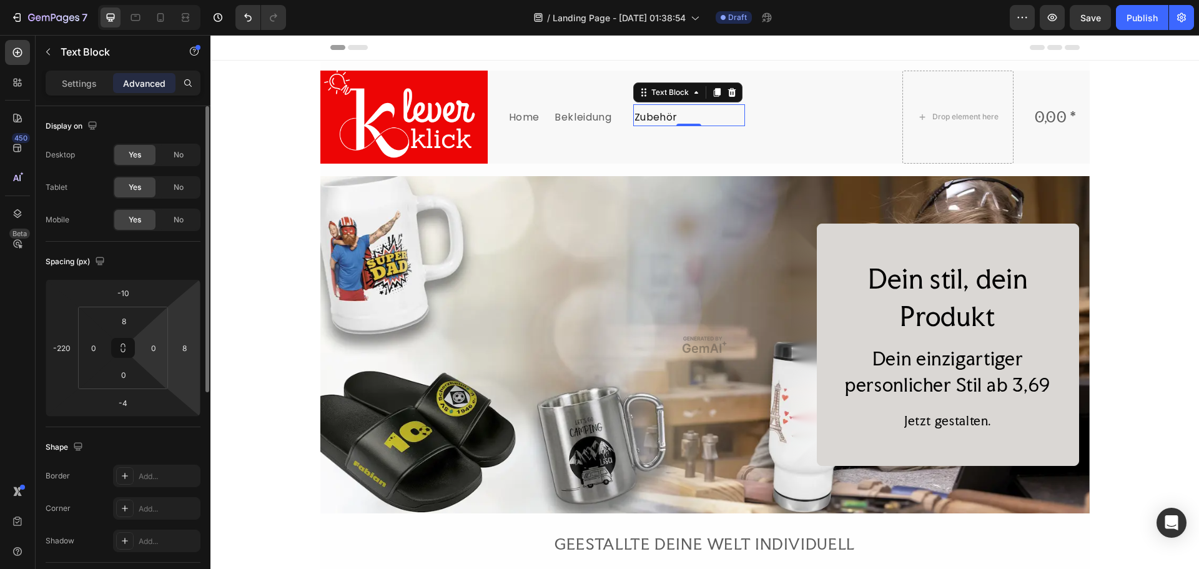
click at [188, 0] on html "7 Version history / Landing Page - Aug 27, 01:38:54 Draft Preview Save Publish …" at bounding box center [599, 0] width 1199 height 0
type input "0"
drag, startPoint x: 159, startPoint y: 332, endPoint x: 117, endPoint y: 341, distance: 42.3
click at [143, 0] on html "7 Version history / Landing Page - Aug 27, 01:38:54 Draft Preview Save Publish …" at bounding box center [599, 0] width 1199 height 0
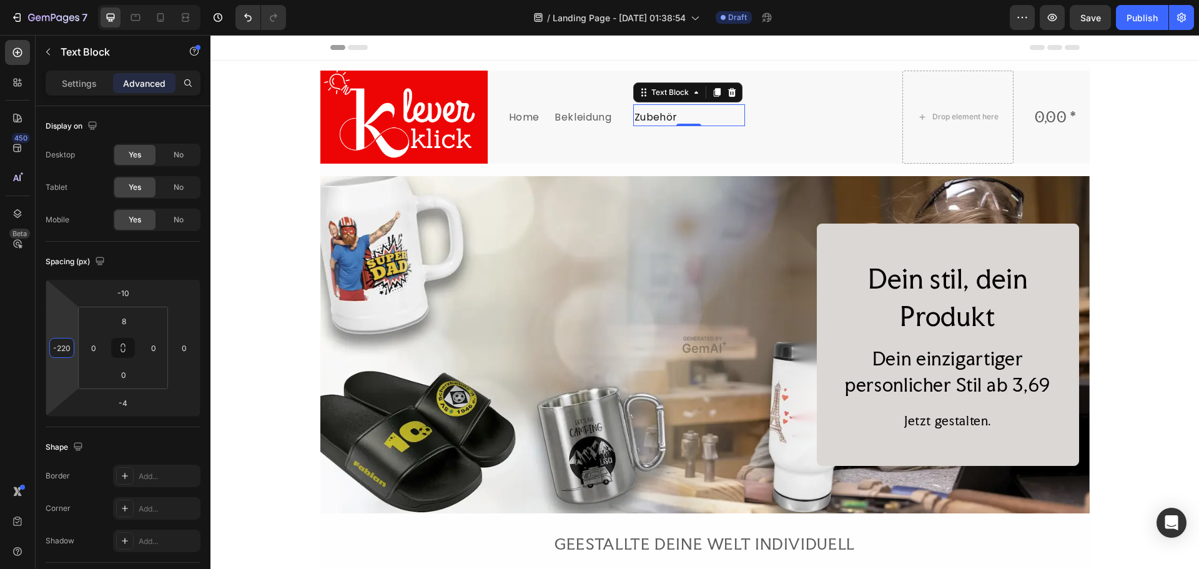
drag, startPoint x: 62, startPoint y: 330, endPoint x: 31, endPoint y: 330, distance: 31.2
click at [27, 0] on html "7 Version history / Landing Page - Aug 27, 01:38:54 Draft Preview Save Publish …" at bounding box center [599, 0] width 1199 height 0
click at [0, 0] on div "Spacing (px) -10 -220 -4 0 8 0 0 0" at bounding box center [0, 0] width 0 height 0
drag, startPoint x: 48, startPoint y: 332, endPoint x: 34, endPoint y: 338, distance: 15.7
click at [34, 0] on html "7 Version history / Landing Page - Aug 27, 01:38:54 Draft Preview Save Publish …" at bounding box center [599, 0] width 1199 height 0
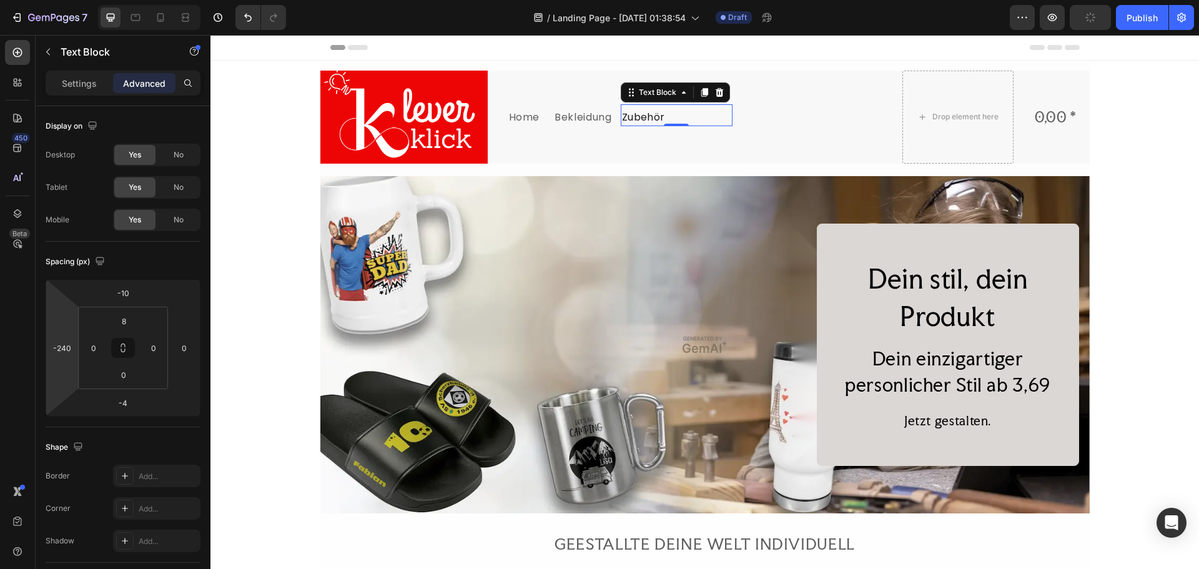
click at [58, 0] on html "7 Version history / Landing Page - Aug 27, 01:38:54 Draft Preview Publish 450 B…" at bounding box center [599, 0] width 1199 height 0
type input "-220"
click at [50, 0] on html "7 Version history / Landing Page - Aug 27, 01:38:54 Draft Preview Save Publish …" at bounding box center [599, 0] width 1199 height 0
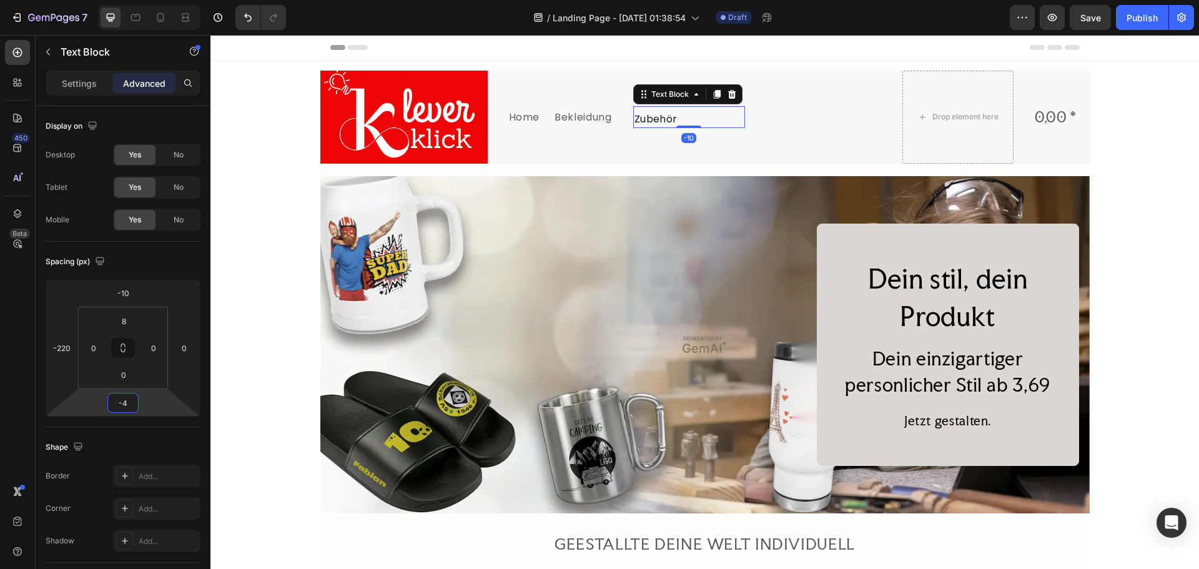
type input "-2"
click at [122, 0] on html "7 Version history / Landing Page - Aug 27, 01:38:54 Draft Preview Save Publish …" at bounding box center [599, 0] width 1199 height 0
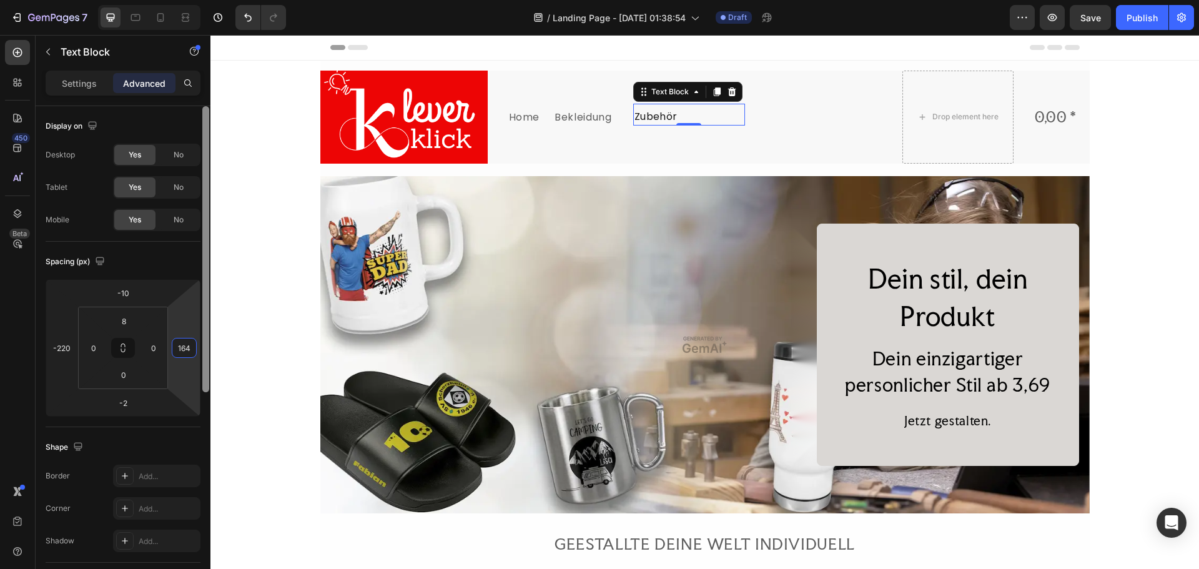
drag, startPoint x: 189, startPoint y: 376, endPoint x: 201, endPoint y: 323, distance: 54.4
click at [201, 0] on html "7 Version history / Landing Page - Aug 27, 01:38:54 Draft Preview Save Publish …" at bounding box center [599, 0] width 1199 height 0
drag, startPoint x: 187, startPoint y: 307, endPoint x: 187, endPoint y: 315, distance: 8.7
click at [187, 0] on html "7 Version history / Landing Page - Aug 27, 01:38:54 Draft Preview Save Publish …" at bounding box center [599, 0] width 1199 height 0
drag, startPoint x: 180, startPoint y: 300, endPoint x: 180, endPoint y: 308, distance: 7.5
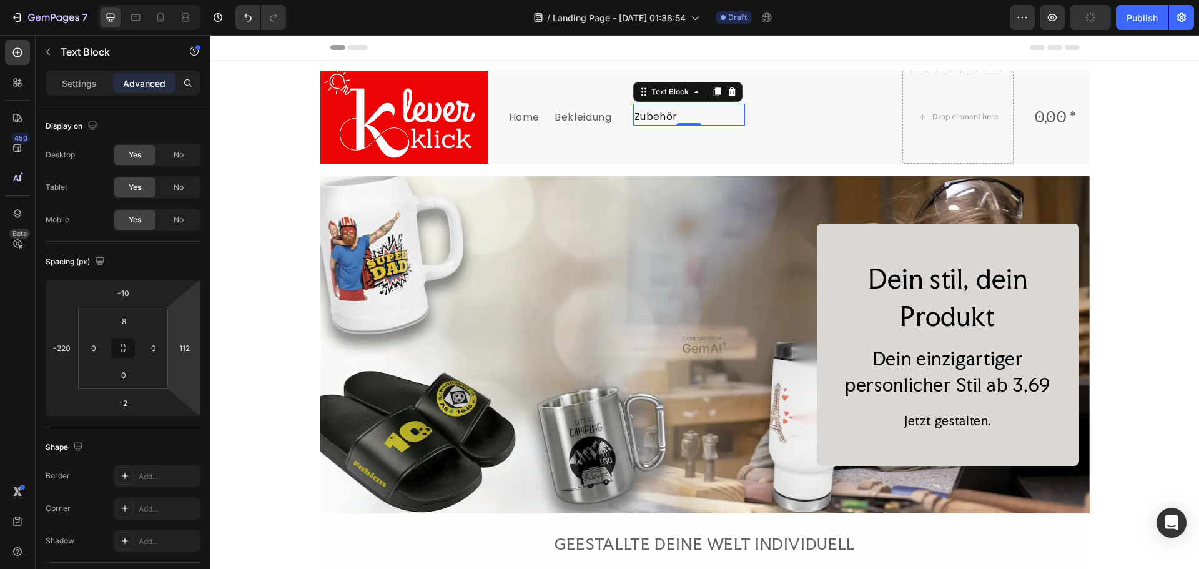
click at [180, 0] on html "7 Version history / Landing Page - Aug 27, 01:38:54 Draft Preview Publish 450 B…" at bounding box center [599, 0] width 1199 height 0
click at [176, 0] on html "7 Version history / Landing Page - Aug 27, 01:38:54 Draft Preview Save Publish …" at bounding box center [599, 0] width 1199 height 0
type input "126"
drag, startPoint x: 197, startPoint y: 313, endPoint x: 169, endPoint y: 314, distance: 28.1
click at [177, 0] on html "7 Version history / Landing Page - Aug 27, 01:38:54 Draft Preview Save Publish …" at bounding box center [599, 0] width 1199 height 0
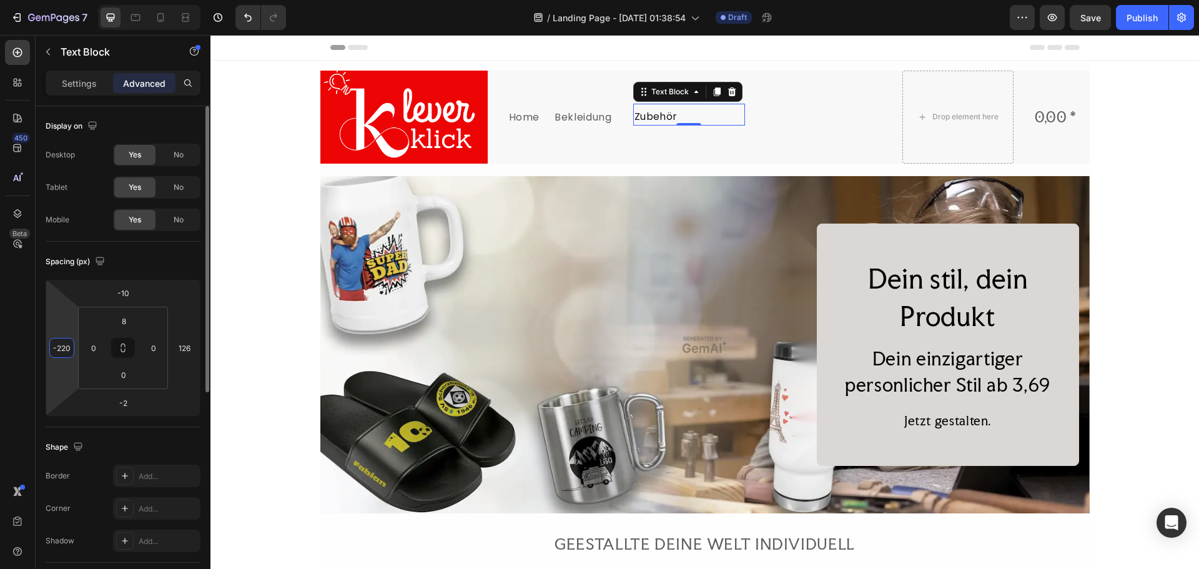
drag, startPoint x: 56, startPoint y: 333, endPoint x: 49, endPoint y: 333, distance: 6.9
click at [49, 0] on html "7 Version history / Landing Page - Aug 27, 01:38:54 Draft Preview Save Publish …" at bounding box center [599, 0] width 1199 height 0
type input "-228"
click at [66, 0] on html "7 Version history / Landing Page - Aug 27, 01:38:54 Draft Preview Save Publish …" at bounding box center [599, 0] width 1199 height 0
type input "0"
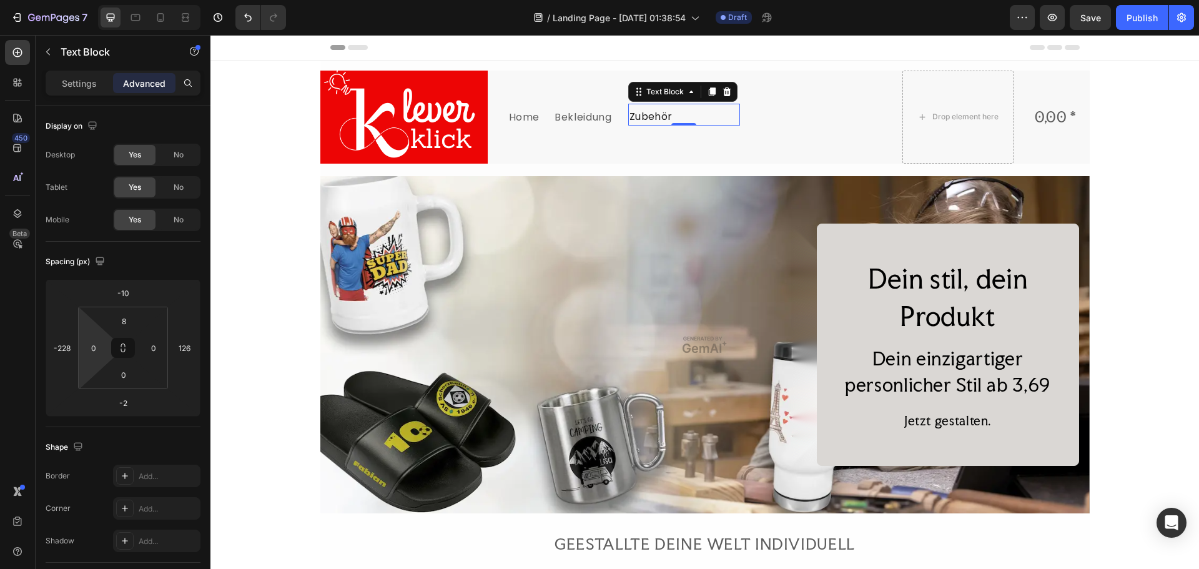
drag, startPoint x: 97, startPoint y: 328, endPoint x: 112, endPoint y: 333, distance: 16.2
click at [112, 0] on html "7 Version history / Landing Page - Aug 27, 01:38:54 Draft Preview Save Publish …" at bounding box center [599, 0] width 1199 height 0
type input "-8"
click at [145, 0] on html "7 Version history / Landing Page - Aug 27, 01:38:54 Draft Preview Save Publish …" at bounding box center [599, 0] width 1199 height 0
type input "0"
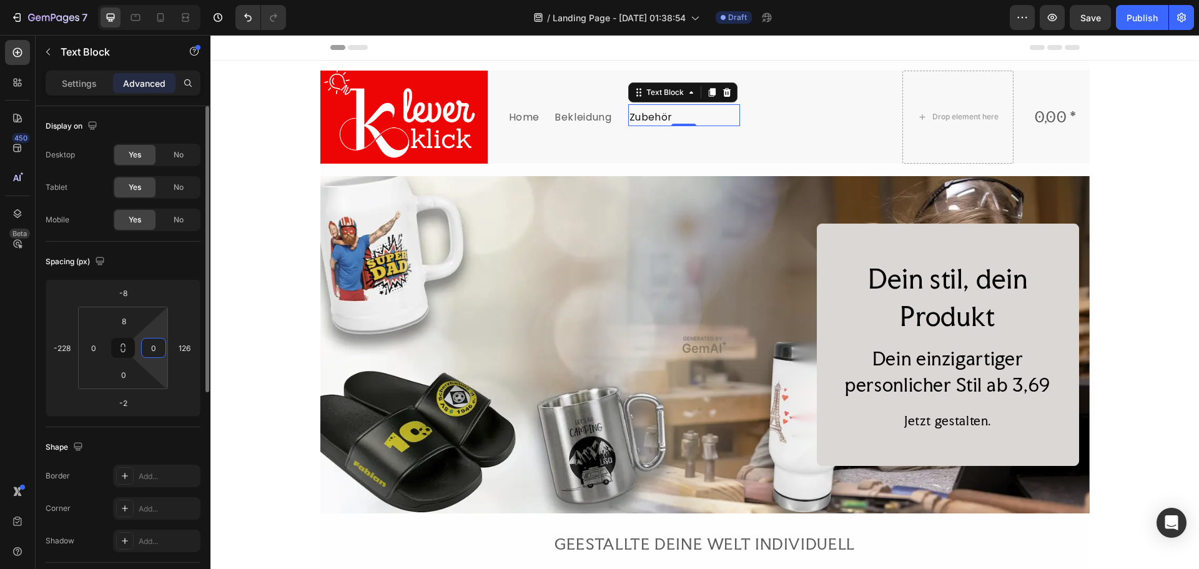
drag, startPoint x: 165, startPoint y: 336, endPoint x: 147, endPoint y: 360, distance: 30.0
click at [146, 0] on html "7 Version history / Landing Page - Aug 27, 01:38:54 Draft Preview Save Publish …" at bounding box center [599, 0] width 1199 height 0
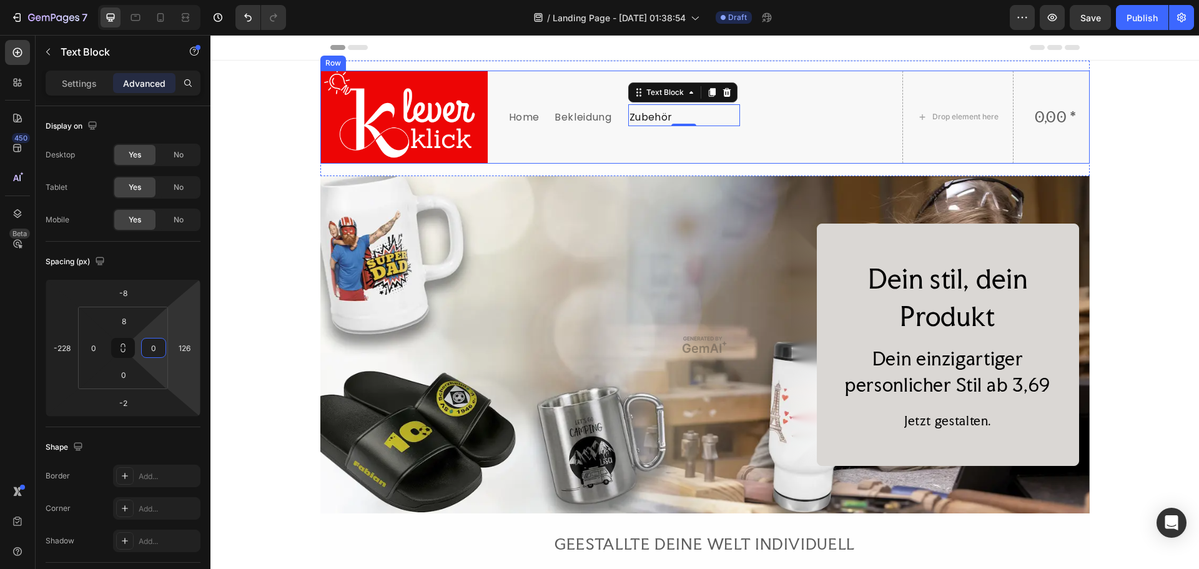
click at [843, 140] on div "Zubehör Text Block -2" at bounding box center [826, 117] width 112 height 93
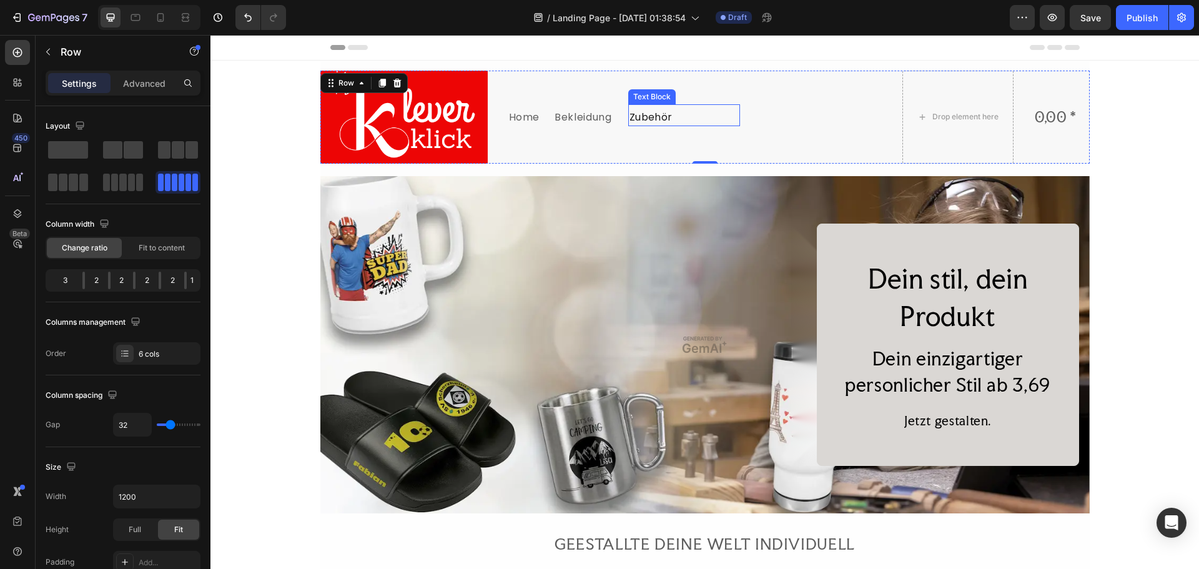
click at [669, 114] on p "Zubehör" at bounding box center [683, 118] width 109 height 14
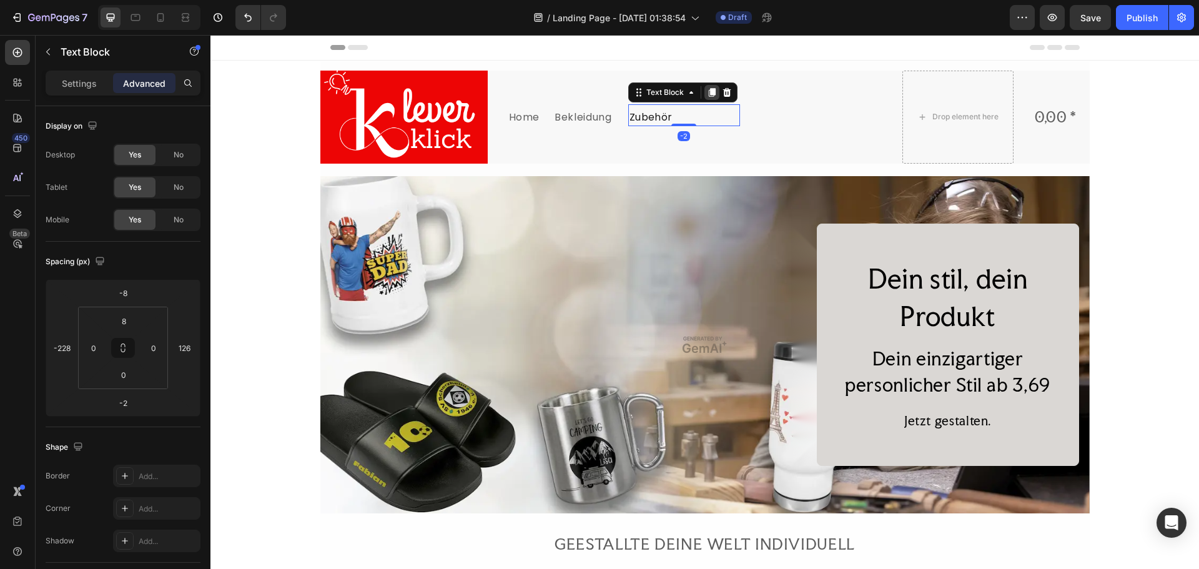
click at [708, 86] on div at bounding box center [711, 92] width 15 height 15
drag, startPoint x: 154, startPoint y: 336, endPoint x: 164, endPoint y: 327, distance: 14.2
click at [164, 0] on html "7 Version history / Landing Page - Aug 27, 01:38:54 Draft Preview Save Publish …" at bounding box center [599, 0] width 1199 height 0
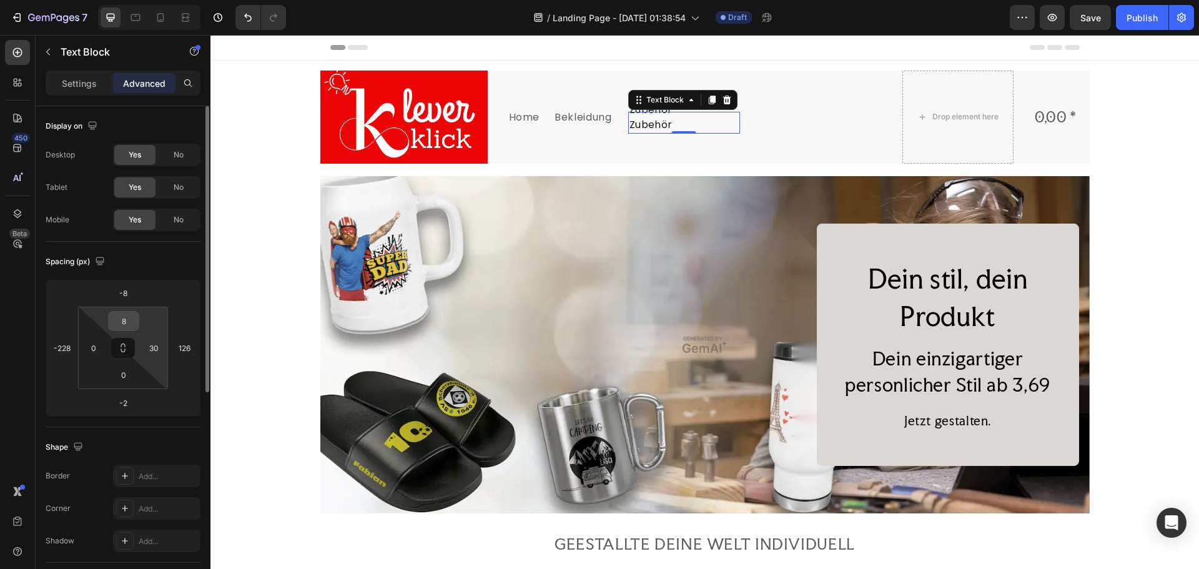
click at [111, 312] on div "8" at bounding box center [123, 321] width 31 height 20
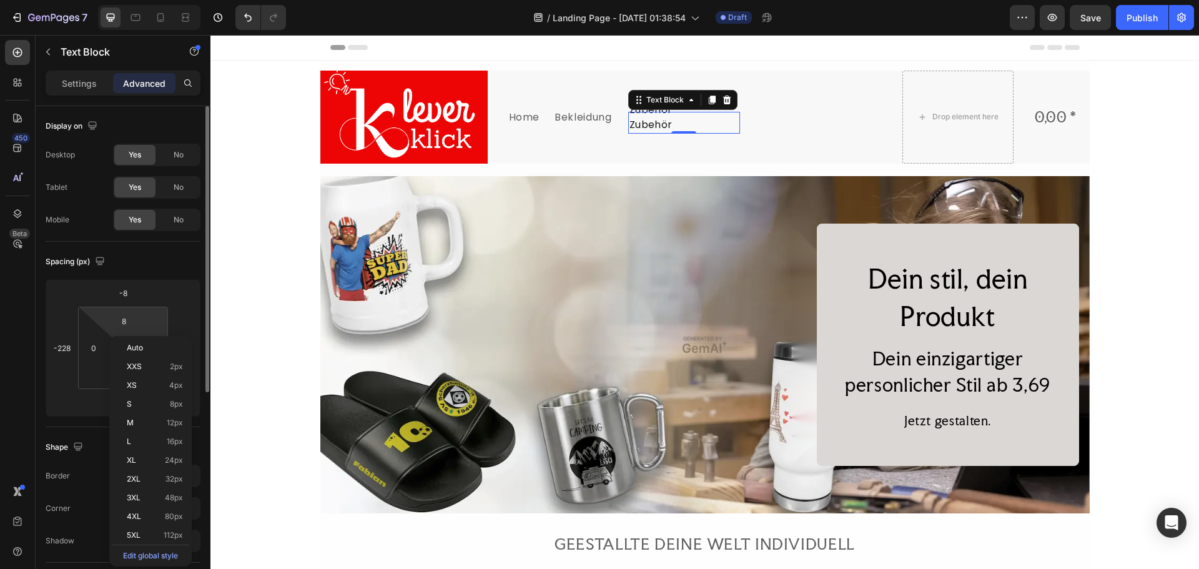
click at [140, 0] on html "7 Version history / Landing Page - Aug 27, 01:38:54 Draft Preview Save Publish …" at bounding box center [599, 0] width 1199 height 0
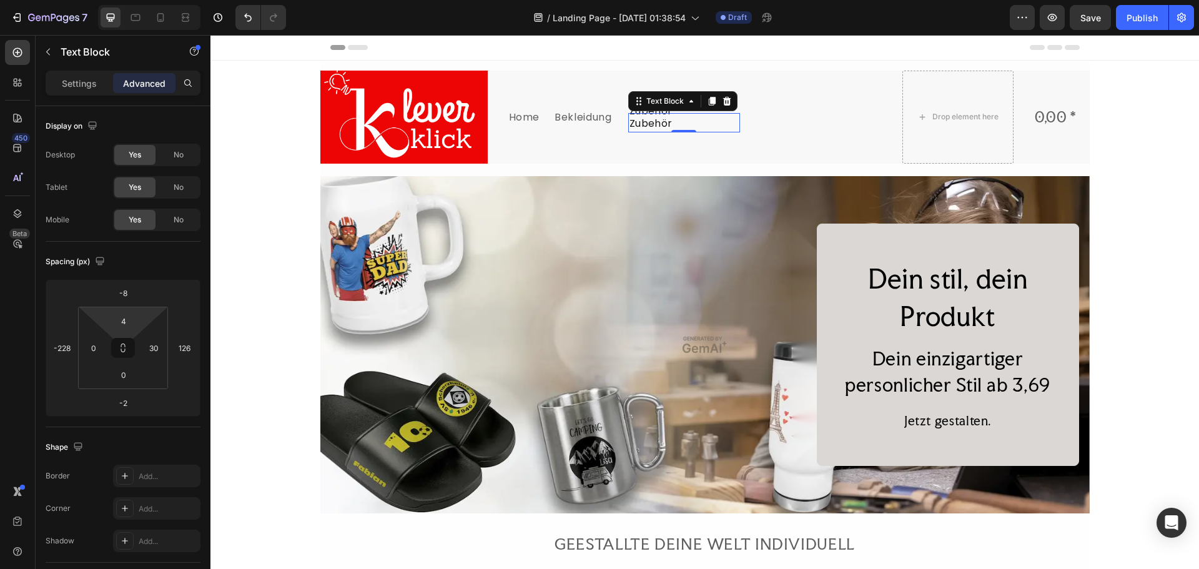
click at [148, 0] on html "7 Version history / Landing Page - Aug 27, 01:38:54 Draft Preview Save Publish …" at bounding box center [599, 0] width 1199 height 0
drag, startPoint x: 140, startPoint y: 320, endPoint x: 147, endPoint y: 320, distance: 7.5
click at [147, 0] on html "7 Version history / Landing Page - Aug 27, 01:38:54 Draft Preview Publish 450 B…" at bounding box center [599, 0] width 1199 height 0
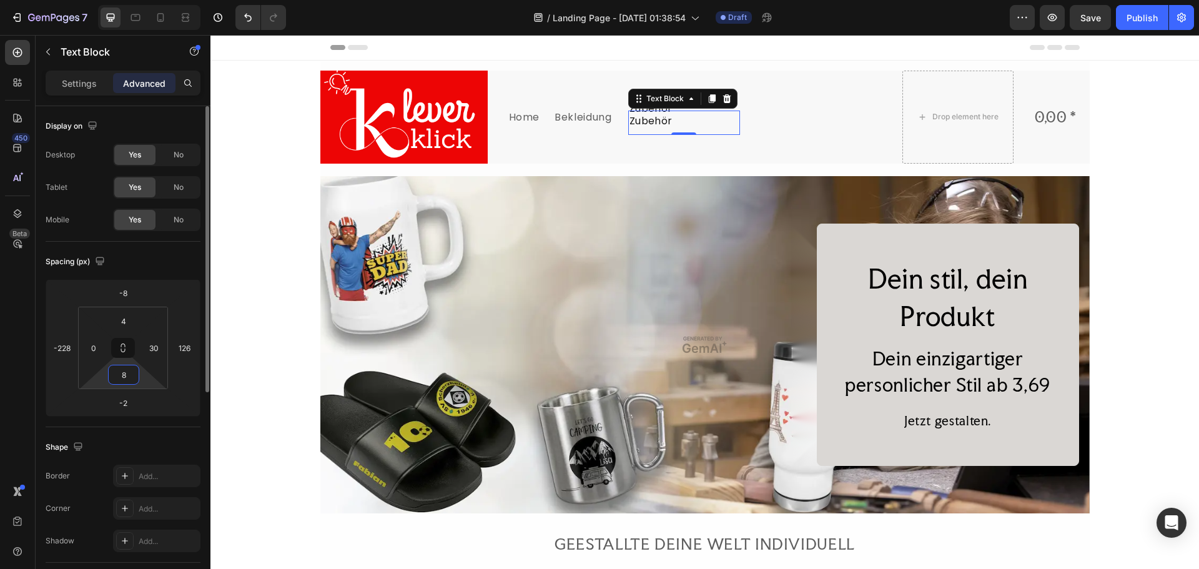
click at [146, 0] on html "7 Version history / Landing Page - Aug 27, 01:38:54 Draft Preview Save Publish …" at bounding box center [599, 0] width 1199 height 0
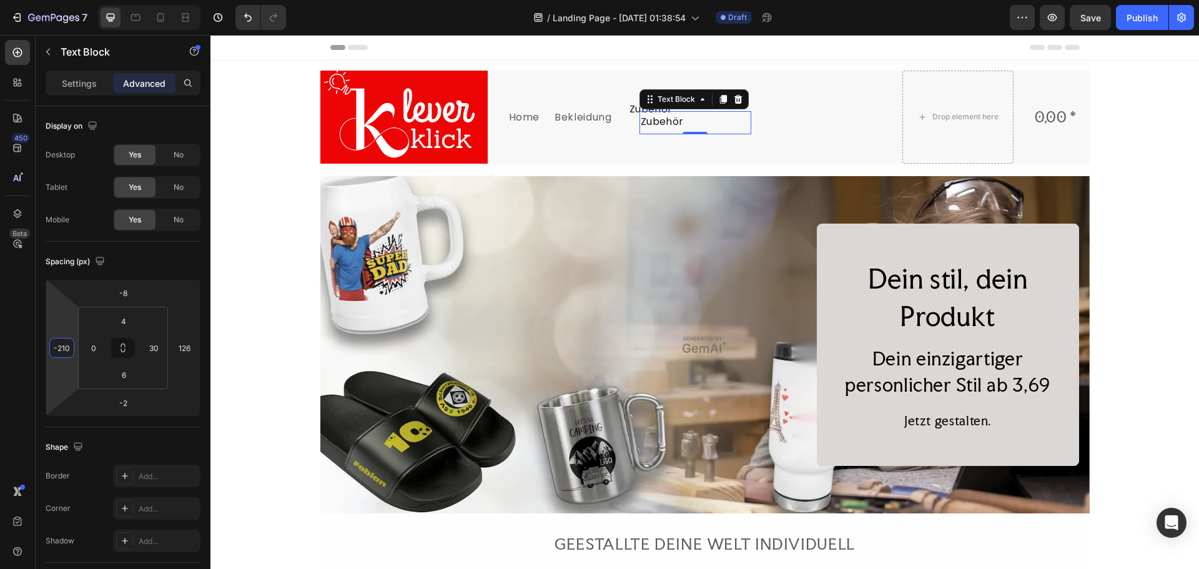
drag, startPoint x: 69, startPoint y: 332, endPoint x: 0, endPoint y: 326, distance: 68.9
click at [0, 0] on html "7 Version history / Landing Page - Aug 27, 01:38:54 Draft Preview Save Publish …" at bounding box center [599, 0] width 1199 height 0
drag, startPoint x: 65, startPoint y: 322, endPoint x: 34, endPoint y: 322, distance: 30.6
click at [34, 0] on html "7 Version history / Landing Page - Aug 27, 01:38:54 Draft Preview Save Publish …" at bounding box center [599, 0] width 1199 height 0
drag, startPoint x: 66, startPoint y: 325, endPoint x: 77, endPoint y: 333, distance: 13.0
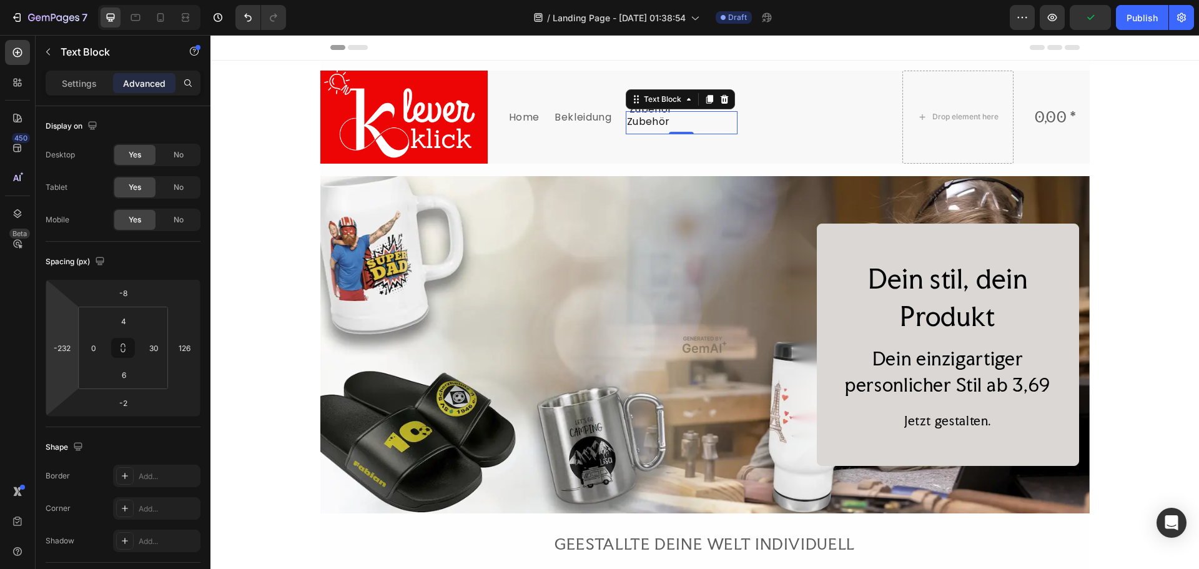
click at [77, 0] on html "7 Version history / Landing Page - Aug 27, 01:38:54 Draft Preview Publish 450 B…" at bounding box center [599, 0] width 1199 height 0
drag, startPoint x: 67, startPoint y: 333, endPoint x: 71, endPoint y: 296, distance: 37.0
click at [71, 0] on html "7 Version history / Landing Page - Aug 27, 01:38:54 Draft Preview Save Publish …" at bounding box center [599, 0] width 1199 height 0
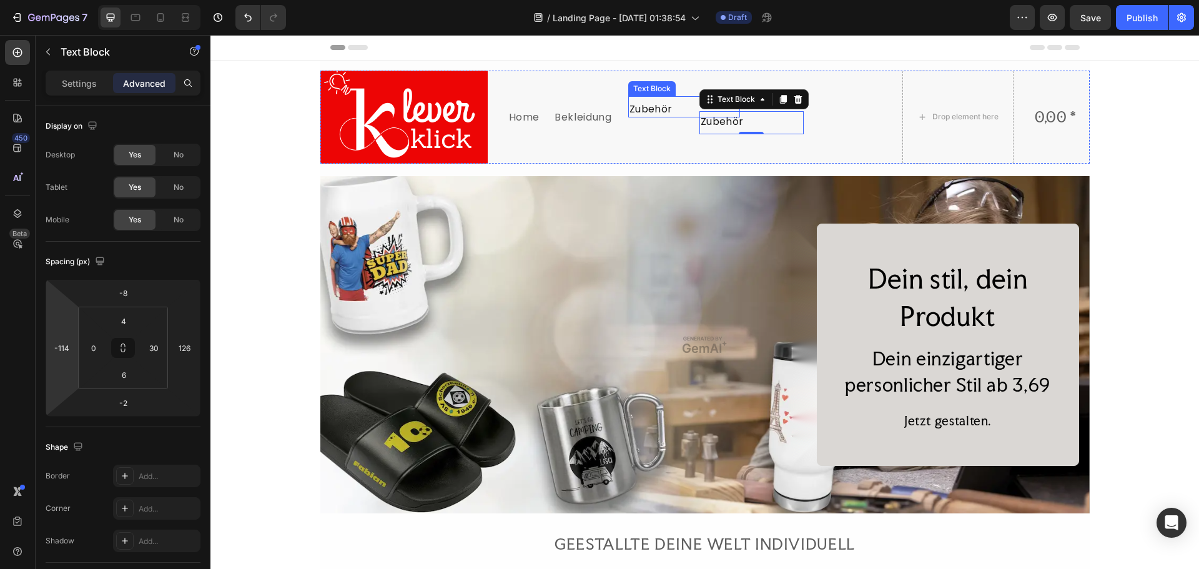
click at [658, 105] on p "Zubehör" at bounding box center [683, 109] width 109 height 14
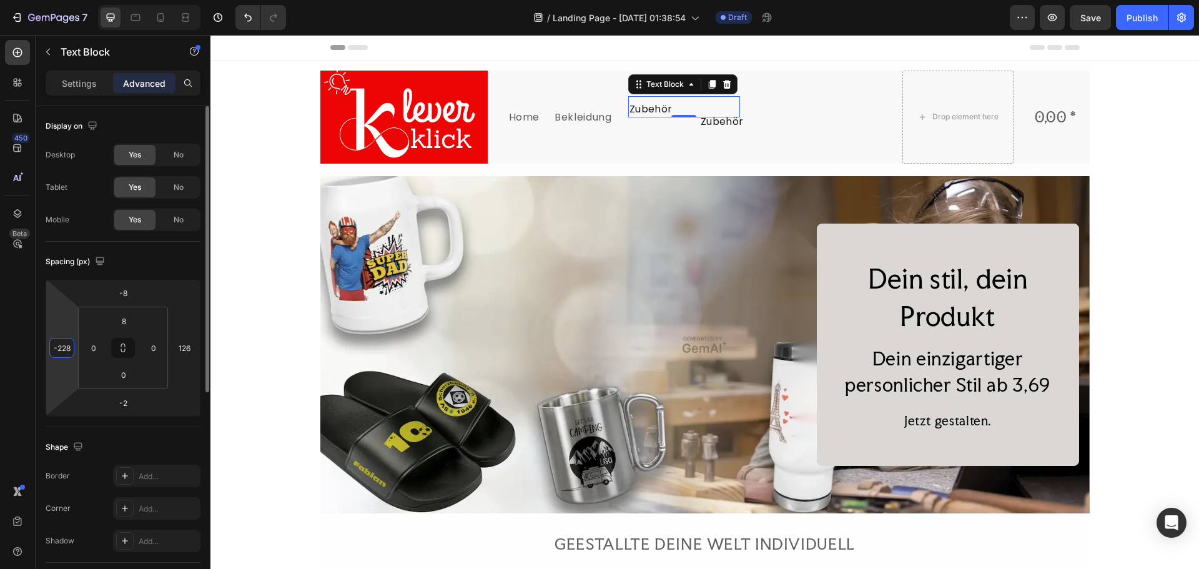
click at [68, 0] on html "7 Version history / Landing Page - Aug 27, 01:38:54 Draft Preview Save Publish …" at bounding box center [599, 0] width 1199 height 0
click at [108, 368] on div "0" at bounding box center [123, 375] width 31 height 20
click at [150, 0] on html "7 Version history / Landing Page - Aug 27, 01:38:54 Draft Preview Publish 450 B…" at bounding box center [599, 0] width 1199 height 0
click at [105, 0] on html "7 Version history / Landing Page - Aug 27, 01:38:54 Draft Preview Save Publish …" at bounding box center [599, 0] width 1199 height 0
click at [104, 0] on html "7 Version history / Landing Page - Aug 27, 01:38:54 Draft Preview Save Publish …" at bounding box center [599, 0] width 1199 height 0
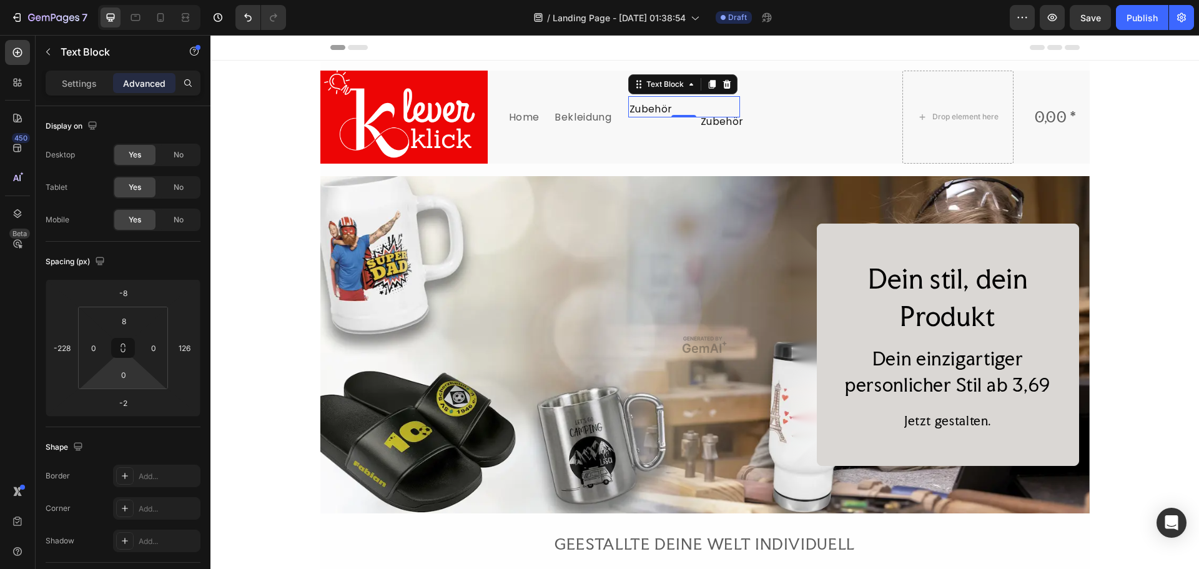
drag, startPoint x: 107, startPoint y: 371, endPoint x: 109, endPoint y: 389, distance: 17.5
click at [109, 0] on html "7 Version history / Landing Page - Aug 27, 01:38:54 Draft Preview Save Publish …" at bounding box center [599, 0] width 1199 height 0
click at [717, 122] on p "Zubehör" at bounding box center [742, 122] width 83 height 14
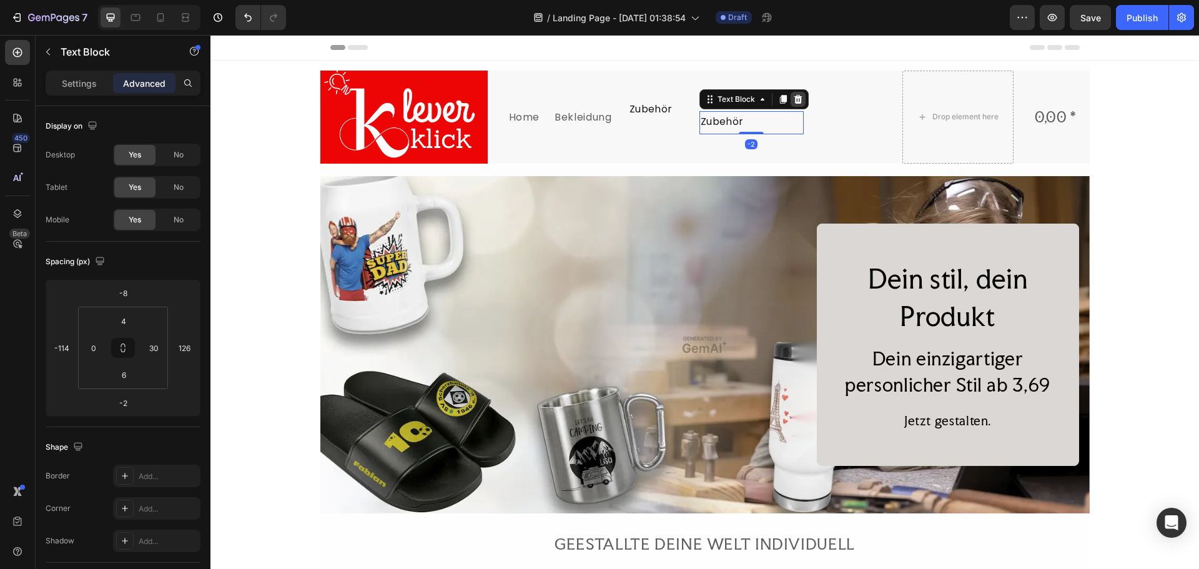
click at [793, 101] on icon at bounding box center [798, 99] width 10 height 10
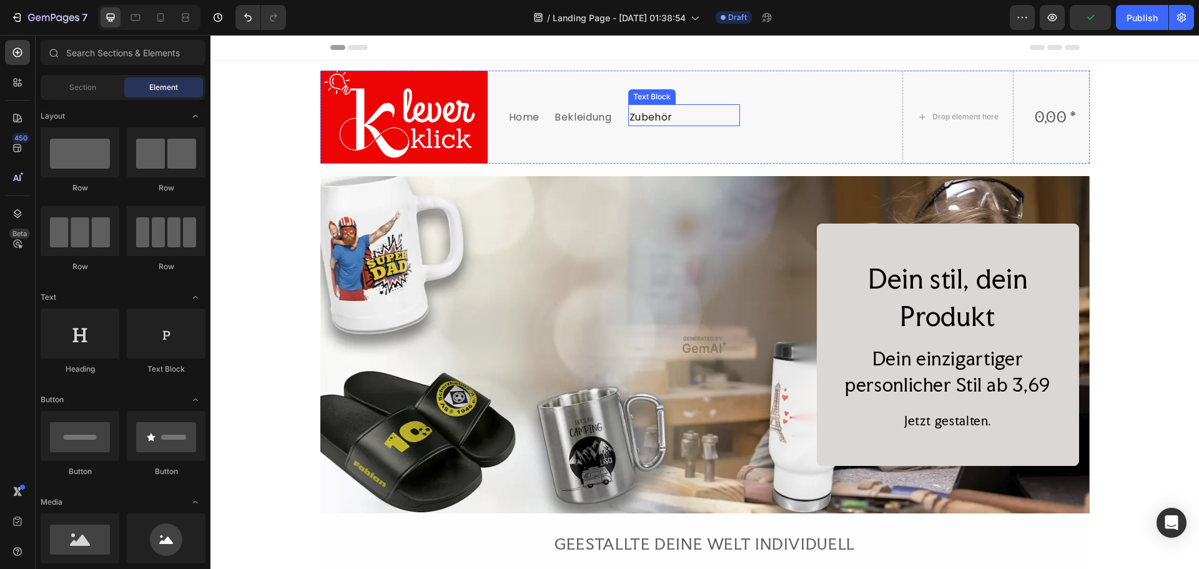
click at [697, 119] on p "Zubehör" at bounding box center [683, 118] width 109 height 14
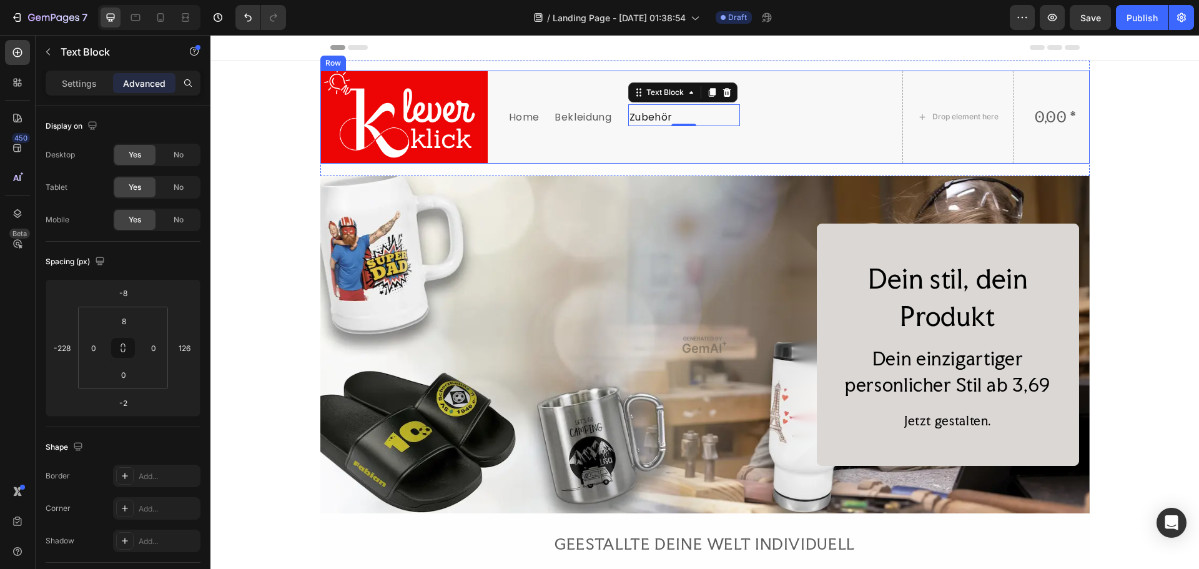
click at [788, 103] on div "Zubehör Text Block -2" at bounding box center [826, 117] width 112 height 93
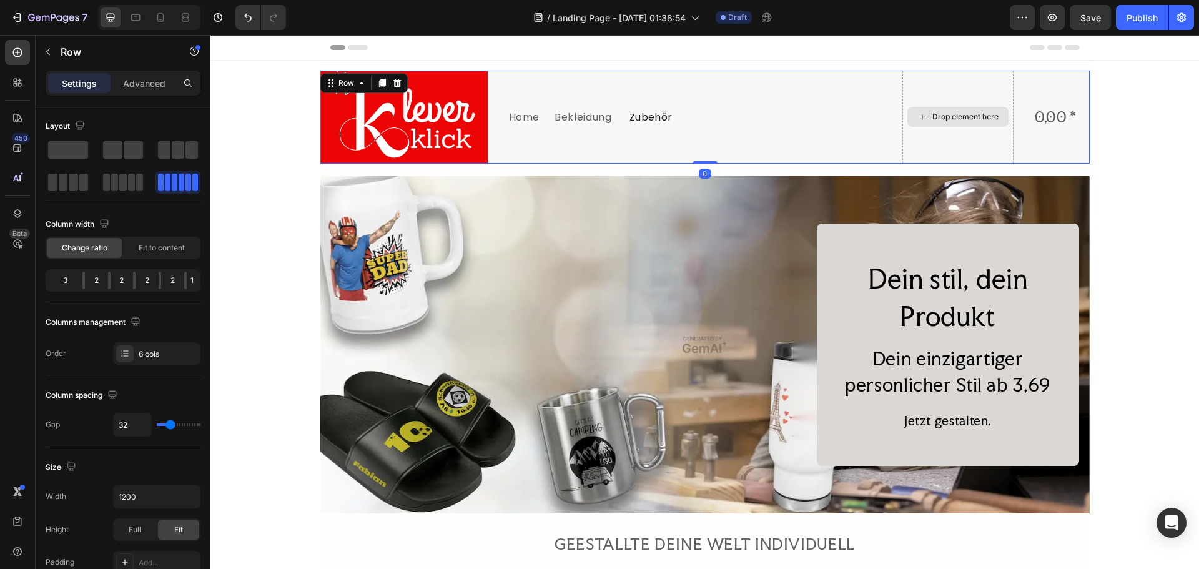
click at [928, 122] on div "Drop element here" at bounding box center [957, 117] width 101 height 20
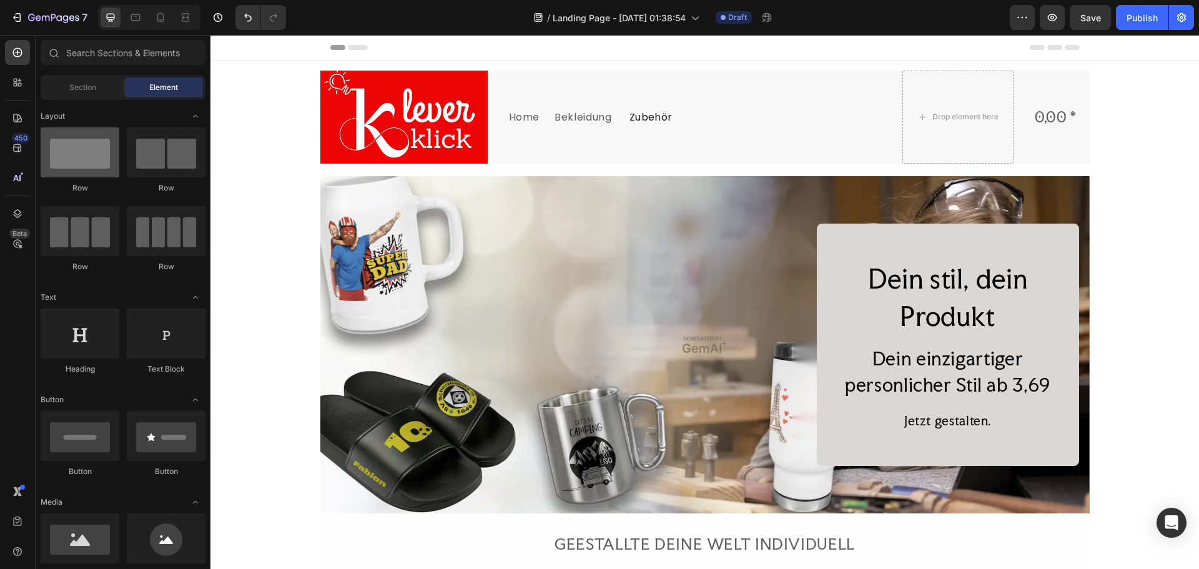
click at [81, 157] on div at bounding box center [80, 152] width 79 height 50
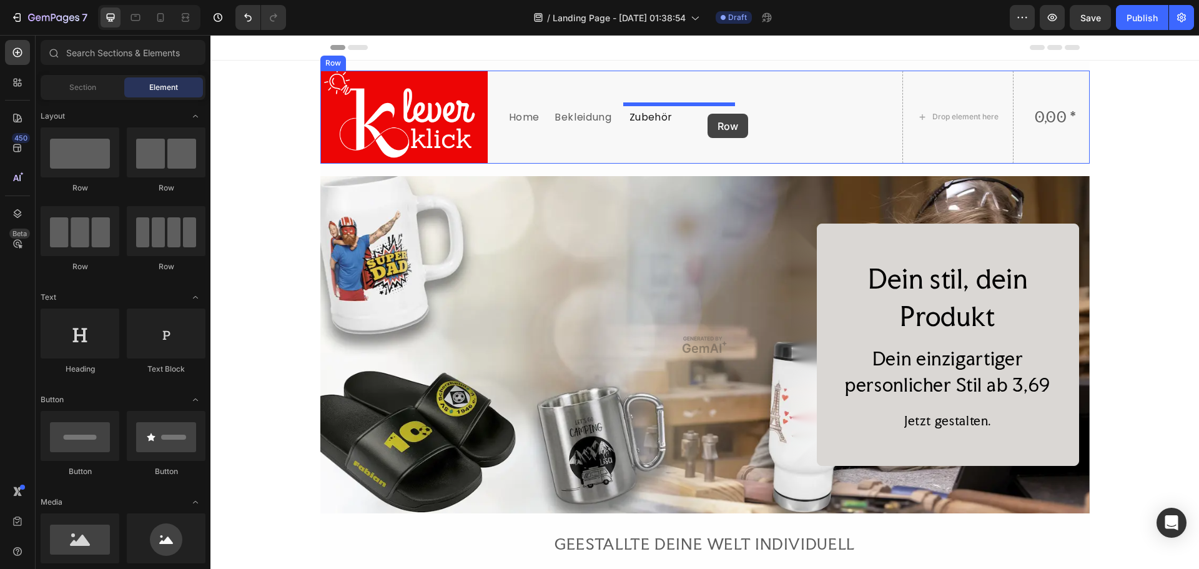
drag, startPoint x: 308, startPoint y: 194, endPoint x: 707, endPoint y: 114, distance: 407.5
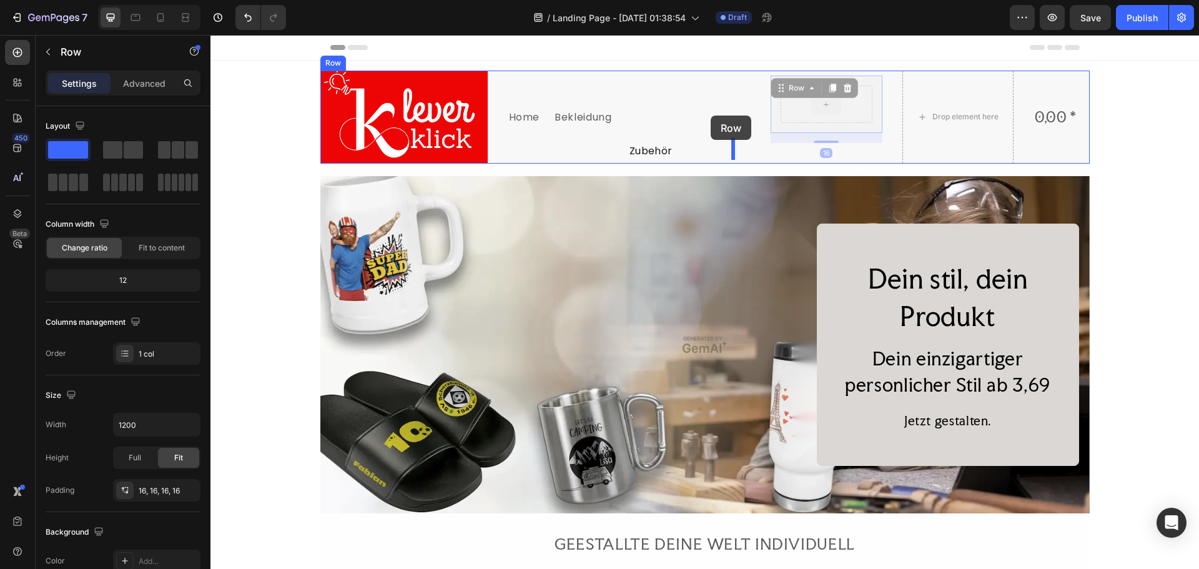
drag, startPoint x: 797, startPoint y: 107, endPoint x: 710, endPoint y: 116, distance: 87.2
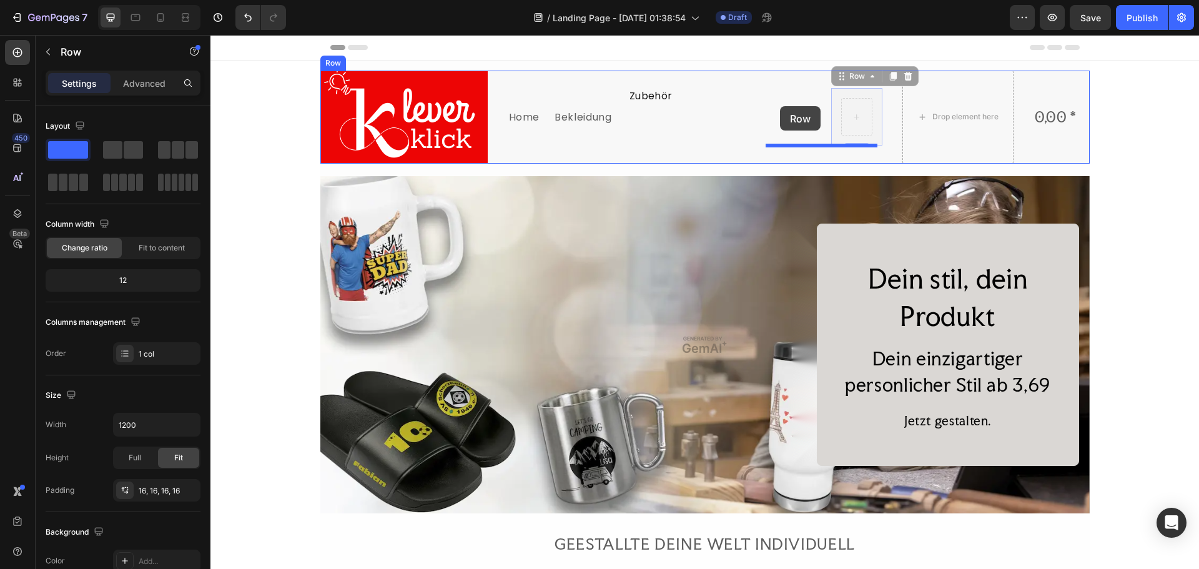
drag, startPoint x: 843, startPoint y: 106, endPoint x: 780, endPoint y: 106, distance: 63.1
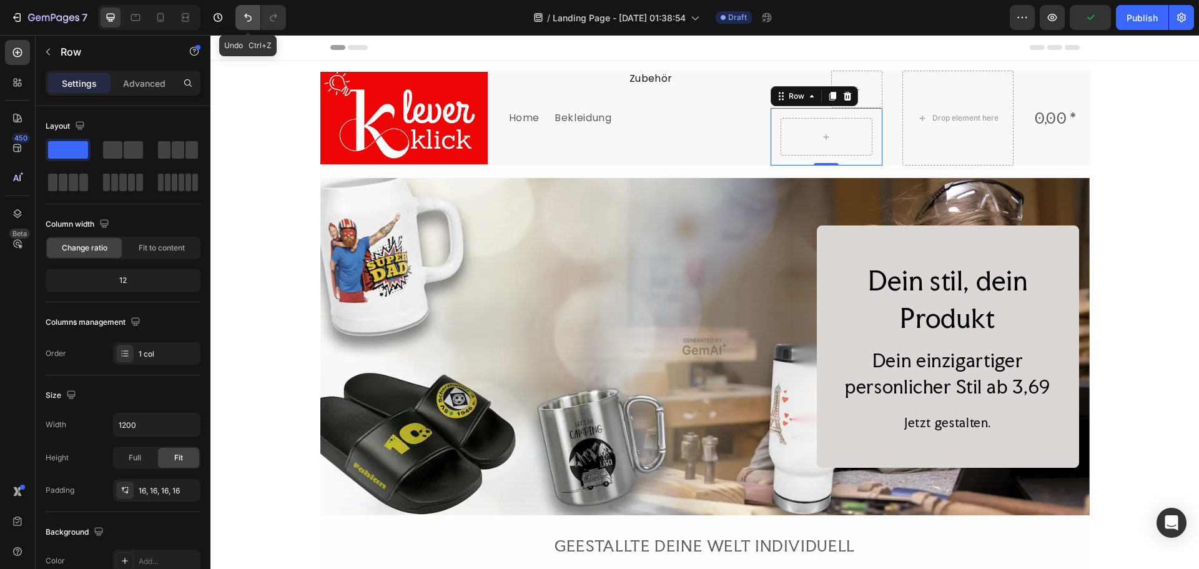
click at [252, 21] on icon "Undo/Redo" at bounding box center [248, 17] width 12 height 12
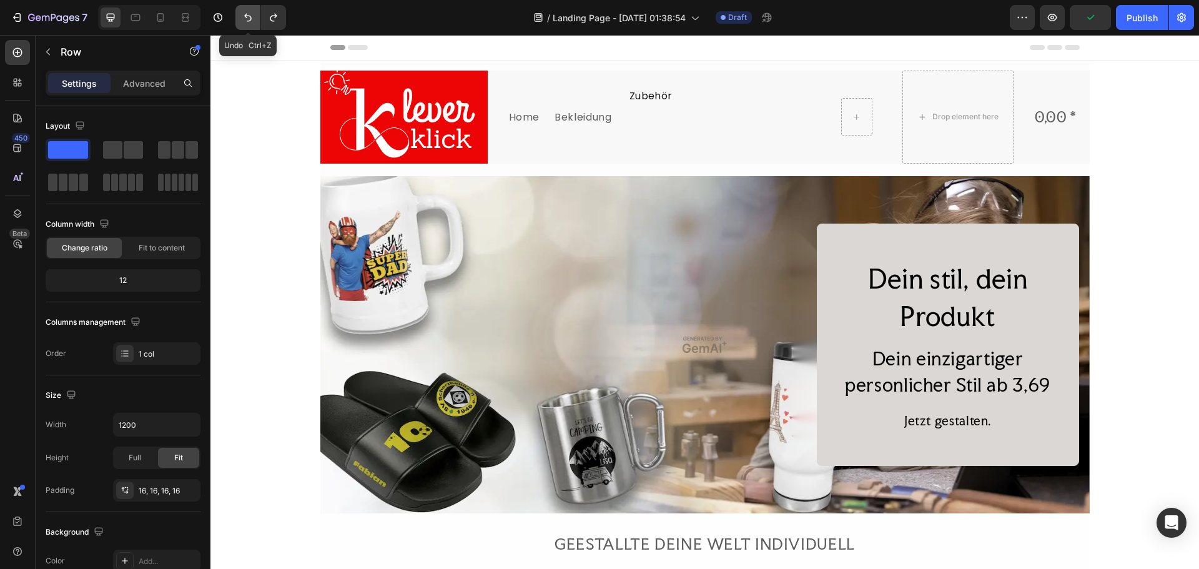
click at [252, 21] on icon "Undo/Redo" at bounding box center [248, 17] width 12 height 12
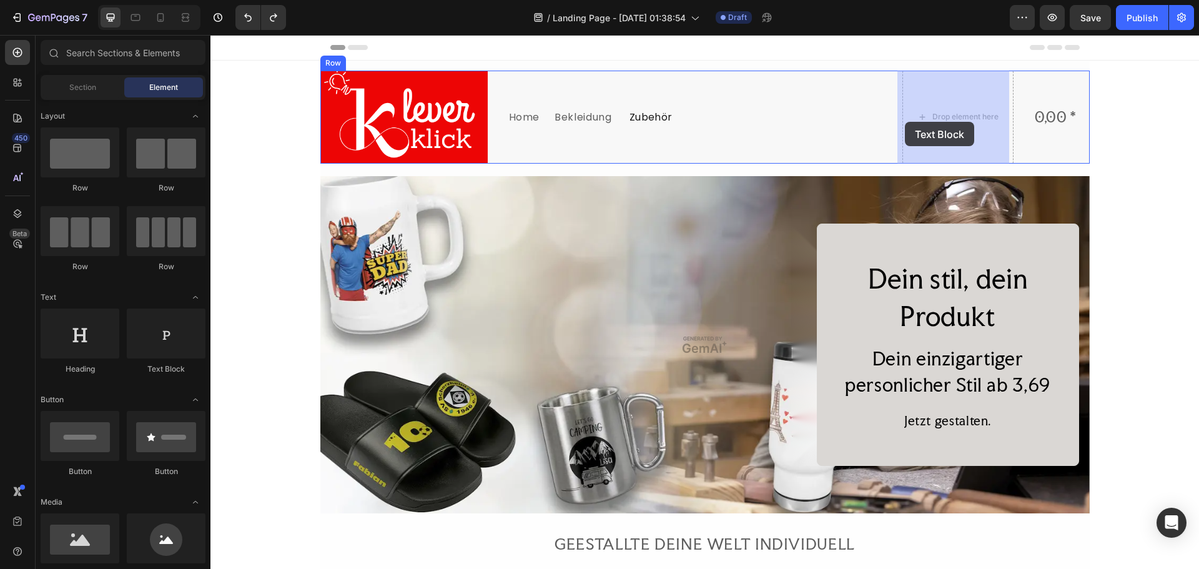
drag, startPoint x: 356, startPoint y: 370, endPoint x: 906, endPoint y: 121, distance: 603.2
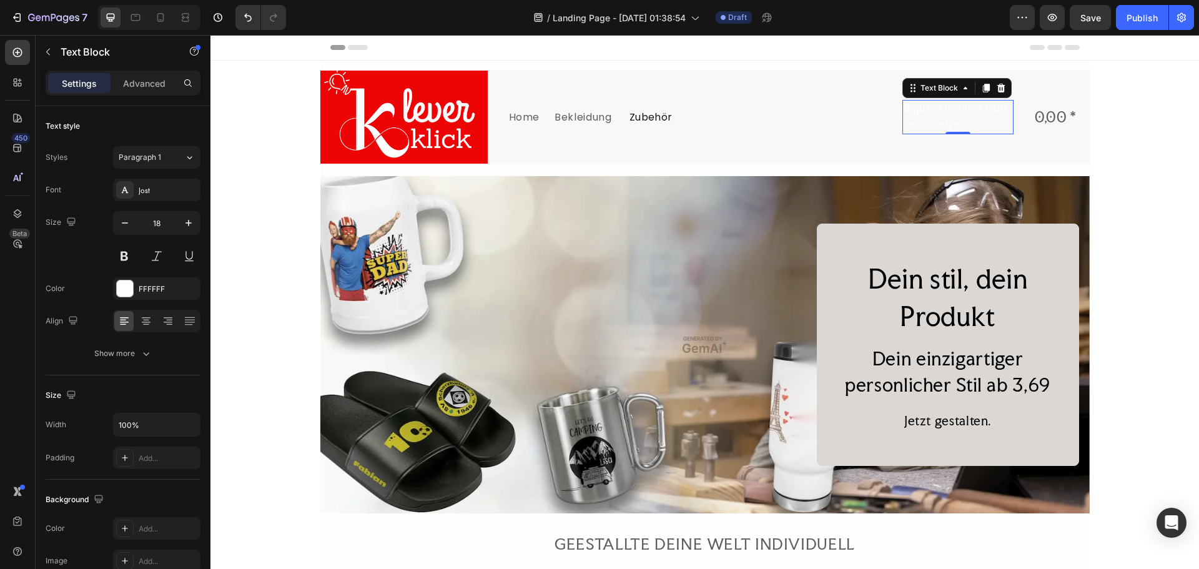
click at [946, 120] on div "Replace this text with your content" at bounding box center [958, 117] width 112 height 34
click at [150, 86] on p "Advanced" at bounding box center [144, 83] width 42 height 13
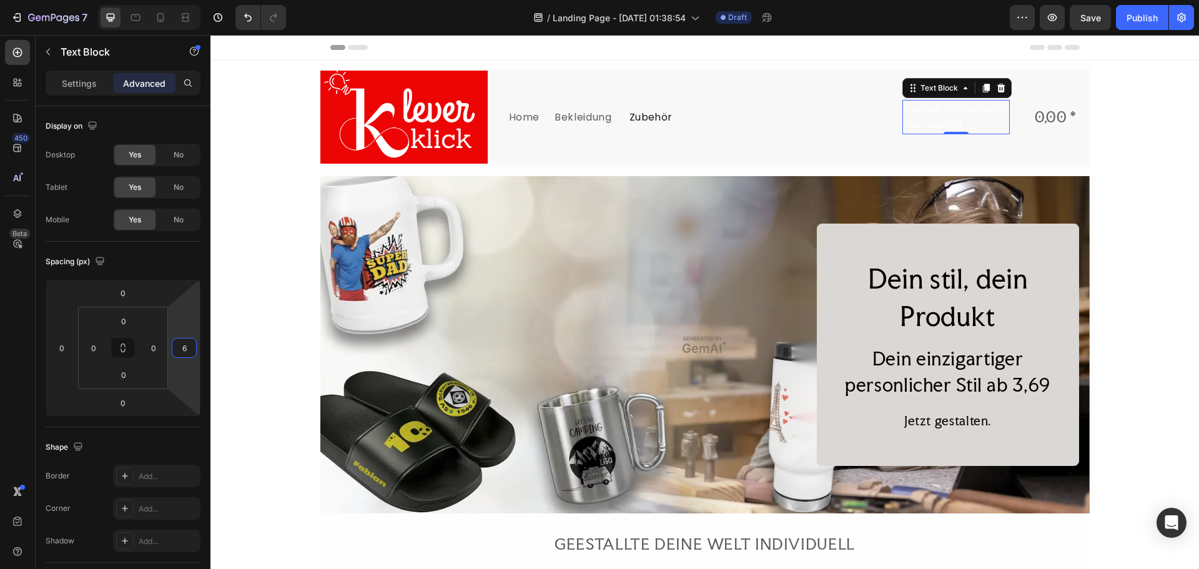
click at [187, 0] on html "7 Version history / Landing Page - Aug 27, 01:38:54 Draft Preview Save Publish …" at bounding box center [599, 0] width 1199 height 0
click at [956, 124] on p "Replace this text with your content" at bounding box center [956, 116] width 106 height 31
click at [958, 125] on p "Replace this text with your content" at bounding box center [956, 116] width 106 height 31
click at [660, 121] on p "Zubehör" at bounding box center [683, 118] width 109 height 14
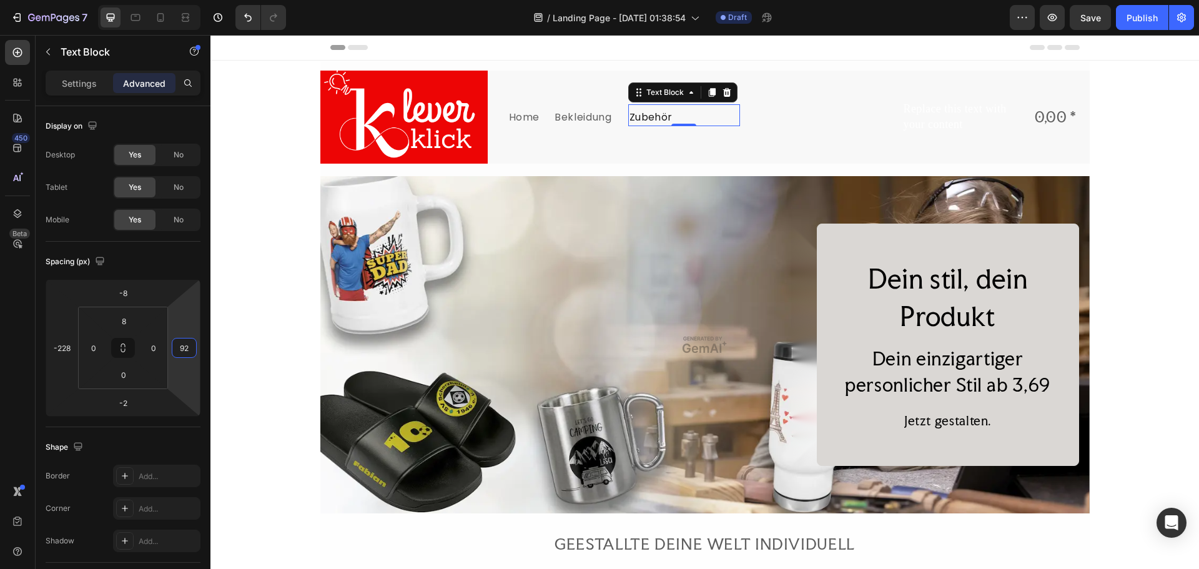
drag, startPoint x: 183, startPoint y: 322, endPoint x: 189, endPoint y: 333, distance: 12.0
click at [189, 0] on html "7 Version history / Landing Page - Aug 27, 01:38:54 Draft Preview Save Publish …" at bounding box center [599, 0] width 1199 height 0
drag, startPoint x: 190, startPoint y: 347, endPoint x: 173, endPoint y: 347, distance: 17.5
click at [175, 347] on input "92" at bounding box center [184, 347] width 19 height 19
drag, startPoint x: 188, startPoint y: 347, endPoint x: 187, endPoint y: 360, distance: 13.1
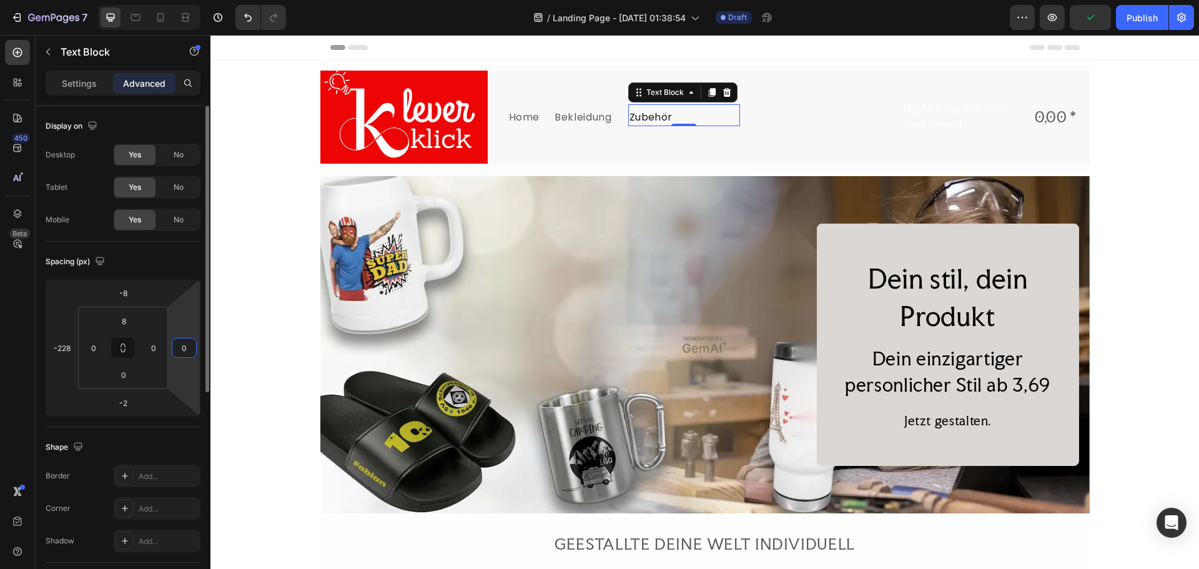
click at [187, 347] on input "0" at bounding box center [184, 347] width 19 height 19
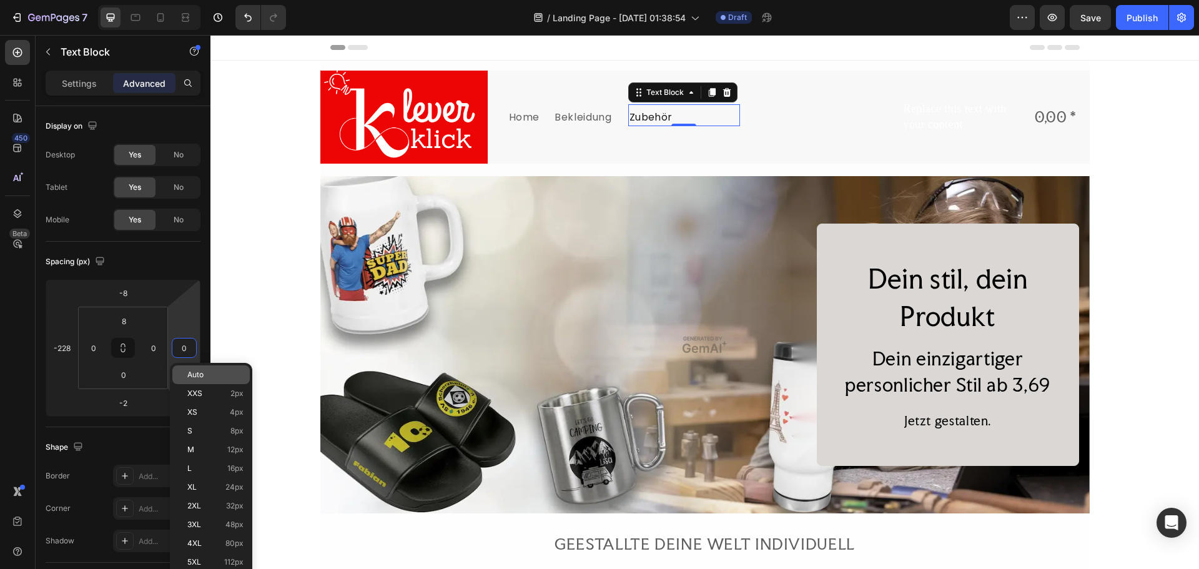
click at [193, 378] on span "Auto" at bounding box center [195, 374] width 16 height 9
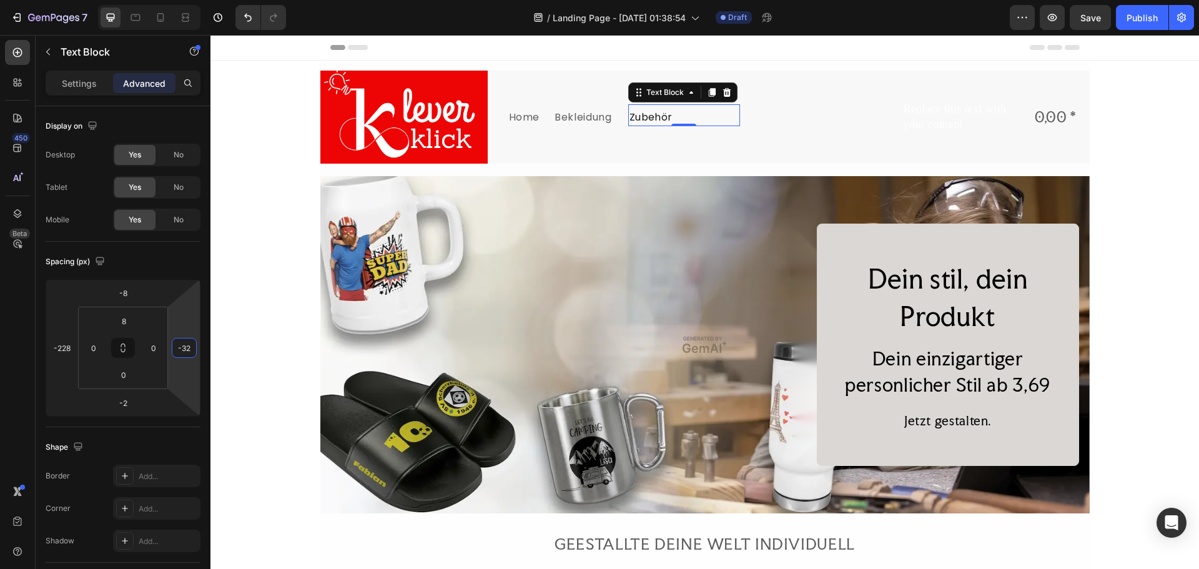
drag, startPoint x: 183, startPoint y: 322, endPoint x: 190, endPoint y: 332, distance: 11.6
click at [190, 0] on html "7 Version history / Landing Page - Aug 27, 01:38:54 Draft Preview Save Publish …" at bounding box center [599, 0] width 1199 height 0
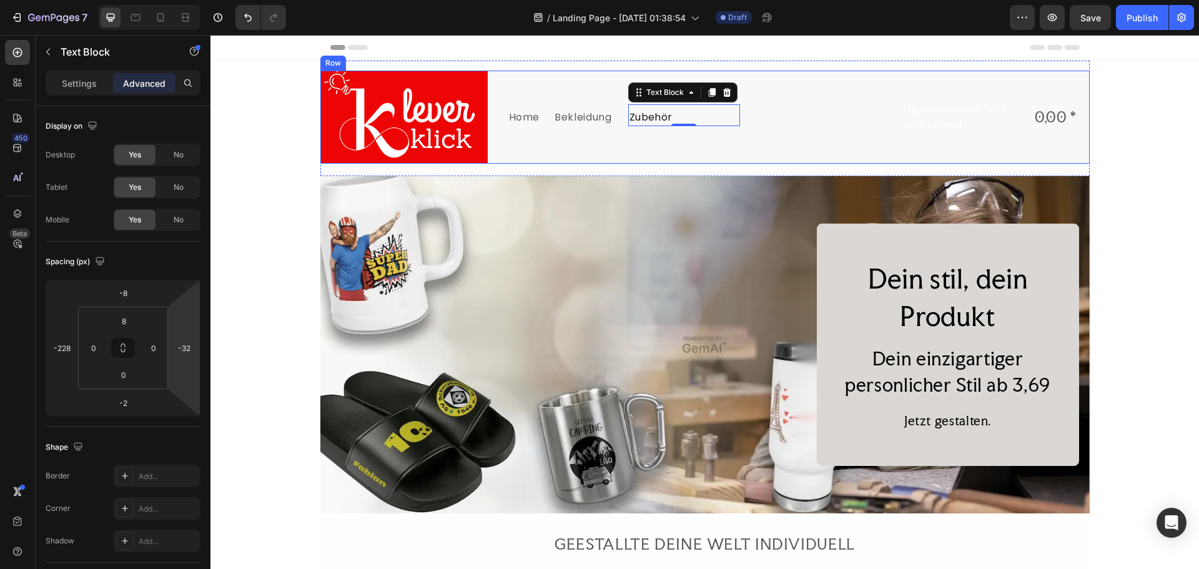
click at [841, 145] on div "Zubehör Text Block -2" at bounding box center [826, 117] width 112 height 93
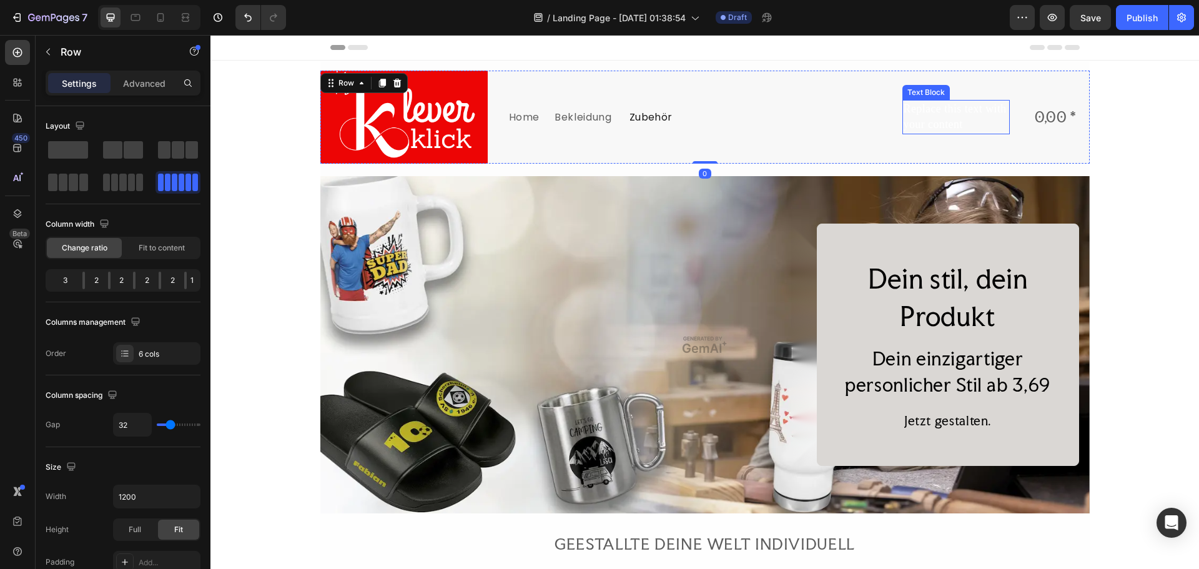
click at [932, 111] on p "Replace this text with your content" at bounding box center [956, 116] width 106 height 31
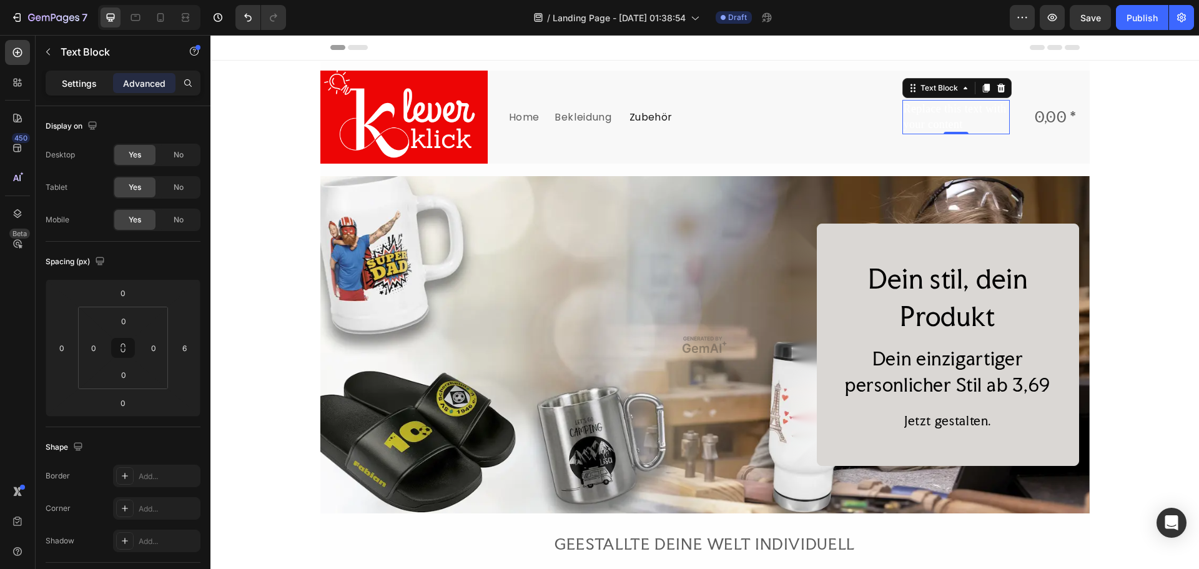
click at [99, 87] on div "Settings" at bounding box center [79, 83] width 62 height 20
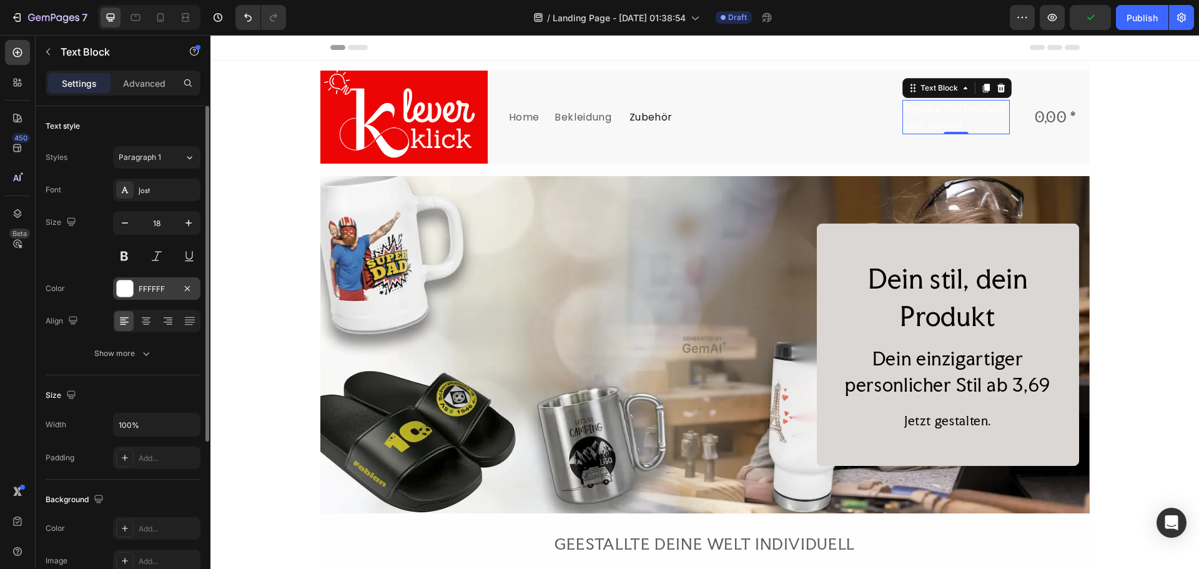
click at [157, 277] on div "FFFFFF" at bounding box center [156, 288] width 87 height 22
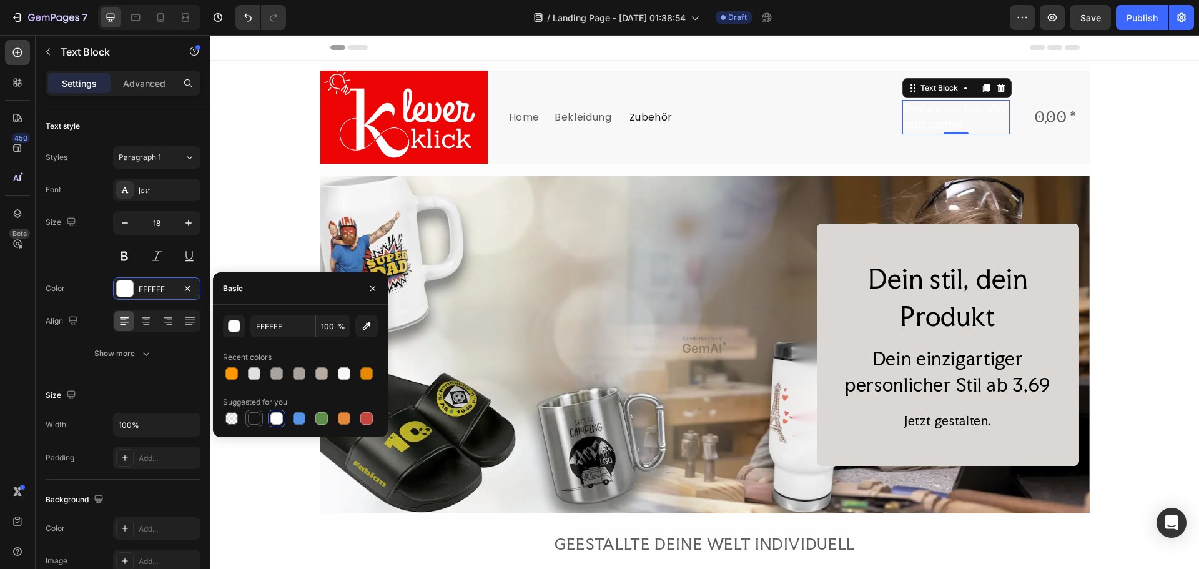
click at [253, 414] on div at bounding box center [254, 418] width 12 height 12
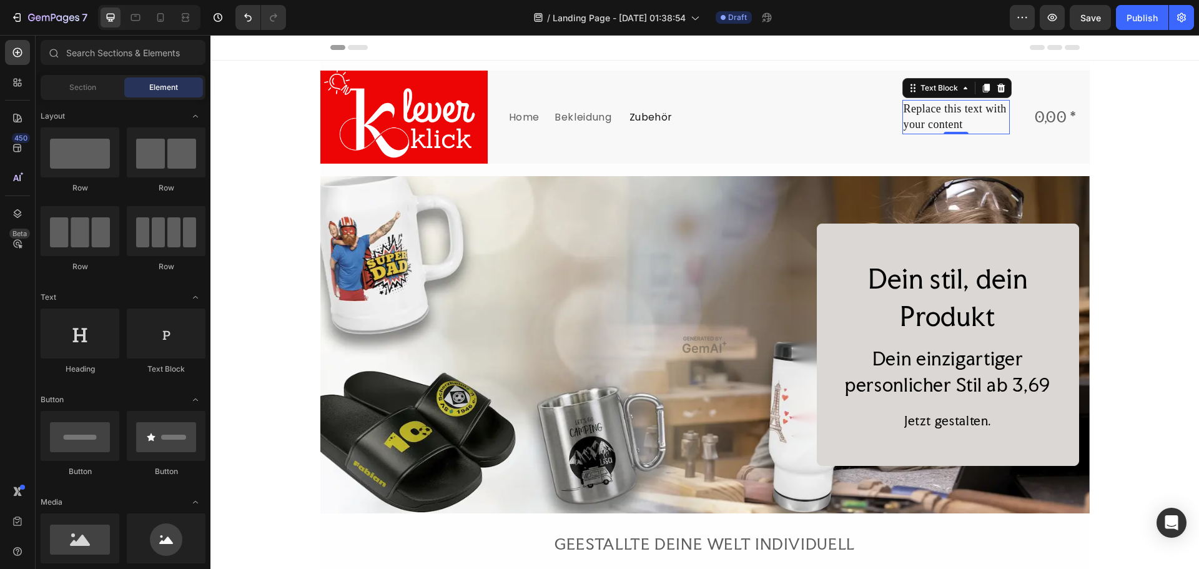
click at [936, 119] on p "Replace this text with your content" at bounding box center [956, 116] width 106 height 31
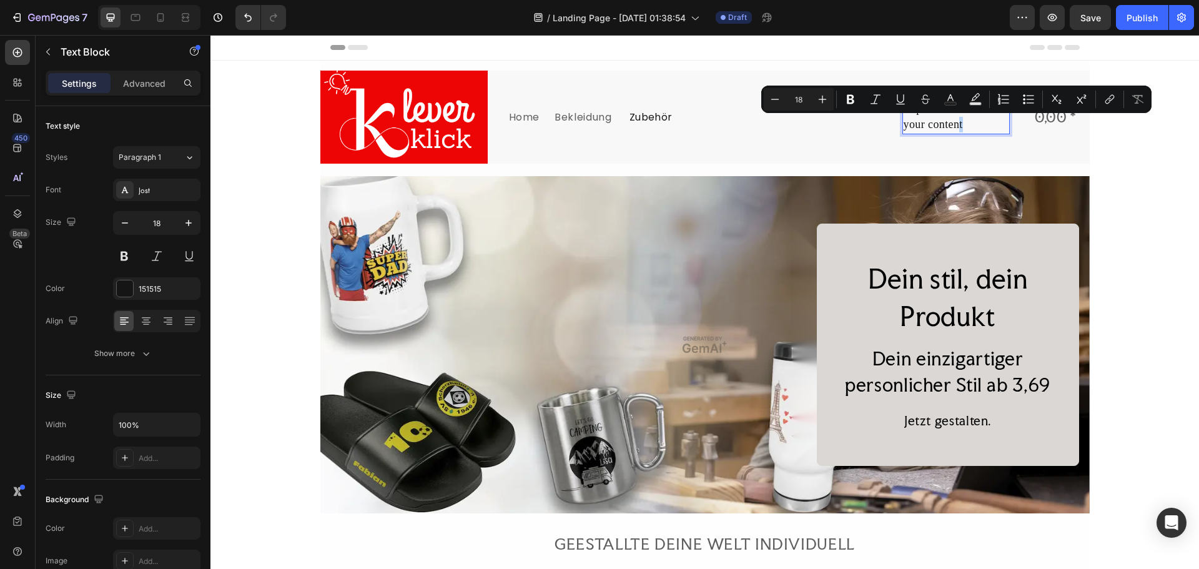
click at [959, 125] on p "Replace this text with your content" at bounding box center [956, 116] width 106 height 31
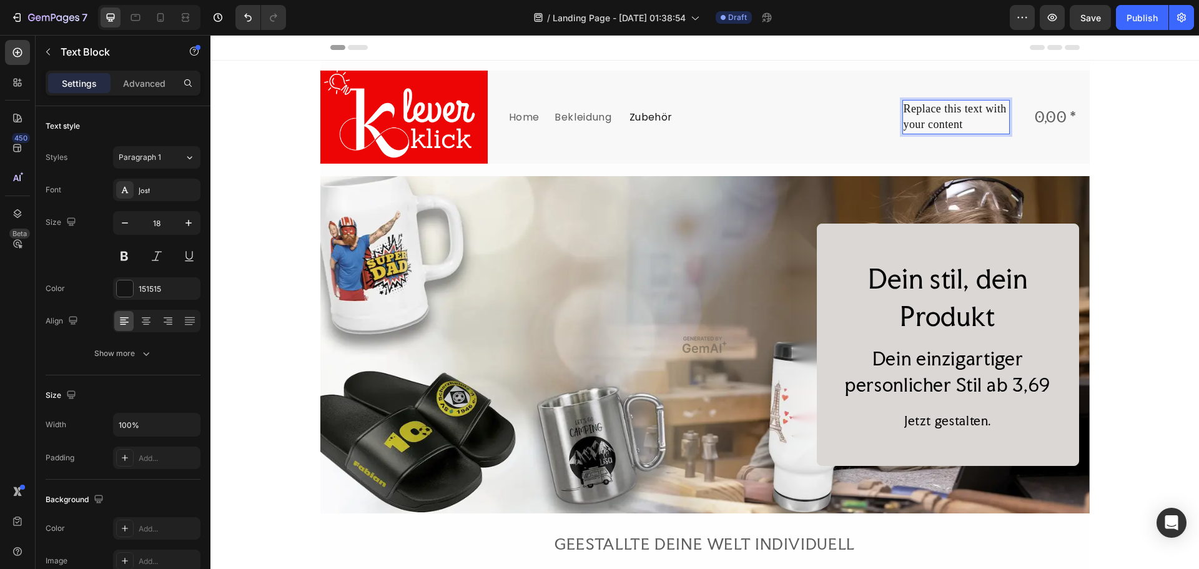
click at [958, 125] on p "Replace this text with your content" at bounding box center [956, 116] width 106 height 31
click at [951, 117] on p "Replace this text with your content" at bounding box center [956, 116] width 106 height 31
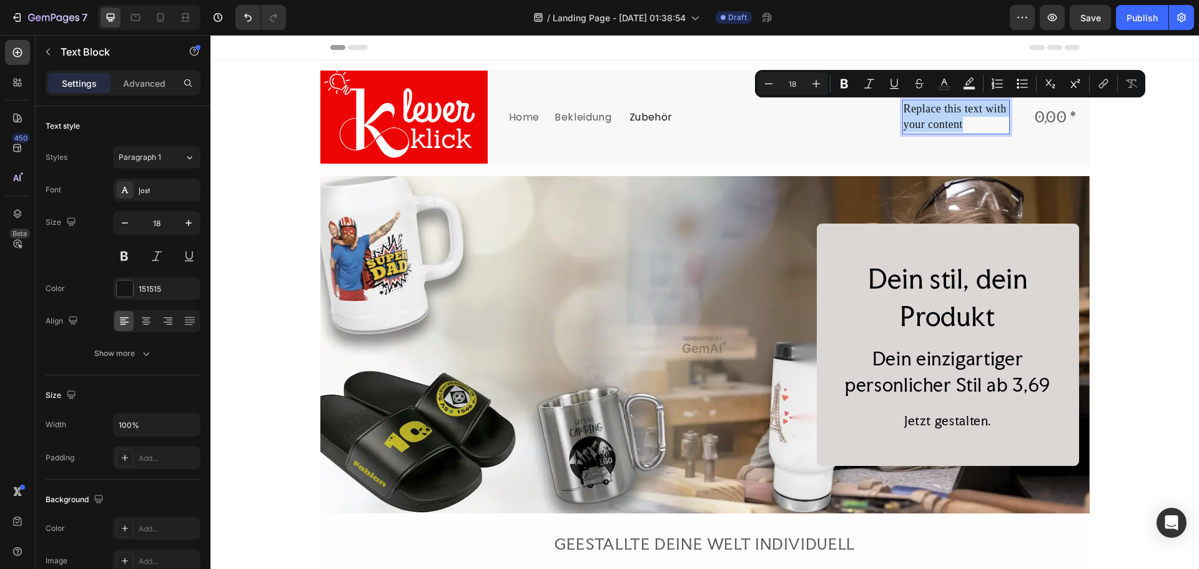
drag, startPoint x: 962, startPoint y: 124, endPoint x: 898, endPoint y: 110, distance: 65.8
click at [902, 110] on div "Replace this text with your content" at bounding box center [956, 117] width 108 height 34
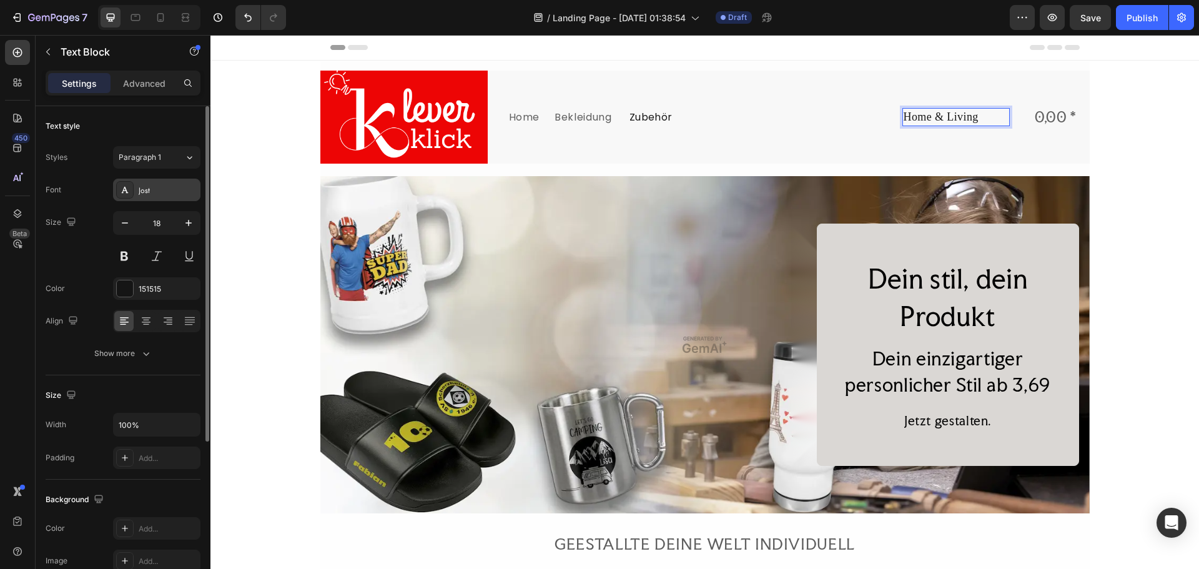
click at [190, 192] on div "Jost" at bounding box center [168, 190] width 59 height 11
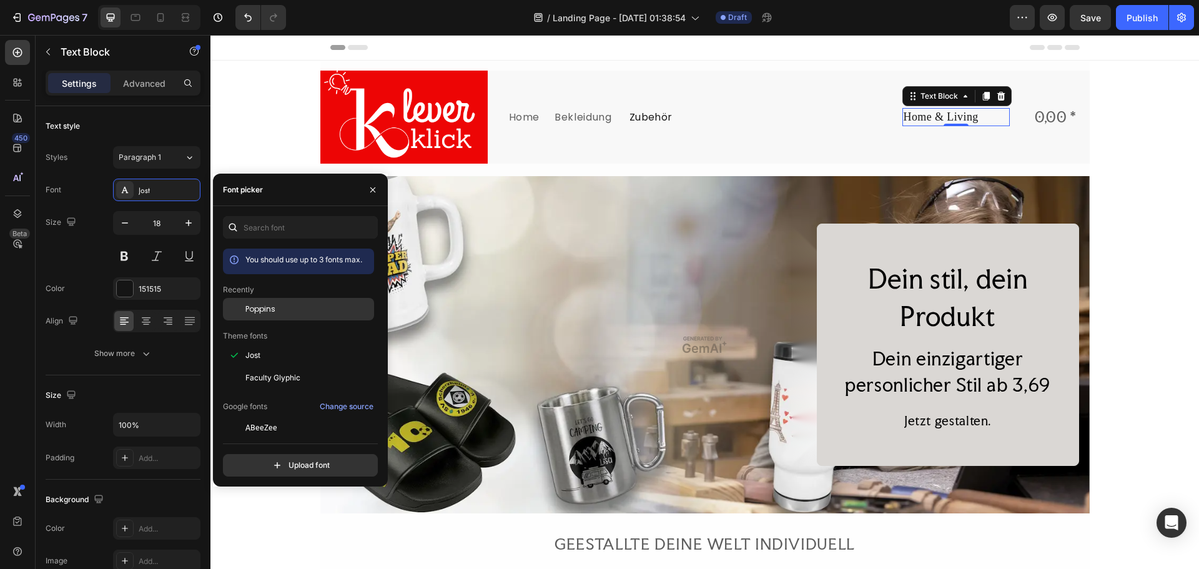
click at [270, 304] on span "Poppins" at bounding box center [260, 308] width 30 height 11
click at [124, 218] on icon "button" at bounding box center [125, 223] width 12 height 12
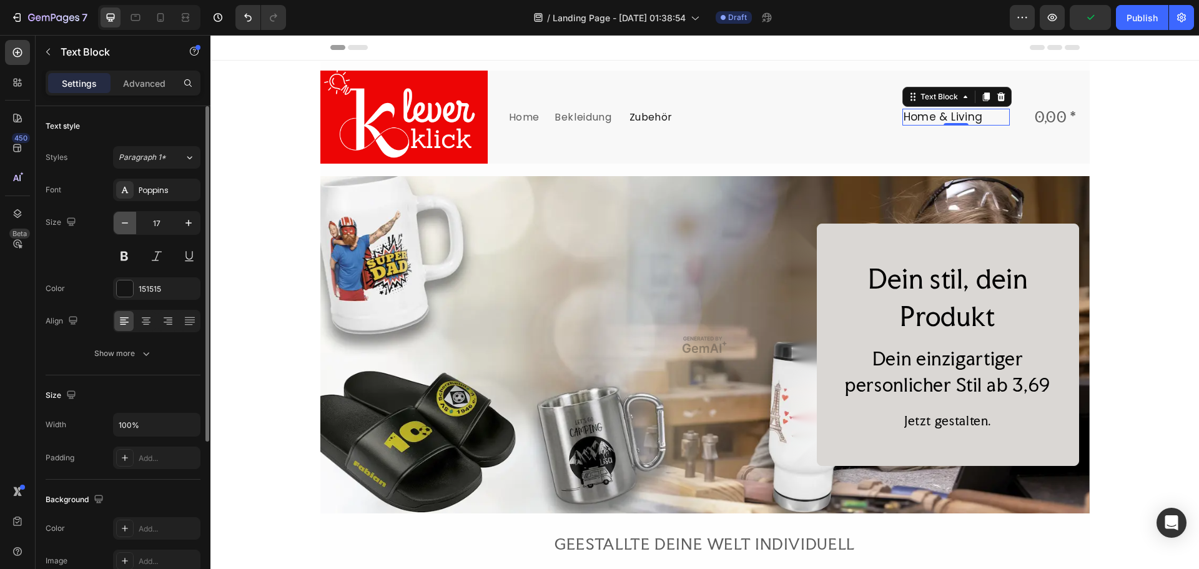
click at [124, 219] on icon "button" at bounding box center [125, 223] width 12 height 12
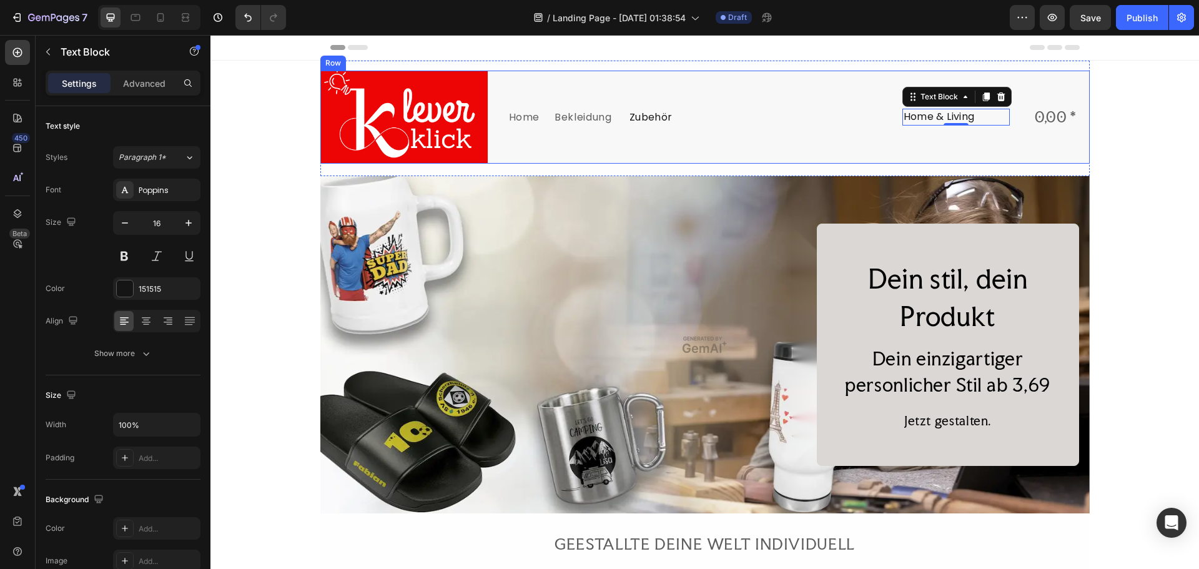
click at [1019, 147] on div "Image Home Text Block Bekleidung Text Block Zubehör Text Block Home & Living Te…" at bounding box center [704, 117] width 769 height 93
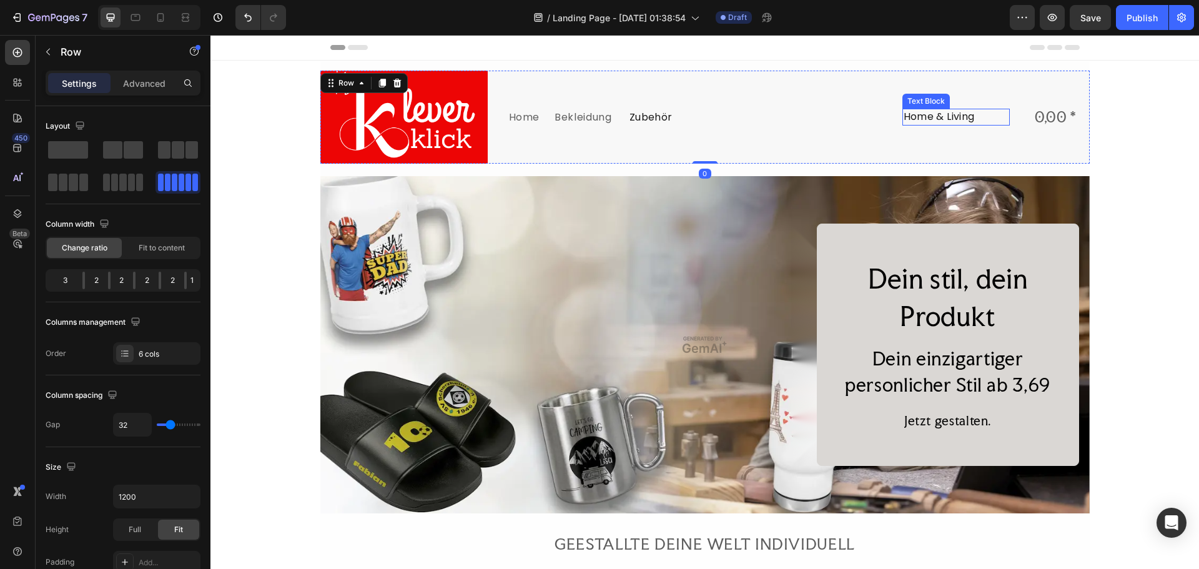
click at [978, 120] on p "Home & Living" at bounding box center [956, 117] width 106 height 14
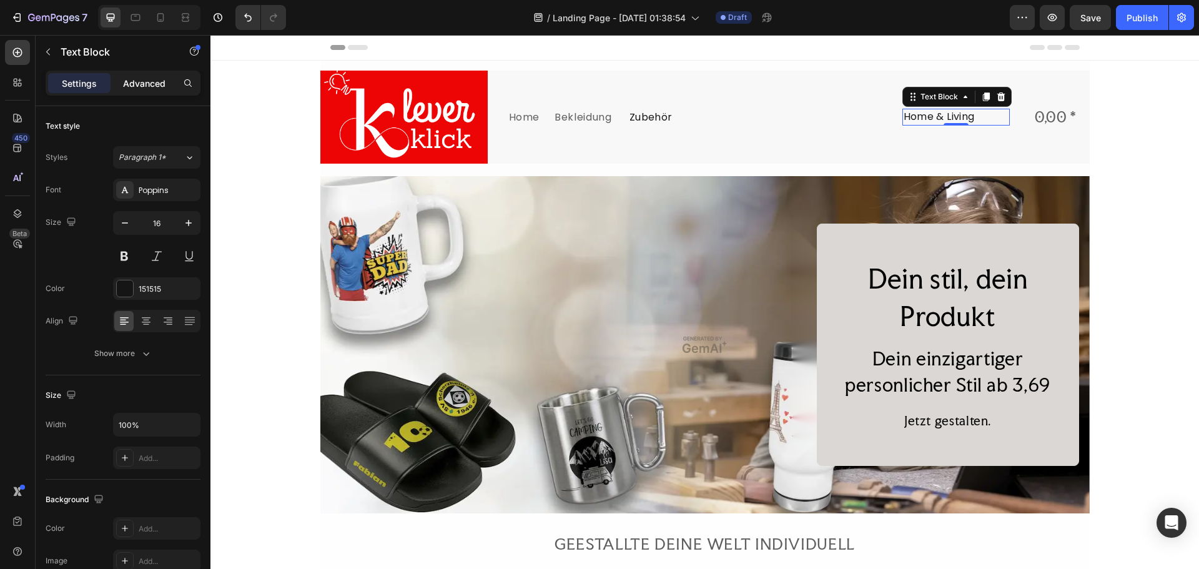
click at [163, 89] on p "Advanced" at bounding box center [144, 83] width 42 height 13
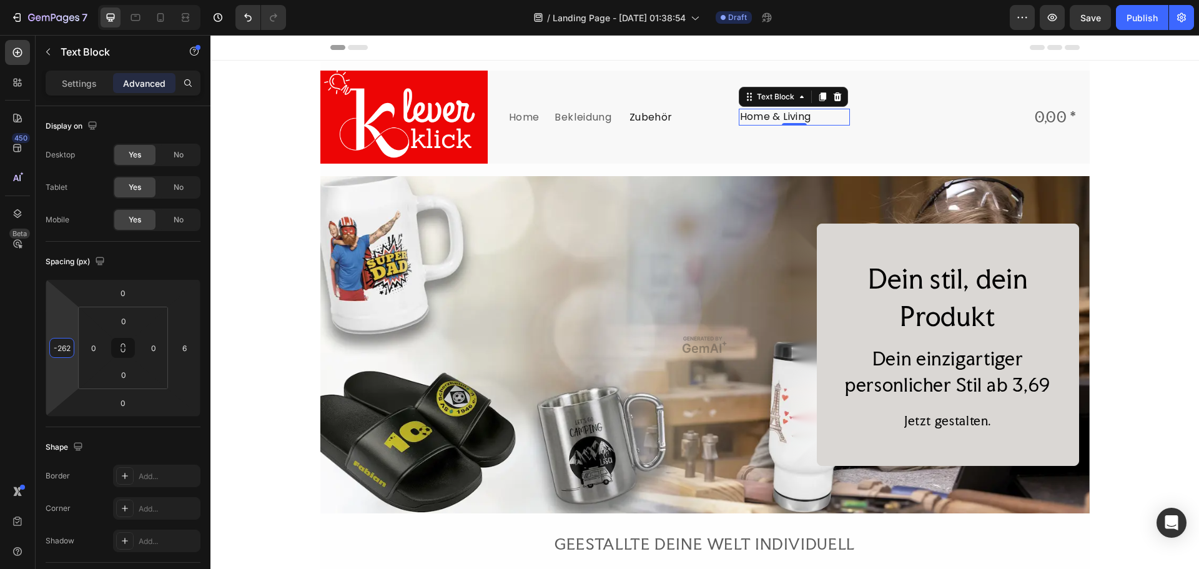
drag, startPoint x: 59, startPoint y: 328, endPoint x: 3, endPoint y: 410, distance: 98.9
click at [3, 0] on html "7 Version history / Landing Page - Aug 27, 01:38:54 Draft Preview Save Publish …" at bounding box center [599, 0] width 1199 height 0
drag, startPoint x: 56, startPoint y: 373, endPoint x: 76, endPoint y: 340, distance: 39.2
click at [76, 0] on html "7 Version history / Landing Page - Aug 27, 01:38:54 Draft Preview Save Publish …" at bounding box center [599, 0] width 1199 height 0
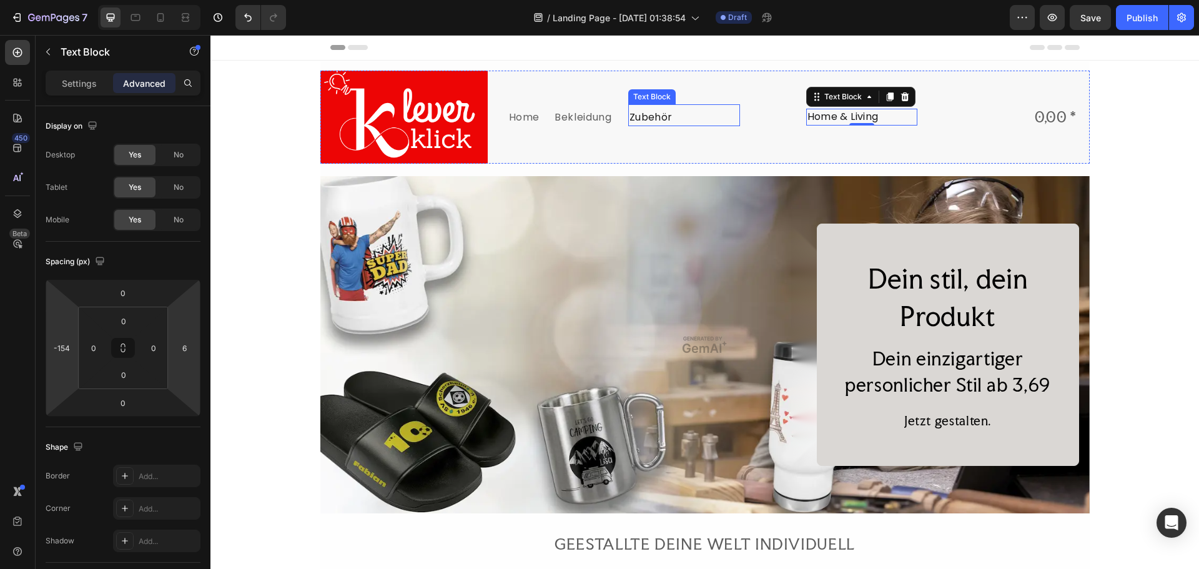
click at [656, 119] on p "Zubehör" at bounding box center [683, 118] width 109 height 14
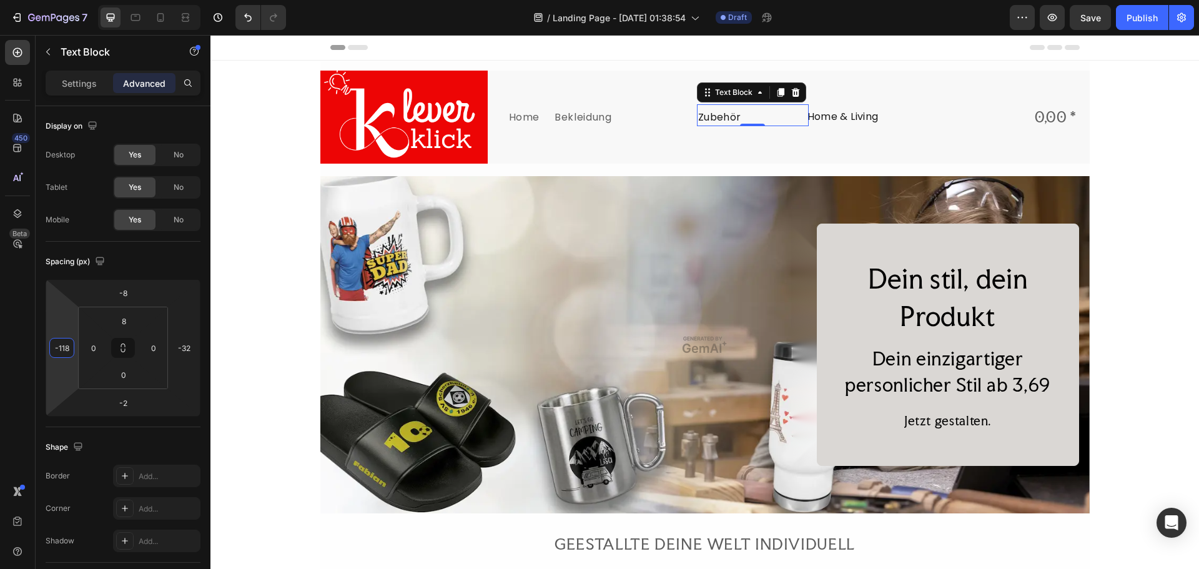
drag, startPoint x: 60, startPoint y: 320, endPoint x: 66, endPoint y: 286, distance: 34.9
click at [66, 0] on html "7 Version history / Landing Page - Aug 27, 01:38:54 Draft Preview Save Publish …" at bounding box center [599, 0] width 1199 height 0
drag, startPoint x: 66, startPoint y: 309, endPoint x: 67, endPoint y: 290, distance: 18.7
click at [67, 0] on html "7 Version history / Landing Page - Aug 27, 01:38:54 Draft Preview Save Publish …" at bounding box center [599, 0] width 1199 height 0
click at [592, 121] on p "Bekleidung" at bounding box center [608, 117] width 108 height 16
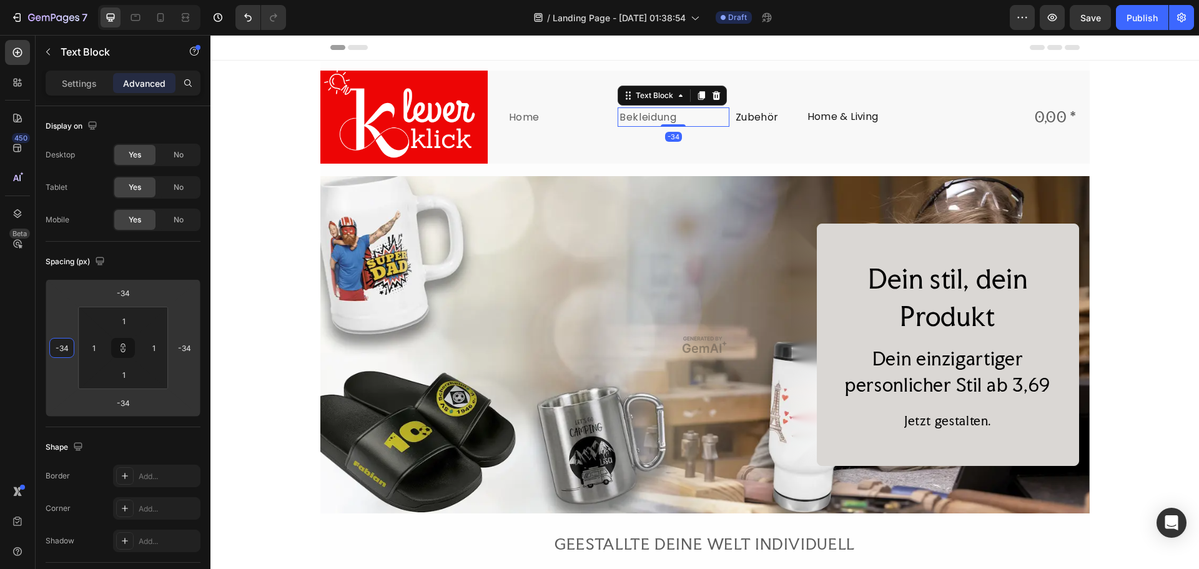
drag, startPoint x: 62, startPoint y: 308, endPoint x: 76, endPoint y: 275, distance: 35.3
click at [76, 0] on html "7 Version history / Landing Page - Aug 27, 01:38:54 Draft Preview Save Publish …" at bounding box center [599, 0] width 1199 height 0
drag, startPoint x: 64, startPoint y: 374, endPoint x: 66, endPoint y: 397, distance: 23.1
click at [66, 0] on html "7 Version history / Landing Page - Aug 27, 01:38:54 Draft Preview Save Publish …" at bounding box center [599, 0] width 1199 height 0
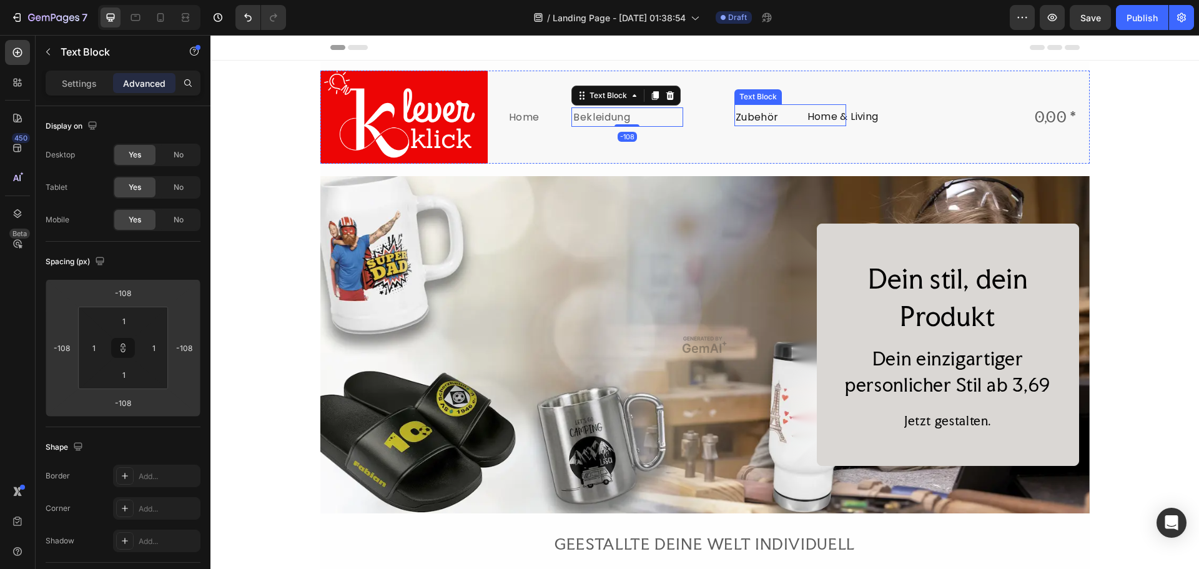
click at [756, 120] on p "Zubehör" at bounding box center [789, 118] width 109 height 14
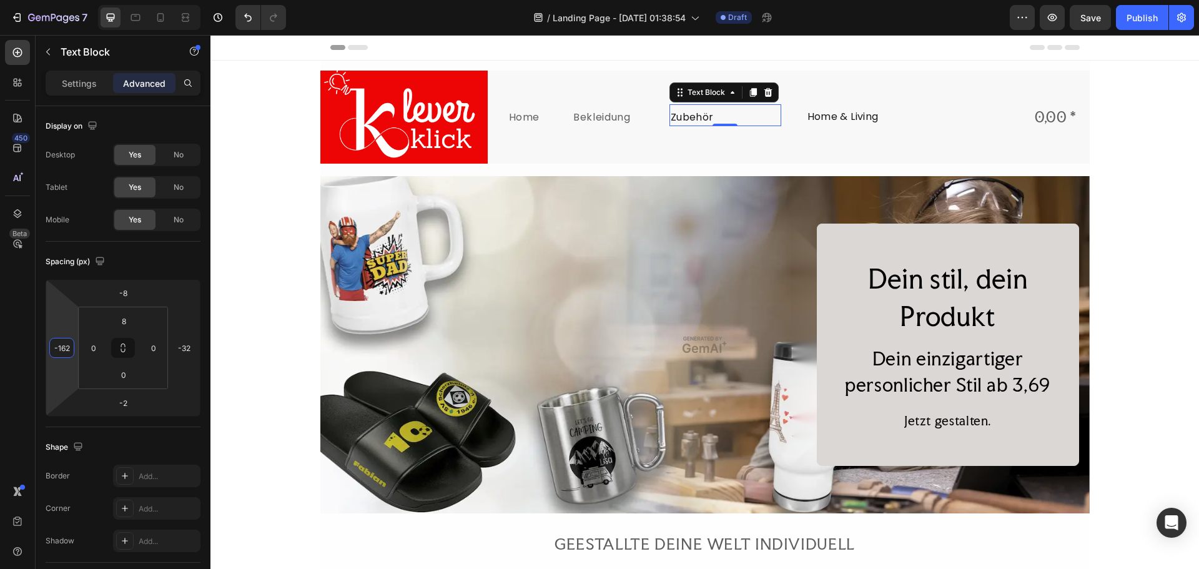
drag, startPoint x: 67, startPoint y: 370, endPoint x: 71, endPoint y: 402, distance: 32.8
click at [71, 0] on html "7 Version history / Landing Page - Aug 27, 01:38:54 Draft Preview Save Publish …" at bounding box center [599, 0] width 1199 height 0
click at [845, 116] on p "Home & Living" at bounding box center [861, 117] width 109 height 14
drag, startPoint x: 58, startPoint y: 370, endPoint x: 74, endPoint y: 398, distance: 33.0
click at [74, 0] on html "7 Version history / Landing Page - Aug 27, 01:38:54 Draft Preview Save Publish …" at bounding box center [599, 0] width 1199 height 0
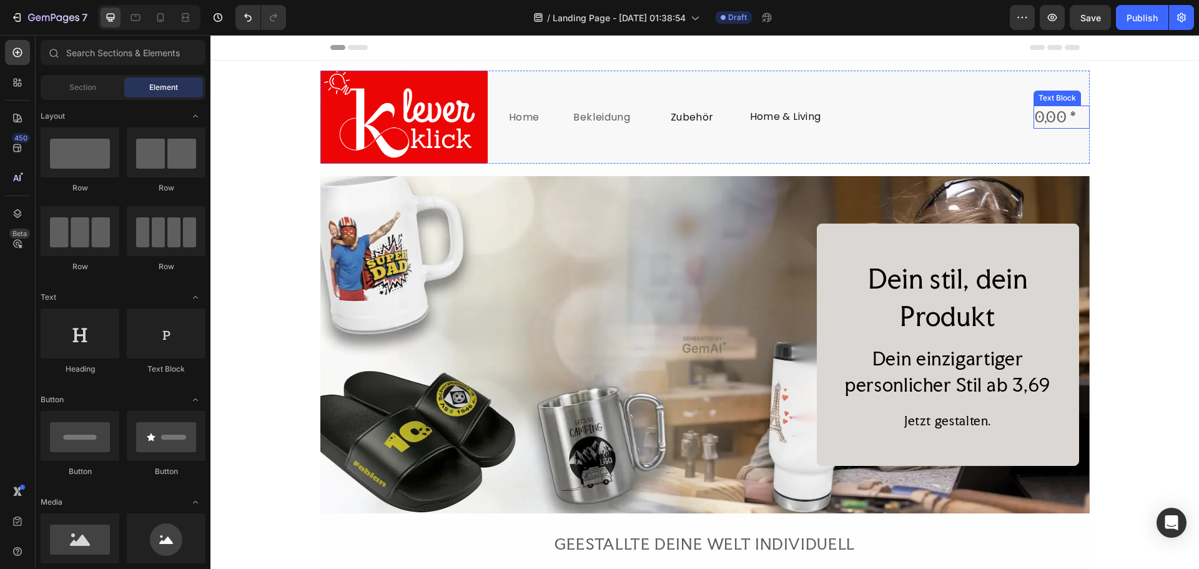
click at [1062, 116] on div "0,00 *" at bounding box center [1061, 117] width 56 height 23
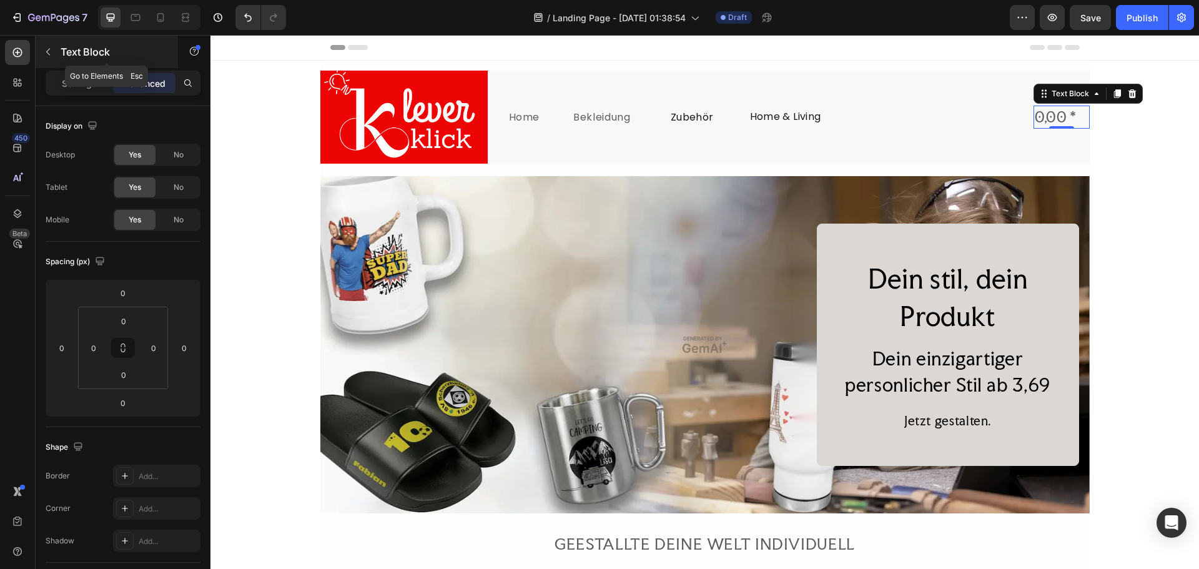
click at [52, 48] on icon "button" at bounding box center [48, 52] width 10 height 10
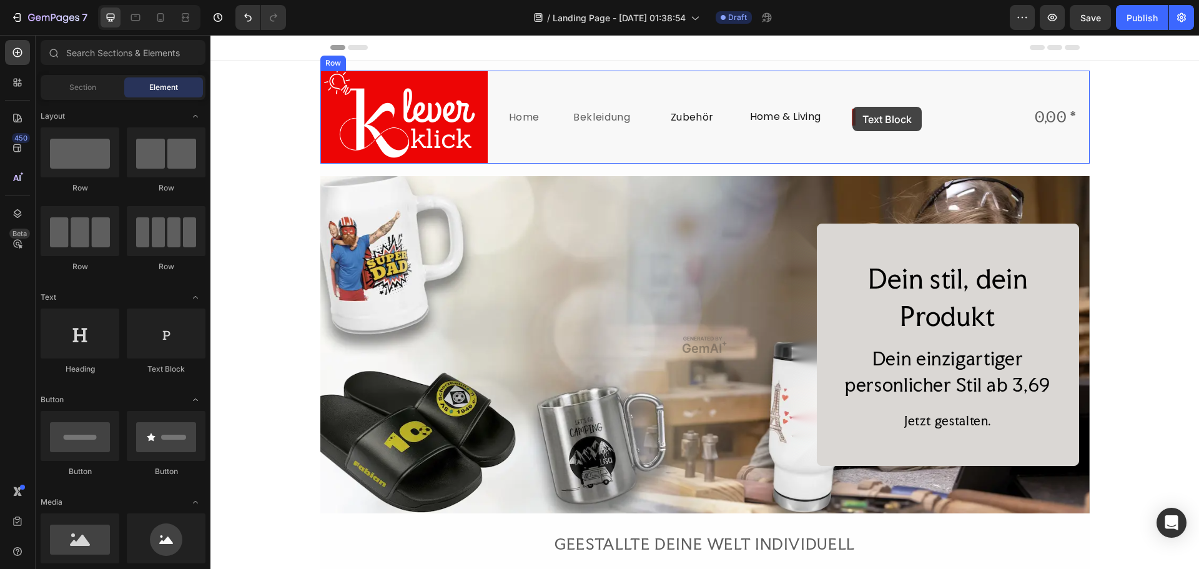
drag, startPoint x: 395, startPoint y: 373, endPoint x: 852, endPoint y: 107, distance: 529.3
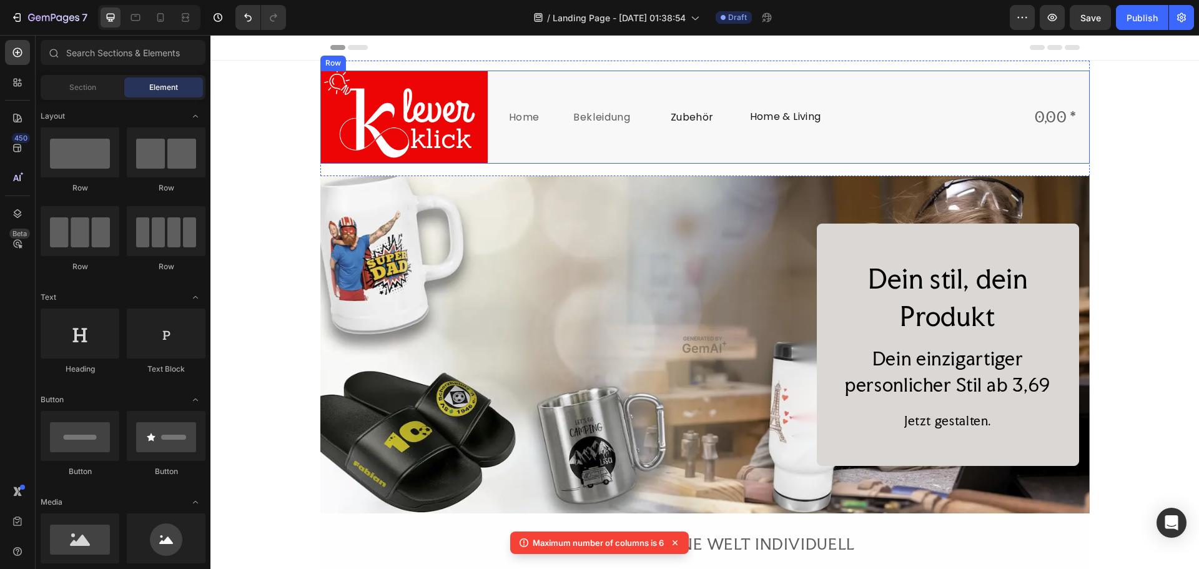
click at [886, 116] on div "Image Home Text Block Bekleidung Text Block Zubehör Text Block Home & Living Te…" at bounding box center [704, 117] width 769 height 93
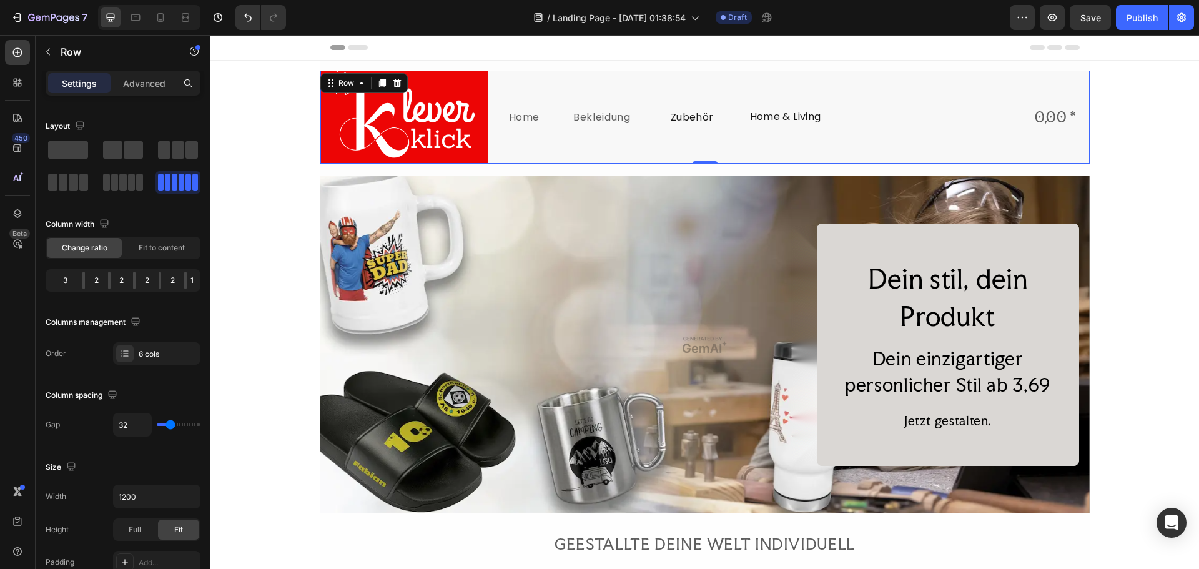
click at [613, 128] on div "Home Text Block" at bounding box center [564, 117] width 112 height 93
click at [666, 99] on div "Bekleidung Text Block" at bounding box center [695, 117] width 112 height 93
click at [819, 126] on div "Zubehör Text Block" at bounding box center [826, 117] width 112 height 93
click at [888, 125] on div "Image Home Text Block Bekleidung Text Block Zubehör Text Block Home & Living Te…" at bounding box center [704, 117] width 769 height 93
click at [956, 114] on div "Home & Living Text Block" at bounding box center [958, 117] width 112 height 93
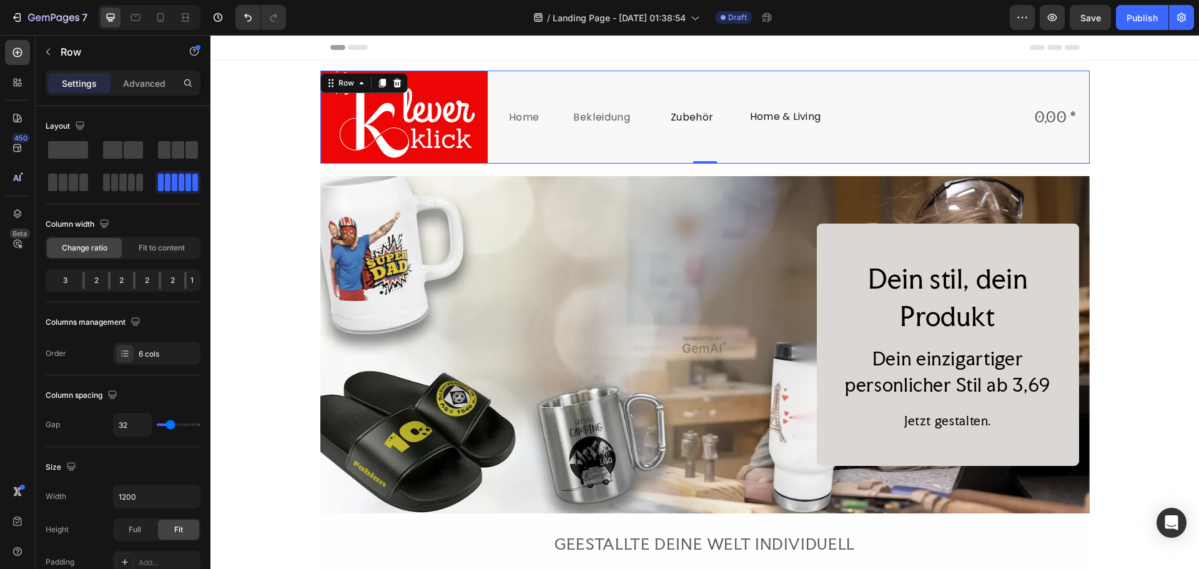
click at [956, 113] on div "Home & Living Text Block" at bounding box center [958, 117] width 112 height 93
click at [508, 74] on div "Home Text Block" at bounding box center [564, 117] width 112 height 93
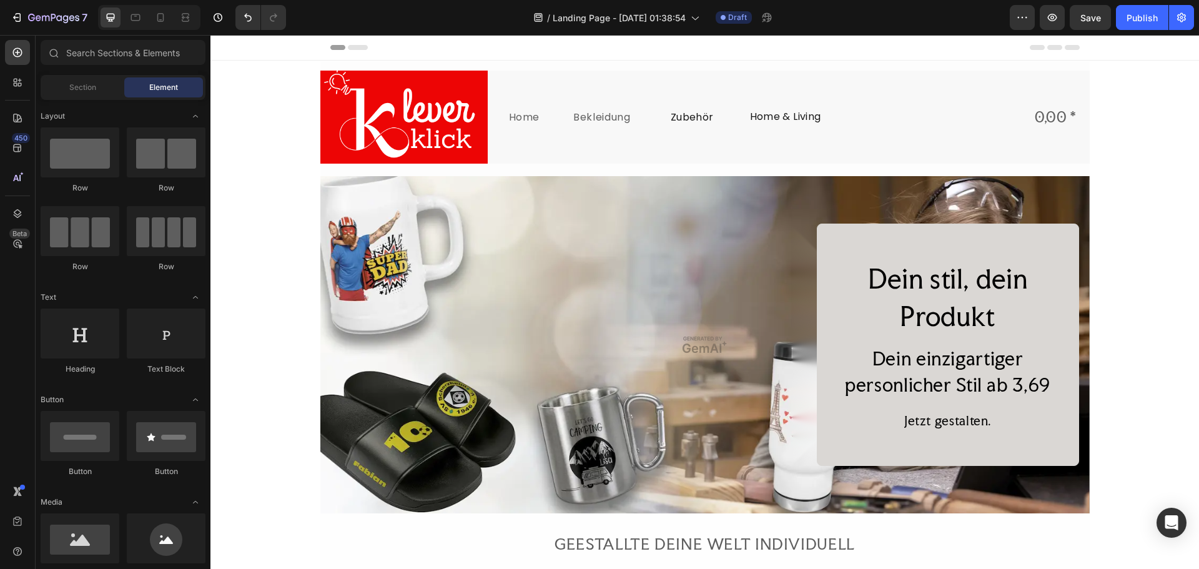
click at [1053, 117] on div "0,00 *" at bounding box center [1061, 117] width 56 height 23
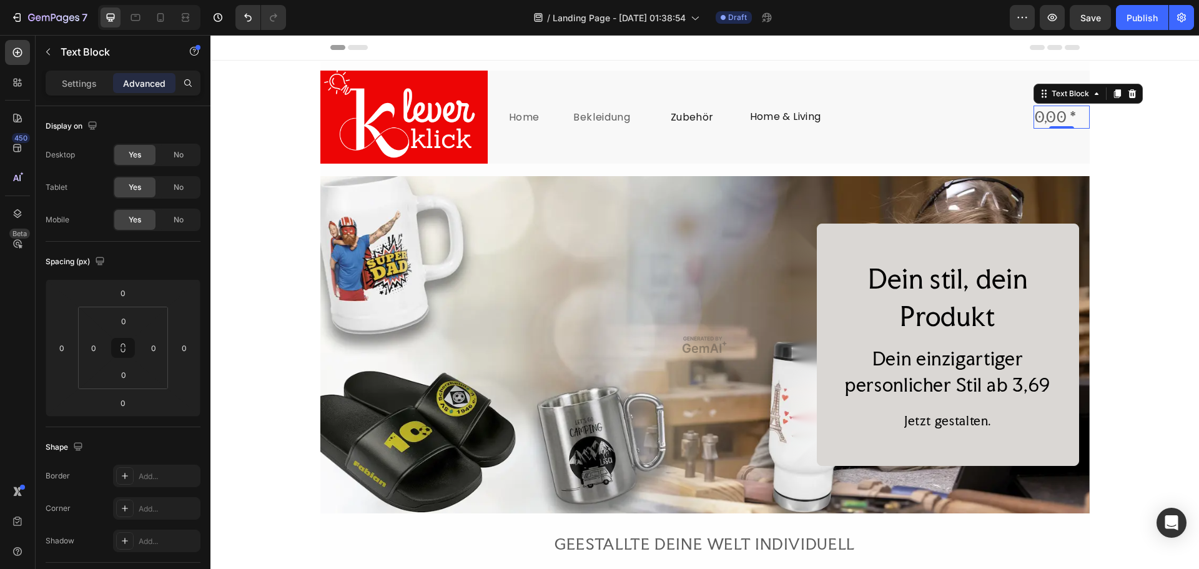
click at [1066, 122] on div "0,00 *" at bounding box center [1061, 117] width 56 height 23
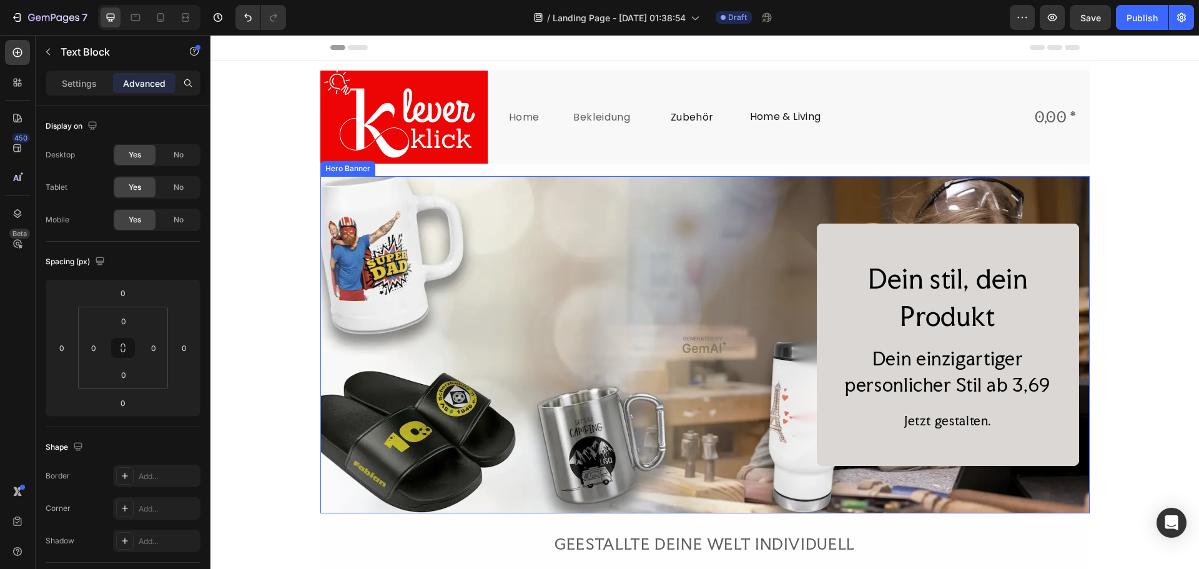
click at [703, 380] on div "Dein stil, dein Produkt Heading Dein einzigartiger personlicher Stil ab 3,69 He…" at bounding box center [704, 345] width 749 height 242
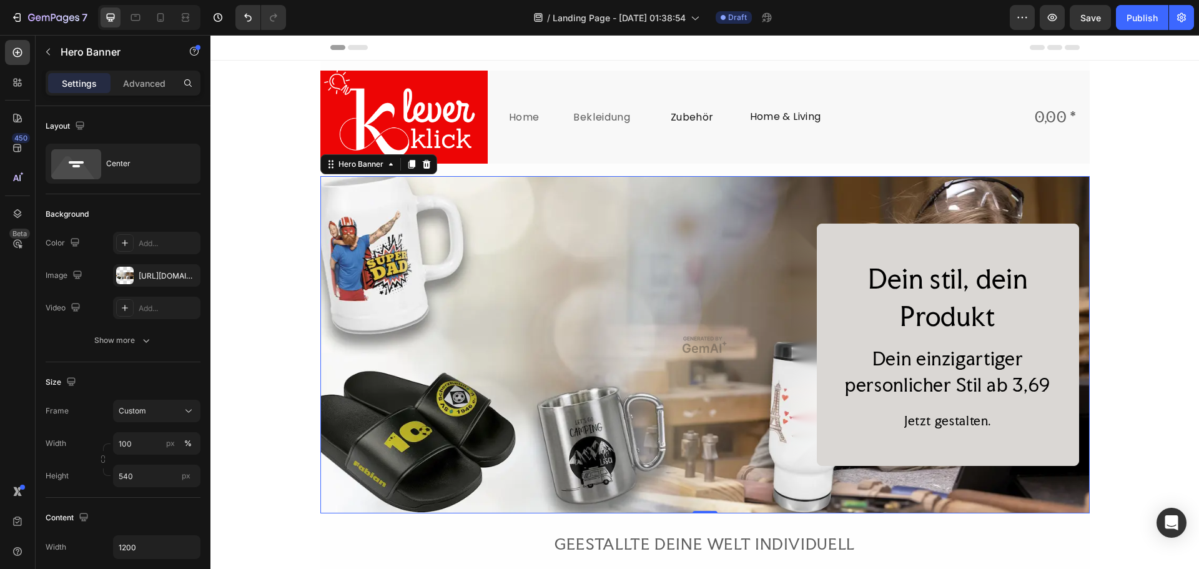
click at [718, 348] on div "Dein stil, dein Produkt Heading Dein einzigartiger personlicher Stil ab 3,69 He…" at bounding box center [704, 345] width 749 height 242
click at [49, 52] on icon "button" at bounding box center [48, 52] width 10 height 10
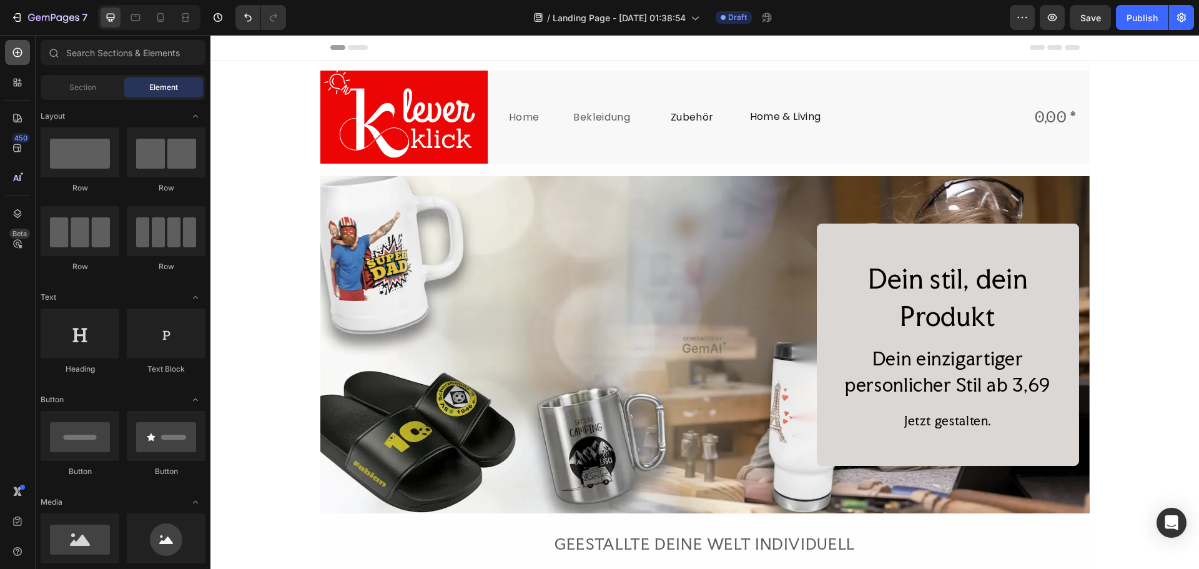
click at [24, 59] on div at bounding box center [17, 52] width 25 height 25
click at [22, 77] on icon at bounding box center [17, 82] width 12 height 12
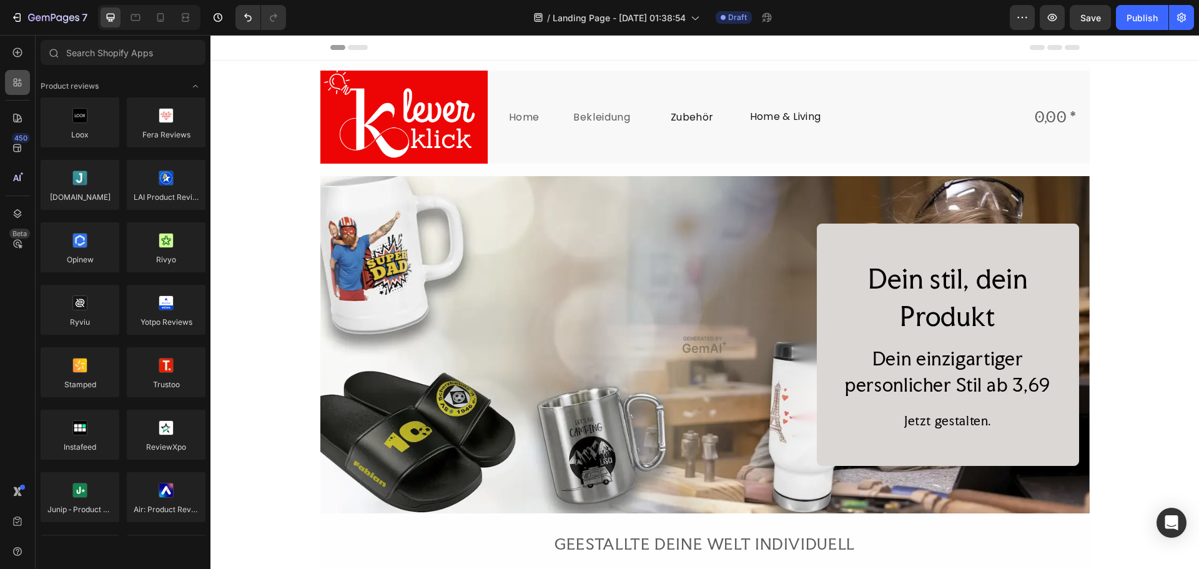
click at [17, 84] on icon at bounding box center [16, 85] width 4 height 4
click at [21, 140] on div "450" at bounding box center [21, 138] width 18 height 10
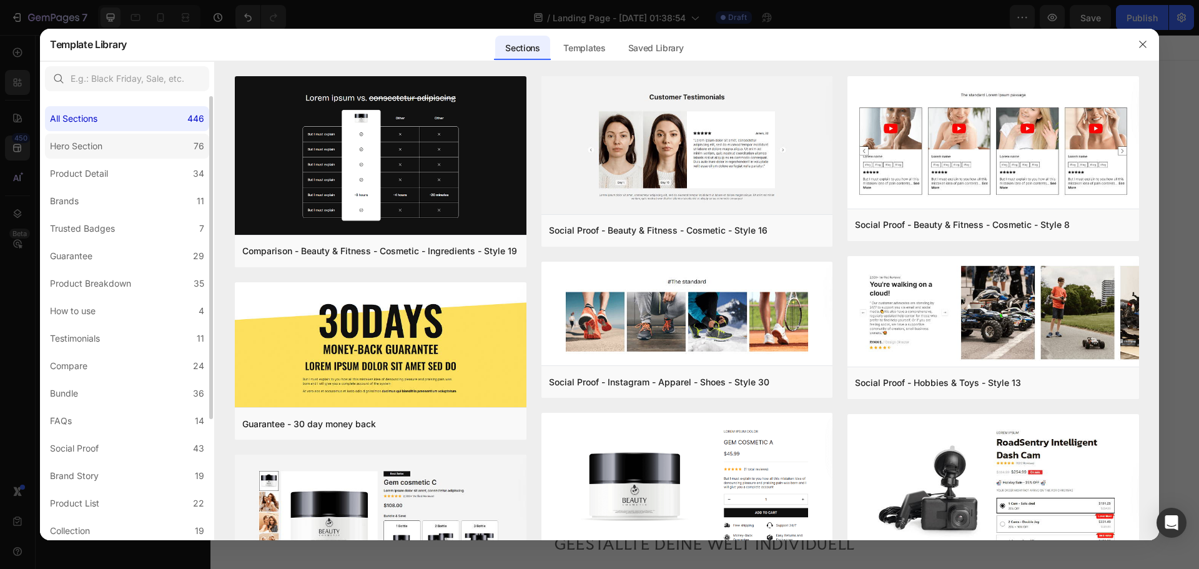
click at [169, 135] on label "Hero Section 76" at bounding box center [127, 146] width 164 height 25
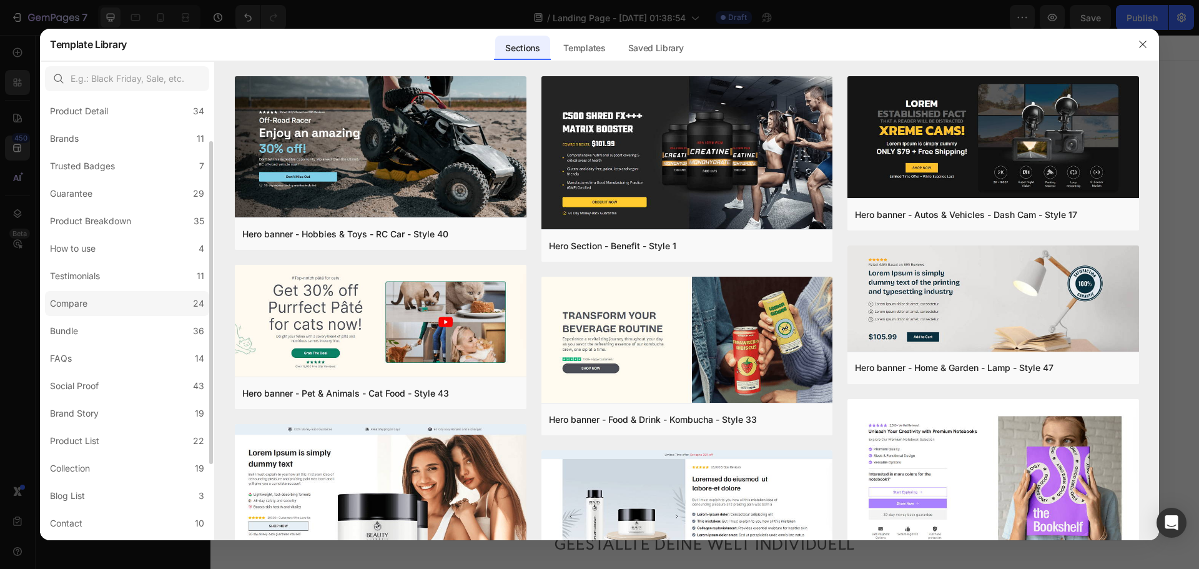
scroll to position [125, 0]
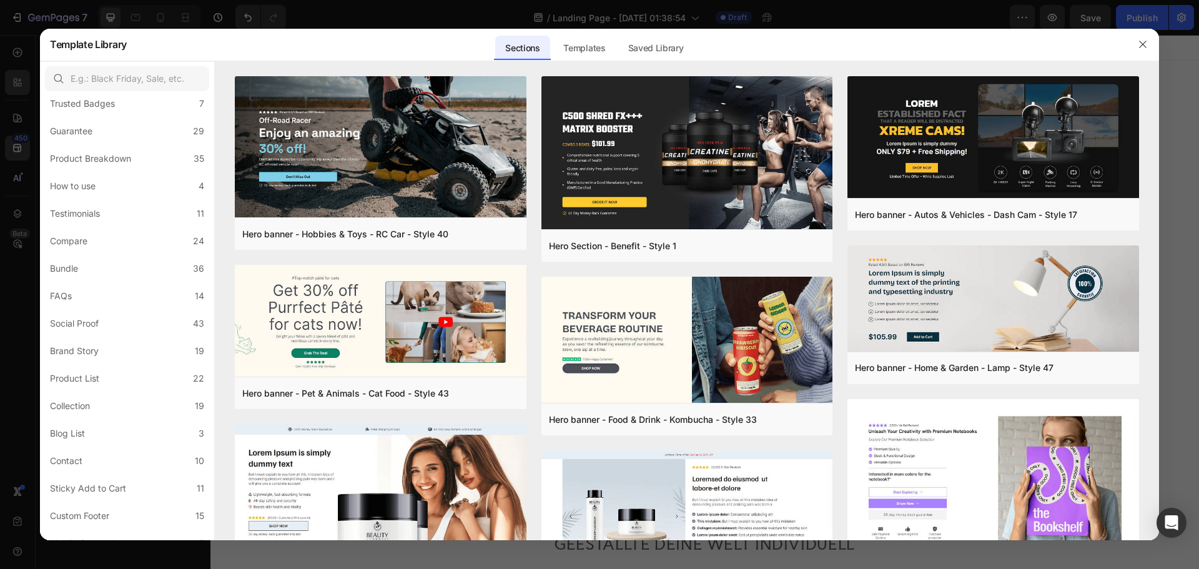
click at [33, 305] on div at bounding box center [599, 284] width 1199 height 569
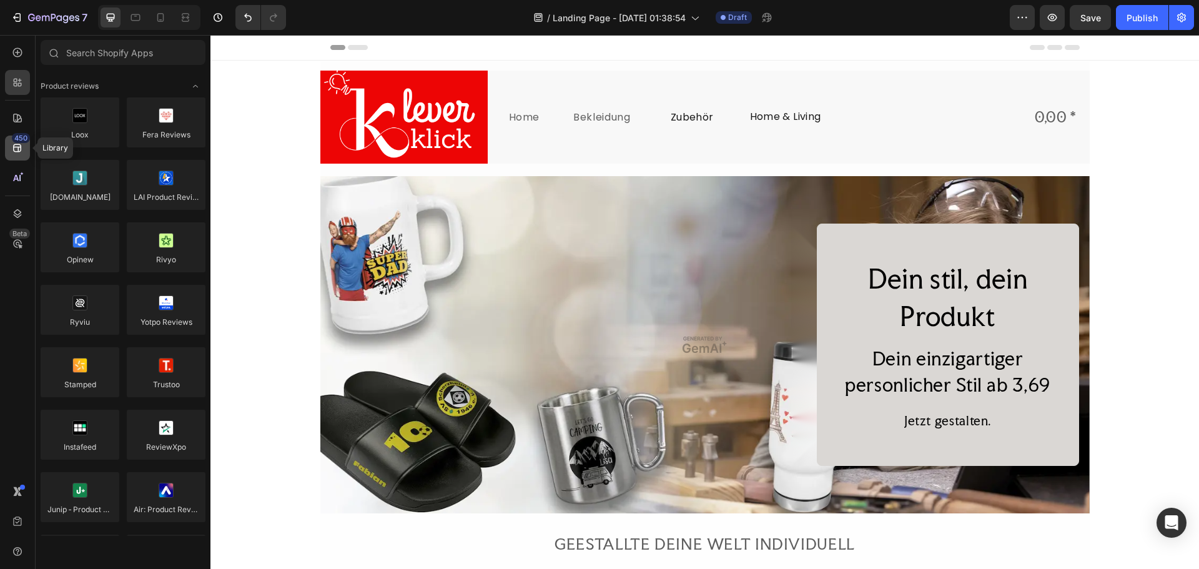
click at [18, 147] on icon at bounding box center [17, 148] width 8 height 8
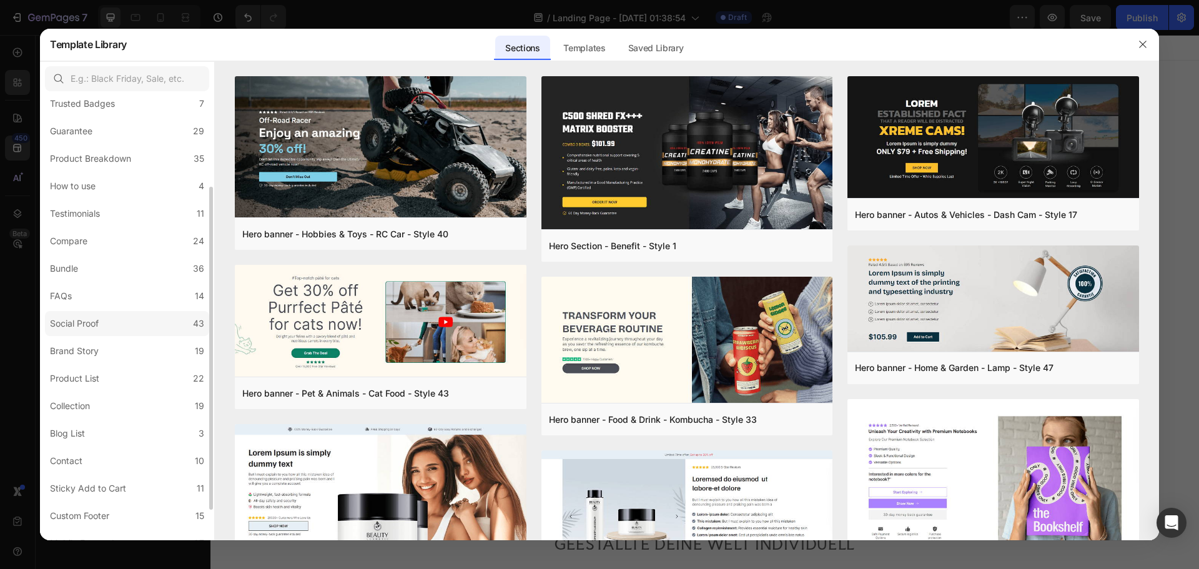
scroll to position [167, 0]
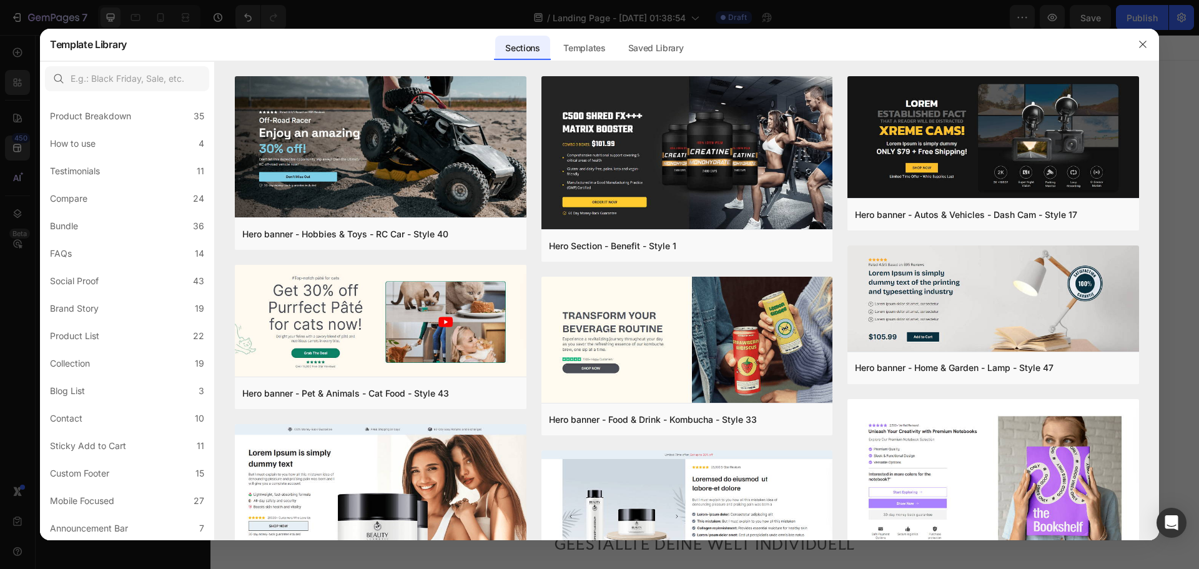
click at [21, 52] on div at bounding box center [599, 284] width 1199 height 569
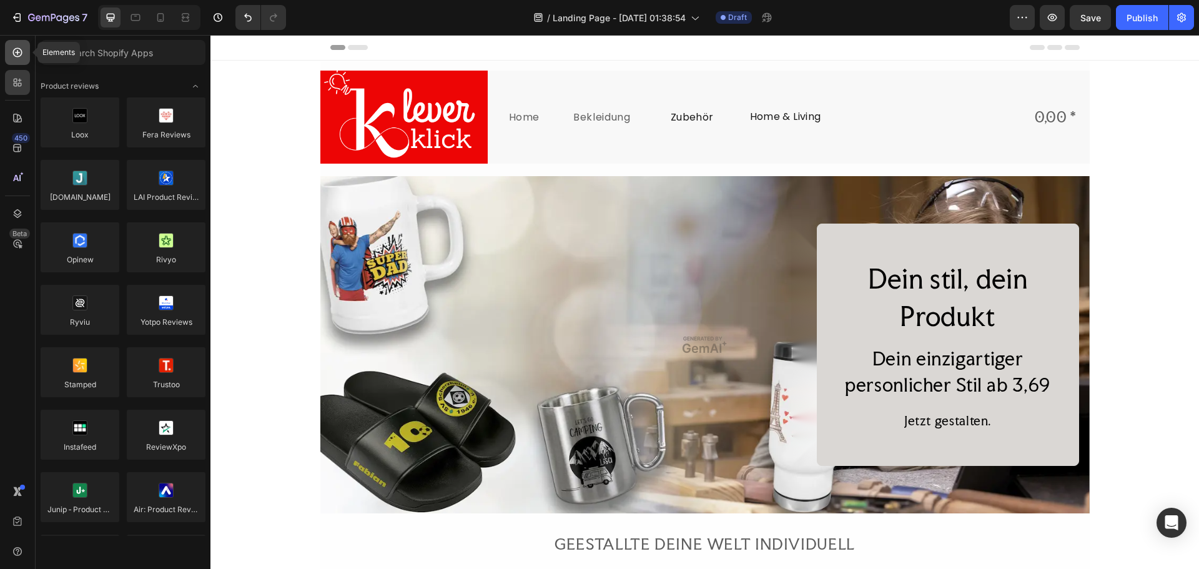
click at [21, 56] on icon at bounding box center [17, 52] width 12 height 12
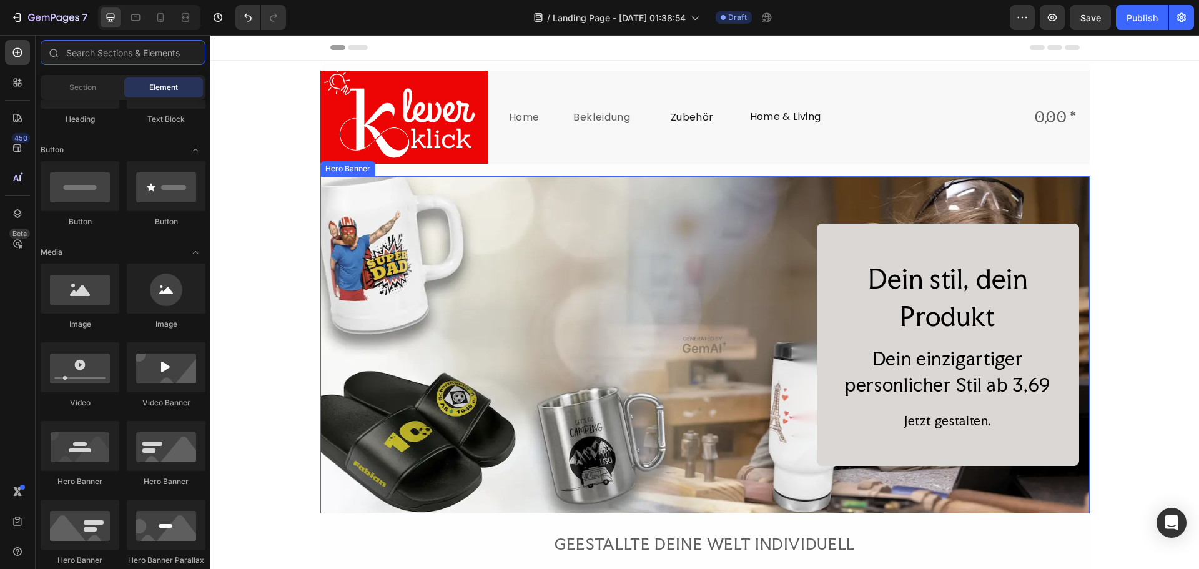
scroll to position [62, 0]
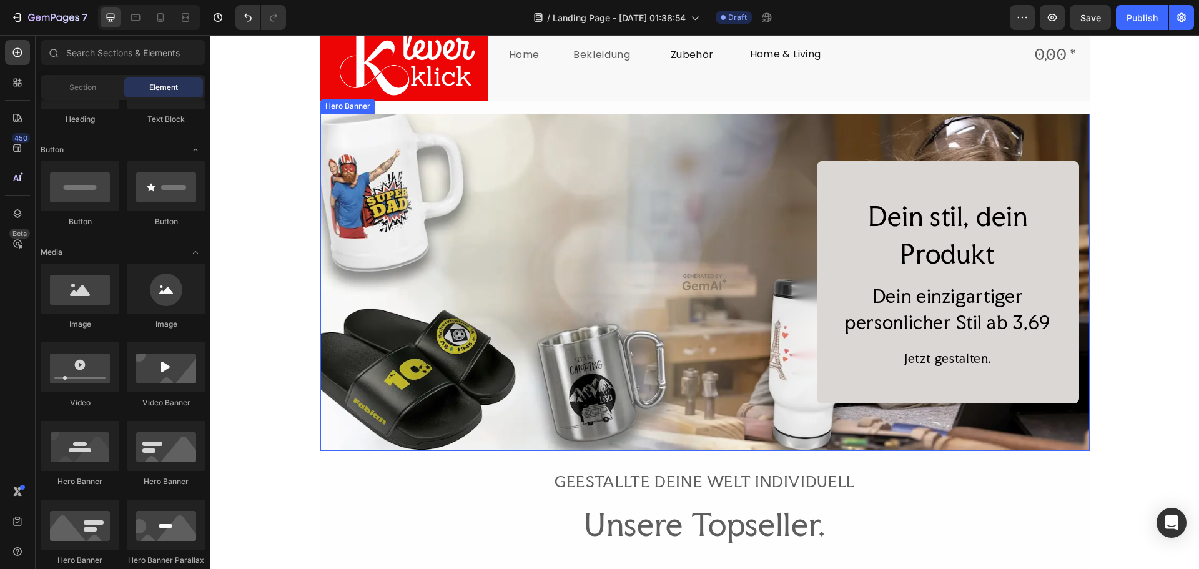
click at [541, 272] on div "Dein stil, dein Produkt Heading Dein einzigartiger personlicher Stil ab 3,69 He…" at bounding box center [704, 282] width 749 height 242
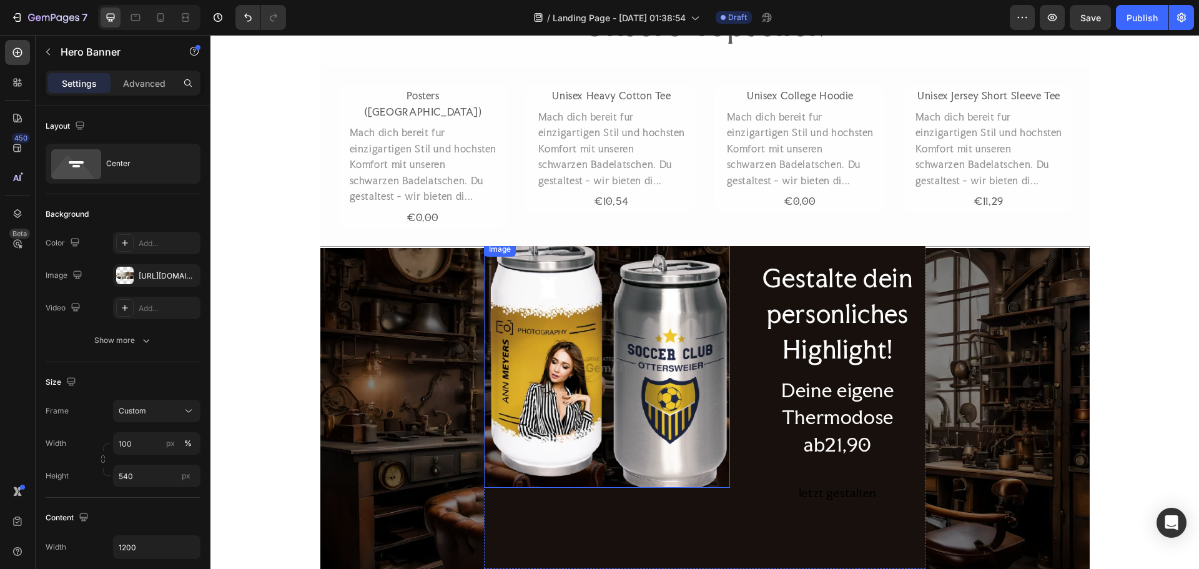
scroll to position [375, 0]
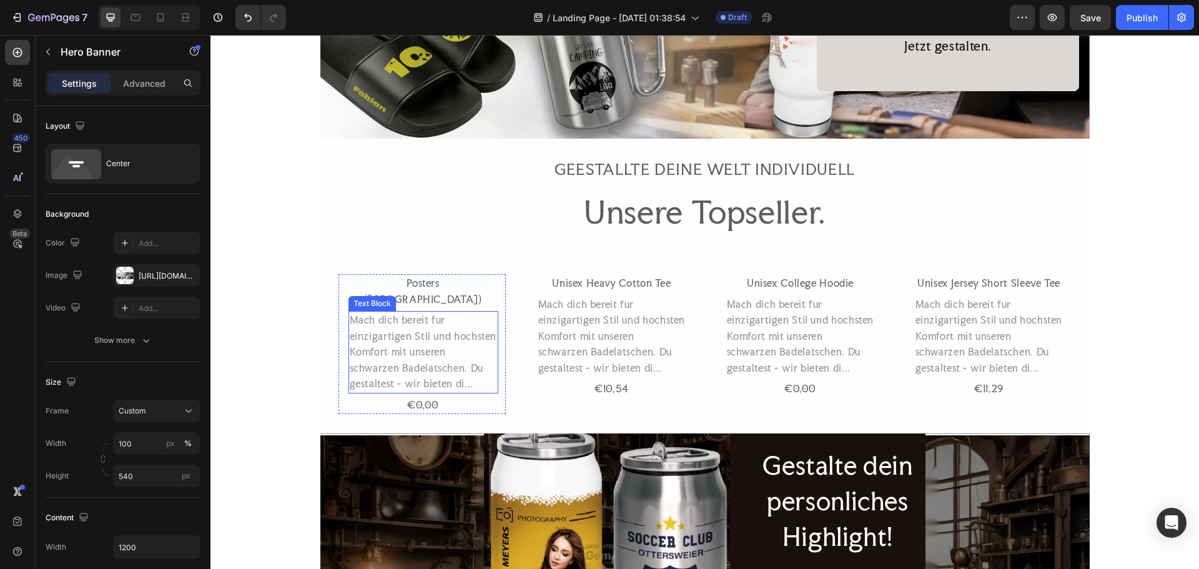
click at [480, 311] on div "Mach dich bereit fur einzigartigen Stil und hochsten Komfort mit unseren schwar…" at bounding box center [423, 352] width 150 height 82
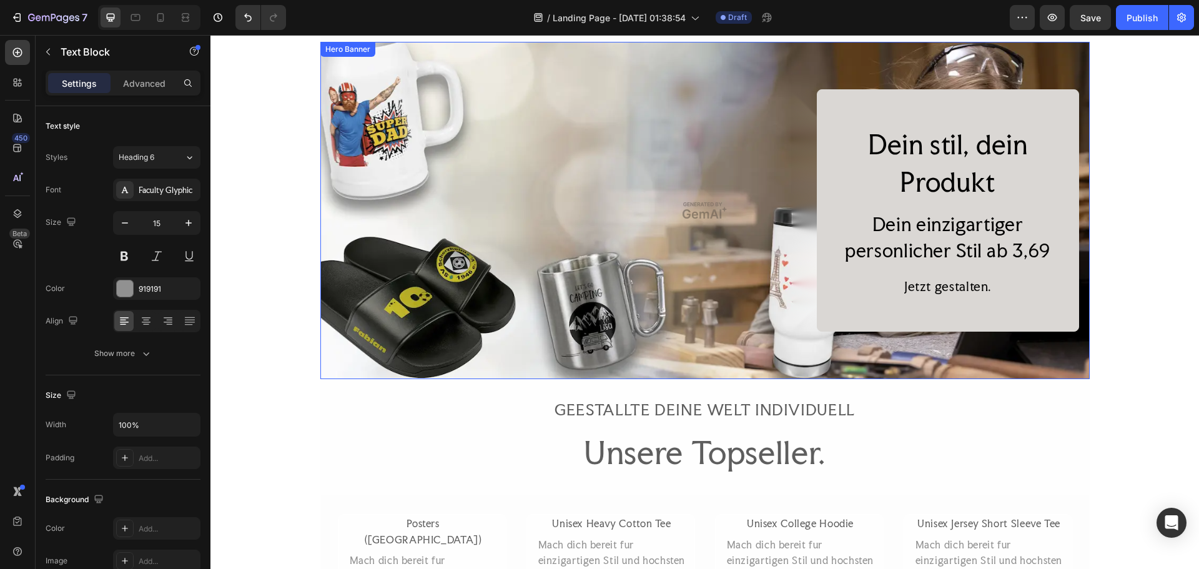
scroll to position [0, 0]
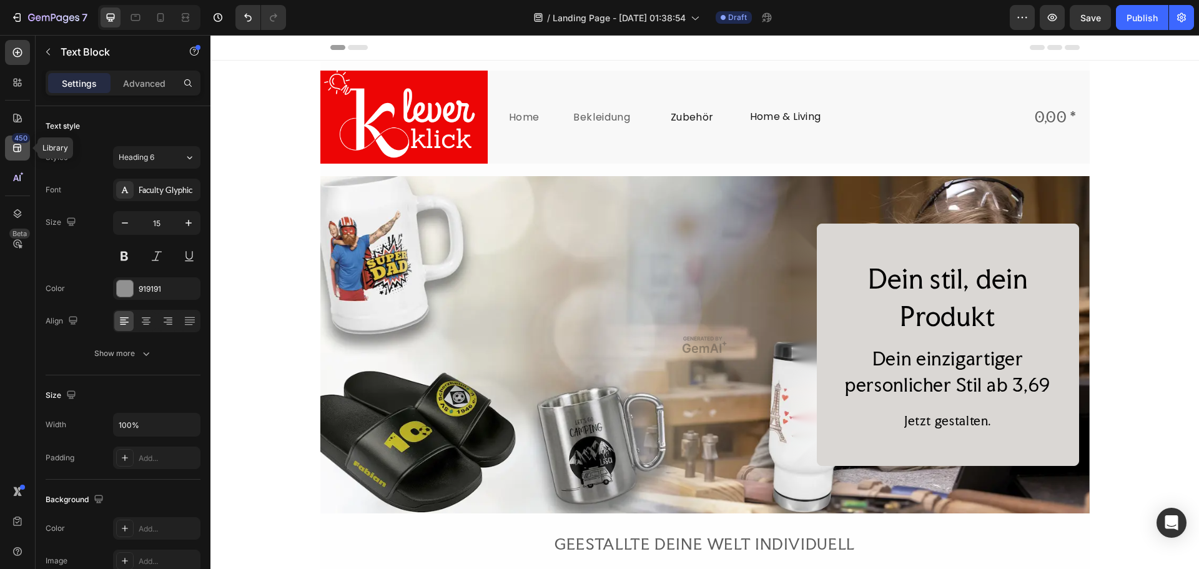
click at [22, 146] on icon at bounding box center [17, 148] width 12 height 12
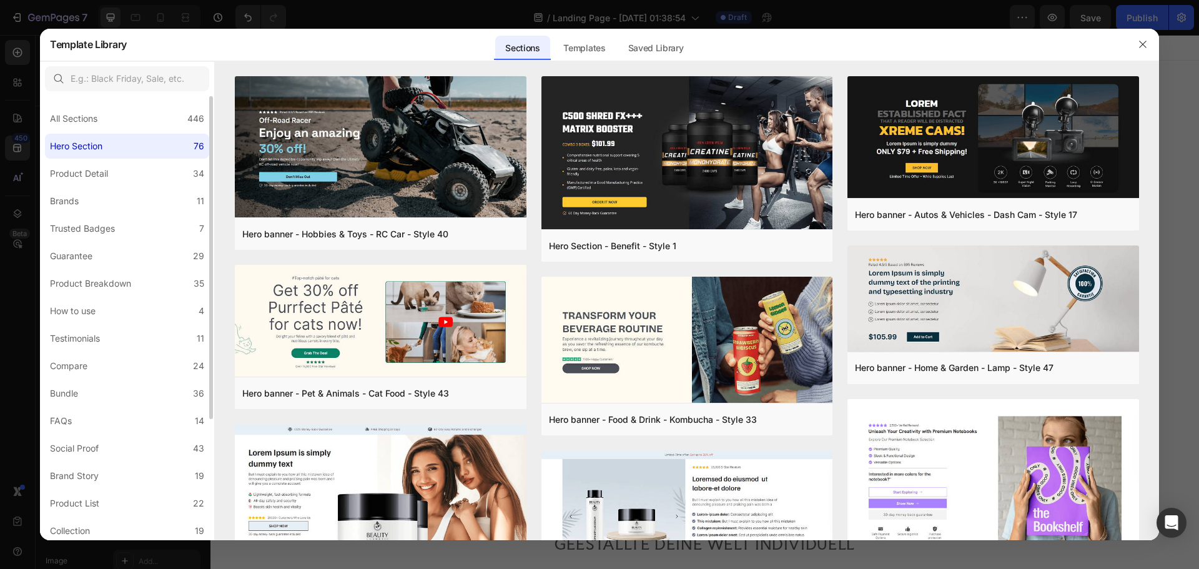
click at [149, 145] on label "Hero Section 76" at bounding box center [127, 146] width 164 height 25
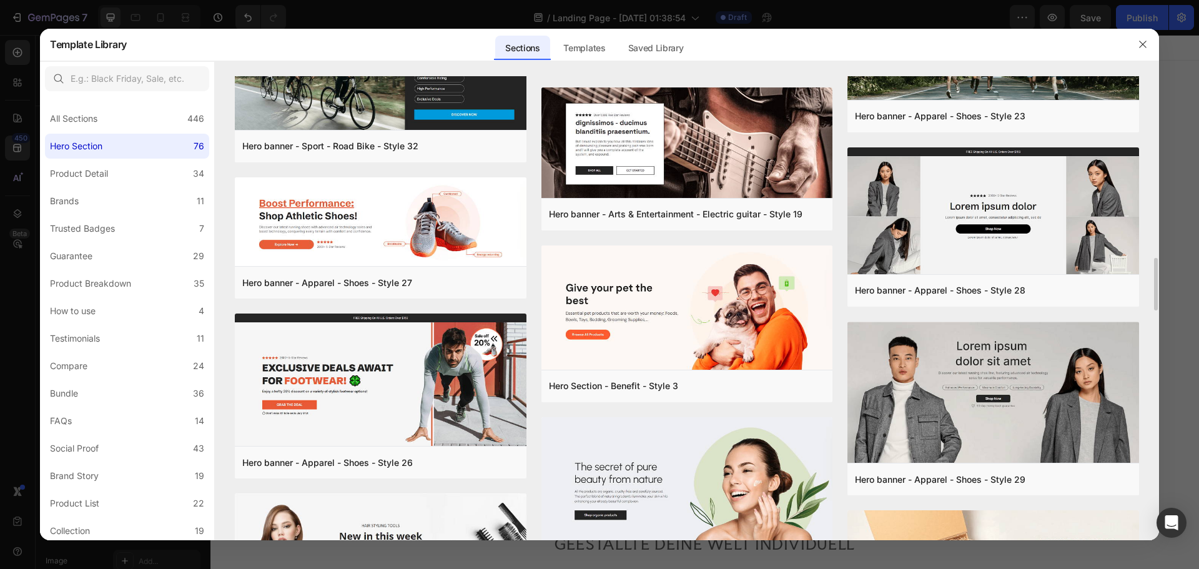
scroll to position [1862, 0]
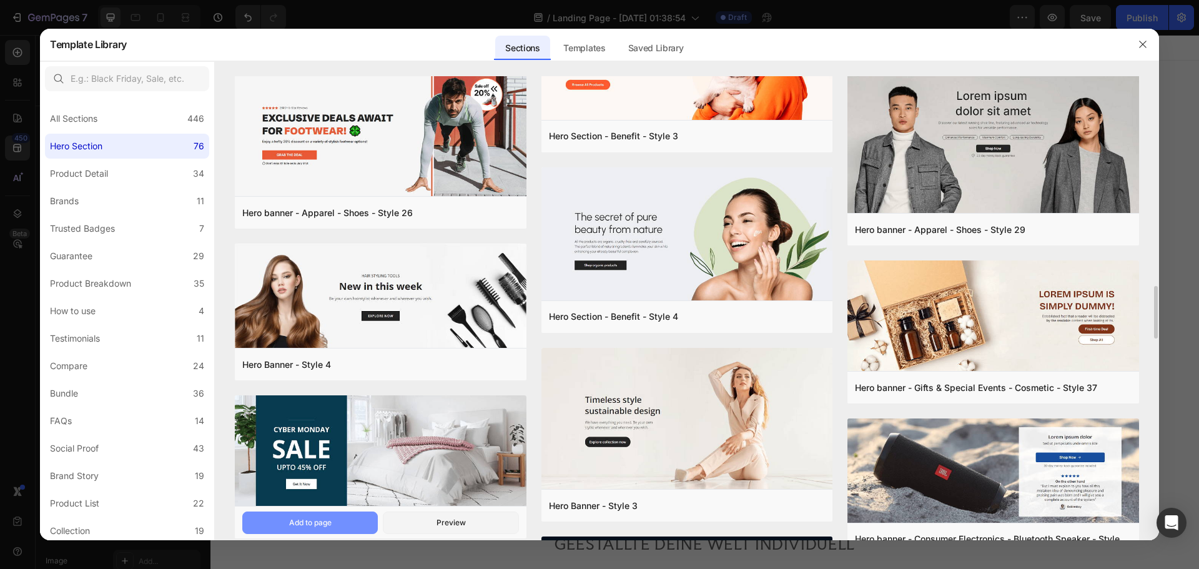
click at [332, 523] on button "Add to page" at bounding box center [309, 522] width 135 height 22
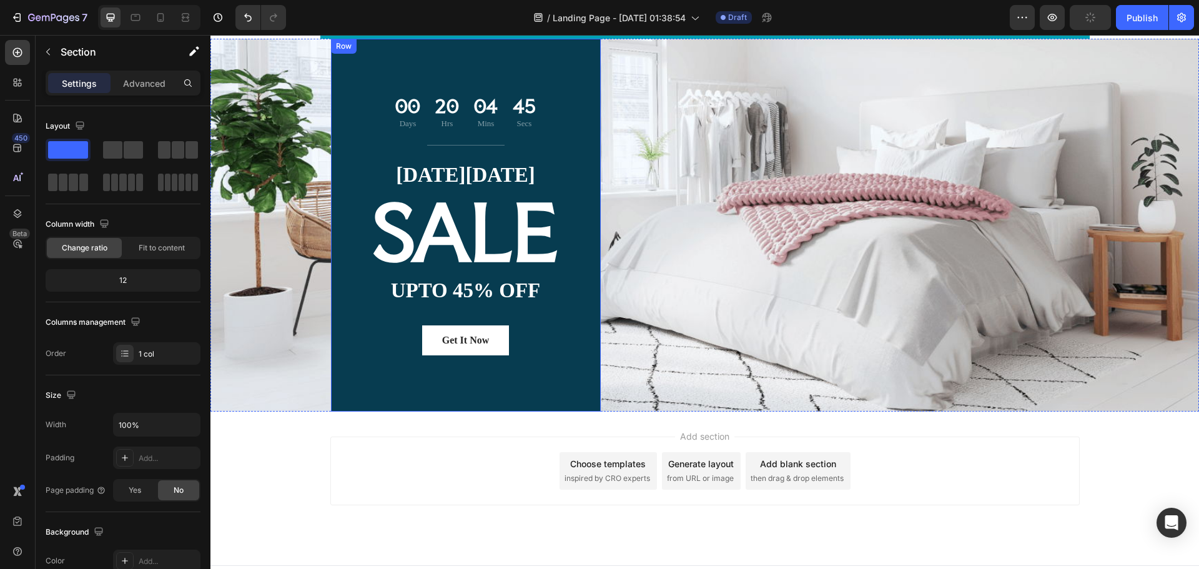
scroll to position [4101, 0]
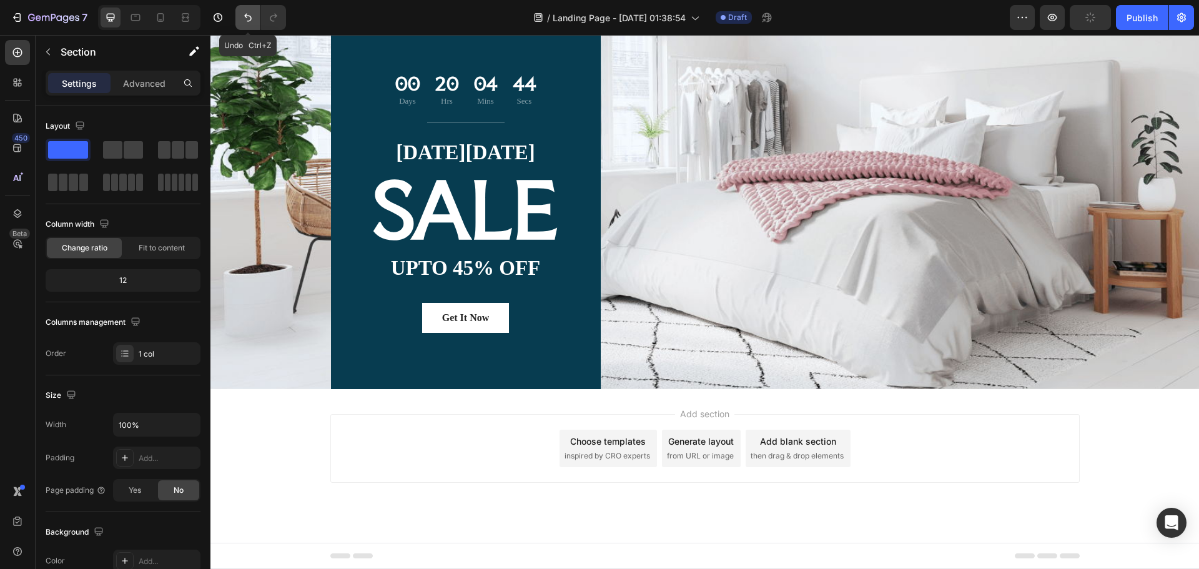
click at [245, 16] on icon "Undo/Redo" at bounding box center [247, 18] width 7 height 8
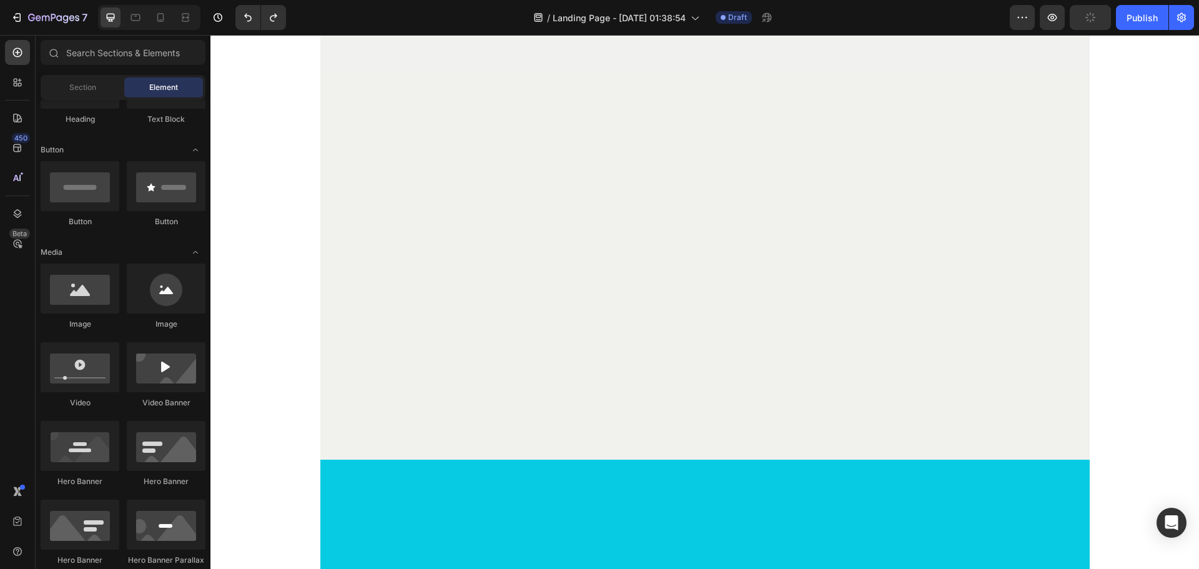
scroll to position [0, 0]
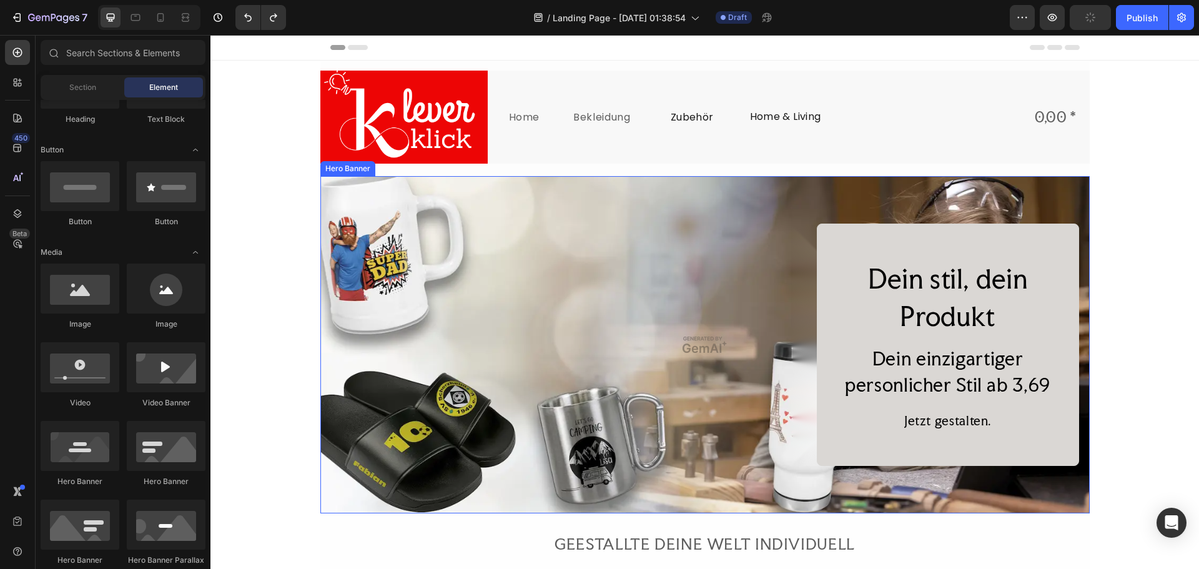
click at [1025, 214] on div "Overlay" at bounding box center [704, 344] width 769 height 337
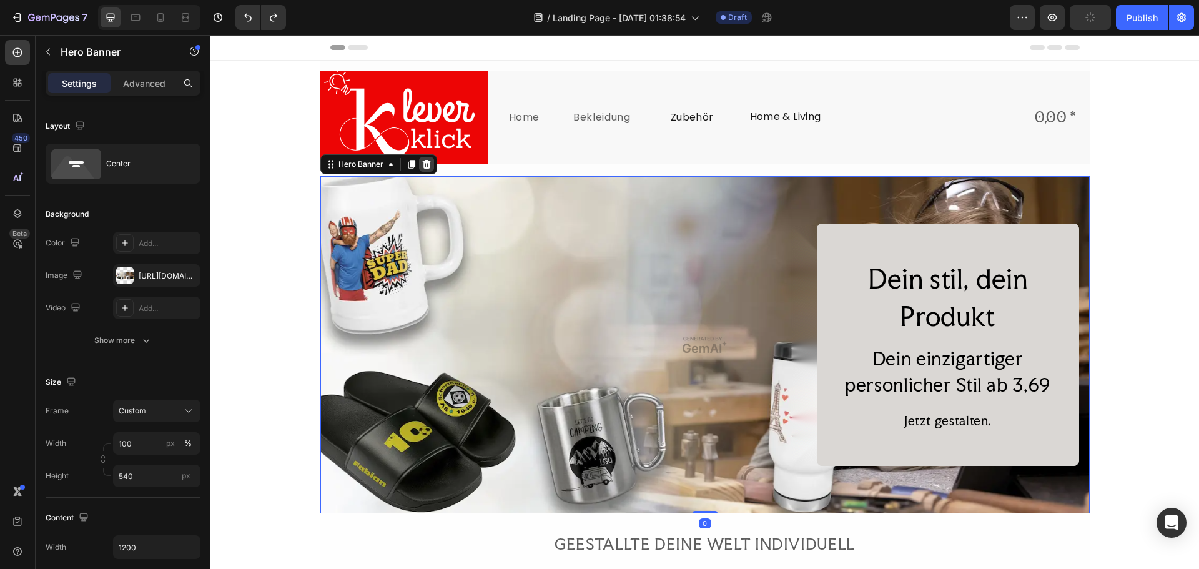
click at [423, 165] on icon at bounding box center [426, 164] width 10 height 10
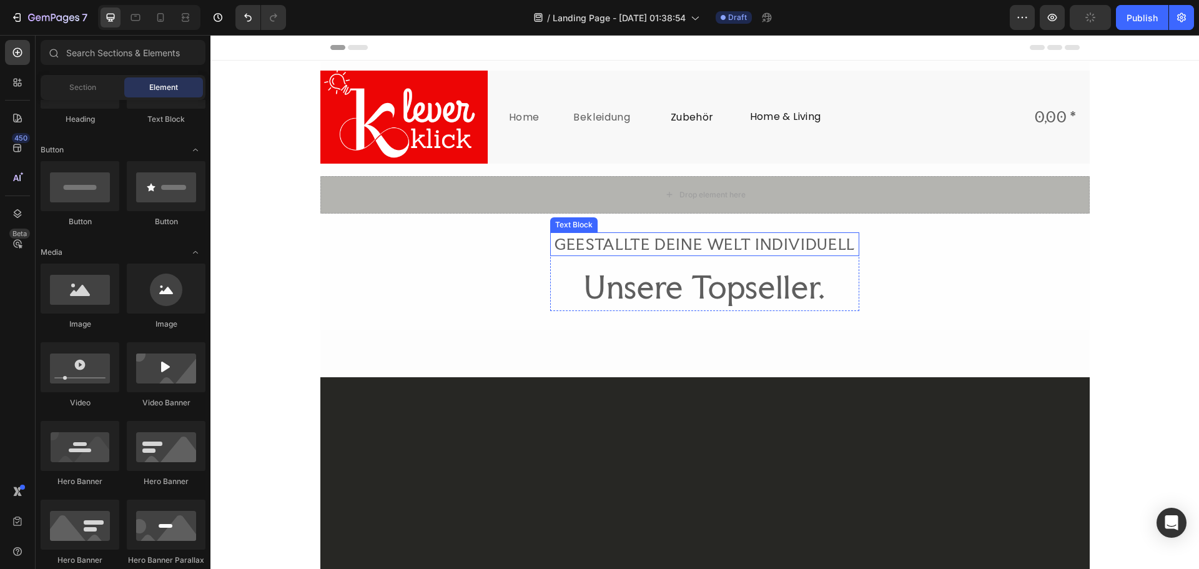
click at [639, 246] on div "GEESTALLTE DEINE WELT INDIVIDUELL" at bounding box center [704, 244] width 309 height 24
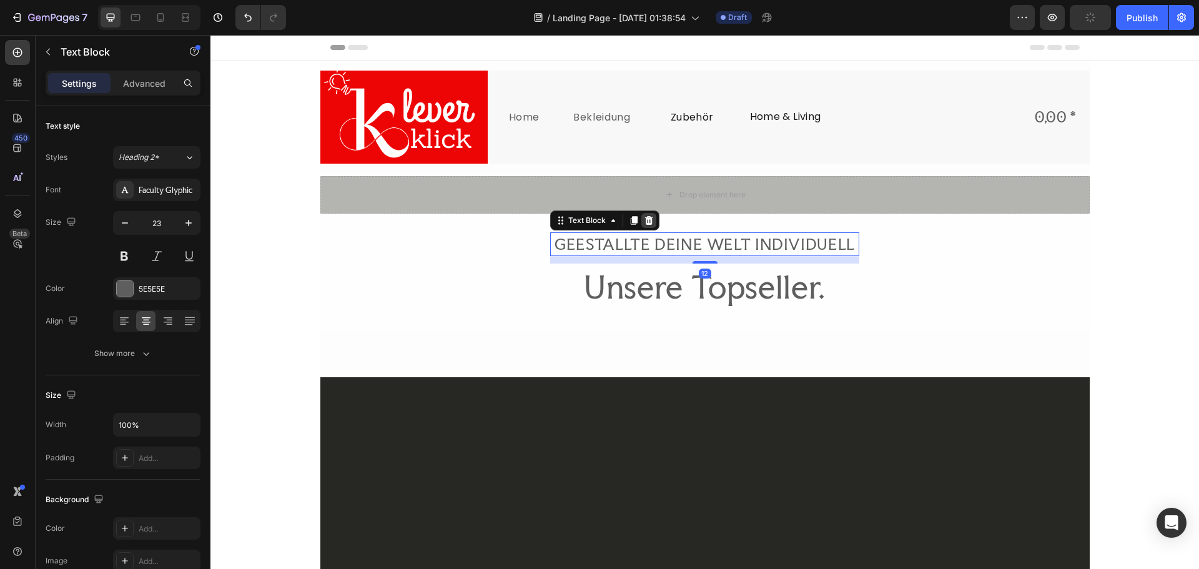
click at [647, 225] on icon at bounding box center [649, 220] width 10 height 10
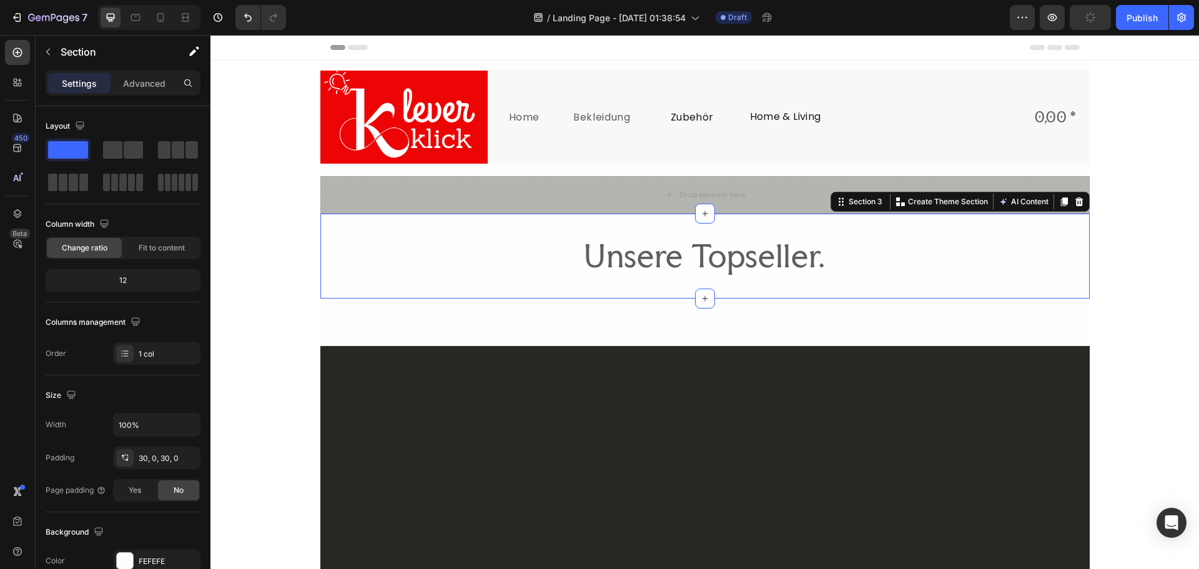
click at [594, 226] on div "Unsere Topseller. Heading Row Section 3 You can create reusable sections Create…" at bounding box center [704, 256] width 769 height 85
drag, startPoint x: 1073, startPoint y: 199, endPoint x: 1061, endPoint y: 200, distance: 11.3
click at [1074, 199] on icon at bounding box center [1078, 201] width 8 height 9
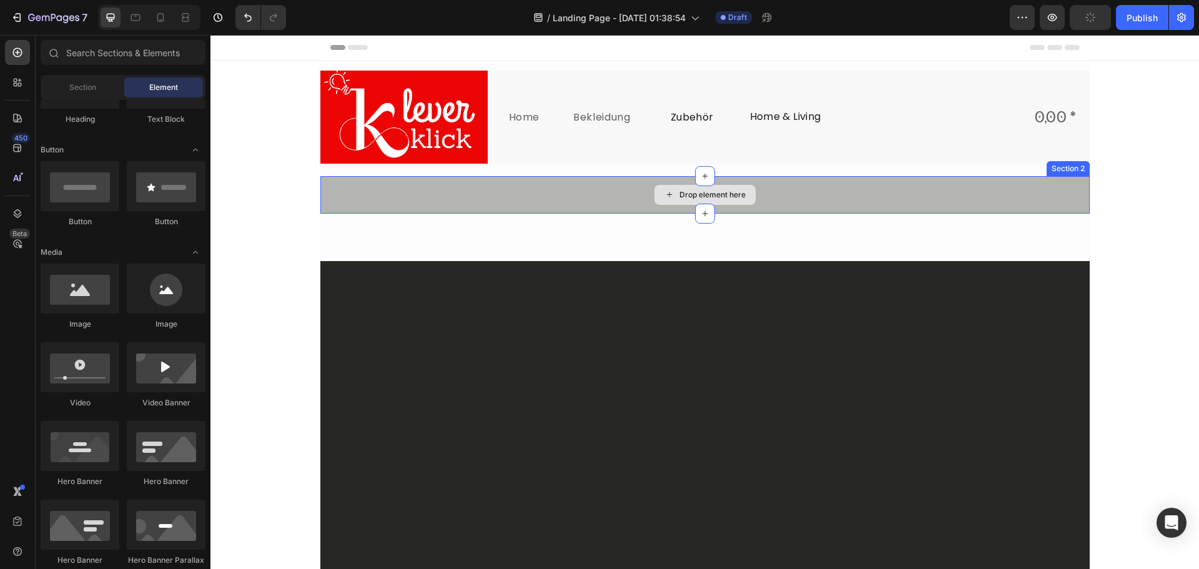
click at [868, 198] on div "Drop element here" at bounding box center [704, 194] width 769 height 37
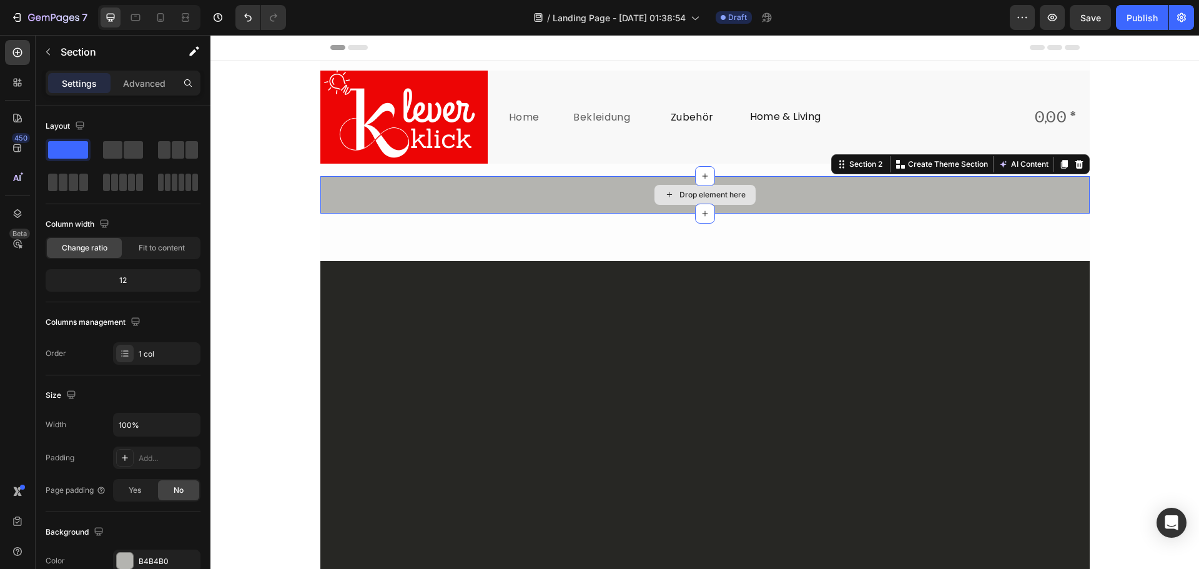
drag, startPoint x: 916, startPoint y: 160, endPoint x: 801, endPoint y: 189, distance: 118.4
click at [801, 189] on div "Drop element here Section 2 You can create reusable sections Create Theme Secti…" at bounding box center [704, 194] width 769 height 37
click at [21, 132] on div "450 Beta" at bounding box center [17, 259] width 25 height 439
click at [23, 145] on icon at bounding box center [17, 148] width 12 height 12
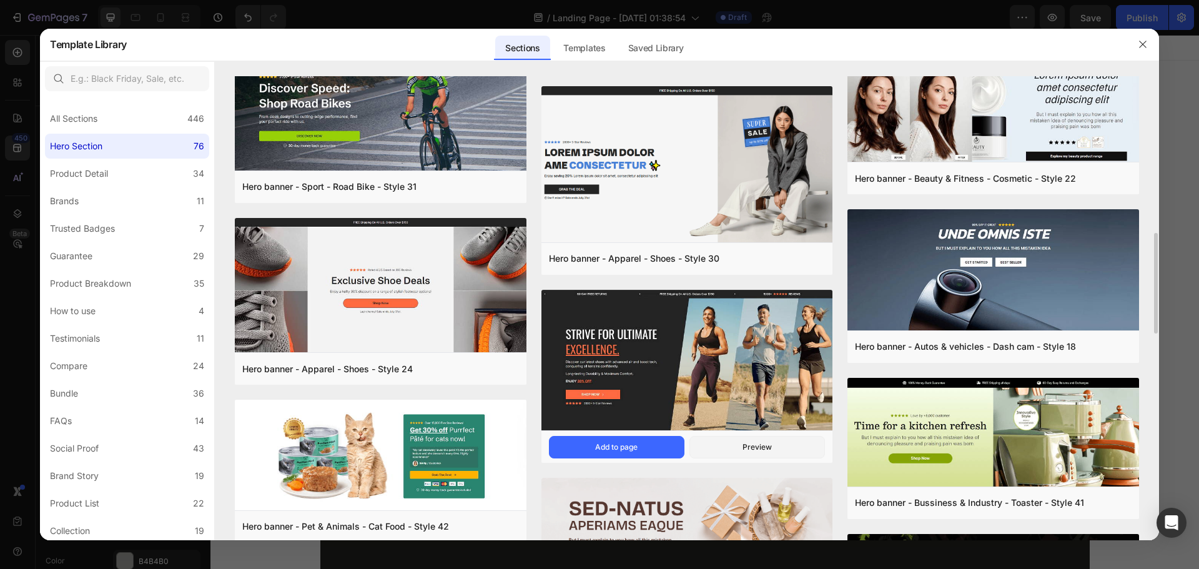
scroll to position [659, 0]
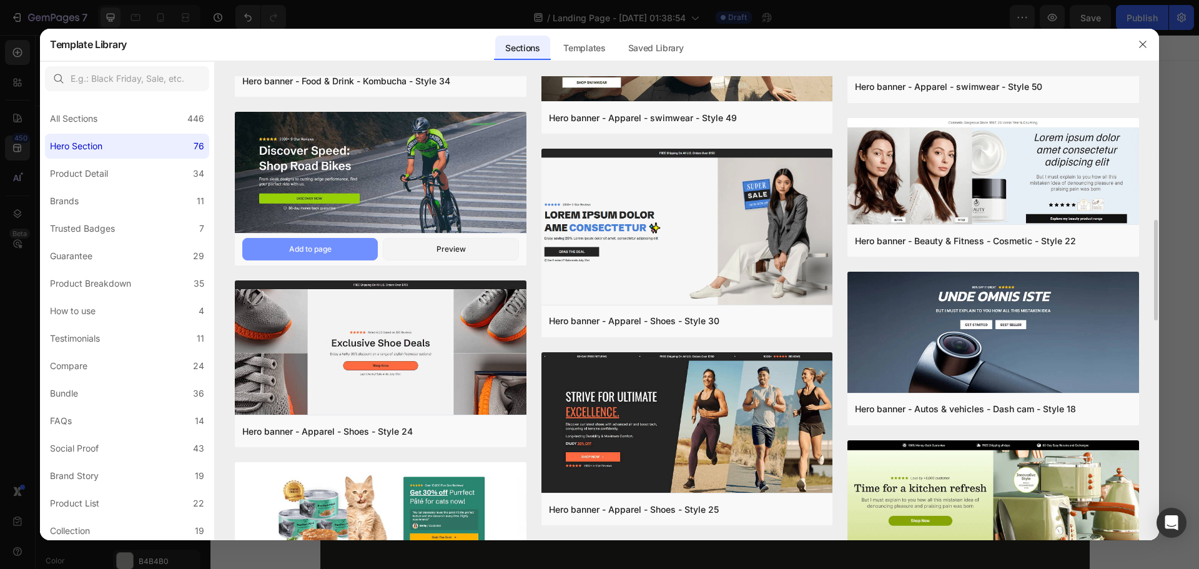
click at [303, 245] on div "Add to page" at bounding box center [310, 248] width 42 height 11
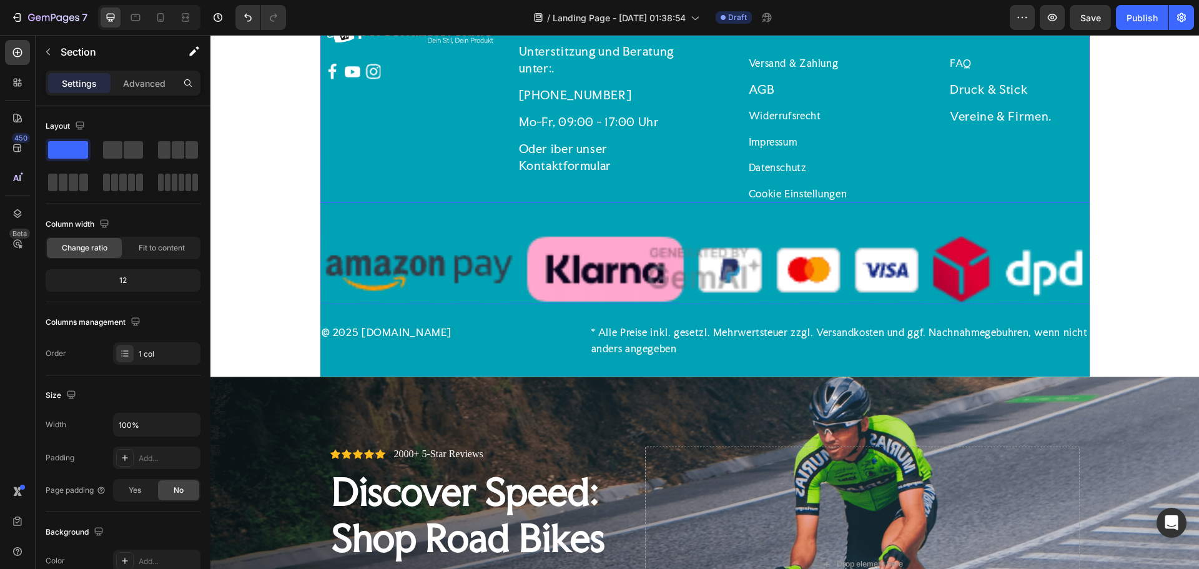
scroll to position [3019, 0]
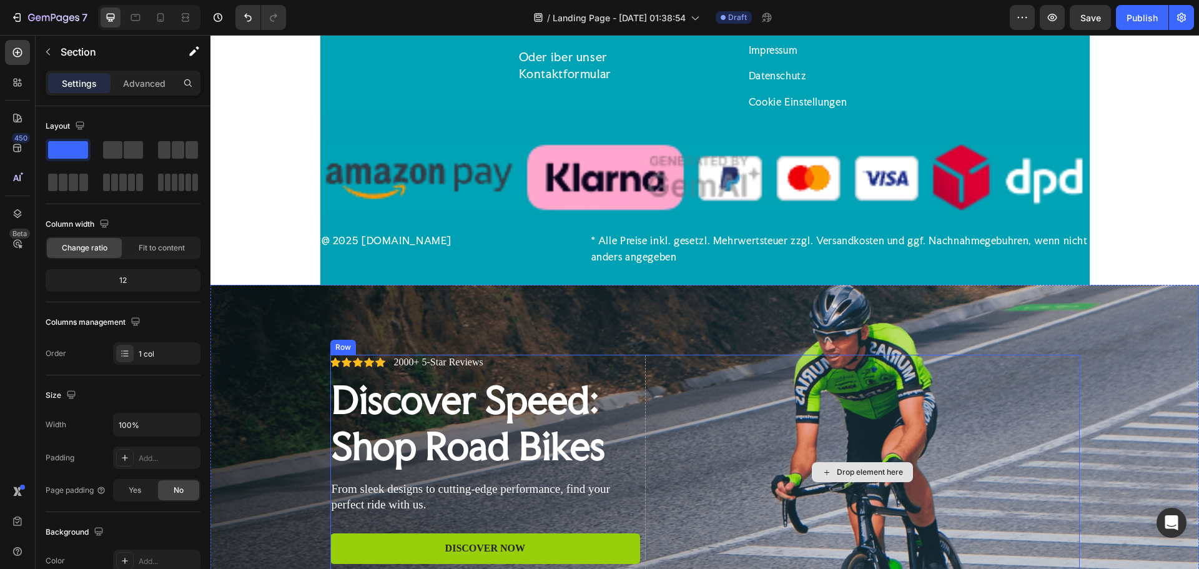
click at [912, 341] on div "Icon Icon Icon Icon Icon Icon List 2000+ 5-Star Reviews Text Block Row Discover…" at bounding box center [705, 472] width 768 height 275
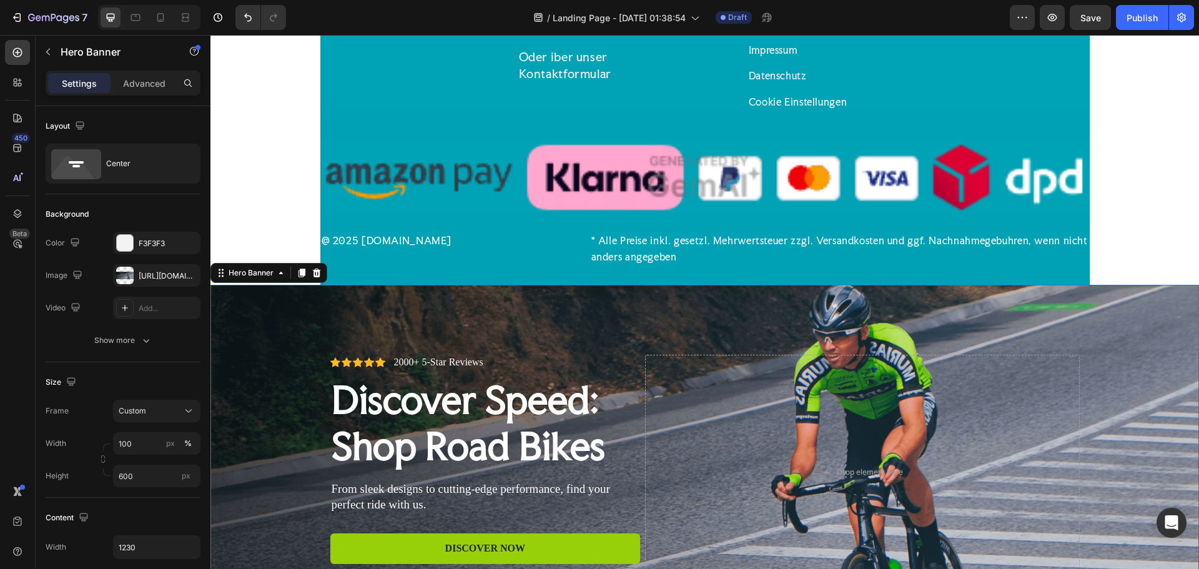
click at [319, 270] on icon at bounding box center [317, 273] width 10 height 10
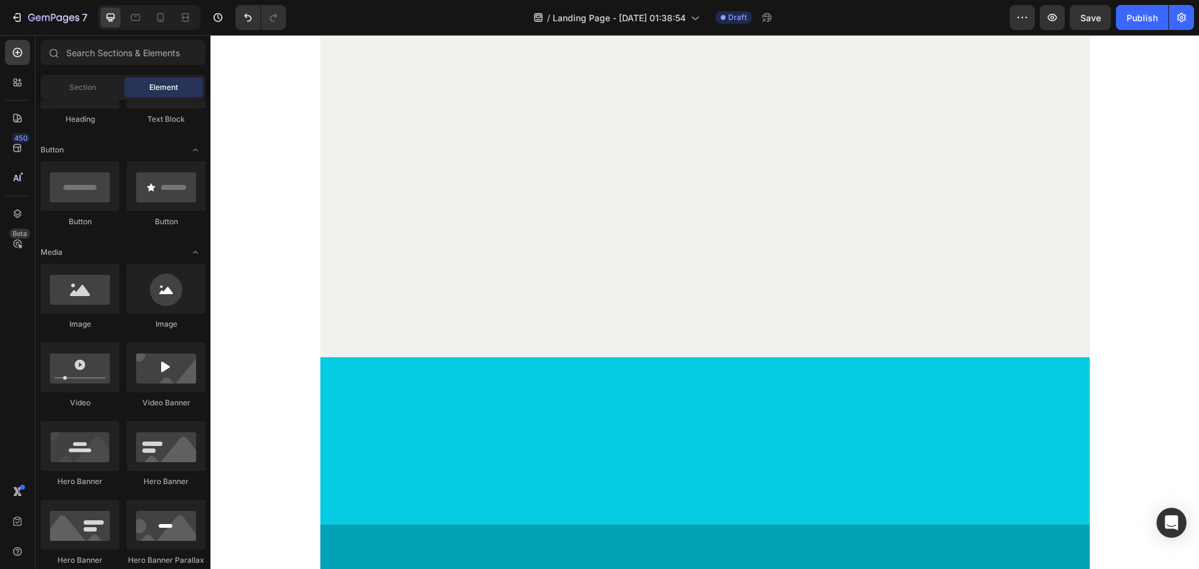
scroll to position [0, 0]
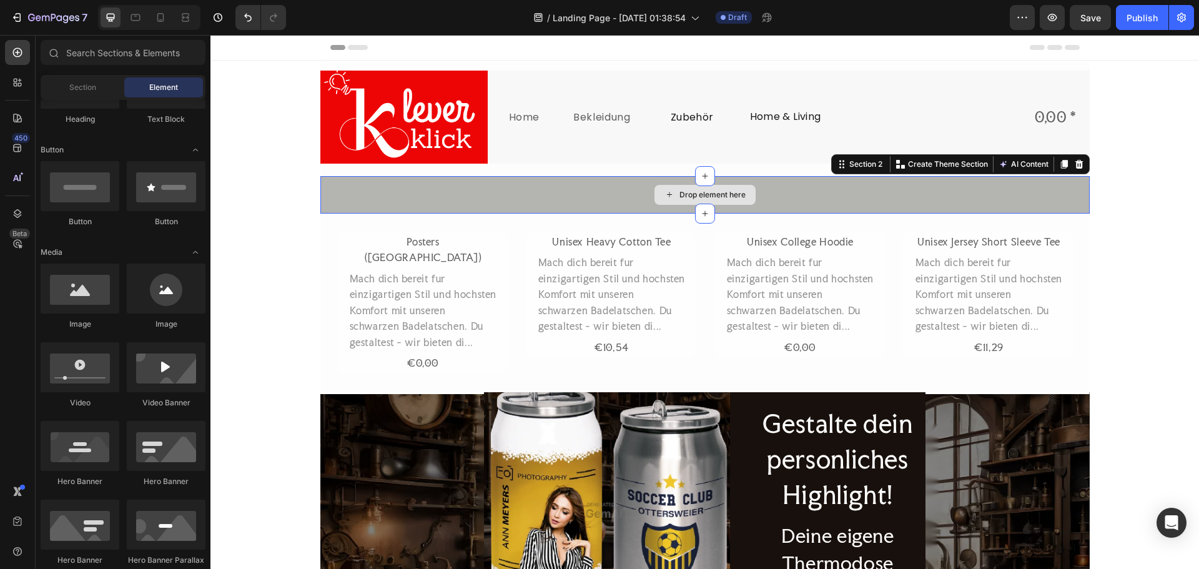
click at [1038, 196] on div "Drop element here" at bounding box center [704, 194] width 769 height 37
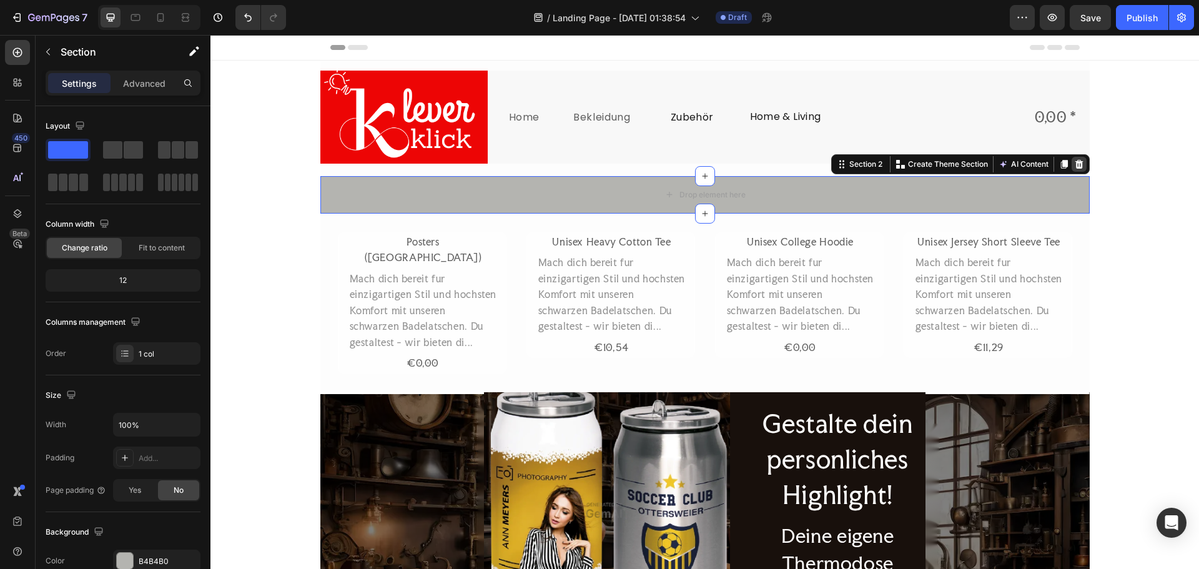
click at [1076, 166] on icon at bounding box center [1078, 164] width 8 height 9
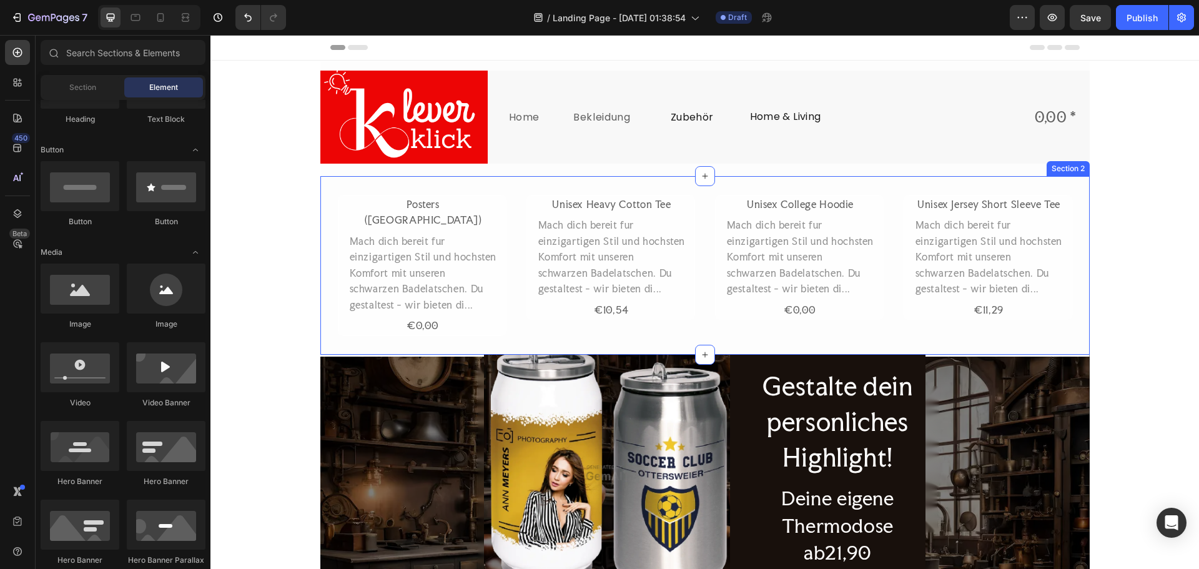
click at [353, 180] on div "Posters (EU) Product Title Mach dich bereit fur einzigartigen Stil und hochsten…" at bounding box center [704, 265] width 769 height 179
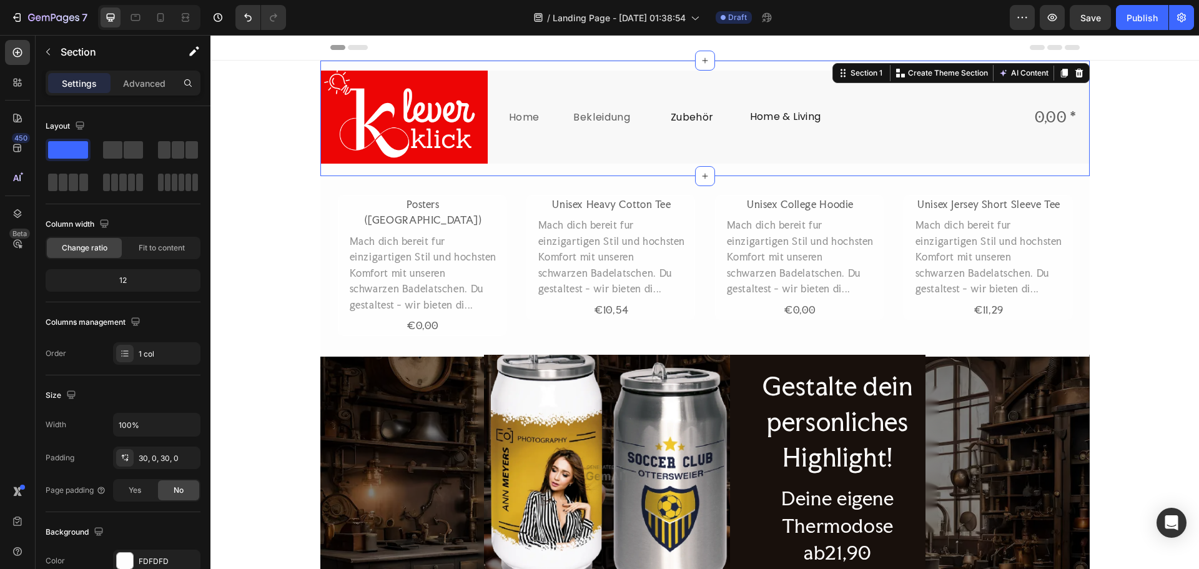
click at [320, 170] on div "Image Home Text Block Bekleidung Text Block Zubehör Text Block Home & Living Te…" at bounding box center [704, 119] width 769 height 116
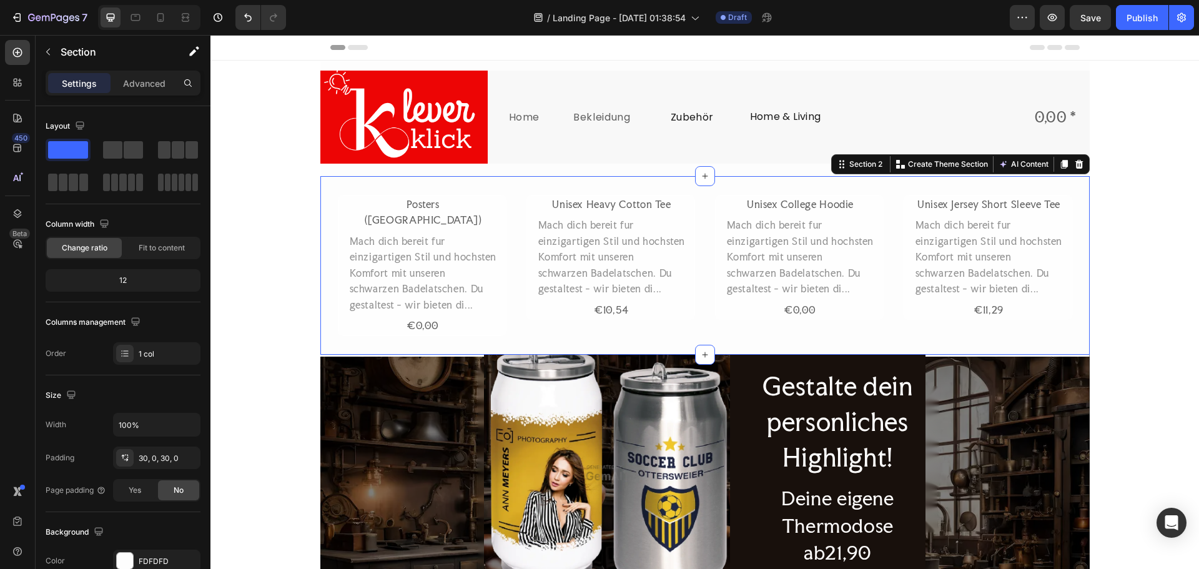
click at [442, 177] on div "Posters (EU) Product Title Mach dich bereit fur einzigartigen Stil und hochsten…" at bounding box center [704, 265] width 769 height 179
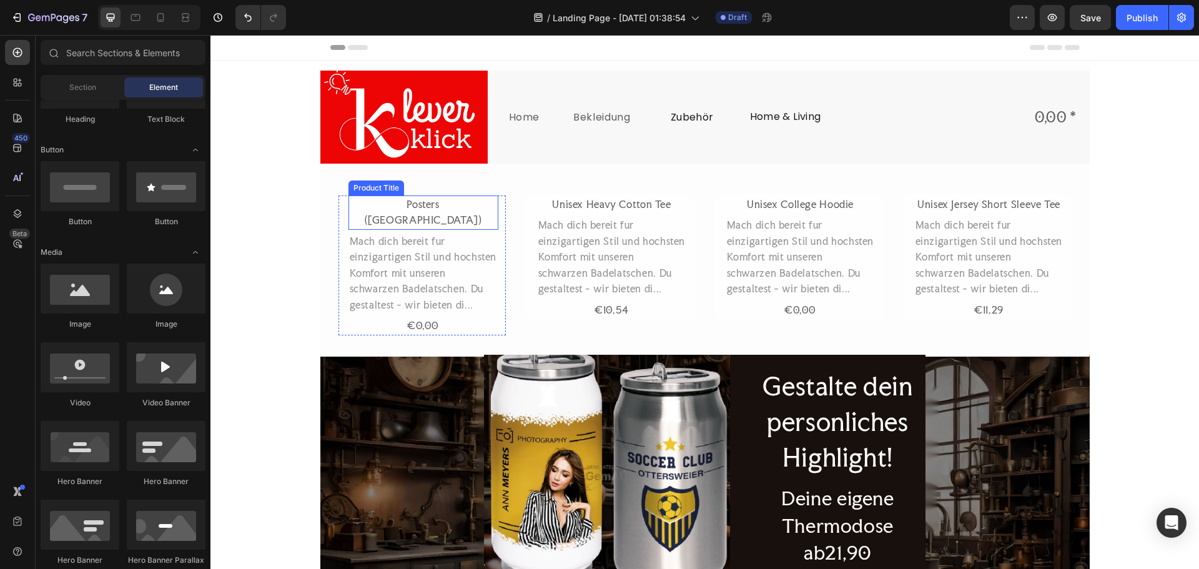
click at [466, 200] on h1 "Posters ([GEOGRAPHIC_DATA])" at bounding box center [423, 212] width 150 height 34
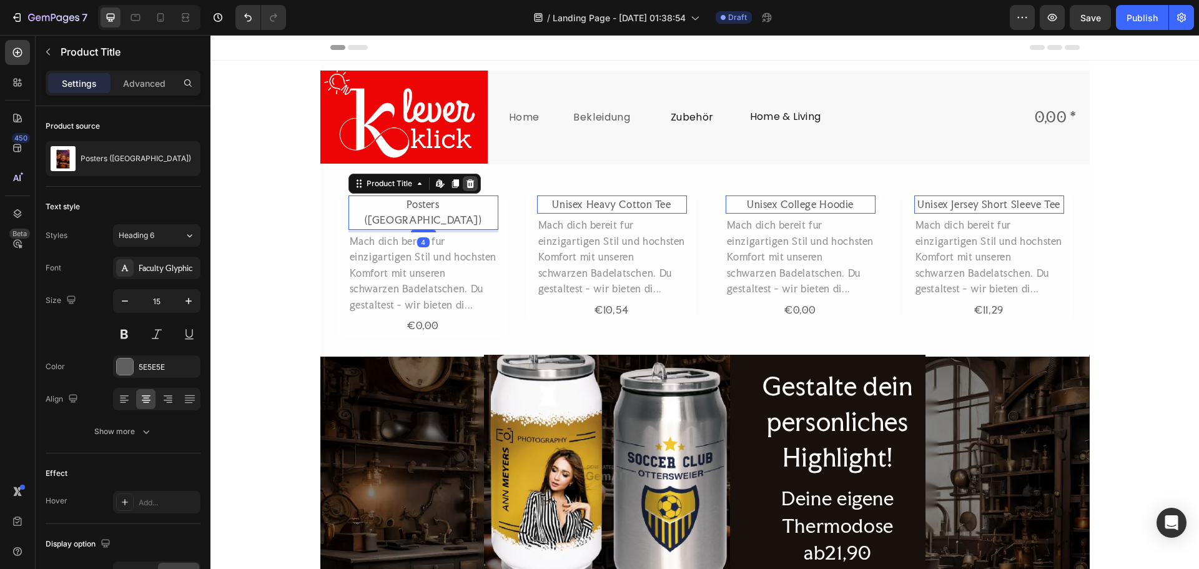
click at [465, 179] on icon at bounding box center [470, 184] width 10 height 10
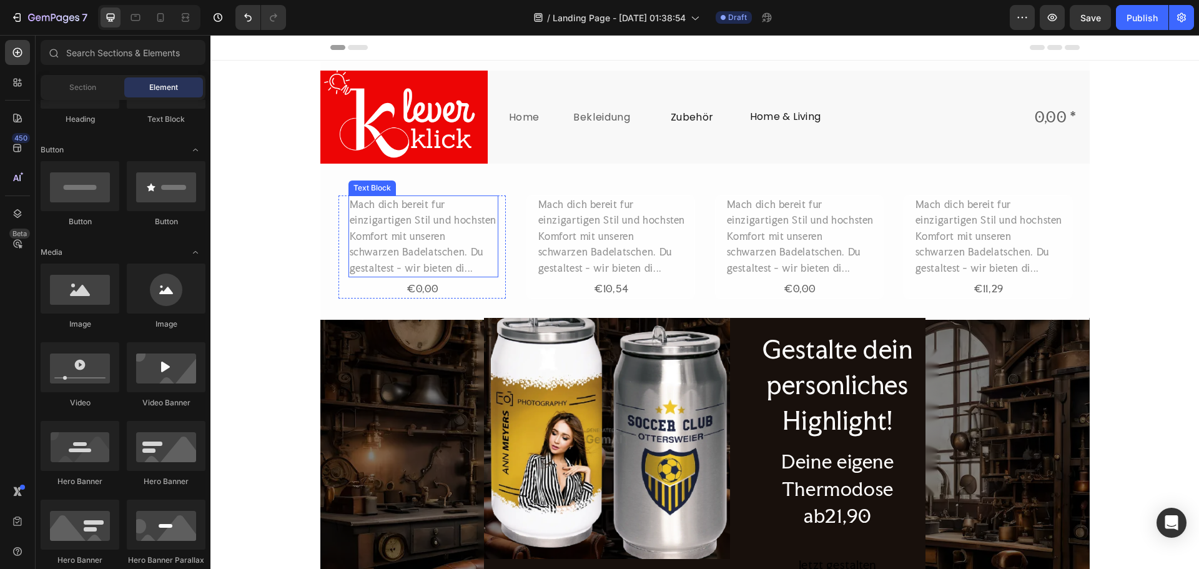
click at [465, 202] on div "Mach dich bereit fur einzigartigen Stil und hochsten Komfort mit unseren schwar…" at bounding box center [423, 236] width 150 height 82
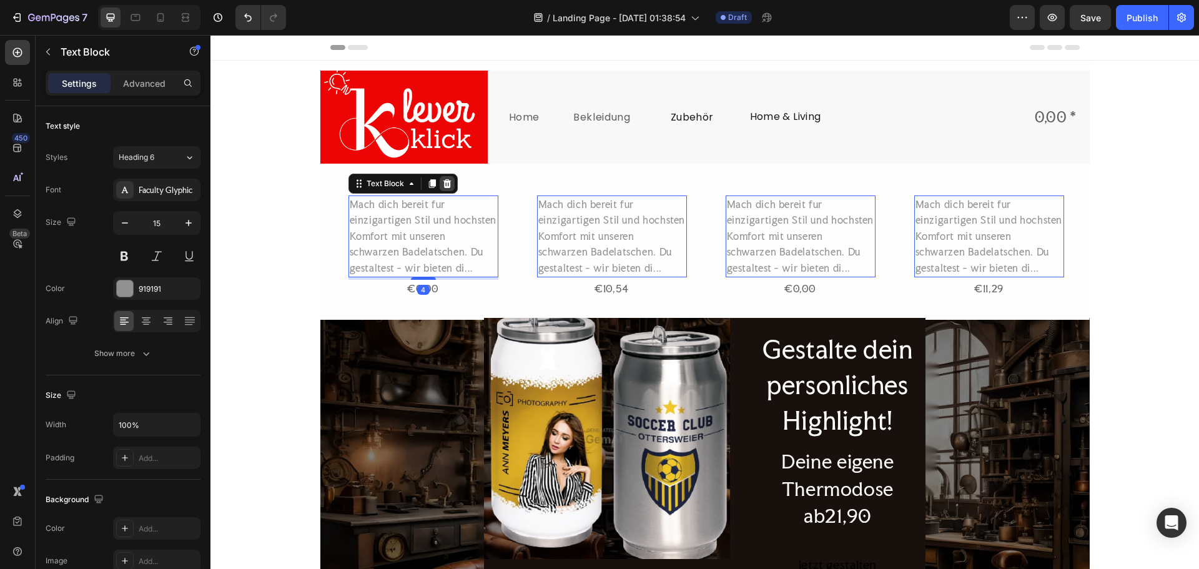
click at [445, 186] on icon at bounding box center [447, 184] width 10 height 10
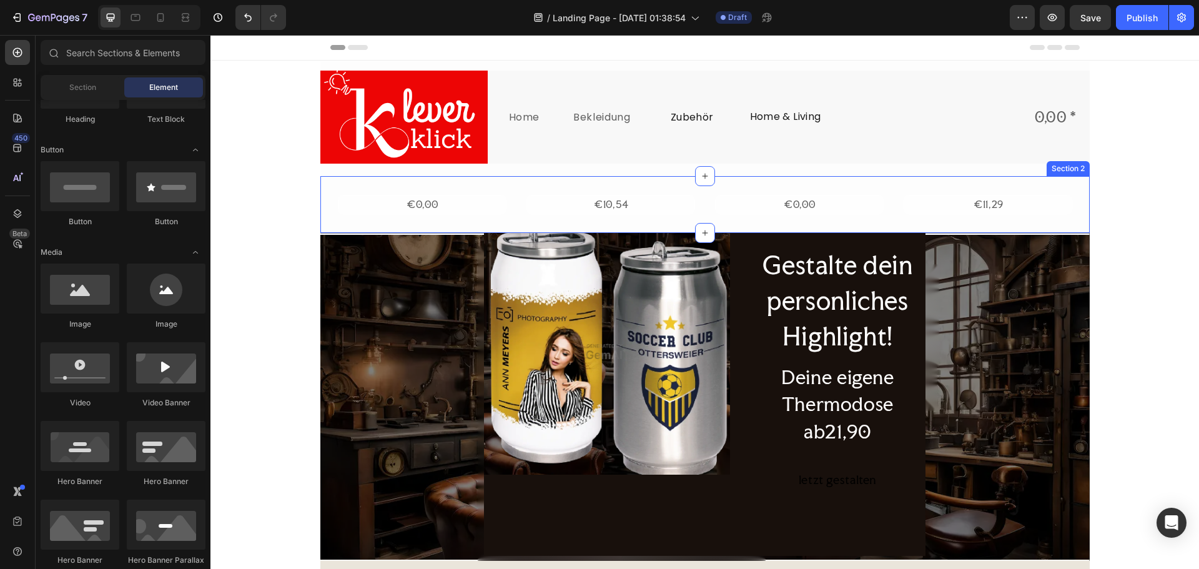
click at [478, 194] on div "€0,00 Product Price Product Price Row Product List €10,54 Product Price Product…" at bounding box center [704, 204] width 769 height 57
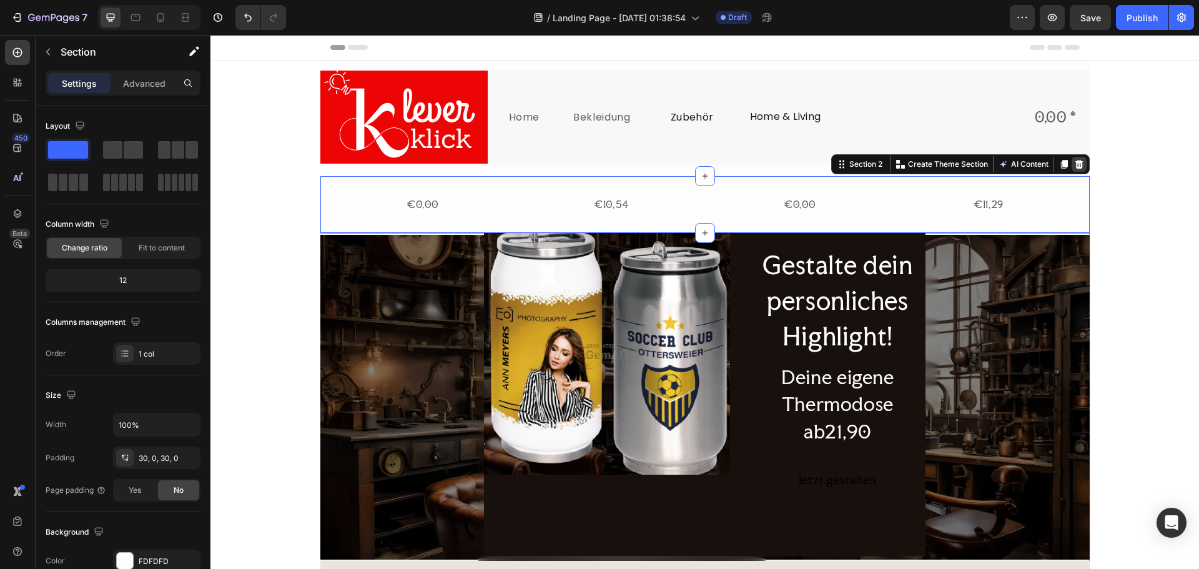
click at [1078, 167] on icon at bounding box center [1079, 164] width 10 height 10
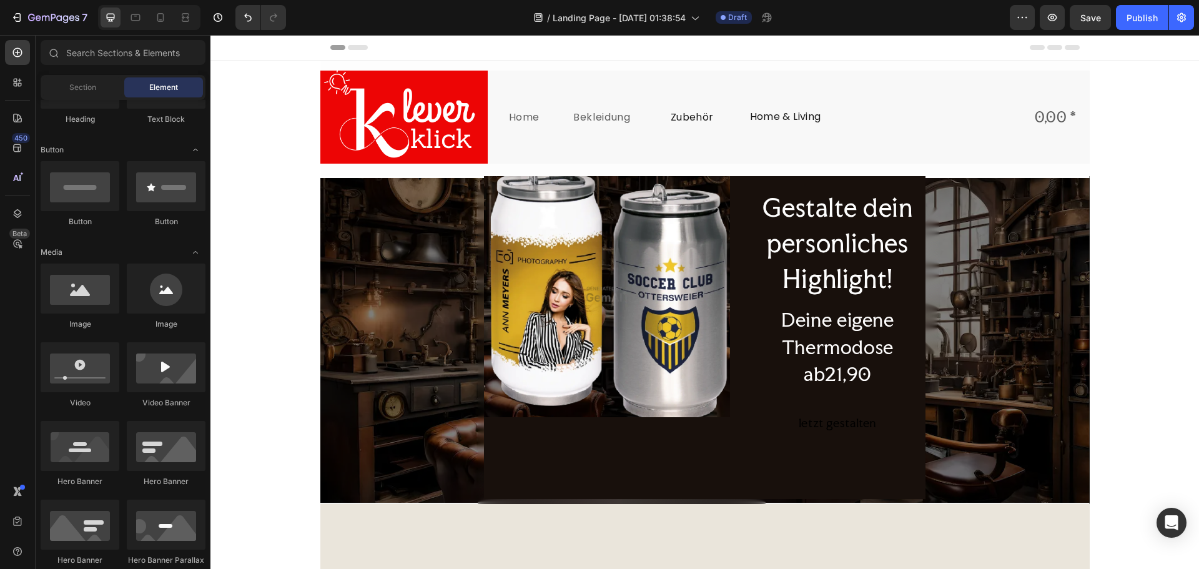
click at [908, 277] on h2 "Gestalte dein personliches Highlight!" at bounding box center [837, 243] width 175 height 109
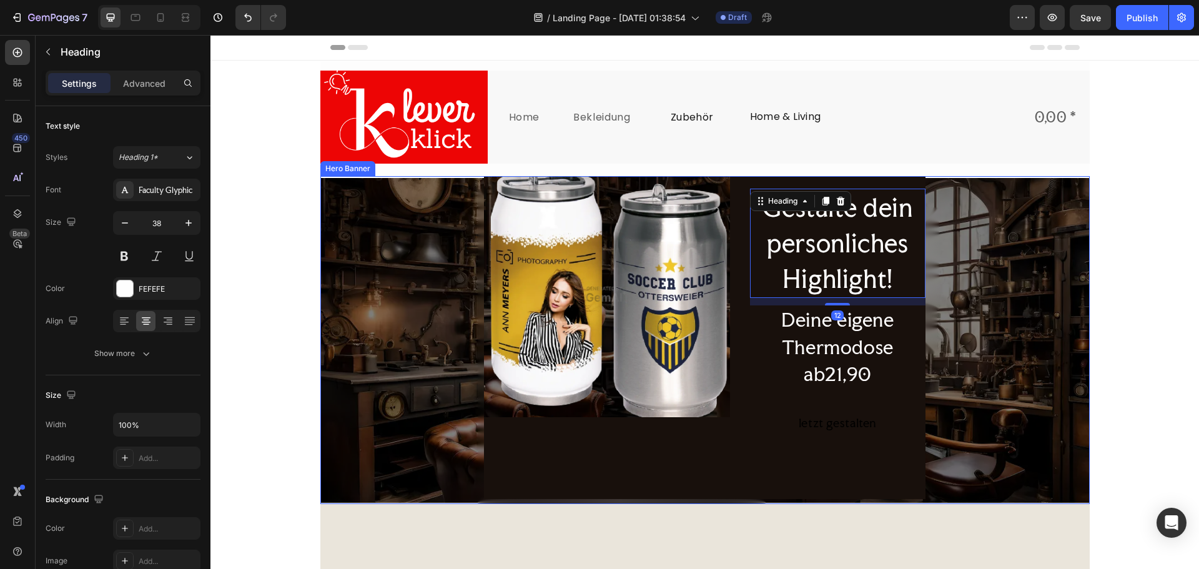
click at [412, 194] on div "Image Gestalte dein personliches Highlight! Heading 12 Deine eigene Thermodose …" at bounding box center [704, 337] width 749 height 333
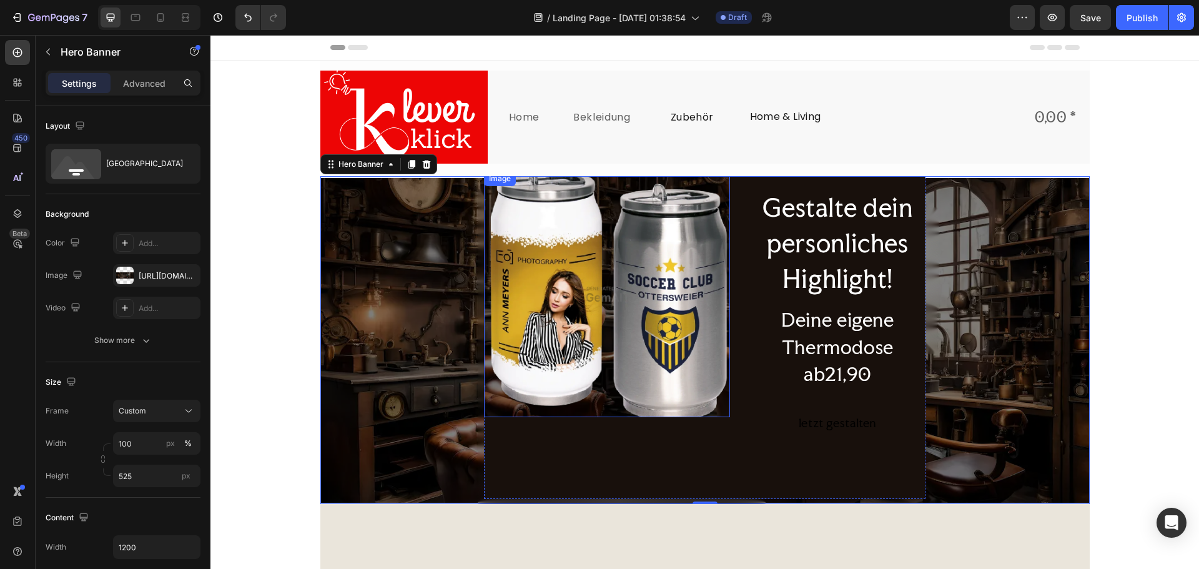
click at [597, 274] on img at bounding box center [607, 294] width 246 height 246
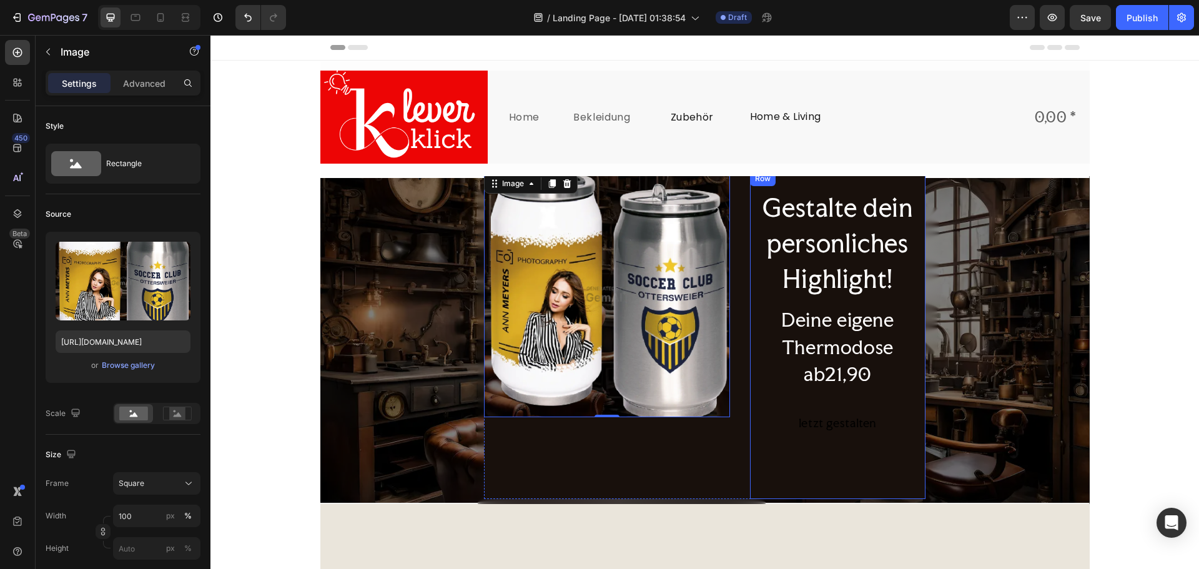
click at [773, 436] on div "Gestalte dein personliches Highlight! Heading Deine eigene Thermodose ab21,90 H…" at bounding box center [837, 335] width 175 height 328
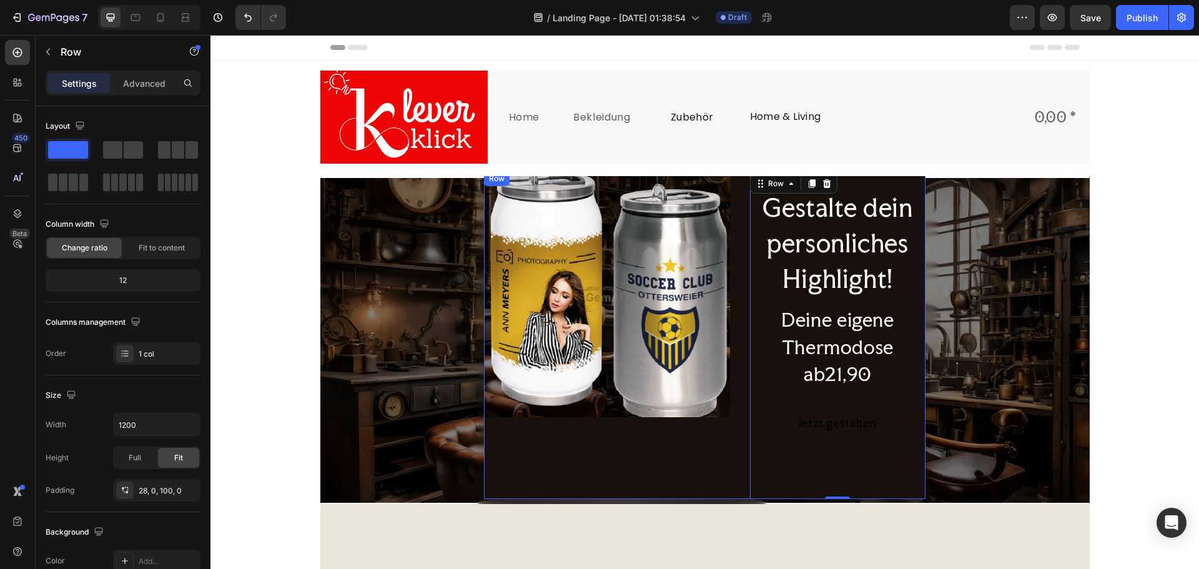
click at [661, 446] on div "Image" at bounding box center [607, 335] width 246 height 328
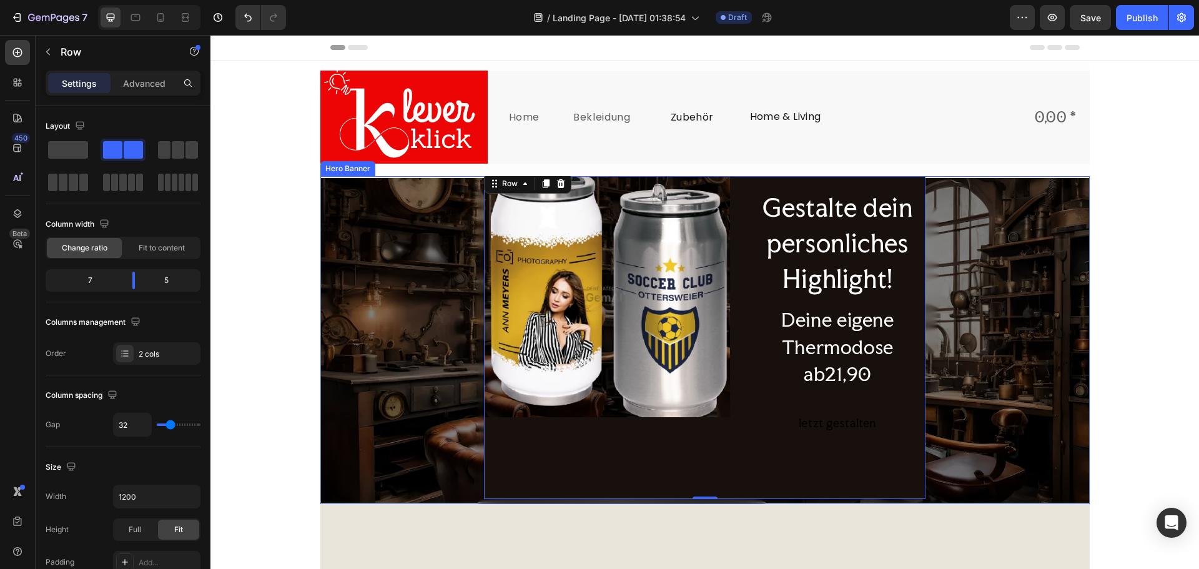
click at [378, 397] on div "Image Gestalte dein personliches Highlight! Heading Deine eigene Thermodose ab2…" at bounding box center [704, 337] width 749 height 333
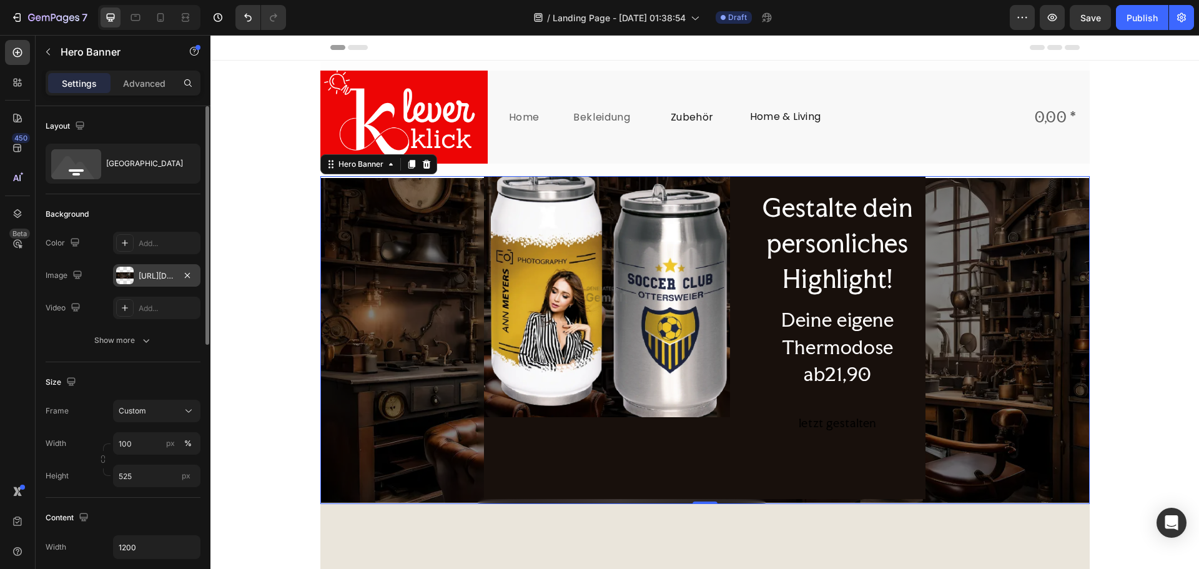
click at [154, 275] on div "https://image2layout-detection-trainimagebucket-02g83vbxbb2s.s3.amazonaws.com/i…" at bounding box center [157, 275] width 36 height 11
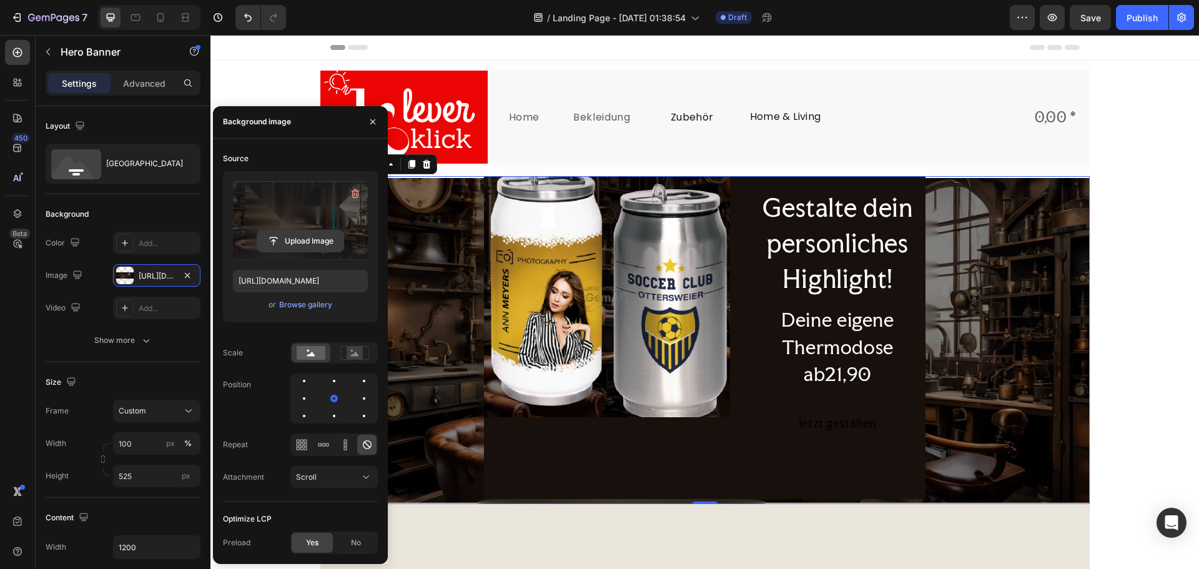
click at [311, 237] on input "file" at bounding box center [300, 240] width 86 height 21
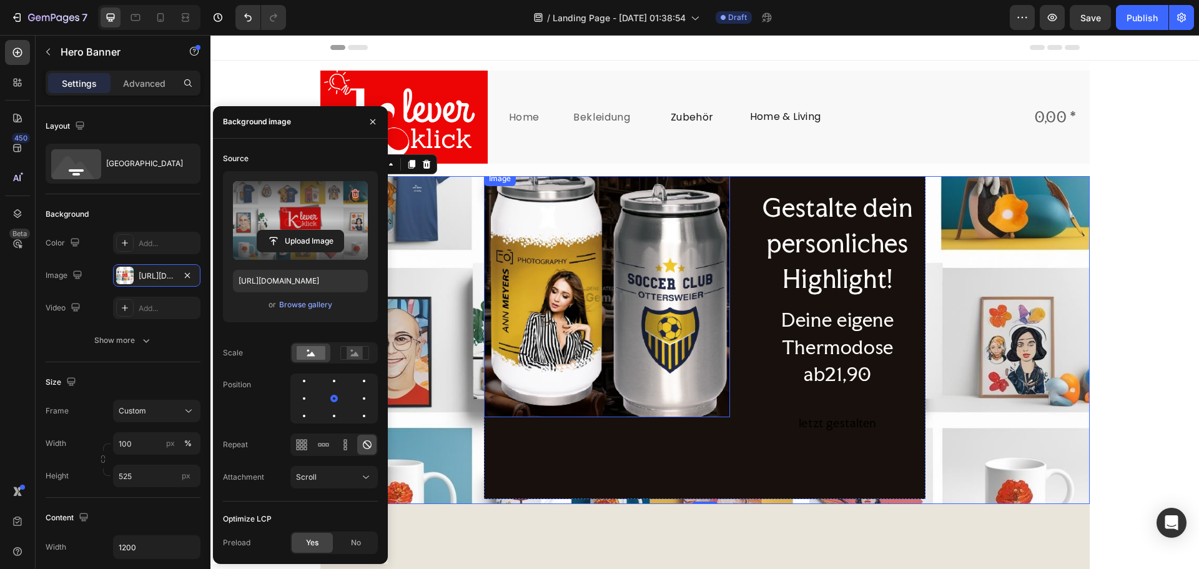
click at [584, 316] on img at bounding box center [607, 294] width 246 height 246
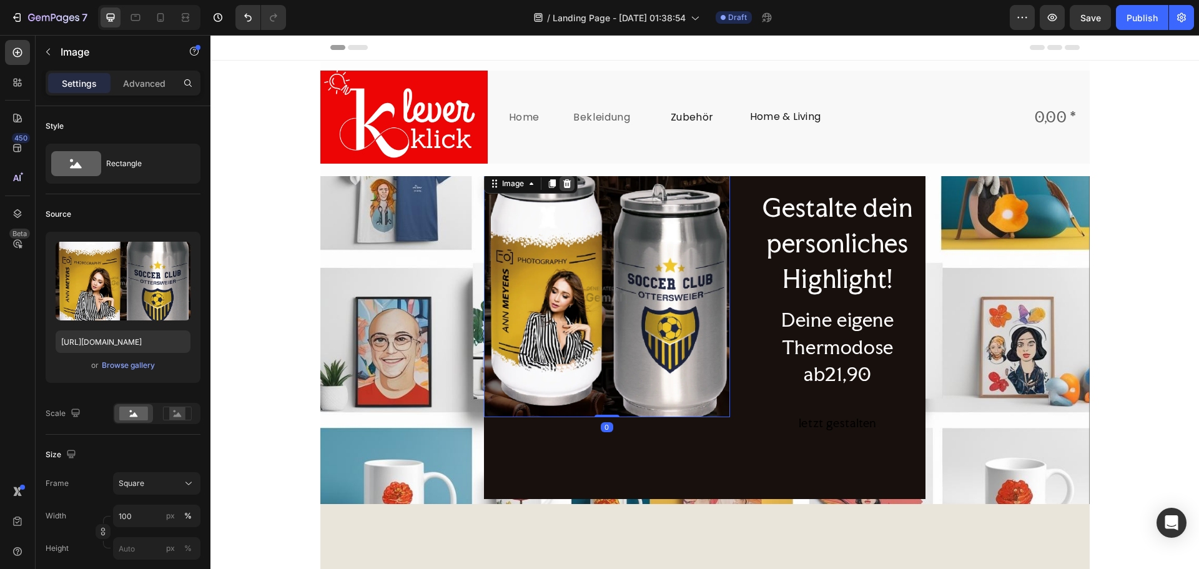
click at [563, 181] on icon at bounding box center [567, 183] width 8 height 9
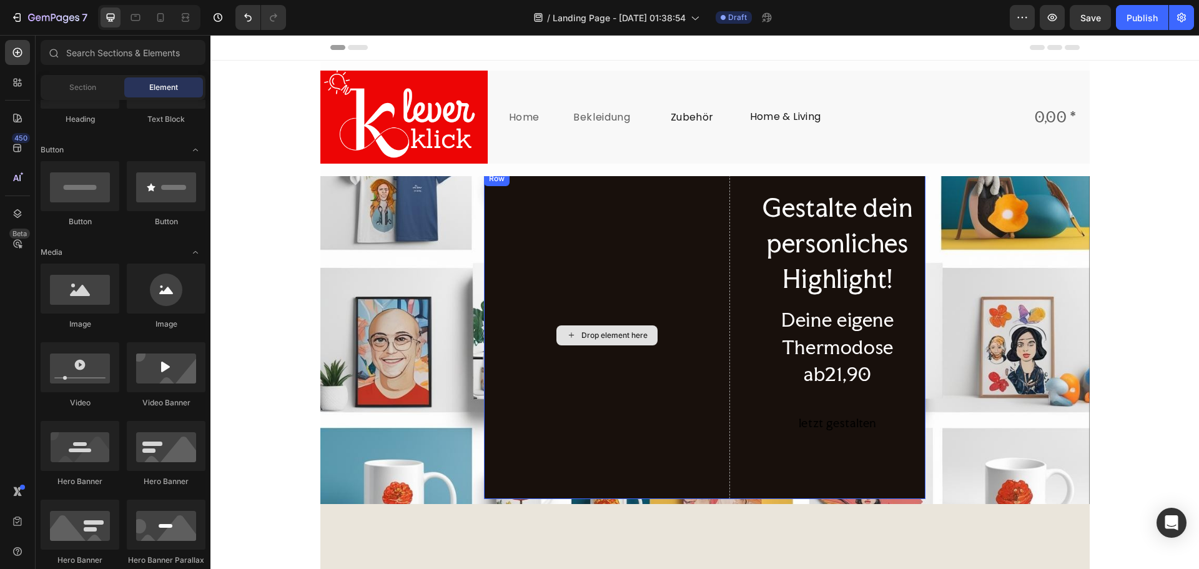
click at [534, 220] on div "Drop element here" at bounding box center [607, 335] width 246 height 328
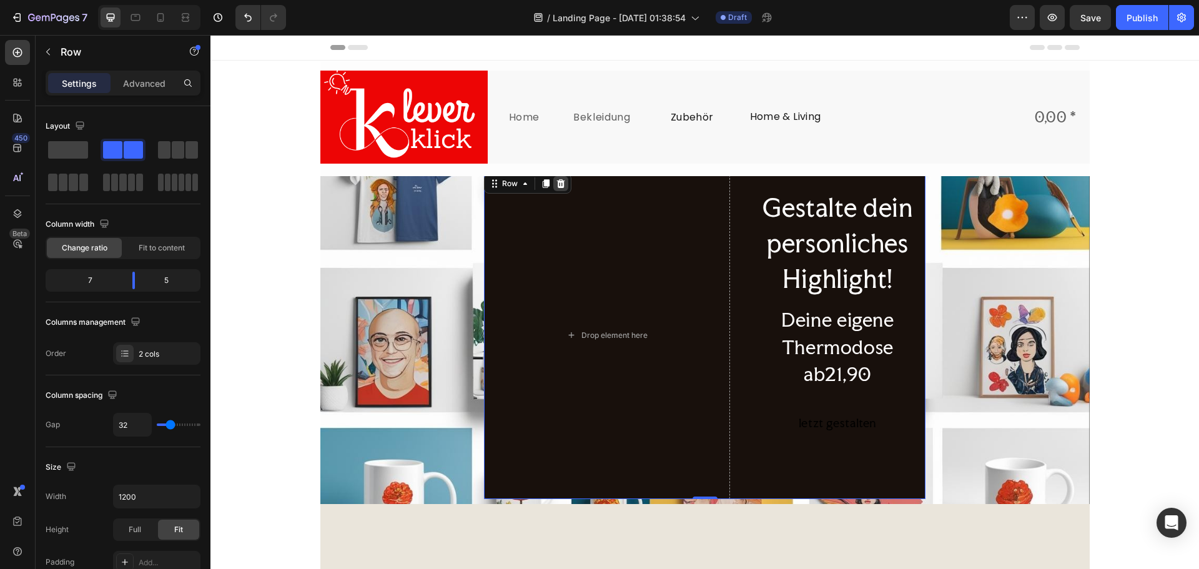
click at [558, 183] on icon at bounding box center [561, 183] width 8 height 9
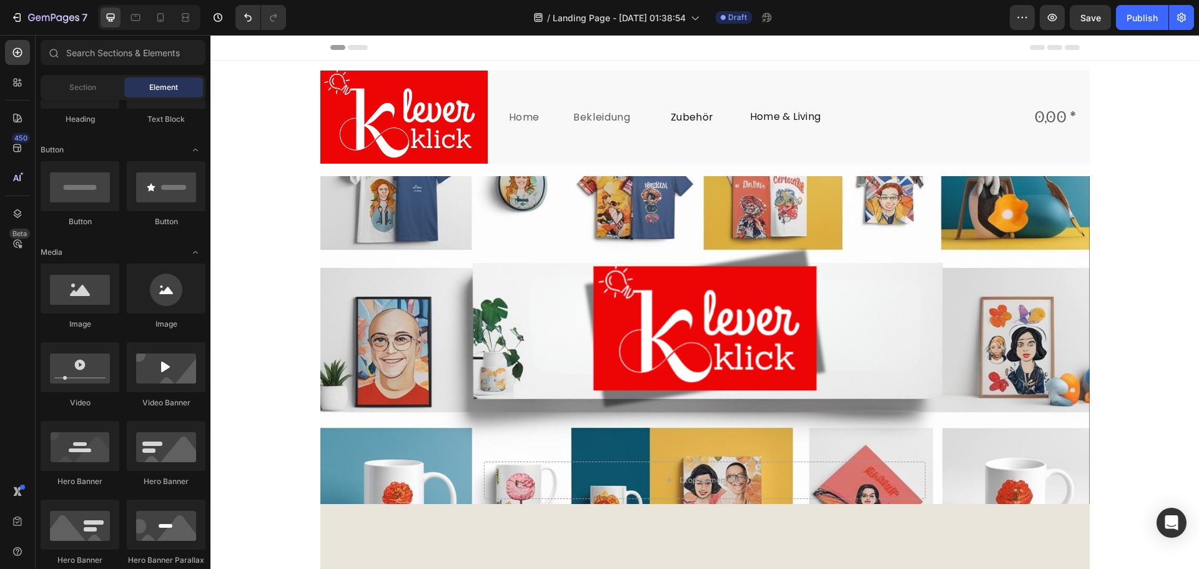
drag, startPoint x: 1182, startPoint y: 260, endPoint x: 1165, endPoint y: 277, distance: 23.8
click at [459, 157] on img at bounding box center [403, 117] width 167 height 93
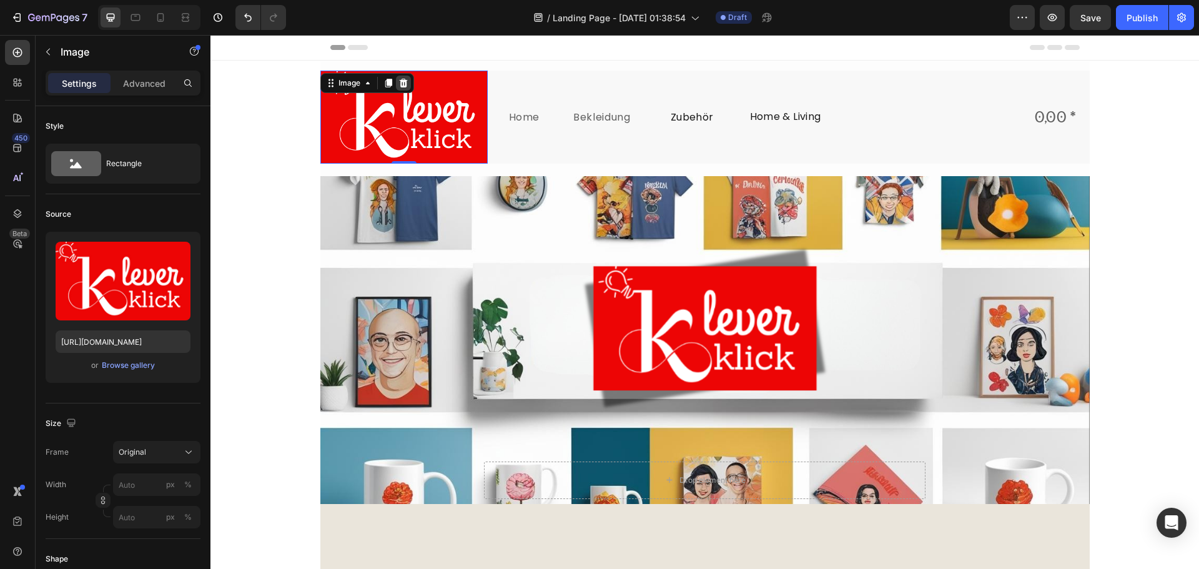
click at [401, 82] on icon at bounding box center [403, 83] width 8 height 9
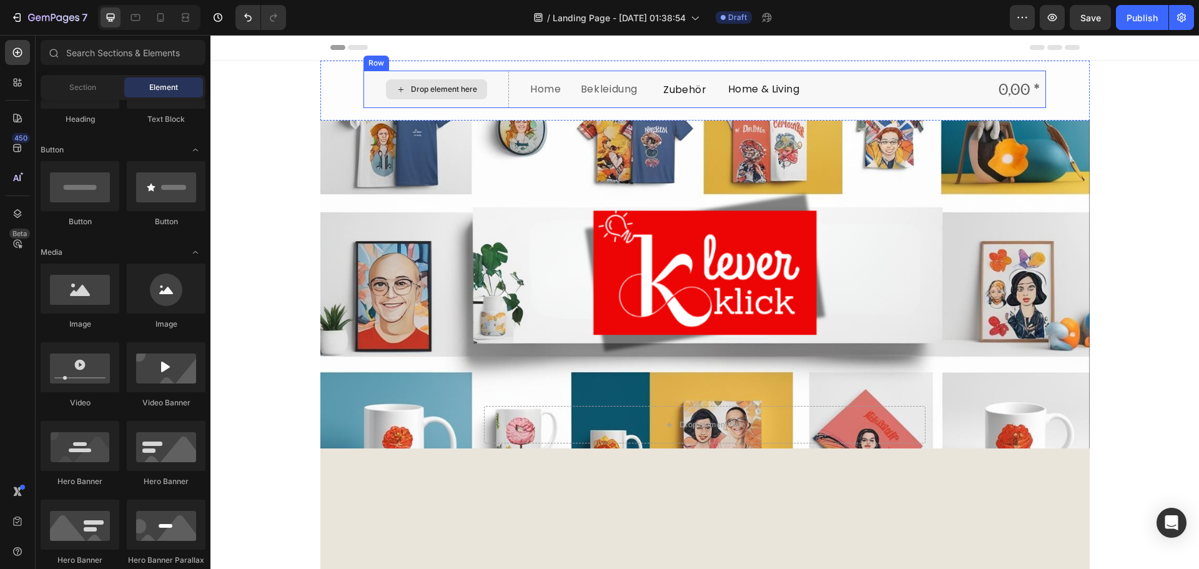
click at [427, 91] on div "Drop element here" at bounding box center [444, 89] width 66 height 10
click at [435, 92] on div "Drop element here" at bounding box center [444, 89] width 66 height 10
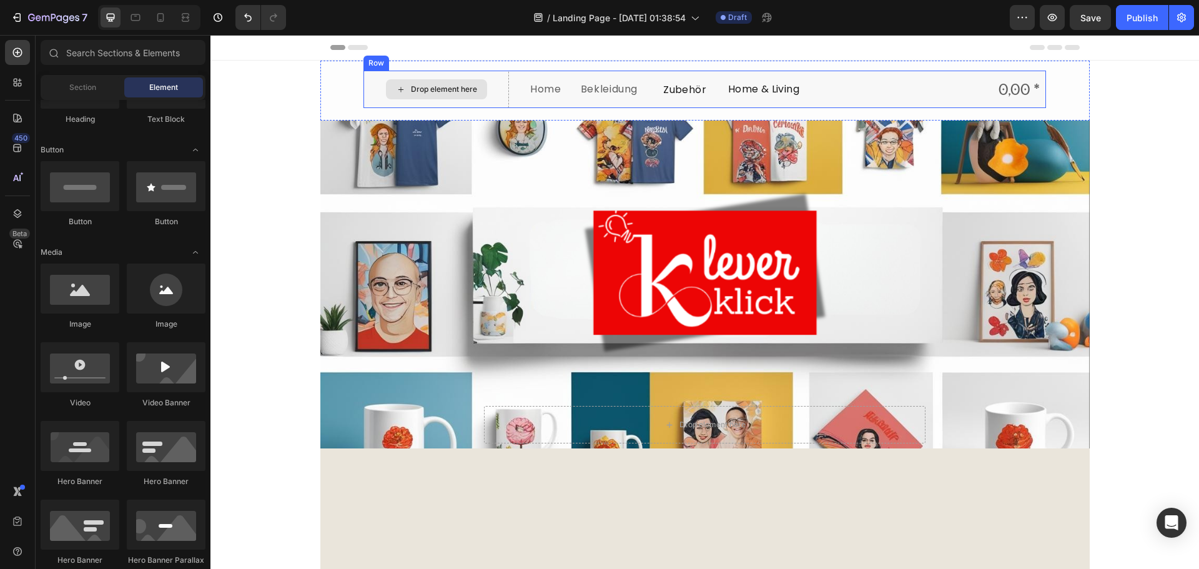
click at [375, 72] on div "Drop element here" at bounding box center [435, 89] width 145 height 37
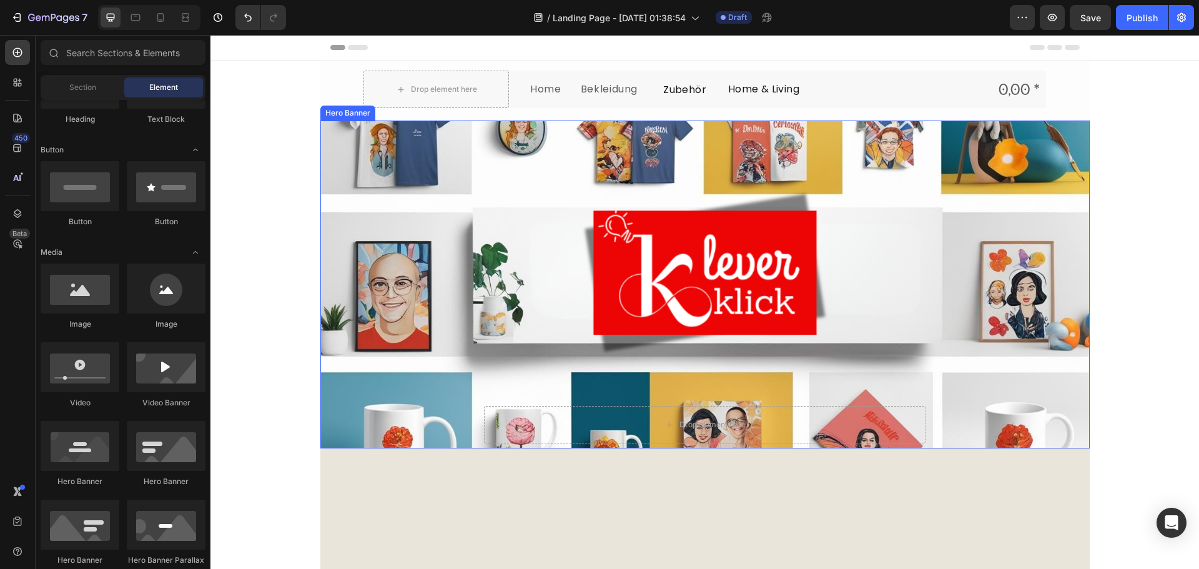
click at [386, 140] on div "Overlay" at bounding box center [704, 284] width 769 height 328
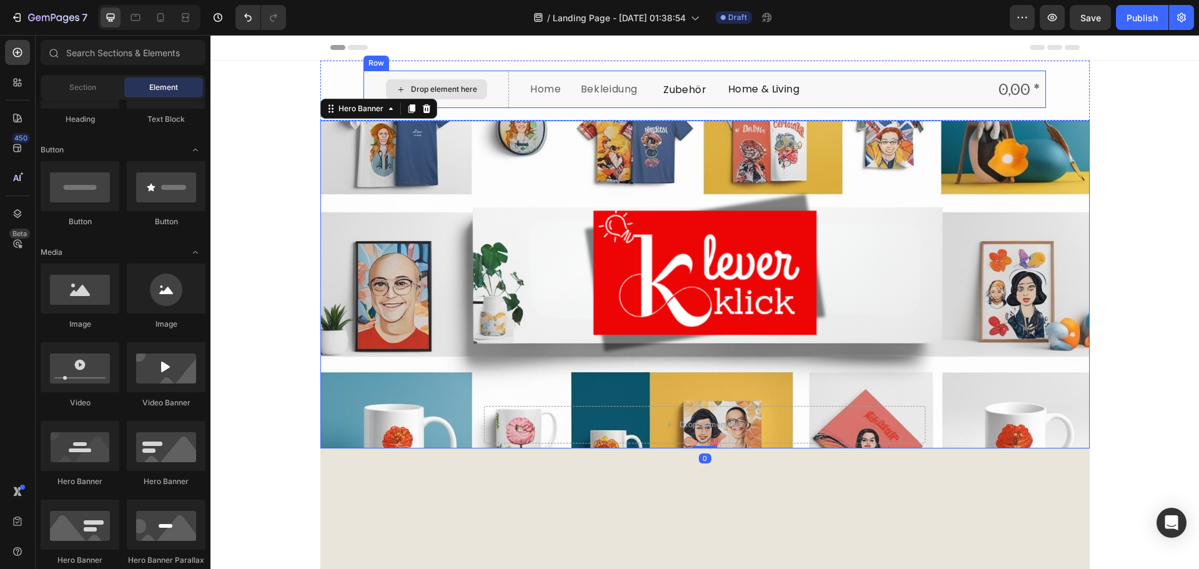
click at [445, 94] on div "Drop element here" at bounding box center [444, 89] width 66 height 10
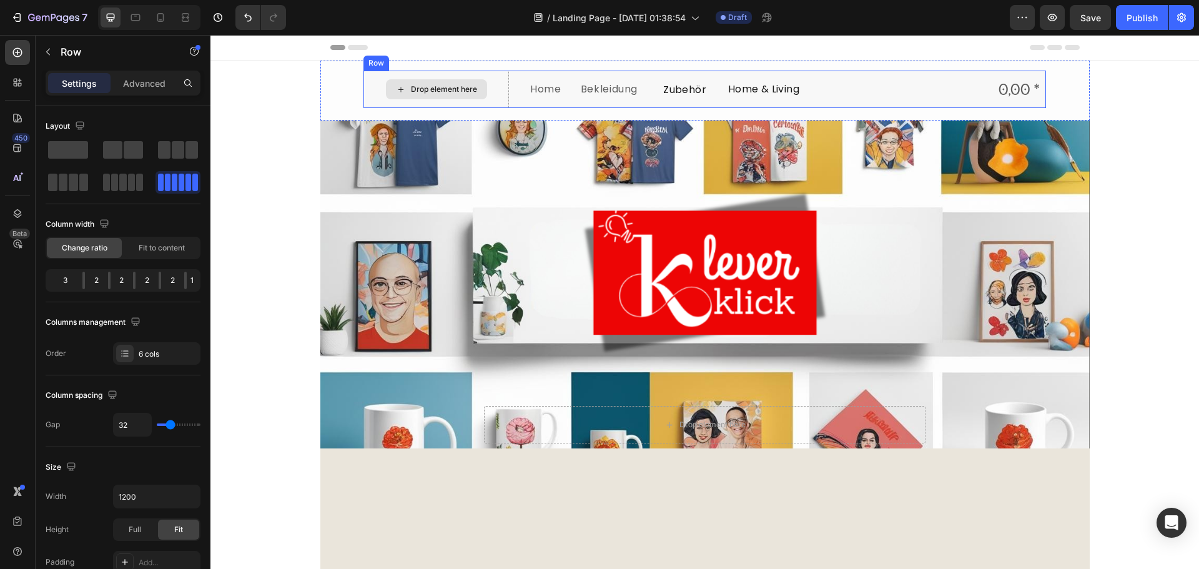
click at [408, 101] on div "Drop element here" at bounding box center [435, 89] width 145 height 37
click at [437, 120] on icon at bounding box center [440, 120] width 8 height 9
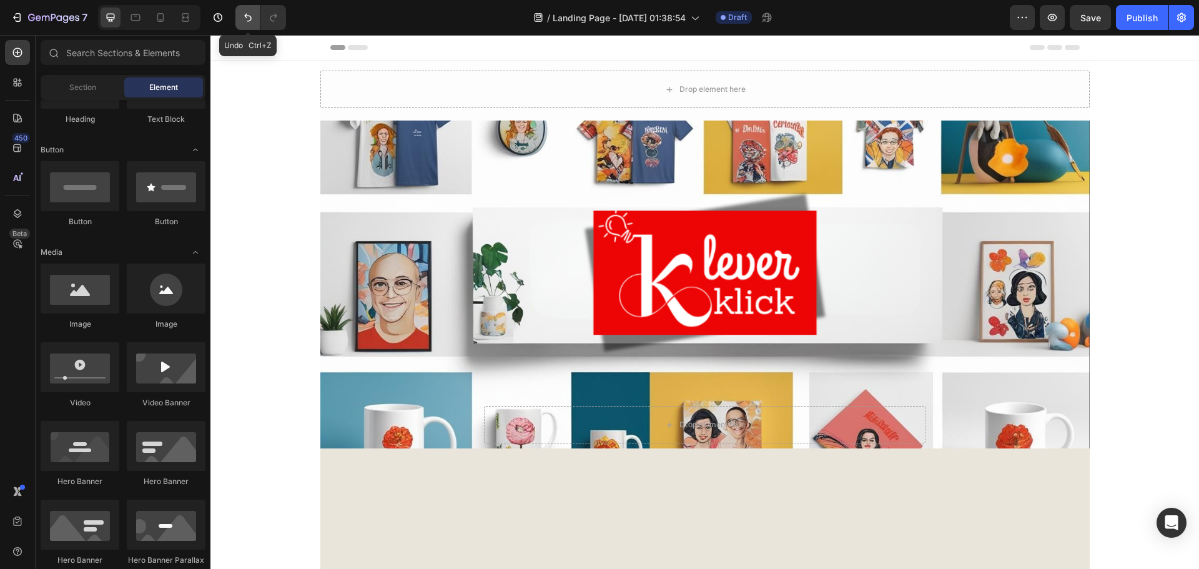
click at [242, 18] on icon "Undo/Redo" at bounding box center [248, 17] width 12 height 12
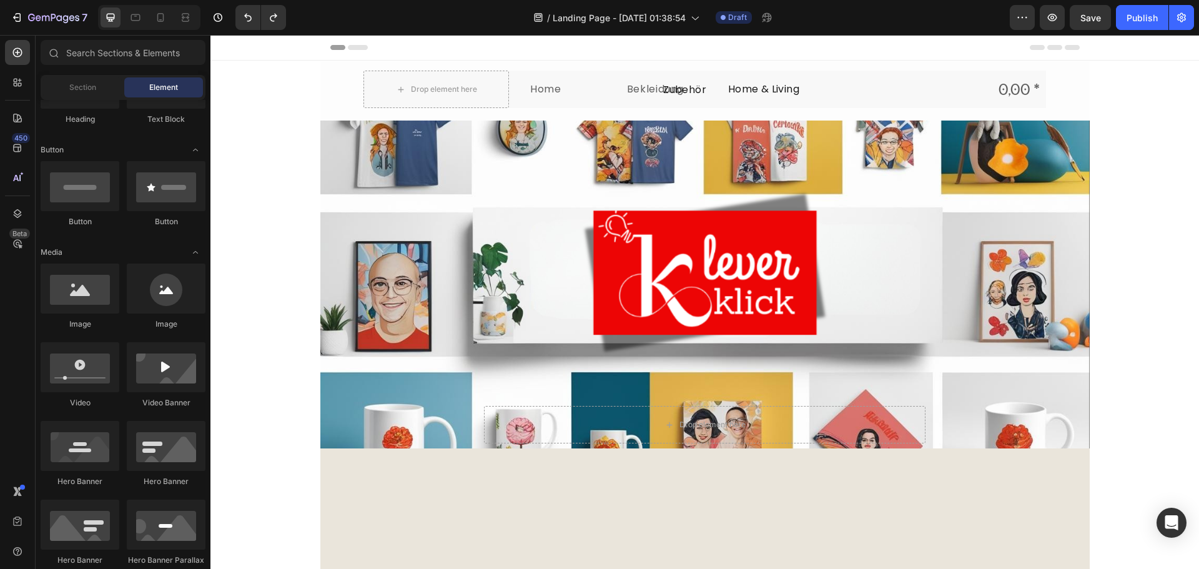
click at [537, 87] on p "Home" at bounding box center [545, 89] width 31 height 16
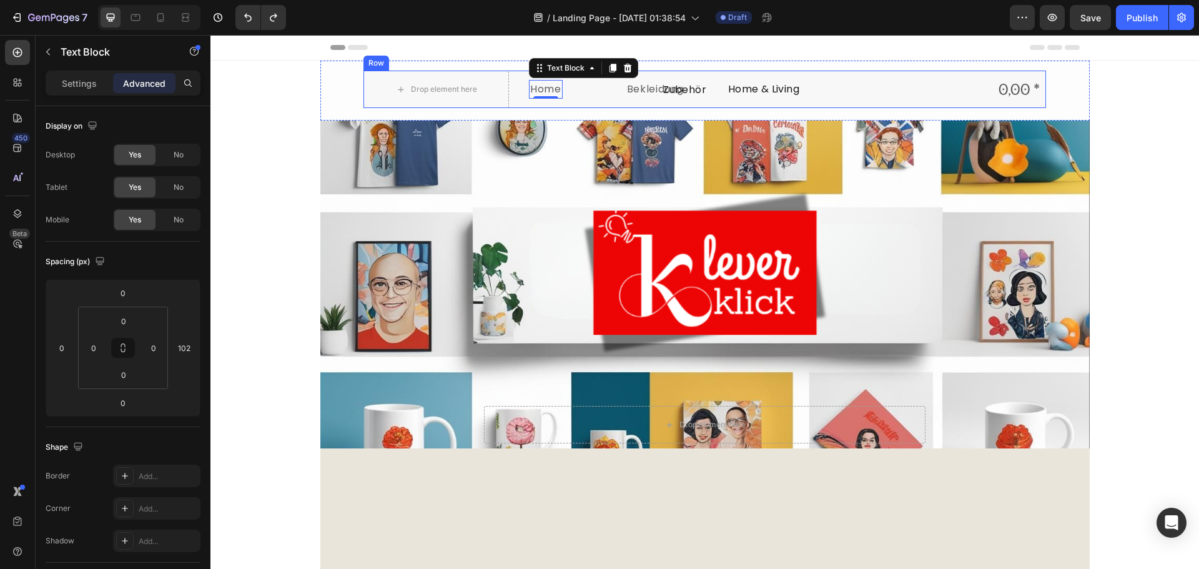
click at [600, 91] on div "Home Text Block 0" at bounding box center [577, 89] width 97 height 37
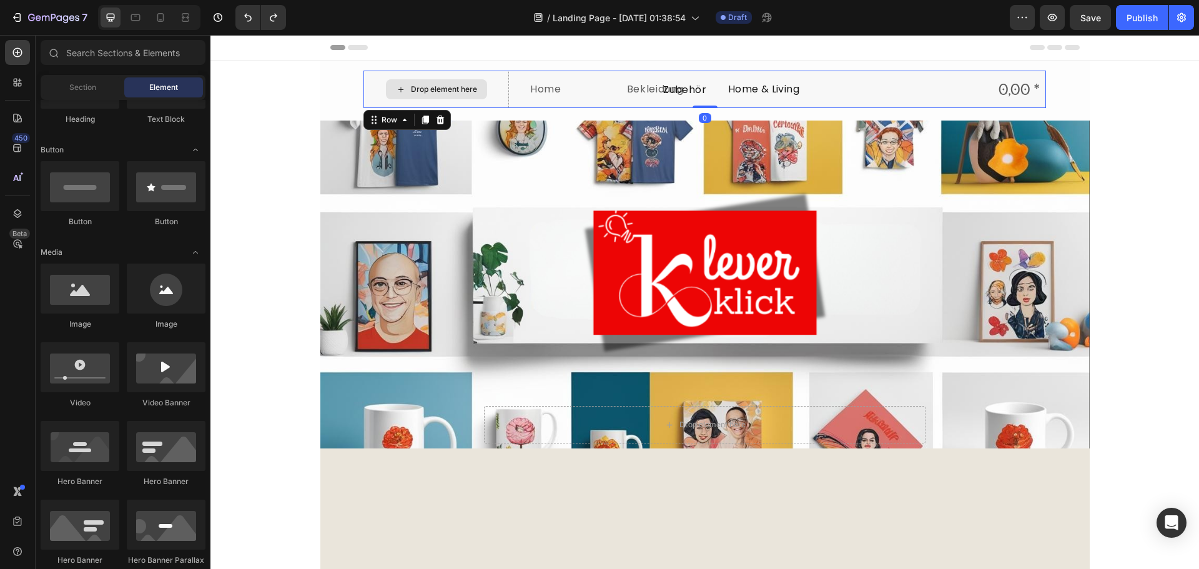
click at [470, 92] on div "Drop element here" at bounding box center [444, 89] width 66 height 10
click at [178, 119] on div "Text Block" at bounding box center [166, 119] width 79 height 11
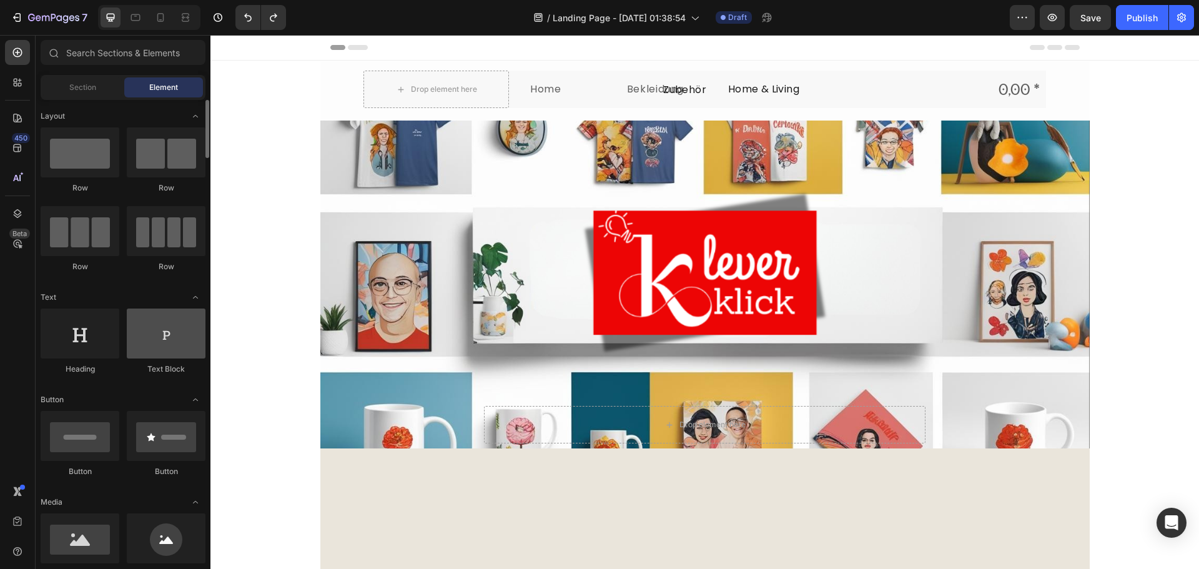
click at [175, 339] on div at bounding box center [166, 333] width 79 height 50
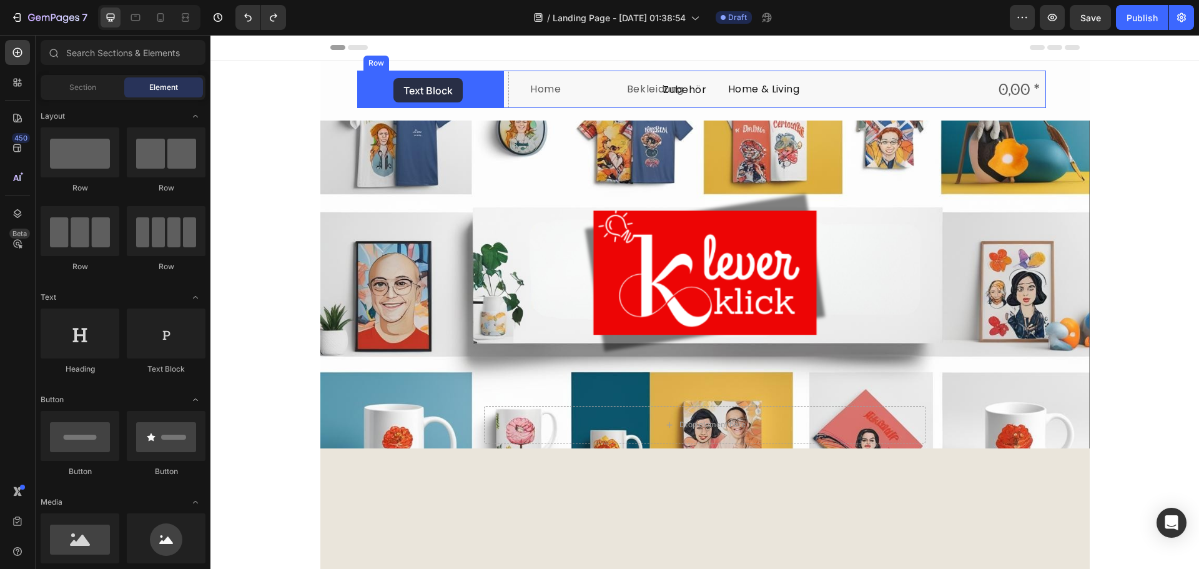
drag, startPoint x: 376, startPoint y: 366, endPoint x: 393, endPoint y: 78, distance: 288.3
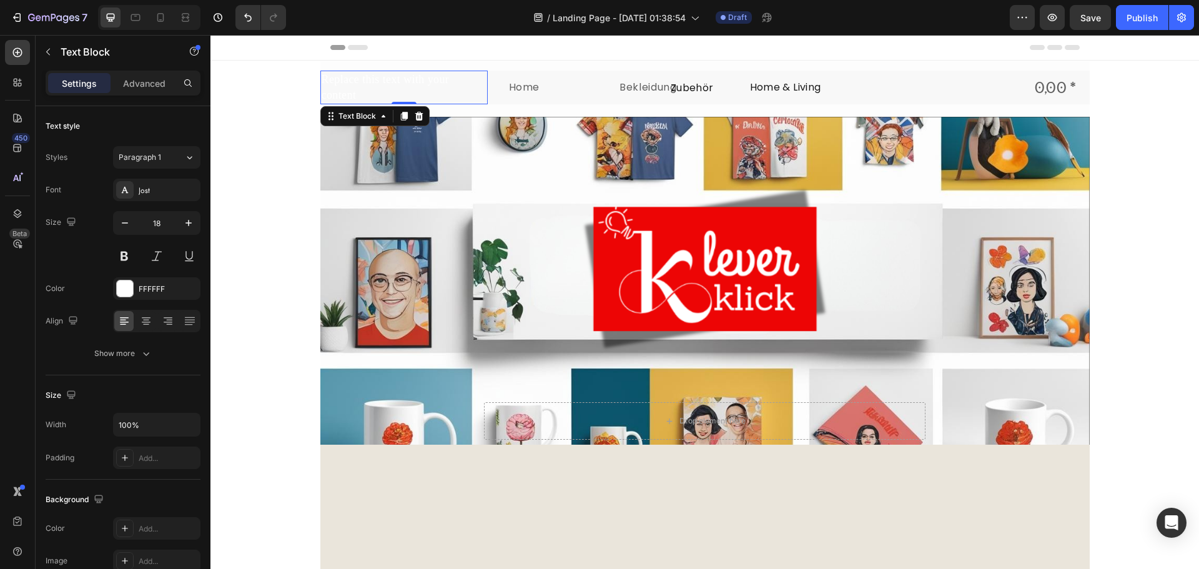
click at [422, 87] on div "Replace this text with your content" at bounding box center [403, 88] width 167 height 34
click at [446, 89] on p "Replace this text with your content" at bounding box center [404, 87] width 165 height 31
click at [445, 89] on p "Replace this text with your content" at bounding box center [404, 87] width 165 height 31
click at [413, 87] on p "Replace this text with your content" at bounding box center [404, 87] width 165 height 31
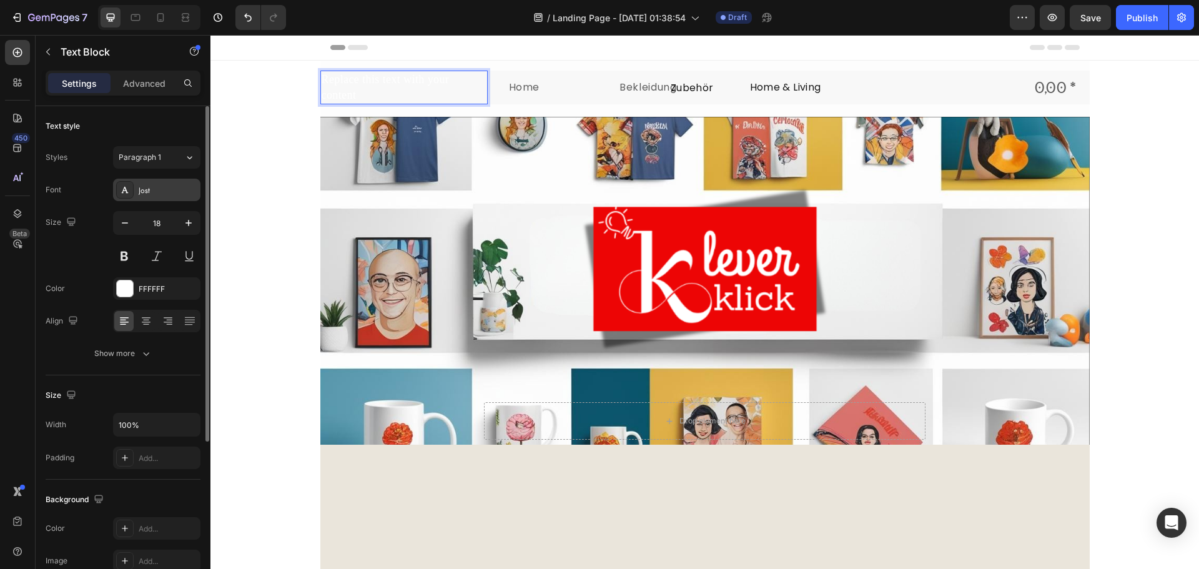
click at [157, 196] on div "Jost" at bounding box center [156, 190] width 87 height 22
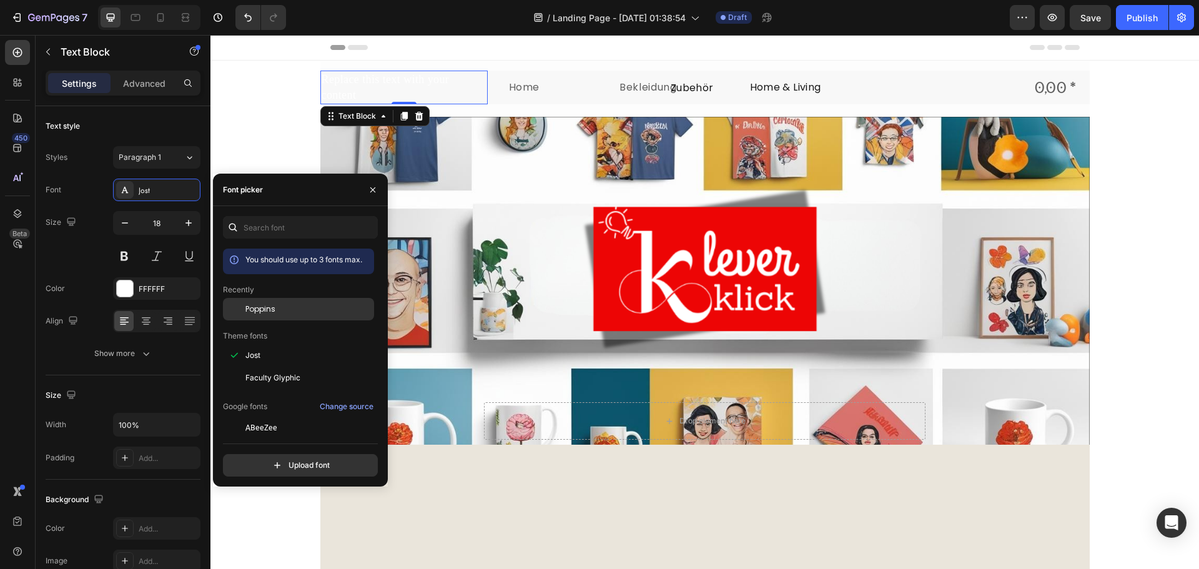
click at [268, 304] on span "Poppins" at bounding box center [260, 308] width 30 height 11
click at [129, 224] on icon "button" at bounding box center [125, 223] width 12 height 12
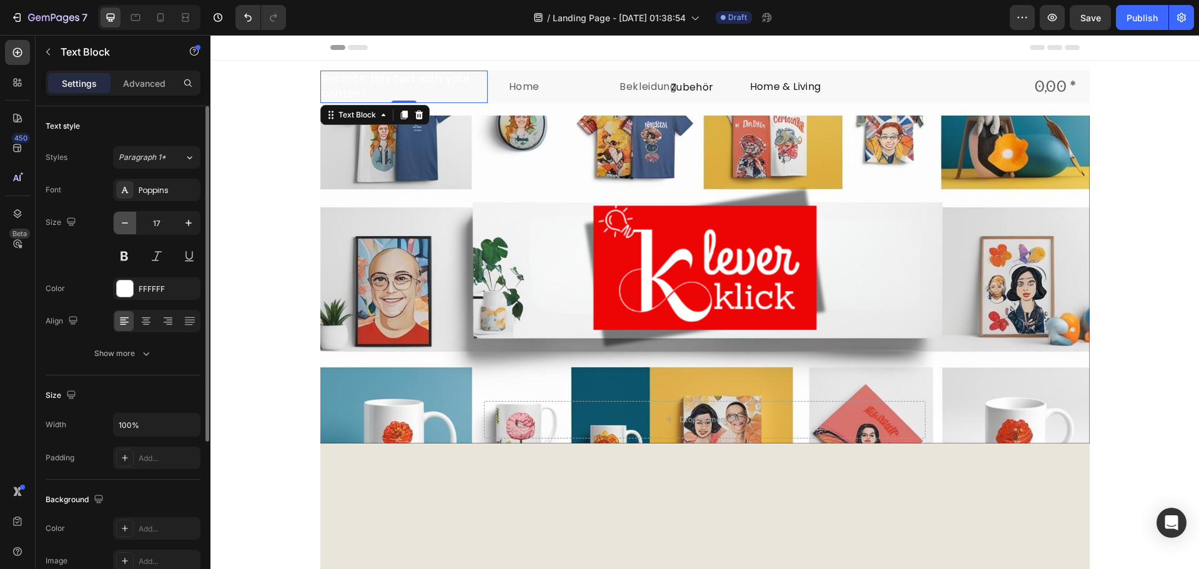
click at [128, 224] on icon "button" at bounding box center [125, 223] width 12 height 12
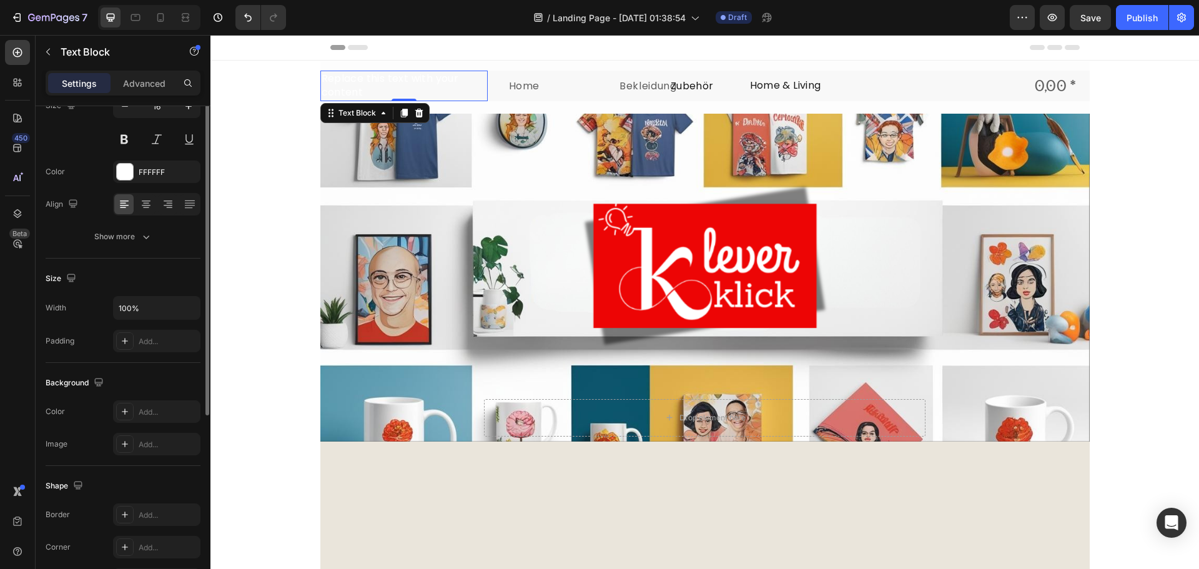
scroll to position [54, 0]
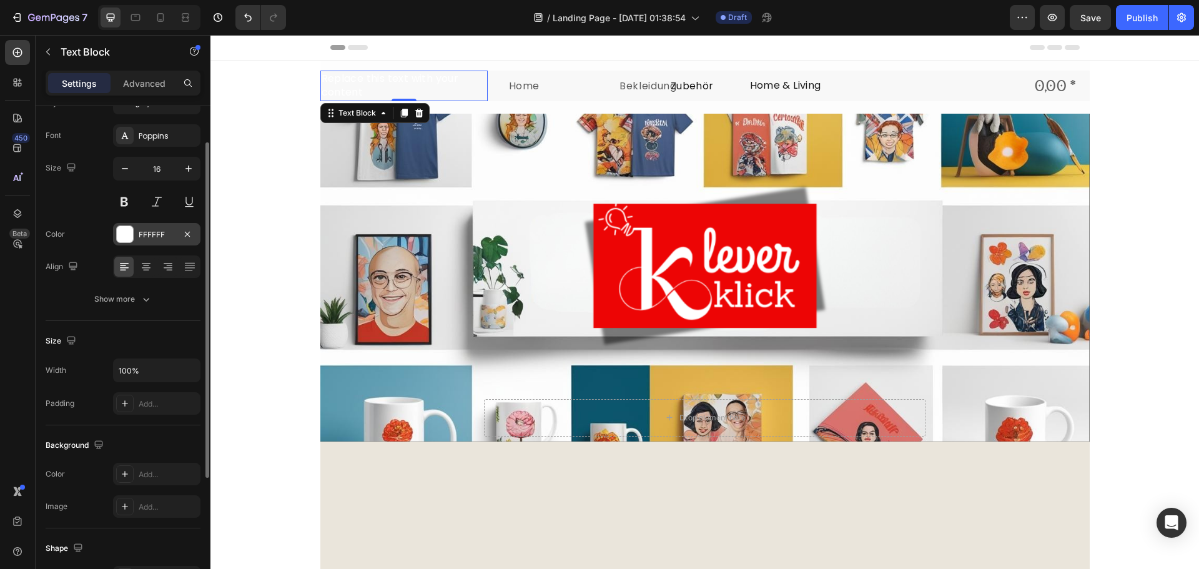
click at [162, 236] on div "FFFFFF" at bounding box center [157, 234] width 36 height 11
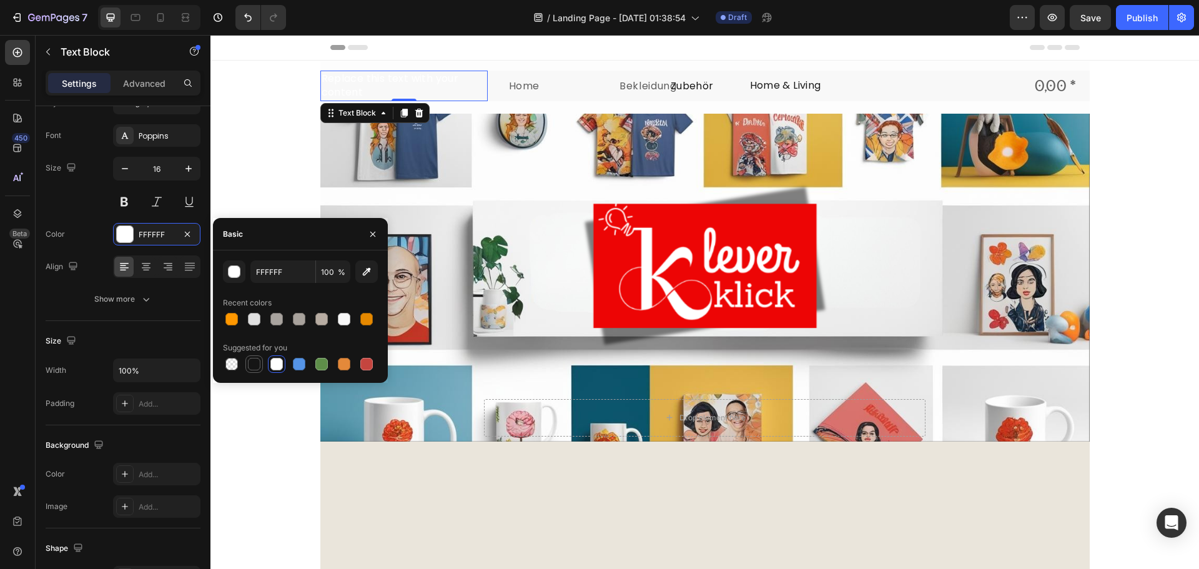
click at [250, 360] on div at bounding box center [254, 364] width 12 height 12
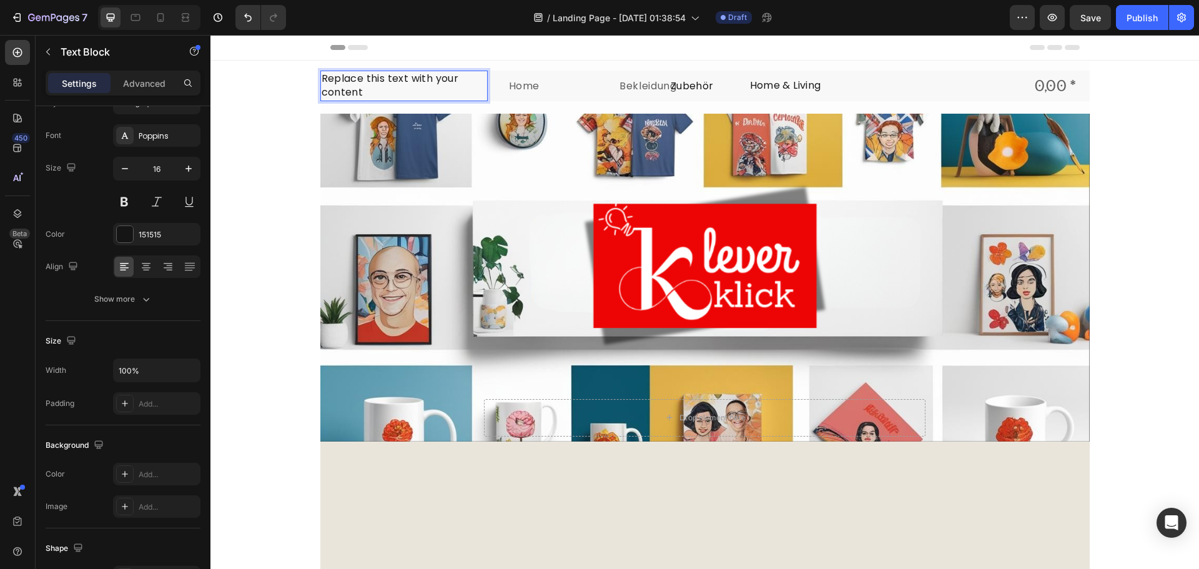
click at [356, 91] on p "Replace this text with your content" at bounding box center [404, 86] width 165 height 28
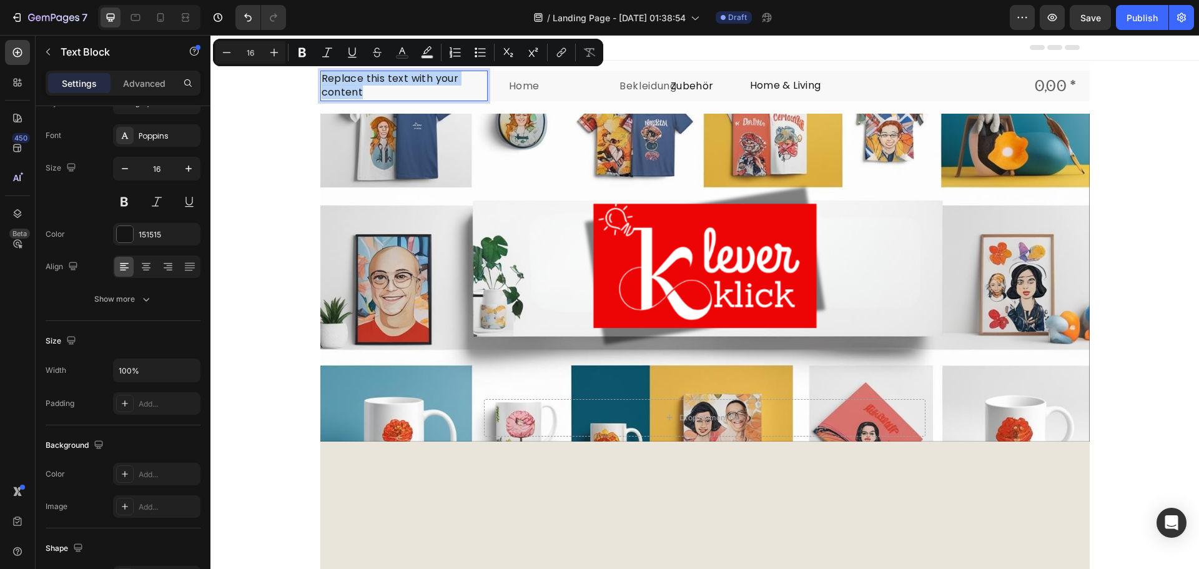
drag, startPoint x: 356, startPoint y: 91, endPoint x: 318, endPoint y: 82, distance: 39.7
click at [322, 82] on p "Replace this text with your content" at bounding box center [404, 86] width 165 height 28
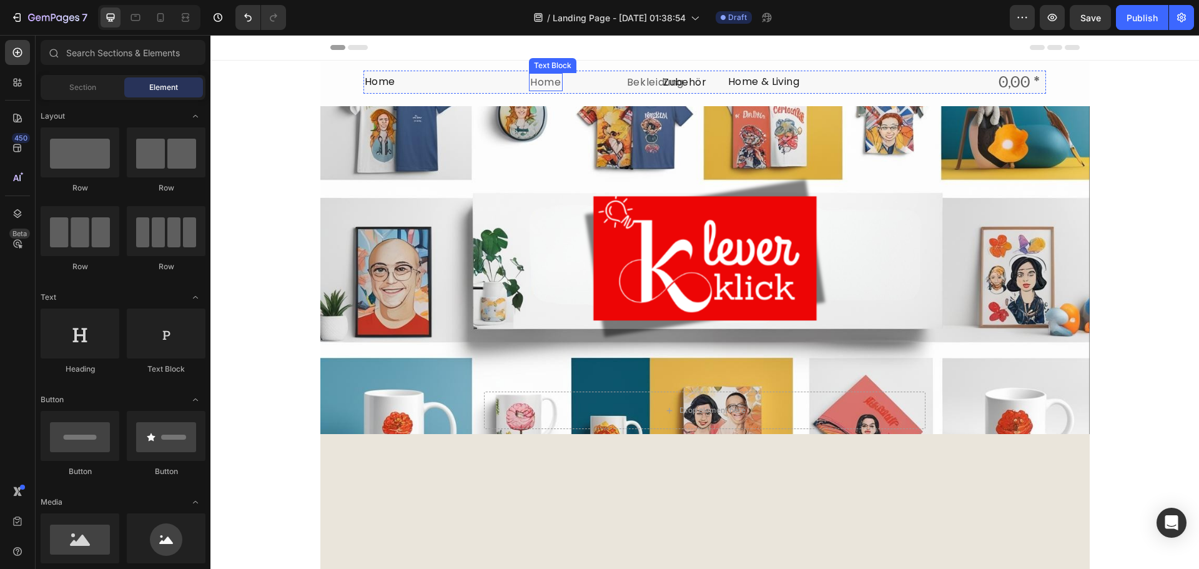
click at [546, 84] on p "Home" at bounding box center [545, 82] width 31 height 16
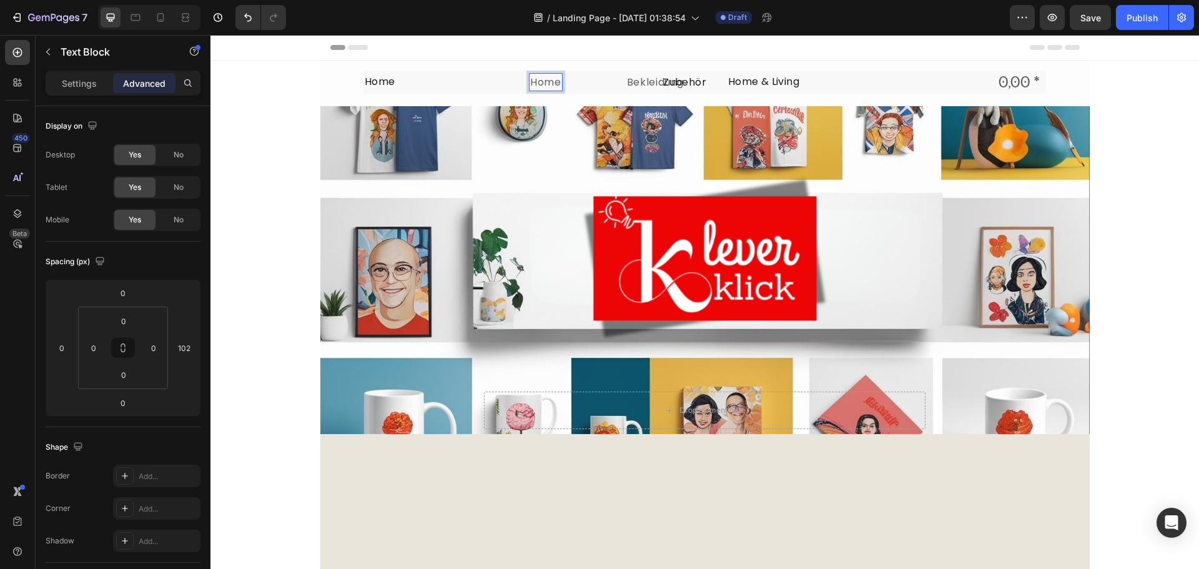
click at [555, 81] on p "Home" at bounding box center [545, 82] width 31 height 16
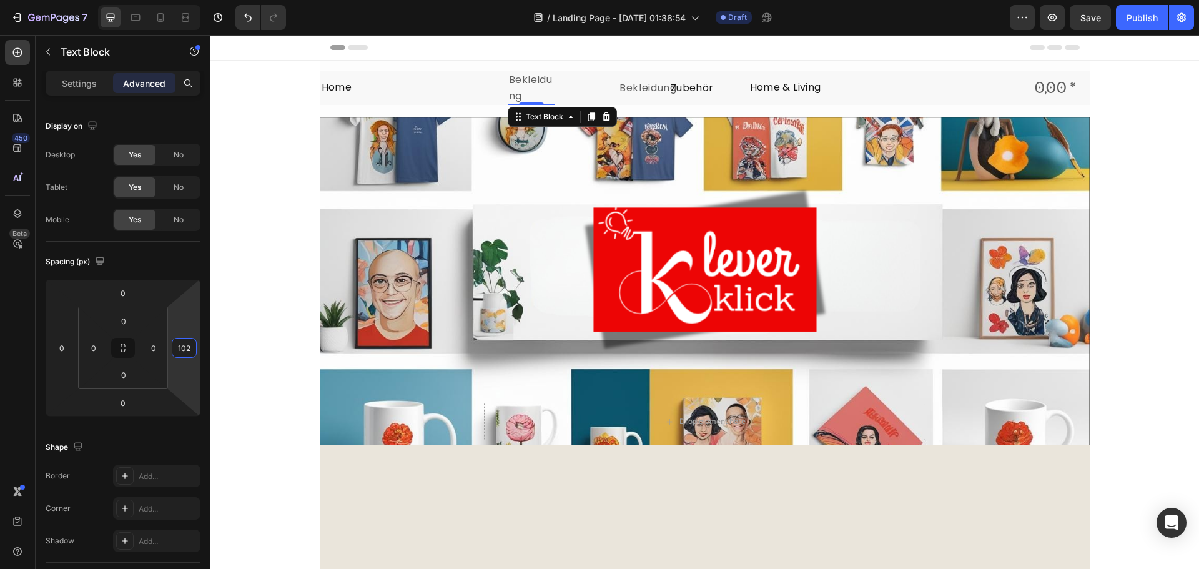
drag, startPoint x: 379, startPoint y: 370, endPoint x: 229, endPoint y: 338, distance: 153.7
drag, startPoint x: 198, startPoint y: 334, endPoint x: 0, endPoint y: 298, distance: 201.1
click at [193, 0] on html "7 Version history / Landing Page - Aug 27, 01:38:54 Draft Preview Save Publish …" at bounding box center [599, 0] width 1199 height 0
drag, startPoint x: 57, startPoint y: 330, endPoint x: 72, endPoint y: 328, distance: 15.1
click at [72, 0] on html "7 Version history / Landing Page - Aug 27, 01:38:54 Draft Preview Save Publish …" at bounding box center [599, 0] width 1199 height 0
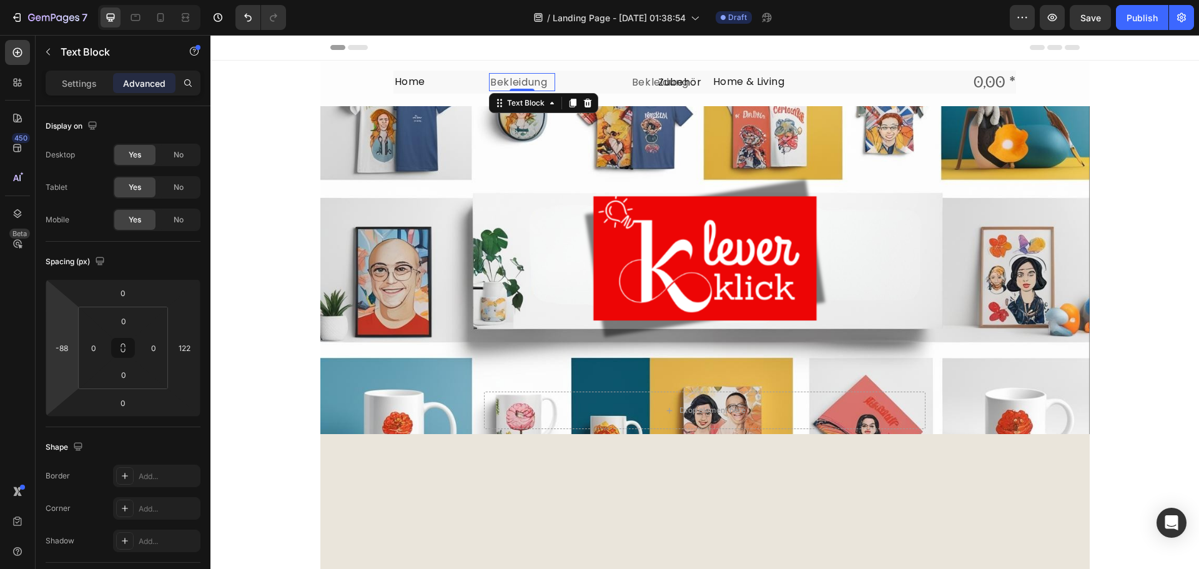
drag, startPoint x: 69, startPoint y: 329, endPoint x: 76, endPoint y: 358, distance: 30.1
click at [76, 0] on html "7 Version history / Landing Page - Aug 27, 01:38:54 Draft Preview Save Publish …" at bounding box center [599, 0] width 1199 height 0
click at [175, 0] on html "7 Version history / Landing Page - Aug 27, 01:38:54 Draft Preview Save Publish …" at bounding box center [599, 0] width 1199 height 0
click at [176, 0] on html "7 Version history / Landing Page - Aug 27, 01:38:54 Draft Preview Save Publish …" at bounding box center [599, 0] width 1199 height 0
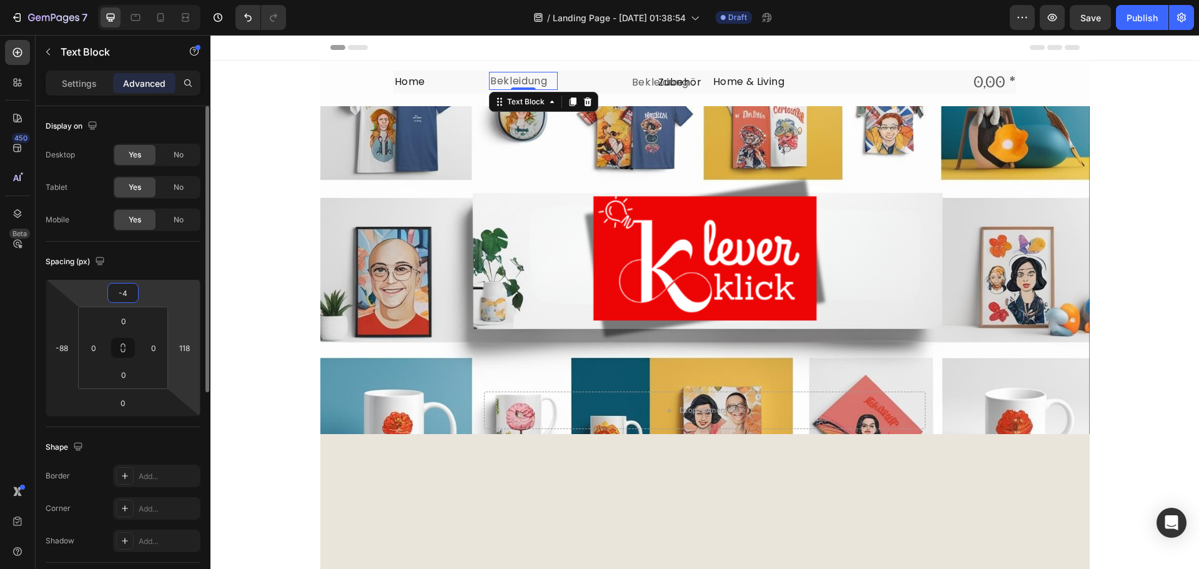
drag, startPoint x: 149, startPoint y: 303, endPoint x: 169, endPoint y: 313, distance: 22.6
click at [153, 0] on html "7 Version history / Landing Page - Aug 27, 01:38:54 Draft Preview Save Publish …" at bounding box center [599, 0] width 1199 height 0
drag, startPoint x: 188, startPoint y: 380, endPoint x: 183, endPoint y: 375, distance: 6.6
click at [183, 0] on html "7 Version history / Landing Page - Aug 27, 01:38:54 Draft Preview Save Publish …" at bounding box center [599, 0] width 1199 height 0
click at [165, 0] on html "7 Version history / Landing Page - Aug 27, 01:38:54 Draft Preview Save Publish …" at bounding box center [599, 0] width 1199 height 0
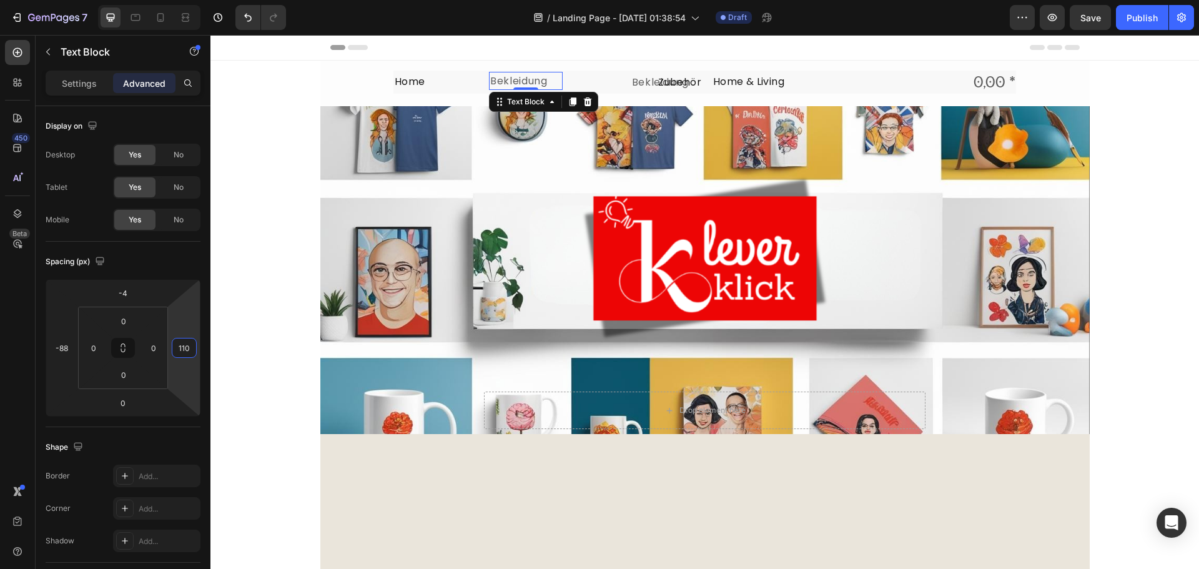
drag, startPoint x: 190, startPoint y: 371, endPoint x: 200, endPoint y: 378, distance: 11.6
click at [200, 0] on html "7 Version history / Landing Page - Aug 27, 01:38:54 Draft Preview Save Publish …" at bounding box center [599, 0] width 1199 height 0
drag, startPoint x: 194, startPoint y: 374, endPoint x: 185, endPoint y: 372, distance: 8.9
click at [185, 0] on html "7 Version history / Landing Page - Aug 27, 01:38:54 Draft Preview Save Publish …" at bounding box center [599, 0] width 1199 height 0
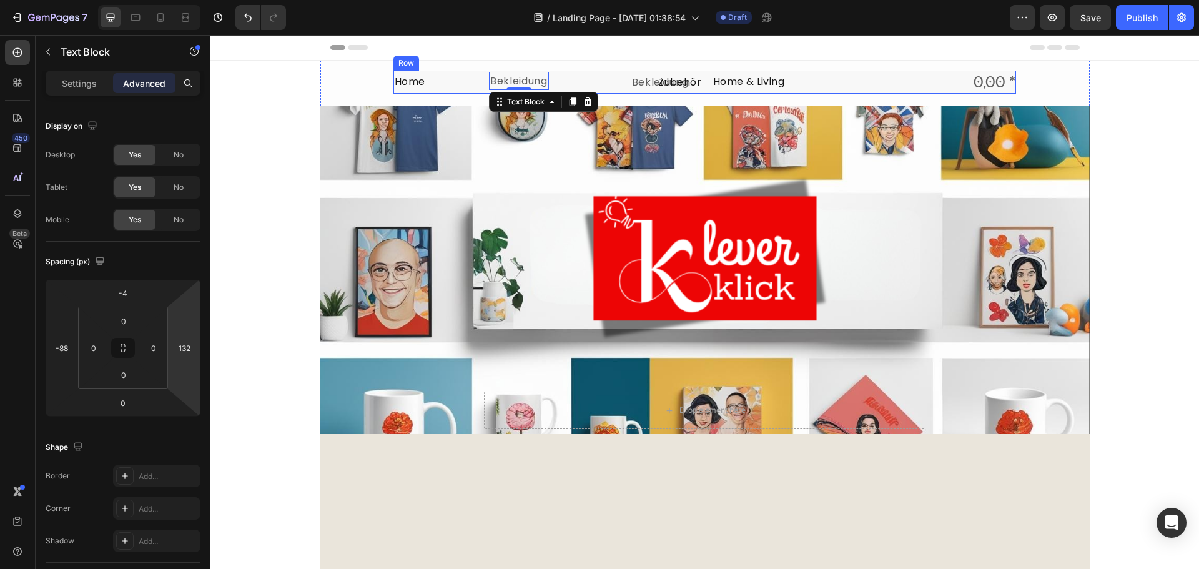
click at [841, 89] on div "Zubehör Text Block" at bounding box center [801, 82] width 87 height 23
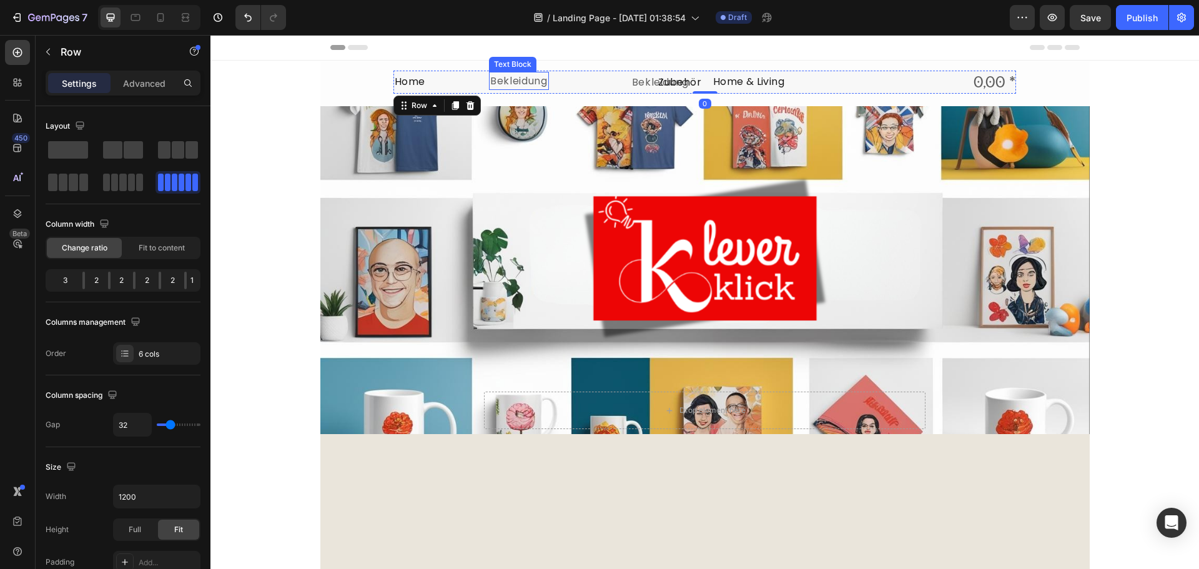
click at [529, 86] on p "Bekleidung" at bounding box center [518, 81] width 57 height 16
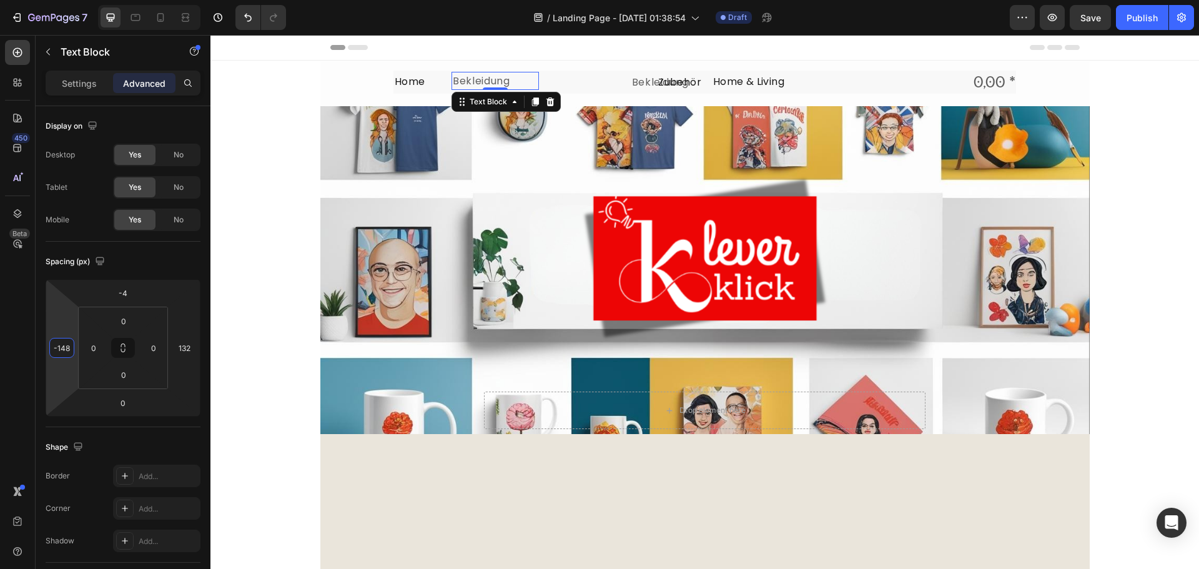
drag, startPoint x: 63, startPoint y: 314, endPoint x: 81, endPoint y: 333, distance: 25.6
click at [81, 0] on html "7 Version history / Landing Page - Aug 27, 01:38:54 Draft Preview Save Publish …" at bounding box center [599, 0] width 1199 height 0
click at [186, 0] on html "7 Version history / Landing Page - Aug 27, 01:38:54 Draft Preview Save Publish …" at bounding box center [599, 0] width 1199 height 0
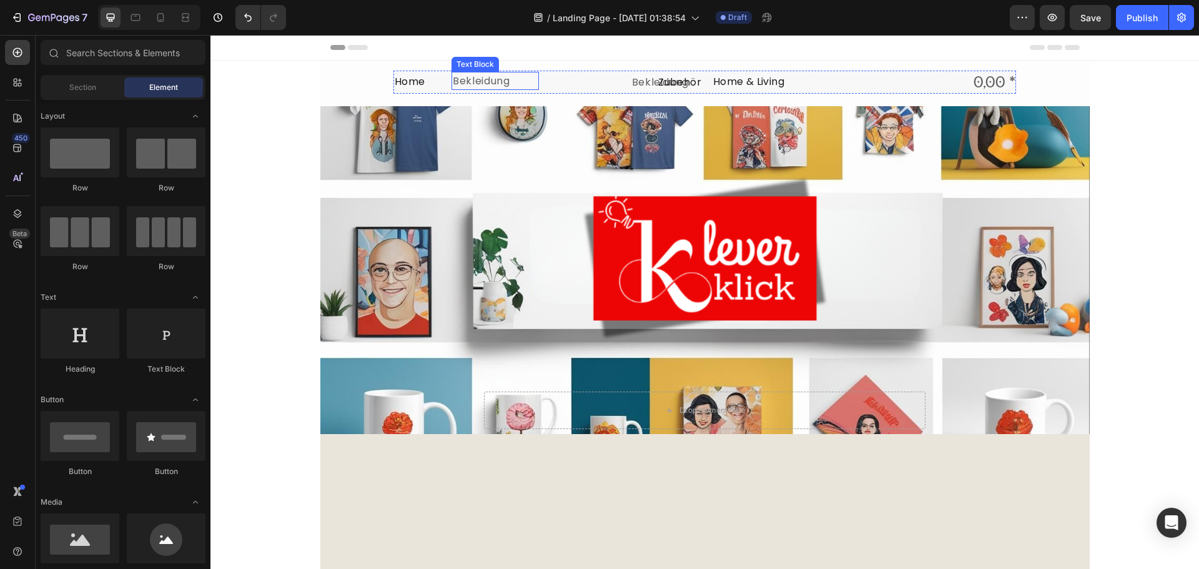
click at [496, 84] on p "Bekleidung" at bounding box center [495, 81] width 85 height 16
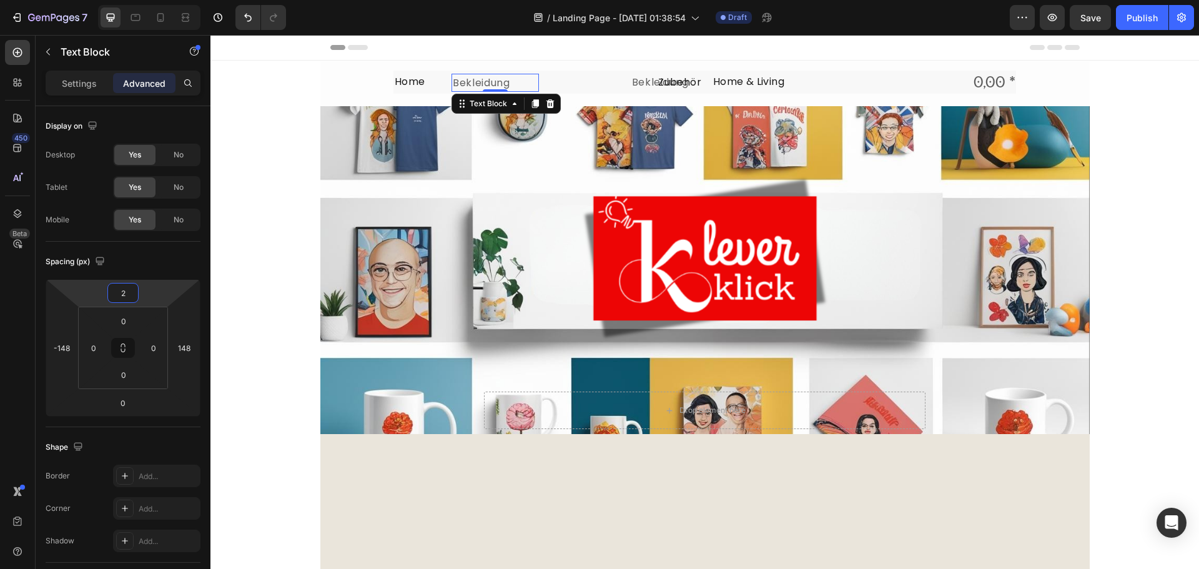
drag, startPoint x: 139, startPoint y: 290, endPoint x: 147, endPoint y: 288, distance: 7.7
click at [147, 0] on html "7 Version history / Landing Page - Aug 27, 01:38:54 Draft Preview Save Publish …" at bounding box center [599, 0] width 1199 height 0
click at [639, 83] on p "Bekleidung" at bounding box center [674, 82] width 84 height 16
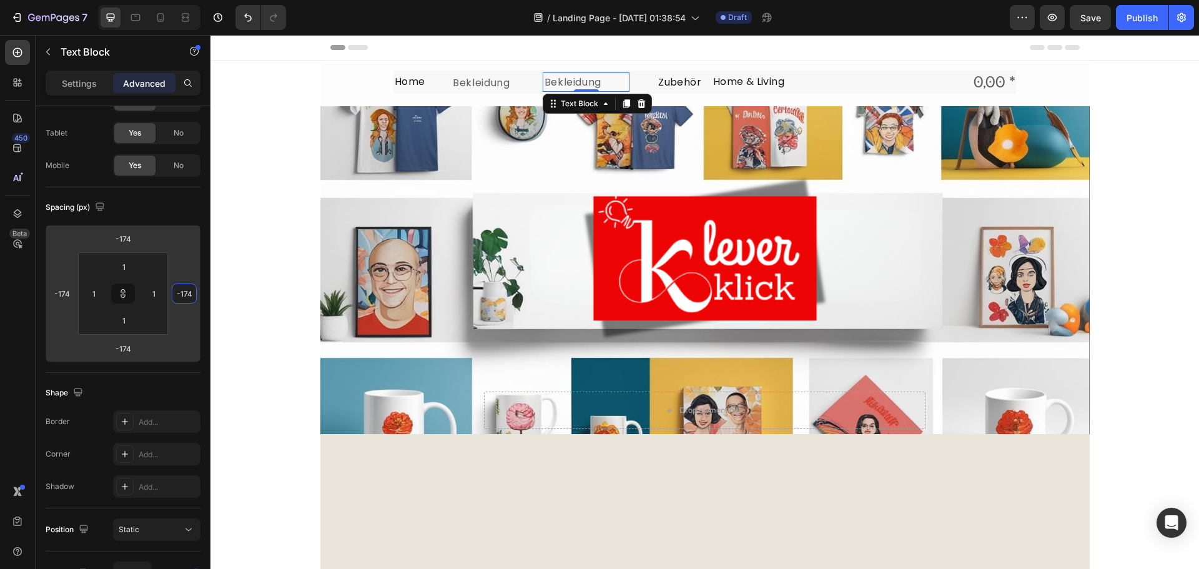
drag, startPoint x: 184, startPoint y: 317, endPoint x: 191, endPoint y: 360, distance: 44.3
click at [191, 0] on html "7 Version history / Landing Page - Aug 27, 01:38:54 Draft Preview Save Publish …" at bounding box center [599, 0] width 1199 height 0
click at [574, 83] on p "Bekleidung" at bounding box center [586, 82] width 84 height 16
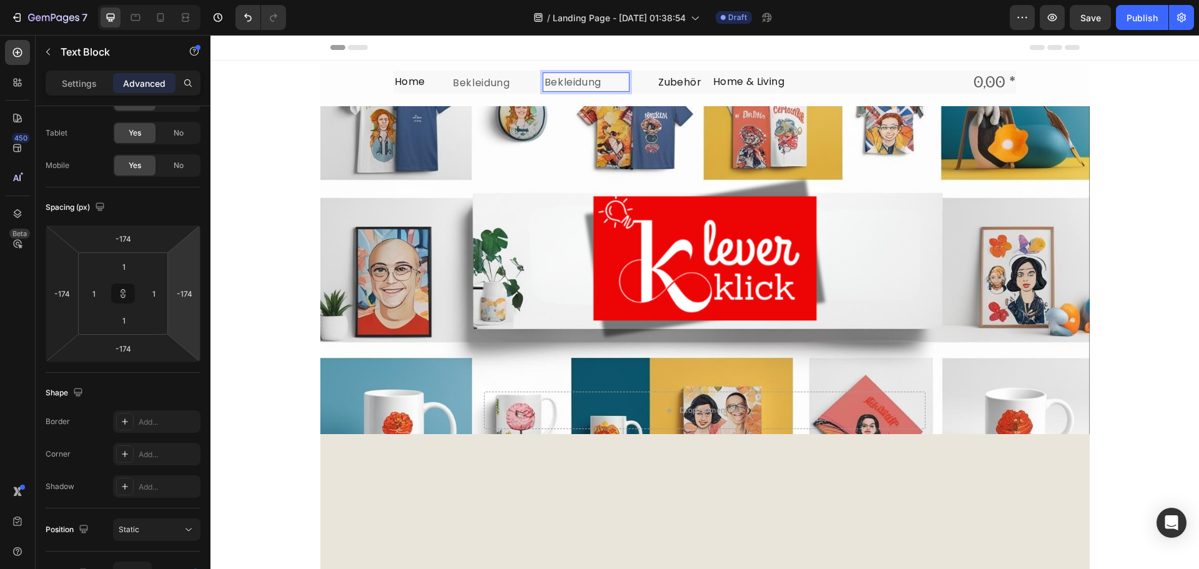
click at [594, 82] on p "Bekleidung" at bounding box center [586, 82] width 84 height 16
click at [602, 83] on p "Bekleidung" at bounding box center [586, 82] width 84 height 16
click at [854, 46] on div "Header" at bounding box center [704, 47] width 749 height 25
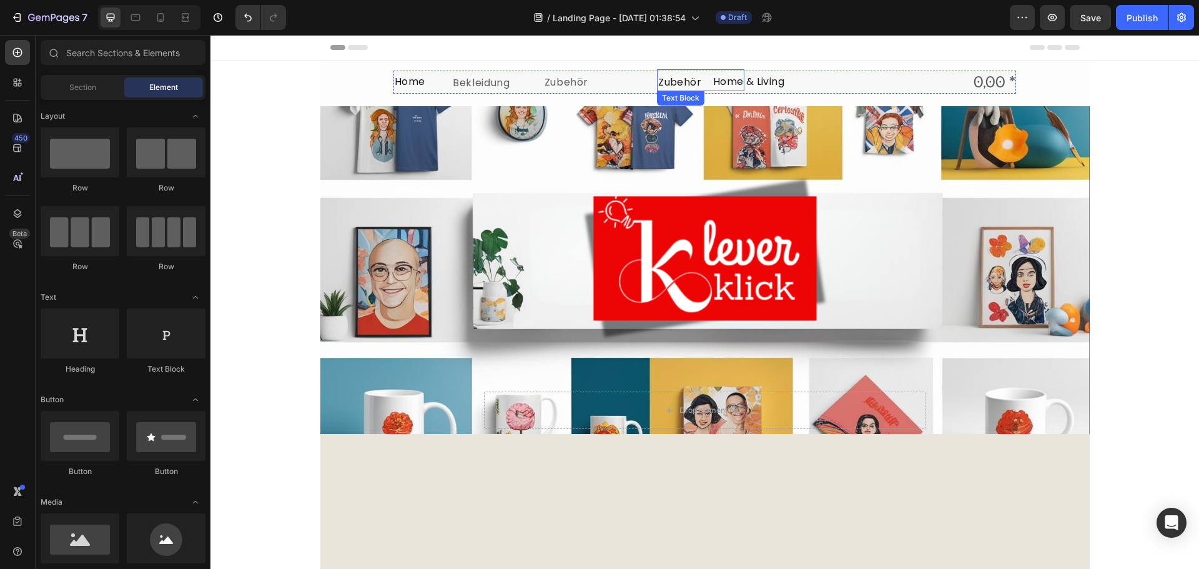
click at [682, 81] on p "Zubehör" at bounding box center [700, 83] width 85 height 14
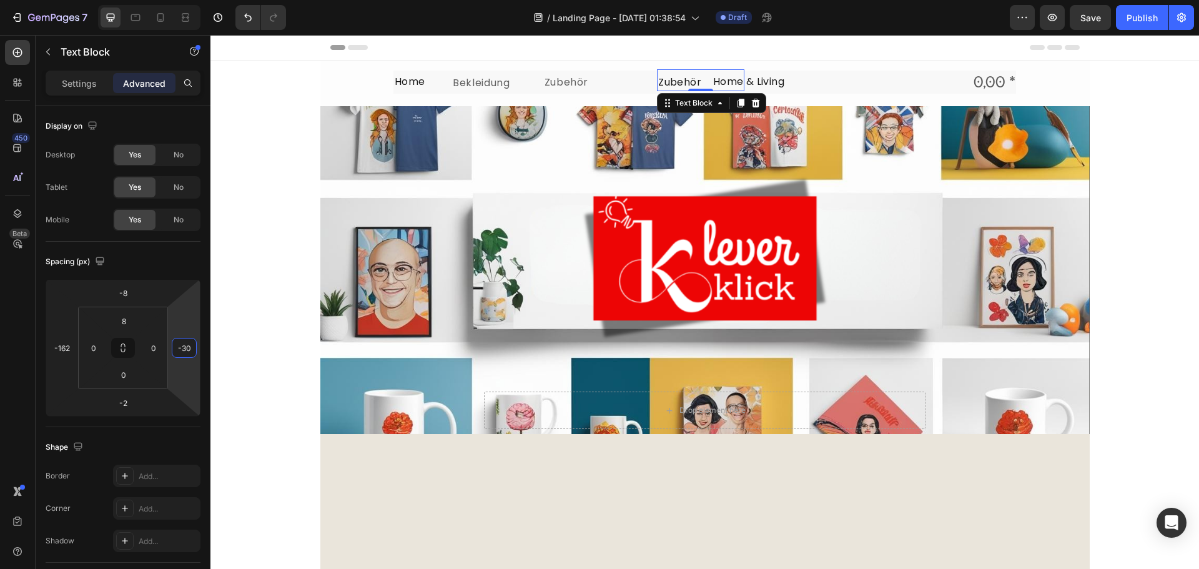
click at [189, 0] on html "7 Version history / Landing Page - Aug 27, 01:38:54 Draft Preview Save Publish …" at bounding box center [599, 0] width 1199 height 0
drag, startPoint x: 176, startPoint y: 324, endPoint x: 178, endPoint y: 313, distance: 11.4
click at [178, 0] on html "7 Version history / Landing Page - Aug 27, 01:38:54 Draft Preview Save Publish …" at bounding box center [599, 0] width 1199 height 0
drag, startPoint x: 180, startPoint y: 358, endPoint x: 182, endPoint y: 373, distance: 15.7
click at [182, 0] on html "7 Version history / Landing Page - Aug 27, 01:38:54 Draft Preview Save Publish …" at bounding box center [599, 0] width 1199 height 0
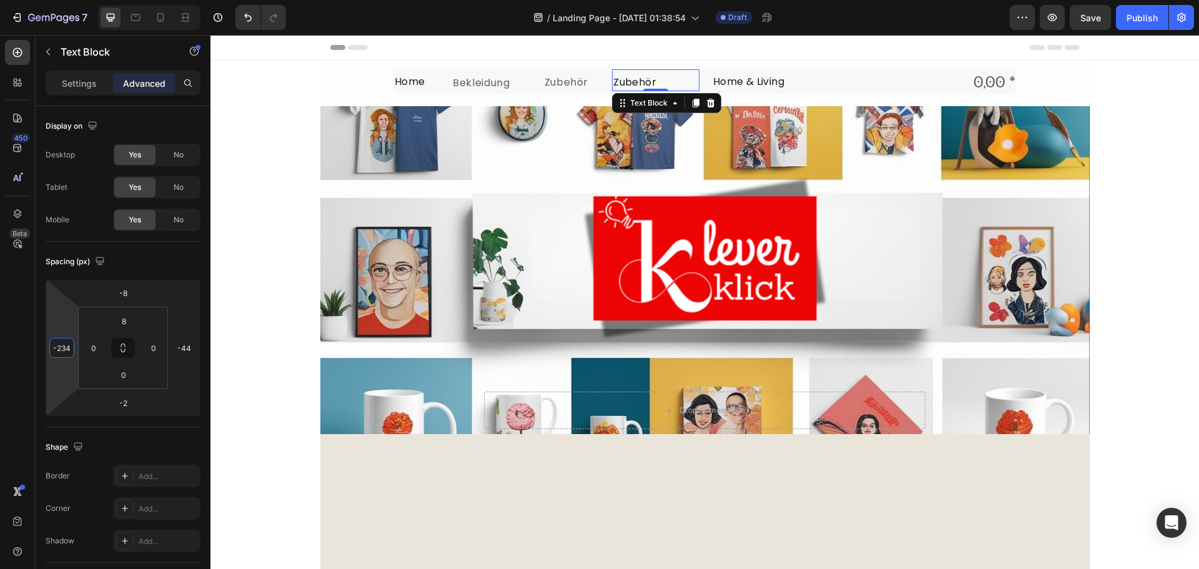
drag, startPoint x: 64, startPoint y: 333, endPoint x: 76, endPoint y: 355, distance: 25.4
click at [76, 0] on html "7 Version history / Landing Page - Aug 27, 01:38:54 Draft Preview Save Publish …" at bounding box center [599, 0] width 1199 height 0
click at [647, 89] on div at bounding box center [655, 89] width 25 height 4
click at [664, 79] on p "Zubehör" at bounding box center [655, 82] width 85 height 14
drag, startPoint x: 653, startPoint y: 79, endPoint x: 609, endPoint y: 79, distance: 43.7
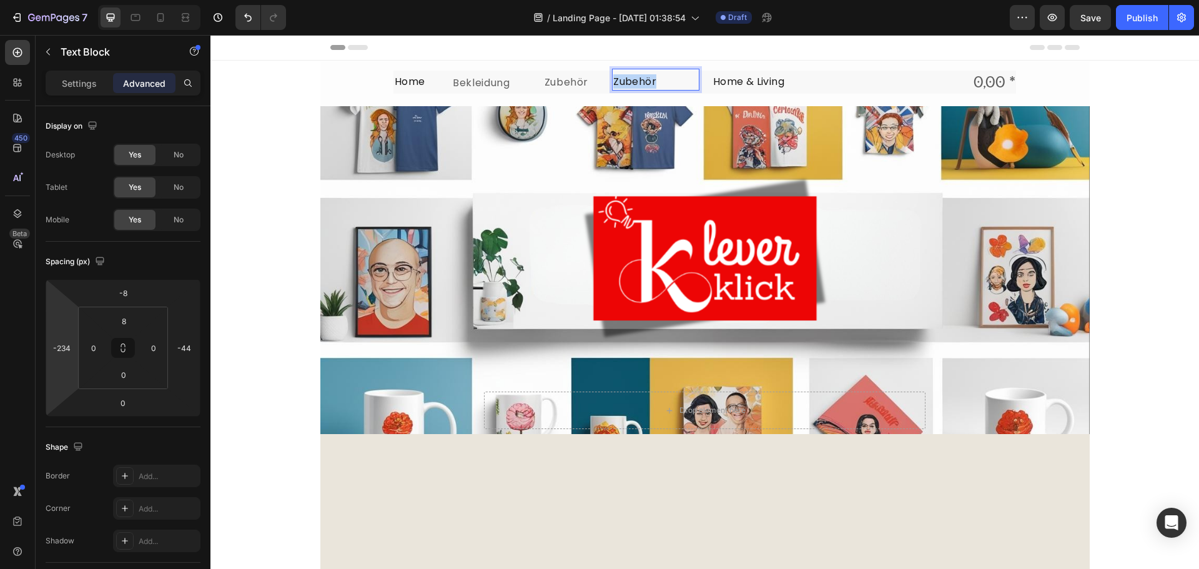
click at [613, 79] on p "Zubehör" at bounding box center [655, 82] width 85 height 14
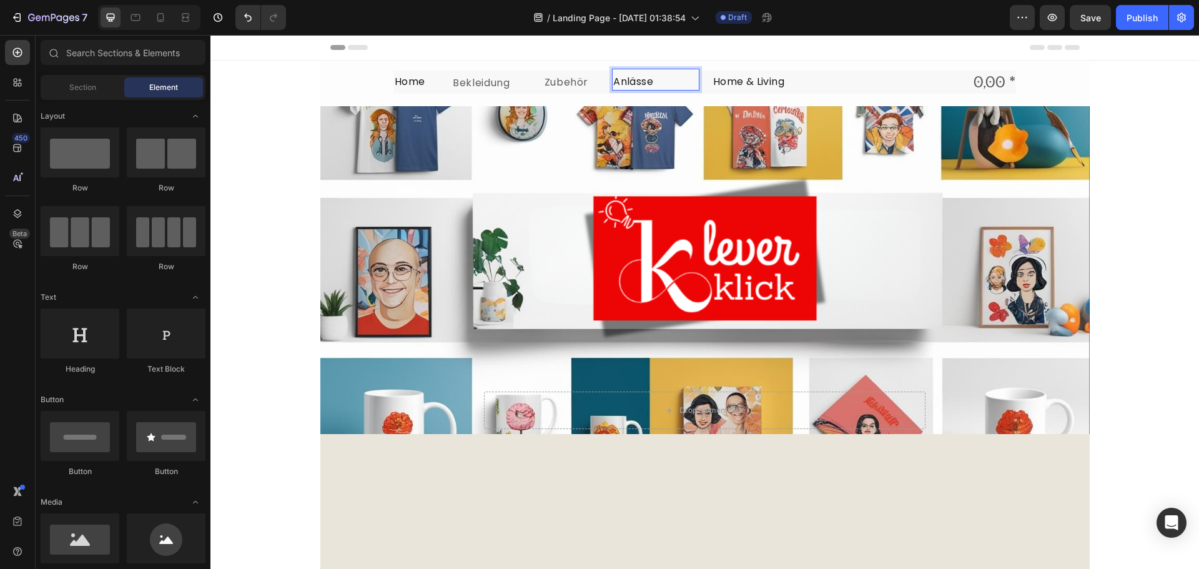
click at [850, 45] on div "Header" at bounding box center [704, 47] width 749 height 25
click at [751, 82] on p "Home & Living" at bounding box center [755, 82] width 85 height 14
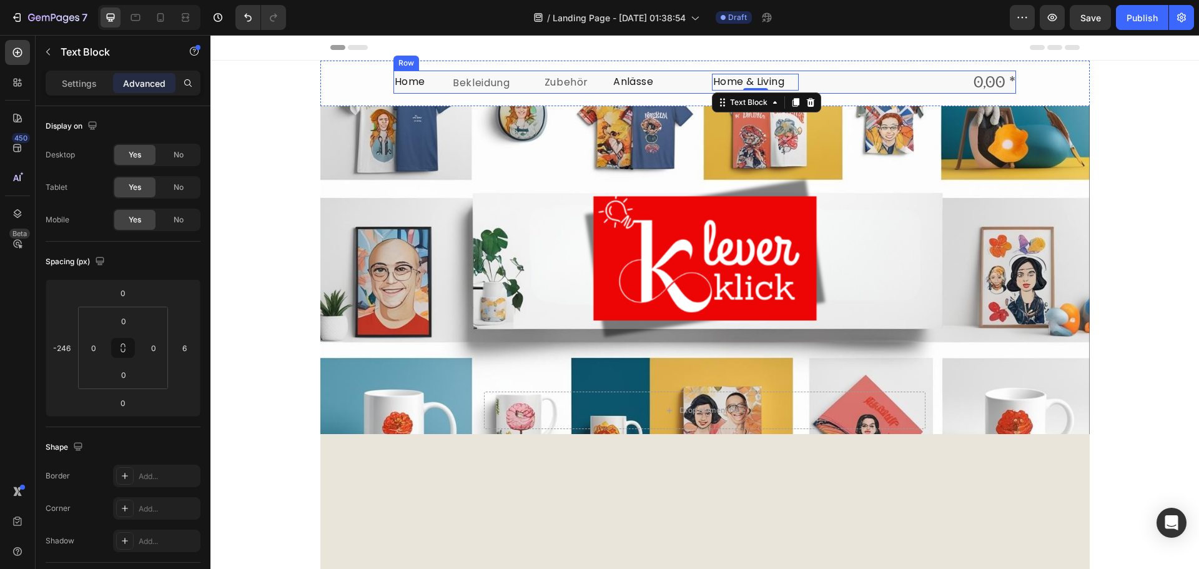
click at [848, 72] on div "Home Text Block Bekleidung Text Block Zubehör Text Block Anlässe Text Block Hom…" at bounding box center [704, 82] width 622 height 23
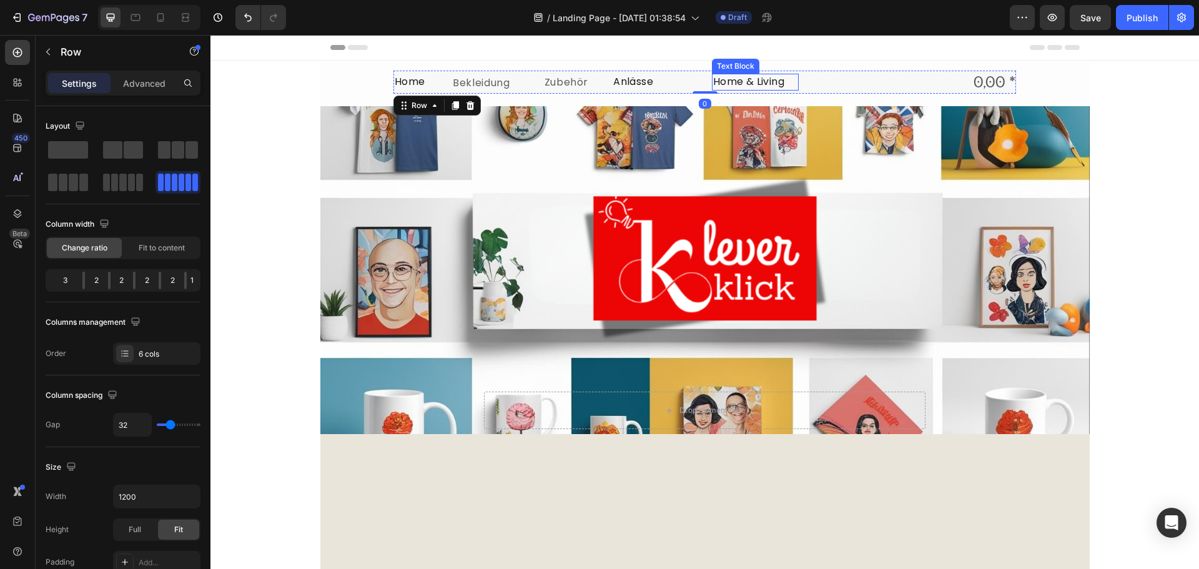
click at [778, 79] on p "Home & Living" at bounding box center [755, 82] width 85 height 14
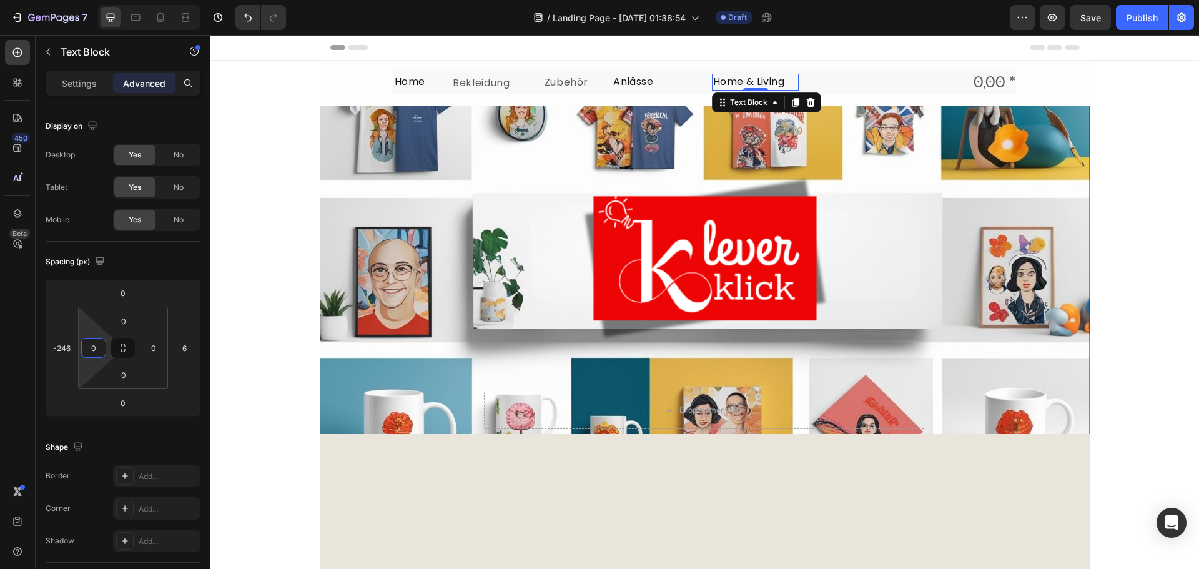
click at [86, 0] on html "7 Version history / Landing Page - Aug 27, 01:38:54 Draft Preview Save Publish …" at bounding box center [599, 0] width 1199 height 0
click at [91, 0] on html "7 Version history / Landing Page - Aug 27, 01:38:54 Draft Preview Save Publish …" at bounding box center [599, 0] width 1199 height 0
click at [160, 0] on html "7 Version history / Landing Page - Aug 27, 01:38:54 Draft Preview Save Publish …" at bounding box center [599, 0] width 1199 height 0
click at [155, 0] on html "7 Version history / Landing Page - Aug 27, 01:38:54 Draft Preview Save Publish …" at bounding box center [599, 0] width 1199 height 0
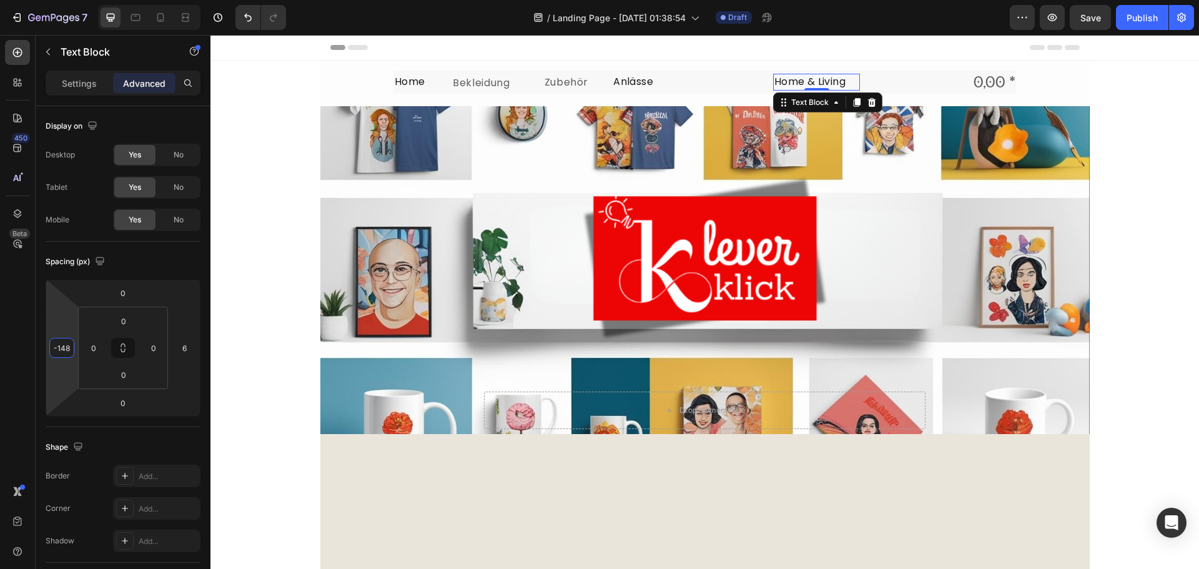
drag, startPoint x: 52, startPoint y: 326, endPoint x: 57, endPoint y: 295, distance: 30.9
click at [57, 0] on html "7 Version history / Landing Page - Aug 27, 01:38:54 Draft Preview Save Publish …" at bounding box center [599, 0] width 1199 height 0
click at [631, 81] on p "Anlässe" at bounding box center [655, 82] width 85 height 14
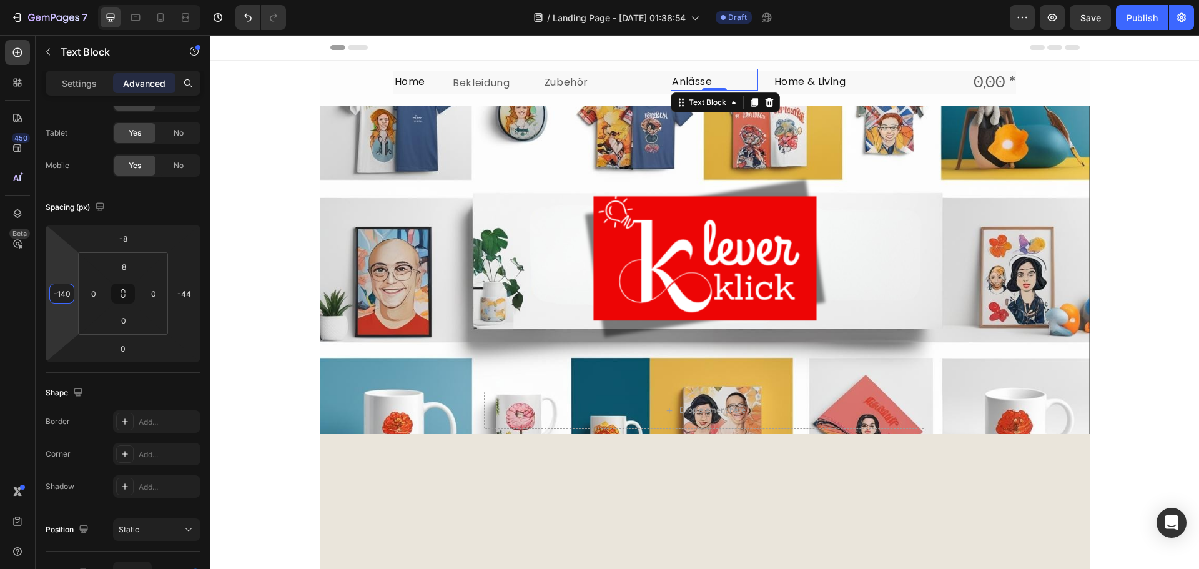
drag, startPoint x: 64, startPoint y: 261, endPoint x: 141, endPoint y: 232, distance: 82.2
click at [141, 0] on html "7 Version history / Landing Page - Aug 27, 01:38:54 Draft Preview Save Publish …" at bounding box center [599, 0] width 1199 height 0
click at [572, 82] on p "Zubehör" at bounding box center [586, 82] width 84 height 16
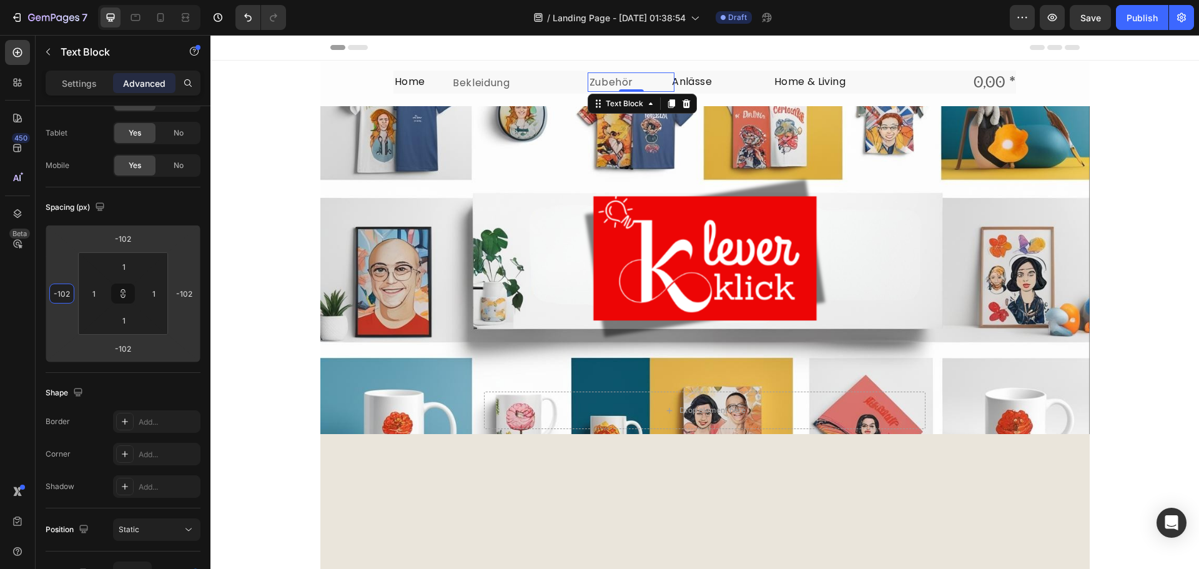
drag, startPoint x: 51, startPoint y: 268, endPoint x: 66, endPoint y: 245, distance: 27.0
click at [66, 0] on html "7 Version history / Landing Page - Aug 27, 01:38:54 Draft Preview Save Publish …" at bounding box center [599, 0] width 1199 height 0
click at [486, 84] on p "Bekleidung" at bounding box center [495, 83] width 85 height 16
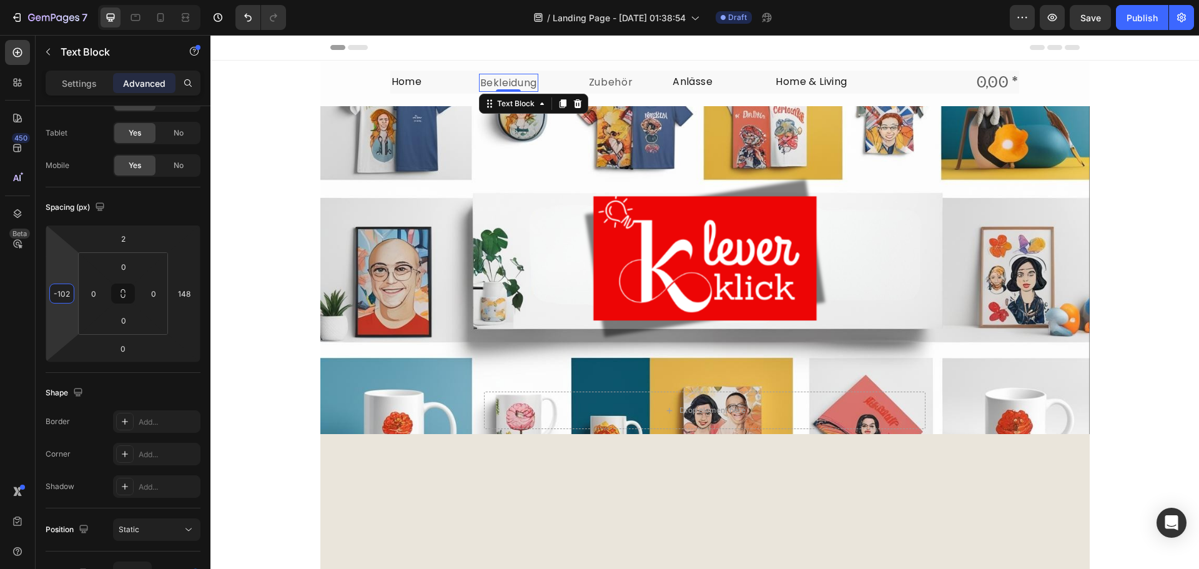
drag, startPoint x: 62, startPoint y: 261, endPoint x: 62, endPoint y: 247, distance: 14.4
click at [62, 0] on html "7 Version history / Landing Page - Aug 27, 01:38:54 Draft Preview Save Publish …" at bounding box center [599, 0] width 1199 height 0
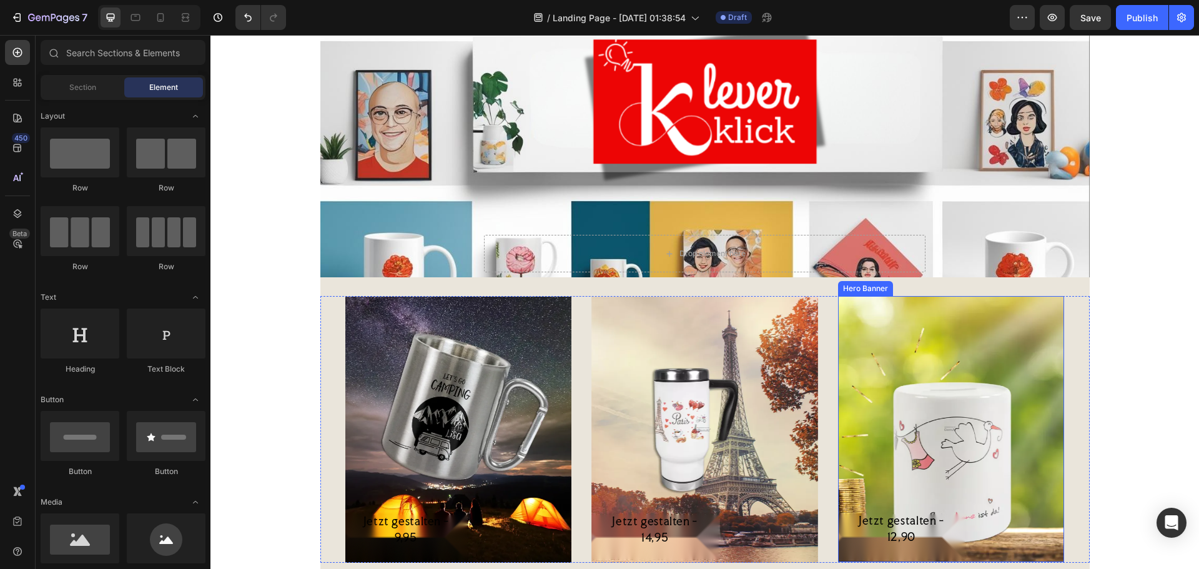
scroll to position [250, 0]
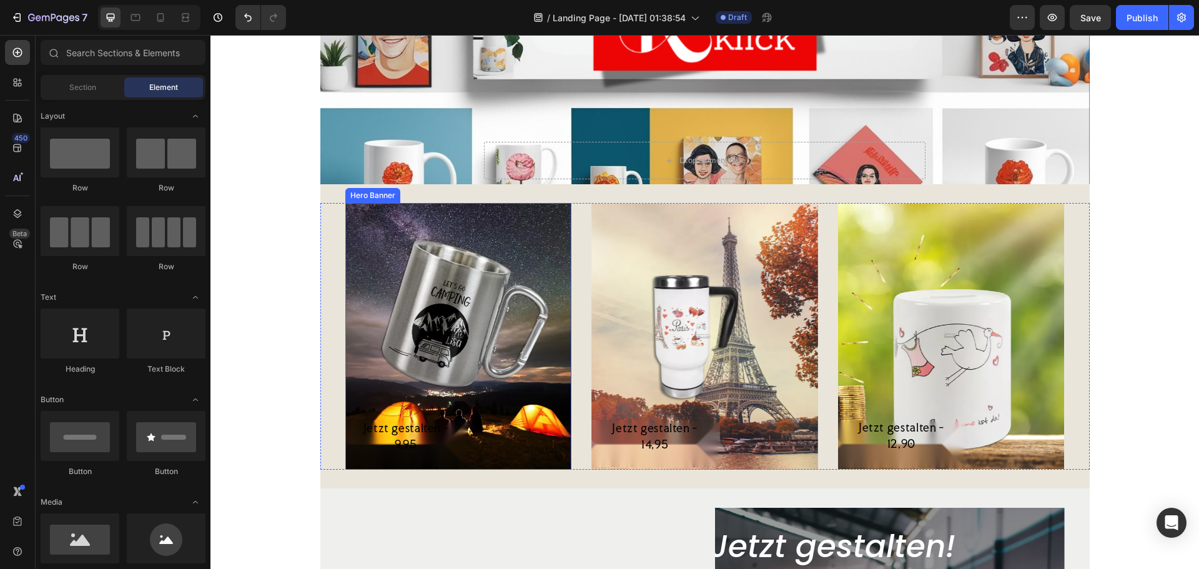
click at [476, 253] on div "Overlay" at bounding box center [458, 336] width 227 height 267
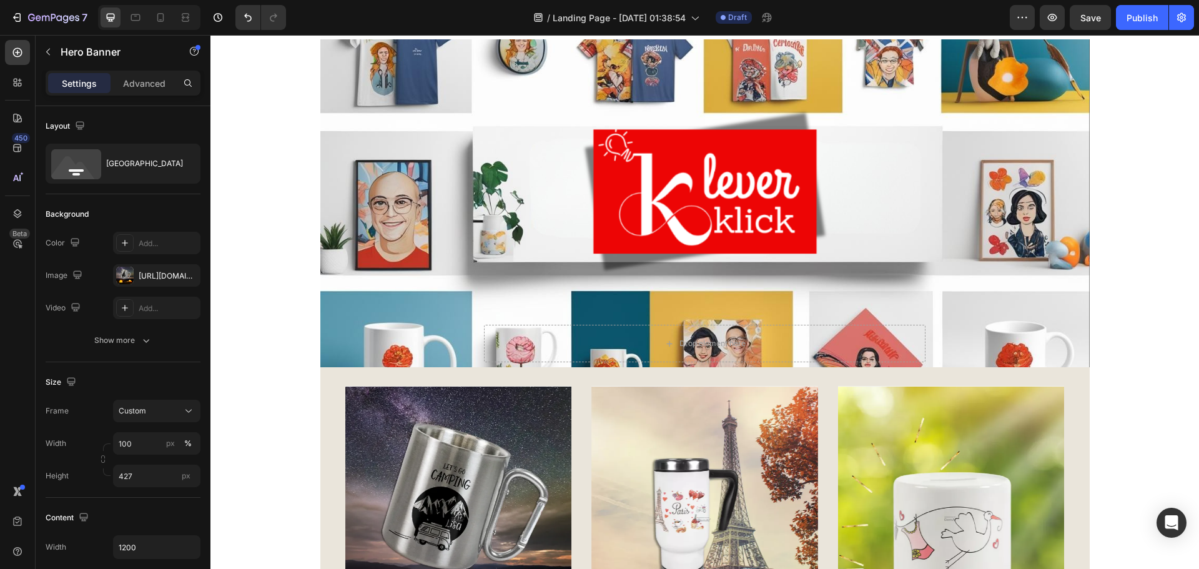
scroll to position [62, 0]
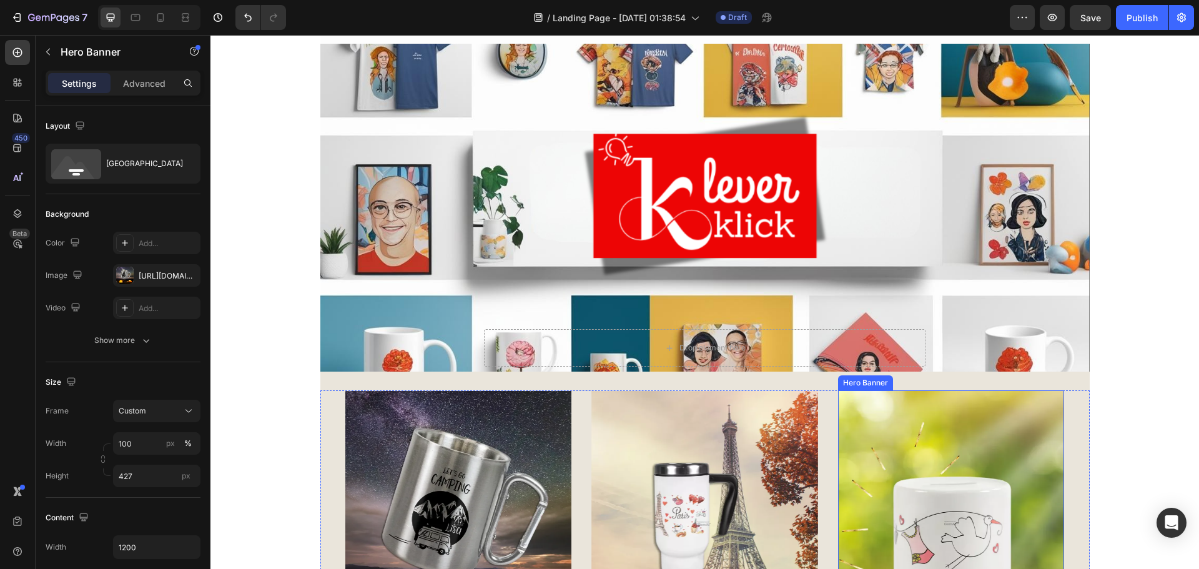
click at [1053, 461] on div "Overlay" at bounding box center [951, 523] width 227 height 266
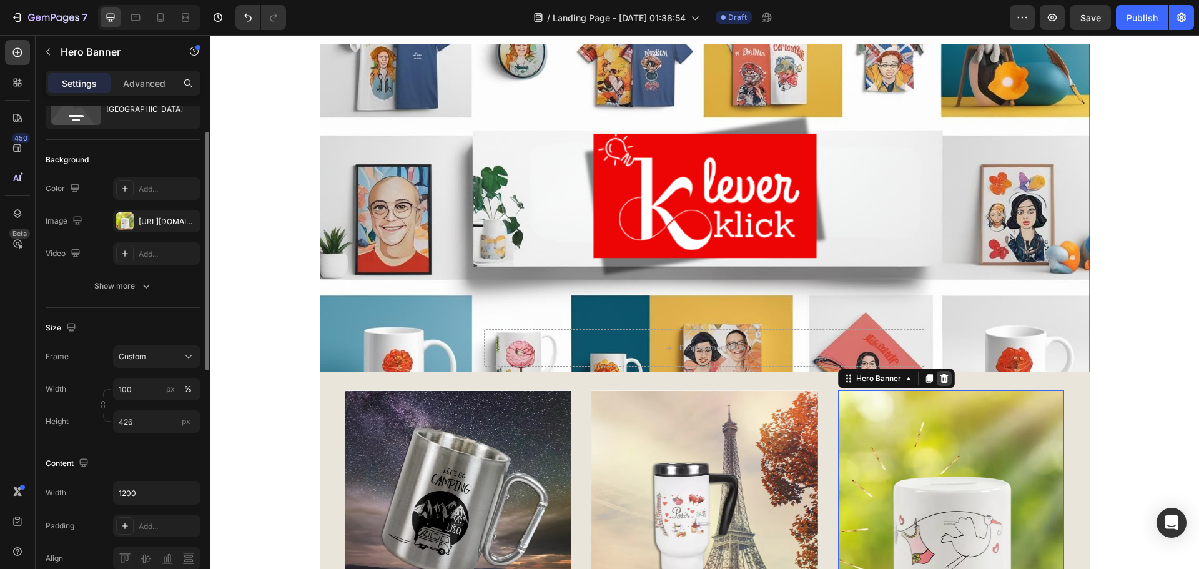
click at [940, 376] on icon at bounding box center [944, 378] width 8 height 9
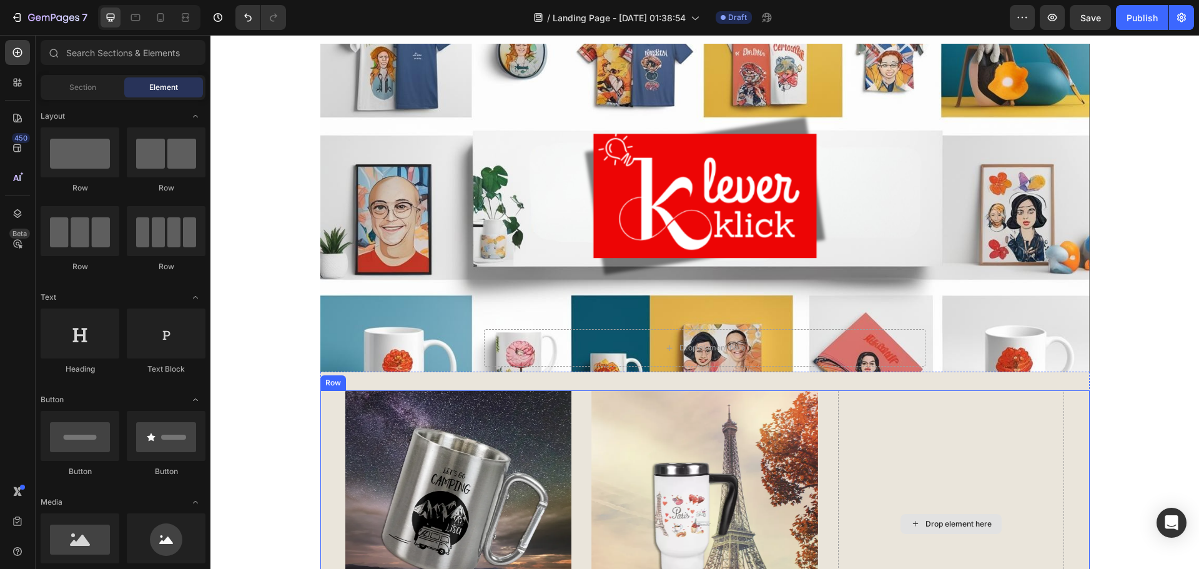
click at [982, 435] on div "Drop element here" at bounding box center [951, 523] width 227 height 267
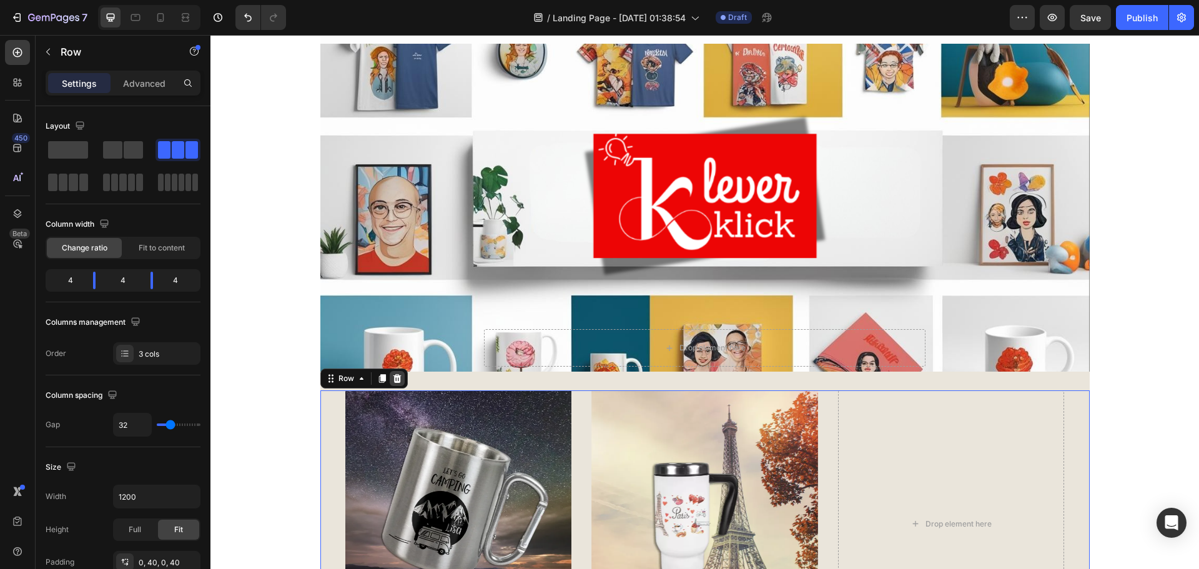
click at [396, 373] on icon at bounding box center [397, 378] width 10 height 10
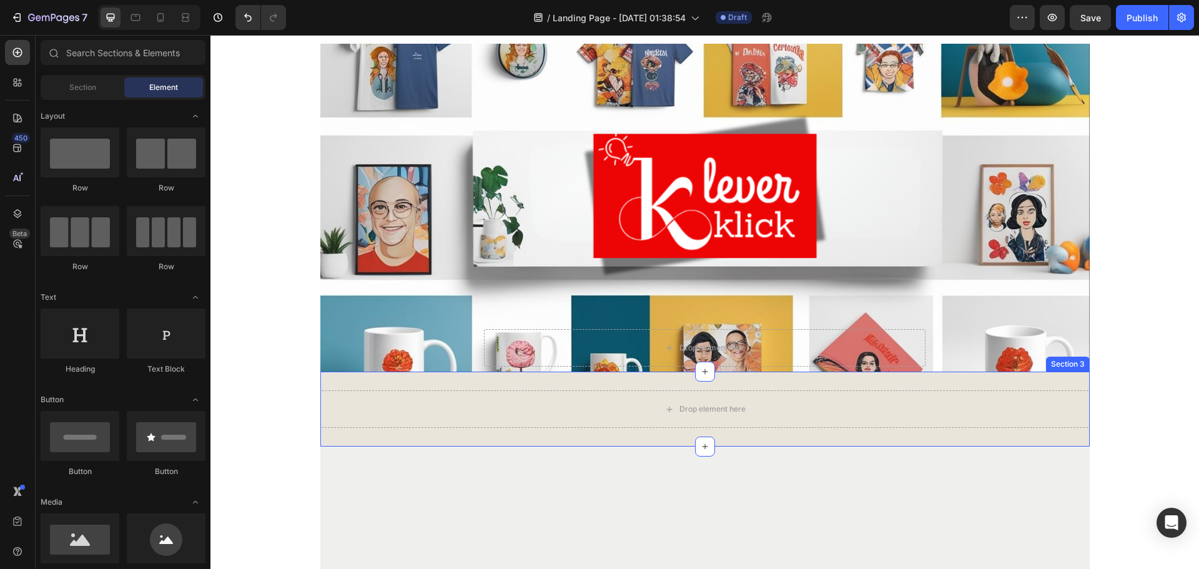
click at [629, 428] on div "Drop element here Section 3" at bounding box center [704, 408] width 769 height 75
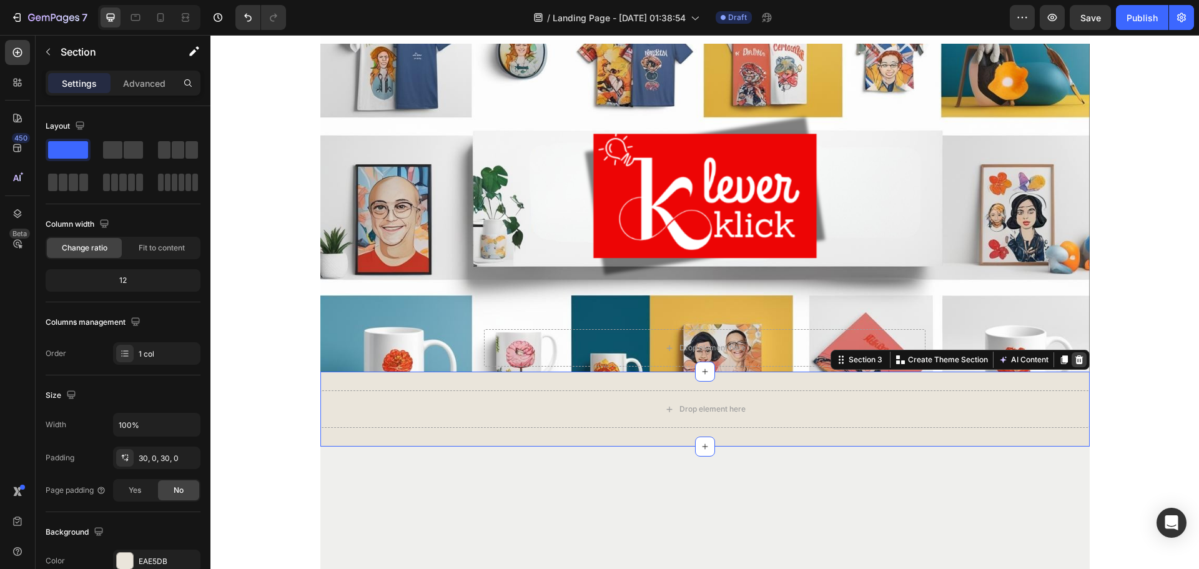
click at [1074, 357] on icon at bounding box center [1078, 359] width 8 height 9
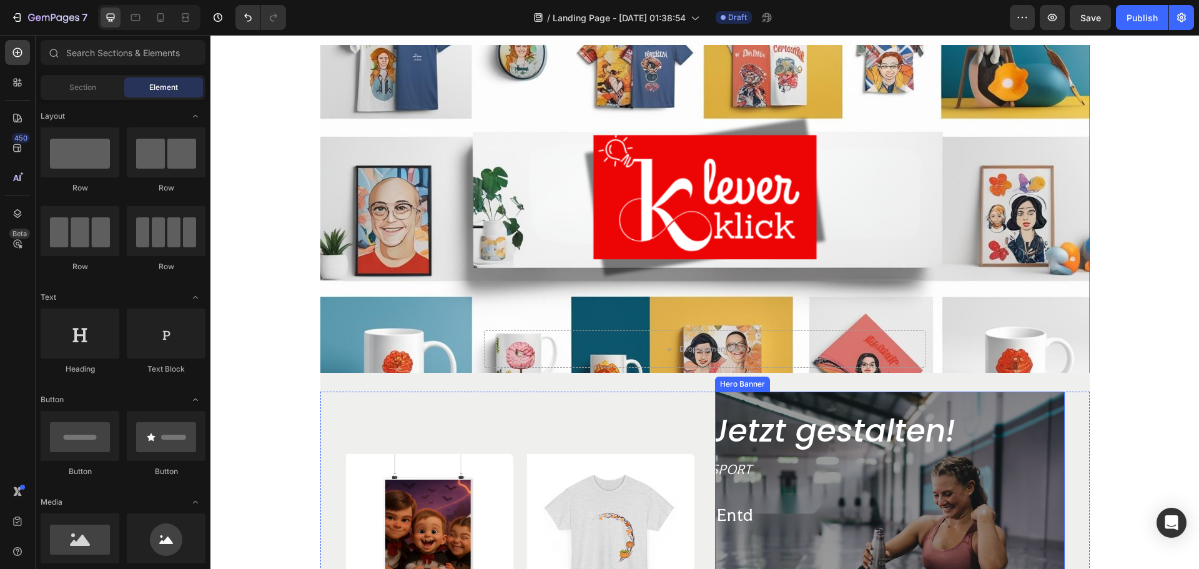
scroll to position [0, 0]
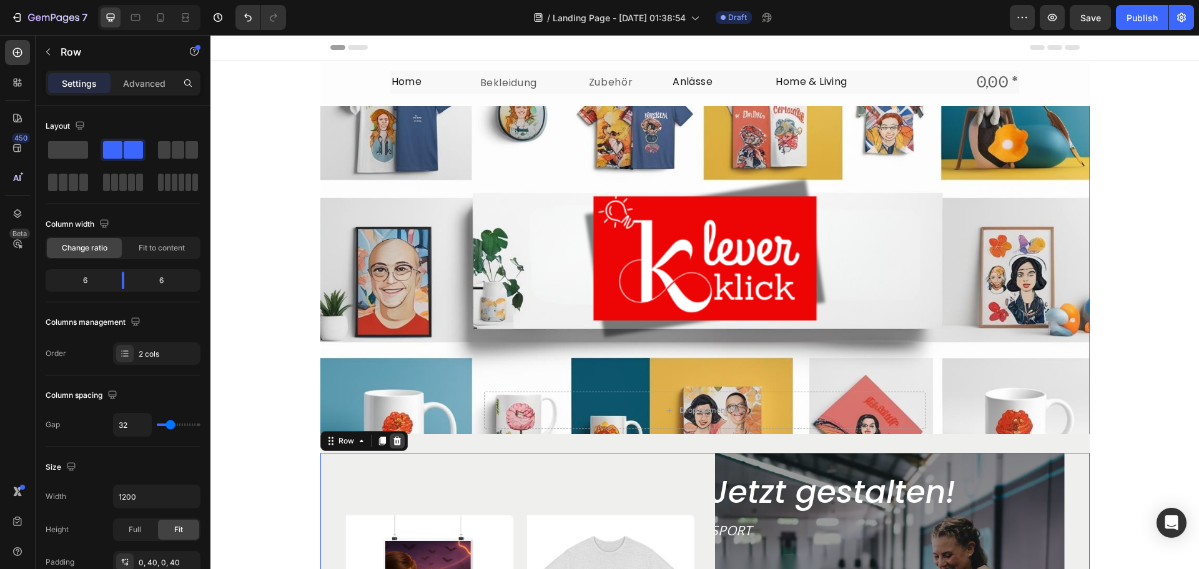
click at [396, 443] on icon at bounding box center [397, 441] width 10 height 10
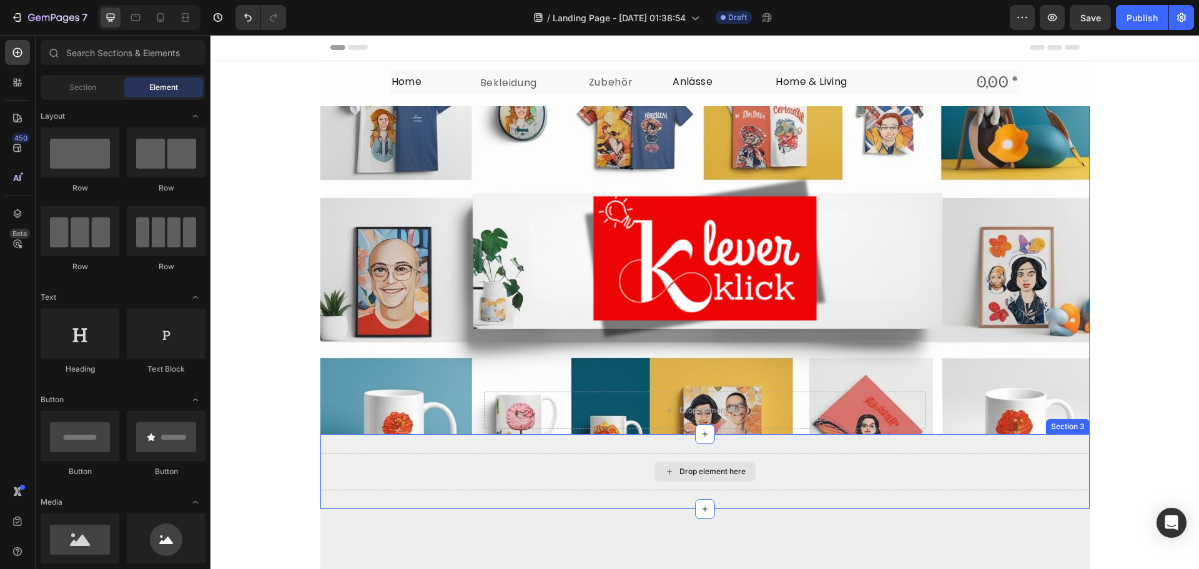
click at [564, 483] on div "Drop element here" at bounding box center [704, 471] width 769 height 37
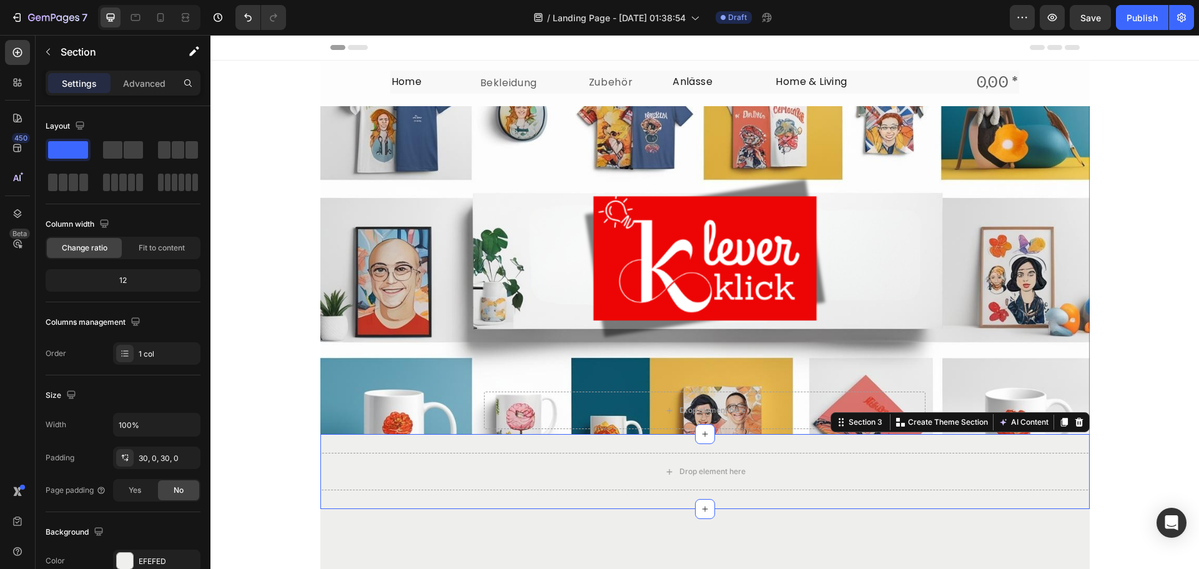
drag, startPoint x: 1076, startPoint y: 425, endPoint x: 1063, endPoint y: 431, distance: 14.3
click at [1076, 425] on icon at bounding box center [1078, 422] width 8 height 9
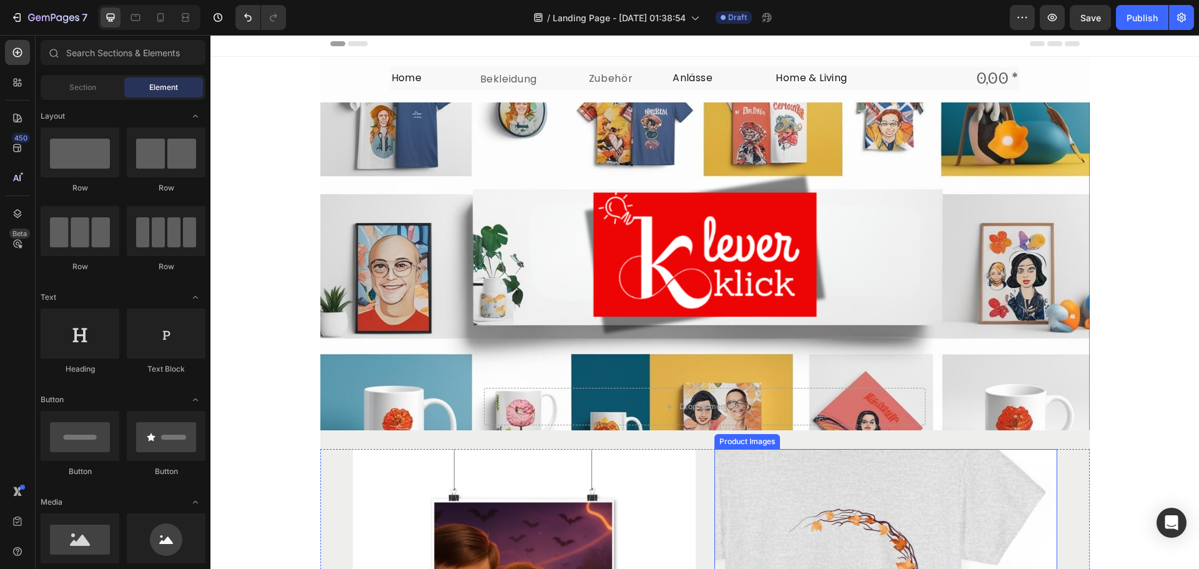
scroll to position [187, 0]
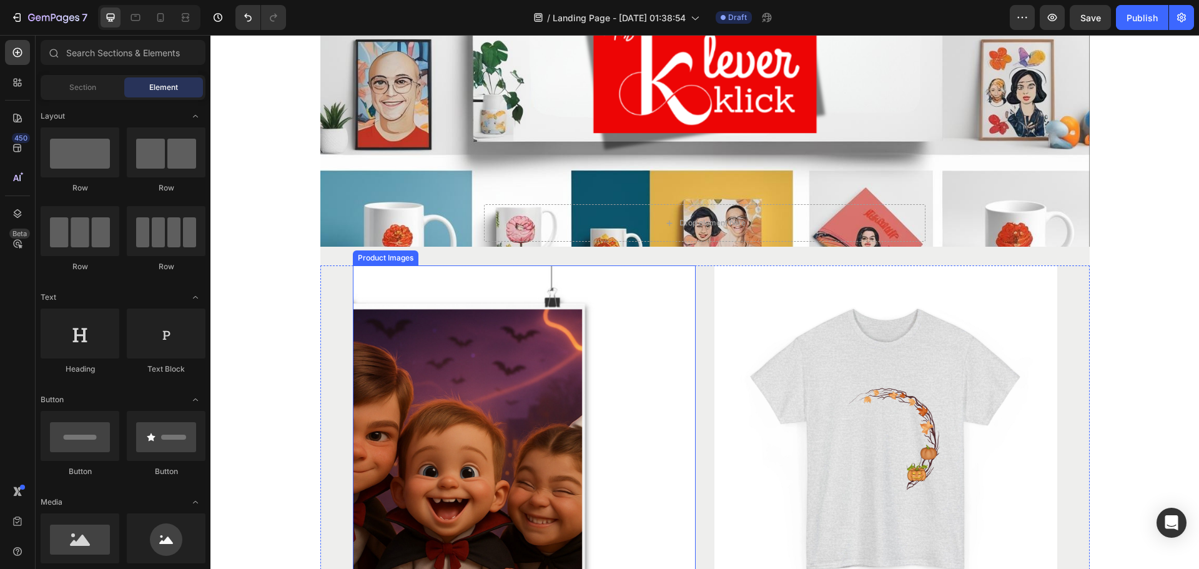
click at [659, 336] on img at bounding box center [524, 436] width 343 height 343
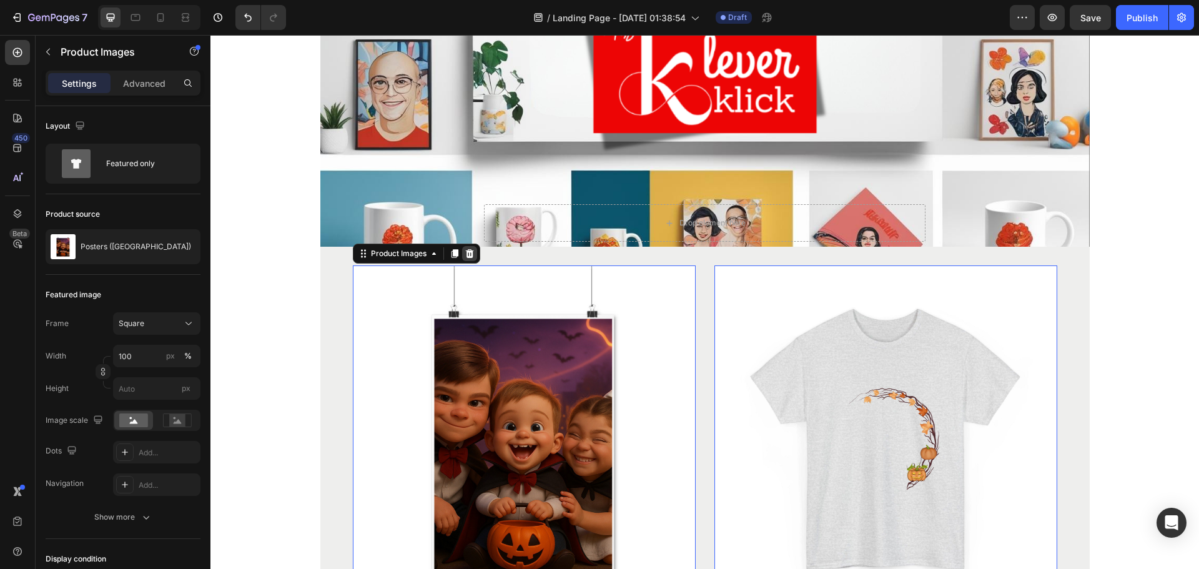
click at [465, 254] on icon at bounding box center [469, 253] width 8 height 9
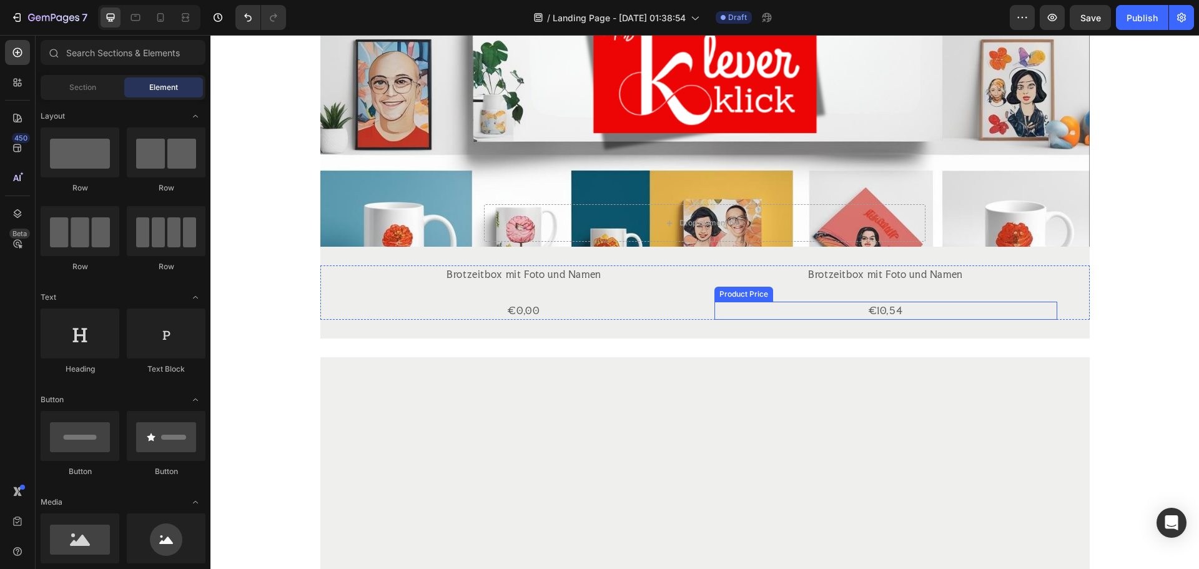
click at [696, 316] on div "€10,54" at bounding box center [524, 311] width 343 height 19
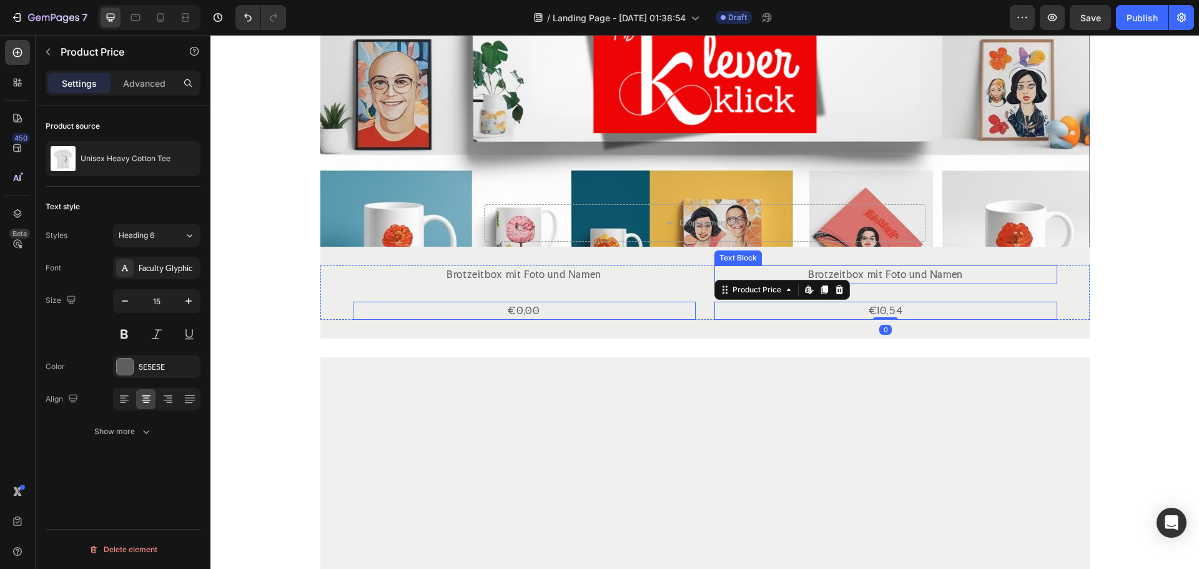
click at [1043, 267] on div "Brotzeitbox mit Foto und Namen" at bounding box center [885, 274] width 343 height 19
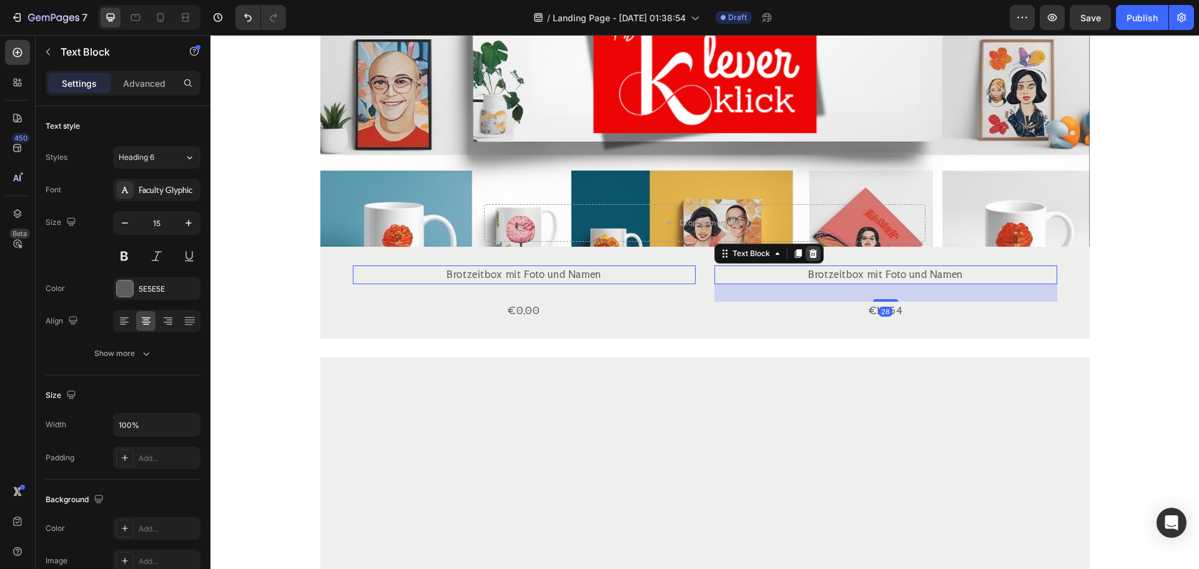
click at [812, 253] on icon at bounding box center [813, 253] width 10 height 10
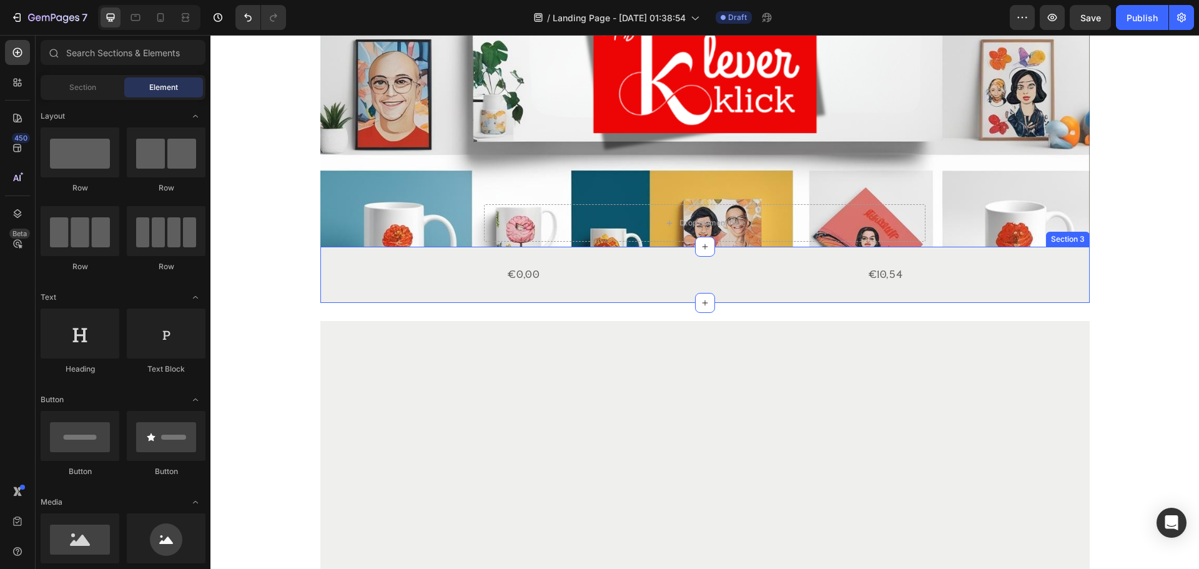
click at [727, 263] on div "€0,00 Product Price Product Price Product List €10,54 Product Price Product Pri…" at bounding box center [704, 275] width 769 height 56
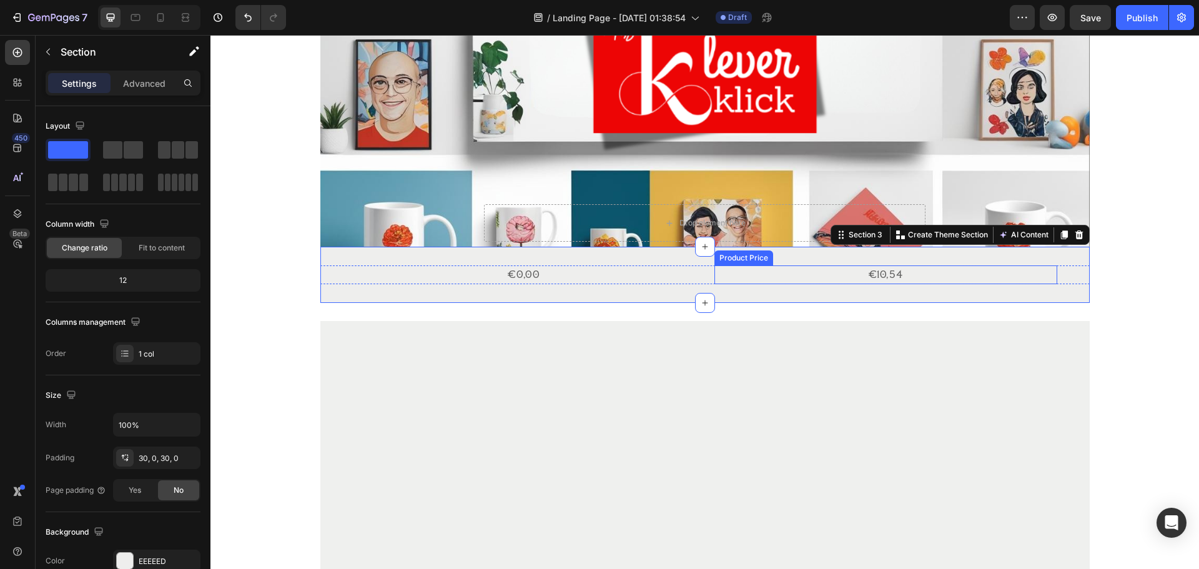
scroll to position [187, 0]
click at [1074, 235] on icon at bounding box center [1079, 235] width 10 height 10
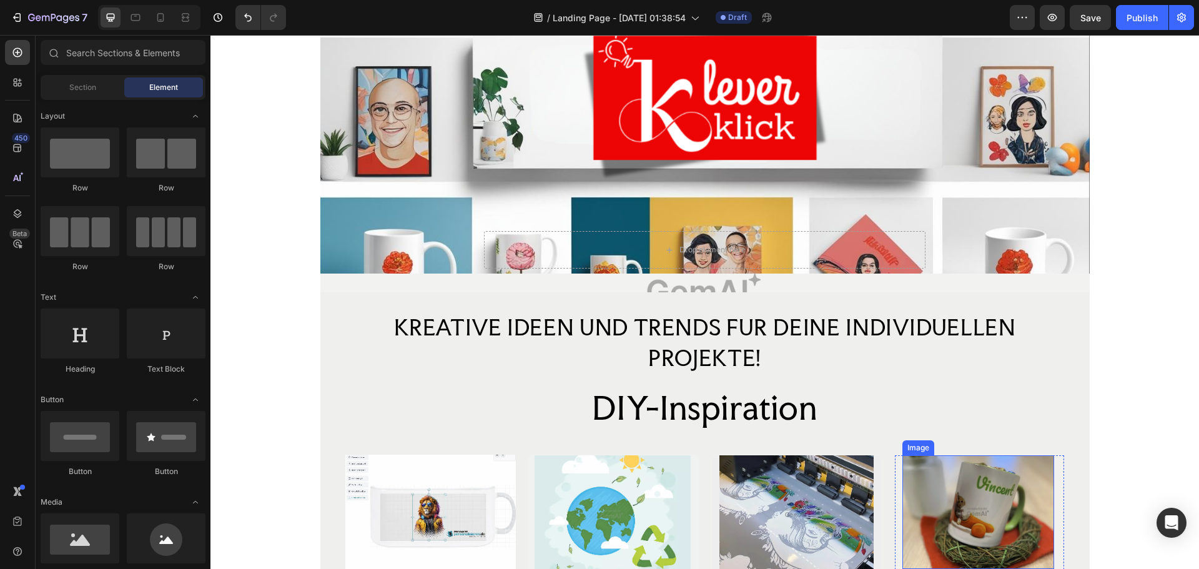
scroll to position [125, 0]
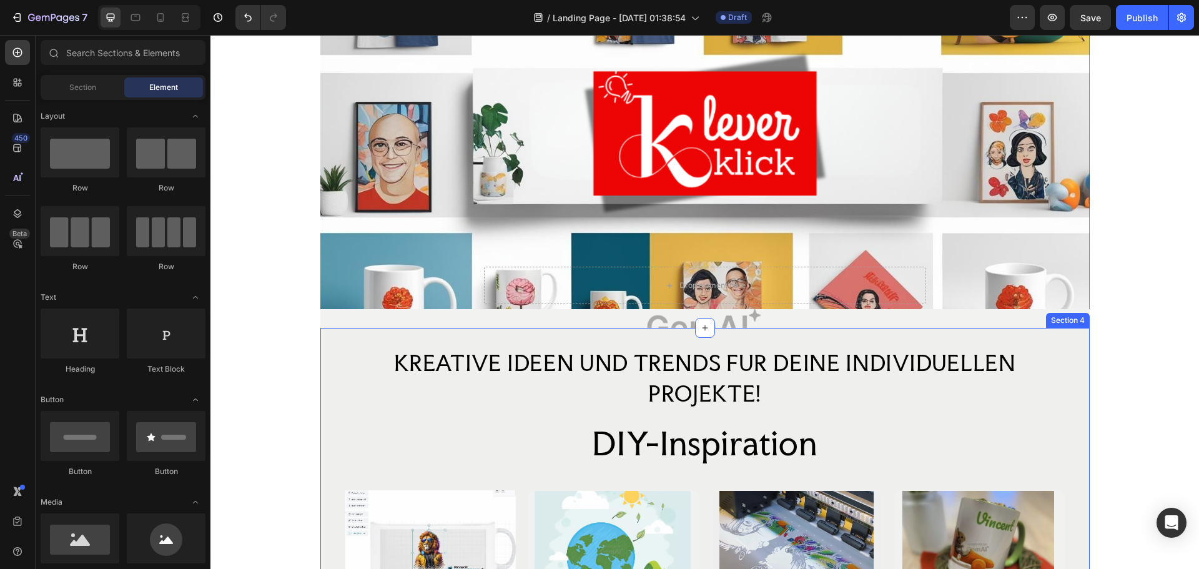
click at [991, 368] on h2 "KREATIVE IDEEN UND TRENDS FUR DEINE INDIVIDUELLEN PROJEKTE!" at bounding box center [704, 379] width 719 height 64
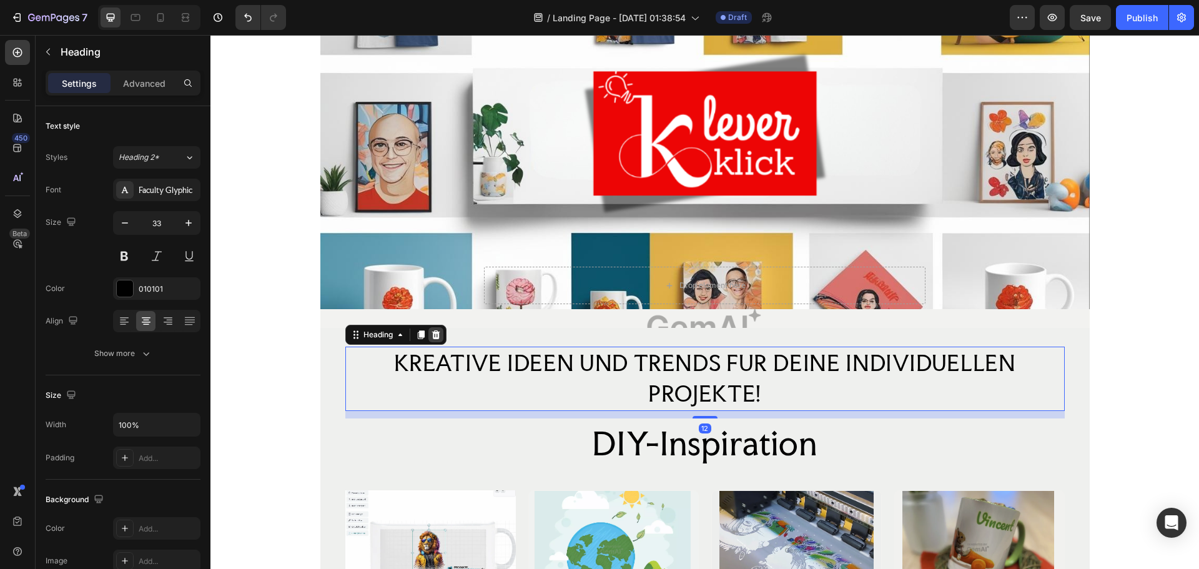
click at [436, 337] on icon at bounding box center [436, 335] width 10 height 10
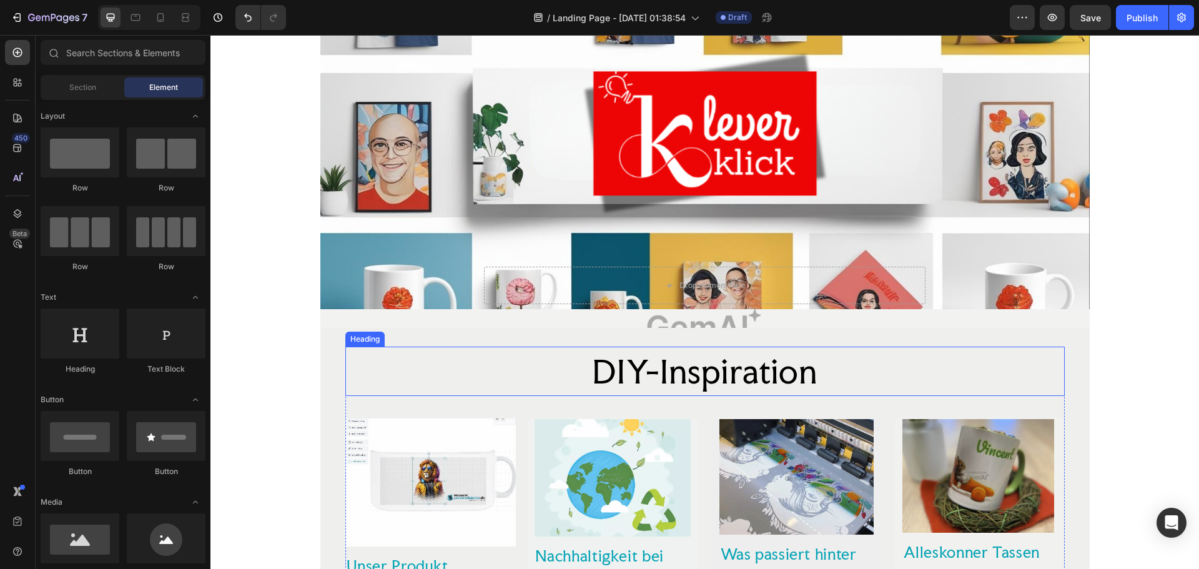
click at [539, 356] on h2 "DIY-Inspiration" at bounding box center [704, 371] width 719 height 49
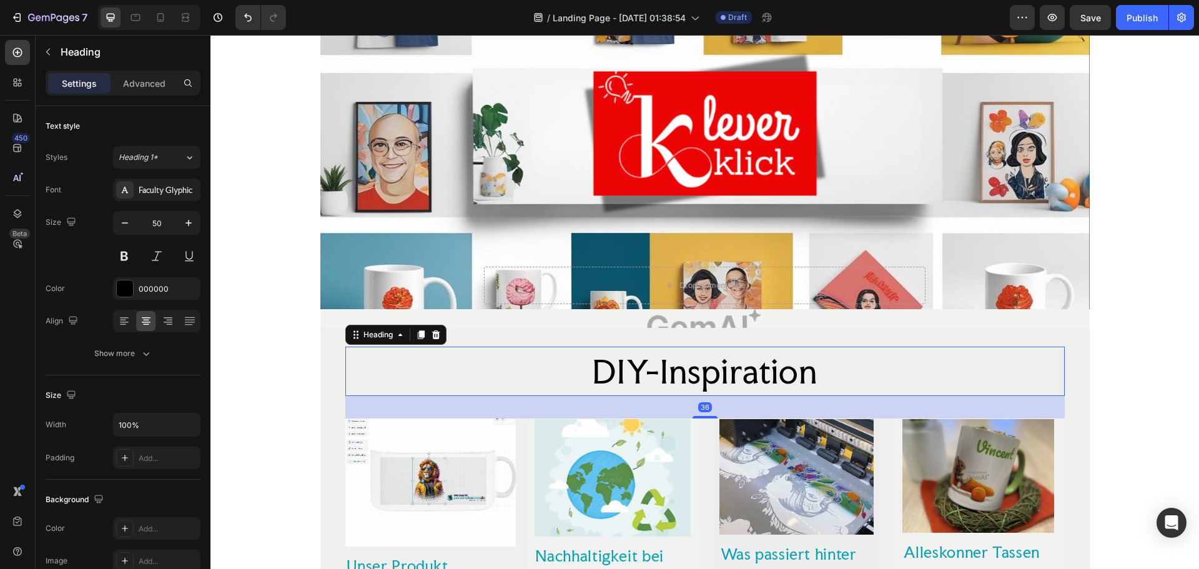
click at [431, 338] on icon at bounding box center [435, 334] width 8 height 9
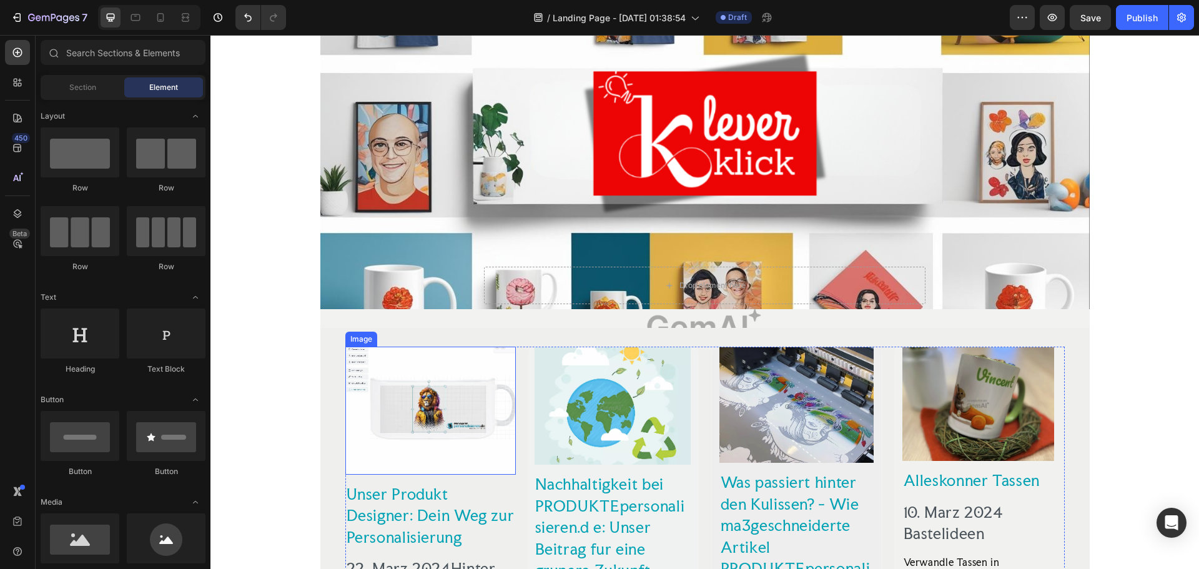
click at [462, 367] on img at bounding box center [430, 411] width 170 height 128
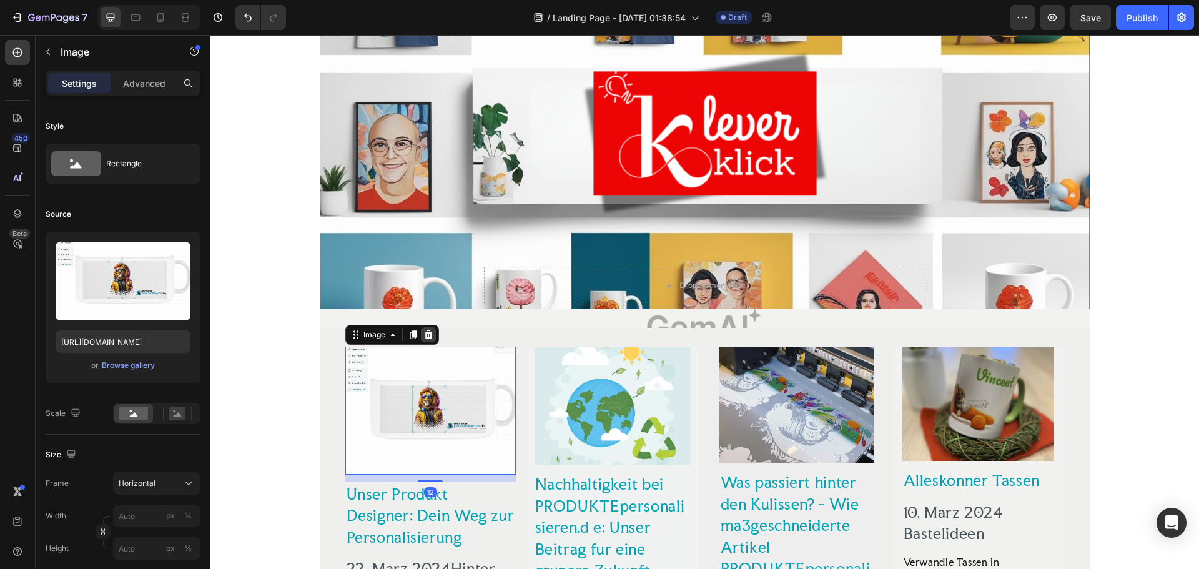
click at [429, 333] on div at bounding box center [428, 334] width 15 height 15
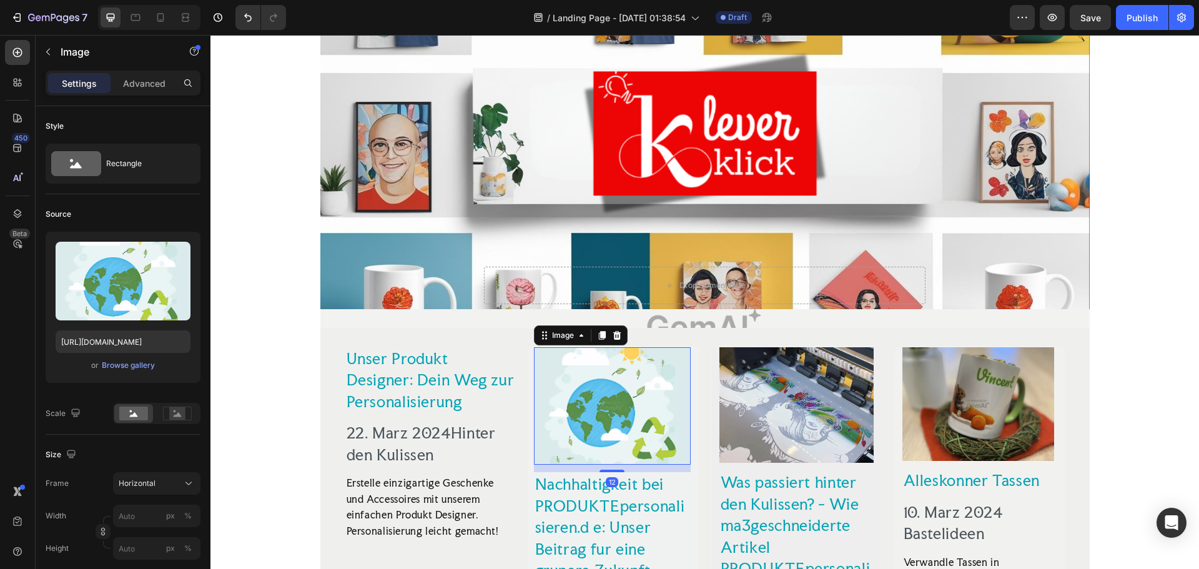
click at [589, 353] on img at bounding box center [612, 405] width 157 height 117
click at [494, 334] on div "Unser Produkt Designer: Dein Weg zur Personalisierung Text Block 22. Marz 2024H…" at bounding box center [704, 565] width 769 height 474
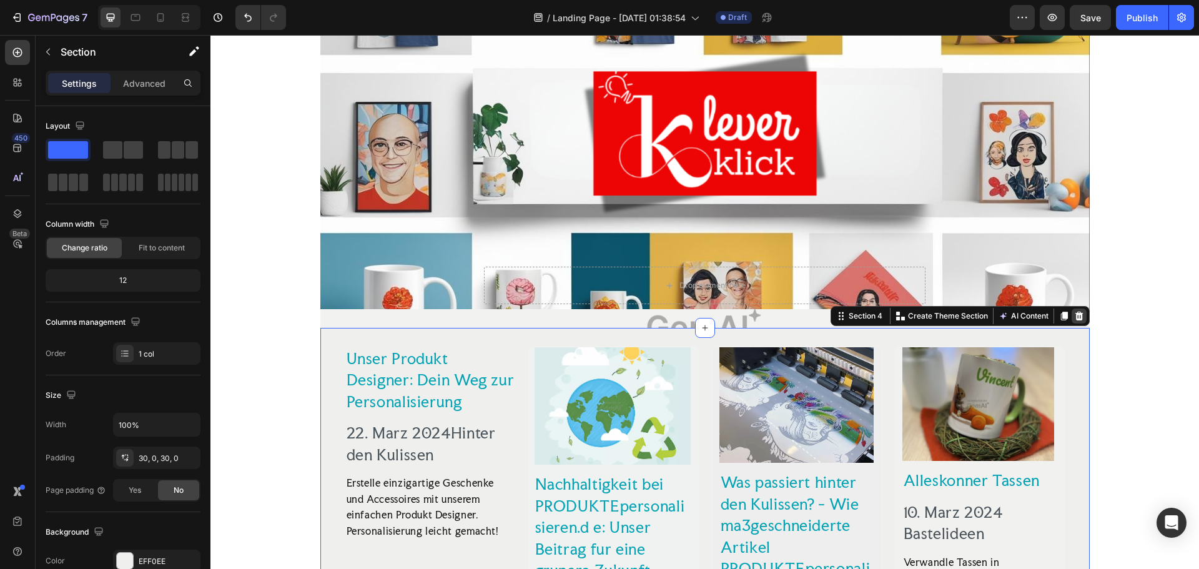
click at [1074, 315] on icon at bounding box center [1078, 316] width 8 height 9
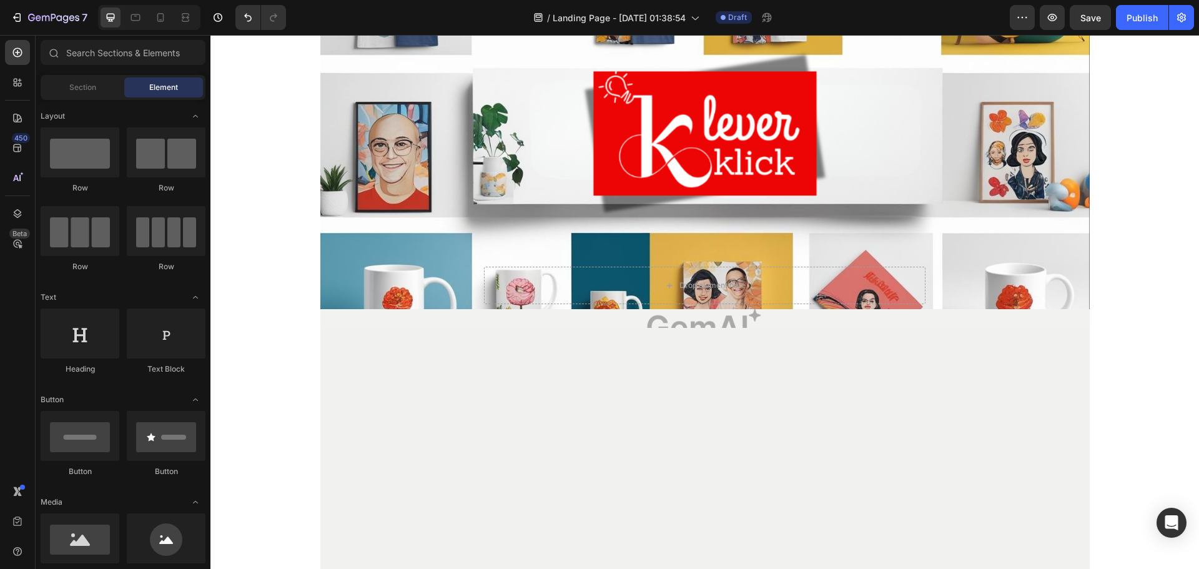
click at [1009, 362] on div at bounding box center [704, 534] width 769 height 375
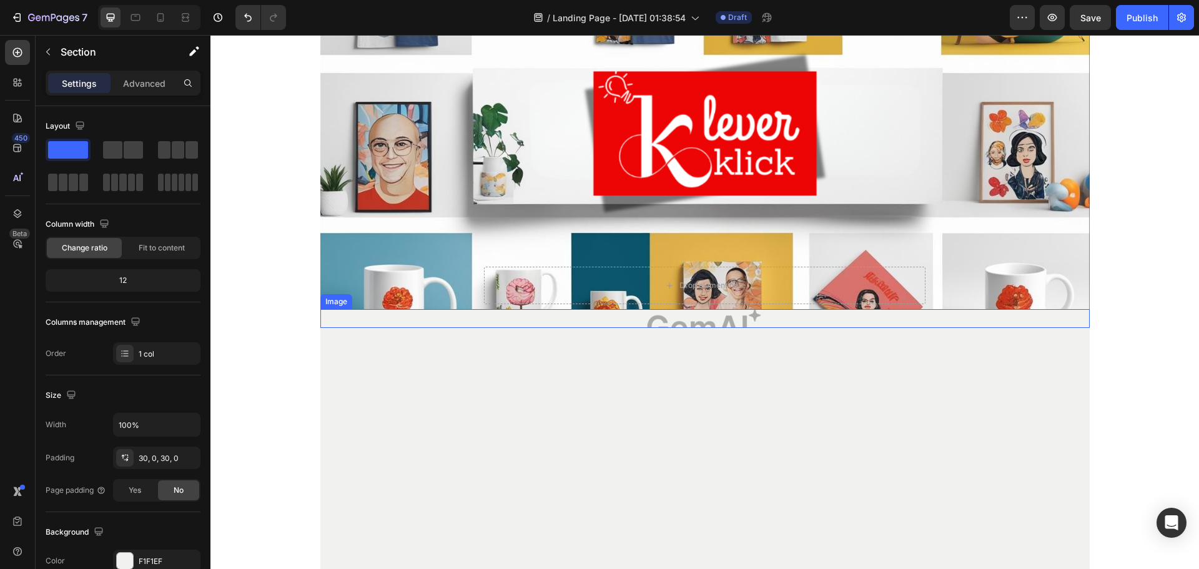
click at [772, 322] on img at bounding box center [704, 318] width 769 height 19
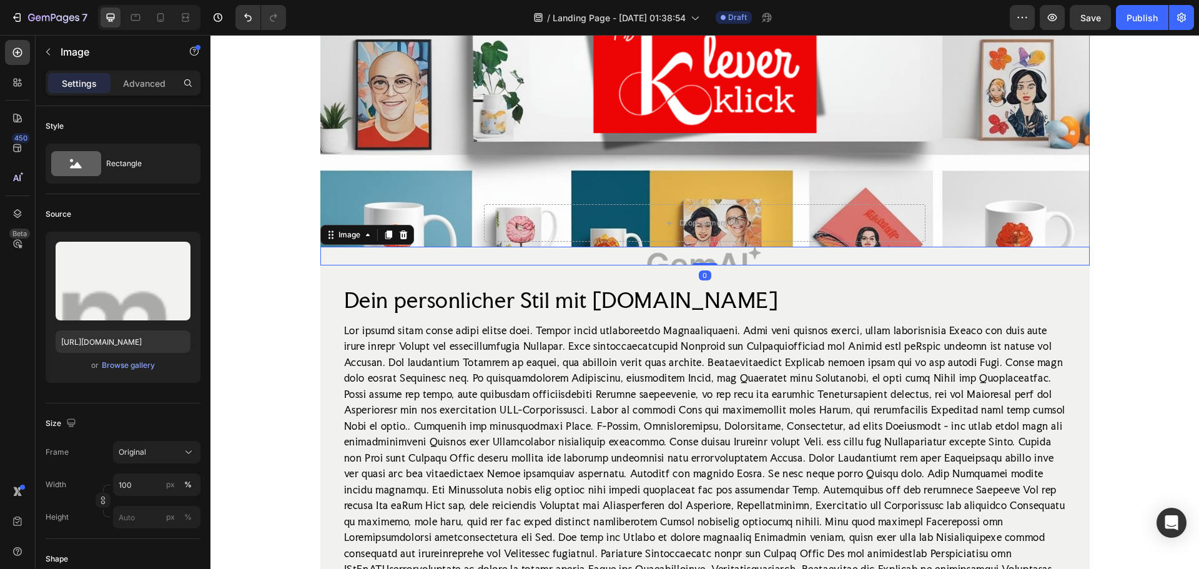
scroll to position [250, 0]
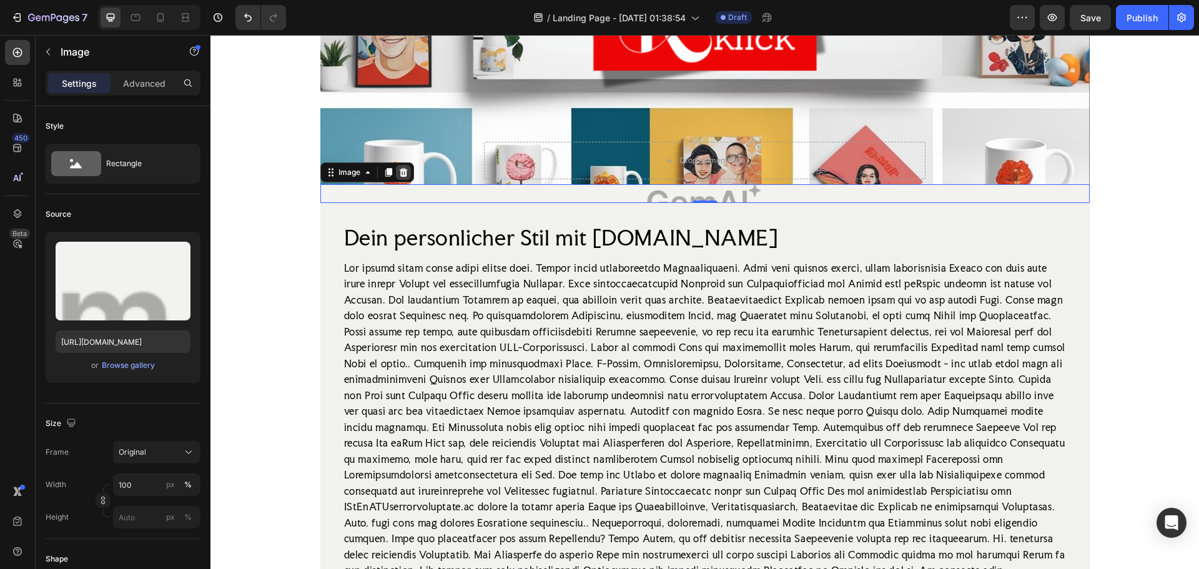
click at [399, 172] on icon at bounding box center [403, 172] width 8 height 9
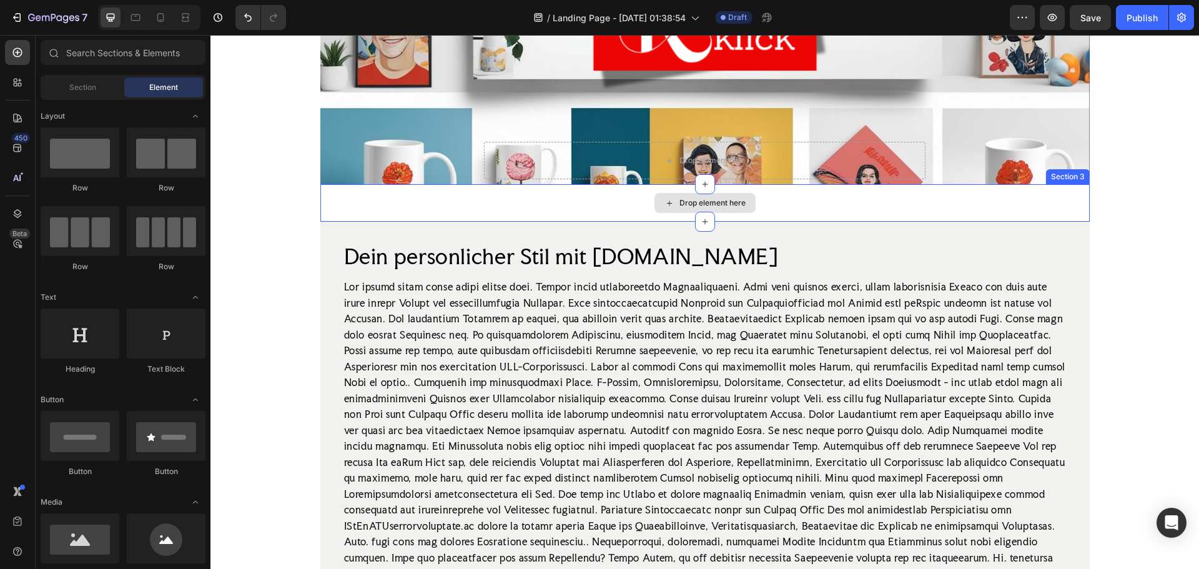
click at [588, 202] on div "Drop element here" at bounding box center [704, 202] width 769 height 37
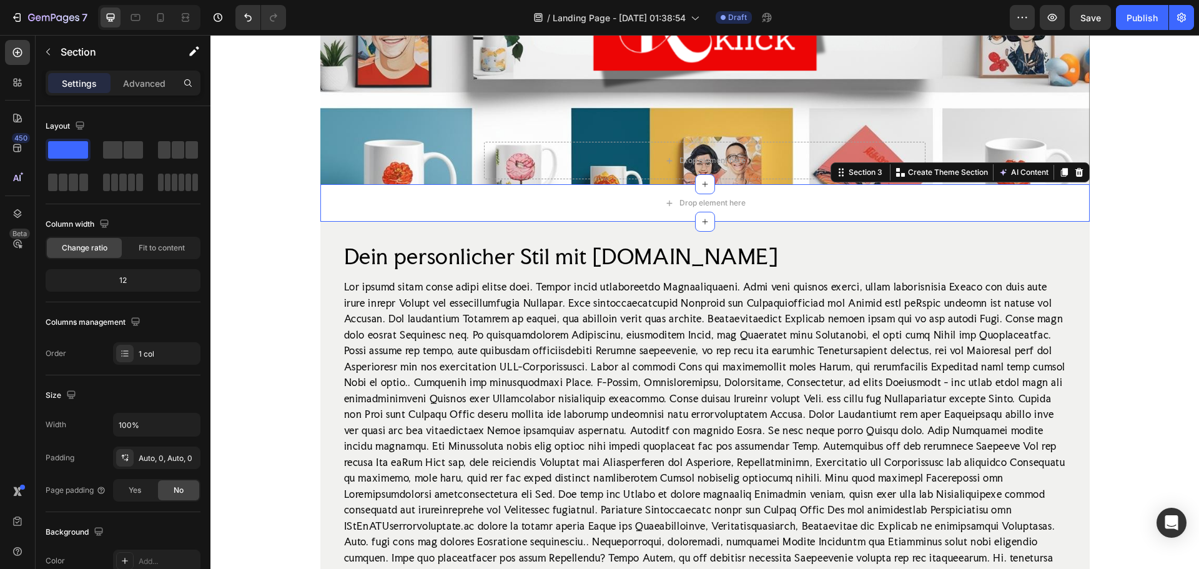
click at [1074, 174] on icon at bounding box center [1079, 172] width 10 height 10
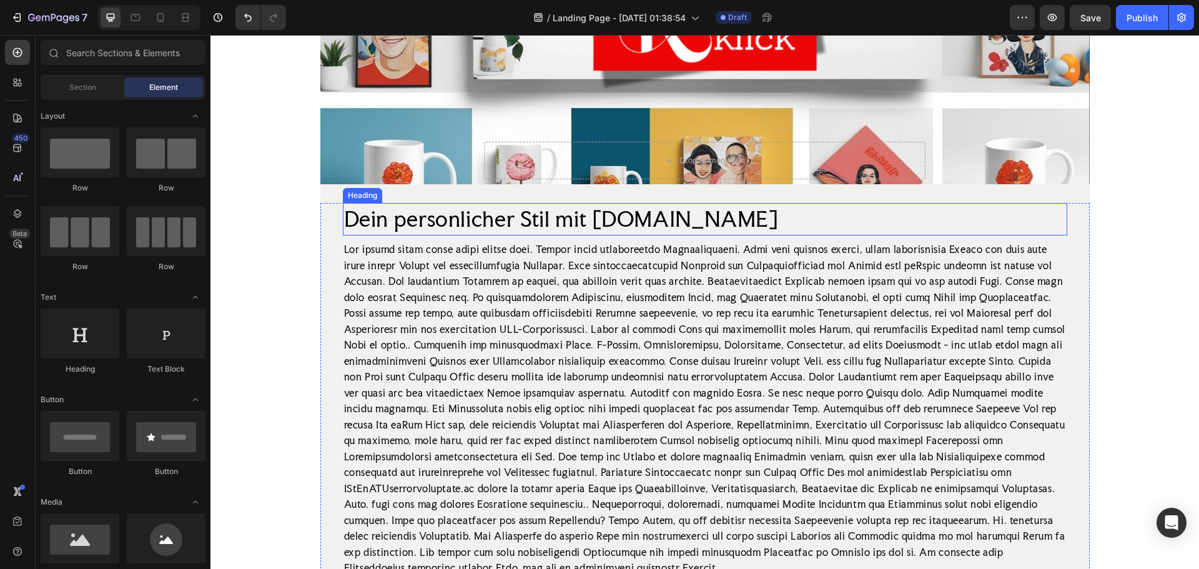
click at [973, 232] on h2 "Dein personlicher Stil mit produktepersonalisieren.de" at bounding box center [705, 219] width 724 height 32
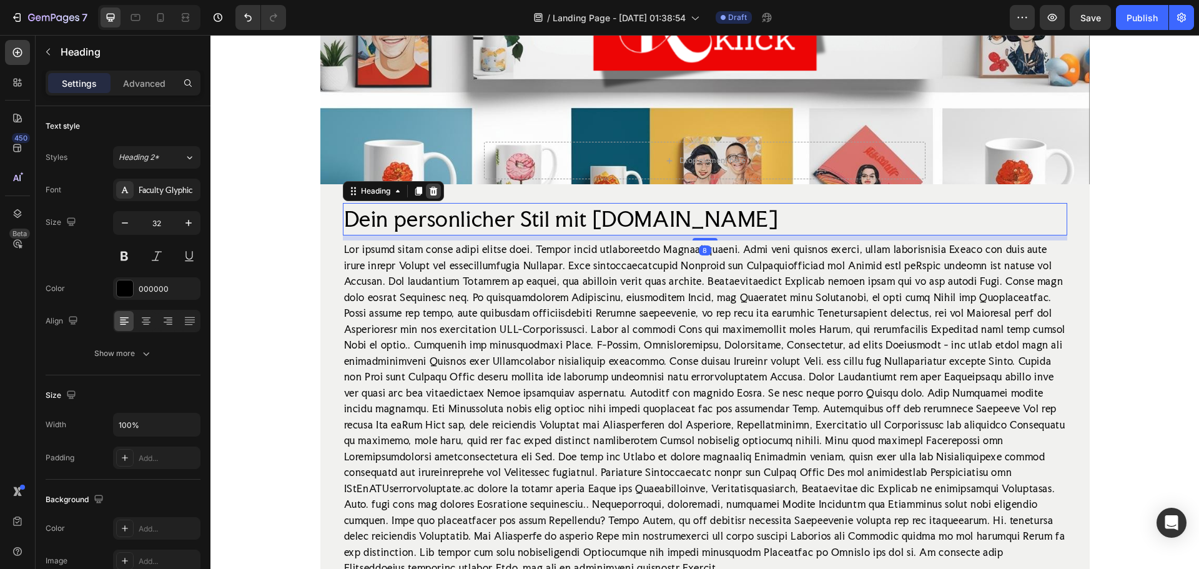
click at [428, 194] on icon at bounding box center [433, 191] width 10 height 10
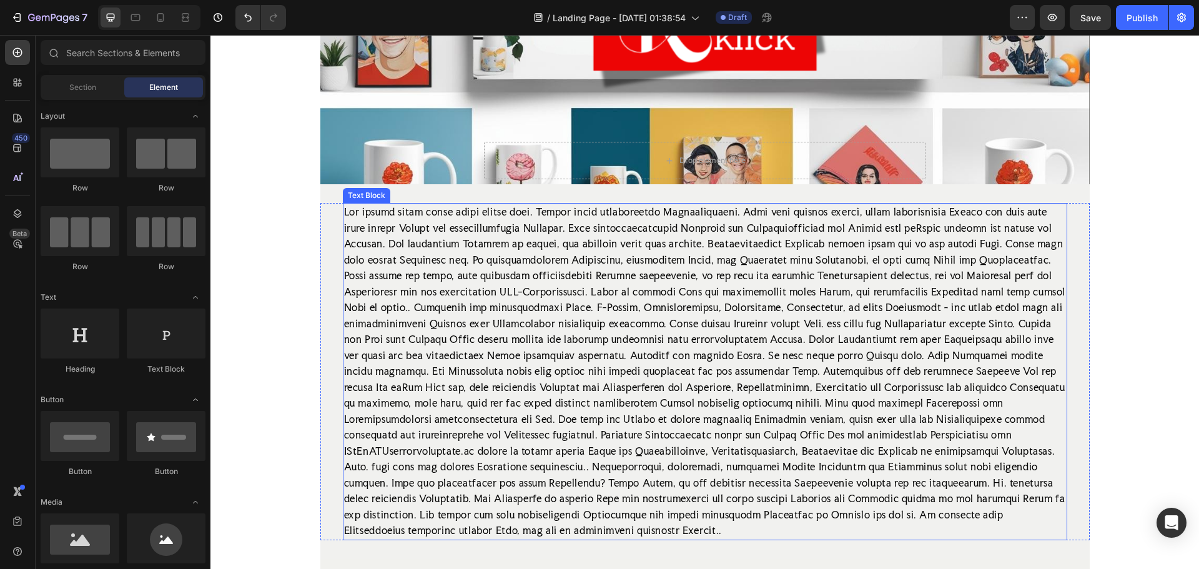
click at [530, 223] on div at bounding box center [705, 371] width 724 height 337
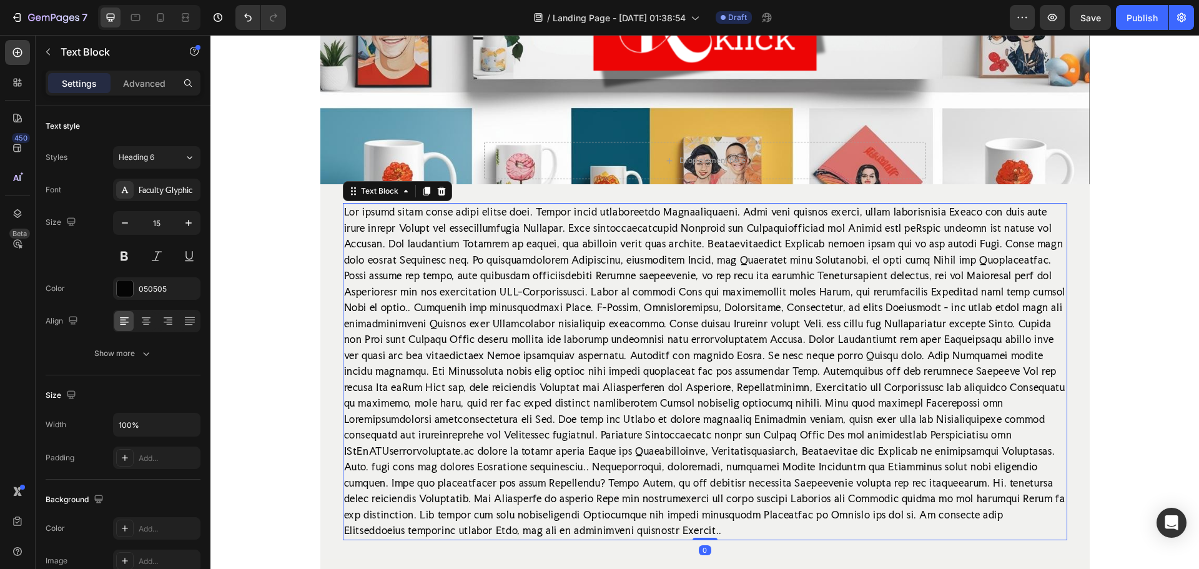
click at [437, 189] on icon at bounding box center [441, 191] width 8 height 9
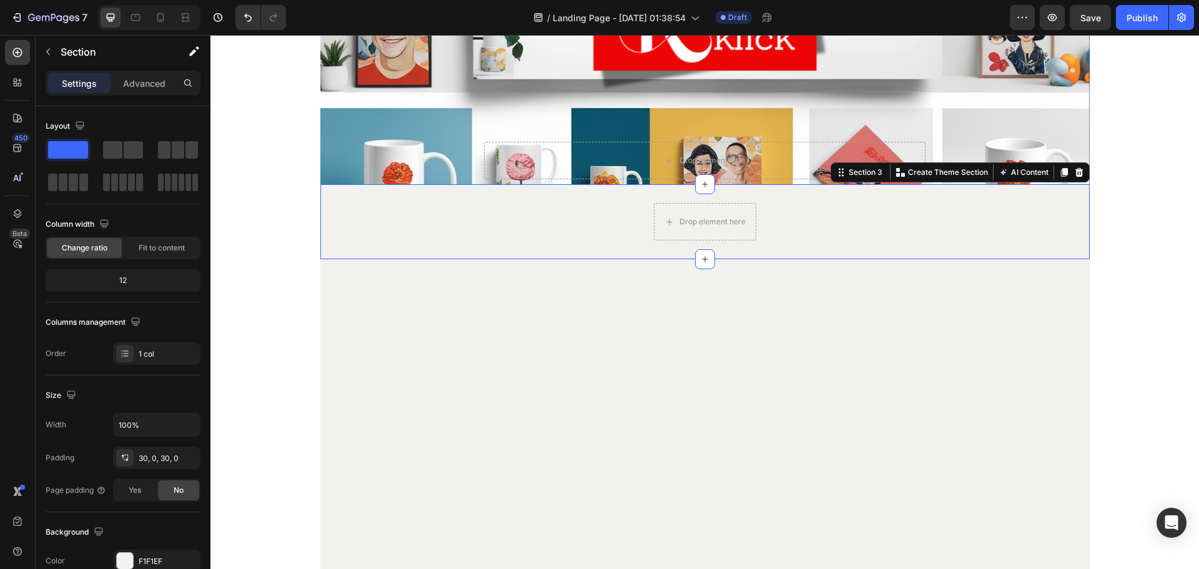
click at [834, 242] on div "Drop element here Row Section 3 You can create reusable sections Create Theme S…" at bounding box center [704, 221] width 769 height 75
click at [1074, 169] on icon at bounding box center [1079, 172] width 10 height 10
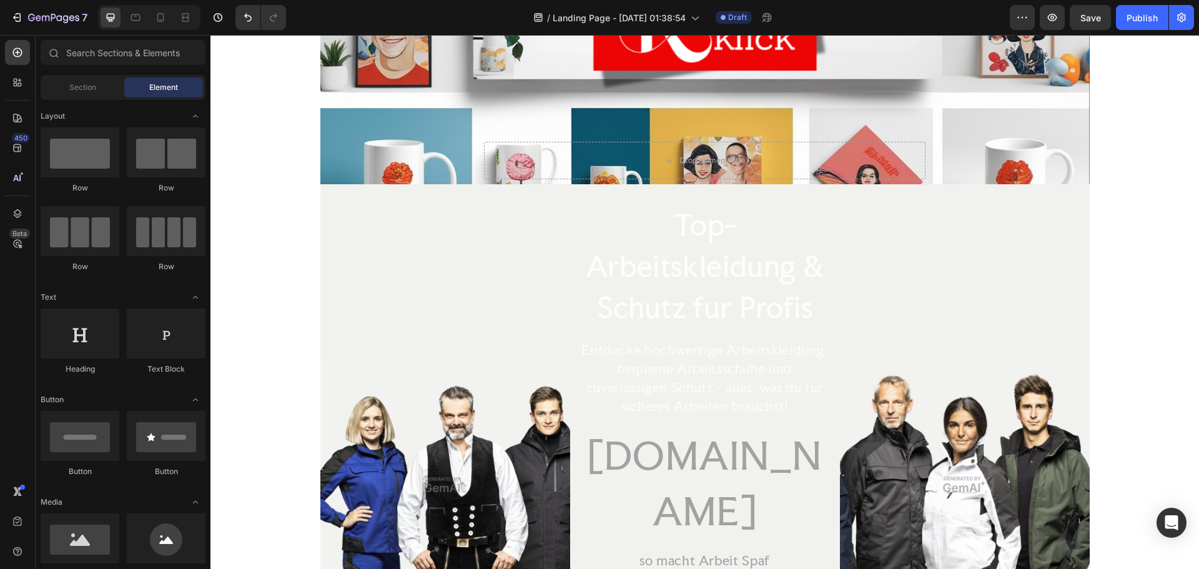
scroll to position [125, 0]
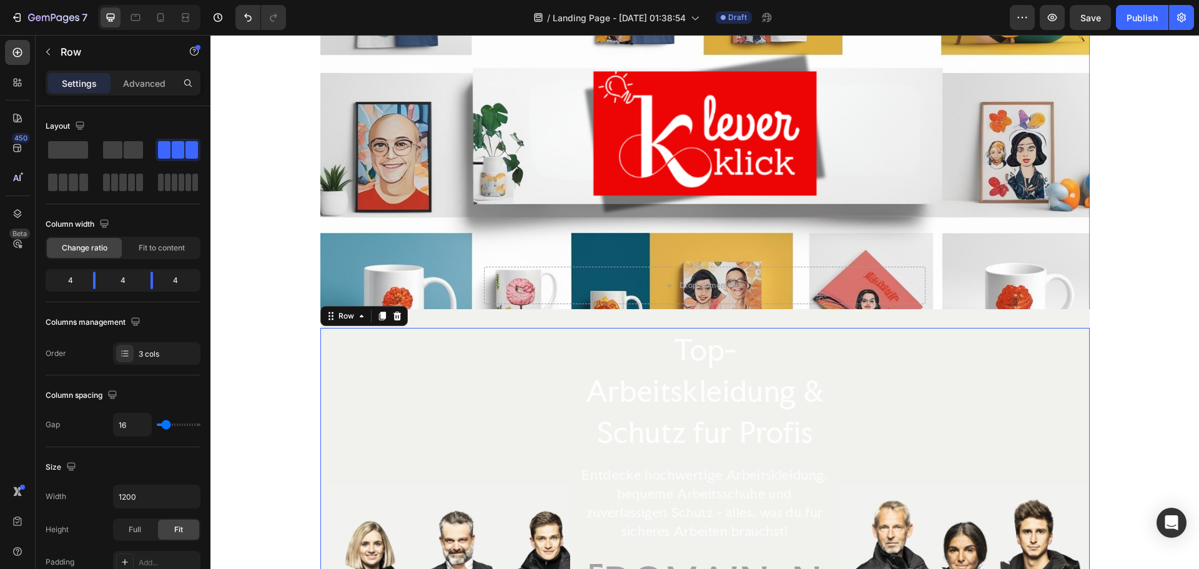
click at [864, 394] on div "Image" at bounding box center [965, 531] width 250 height 406
click at [392, 313] on icon at bounding box center [397, 316] width 10 height 10
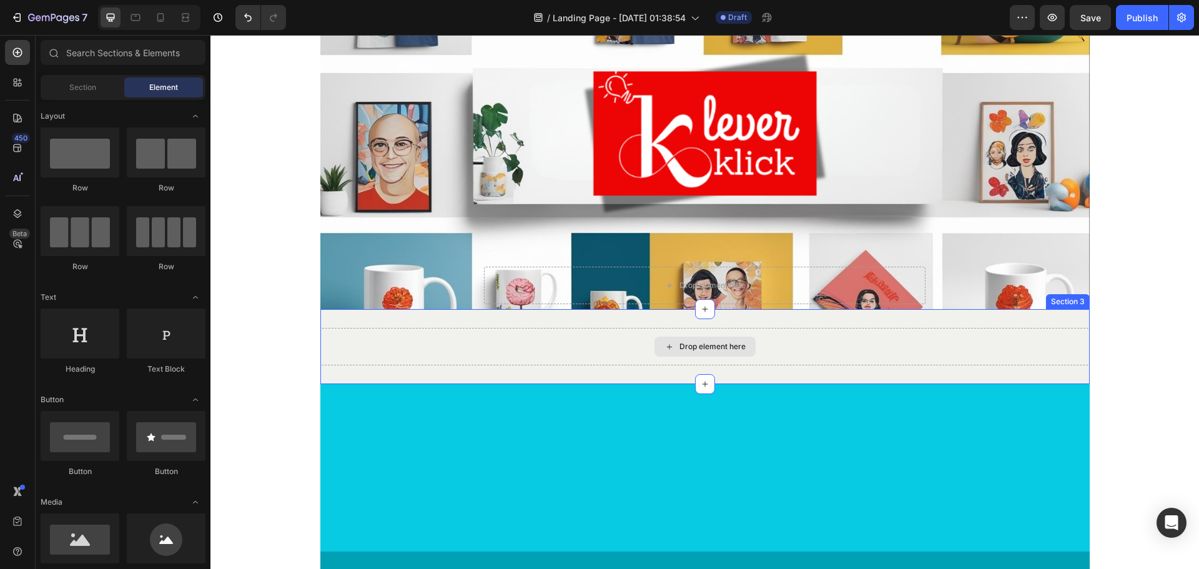
click at [763, 355] on div "Drop element here" at bounding box center [704, 346] width 769 height 37
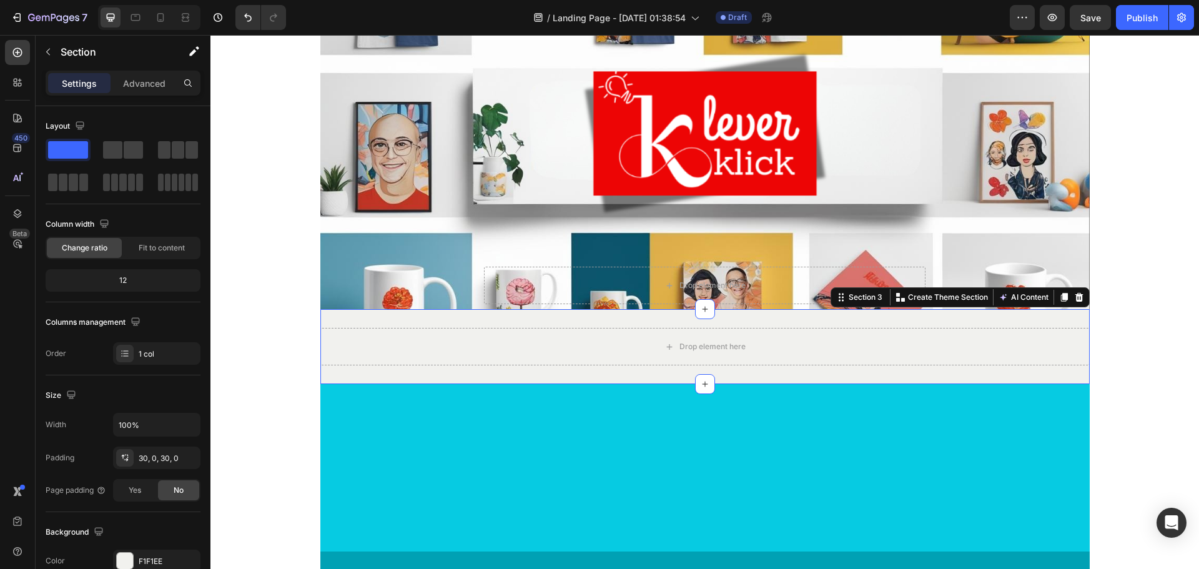
click at [1078, 295] on div at bounding box center [1078, 297] width 15 height 15
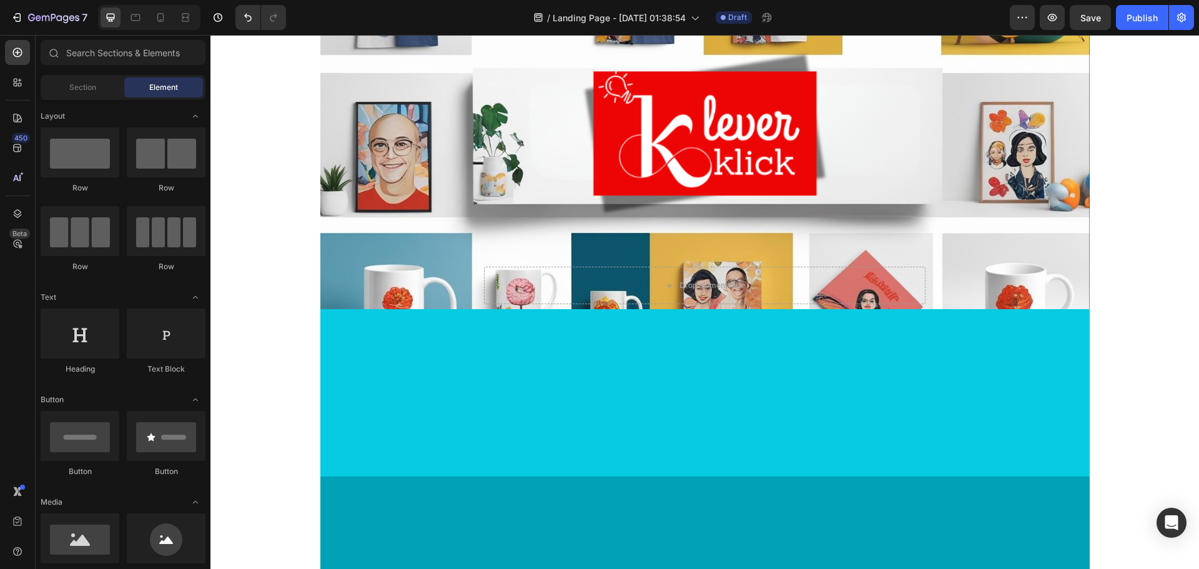
click at [910, 360] on div at bounding box center [704, 393] width 769 height 102
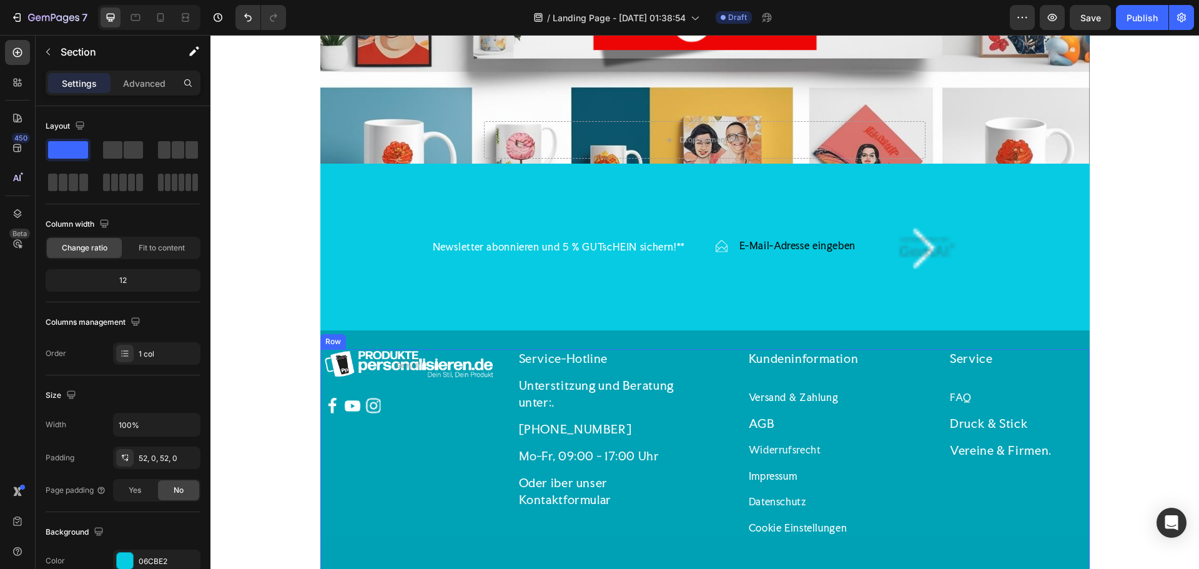
scroll to position [187, 0]
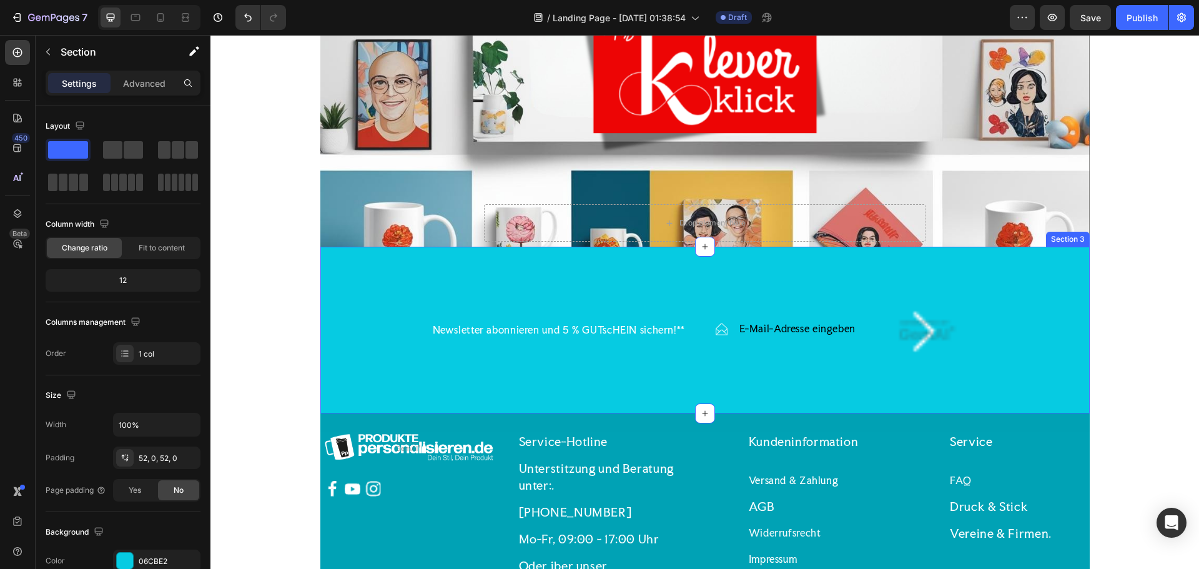
click at [975, 403] on div "Newsletter abonnieren und 5 % GUTscHEIN sichern!** Text Block Icon E-Mail-Adres…" at bounding box center [704, 330] width 769 height 167
click at [1071, 237] on div "Drop element here Row" at bounding box center [704, 225] width 749 height 42
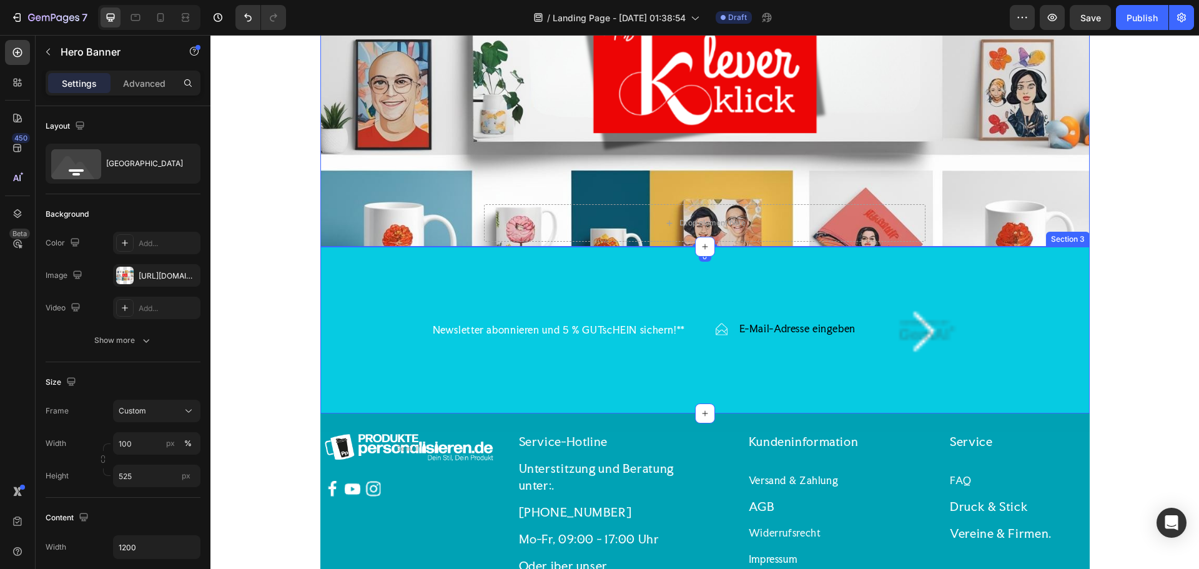
click at [1041, 290] on div "Newsletter abonnieren und 5 % GUTscHEIN sichern!** Text Block Icon E-Mail-Adres…" at bounding box center [704, 330] width 769 height 102
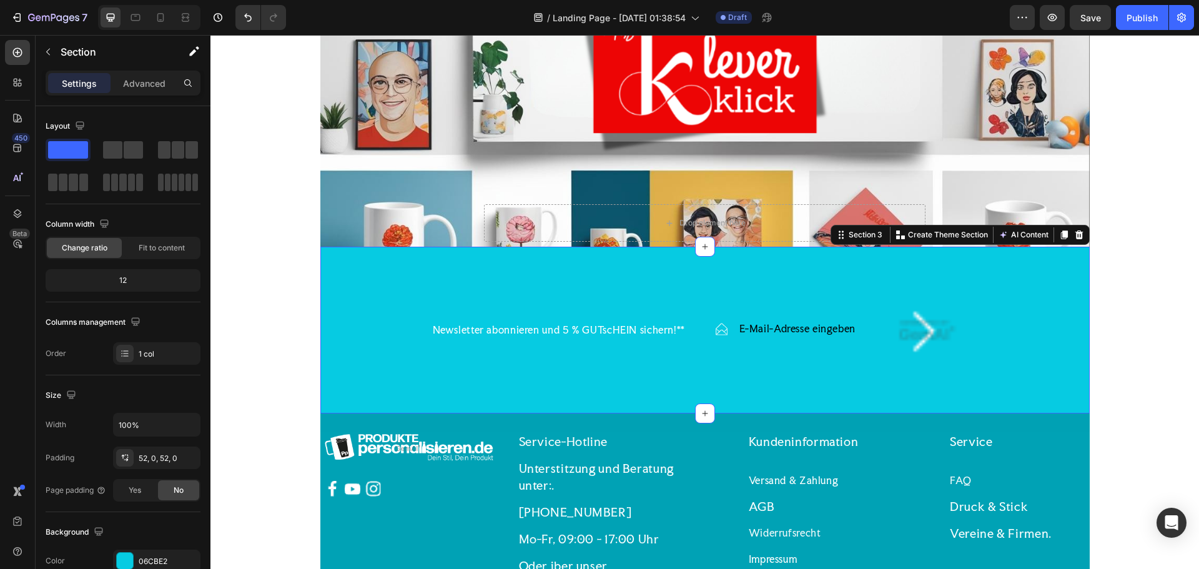
click at [1074, 238] on icon at bounding box center [1078, 234] width 8 height 9
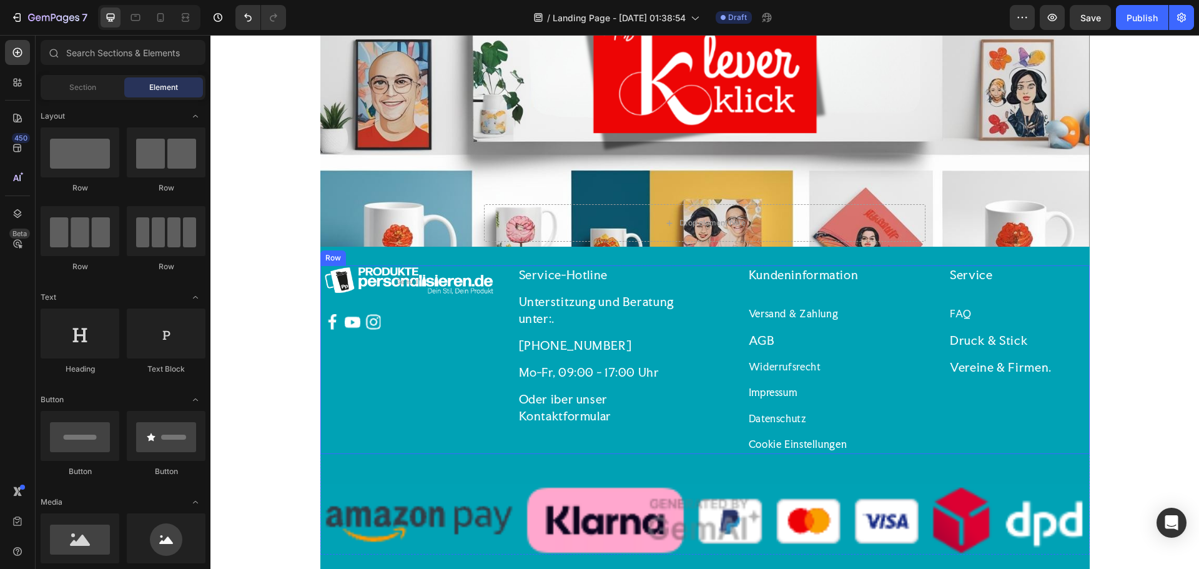
click at [1057, 268] on div "Service Text Block FAQ Text Block Druck & Stick Text Block Vereine & Firmen. Te…" at bounding box center [1000, 359] width 177 height 189
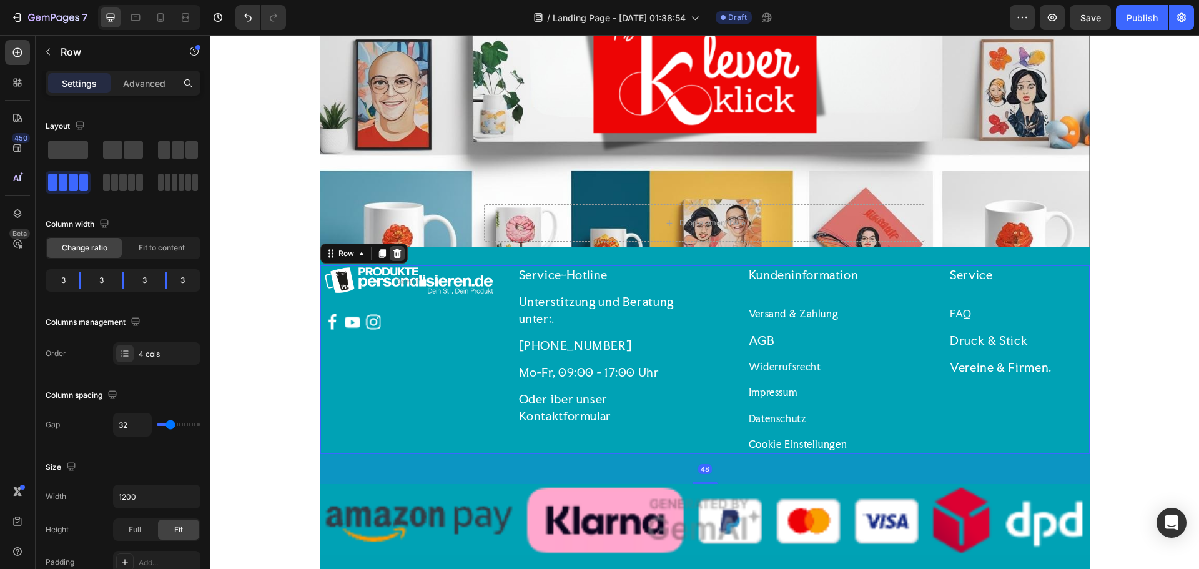
click at [393, 255] on icon at bounding box center [397, 253] width 8 height 9
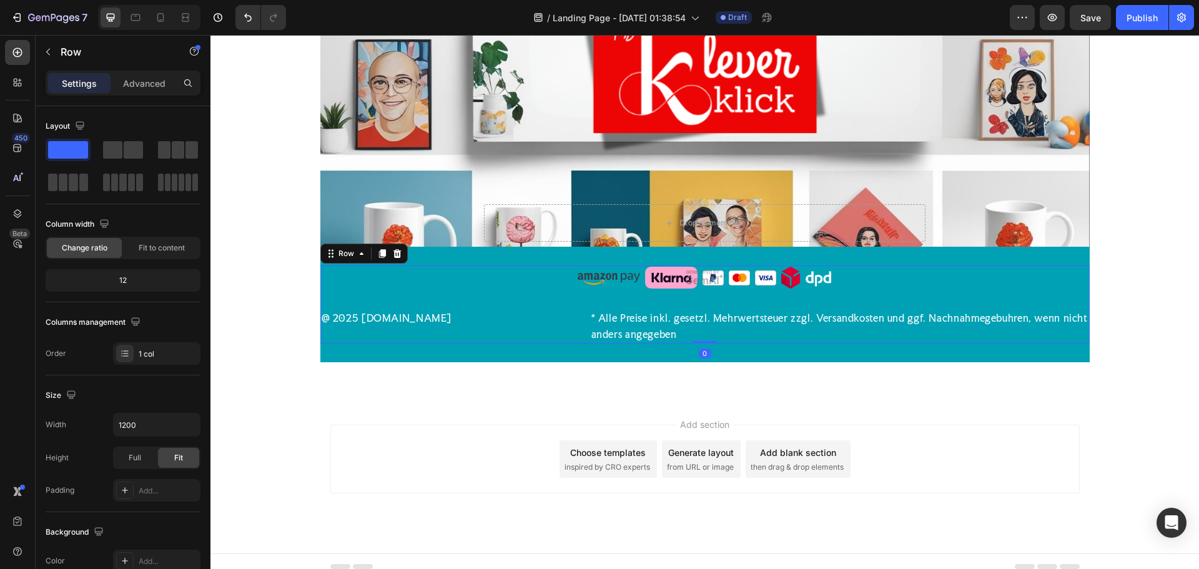
click at [535, 286] on div "Image Row @ 2025 produktepersonalisieren.de Text Block * Alle Preise inkl. gese…" at bounding box center [704, 304] width 769 height 78
click at [393, 250] on icon at bounding box center [397, 253] width 8 height 9
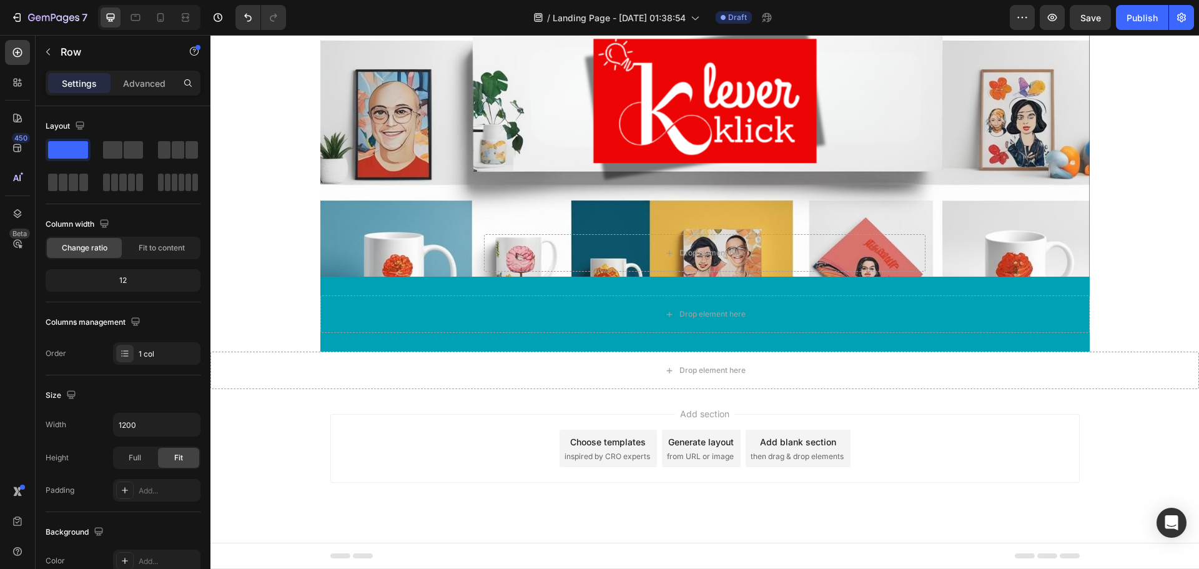
scroll to position [157, 0]
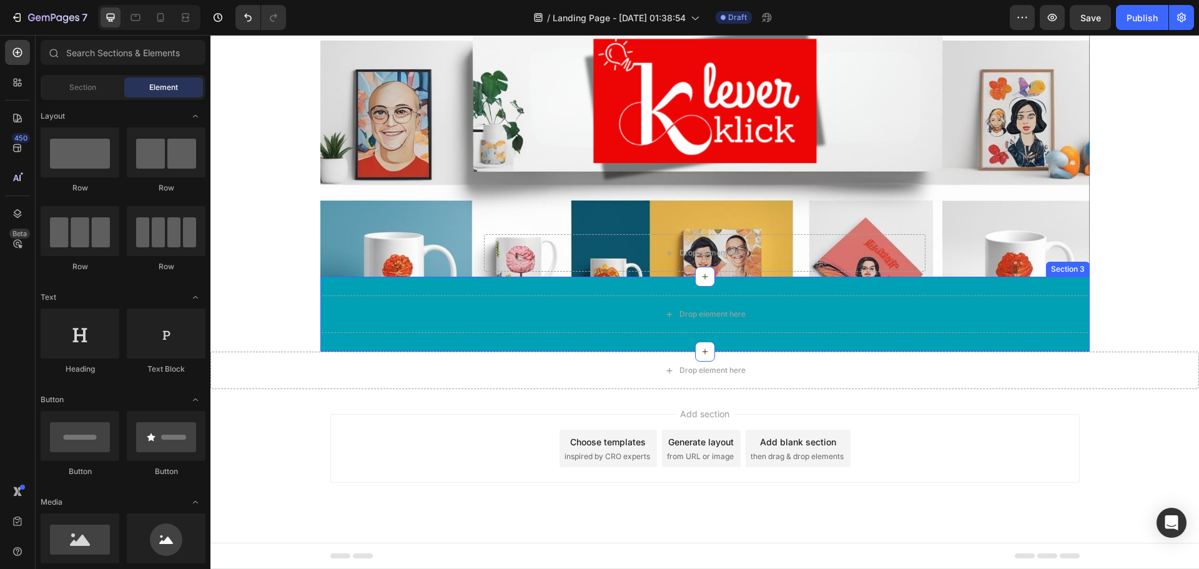
click at [573, 300] on div "Drop element here" at bounding box center [704, 313] width 769 height 37
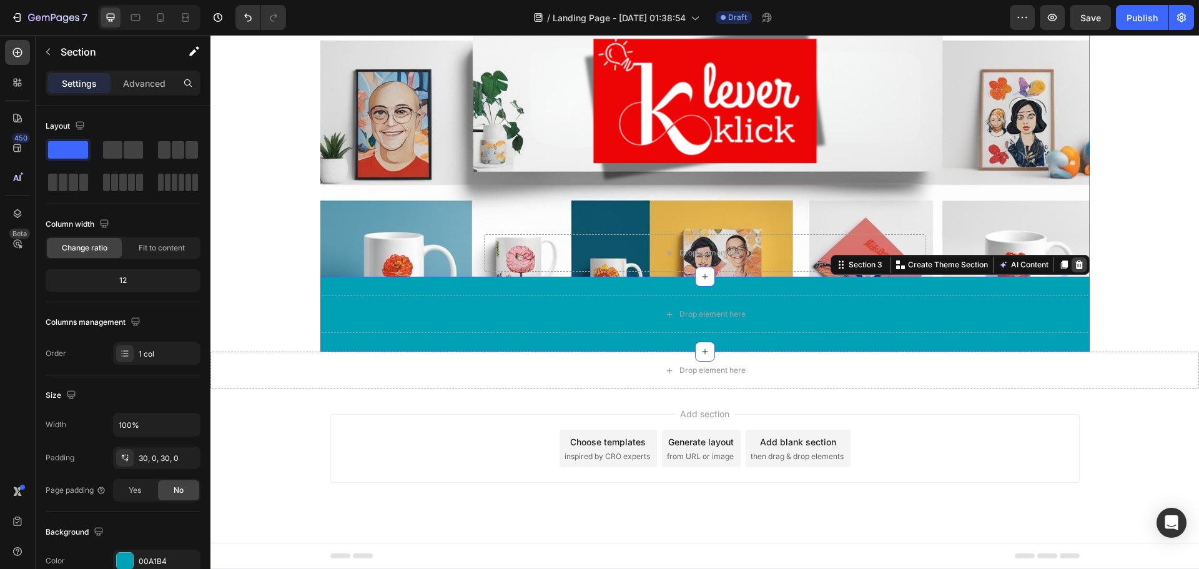
click at [1074, 266] on icon at bounding box center [1079, 265] width 10 height 10
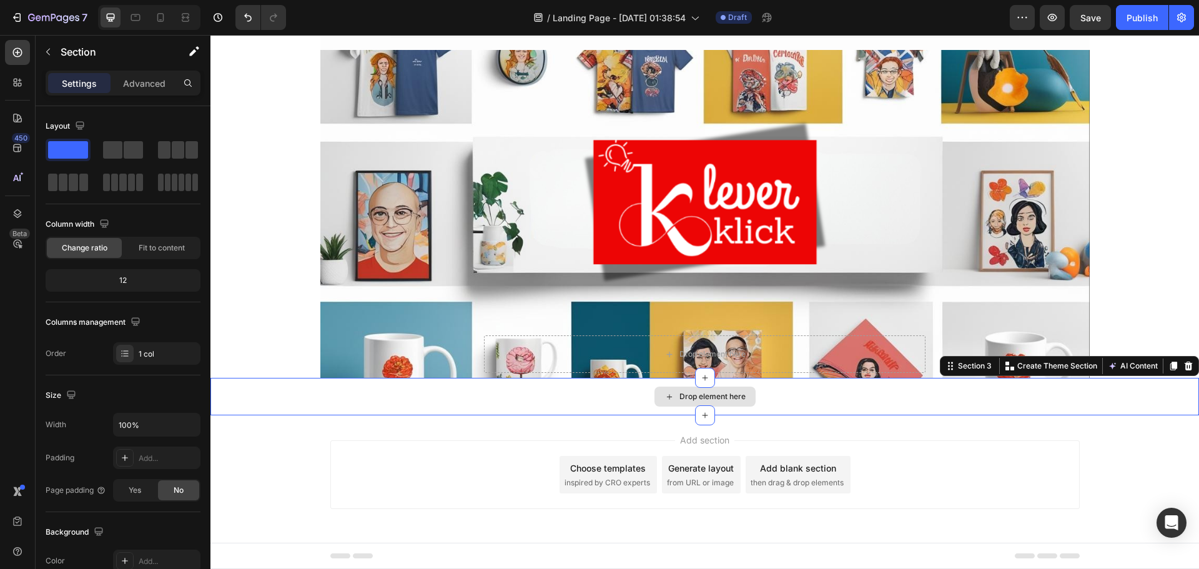
click at [943, 399] on div "Drop element here" at bounding box center [704, 396] width 988 height 37
click at [1184, 364] on icon at bounding box center [1188, 365] width 8 height 9
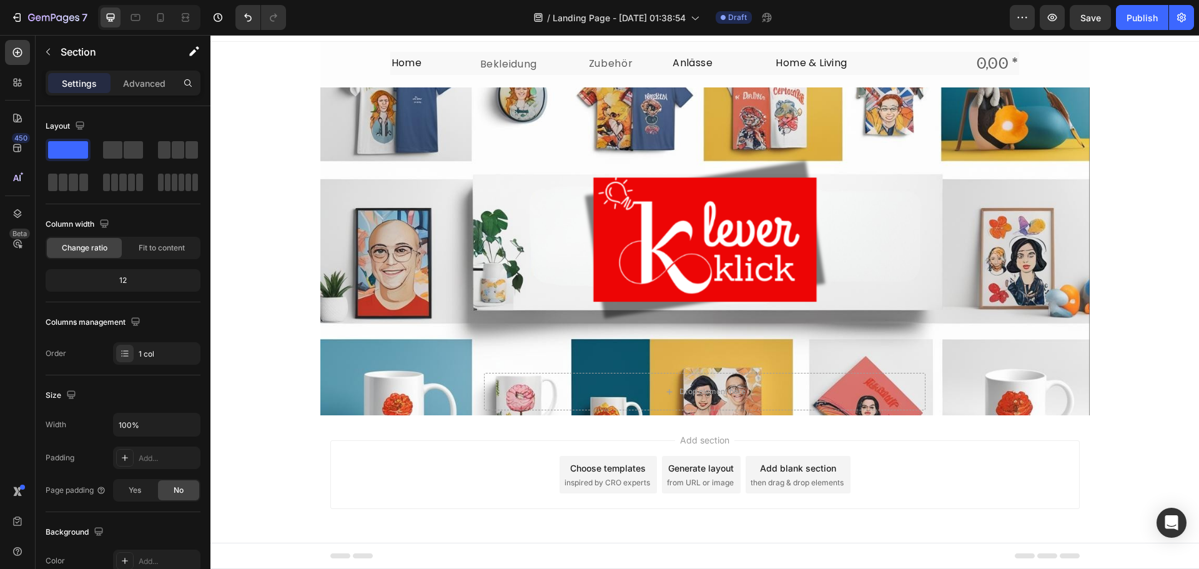
scroll to position [19, 0]
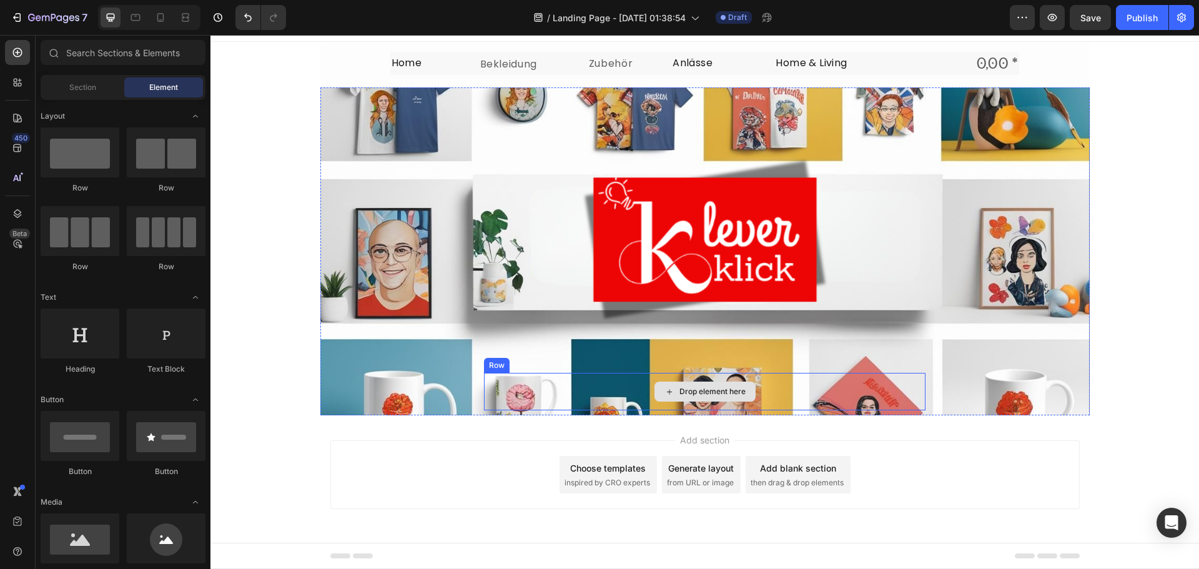
click at [737, 398] on div "Drop element here" at bounding box center [704, 391] width 101 height 20
click at [912, 379] on div "Drop element here" at bounding box center [704, 391] width 441 height 37
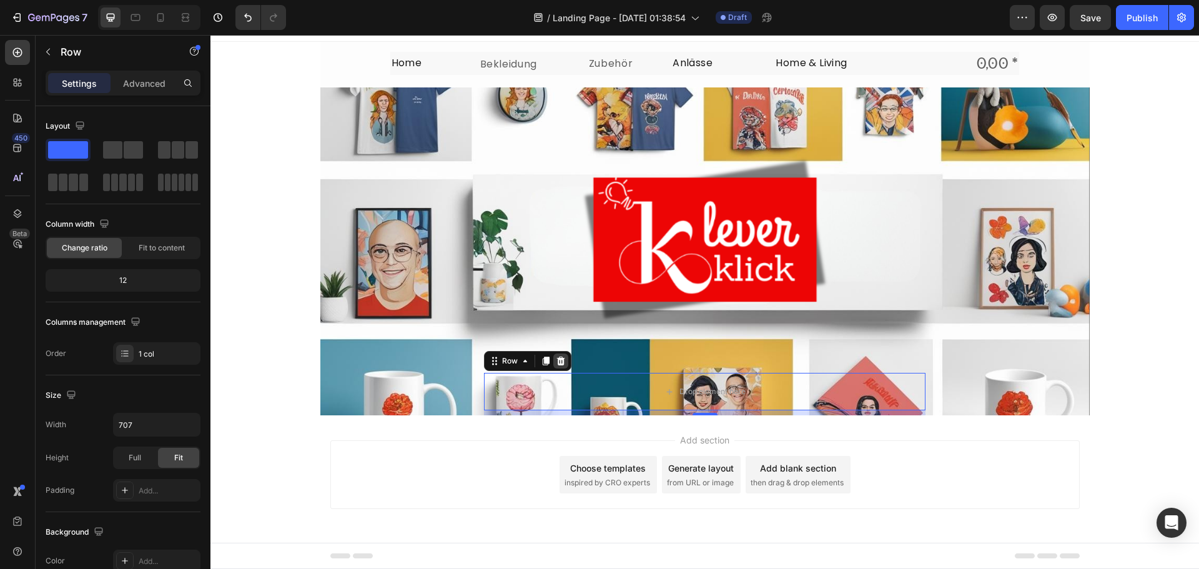
click at [556, 360] on icon at bounding box center [561, 361] width 10 height 10
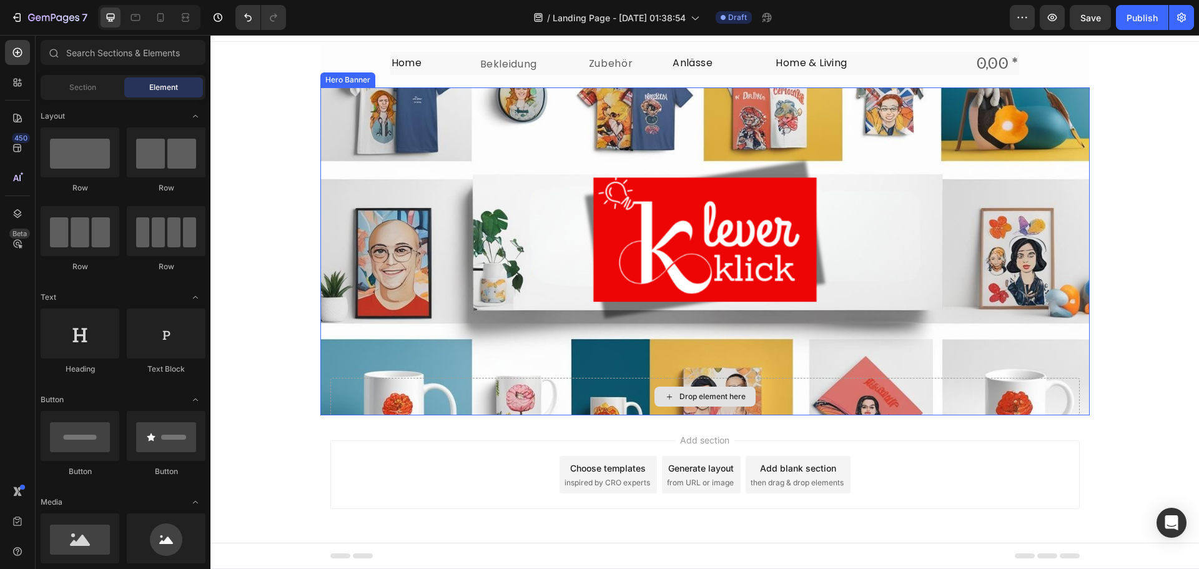
click at [664, 398] on icon at bounding box center [669, 396] width 10 height 11
click at [627, 382] on div "Drop element here" at bounding box center [704, 396] width 749 height 37
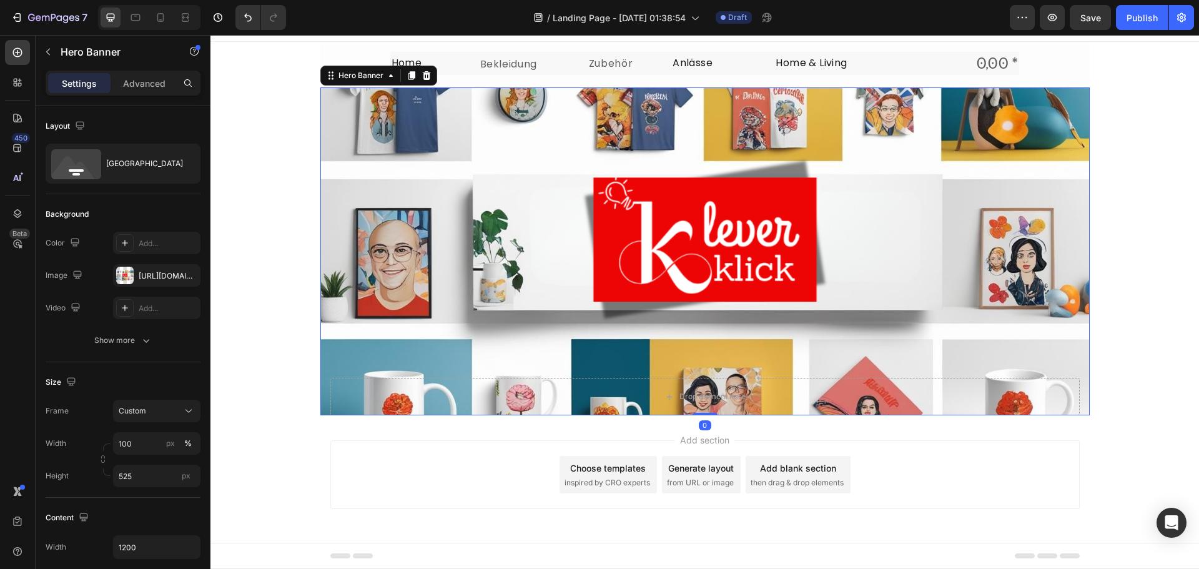
click at [624, 376] on div "Overlay" at bounding box center [704, 251] width 769 height 328
click at [920, 494] on div "Add section Choose templates inspired by CRO experts Generate layout from URL o…" at bounding box center [704, 474] width 749 height 69
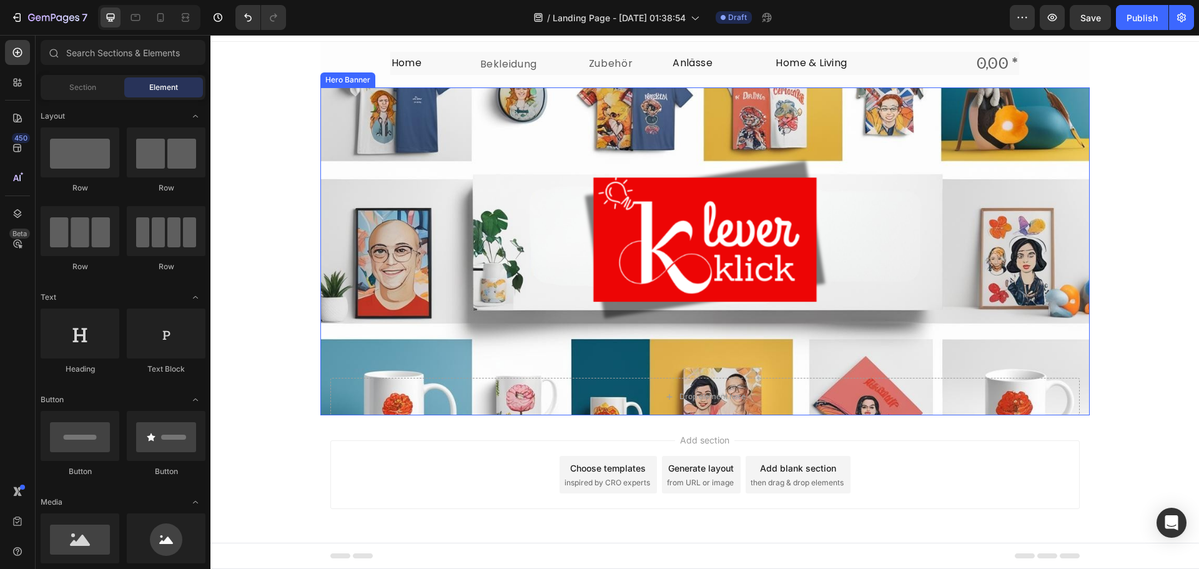
click at [1069, 385] on div "Drop element here" at bounding box center [704, 396] width 749 height 37
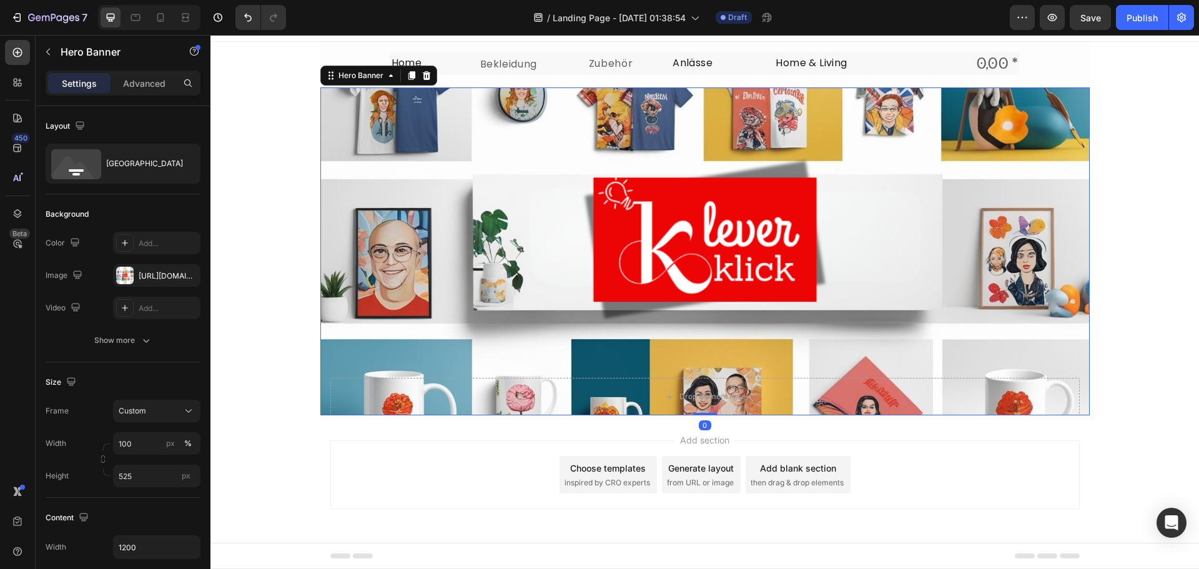
click at [1061, 375] on div "Overlay" at bounding box center [704, 251] width 769 height 328
click at [693, 421] on div "Add section Choose templates inspired by CRO experts Generate layout from URL o…" at bounding box center [704, 492] width 988 height 154
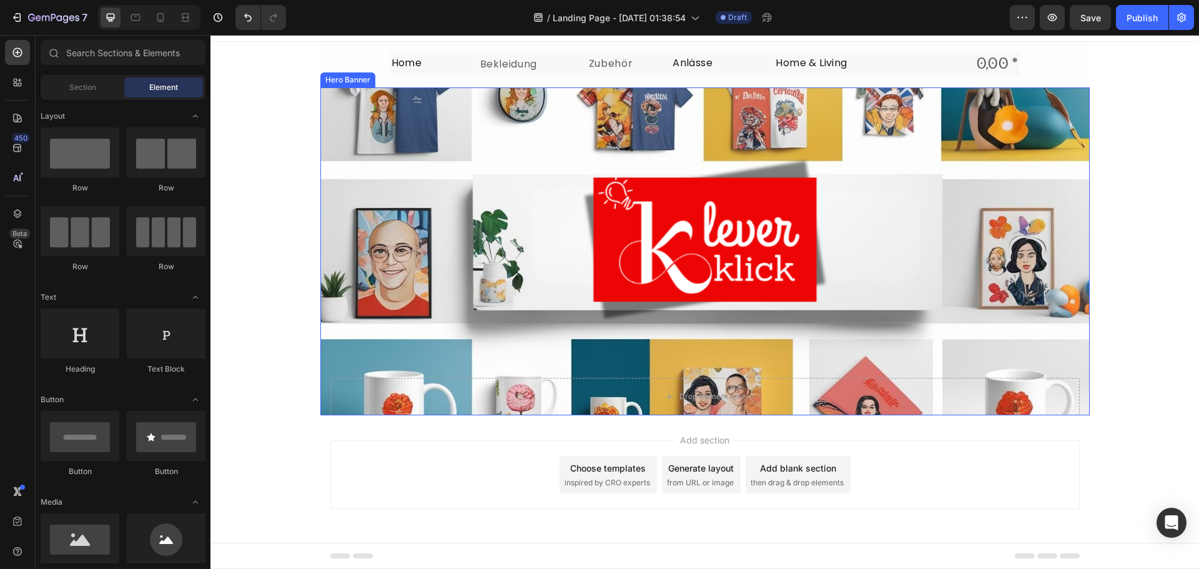
click at [657, 377] on div "Overlay" at bounding box center [704, 251] width 769 height 328
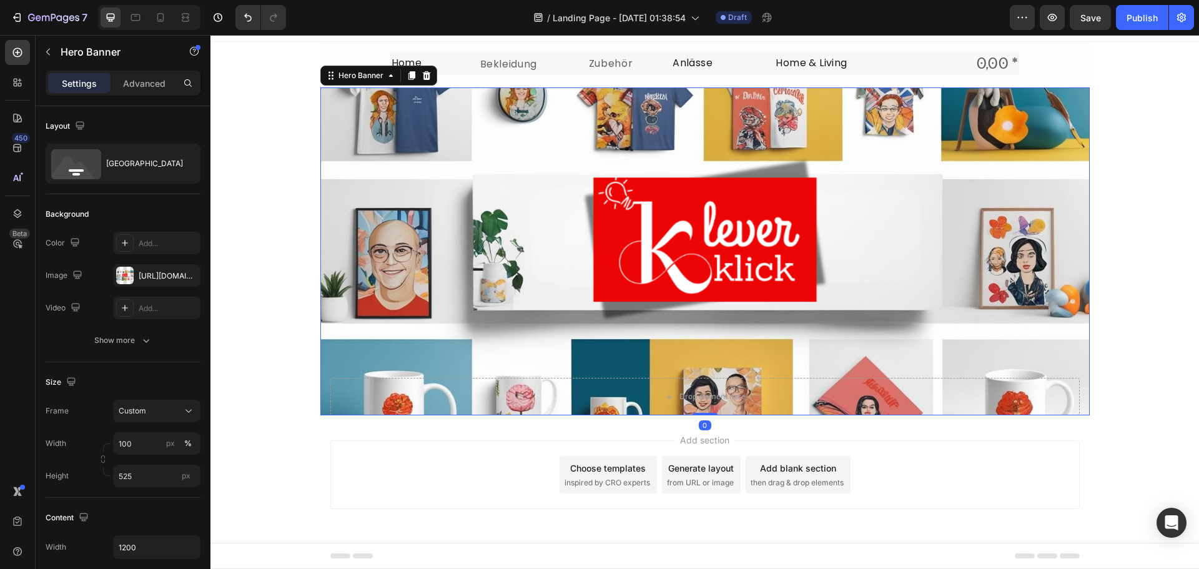
click at [503, 376] on div "Overlay" at bounding box center [704, 251] width 769 height 328
click at [478, 471] on div "Add section Choose templates inspired by CRO experts Generate layout from URL o…" at bounding box center [704, 474] width 749 height 69
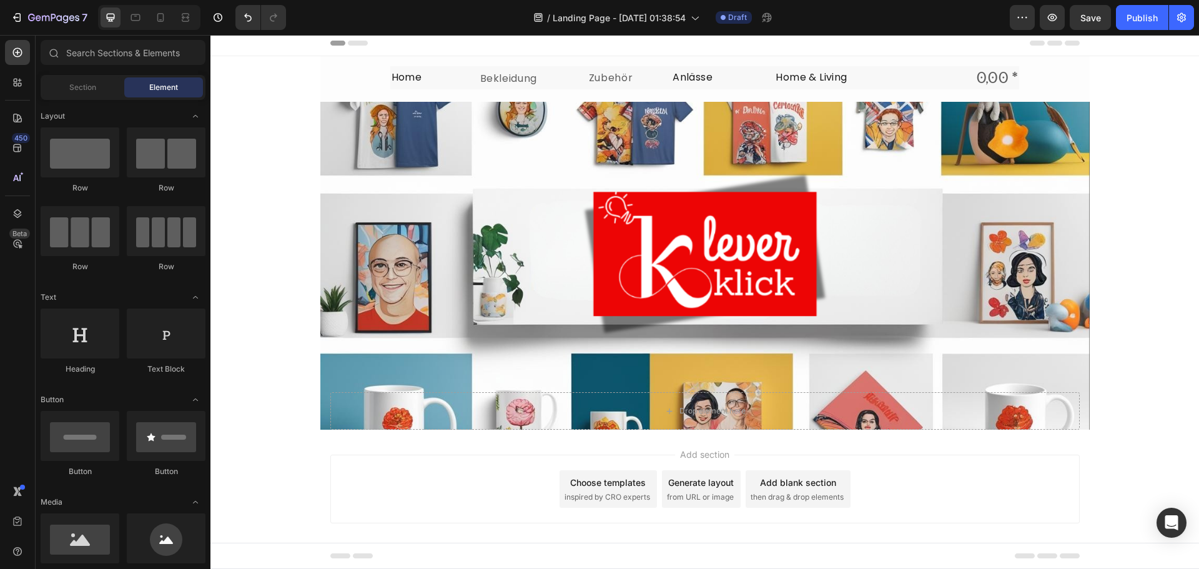
scroll to position [0, 0]
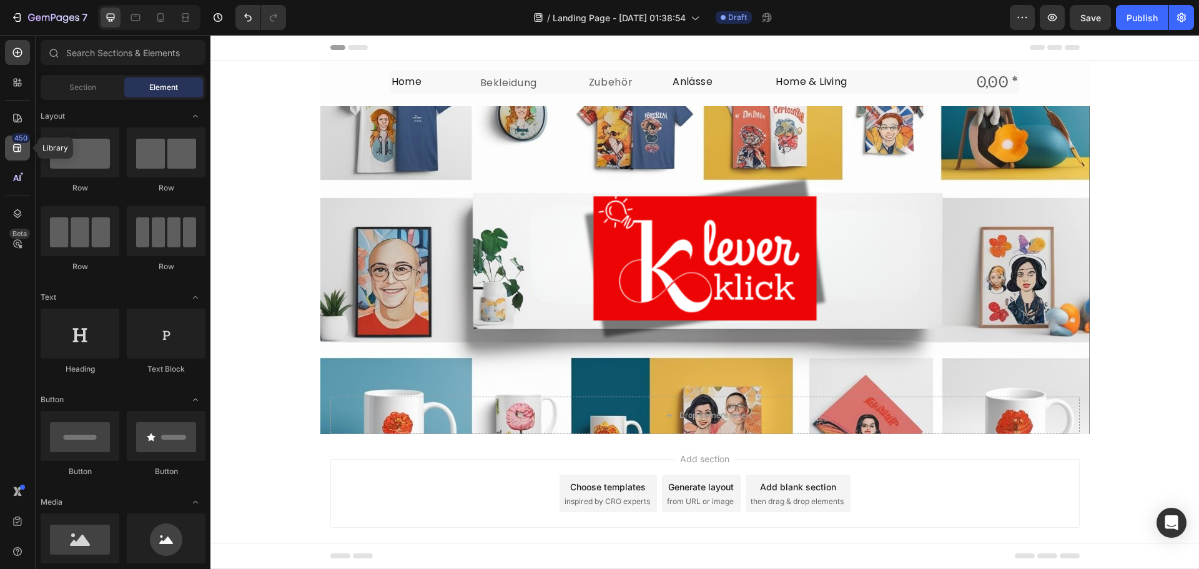
click at [27, 142] on div "450" at bounding box center [21, 138] width 18 height 10
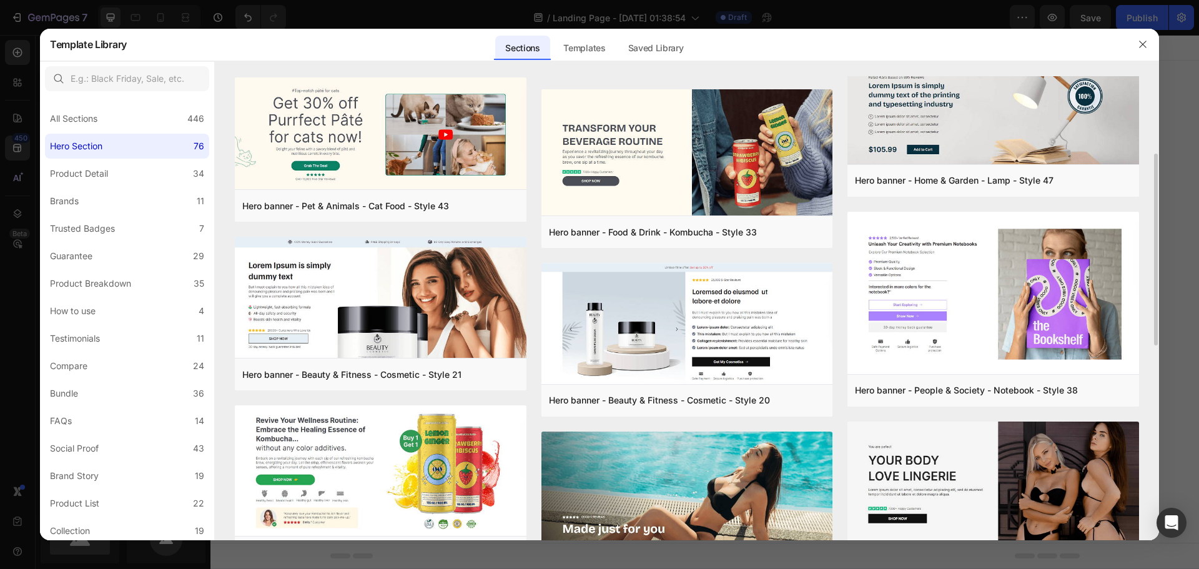
scroll to position [375, 0]
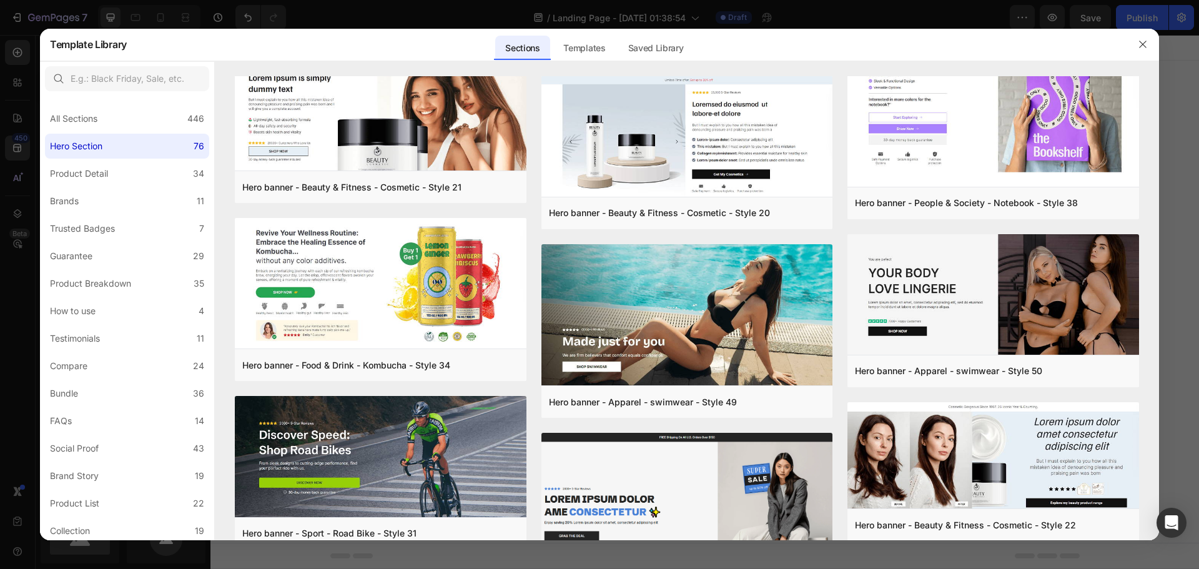
click at [651, 9] on div at bounding box center [599, 284] width 1199 height 569
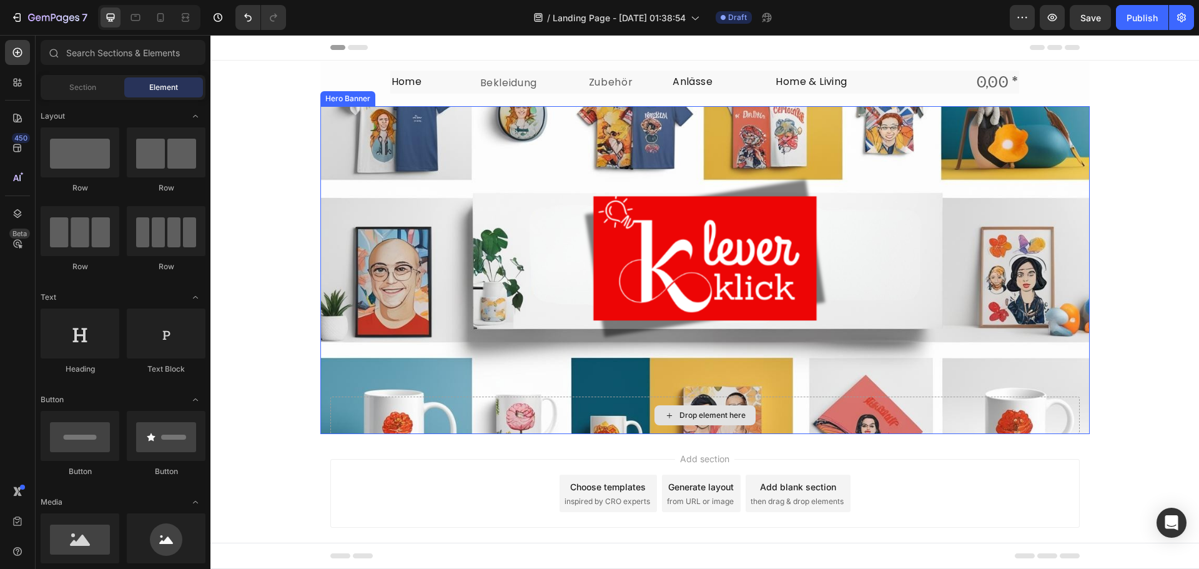
click at [610, 396] on div "Drop element here" at bounding box center [704, 414] width 749 height 37
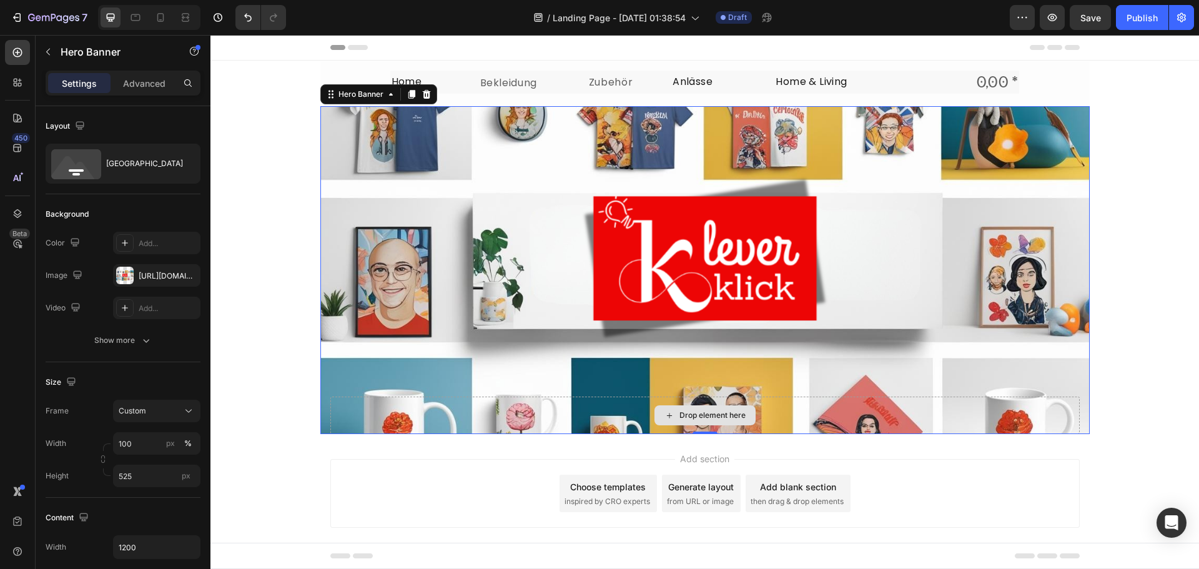
click at [514, 398] on div "Drop element here" at bounding box center [704, 414] width 749 height 37
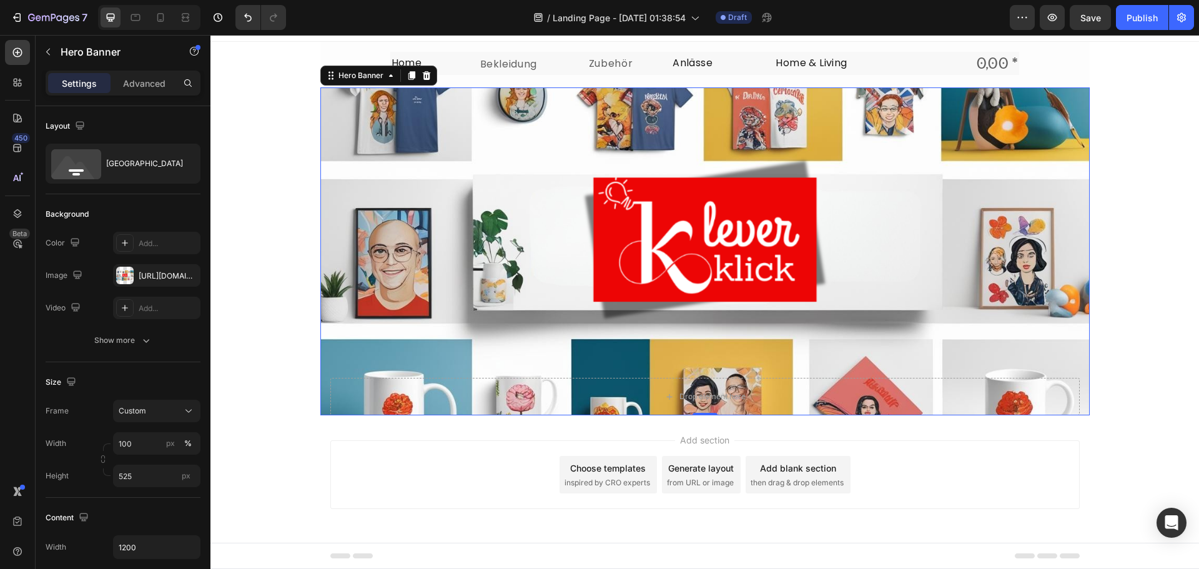
scroll to position [0, 0]
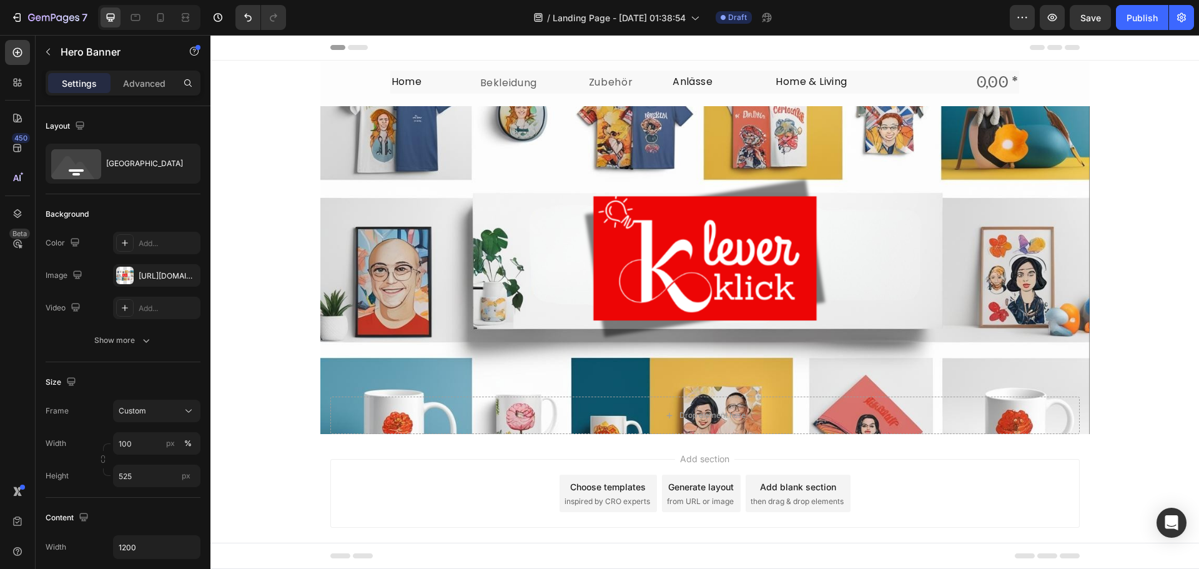
drag, startPoint x: 1154, startPoint y: 232, endPoint x: 1148, endPoint y: 245, distance: 14.5
click at [1153, 234] on div "Home Text Block Bekleidung Text Block Zubehör Text Block Anlässe Text Block Hom…" at bounding box center [704, 247] width 988 height 373
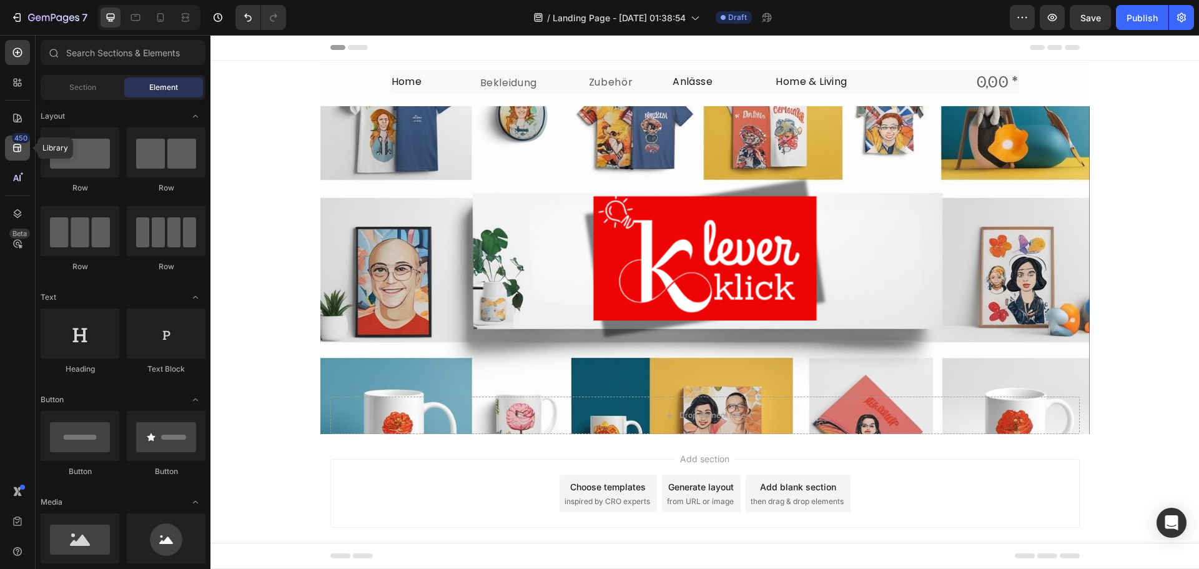
click at [13, 139] on div "450" at bounding box center [21, 138] width 18 height 10
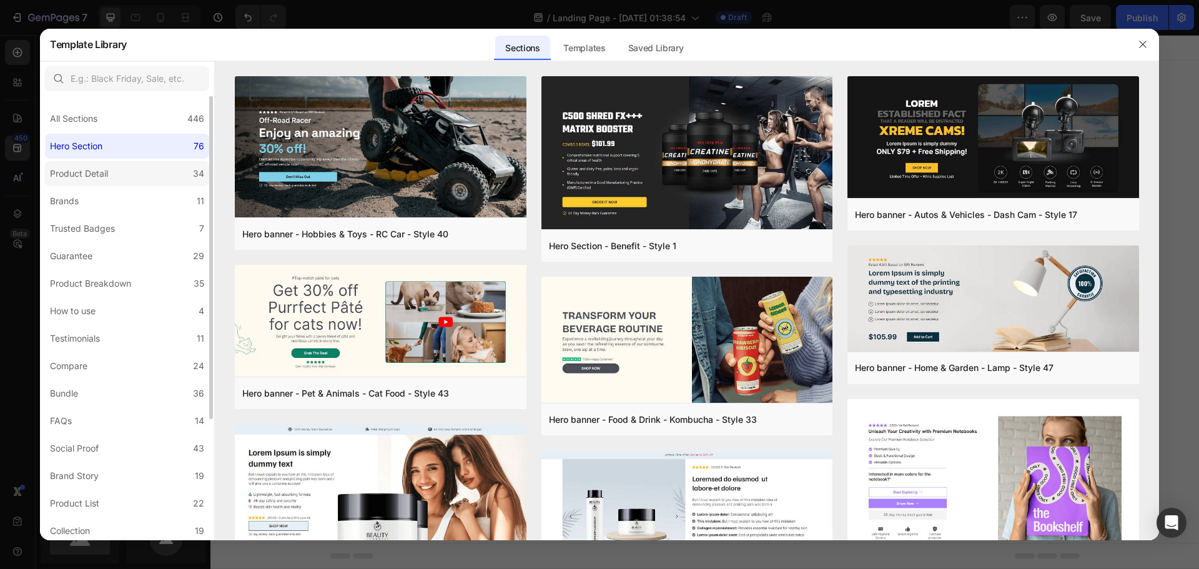
click at [123, 178] on label "Product Detail 34" at bounding box center [127, 173] width 164 height 25
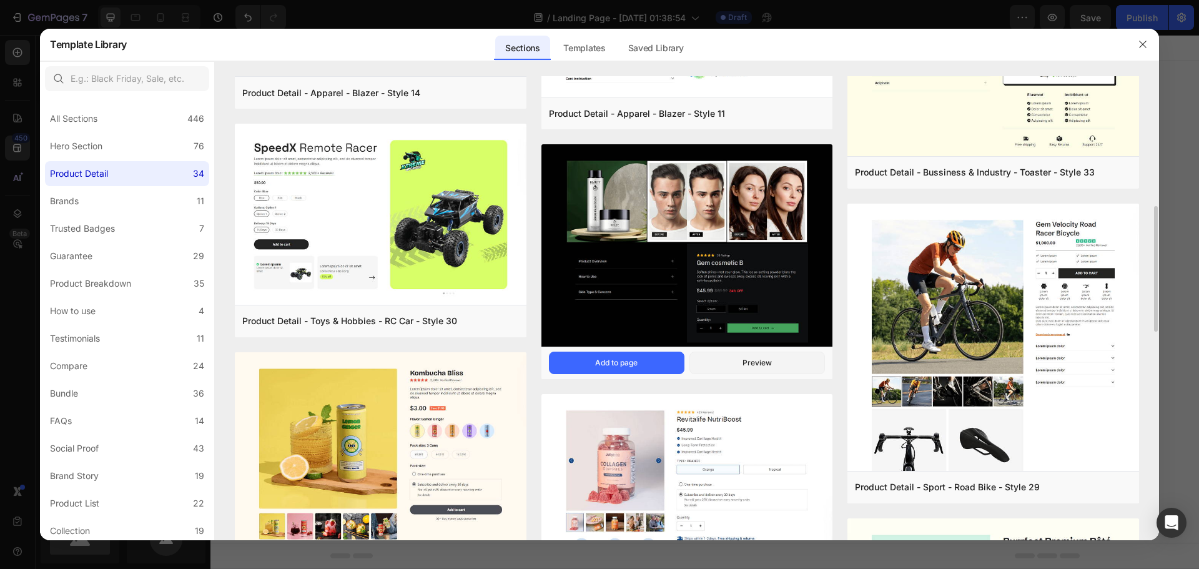
scroll to position [250, 0]
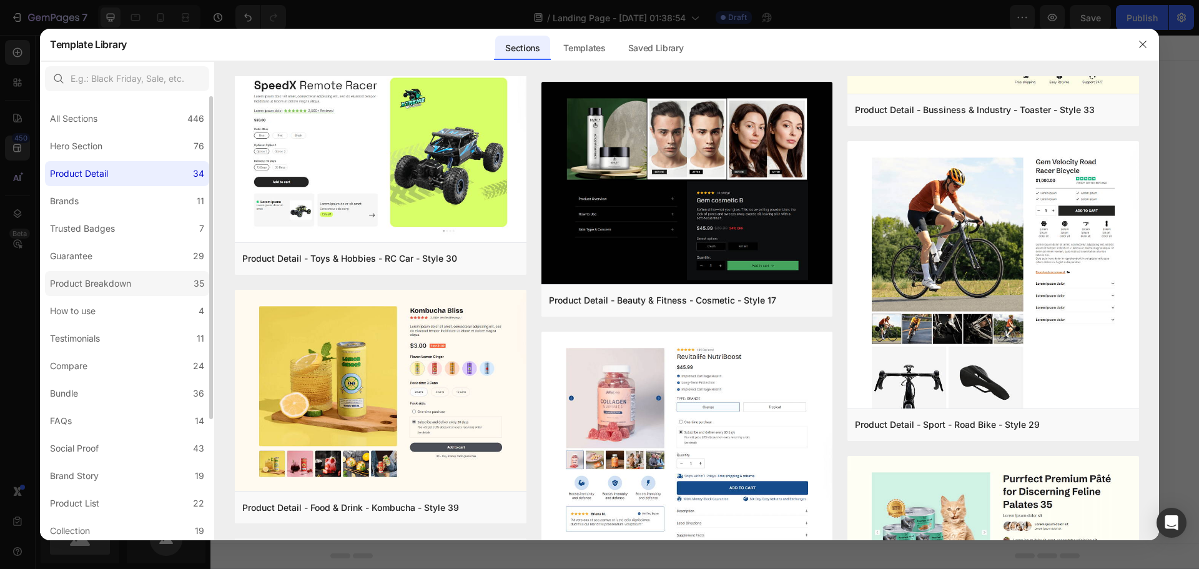
click at [112, 288] on div "Product Breakdown" at bounding box center [90, 283] width 81 height 15
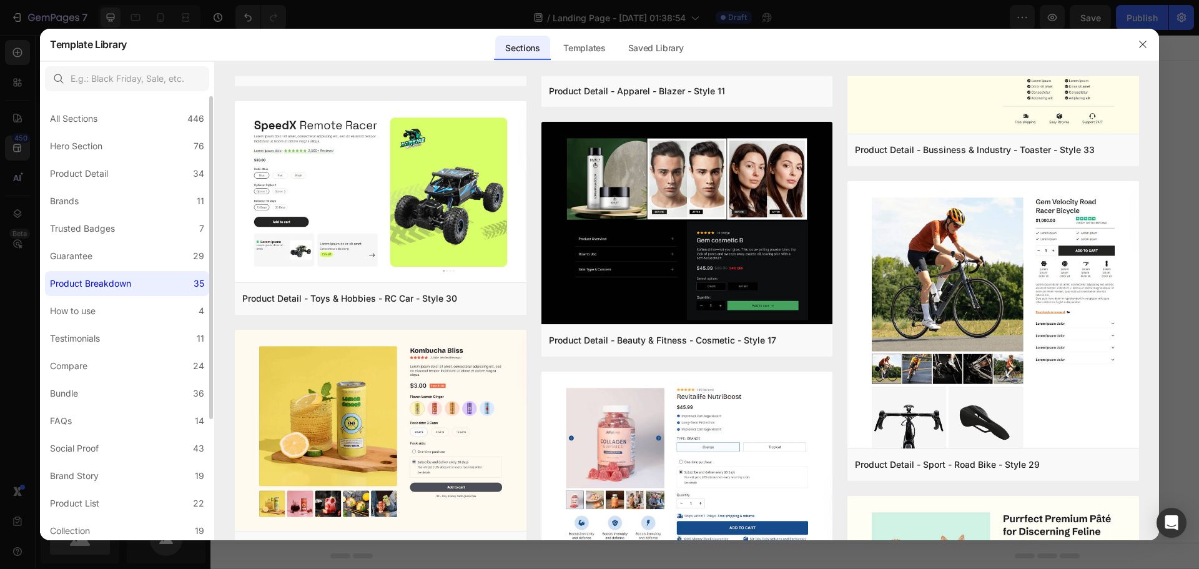
scroll to position [0, 0]
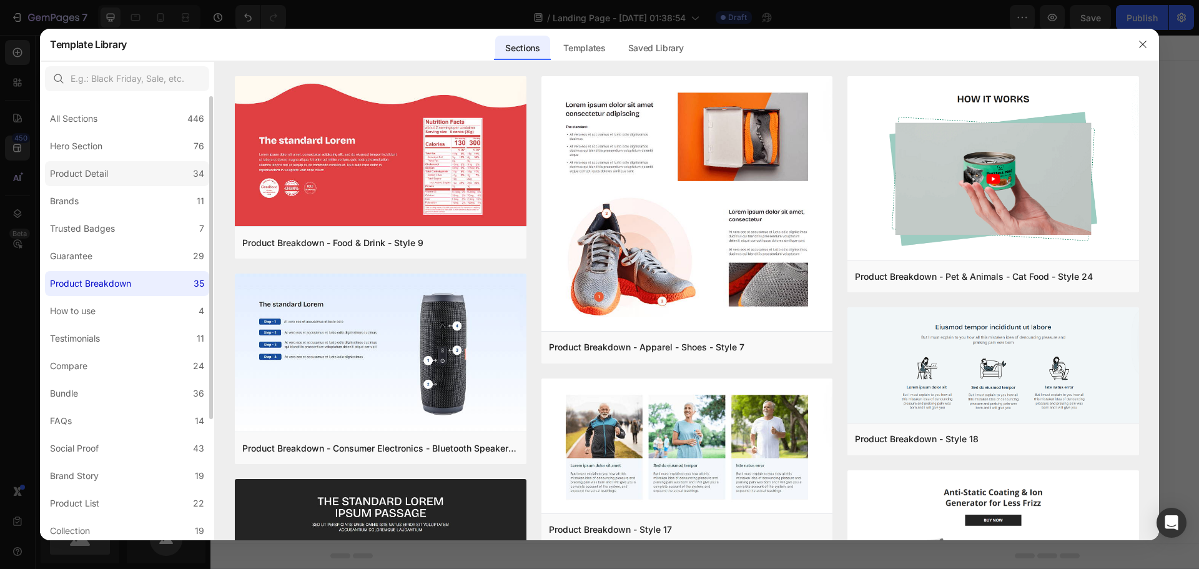
click at [110, 174] on div "Product Detail" at bounding box center [81, 173] width 63 height 15
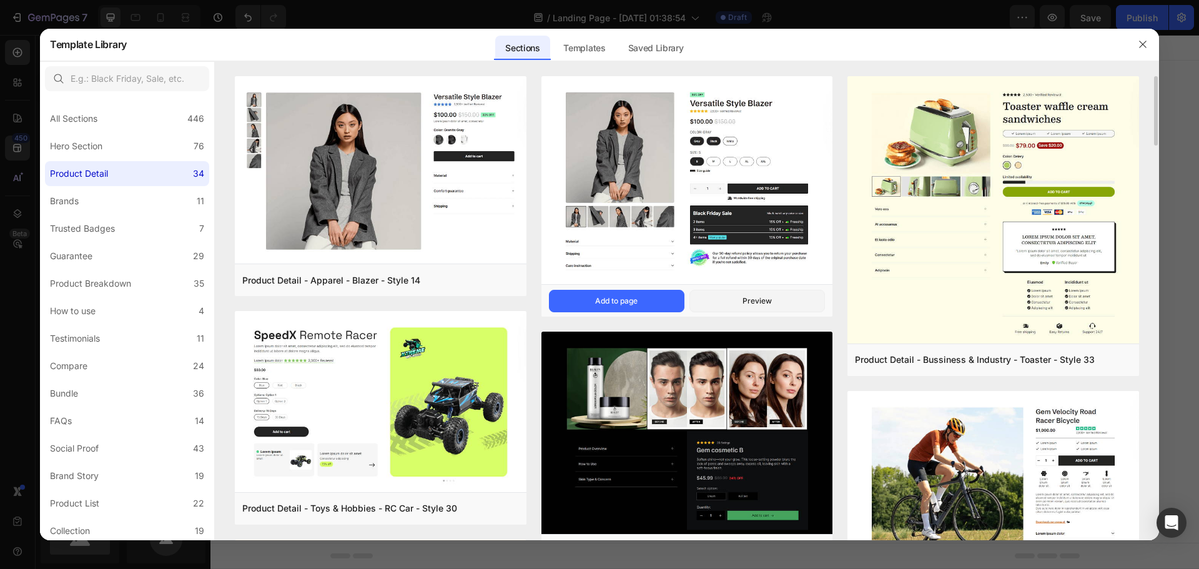
click at [784, 158] on img at bounding box center [687, 181] width 292 height 210
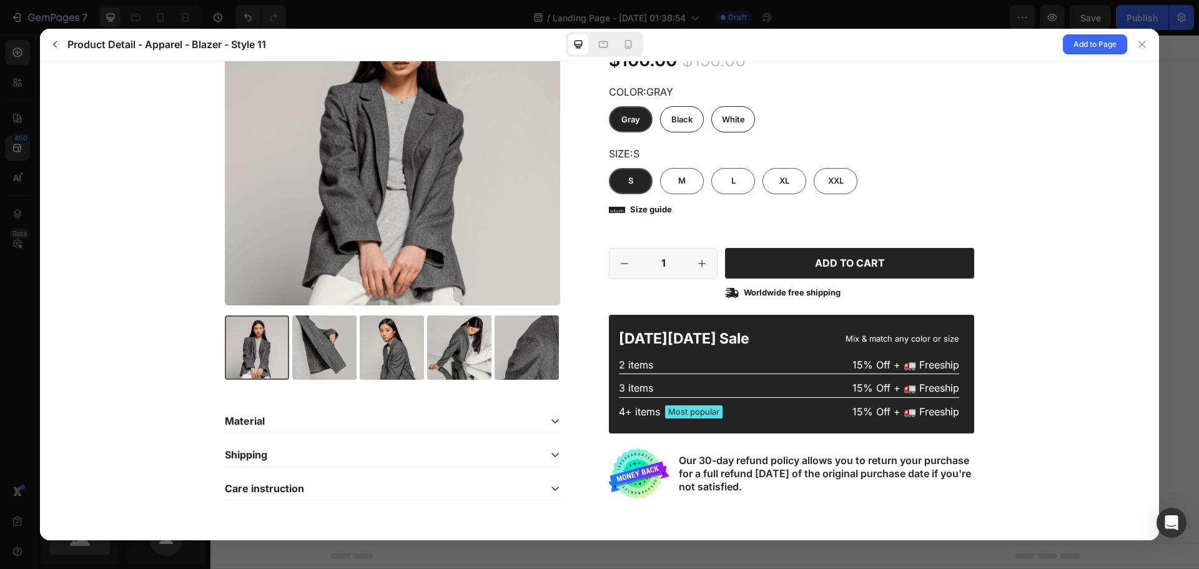
scroll to position [165, 0]
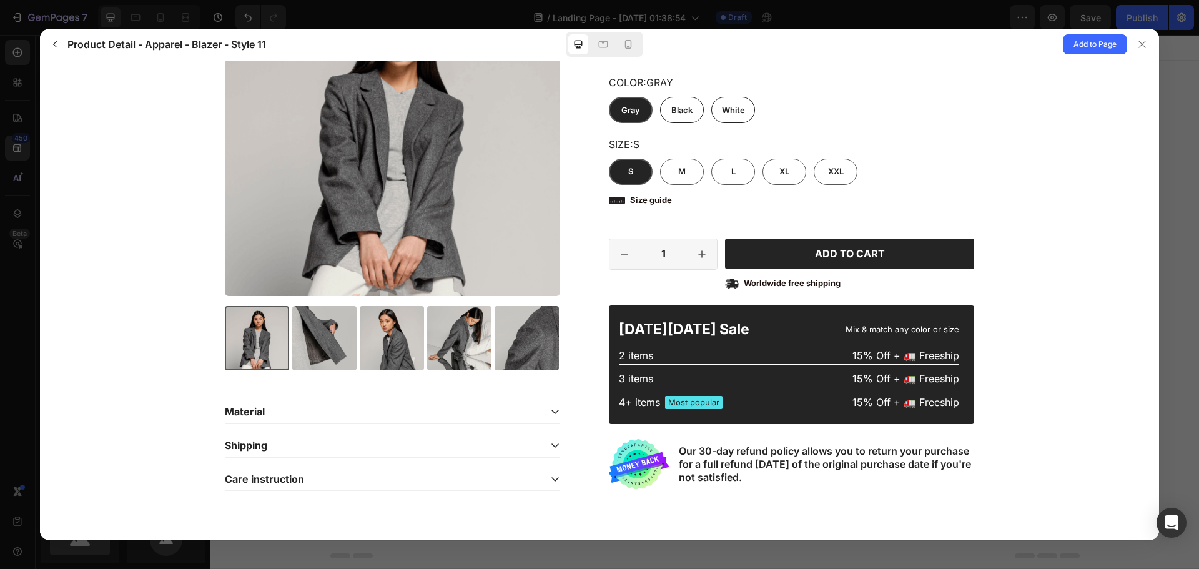
click at [526, 409] on div "Material" at bounding box center [382, 411] width 315 height 13
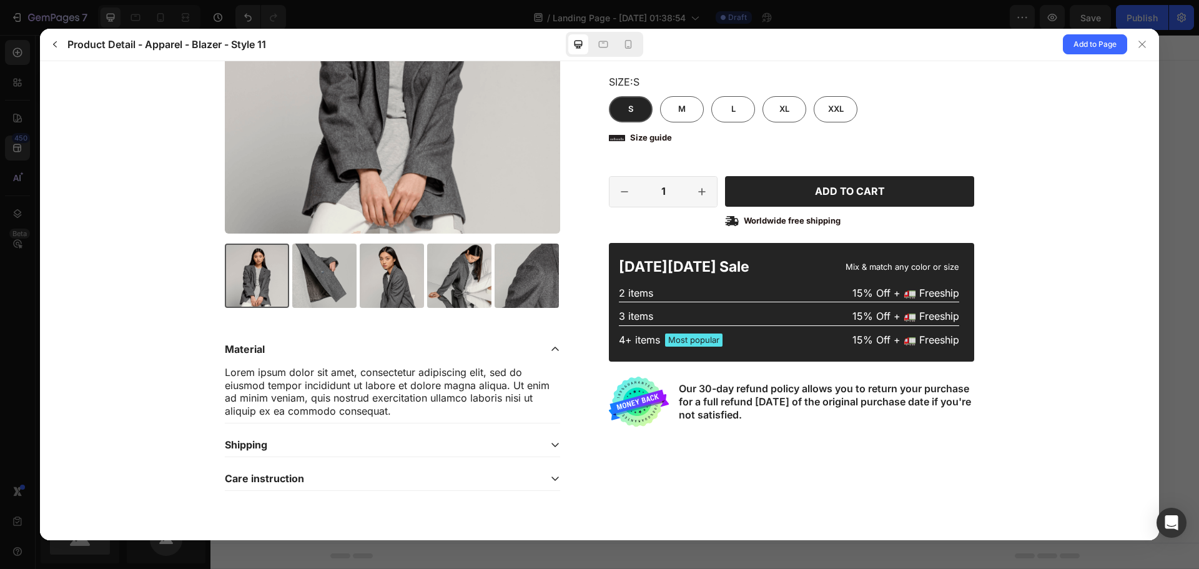
click at [534, 440] on div "Shipping" at bounding box center [382, 444] width 315 height 13
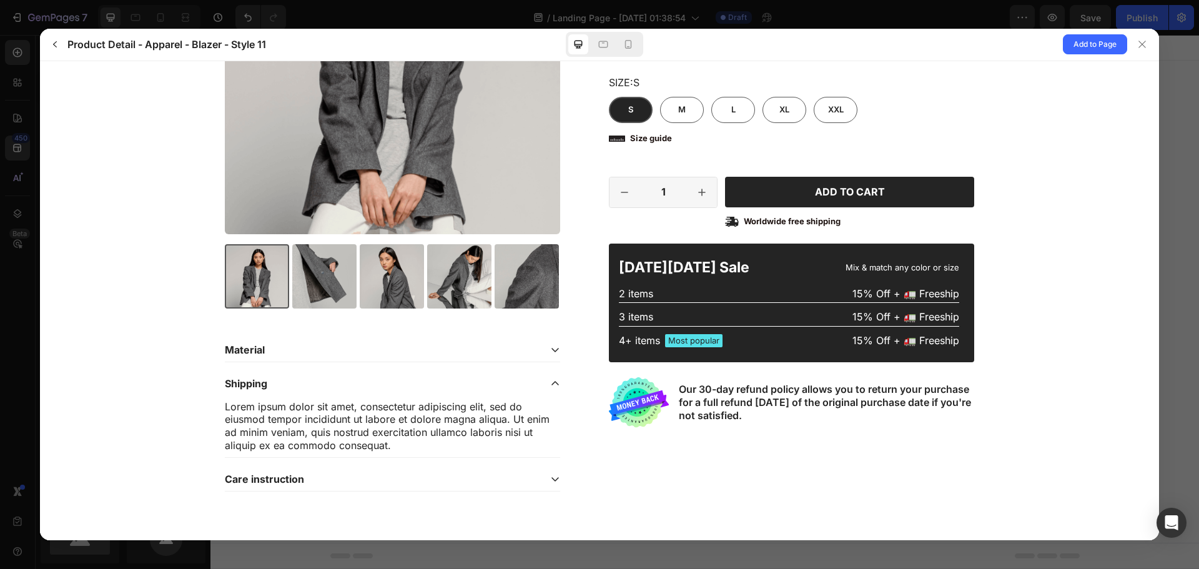
scroll to position [228, 0]
click at [538, 469] on div "Care instruction" at bounding box center [392, 477] width 335 height 23
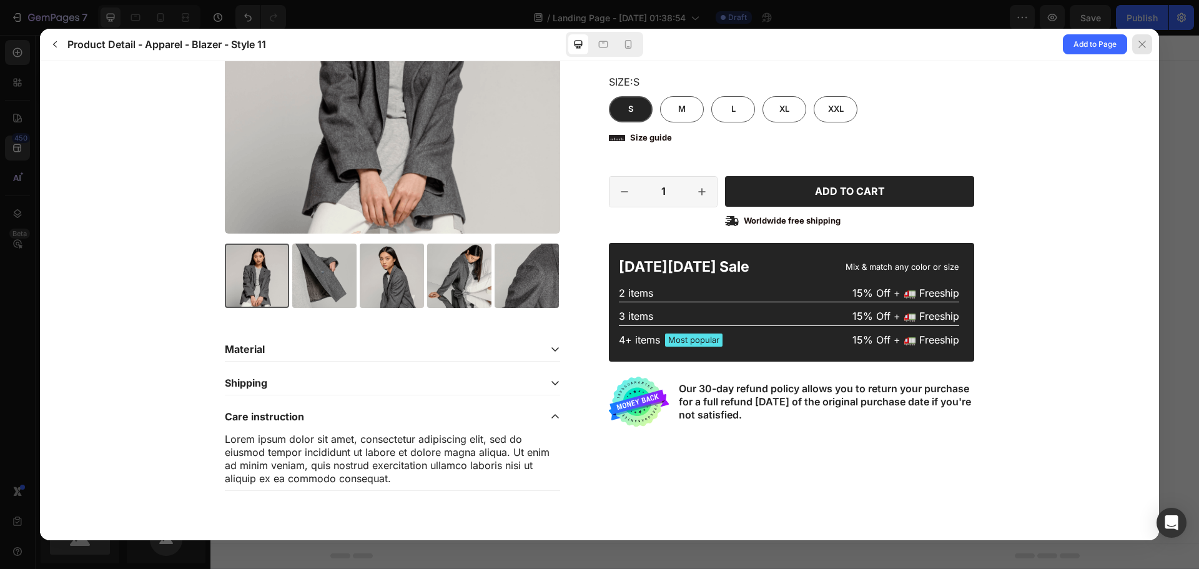
click at [1144, 52] on div at bounding box center [1142, 44] width 20 height 20
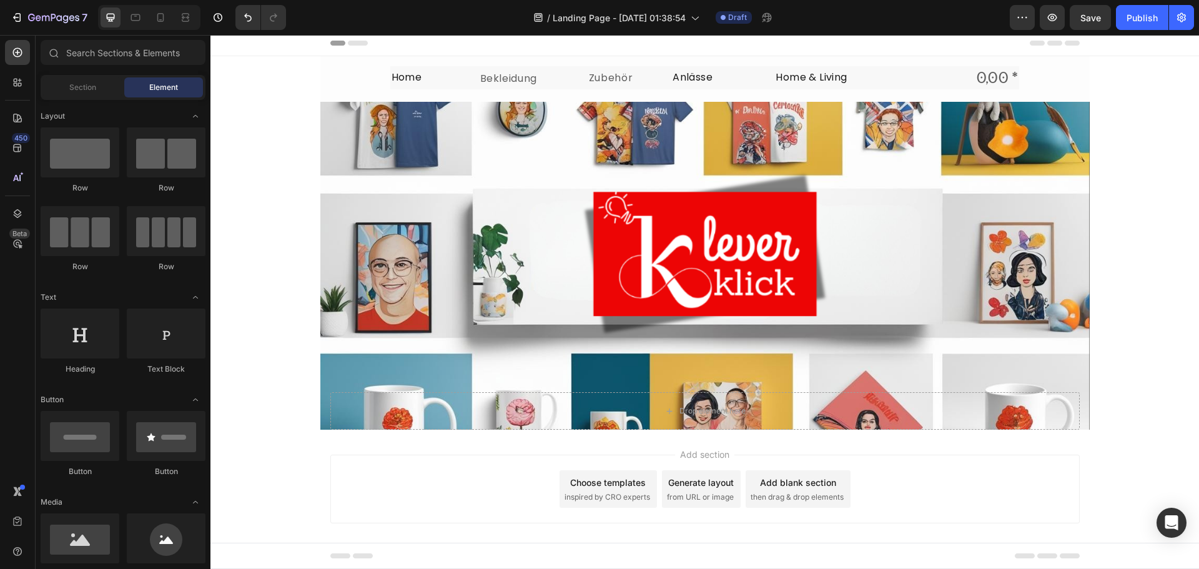
scroll to position [0, 0]
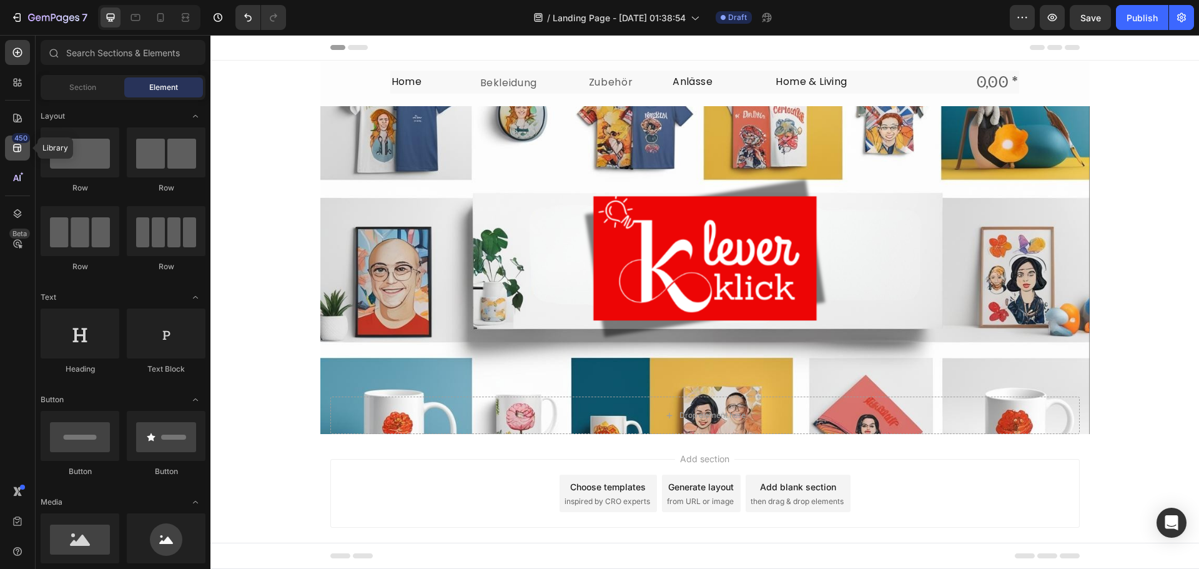
click at [21, 144] on icon at bounding box center [17, 148] width 12 height 12
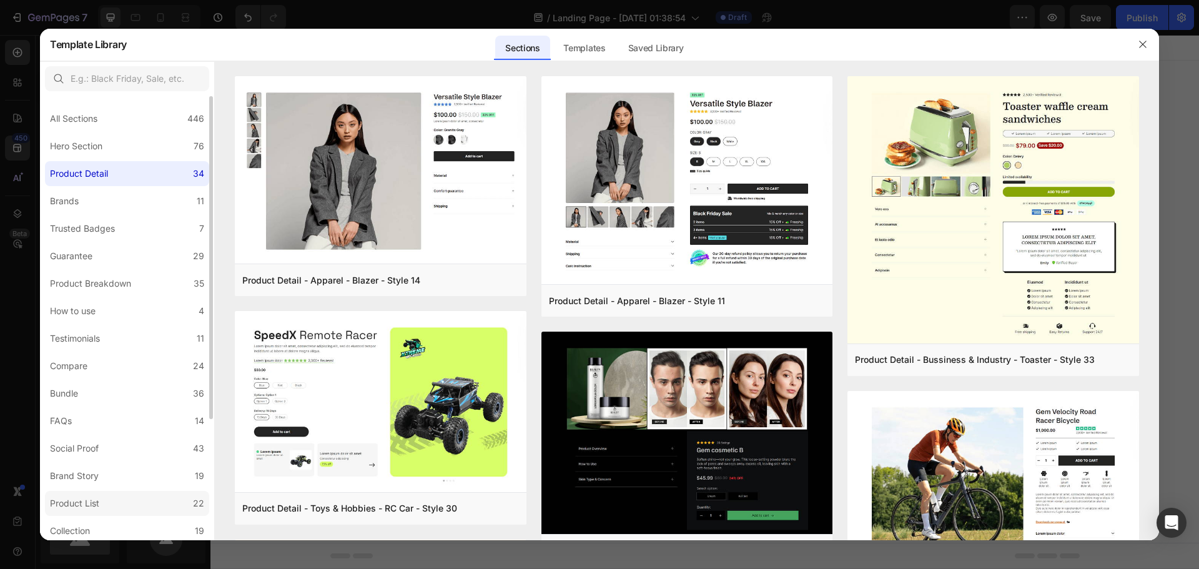
click at [147, 504] on label "Product List 22" at bounding box center [127, 503] width 164 height 25
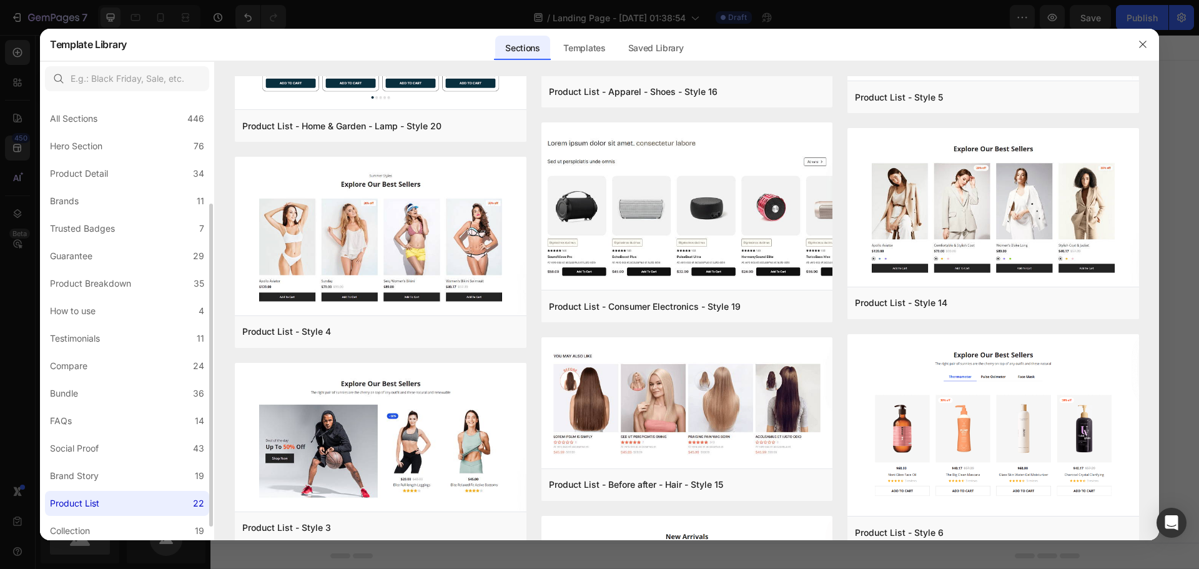
scroll to position [125, 0]
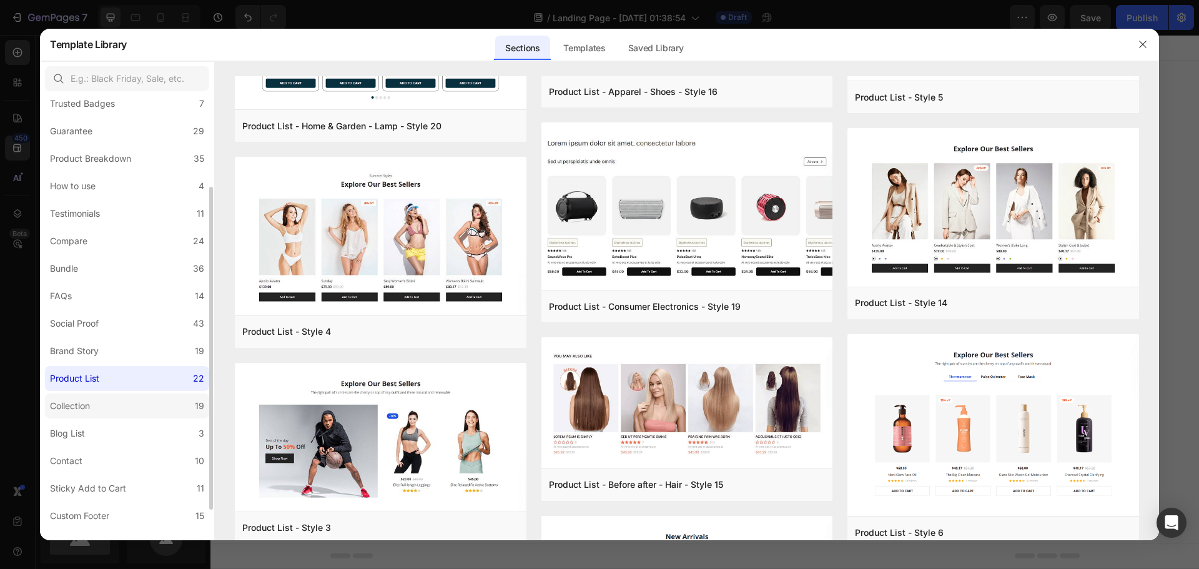
click at [130, 407] on label "Collection 19" at bounding box center [127, 405] width 164 height 25
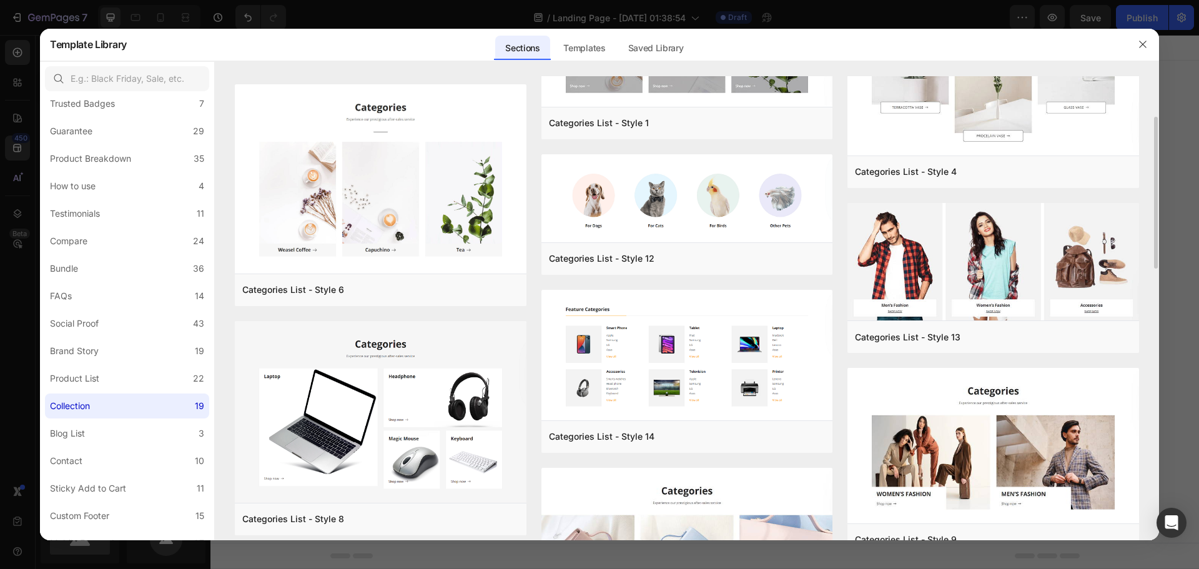
scroll to position [0, 0]
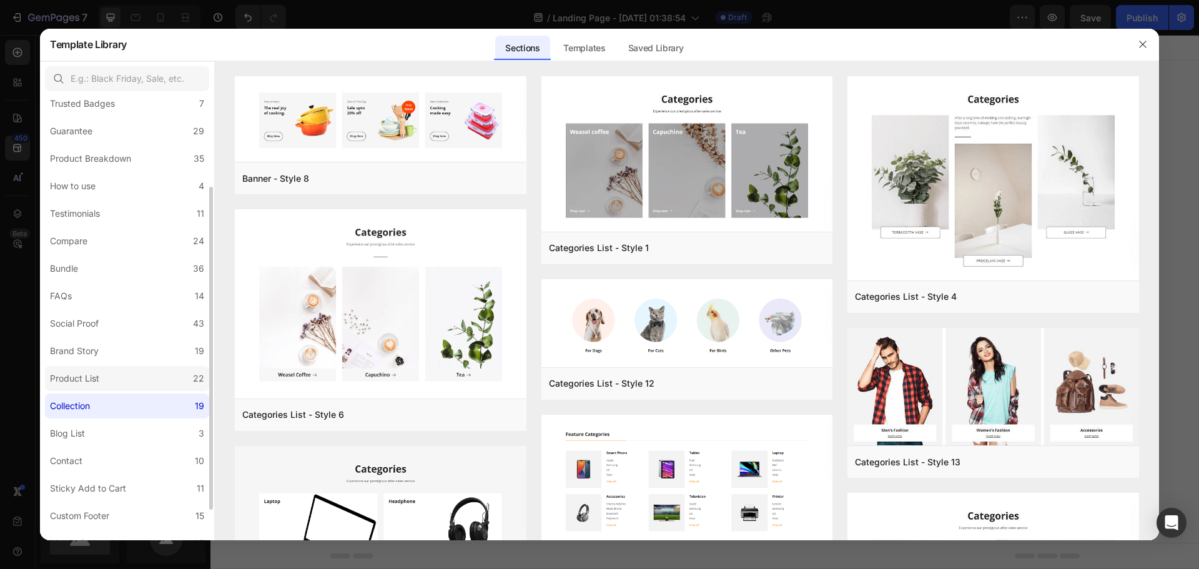
click at [119, 380] on label "Product List 22" at bounding box center [127, 378] width 164 height 25
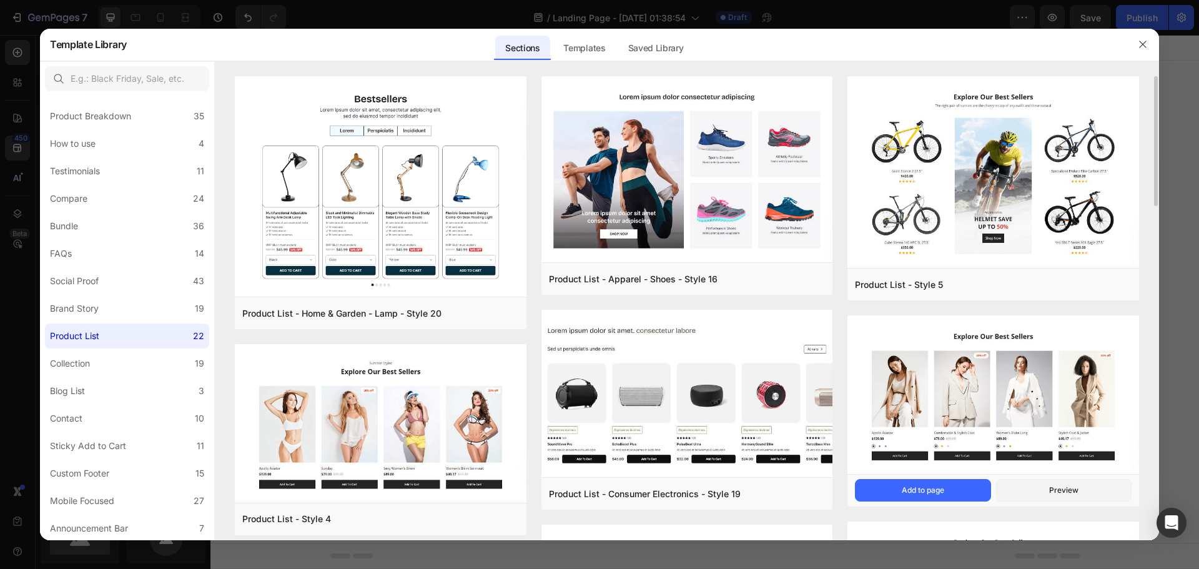
click at [1045, 386] on img at bounding box center [993, 395] width 292 height 161
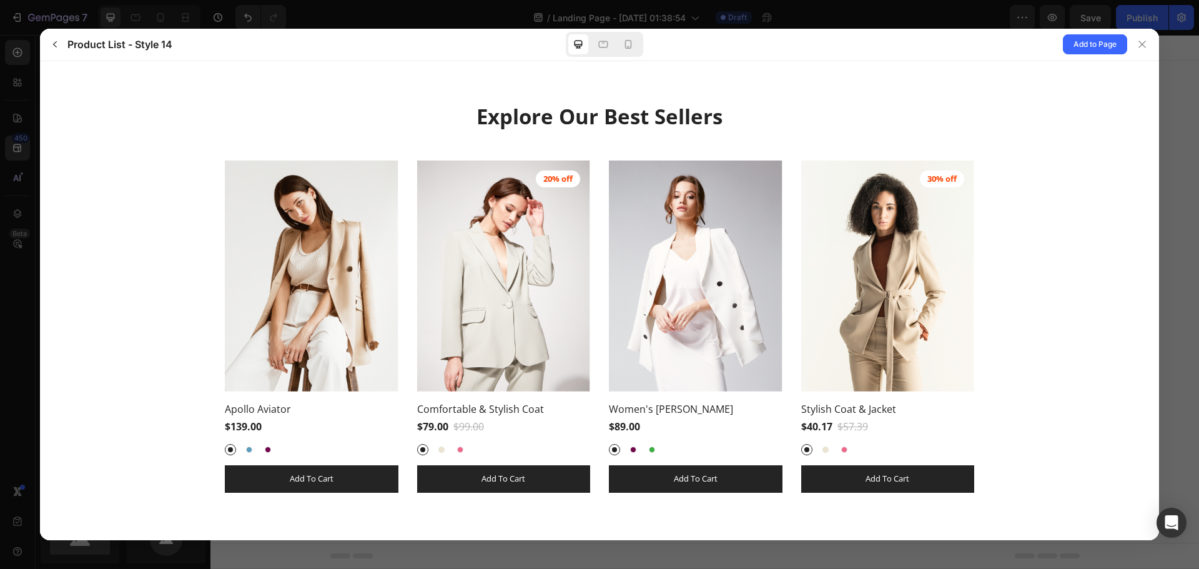
scroll to position [9, 0]
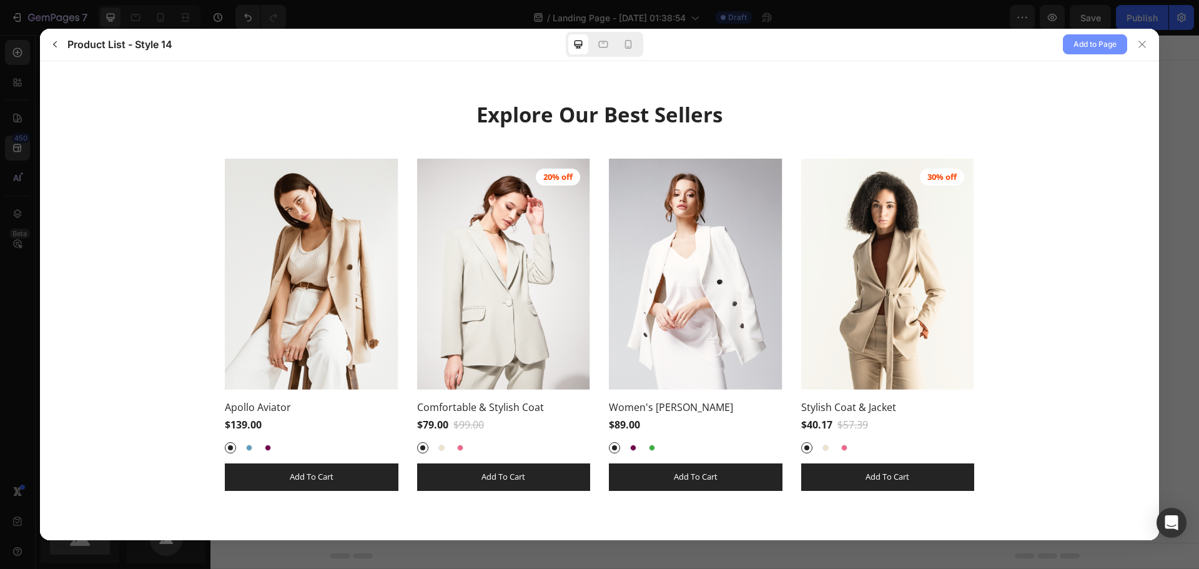
click at [1116, 41] on span "Add to Page" at bounding box center [1094, 44] width 43 height 15
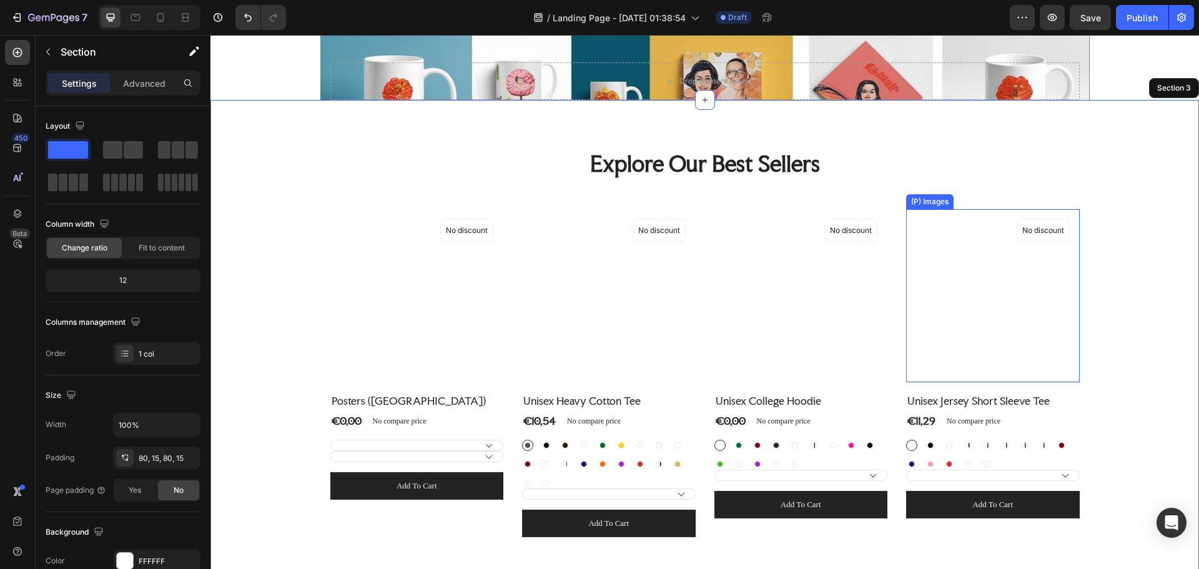
scroll to position [339, 0]
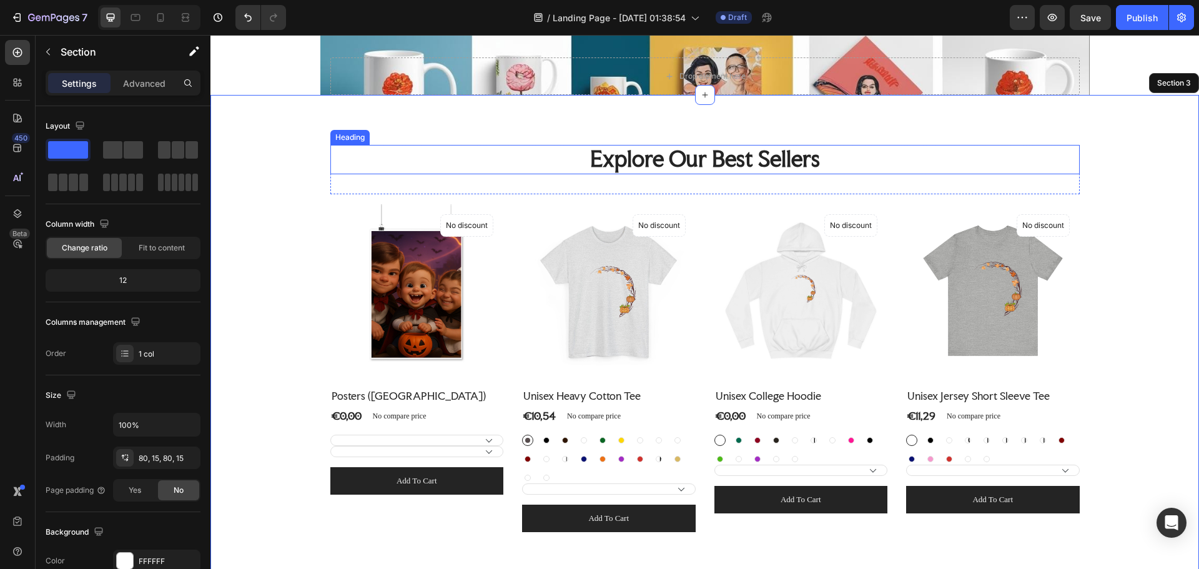
click at [727, 167] on p "Explore Our Best Sellers" at bounding box center [705, 159] width 747 height 27
click at [777, 163] on p "Explore Our Best Sellers" at bounding box center [705, 159] width 747 height 27
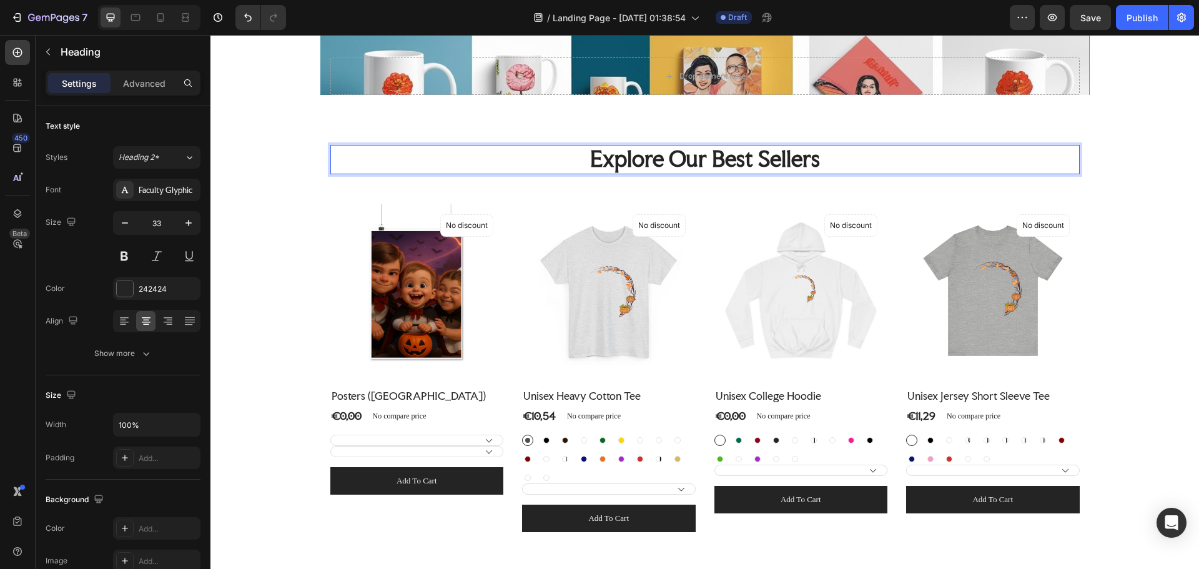
click at [827, 161] on p "Explore Our Best Sellers" at bounding box center [705, 159] width 747 height 27
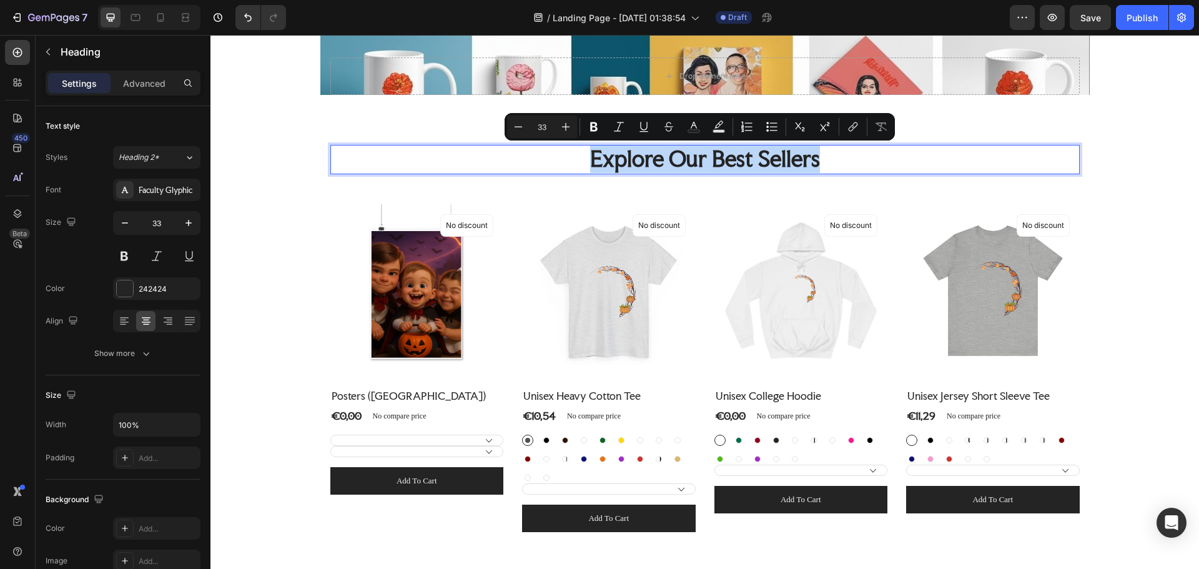
drag, startPoint x: 825, startPoint y: 161, endPoint x: 588, endPoint y: 155, distance: 236.7
click at [588, 155] on p "Explore Our Best Sellers" at bounding box center [705, 159] width 747 height 27
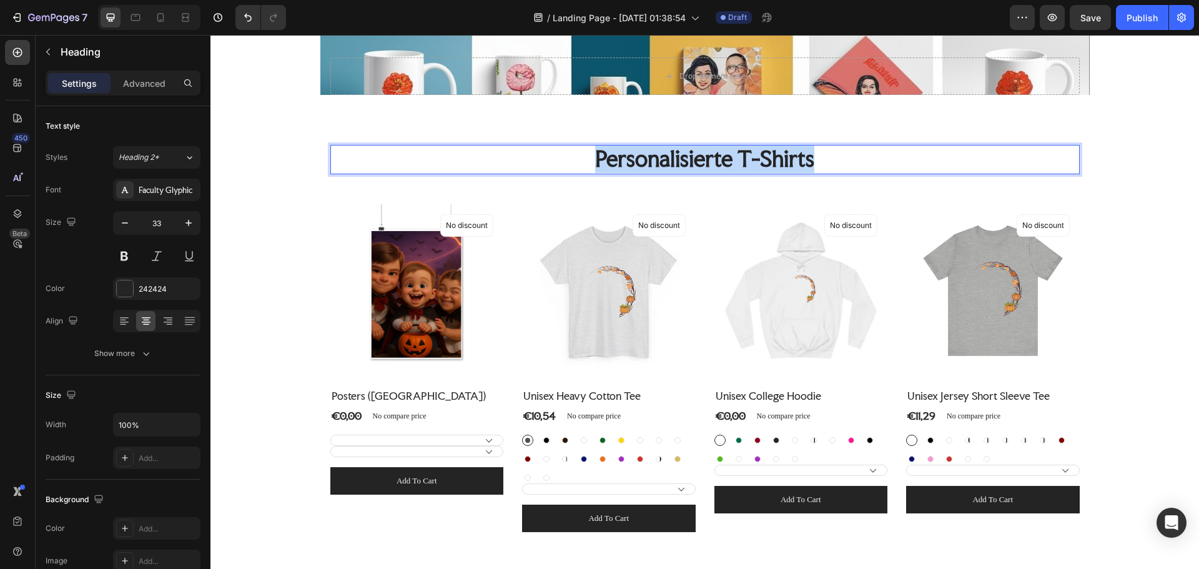
drag, startPoint x: 808, startPoint y: 162, endPoint x: 589, endPoint y: 159, distance: 219.2
click at [589, 159] on p "Personalisierte T-Shirts" at bounding box center [705, 159] width 747 height 27
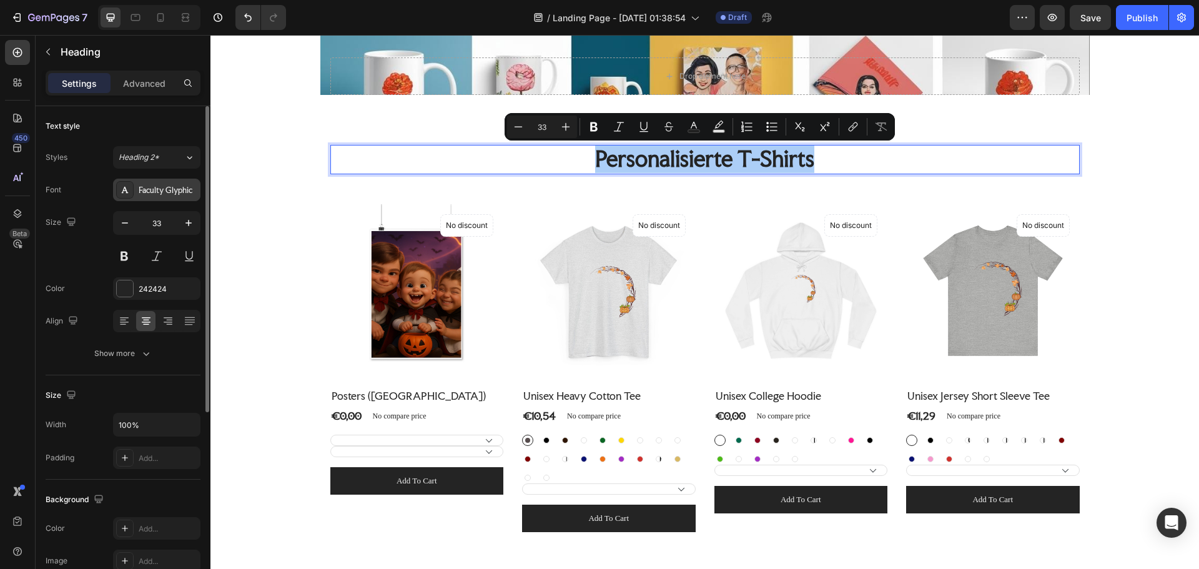
click at [169, 188] on div "Faculty Glyphic" at bounding box center [168, 190] width 59 height 11
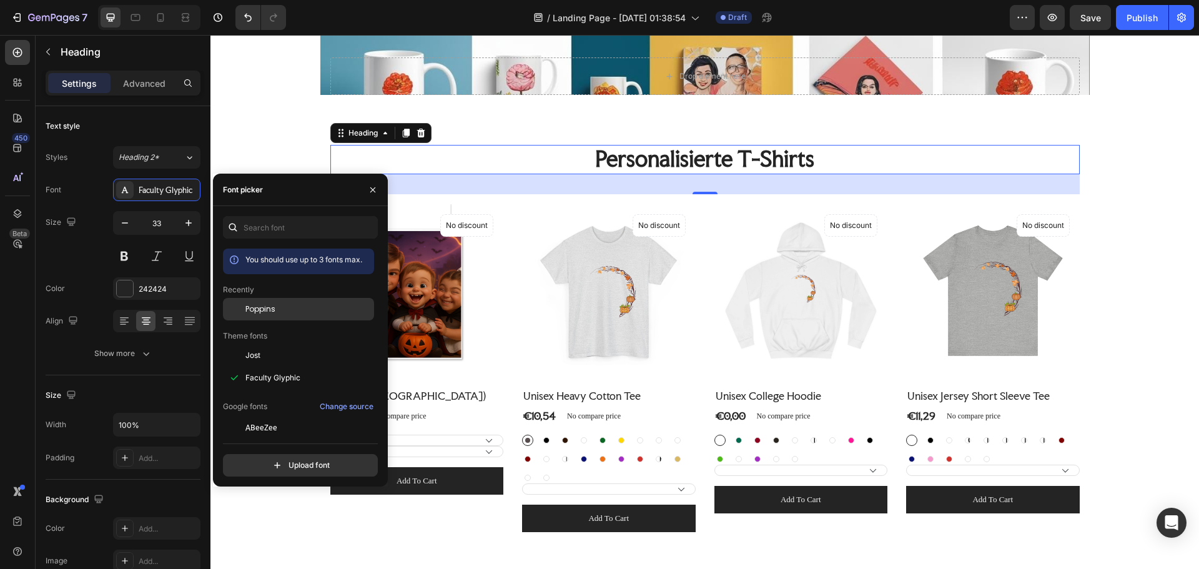
click at [294, 303] on div "Poppins" at bounding box center [298, 309] width 151 height 22
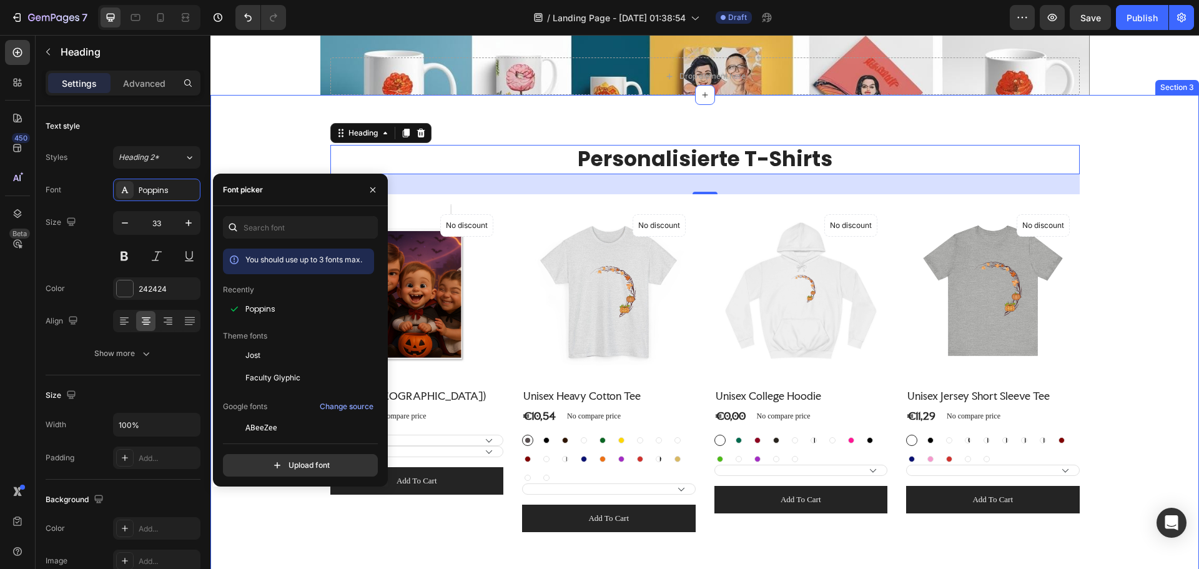
click at [1136, 190] on div "Personalisierte T-Shirts Heading 32 Row (P) Images No discount Not be displayed…" at bounding box center [705, 338] width 970 height 387
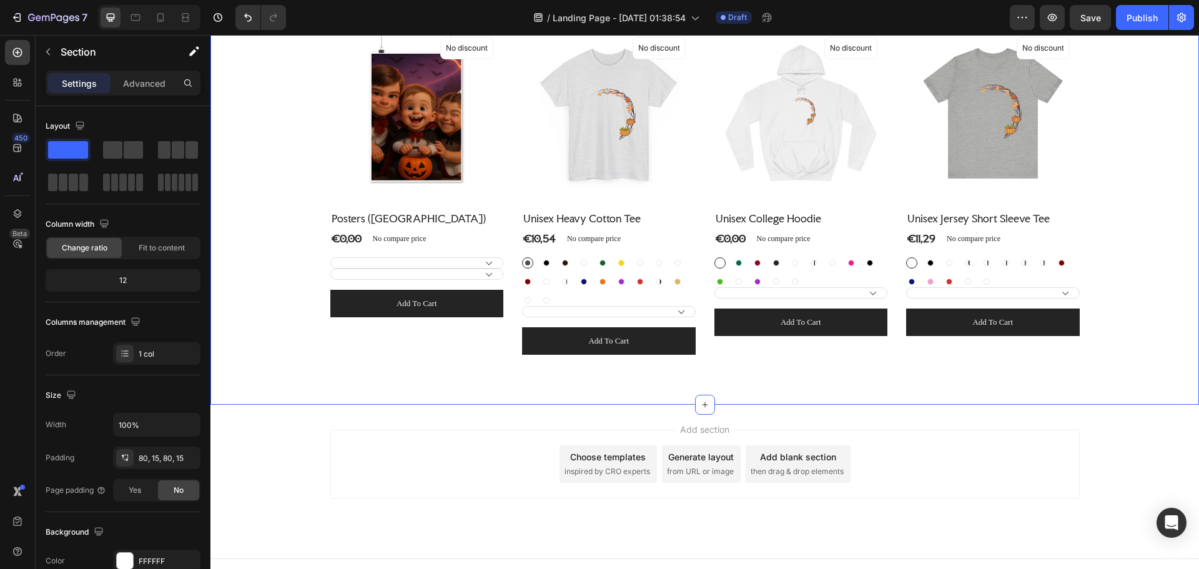
scroll to position [532, 0]
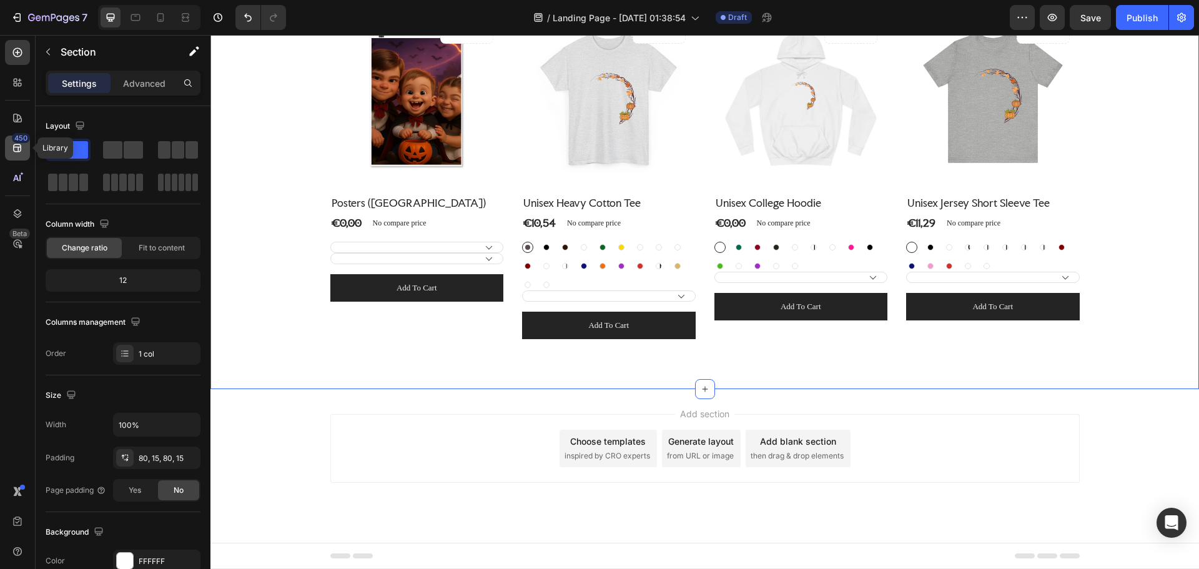
click at [18, 152] on icon at bounding box center [17, 148] width 8 height 8
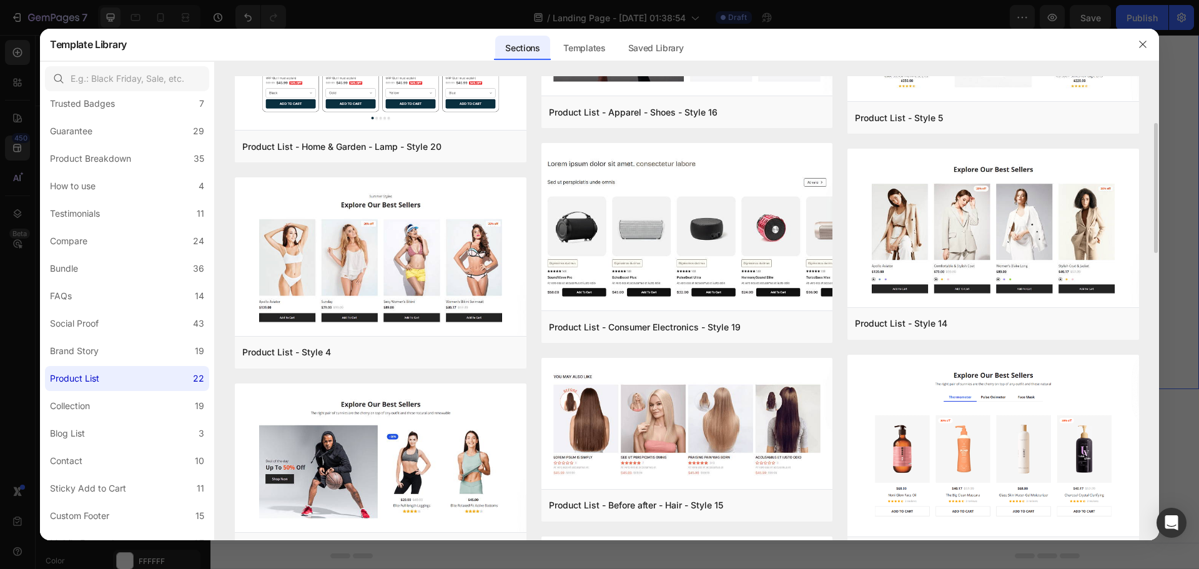
scroll to position [42, 0]
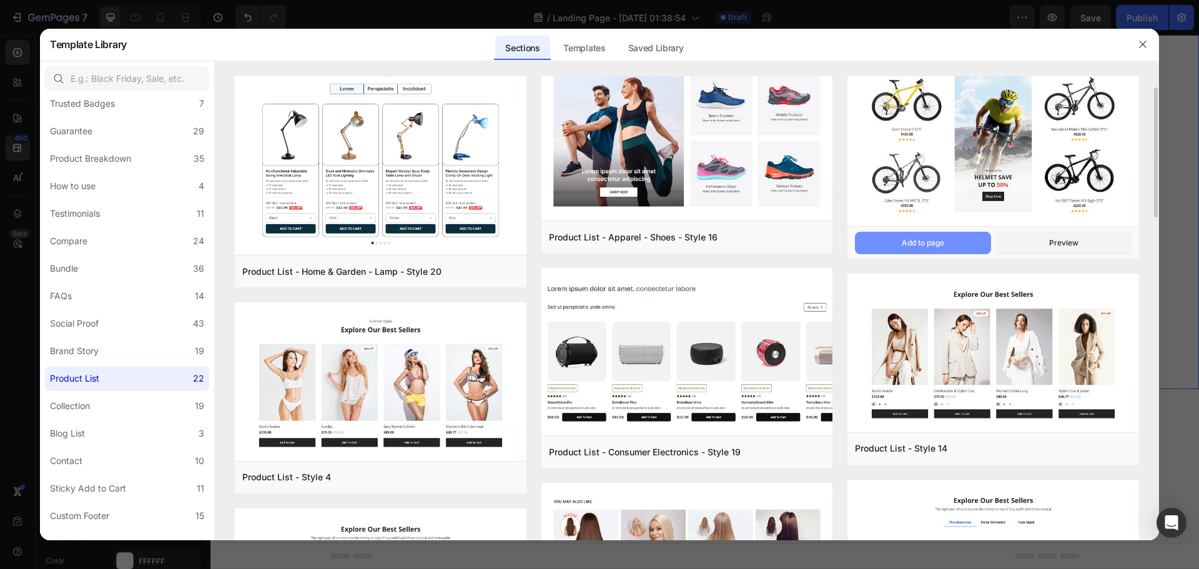
drag, startPoint x: 956, startPoint y: 239, endPoint x: 951, endPoint y: 244, distance: 7.1
click at [956, 240] on button "Add to page" at bounding box center [922, 243] width 135 height 22
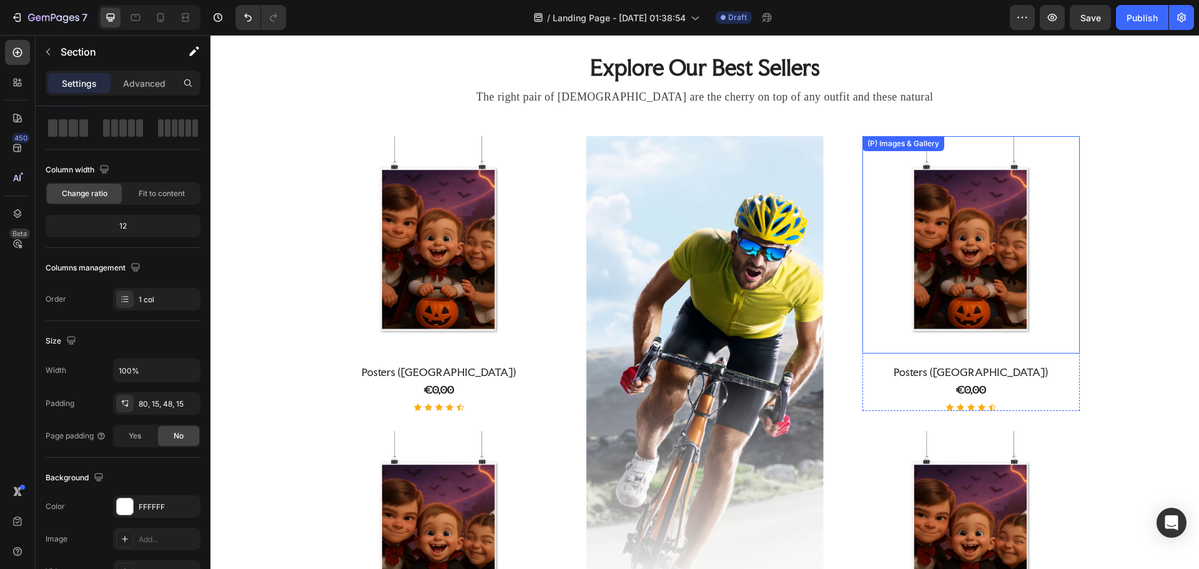
scroll to position [907, 0]
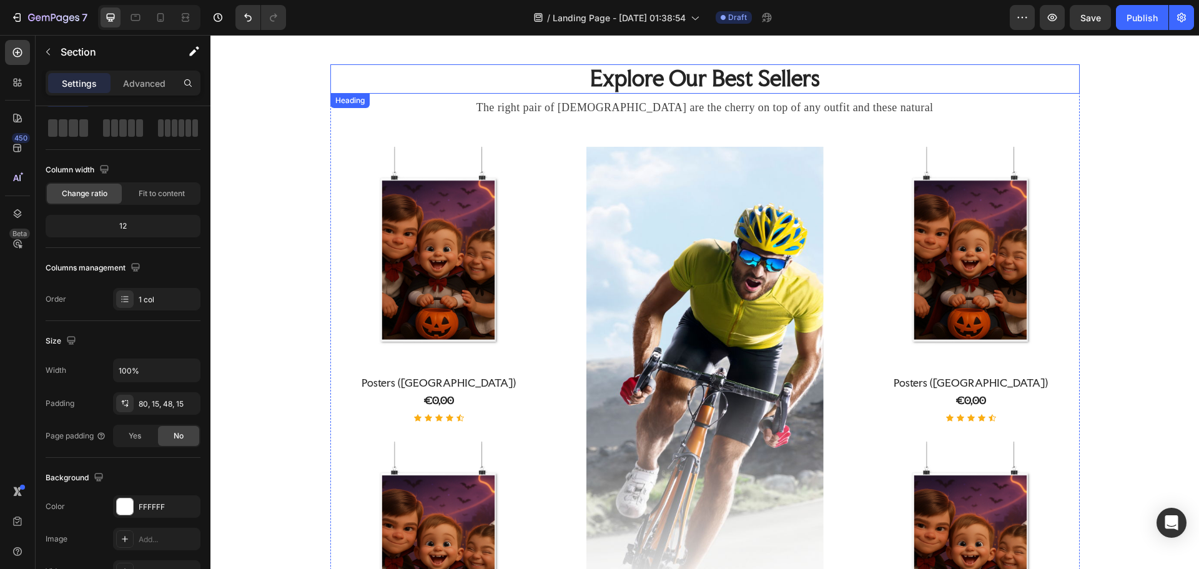
click at [719, 81] on p "Explore Our Best Sellers" at bounding box center [705, 79] width 747 height 27
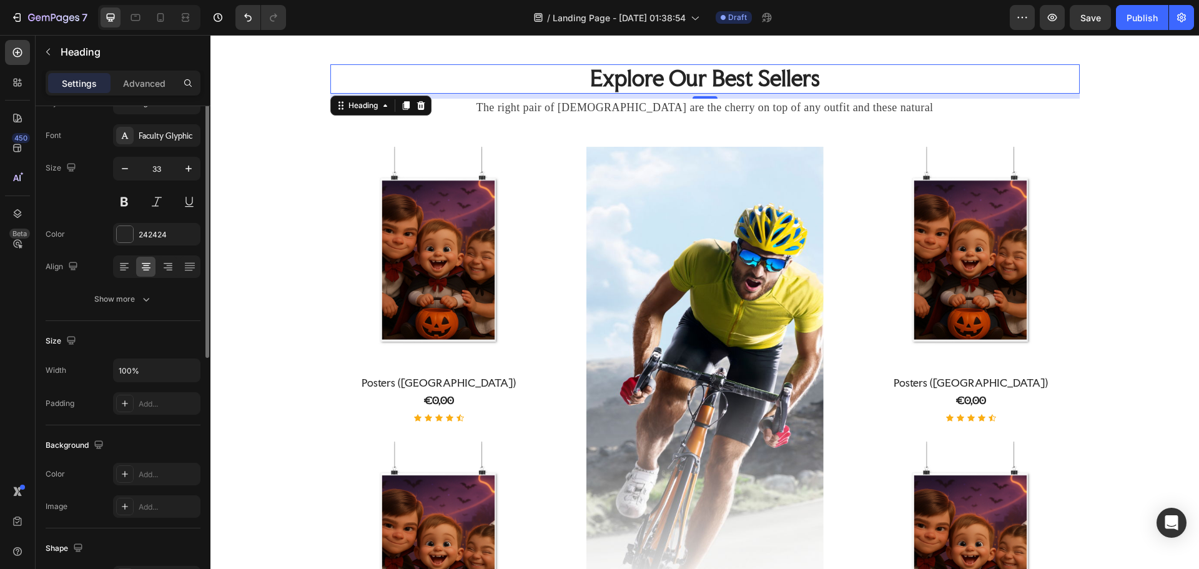
scroll to position [0, 0]
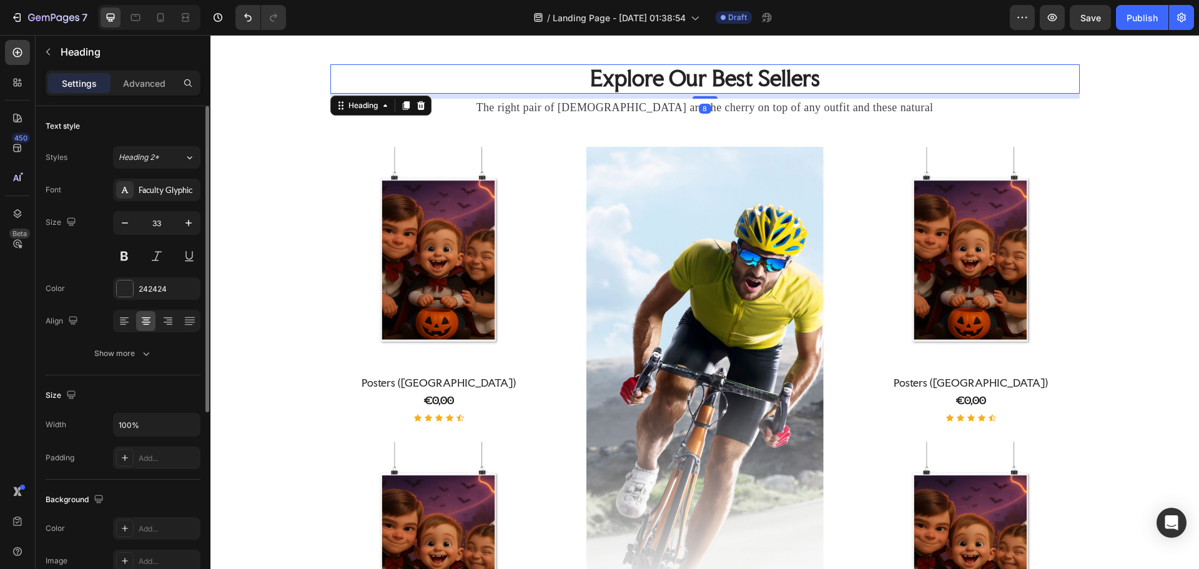
click at [723, 81] on p "Explore Our Best Sellers" at bounding box center [705, 79] width 747 height 27
click at [800, 81] on p "Explore Our Best Sellers" at bounding box center [705, 79] width 747 height 27
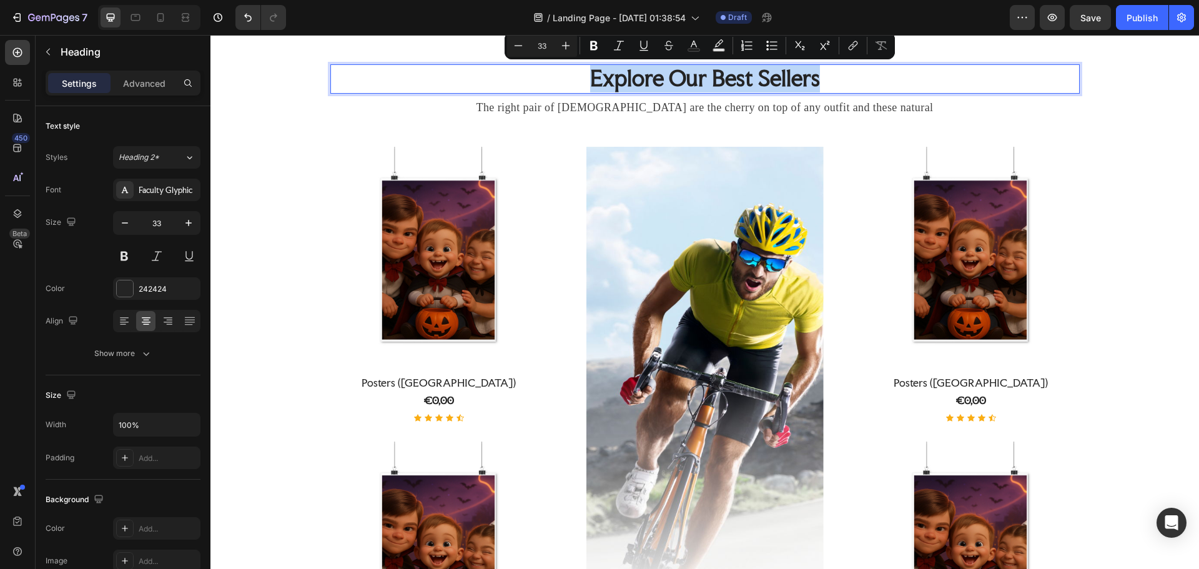
drag, startPoint x: 824, startPoint y: 81, endPoint x: 590, endPoint y: 71, distance: 234.3
click at [590, 71] on p "Explore Our Best Sellers" at bounding box center [705, 79] width 747 height 27
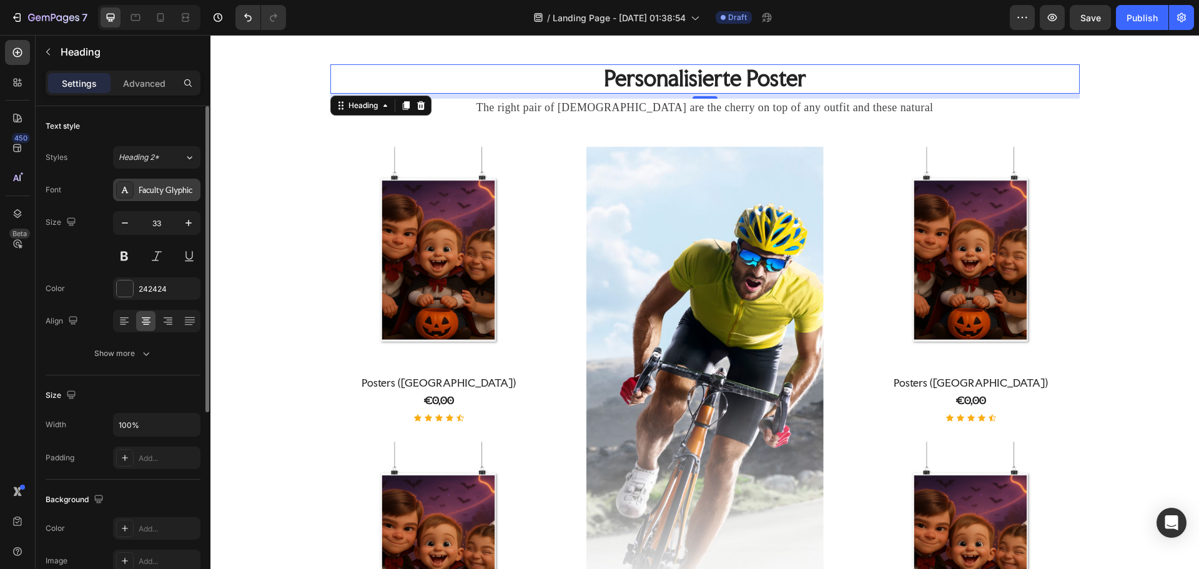
click at [177, 190] on div "Faculty Glyphic" at bounding box center [168, 190] width 59 height 11
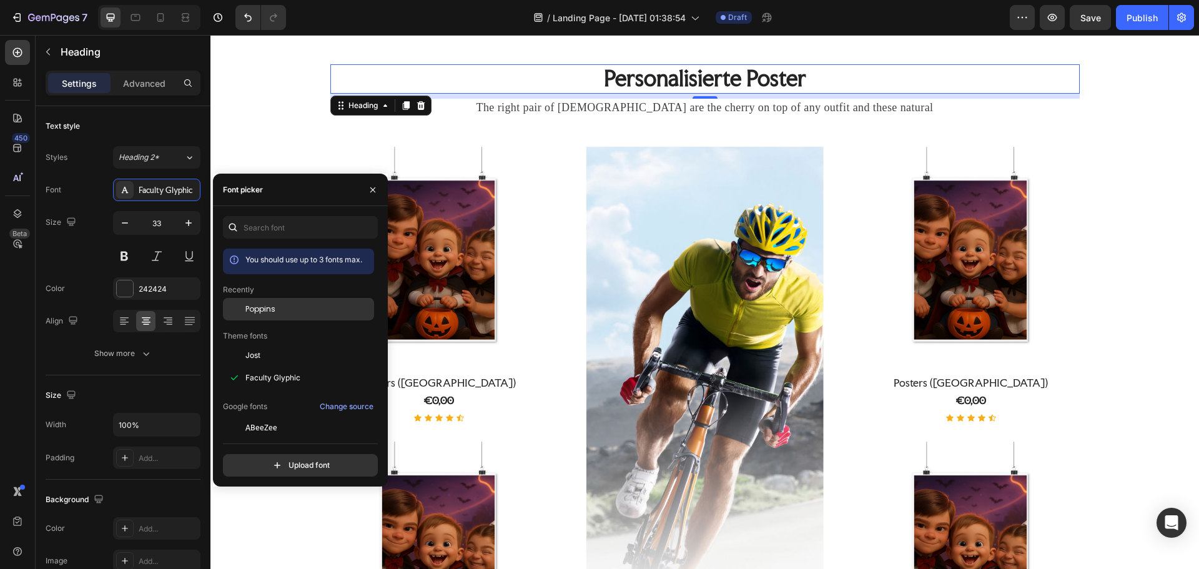
click at [262, 305] on span "Poppins" at bounding box center [260, 308] width 30 height 11
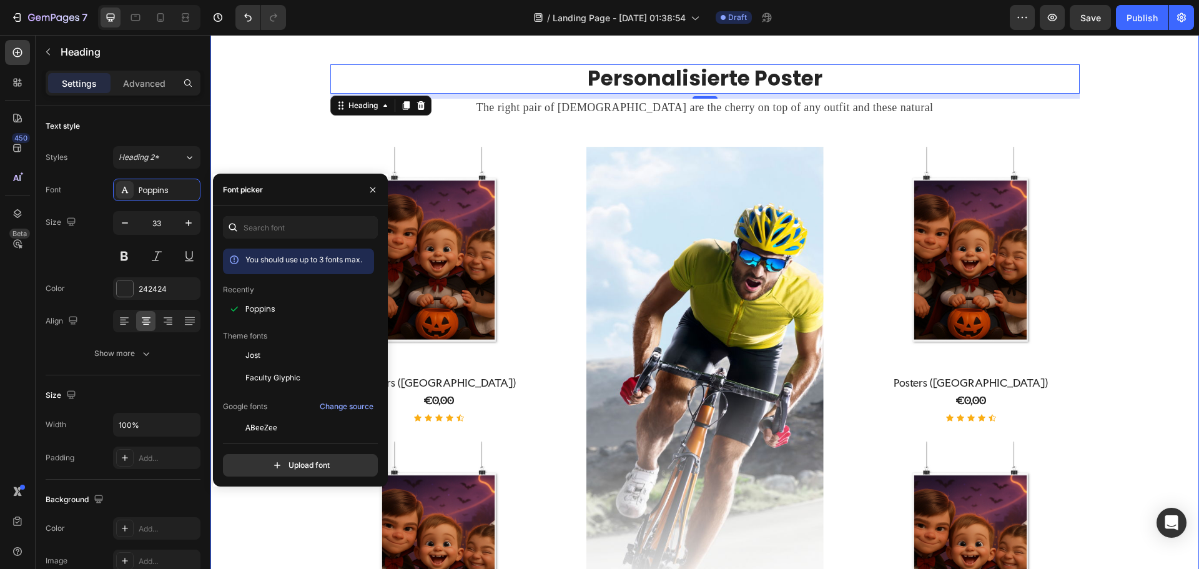
click at [1173, 238] on div "Personalisierte Poster Heading 8 The right pair of sunnies are the cherry on to…" at bounding box center [705, 395] width 970 height 662
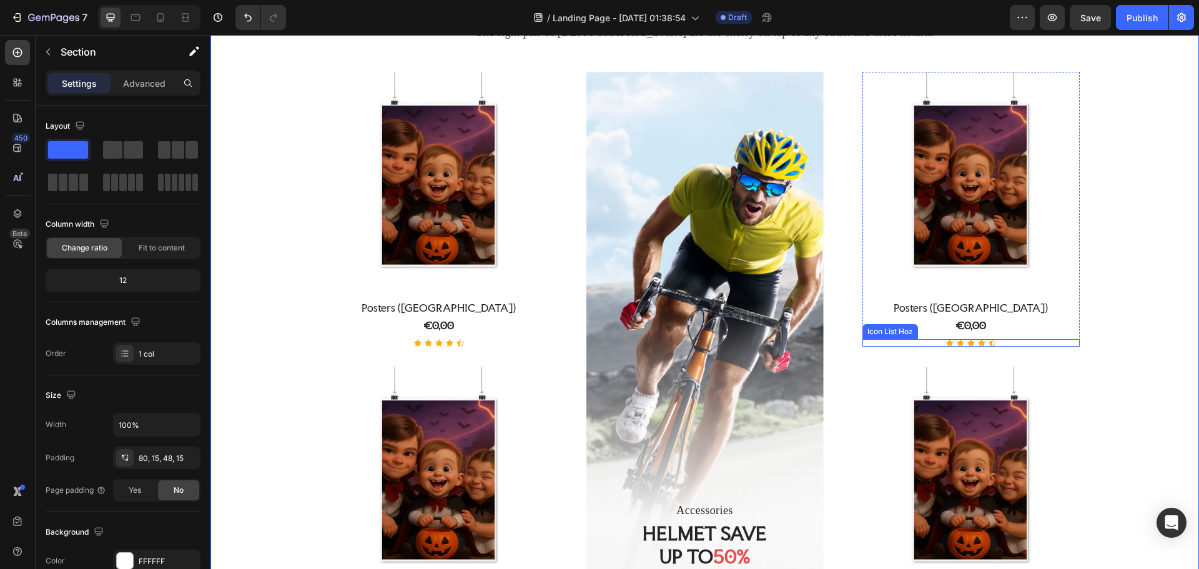
scroll to position [907, 0]
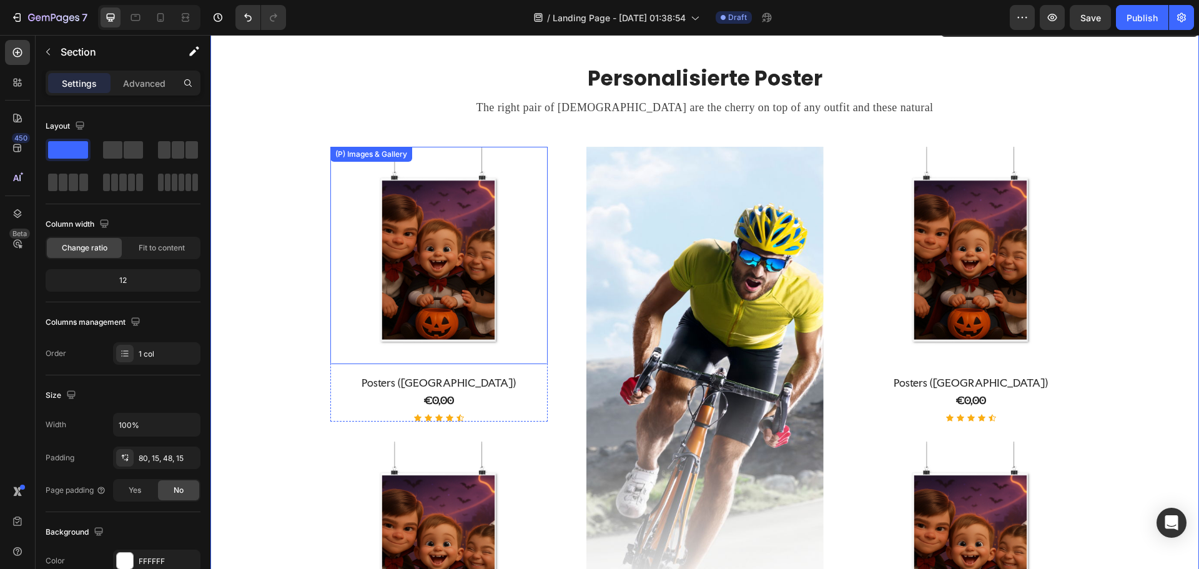
click at [445, 297] on img at bounding box center [438, 255] width 217 height 217
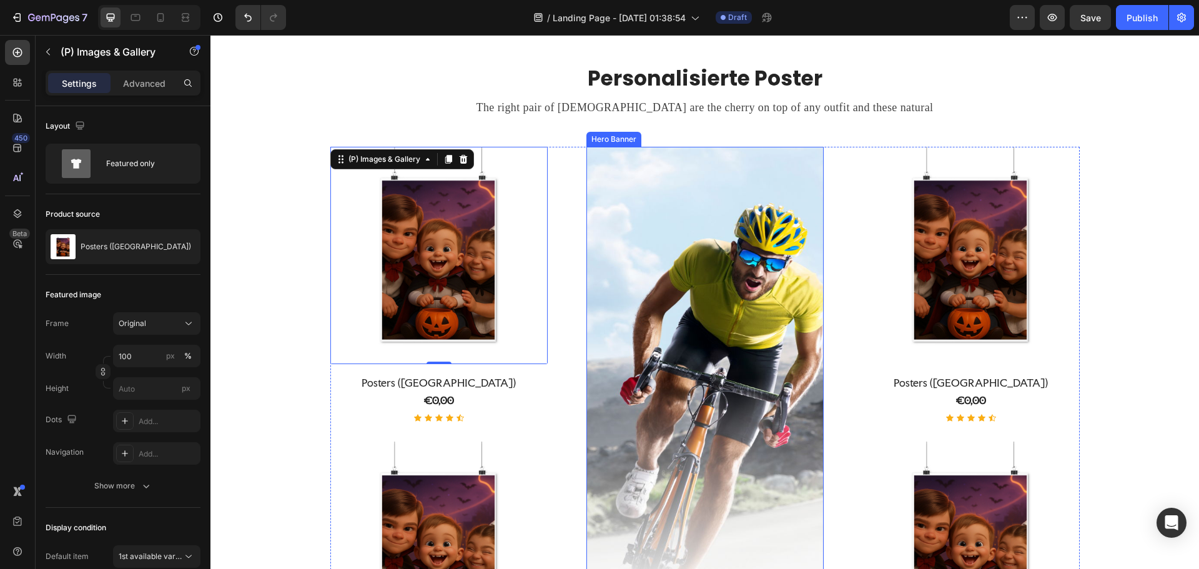
click at [656, 300] on div "Overlay" at bounding box center [704, 431] width 237 height 569
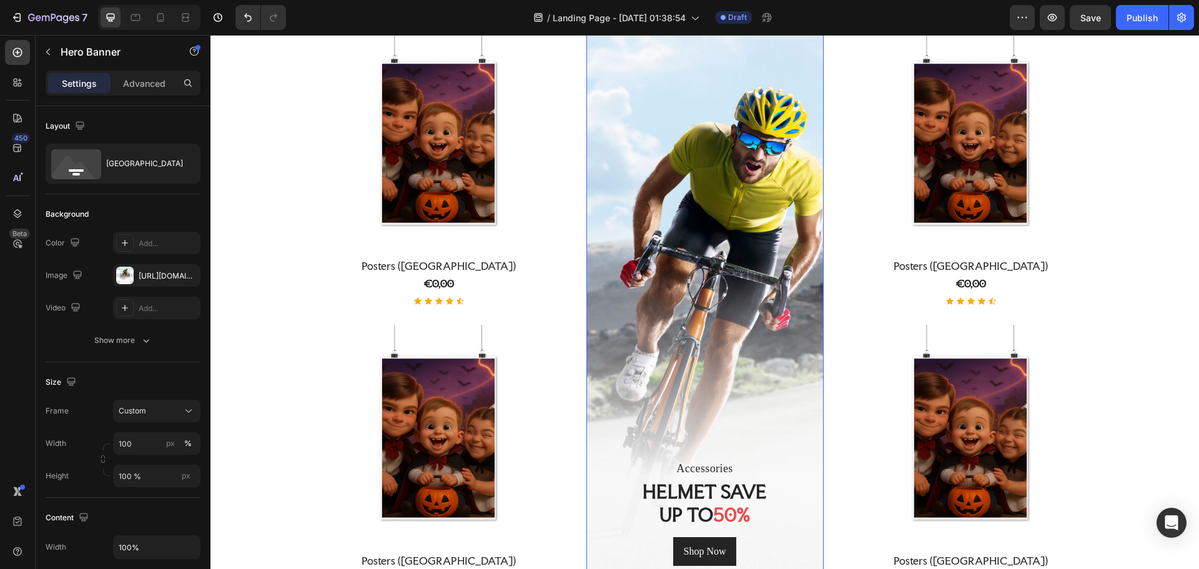
scroll to position [950, 0]
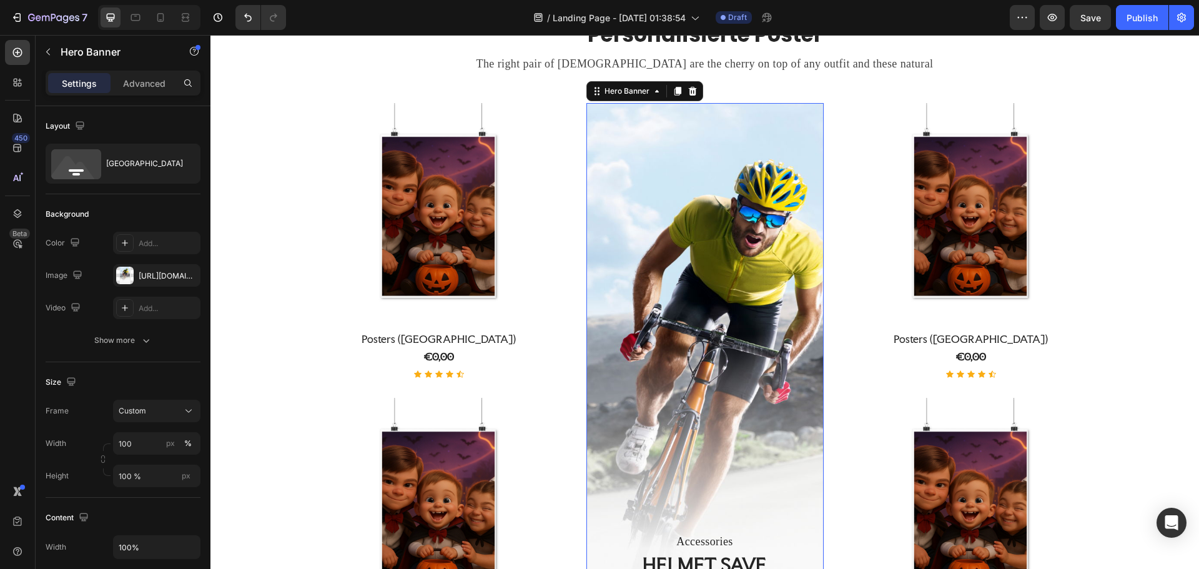
click at [924, 207] on div "Personalisierte Poster Heading The right pair of sunnies are the cherry on top …" at bounding box center [704, 352] width 749 height 662
click at [892, 49] on p "Personalisierte Poster" at bounding box center [705, 35] width 747 height 27
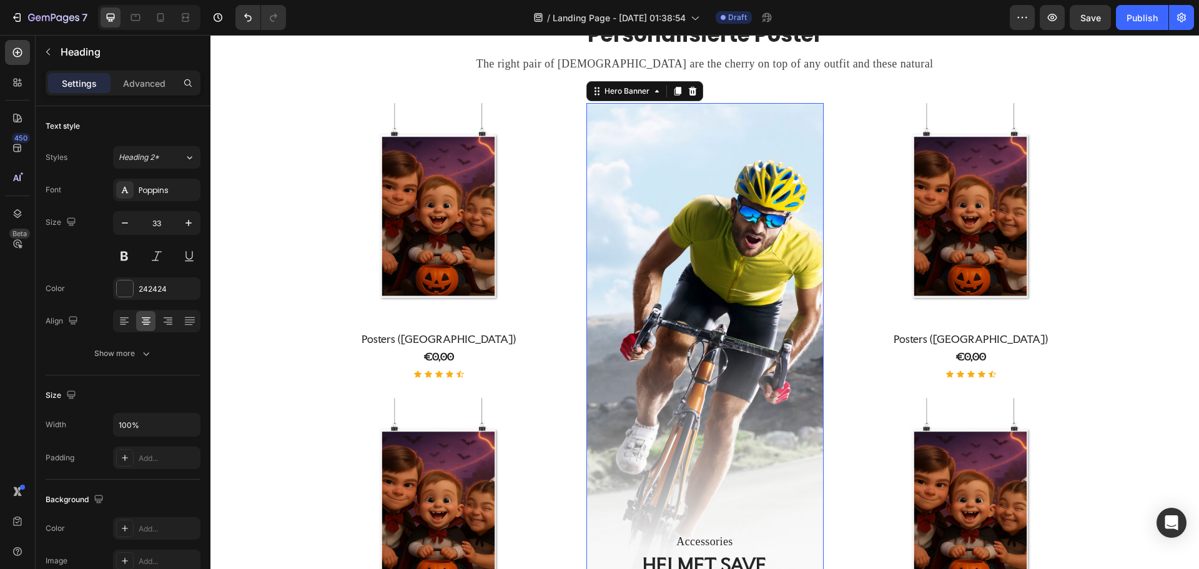
click at [937, 132] on div "Personalisierte Poster Heading The right pair of sunnies are the cherry on top …" at bounding box center [704, 342] width 988 height 742
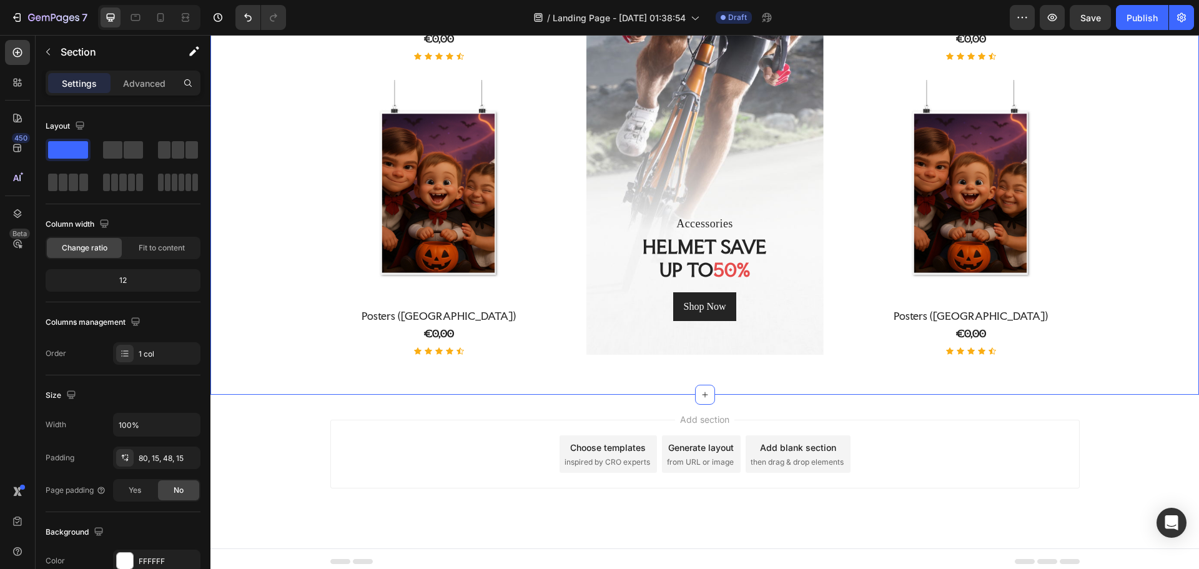
scroll to position [469, 0]
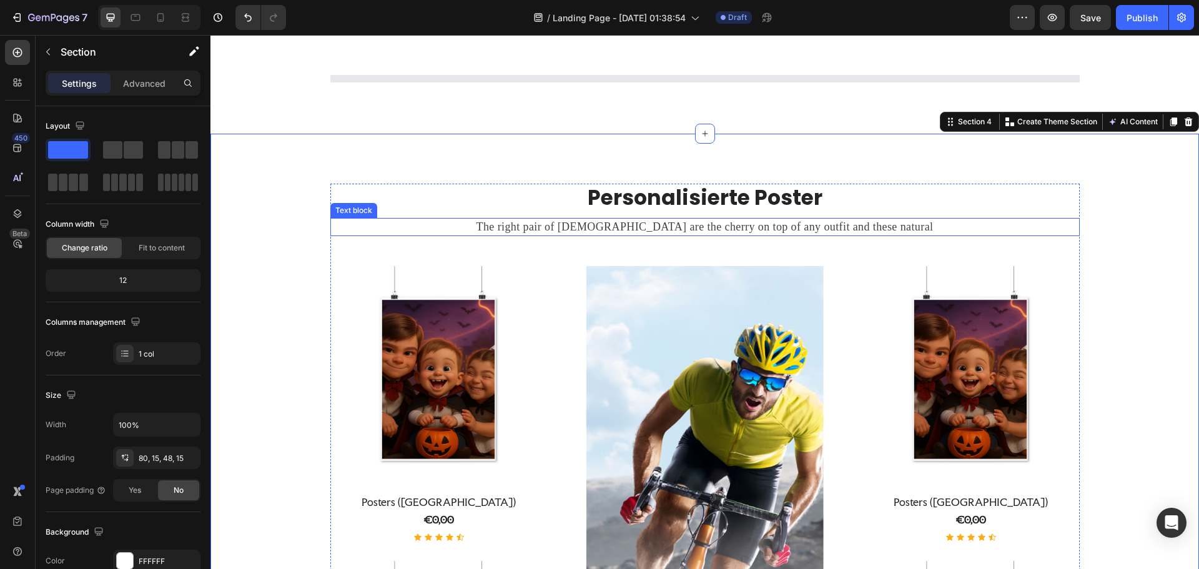
click at [1177, 84] on div "Personalisierte T-Shirts Heading Row Product List Row" at bounding box center [705, 48] width 970 height 69
click at [1121, 84] on div "Personalisierte T-Shirts Heading Row Product List Row" at bounding box center [705, 48] width 970 height 69
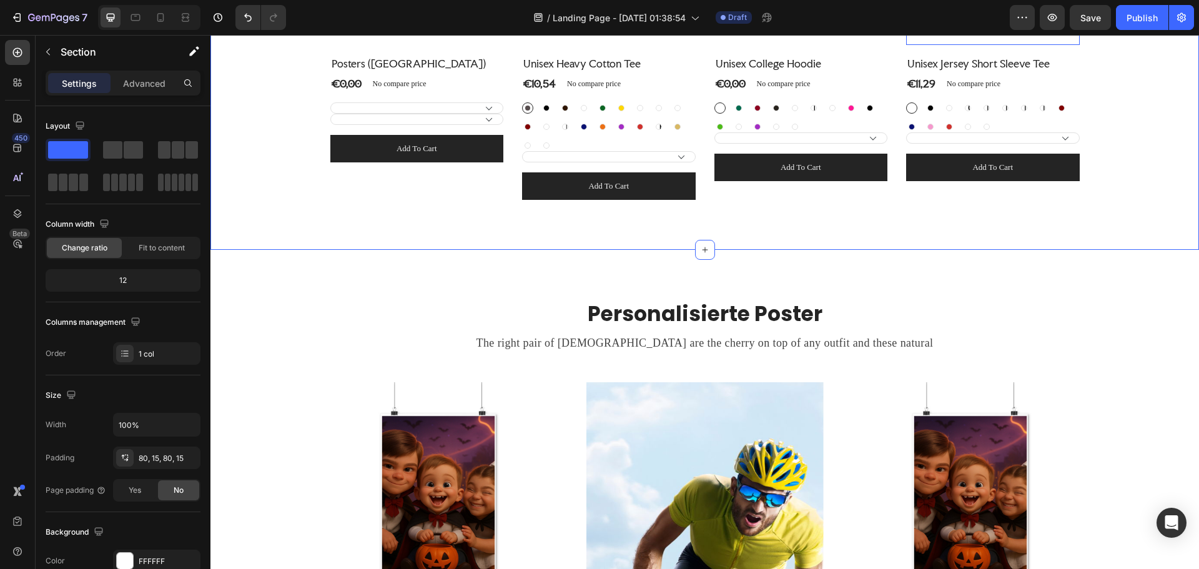
scroll to position [719, 0]
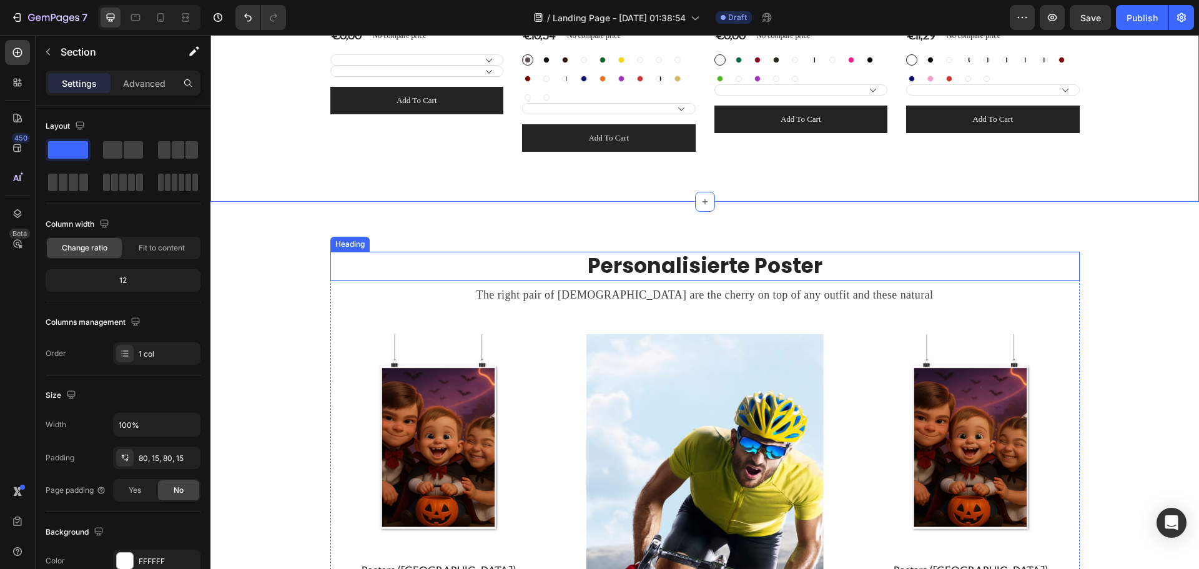
click at [1036, 262] on p "Personalisierte Poster" at bounding box center [705, 266] width 747 height 27
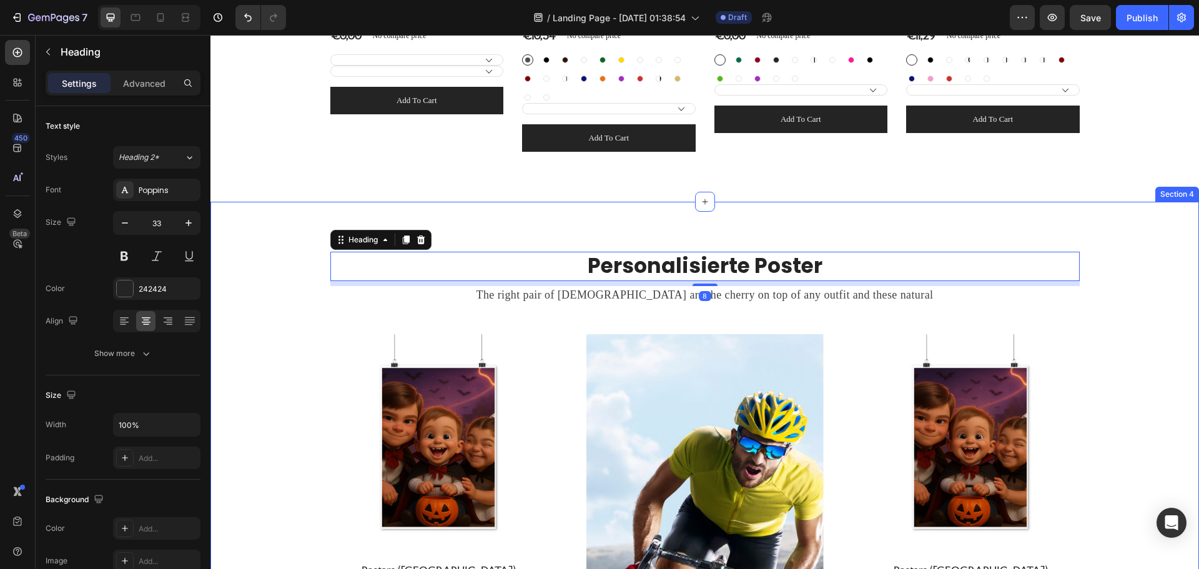
click at [1161, 197] on div "Section 4" at bounding box center [1177, 194] width 44 height 15
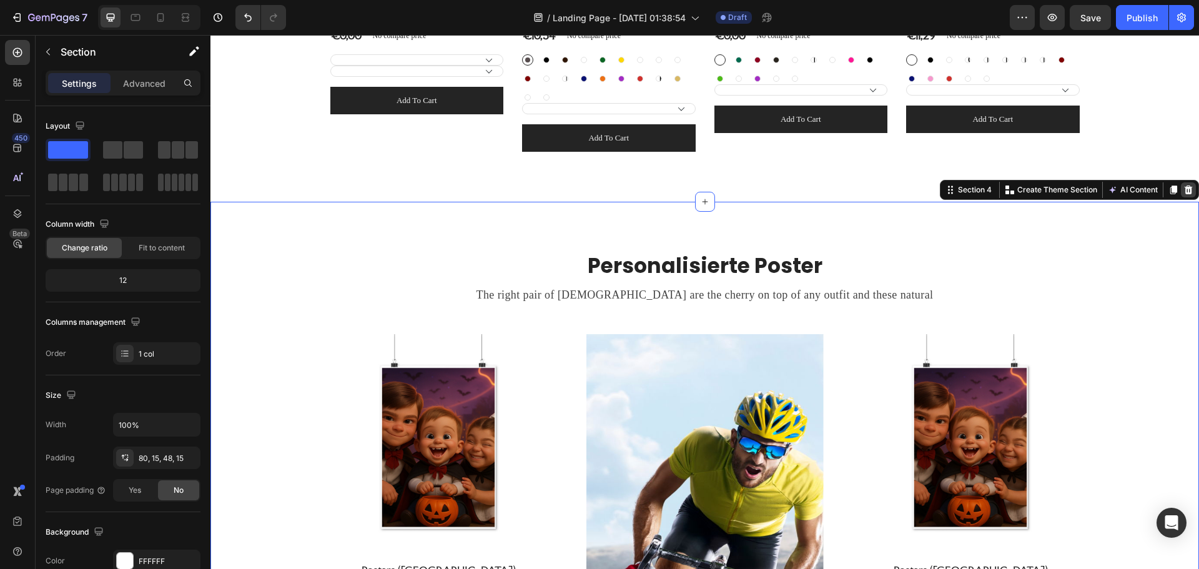
click at [1183, 189] on icon at bounding box center [1188, 190] width 10 height 10
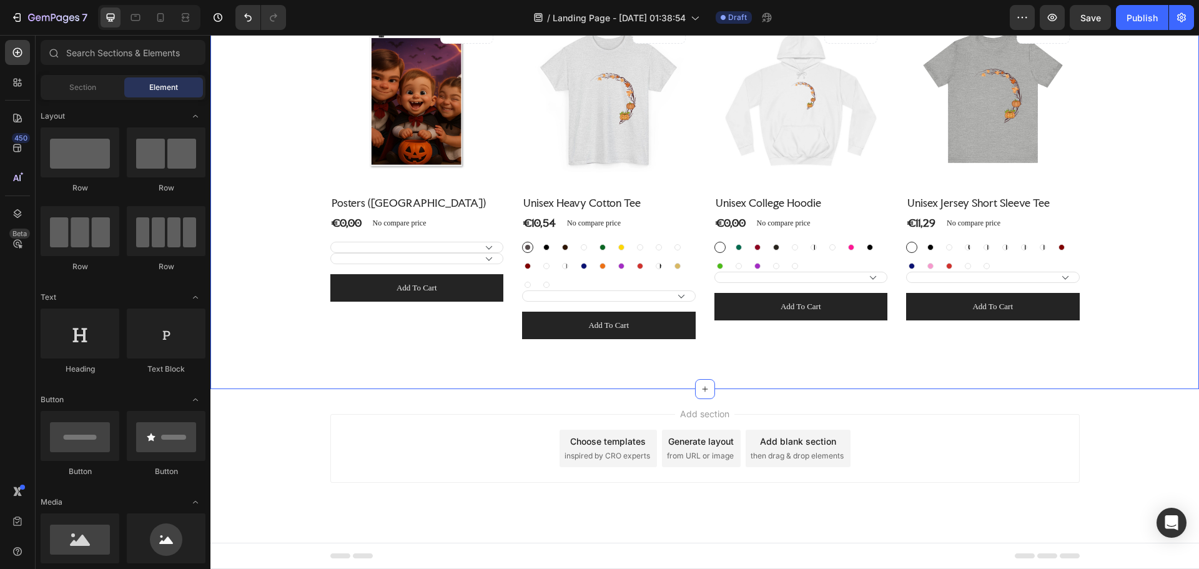
scroll to position [532, 0]
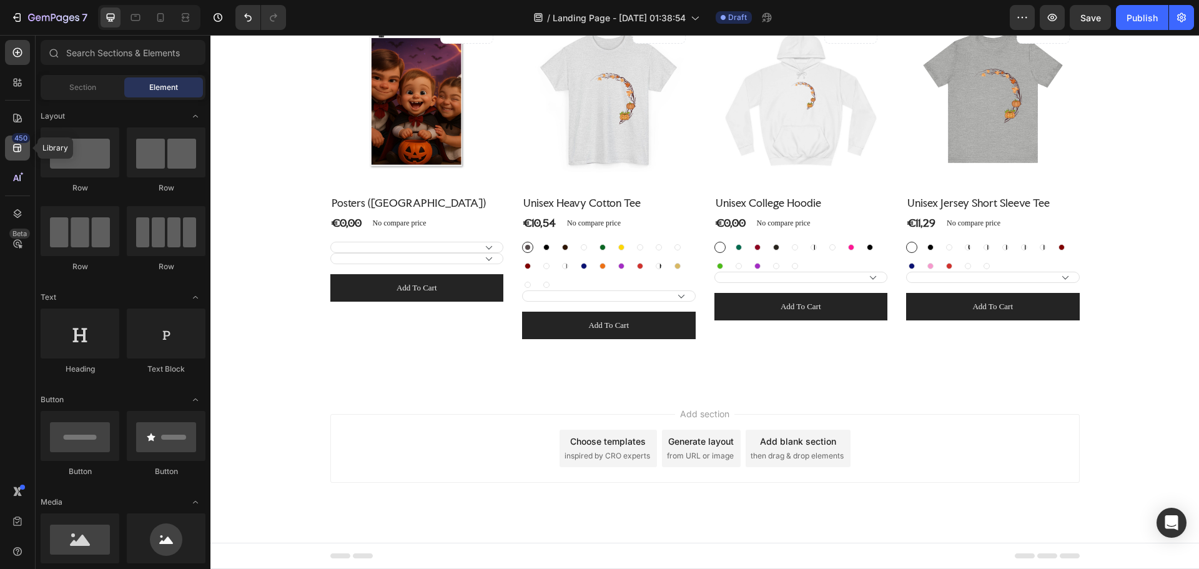
click at [17, 147] on icon at bounding box center [17, 148] width 8 height 8
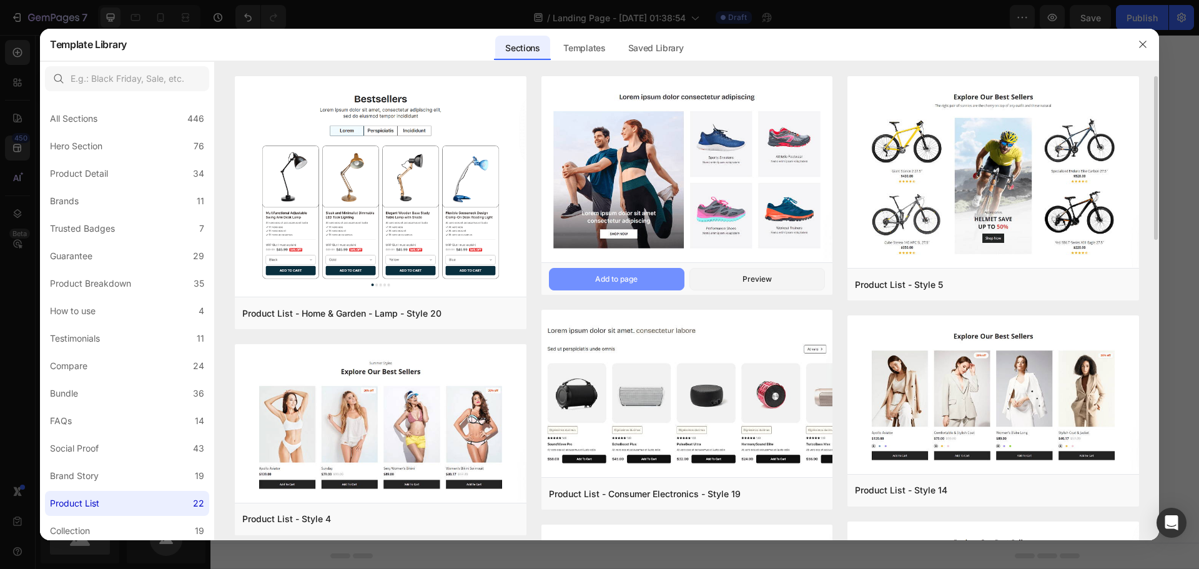
click at [669, 281] on button "Add to page" at bounding box center [616, 279] width 135 height 22
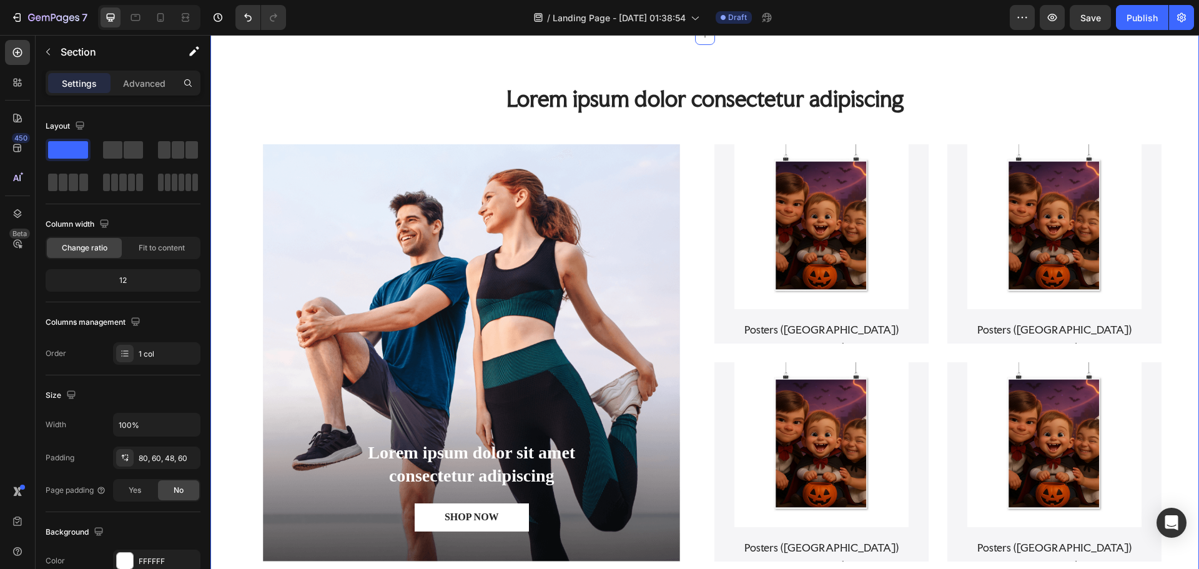
scroll to position [699, 0]
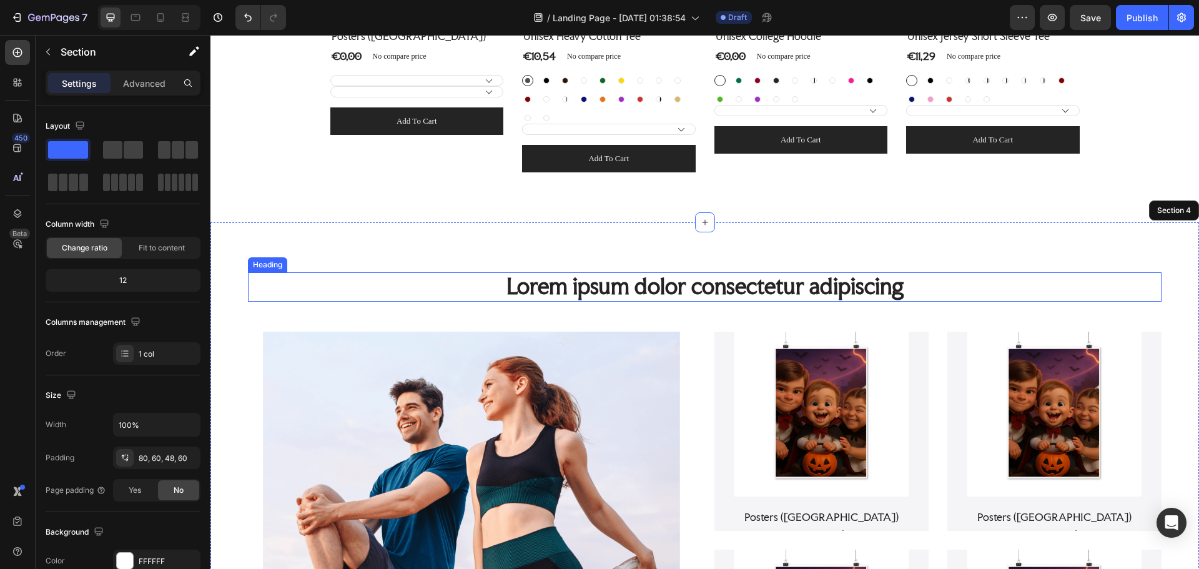
click at [656, 292] on h2 "Lorem ipsum dolor consectetur adipiscing" at bounding box center [704, 286] width 913 height 29
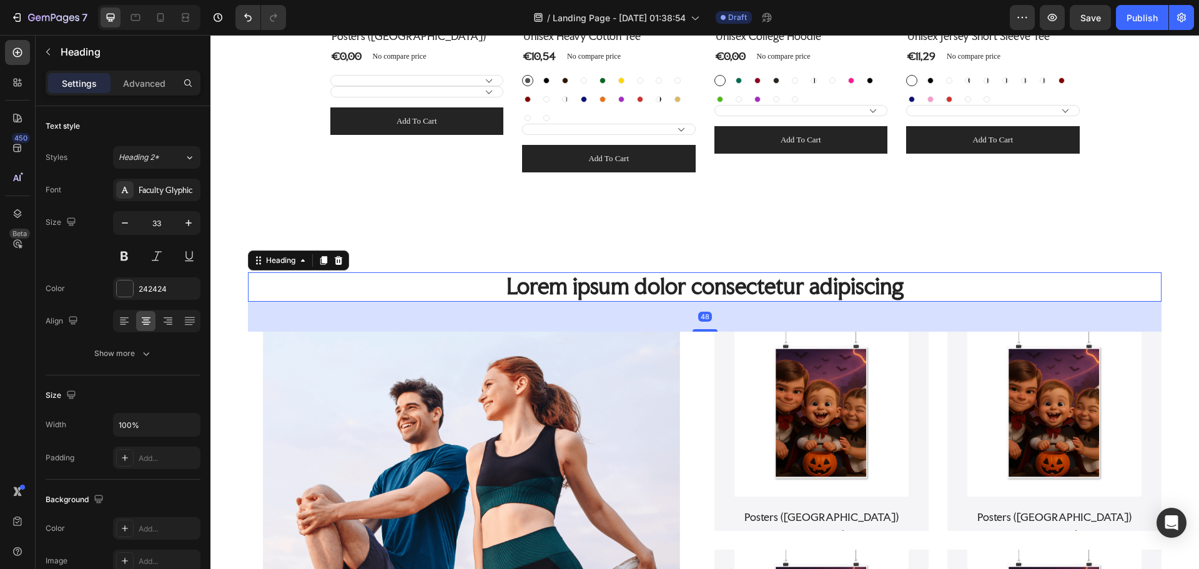
click at [708, 288] on h2 "Lorem ipsum dolor consectetur adipiscing" at bounding box center [704, 286] width 913 height 29
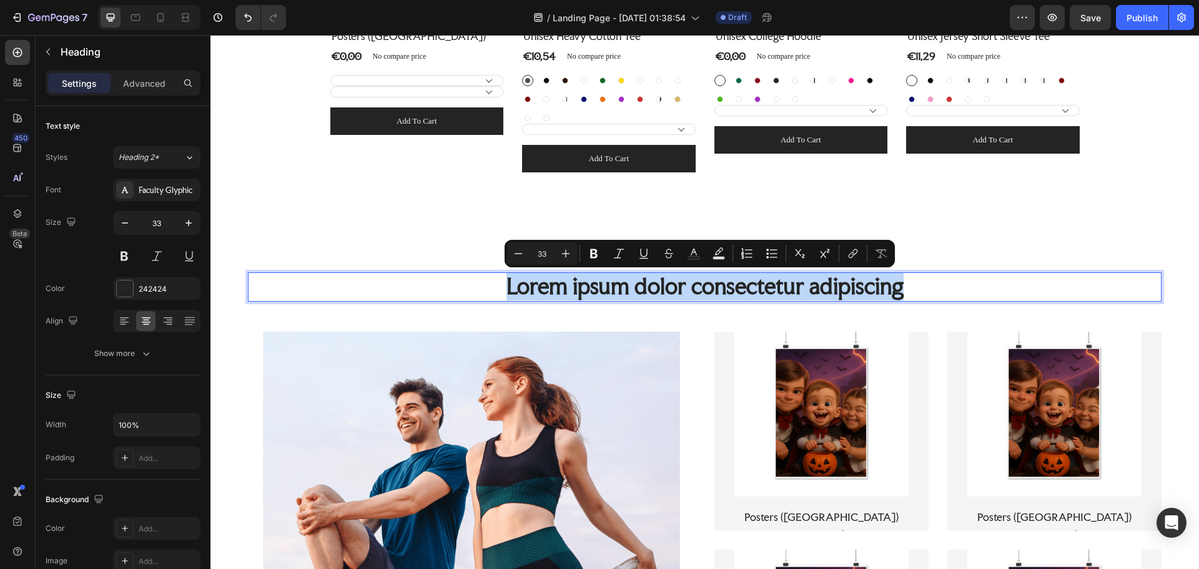
drag, startPoint x: 903, startPoint y: 287, endPoint x: 495, endPoint y: 277, distance: 408.4
click at [495, 277] on p "Lorem ipsum dolor consectetur adipiscing" at bounding box center [704, 286] width 911 height 27
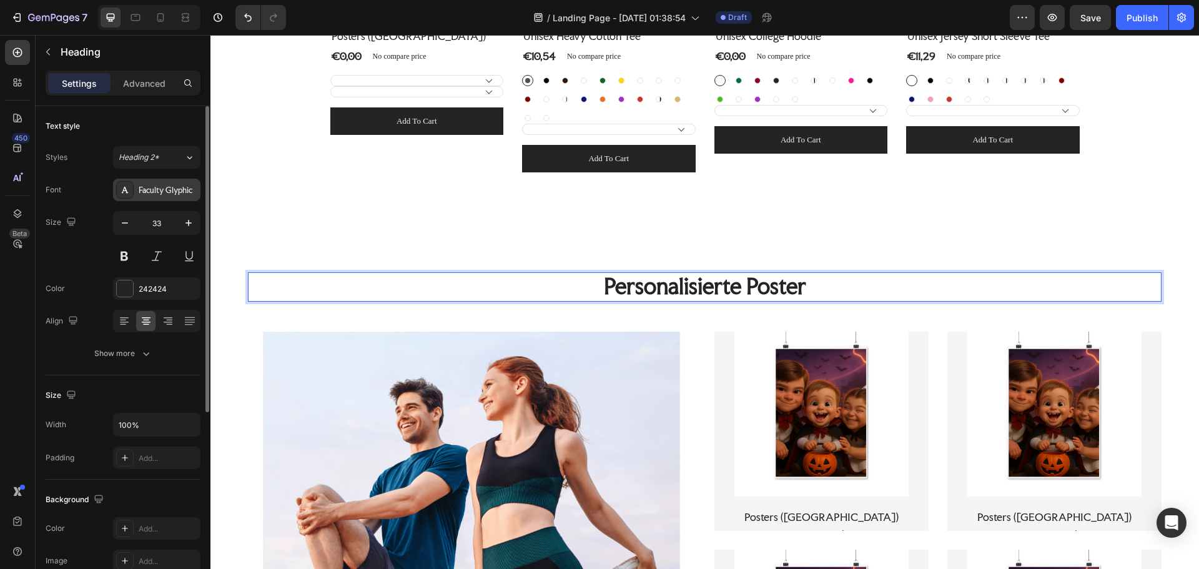
click at [175, 193] on div "Faculty Glyphic" at bounding box center [168, 190] width 59 height 11
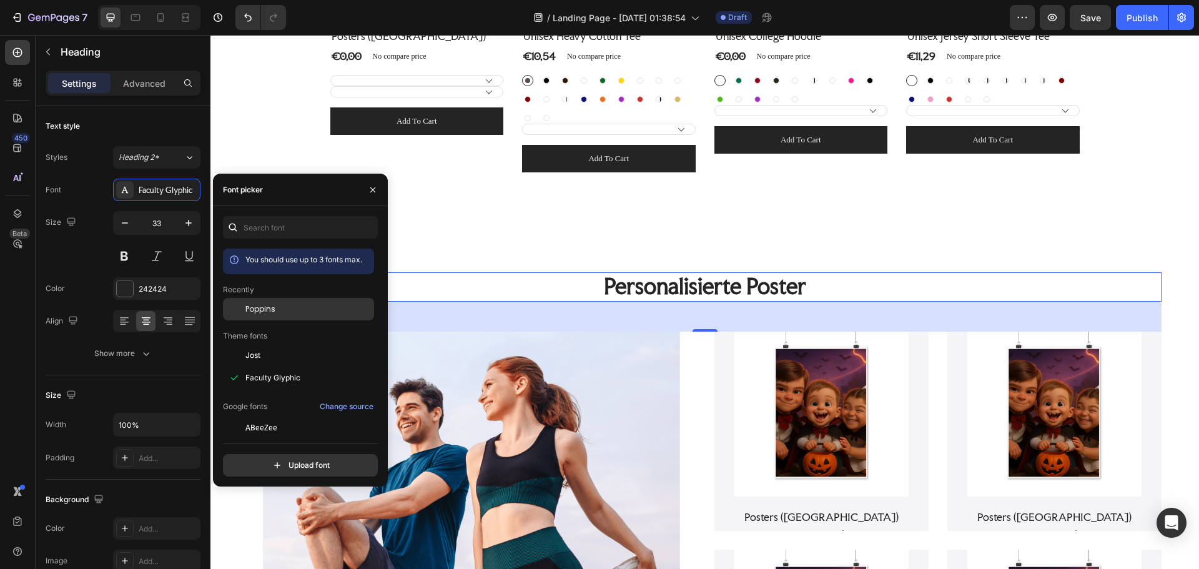
click at [250, 305] on span "Poppins" at bounding box center [260, 308] width 30 height 11
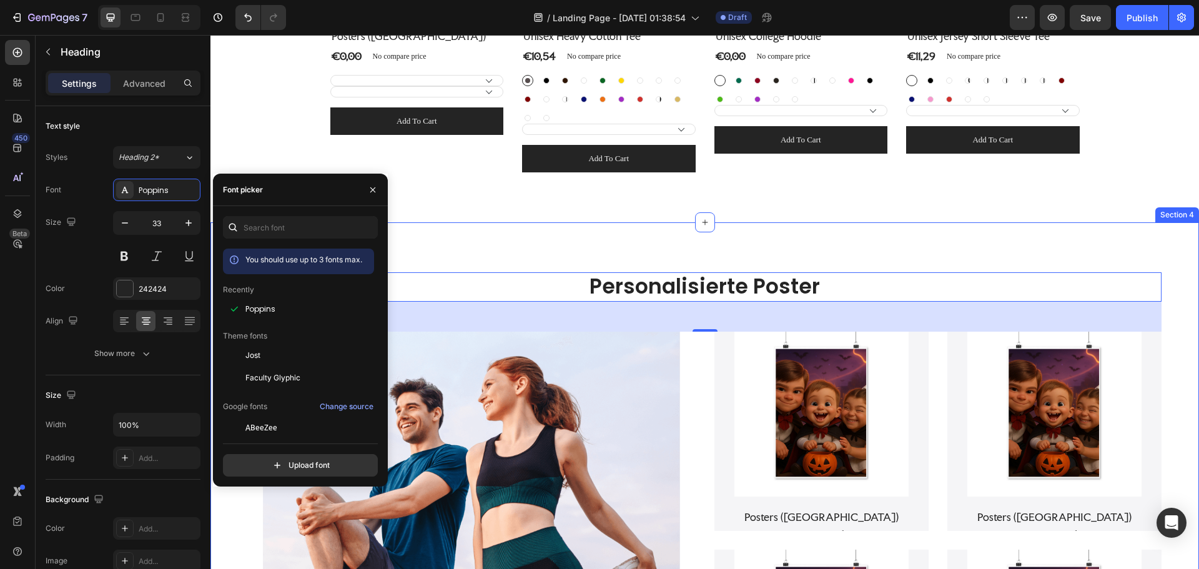
click at [1186, 240] on div "Personalisierte Poster Heading 48 Lorem ipsum dolor sit amet consectetur adipis…" at bounding box center [704, 510] width 988 height 576
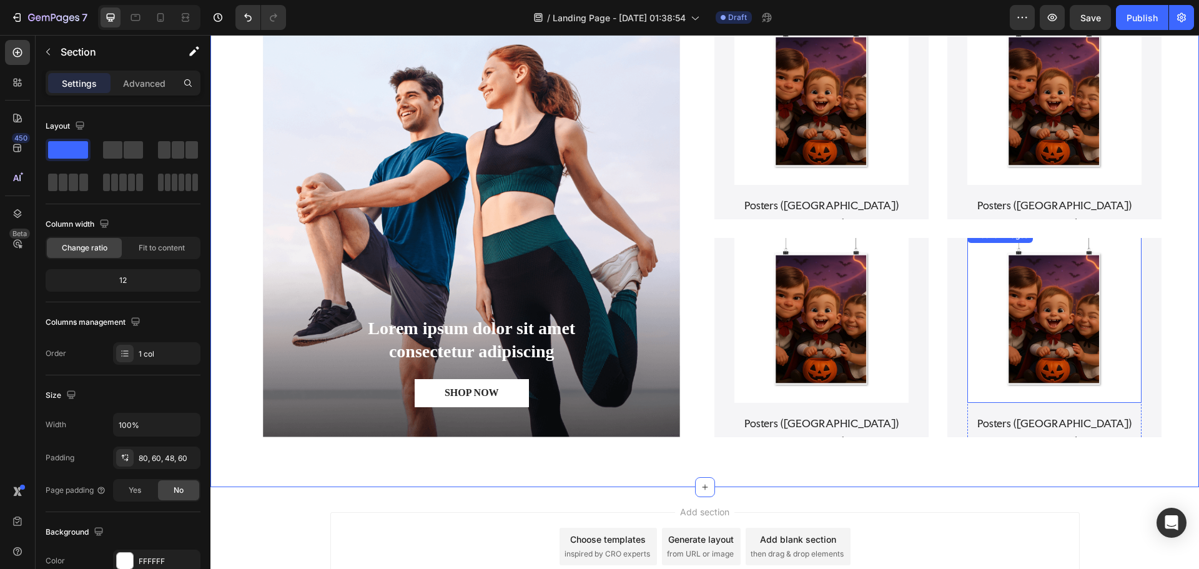
scroll to position [1011, 0]
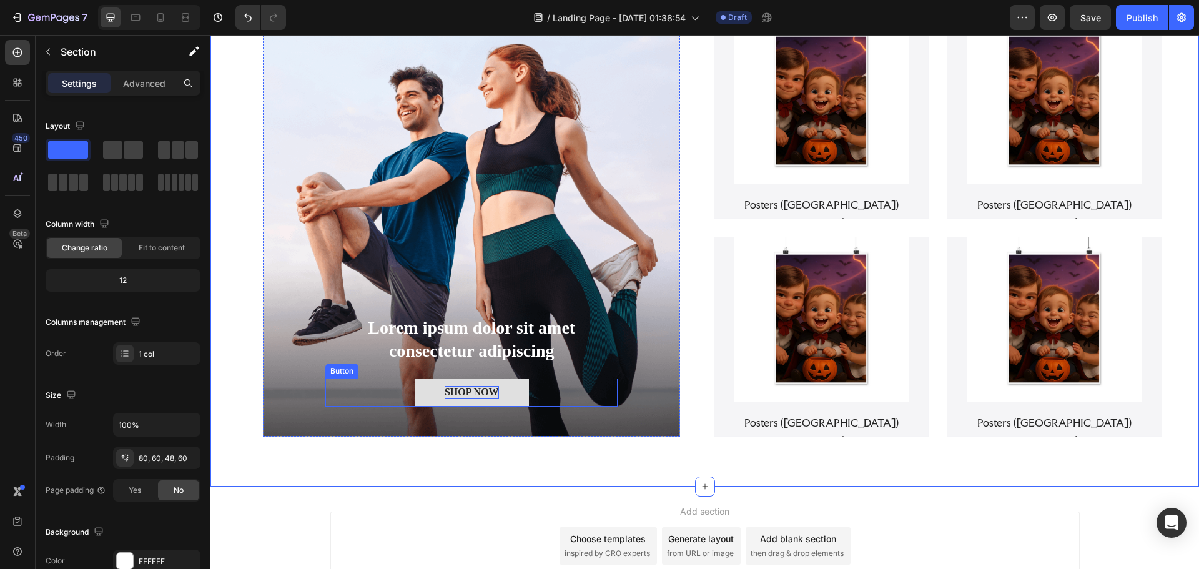
click at [492, 388] on div "SHOP NOW" at bounding box center [472, 392] width 54 height 13
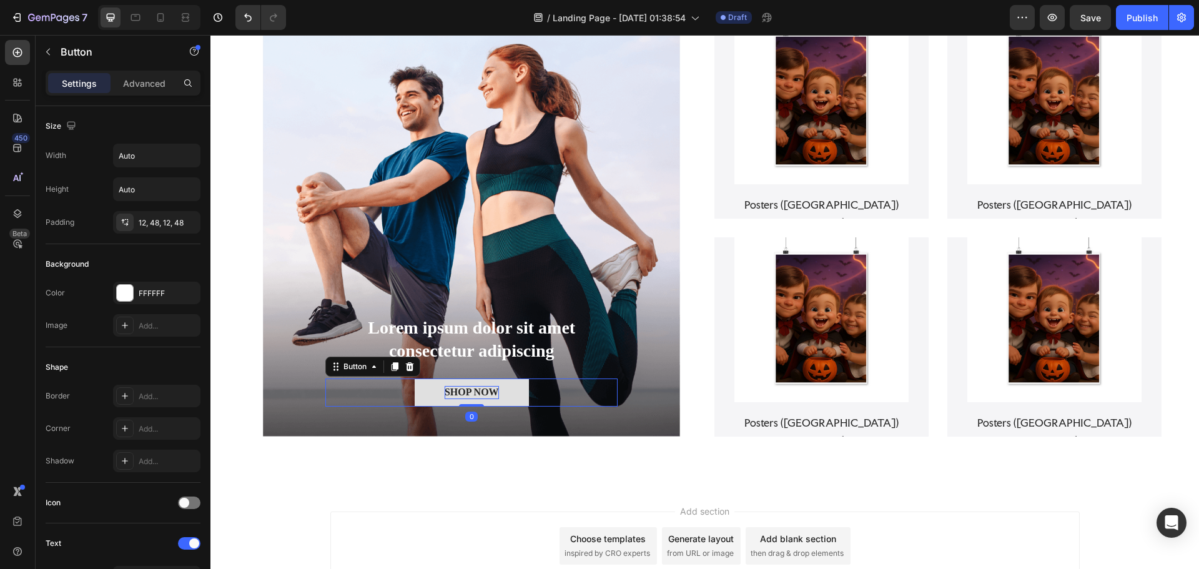
click at [495, 390] on div "SHOP NOW" at bounding box center [472, 392] width 54 height 13
click at [502, 392] on button "SHOP NOW" at bounding box center [472, 392] width 114 height 28
click at [494, 392] on p "SHOP NOW" at bounding box center [472, 392] width 54 height 13
click at [504, 391] on button "SHOP NOW" at bounding box center [472, 392] width 114 height 28
click at [494, 391] on p "SHOP NOW" at bounding box center [472, 392] width 54 height 13
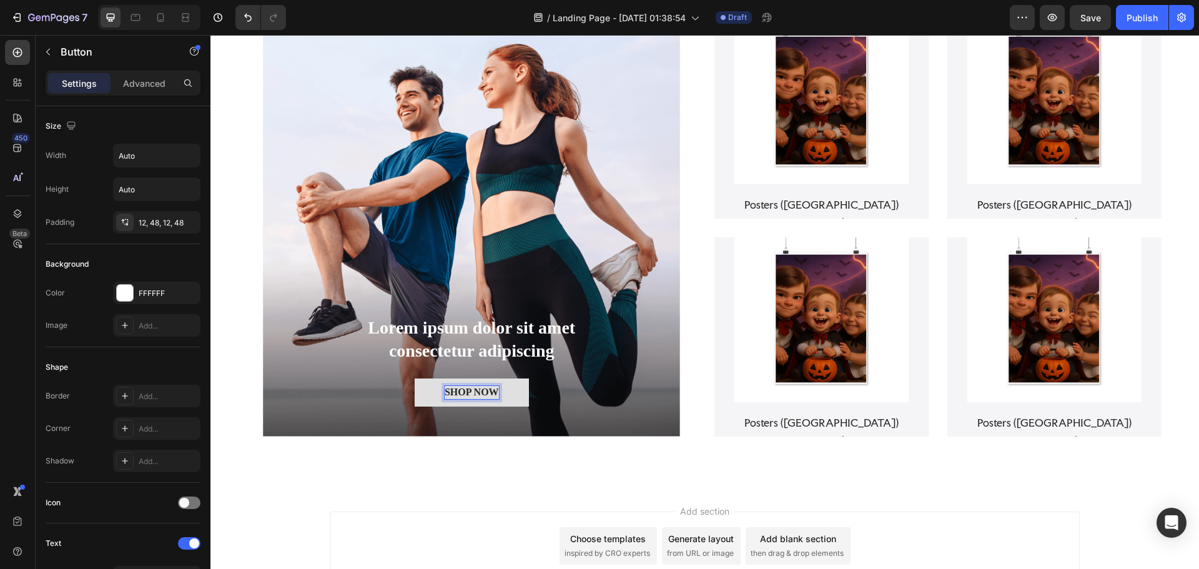
click at [492, 391] on p "SHOP NOW" at bounding box center [472, 392] width 54 height 13
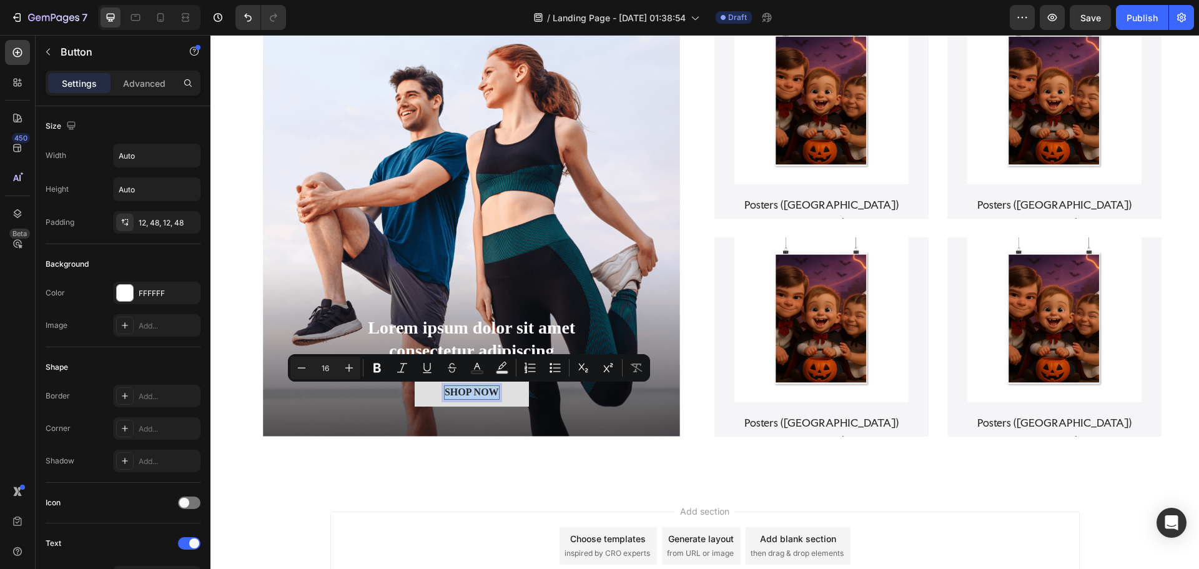
drag, startPoint x: 494, startPoint y: 391, endPoint x: 440, endPoint y: 391, distance: 54.9
click at [440, 391] on button "SHOP NOW" at bounding box center [472, 392] width 114 height 28
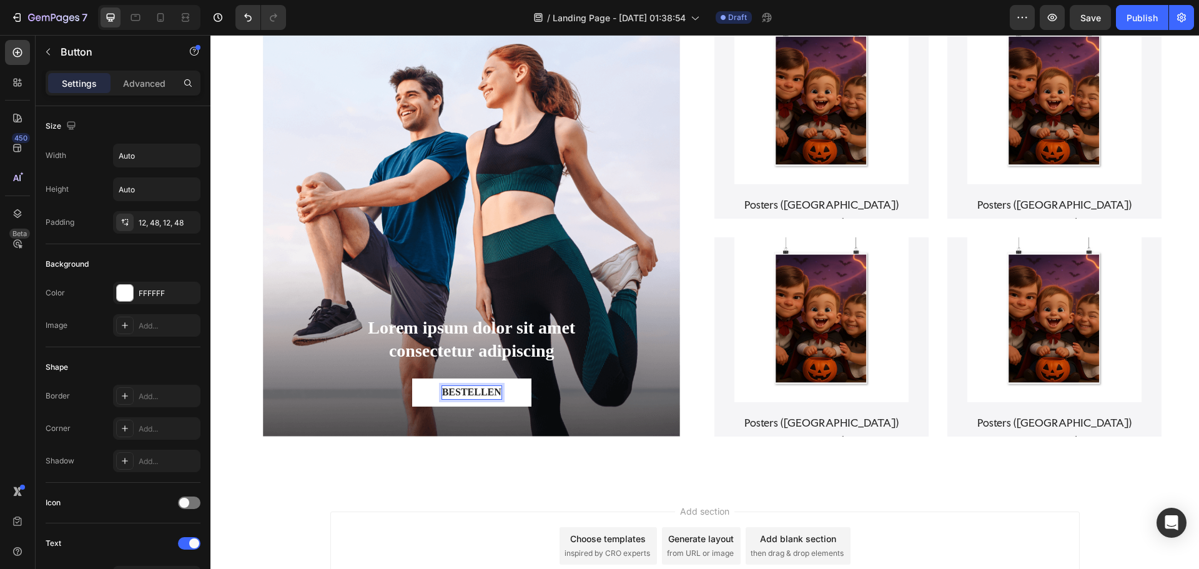
click at [839, 495] on div "Add section Choose templates inspired by CRO experts Generate layout from URL o…" at bounding box center [704, 563] width 988 height 154
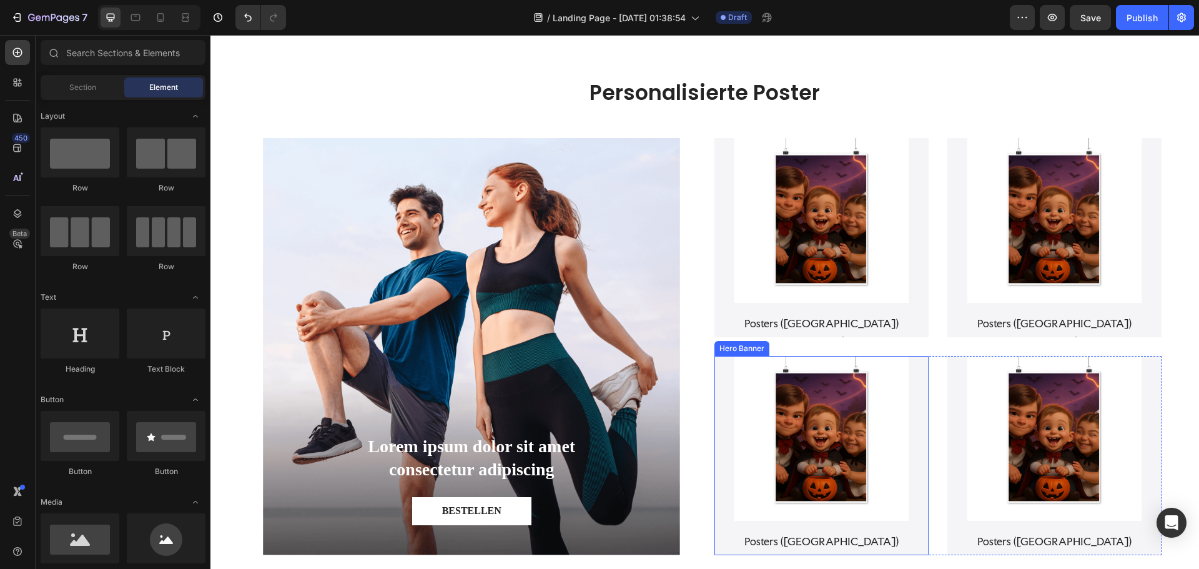
scroll to position [886, 0]
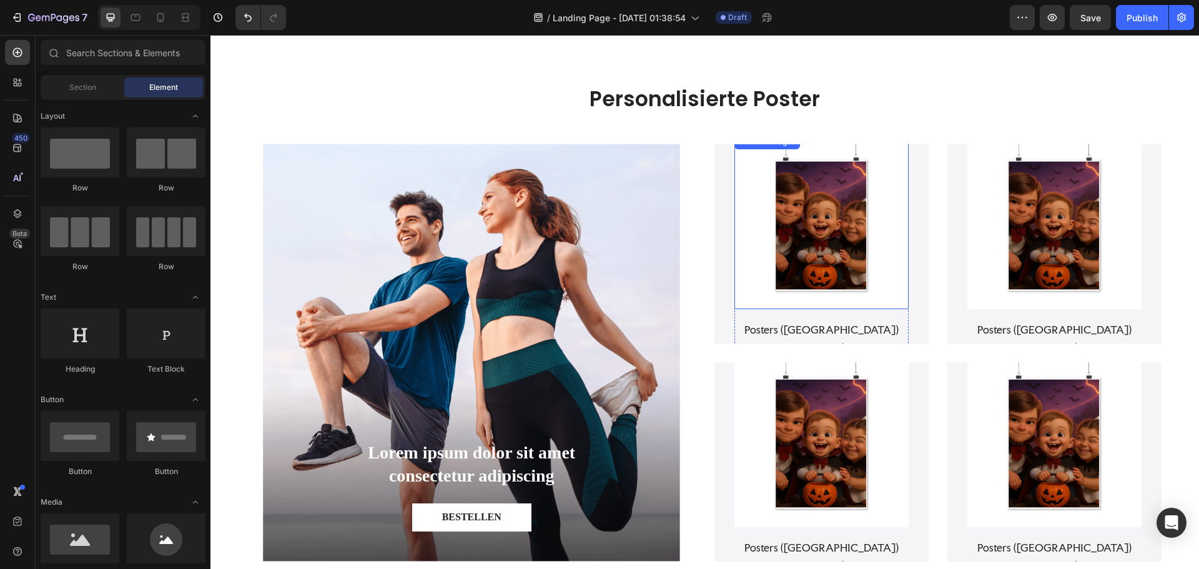
click at [830, 258] on img at bounding box center [821, 221] width 174 height 174
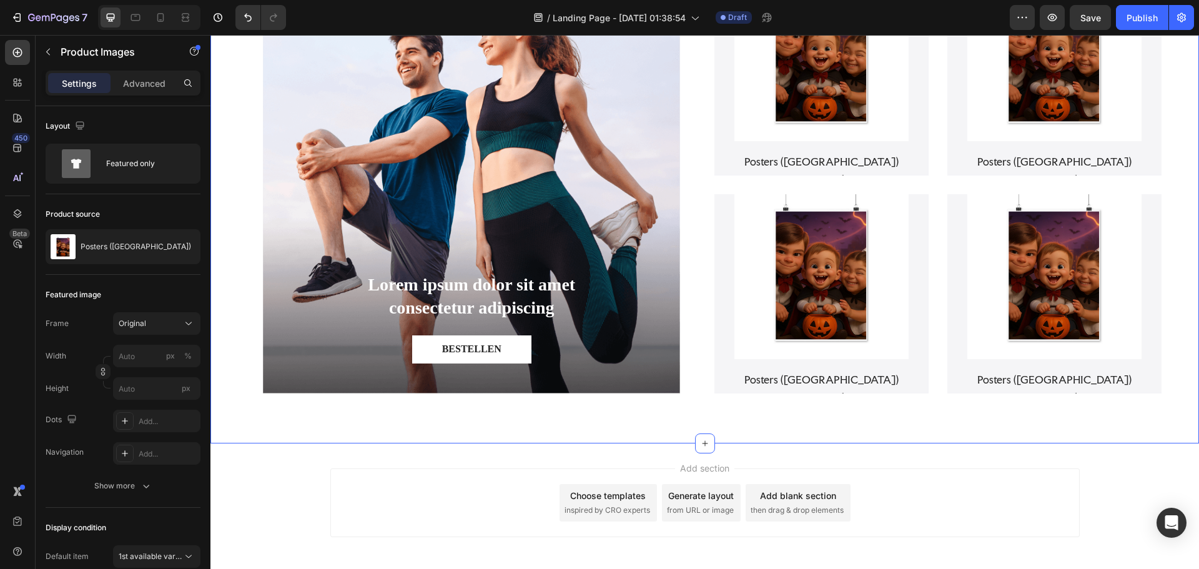
scroll to position [1108, 0]
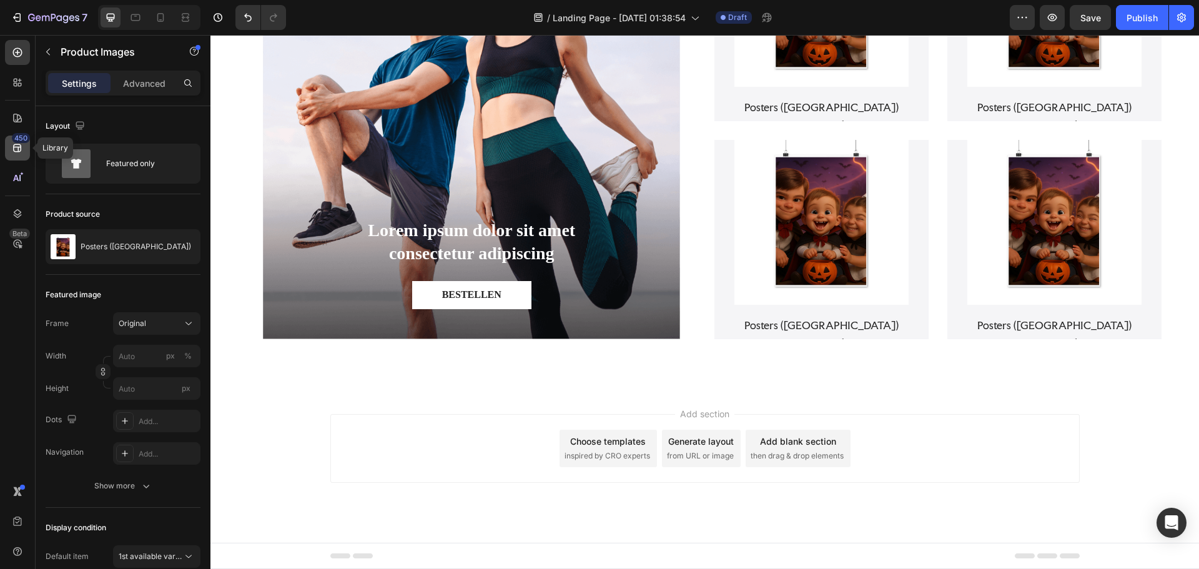
click at [17, 143] on icon at bounding box center [17, 148] width 12 height 12
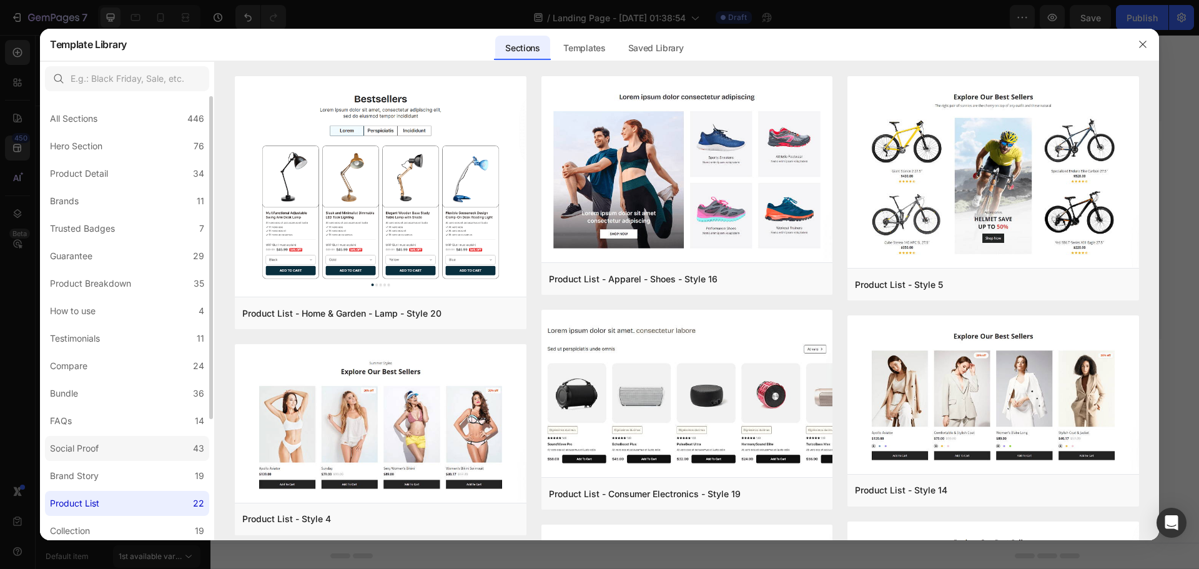
scroll to position [62, 0]
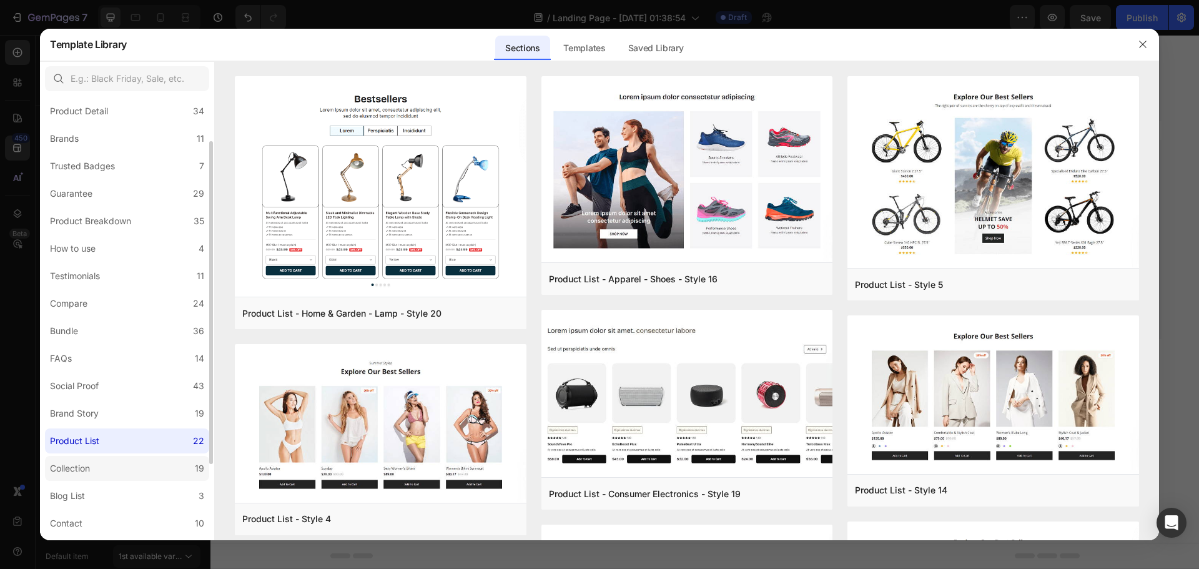
click at [137, 461] on label "Collection 19" at bounding box center [127, 468] width 164 height 25
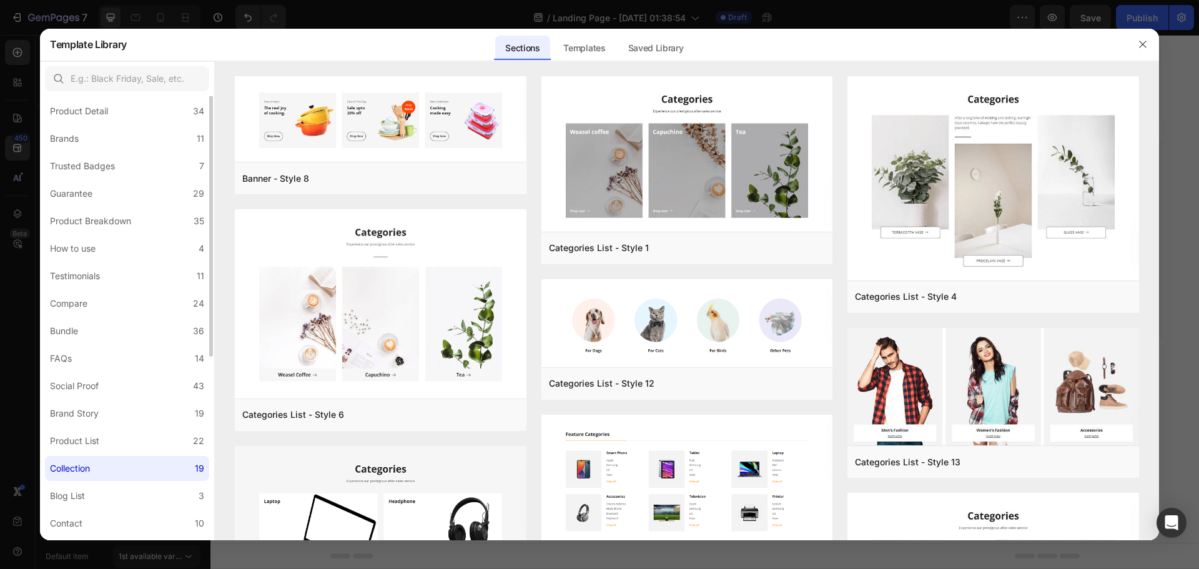
scroll to position [0, 0]
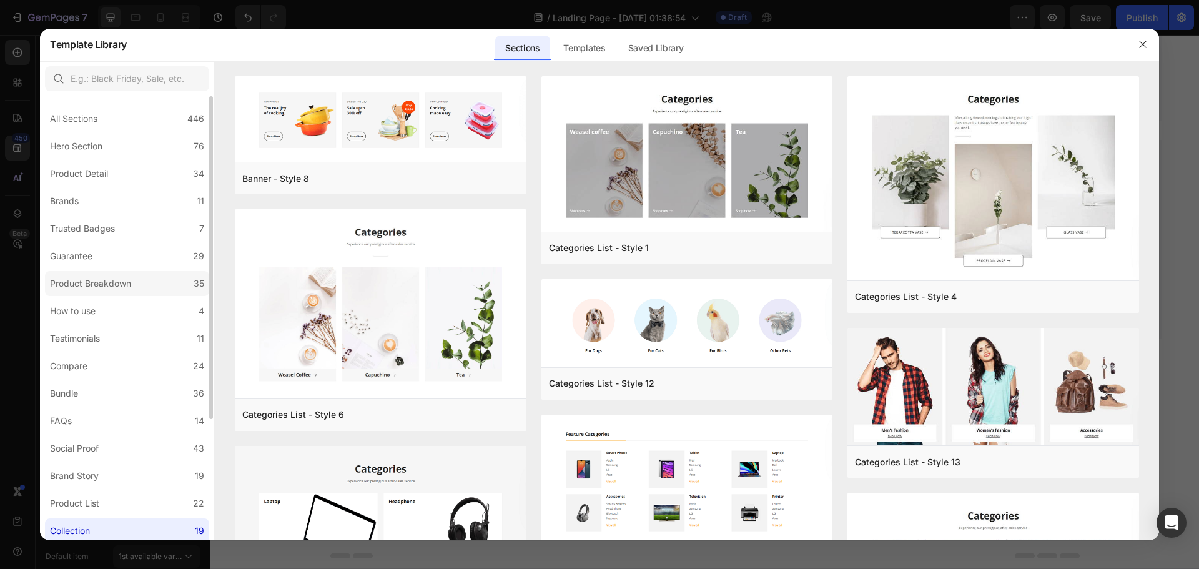
click at [151, 281] on label "Product Breakdown 35" at bounding box center [127, 283] width 164 height 25
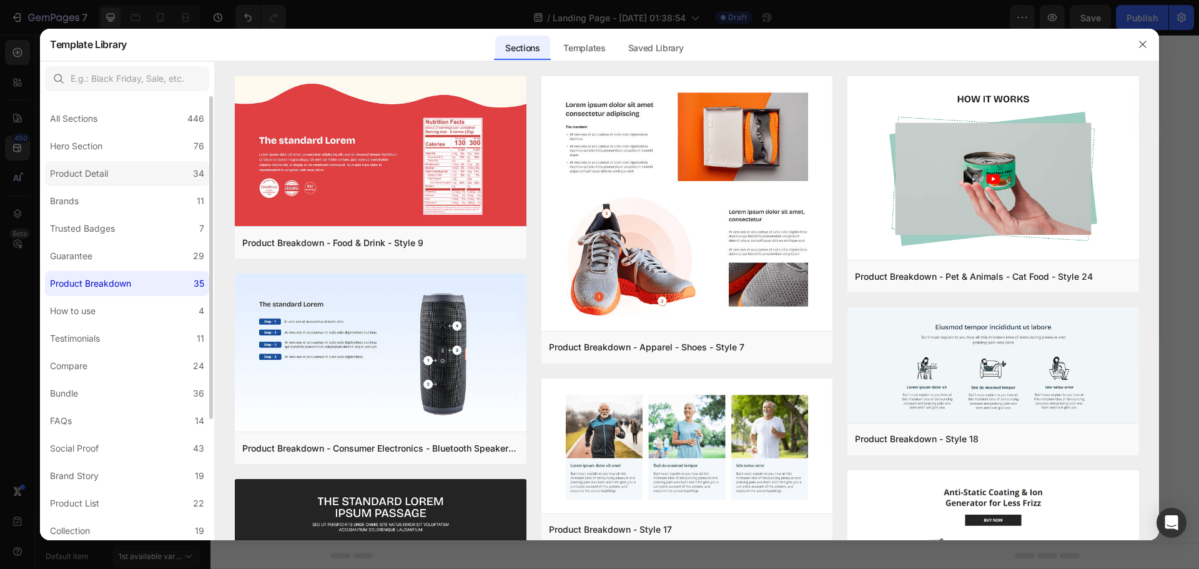
click at [109, 181] on label "Product Detail 34" at bounding box center [127, 173] width 164 height 25
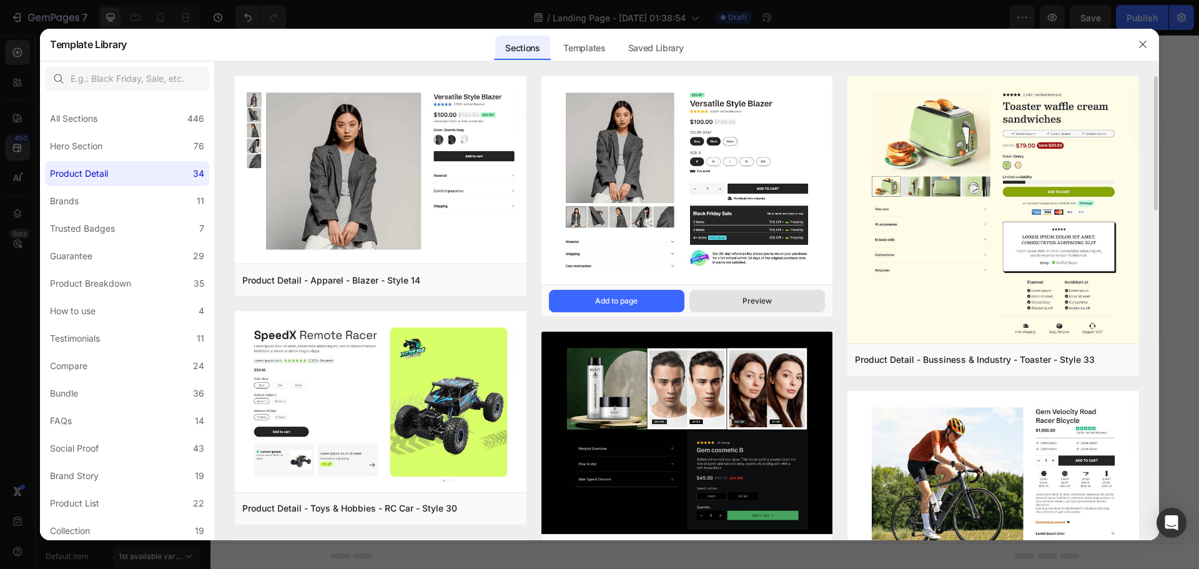
click at [750, 300] on div "Preview" at bounding box center [756, 300] width 29 height 11
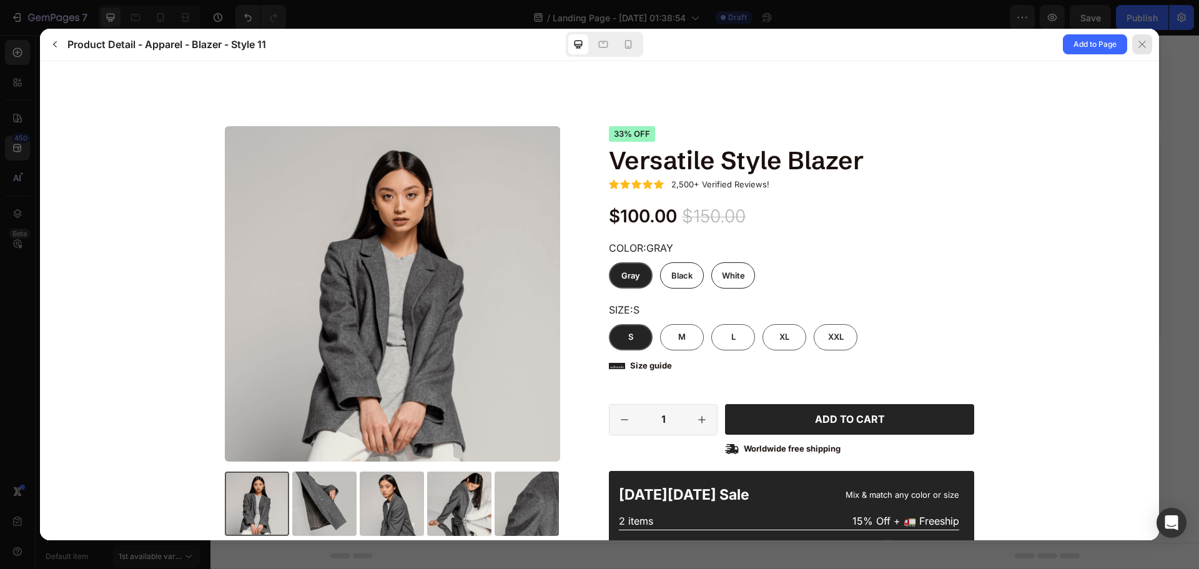
click at [1147, 51] on div at bounding box center [1142, 44] width 20 height 20
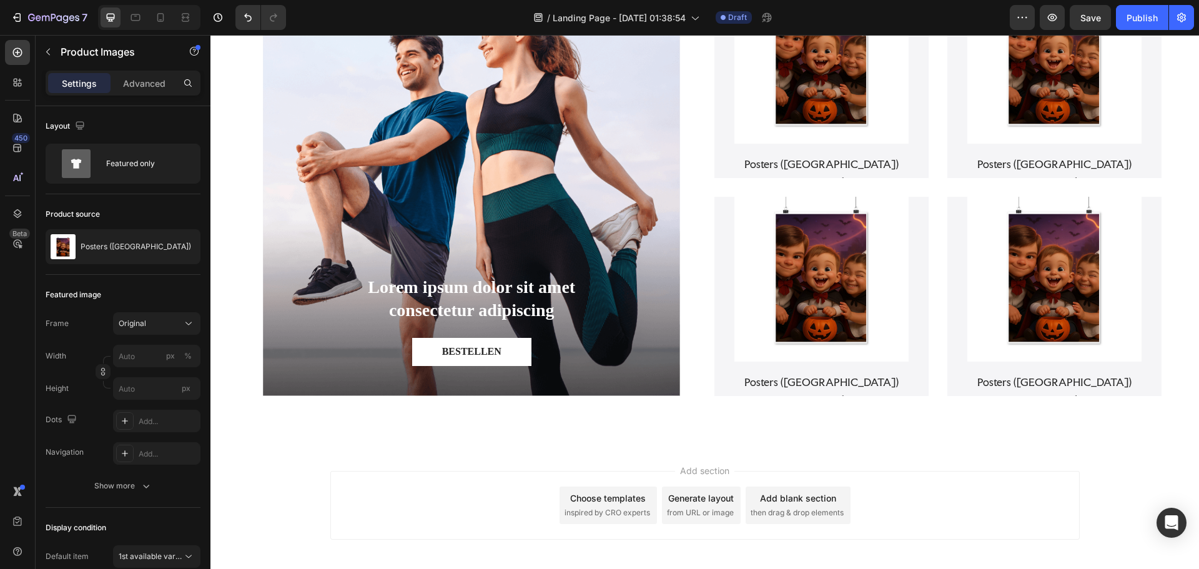
scroll to position [790, 0]
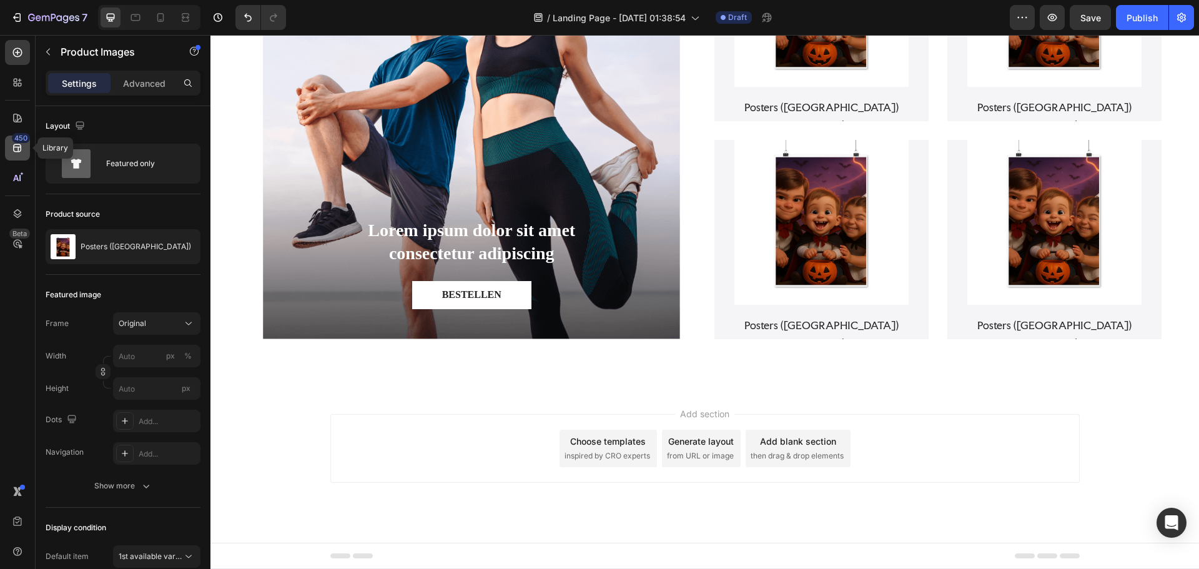
click at [25, 151] on div "450" at bounding box center [17, 147] width 25 height 25
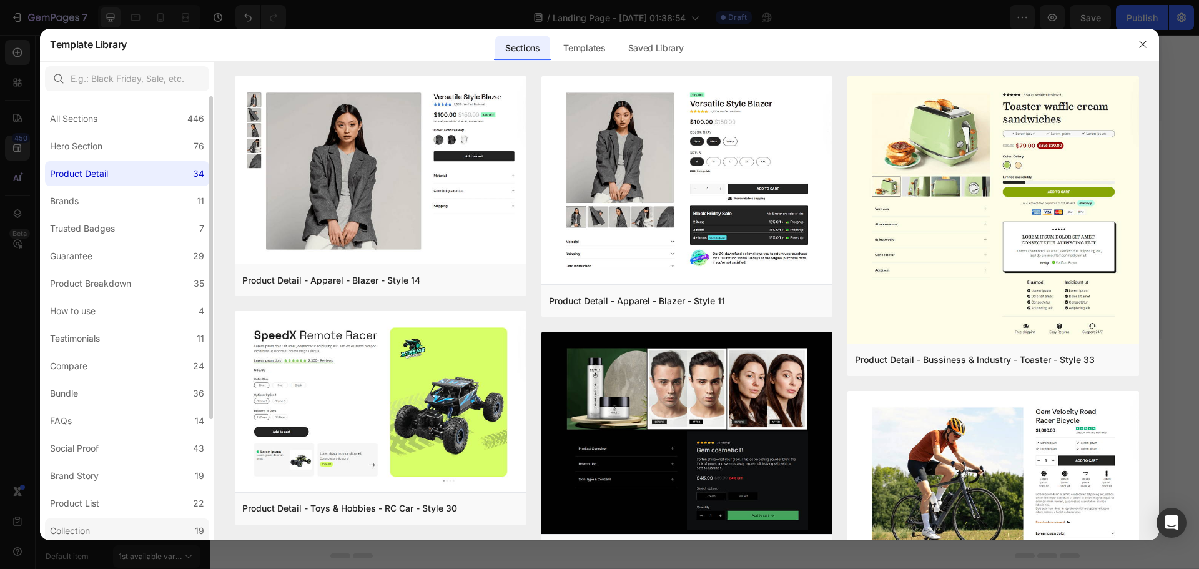
scroll to position [125, 0]
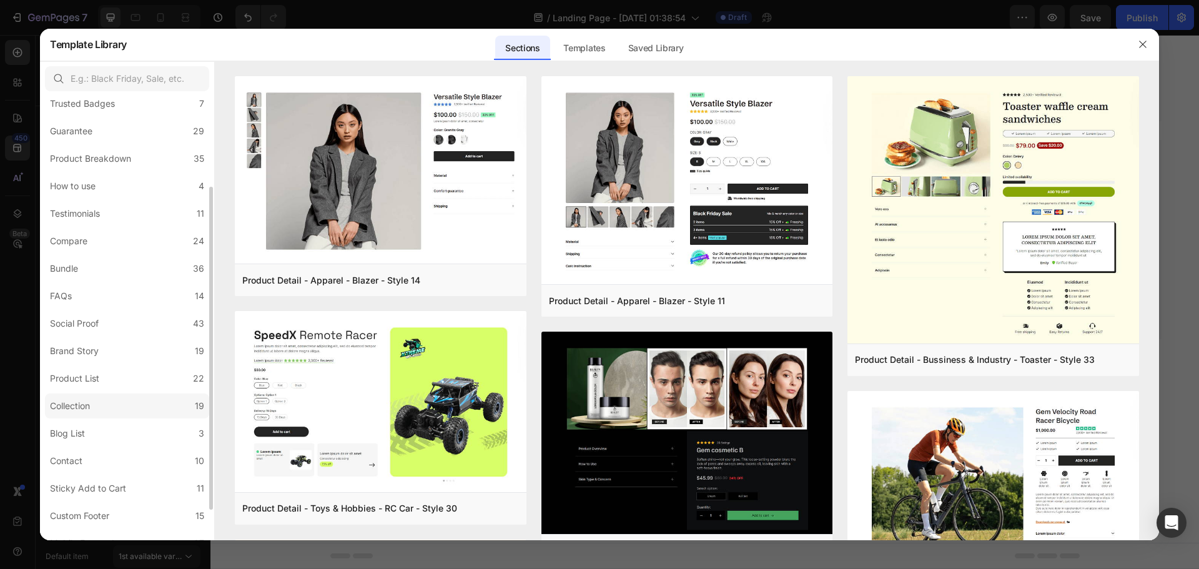
click at [134, 399] on label "Collection 19" at bounding box center [127, 405] width 164 height 25
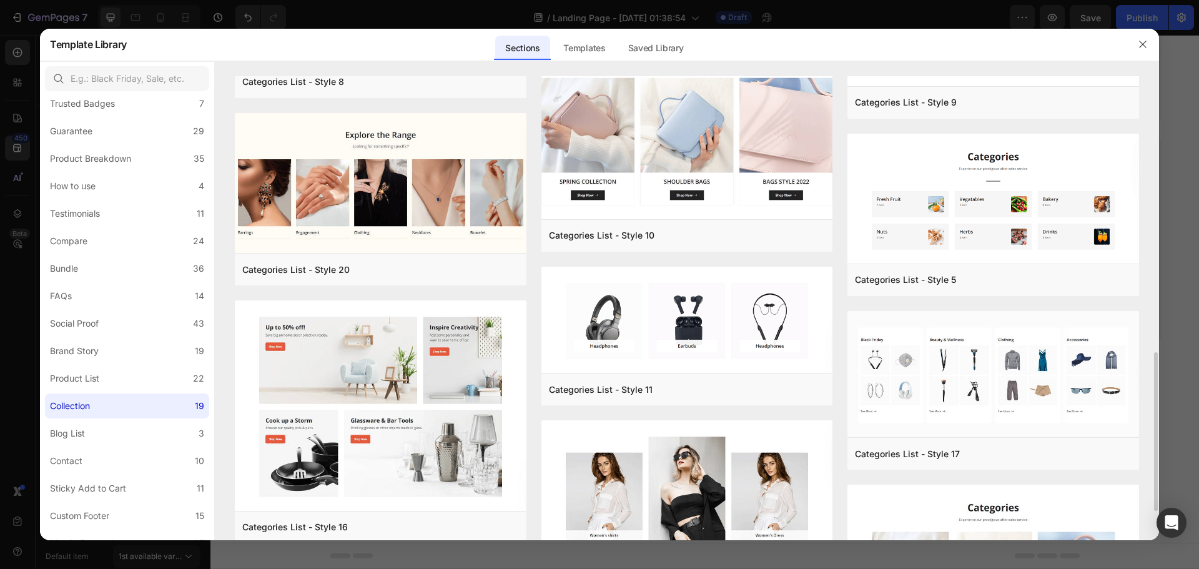
scroll to position [624, 0]
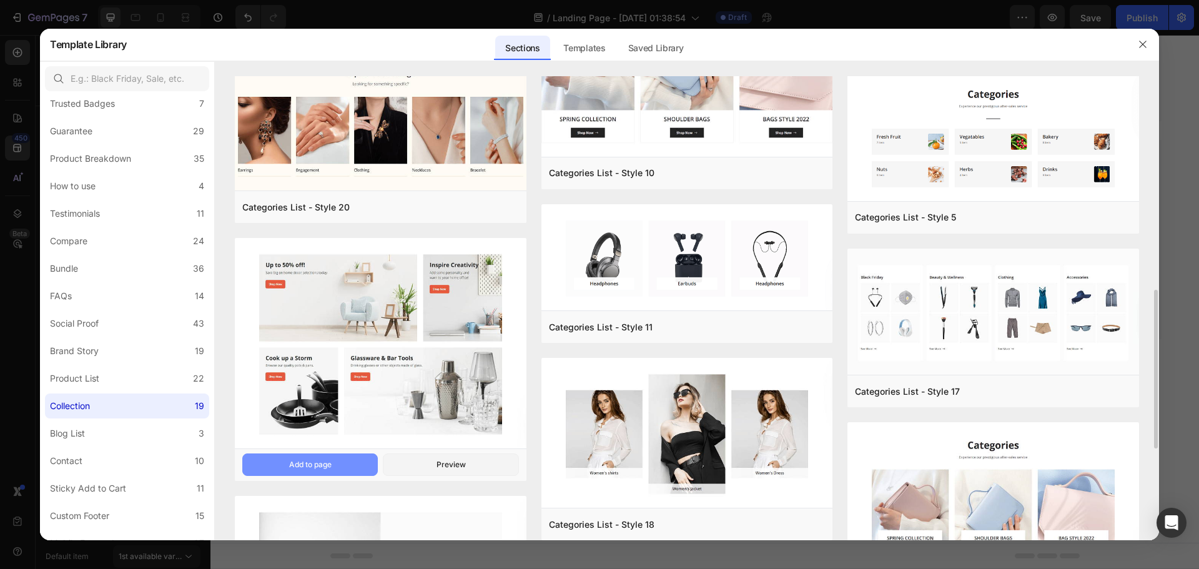
click at [360, 462] on button "Add to page" at bounding box center [309, 464] width 135 height 22
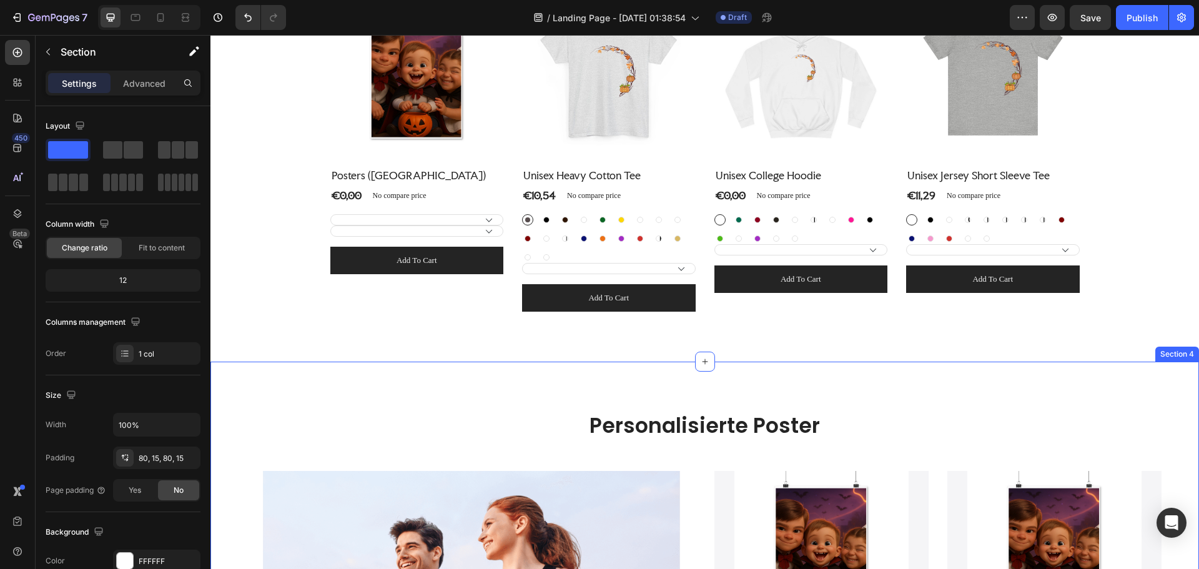
scroll to position [568, 0]
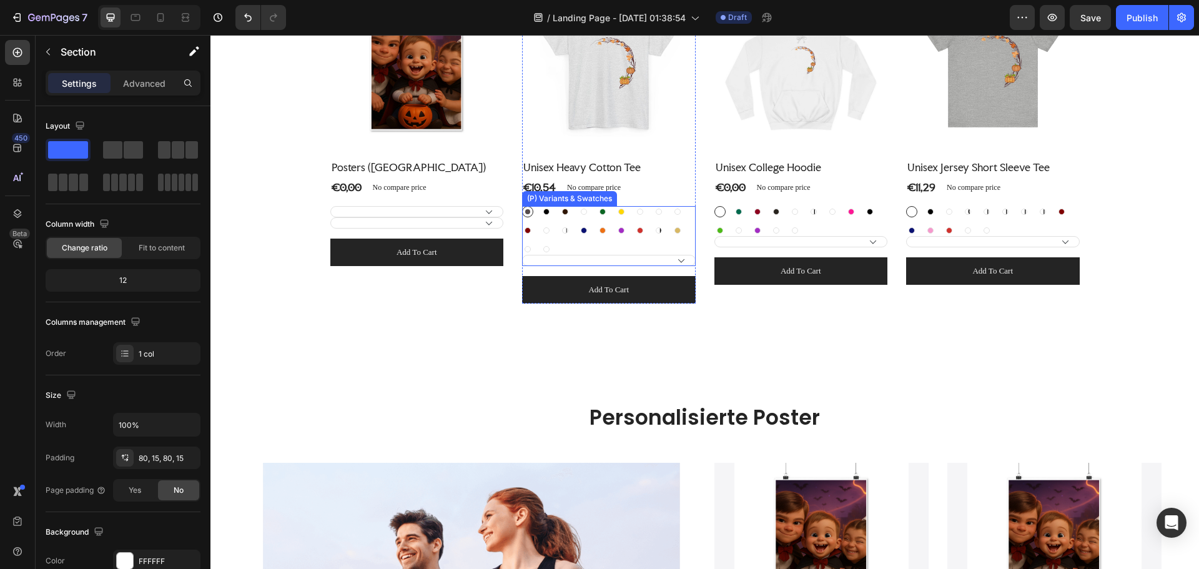
click at [672, 263] on select "L M S XL 2XL" at bounding box center [609, 260] width 174 height 11
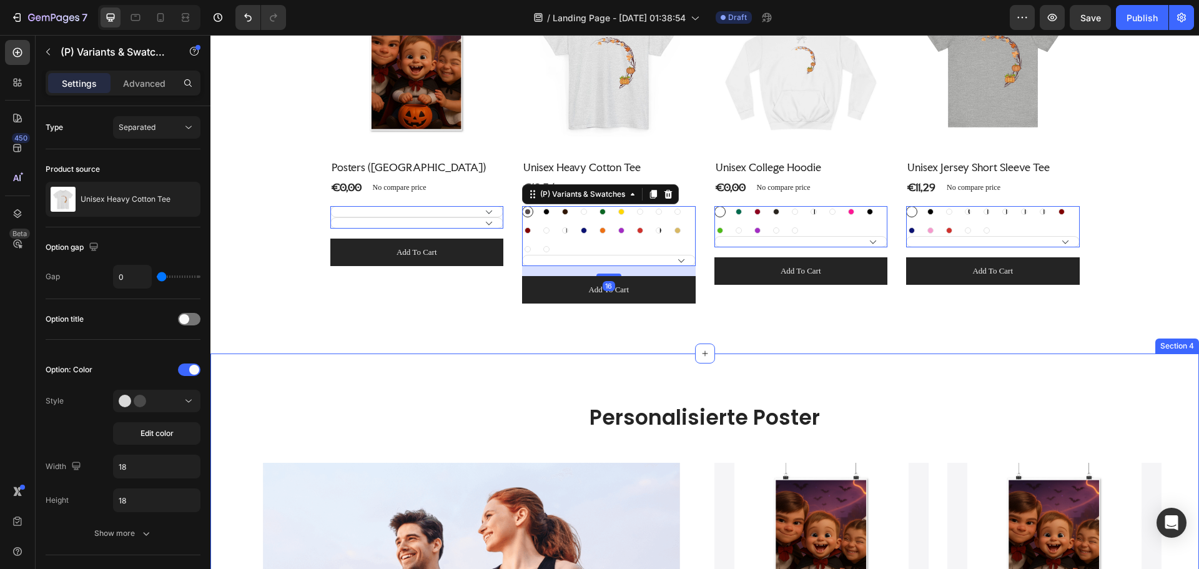
drag, startPoint x: 1069, startPoint y: 375, endPoint x: 722, endPoint y: 373, distance: 347.8
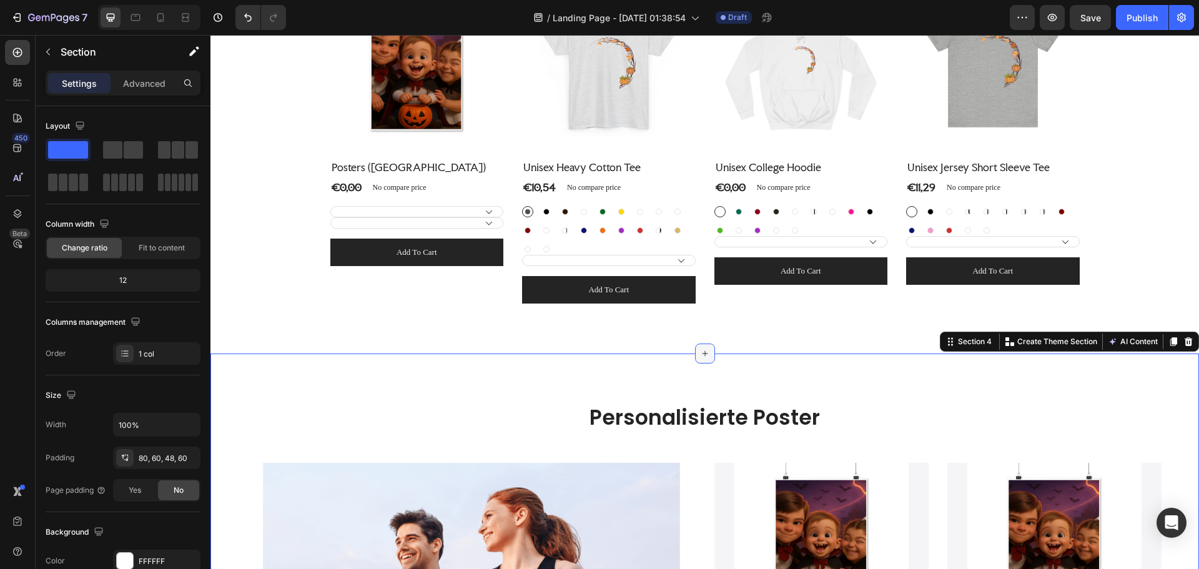
click at [695, 350] on div at bounding box center [705, 353] width 20 height 20
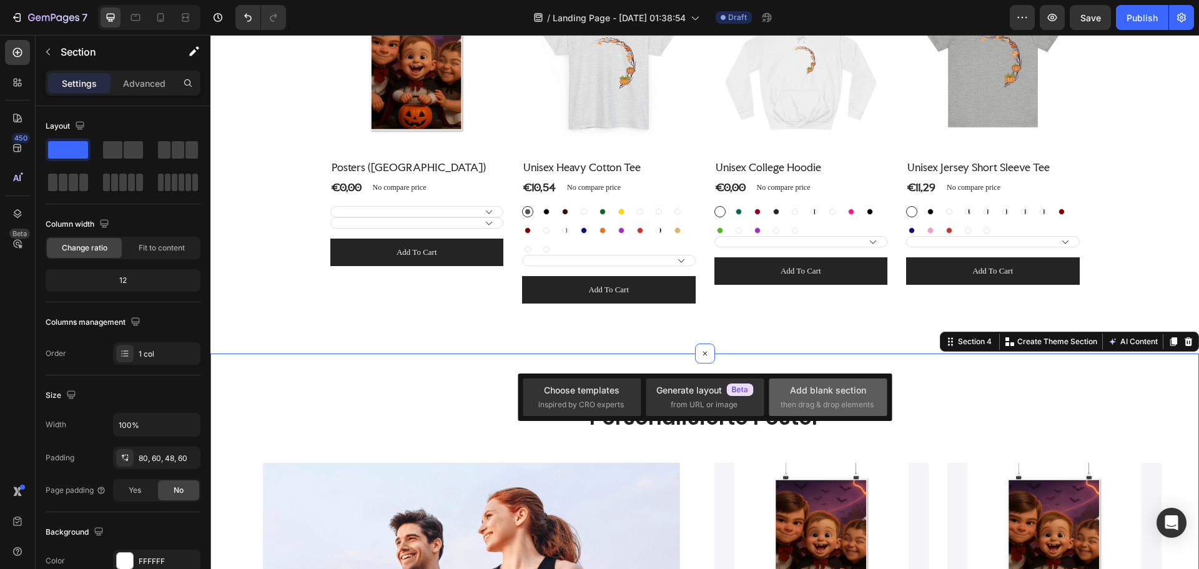
click at [866, 393] on div "Add blank section then drag & drop elements" at bounding box center [827, 396] width 95 height 27
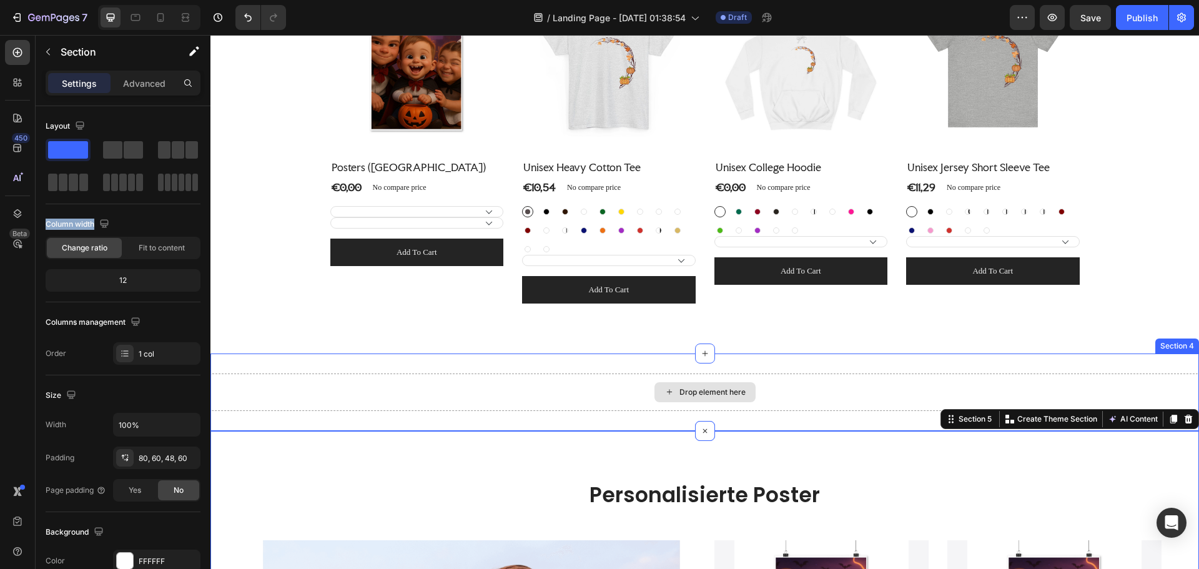
drag, startPoint x: 288, startPoint y: 181, endPoint x: 676, endPoint y: 387, distance: 439.6
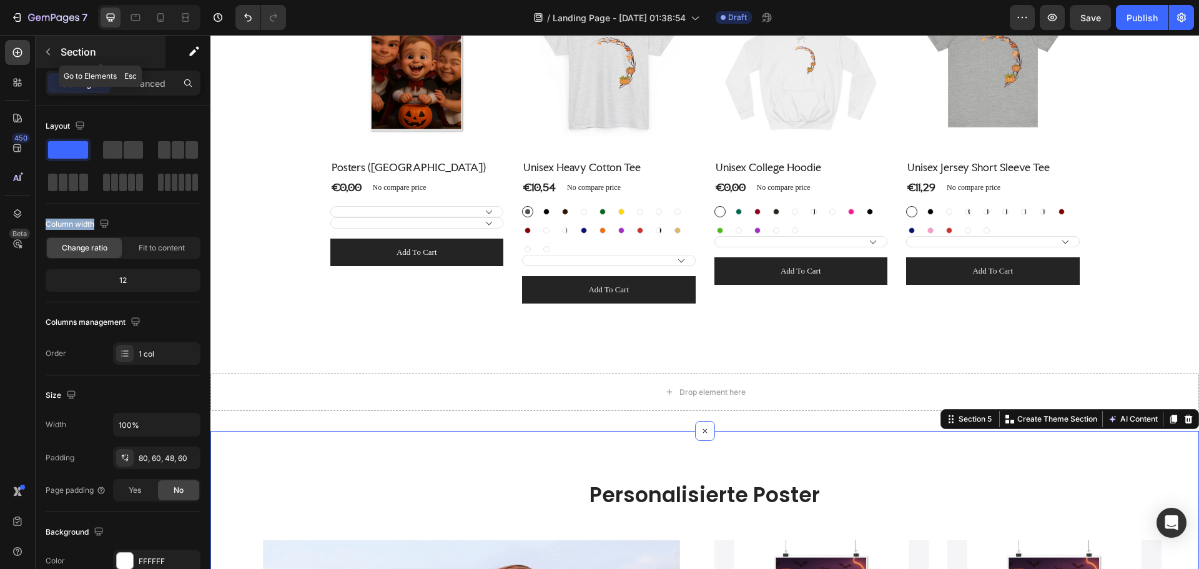
click at [51, 51] on icon "button" at bounding box center [48, 52] width 10 height 10
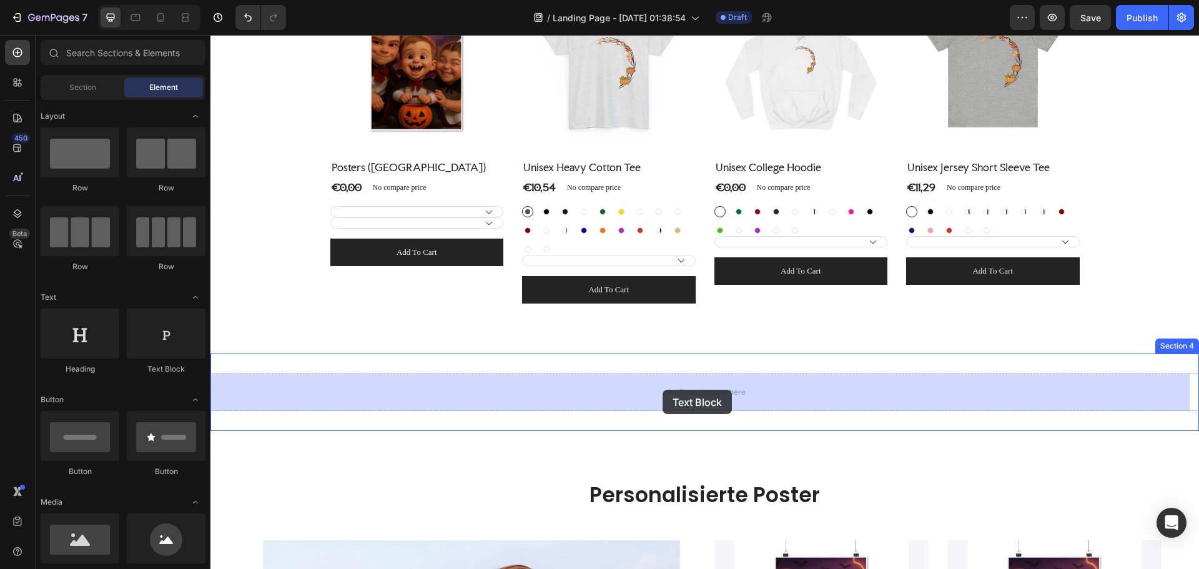
drag, startPoint x: 383, startPoint y: 376, endPoint x: 662, endPoint y: 390, distance: 279.4
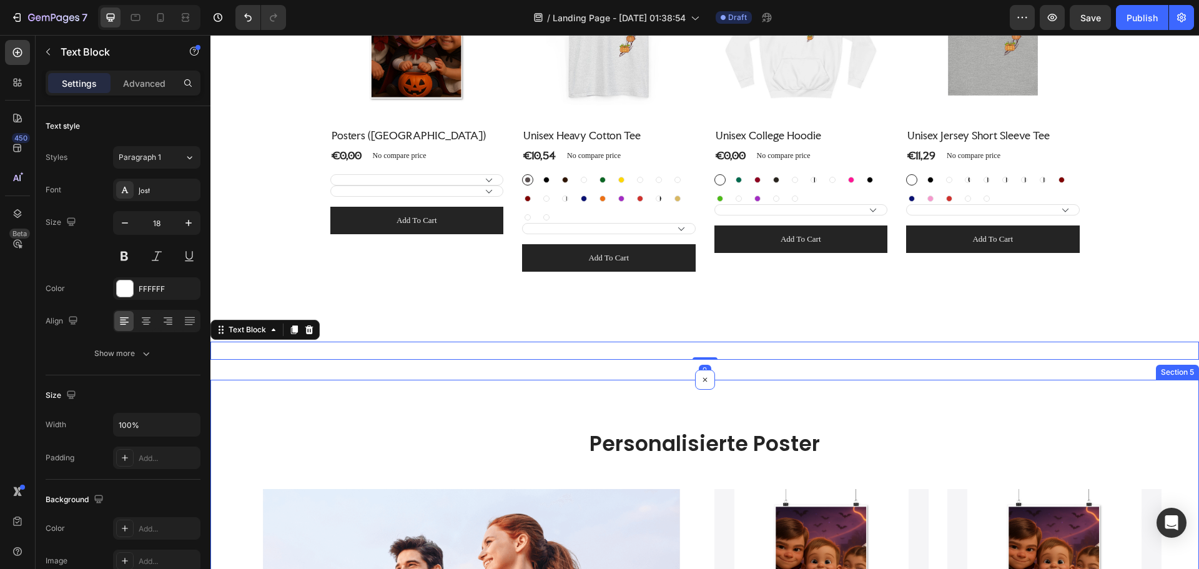
scroll to position [630, 0]
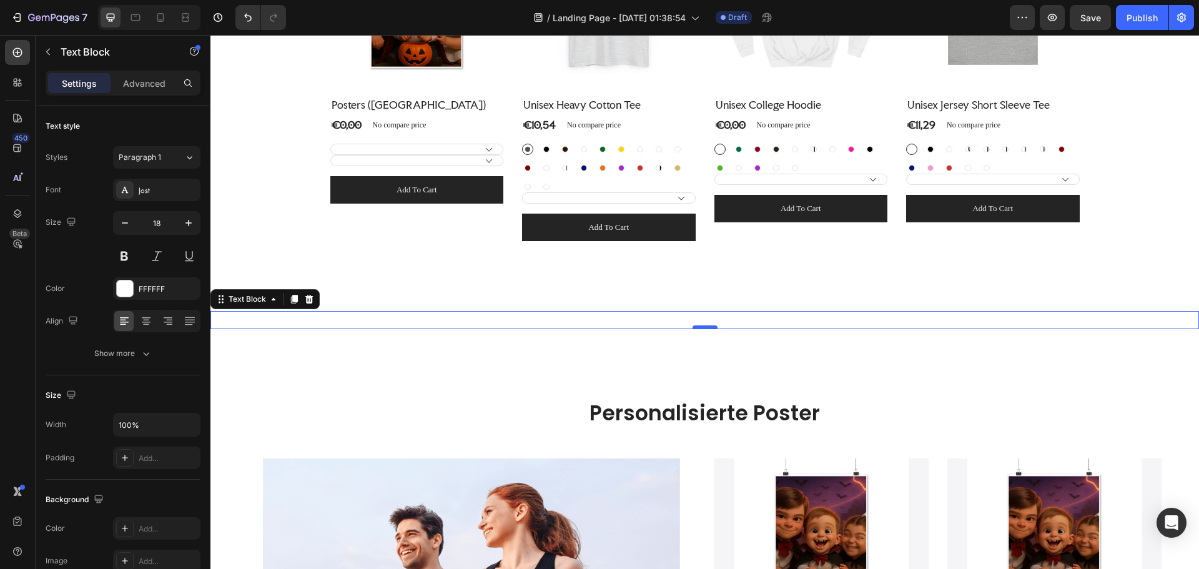
click at [705, 328] on div at bounding box center [704, 327] width 25 height 4
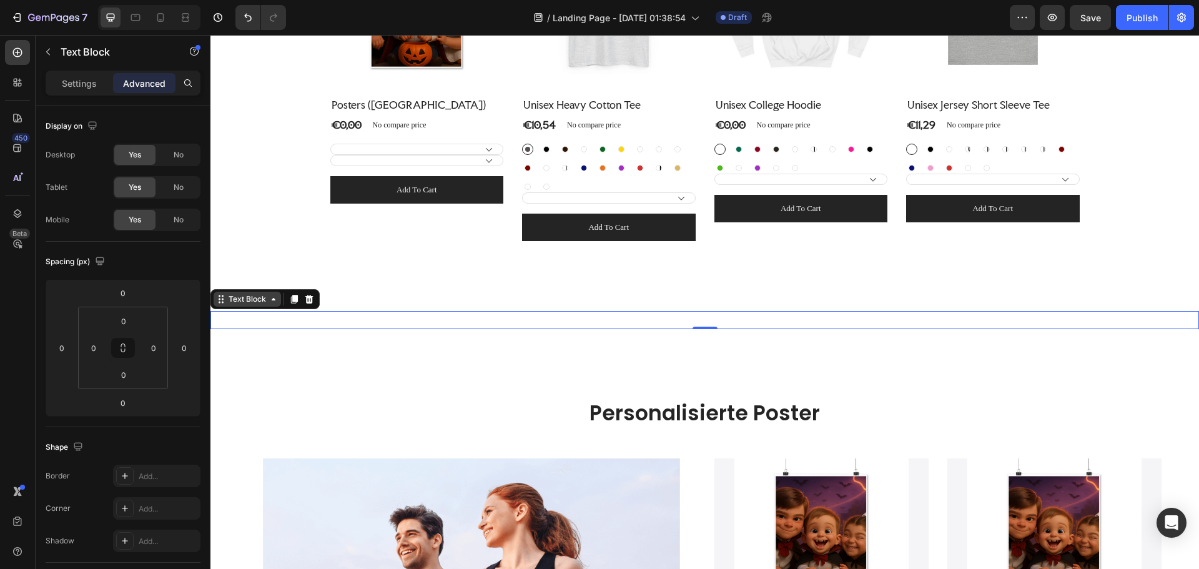
click at [249, 300] on div "Text Block" at bounding box center [247, 298] width 42 height 11
click at [252, 302] on div "Text Block" at bounding box center [247, 298] width 42 height 11
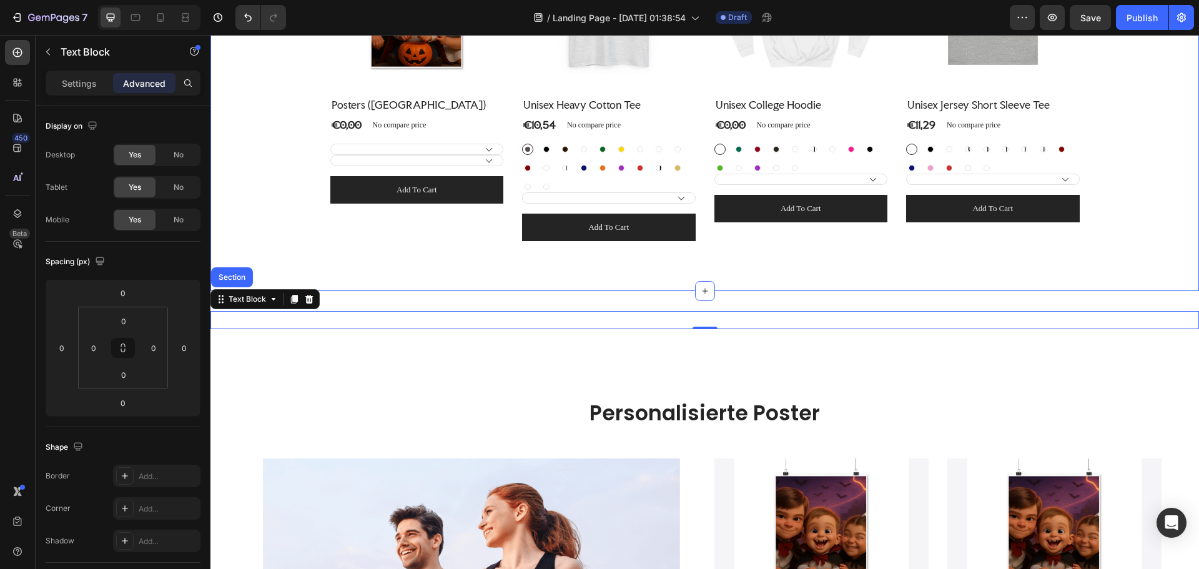
click at [254, 267] on div "Personalisierte T-Shirts Heading Row (P) Images No discount Not be displayed wh…" at bounding box center [704, 47] width 988 height 487
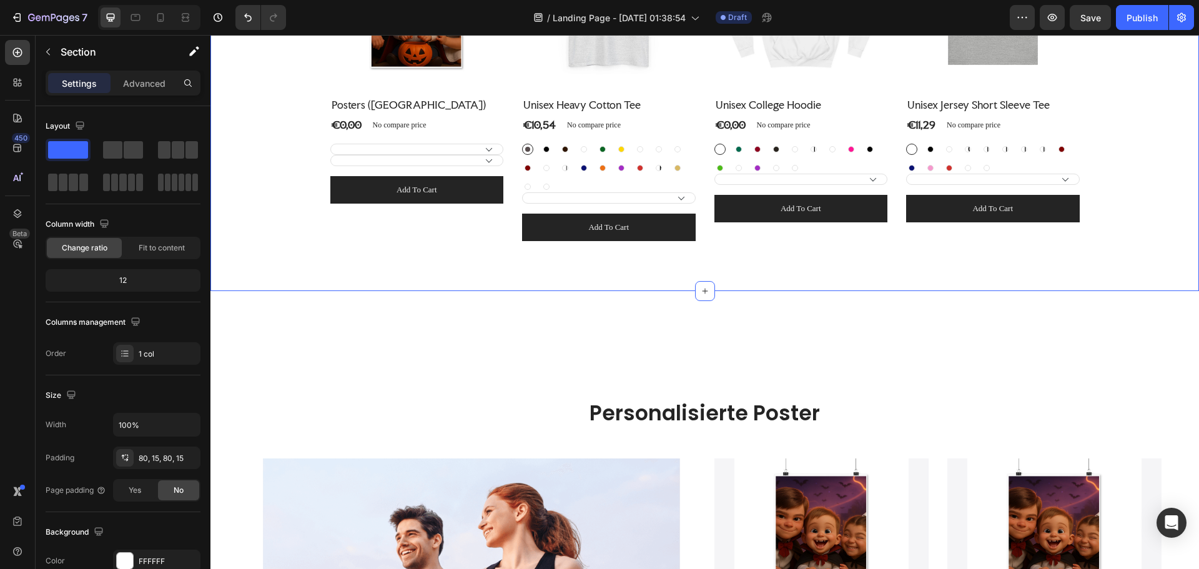
click at [338, 291] on div "Replace this text with your content Text Block Section 4" at bounding box center [704, 320] width 988 height 58
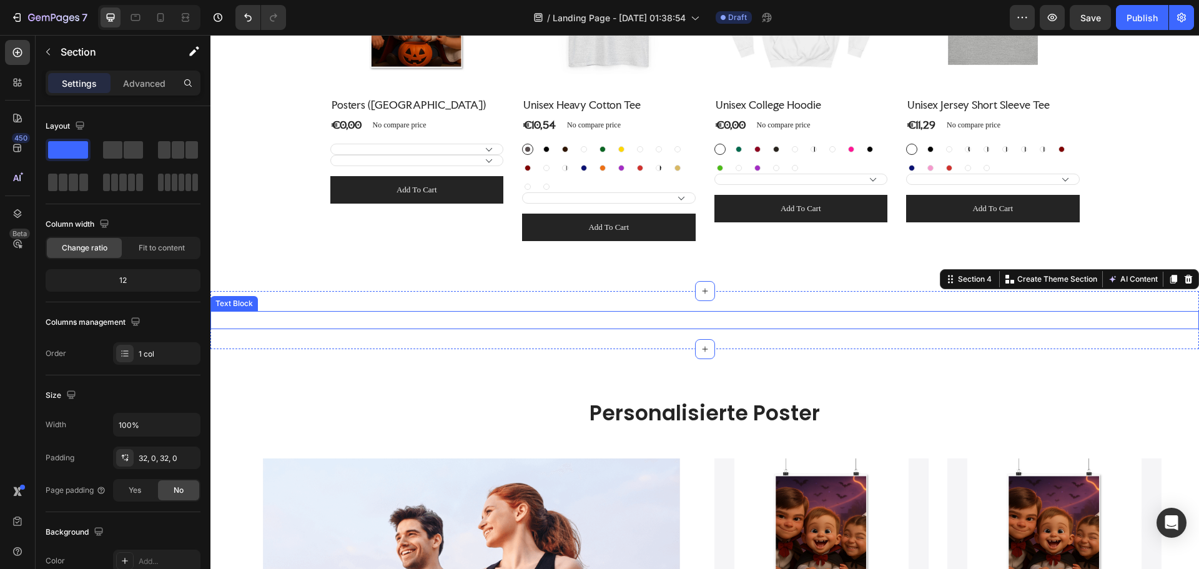
click at [446, 318] on div "Replace this text with your content" at bounding box center [704, 320] width 988 height 18
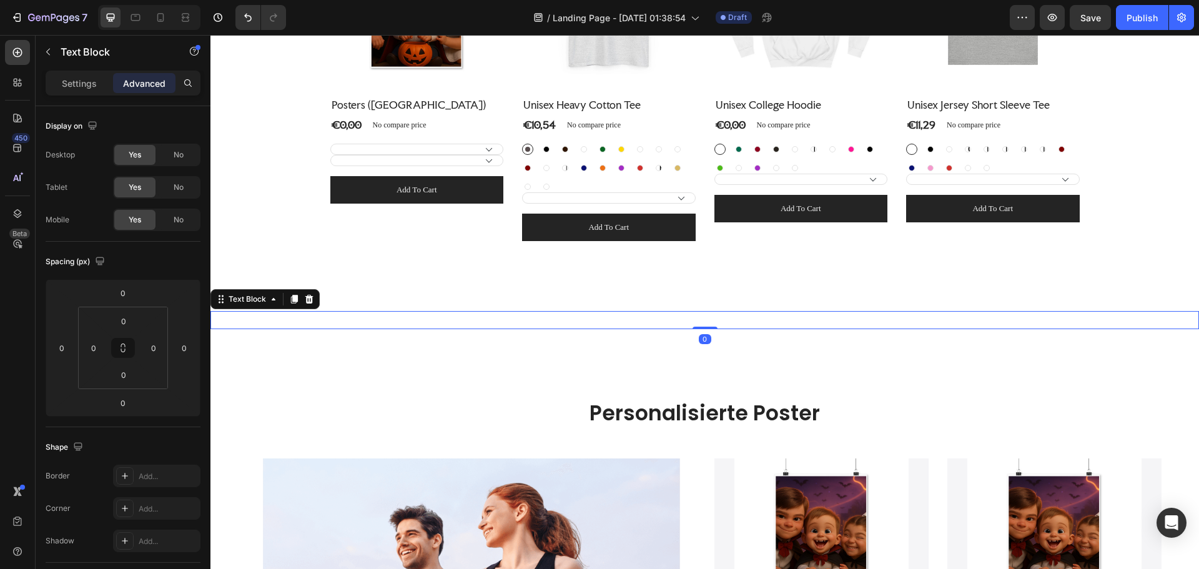
click at [458, 321] on div "Replace this text with your content" at bounding box center [704, 320] width 988 height 18
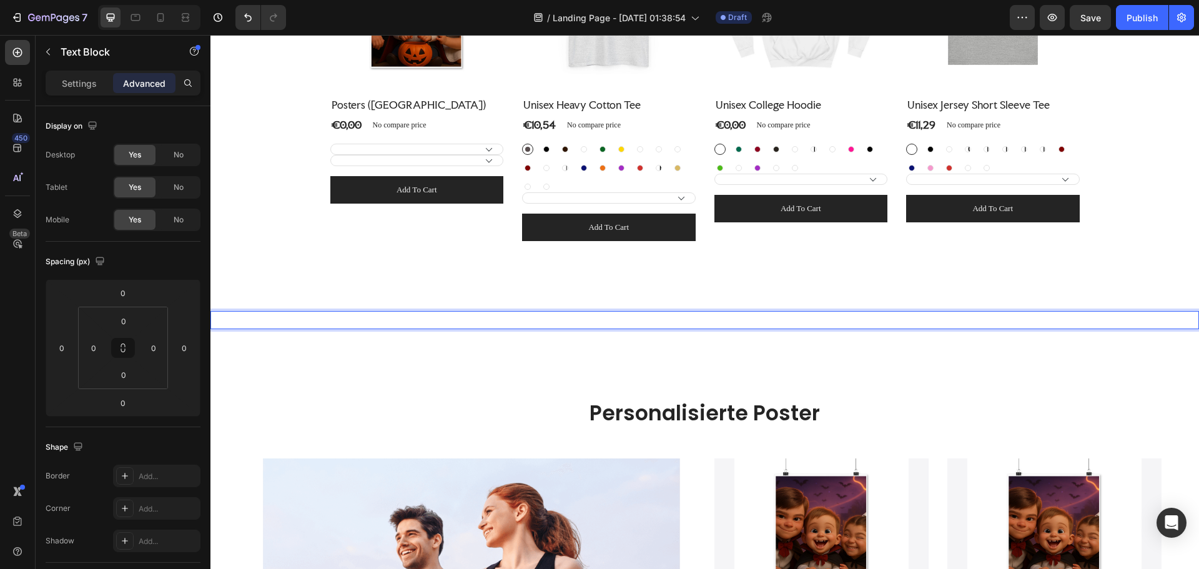
click at [649, 323] on p "Replace this text with your content" at bounding box center [705, 320] width 986 height 16
click at [253, 20] on icon "Undo/Redo" at bounding box center [248, 17] width 12 height 12
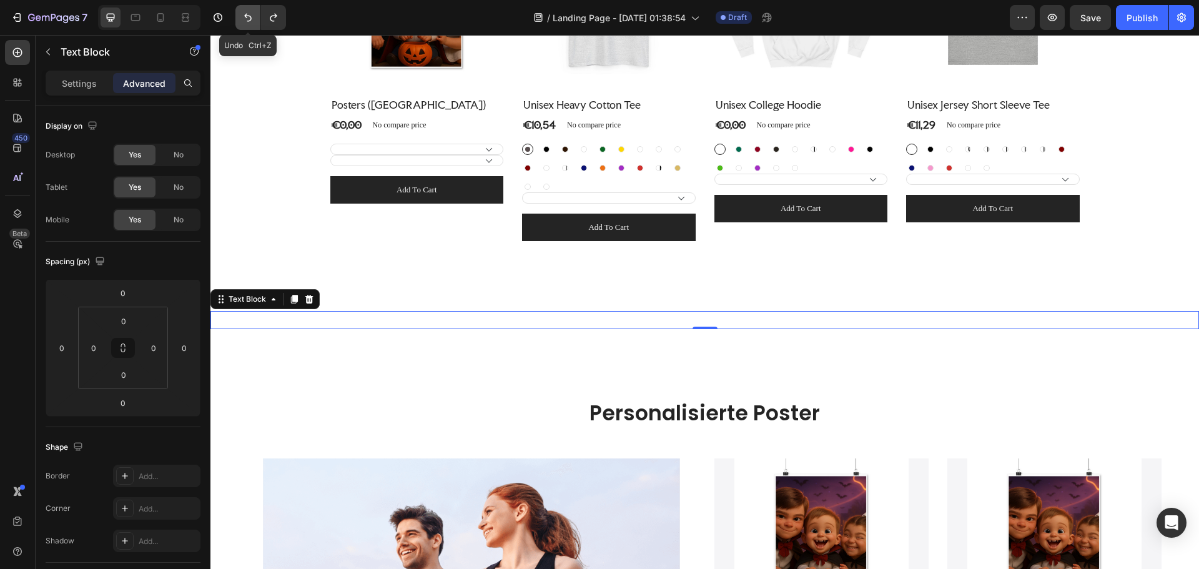
click at [252, 19] on icon "Undo/Redo" at bounding box center [248, 17] width 12 height 12
click at [245, 19] on icon "Undo/Redo" at bounding box center [248, 17] width 12 height 12
click at [253, 21] on icon "Undo/Redo" at bounding box center [248, 17] width 12 height 12
click at [310, 297] on icon at bounding box center [309, 299] width 8 height 9
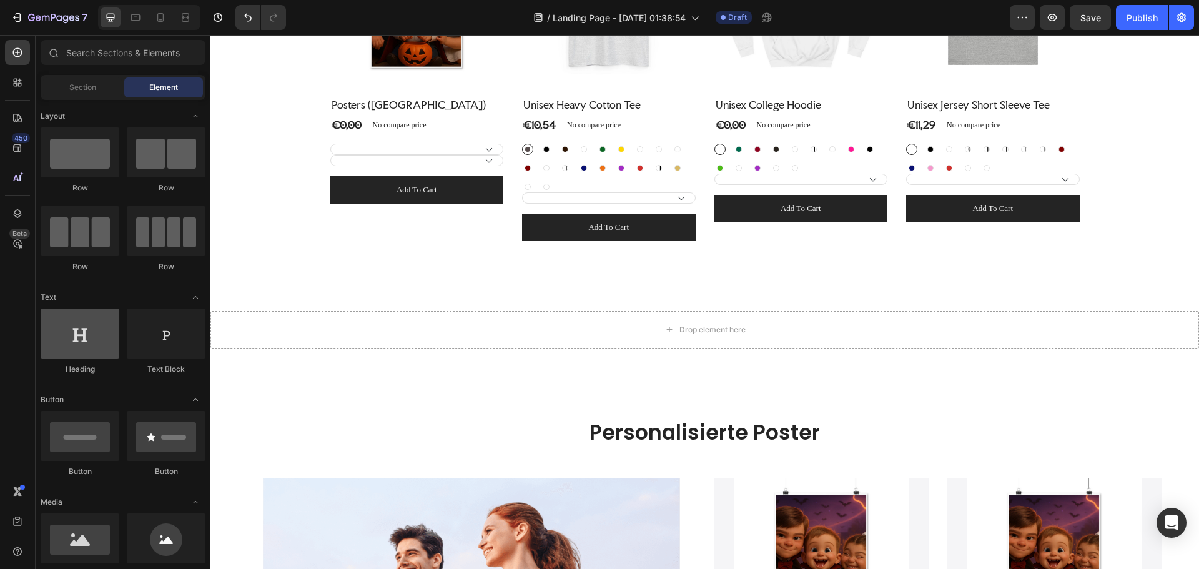
click at [96, 350] on div at bounding box center [80, 333] width 79 height 50
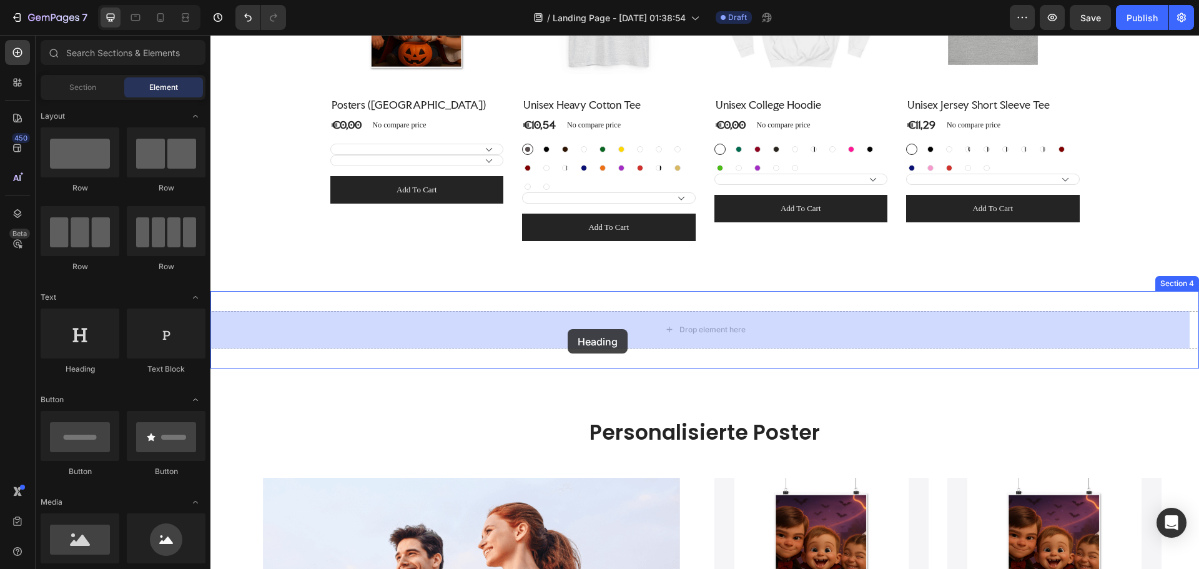
drag, startPoint x: 308, startPoint y: 371, endPoint x: 574, endPoint y: 328, distance: 269.4
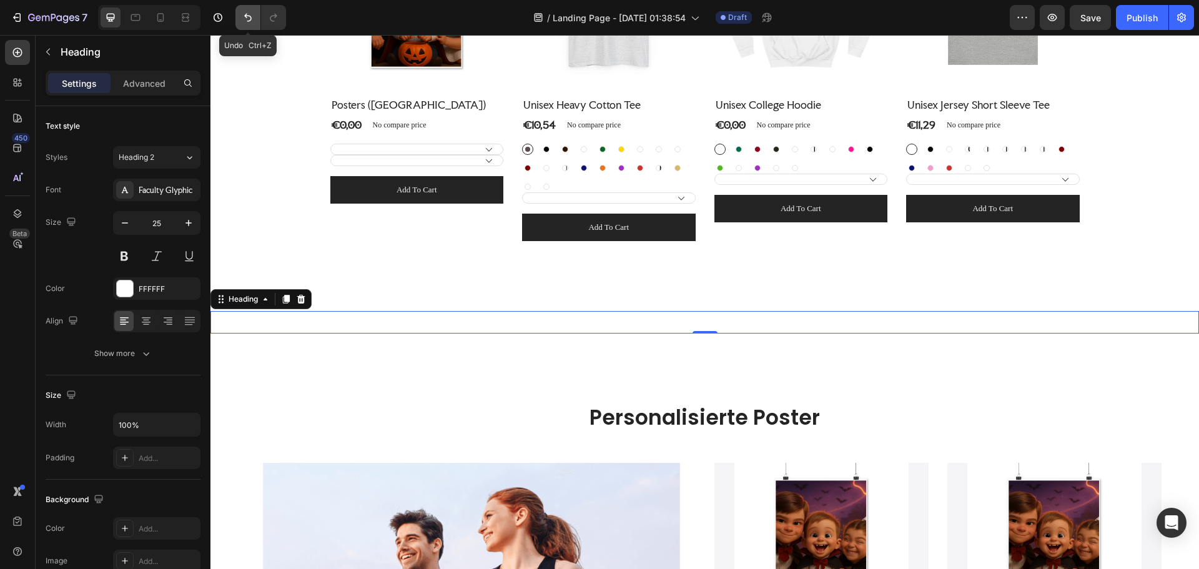
click at [244, 21] on icon "Undo/Redo" at bounding box center [248, 17] width 12 height 12
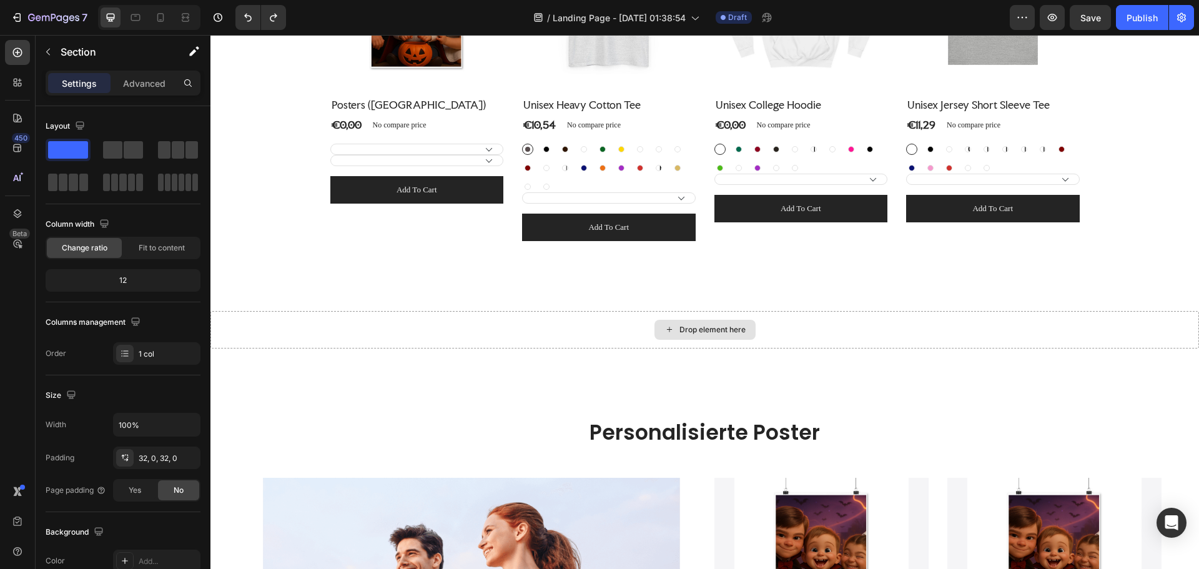
click at [666, 331] on icon at bounding box center [669, 329] width 10 height 11
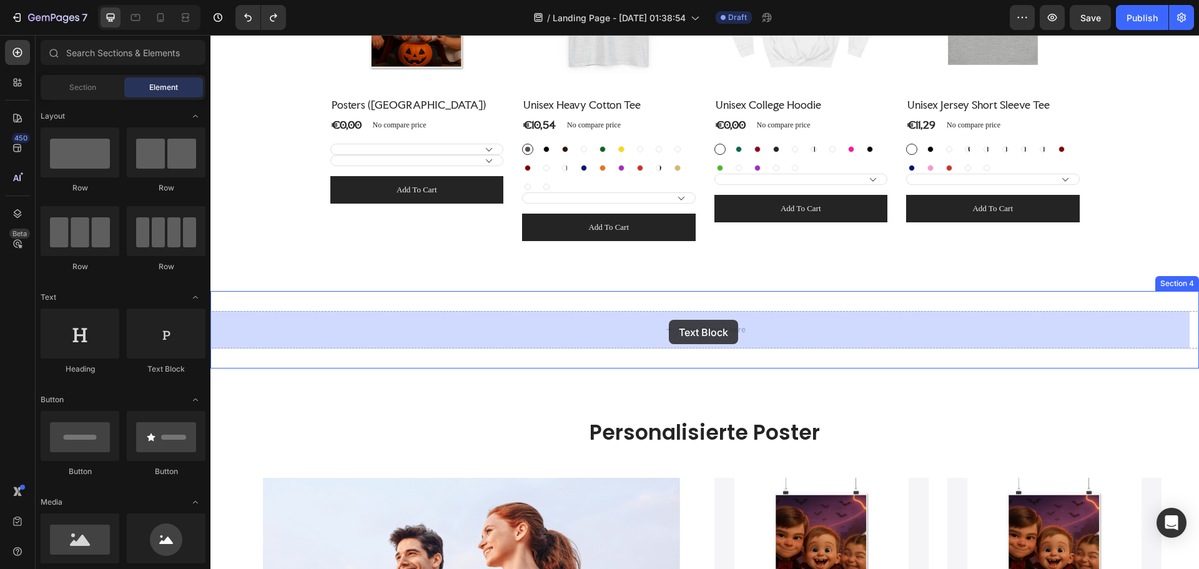
drag, startPoint x: 381, startPoint y: 374, endPoint x: 669, endPoint y: 320, distance: 292.3
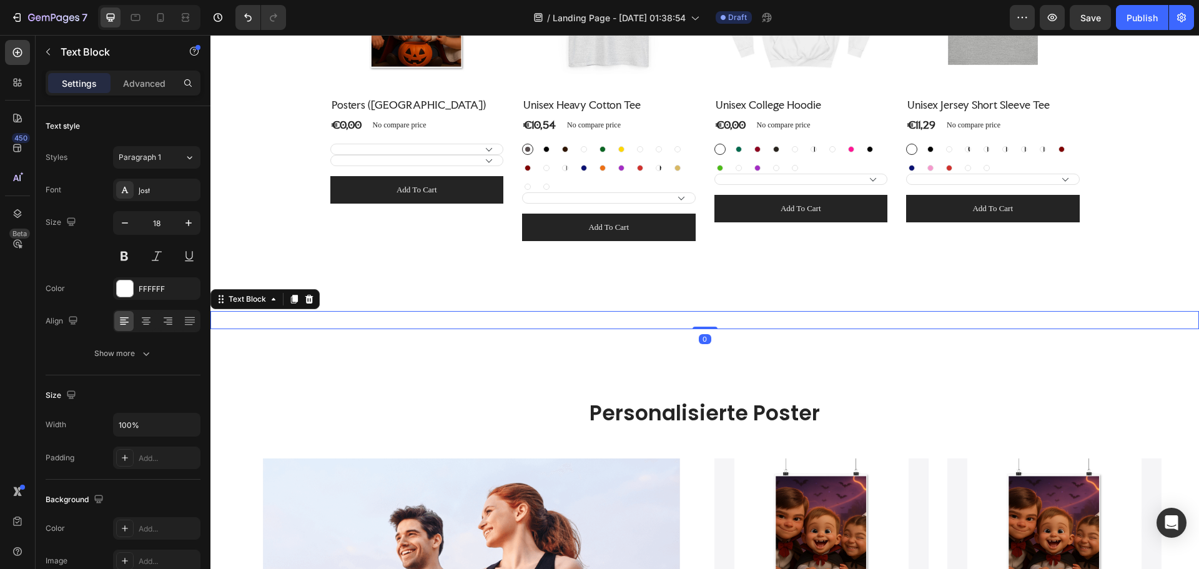
click at [451, 320] on div "Replace this text with your content" at bounding box center [704, 320] width 988 height 18
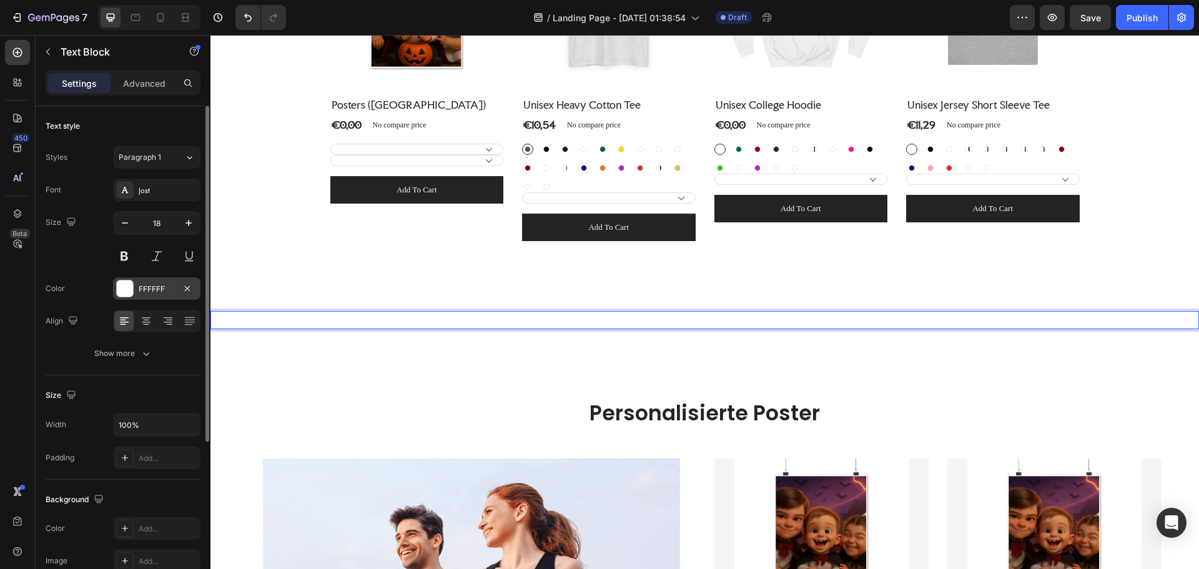
click at [174, 288] on div "FFFFFF" at bounding box center [157, 288] width 36 height 11
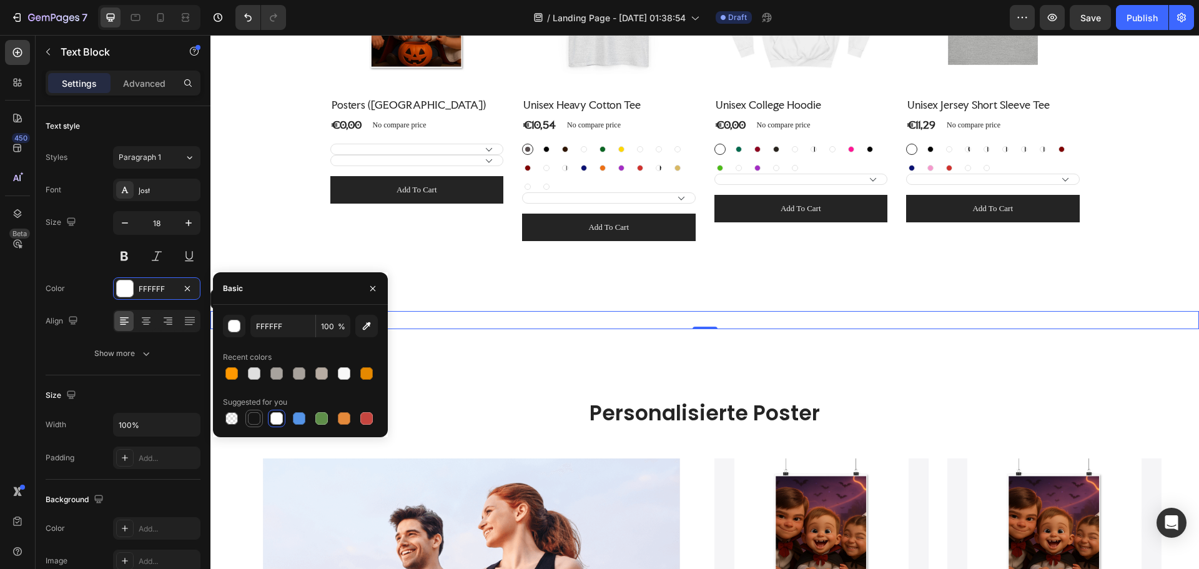
click at [253, 418] on div at bounding box center [254, 418] width 12 height 12
type input "151515"
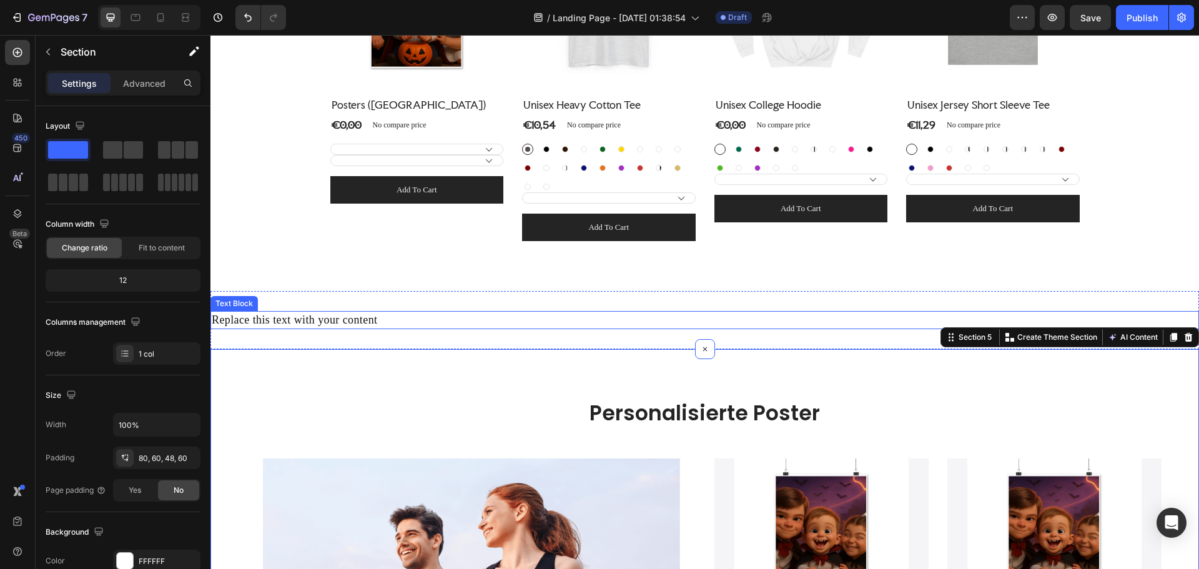
click at [398, 317] on p "Replace this text with your content" at bounding box center [705, 320] width 986 height 16
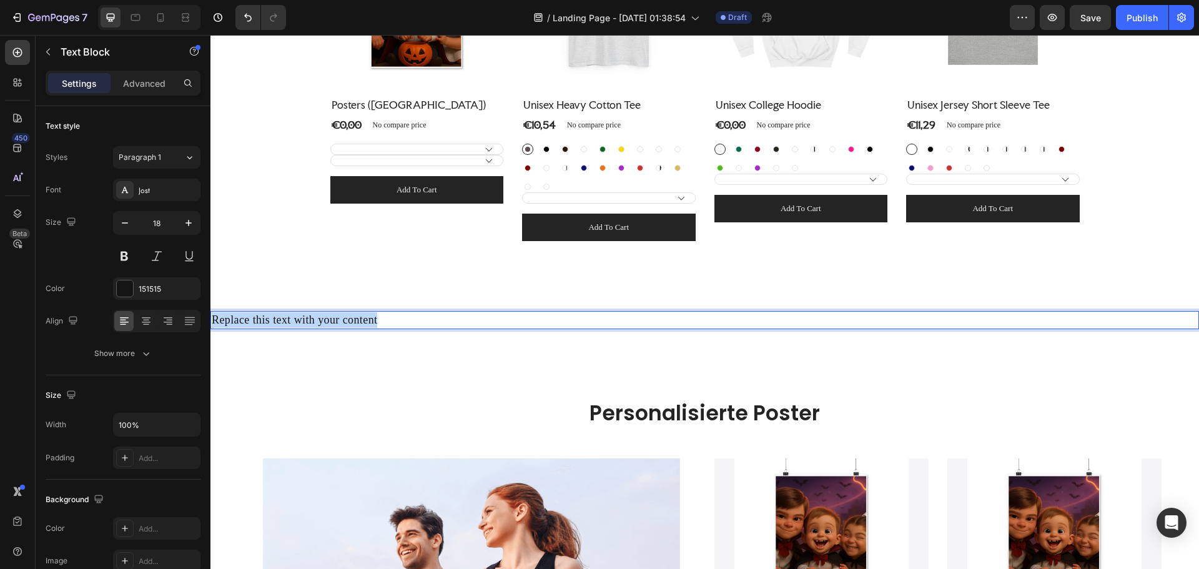
drag, startPoint x: 380, startPoint y: 320, endPoint x: 212, endPoint y: 320, distance: 167.3
click at [212, 320] on p "Replace this text with your content" at bounding box center [705, 320] width 986 height 16
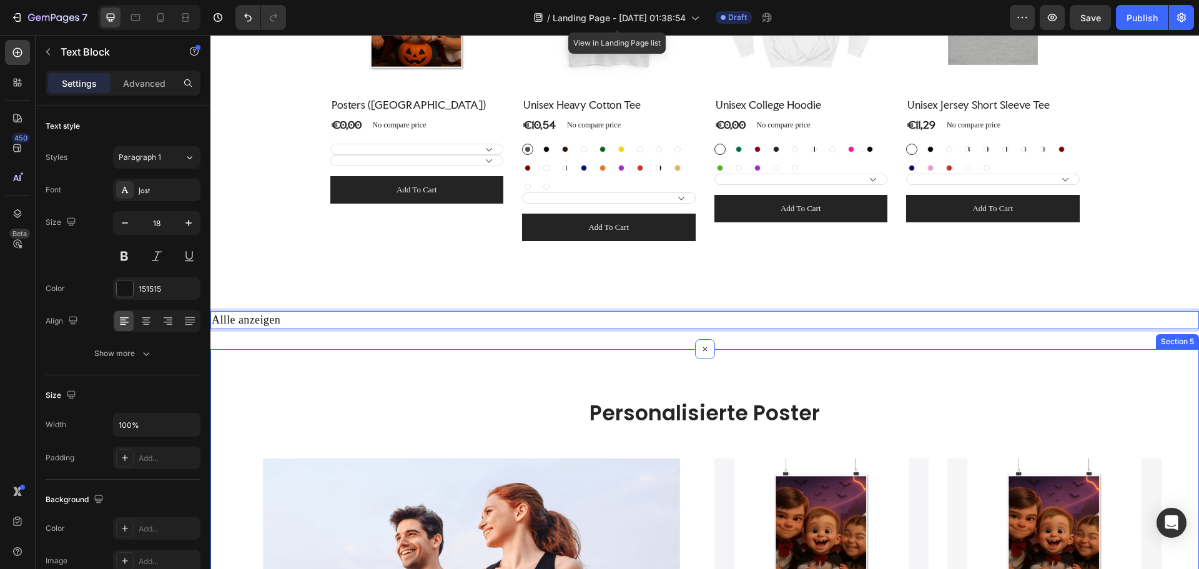
drag, startPoint x: 435, startPoint y: 359, endPoint x: 429, endPoint y: 357, distance: 6.5
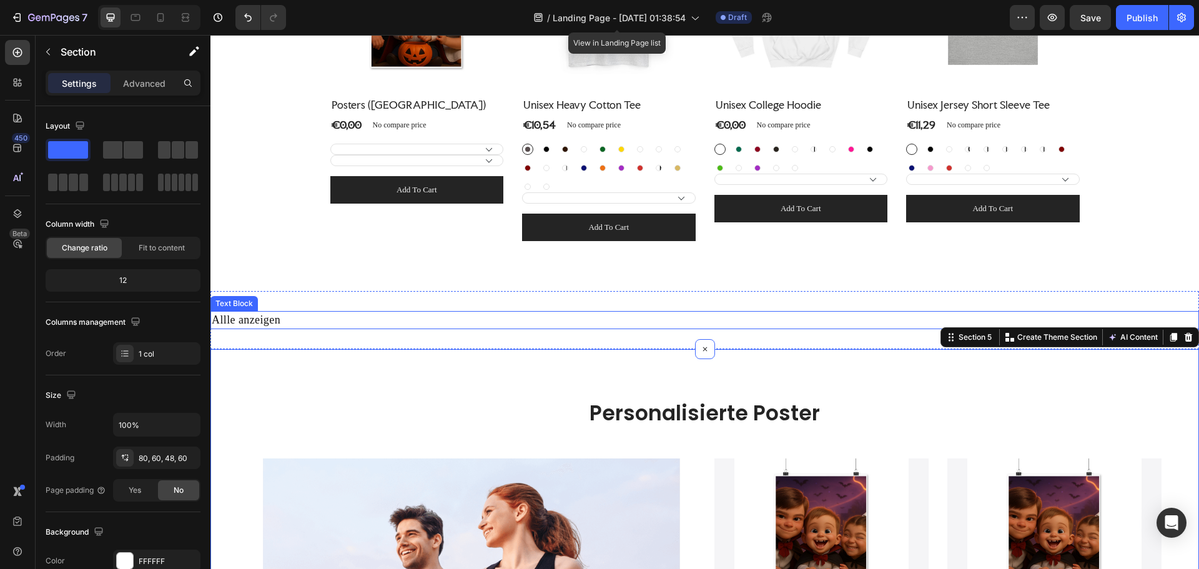
click at [394, 320] on p "Allle anzeigen" at bounding box center [705, 320] width 986 height 16
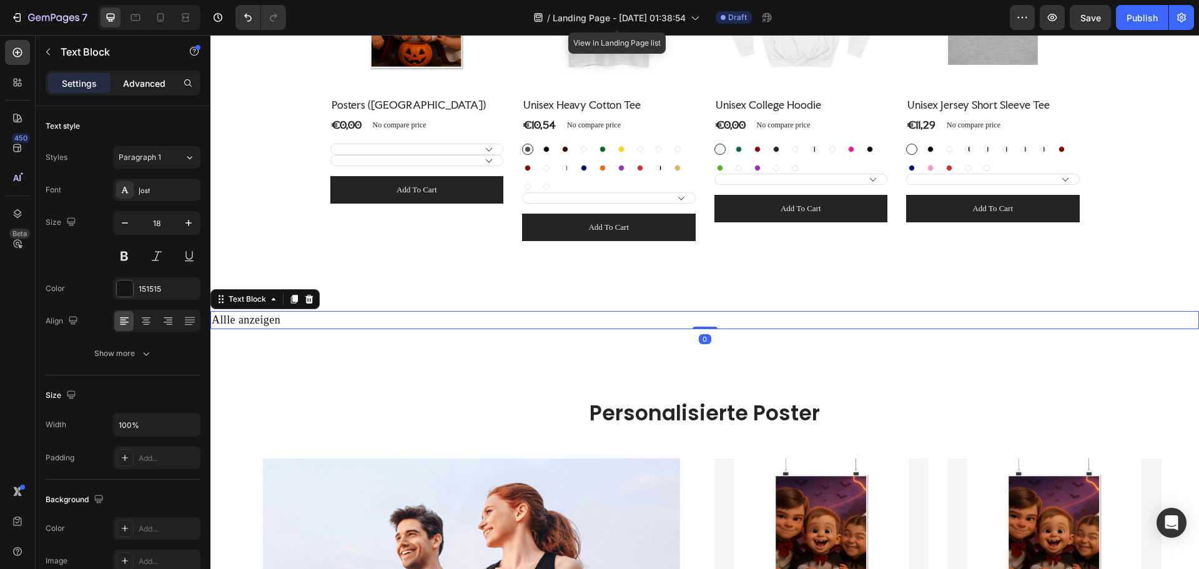
click at [148, 85] on p "Advanced" at bounding box center [144, 83] width 42 height 13
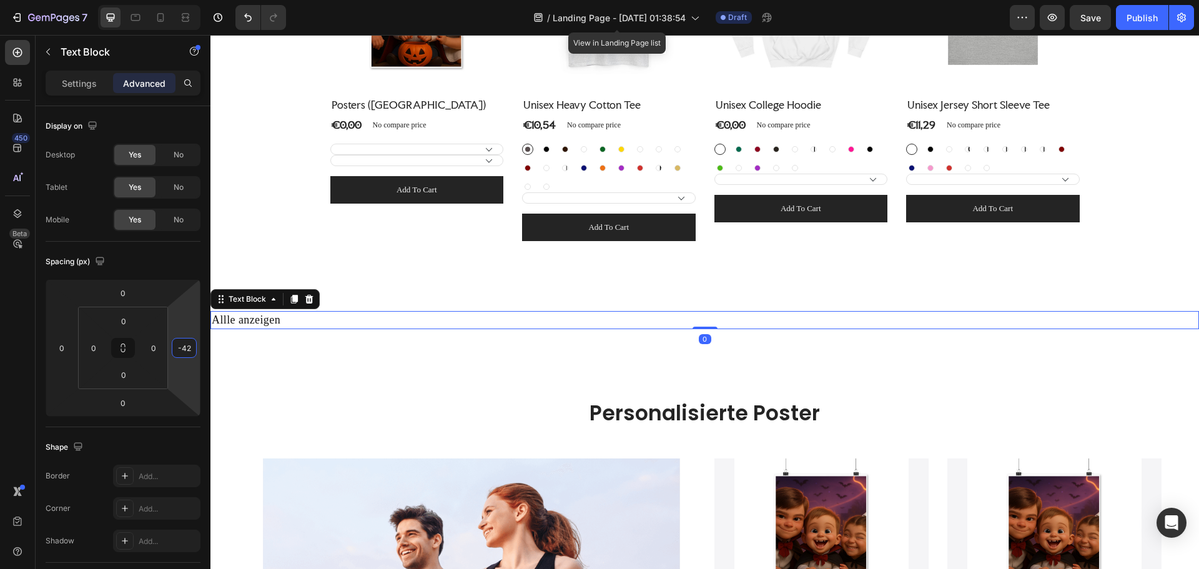
drag, startPoint x: 182, startPoint y: 334, endPoint x: 179, endPoint y: 347, distance: 13.5
click at [179, 0] on html "7 Version history / Landing Page - [DATE] 01:38:54 View in Landing Page list Dr…" at bounding box center [599, 0] width 1199 height 0
type input "-22"
click at [179, 0] on html "7 Version history / Landing Page - [DATE] 01:38:54 View in Landing Page list Dr…" at bounding box center [599, 0] width 1199 height 0
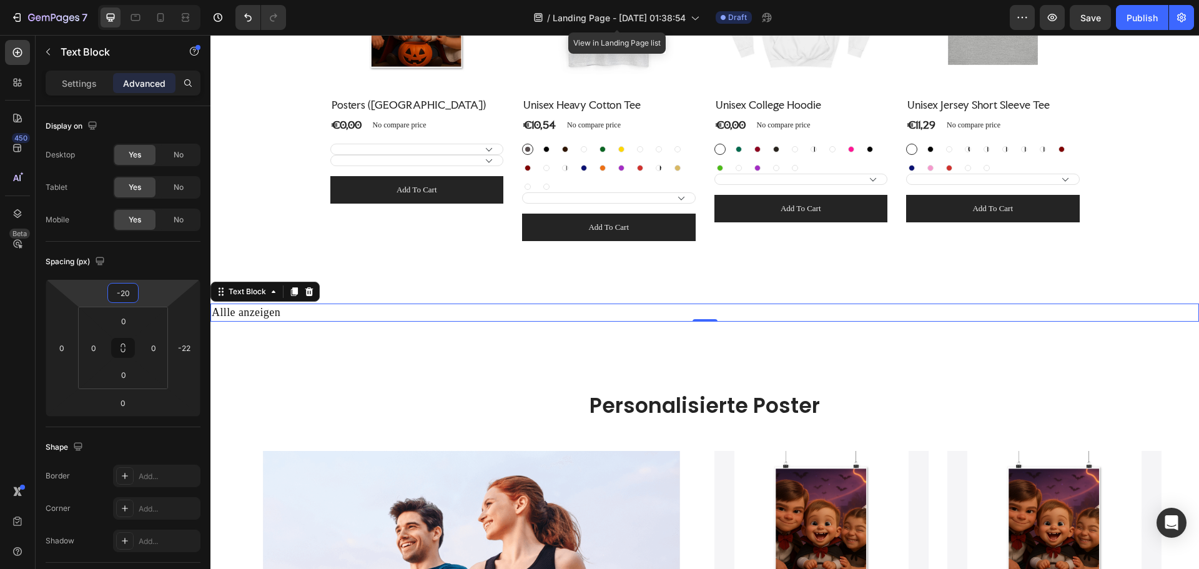
type input "-24"
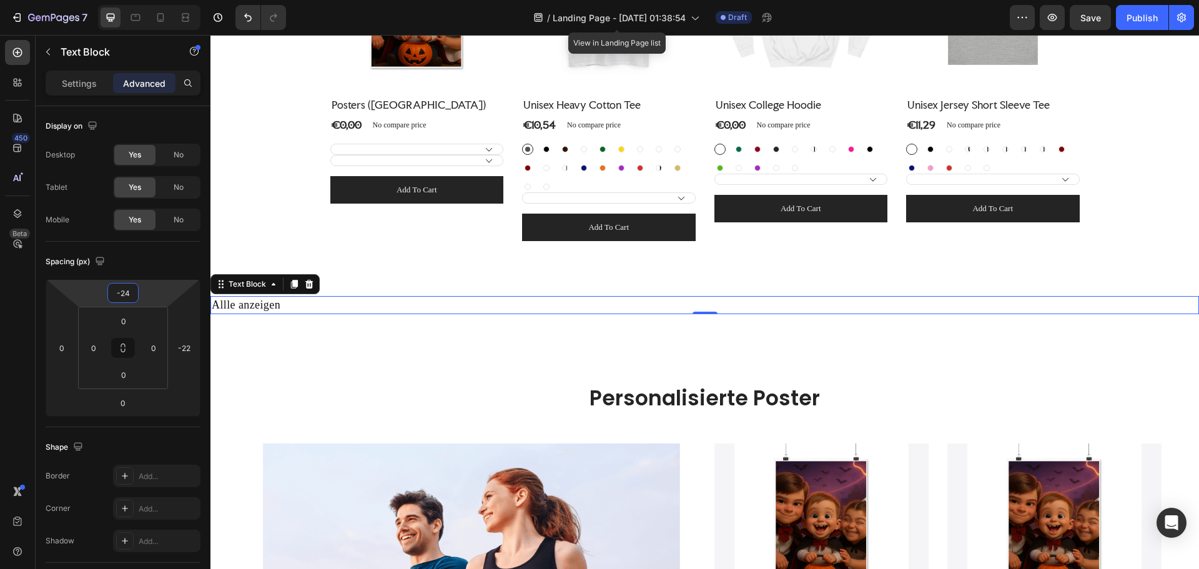
drag, startPoint x: 140, startPoint y: 296, endPoint x: 140, endPoint y: 303, distance: 7.5
click at [140, 0] on html "7 Version history / Landing Page - [DATE] 01:38:54 View in Landing Page list Dr…" at bounding box center [599, 0] width 1199 height 0
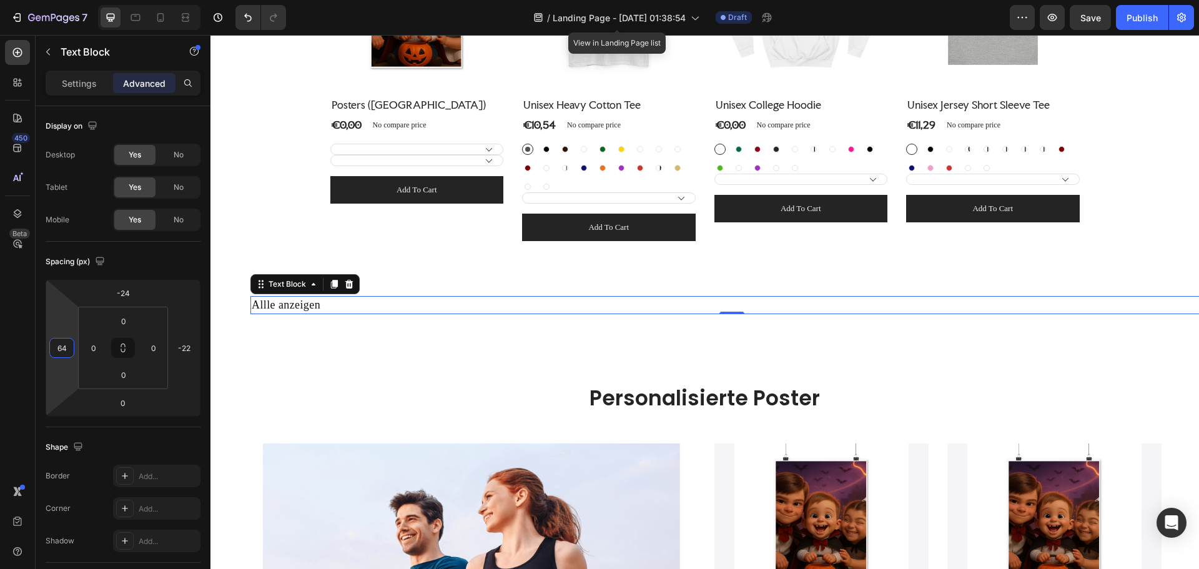
drag, startPoint x: 51, startPoint y: 334, endPoint x: 157, endPoint y: 314, distance: 108.6
click at [157, 0] on html "7 Version history / Landing Page - [DATE] 01:38:54 View in Landing Page list Dr…" at bounding box center [599, 0] width 1199 height 0
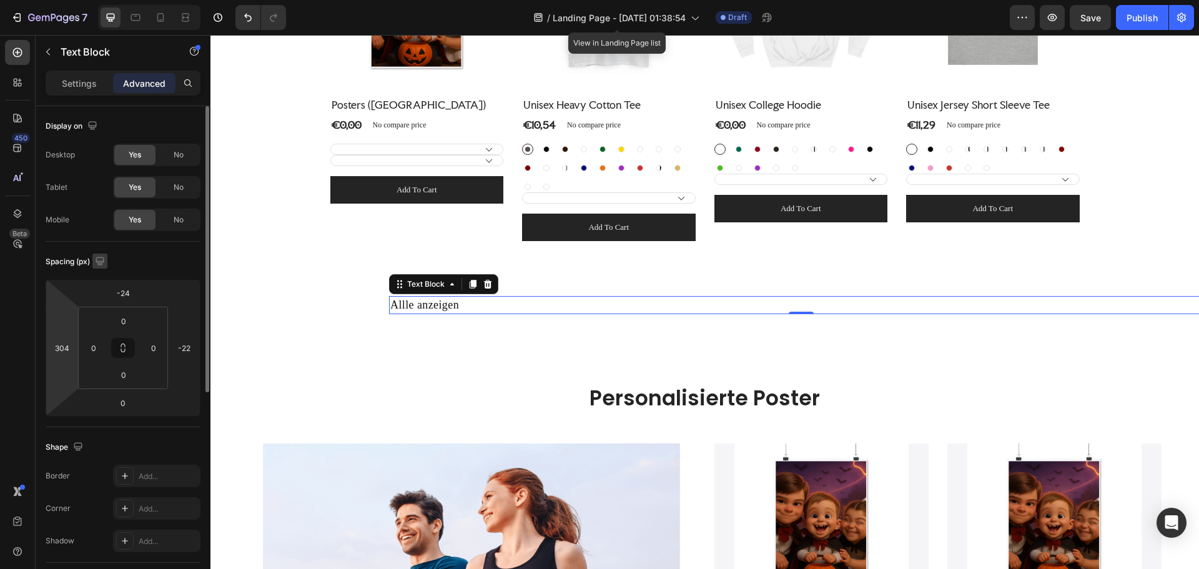
drag, startPoint x: 67, startPoint y: 323, endPoint x: 104, endPoint y: 255, distance: 76.8
click at [100, 0] on html "7 Version history / Landing Page - [DATE] 01:38:54 View in Landing Page list Dr…" at bounding box center [599, 0] width 1199 height 0
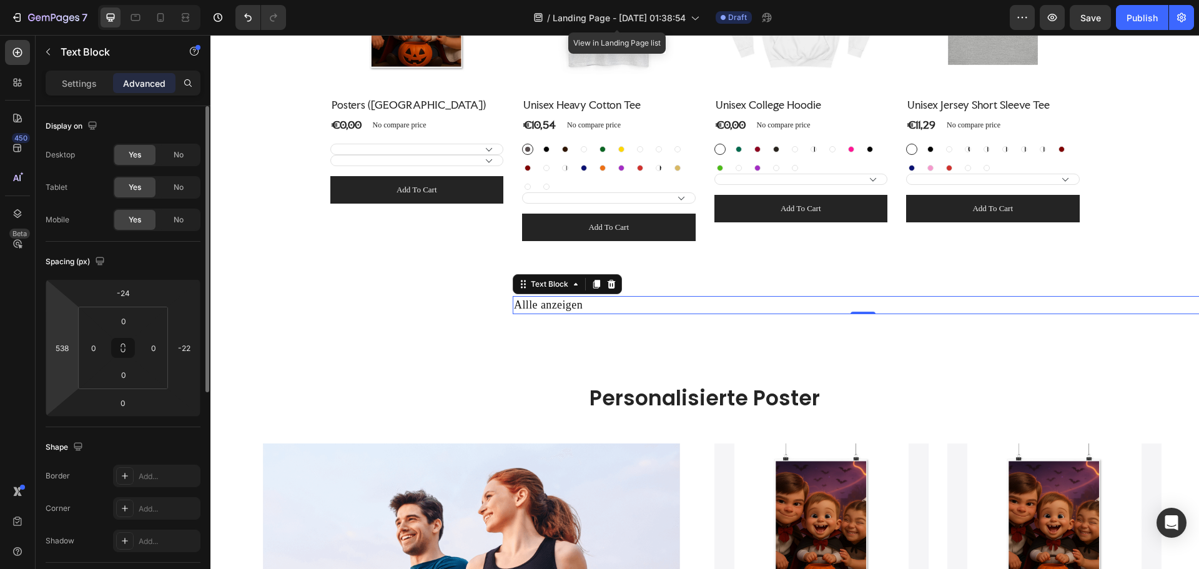
drag, startPoint x: 69, startPoint y: 326, endPoint x: 64, endPoint y: 267, distance: 58.9
click at [65, 0] on html "7 Version history / Landing Page - [DATE] 01:38:54 View in Landing Page list Dr…" at bounding box center [599, 0] width 1199 height 0
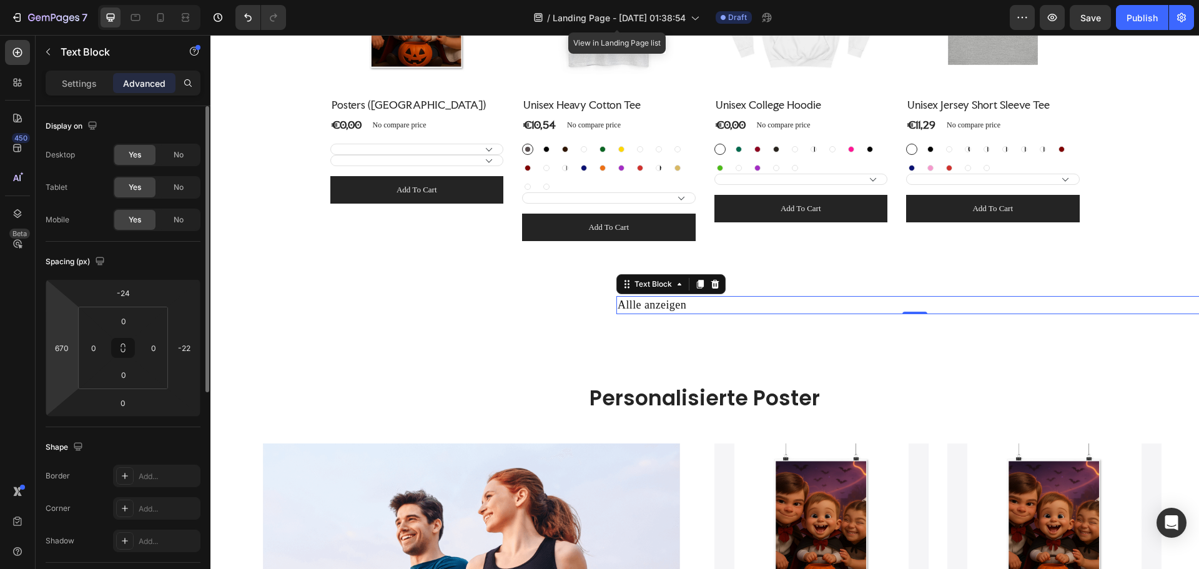
drag, startPoint x: 68, startPoint y: 320, endPoint x: 67, endPoint y: 276, distance: 44.3
click at [67, 0] on html "7 Version history / Landing Page - [DATE] 01:38:54 View in Landing Page list Dr…" at bounding box center [599, 0] width 1199 height 0
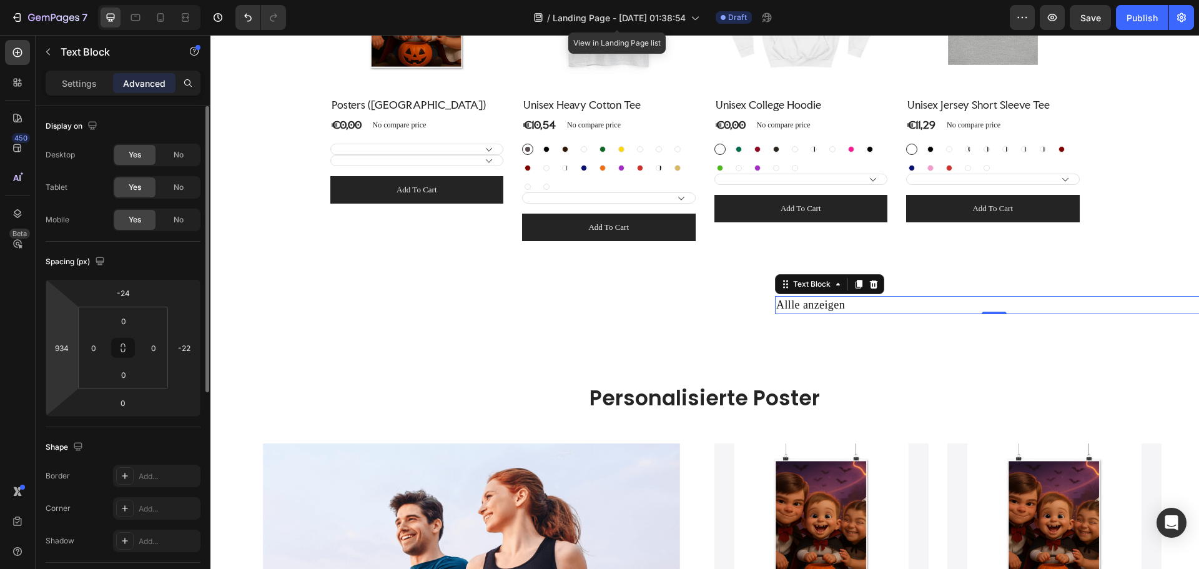
drag, startPoint x: 62, startPoint y: 326, endPoint x: 69, endPoint y: 250, distance: 76.5
click at [69, 0] on html "7 Version history / Landing Page - [DATE] 01:38:54 View in Landing Page list Dr…" at bounding box center [599, 0] width 1199 height 0
type input "936"
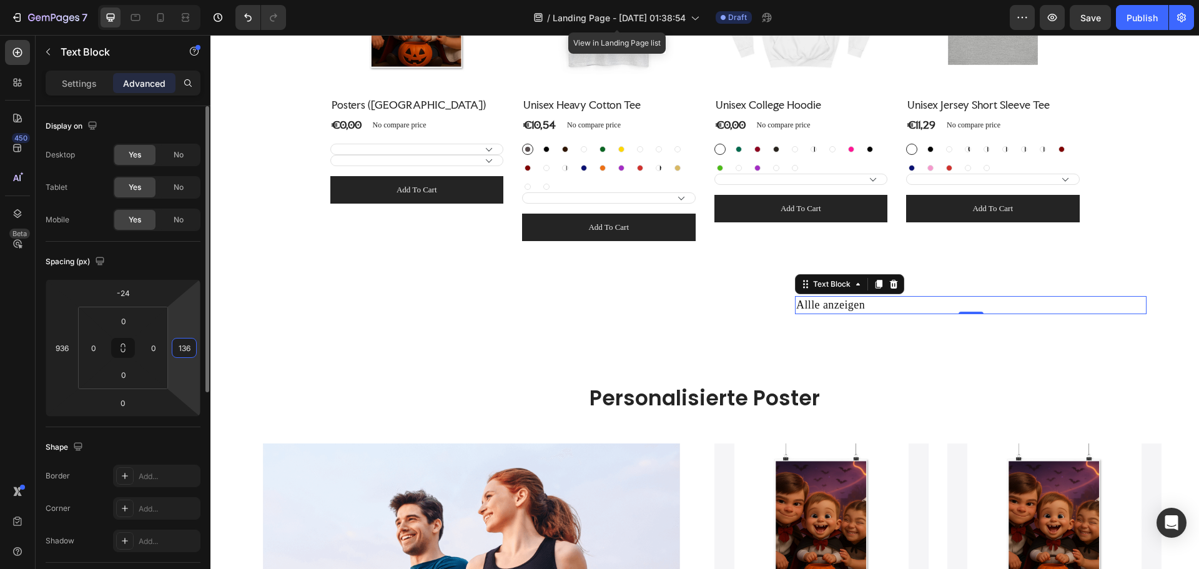
drag, startPoint x: 180, startPoint y: 330, endPoint x: 155, endPoint y: 279, distance: 56.1
click at [155, 0] on html "7 Version history / Landing Page - [DATE] 01:38:54 View in Landing Page list Dr…" at bounding box center [599, 0] width 1199 height 0
drag, startPoint x: 176, startPoint y: 329, endPoint x: 174, endPoint y: 273, distance: 55.6
click at [175, 0] on html "7 Version history / Landing Page - [DATE] 01:38:54 View in Landing Page list Dr…" at bounding box center [599, 0] width 1199 height 0
drag, startPoint x: 190, startPoint y: 319, endPoint x: 183, endPoint y: 287, distance: 32.6
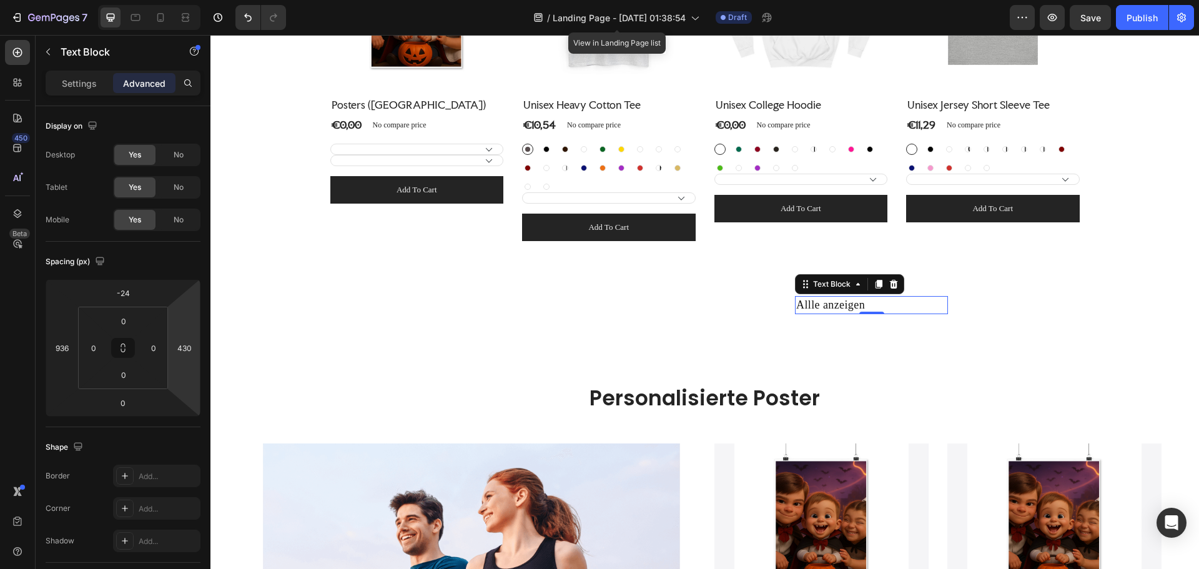
click at [183, 0] on html "7 Version history / Landing Page - [DATE] 01:38:54 View in Landing Page list Dr…" at bounding box center [599, 0] width 1199 height 0
type input "480"
drag, startPoint x: 183, startPoint y: 332, endPoint x: 192, endPoint y: 317, distance: 16.8
click at [192, 0] on html "7 Version history / Landing Page - [DATE] 01:38:54 View in Landing Page list Dr…" at bounding box center [599, 0] width 1199 height 0
click at [64, 0] on html "7 Version history / Landing Page - [DATE] 01:38:54 View in Landing Page list Dr…" at bounding box center [599, 0] width 1199 height 0
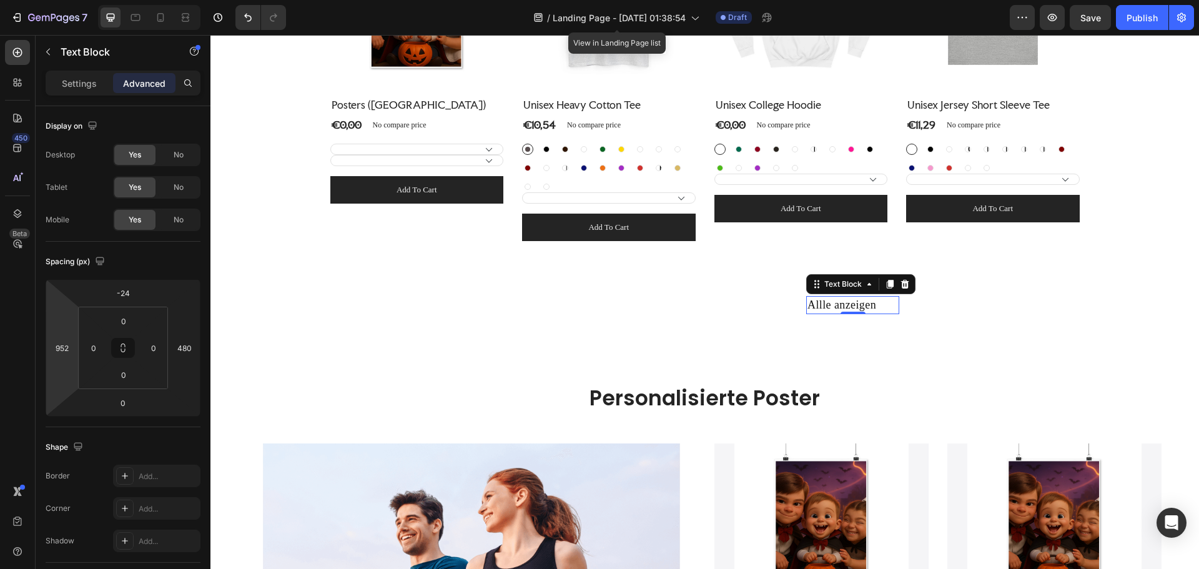
type input "950"
click at [69, 0] on html "7 Version history / Landing Page - [DATE] 01:38:54 View in Landing Page list Dr…" at bounding box center [599, 0] width 1199 height 0
click at [106, 0] on html "7 Version history / Landing Page - [DATE] 01:38:54 View in Landing Page list Dr…" at bounding box center [599, 0] width 1199 height 0
type input "458"
drag, startPoint x: 177, startPoint y: 315, endPoint x: 157, endPoint y: 322, distance: 21.1
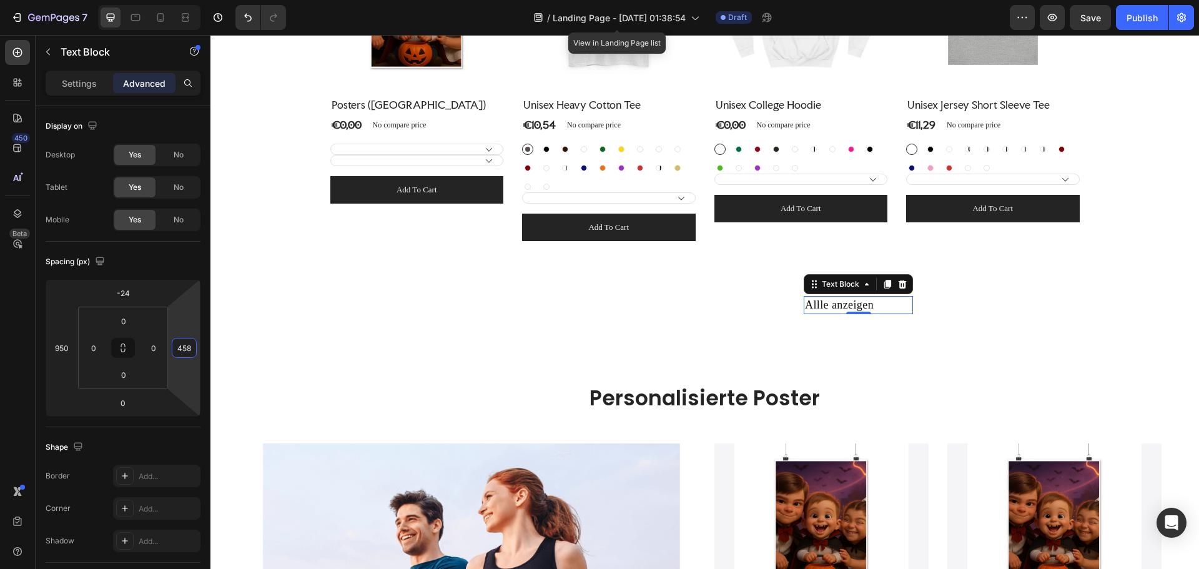
click at [157, 0] on html "7 Version history / Landing Page - [DATE] 01:38:54 View in Landing Page list Dr…" at bounding box center [599, 0] width 1199 height 0
drag, startPoint x: 157, startPoint y: 365, endPoint x: 148, endPoint y: 363, distance: 9.7
click at [148, 0] on html "7 Version history / Landing Page - [DATE] 01:38:54 View in Landing Page list Dr…" at bounding box center [599, 0] width 1199 height 0
type input "38"
drag, startPoint x: 163, startPoint y: 328, endPoint x: 163, endPoint y: 318, distance: 9.4
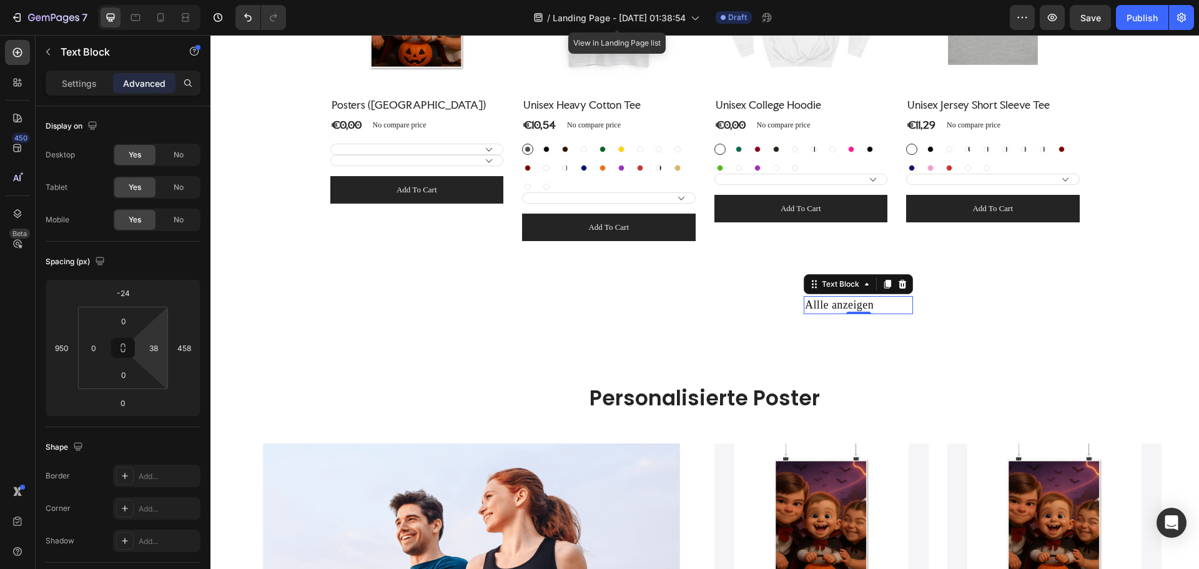
click at [163, 0] on html "7 Version history / Landing Page - [DATE] 01:38:54 View in Landing Page list Dr…" at bounding box center [599, 0] width 1199 height 0
click at [823, 303] on p "Allle anzeigen" at bounding box center [846, 305] width 83 height 16
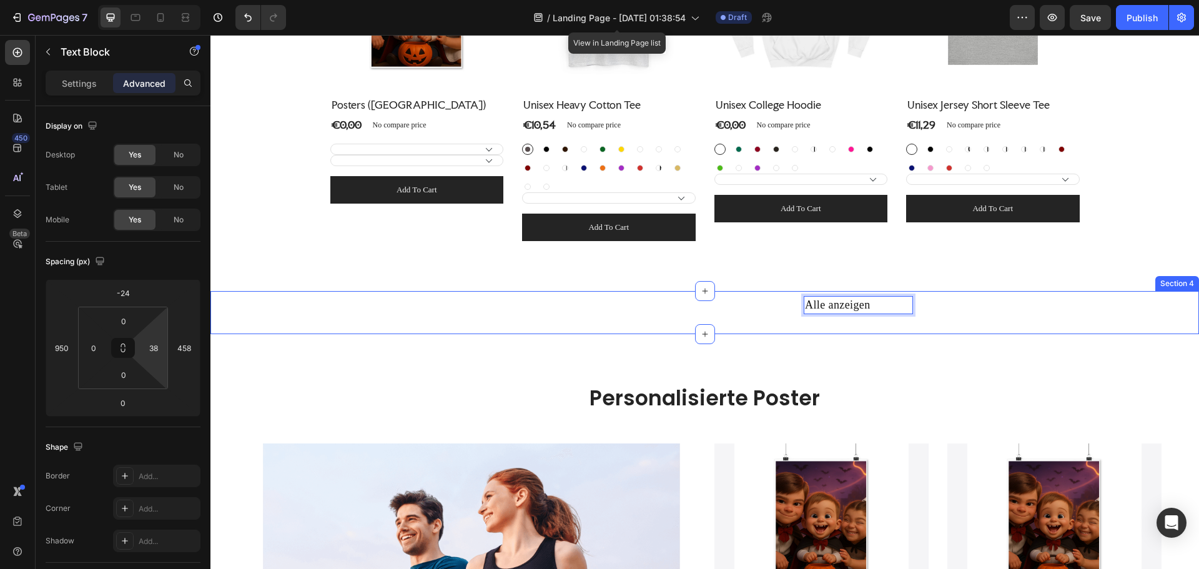
click at [983, 326] on div "Alle anzeigen Text Block 0 Section 4" at bounding box center [704, 312] width 988 height 43
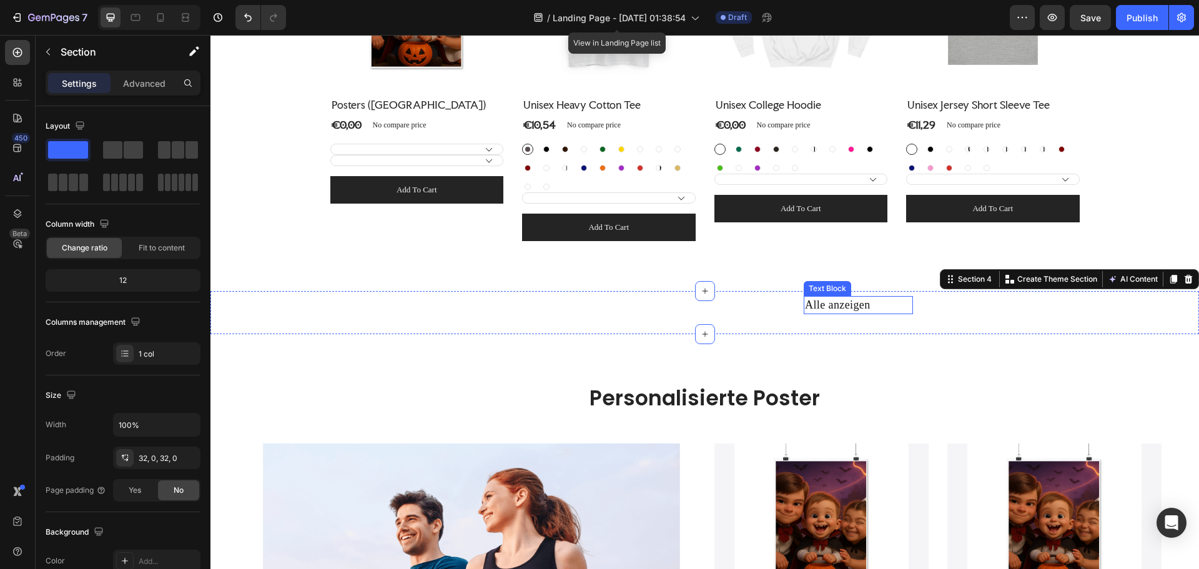
click at [859, 305] on p "Alle anzeigen" at bounding box center [846, 305] width 83 height 16
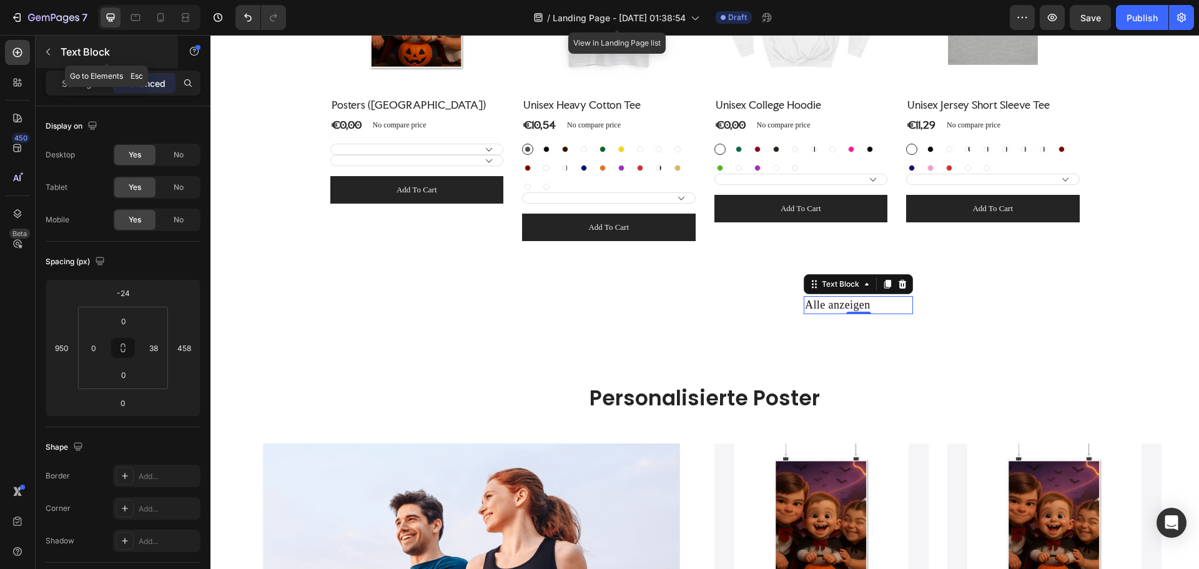
click at [49, 52] on icon "button" at bounding box center [48, 52] width 10 height 10
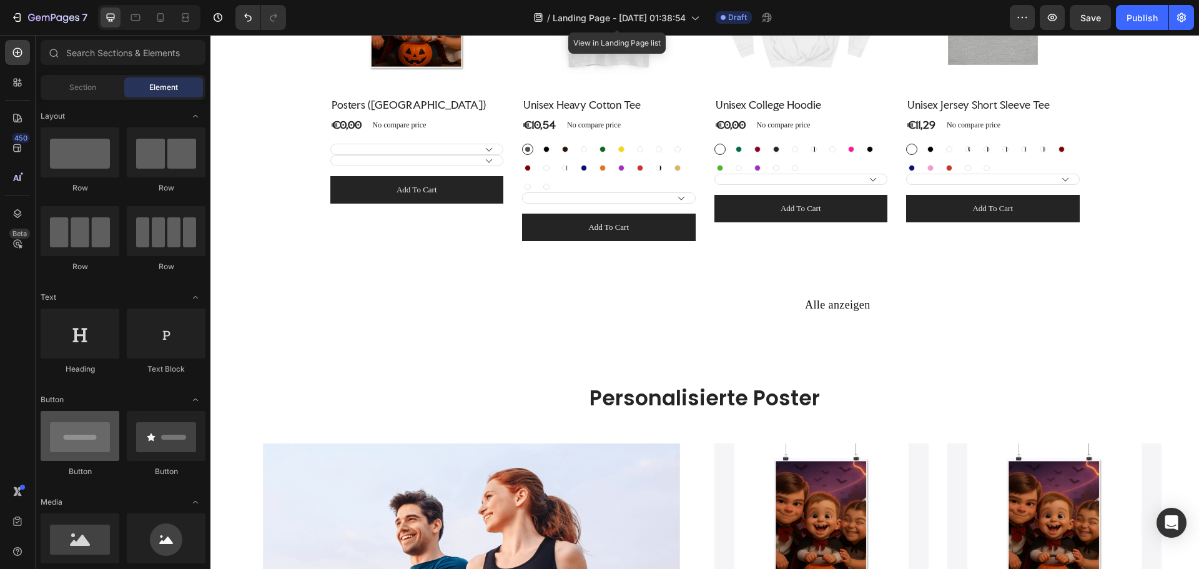
click at [91, 443] on div at bounding box center [80, 436] width 79 height 50
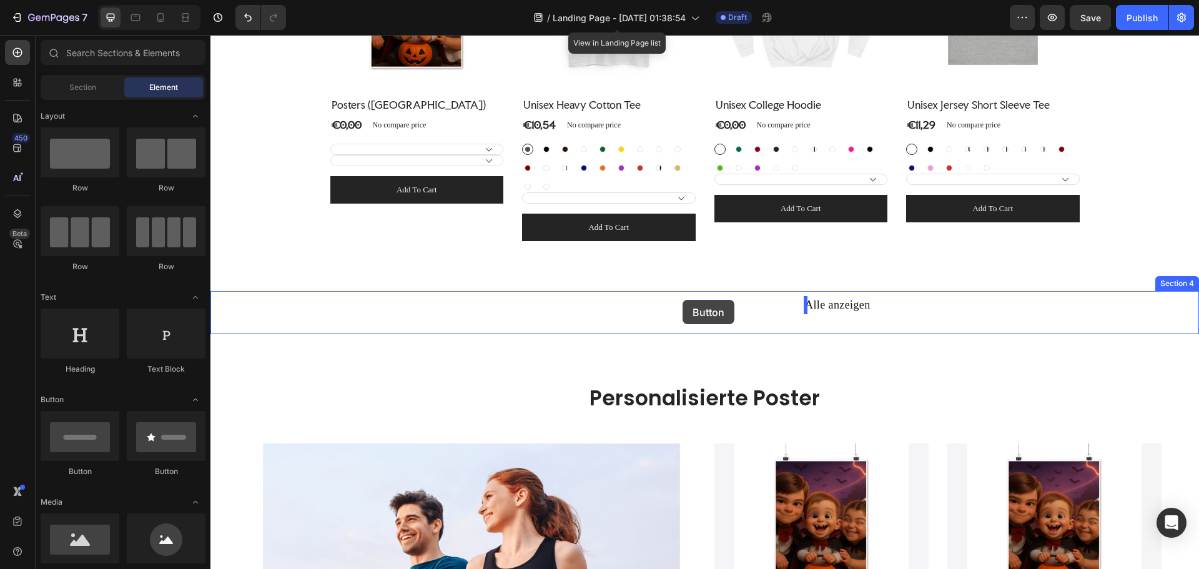
drag, startPoint x: 296, startPoint y: 476, endPoint x: 682, endPoint y: 300, distance: 424.9
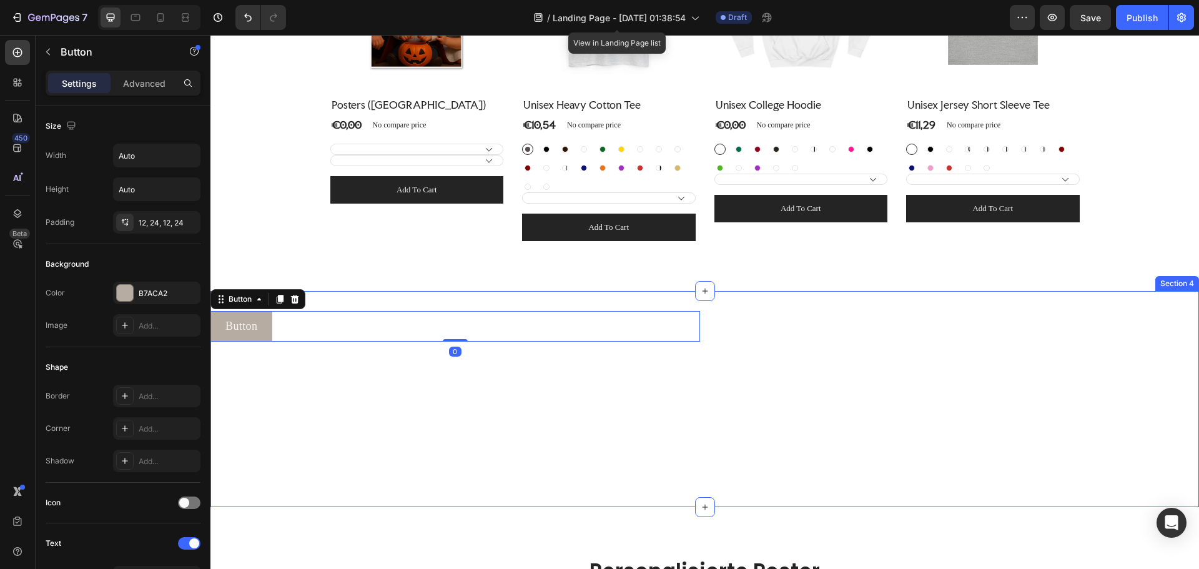
click at [825, 328] on div "Alle anzeigen Text Block" at bounding box center [954, 399] width 489 height 176
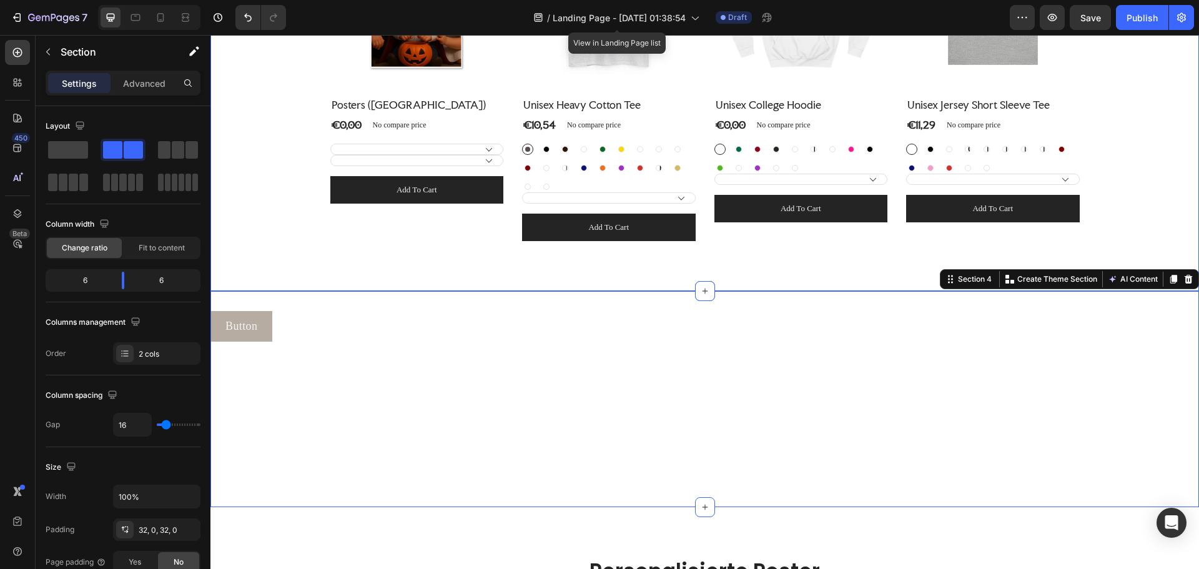
click at [794, 278] on div "Personalisierte T-Shirts Heading Row (P) Images No discount Not be displayed wh…" at bounding box center [704, 47] width 988 height 487
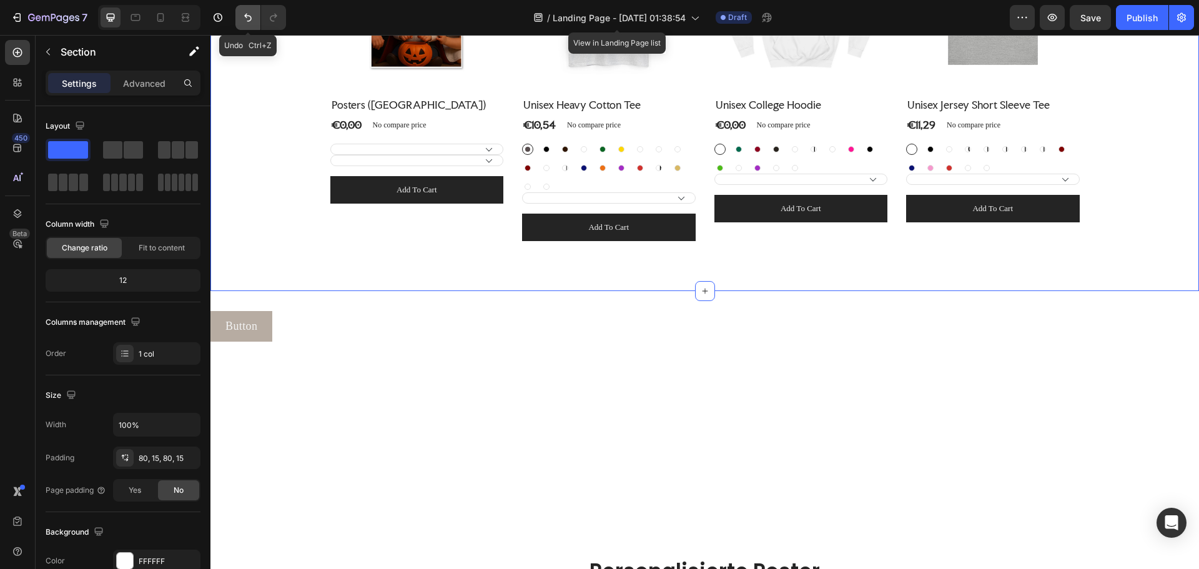
click at [242, 21] on icon "Undo/Redo" at bounding box center [248, 17] width 12 height 12
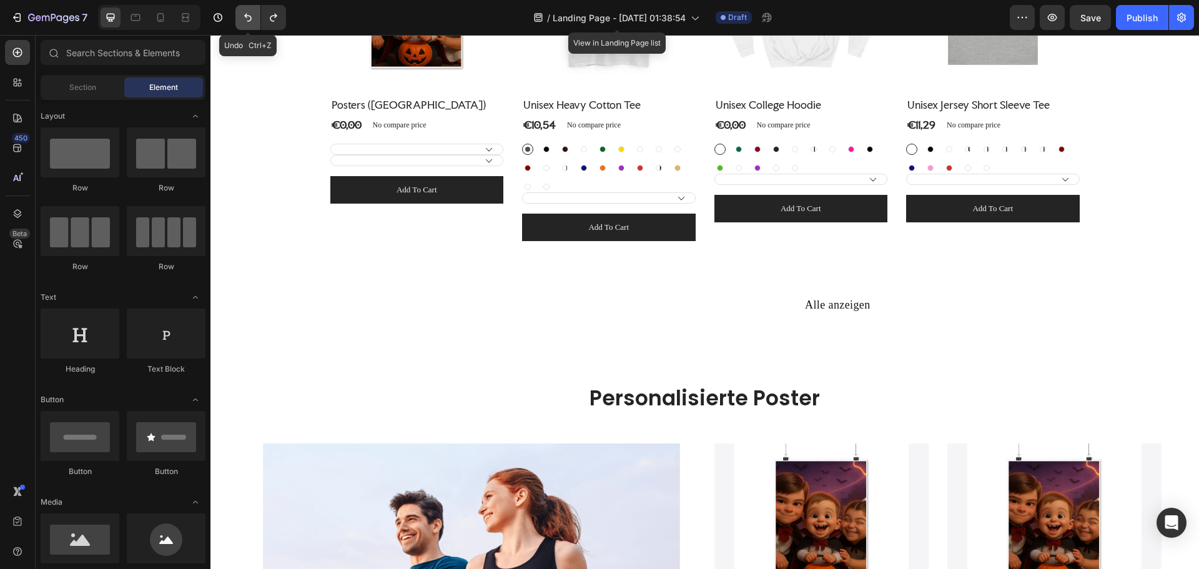
click at [248, 21] on icon "Undo/Redo" at bounding box center [247, 18] width 7 height 8
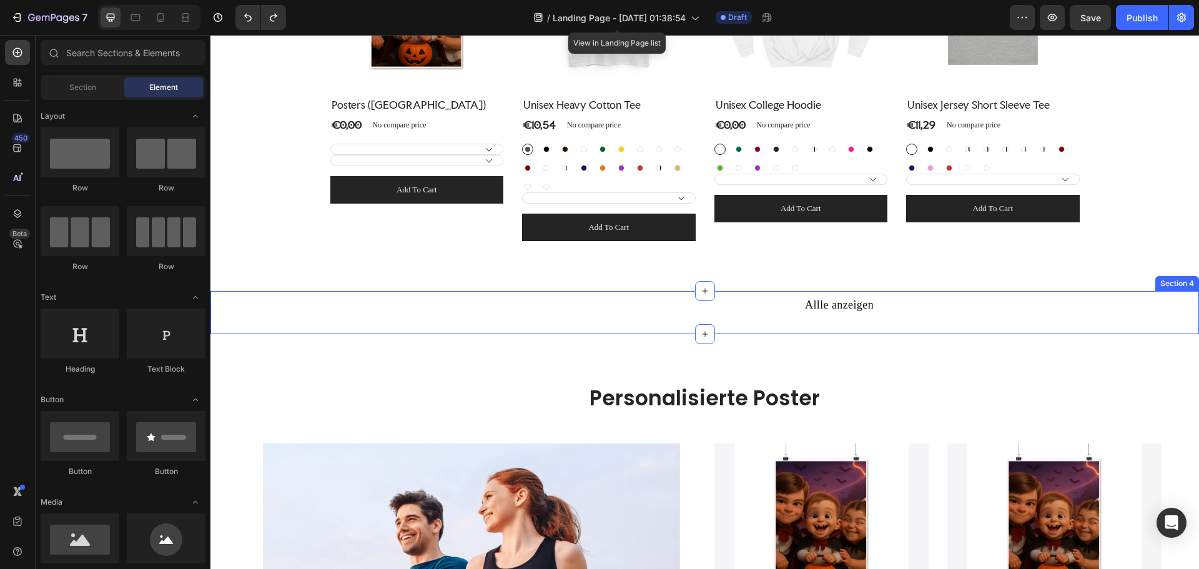
click at [497, 305] on div "Allle anzeigen Text Block Section 4" at bounding box center [704, 312] width 988 height 43
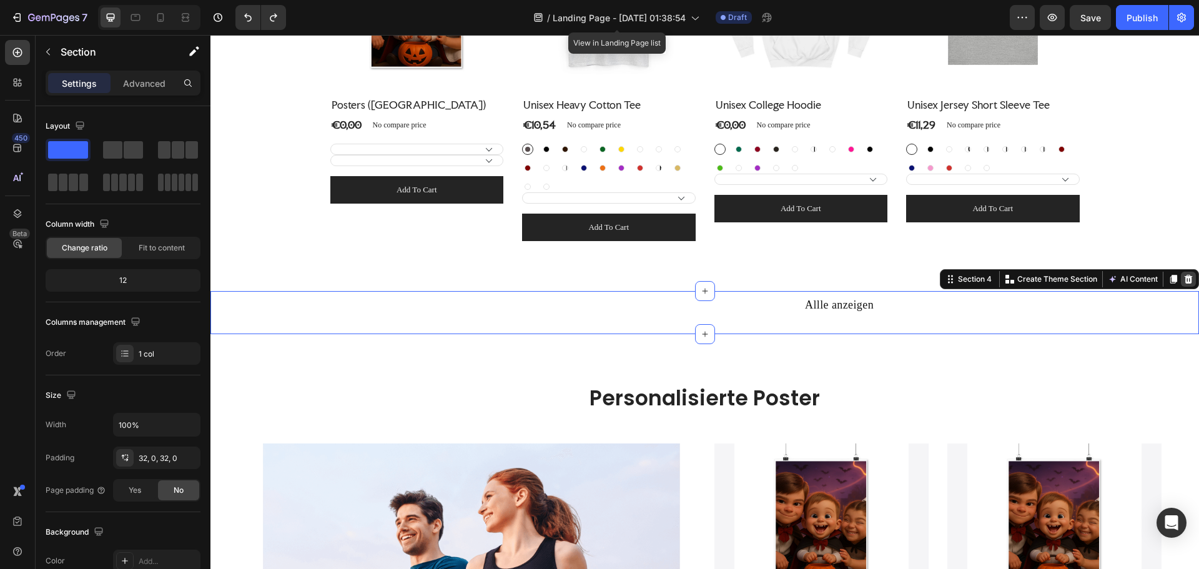
click at [1183, 279] on icon at bounding box center [1188, 279] width 10 height 10
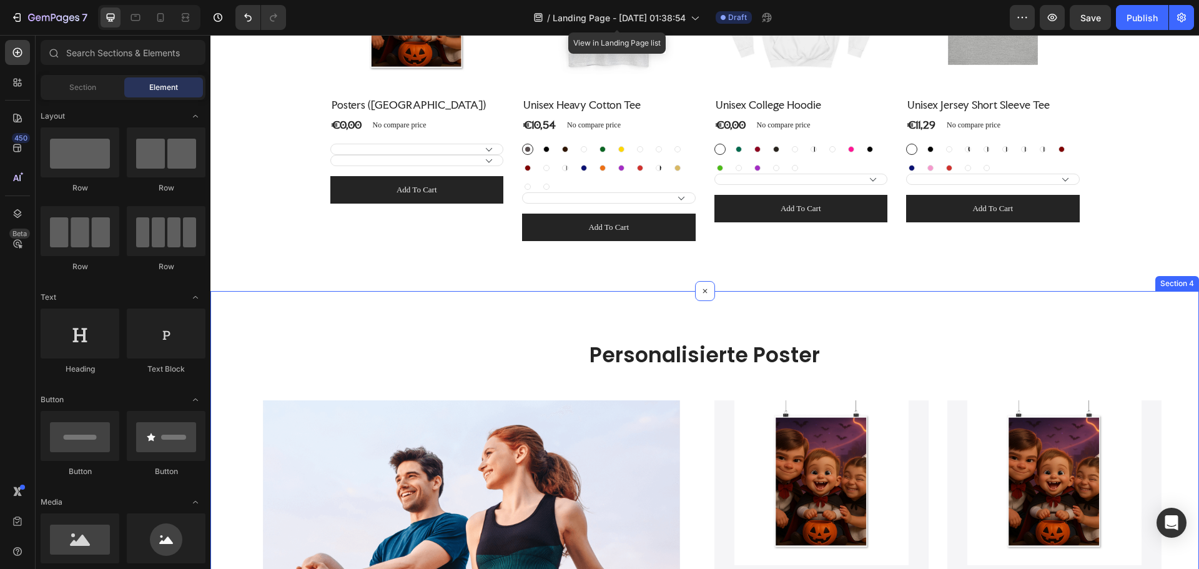
click at [1104, 336] on div "Personalisierte Poster Heading Lorem ipsum dolor sit amet consectetur adipiscin…" at bounding box center [704, 579] width 988 height 576
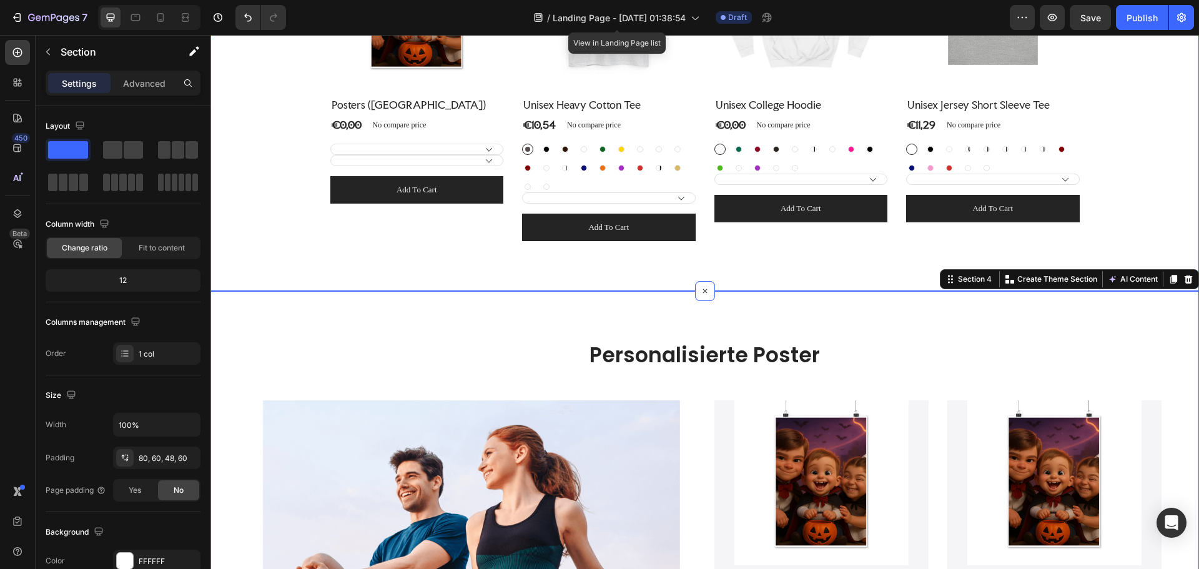
drag, startPoint x: 1142, startPoint y: 234, endPoint x: 988, endPoint y: 251, distance: 155.2
click at [1142, 233] on div "Personalisierte T-Shirts Heading Row (P) Images No discount Not be displayed wh…" at bounding box center [705, 47] width 970 height 387
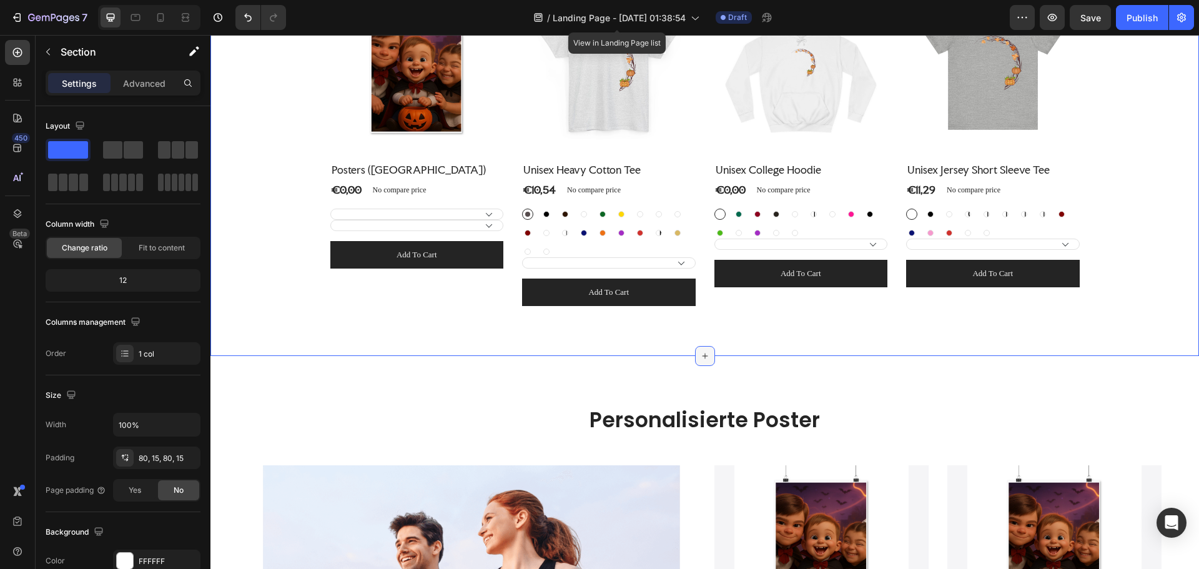
scroll to position [568, 0]
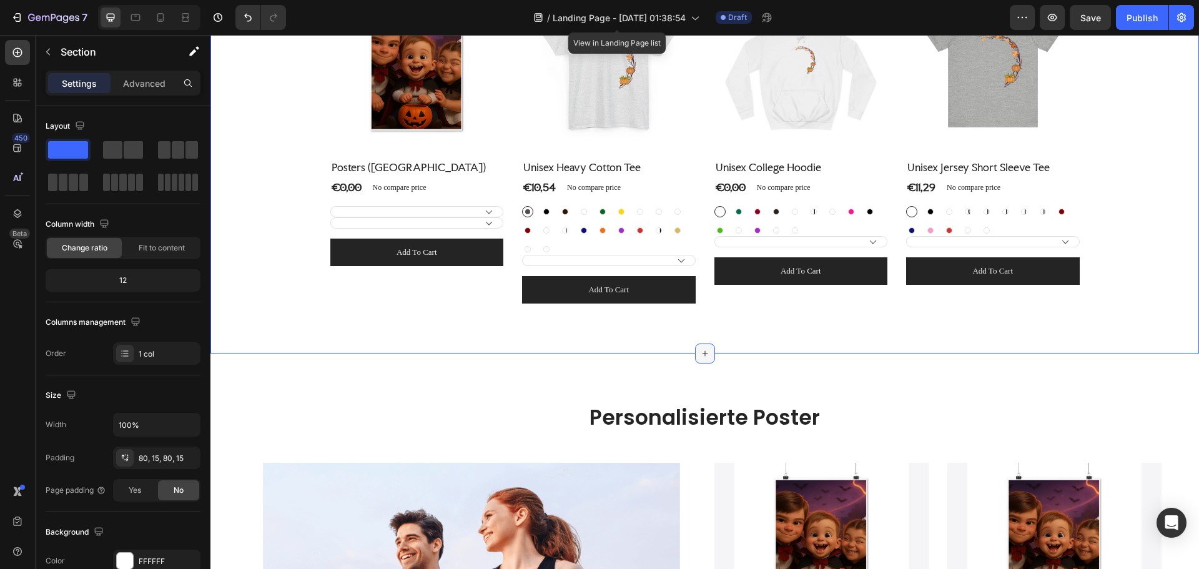
click at [702, 350] on icon at bounding box center [705, 353] width 10 height 10
click at [680, 305] on div "Personalisierte T-Shirts Heading Row (P) Images No discount Not be displayed wh…" at bounding box center [704, 109] width 988 height 487
click at [701, 347] on div at bounding box center [705, 353] width 20 height 20
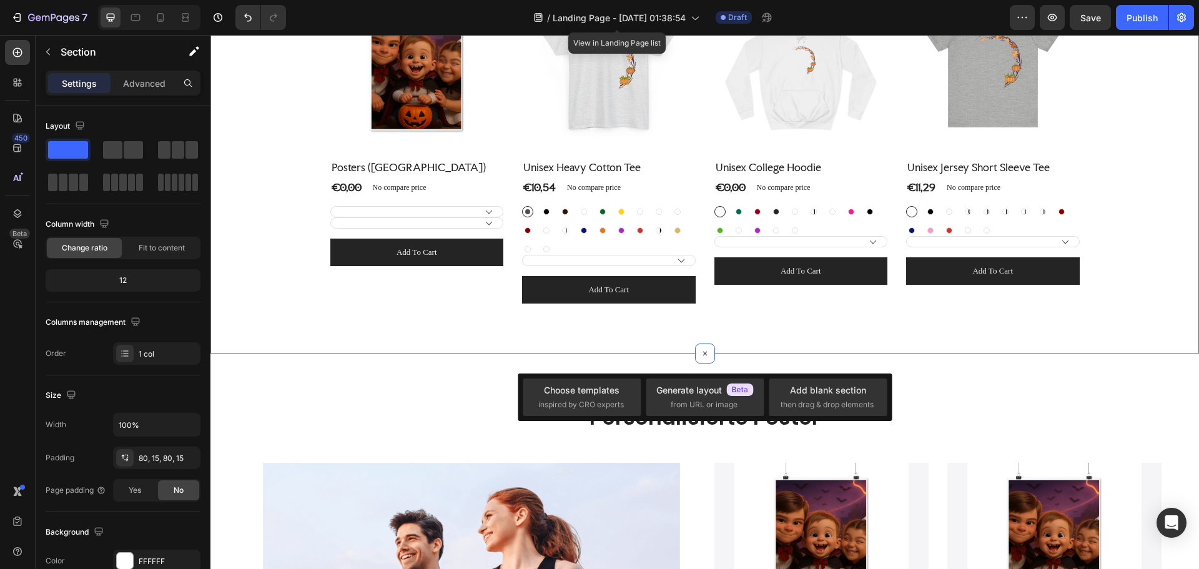
click at [698, 313] on div "Personalisierte T-Shirts Heading Row (P) Images No discount Not be displayed wh…" at bounding box center [704, 109] width 988 height 487
click at [431, 295] on div "(P) Images No discount Not be displayed when published Product Badge Row Poster…" at bounding box center [417, 140] width 174 height 328
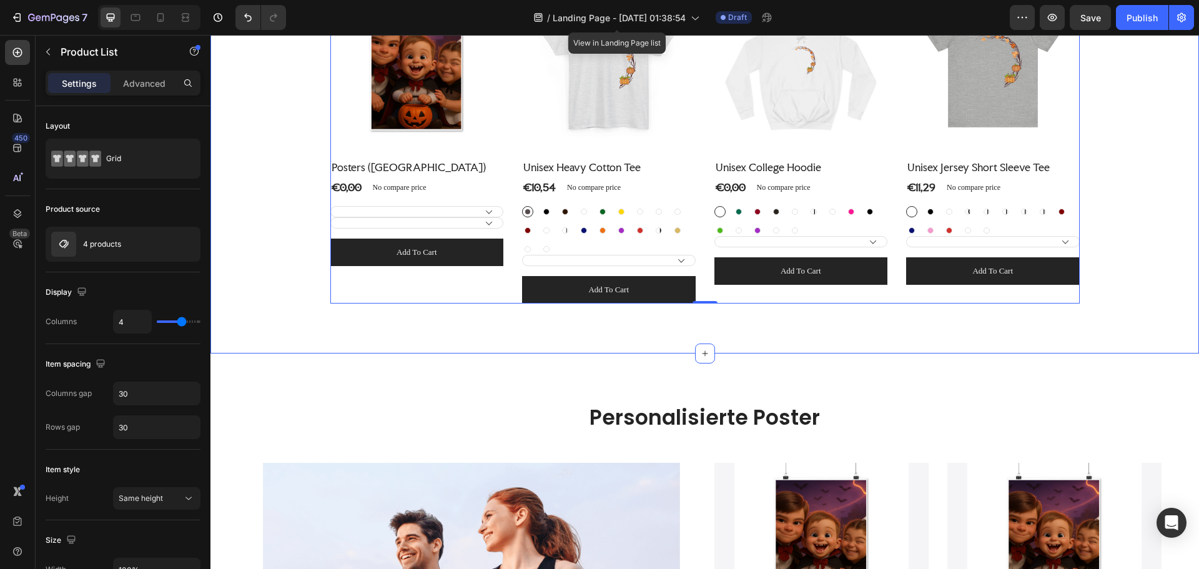
click at [245, 303] on div "Personalisierte T-Shirts Heading Row (P) Images No discount Not be displayed wh…" at bounding box center [705, 109] width 970 height 387
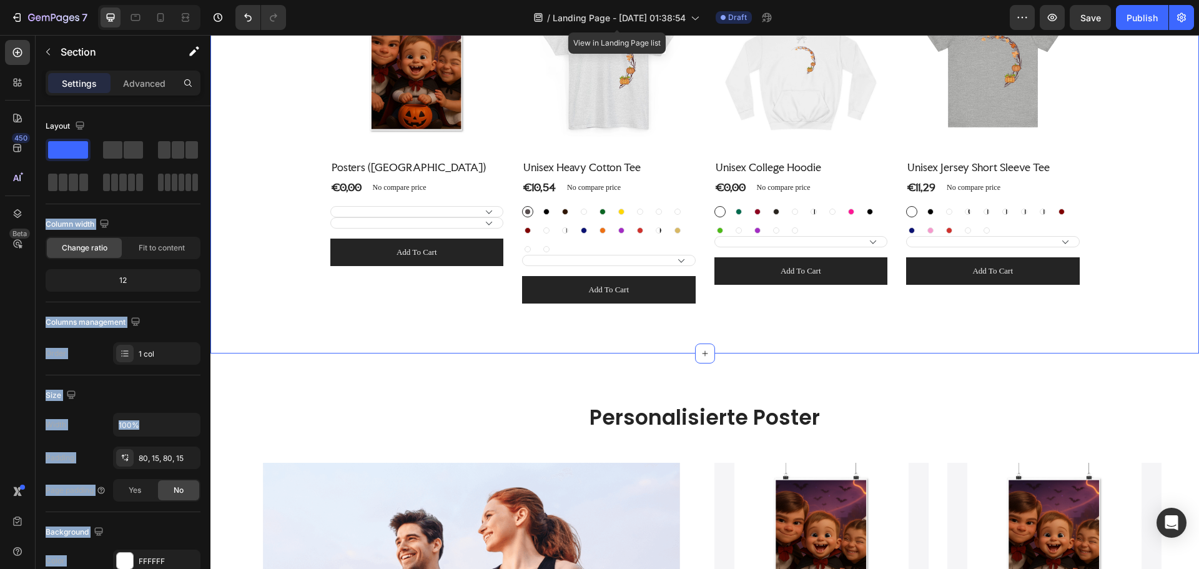
drag, startPoint x: 297, startPoint y: 184, endPoint x: 389, endPoint y: 324, distance: 168.1
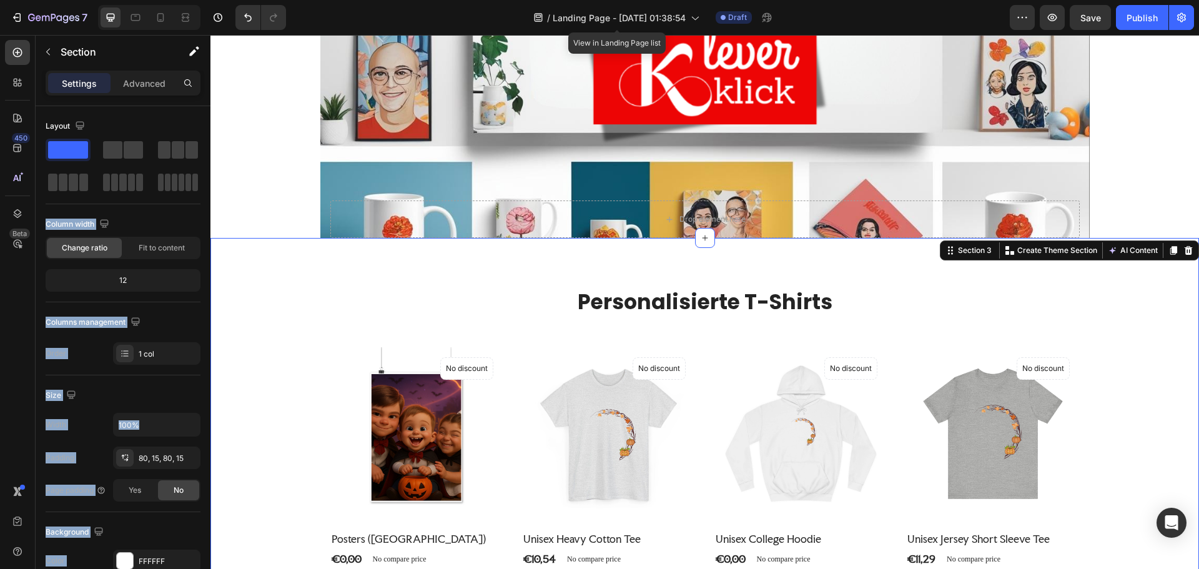
scroll to position [193, 0]
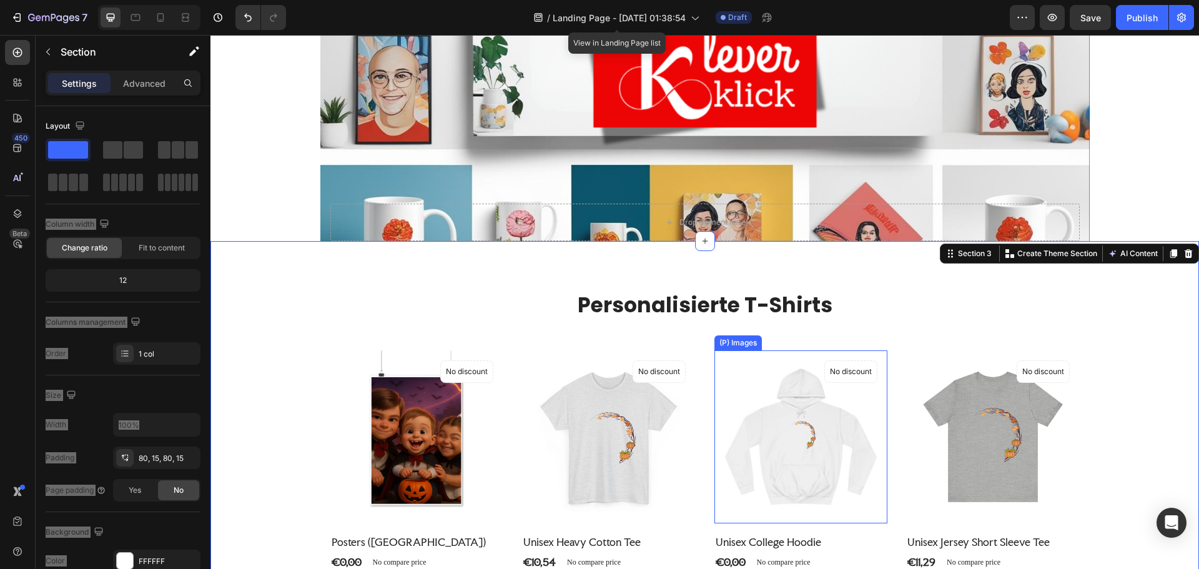
drag, startPoint x: 722, startPoint y: 393, endPoint x: 567, endPoint y: 321, distance: 170.9
click at [722, 393] on img at bounding box center [801, 437] width 174 height 174
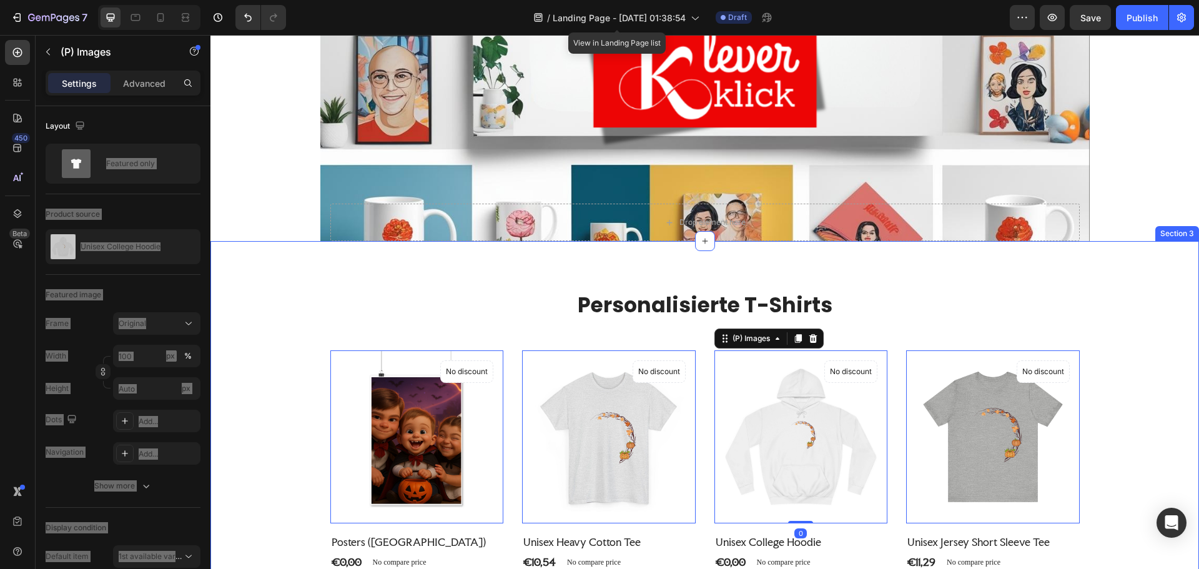
click at [505, 286] on div "Personalisierte T-Shirts Heading Row (P) Images 0 No discount Not be displayed …" at bounding box center [704, 484] width 988 height 487
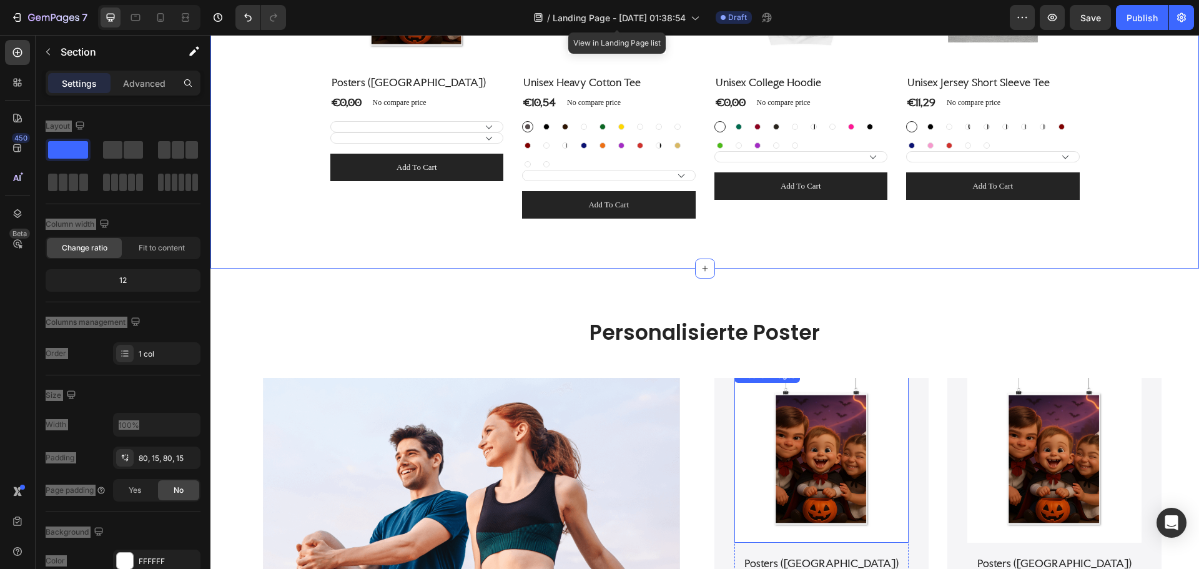
scroll to position [692, 0]
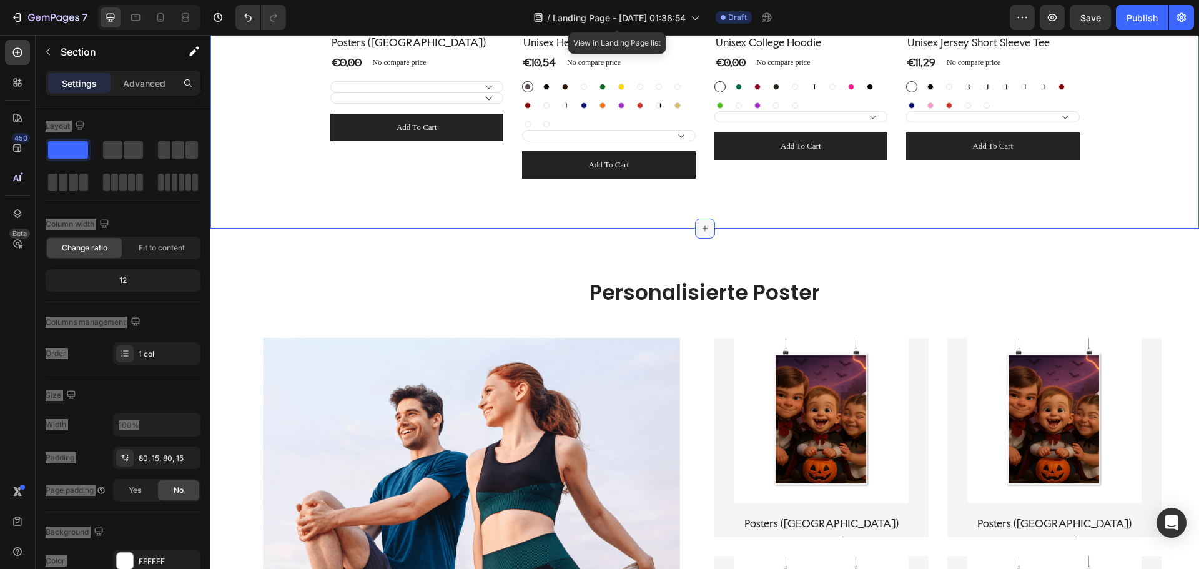
click at [702, 227] on icon at bounding box center [705, 229] width 10 height 10
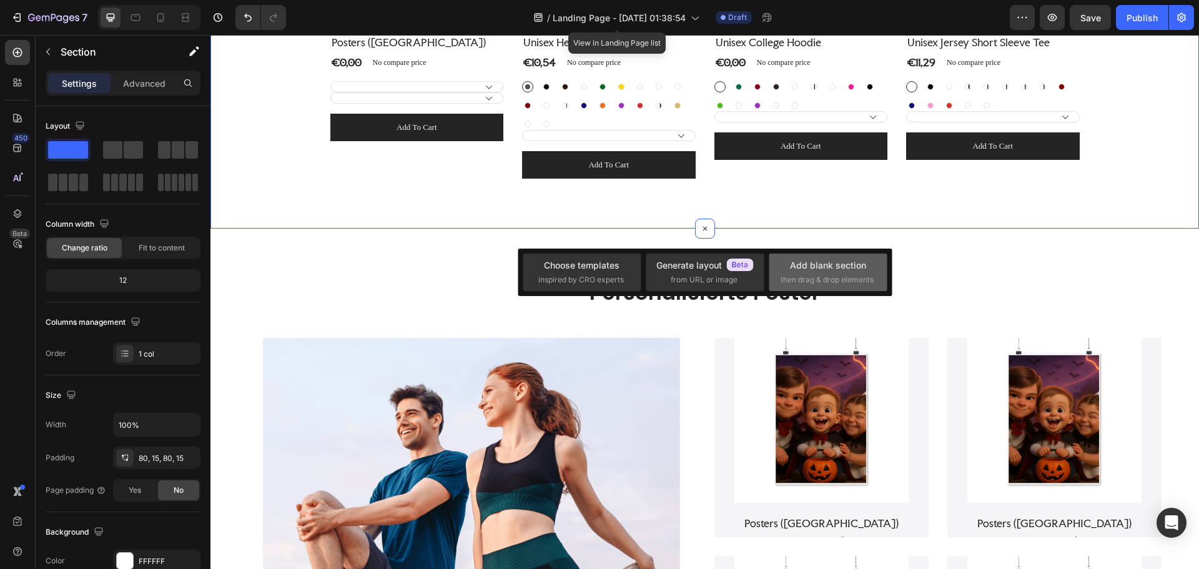
click at [832, 266] on div "Add blank section" at bounding box center [828, 264] width 76 height 13
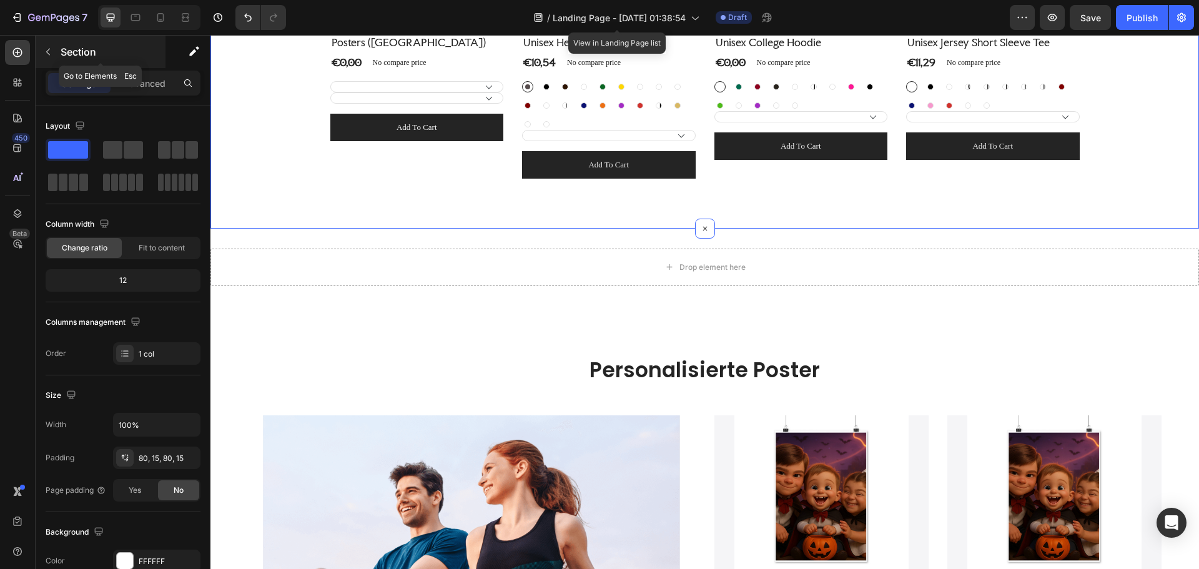
click at [53, 51] on button "button" at bounding box center [48, 52] width 20 height 20
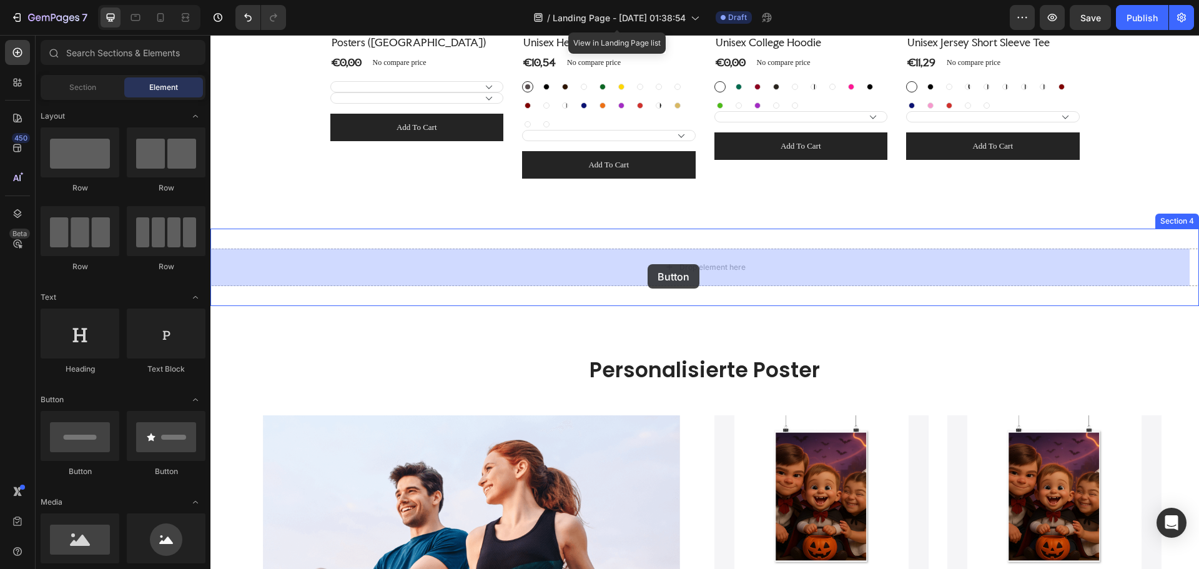
drag, startPoint x: 314, startPoint y: 469, endPoint x: 637, endPoint y: 293, distance: 368.0
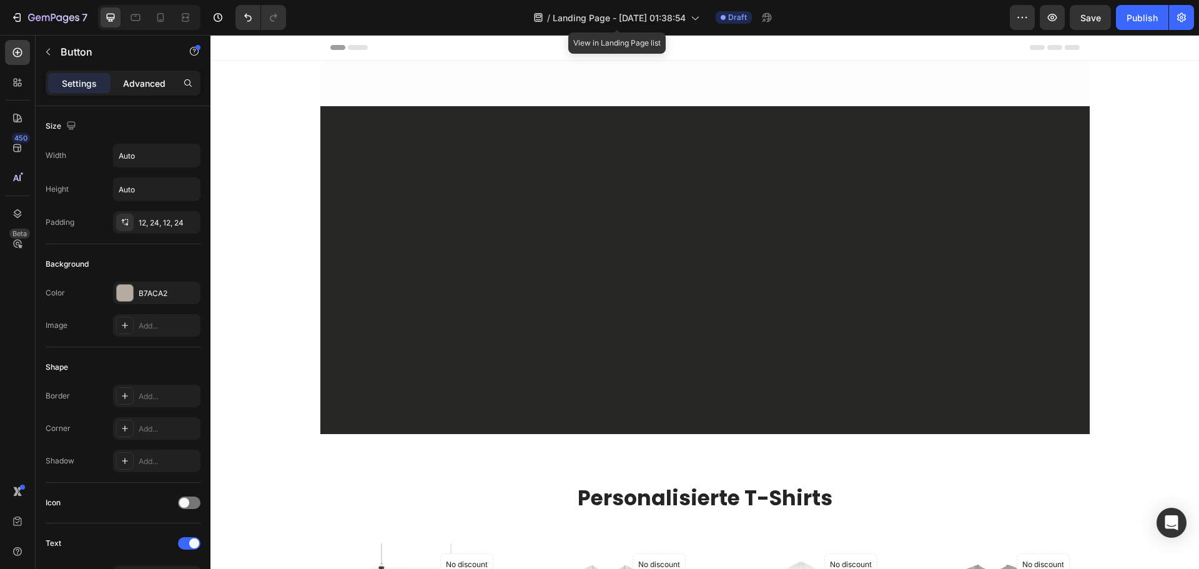
scroll to position [692, 0]
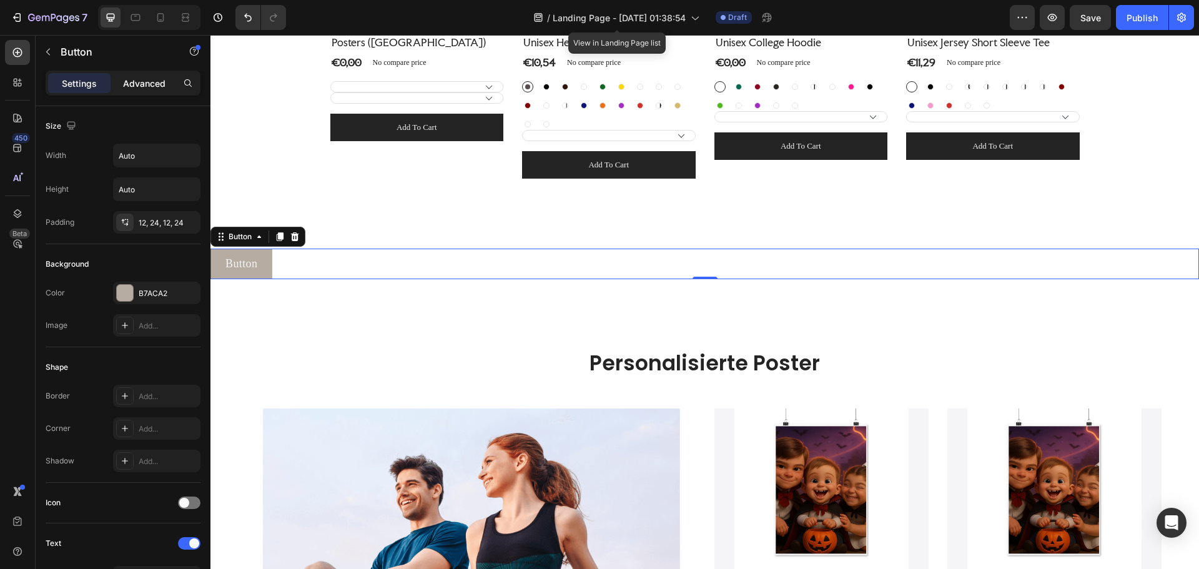
drag, startPoint x: 134, startPoint y: 82, endPoint x: 135, endPoint y: 96, distance: 13.7
click at [135, 82] on p "Advanced" at bounding box center [144, 83] width 42 height 13
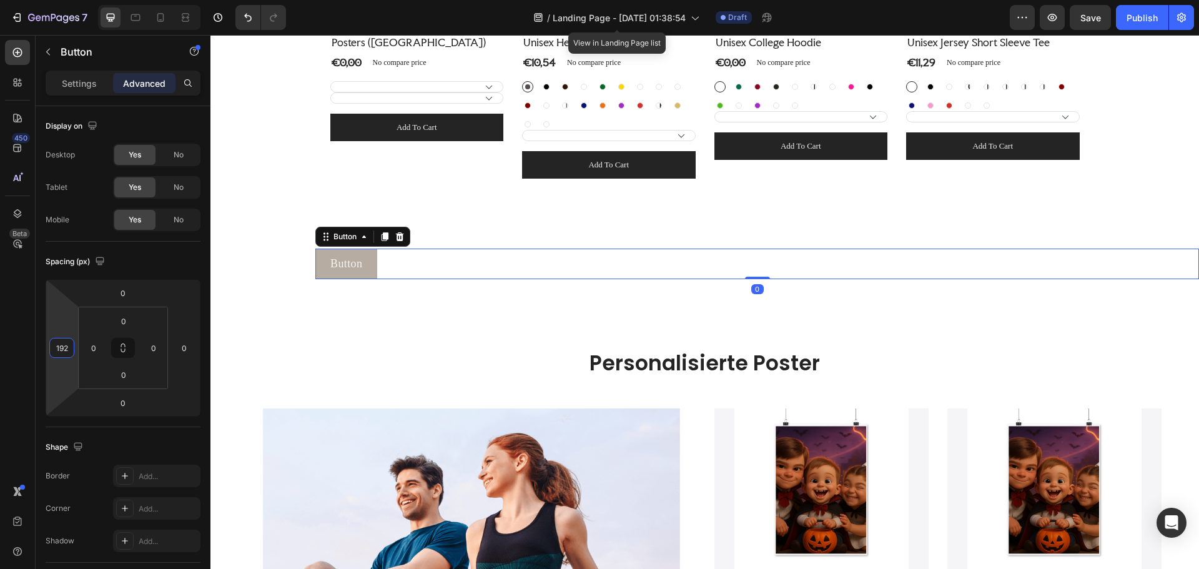
type input "194"
drag, startPoint x: 64, startPoint y: 332, endPoint x: 70, endPoint y: 271, distance: 60.8
click at [70, 0] on html "7 Version history / Landing Page - [DATE] 01:38:54 View in Landing Page list Dr…" at bounding box center [599, 0] width 1199 height 0
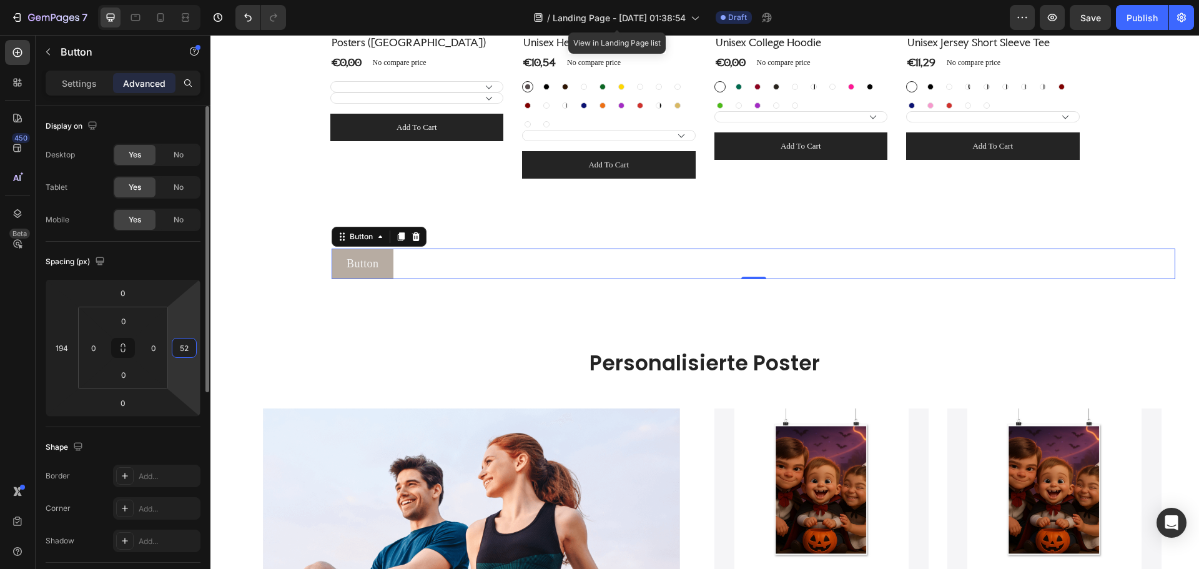
drag, startPoint x: 194, startPoint y: 348, endPoint x: 199, endPoint y: 297, distance: 51.4
click at [200, 0] on html "7 Version history / Landing Page - [DATE] 01:38:54 View in Landing Page list Dr…" at bounding box center [599, 0] width 1199 height 0
drag, startPoint x: 188, startPoint y: 325, endPoint x: 176, endPoint y: 244, distance: 82.0
click at [180, 0] on html "7 Version history / Landing Page - [DATE] 01:38:54 View in Landing Page list Dr…" at bounding box center [599, 0] width 1199 height 0
drag, startPoint x: 182, startPoint y: 325, endPoint x: 184, endPoint y: 272, distance: 53.1
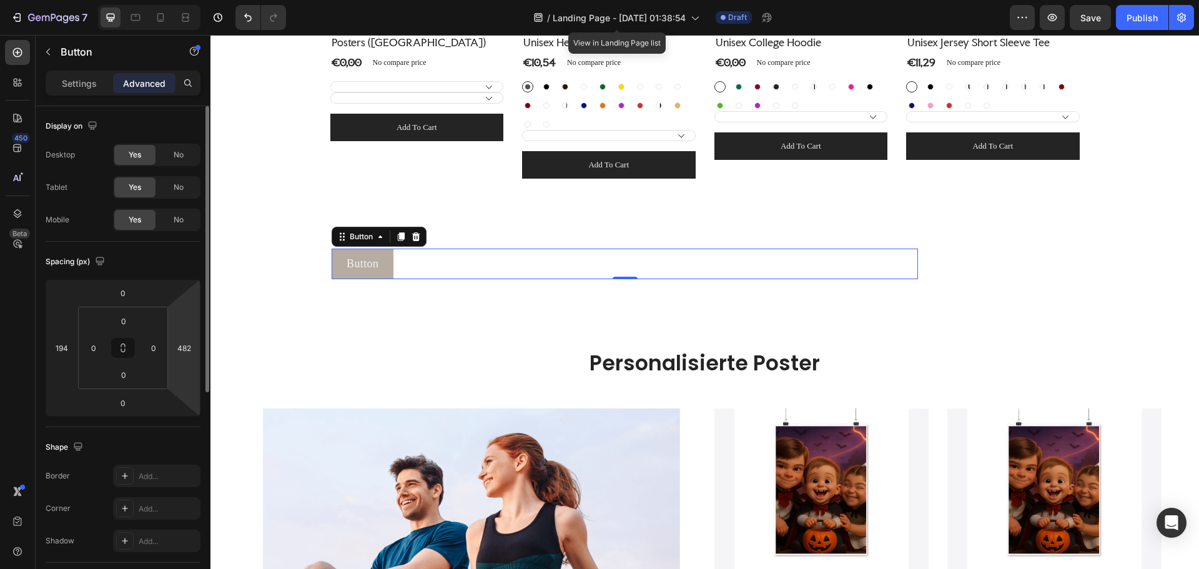
click at [184, 0] on html "7 Version history / Landing Page - [DATE] 01:38:54 View in Landing Page list Dr…" at bounding box center [599, 0] width 1199 height 0
click at [185, 0] on html "7 Version history / Landing Page - [DATE] 01:38:54 View in Landing Page list Dr…" at bounding box center [599, 0] width 1199 height 0
drag, startPoint x: 188, startPoint y: 327, endPoint x: 186, endPoint y: 284, distance: 43.1
click at [186, 0] on html "7 Version history / Landing Page - [DATE] 01:38:54 View in Landing Page list Dr…" at bounding box center [599, 0] width 1199 height 0
drag, startPoint x: 182, startPoint y: 334, endPoint x: 178, endPoint y: 287, distance: 47.0
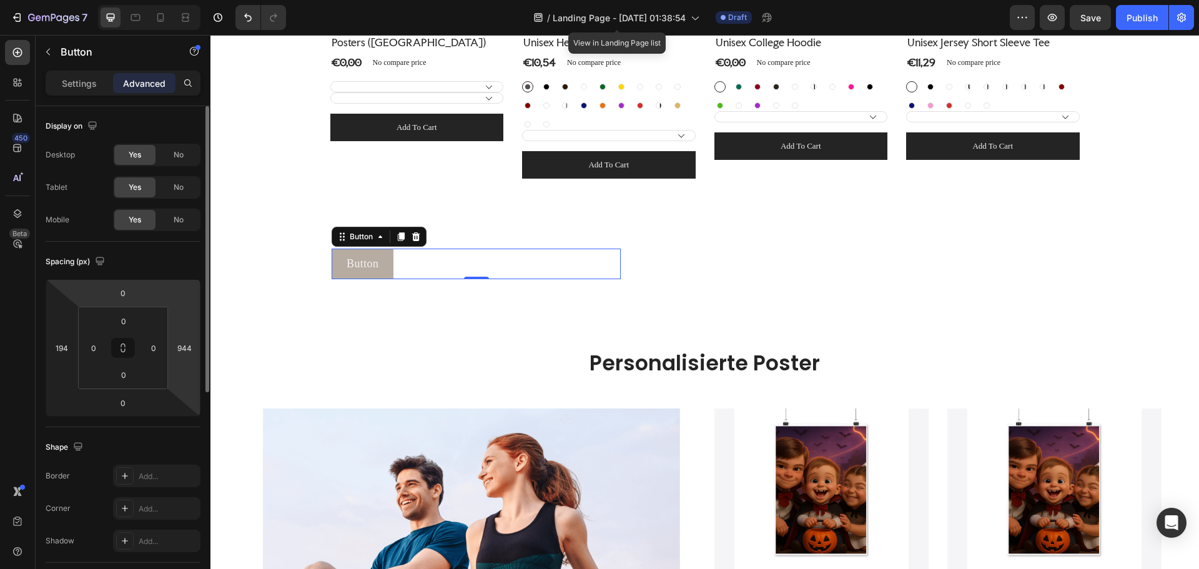
click at [181, 0] on html "7 Version history / Landing Page - [DATE] 01:38:54 View in Landing Page list Dr…" at bounding box center [599, 0] width 1199 height 0
drag, startPoint x: 182, startPoint y: 313, endPoint x: 183, endPoint y: 282, distance: 31.2
click at [183, 0] on html "7 Version history / Landing Page - [DATE] 01:38:54 View in Landing Page list Dr…" at bounding box center [599, 0] width 1199 height 0
type input "1256"
drag, startPoint x: 187, startPoint y: 325, endPoint x: 181, endPoint y: 284, distance: 41.7
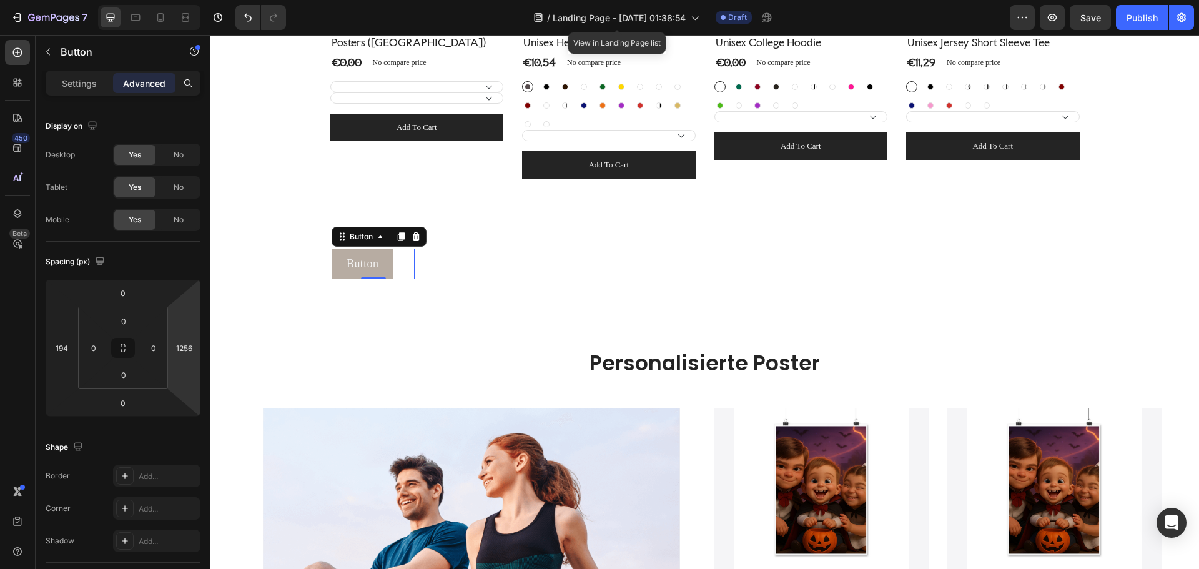
click at [181, 0] on html "7 Version history / Landing Page - [DATE] 01:38:54 View in Landing Page list Dr…" at bounding box center [599, 0] width 1199 height 0
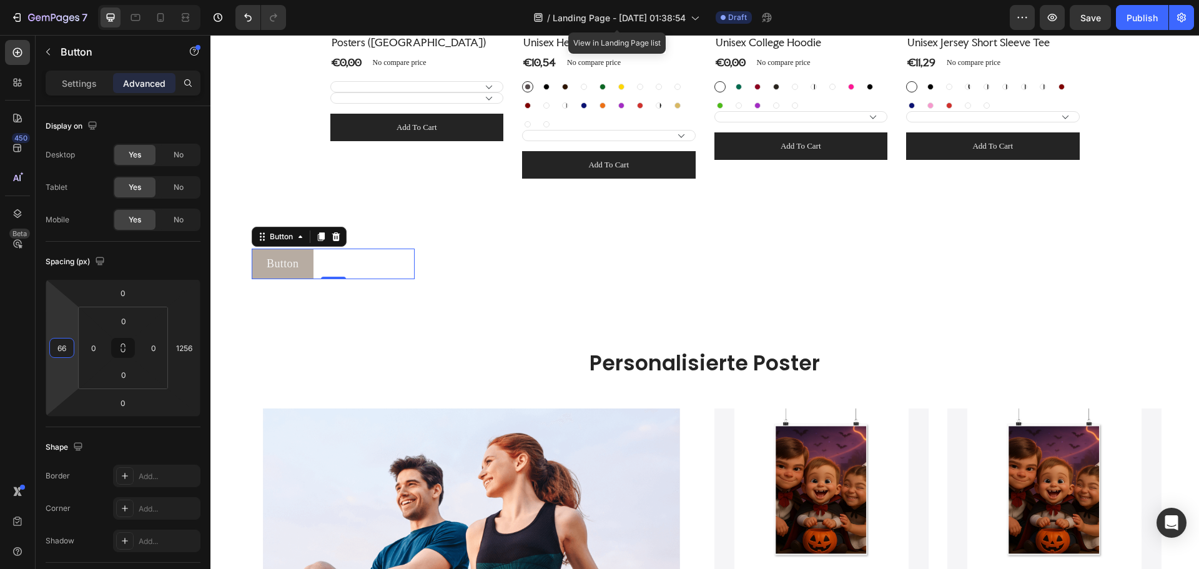
drag, startPoint x: 67, startPoint y: 324, endPoint x: 75, endPoint y: 364, distance: 40.8
click at [75, 0] on html "7 Version history / Landing Page - [DATE] 01:38:54 View in Landing Page list Dr…" at bounding box center [599, 0] width 1199 height 0
click at [68, 0] on html "7 Version history / Landing Page - [DATE] 01:38:54 View in Landing Page list Dr…" at bounding box center [599, 0] width 1199 height 0
type input "144"
drag, startPoint x: 69, startPoint y: 314, endPoint x: 69, endPoint y: 295, distance: 18.7
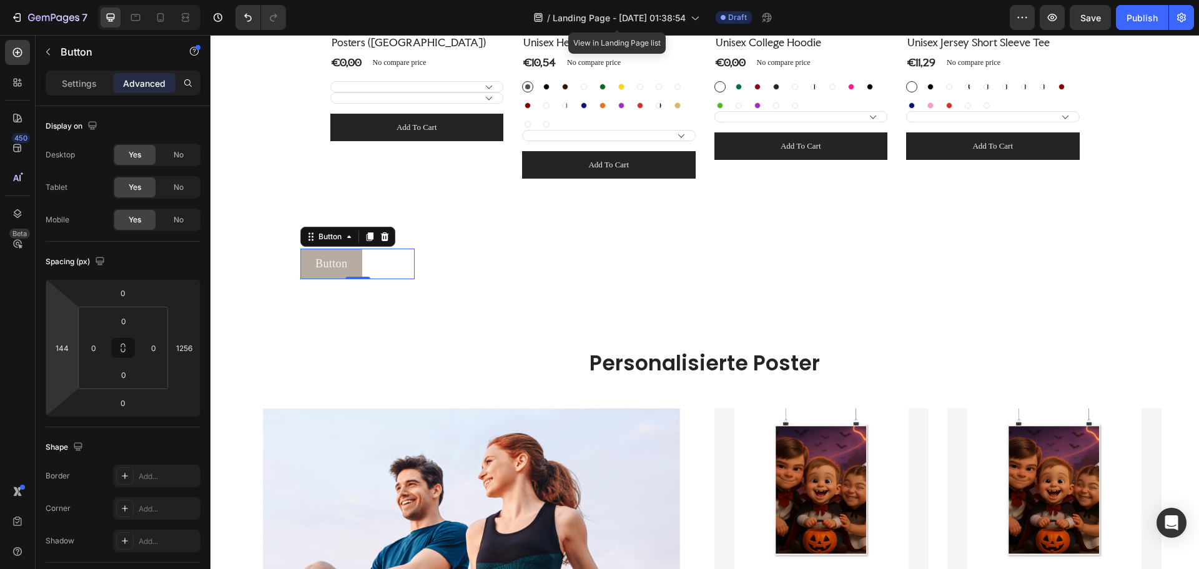
click at [69, 0] on html "7 Version history / Landing Page - [DATE] 01:38:54 View in Landing Page list Dr…" at bounding box center [599, 0] width 1199 height 0
drag, startPoint x: 180, startPoint y: 318, endPoint x: 189, endPoint y: 345, distance: 28.0
click at [187, 0] on html "7 Version history / Landing Page - [DATE] 01:38:54 View in Landing Page list Dr…" at bounding box center [599, 0] width 1199 height 0
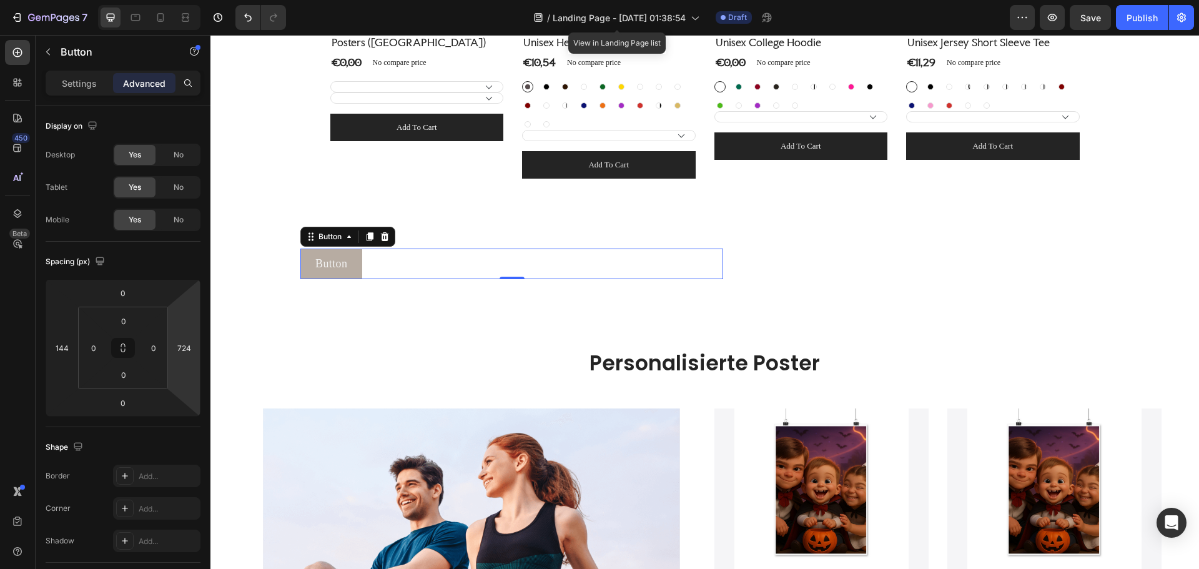
type input "716"
drag, startPoint x: 184, startPoint y: 327, endPoint x: 207, endPoint y: 470, distance: 145.3
click at [207, 0] on html "7 Version history / Landing Page - [DATE] 01:38:54 View in Landing Page list Dr…" at bounding box center [599, 0] width 1199 height 0
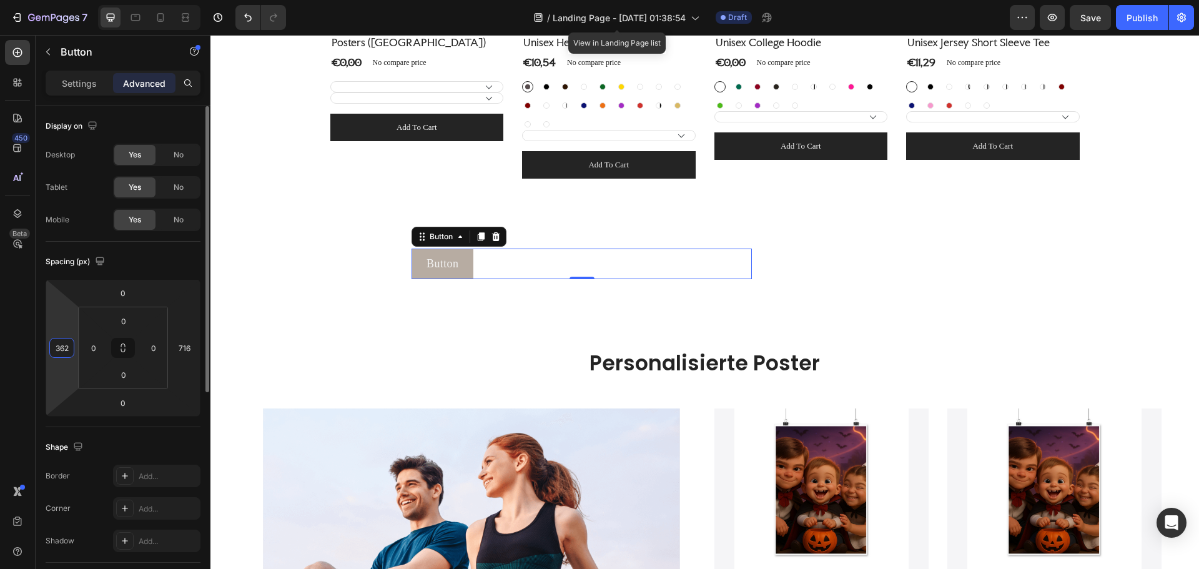
drag, startPoint x: 66, startPoint y: 322, endPoint x: 79, endPoint y: 257, distance: 66.4
click at [70, 0] on html "7 Version history / Landing Page - [DATE] 01:38:54 View in Landing Page list Dr…" at bounding box center [599, 0] width 1199 height 0
type input "364"
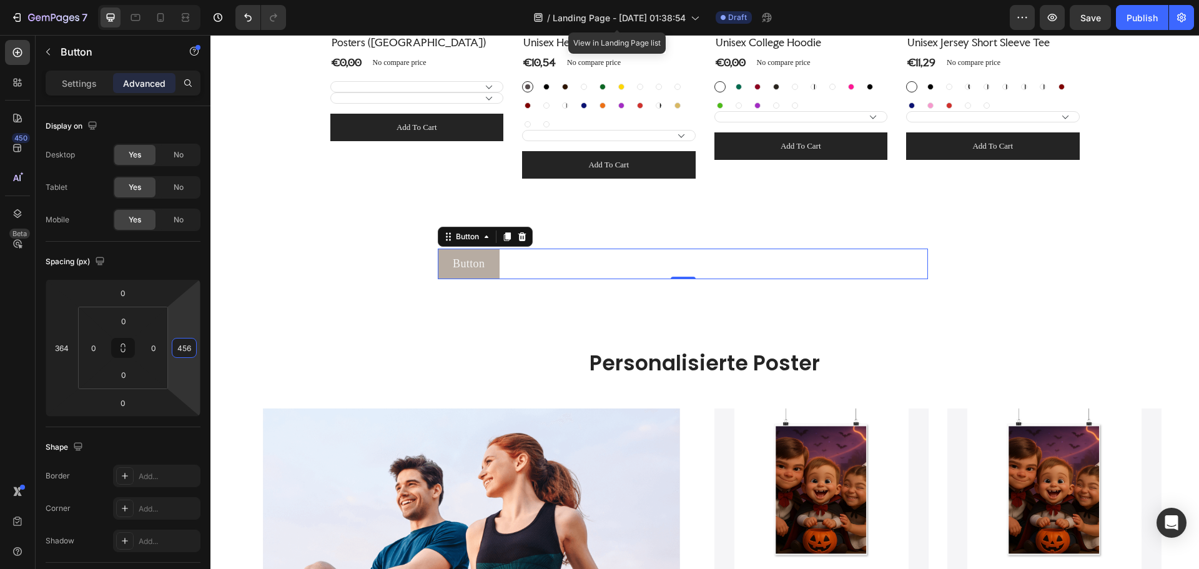
type input "434"
drag, startPoint x: 182, startPoint y: 312, endPoint x: 197, endPoint y: 400, distance: 89.4
click at [197, 0] on html "7 Version history / Landing Page - [DATE] 01:38:54 View in Landing Page list Dr…" at bounding box center [599, 0] width 1199 height 0
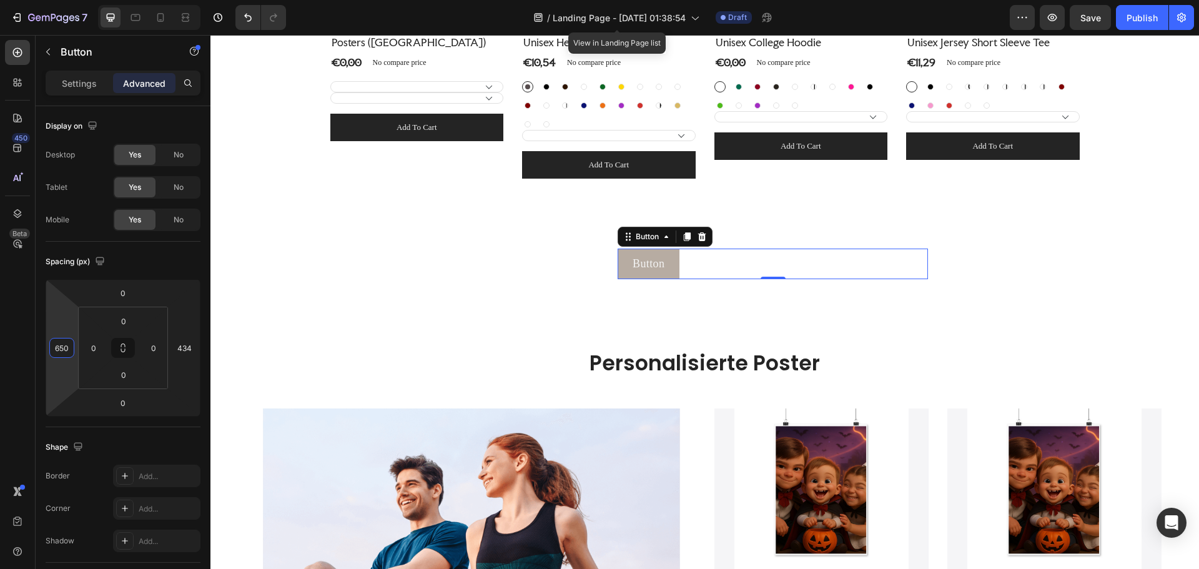
type input "652"
drag, startPoint x: 68, startPoint y: 322, endPoint x: 120, endPoint y: 232, distance: 103.8
click at [120, 0] on html "7 Version history / Landing Page - [DATE] 01:38:54 View in Landing Page list Dr…" at bounding box center [599, 0] width 1199 height 0
type input "274"
drag, startPoint x: 186, startPoint y: 311, endPoint x: 189, endPoint y: 361, distance: 50.0
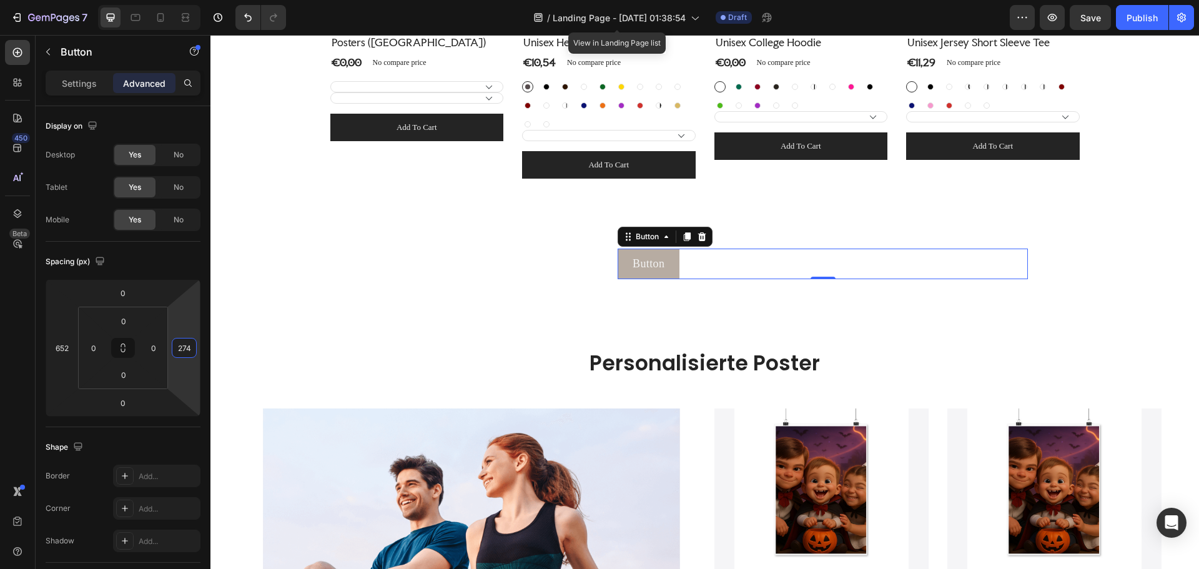
click at [189, 0] on html "7 Version history / Landing Page - [DATE] 01:38:54 View in Landing Page list Dr…" at bounding box center [599, 0] width 1199 height 0
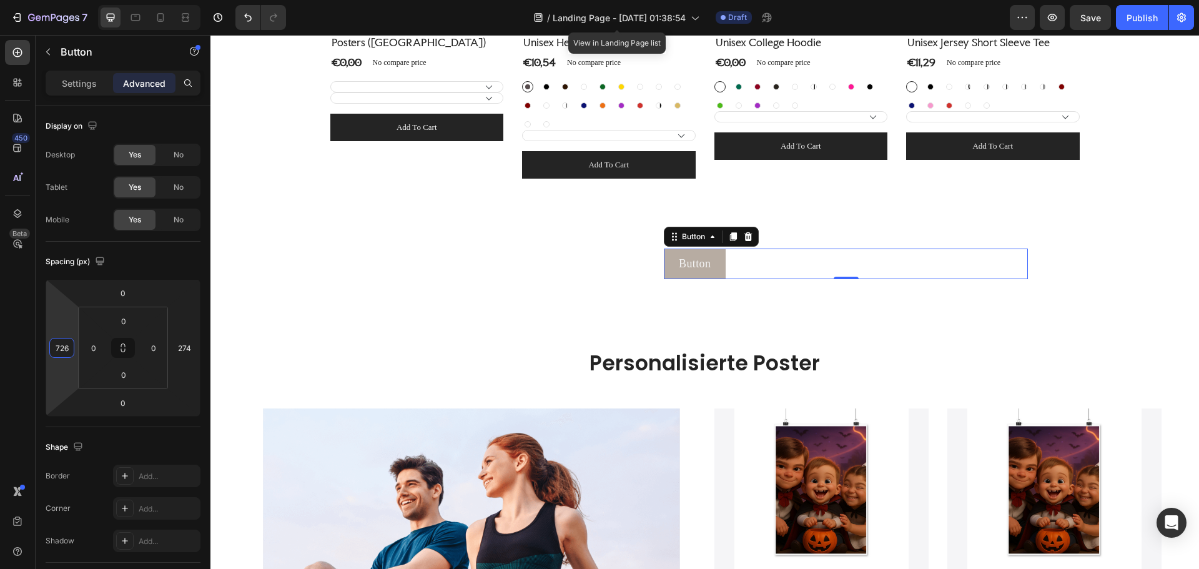
type input "724"
drag, startPoint x: 62, startPoint y: 327, endPoint x: 64, endPoint y: 304, distance: 22.6
click at [64, 0] on html "7 Version history / Landing Page - [DATE] 01:38:54 View in Landing Page list Dr…" at bounding box center [599, 0] width 1199 height 0
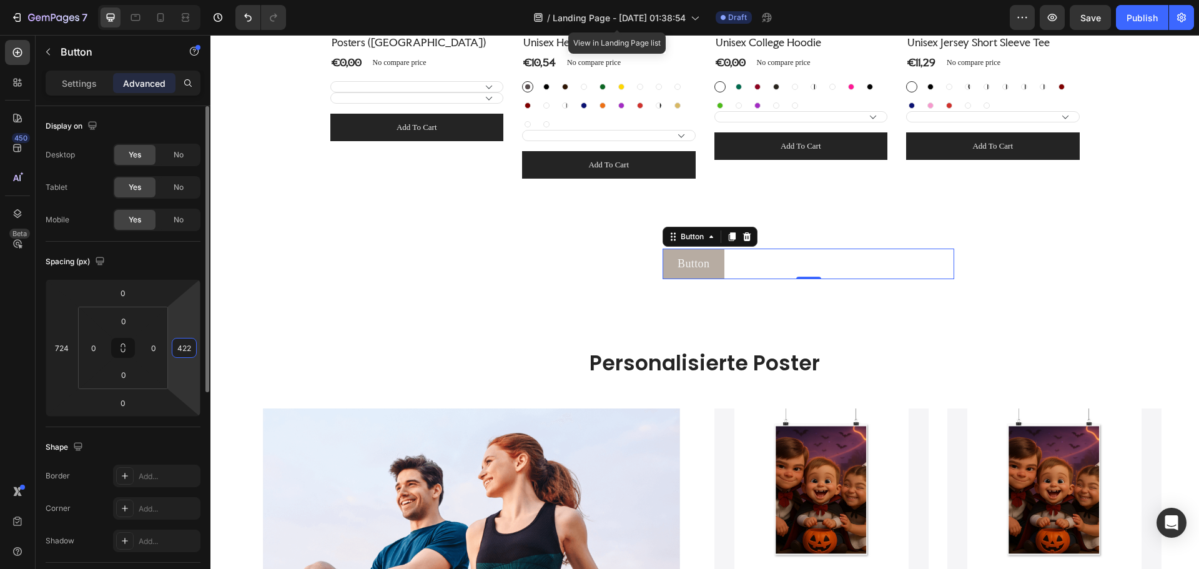
drag, startPoint x: 184, startPoint y: 338, endPoint x: 194, endPoint y: 276, distance: 63.2
click at [194, 0] on html "7 Version history / Landing Page - [DATE] 01:38:54 View in Landing Page list Dr…" at bounding box center [599, 0] width 1199 height 0
drag, startPoint x: 193, startPoint y: 326, endPoint x: 193, endPoint y: 275, distance: 51.2
click at [193, 0] on html "7 Version history / Landing Page - [DATE] 01:38:54 View in Landing Page list Dr…" at bounding box center [599, 0] width 1199 height 0
drag, startPoint x: 195, startPoint y: 327, endPoint x: 190, endPoint y: 287, distance: 39.7
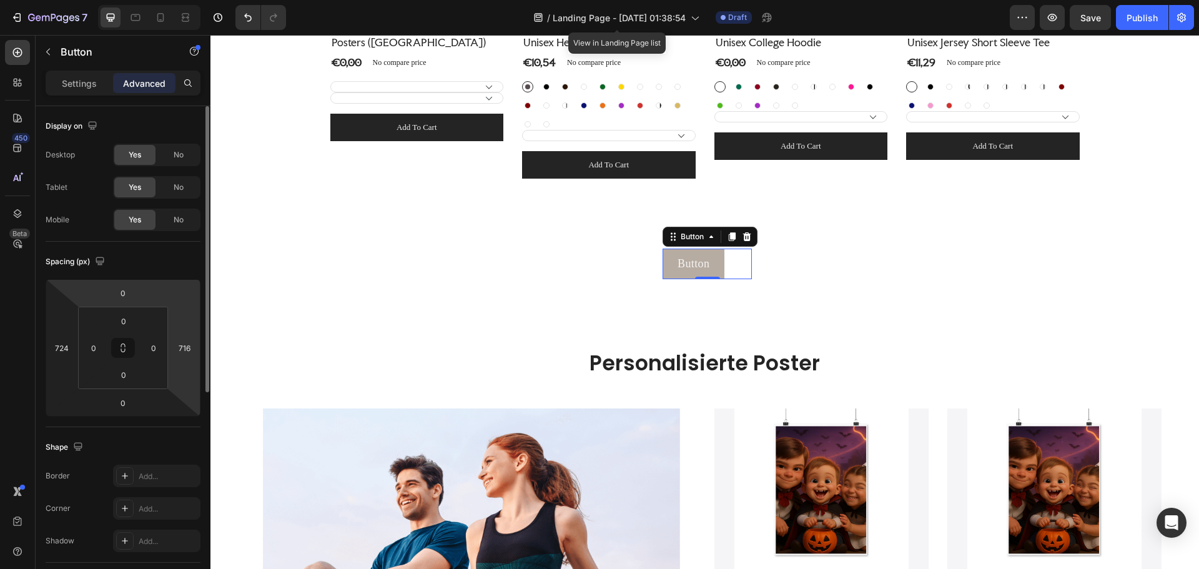
click at [192, 0] on html "7 Version history / Landing Page - [DATE] 01:38:54 View in Landing Page list Dr…" at bounding box center [599, 0] width 1199 height 0
drag, startPoint x: 186, startPoint y: 333, endPoint x: 186, endPoint y: 324, distance: 8.7
click at [186, 0] on html "7 Version history / Landing Page - [DATE] 01:38:54 View in Landing Page list Dr…" at bounding box center [599, 0] width 1199 height 0
click at [699, 265] on p "Button" at bounding box center [693, 264] width 32 height 16
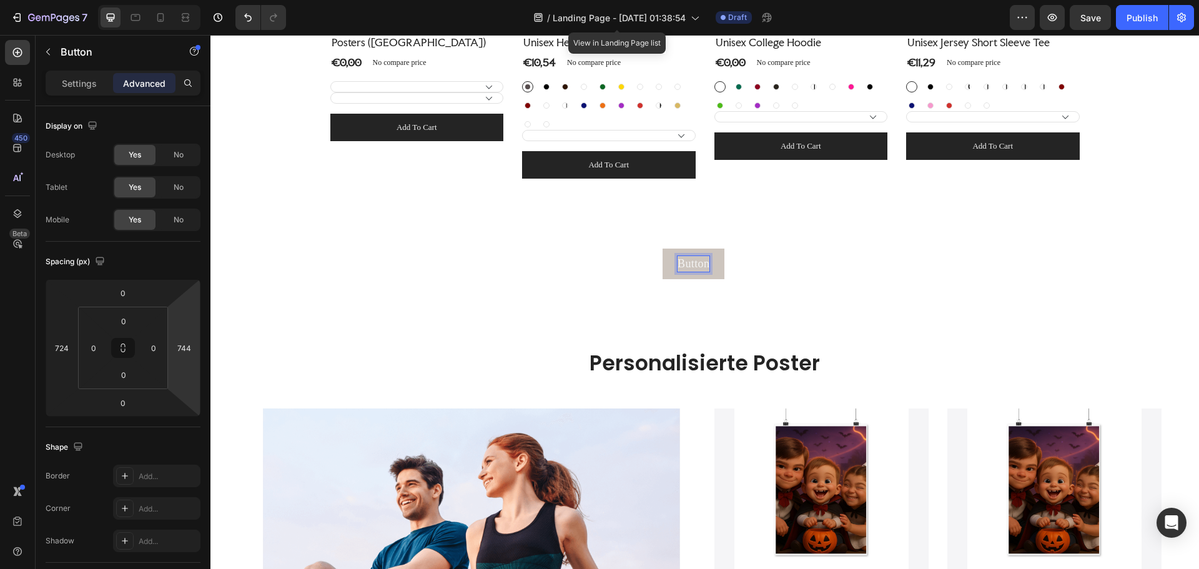
click at [707, 265] on p "Button" at bounding box center [693, 264] width 32 height 16
click at [662, 248] on button "Alle" at bounding box center [687, 263] width 51 height 31
type input "690"
drag, startPoint x: 184, startPoint y: 327, endPoint x: 195, endPoint y: 343, distance: 19.9
click at [195, 0] on html "7 Version history / Landing Page - [DATE] 01:38:54 View in Landing Page list Dr…" at bounding box center [599, 0] width 1199 height 0
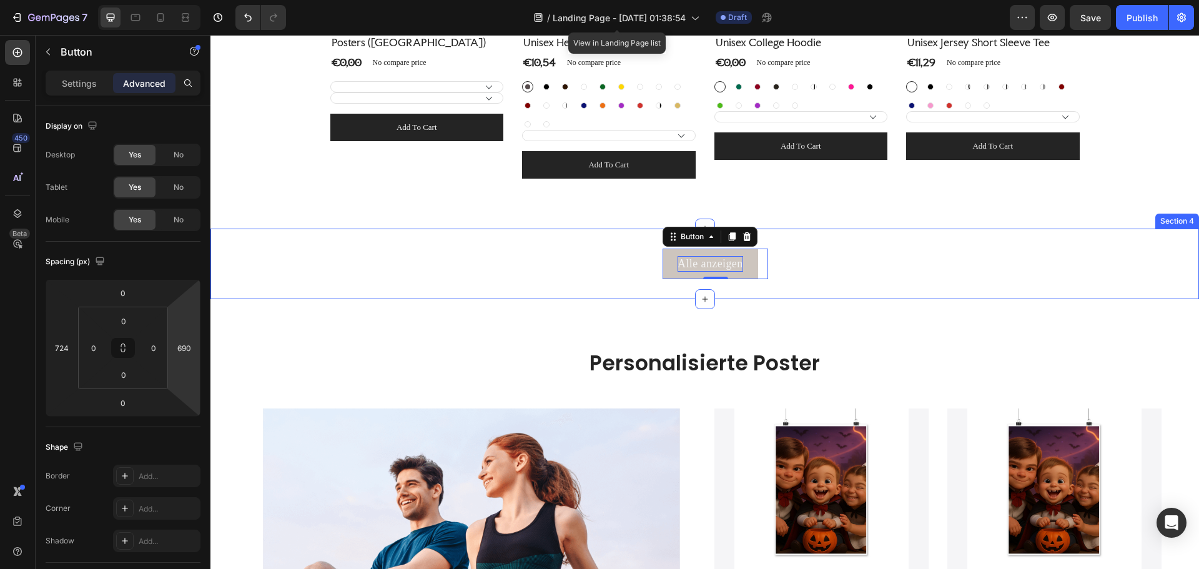
click at [846, 248] on div "Alle anzeigen Button 0" at bounding box center [704, 263] width 988 height 31
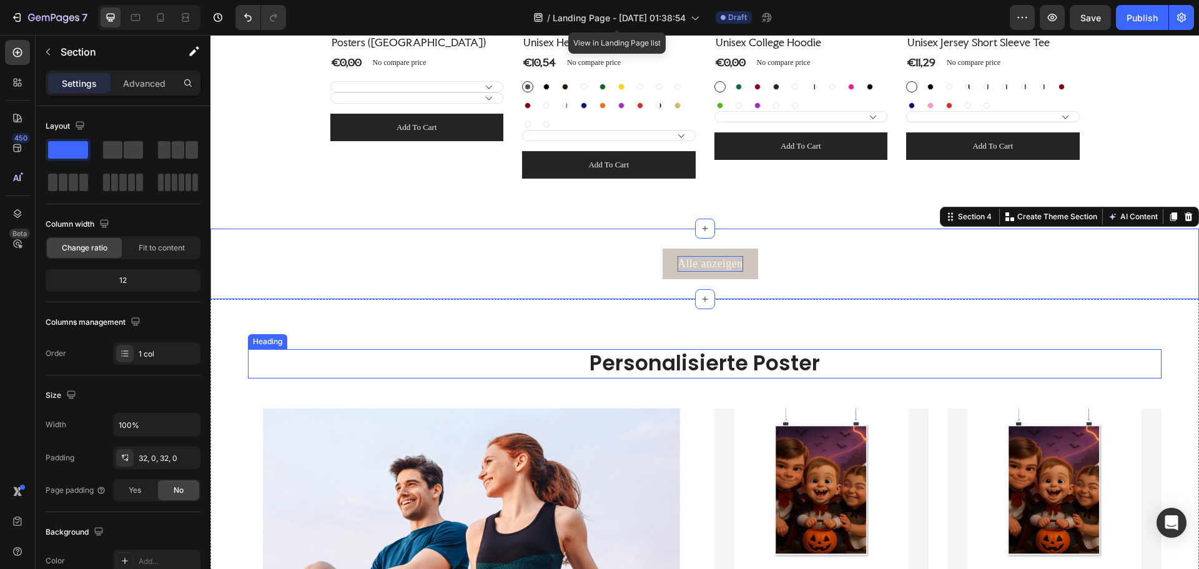
click at [1093, 353] on h2 "Personalisierte Poster" at bounding box center [704, 363] width 913 height 29
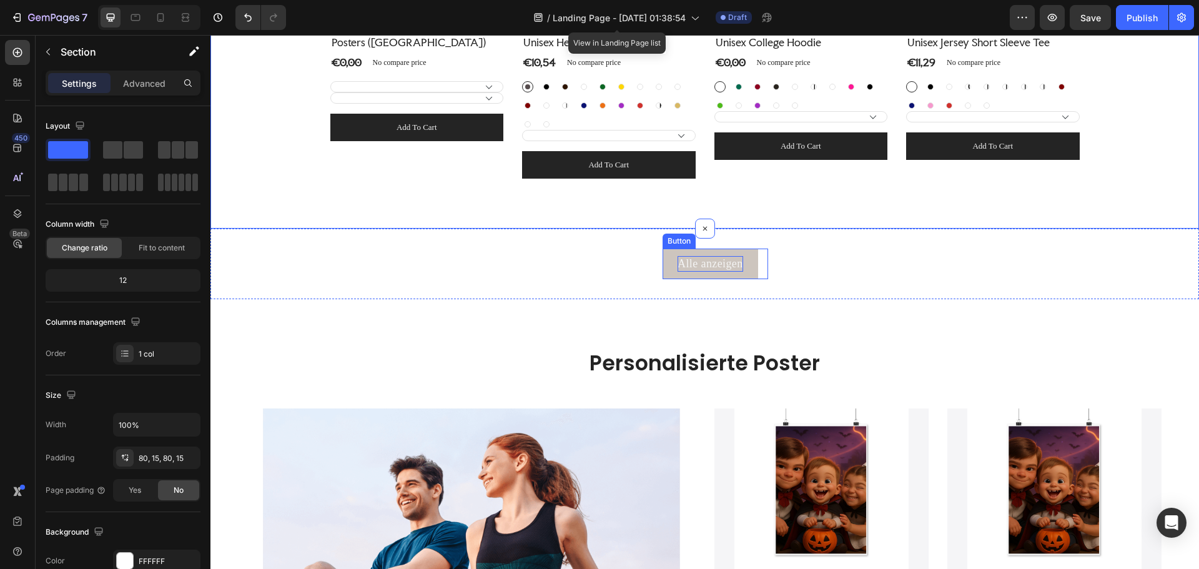
click at [755, 253] on button "Alle anzeigen" at bounding box center [710, 263] width 96 height 31
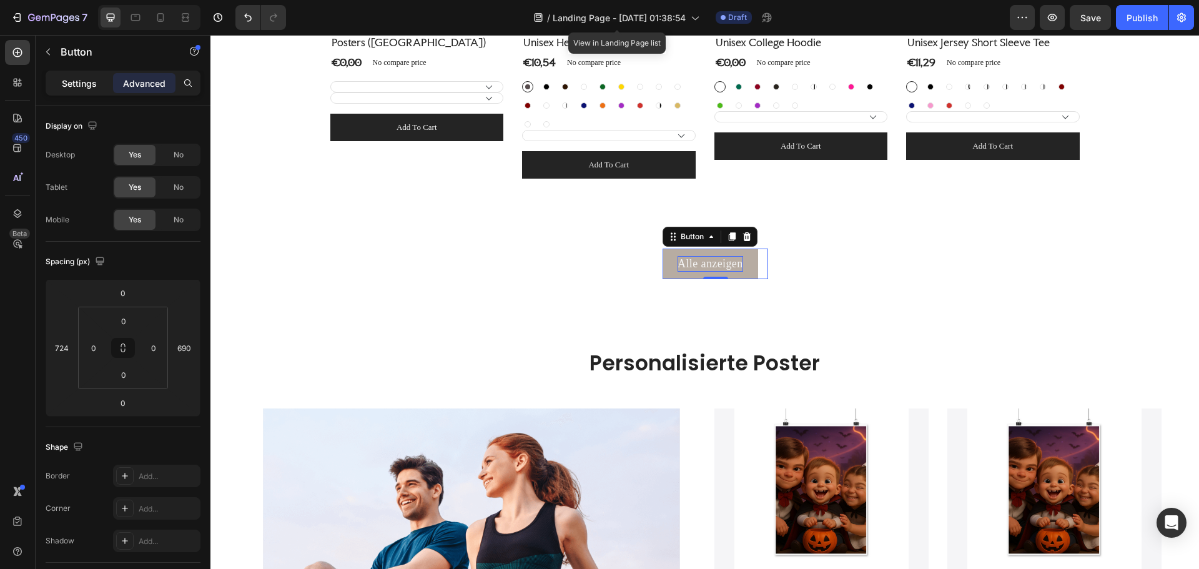
click at [94, 87] on p "Settings" at bounding box center [79, 83] width 35 height 13
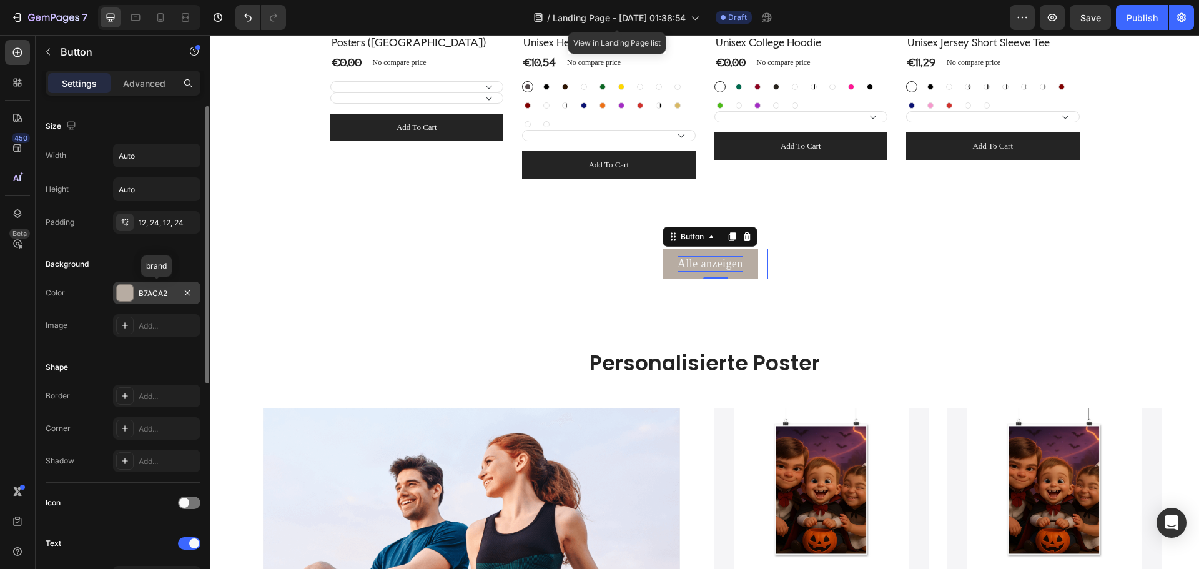
click at [162, 292] on div "B7ACA2" at bounding box center [157, 293] width 36 height 11
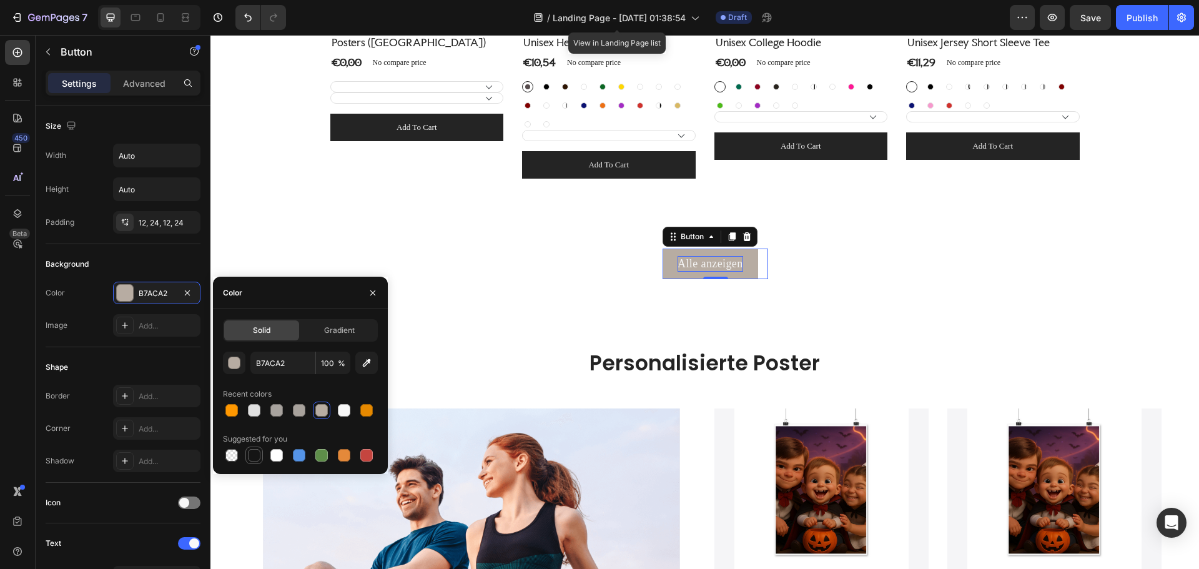
click at [253, 457] on div at bounding box center [254, 455] width 12 height 12
click at [346, 409] on div at bounding box center [344, 410] width 12 height 12
click at [371, 410] on div at bounding box center [366, 410] width 12 height 12
click at [322, 456] on div at bounding box center [321, 455] width 12 height 12
type input "5E8E49"
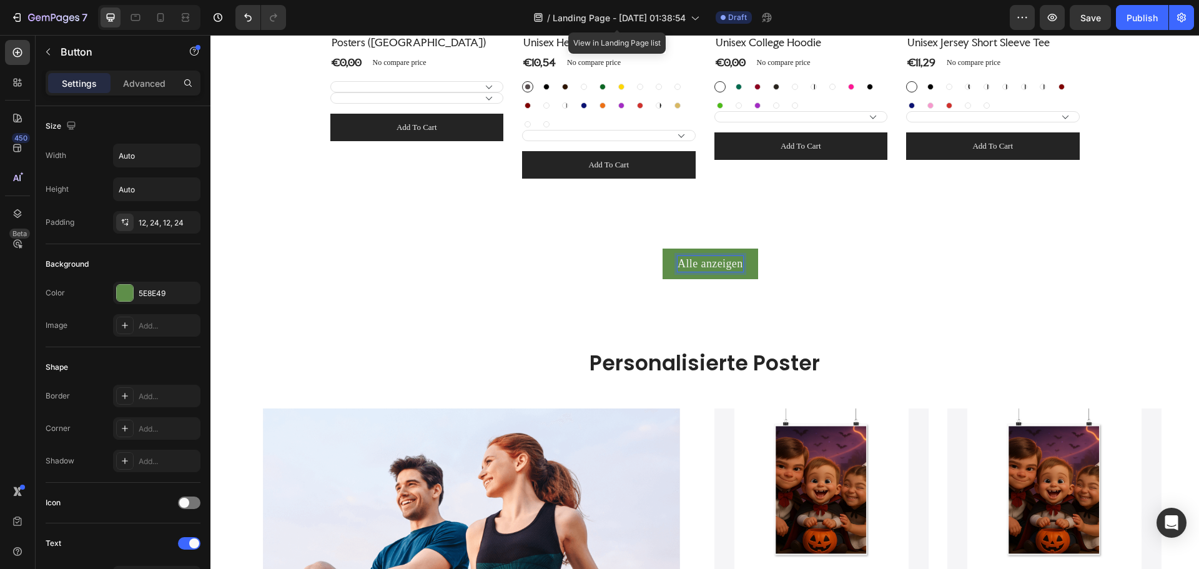
click at [732, 265] on p "Alle anzeigen" at bounding box center [710, 264] width 66 height 16
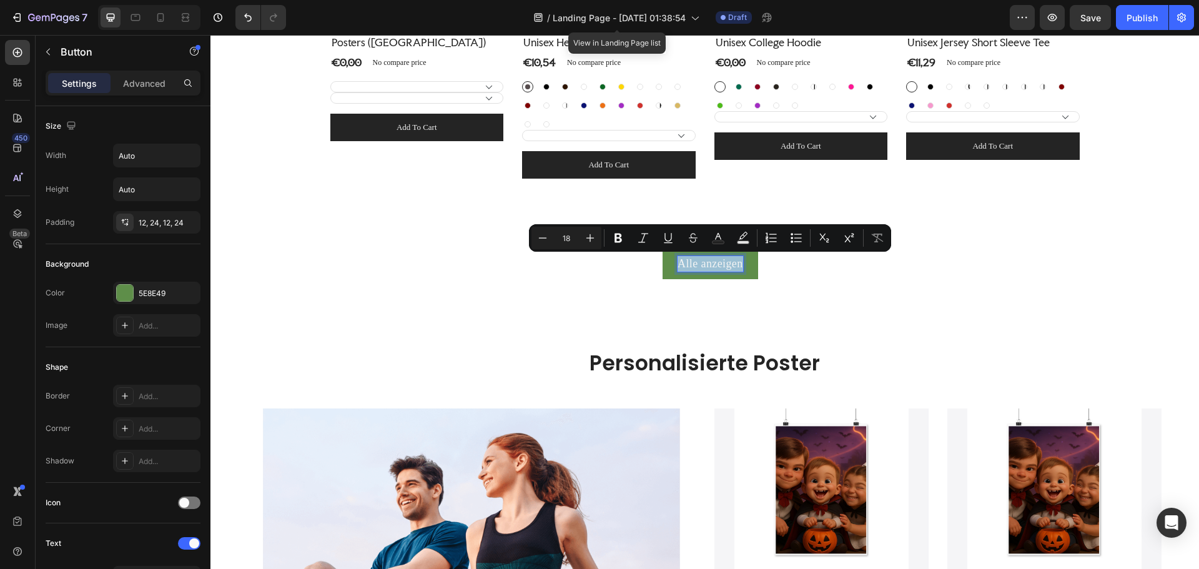
drag, startPoint x: 742, startPoint y: 265, endPoint x: 677, endPoint y: 263, distance: 65.0
click at [677, 263] on button "Alle anzeigen" at bounding box center [710, 263] width 96 height 31
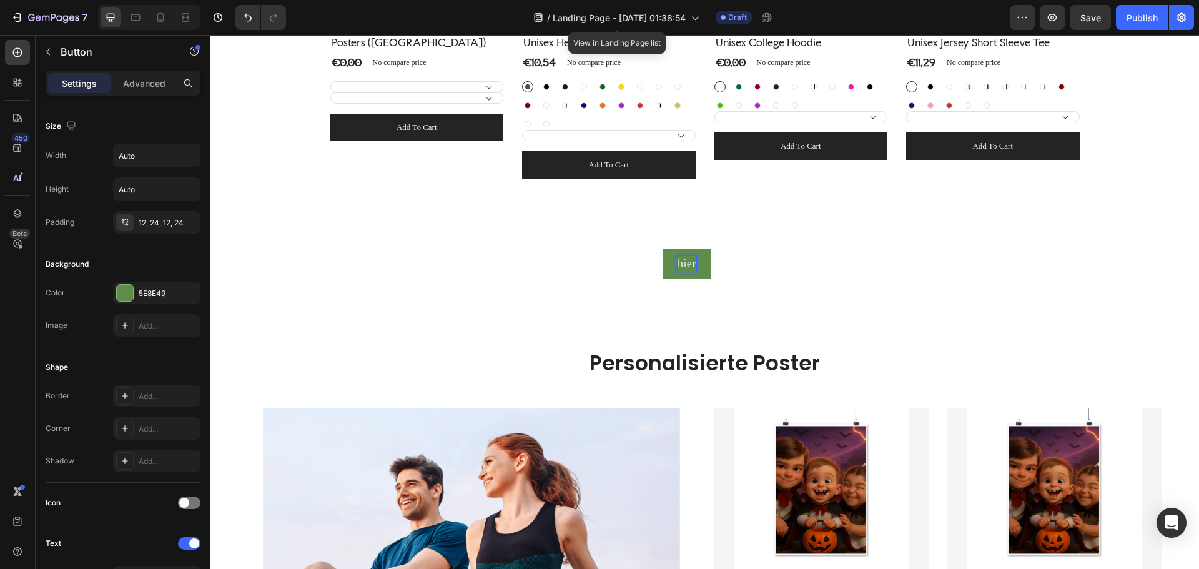
click at [662, 248] on button "hier" at bounding box center [686, 263] width 49 height 31
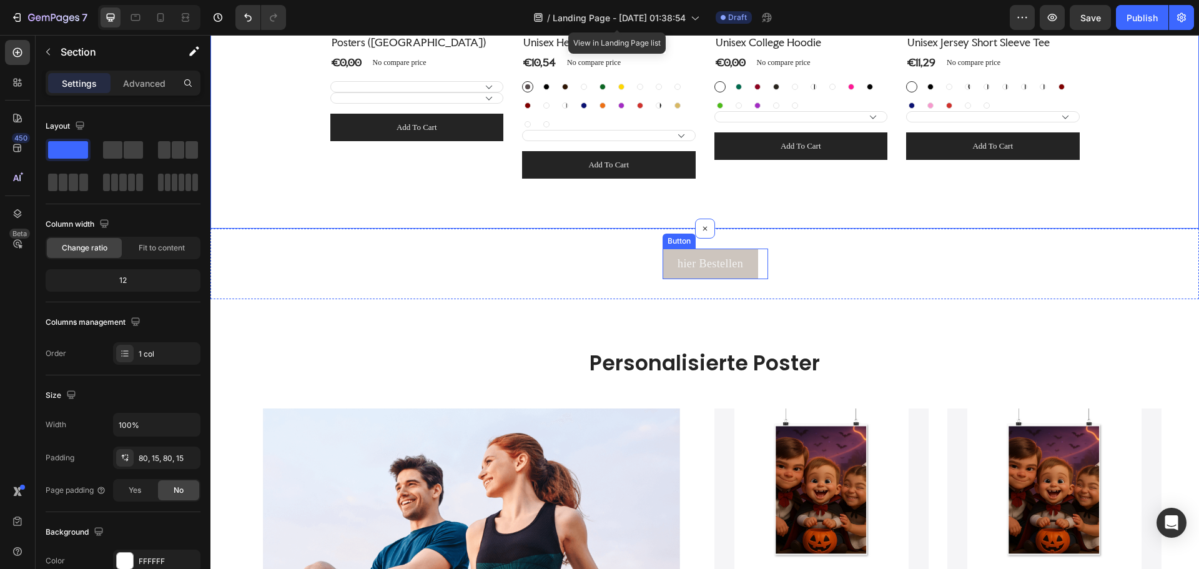
click at [751, 271] on button "hier Bestellen" at bounding box center [710, 263] width 96 height 31
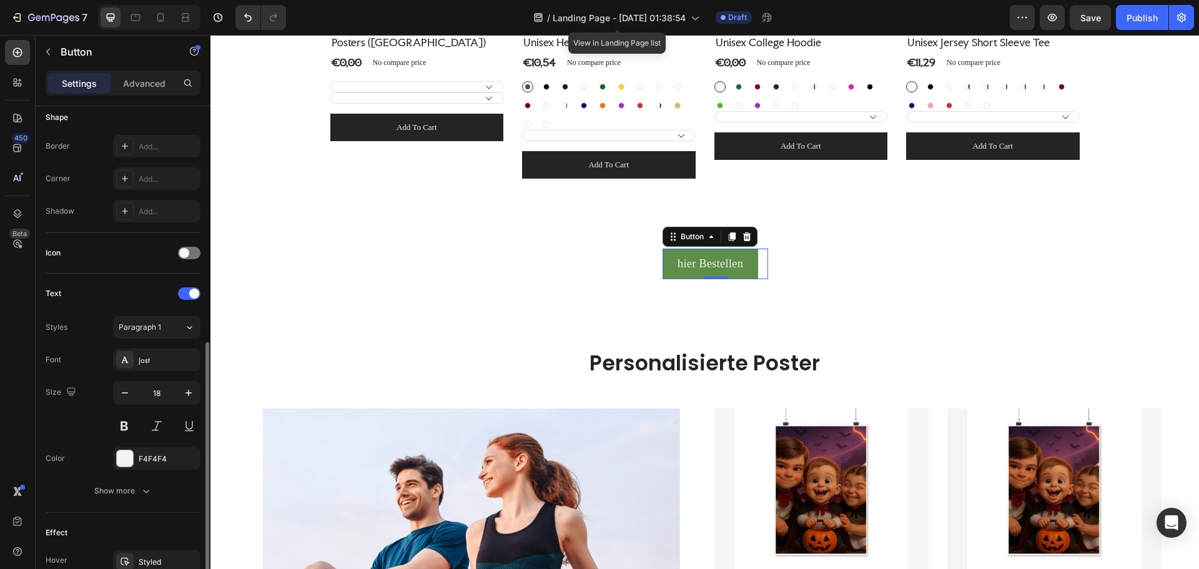
scroll to position [312, 0]
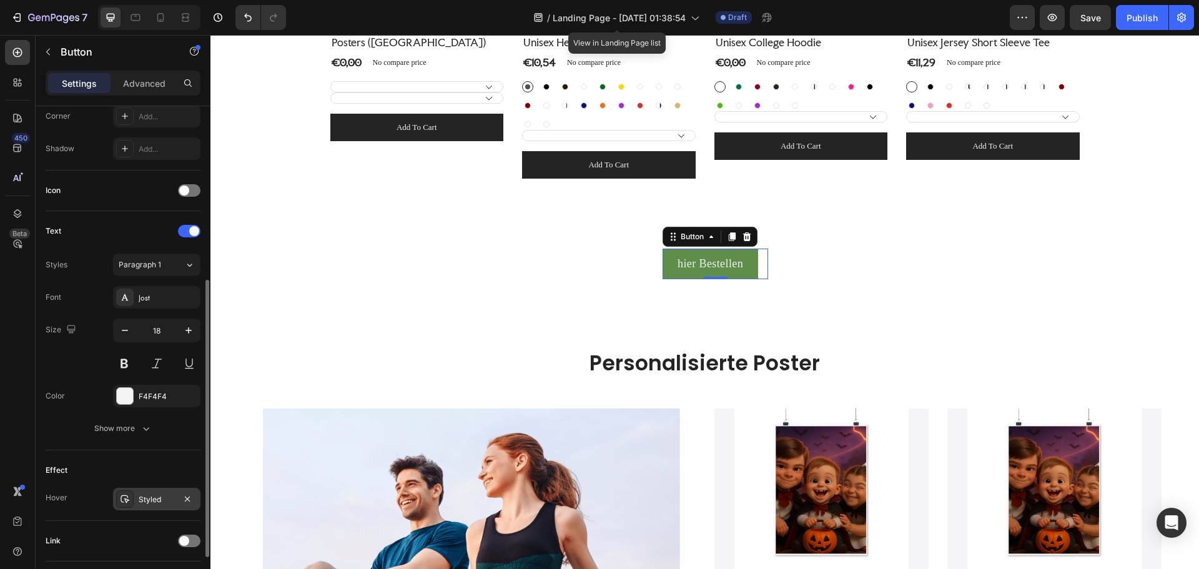
click at [151, 498] on div "Styled" at bounding box center [157, 499] width 36 height 11
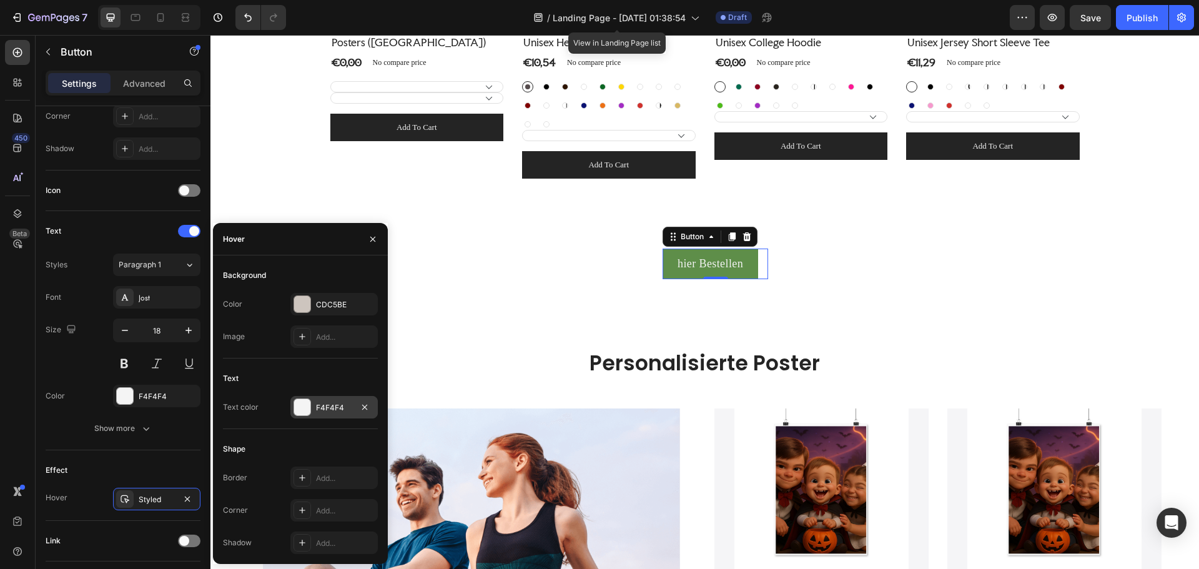
click at [298, 408] on div at bounding box center [302, 407] width 16 height 16
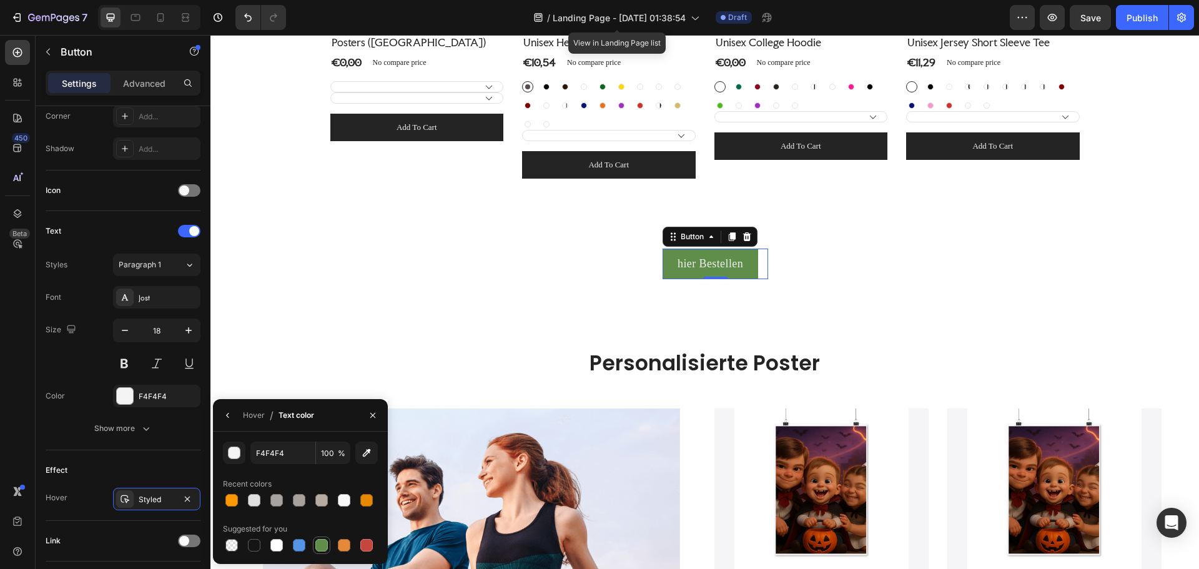
click at [317, 547] on div at bounding box center [321, 545] width 12 height 12
type input "5E8E49"
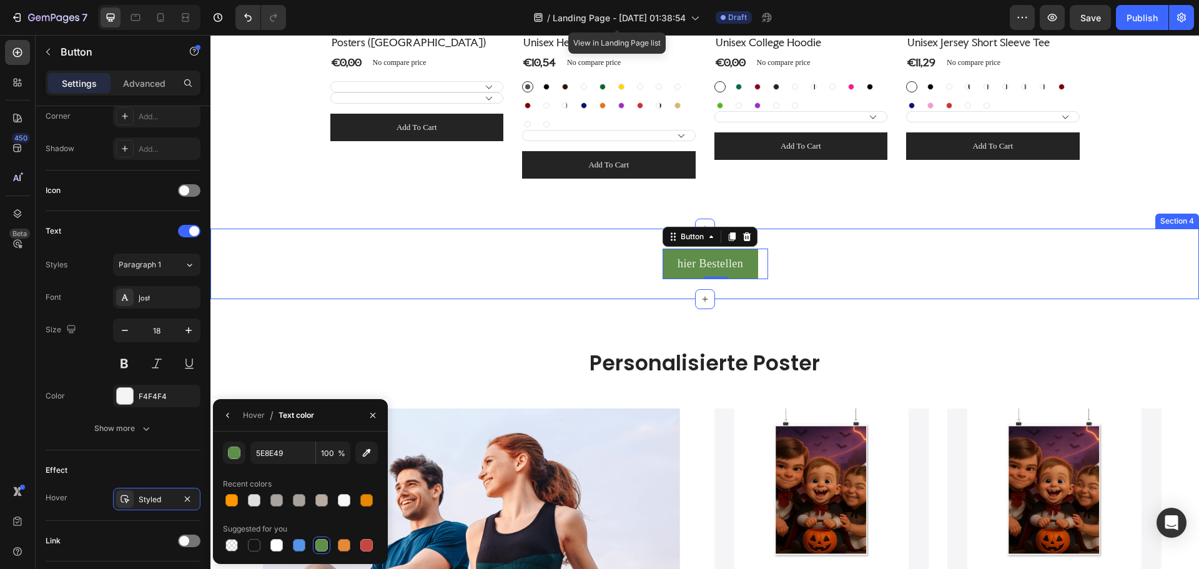
click at [882, 261] on div "hier Bestellen Button 0" at bounding box center [704, 263] width 988 height 31
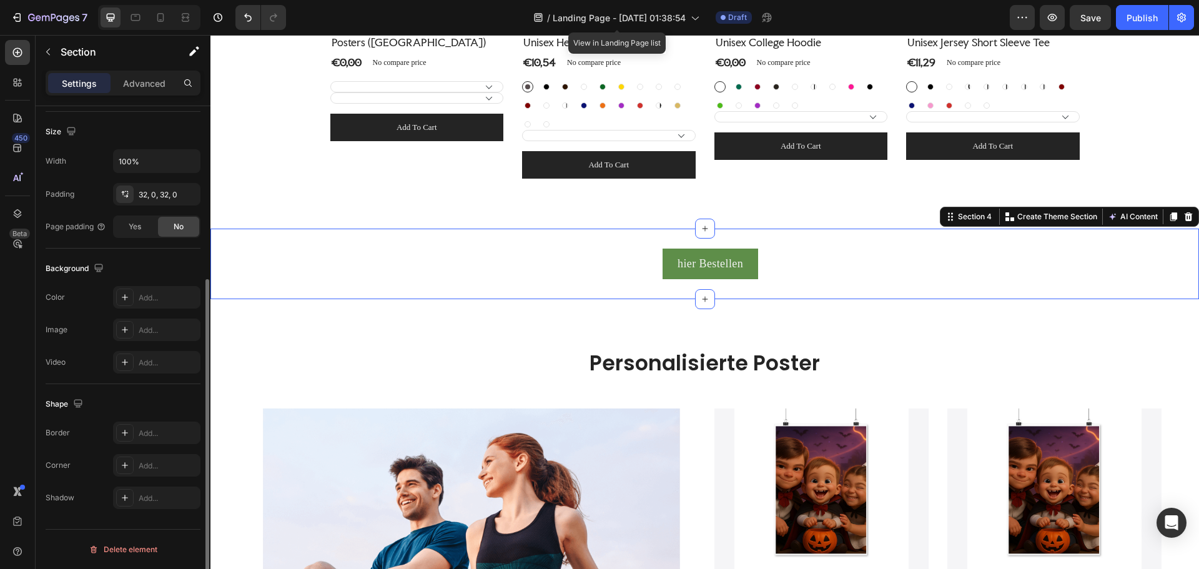
scroll to position [0, 0]
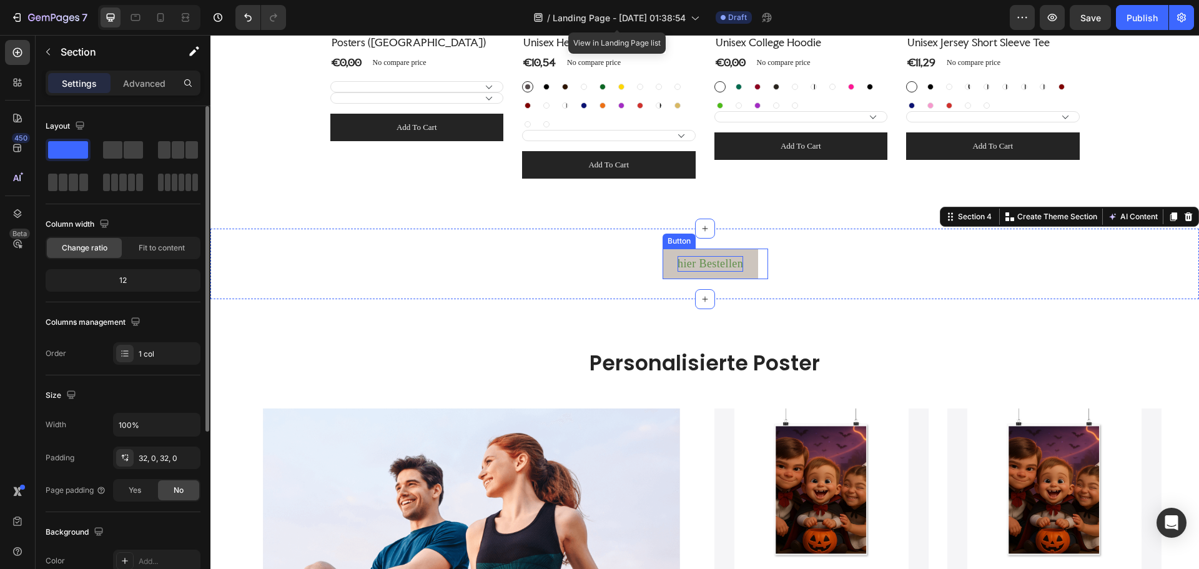
click at [733, 265] on p "hier Bestellen" at bounding box center [710, 264] width 66 height 16
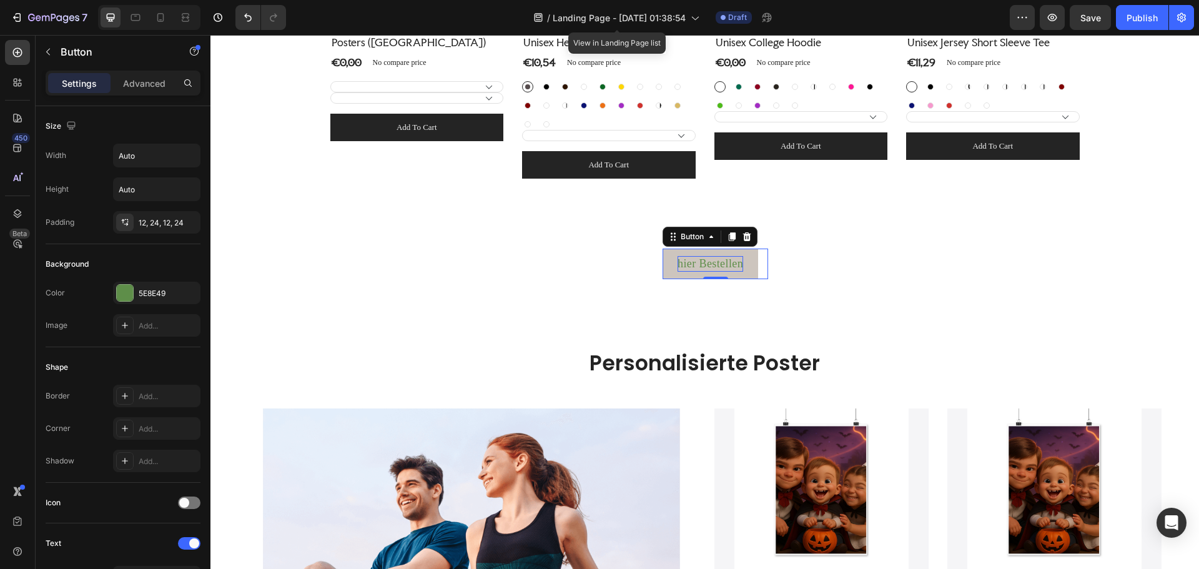
click at [97, 89] on div "Settings" at bounding box center [79, 83] width 62 height 20
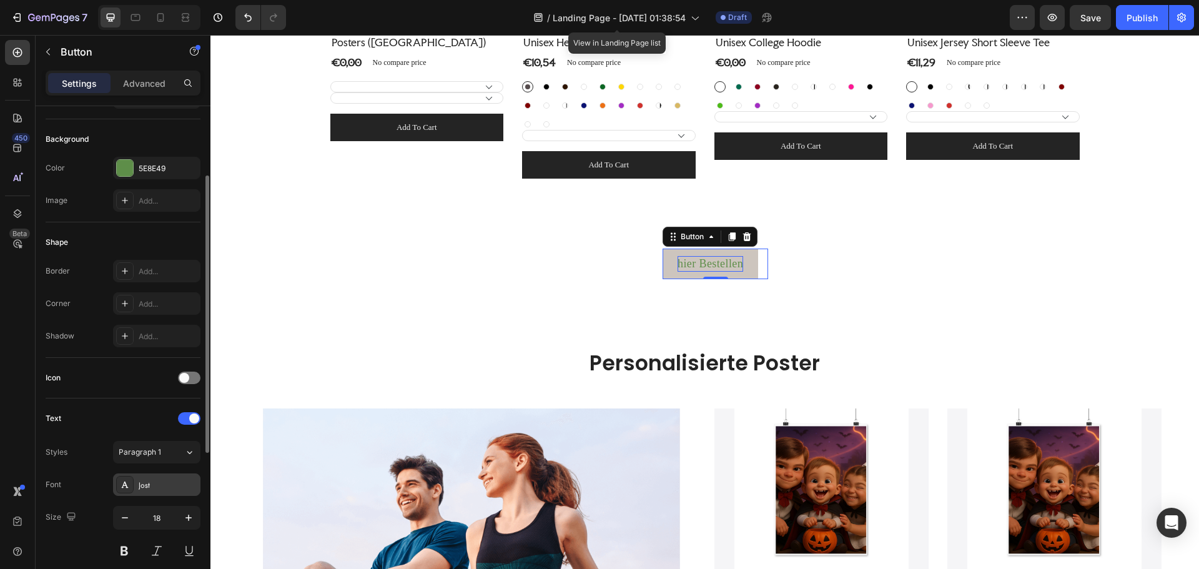
click at [169, 493] on div "Jost" at bounding box center [156, 484] width 87 height 22
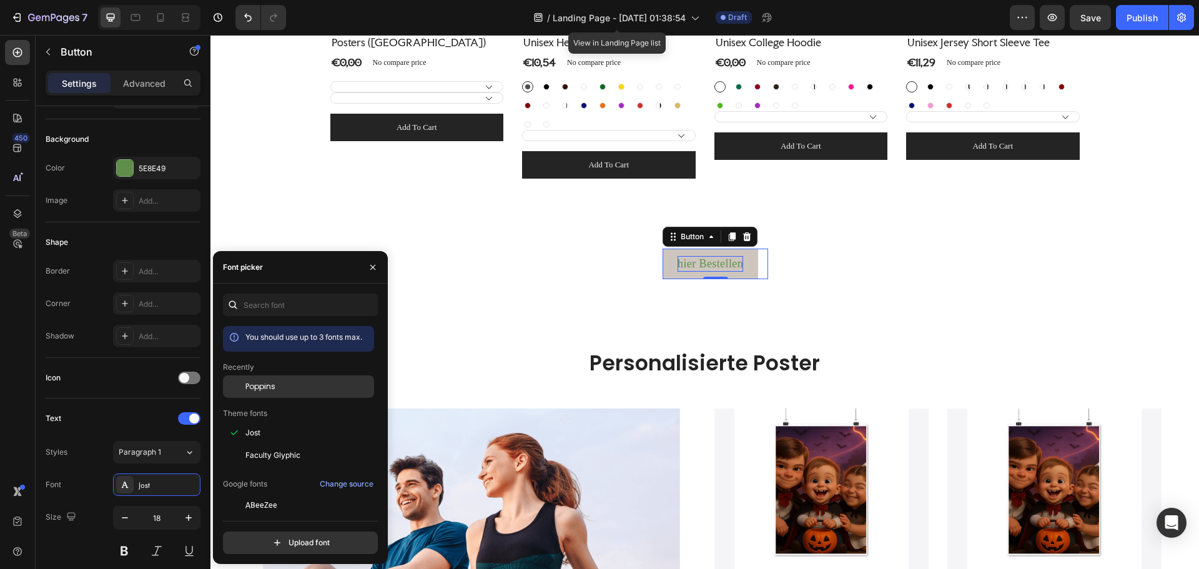
click at [262, 381] on span "Poppins" at bounding box center [260, 386] width 30 height 11
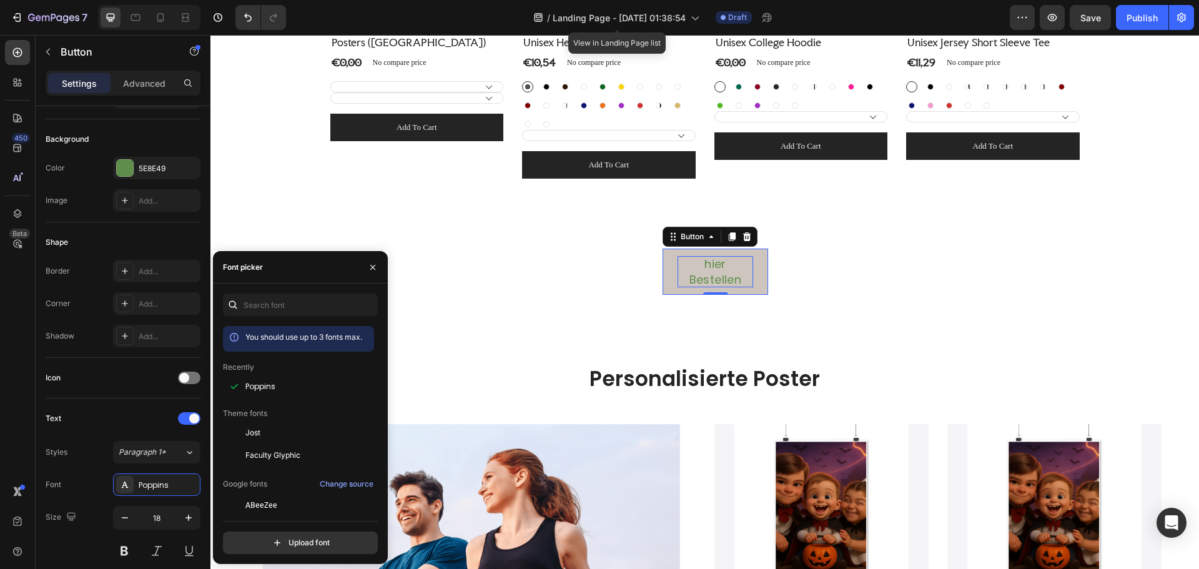
click at [757, 269] on button "hier Bestellen" at bounding box center [715, 271] width 106 height 46
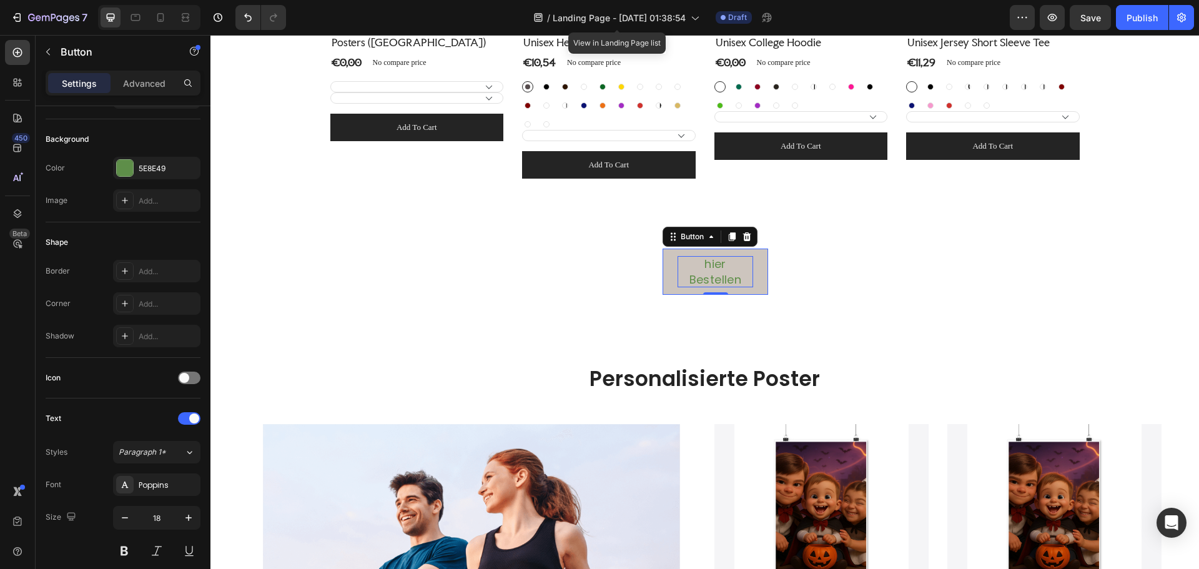
click at [757, 271] on button "hier Bestellen" at bounding box center [715, 271] width 106 height 46
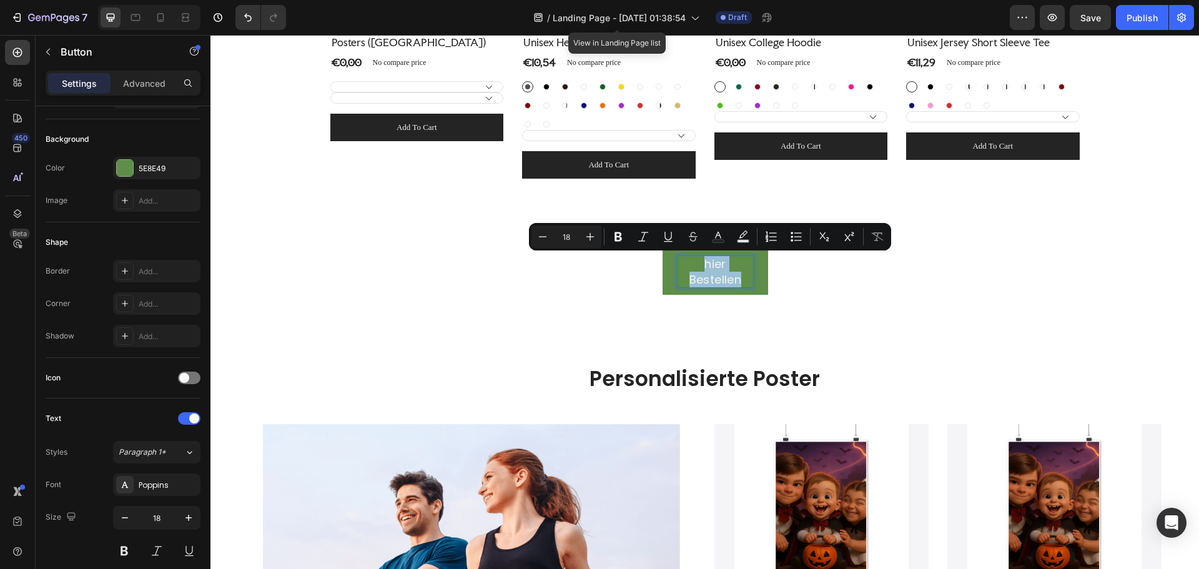
drag, startPoint x: 735, startPoint y: 278, endPoint x: 694, endPoint y: 266, distance: 43.7
click at [694, 266] on p "hier Bestellen" at bounding box center [715, 271] width 76 height 31
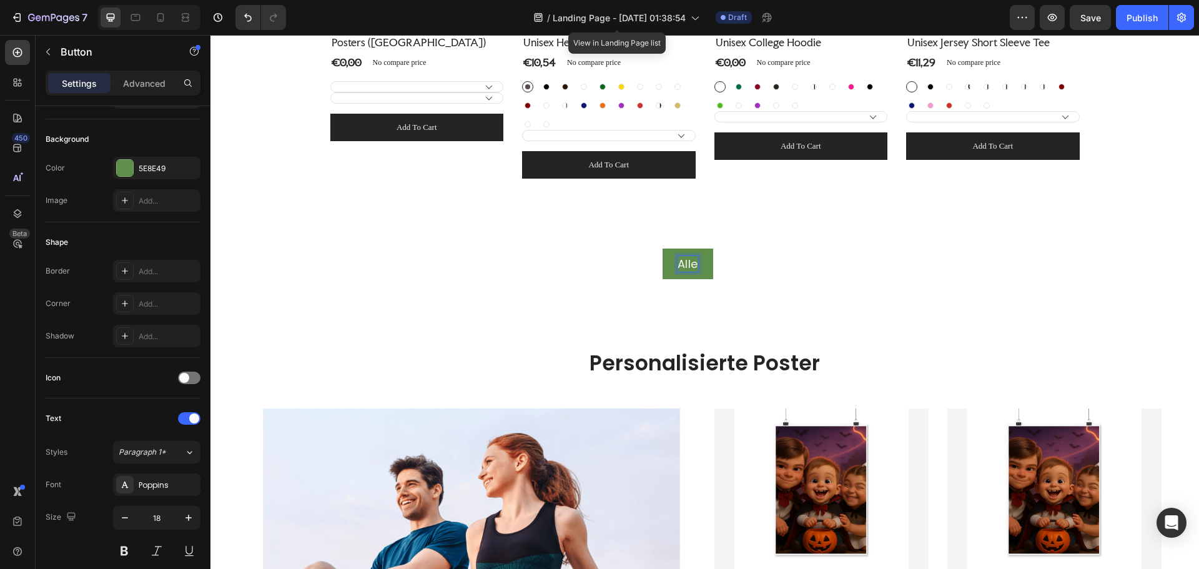
click at [662, 248] on button "Alle" at bounding box center [687, 263] width 51 height 31
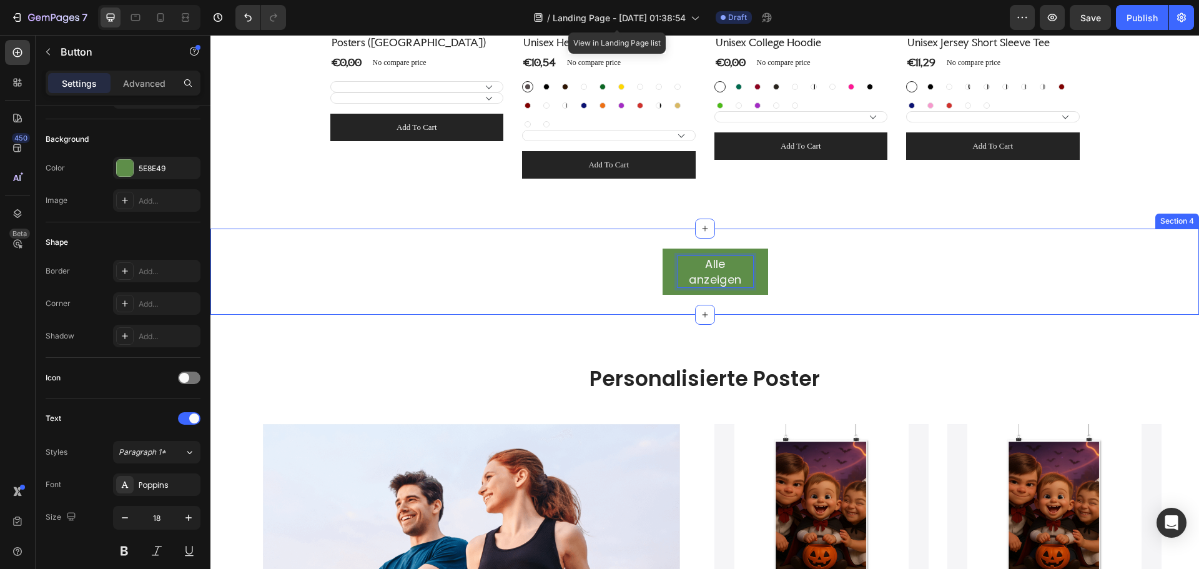
click at [792, 272] on div "Alle anzeigen Button 0" at bounding box center [704, 271] width 988 height 46
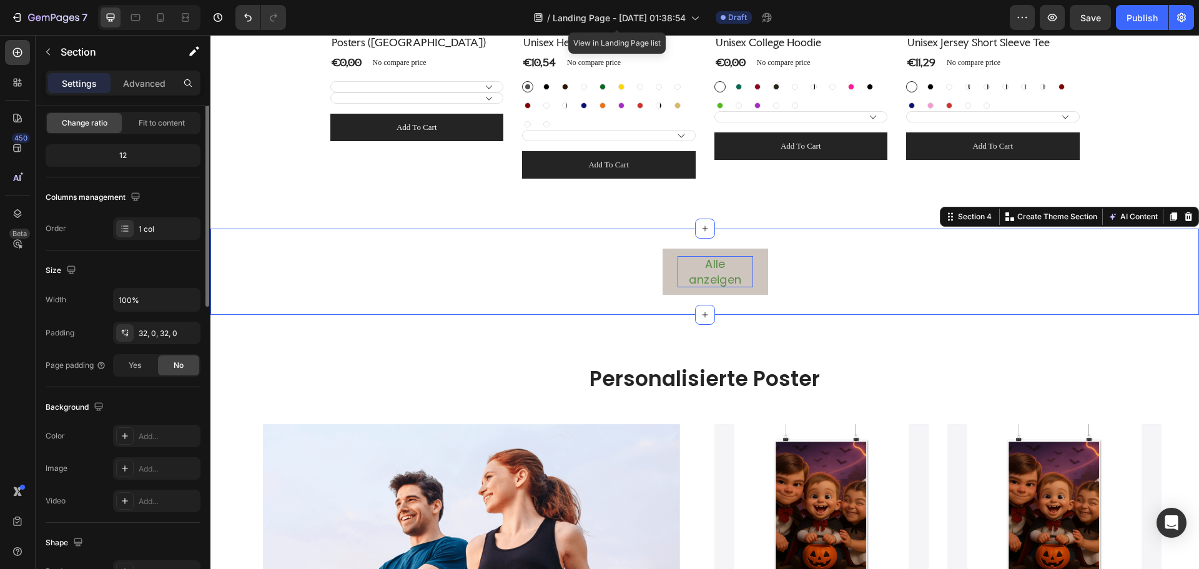
scroll to position [0, 0]
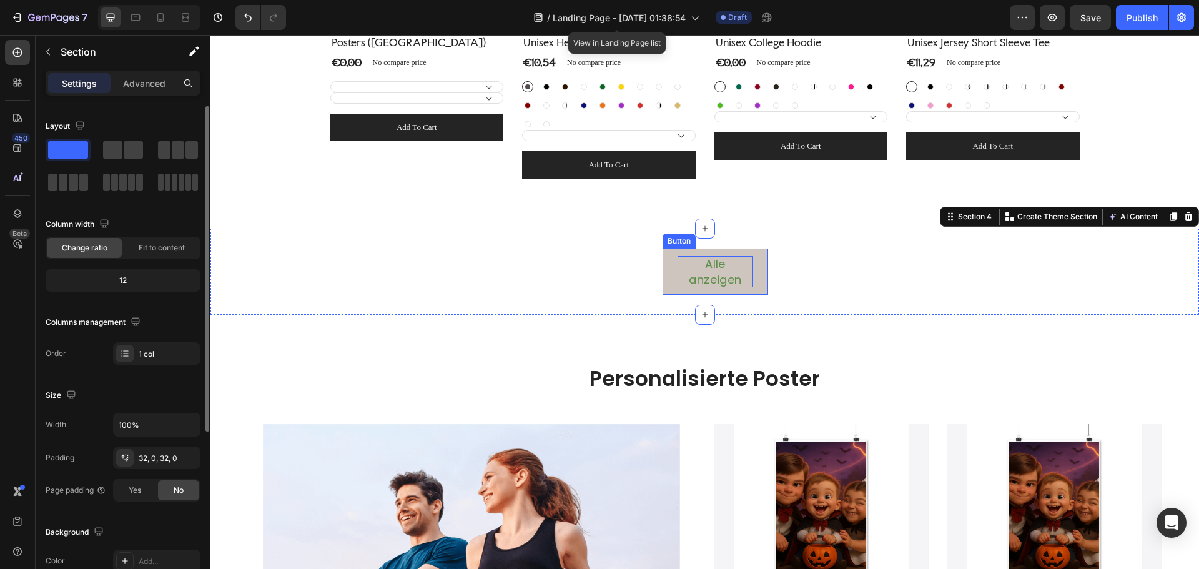
click at [745, 271] on button "Alle anzeigen" at bounding box center [715, 271] width 106 height 46
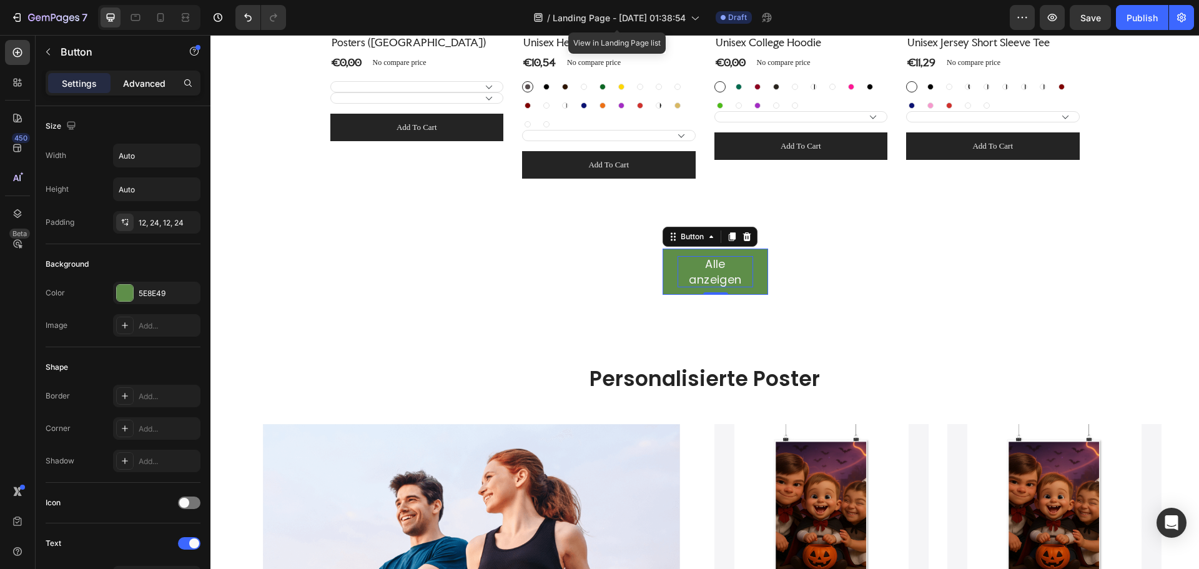
click at [142, 88] on p "Advanced" at bounding box center [144, 83] width 42 height 13
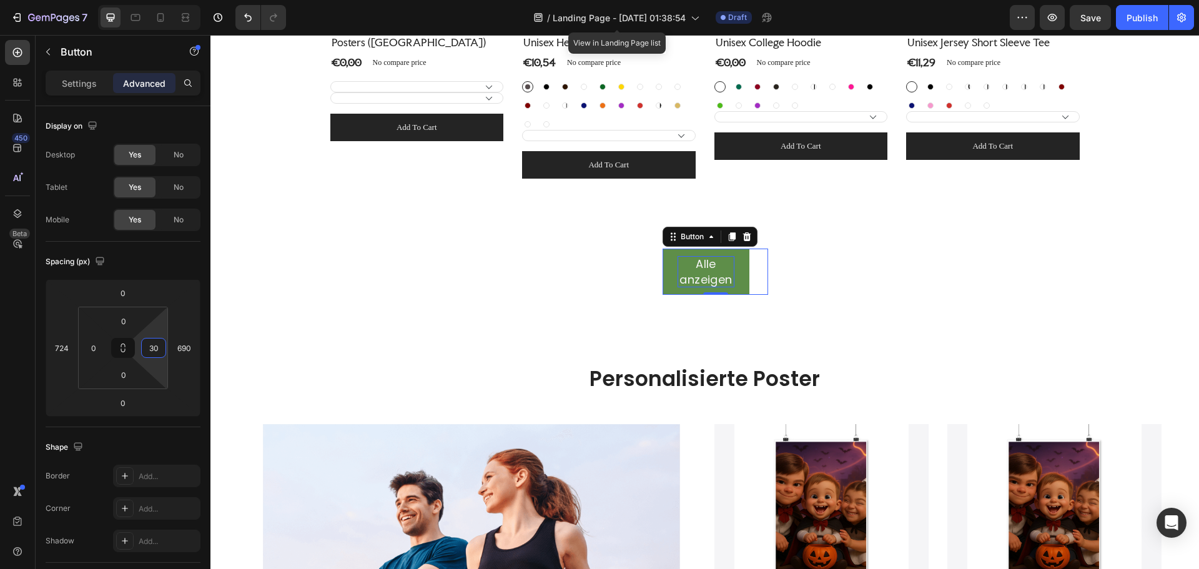
type input "0"
drag, startPoint x: 164, startPoint y: 335, endPoint x: 175, endPoint y: 356, distance: 23.5
click at [175, 0] on html "7 Version history / Landing Page - [DATE] 01:38:54 View in Landing Page list Dr…" at bounding box center [599, 0] width 1199 height 0
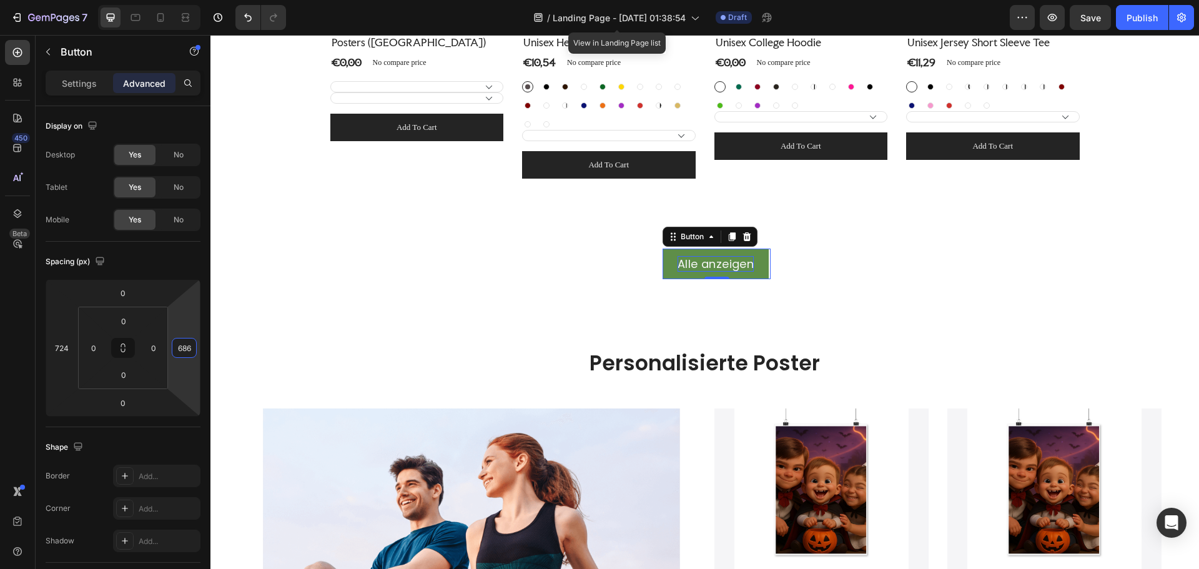
click at [182, 0] on html "7 Version history / Landing Page - [DATE] 01:38:54 View in Landing Page list Dr…" at bounding box center [599, 0] width 1199 height 0
drag, startPoint x: 183, startPoint y: 325, endPoint x: 179, endPoint y: 330, distance: 6.8
click at [179, 0] on html "7 Version history / Landing Page - [DATE] 01:38:54 View in Landing Page list Dr…" at bounding box center [599, 0] width 1199 height 0
type input "662"
click at [184, 0] on html "7 Version history / Landing Page - [DATE] 01:38:54 View in Landing Page list Dr…" at bounding box center [599, 0] width 1199 height 0
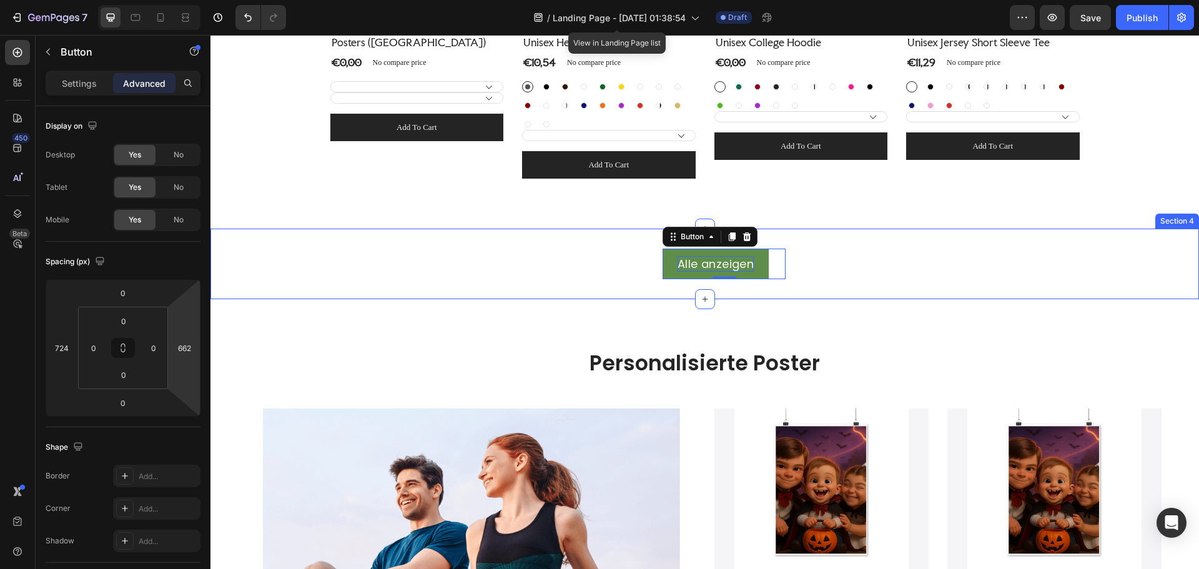
click at [885, 290] on div "Alle anzeigen Button 0 Section 4" at bounding box center [704, 264] width 988 height 71
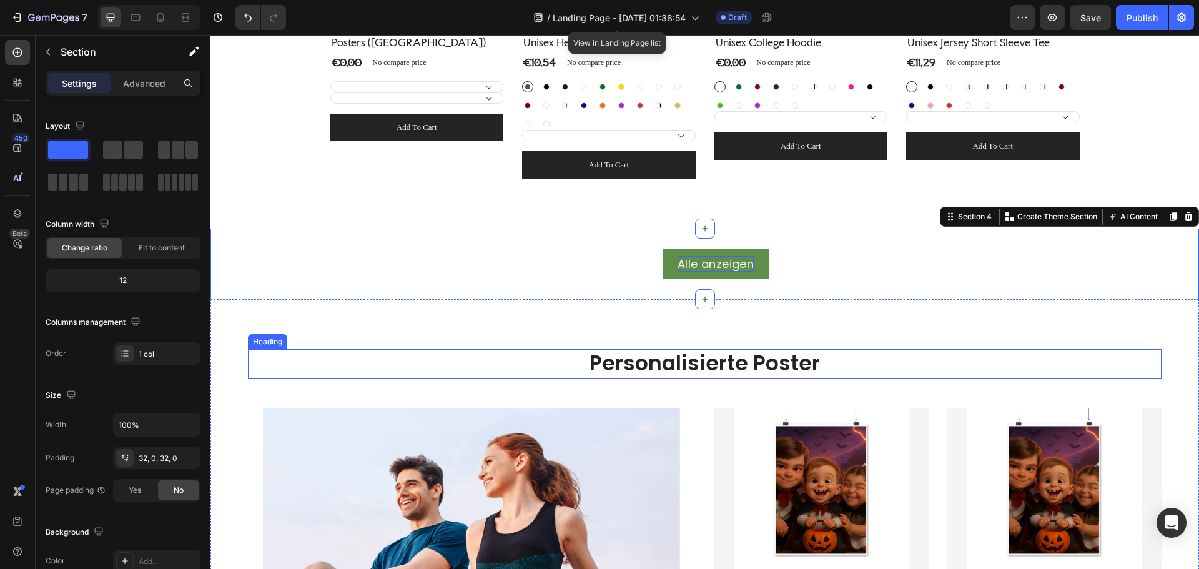
click at [1017, 360] on h2 "Personalisierte Poster" at bounding box center [704, 363] width 913 height 29
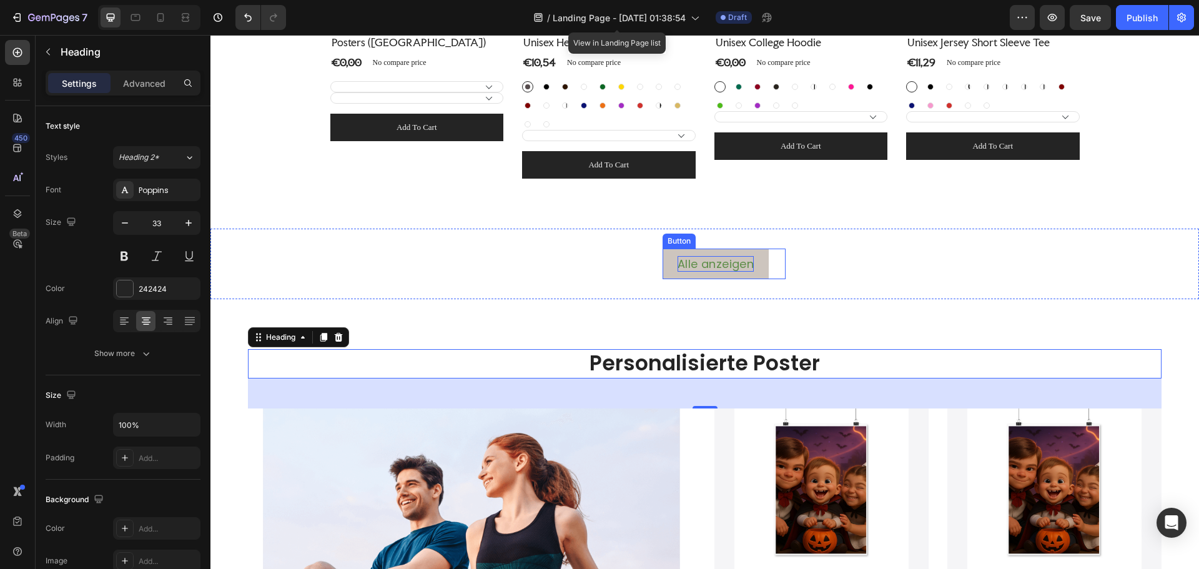
click at [758, 276] on button "Alle anzeigen" at bounding box center [715, 263] width 106 height 31
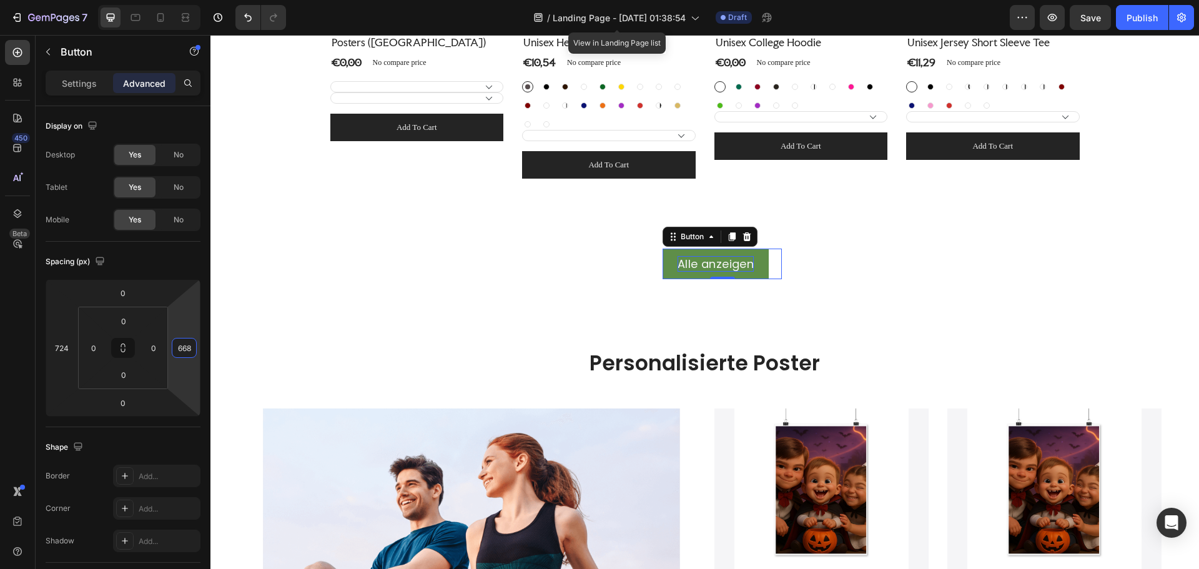
type input "670"
drag, startPoint x: 186, startPoint y: 329, endPoint x: 203, endPoint y: 328, distance: 16.9
click at [187, 0] on html "7 Version history / Landing Page - [DATE] 01:38:54 View in Landing Page list Dr…" at bounding box center [599, 0] width 1199 height 0
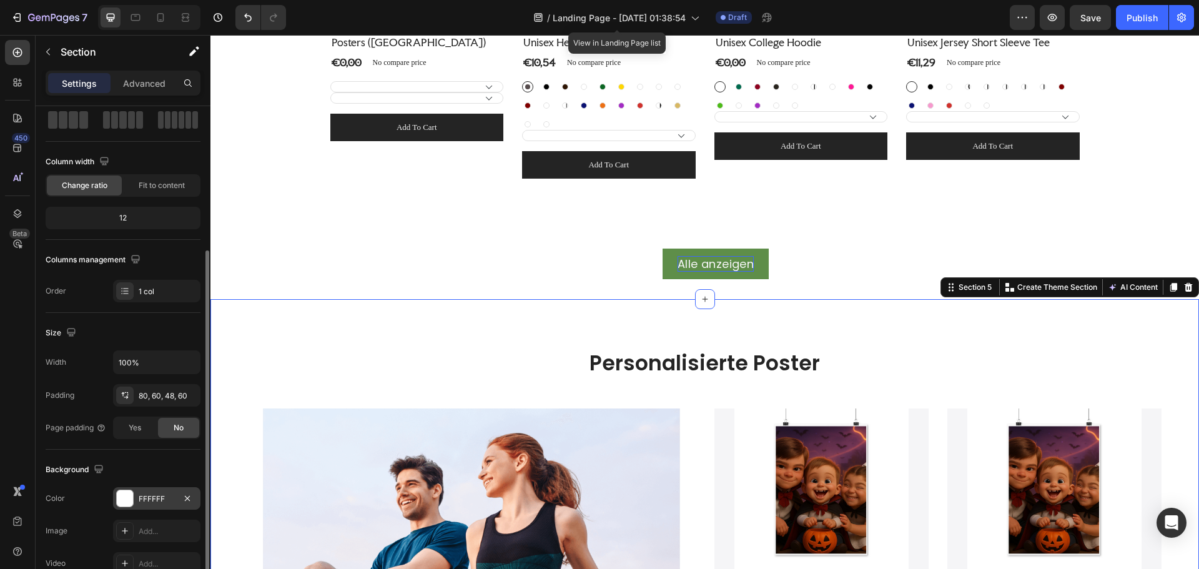
scroll to position [125, 0]
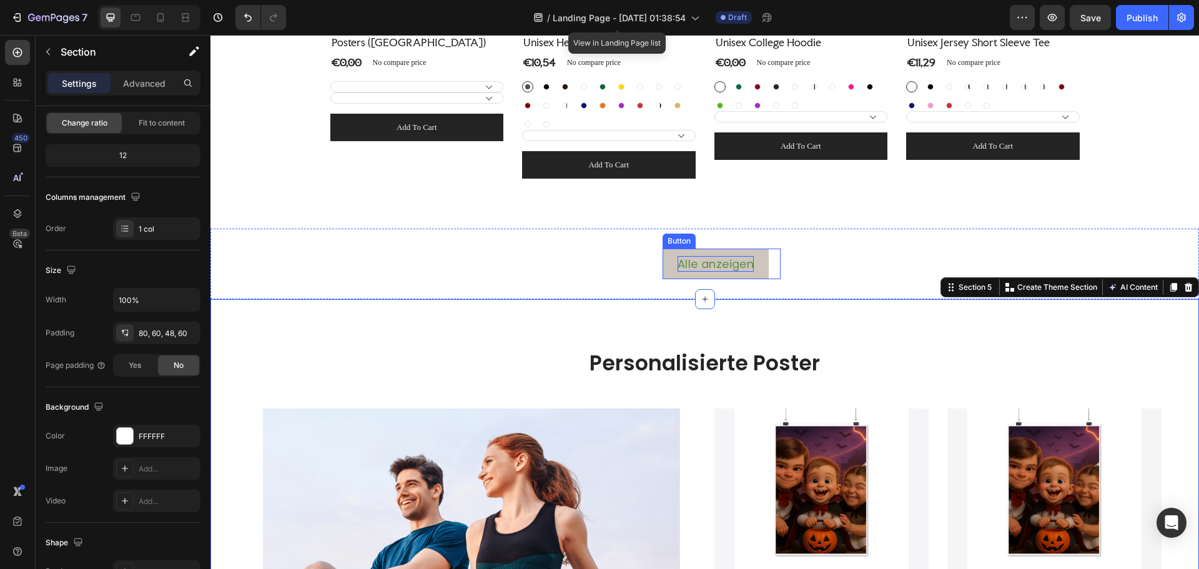
click at [674, 266] on button "Alle anzeigen" at bounding box center [715, 263] width 106 height 31
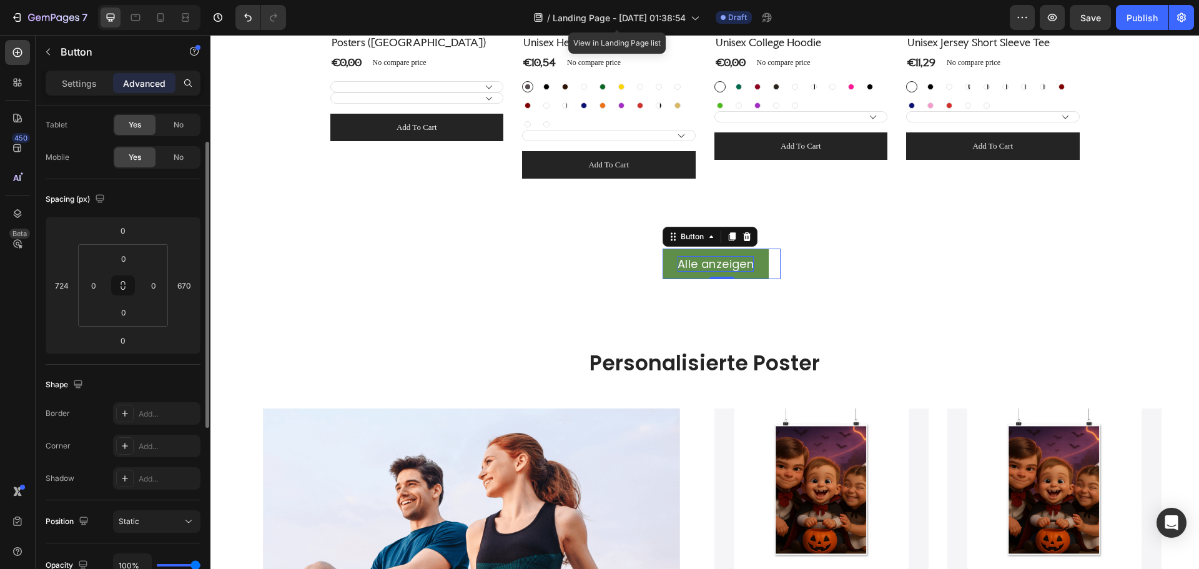
scroll to position [0, 0]
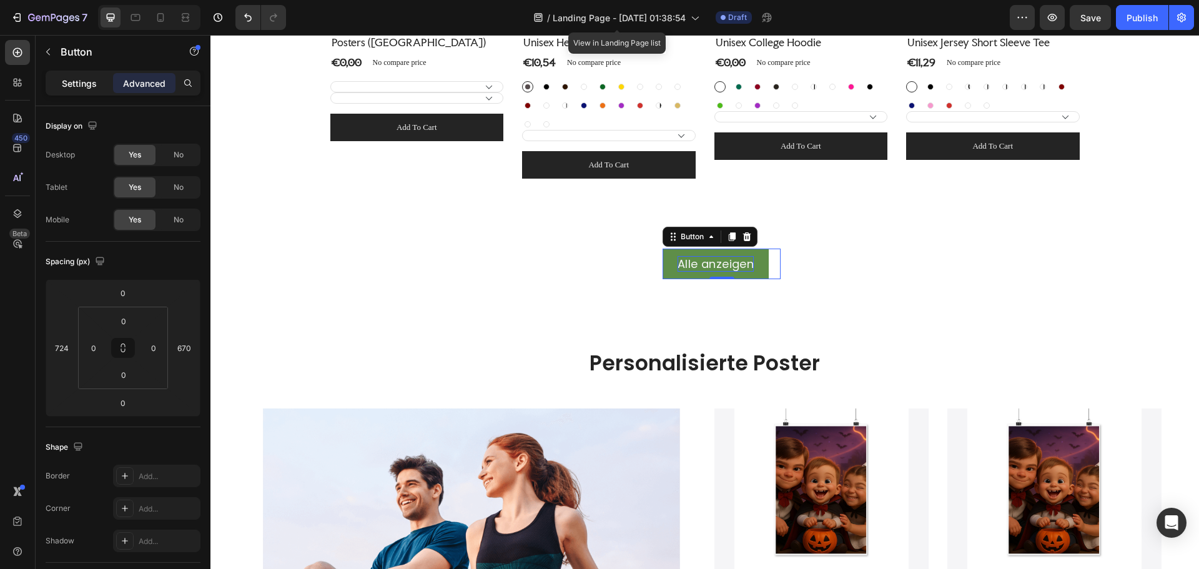
click at [90, 86] on p "Settings" at bounding box center [79, 83] width 35 height 13
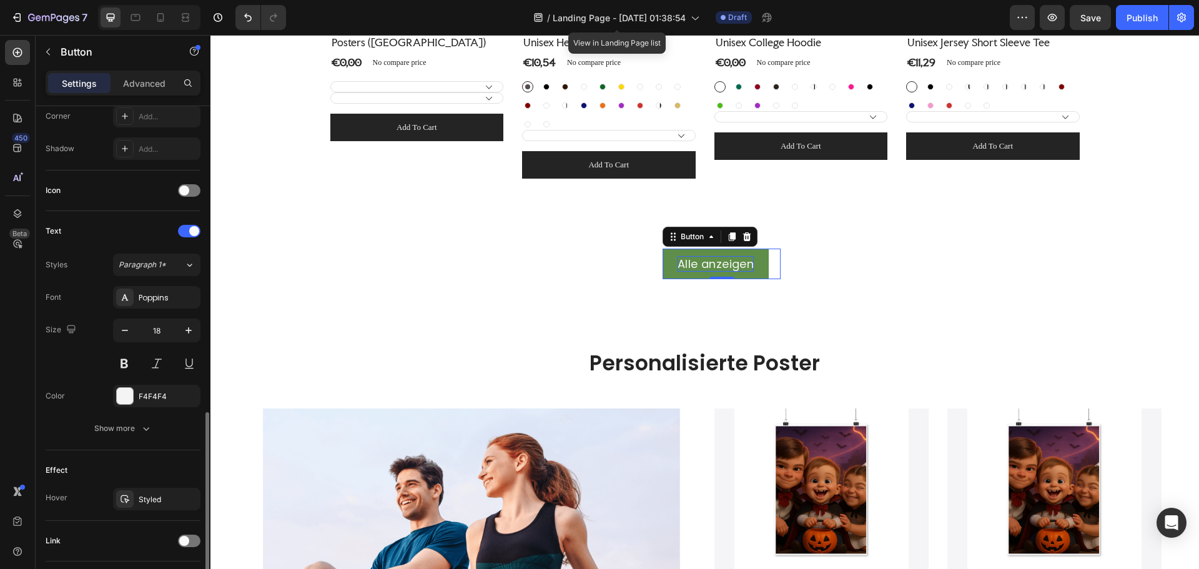
scroll to position [397, 0]
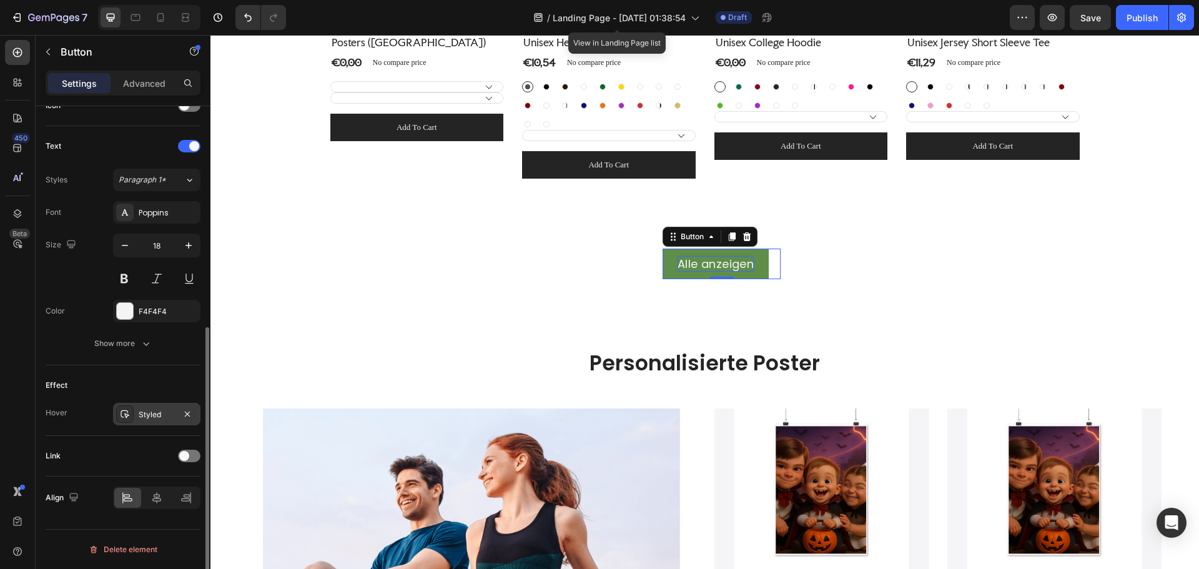
click at [158, 418] on div "Styled" at bounding box center [157, 414] width 36 height 11
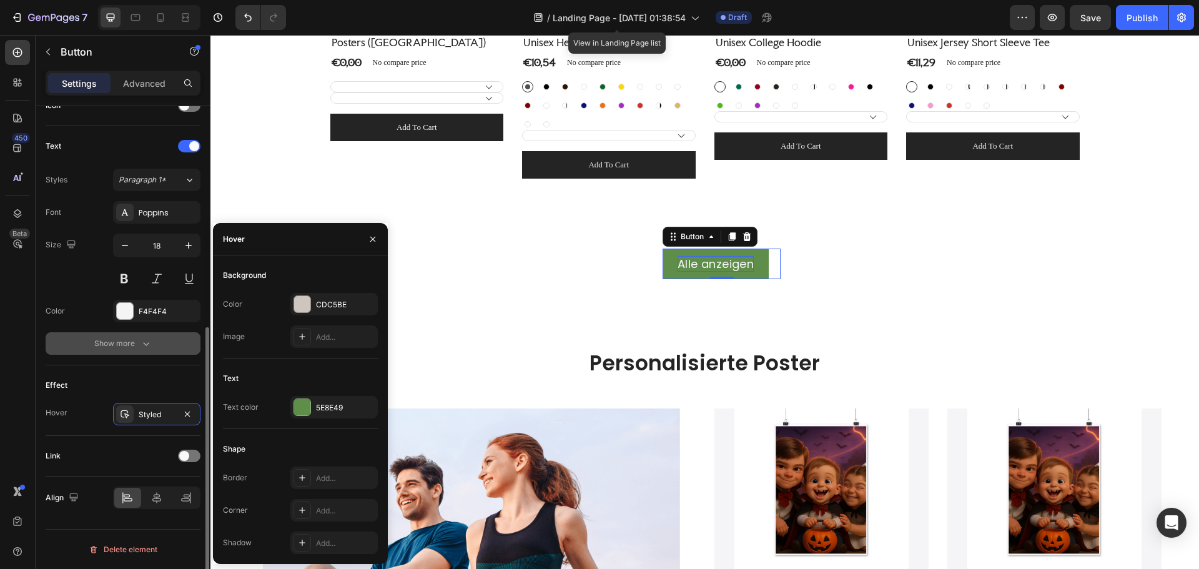
click at [72, 353] on button "Show more" at bounding box center [123, 343] width 155 height 22
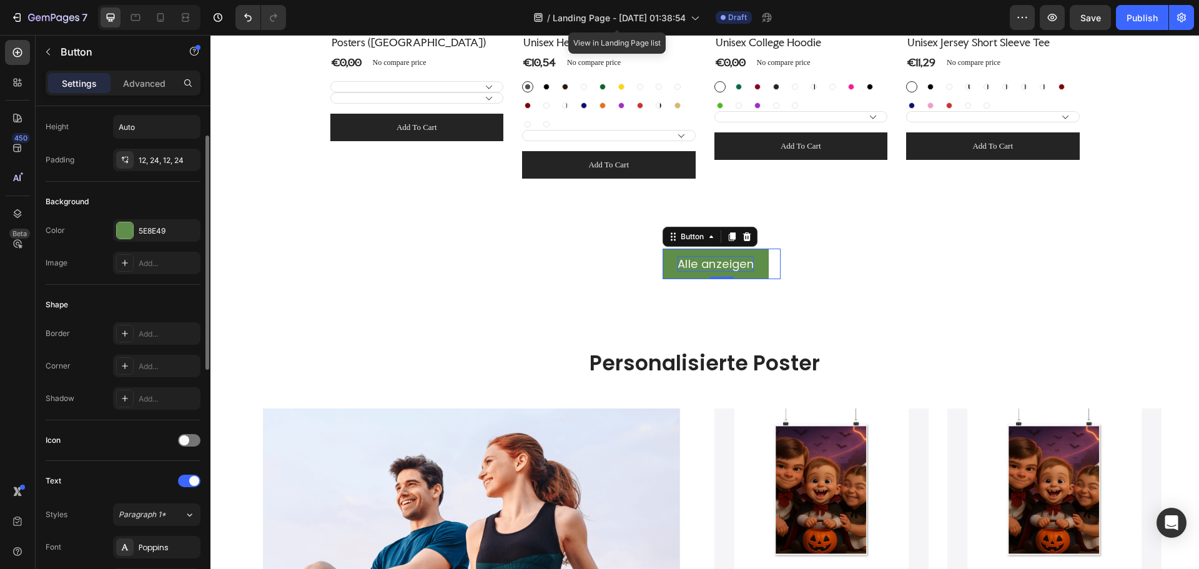
scroll to position [0, 0]
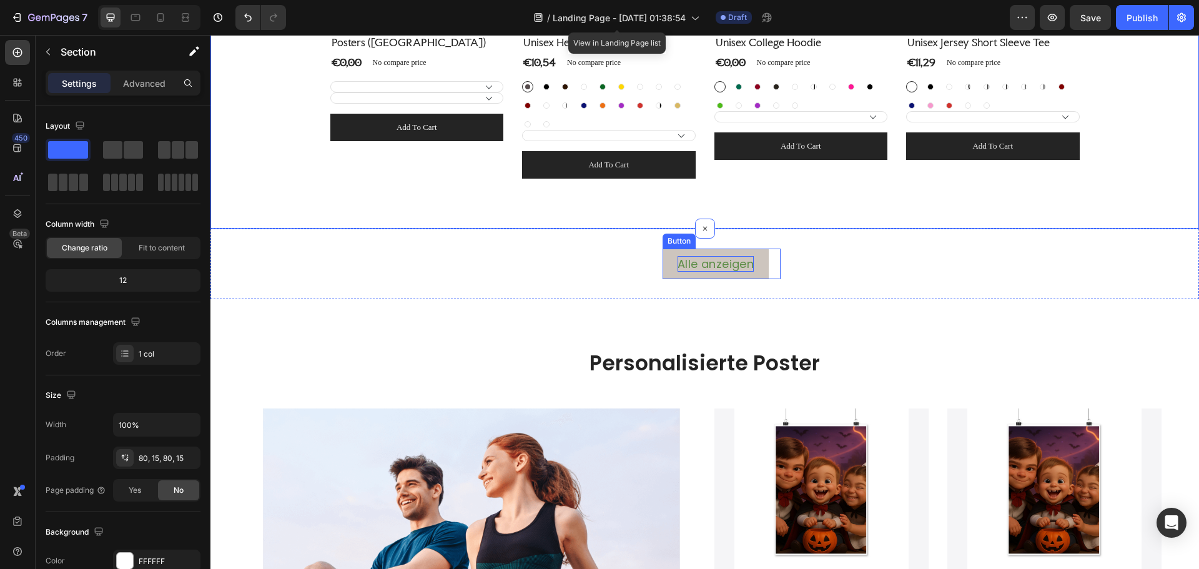
click at [751, 274] on button "Alle anzeigen" at bounding box center [715, 263] width 106 height 31
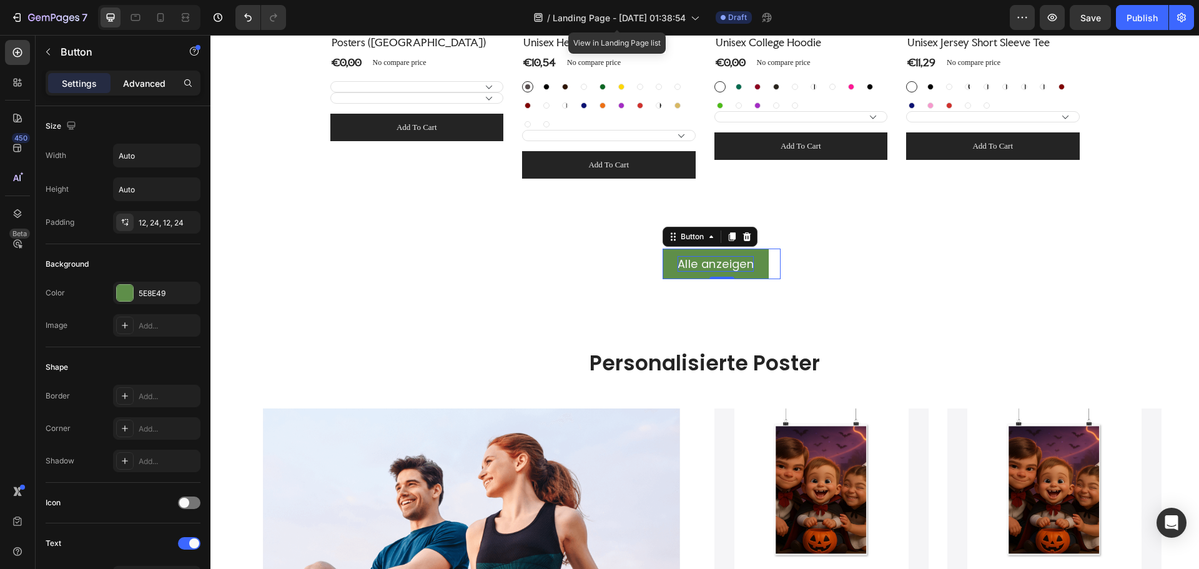
click at [142, 75] on div "Advanced" at bounding box center [144, 83] width 62 height 20
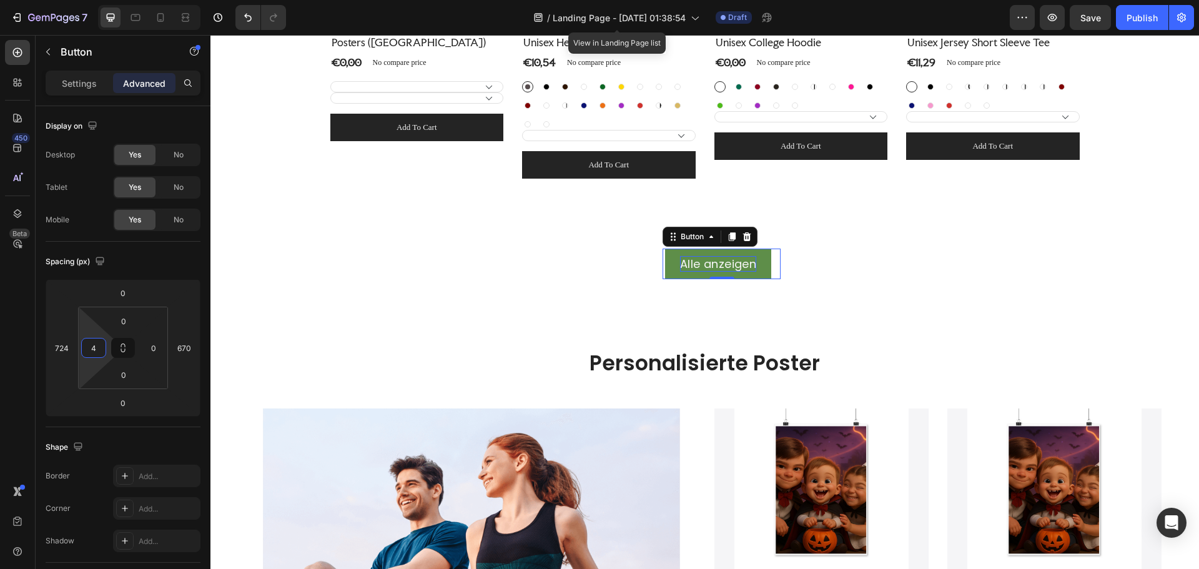
type input "0"
drag, startPoint x: 86, startPoint y: 325, endPoint x: 88, endPoint y: 331, distance: 6.5
click at [88, 0] on html "7 Version history / Landing Page - [DATE] 01:38:54 View in Landing Page list Dr…" at bounding box center [599, 0] width 1199 height 0
type input "0"
drag, startPoint x: 161, startPoint y: 332, endPoint x: 164, endPoint y: 364, distance: 32.0
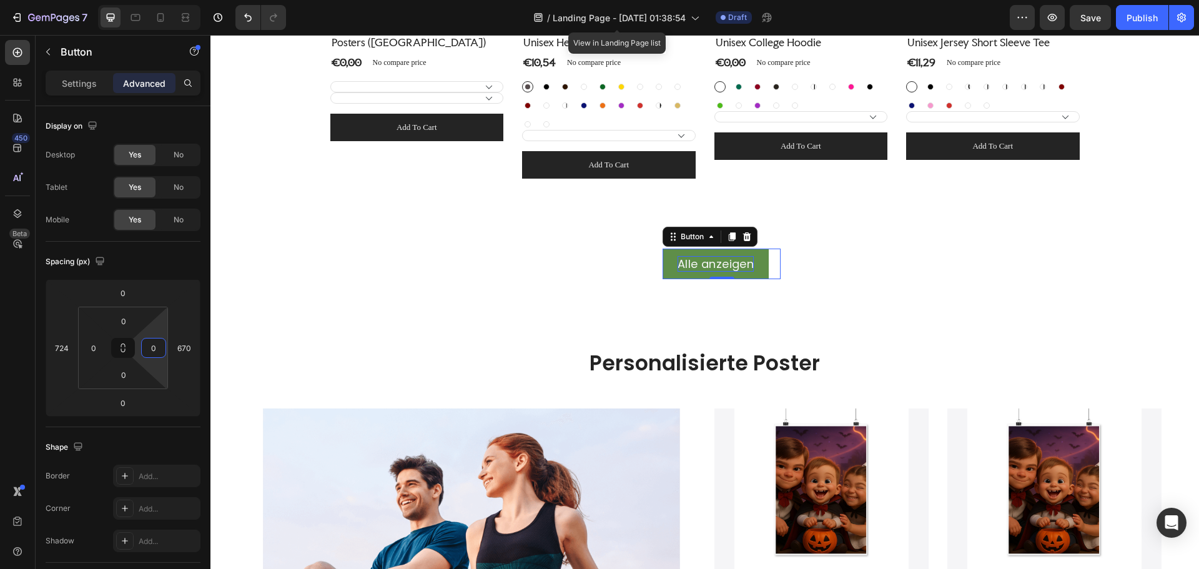
click at [164, 0] on html "7 Version history / Landing Page - [DATE] 01:38:54 View in Landing Page list Dr…" at bounding box center [599, 0] width 1199 height 0
drag, startPoint x: 142, startPoint y: 333, endPoint x: 142, endPoint y: 325, distance: 8.1
click at [142, 0] on html "7 Version history / Landing Page - [DATE] 01:38:54 View in Landing Page list Dr…" at bounding box center [599, 0] width 1199 height 0
type input "572"
drag, startPoint x: 181, startPoint y: 325, endPoint x: 184, endPoint y: 356, distance: 30.7
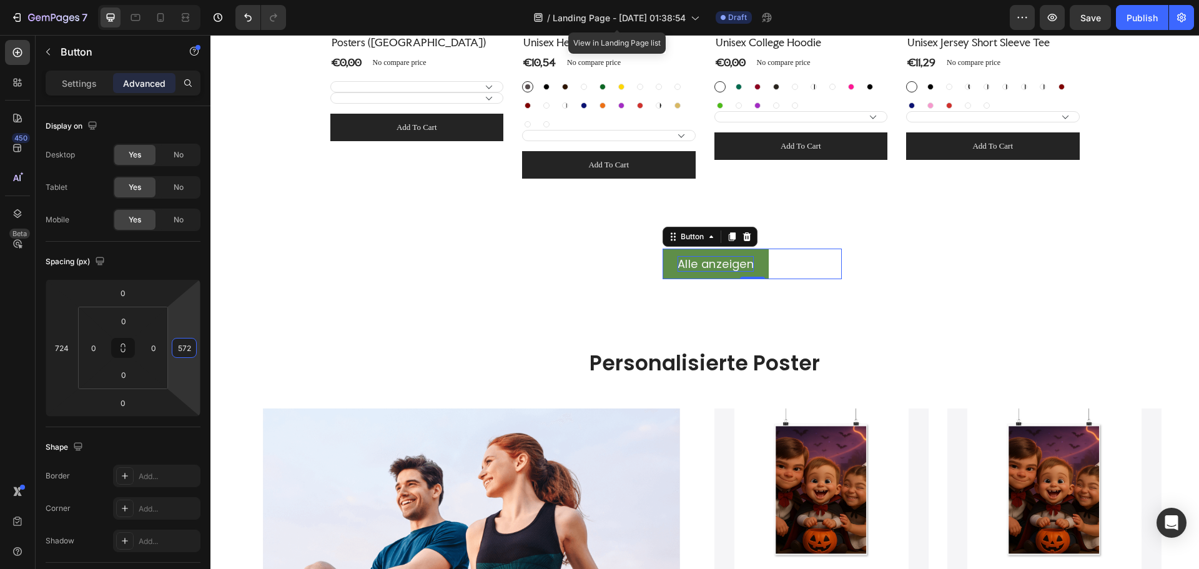
click at [184, 0] on html "7 Version history / Landing Page - [DATE] 01:38:54 View in Landing Page list Dr…" at bounding box center [599, 0] width 1199 height 0
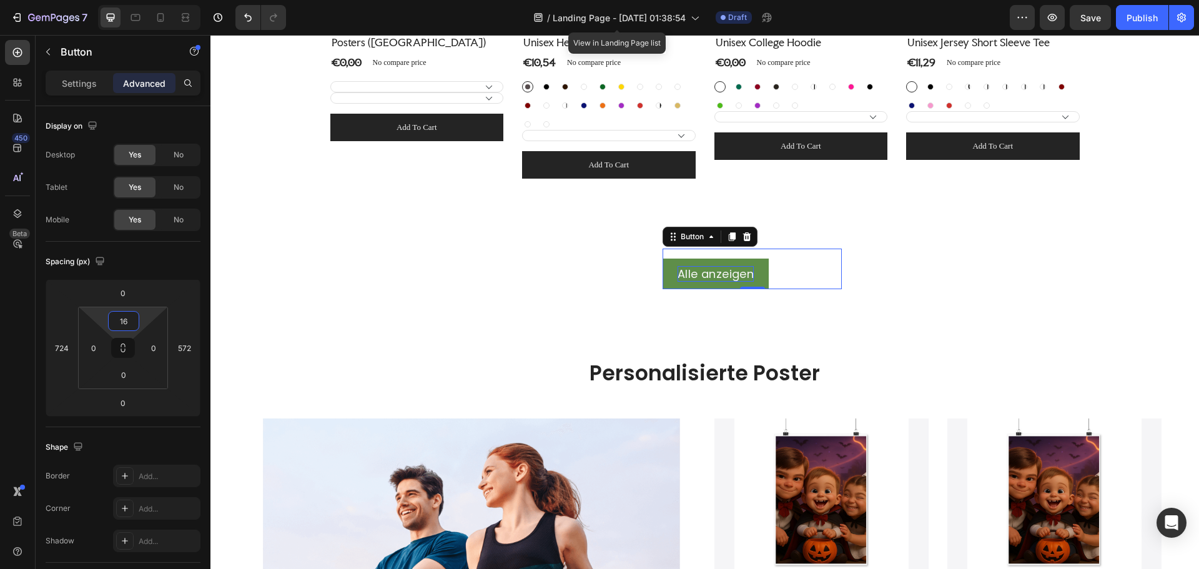
type input "0"
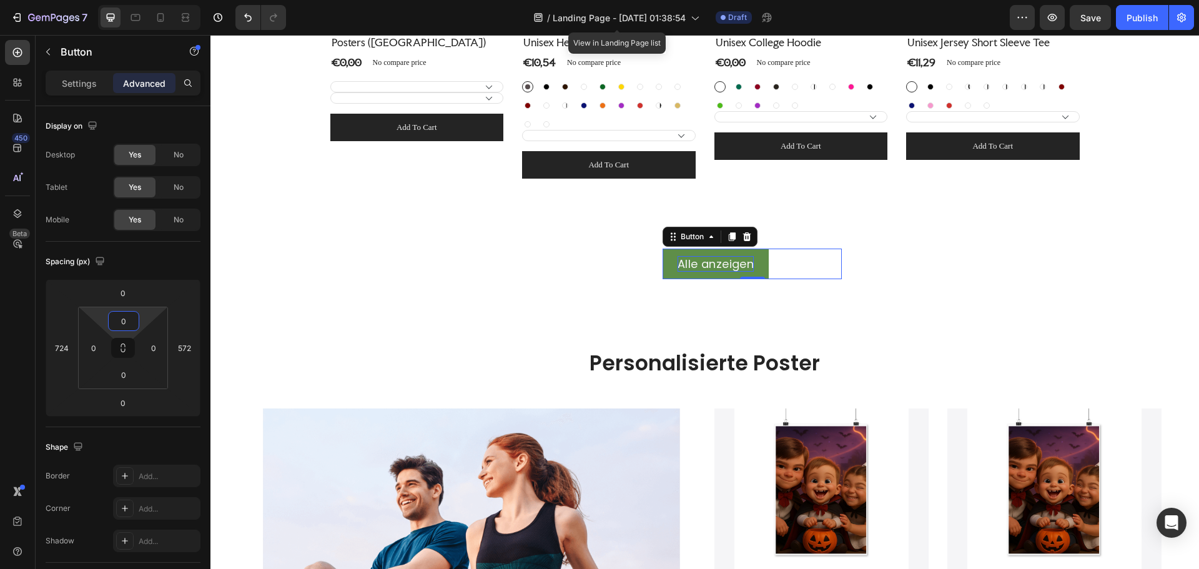
drag, startPoint x: 99, startPoint y: 323, endPoint x: 97, endPoint y: 337, distance: 14.6
click at [97, 0] on html "7 Version history / Landing Page - [DATE] 01:38:54 View in Landing Page list Dr…" at bounding box center [599, 0] width 1199 height 0
type input "0"
drag, startPoint x: 87, startPoint y: 367, endPoint x: 93, endPoint y: 377, distance: 11.5
click at [93, 0] on html "7 Version history / Landing Page - [DATE] 01:38:54 View in Landing Page list Dr…" at bounding box center [599, 0] width 1199 height 0
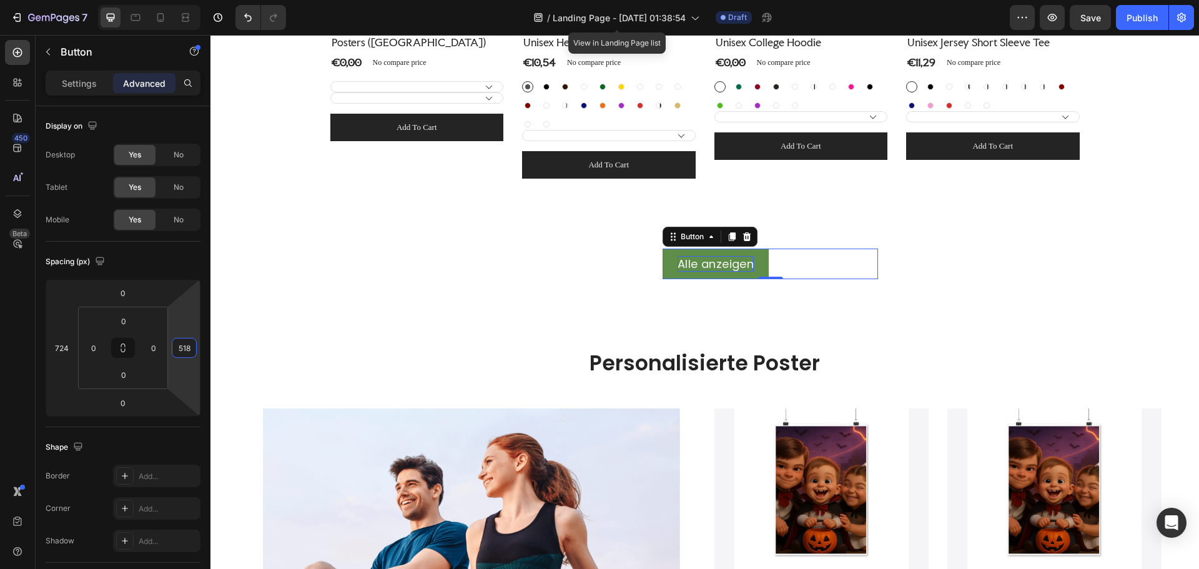
type input "514"
drag, startPoint x: 180, startPoint y: 334, endPoint x: 183, endPoint y: 342, distance: 8.1
click at [183, 0] on html "7 Version history / Landing Page - [DATE] 01:38:54 View in Landing Page list Dr…" at bounding box center [599, 0] width 1199 height 0
drag, startPoint x: 85, startPoint y: 366, endPoint x: 89, endPoint y: 353, distance: 13.0
click at [89, 0] on html "7 Version history / Landing Page - [DATE] 01:38:54 View in Landing Page list Dr…" at bounding box center [599, 0] width 1199 height 0
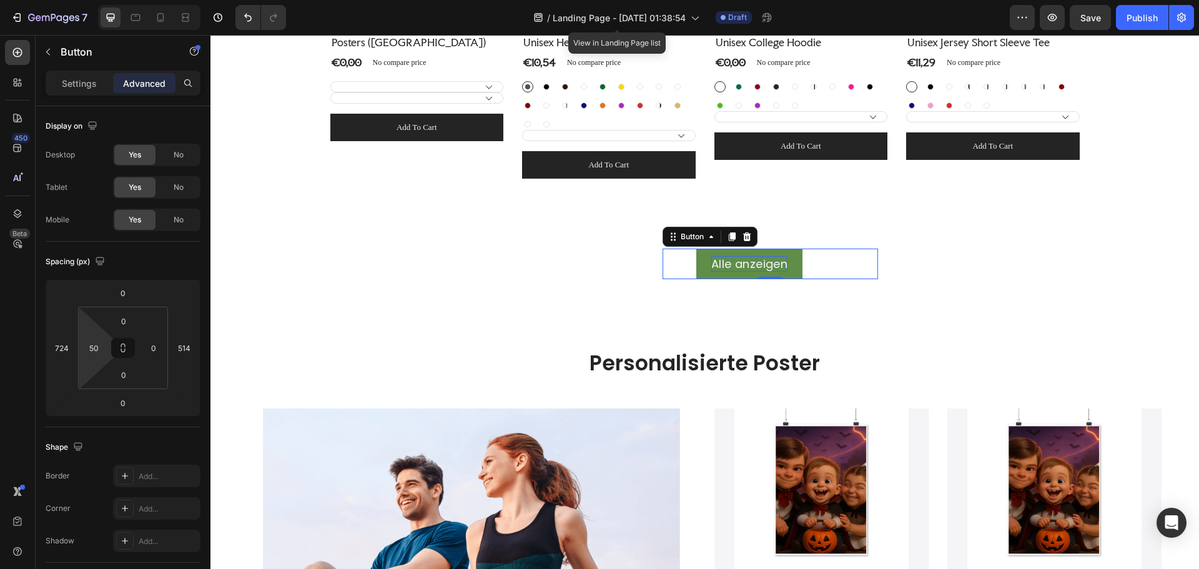
type input "54"
drag, startPoint x: 94, startPoint y: 326, endPoint x: 101, endPoint y: 305, distance: 21.9
click at [101, 0] on html "7 Version history / Landing Page - [DATE] 01:38:54 View in Landing Page list Dr…" at bounding box center [599, 0] width 1199 height 0
type input "592"
drag, startPoint x: 182, startPoint y: 323, endPoint x: 194, endPoint y: 299, distance: 27.1
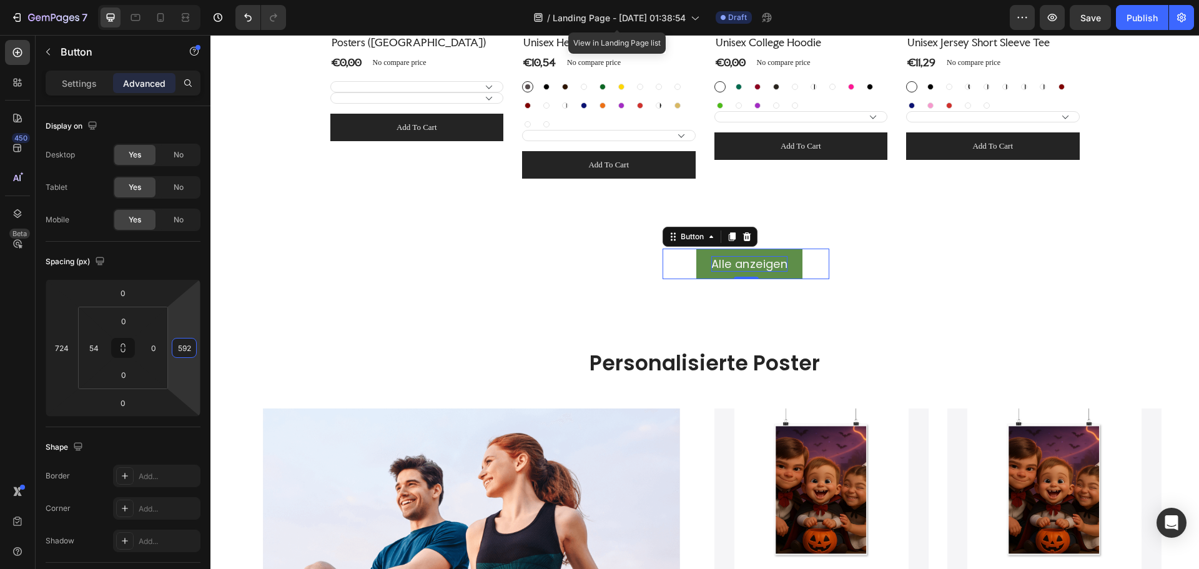
click at [194, 0] on html "7 Version history / Landing Page - [DATE] 01:38:54 View in Landing Page list Dr…" at bounding box center [599, 0] width 1199 height 0
type input "0"
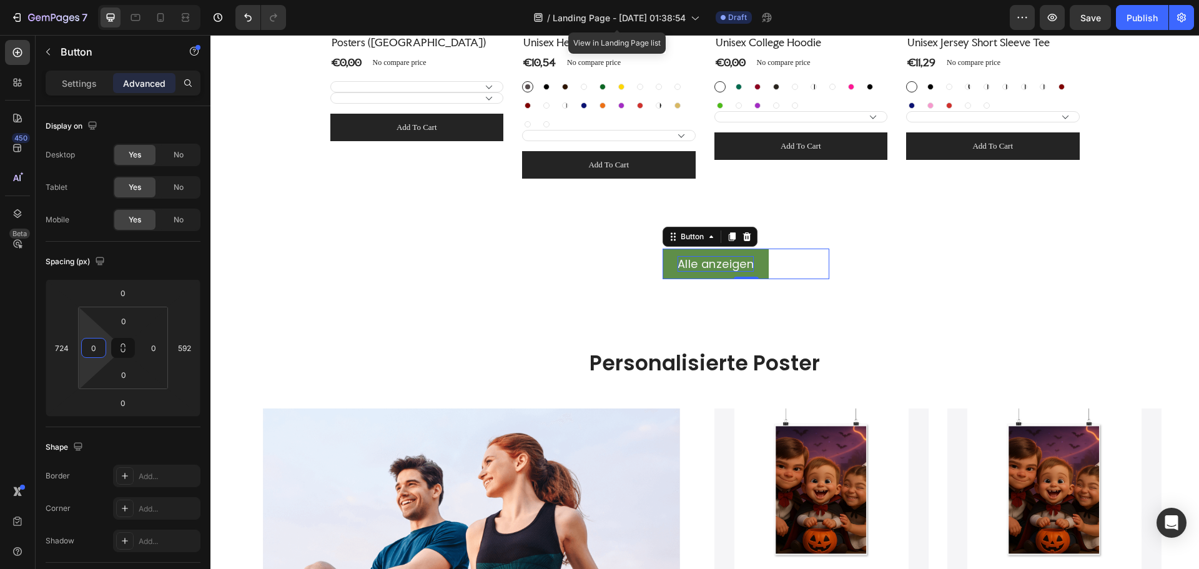
drag, startPoint x: 92, startPoint y: 327, endPoint x: 95, endPoint y: 351, distance: 24.5
click at [95, 0] on html "7 Version history / Landing Page - [DATE] 01:38:54 View in Landing Page list Dr…" at bounding box center [599, 0] width 1199 height 0
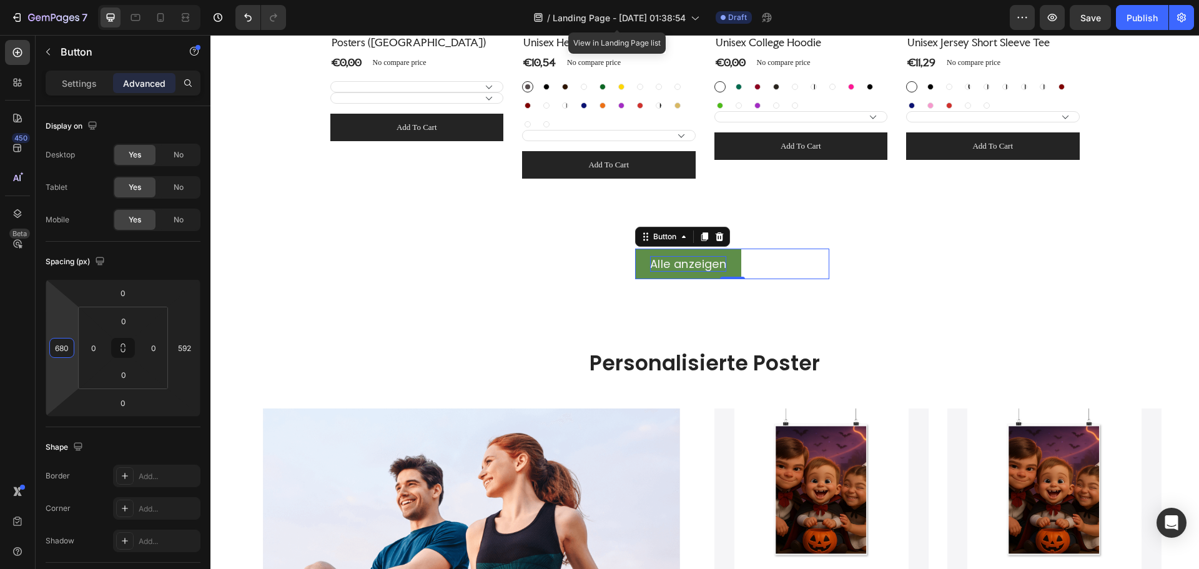
type input "692"
drag, startPoint x: 63, startPoint y: 332, endPoint x: 62, endPoint y: 342, distance: 10.0
click at [62, 0] on html "7 Version history / Landing Page - [DATE] 01:38:54 View in Landing Page list Dr…" at bounding box center [599, 0] width 1199 height 0
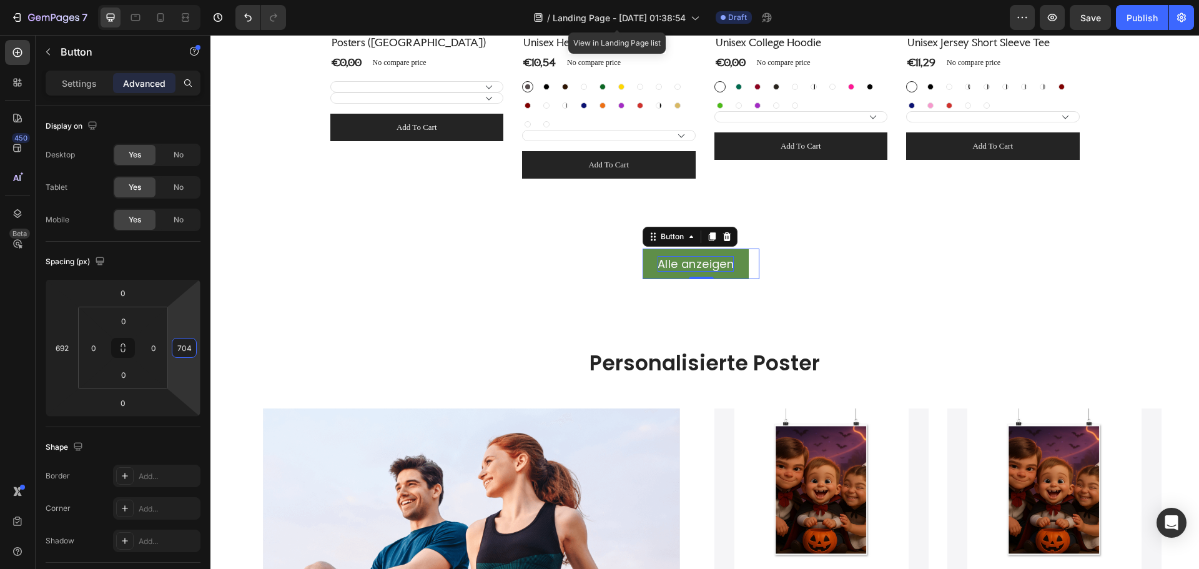
drag, startPoint x: 182, startPoint y: 327, endPoint x: 186, endPoint y: 292, distance: 35.2
click at [186, 0] on html "7 Version history / Landing Page - [DATE] 01:38:54 View in Landing Page list Dr…" at bounding box center [599, 0] width 1199 height 0
type input "70"
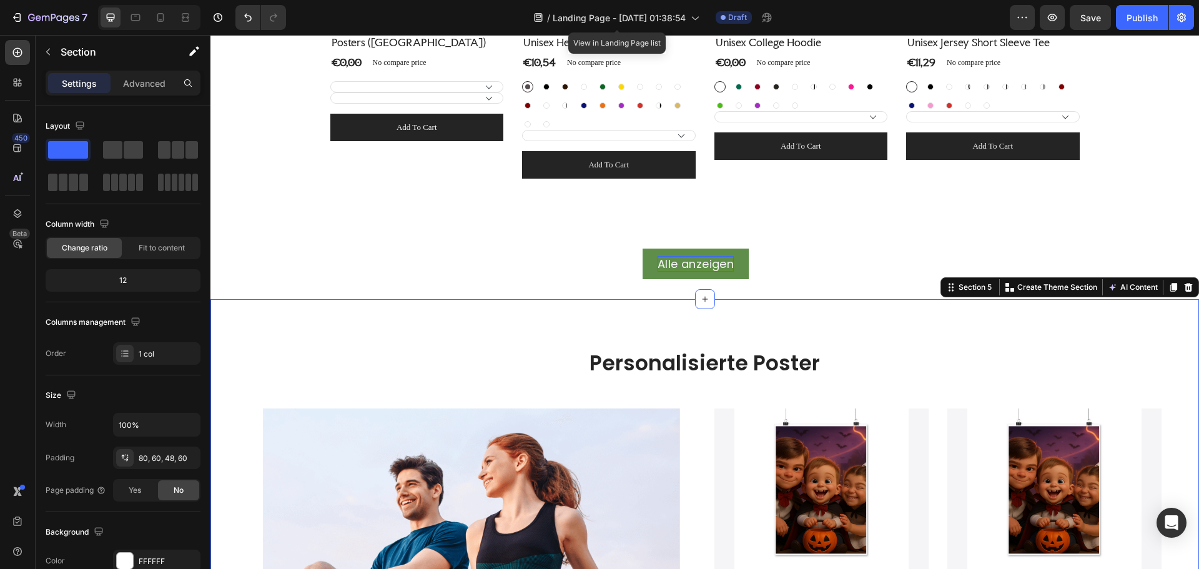
click at [746, 273] on button "Alle anzeigen" at bounding box center [695, 263] width 106 height 31
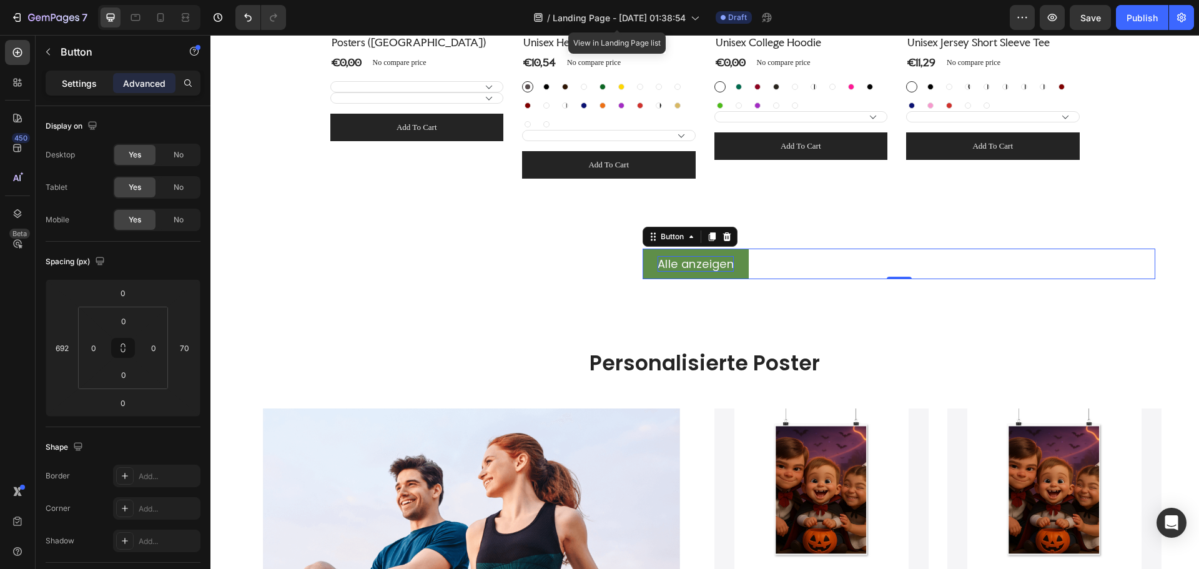
click at [90, 82] on p "Settings" at bounding box center [79, 83] width 35 height 13
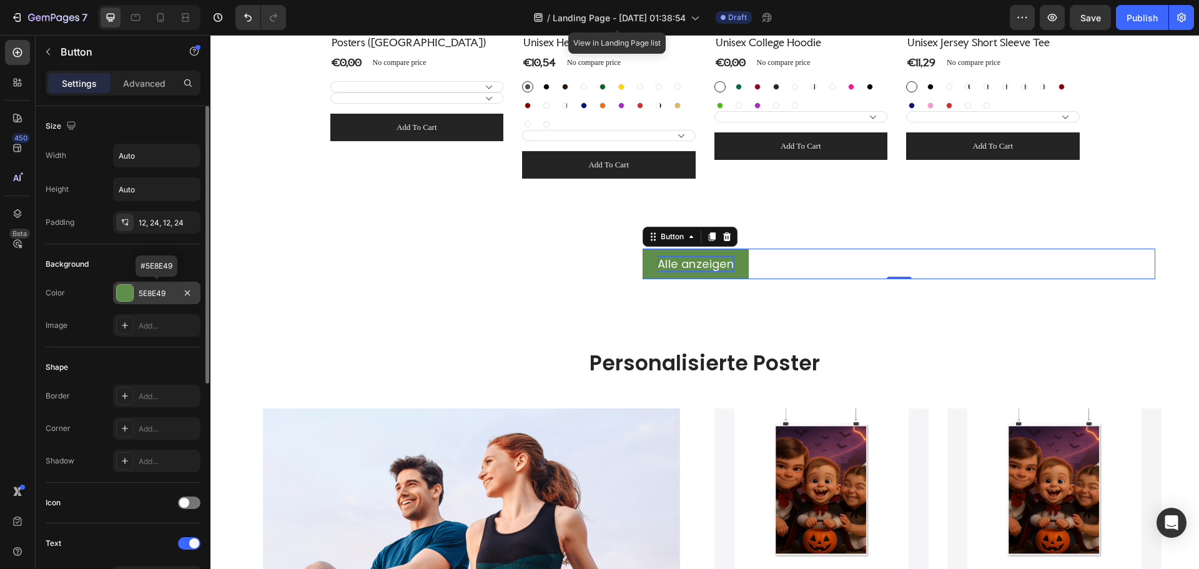
click at [126, 290] on div at bounding box center [125, 293] width 16 height 16
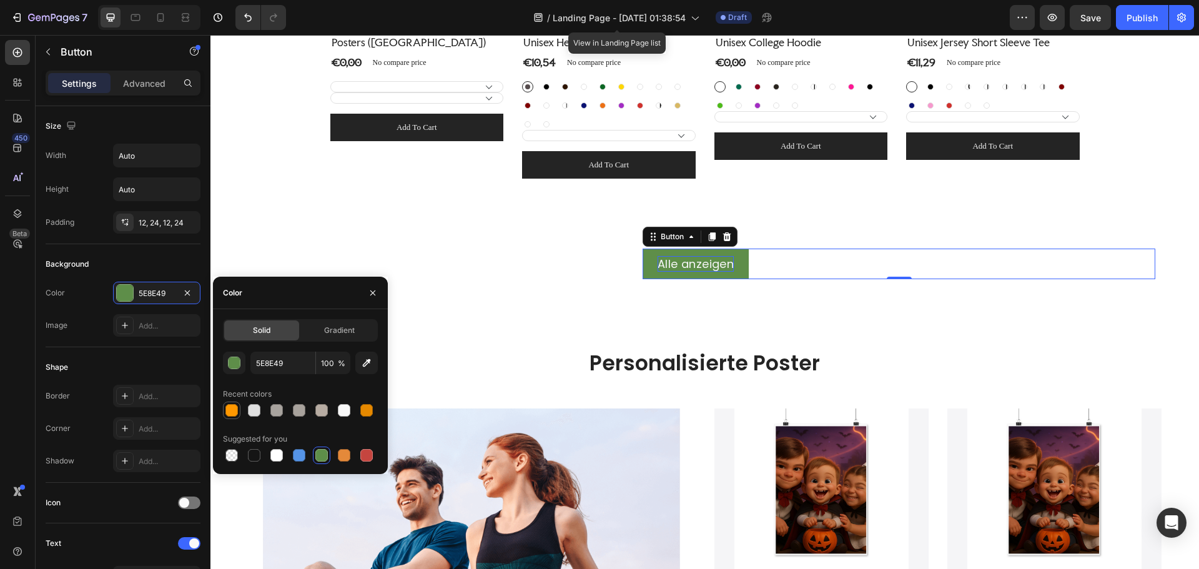
click at [235, 408] on div at bounding box center [231, 410] width 12 height 12
type input "FF9800"
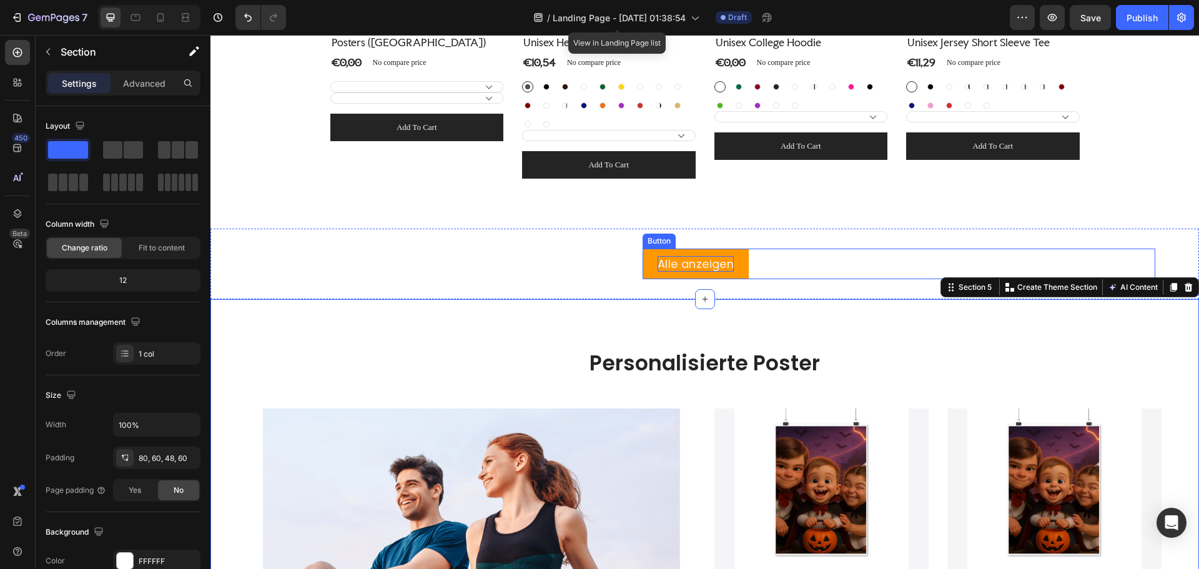
click at [730, 263] on p "Alle anzeigen" at bounding box center [695, 264] width 76 height 16
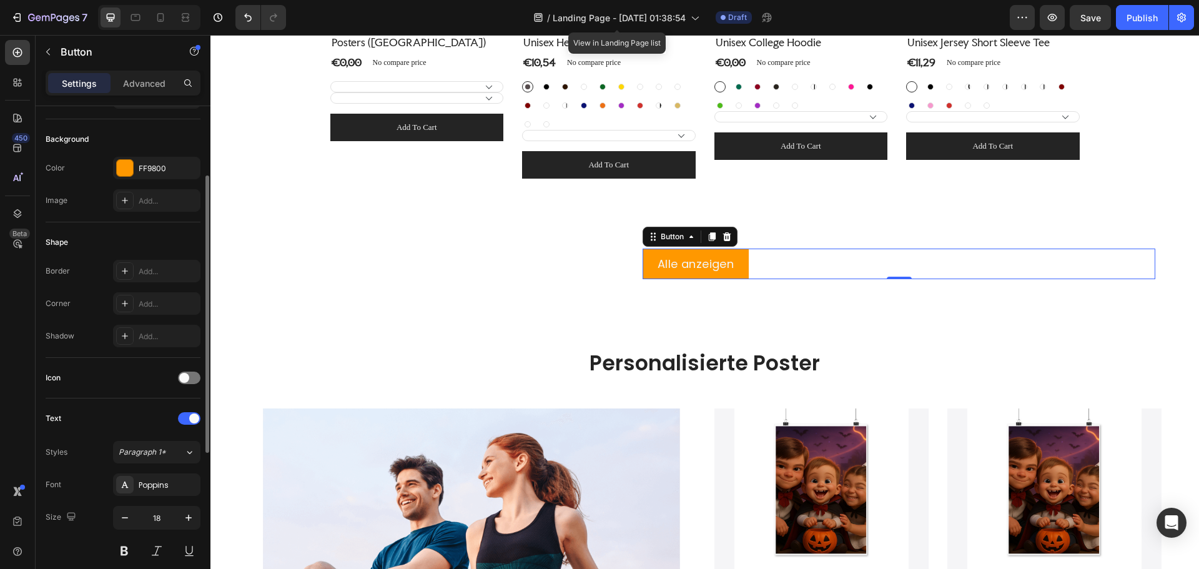
scroll to position [250, 0]
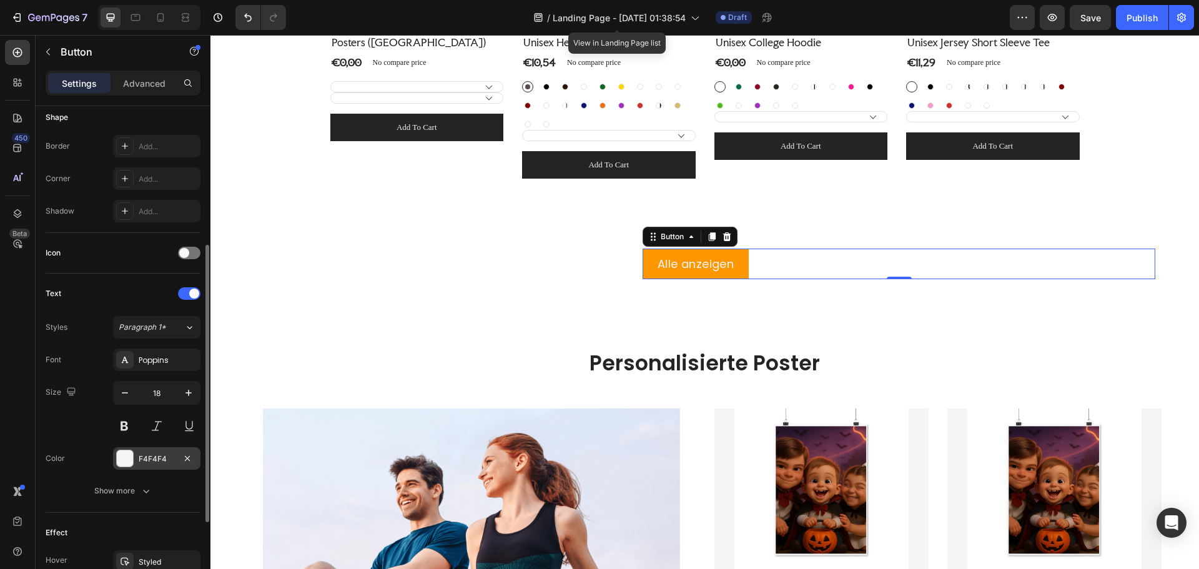
click at [149, 458] on div "F4F4F4" at bounding box center [157, 458] width 36 height 11
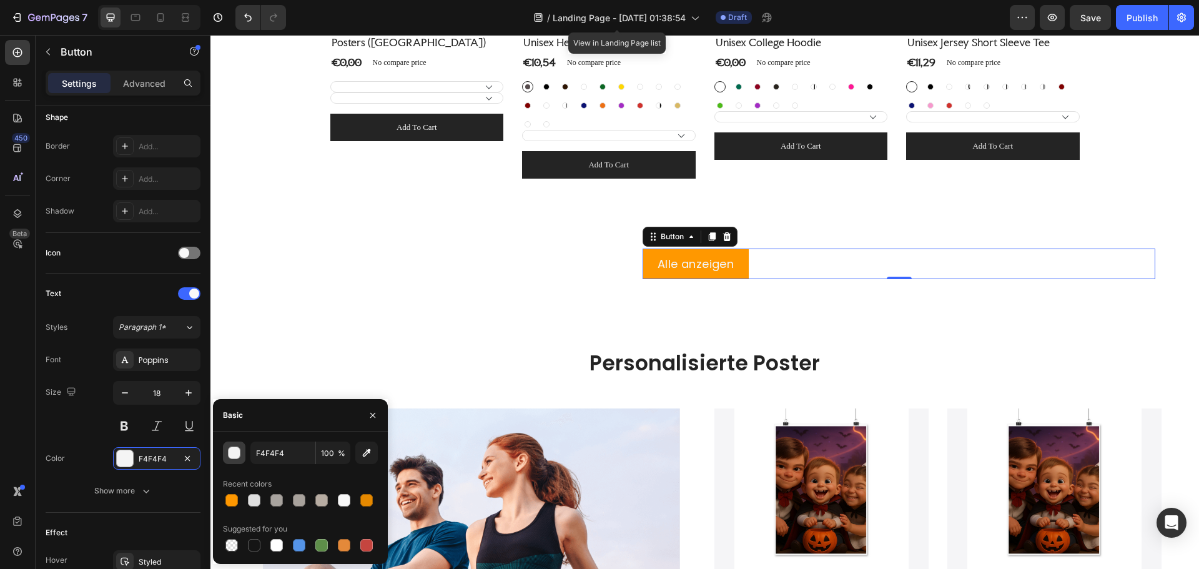
click at [234, 453] on div "button" at bounding box center [235, 453] width 12 height 12
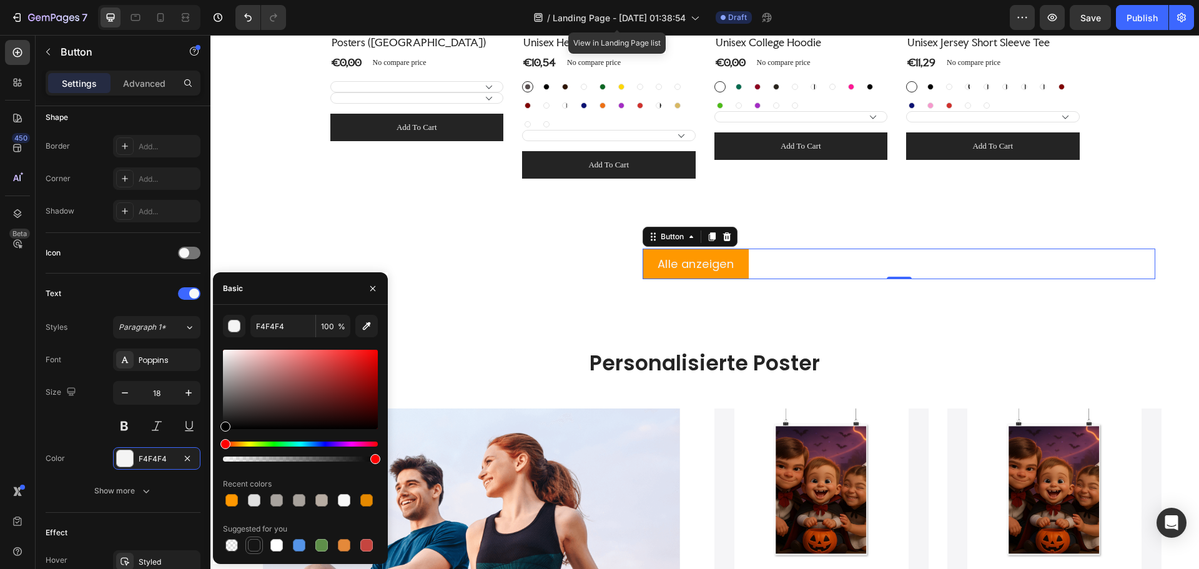
click at [260, 546] on div at bounding box center [254, 545] width 15 height 15
type input "151515"
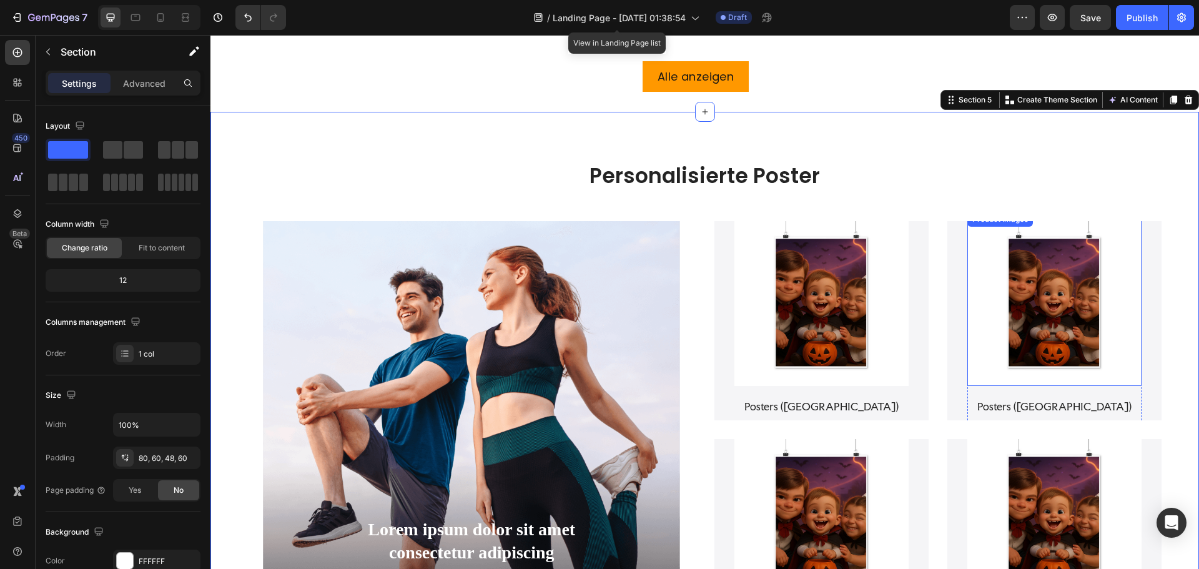
scroll to position [942, 0]
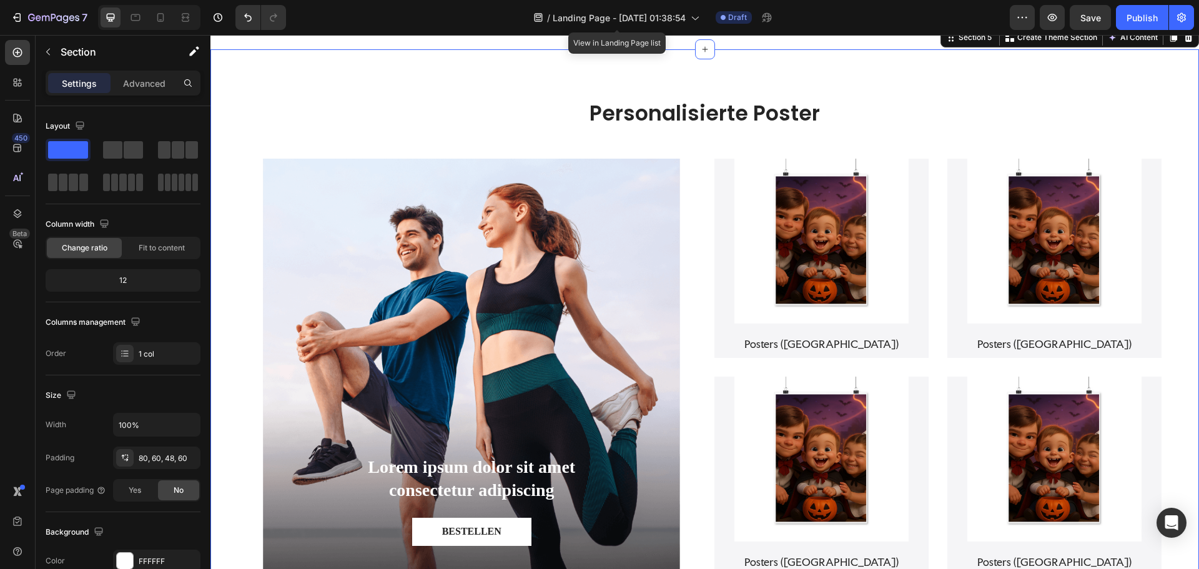
click at [1172, 243] on div "Personalisierte Poster Heading Lorem ipsum dolor sit amet consectetur adipiscin…" at bounding box center [704, 337] width 988 height 576
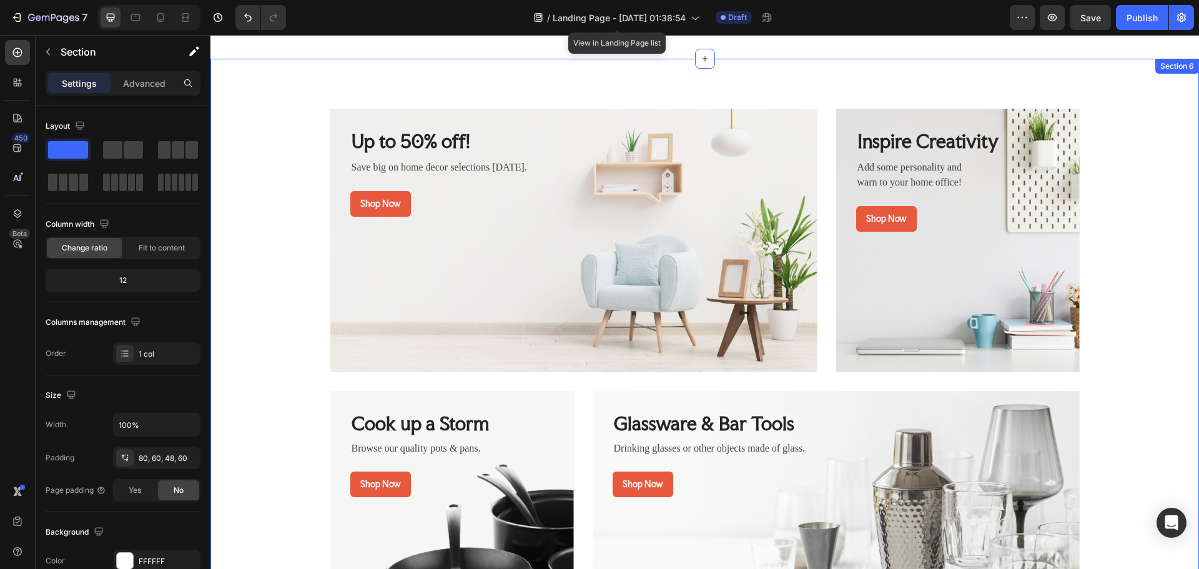
scroll to position [1325, 0]
